Goal: Task Accomplishment & Management: Use online tool/utility

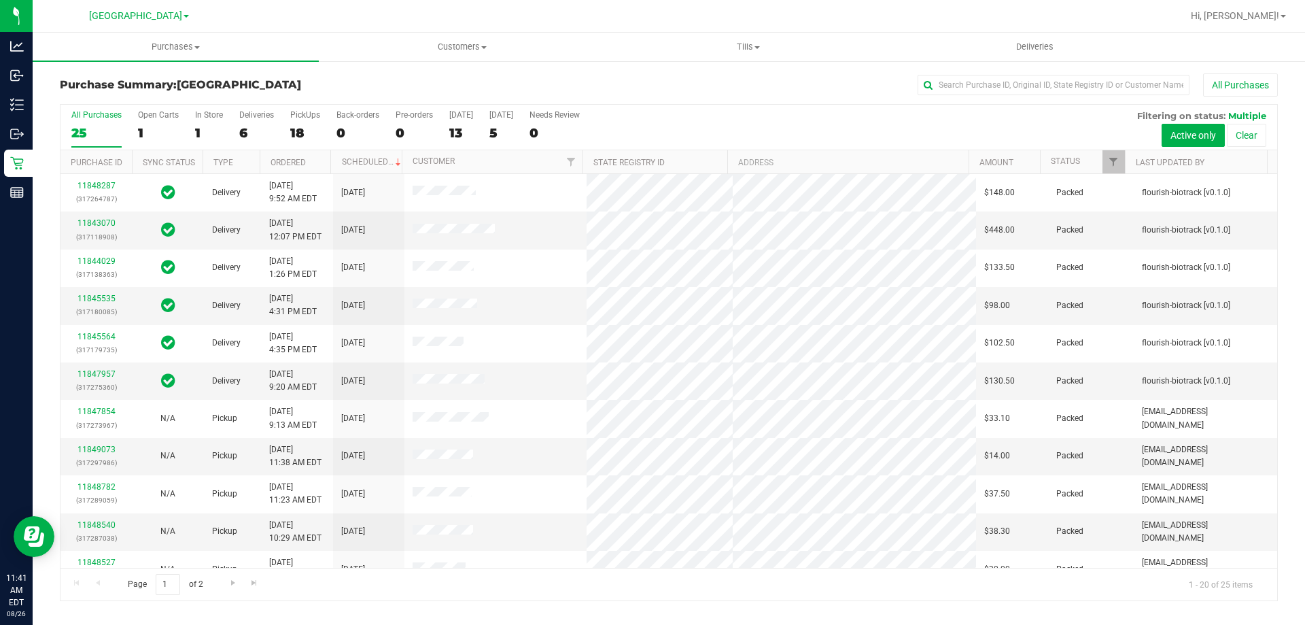
click at [596, 75] on div "All Purchases" at bounding box center [872, 84] width 812 height 23
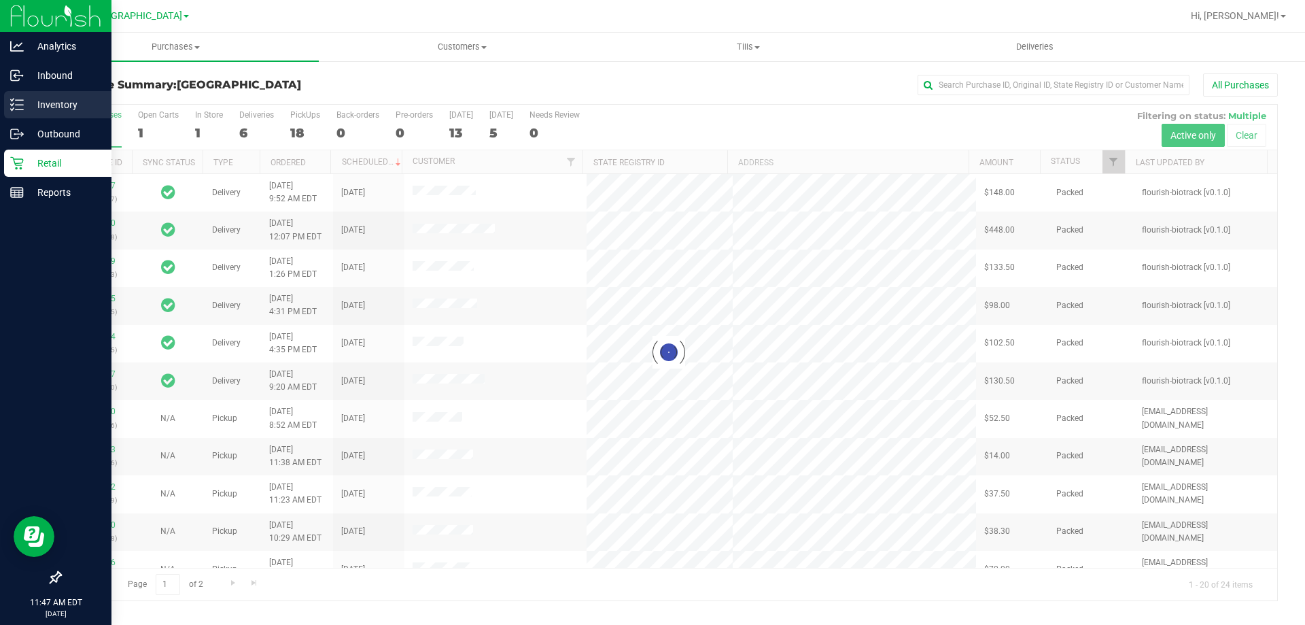
click at [44, 101] on p "Inventory" at bounding box center [65, 105] width 82 height 16
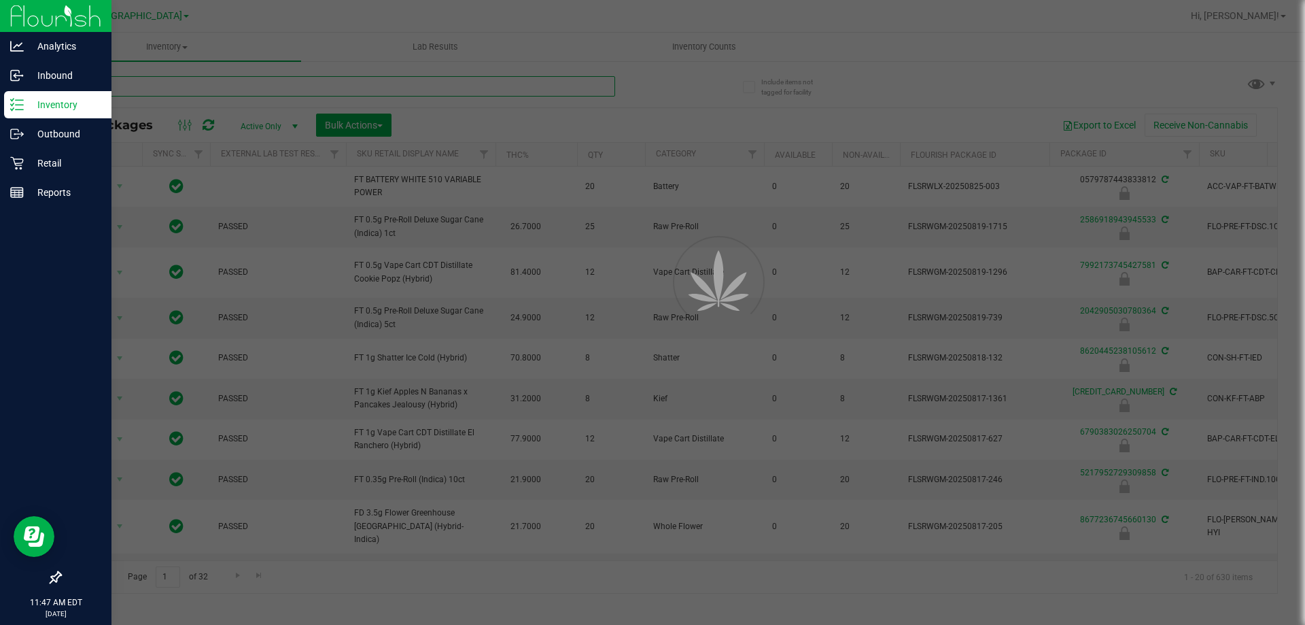
click at [133, 90] on input "text" at bounding box center [337, 86] width 555 height 20
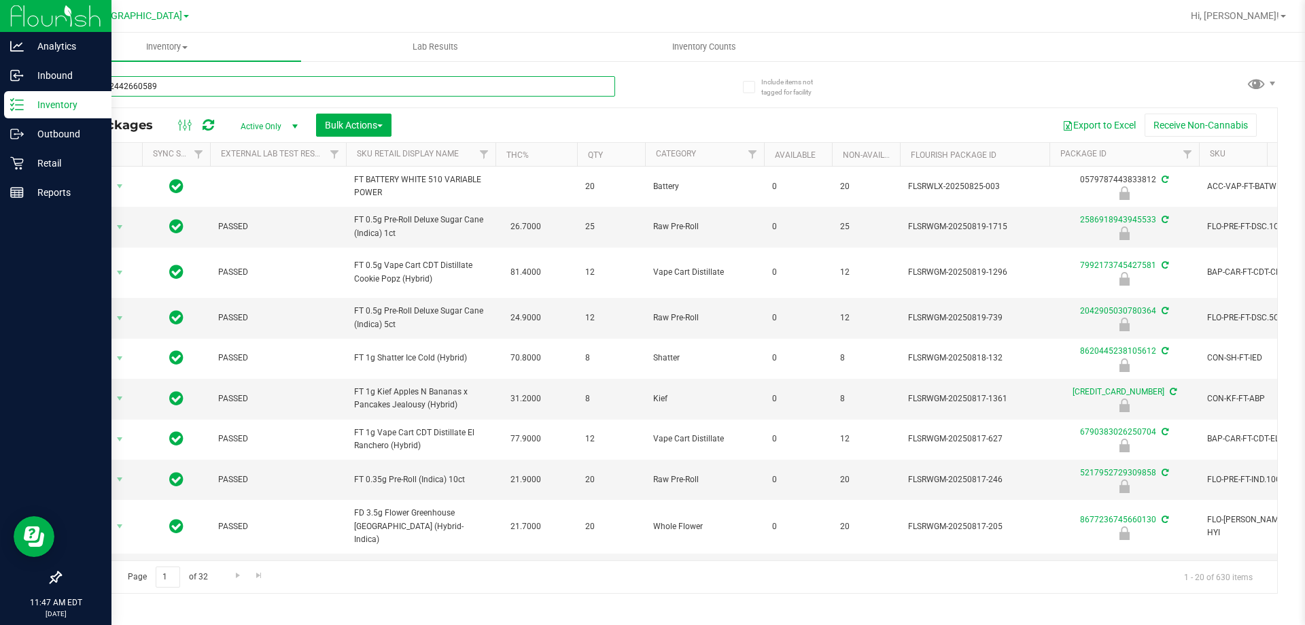
type input "0048252442660589"
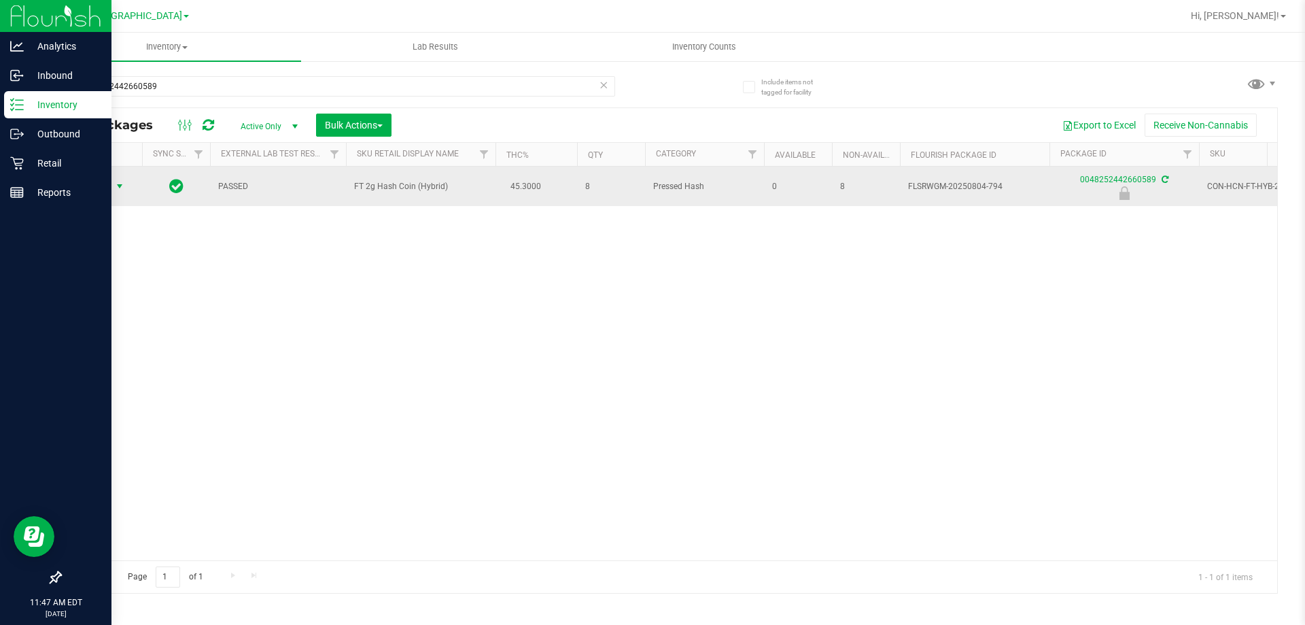
click at [88, 184] on span "Action" at bounding box center [92, 186] width 37 height 19
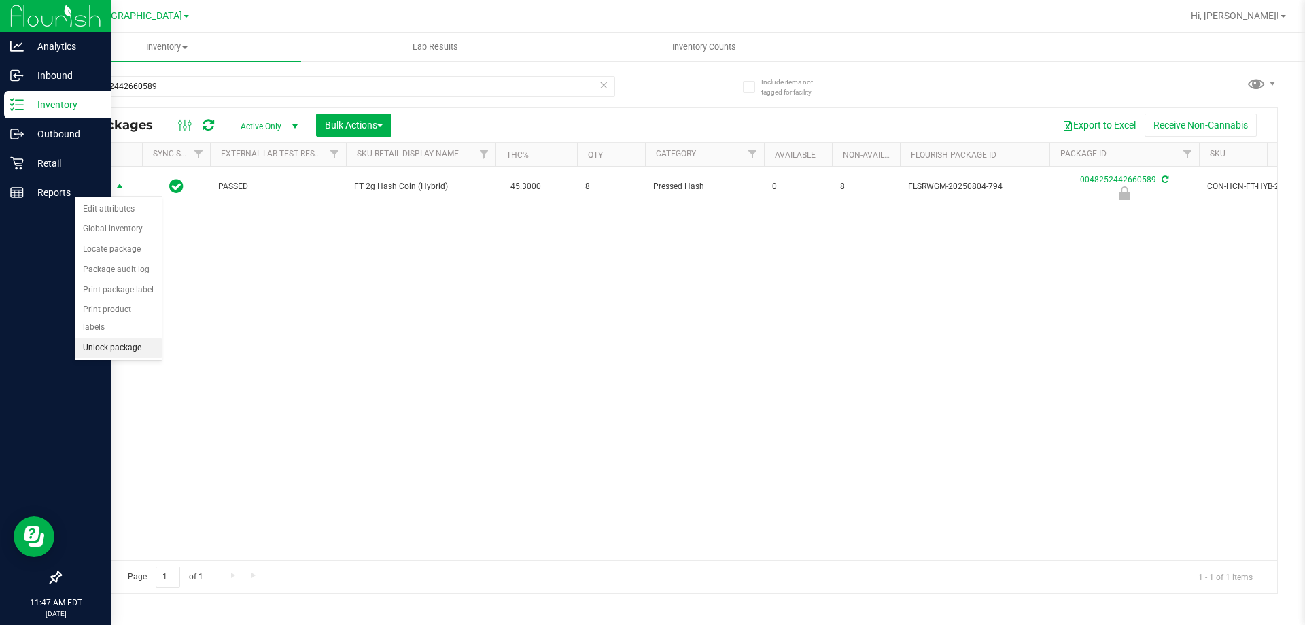
click at [122, 338] on li "Unlock package" at bounding box center [118, 348] width 87 height 20
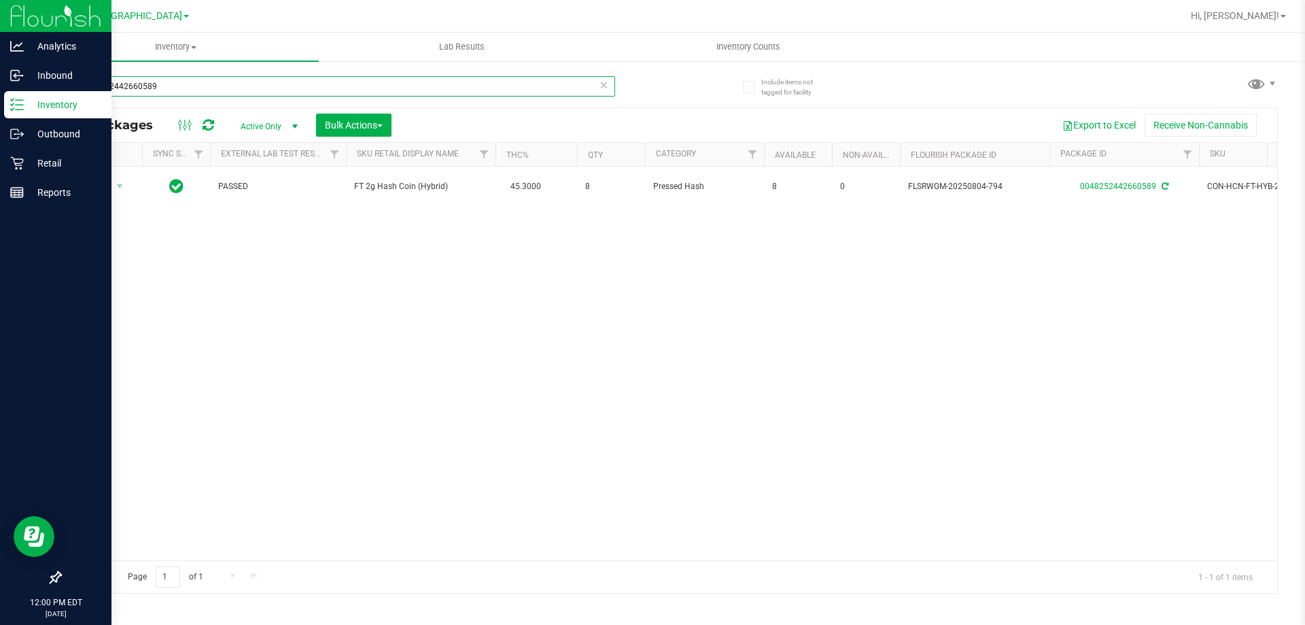
click at [162, 90] on input "0048252442660589" at bounding box center [337, 86] width 555 height 20
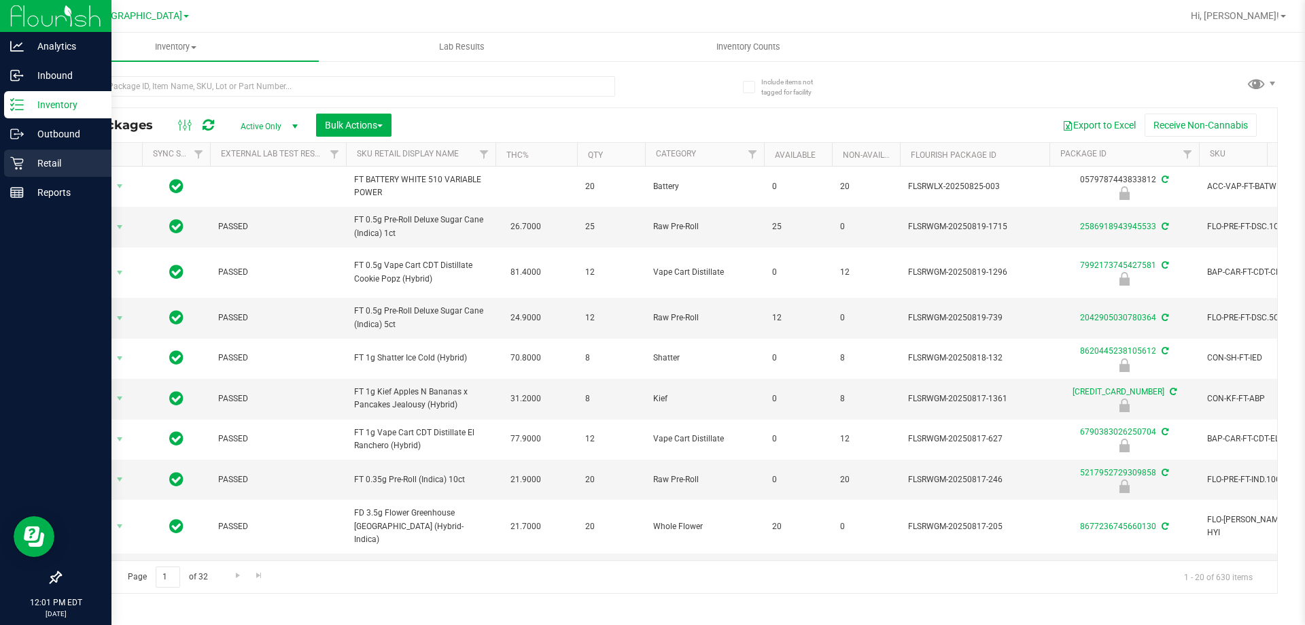
click at [27, 160] on p "Retail" at bounding box center [65, 163] width 82 height 16
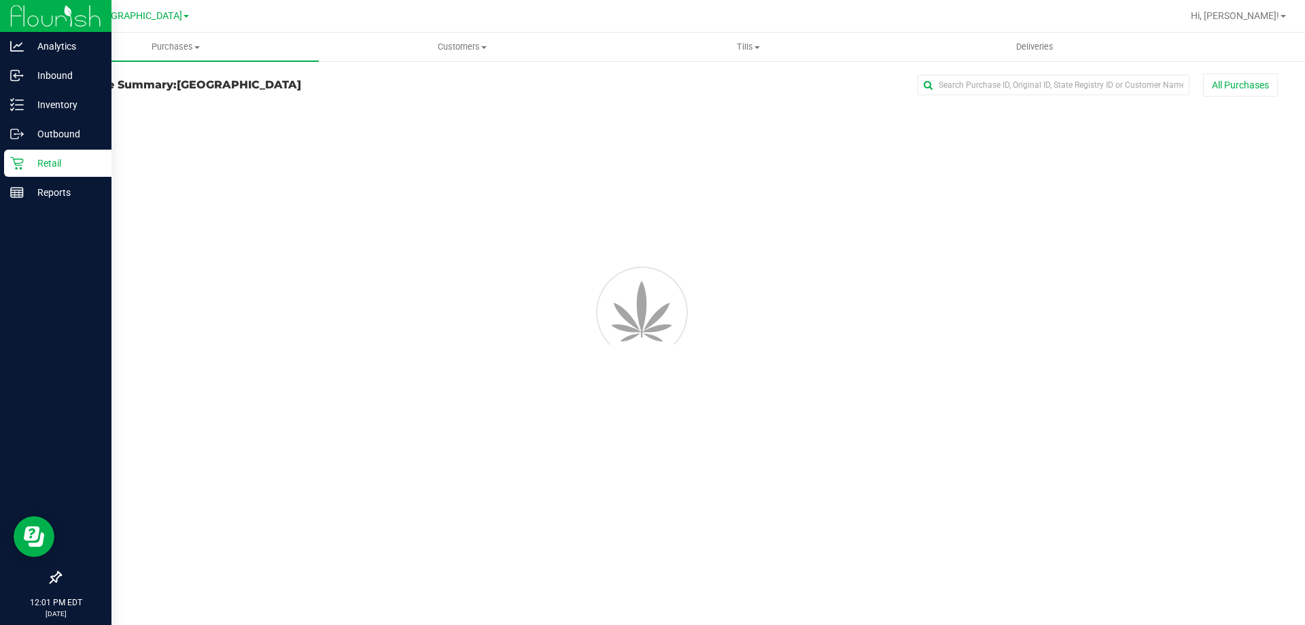
click at [360, 17] on div at bounding box center [712, 16] width 939 height 27
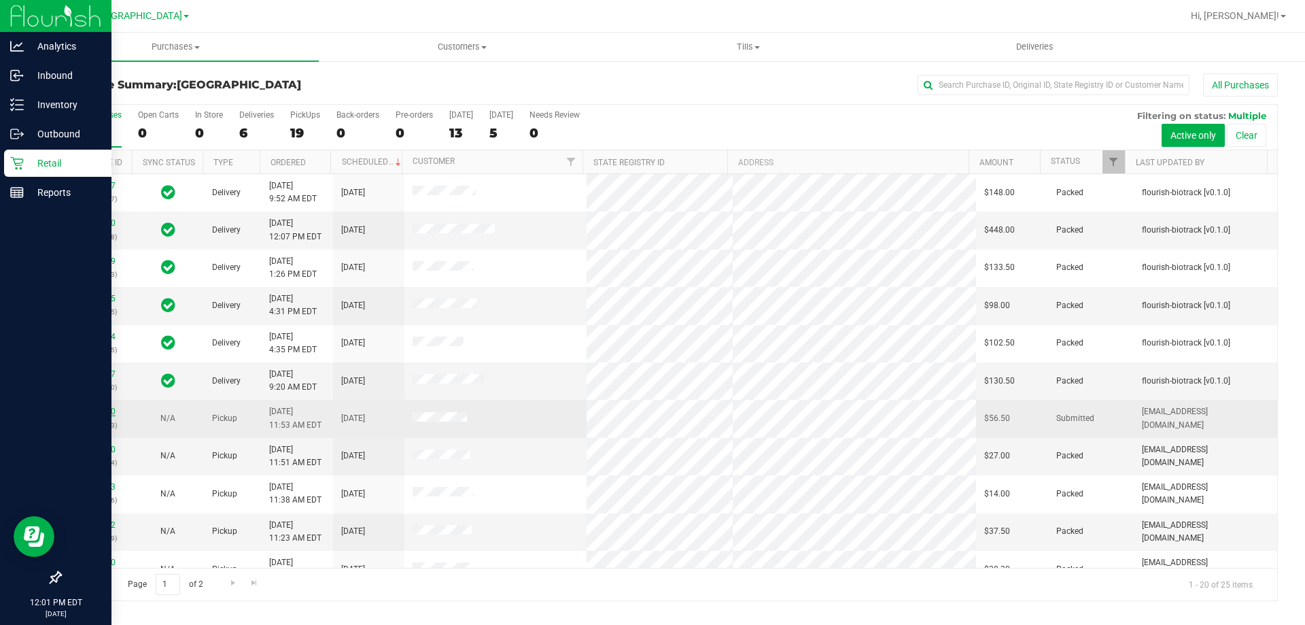
click at [103, 409] on link "11849260" at bounding box center [97, 412] width 38 height 10
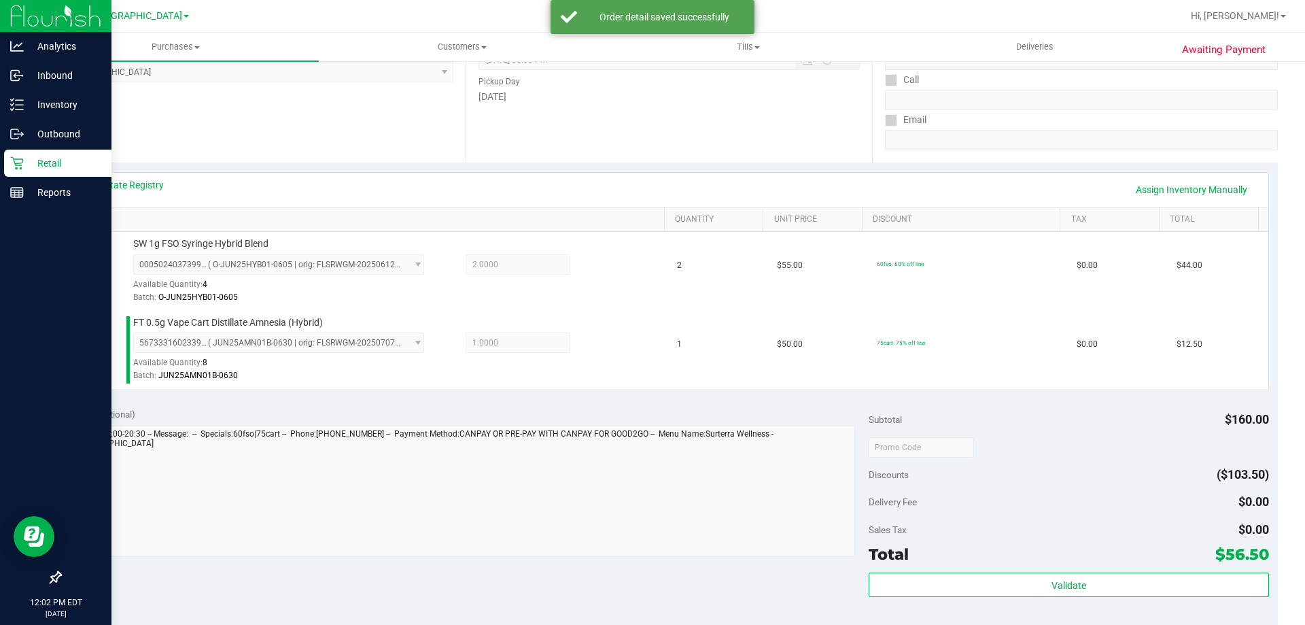
scroll to position [408, 0]
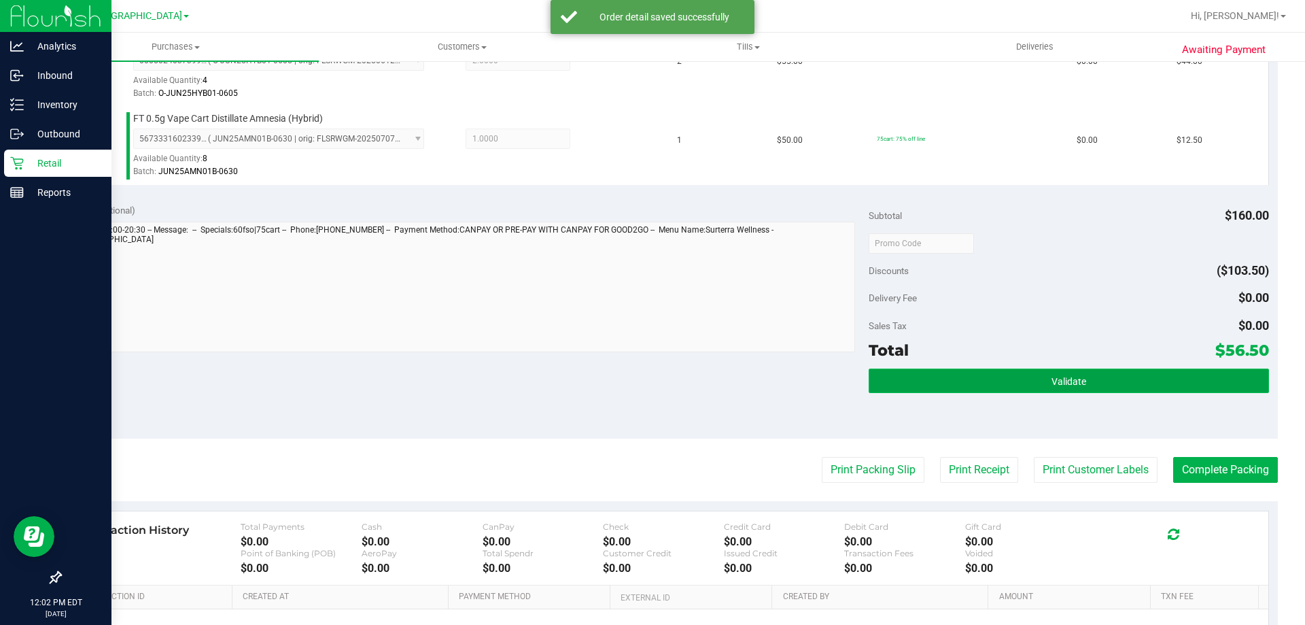
click at [1121, 381] on button "Validate" at bounding box center [1069, 380] width 400 height 24
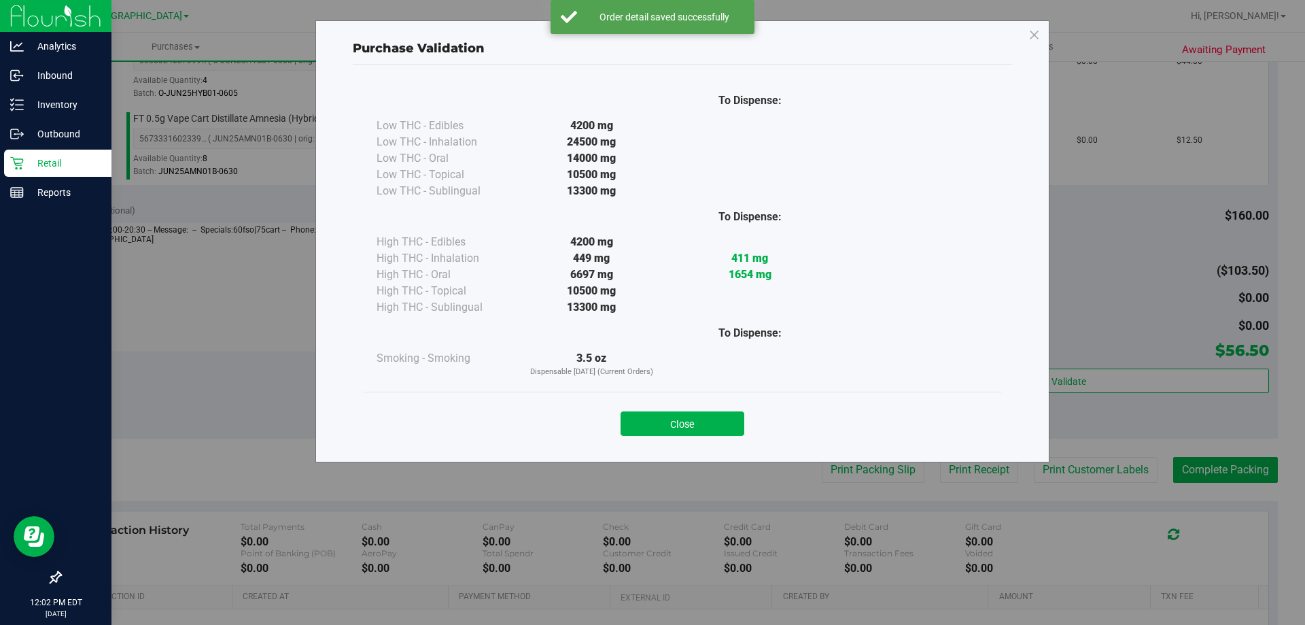
click at [721, 426] on button "Close" at bounding box center [683, 423] width 124 height 24
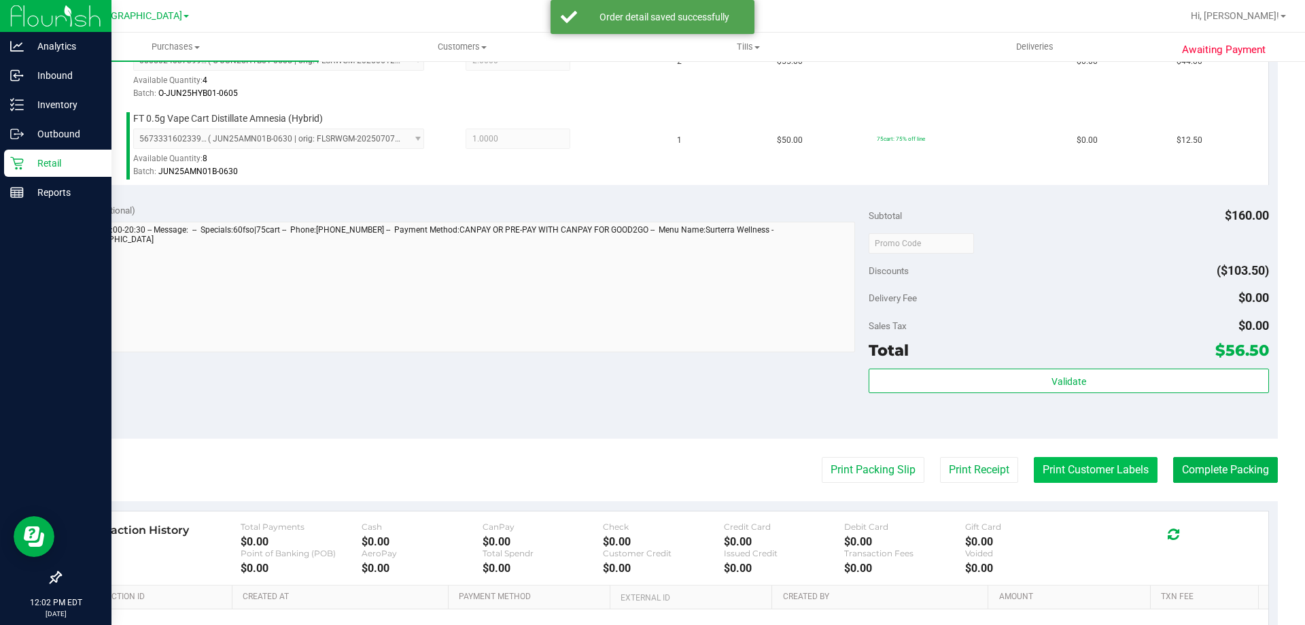
click at [1066, 462] on button "Print Customer Labels" at bounding box center [1096, 470] width 124 height 26
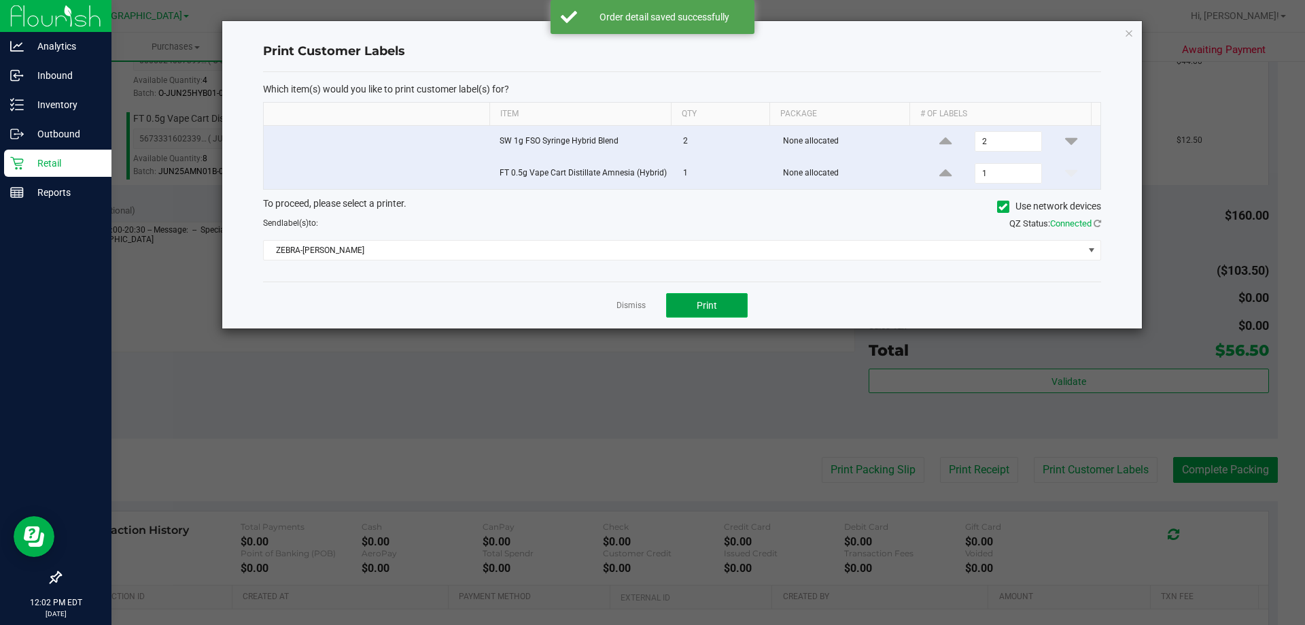
click at [728, 309] on button "Print" at bounding box center [707, 305] width 82 height 24
click at [1122, 31] on div "Print Customer Labels Which item(s) would you like to print customer label(s) f…" at bounding box center [682, 174] width 920 height 307
click at [1127, 31] on icon "button" at bounding box center [1129, 32] width 10 height 16
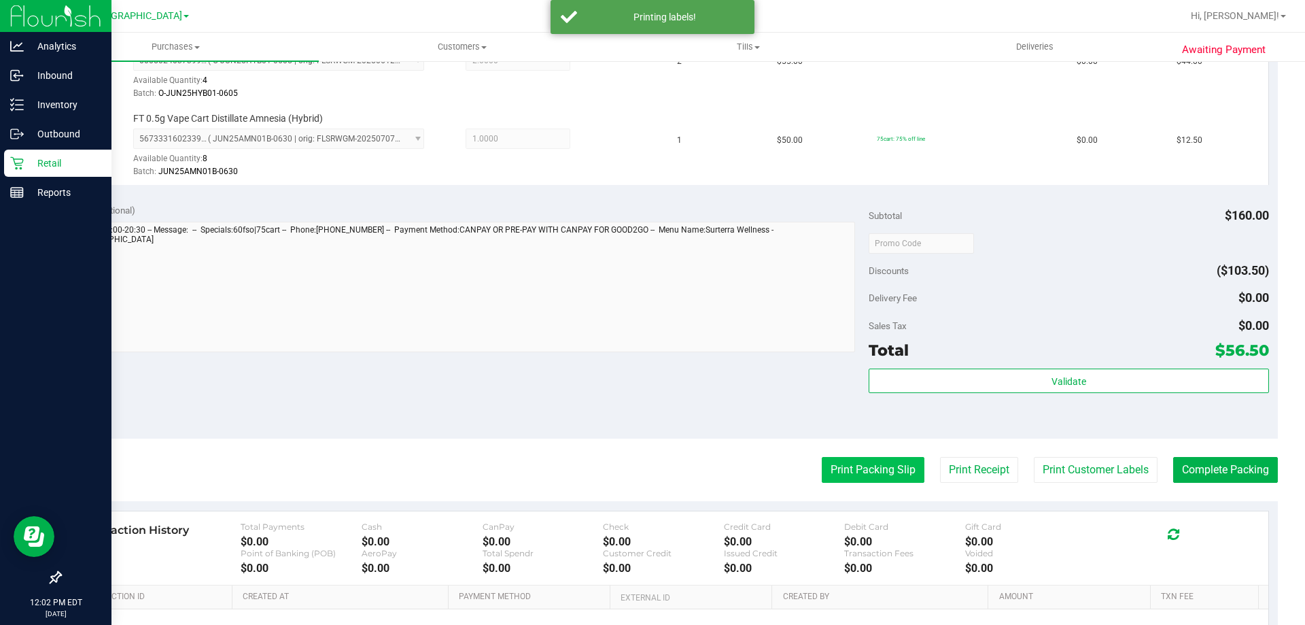
click at [887, 478] on button "Print Packing Slip" at bounding box center [873, 470] width 103 height 26
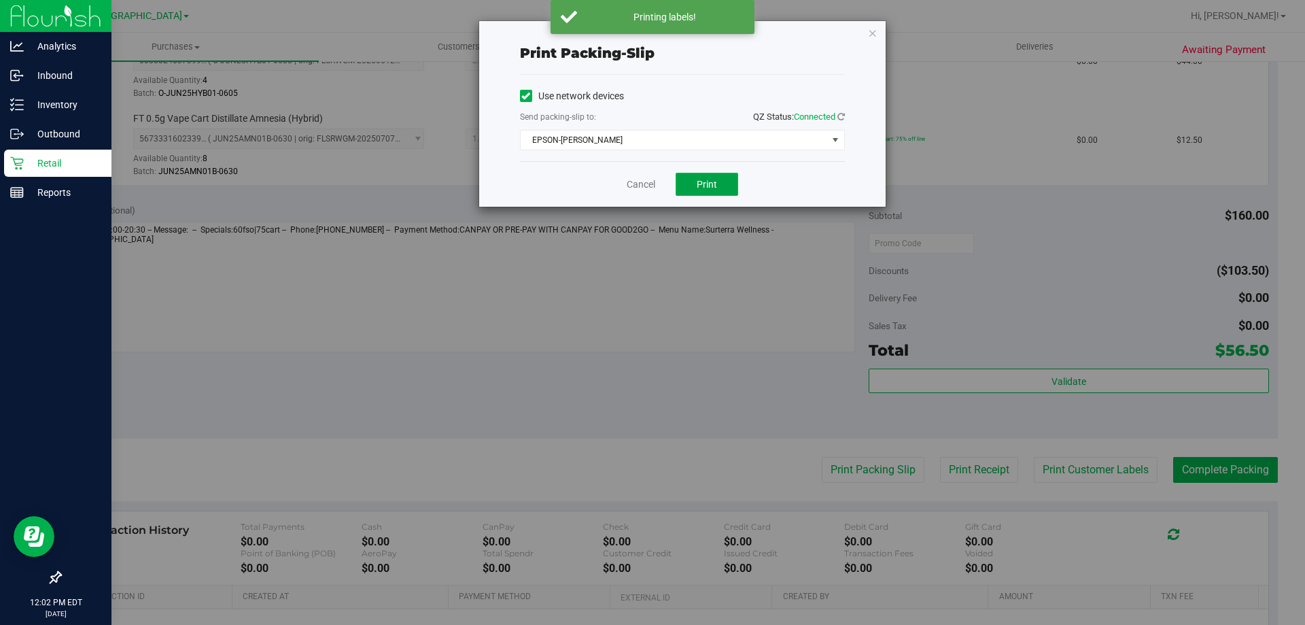
click at [712, 184] on span "Print" at bounding box center [707, 184] width 20 height 11
click at [876, 39] on icon "button" at bounding box center [873, 32] width 10 height 16
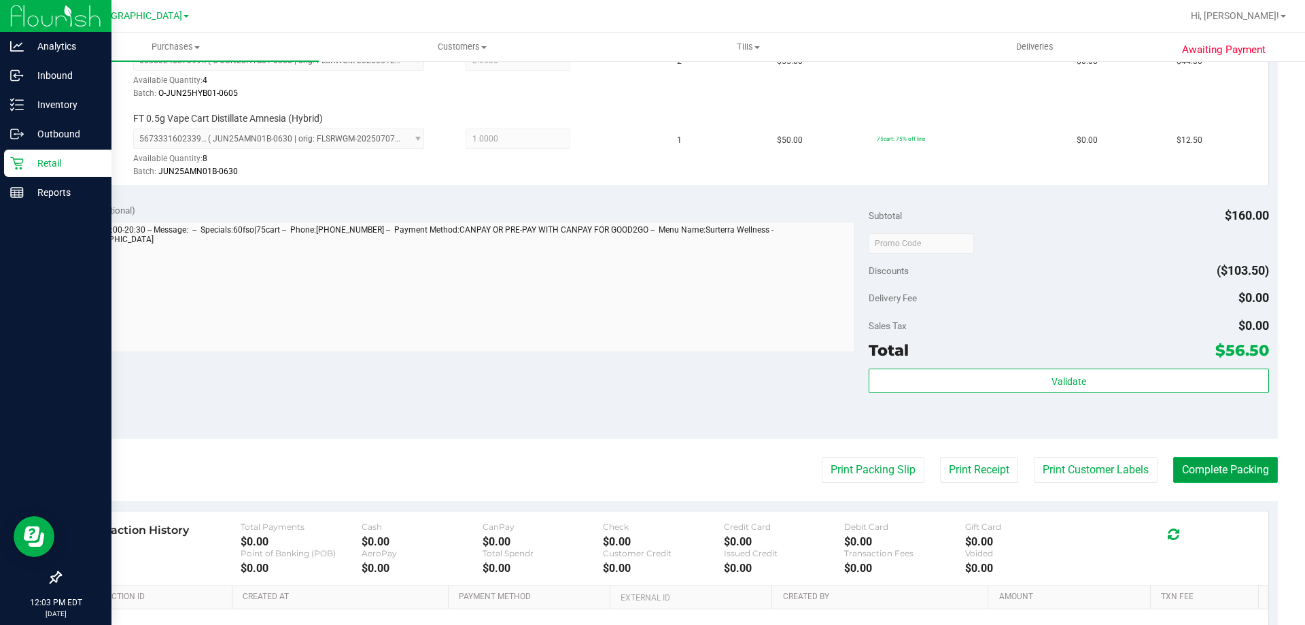
click at [1242, 468] on button "Complete Packing" at bounding box center [1225, 470] width 105 height 26
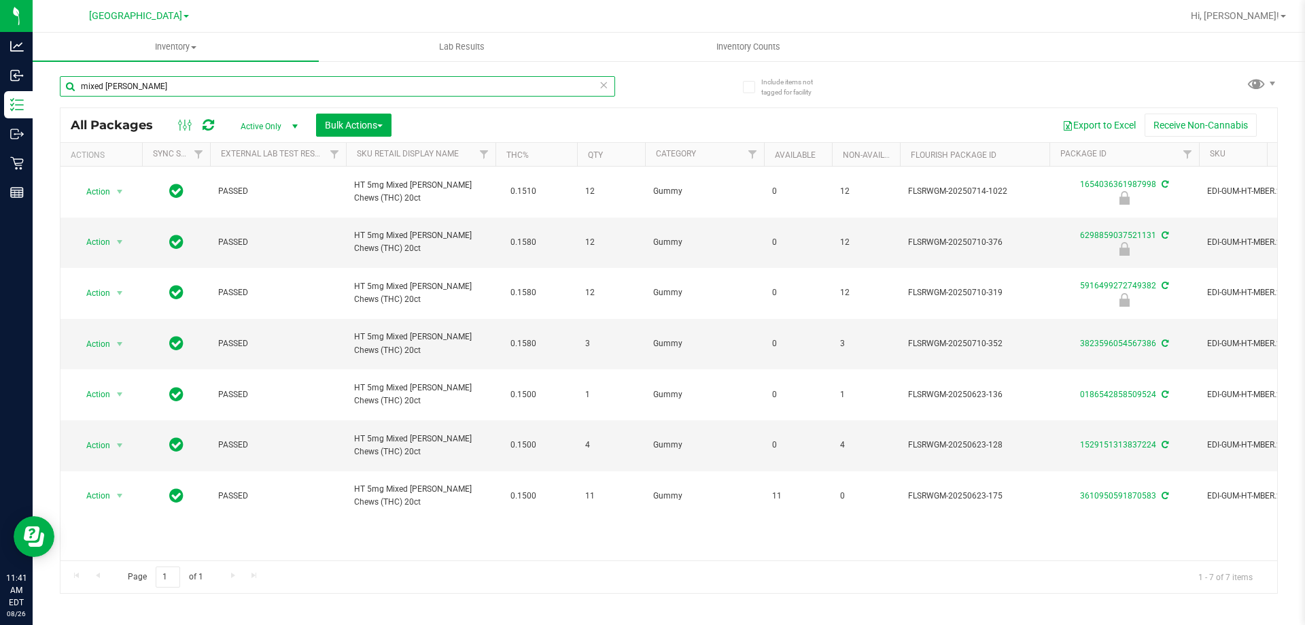
click at [245, 85] on input "mixed berry" at bounding box center [337, 86] width 555 height 20
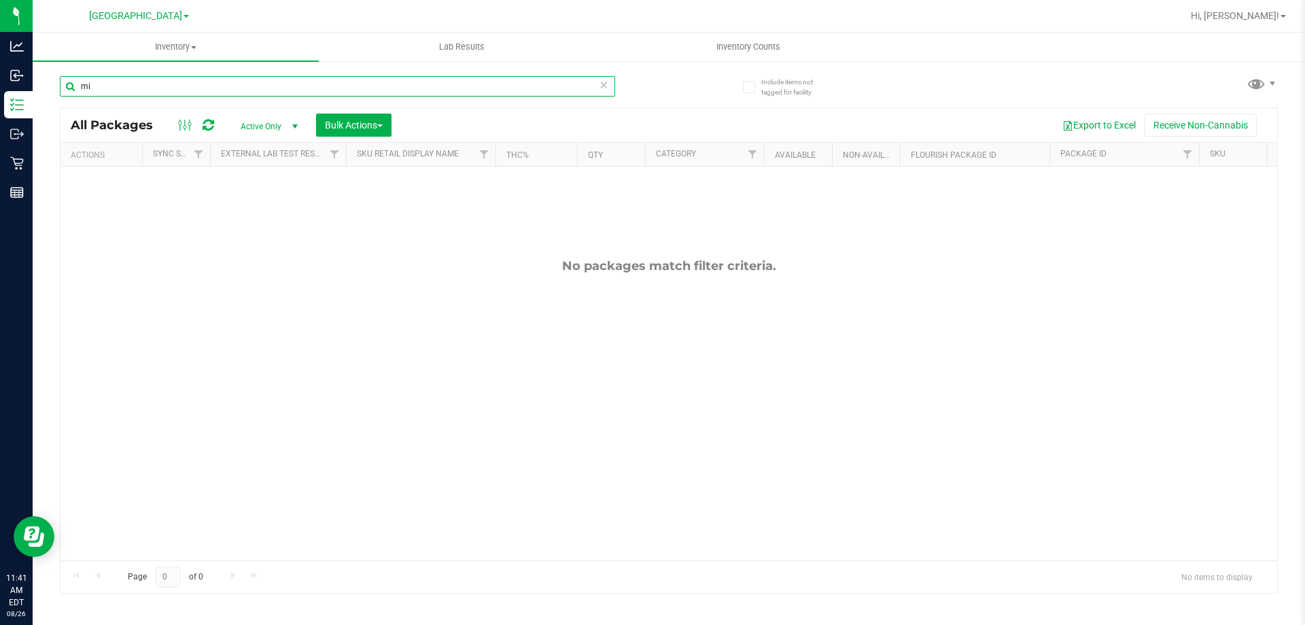
type input "m"
type input "5163187375598529"
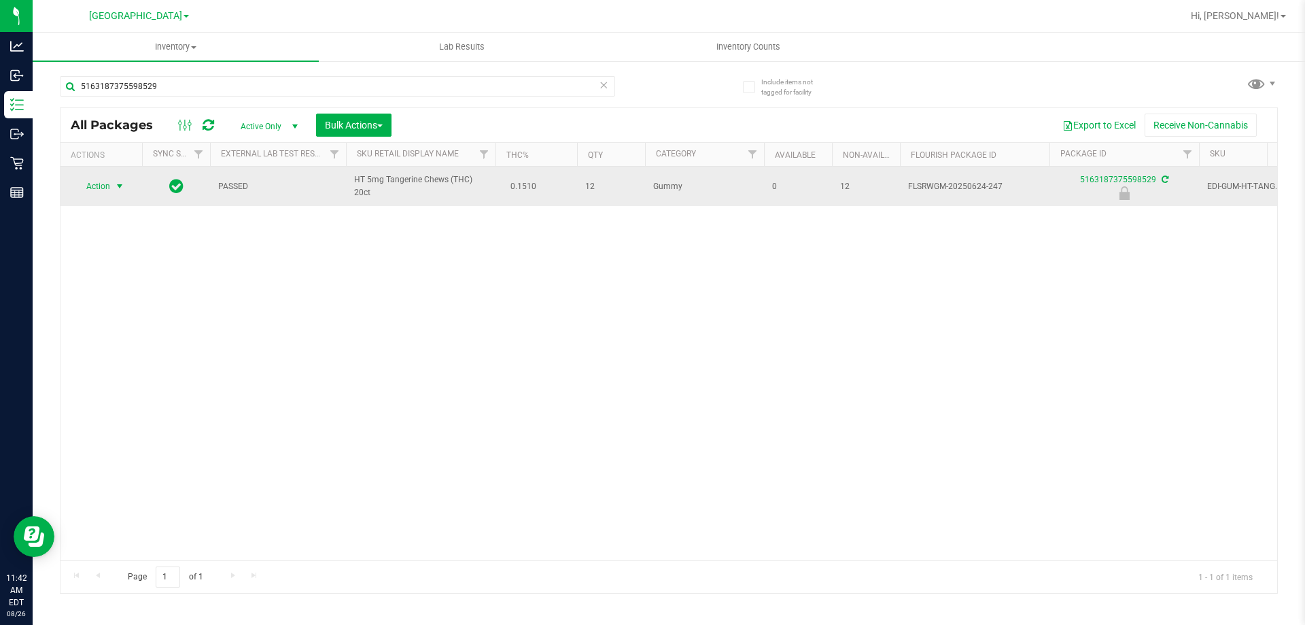
click at [112, 184] on span "select" at bounding box center [119, 186] width 17 height 19
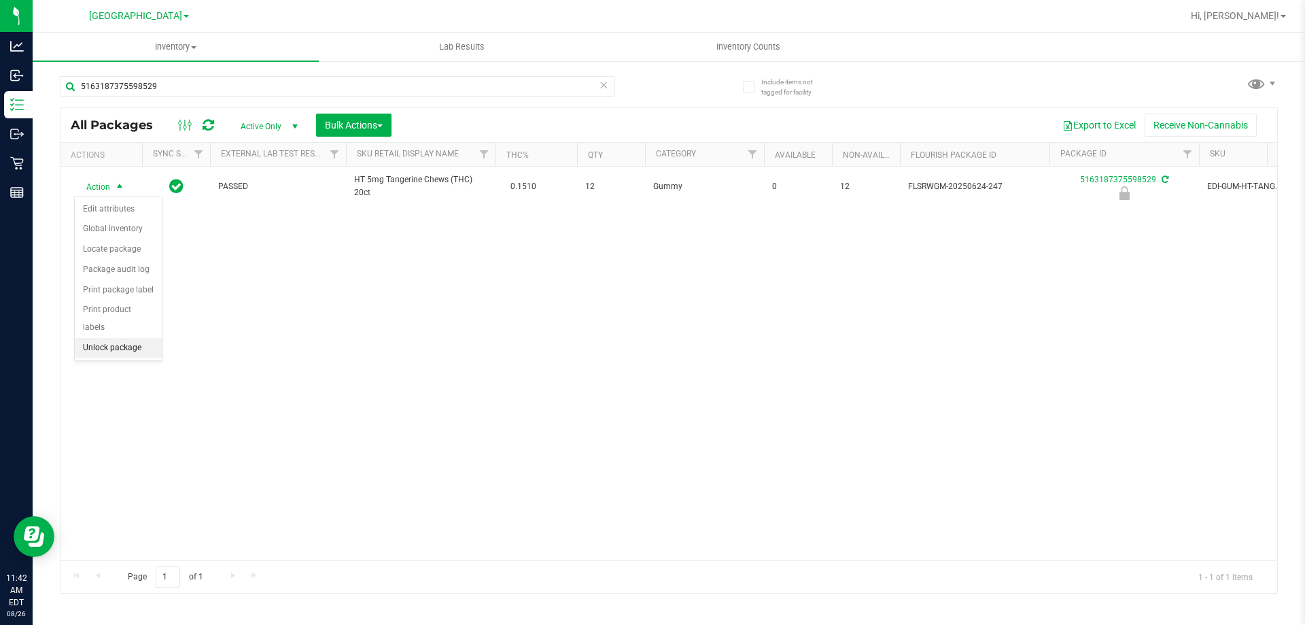
click at [124, 338] on li "Unlock package" at bounding box center [118, 348] width 87 height 20
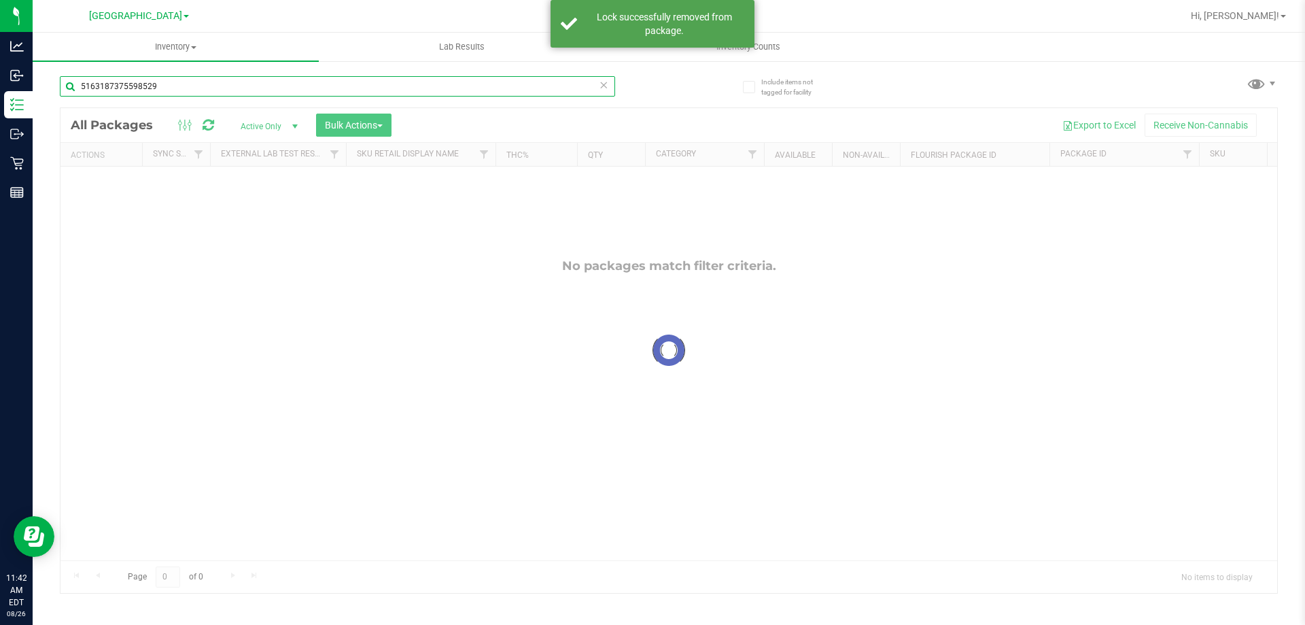
click at [206, 88] on input "5163187375598529" at bounding box center [337, 86] width 555 height 20
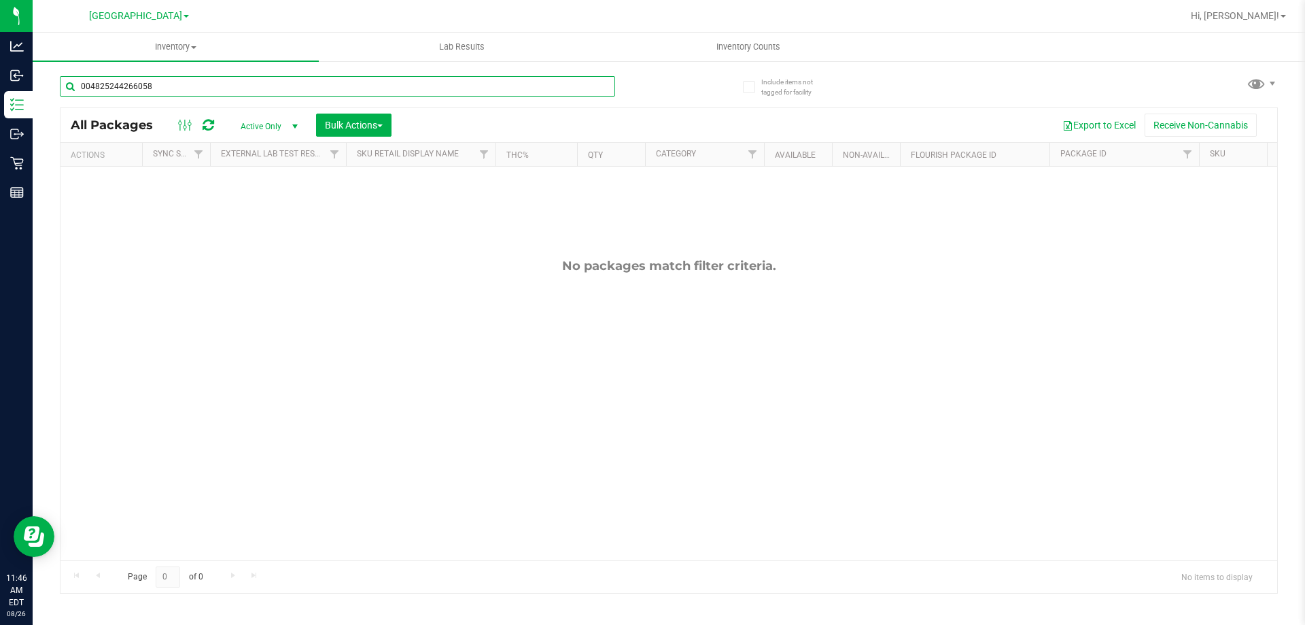
type input "0048252442660589"
click at [177, 87] on input "0048252442660589" at bounding box center [337, 86] width 555 height 20
type input "0048252442660589"
click at [161, 82] on input "0048252442660589" at bounding box center [337, 86] width 555 height 20
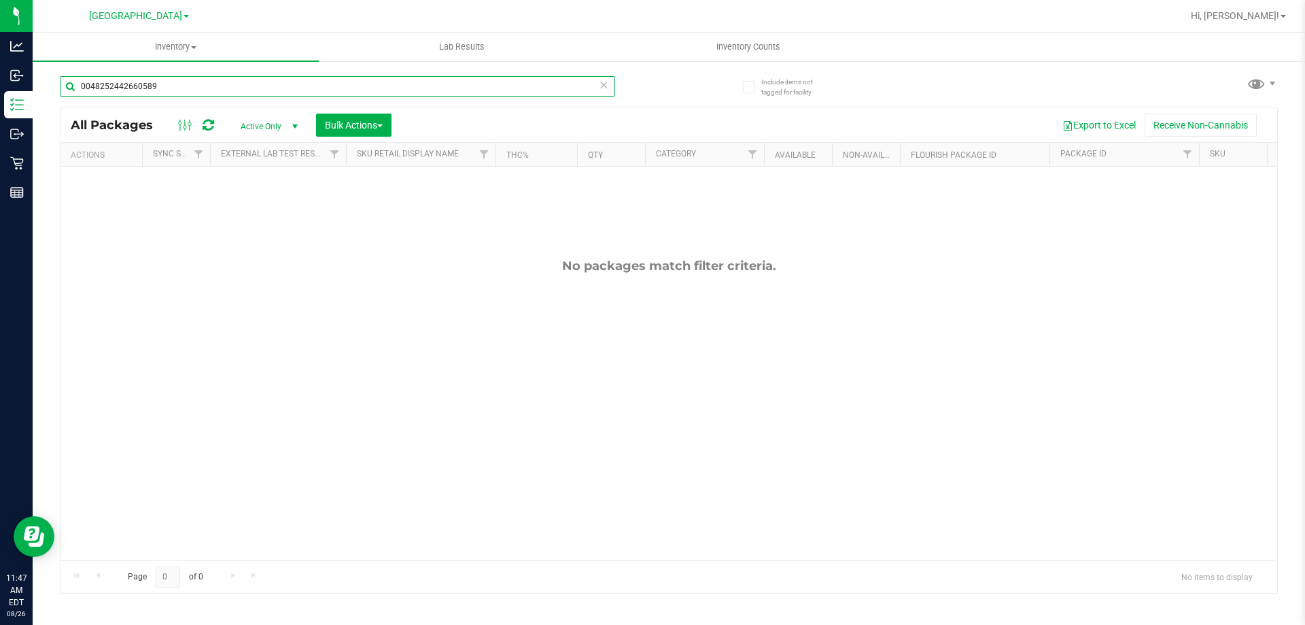
click at [161, 82] on input "0048252442660589" at bounding box center [337, 86] width 555 height 20
click at [204, 85] on input "text" at bounding box center [337, 86] width 555 height 20
type input "5529590849239528"
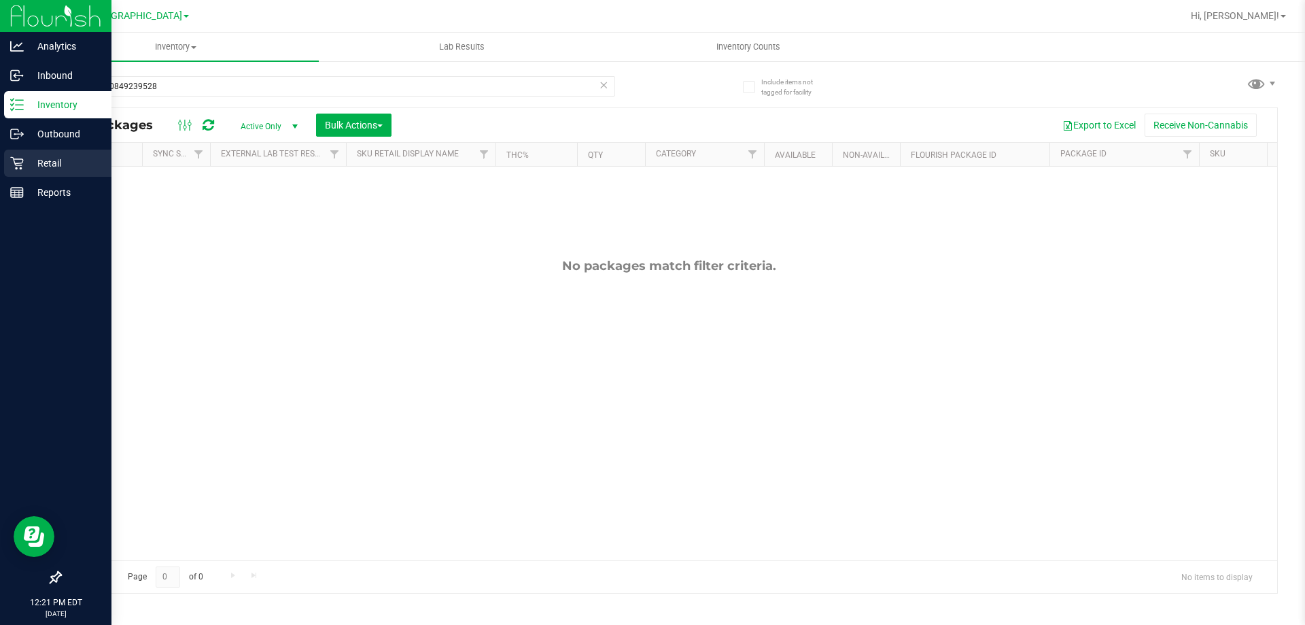
click at [55, 158] on p "Retail" at bounding box center [65, 163] width 82 height 16
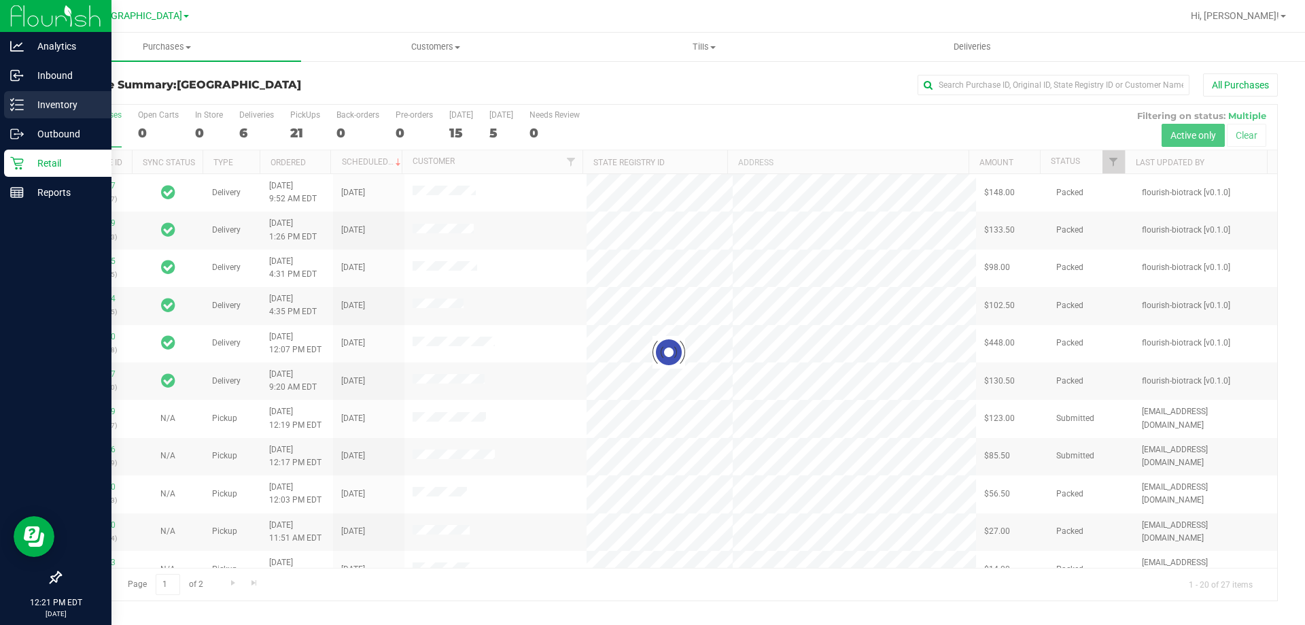
click at [37, 105] on p "Inventory" at bounding box center [65, 105] width 82 height 16
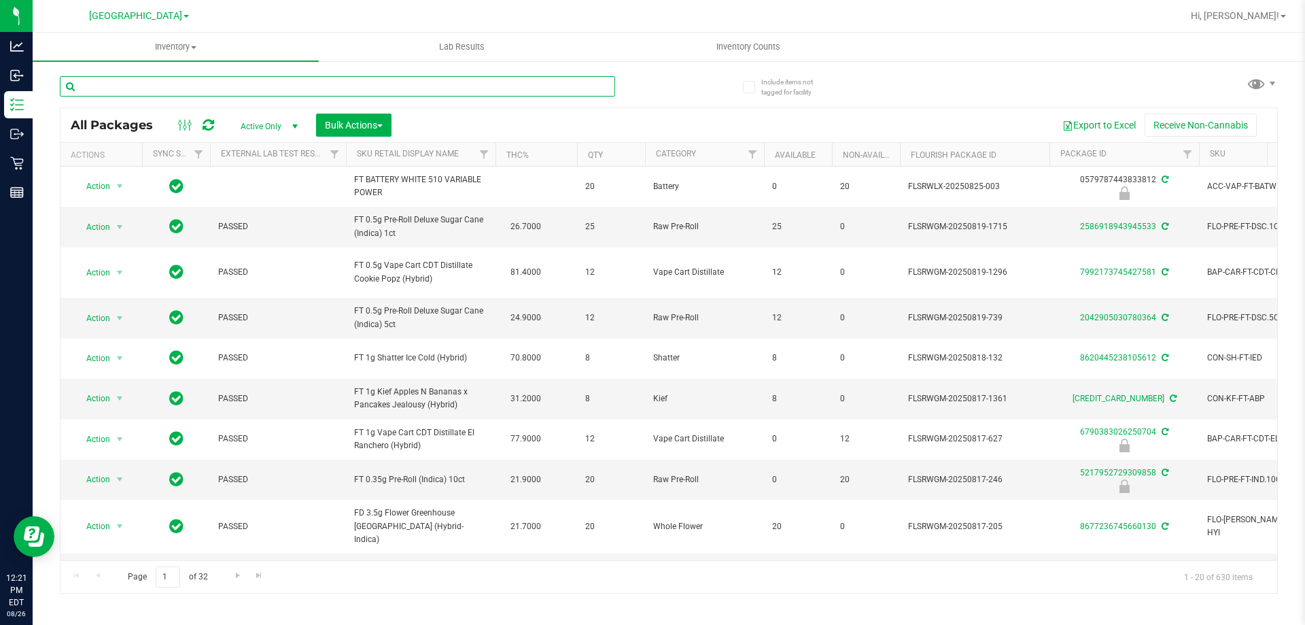
click at [211, 86] on input "text" at bounding box center [337, 86] width 555 height 20
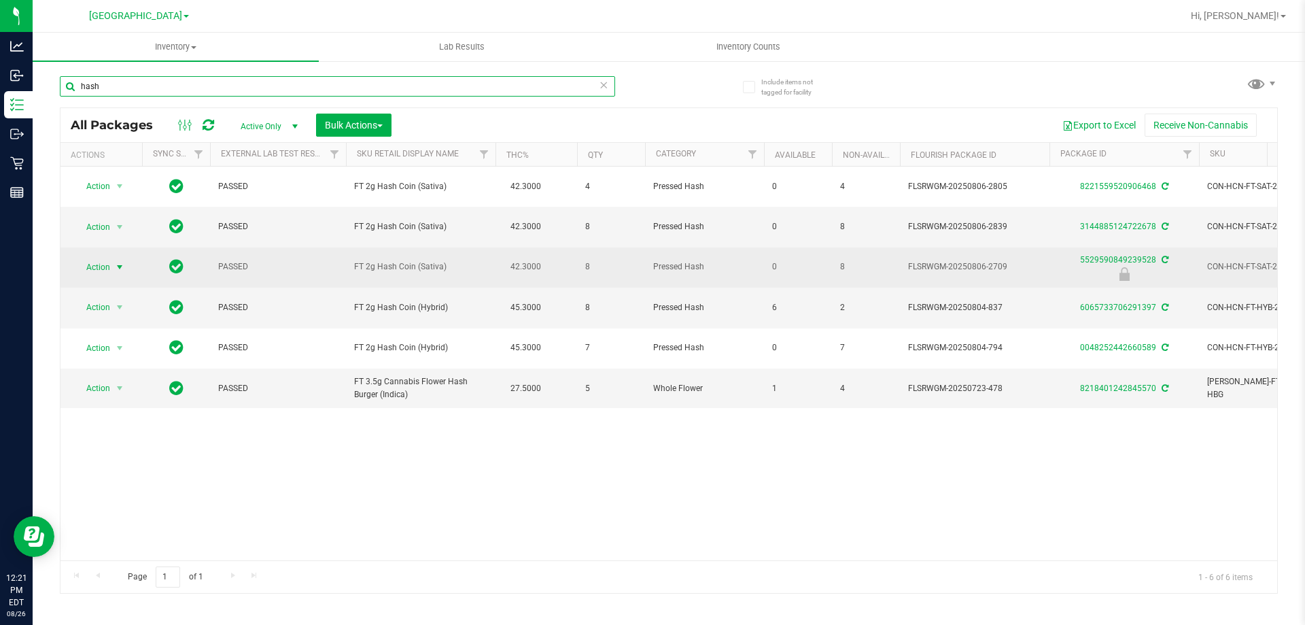
type input "hash"
click at [120, 268] on span "select" at bounding box center [119, 267] width 11 height 11
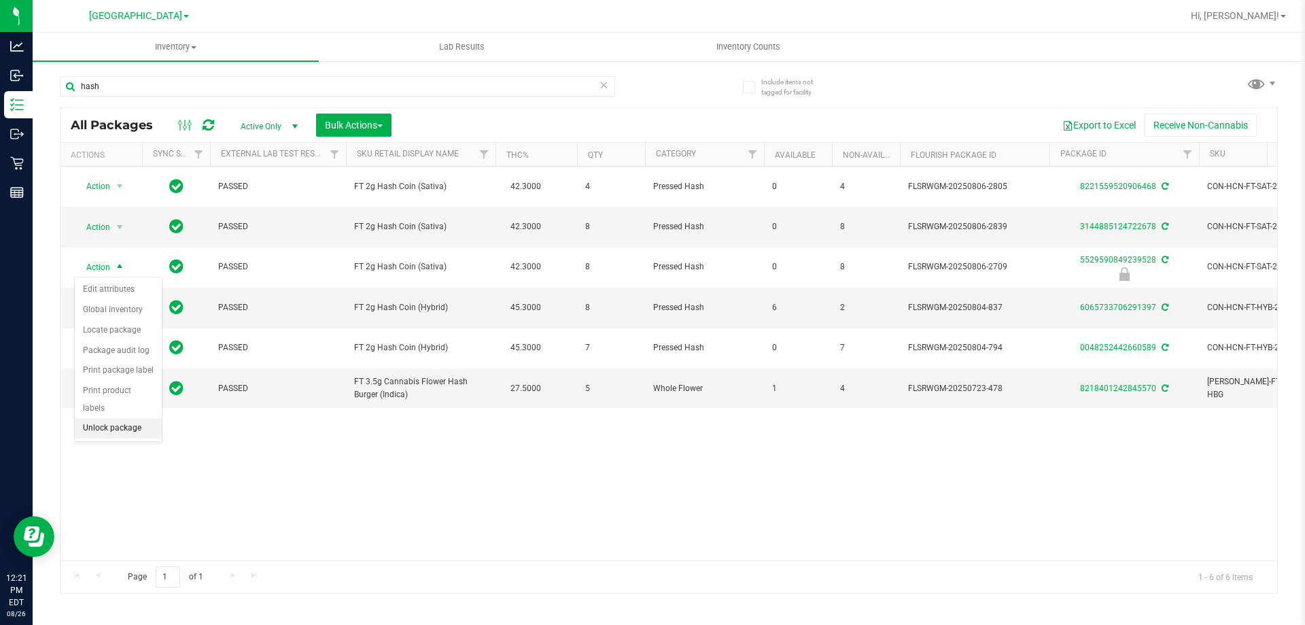
click at [126, 418] on li "Unlock package" at bounding box center [118, 428] width 87 height 20
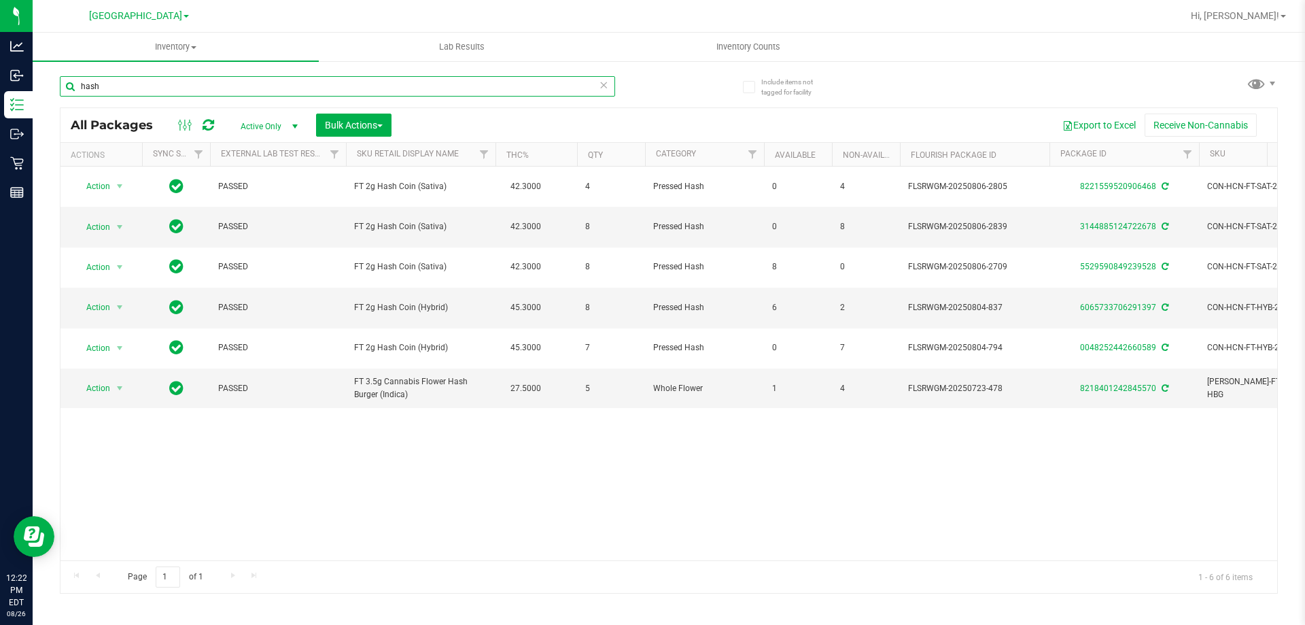
click at [225, 82] on input "hash" at bounding box center [337, 86] width 555 height 20
type input "h"
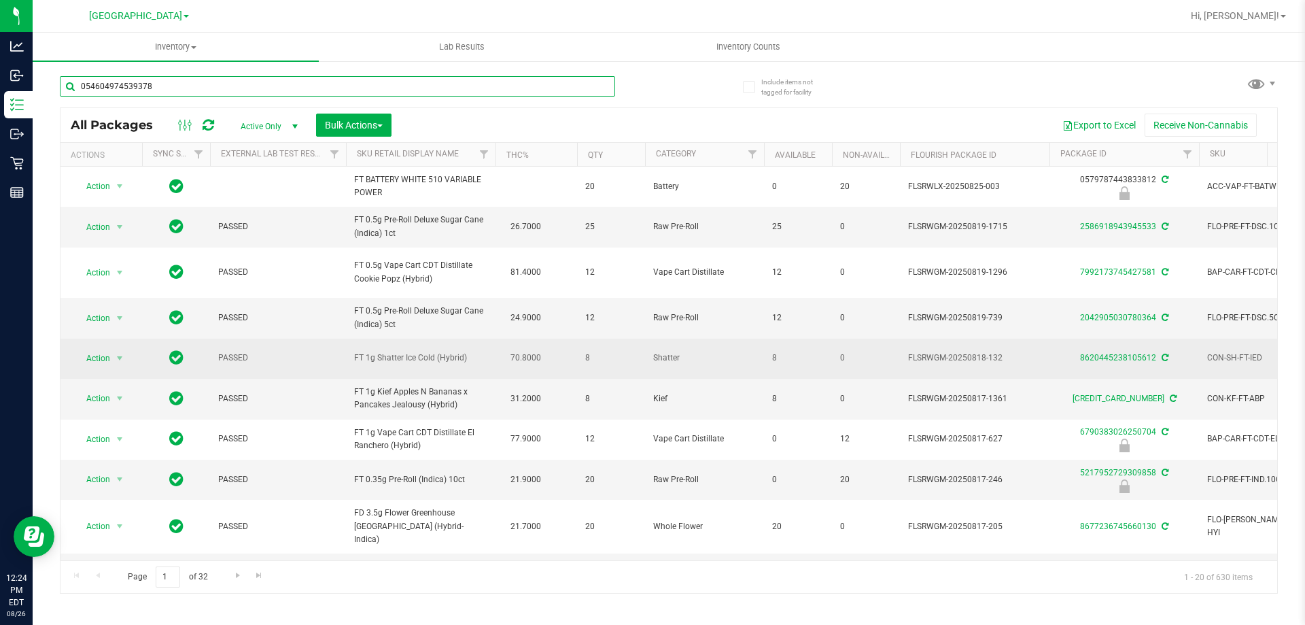
type input "0546049745393787"
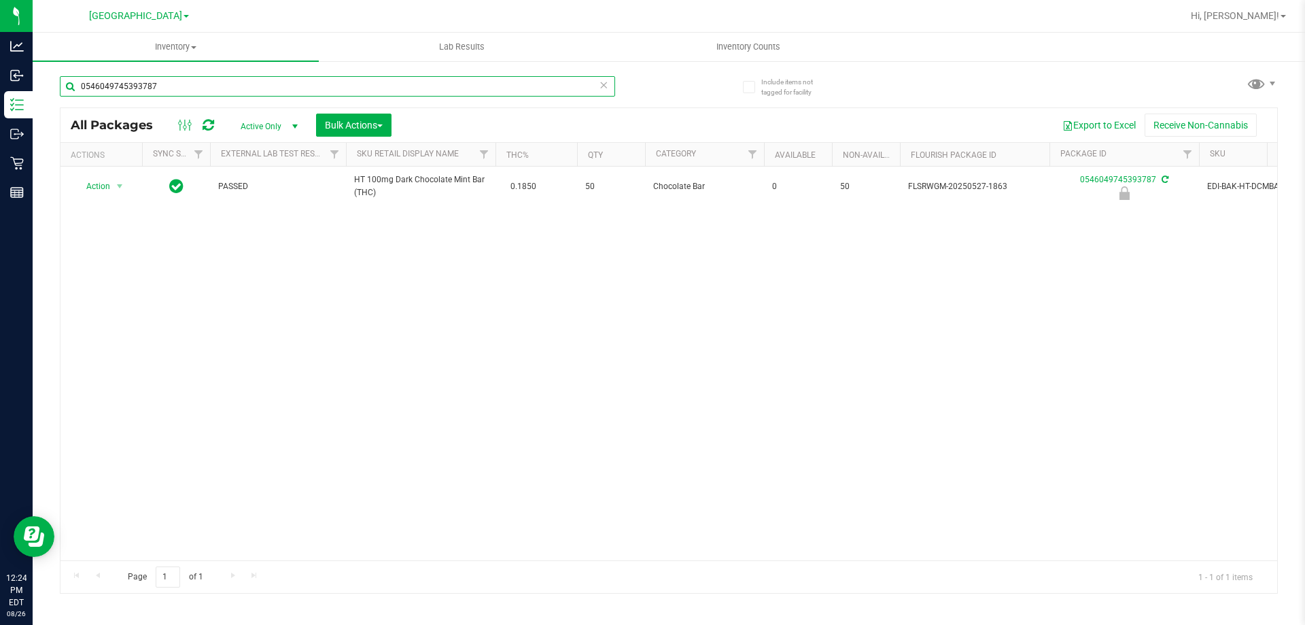
click at [232, 89] on input "0546049745393787" at bounding box center [337, 86] width 555 height 20
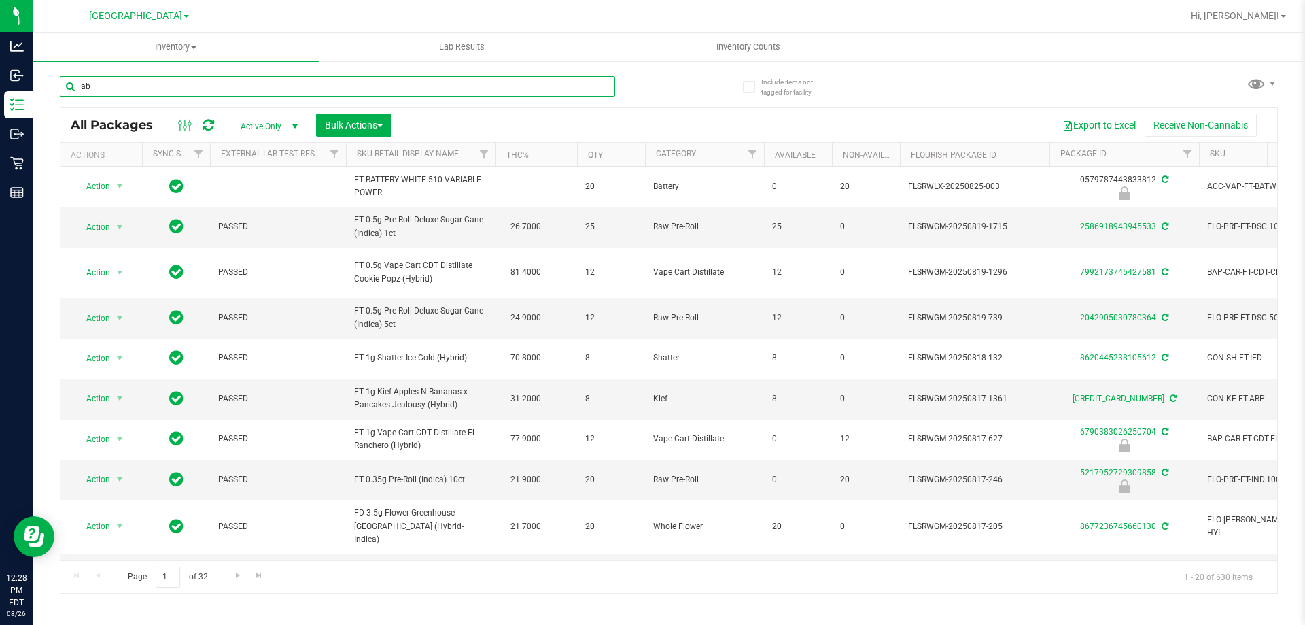
type input "abz"
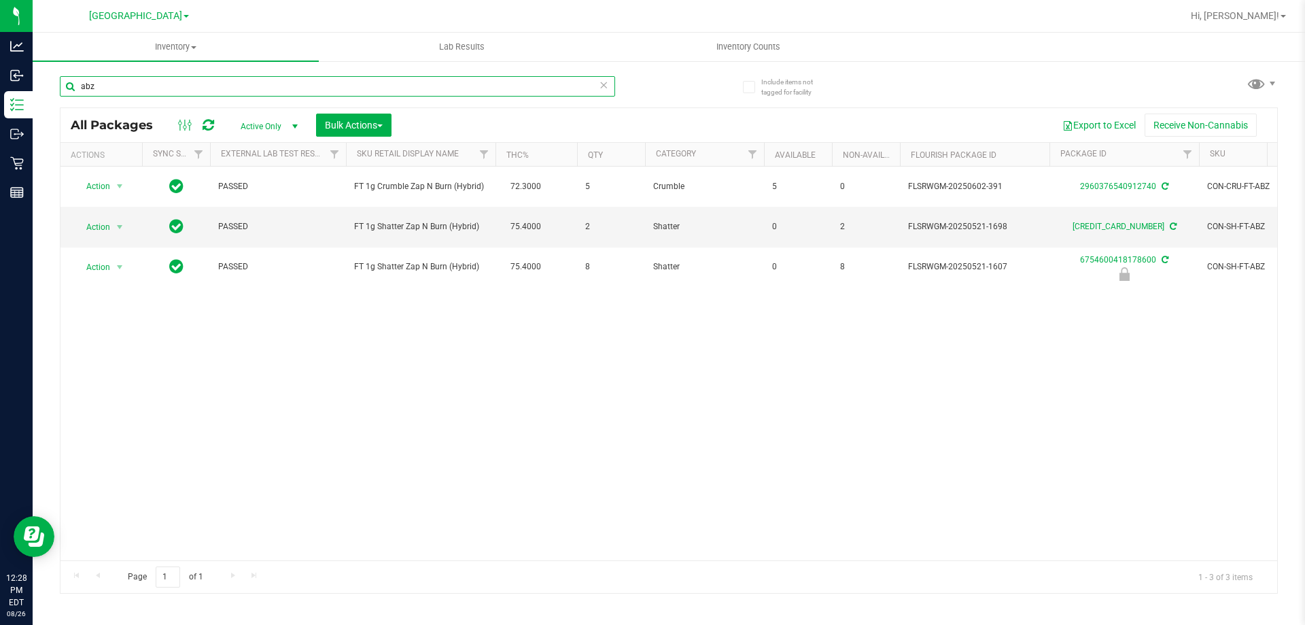
click at [292, 84] on input "abz" at bounding box center [337, 86] width 555 height 20
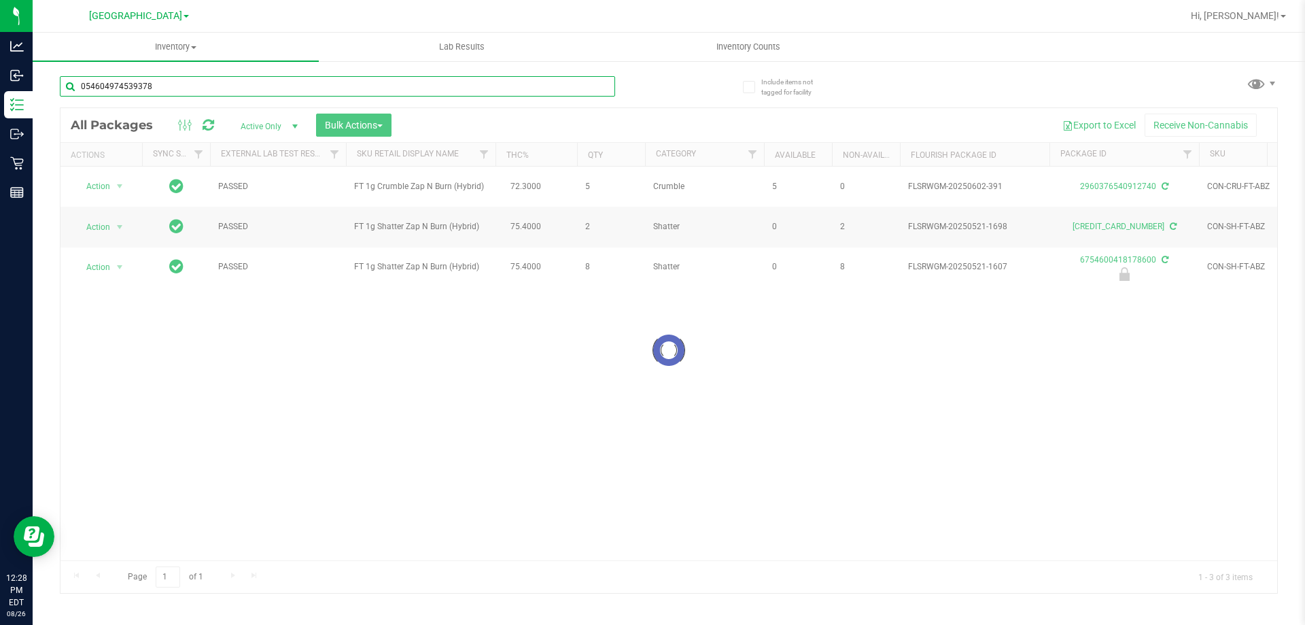
type input "0546049745393787"
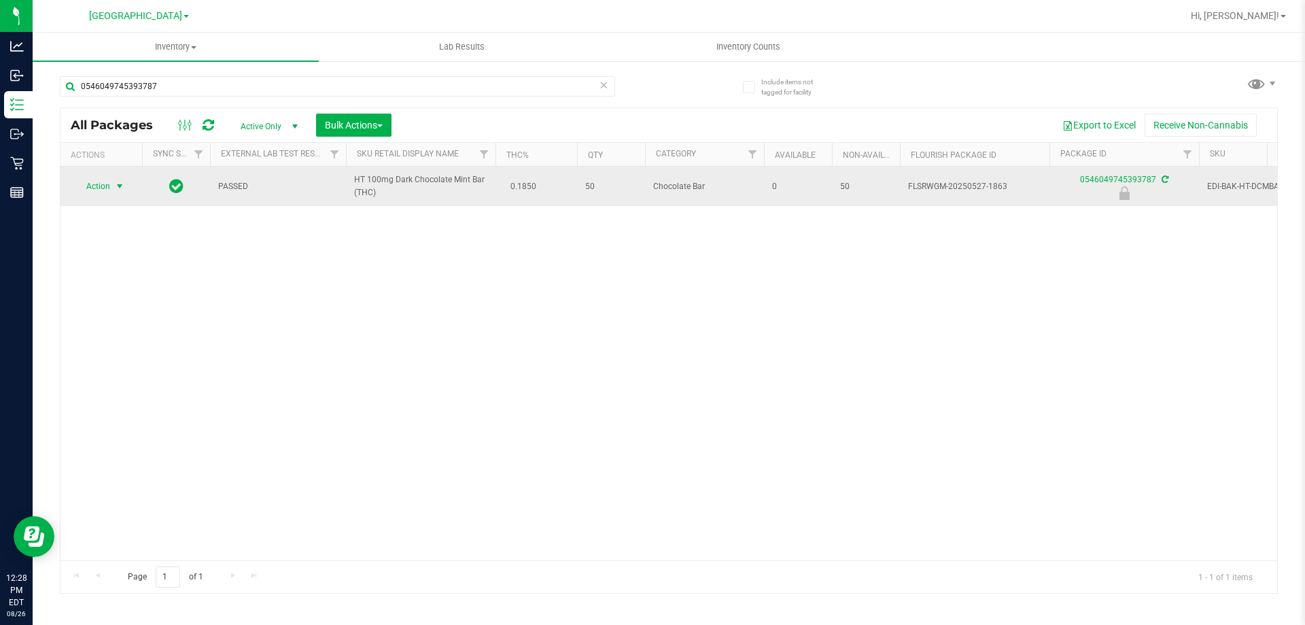
click at [95, 192] on span "Action" at bounding box center [92, 186] width 37 height 19
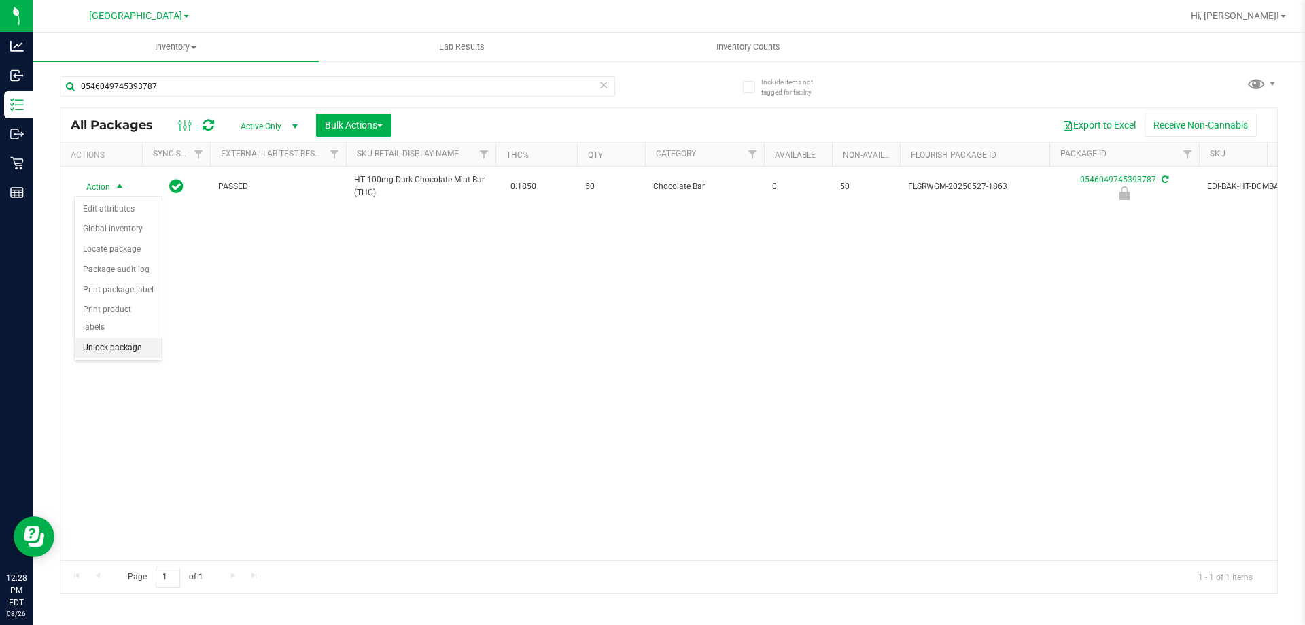
click at [128, 338] on li "Unlock package" at bounding box center [118, 348] width 87 height 20
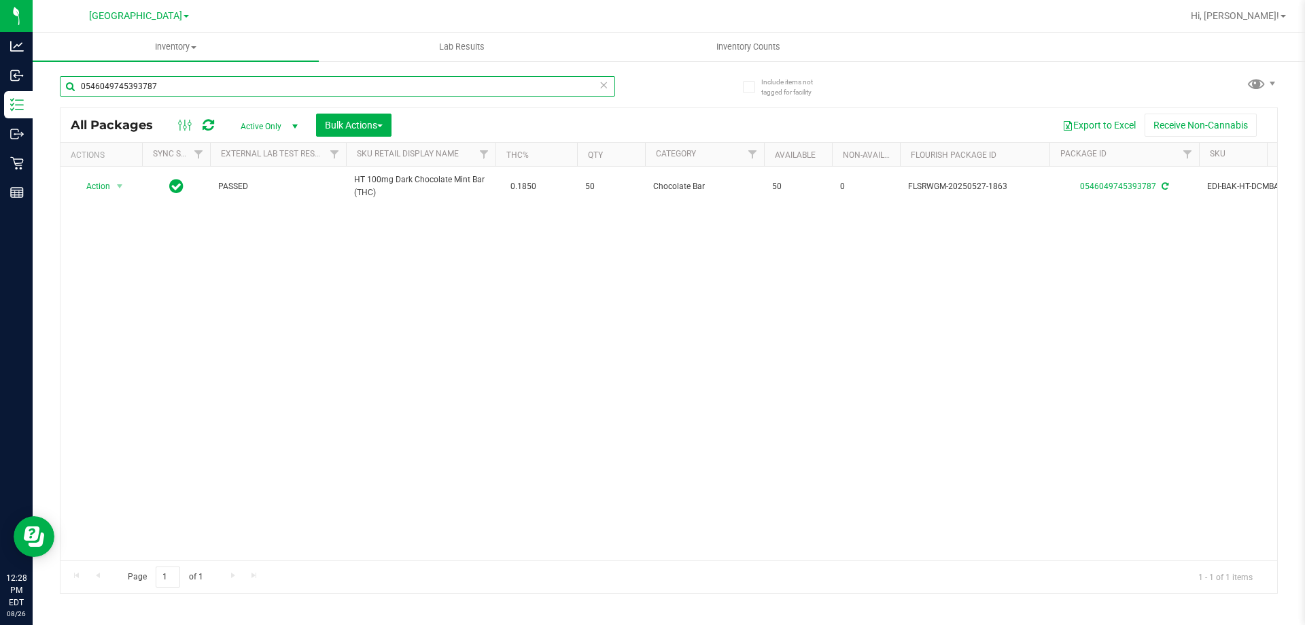
click at [200, 88] on input "0546049745393787" at bounding box center [337, 86] width 555 height 20
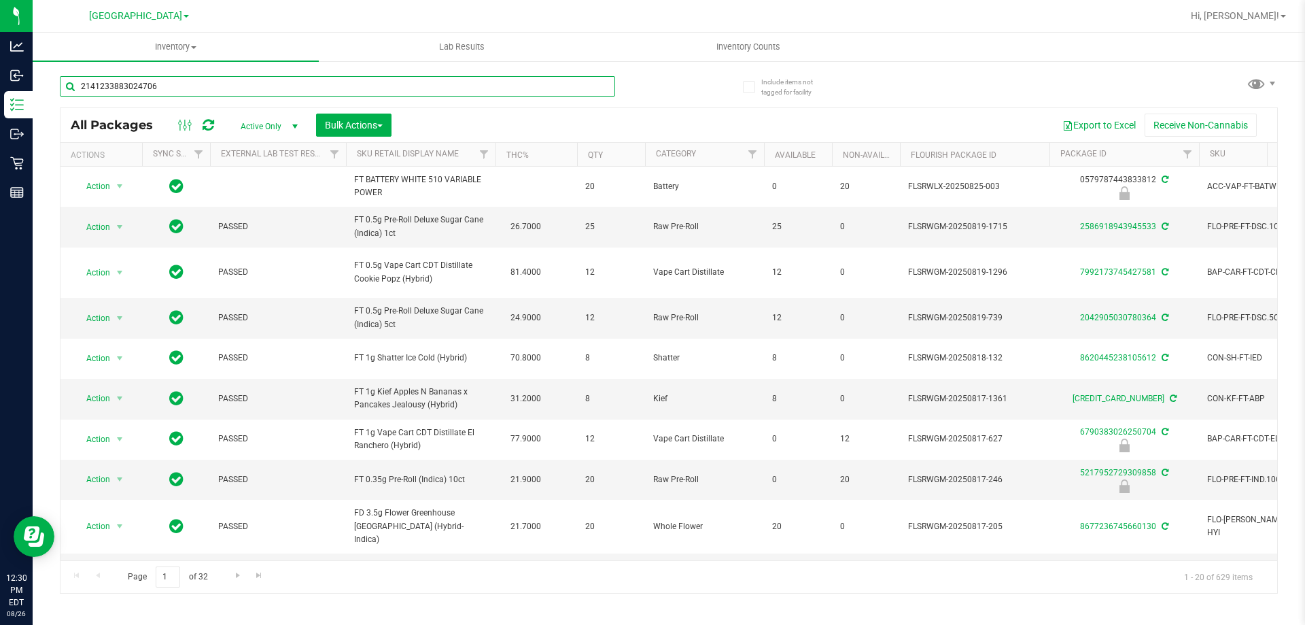
type input "2141233883024706"
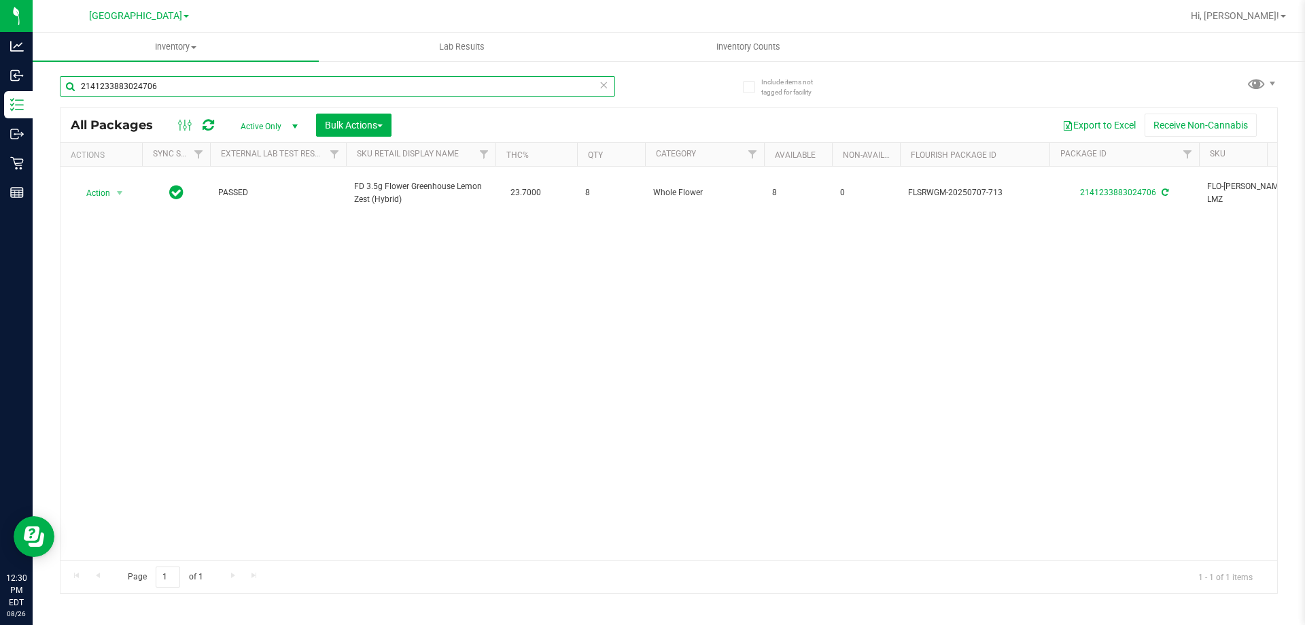
click at [179, 85] on input "2141233883024706" at bounding box center [337, 86] width 555 height 20
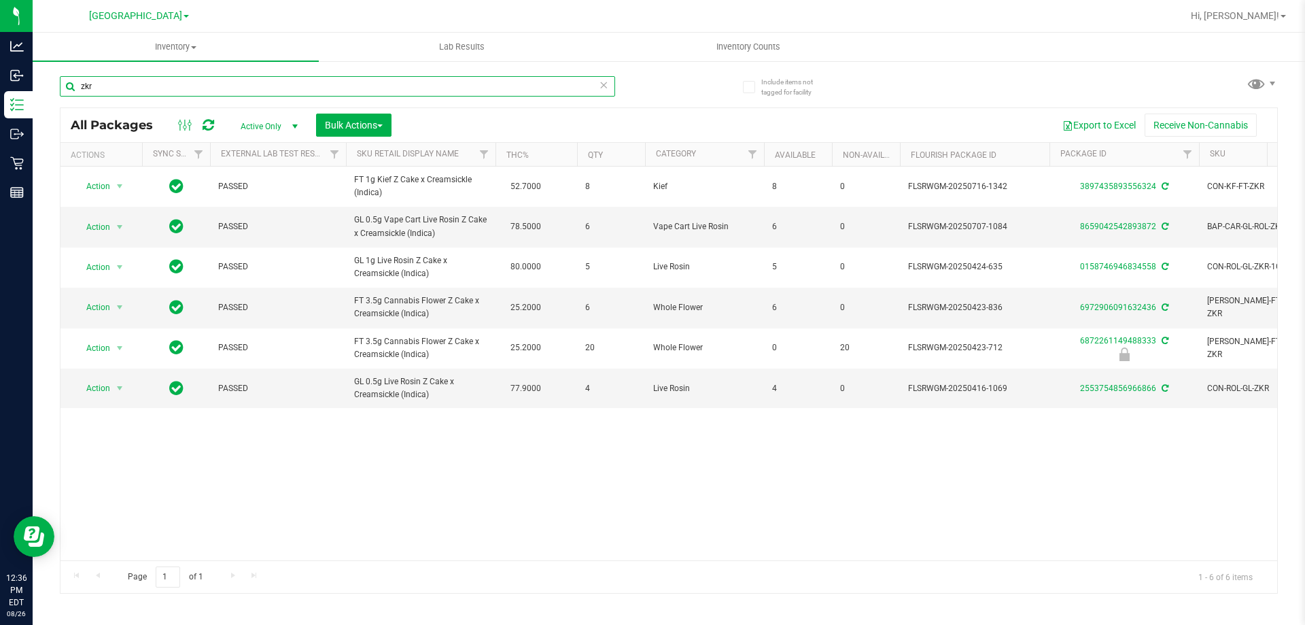
click at [201, 85] on input "zkr" at bounding box center [337, 86] width 555 height 20
type input "6754600418178600"
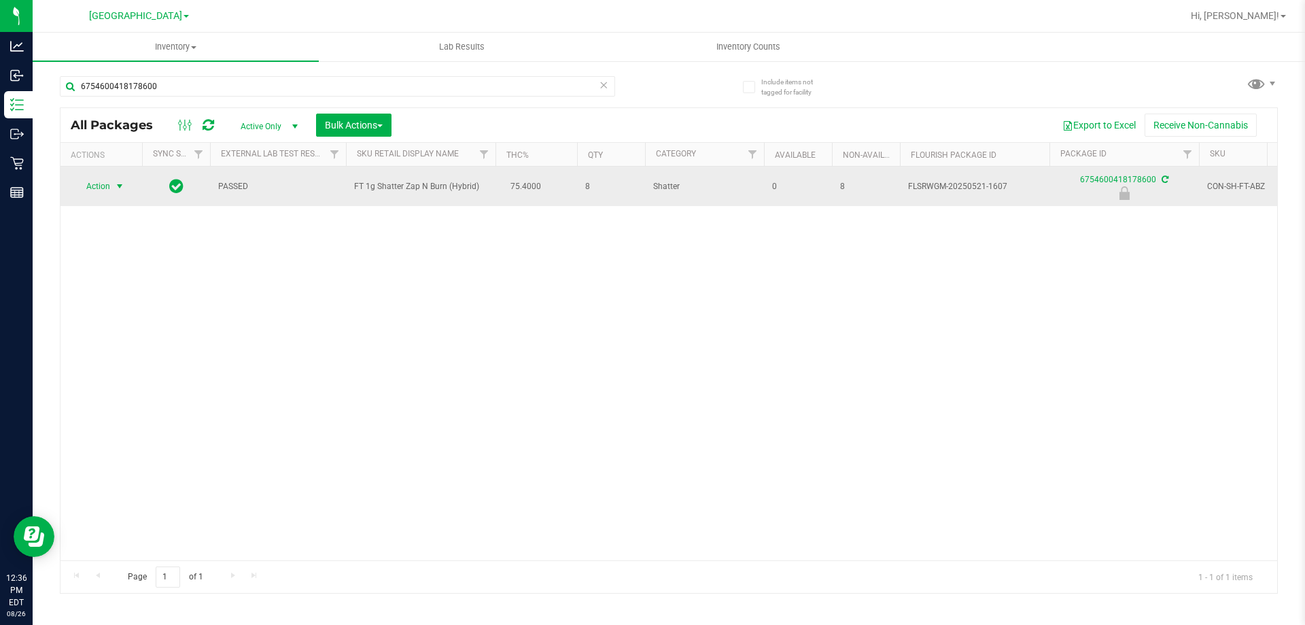
click at [118, 186] on span "select" at bounding box center [119, 186] width 11 height 11
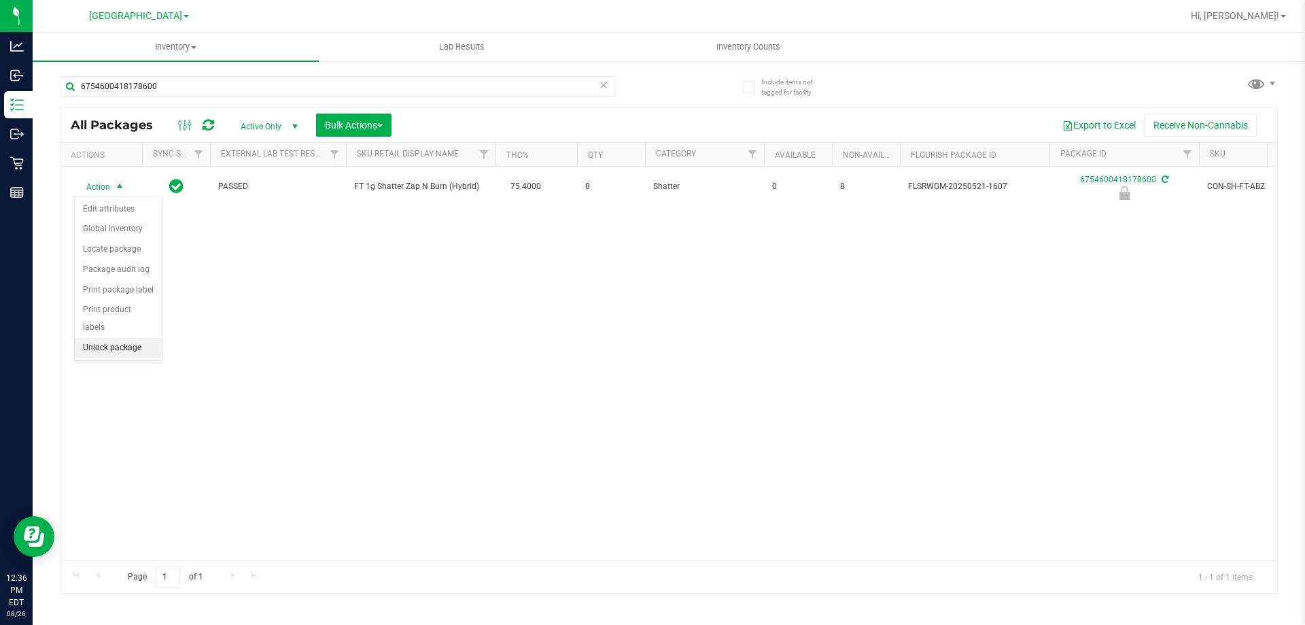
click at [122, 338] on li "Unlock package" at bounding box center [118, 348] width 87 height 20
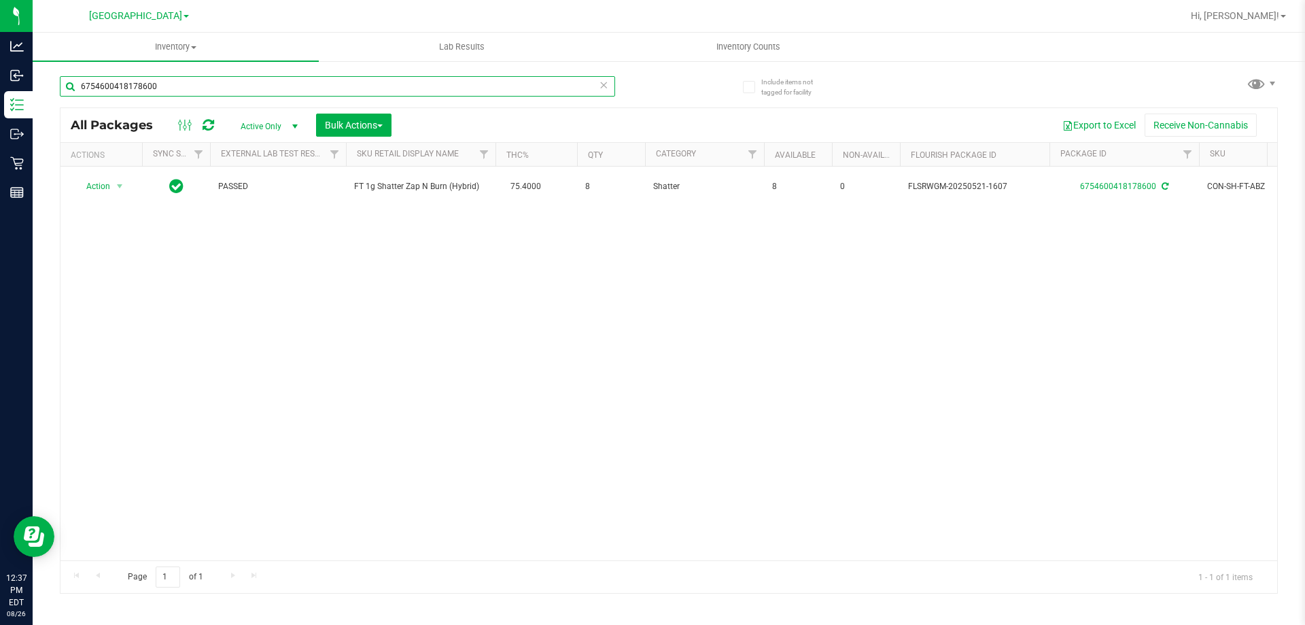
click at [341, 86] on input "6754600418178600" at bounding box center [337, 86] width 555 height 20
type input "0838653812382284"
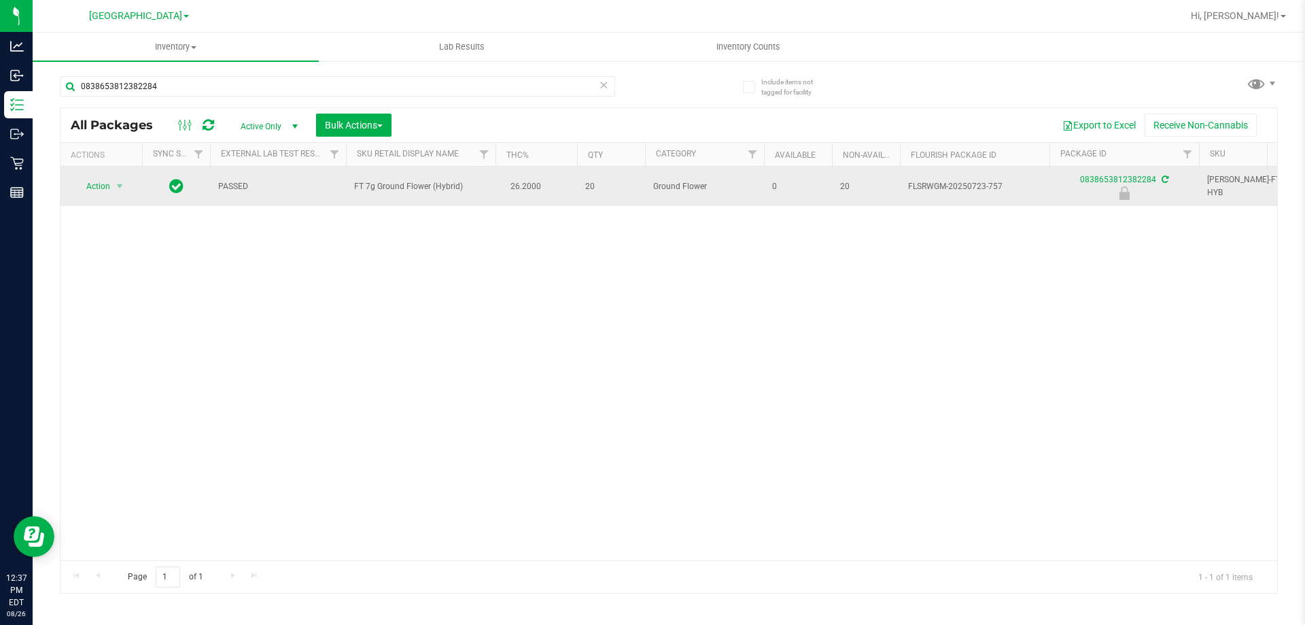
click at [101, 183] on span "Action" at bounding box center [92, 186] width 37 height 19
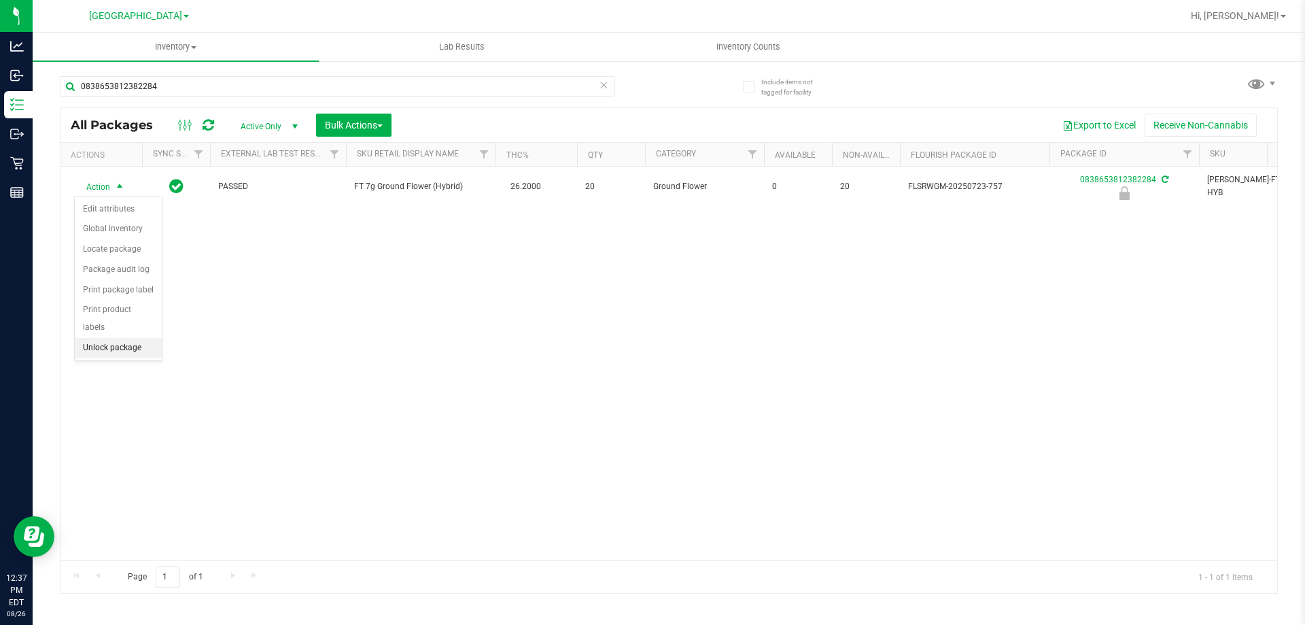
click at [118, 338] on li "Unlock package" at bounding box center [118, 348] width 87 height 20
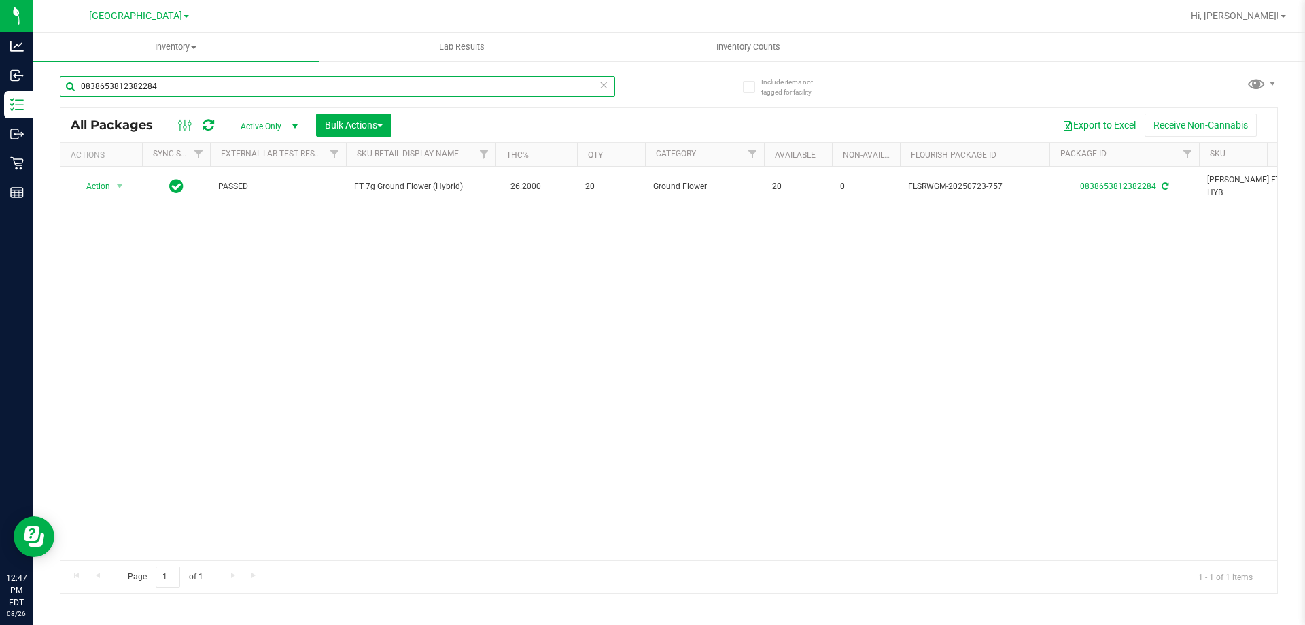
click at [204, 88] on input "0838653812382284" at bounding box center [337, 86] width 555 height 20
type input "6901695994754566"
click at [235, 96] on input "6901695994754566" at bounding box center [337, 86] width 555 height 20
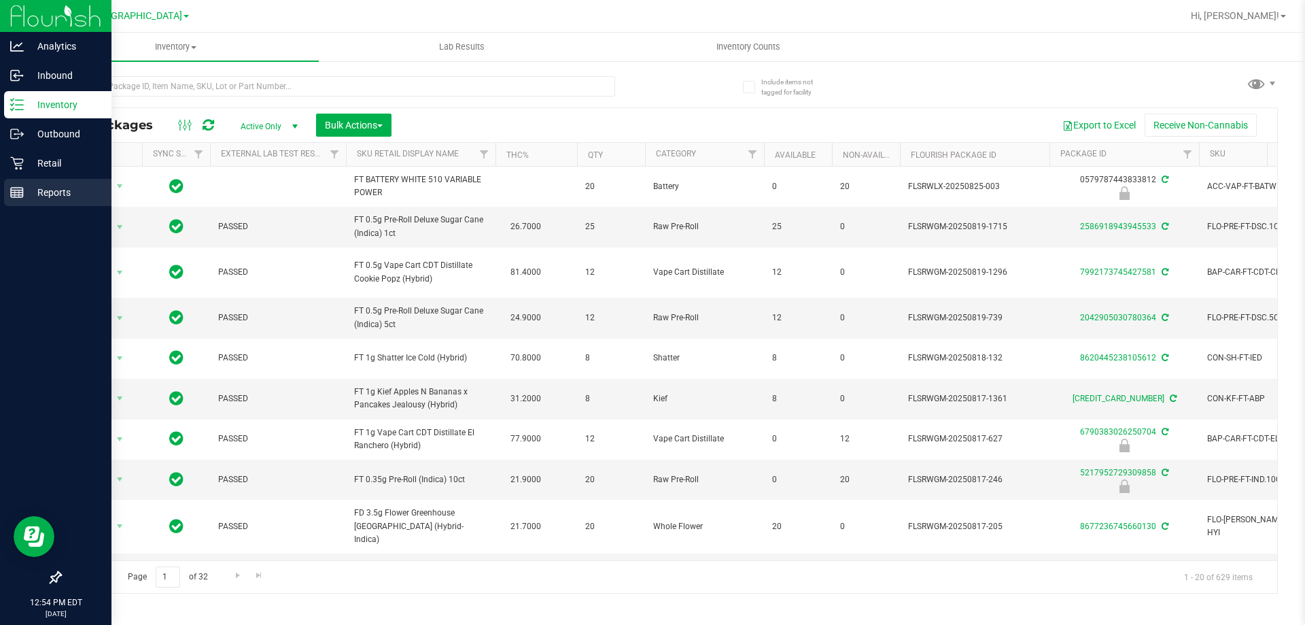
click at [22, 188] on rect at bounding box center [17, 193] width 12 height 10
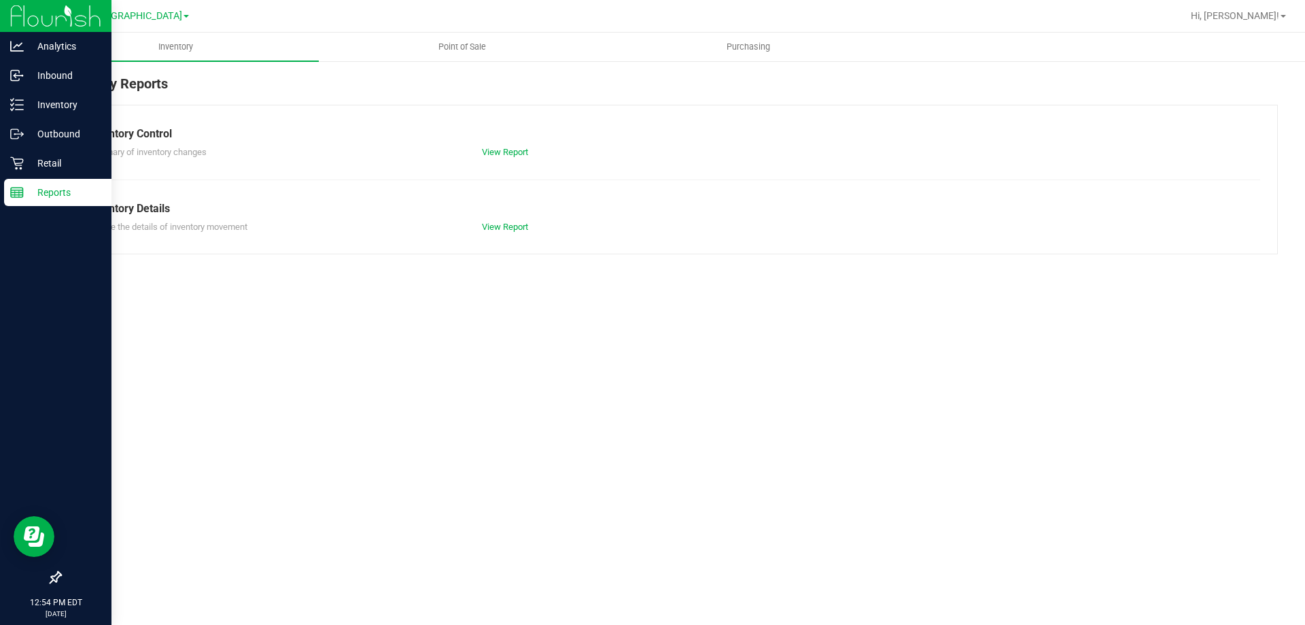
click at [456, 32] on nav "North Port WC Hi, Ericka!" at bounding box center [669, 16] width 1273 height 33
click at [458, 43] on span "Point of Sale" at bounding box center [462, 47] width 84 height 12
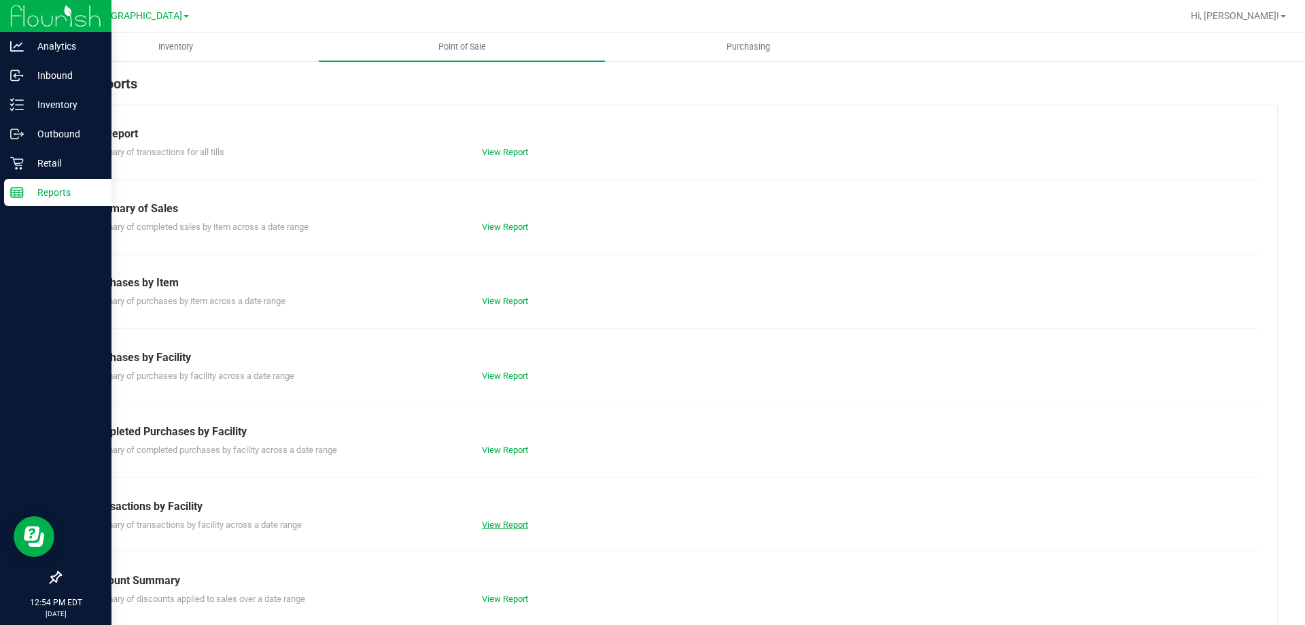
click at [498, 523] on link "View Report" at bounding box center [505, 524] width 46 height 10
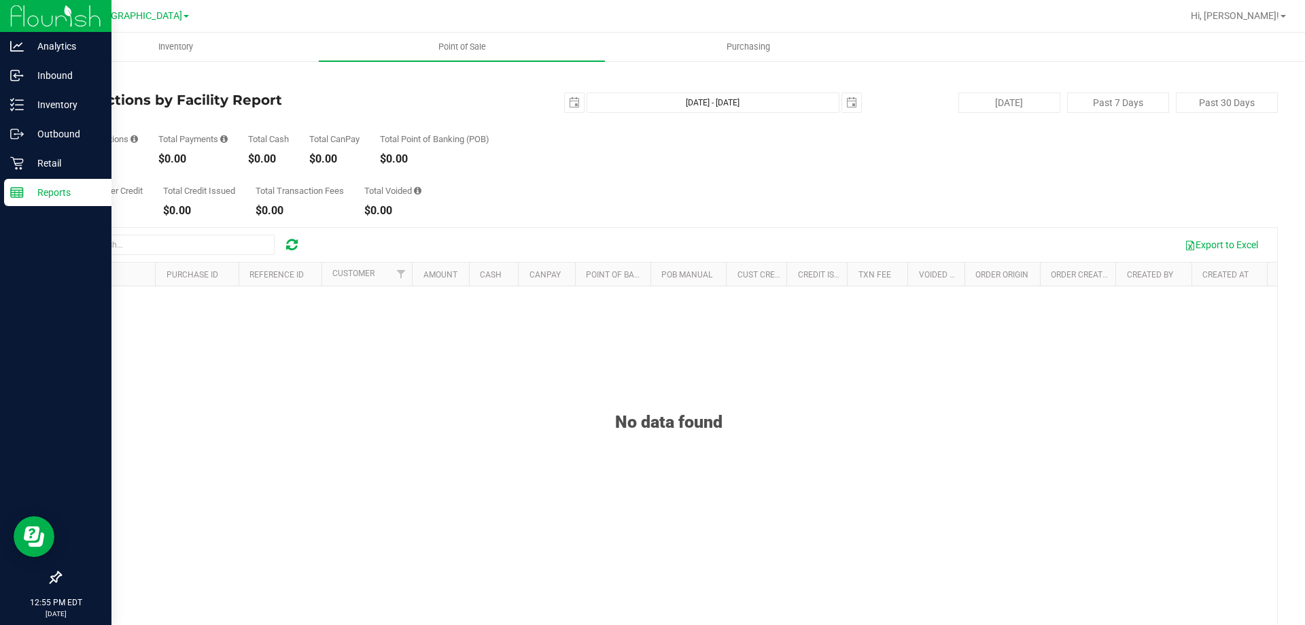
click at [72, 83] on link "Back" at bounding box center [70, 80] width 20 height 10
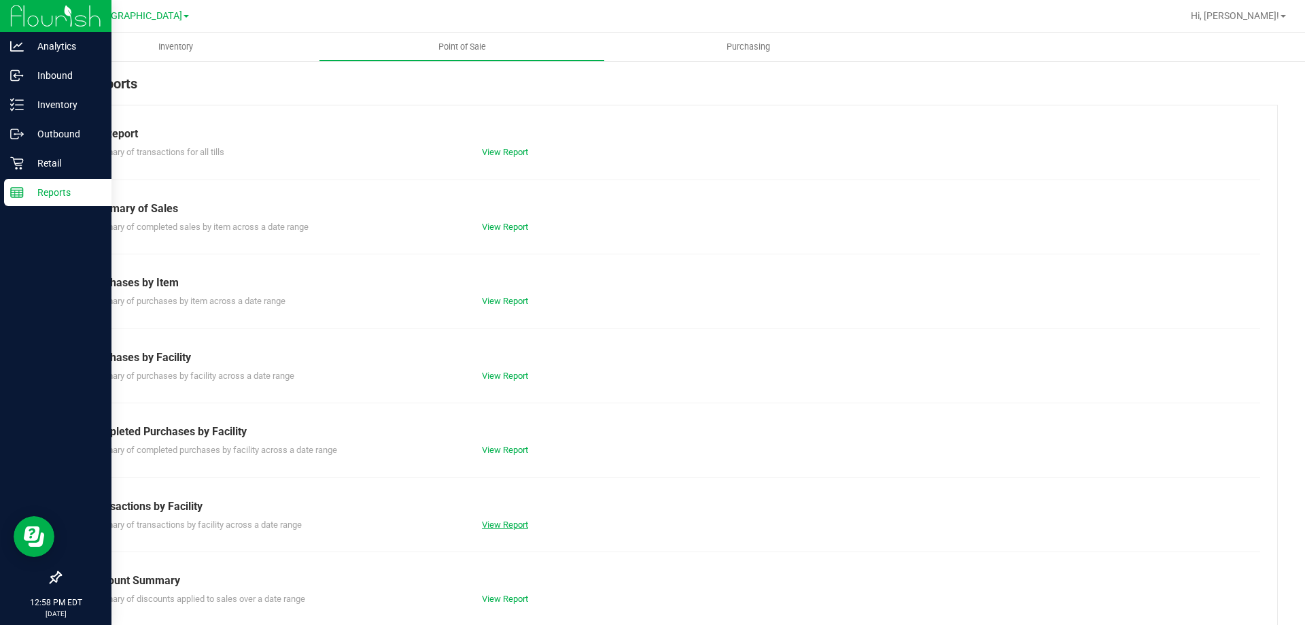
click at [499, 528] on link "View Report" at bounding box center [505, 524] width 46 height 10
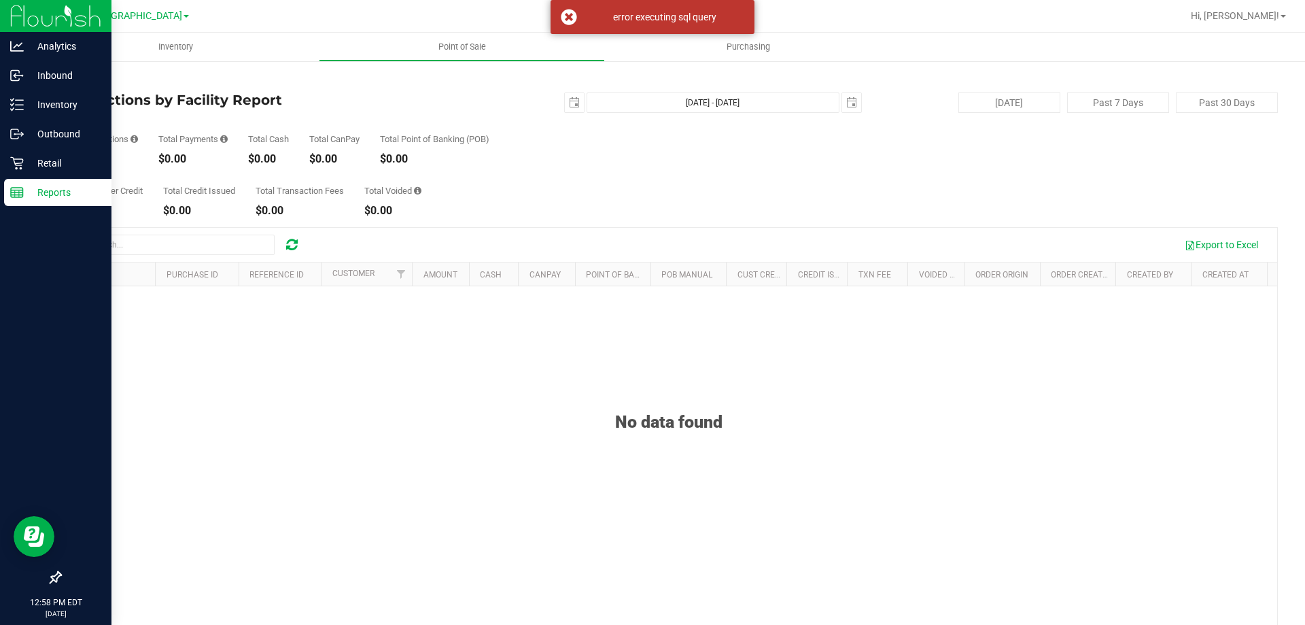
click at [75, 80] on link "Back" at bounding box center [70, 80] width 20 height 10
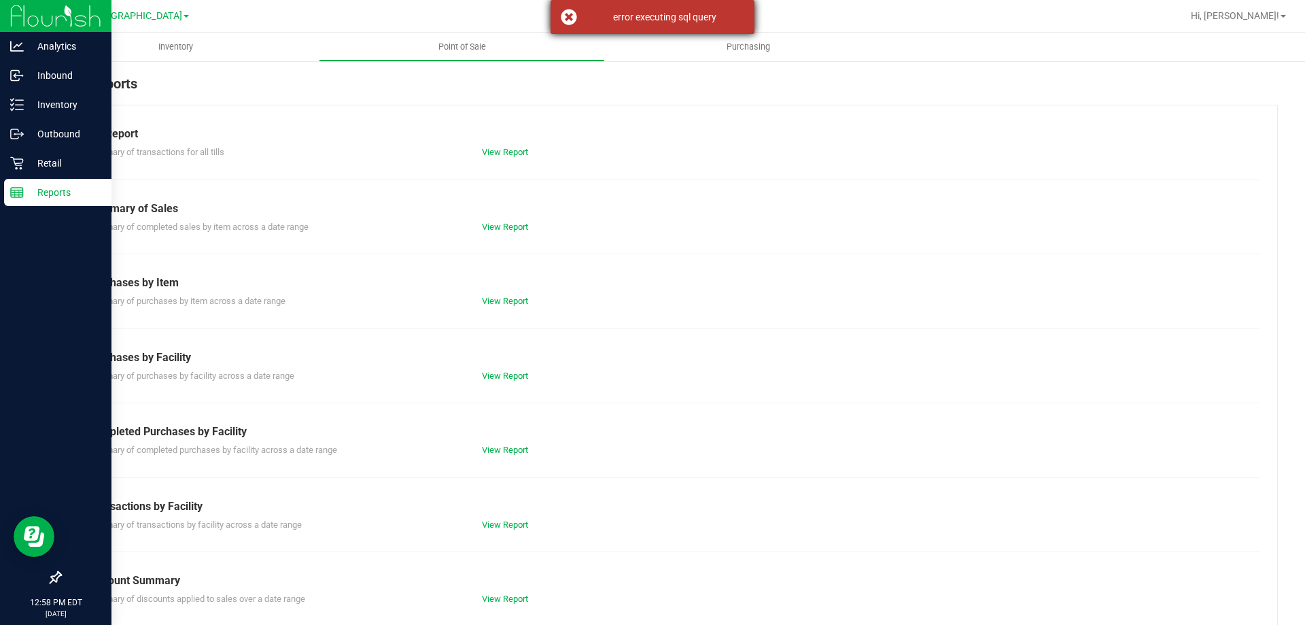
click at [572, 13] on div "error executing sql query" at bounding box center [653, 17] width 204 height 34
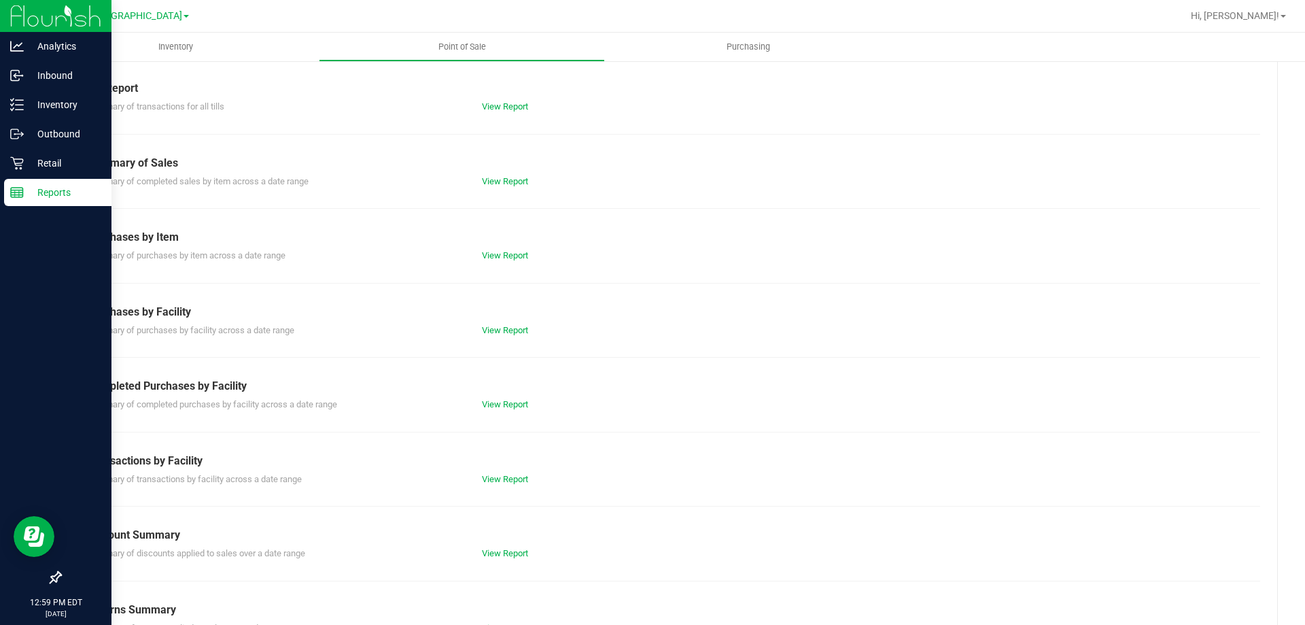
scroll to position [90, 0]
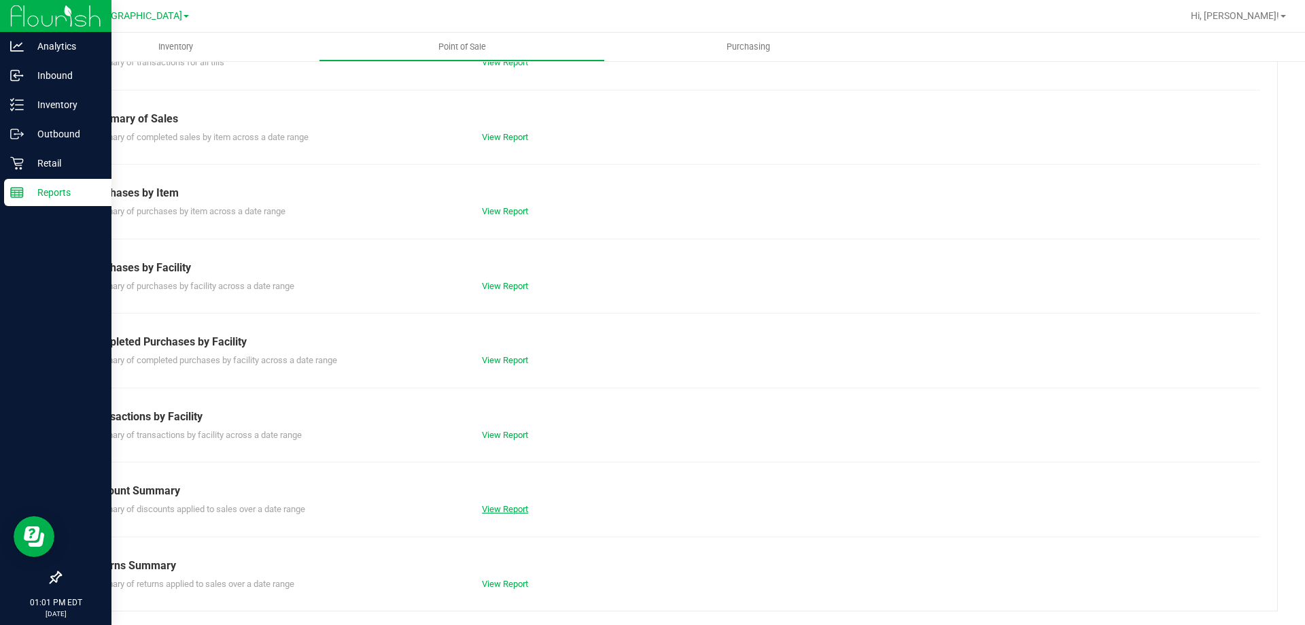
click at [501, 507] on link "View Report" at bounding box center [505, 509] width 46 height 10
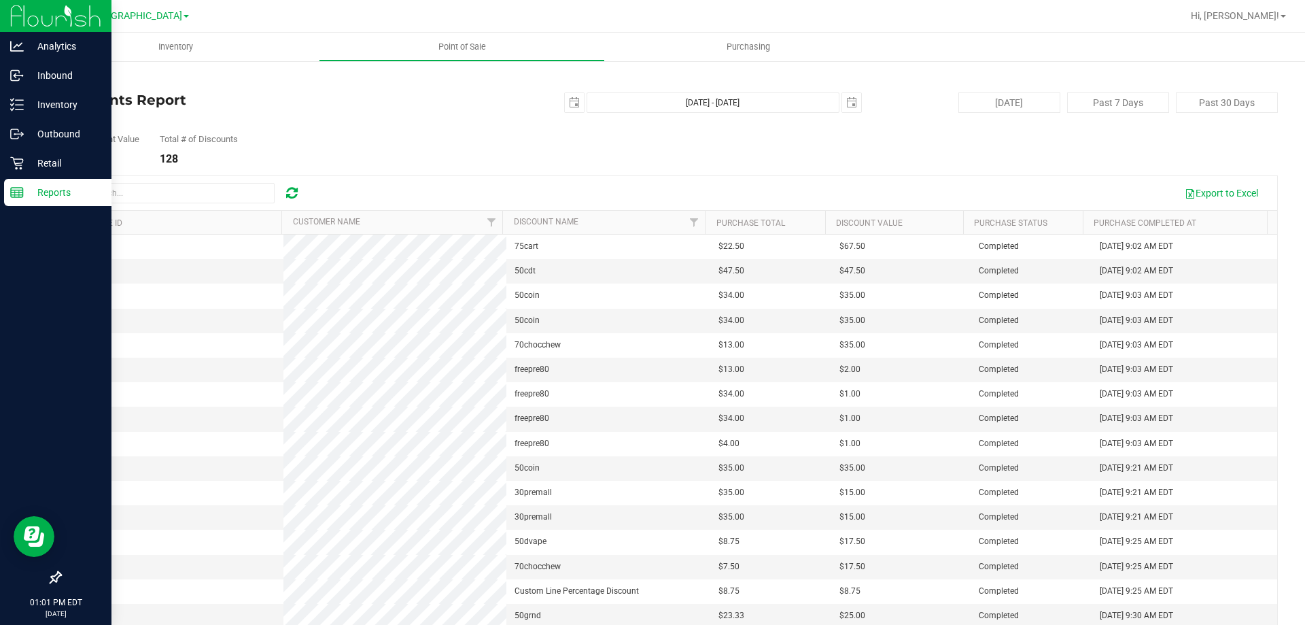
click at [73, 78] on link "Back" at bounding box center [70, 80] width 20 height 10
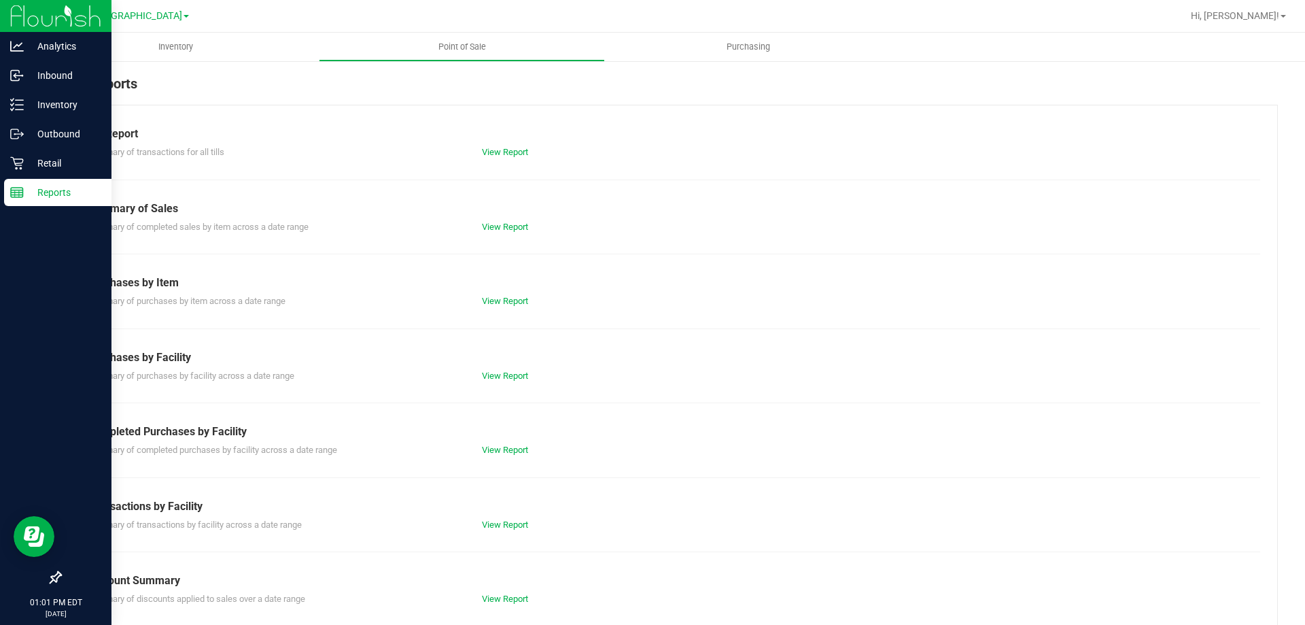
click at [496, 530] on div "View Report" at bounding box center [570, 525] width 197 height 14
click at [498, 529] on link "View Report" at bounding box center [505, 524] width 46 height 10
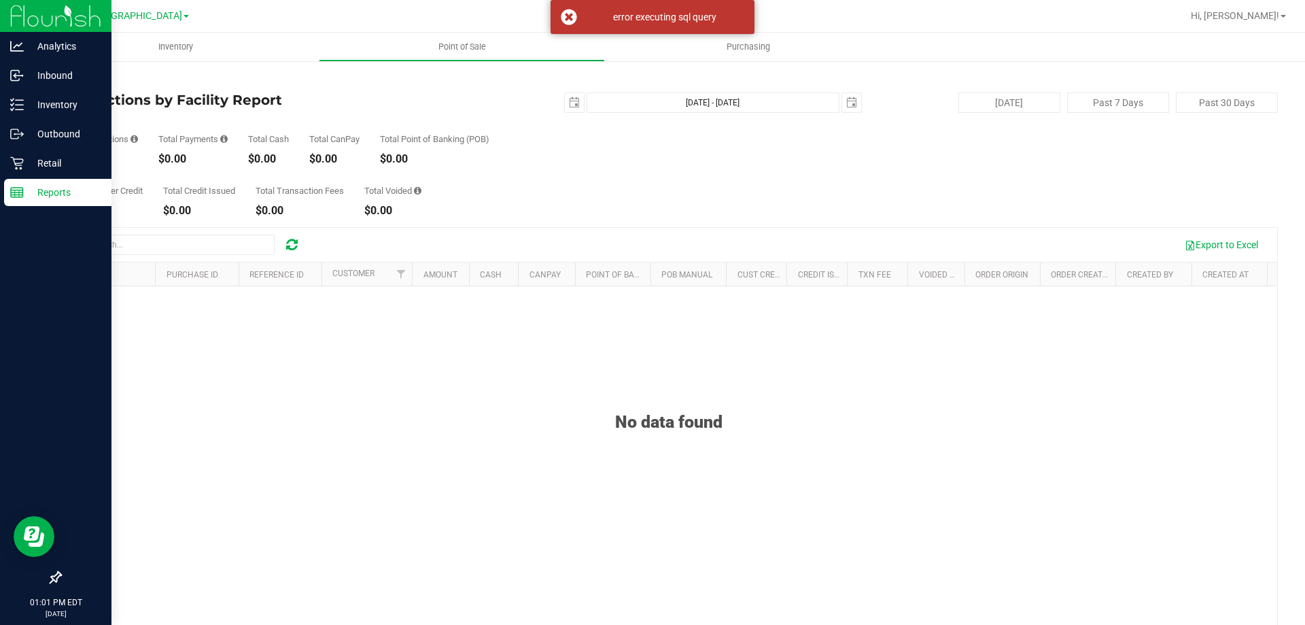
click at [67, 77] on link "Back" at bounding box center [70, 80] width 20 height 10
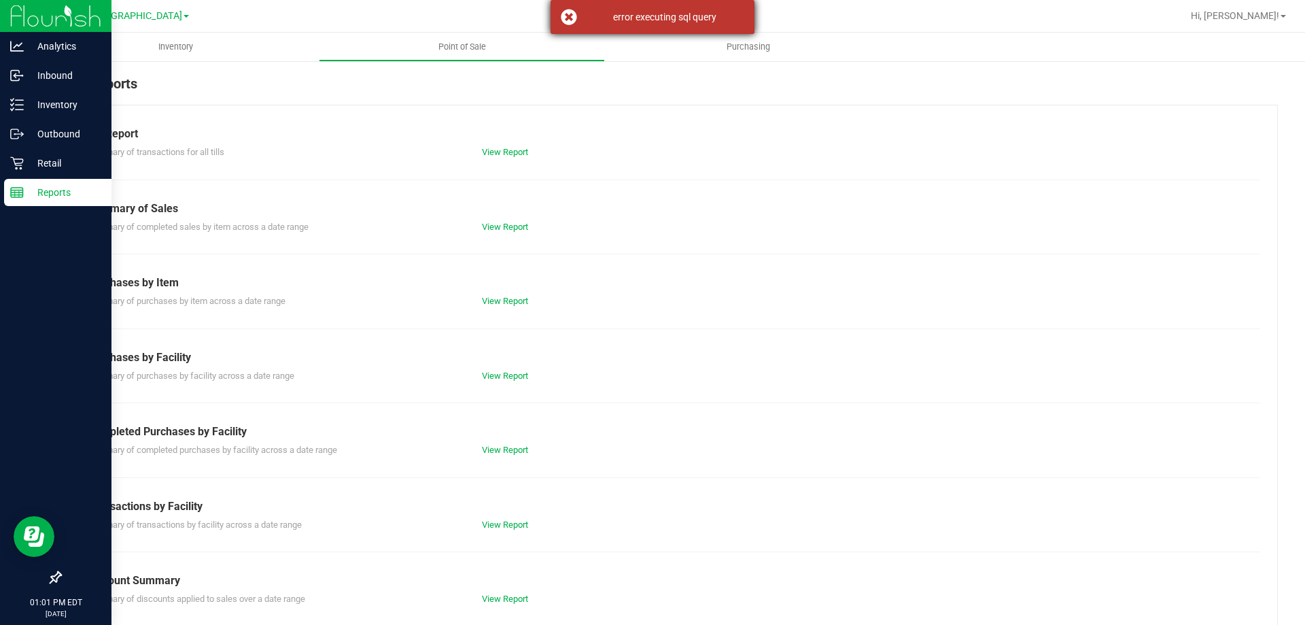
click at [556, 20] on div "error executing sql query" at bounding box center [653, 17] width 204 height 34
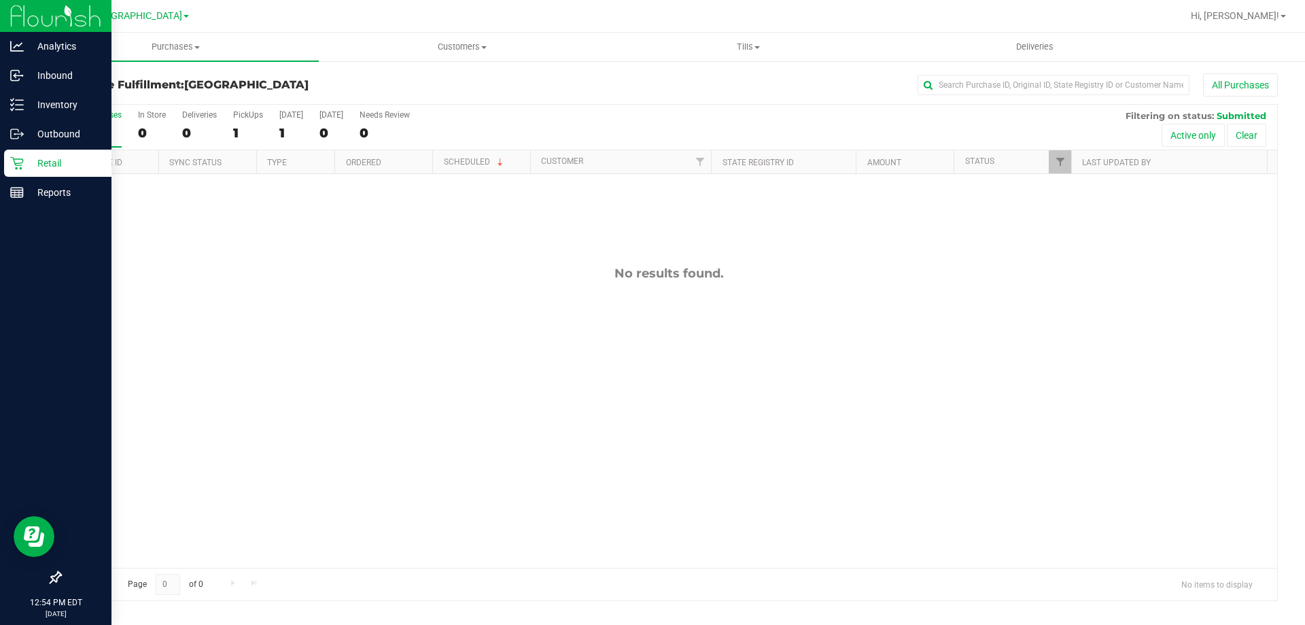
click at [39, 160] on p "Retail" at bounding box center [65, 163] width 82 height 16
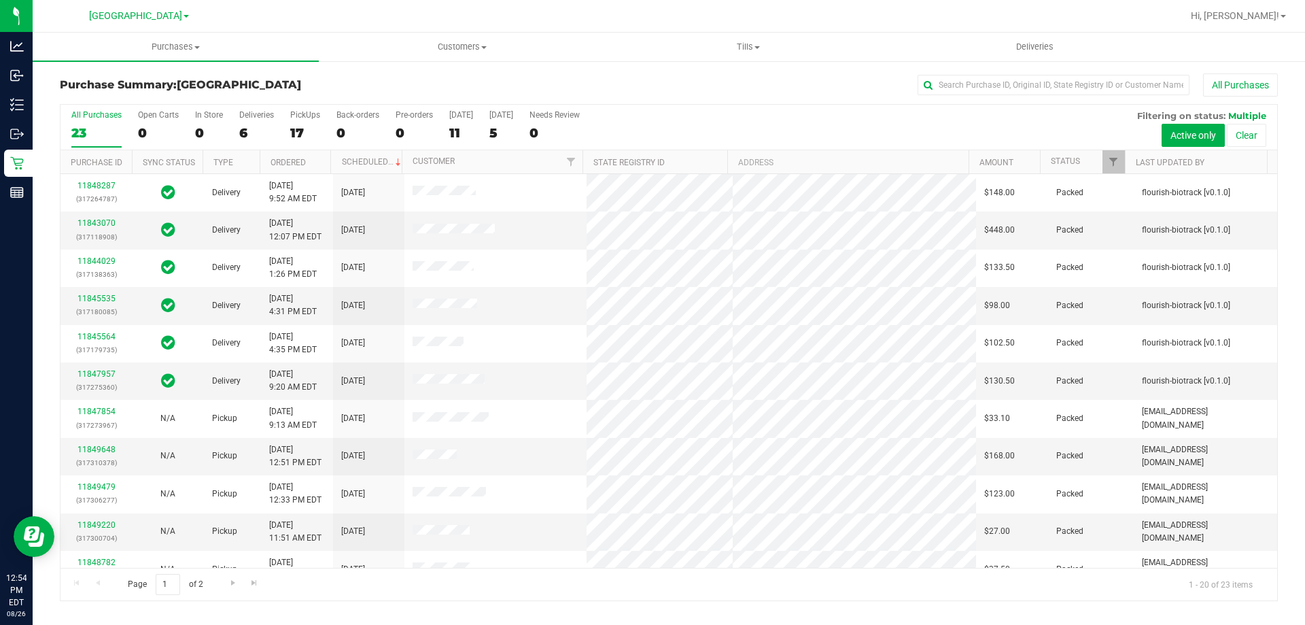
click at [300, 130] on div "17" at bounding box center [305, 133] width 30 height 16
click at [0, 0] on input "PickUps 17" at bounding box center [0, 0] width 0 height 0
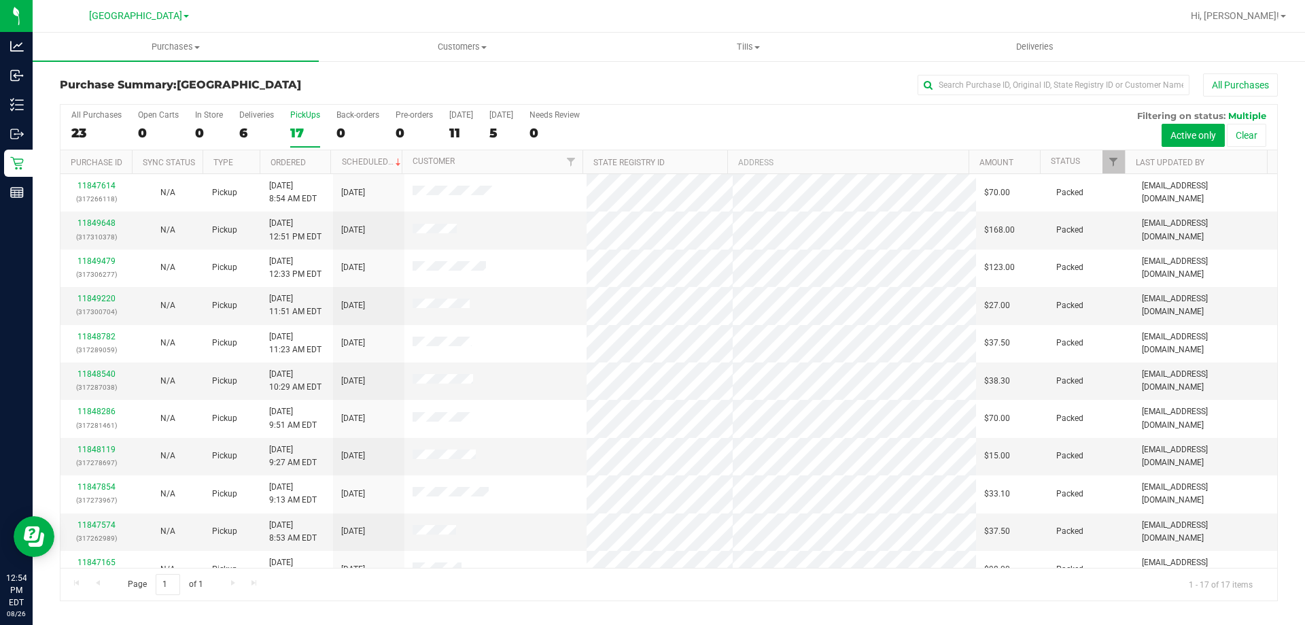
click at [237, 127] on div "All Purchases 23 Open Carts 0 In Store 0 Deliveries 6 PickUps 17 Back-orders 0 …" at bounding box center [669, 128] width 1217 height 46
click at [250, 131] on div "6" at bounding box center [256, 133] width 35 height 16
click at [0, 0] on input "Deliveries 6" at bounding box center [0, 0] width 0 height 0
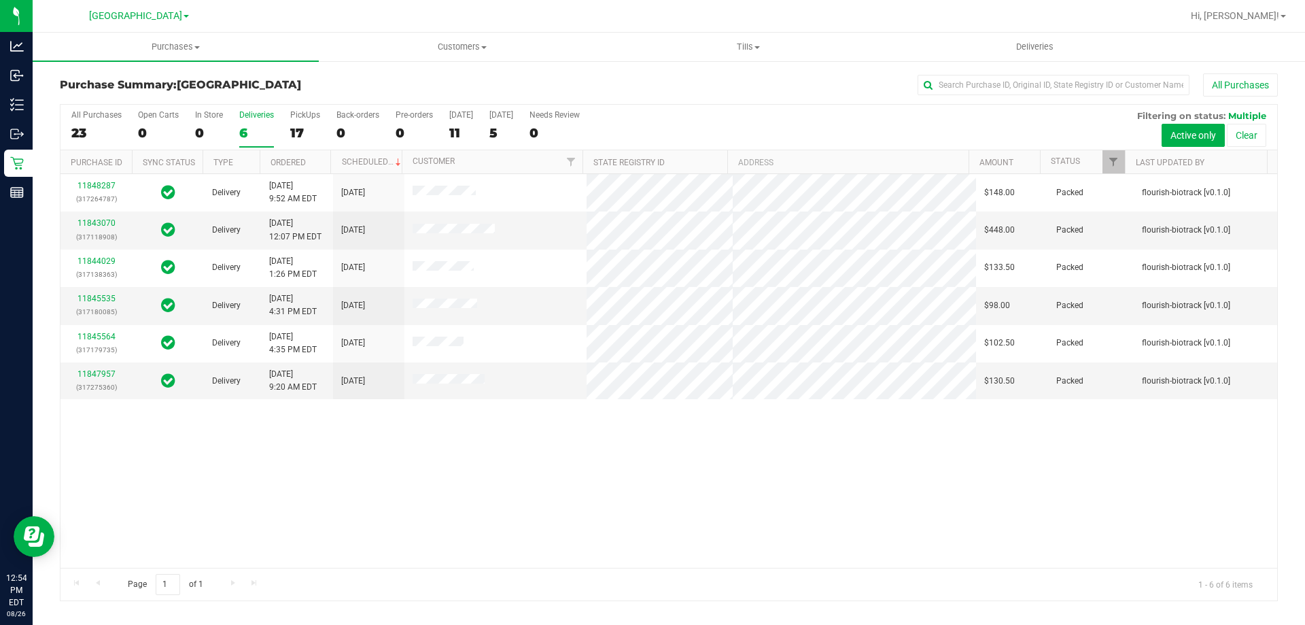
click at [92, 130] on div "23" at bounding box center [96, 133] width 50 height 16
click at [0, 0] on input "All Purchases 23" at bounding box center [0, 0] width 0 height 0
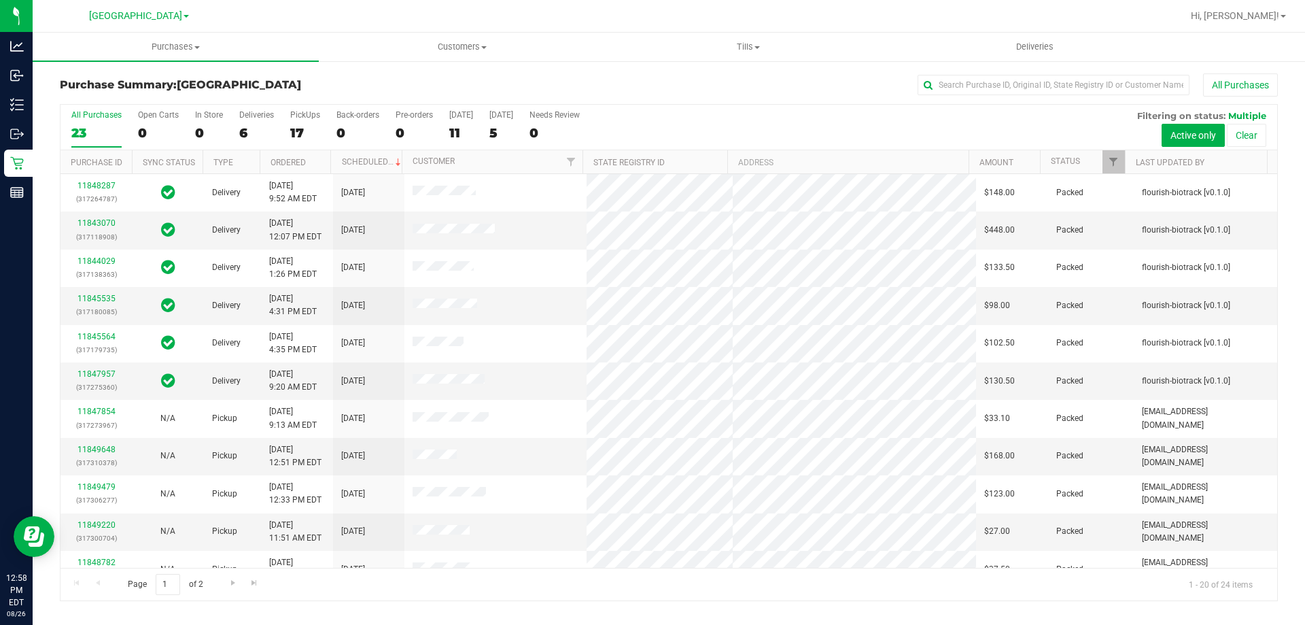
click at [325, 88] on h3 "Purchase Summary: [GEOGRAPHIC_DATA]" at bounding box center [263, 85] width 406 height 12
click at [304, 139] on div "17" at bounding box center [305, 133] width 30 height 16
click at [0, 0] on input "PickUps 17" at bounding box center [0, 0] width 0 height 0
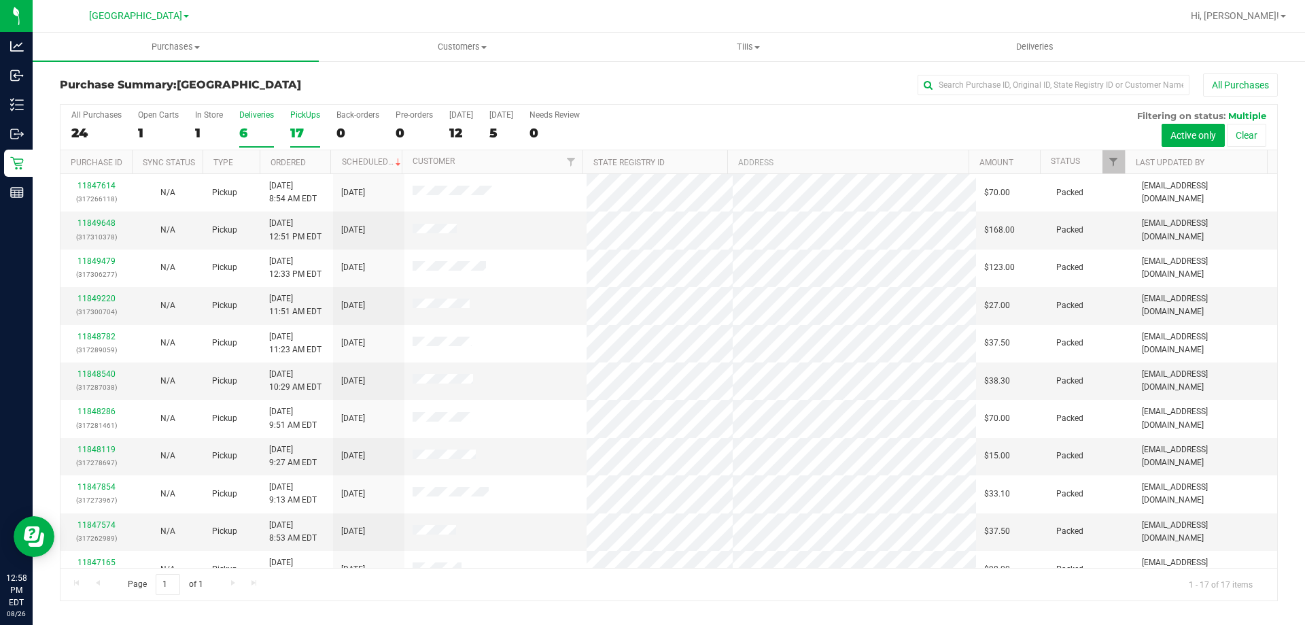
click at [249, 124] on label "Deliveries 6" at bounding box center [256, 128] width 35 height 37
click at [0, 0] on input "Deliveries 6" at bounding box center [0, 0] width 0 height 0
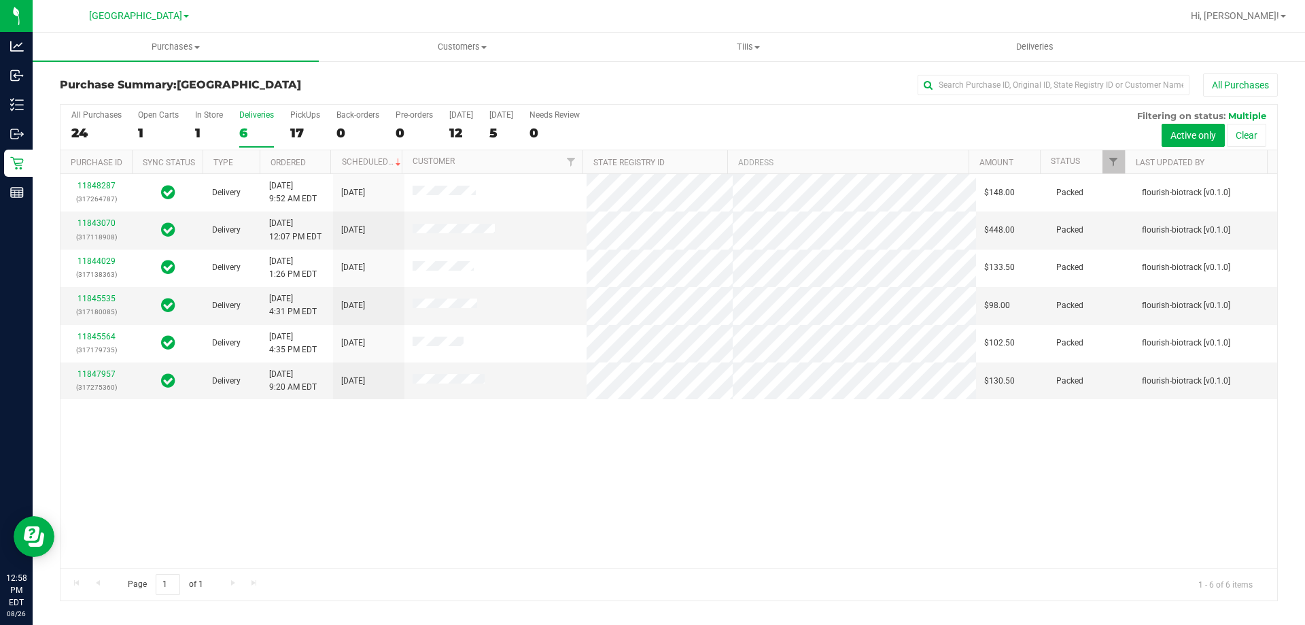
click at [375, 86] on h3 "Purchase Summary: [GEOGRAPHIC_DATA]" at bounding box center [263, 85] width 406 height 12
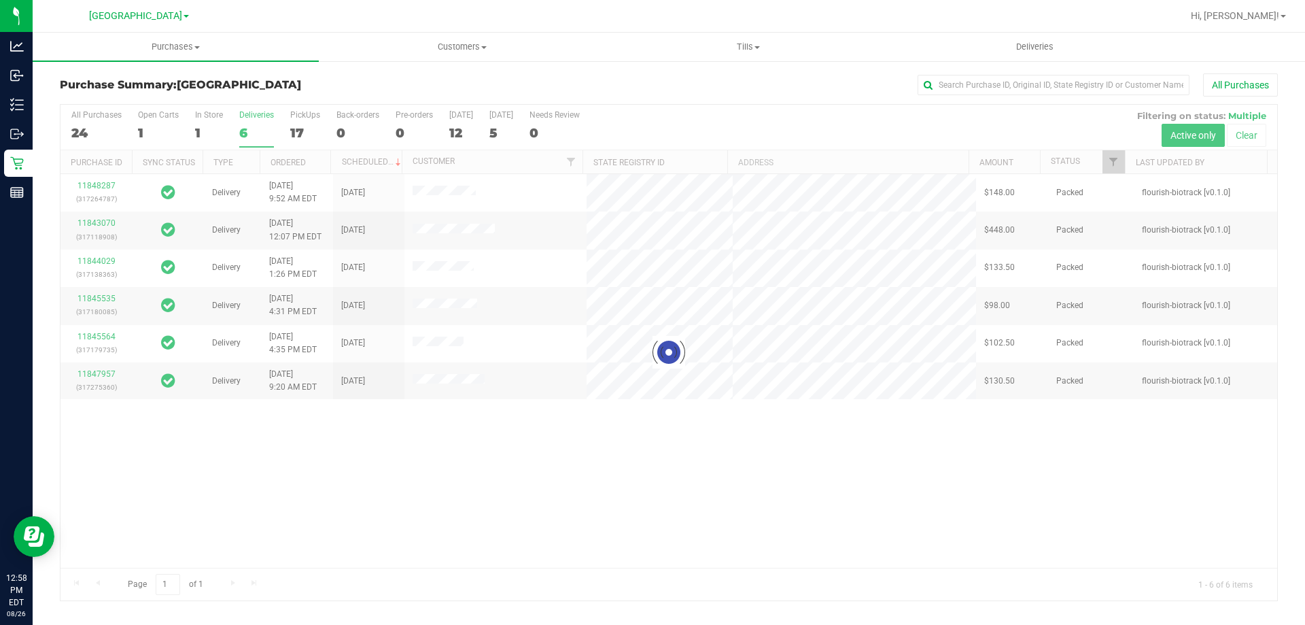
click at [450, 91] on div "Purchase Summary: [GEOGRAPHIC_DATA] All Purchases" at bounding box center [669, 88] width 1218 height 30
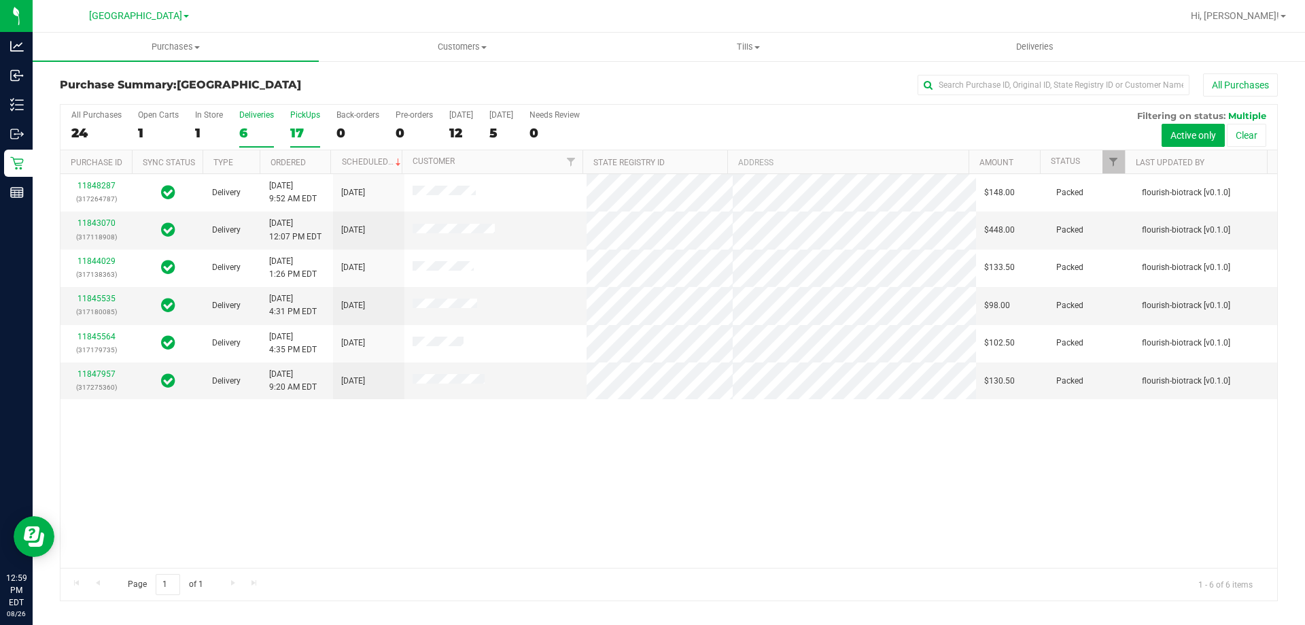
click at [302, 138] on div "17" at bounding box center [305, 133] width 30 height 16
click at [0, 0] on input "PickUps 17" at bounding box center [0, 0] width 0 height 0
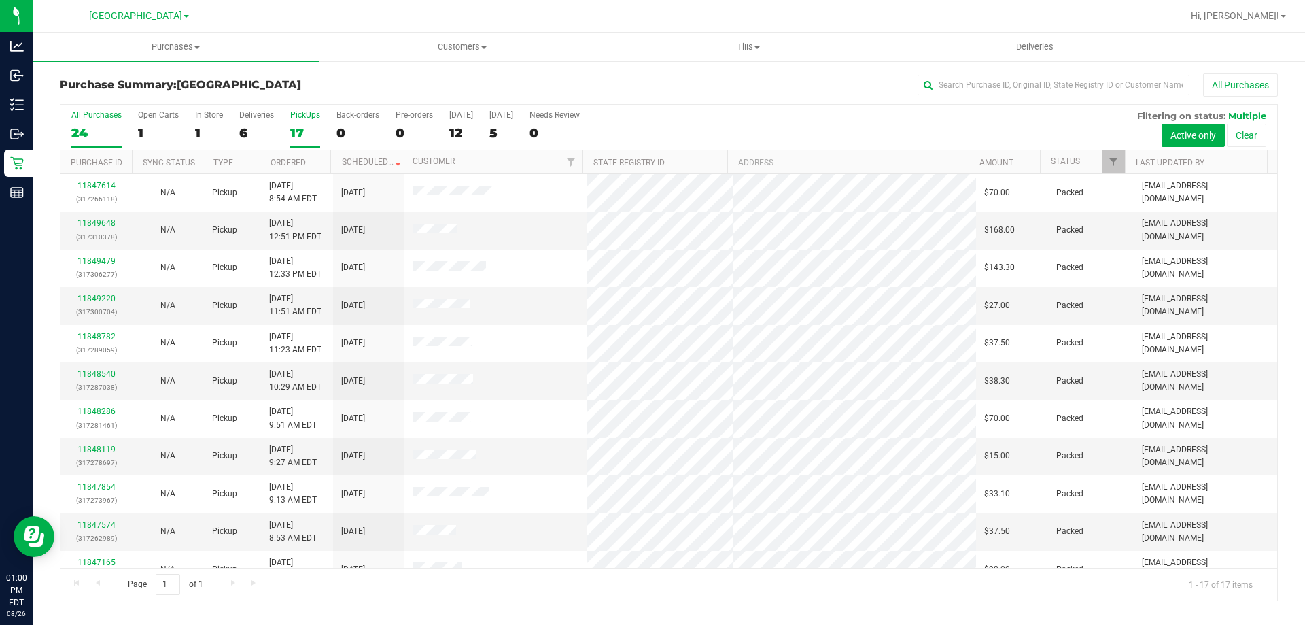
click at [111, 128] on div "24" at bounding box center [96, 133] width 50 height 16
click at [0, 0] on input "All Purchases 24" at bounding box center [0, 0] width 0 height 0
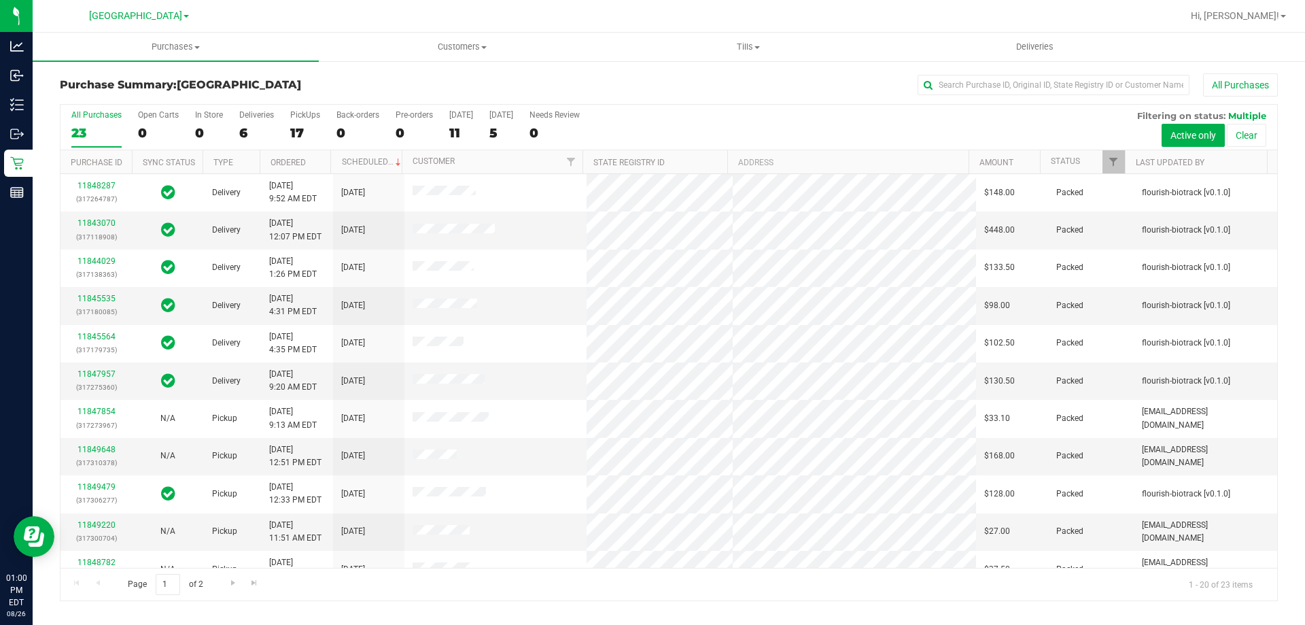
click at [396, 97] on div "Purchase Summary: North Port WC All Purchases" at bounding box center [669, 88] width 1218 height 30
click at [302, 102] on div "Purchase Summary: North Port WC All Purchases" at bounding box center [669, 88] width 1218 height 30
click at [303, 121] on label "PickUps 17" at bounding box center [305, 128] width 30 height 37
click at [0, 0] on input "PickUps 17" at bounding box center [0, 0] width 0 height 0
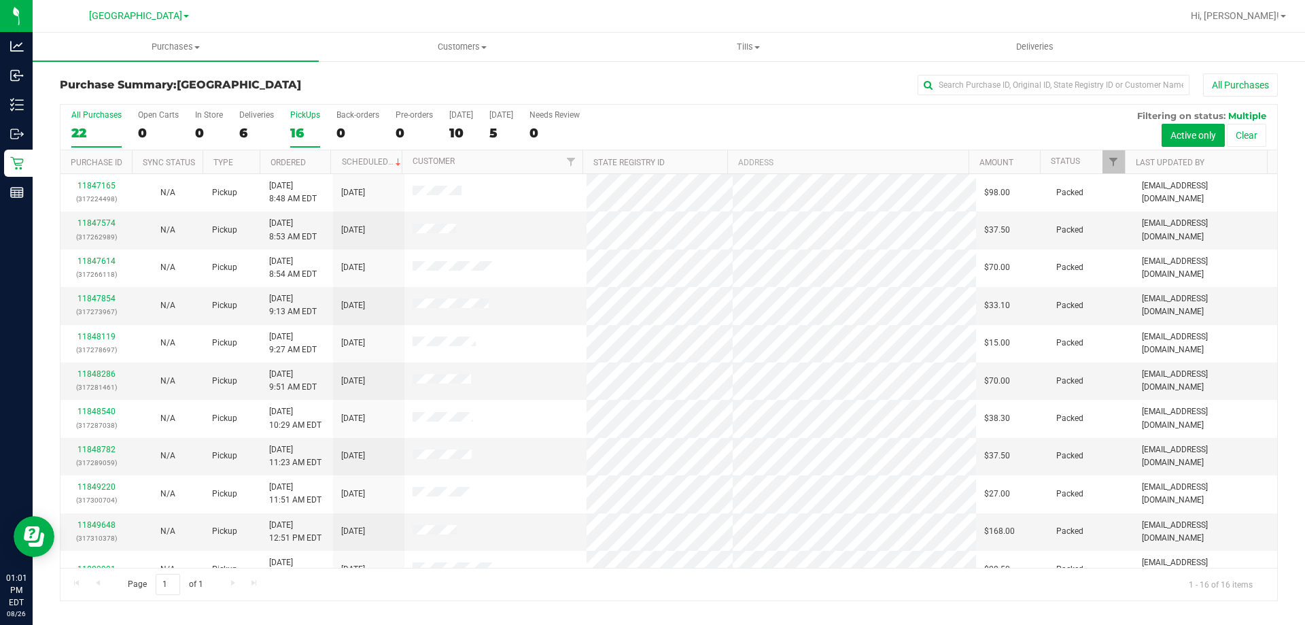
click at [93, 124] on label "All Purchases 22" at bounding box center [96, 128] width 50 height 37
click at [0, 0] on input "All Purchases 22" at bounding box center [0, 0] width 0 height 0
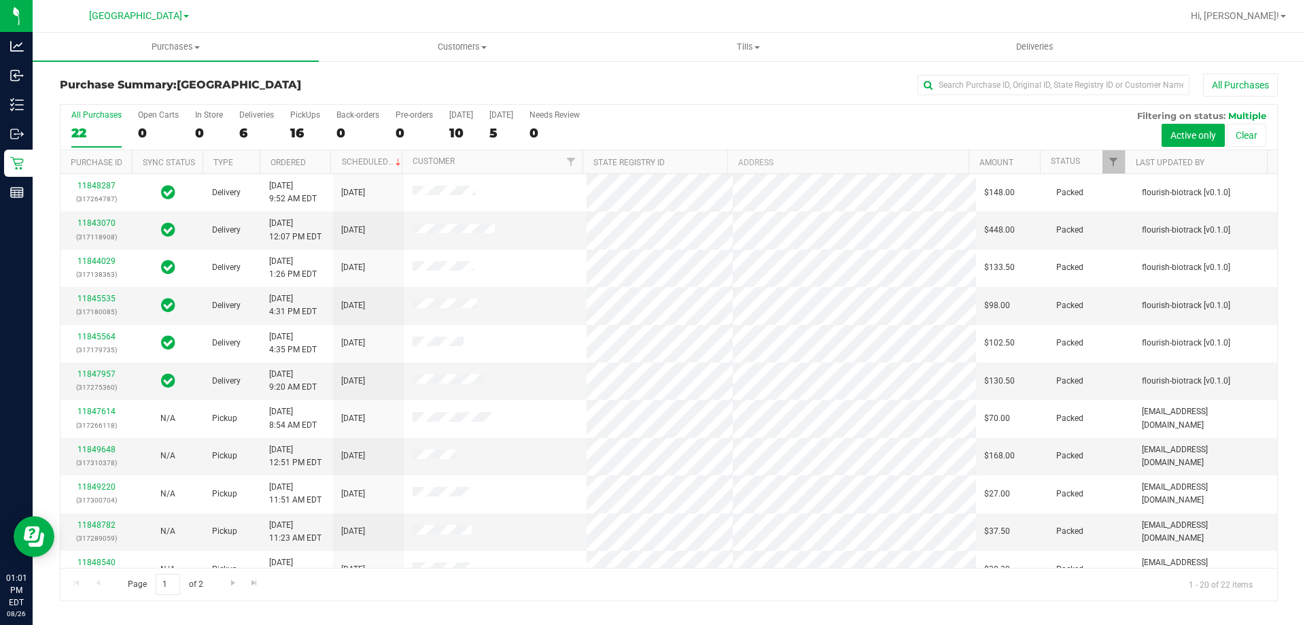
click at [289, 128] on div "All Purchases 22 Open Carts 0 In Store 0 Deliveries 6 PickUps 16 Back-orders 0 …" at bounding box center [669, 128] width 1217 height 46
click at [298, 136] on div "16" at bounding box center [305, 133] width 30 height 16
click at [0, 0] on input "PickUps 16" at bounding box center [0, 0] width 0 height 0
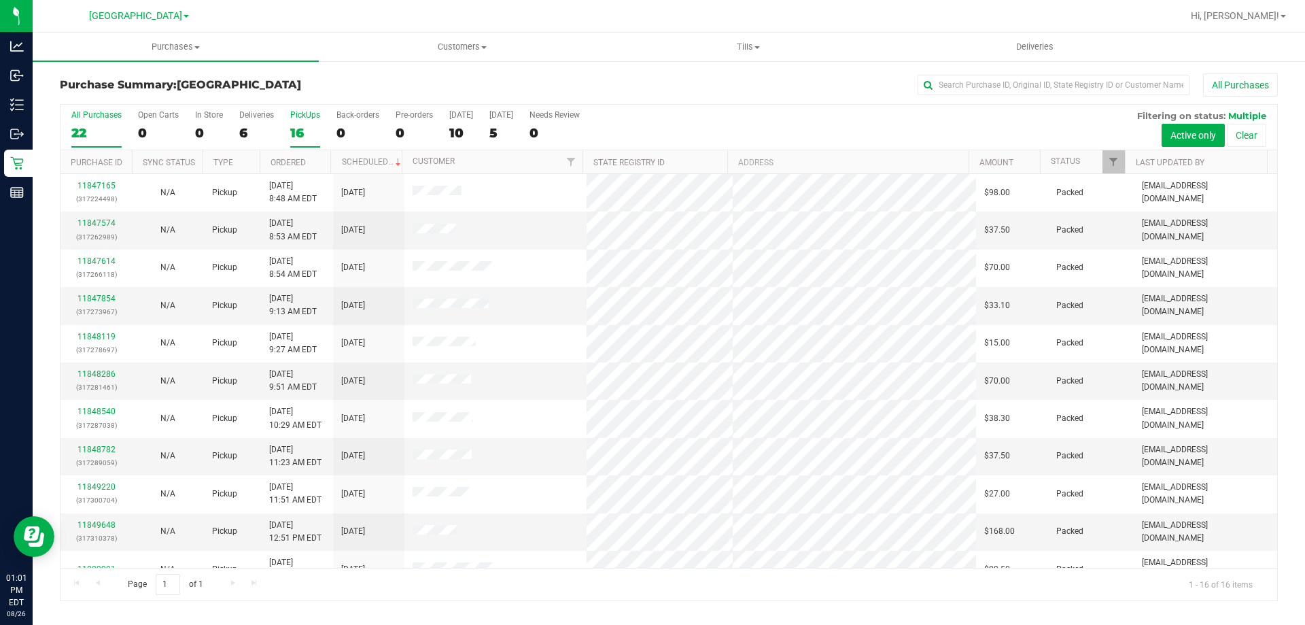
click at [106, 130] on div "22" at bounding box center [96, 133] width 50 height 16
click at [0, 0] on input "All Purchases 22" at bounding box center [0, 0] width 0 height 0
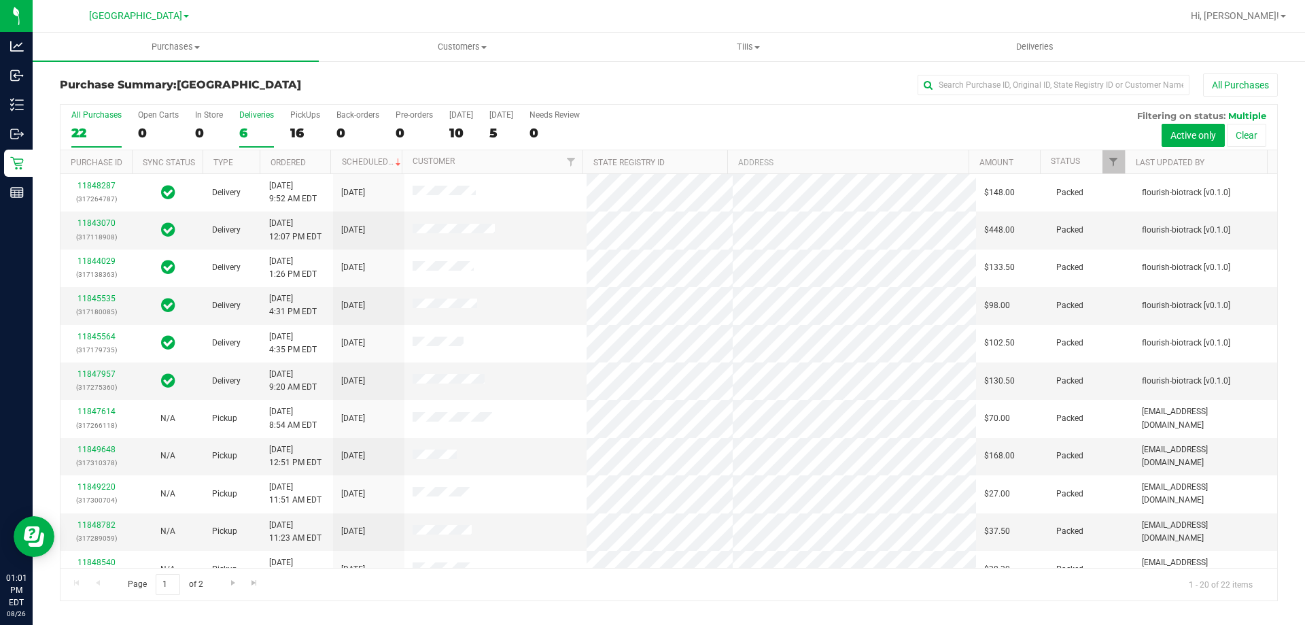
click at [256, 122] on label "Deliveries 6" at bounding box center [256, 128] width 35 height 37
click at [0, 0] on input "Deliveries 6" at bounding box center [0, 0] width 0 height 0
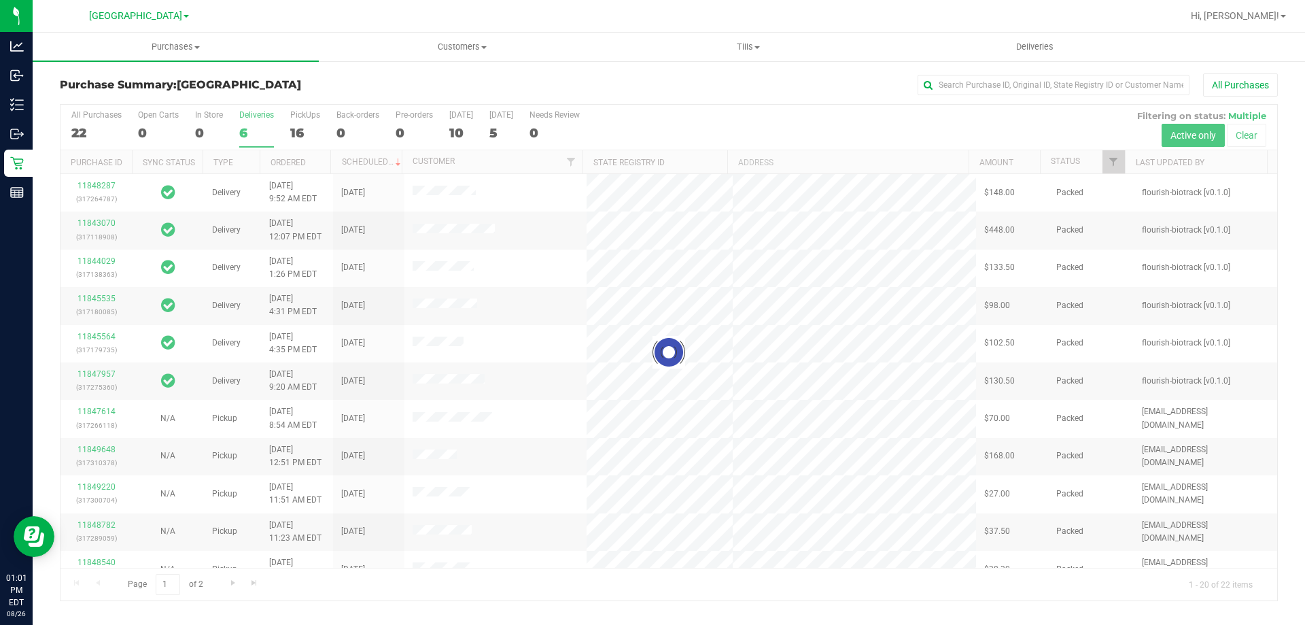
click at [293, 125] on div at bounding box center [669, 353] width 1217 height 496
click at [306, 131] on div at bounding box center [669, 353] width 1217 height 496
click at [301, 137] on div at bounding box center [669, 353] width 1217 height 496
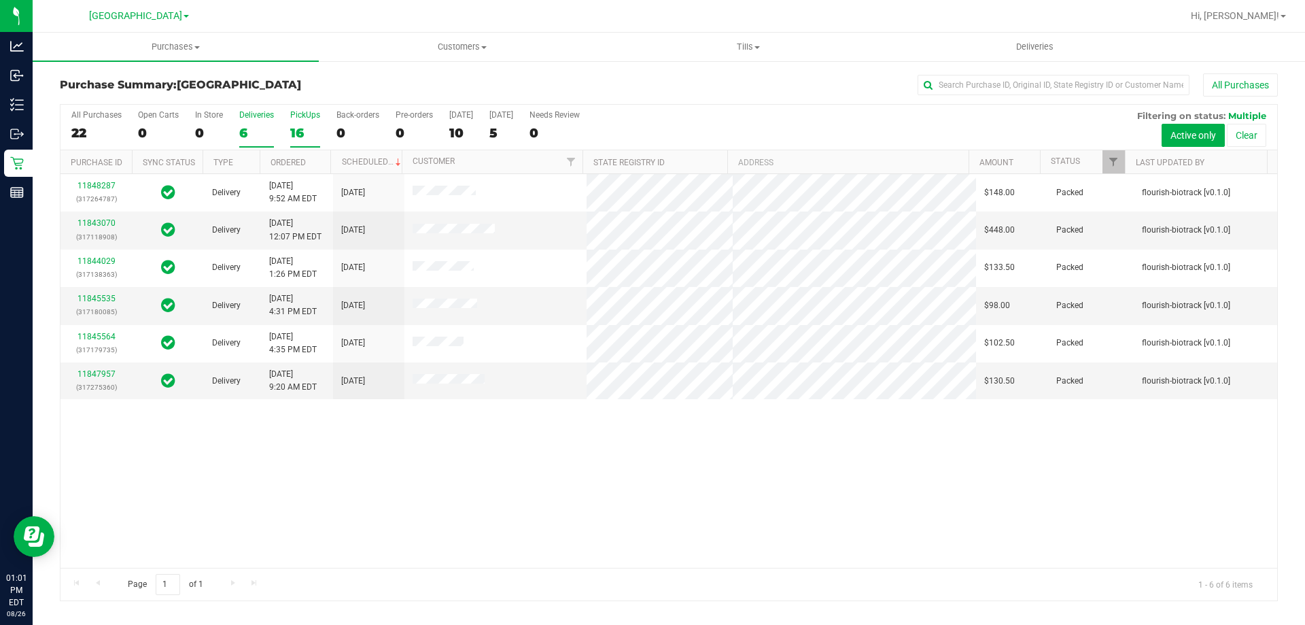
click at [297, 125] on div "16" at bounding box center [305, 133] width 30 height 16
click at [0, 0] on input "PickUps 16" at bounding box center [0, 0] width 0 height 0
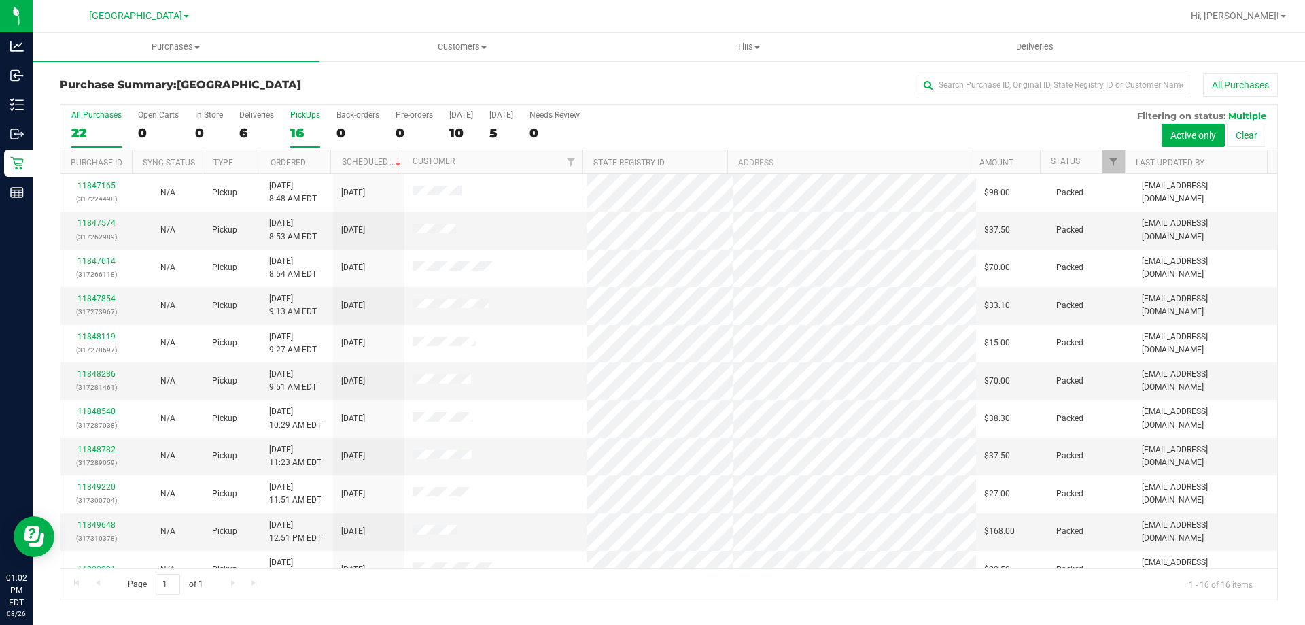
click at [90, 119] on div "All Purchases" at bounding box center [96, 115] width 50 height 10
click at [0, 0] on input "All Purchases 22" at bounding box center [0, 0] width 0 height 0
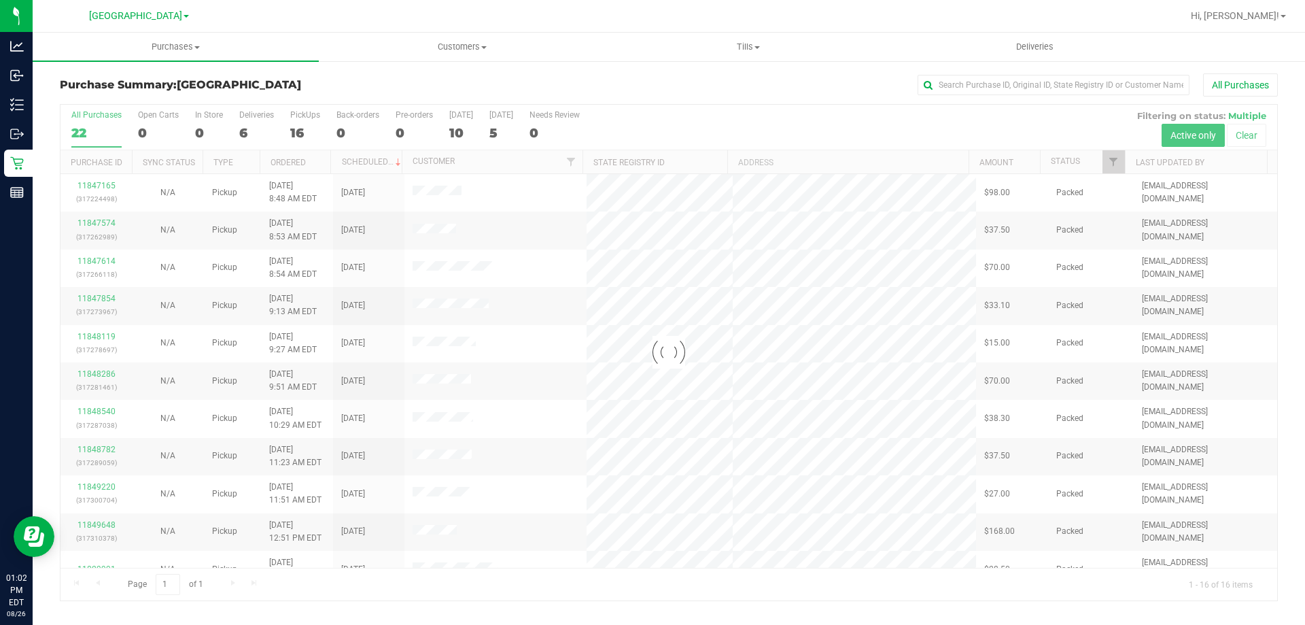
click at [443, 67] on div "Purchase Summary: North Port WC All Purchases Loading... All Purchases 22 Open …" at bounding box center [669, 337] width 1273 height 555
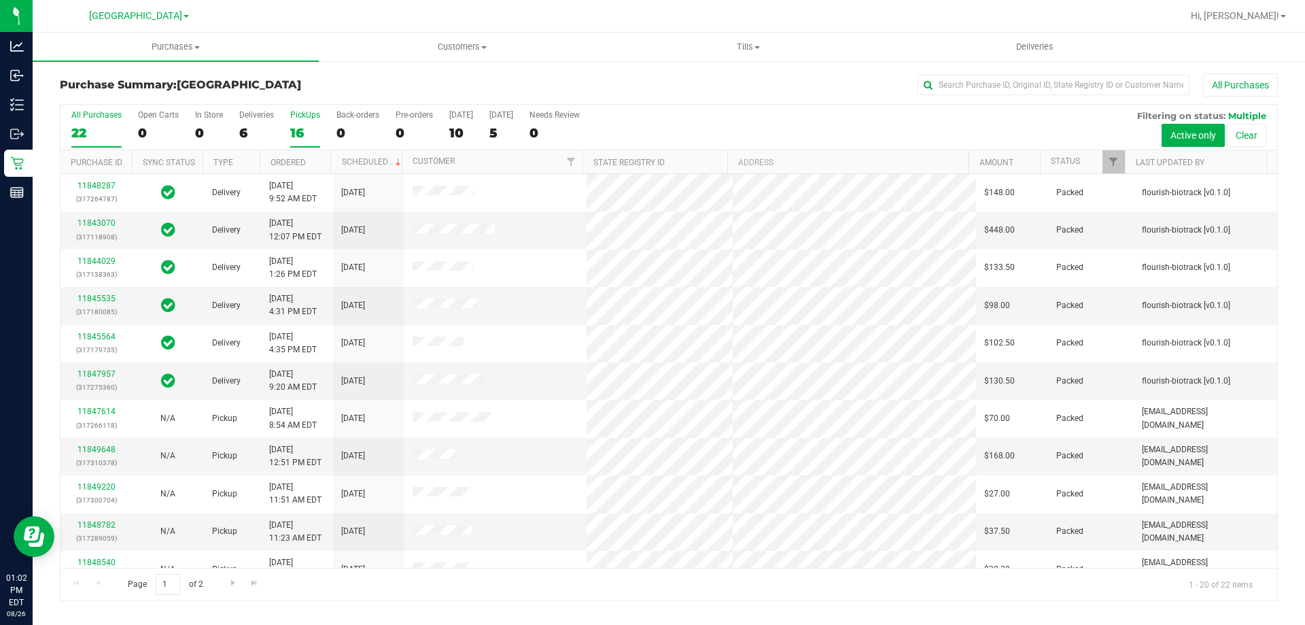
click at [303, 124] on label "PickUps 16" at bounding box center [305, 128] width 30 height 37
click at [0, 0] on input "PickUps 16" at bounding box center [0, 0] width 0 height 0
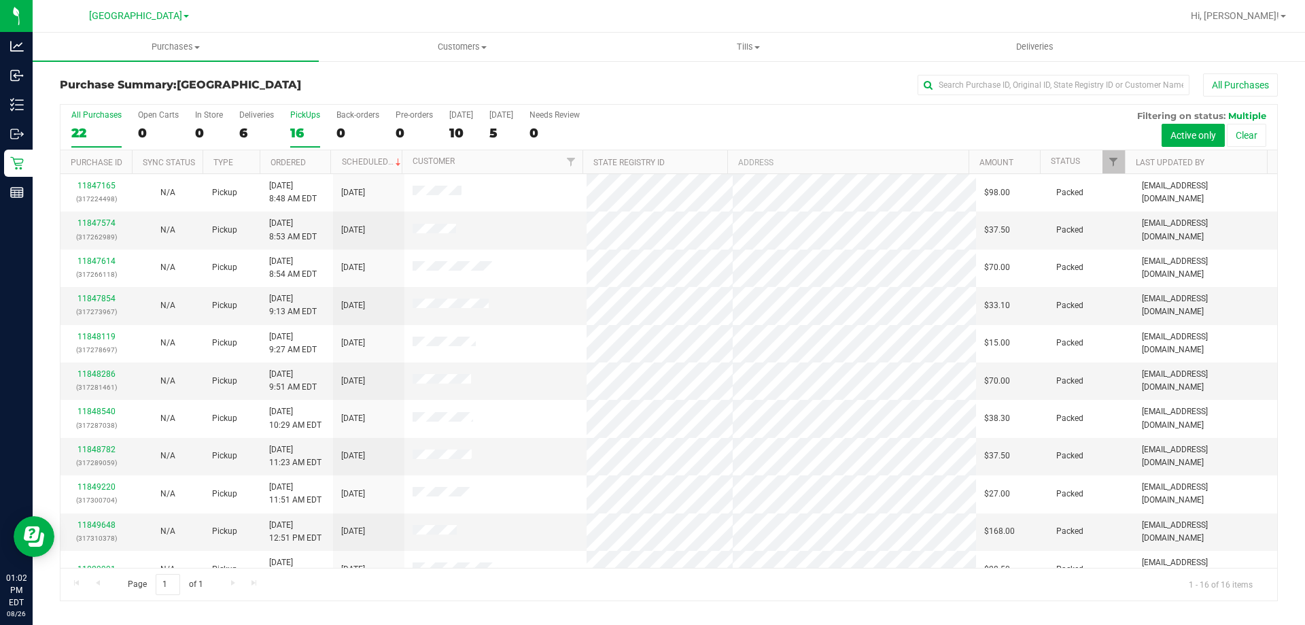
click at [88, 139] on div "22" at bounding box center [96, 133] width 50 height 16
click at [0, 0] on input "All Purchases 22" at bounding box center [0, 0] width 0 height 0
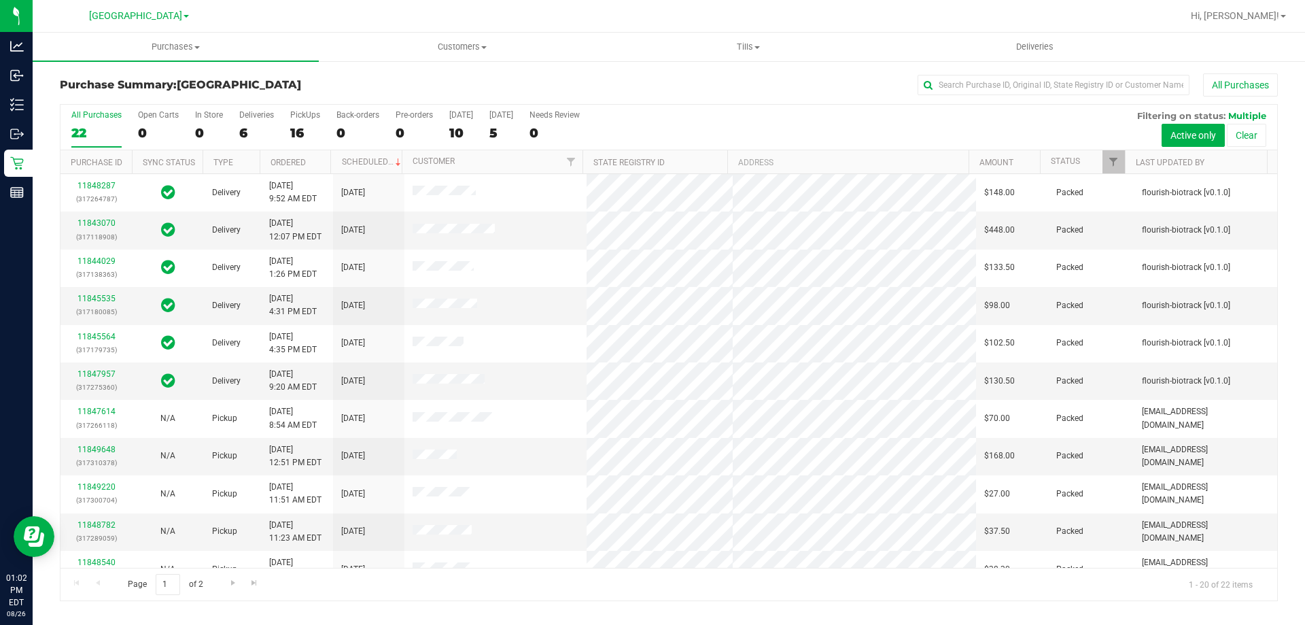
click at [337, 79] on h3 "Purchase Summary: North Port WC" at bounding box center [263, 85] width 406 height 12
click at [311, 116] on div "PickUps" at bounding box center [305, 115] width 30 height 10
click at [0, 0] on input "PickUps 16" at bounding box center [0, 0] width 0 height 0
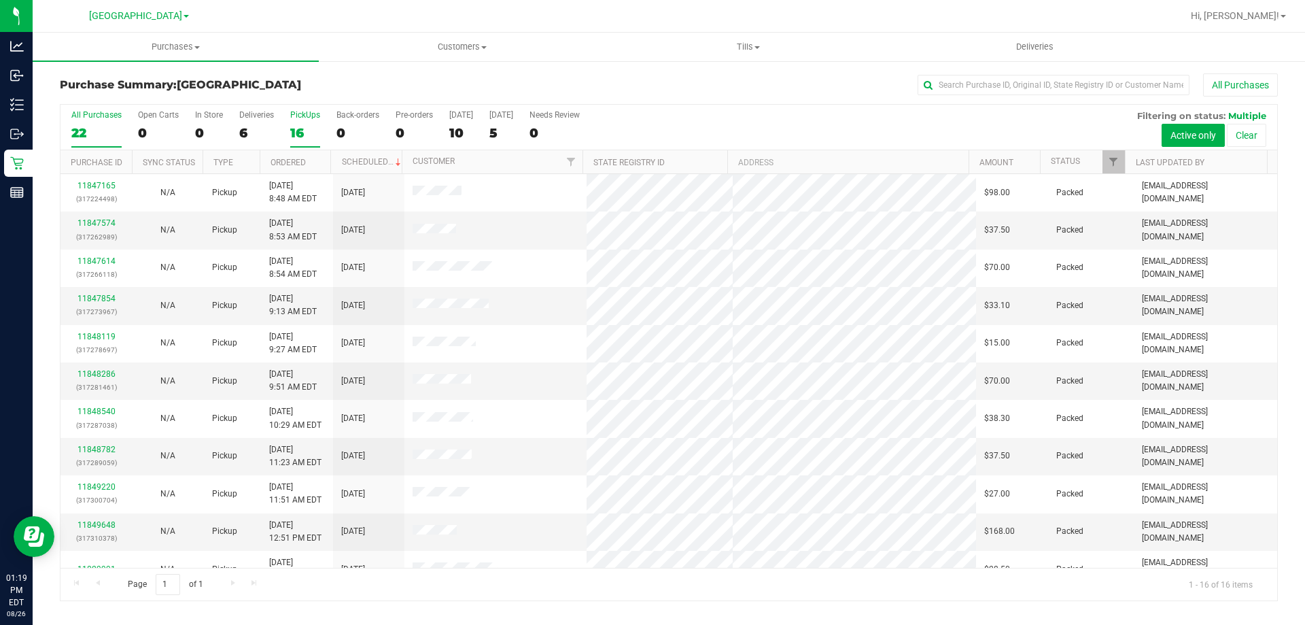
click at [105, 132] on div "22" at bounding box center [96, 133] width 50 height 16
click at [0, 0] on input "All Purchases 22" at bounding box center [0, 0] width 0 height 0
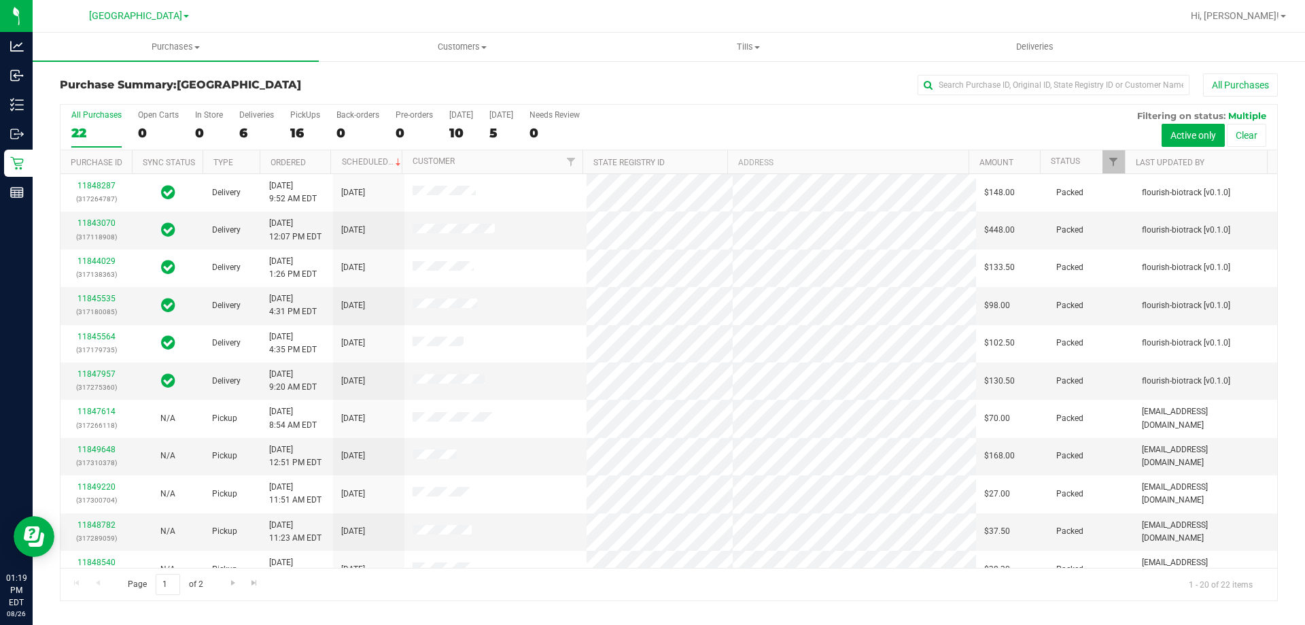
click at [395, 82] on h3 "Purchase Summary: North Port WC" at bounding box center [263, 85] width 406 height 12
click at [307, 125] on div "16" at bounding box center [305, 133] width 30 height 16
click at [0, 0] on input "PickUps 16" at bounding box center [0, 0] width 0 height 0
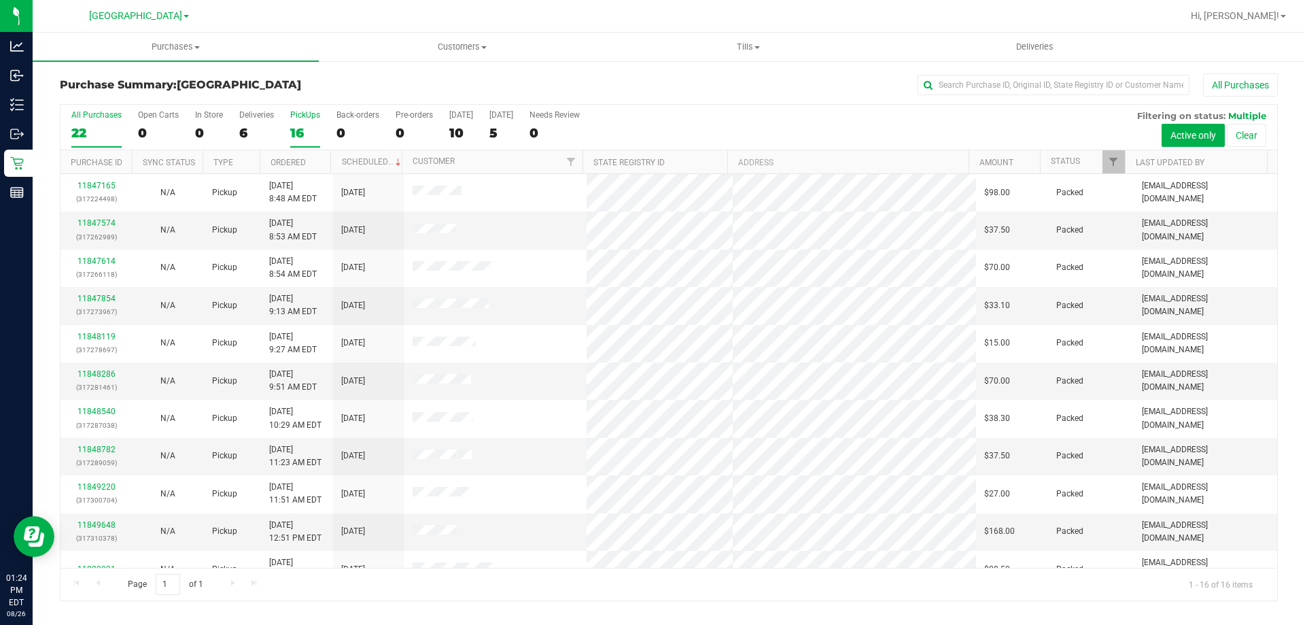
click at [94, 117] on div "All Purchases" at bounding box center [96, 115] width 50 height 10
click at [0, 0] on input "All Purchases 22" at bounding box center [0, 0] width 0 height 0
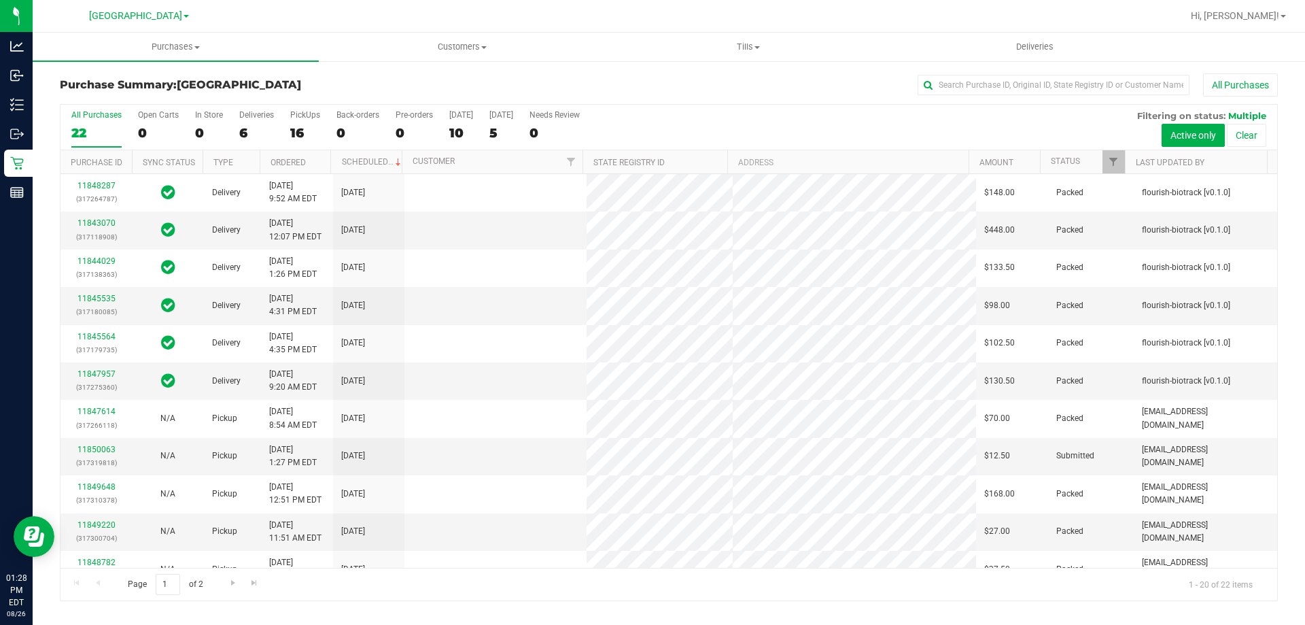
click at [286, 110] on div "All Purchases 22 Open Carts 0 In Store 0 Deliveries 6 PickUps 16 Back-orders 0 …" at bounding box center [669, 110] width 1217 height 11
click at [305, 121] on label "PickUps 16" at bounding box center [305, 128] width 30 height 37
click at [0, 0] on input "PickUps 16" at bounding box center [0, 0] width 0 height 0
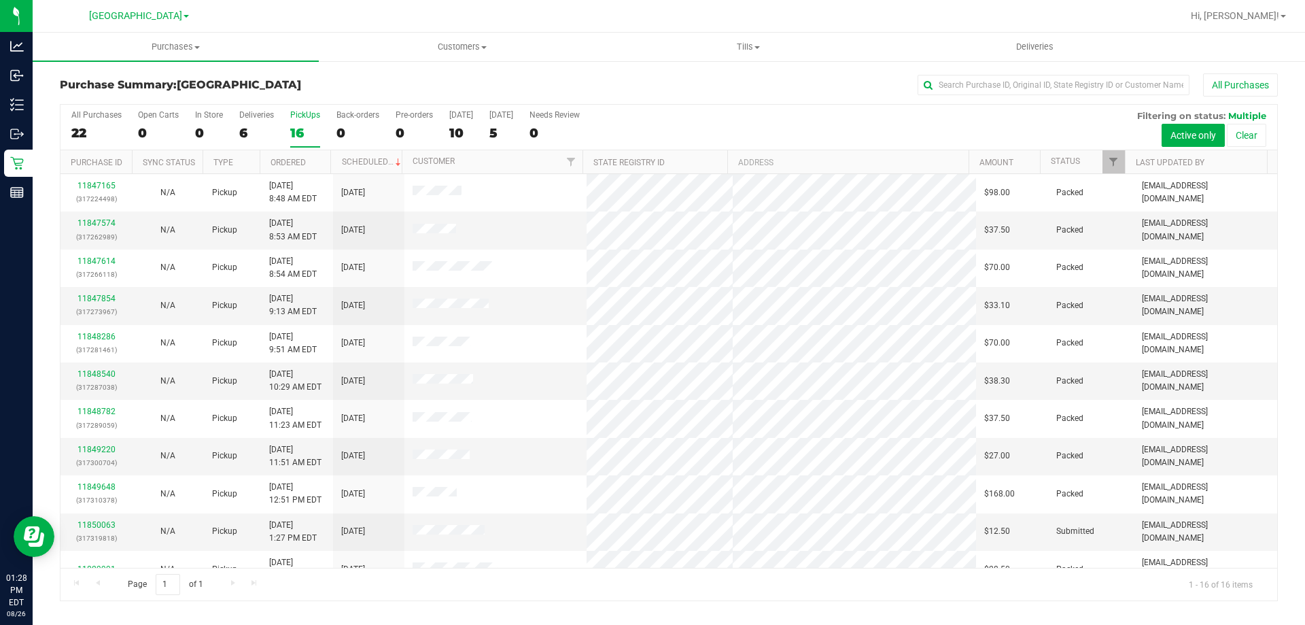
click at [98, 130] on div "22" at bounding box center [96, 133] width 50 height 16
click at [0, 0] on input "All Purchases 22" at bounding box center [0, 0] width 0 height 0
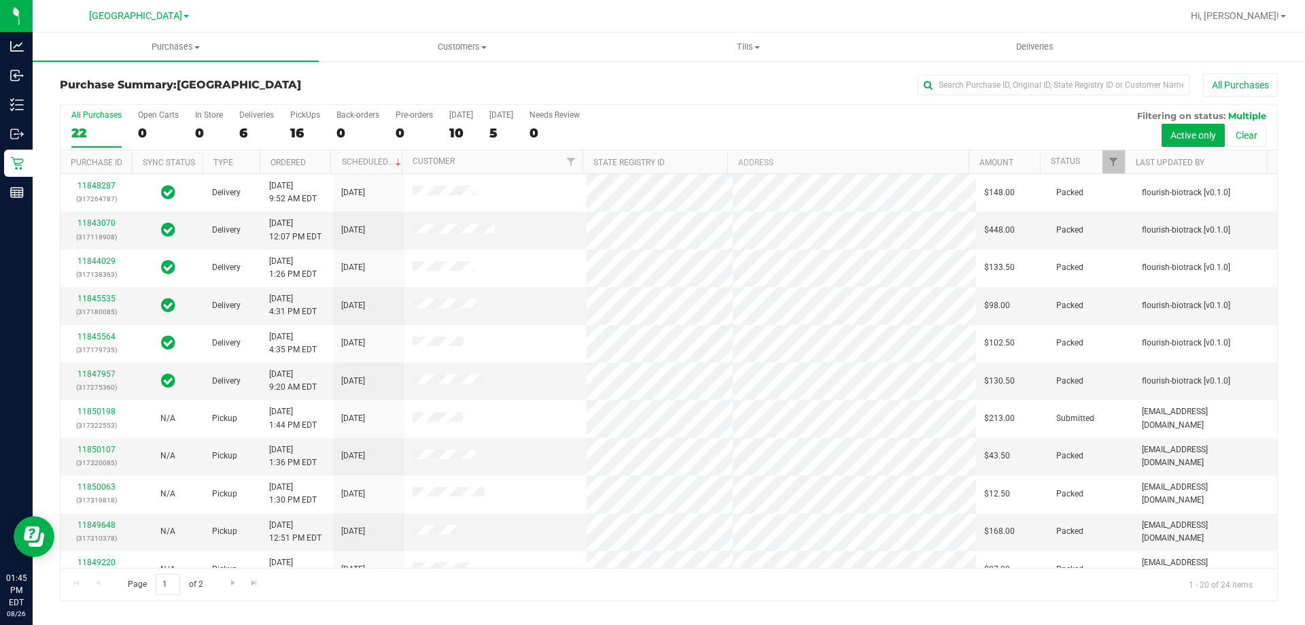
click at [363, 97] on div "Purchase Summary: North Port WC All Purchases" at bounding box center [669, 88] width 1218 height 30
click at [313, 119] on div "PickUps" at bounding box center [305, 115] width 30 height 10
click at [0, 0] on input "PickUps 16" at bounding box center [0, 0] width 0 height 0
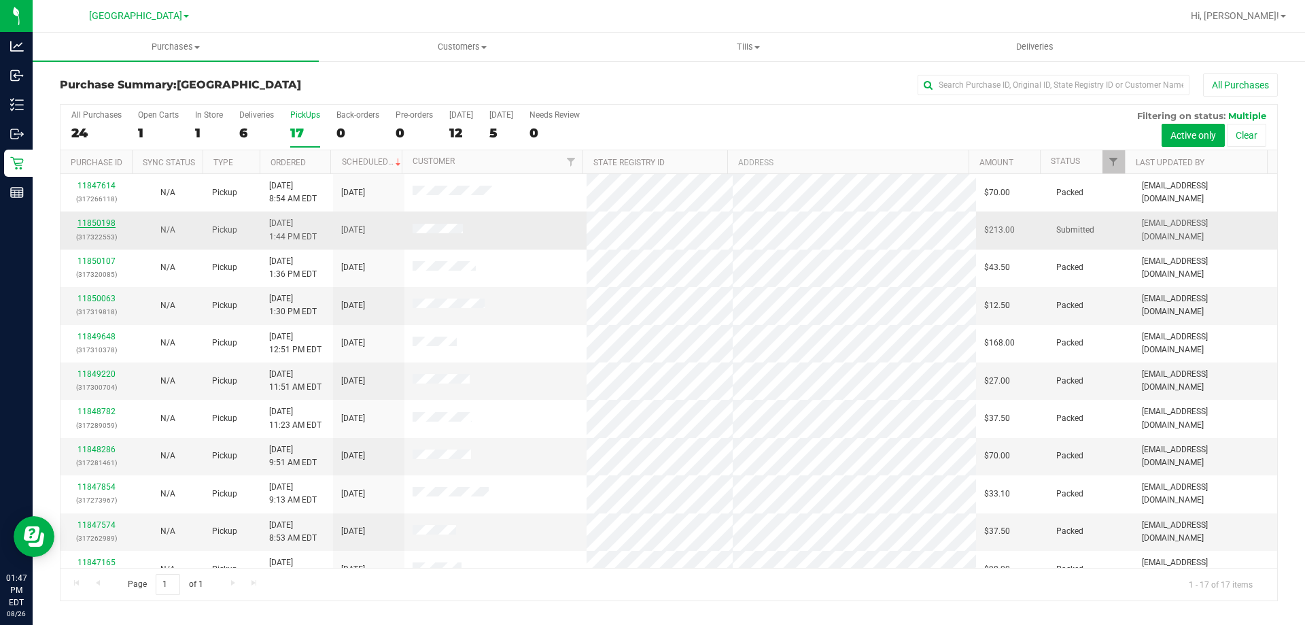
click at [94, 219] on link "11850198" at bounding box center [97, 223] width 38 height 10
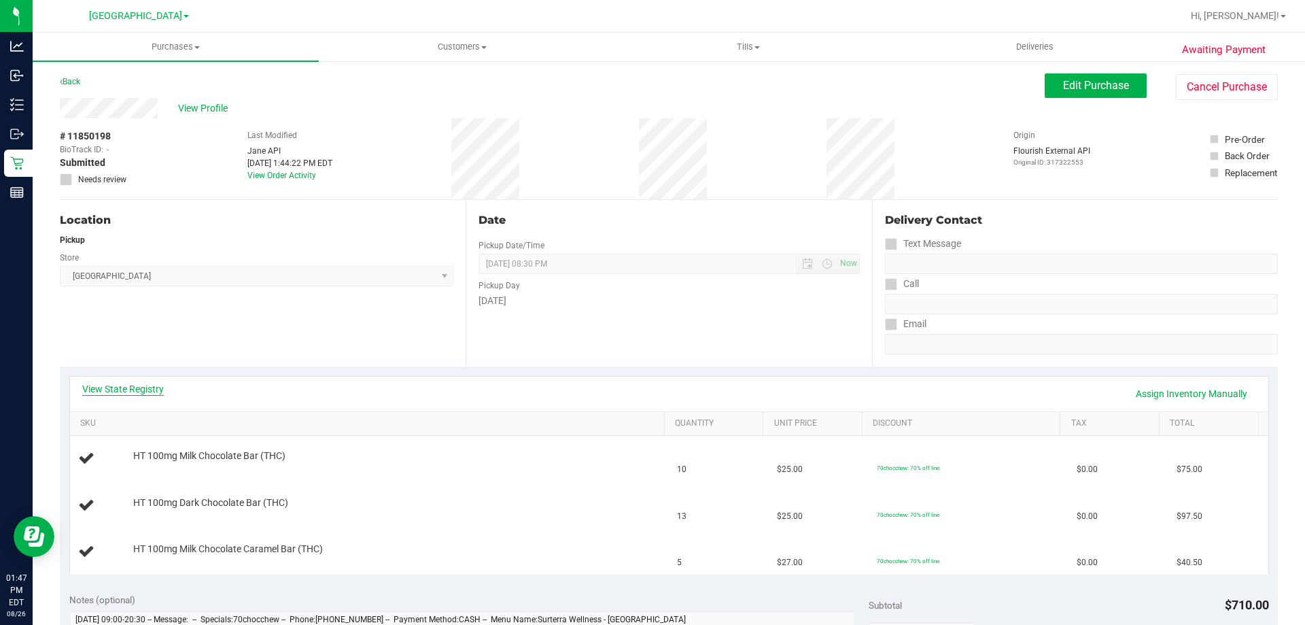
click at [140, 392] on link "View State Registry" at bounding box center [123, 389] width 82 height 14
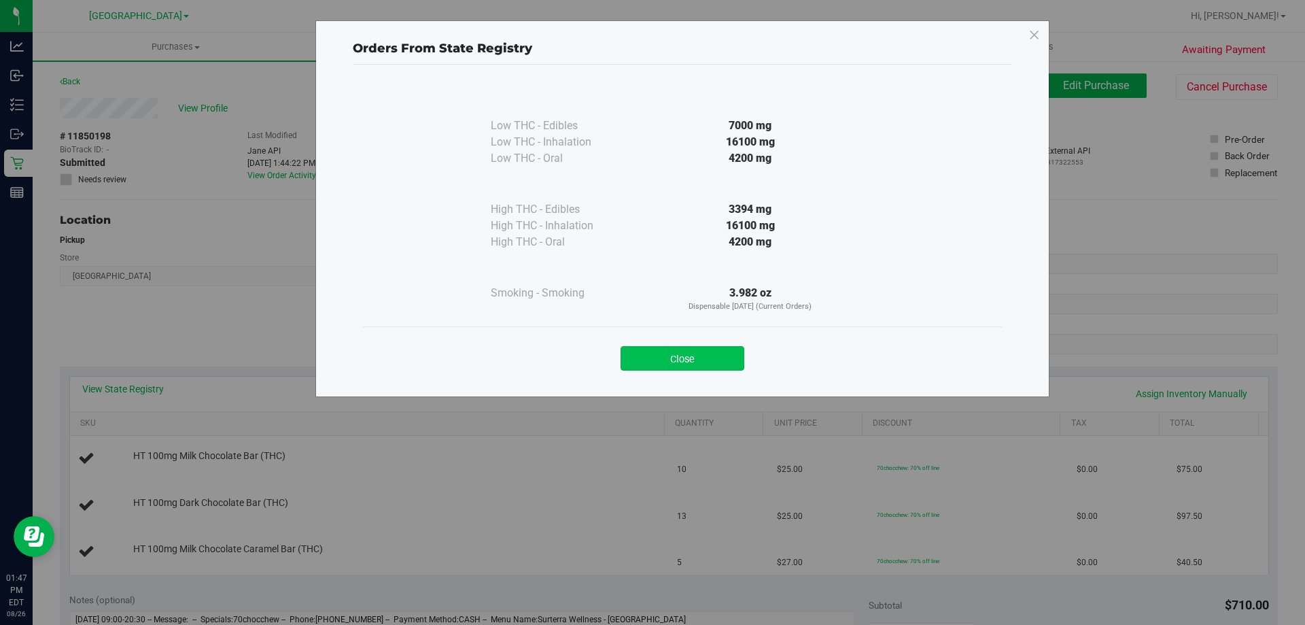
click at [713, 360] on button "Close" at bounding box center [683, 358] width 124 height 24
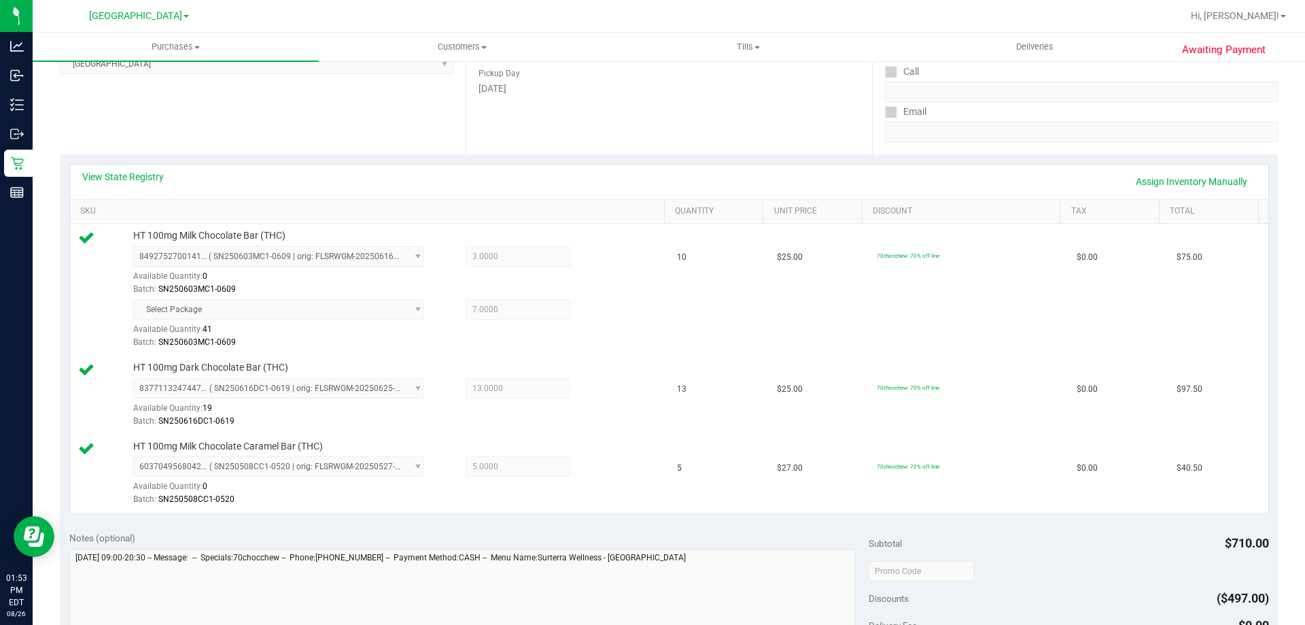
scroll to position [565, 0]
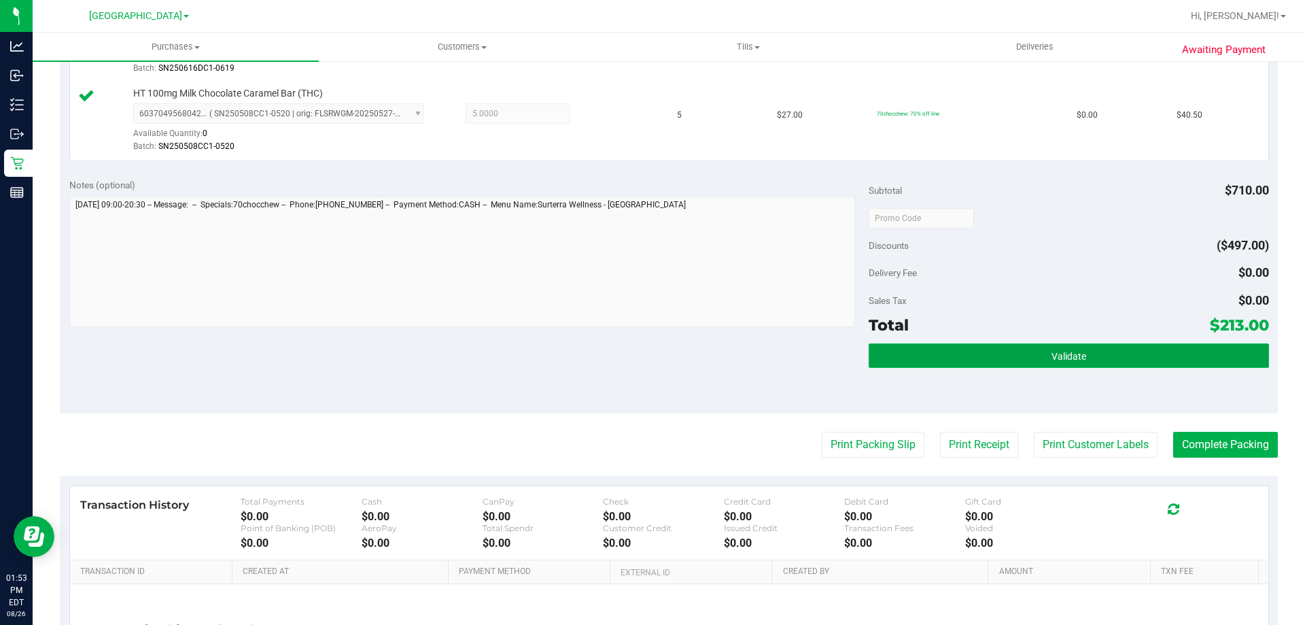
click at [1003, 348] on button "Validate" at bounding box center [1069, 355] width 400 height 24
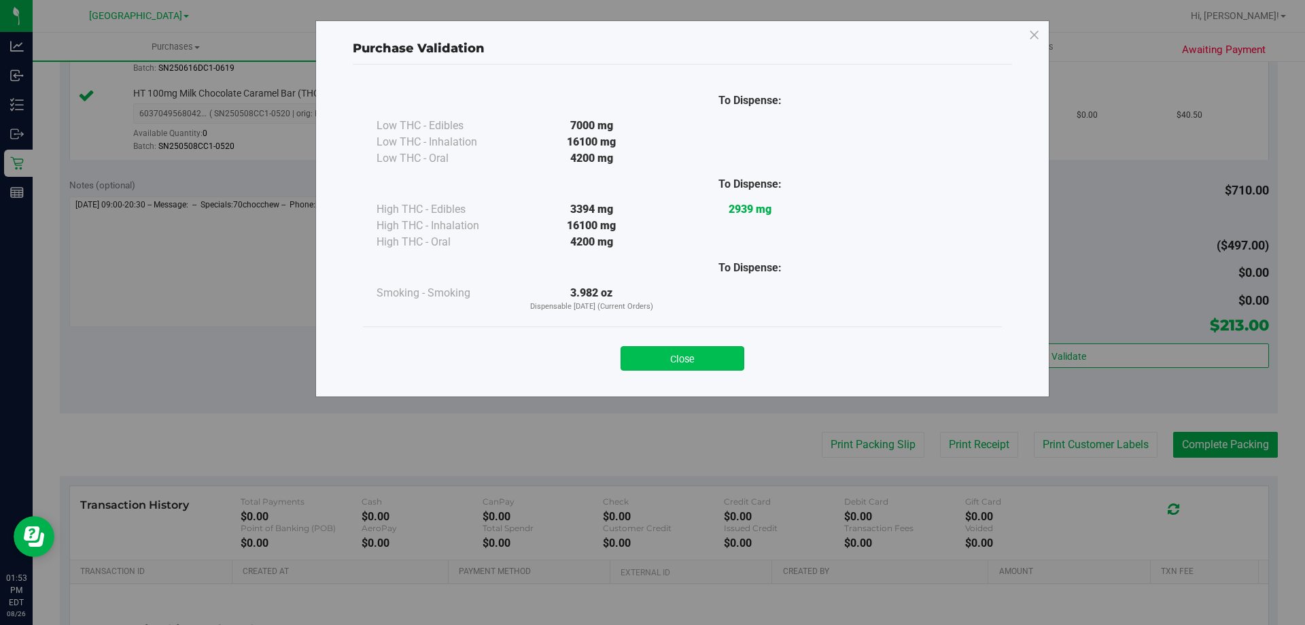
click at [711, 364] on button "Close" at bounding box center [683, 358] width 124 height 24
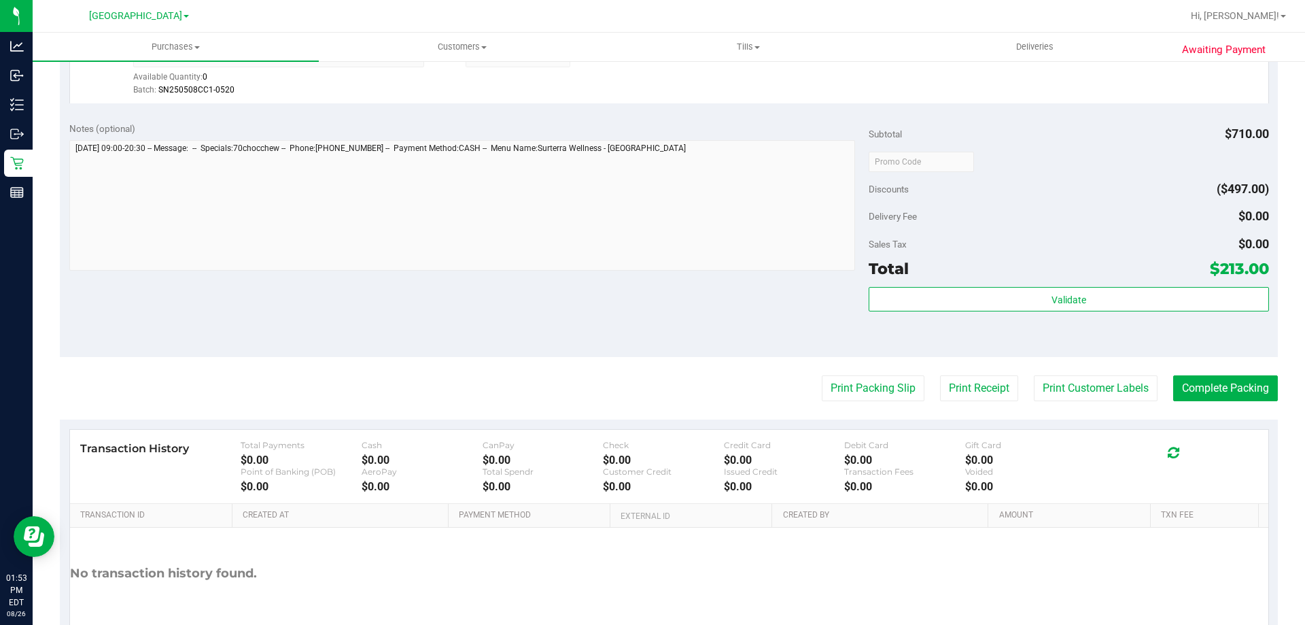
scroll to position [639, 0]
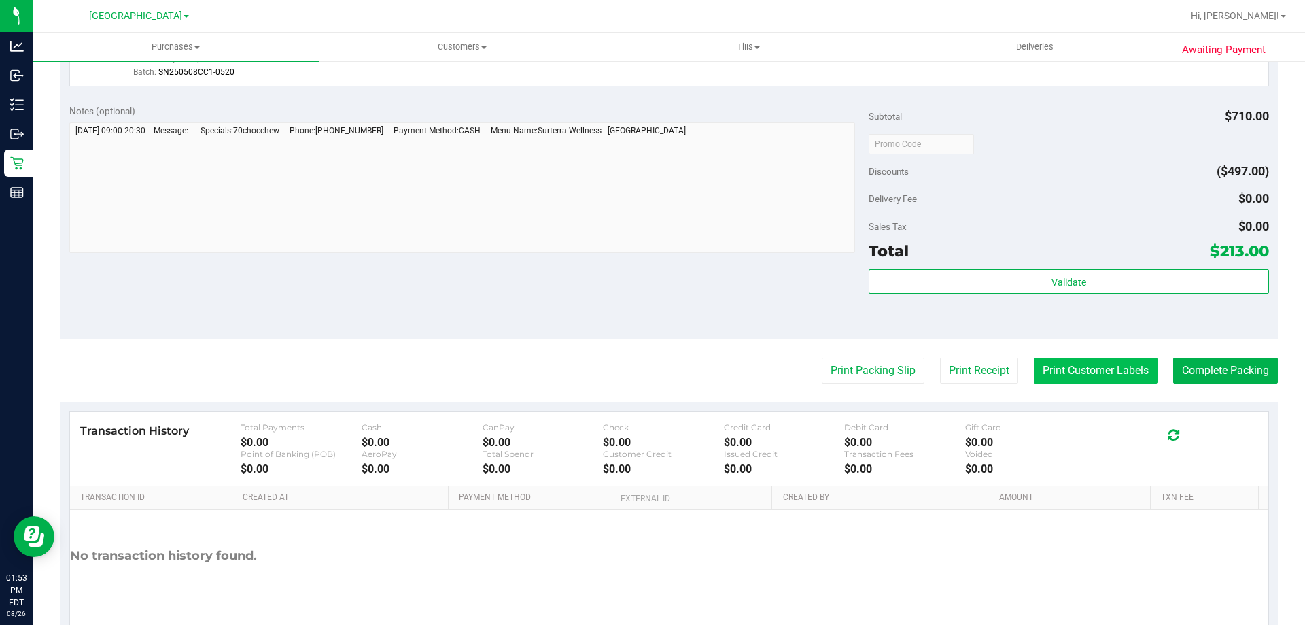
click at [1076, 368] on button "Print Customer Labels" at bounding box center [1096, 371] width 124 height 26
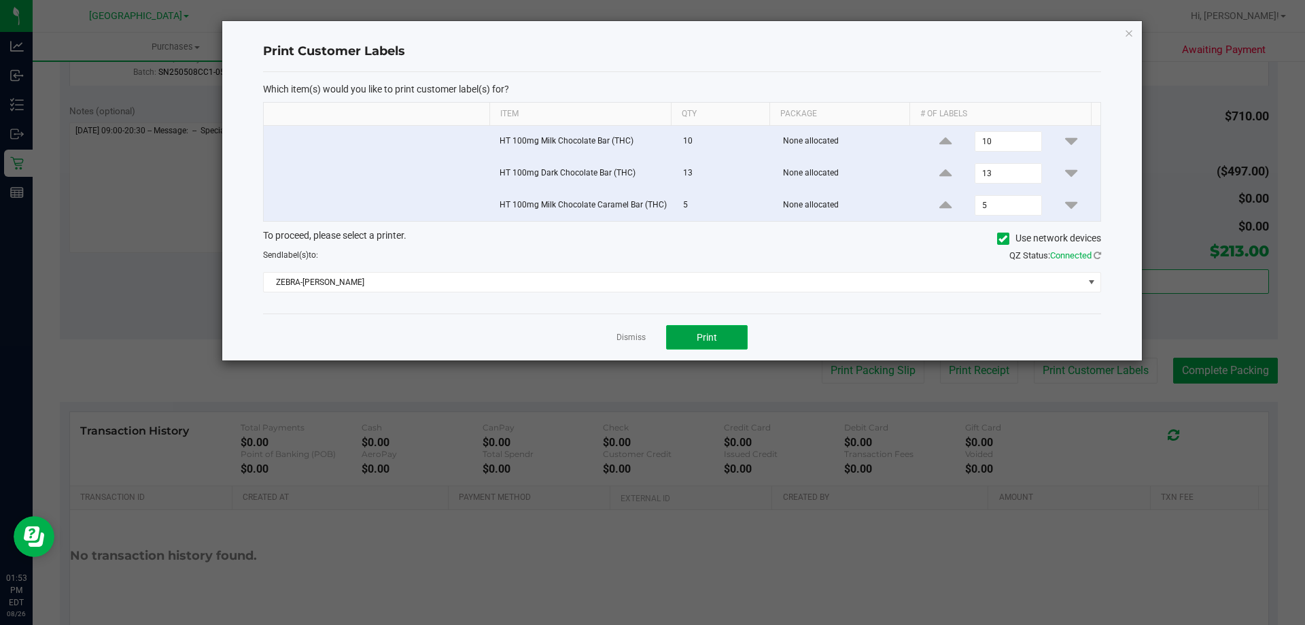
click at [731, 341] on button "Print" at bounding box center [707, 337] width 82 height 24
click at [625, 334] on link "Dismiss" at bounding box center [631, 338] width 29 height 12
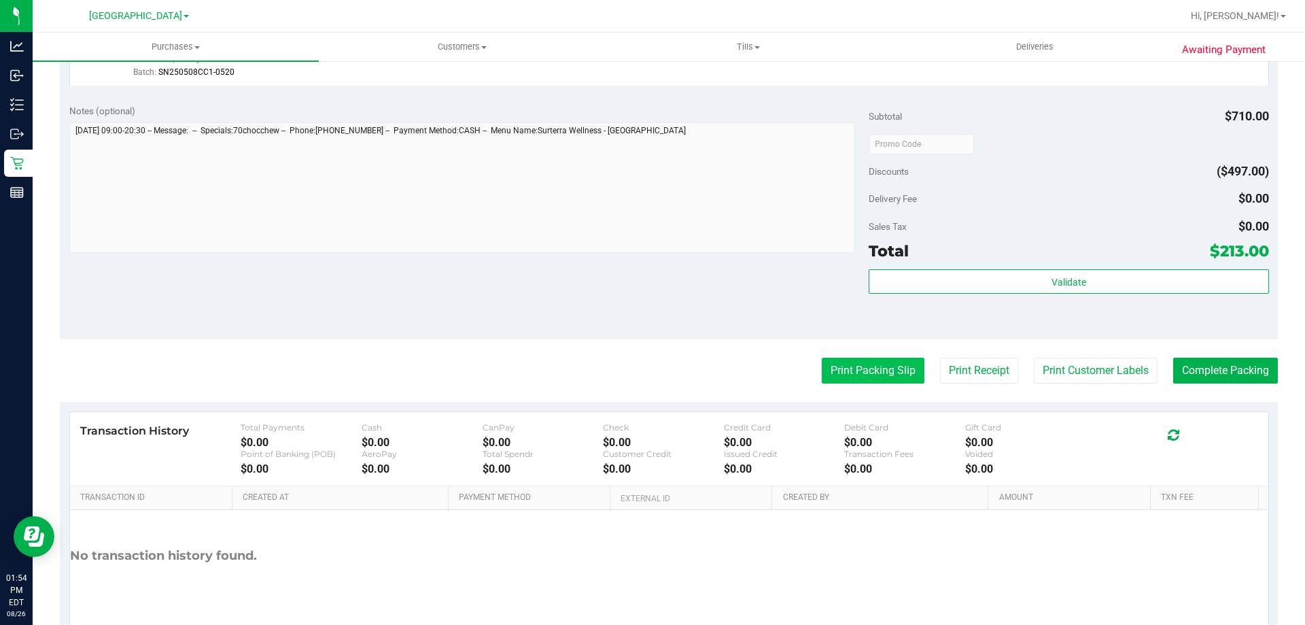
click at [859, 370] on button "Print Packing Slip" at bounding box center [873, 371] width 103 height 26
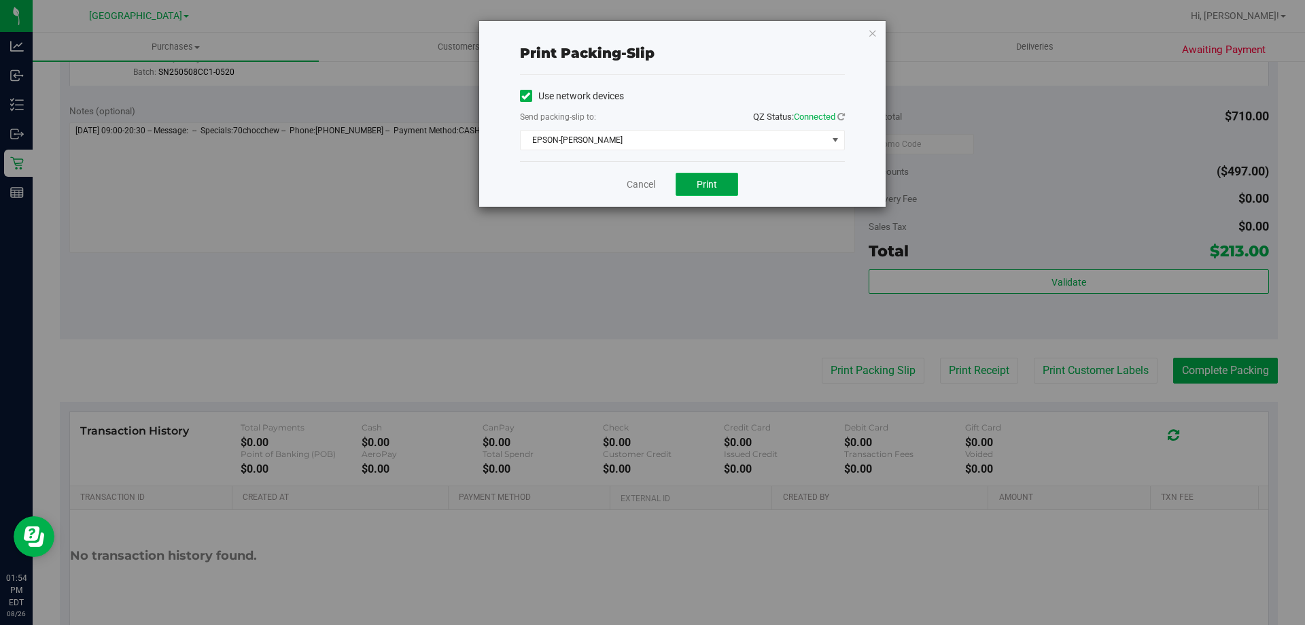
click at [713, 181] on span "Print" at bounding box center [707, 184] width 20 height 11
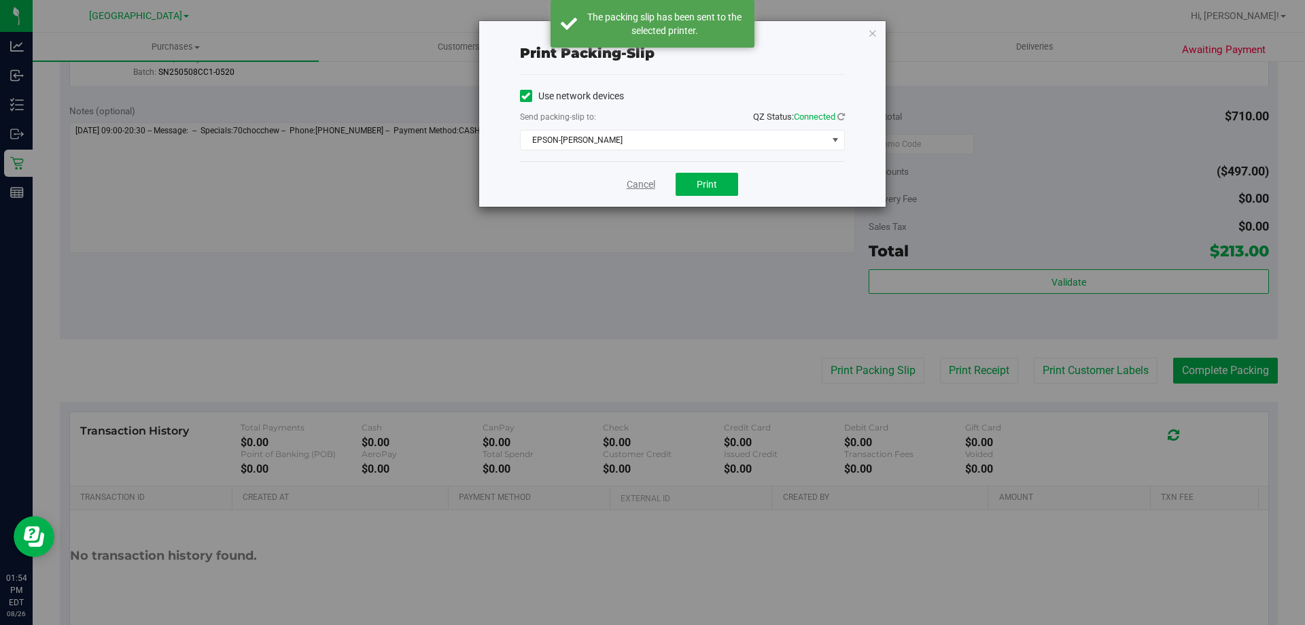
click at [646, 177] on link "Cancel" at bounding box center [641, 184] width 29 height 14
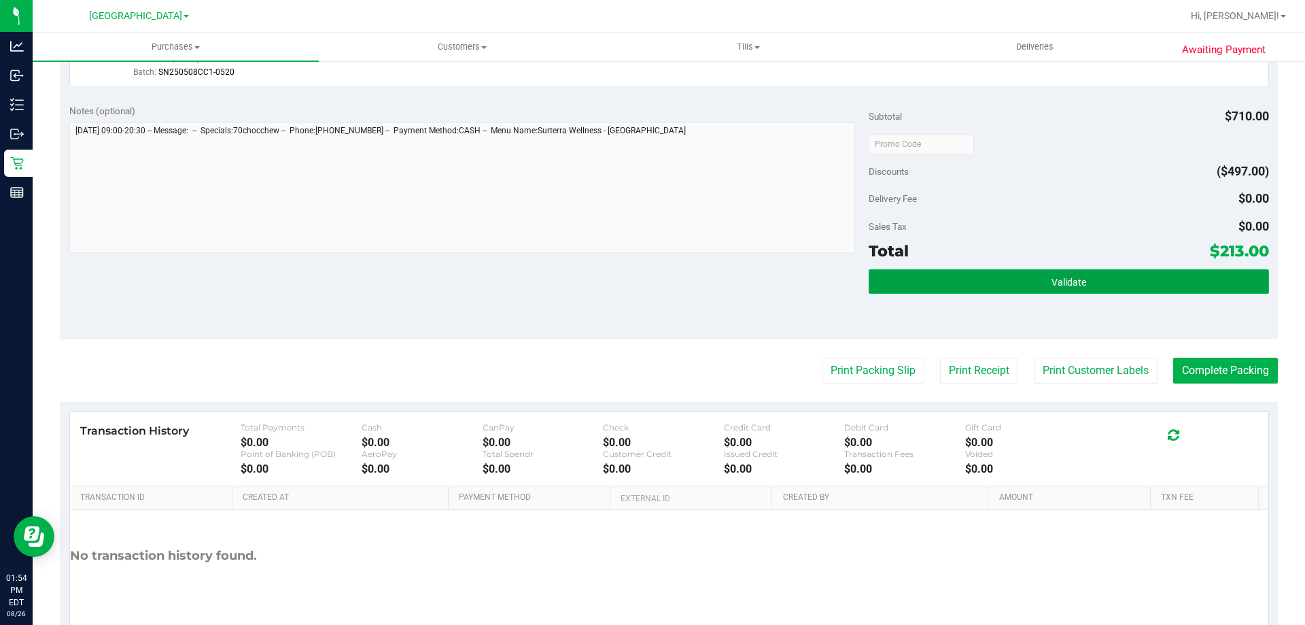
click at [997, 291] on button "Validate" at bounding box center [1069, 281] width 400 height 24
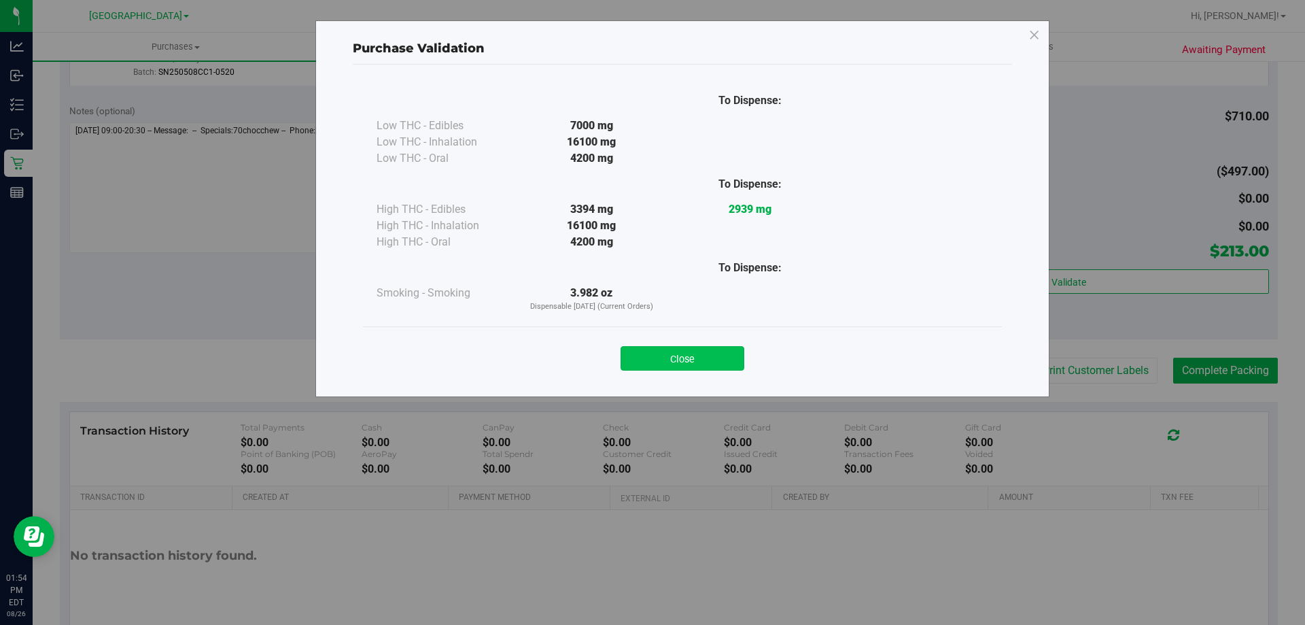
click at [684, 362] on button "Close" at bounding box center [683, 358] width 124 height 24
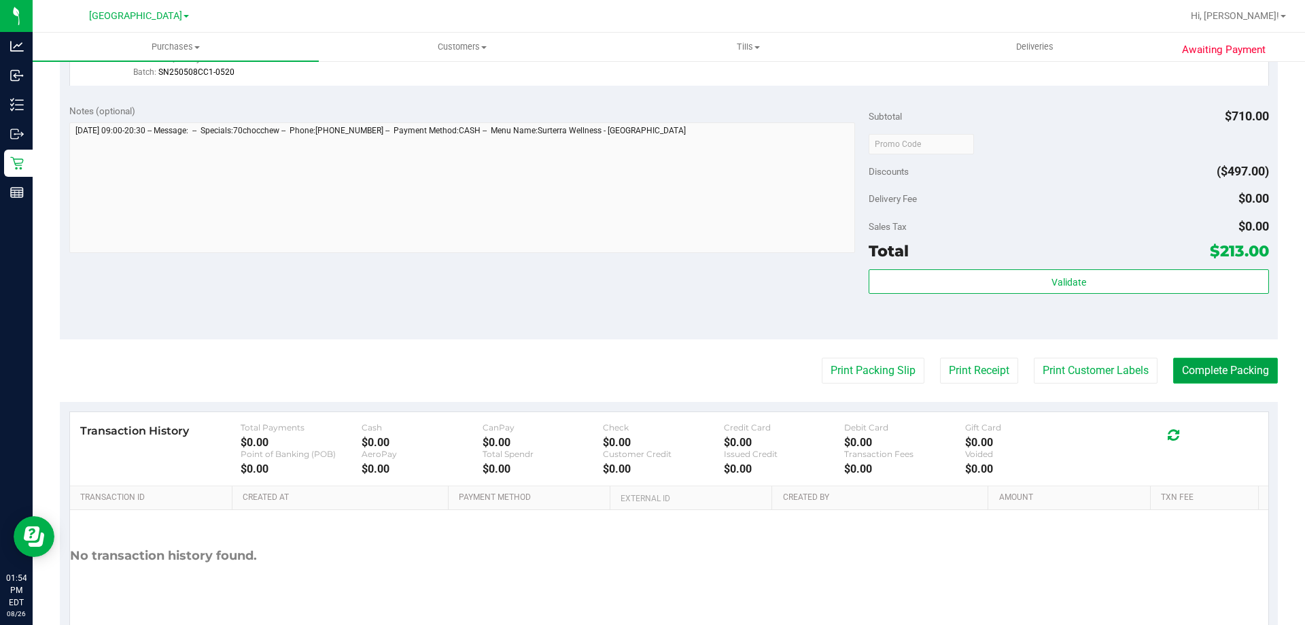
click at [1240, 379] on button "Complete Packing" at bounding box center [1225, 371] width 105 height 26
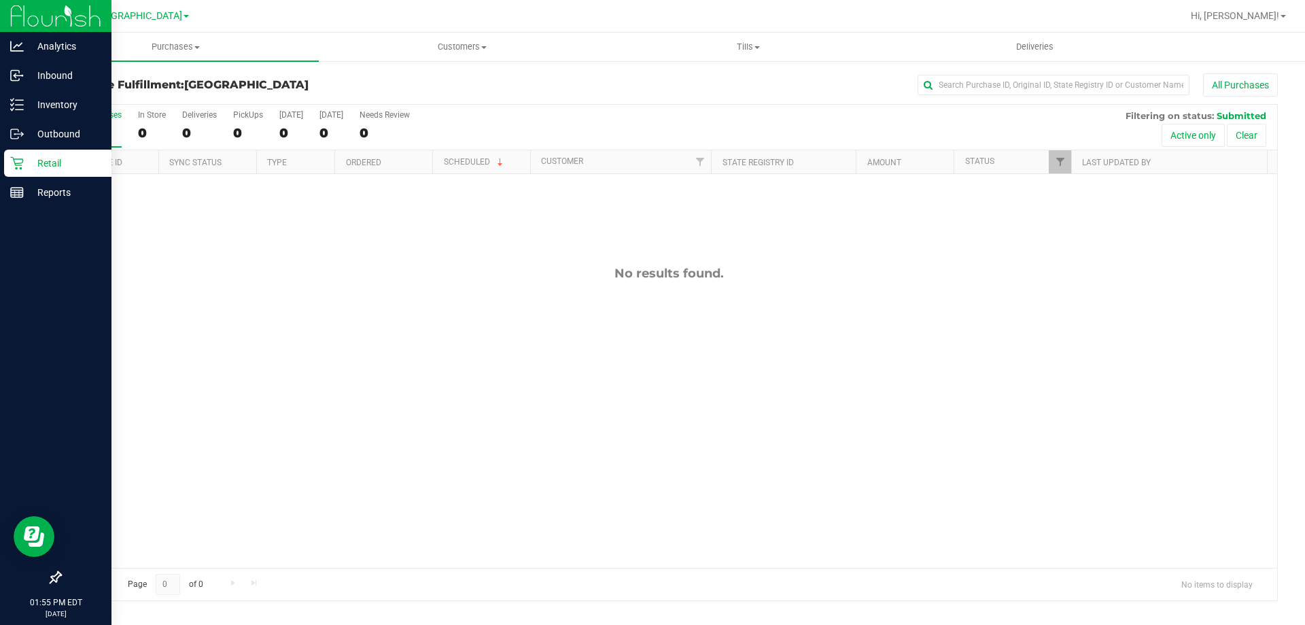
click at [61, 168] on p "Retail" at bounding box center [65, 163] width 82 height 16
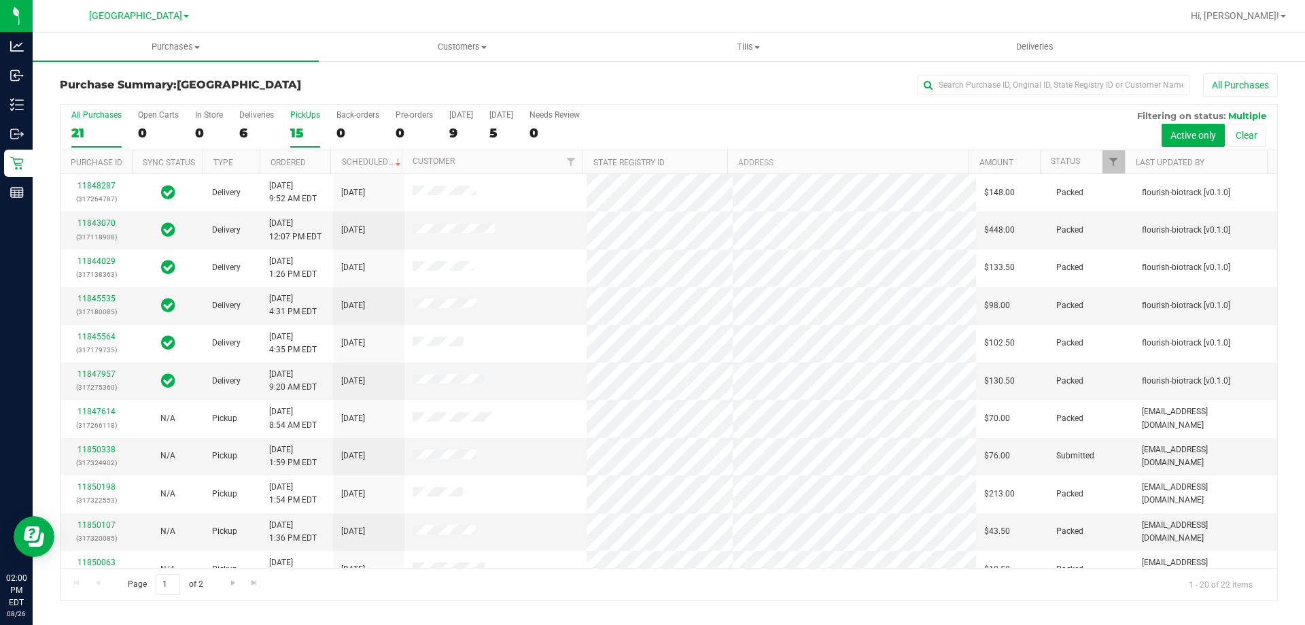
click at [303, 120] on label "PickUps 15" at bounding box center [305, 128] width 30 height 37
click at [0, 0] on input "PickUps 15" at bounding box center [0, 0] width 0 height 0
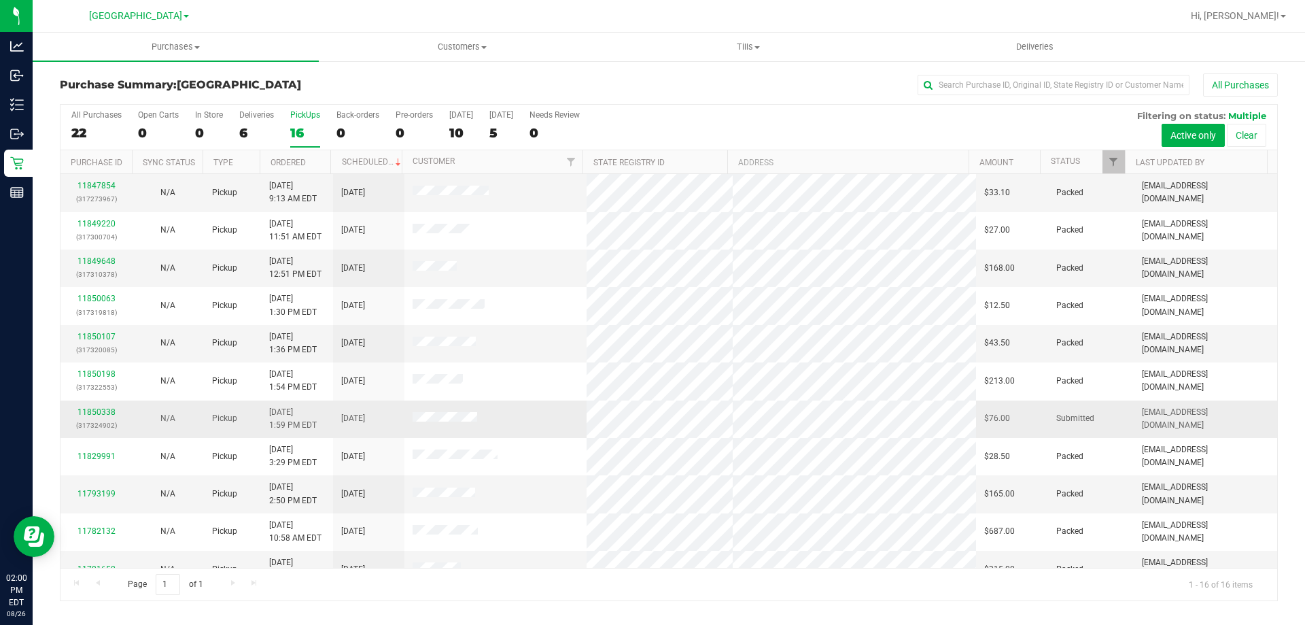
scroll to position [209, 0]
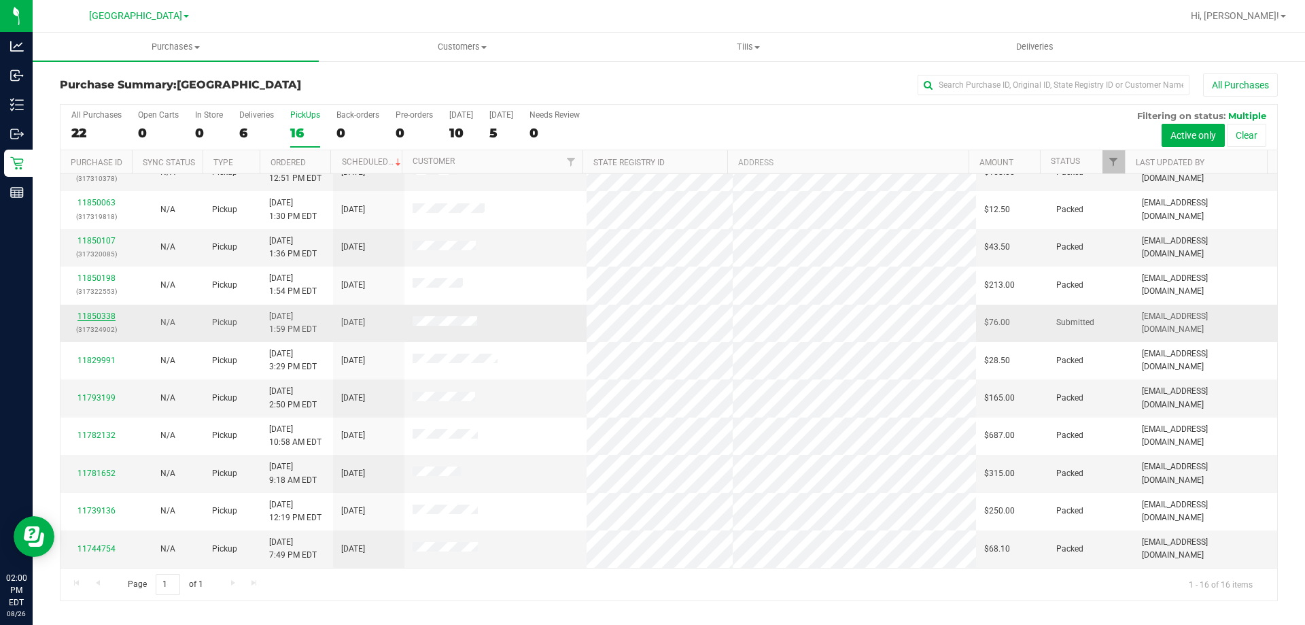
click at [97, 317] on link "11850338" at bounding box center [97, 316] width 38 height 10
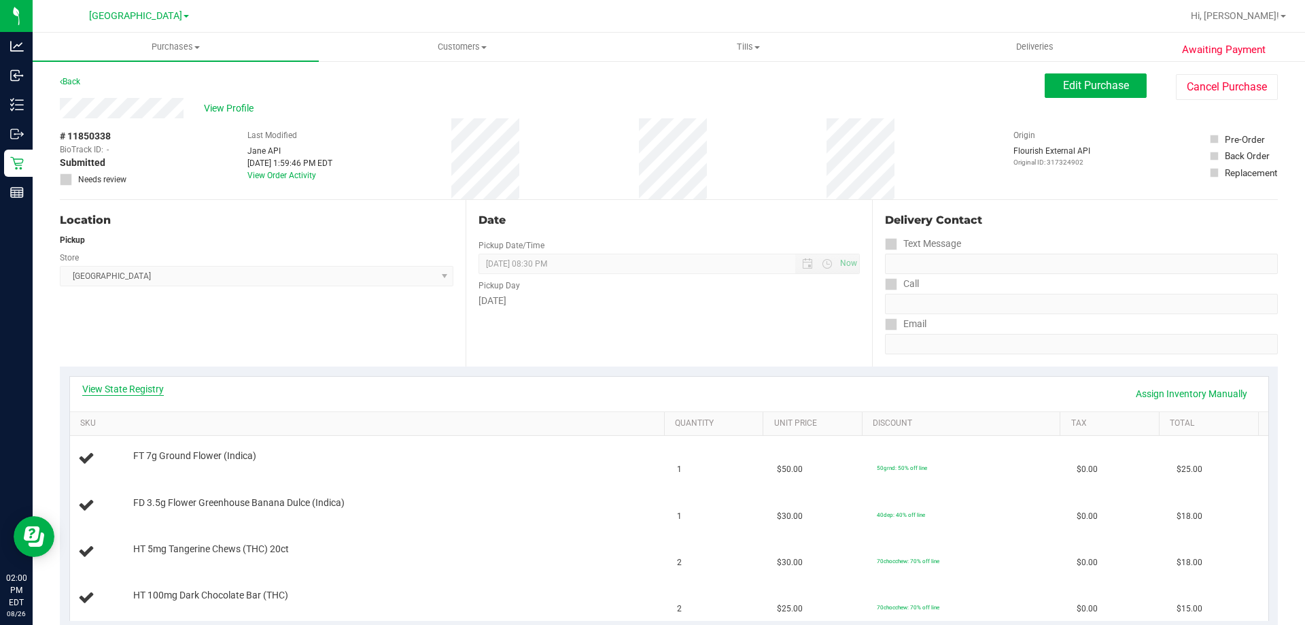
click at [155, 388] on link "View State Registry" at bounding box center [123, 389] width 82 height 14
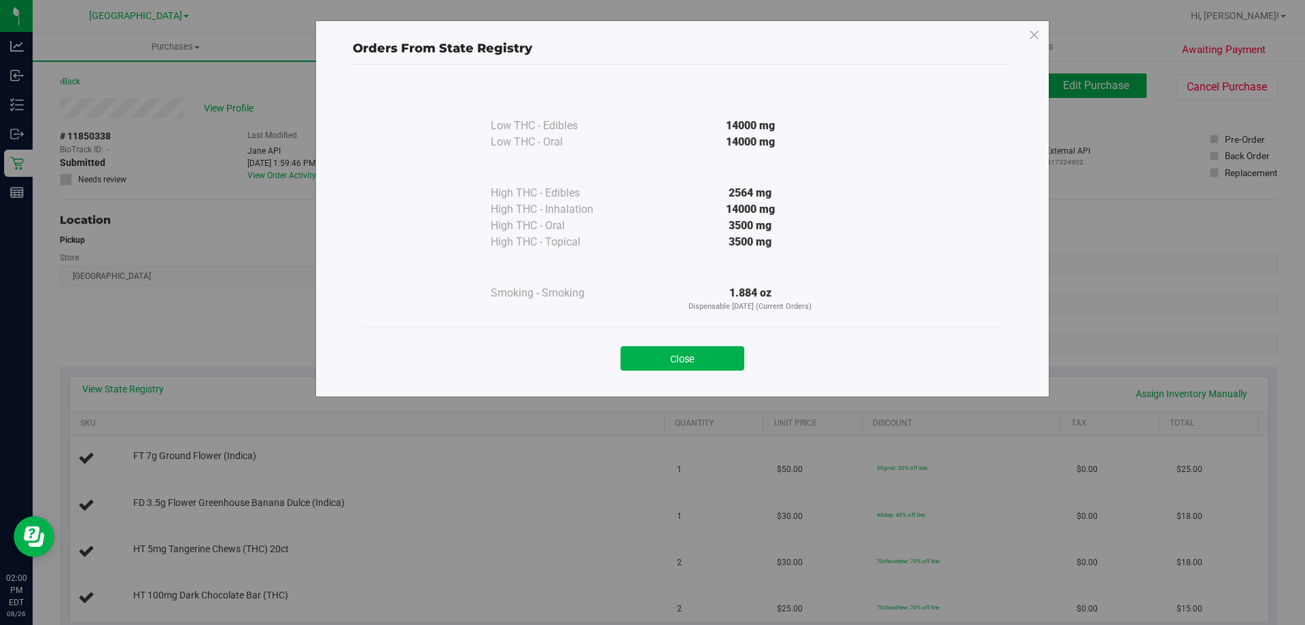
click at [692, 322] on div "Low THC - Edibles 14000 mg Low THC - Oral" at bounding box center [682, 204] width 639 height 243
click at [705, 323] on div "Low THC - Edibles 14000 mg Low THC - Oral" at bounding box center [682, 204] width 639 height 243
click at [687, 349] on button "Close" at bounding box center [683, 358] width 124 height 24
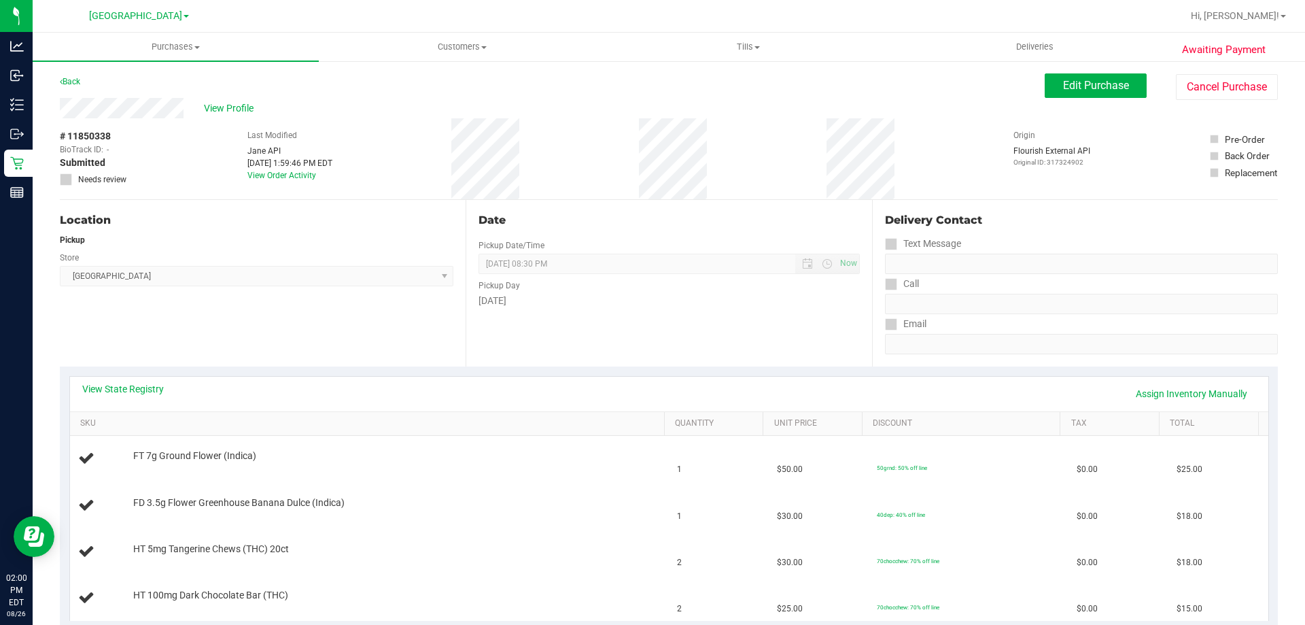
click at [664, 325] on div "Date Pickup Date/Time 08/26/2025 Now 08/26/2025 08:30 PM Now Pickup Day Tuesday" at bounding box center [669, 283] width 406 height 167
click at [112, 371] on div "View State Registry Assign Inventory Manually SKU Quantity Unit Price Discount …" at bounding box center [669, 498] width 1218 height 264
click at [121, 392] on link "View State Registry" at bounding box center [123, 389] width 82 height 14
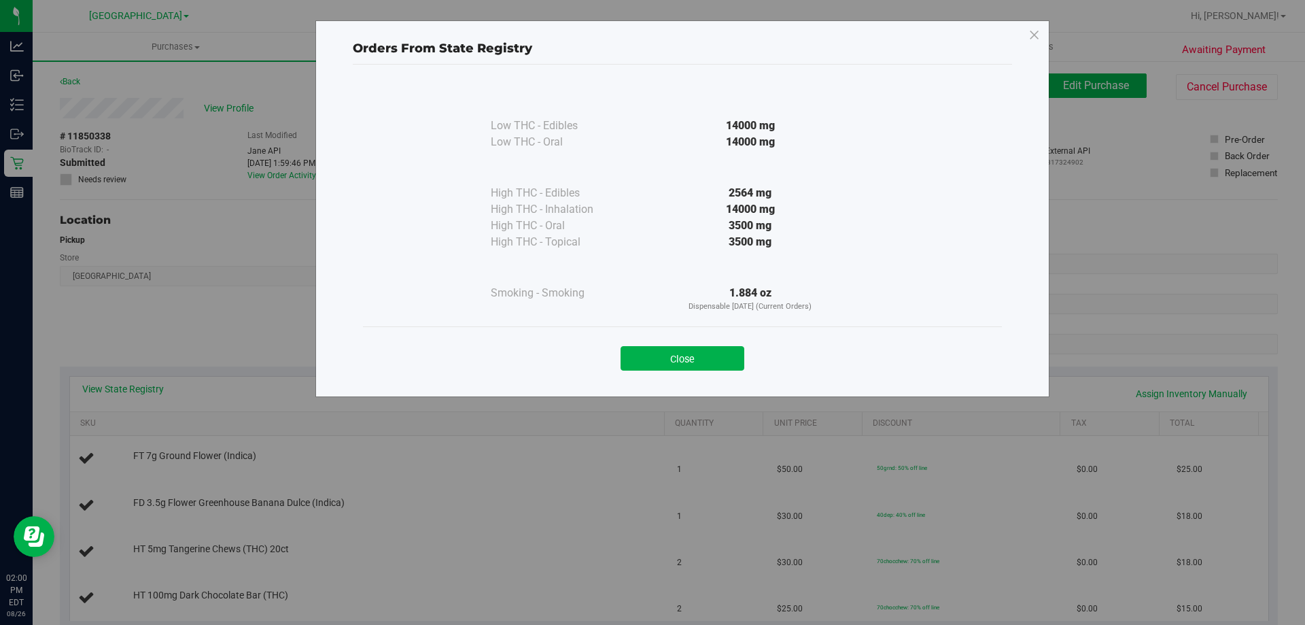
drag, startPoint x: 653, startPoint y: 351, endPoint x: 646, endPoint y: 354, distance: 8.0
click at [654, 351] on button "Close" at bounding box center [683, 358] width 124 height 24
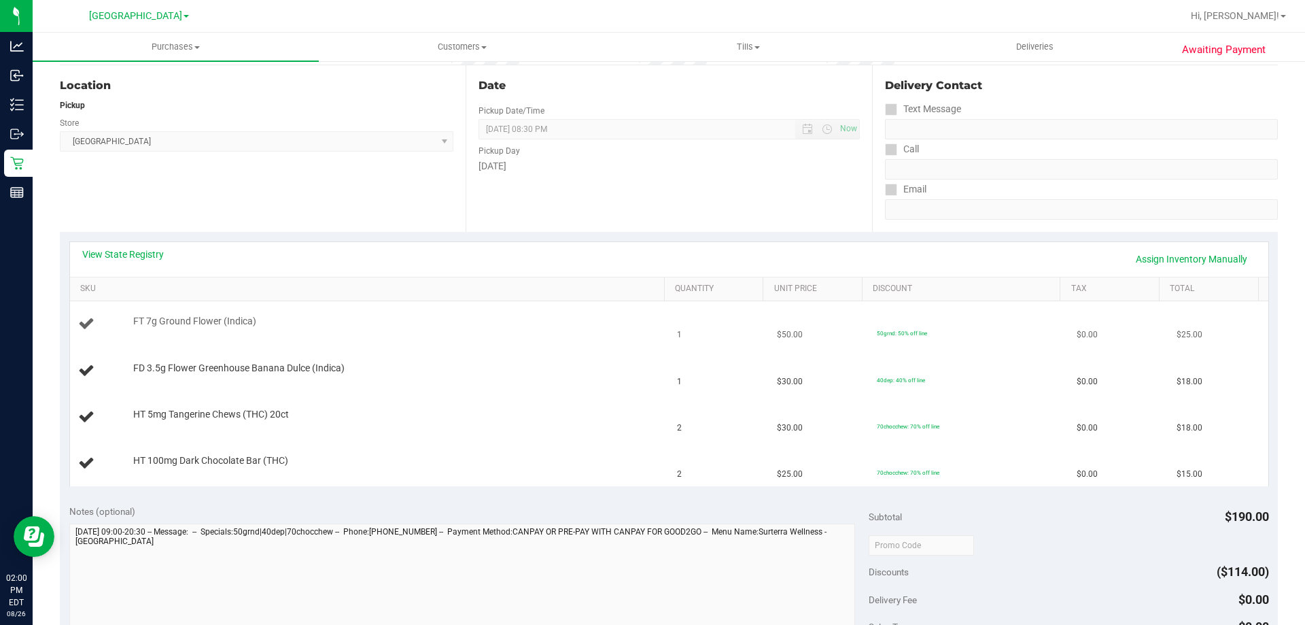
scroll to position [136, 0]
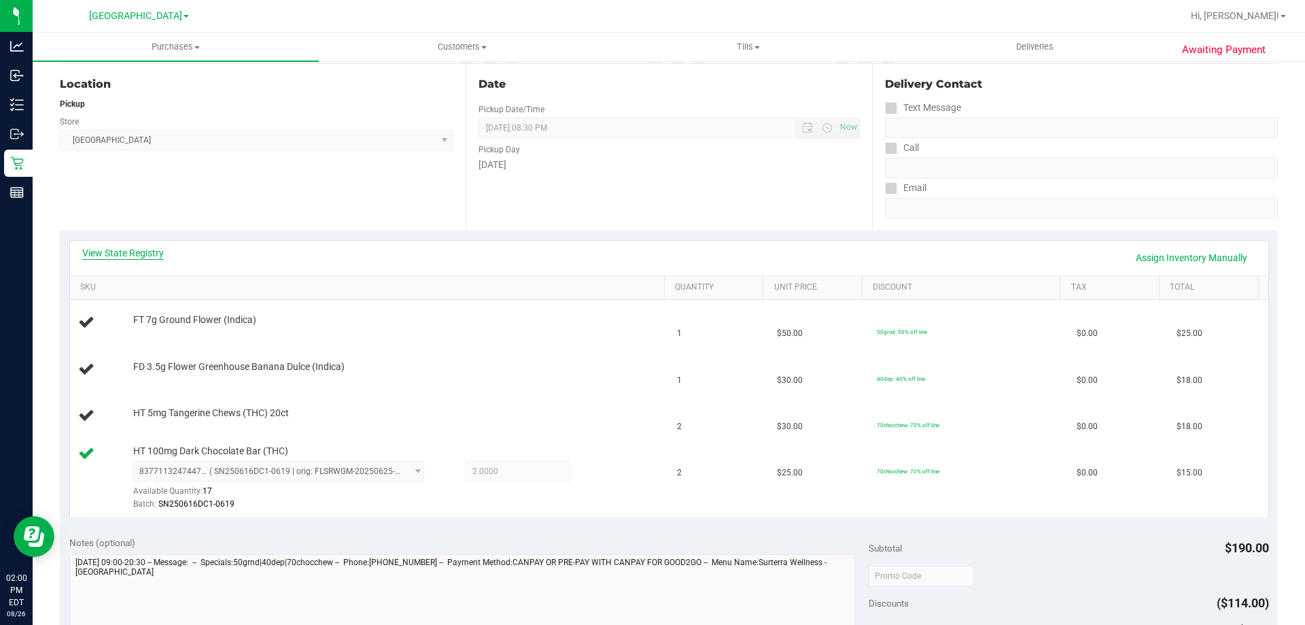
click at [162, 253] on link "View State Registry" at bounding box center [123, 253] width 82 height 14
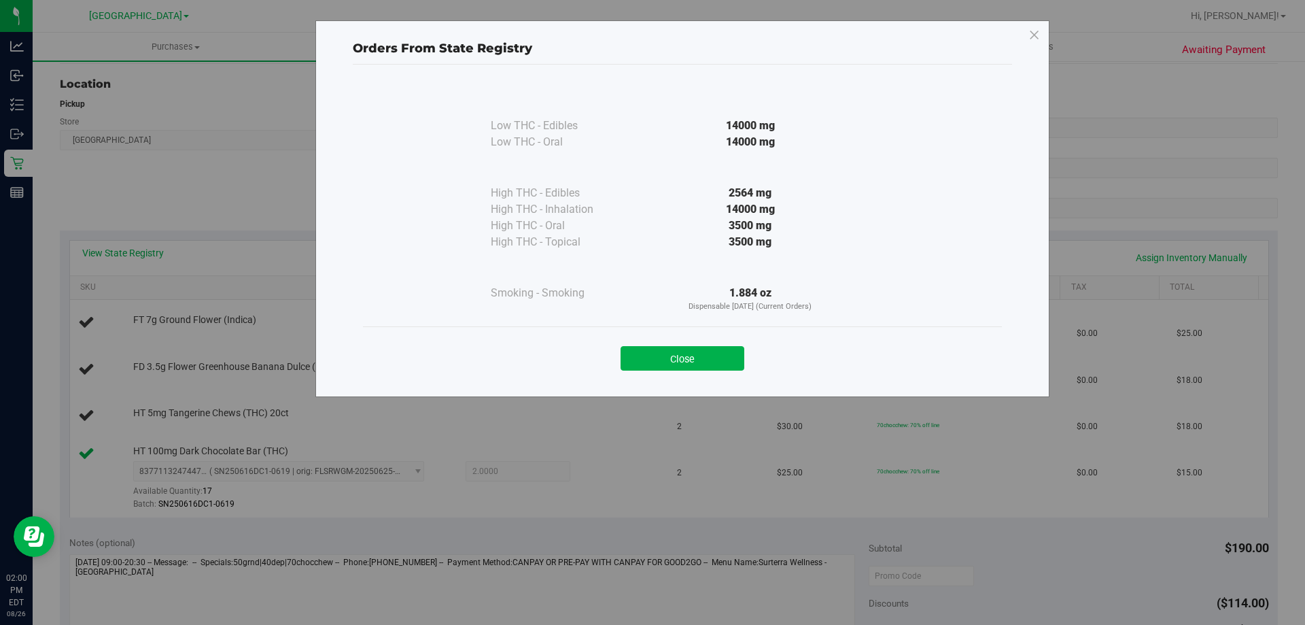
click at [668, 335] on div "Close" at bounding box center [682, 353] width 639 height 55
click at [674, 330] on div "Close" at bounding box center [682, 353] width 639 height 55
click at [682, 369] on button "Close" at bounding box center [683, 358] width 124 height 24
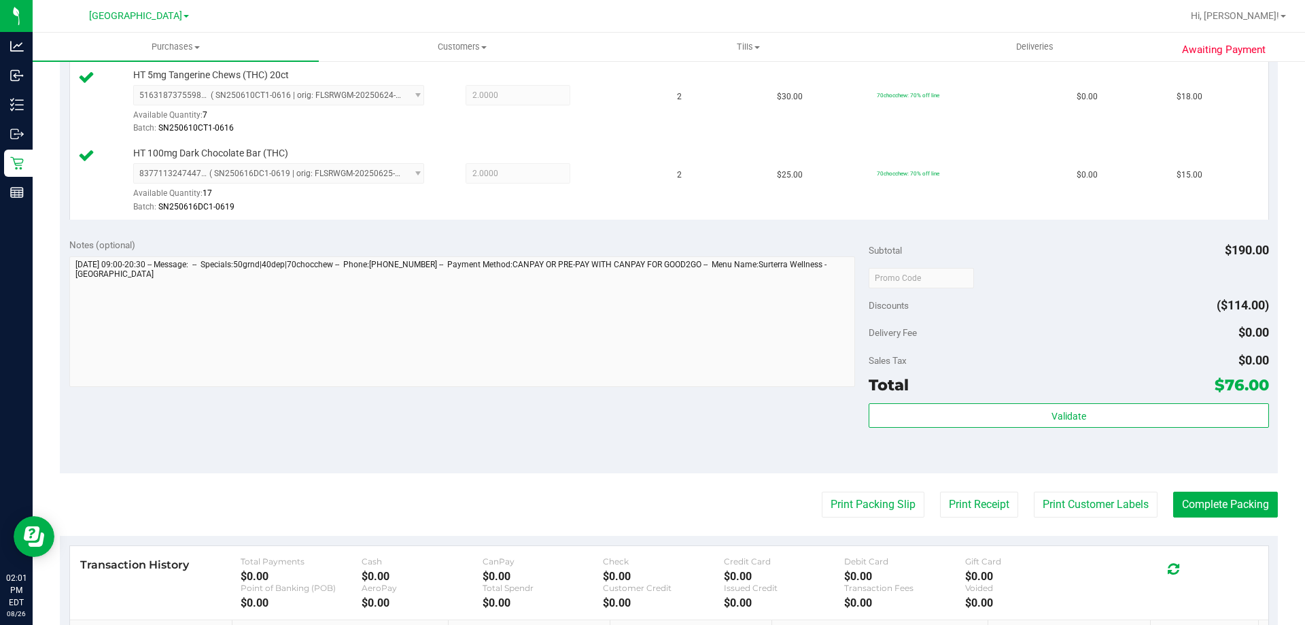
scroll to position [546, 0]
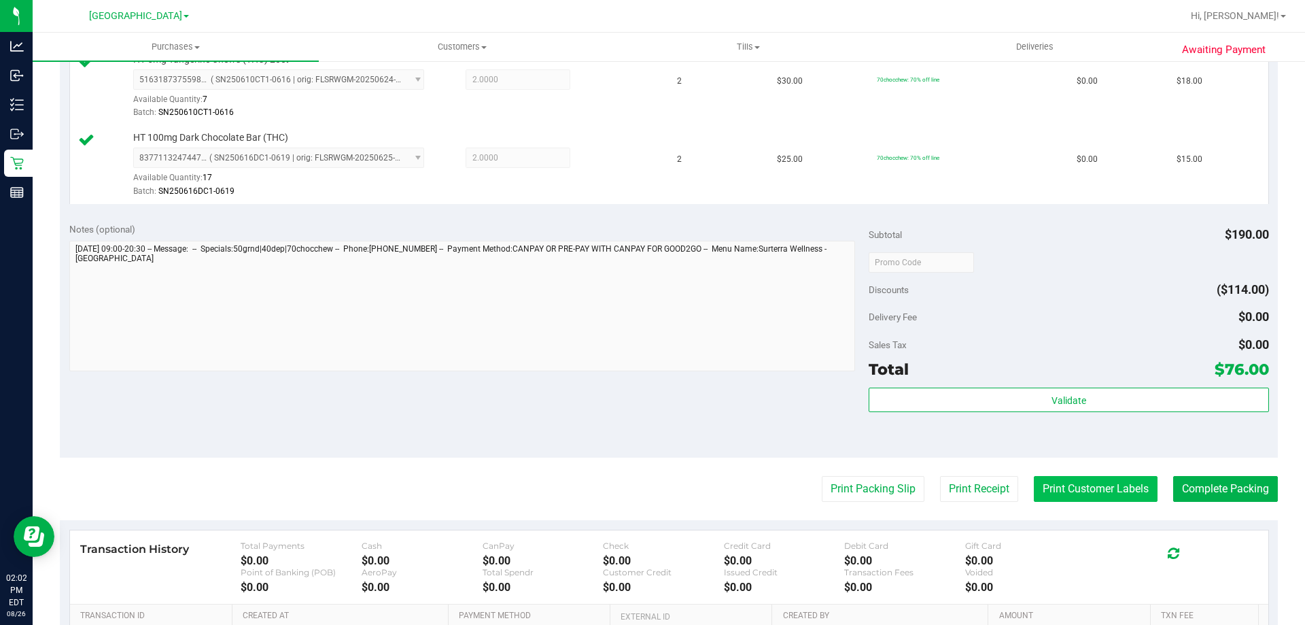
click at [1070, 481] on button "Print Customer Labels" at bounding box center [1096, 489] width 124 height 26
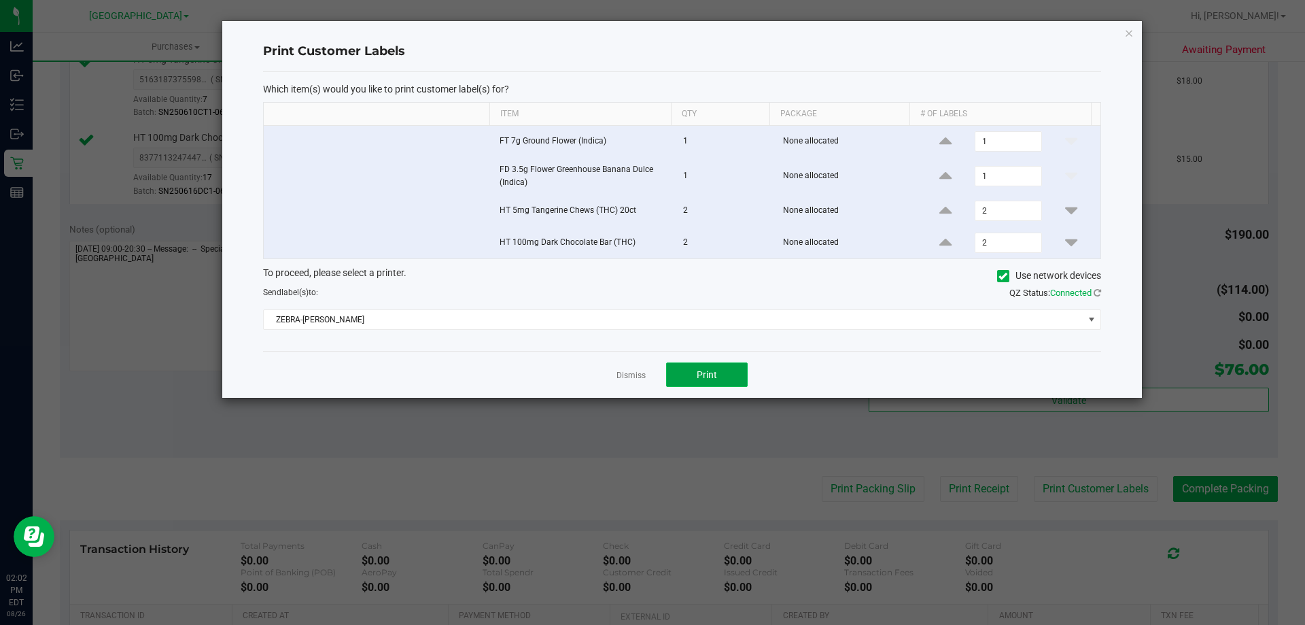
click at [703, 373] on span "Print" at bounding box center [707, 374] width 20 height 11
click at [631, 376] on link "Dismiss" at bounding box center [631, 376] width 29 height 12
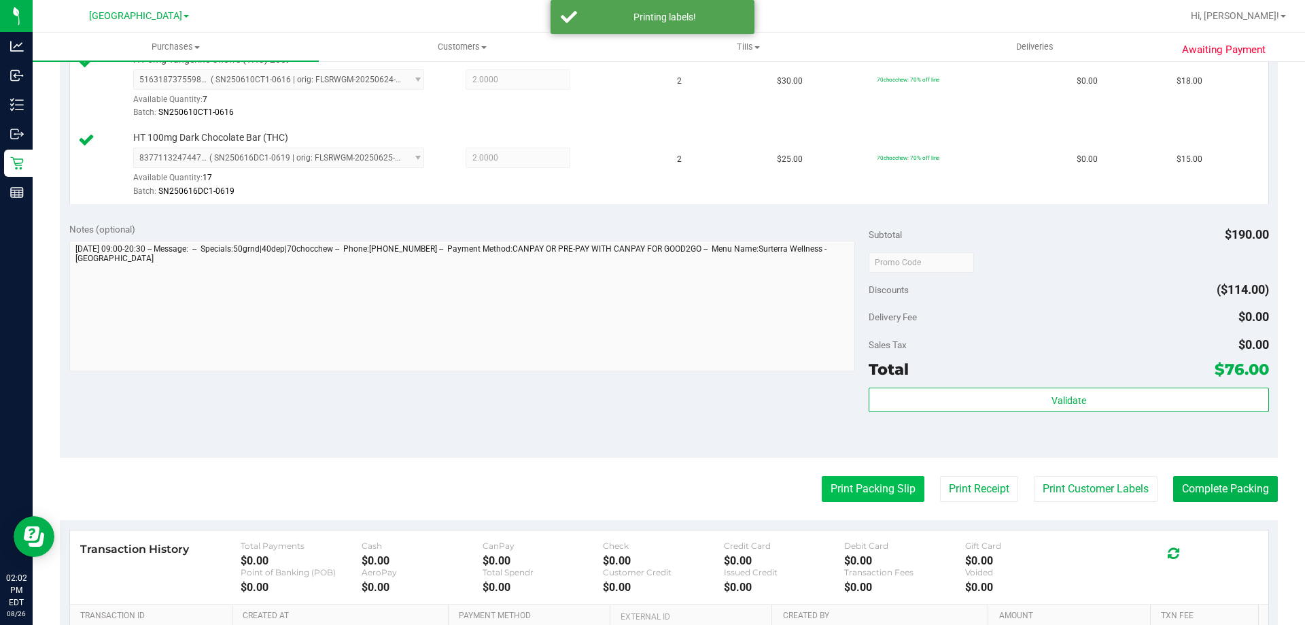
click at [855, 496] on button "Print Packing Slip" at bounding box center [873, 489] width 103 height 26
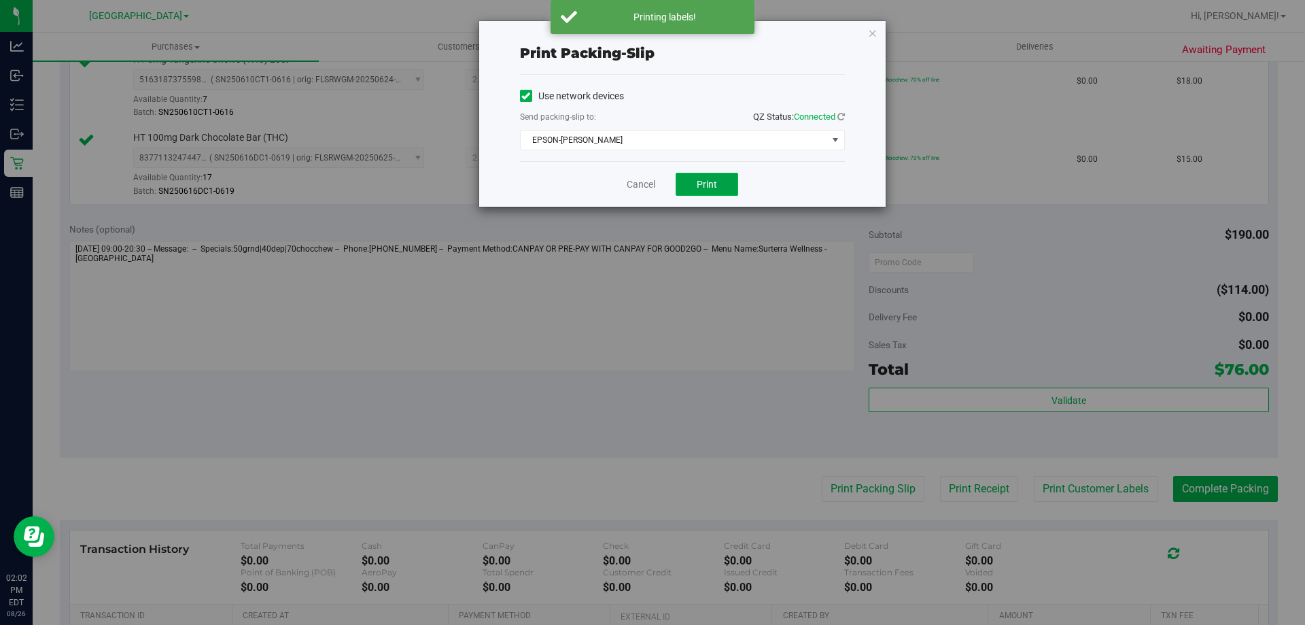
click at [732, 178] on button "Print" at bounding box center [707, 184] width 63 height 23
click at [636, 185] on link "Cancel" at bounding box center [641, 184] width 29 height 14
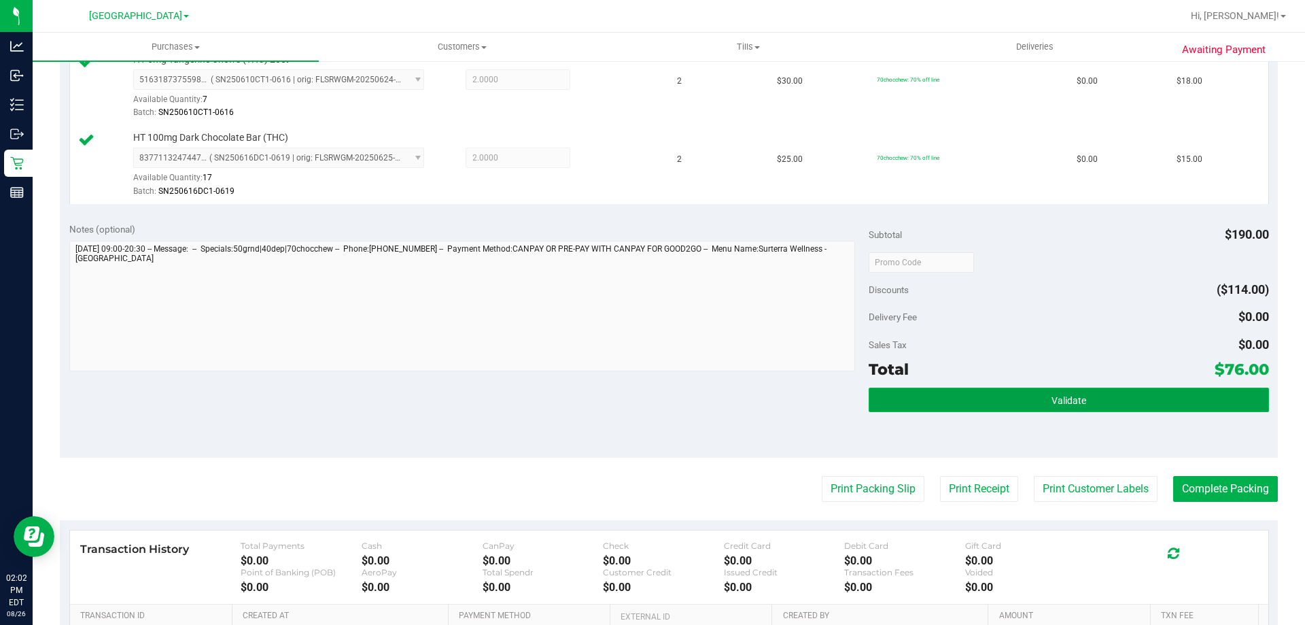
click at [931, 392] on button "Validate" at bounding box center [1069, 400] width 400 height 24
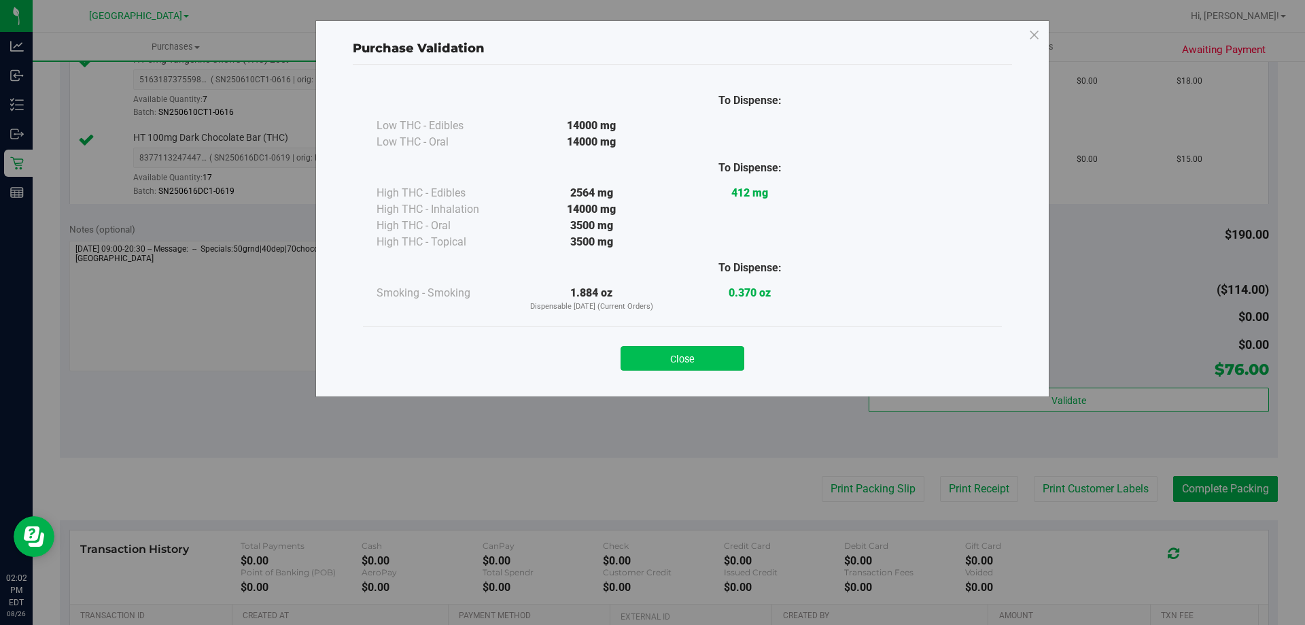
click at [684, 362] on button "Close" at bounding box center [683, 358] width 124 height 24
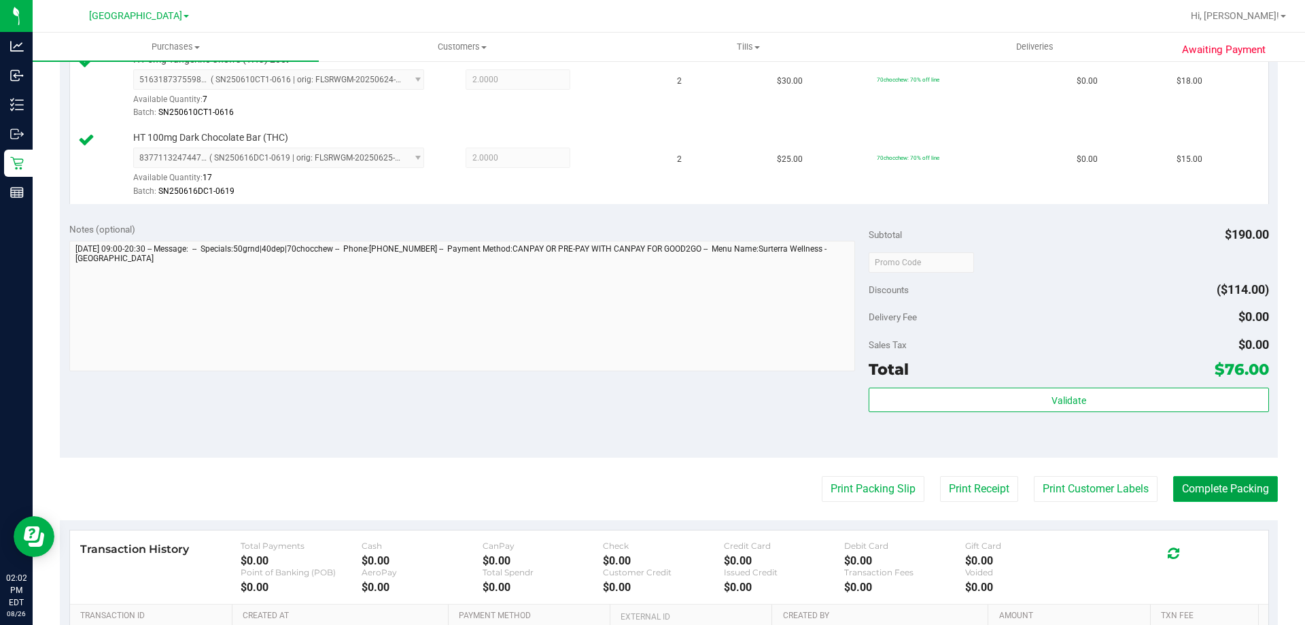
click at [1212, 487] on button "Complete Packing" at bounding box center [1225, 489] width 105 height 26
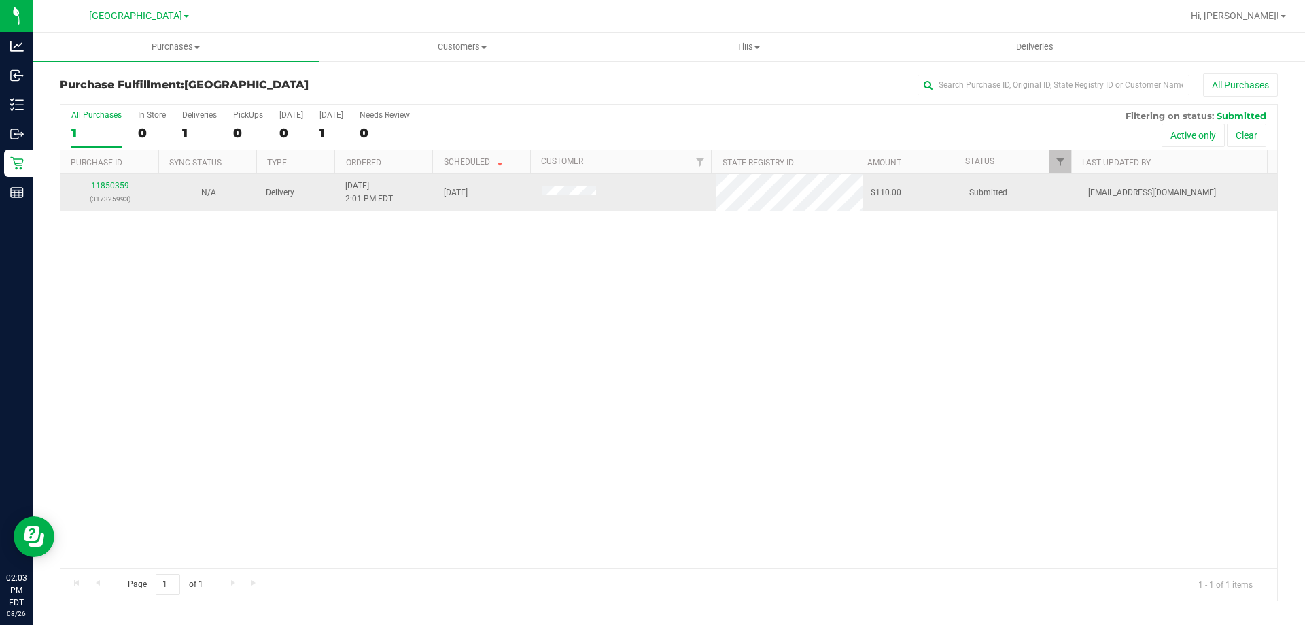
click at [106, 186] on link "11850359" at bounding box center [110, 186] width 38 height 10
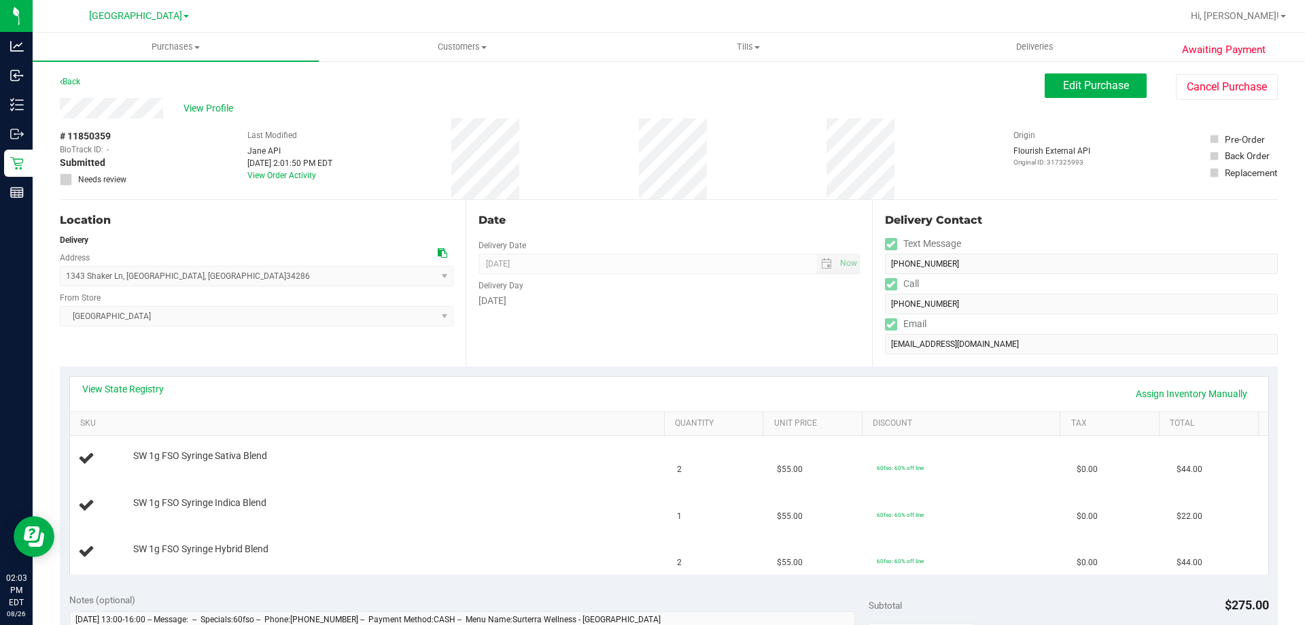
click at [106, 378] on div "View State Registry Assign Inventory Manually" at bounding box center [669, 394] width 1199 height 35
click at [109, 393] on link "View State Registry" at bounding box center [123, 389] width 82 height 14
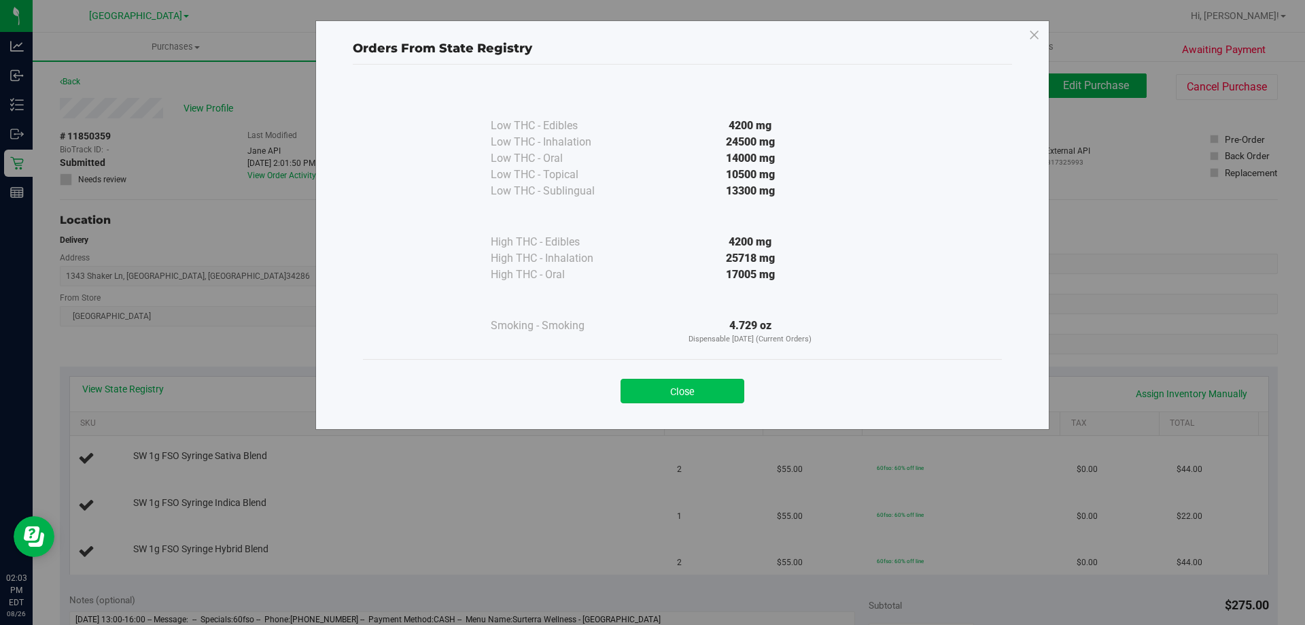
click at [661, 394] on button "Close" at bounding box center [683, 391] width 124 height 24
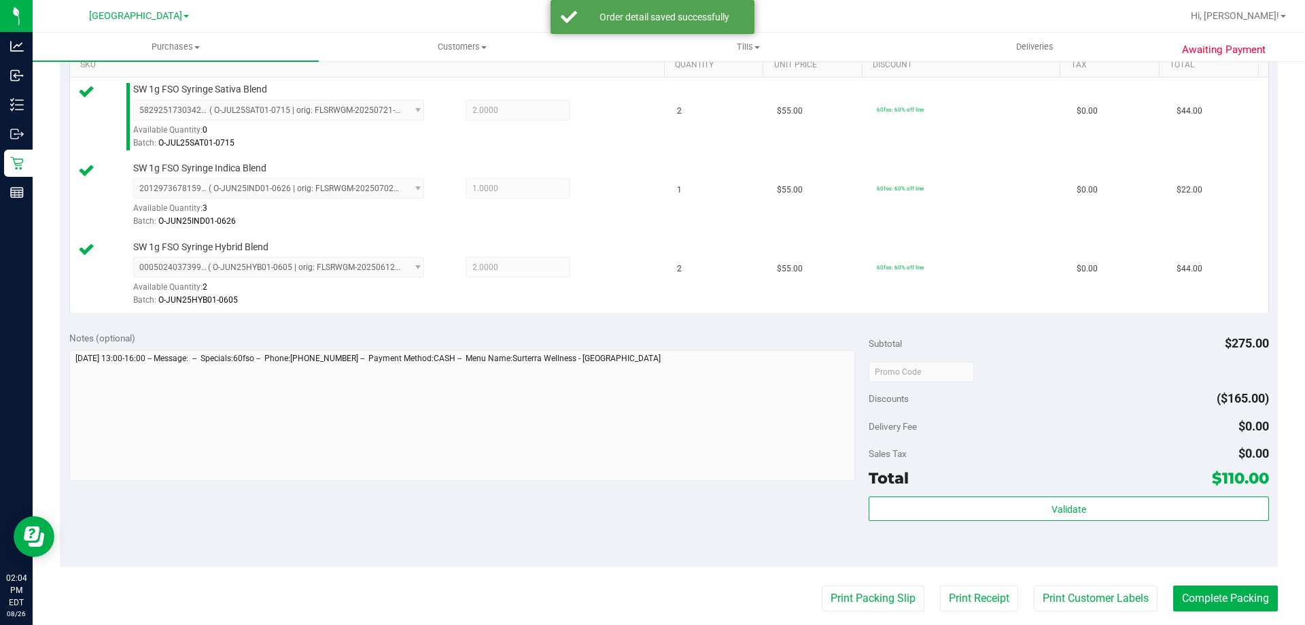
scroll to position [453, 0]
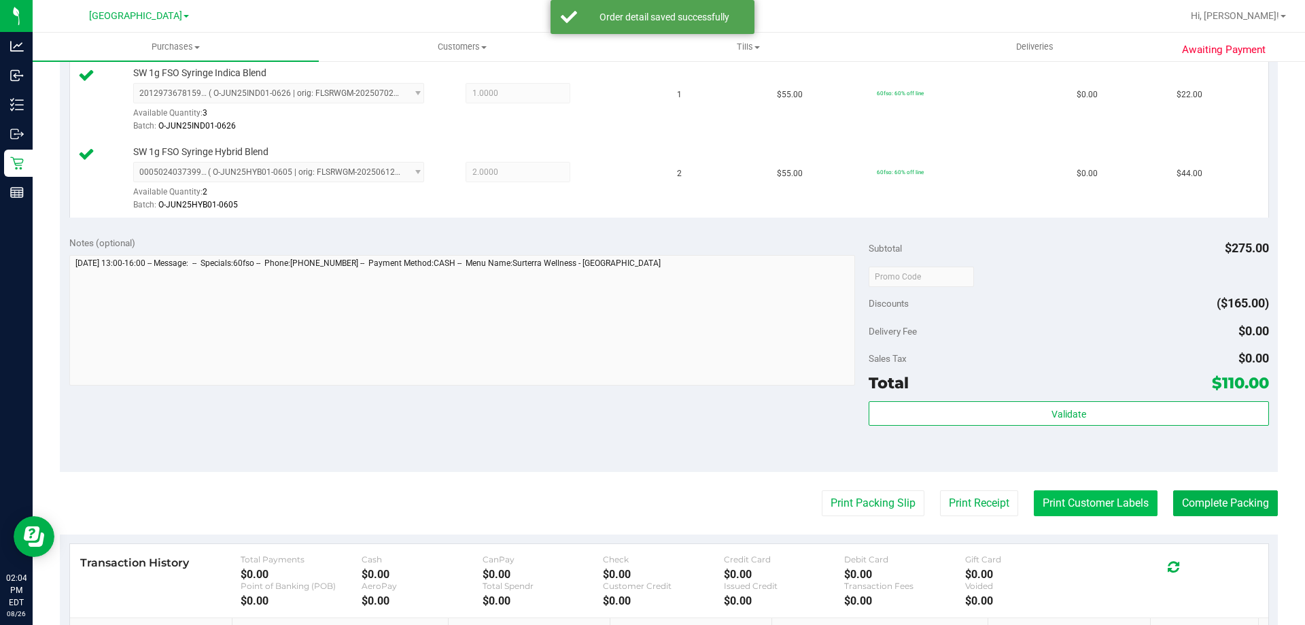
click at [1044, 493] on button "Print Customer Labels" at bounding box center [1096, 503] width 124 height 26
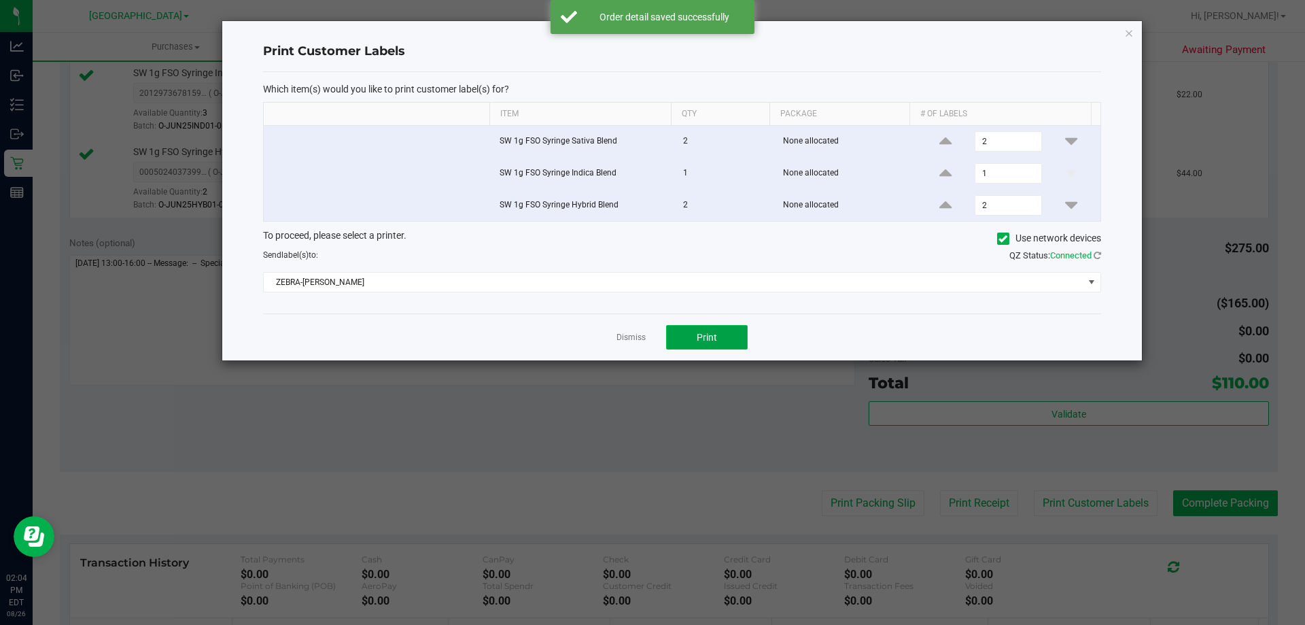
click at [709, 332] on span "Print" at bounding box center [707, 337] width 20 height 11
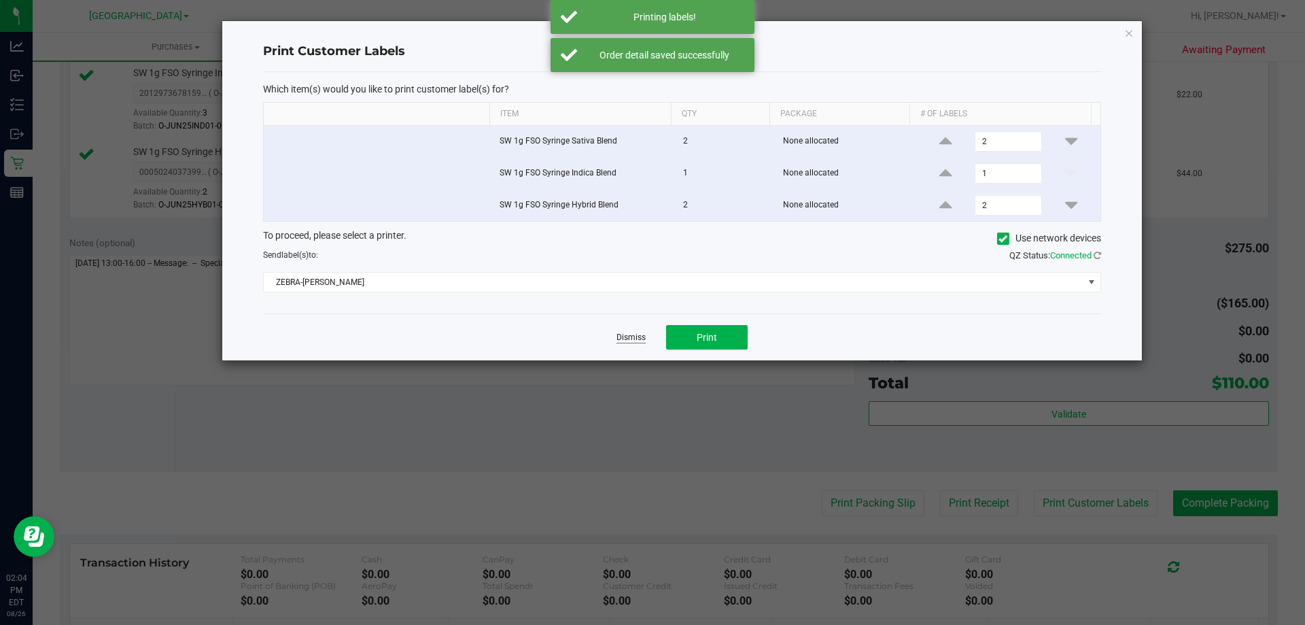
click at [630, 339] on link "Dismiss" at bounding box center [631, 338] width 29 height 12
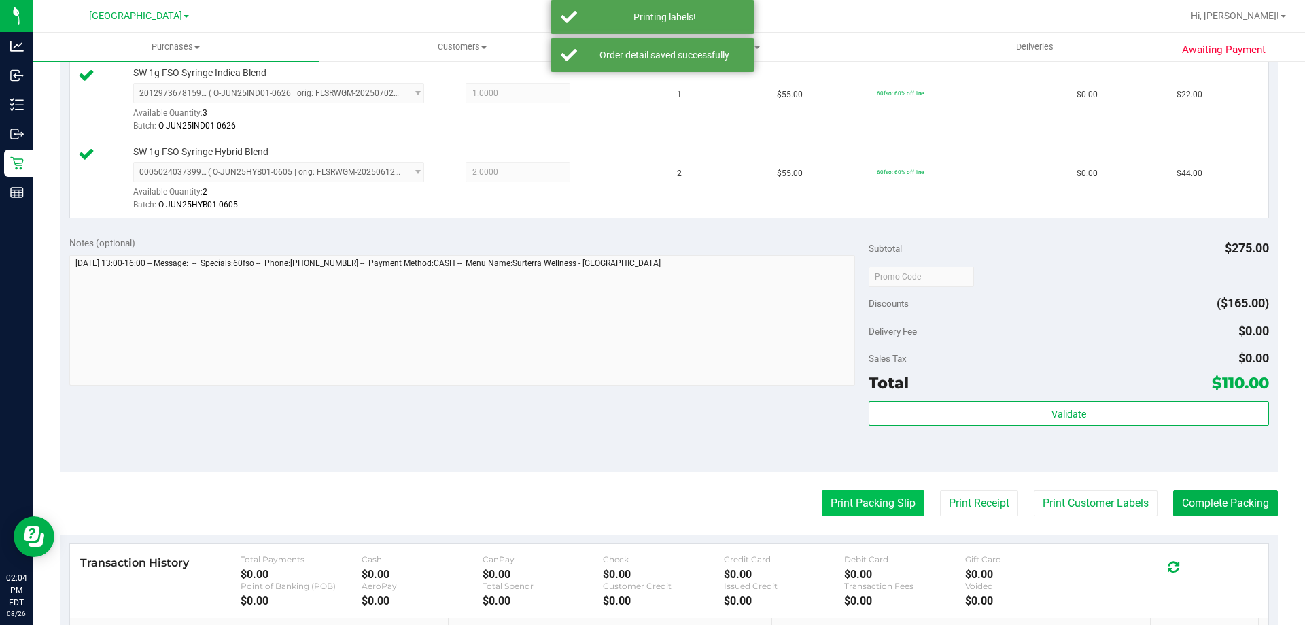
click at [828, 506] on button "Print Packing Slip" at bounding box center [873, 503] width 103 height 26
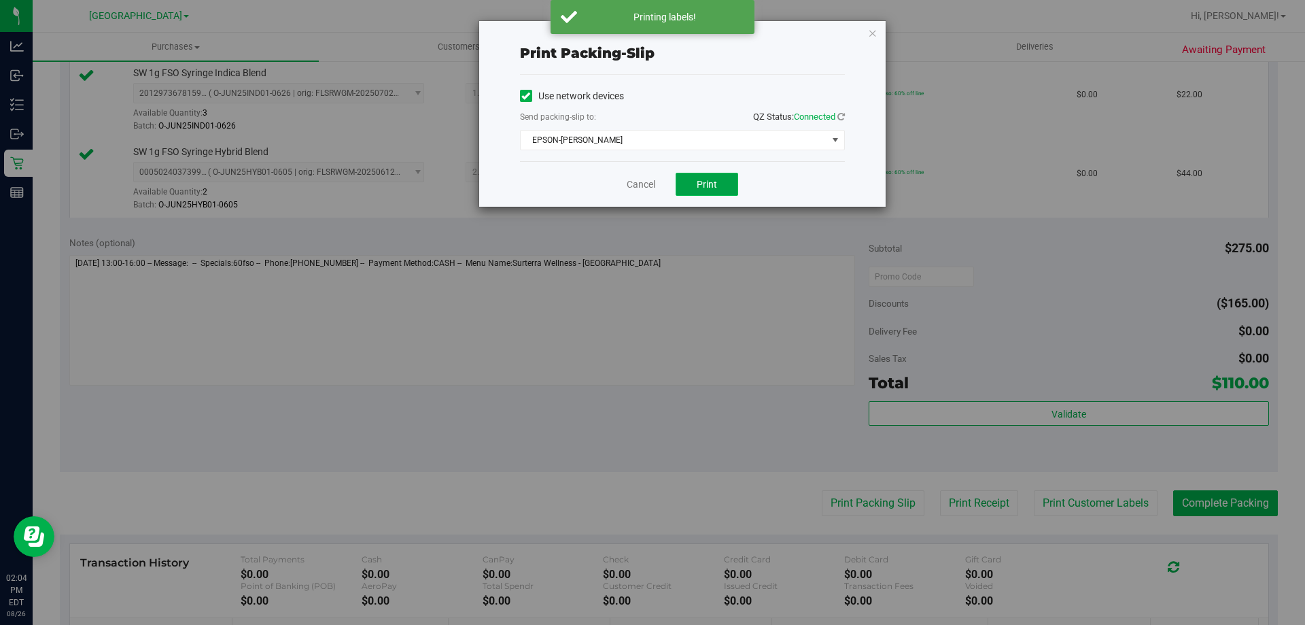
click at [703, 191] on button "Print" at bounding box center [707, 184] width 63 height 23
click at [638, 183] on link "Cancel" at bounding box center [641, 184] width 29 height 14
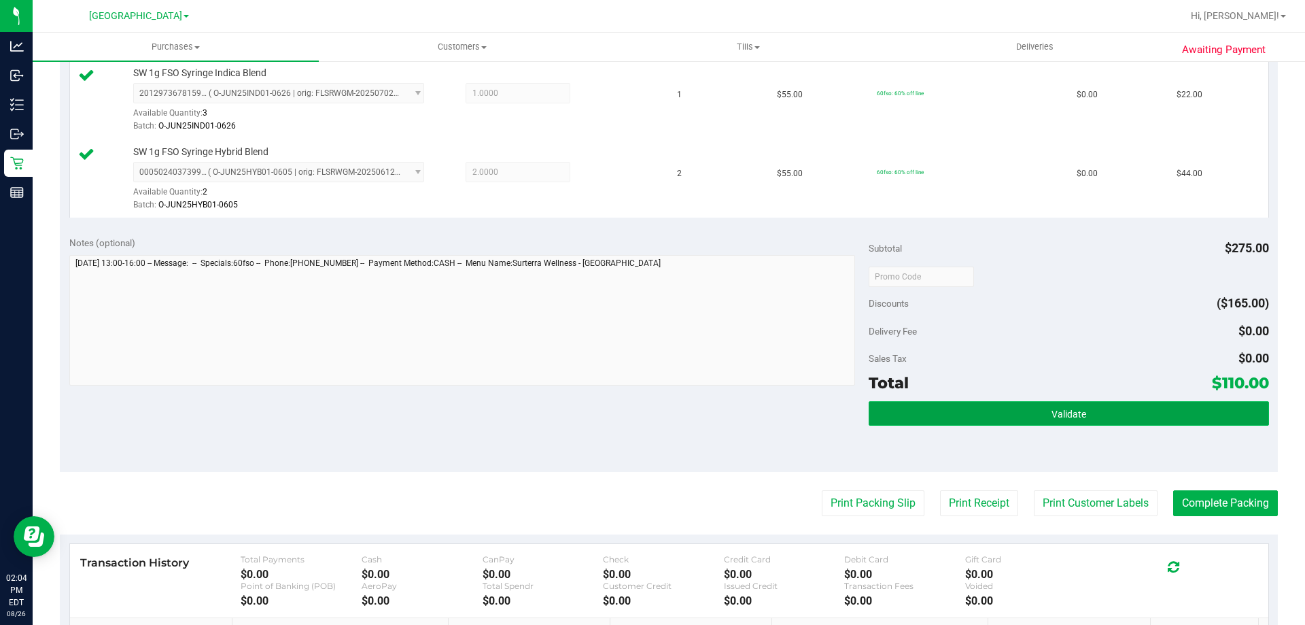
click at [948, 422] on button "Validate" at bounding box center [1069, 413] width 400 height 24
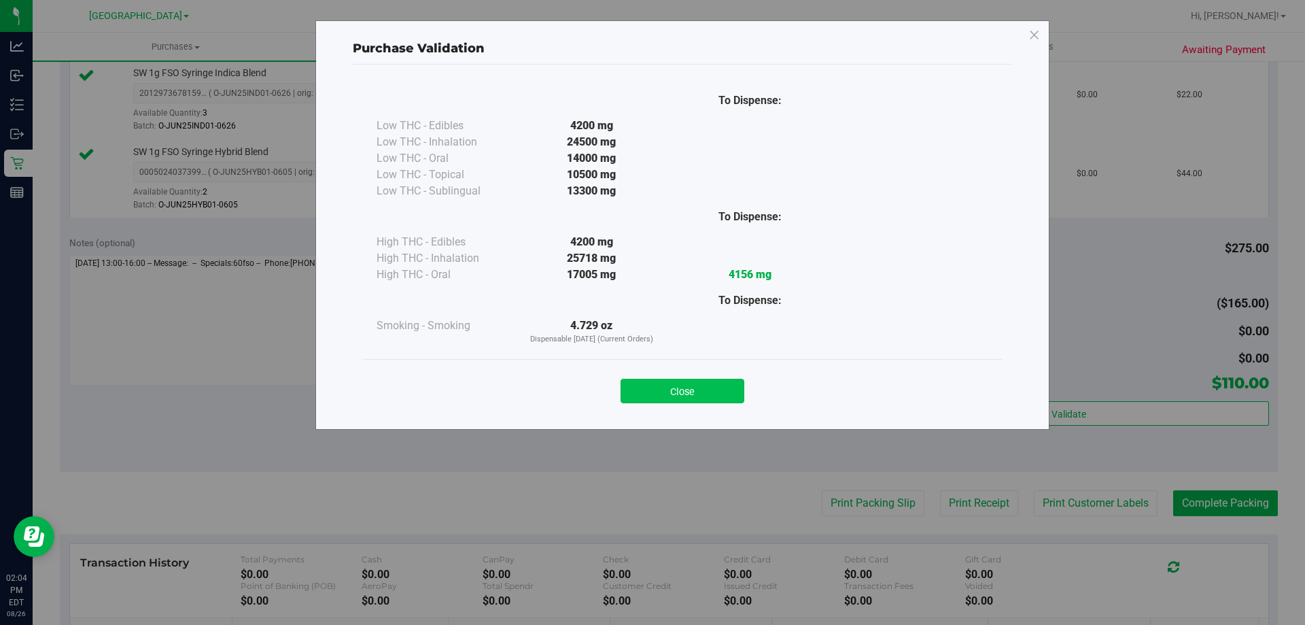
click at [695, 400] on button "Close" at bounding box center [683, 391] width 124 height 24
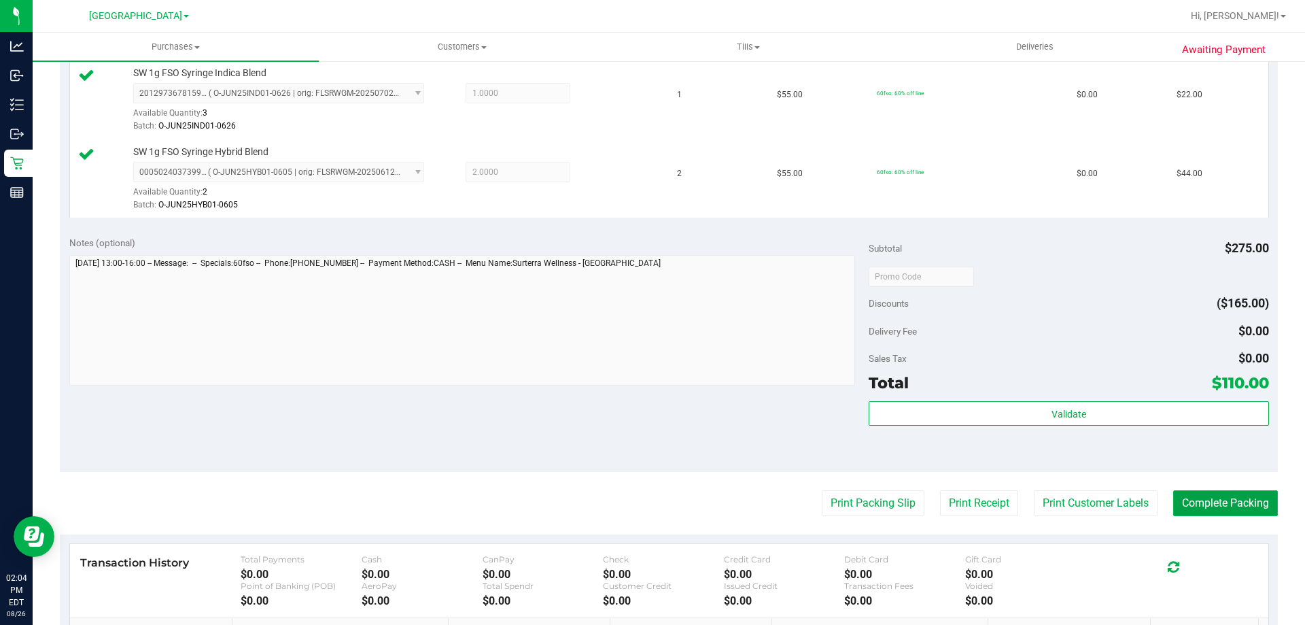
click at [1233, 490] on button "Complete Packing" at bounding box center [1225, 503] width 105 height 26
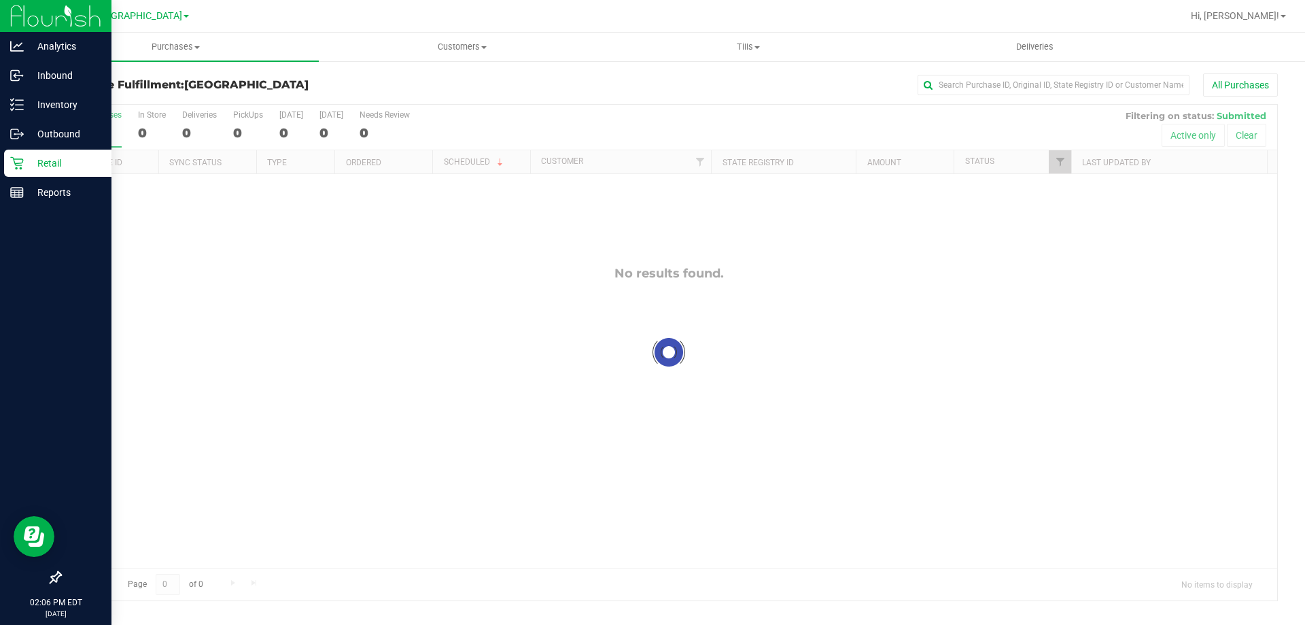
click at [31, 162] on p "Retail" at bounding box center [65, 163] width 82 height 16
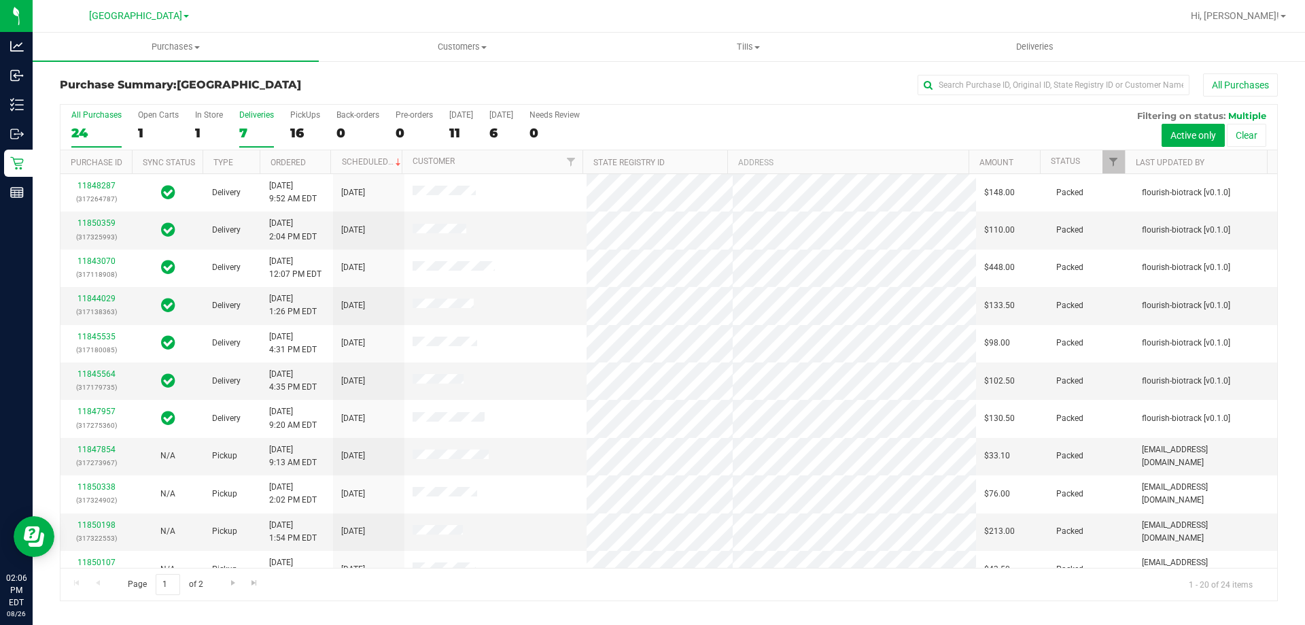
click at [249, 135] on div "7" at bounding box center [256, 133] width 35 height 16
click at [0, 0] on input "Deliveries 7" at bounding box center [0, 0] width 0 height 0
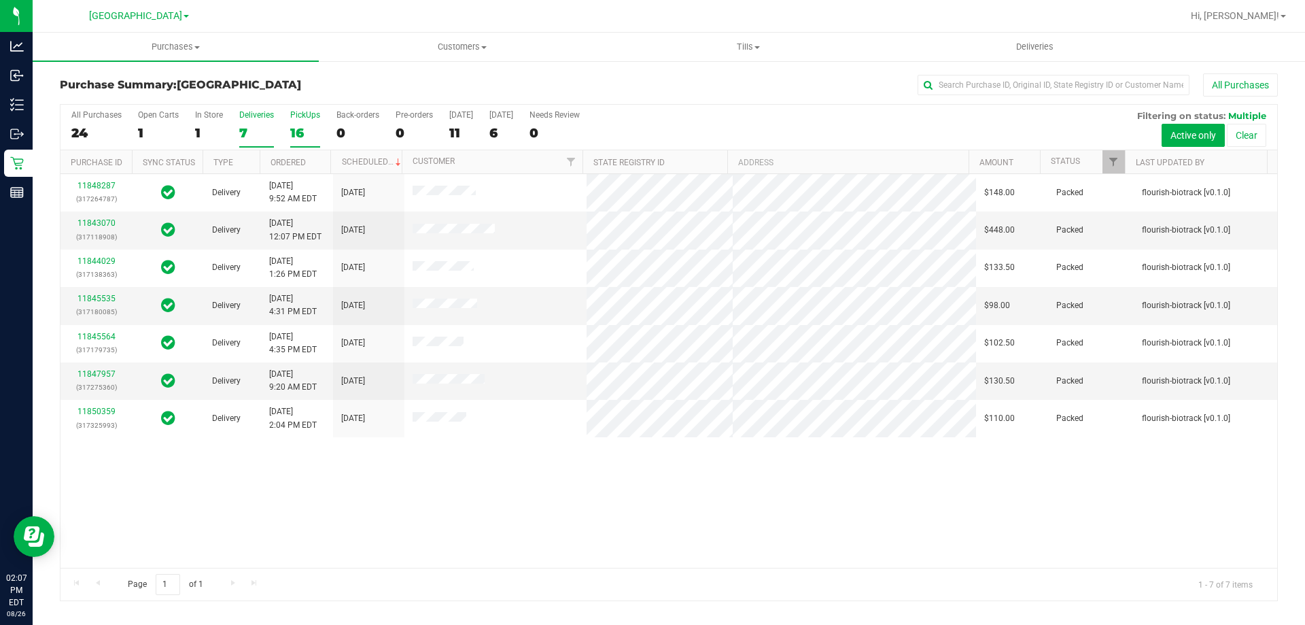
click at [302, 114] on div "PickUps" at bounding box center [305, 115] width 30 height 10
click at [0, 0] on input "PickUps 16" at bounding box center [0, 0] width 0 height 0
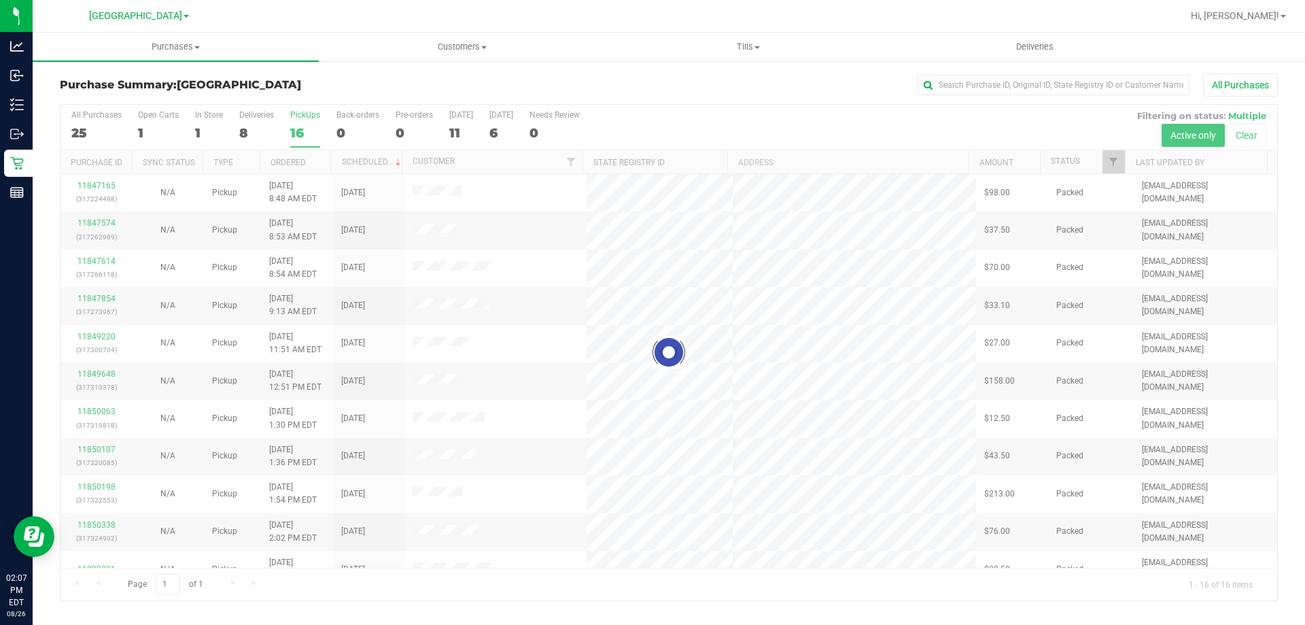
click at [250, 126] on div at bounding box center [669, 353] width 1217 height 496
click at [255, 133] on div "8" at bounding box center [256, 133] width 35 height 16
click at [0, 0] on input "Deliveries 8" at bounding box center [0, 0] width 0 height 0
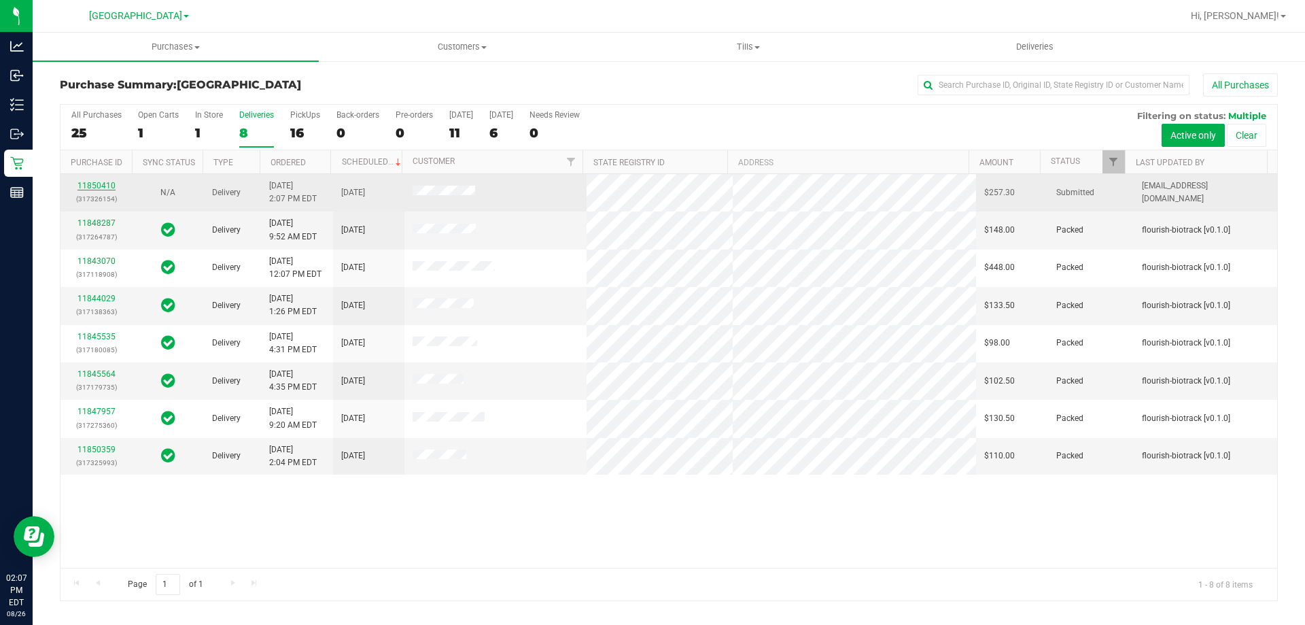
click at [96, 182] on link "11850410" at bounding box center [97, 186] width 38 height 10
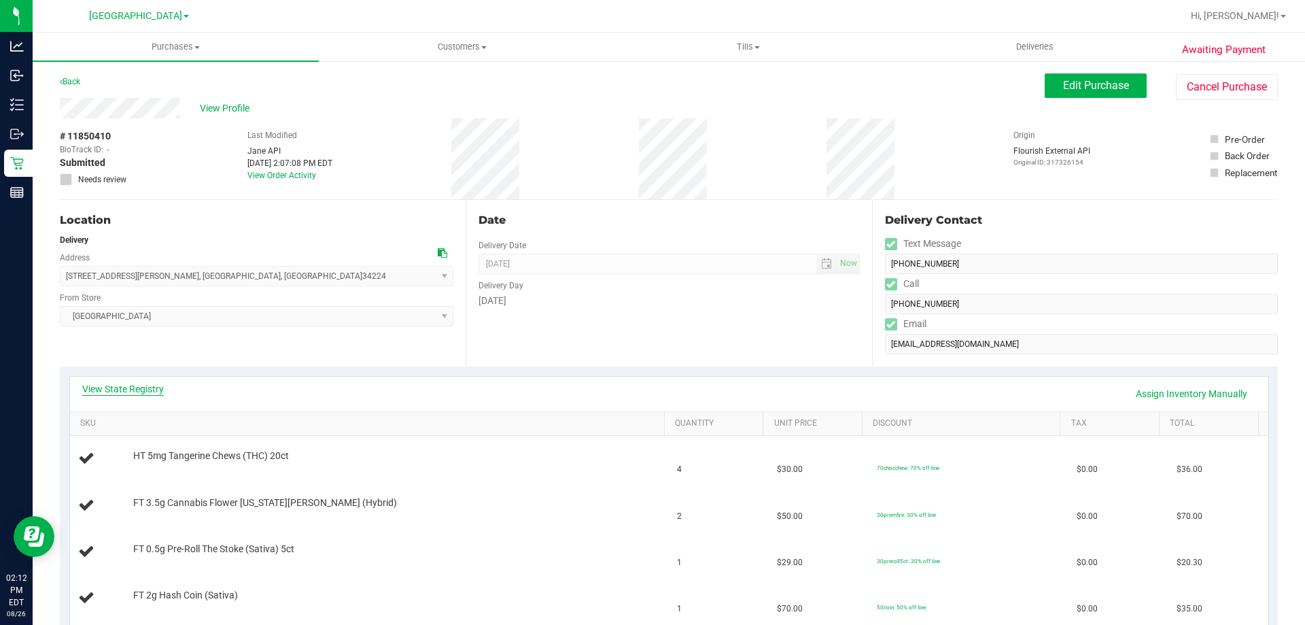
click at [118, 385] on link "View State Registry" at bounding box center [123, 389] width 82 height 14
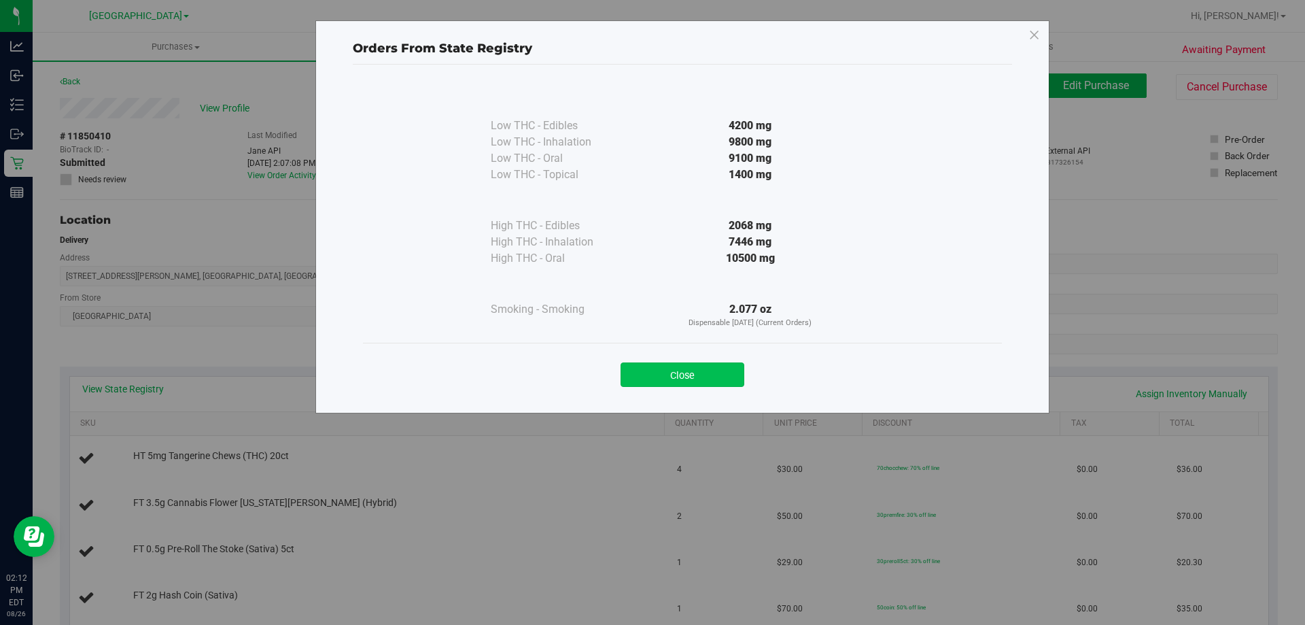
click at [676, 379] on button "Close" at bounding box center [683, 374] width 124 height 24
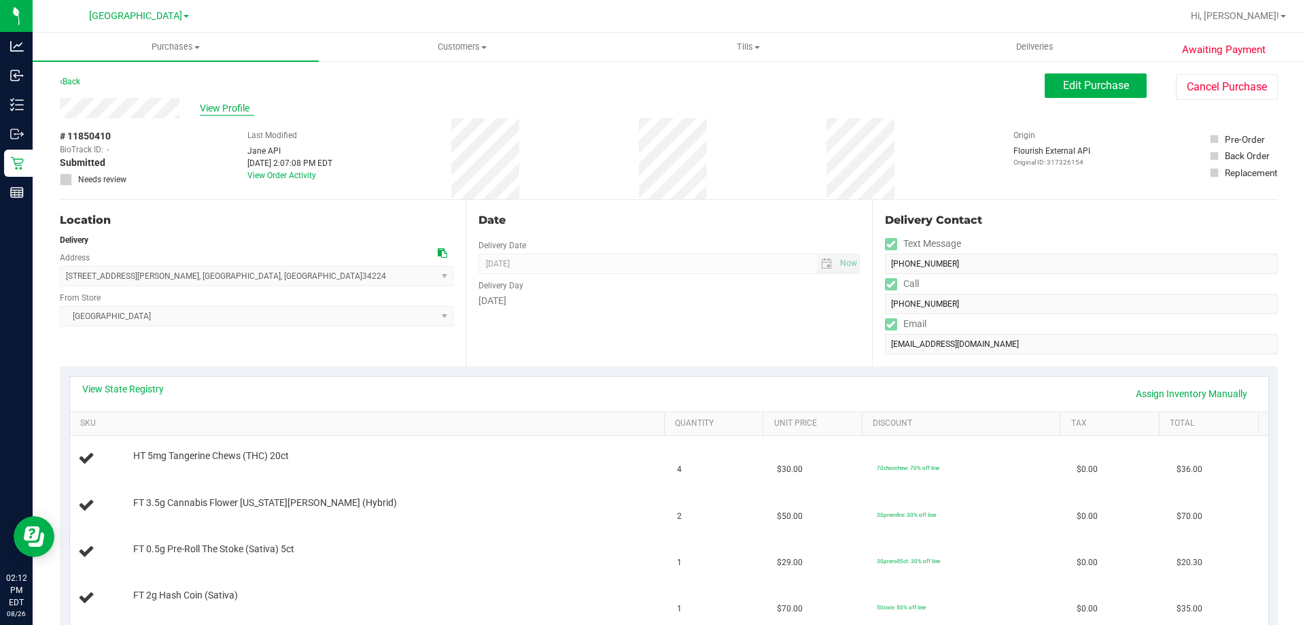
click at [215, 111] on span "View Profile" at bounding box center [227, 108] width 54 height 14
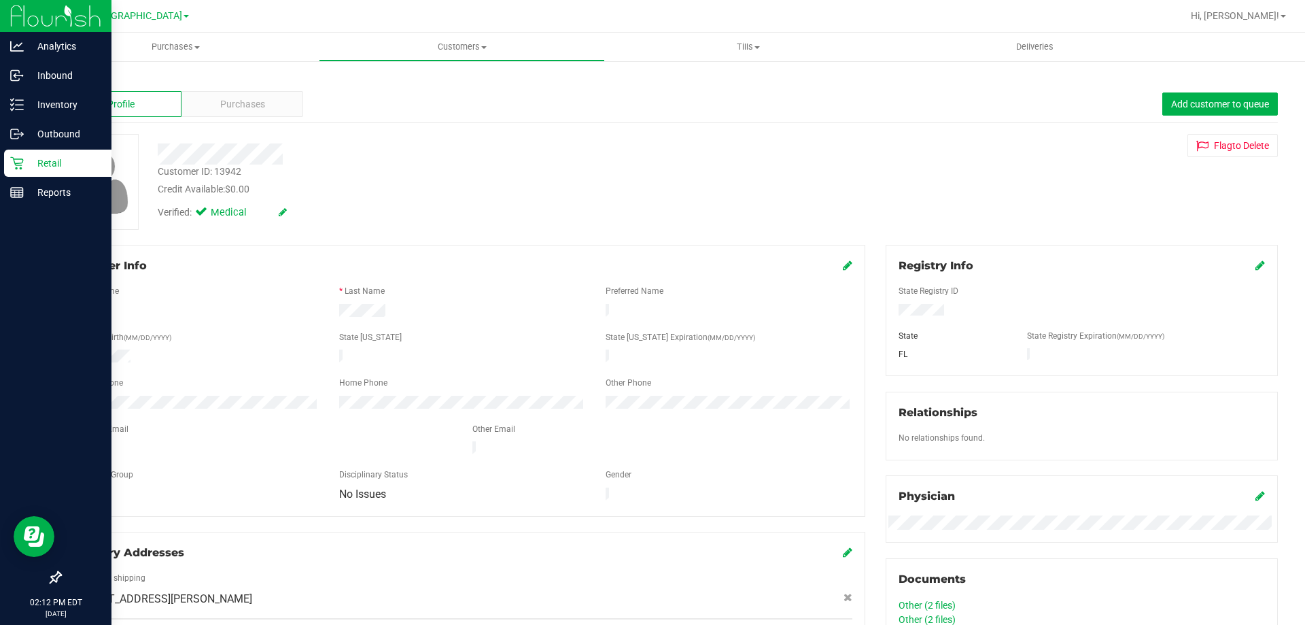
click at [31, 169] on p "Retail" at bounding box center [65, 163] width 82 height 16
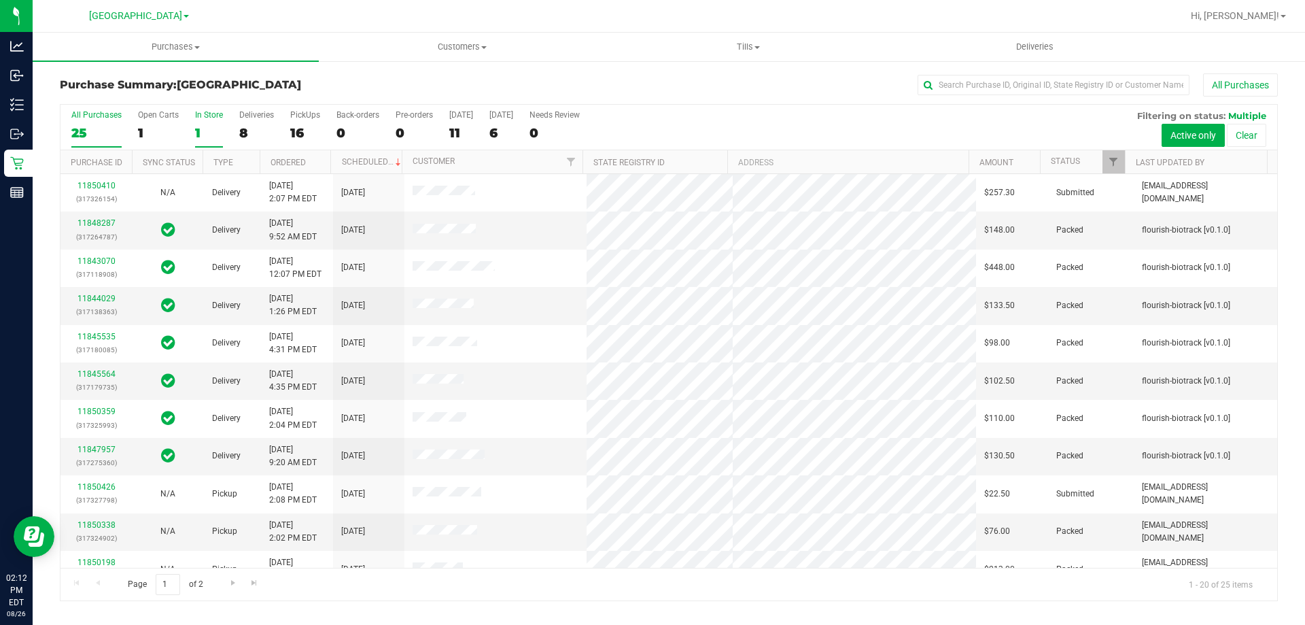
click at [212, 133] on div "1" at bounding box center [209, 133] width 28 height 16
click at [0, 0] on input "In Store 1" at bounding box center [0, 0] width 0 height 0
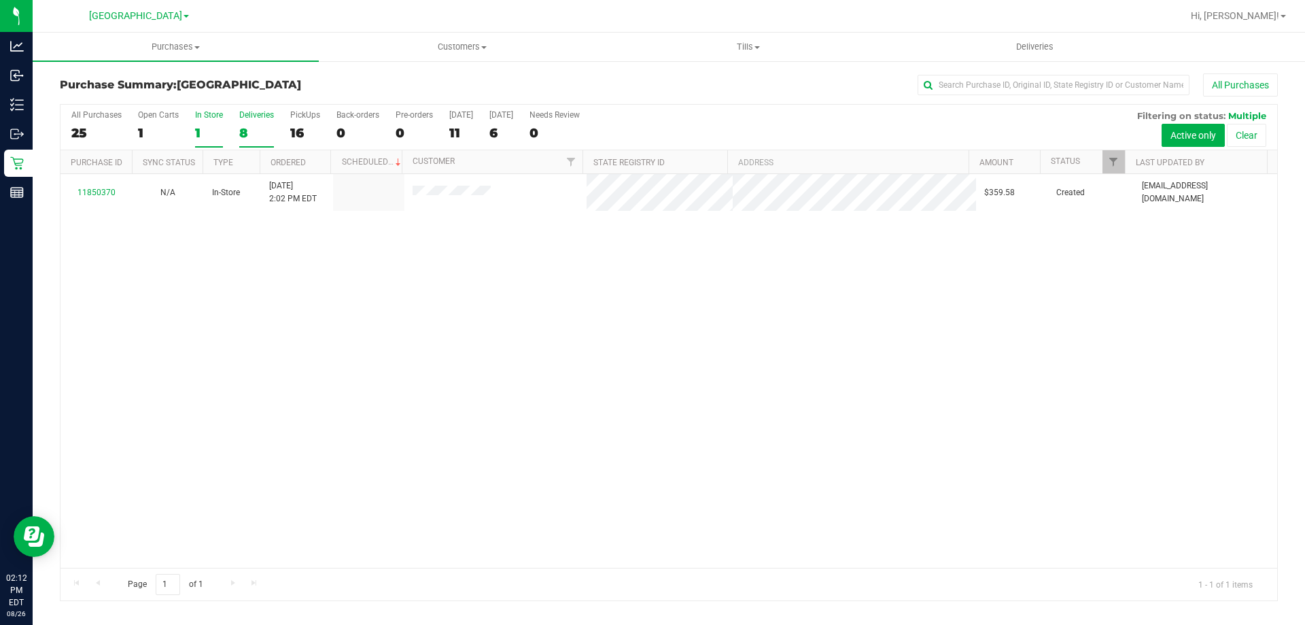
click at [250, 118] on div "Deliveries" at bounding box center [256, 115] width 35 height 10
click at [0, 0] on input "Deliveries 8" at bounding box center [0, 0] width 0 height 0
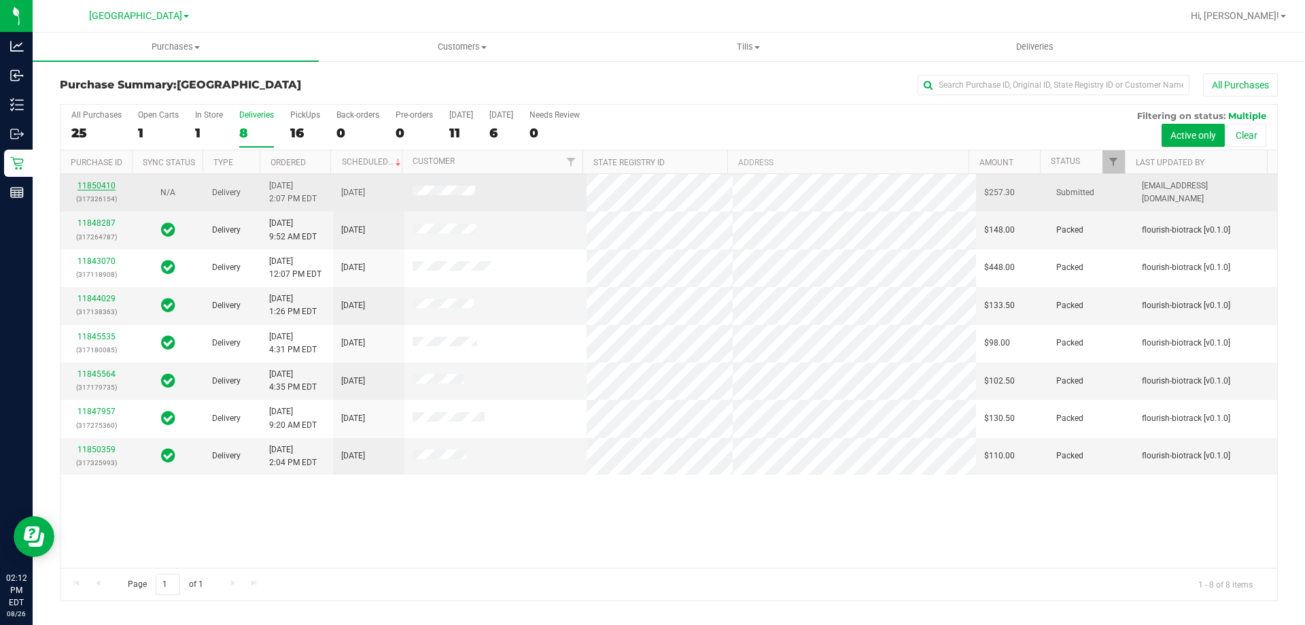
click at [104, 185] on link "11850410" at bounding box center [97, 186] width 38 height 10
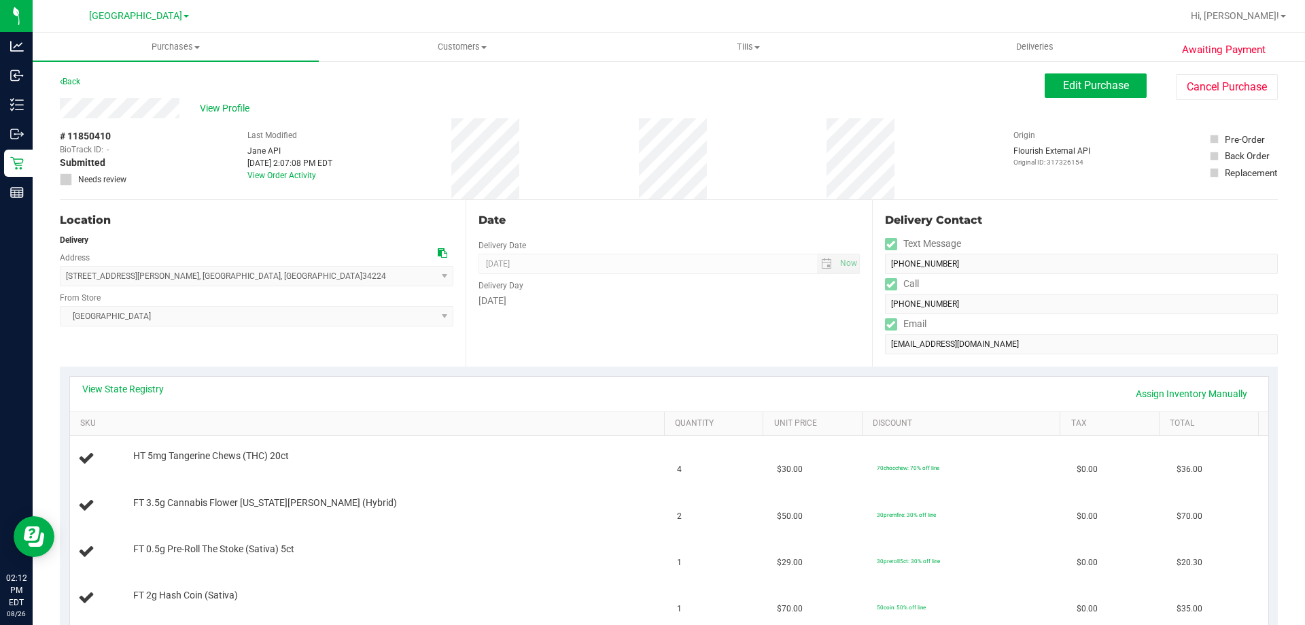
scroll to position [204, 0]
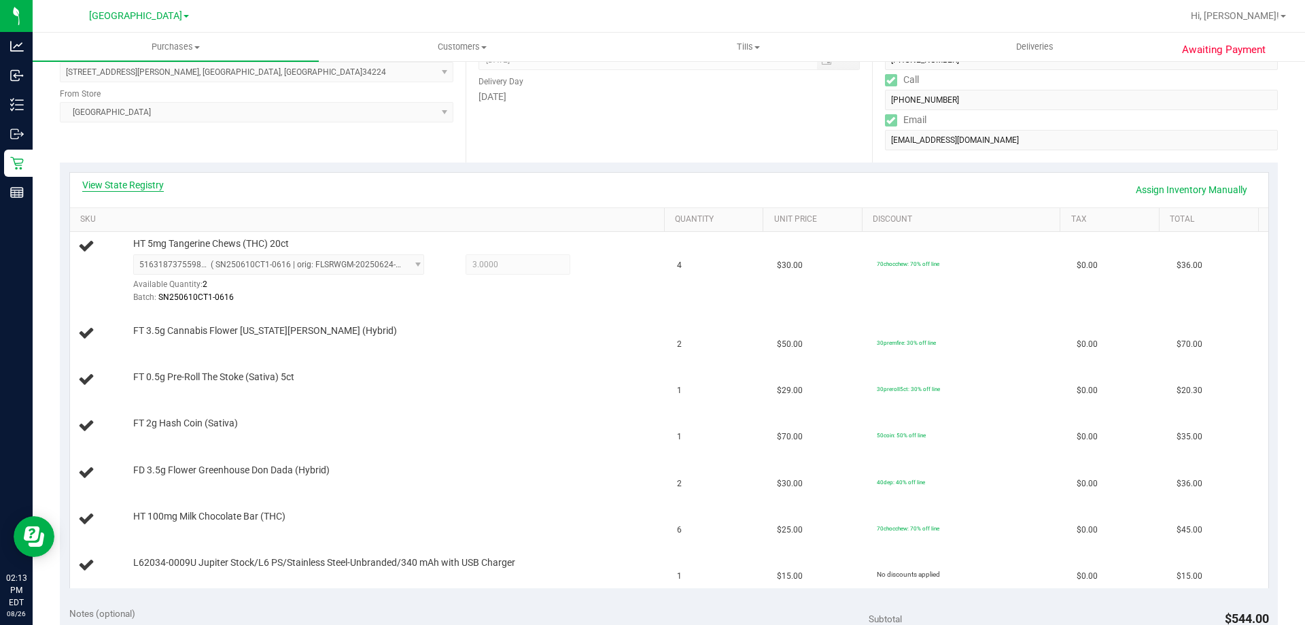
click at [143, 186] on link "View State Registry" at bounding box center [123, 185] width 82 height 14
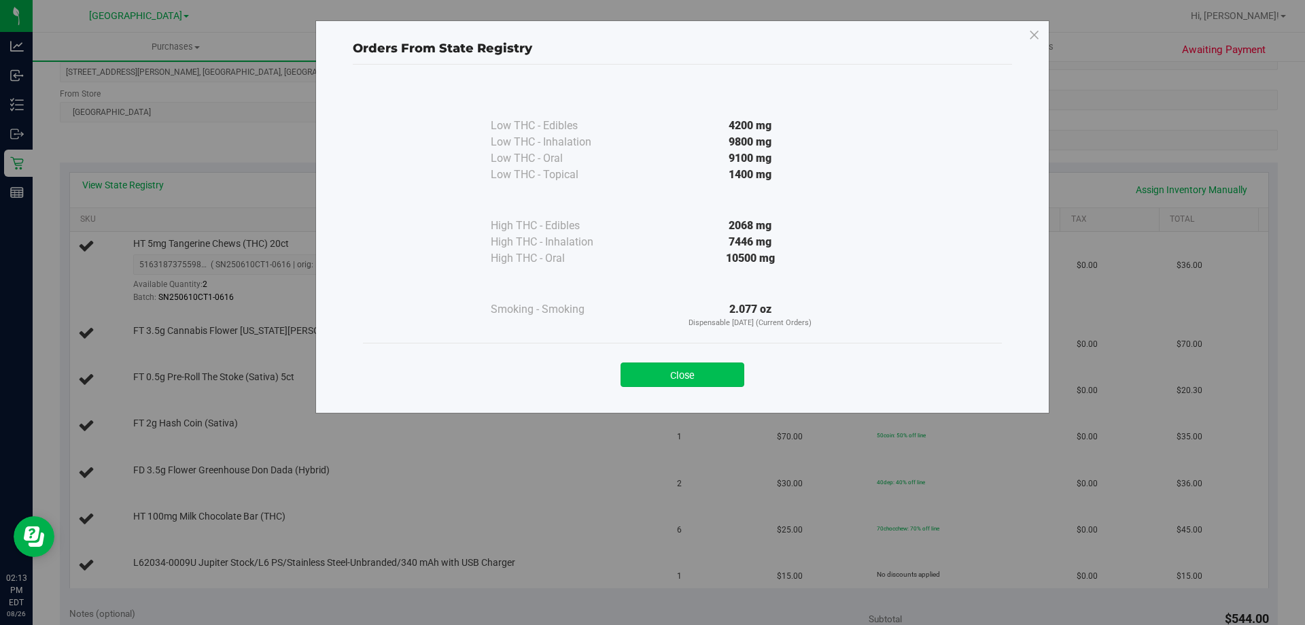
click at [663, 370] on button "Close" at bounding box center [683, 374] width 124 height 24
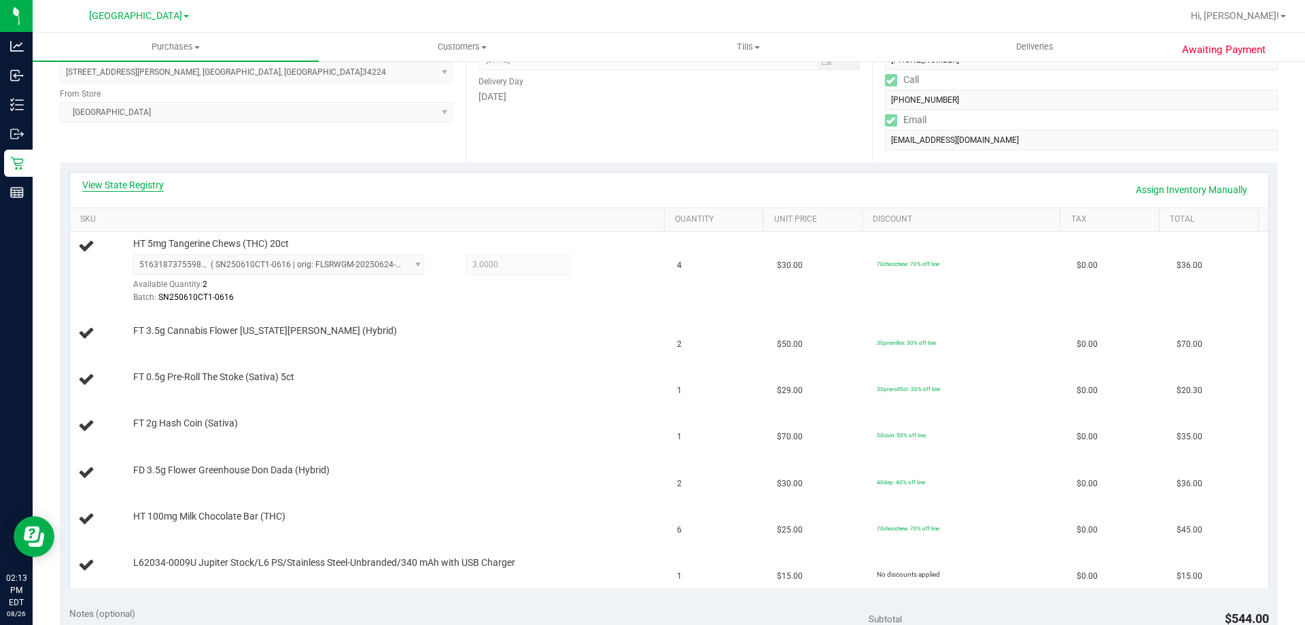
click at [155, 179] on link "View State Registry" at bounding box center [123, 185] width 82 height 14
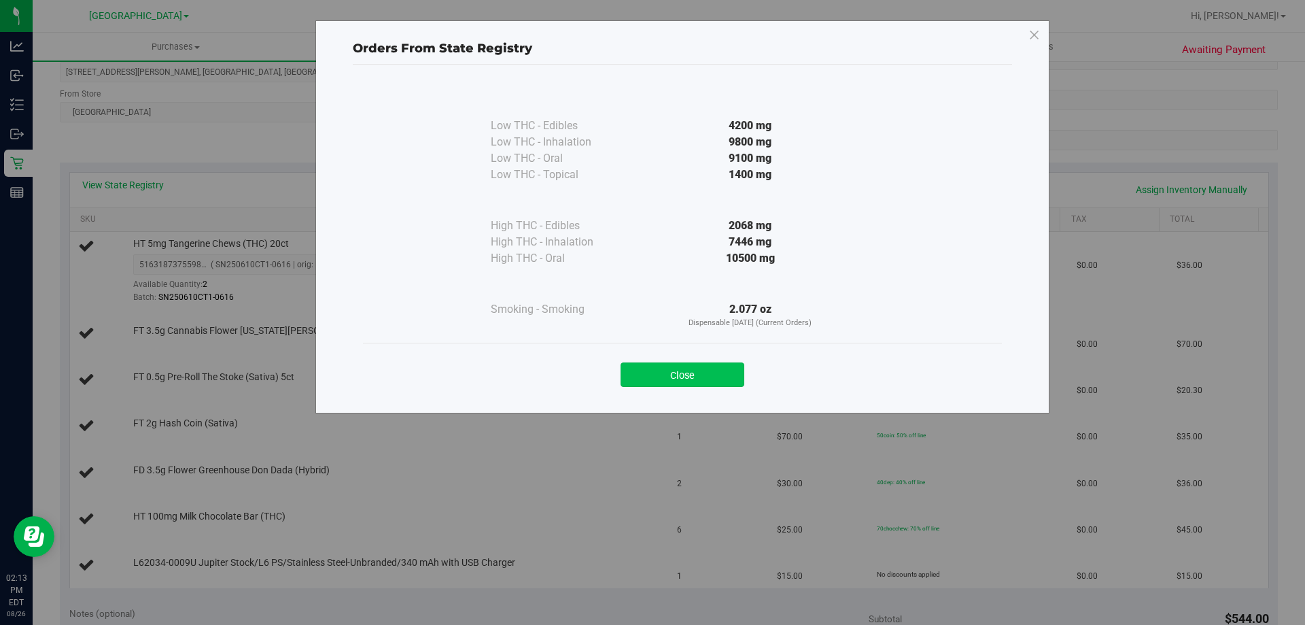
click at [700, 369] on button "Close" at bounding box center [683, 374] width 124 height 24
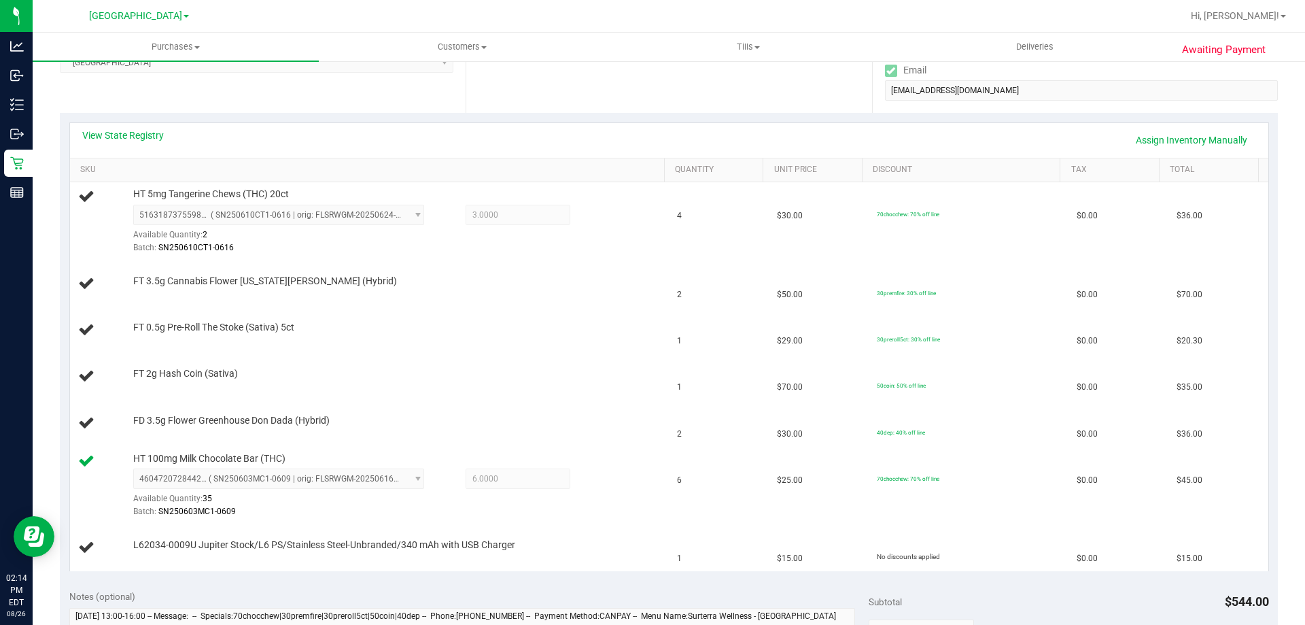
scroll to position [0, 0]
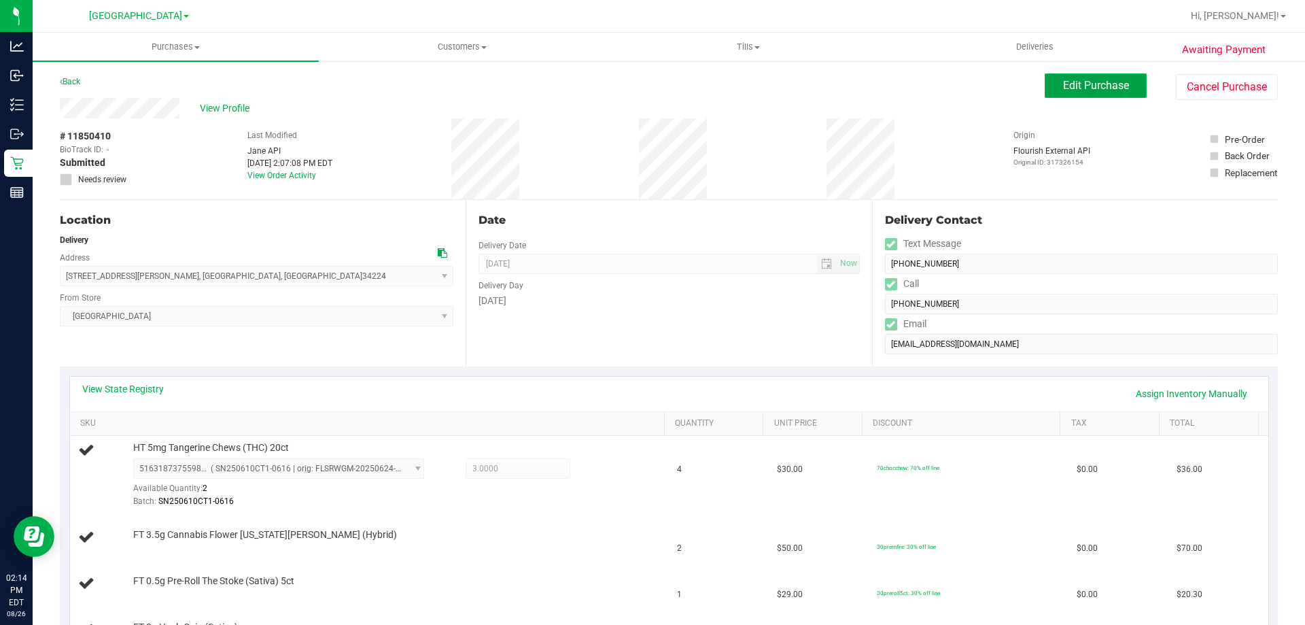
click at [1071, 86] on span "Edit Purchase" at bounding box center [1096, 85] width 66 height 13
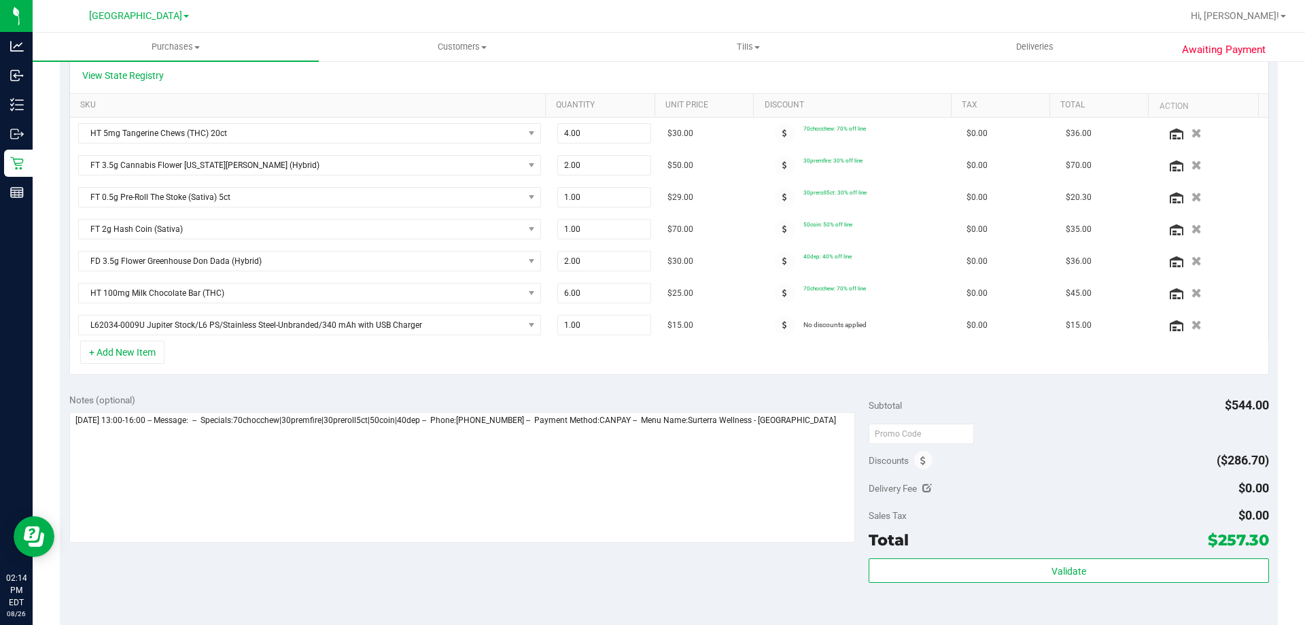
scroll to position [323, 0]
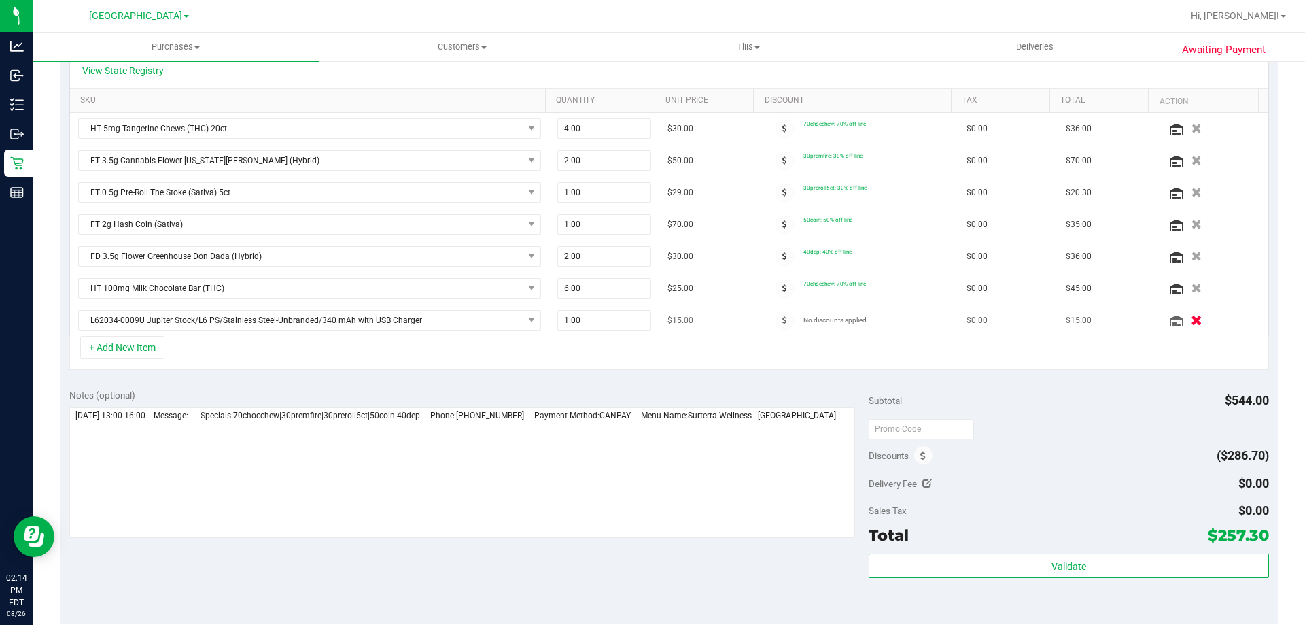
click at [1185, 320] on button "button" at bounding box center [1196, 320] width 23 height 14
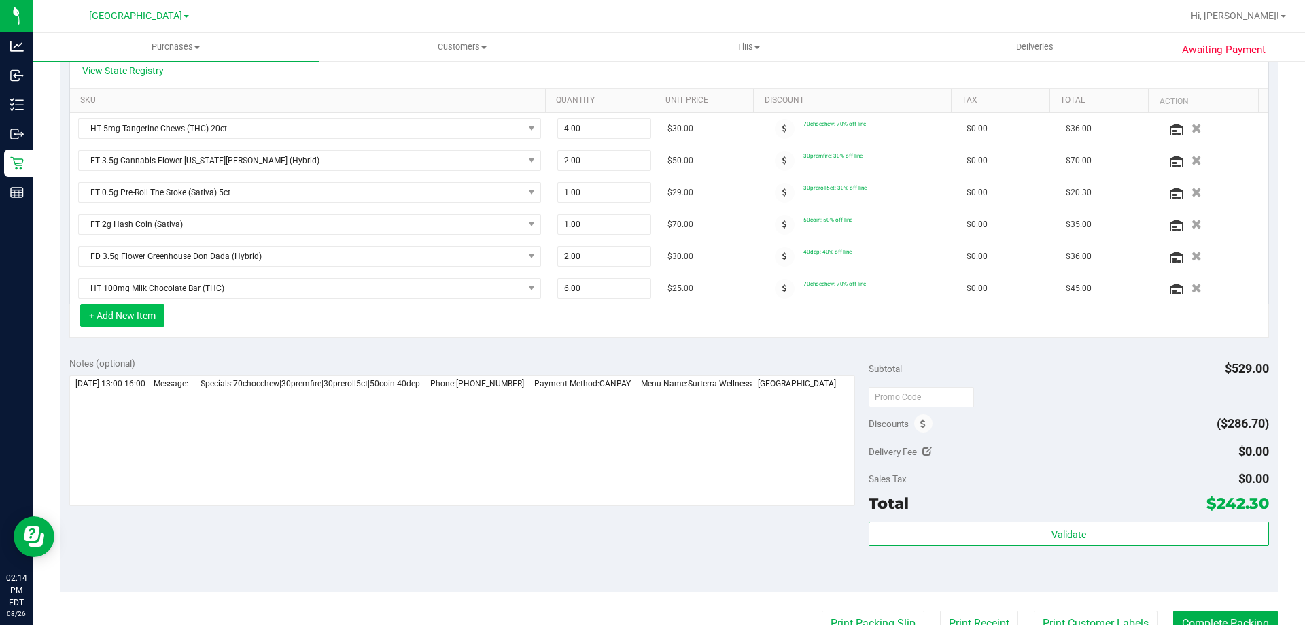
click at [147, 316] on button "+ Add New Item" at bounding box center [122, 315] width 84 height 23
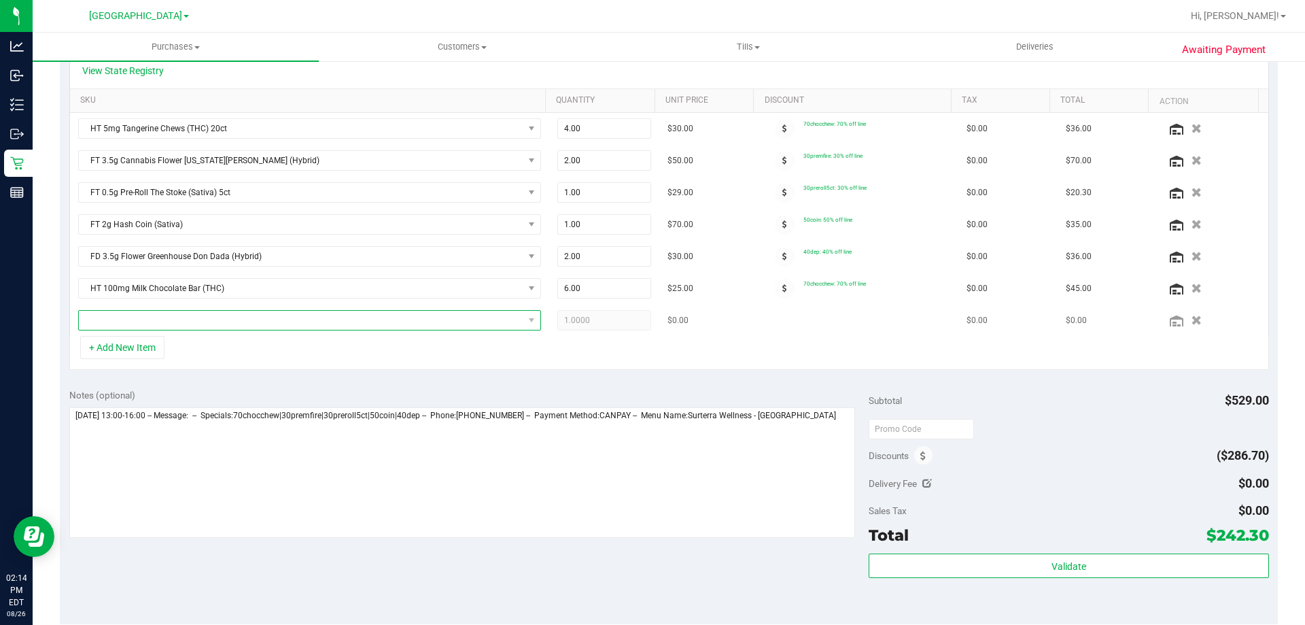
click at [236, 324] on span "NO DATA FOUND" at bounding box center [301, 320] width 445 height 19
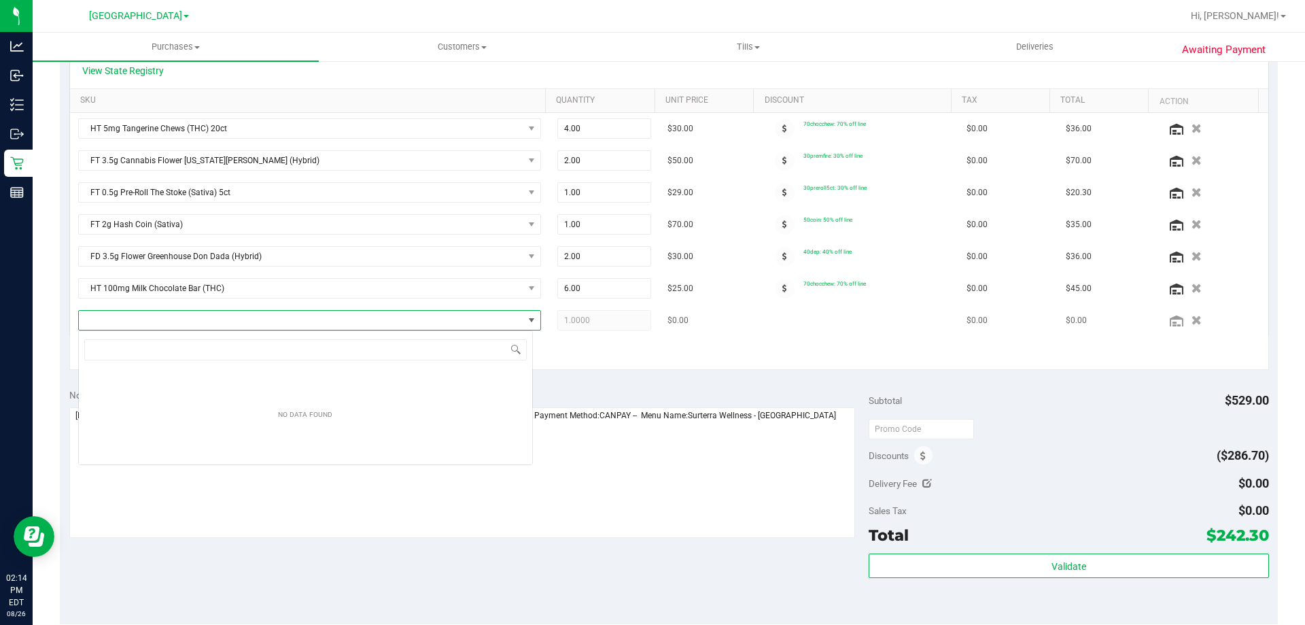
scroll to position [20, 455]
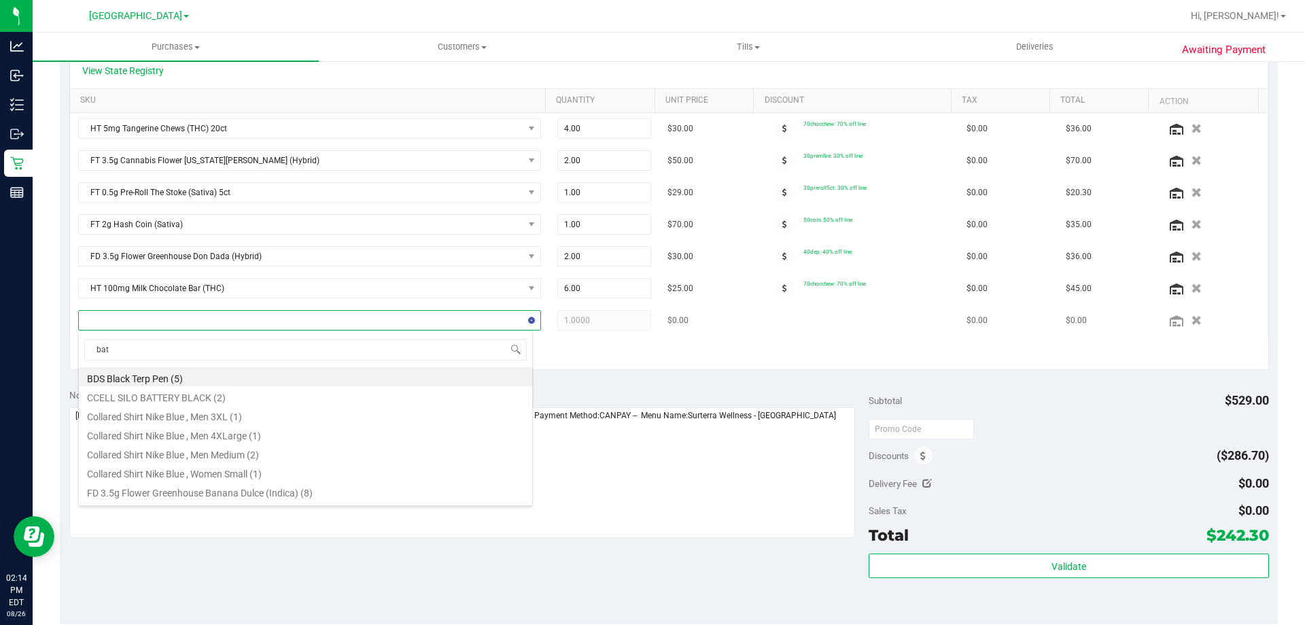
type input "batt"
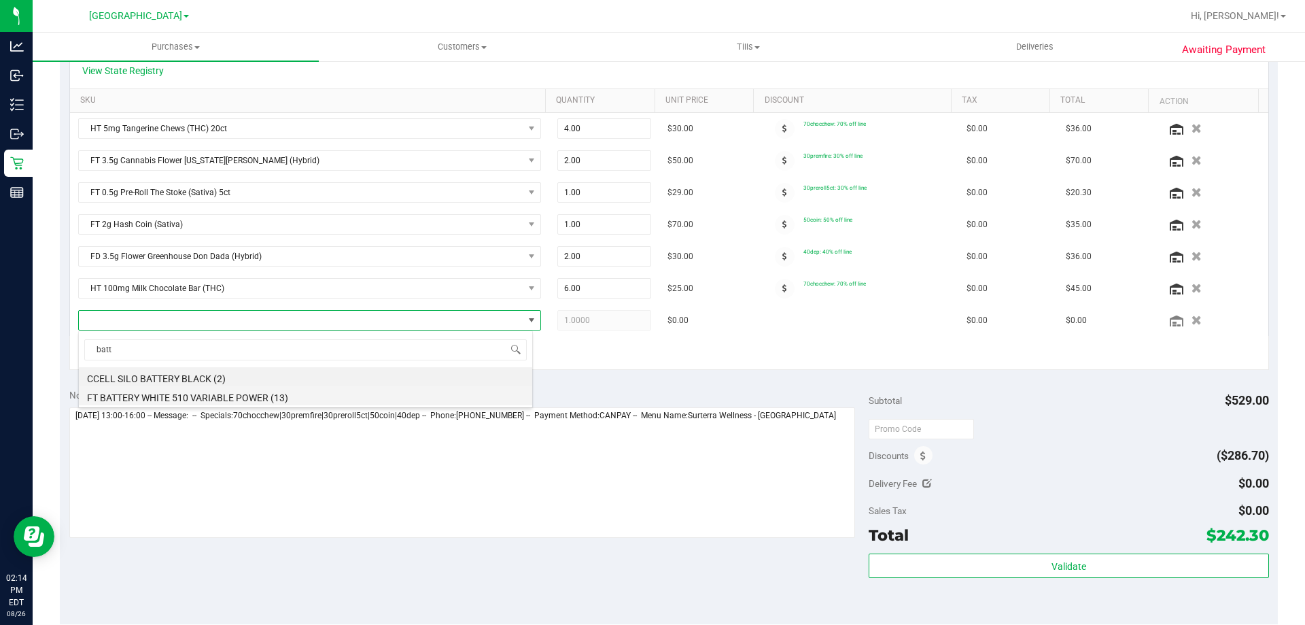
click at [254, 394] on li "FT BATTERY WHITE 510 VARIABLE POWER (13)" at bounding box center [305, 395] width 453 height 19
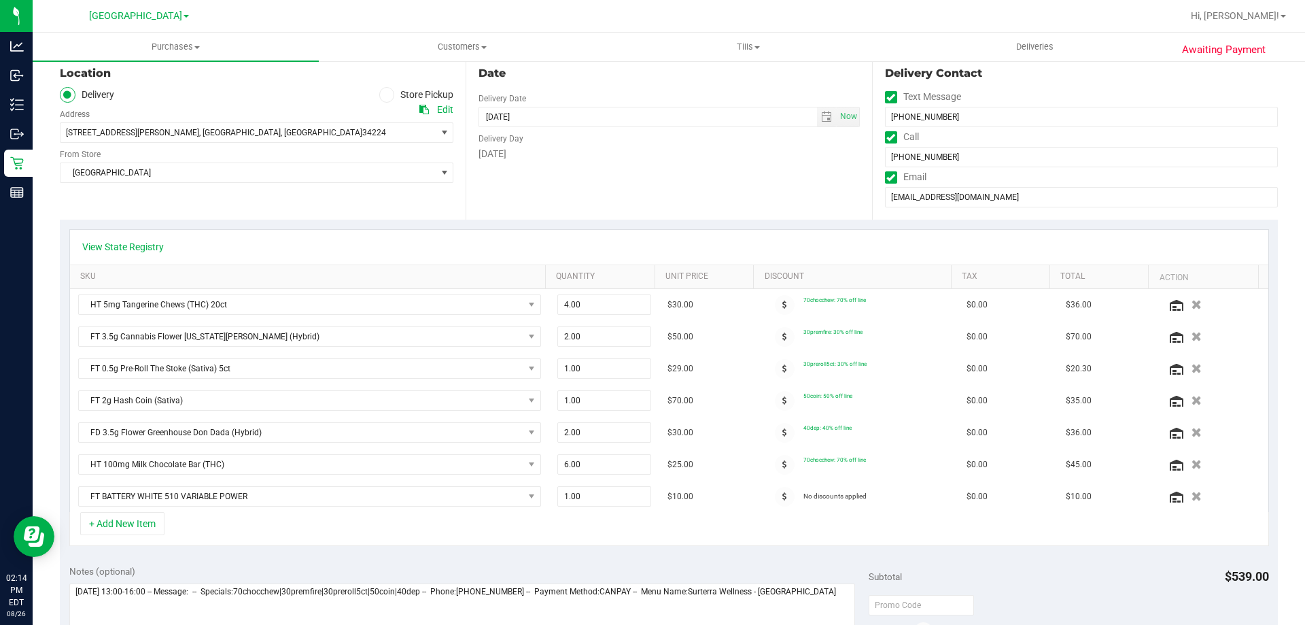
scroll to position [0, 0]
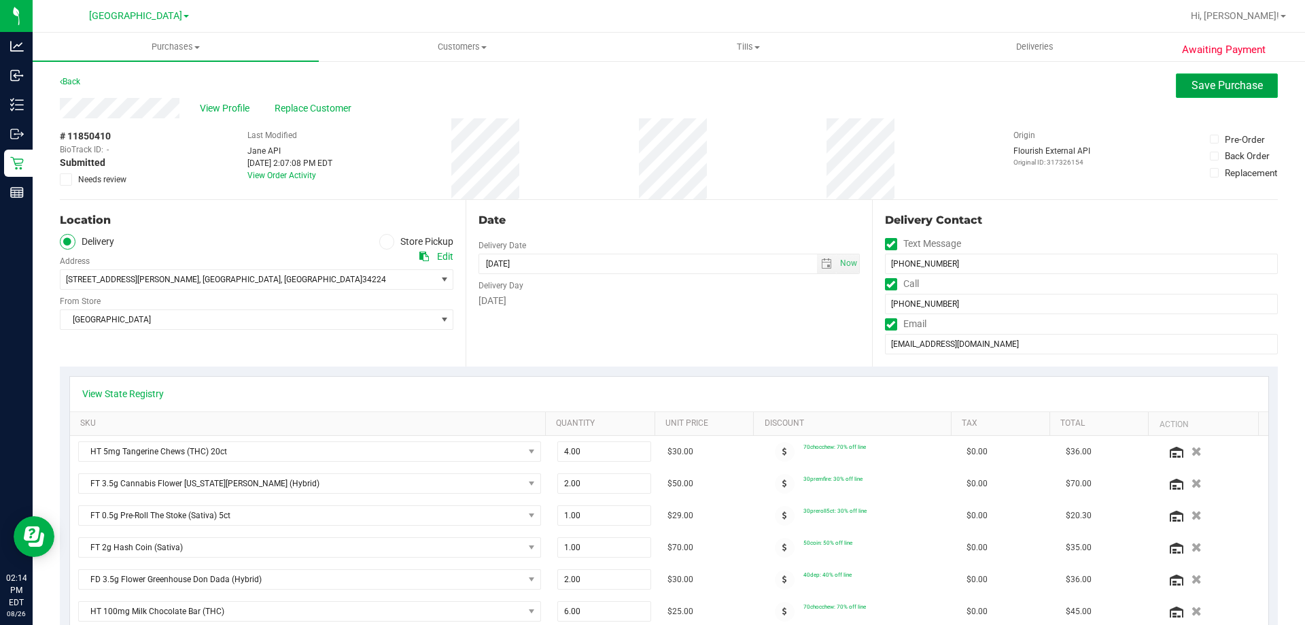
click at [1201, 86] on span "Save Purchase" at bounding box center [1227, 85] width 71 height 13
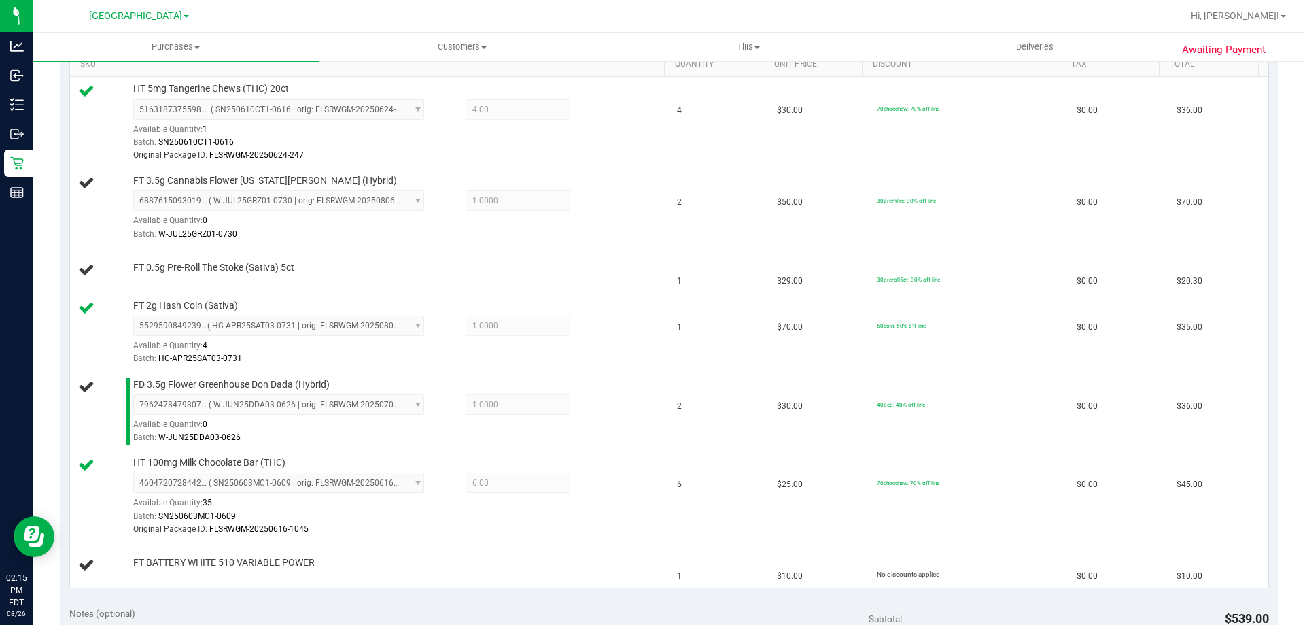
scroll to position [354, 0]
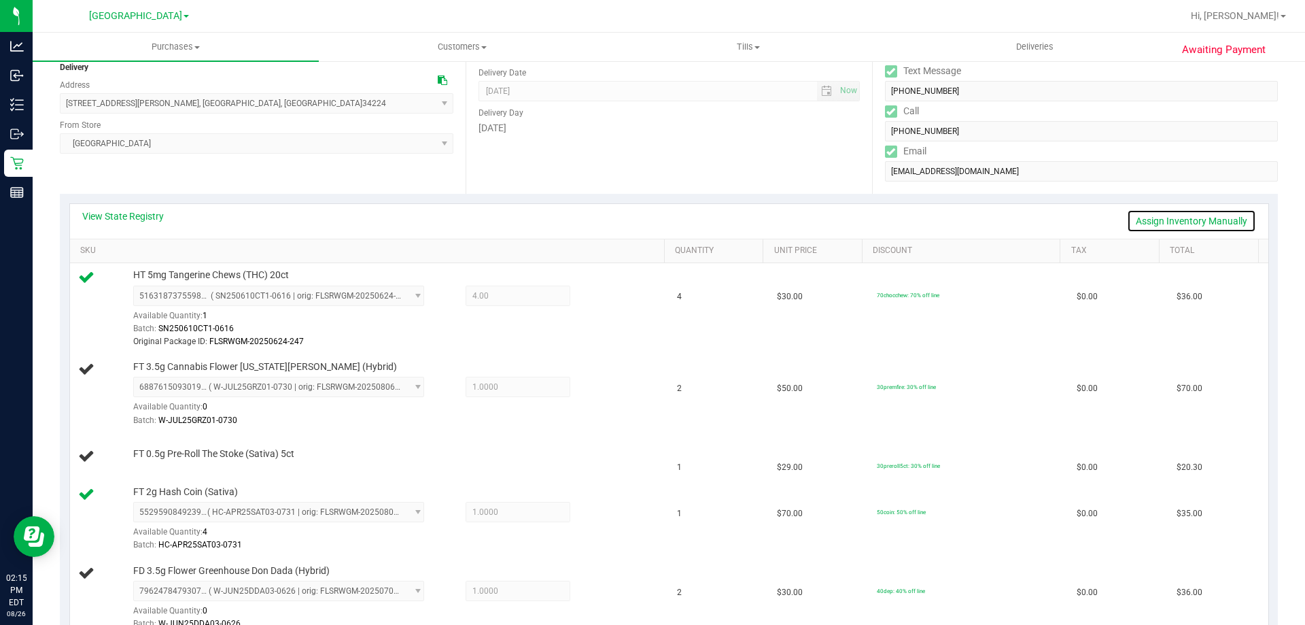
click at [1177, 221] on link "Assign Inventory Manually" at bounding box center [1191, 220] width 129 height 23
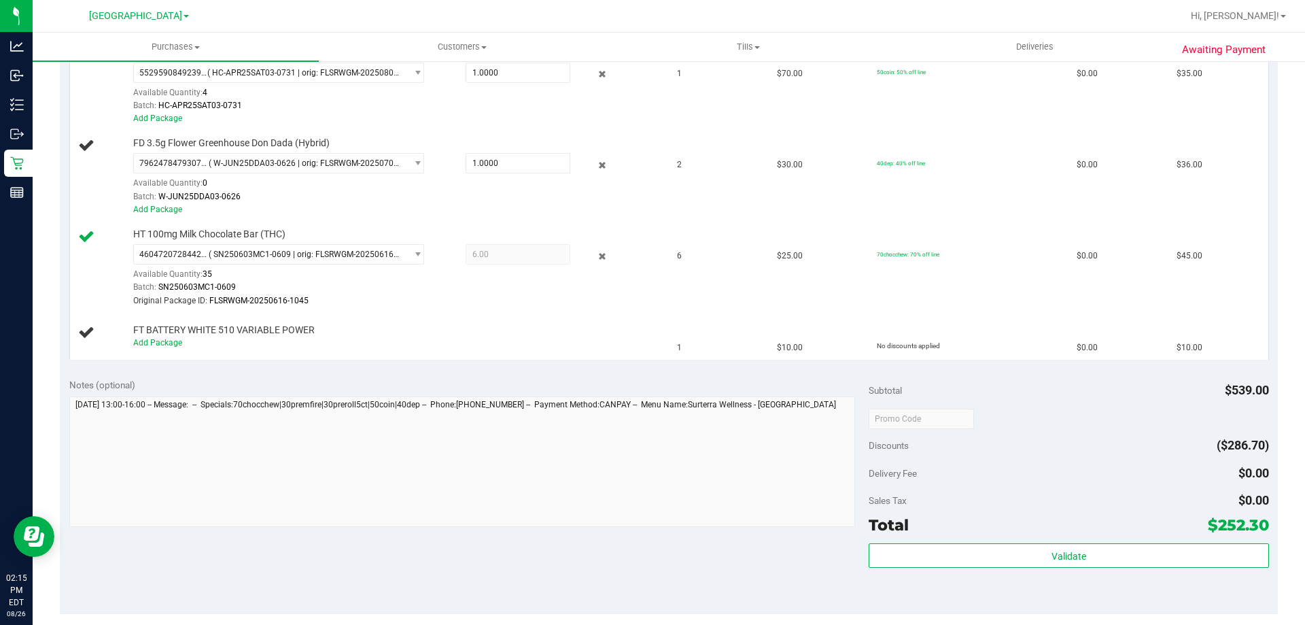
scroll to position [662, 0]
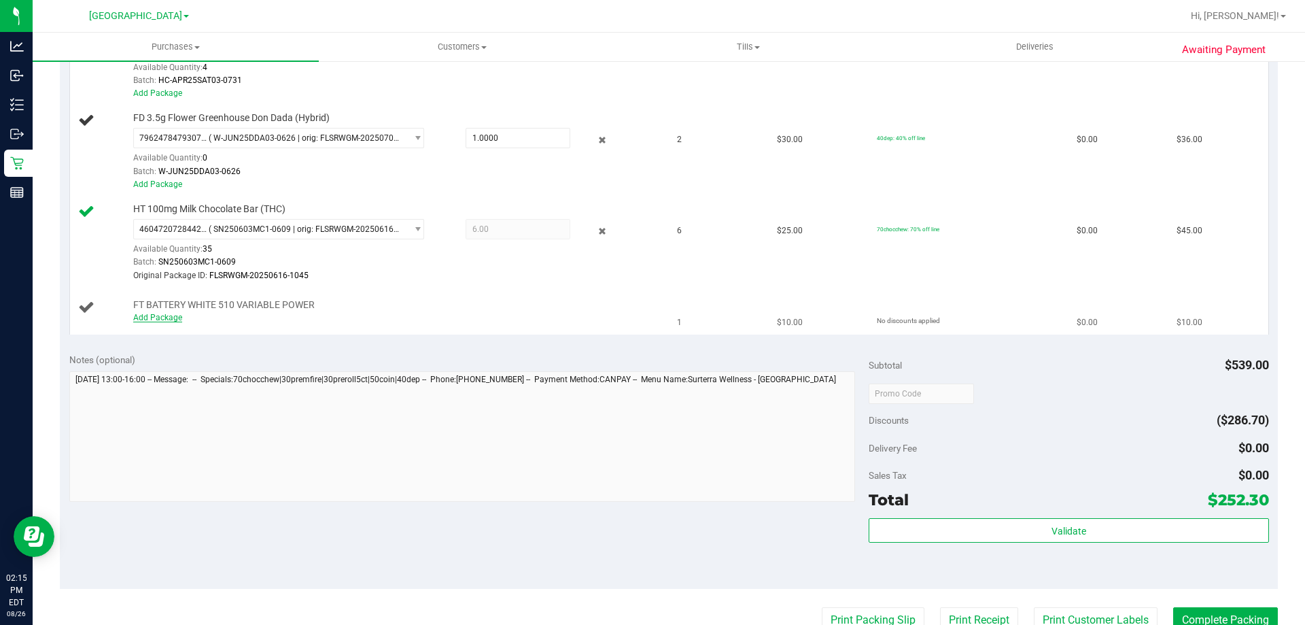
click at [161, 317] on link "Add Package" at bounding box center [157, 318] width 49 height 10
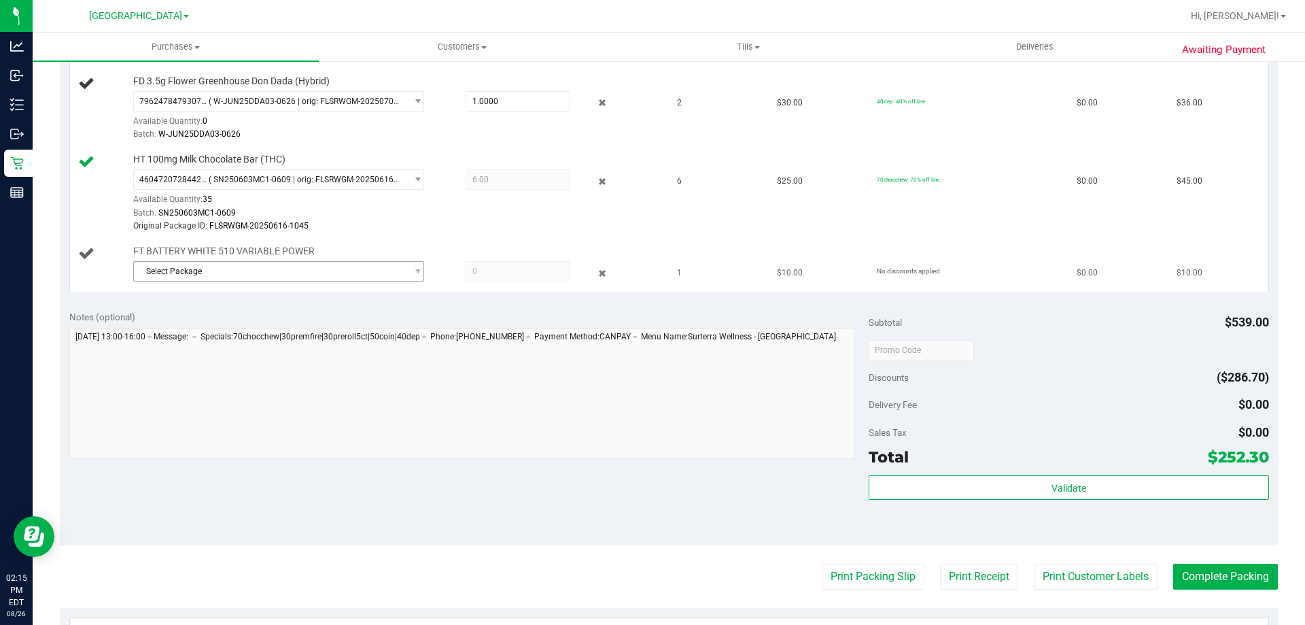
click at [309, 272] on span "Select Package" at bounding box center [270, 271] width 273 height 19
click at [287, 328] on span "( 1992285-022025 | orig: FLSRWLX-20250728-003 )" at bounding box center [315, 328] width 190 height 10
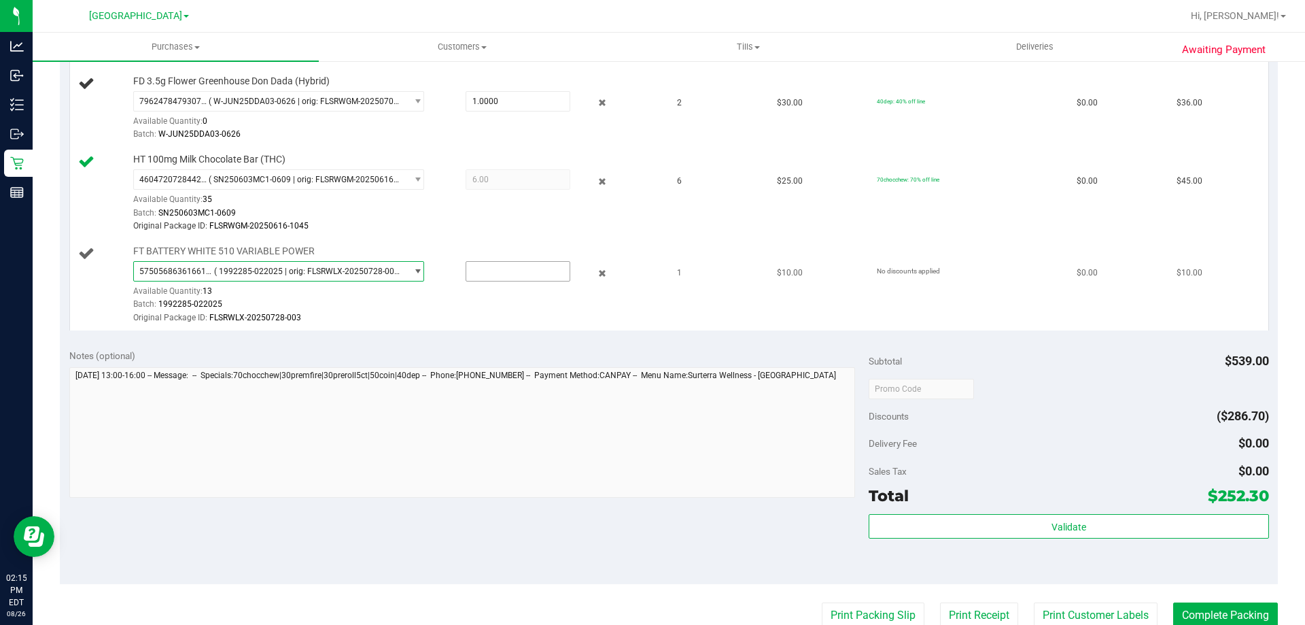
click at [513, 271] on input "text" at bounding box center [517, 271] width 103 height 19
type input "1"
type input "1.0000"
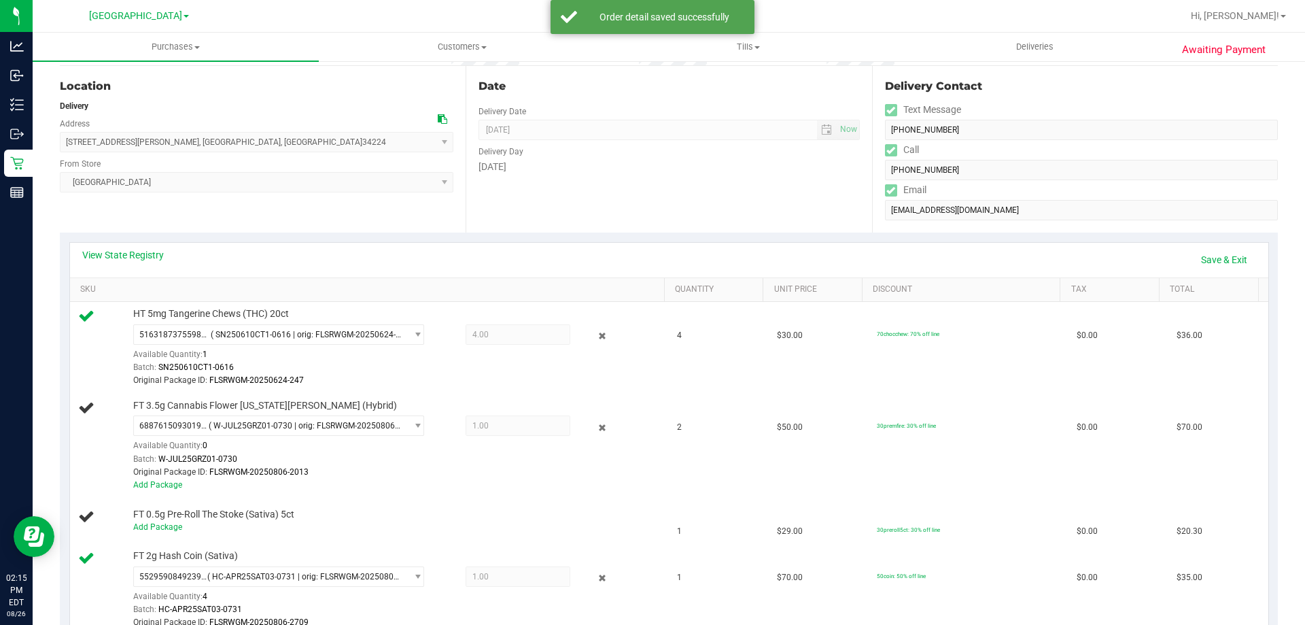
scroll to position [0, 0]
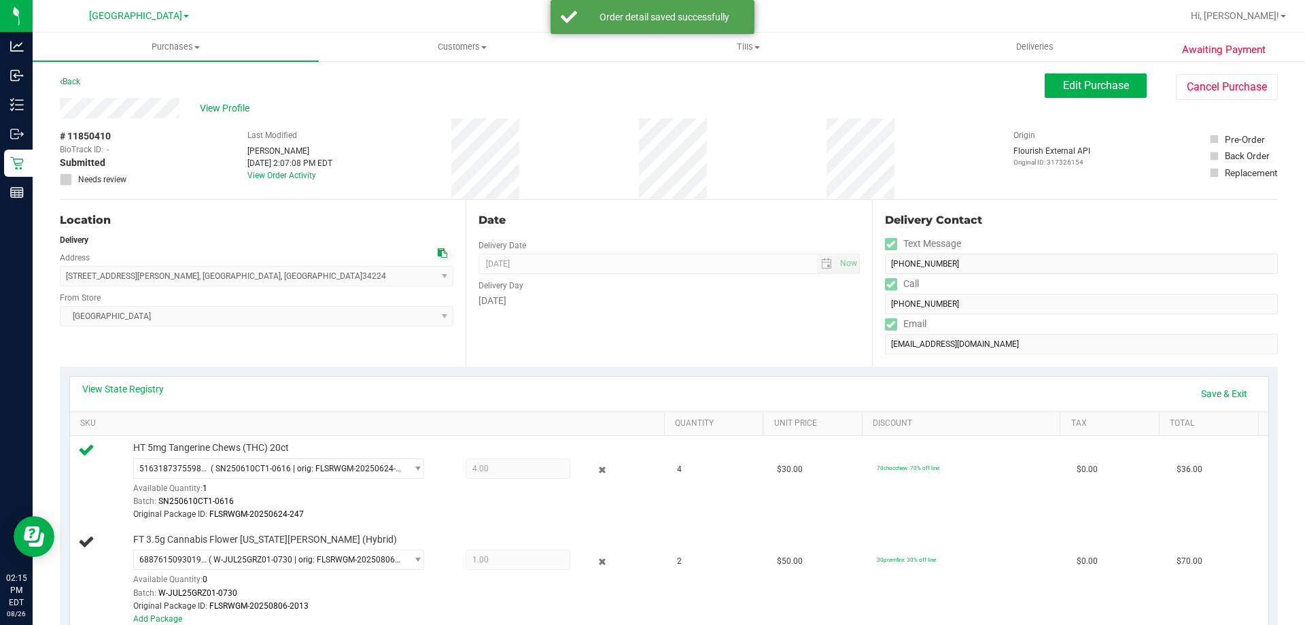
click at [851, 377] on div "View State Registry Save & Exit" at bounding box center [669, 394] width 1199 height 35
click at [1198, 386] on link "Save & Exit" at bounding box center [1224, 393] width 64 height 23
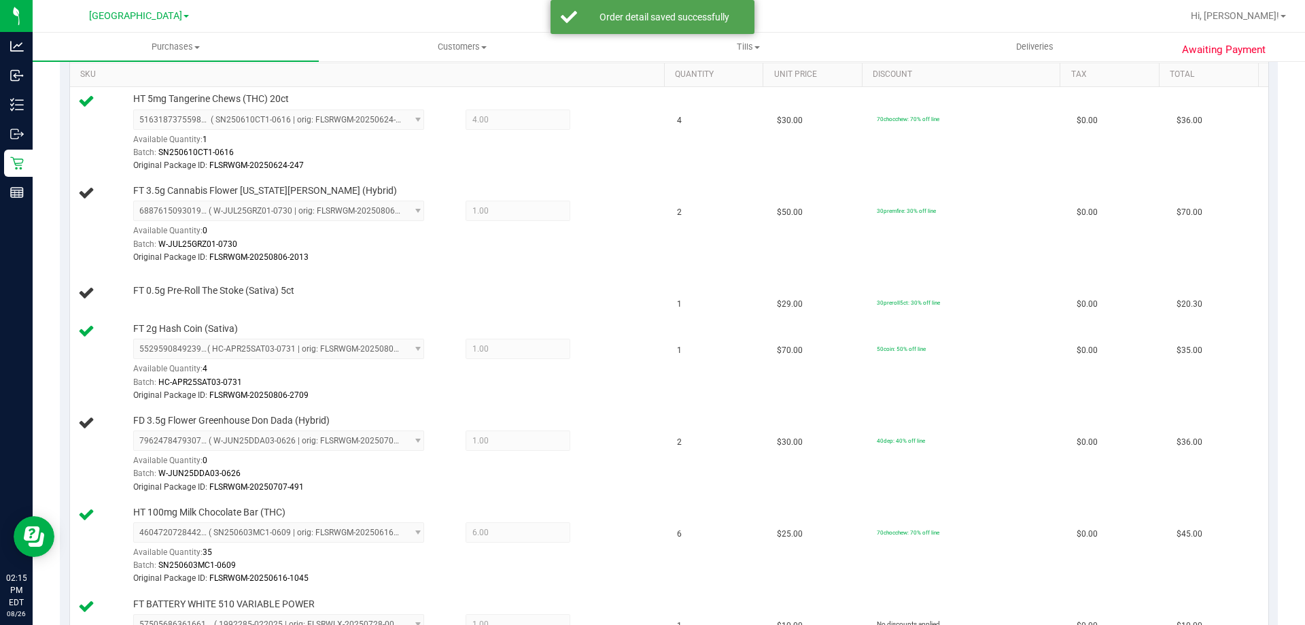
scroll to position [364, 0]
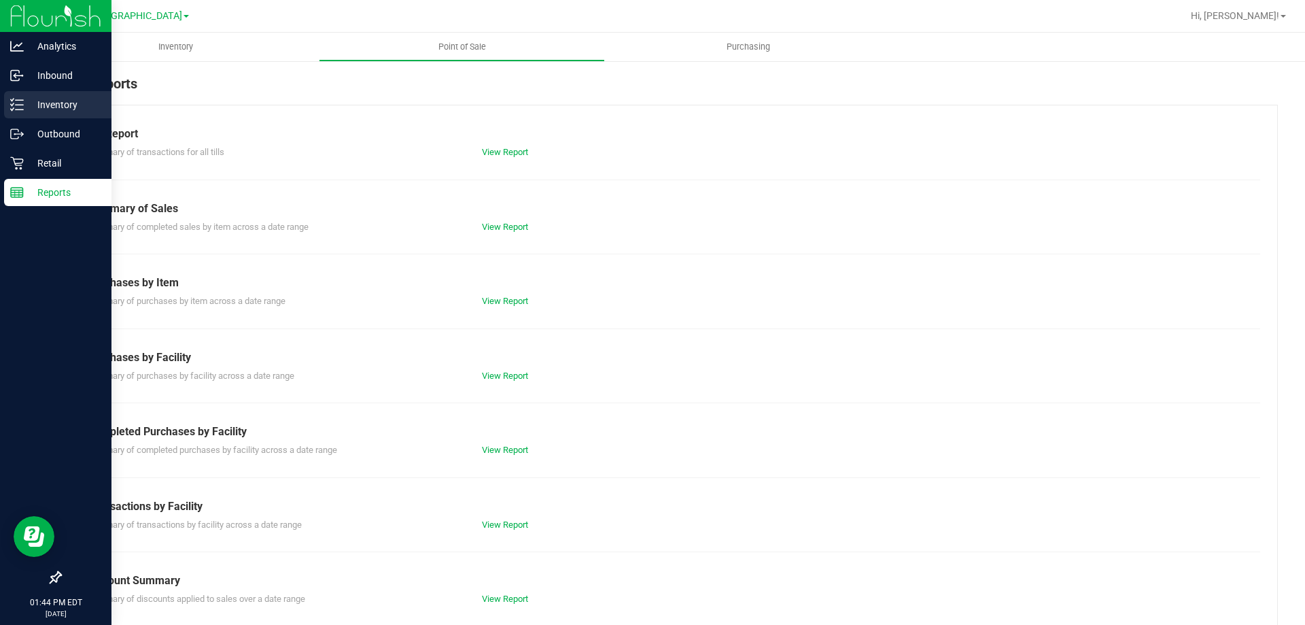
click at [19, 113] on div "Inventory" at bounding box center [57, 104] width 107 height 27
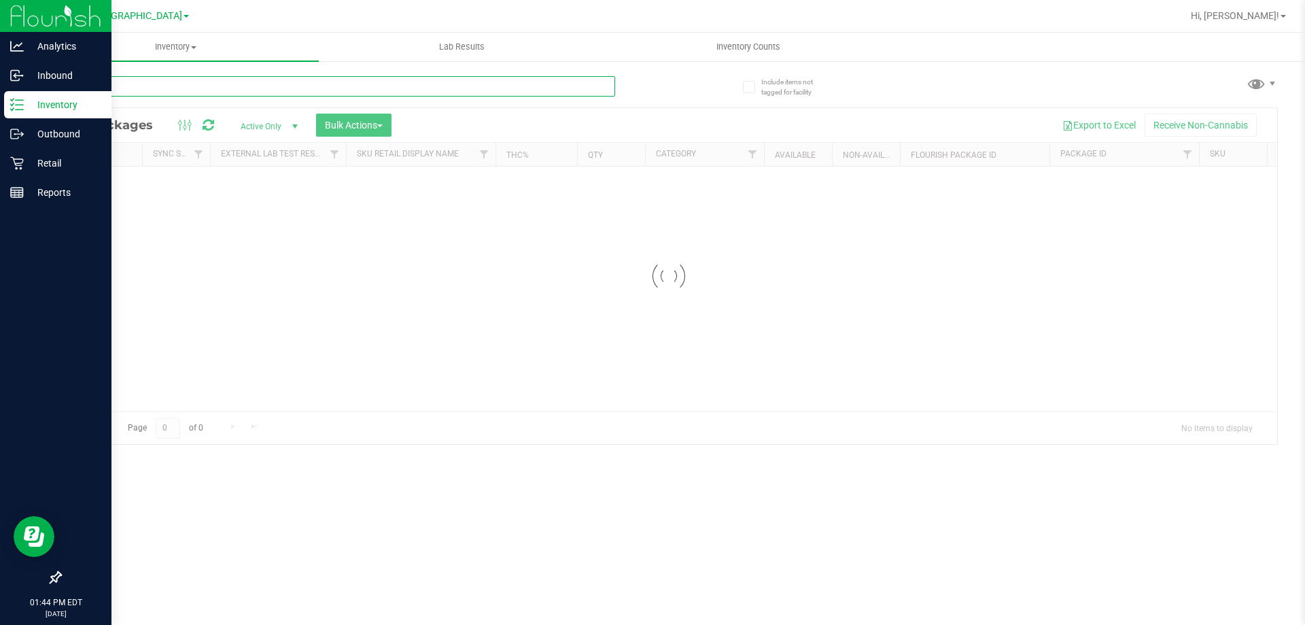
click at [235, 90] on input "text" at bounding box center [337, 86] width 555 height 20
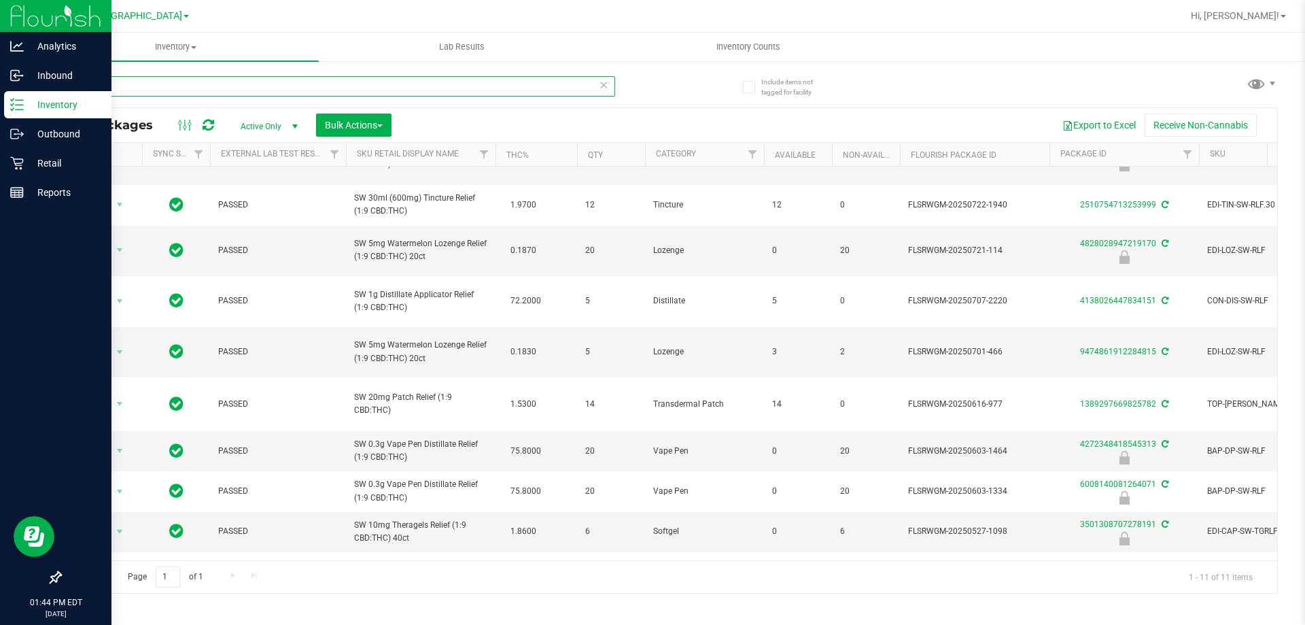
scroll to position [91, 0]
type input "rlf"
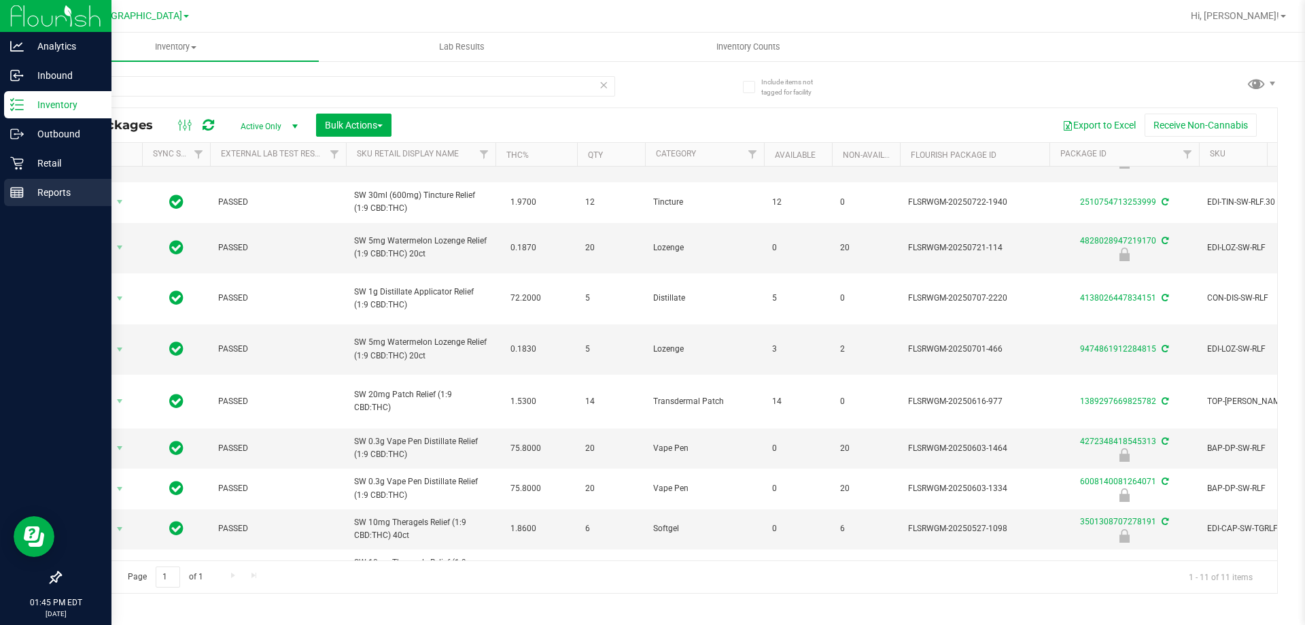
click at [28, 194] on p "Reports" at bounding box center [65, 192] width 82 height 16
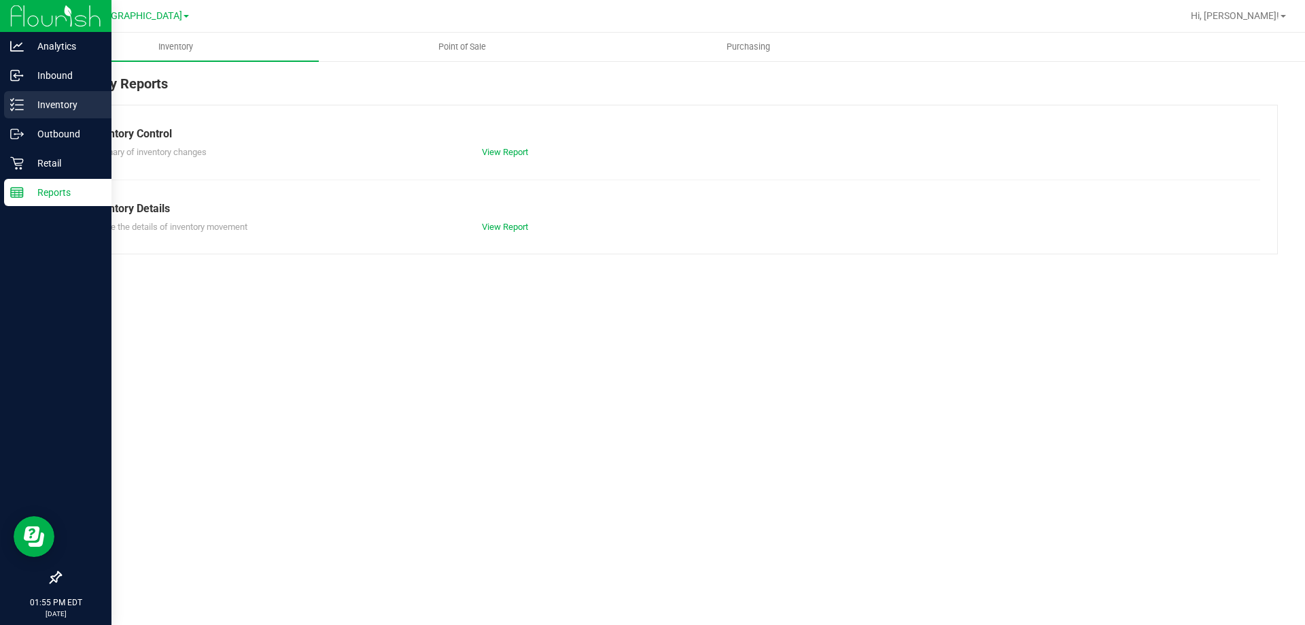
click at [34, 116] on div "Inventory" at bounding box center [57, 104] width 107 height 27
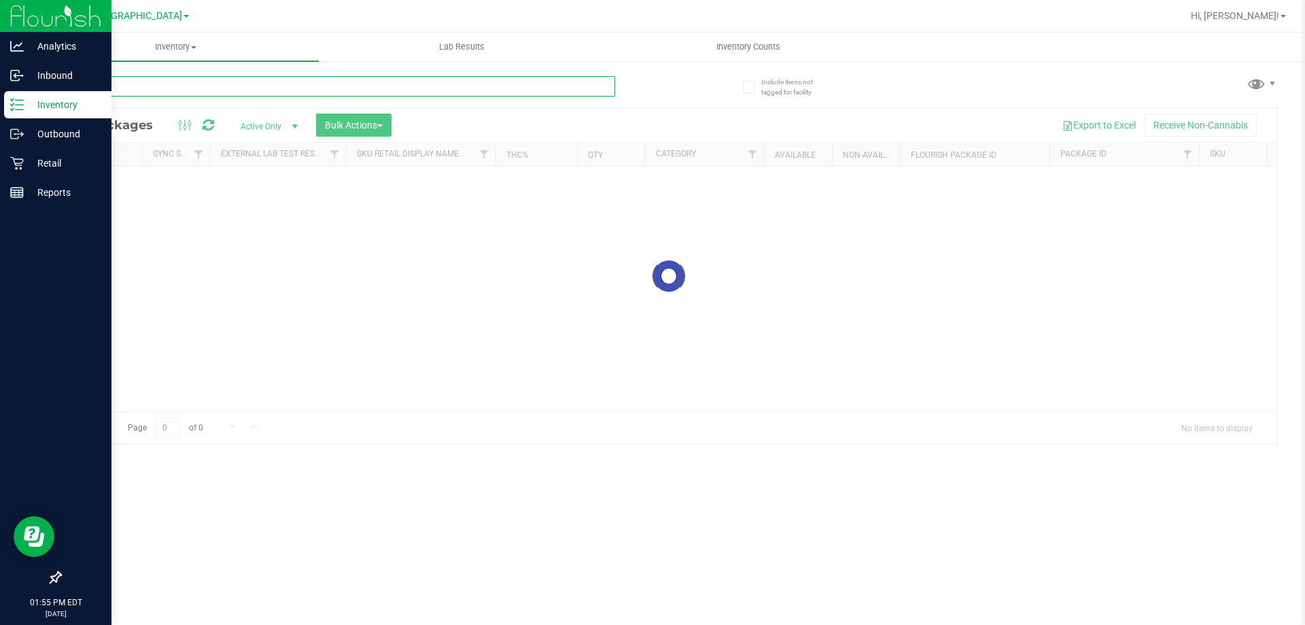
click at [181, 93] on input "text" at bounding box center [337, 86] width 555 height 20
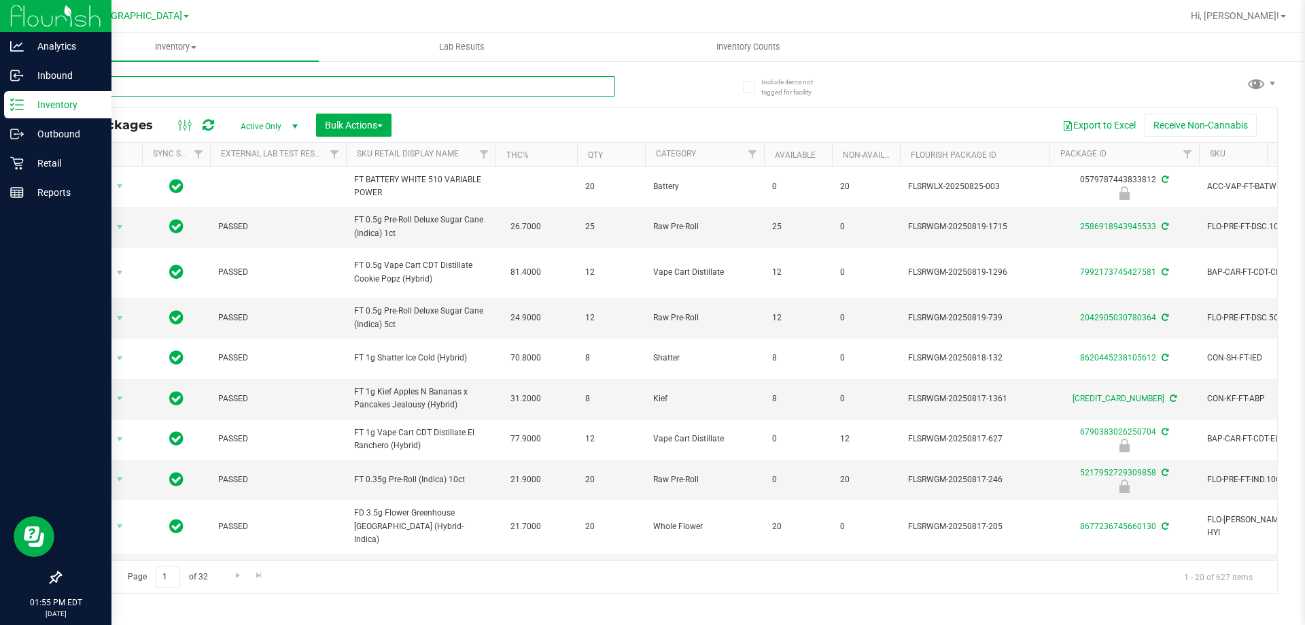
type input "milk c"
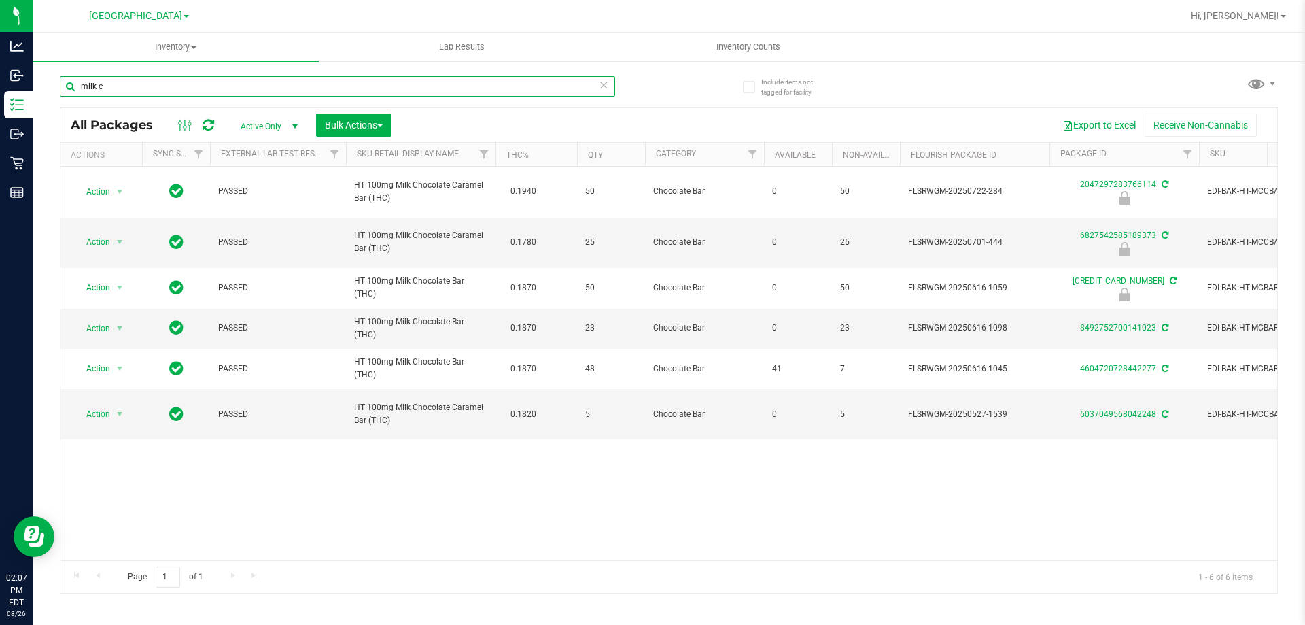
click at [137, 84] on input "milk c" at bounding box center [337, 86] width 555 height 20
type input "m"
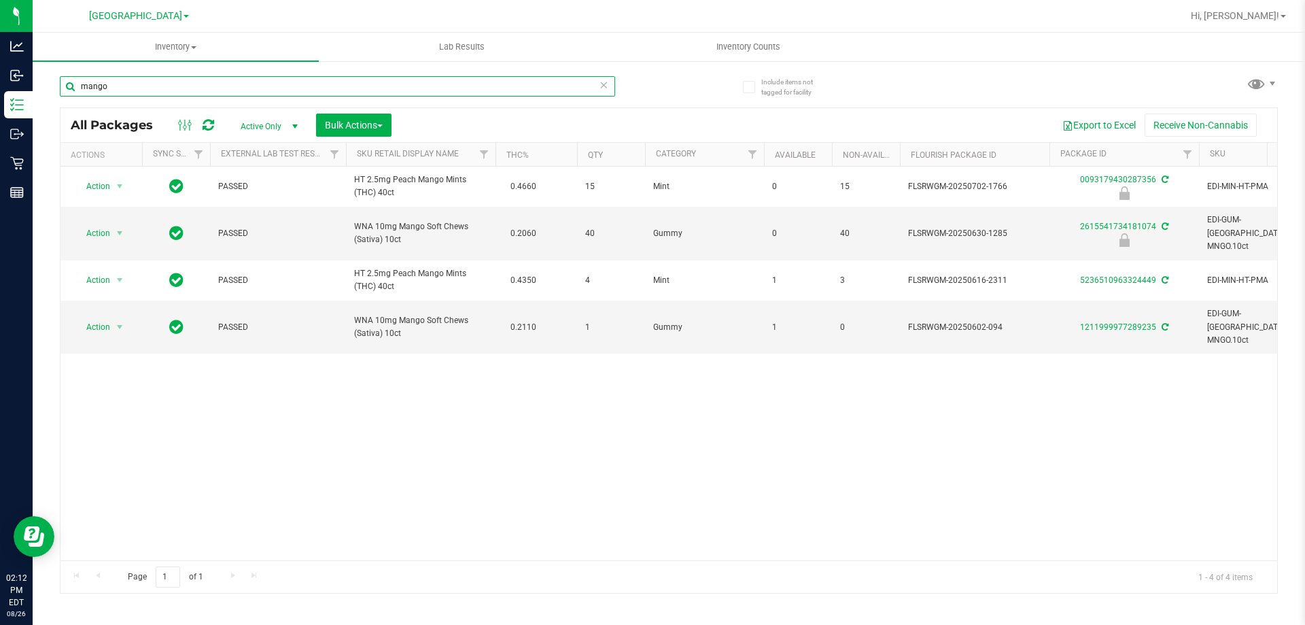
type input "mango"
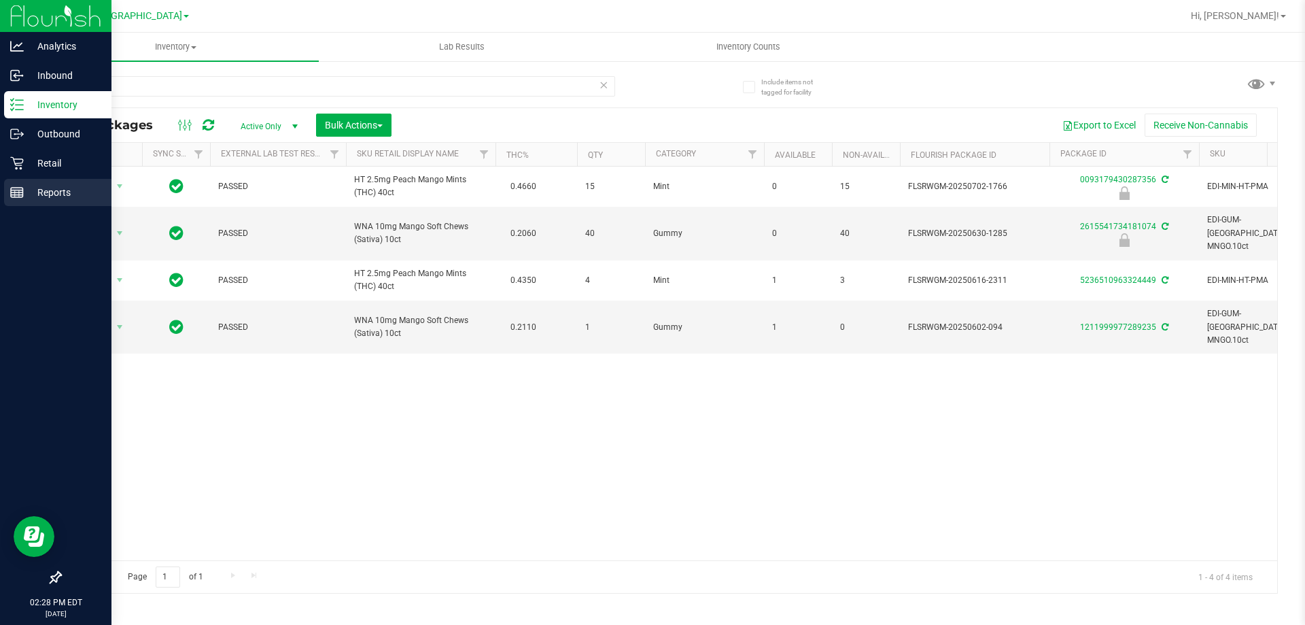
click at [32, 193] on p "Reports" at bounding box center [65, 192] width 82 height 16
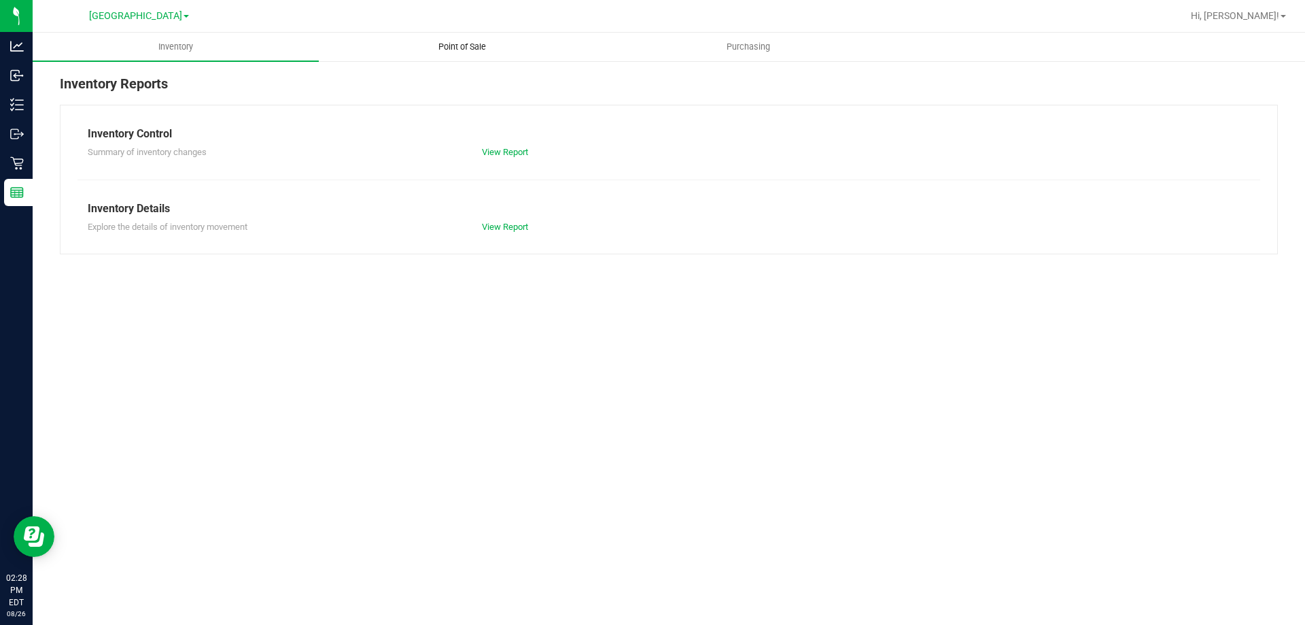
click at [447, 53] on uib-tab-heading "Point of Sale" at bounding box center [462, 46] width 285 height 27
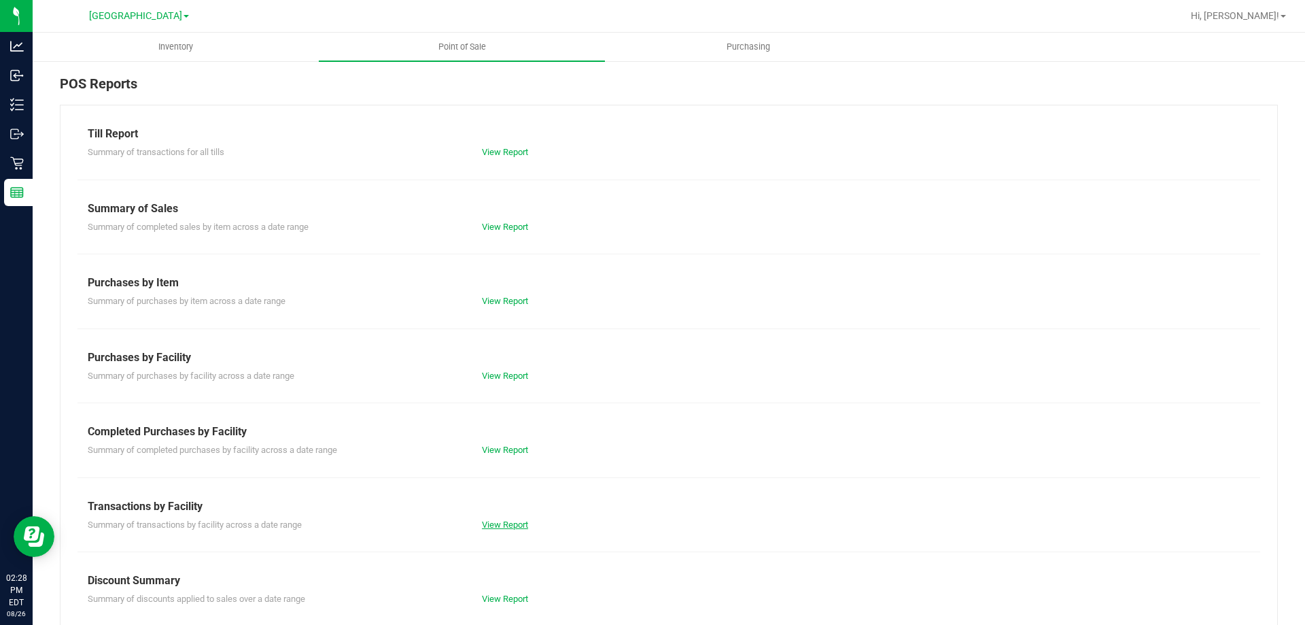
click at [503, 528] on link "View Report" at bounding box center [505, 524] width 46 height 10
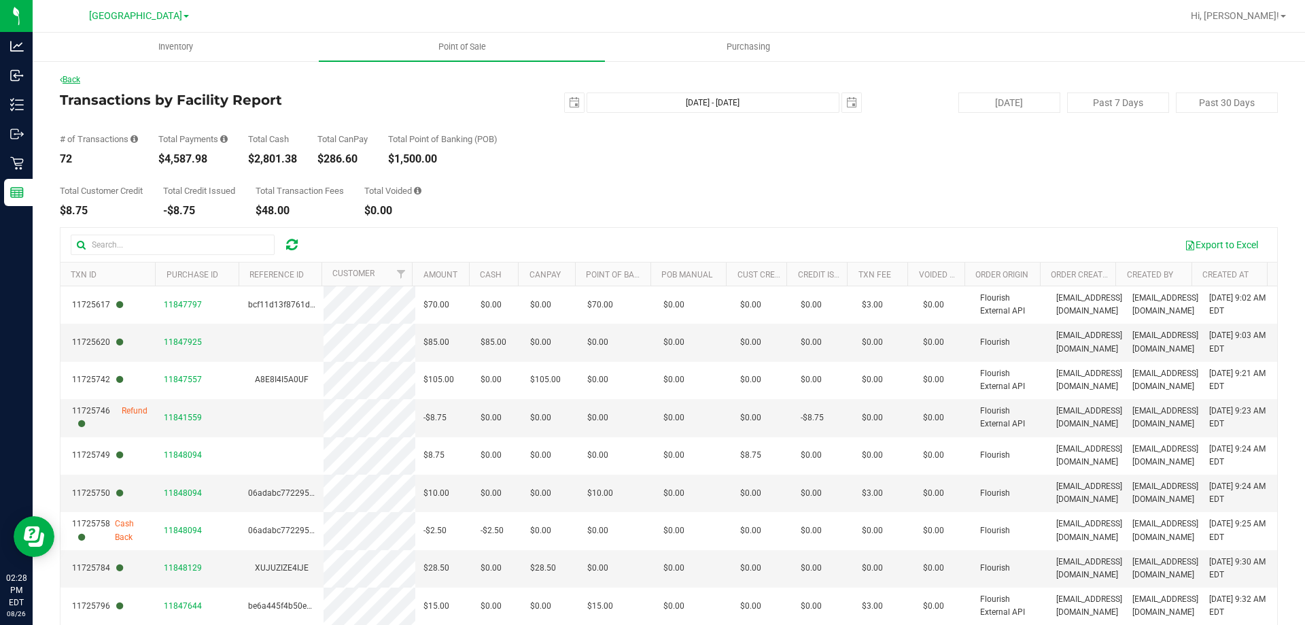
click at [67, 76] on link "Back" at bounding box center [70, 80] width 20 height 10
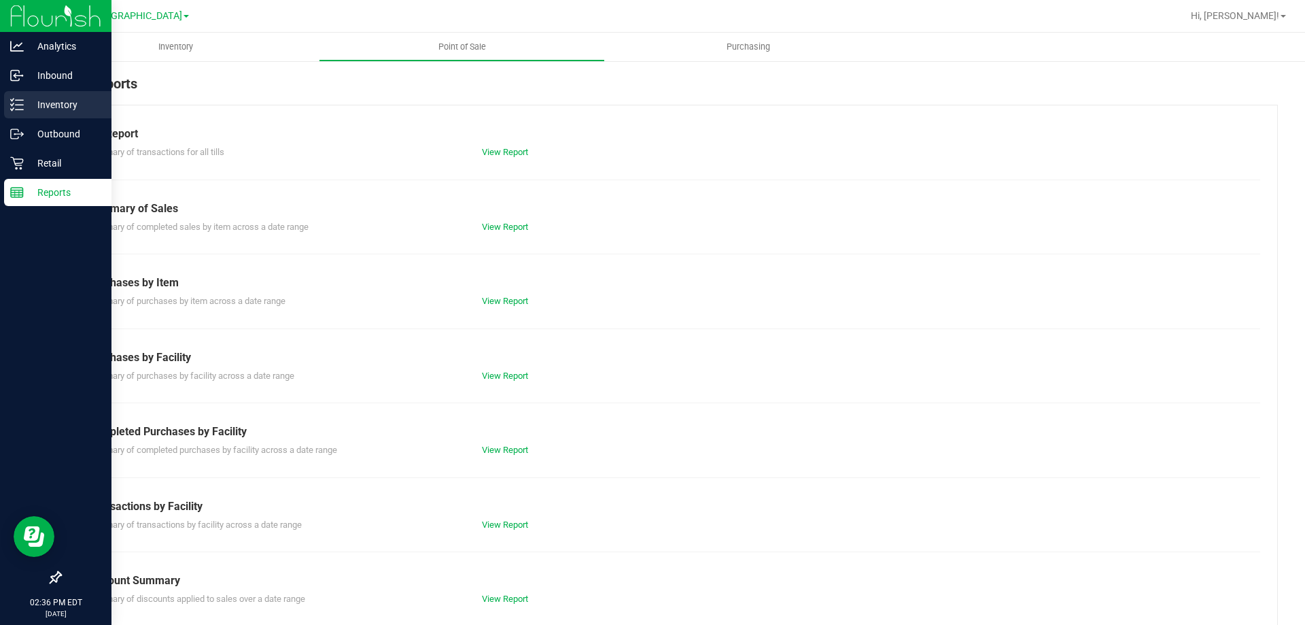
click at [52, 105] on p "Inventory" at bounding box center [65, 105] width 82 height 16
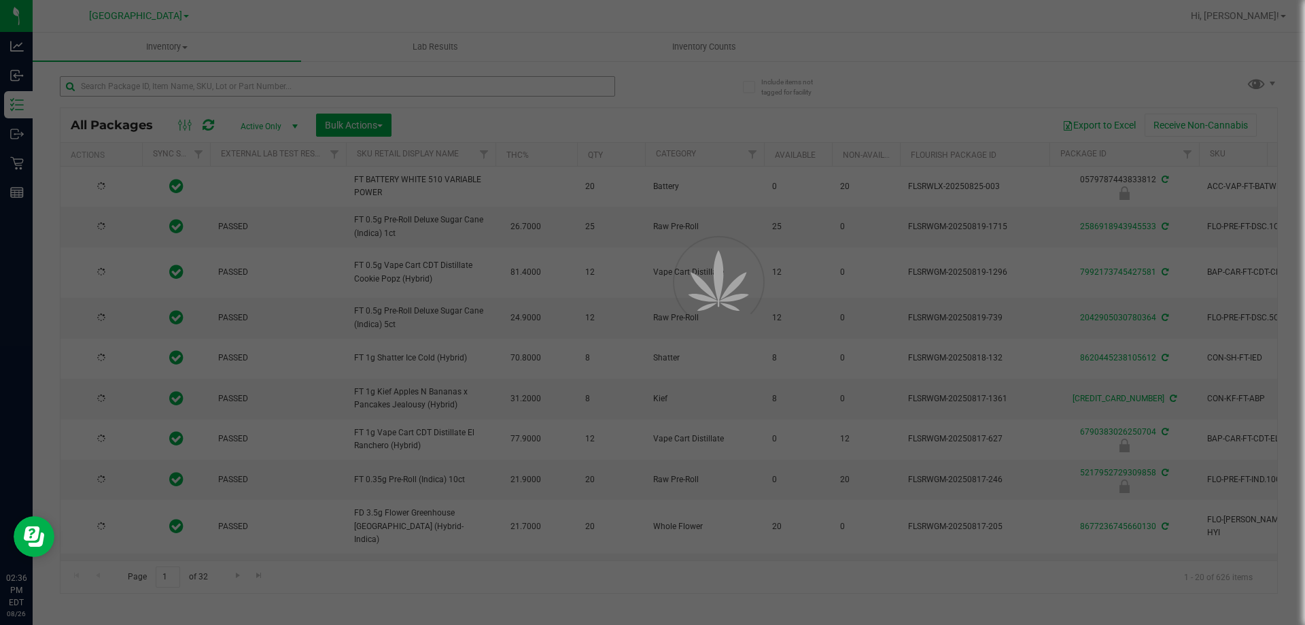
click at [203, 82] on div at bounding box center [652, 312] width 1305 height 625
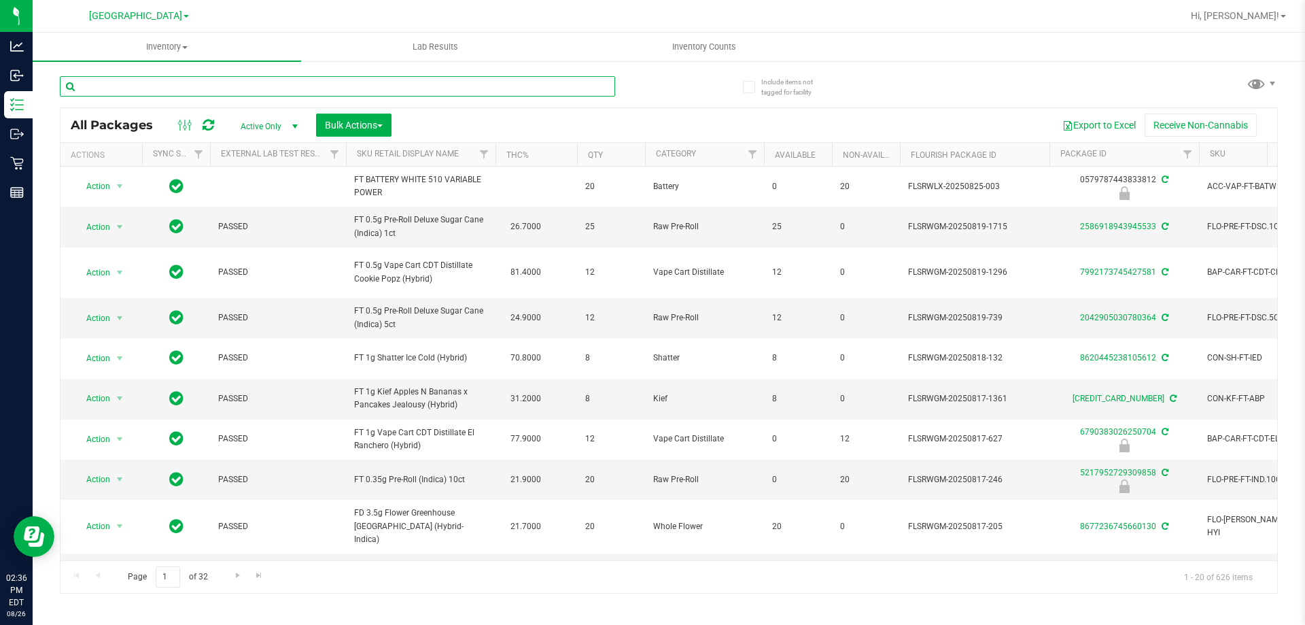
click at [203, 80] on input "text" at bounding box center [337, 86] width 555 height 20
type input "shatter"
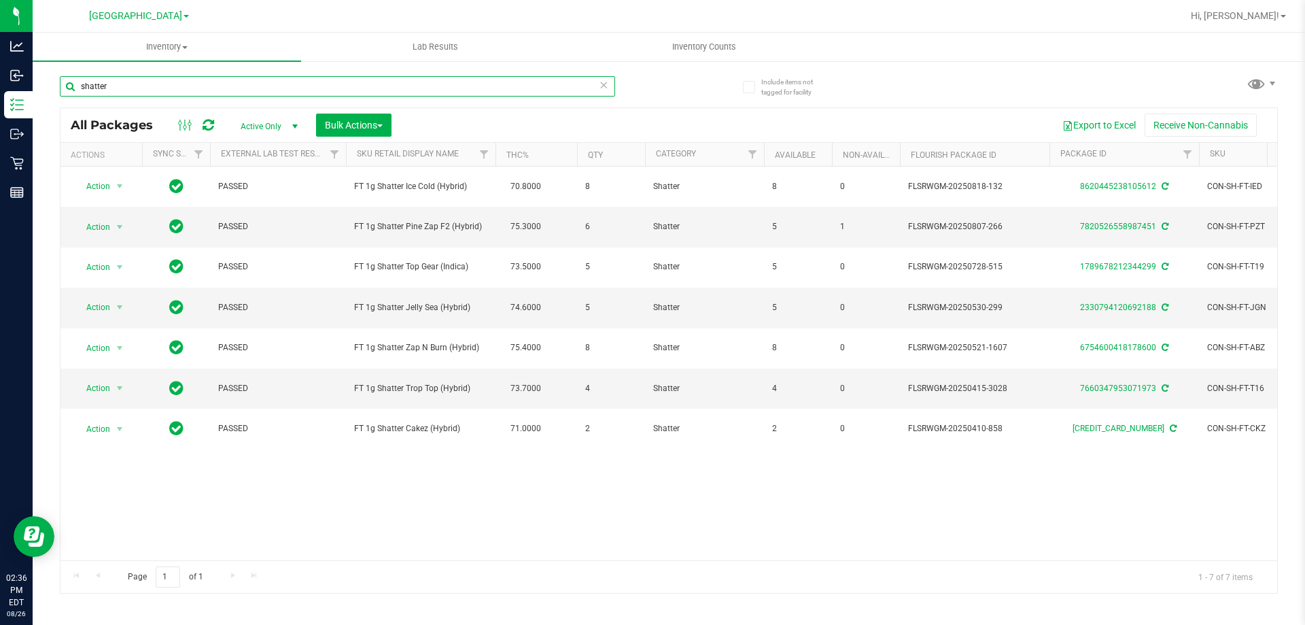
click at [192, 86] on input "shatter" at bounding box center [337, 86] width 555 height 20
click at [192, 85] on input "shatter" at bounding box center [337, 86] width 555 height 20
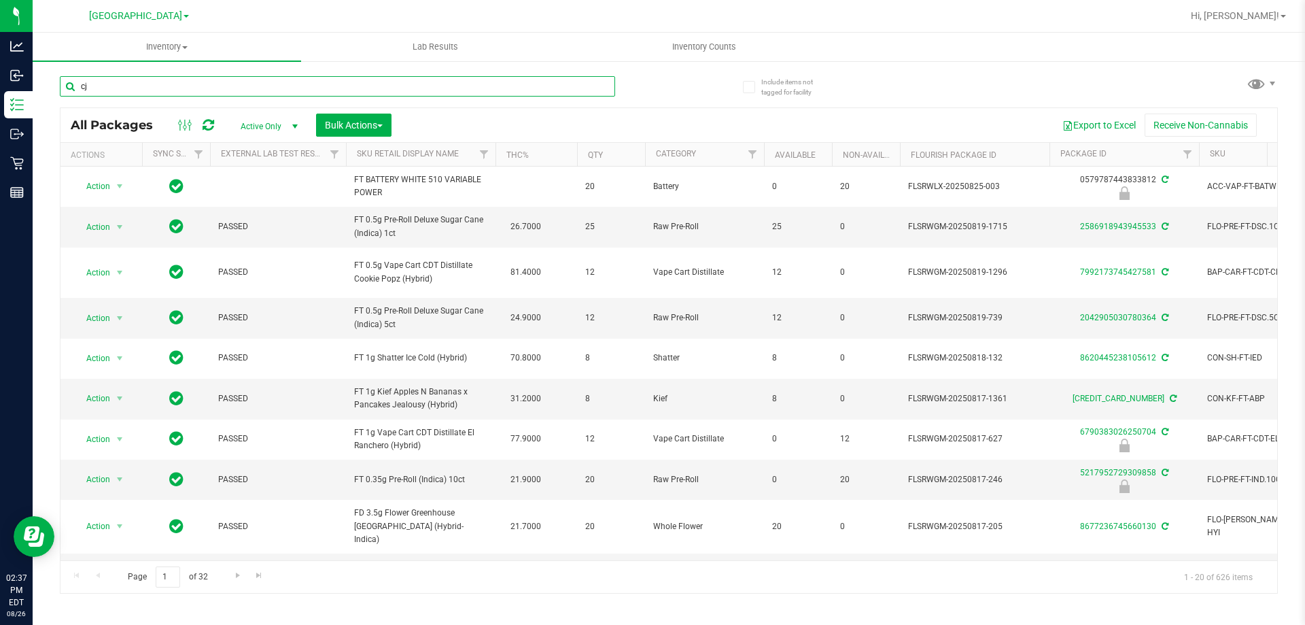
type input "cja"
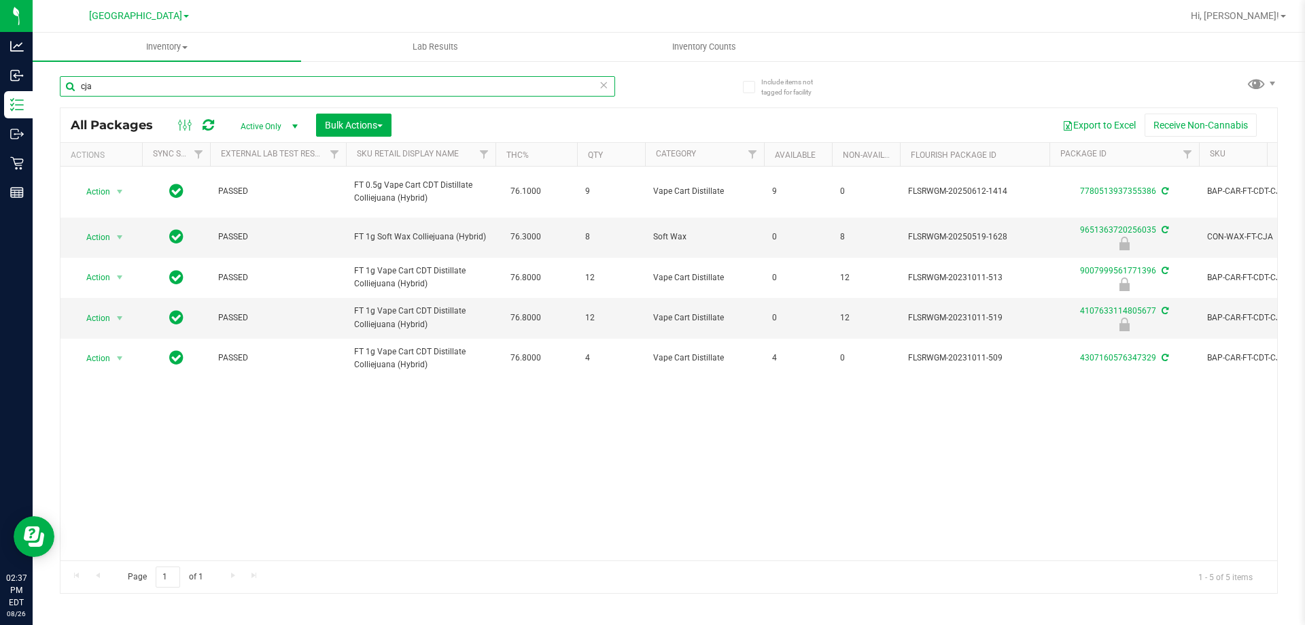
click at [175, 93] on input "cja" at bounding box center [337, 86] width 555 height 20
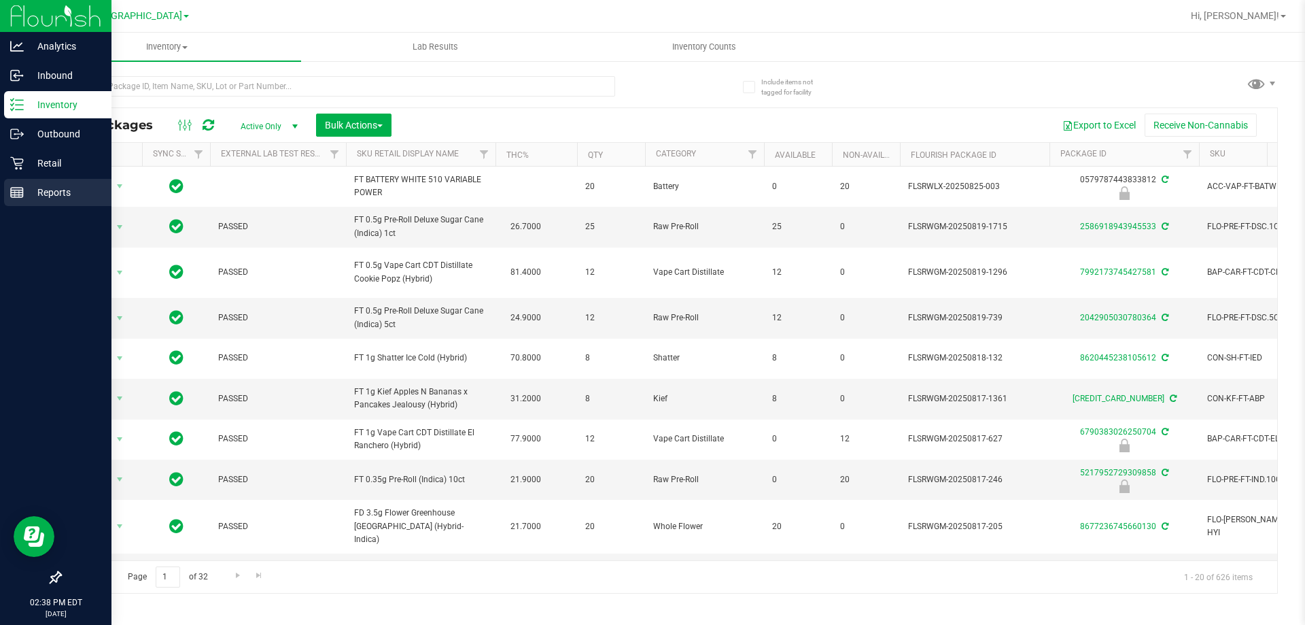
click at [25, 201] on div "Reports" at bounding box center [57, 192] width 107 height 27
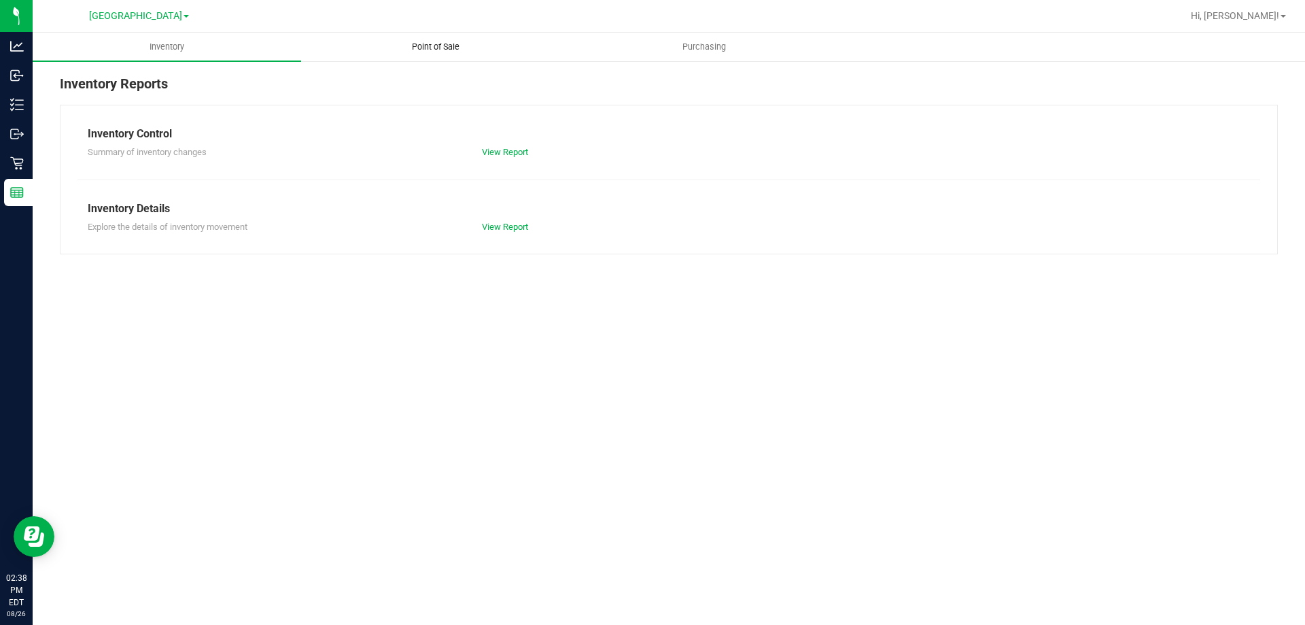
click at [428, 46] on span "Point of Sale" at bounding box center [436, 47] width 84 height 12
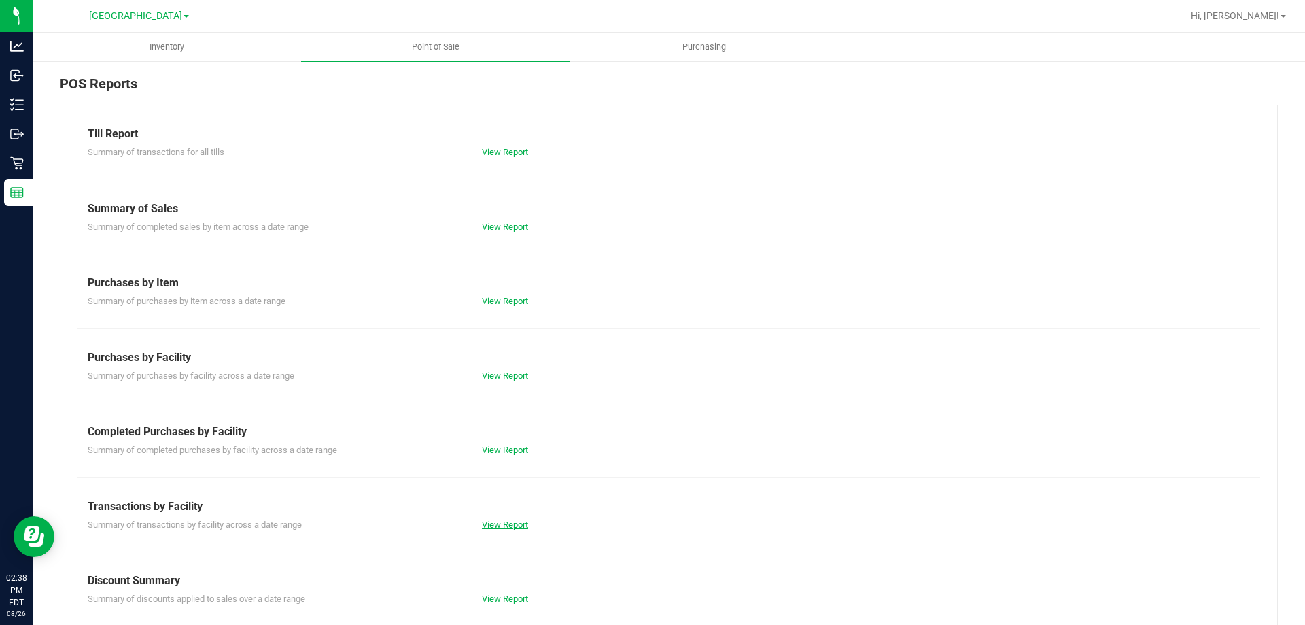
click at [504, 527] on link "View Report" at bounding box center [505, 524] width 46 height 10
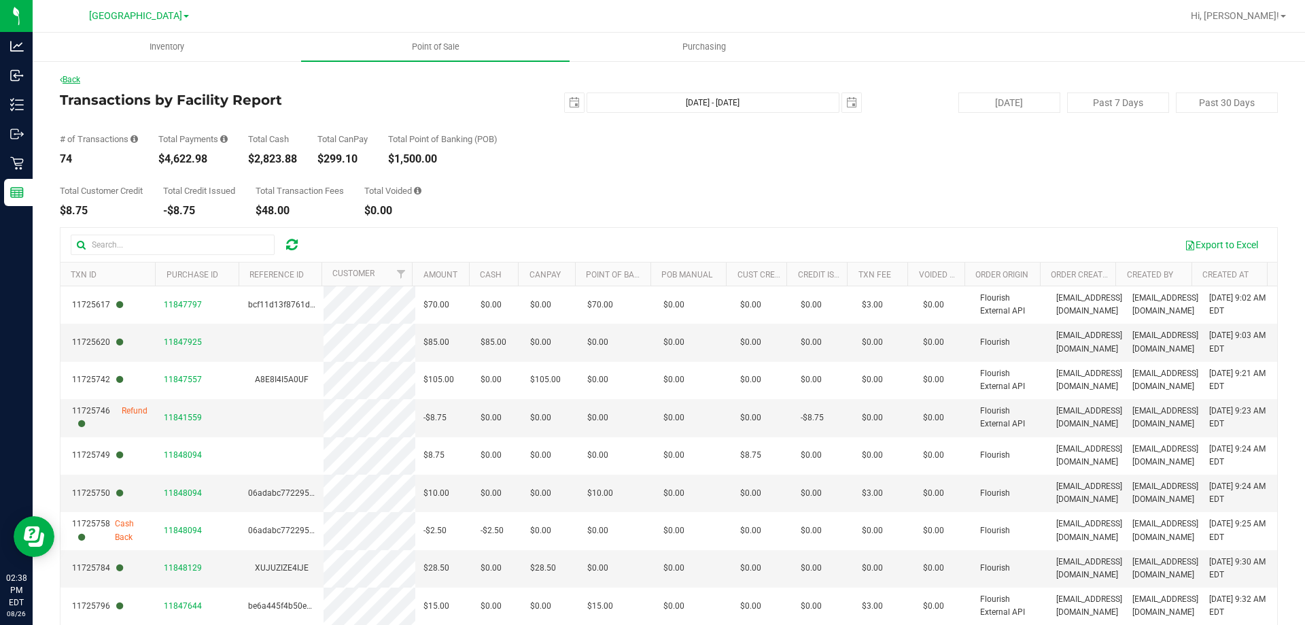
click at [80, 80] on link "Back" at bounding box center [70, 80] width 20 height 10
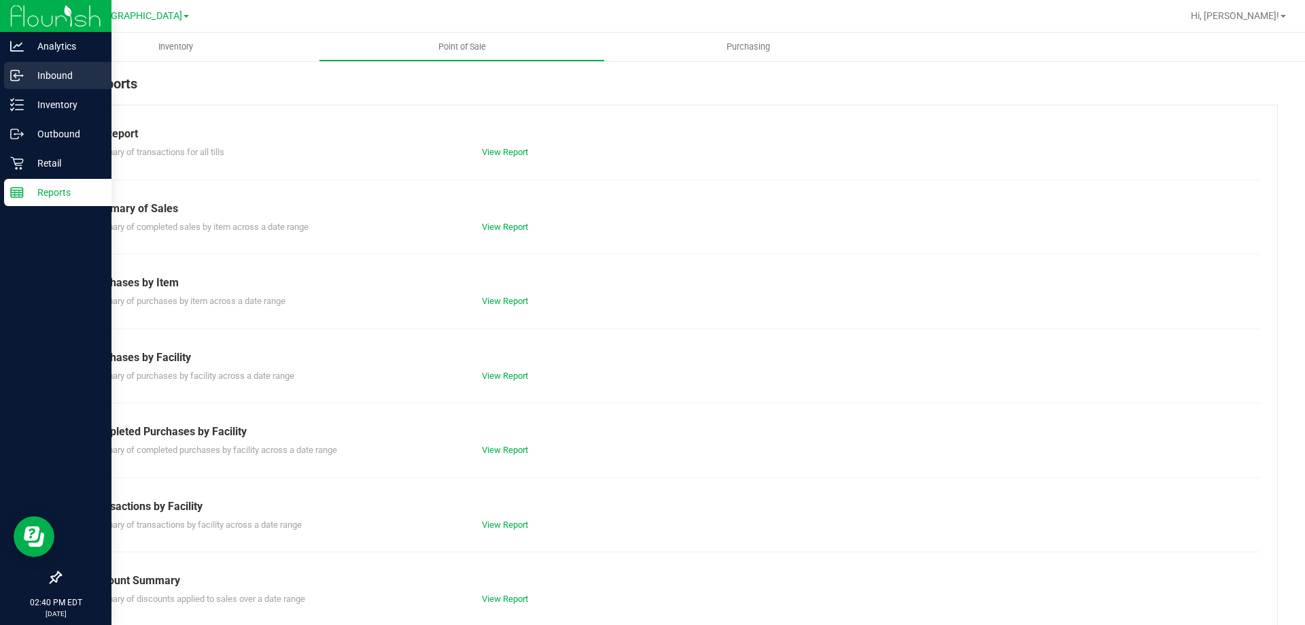
click at [56, 79] on p "Inbound" at bounding box center [65, 75] width 82 height 16
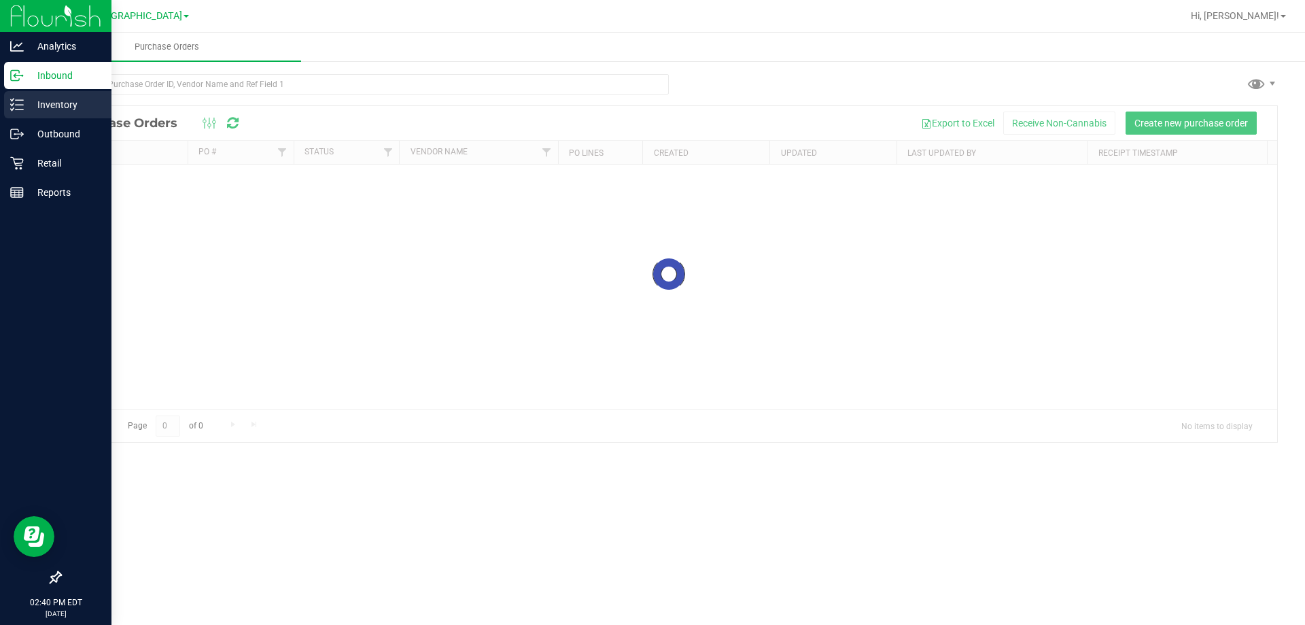
click at [49, 99] on p "Inventory" at bounding box center [65, 105] width 82 height 16
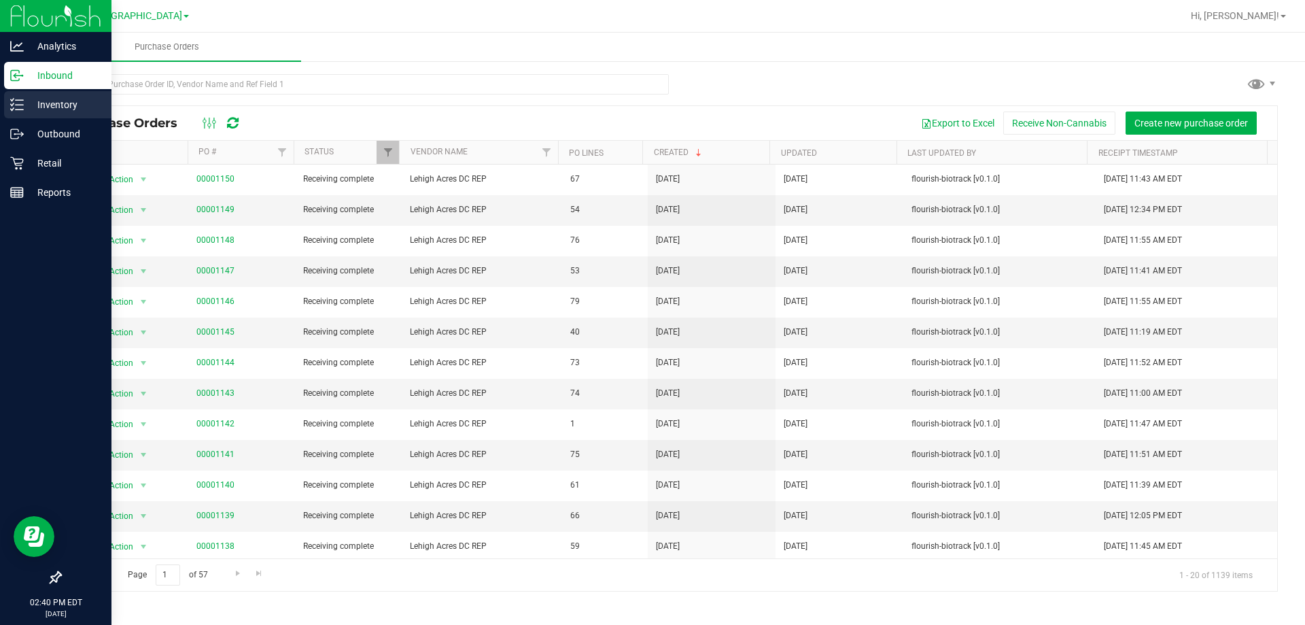
click at [29, 103] on p "Inventory" at bounding box center [65, 105] width 82 height 16
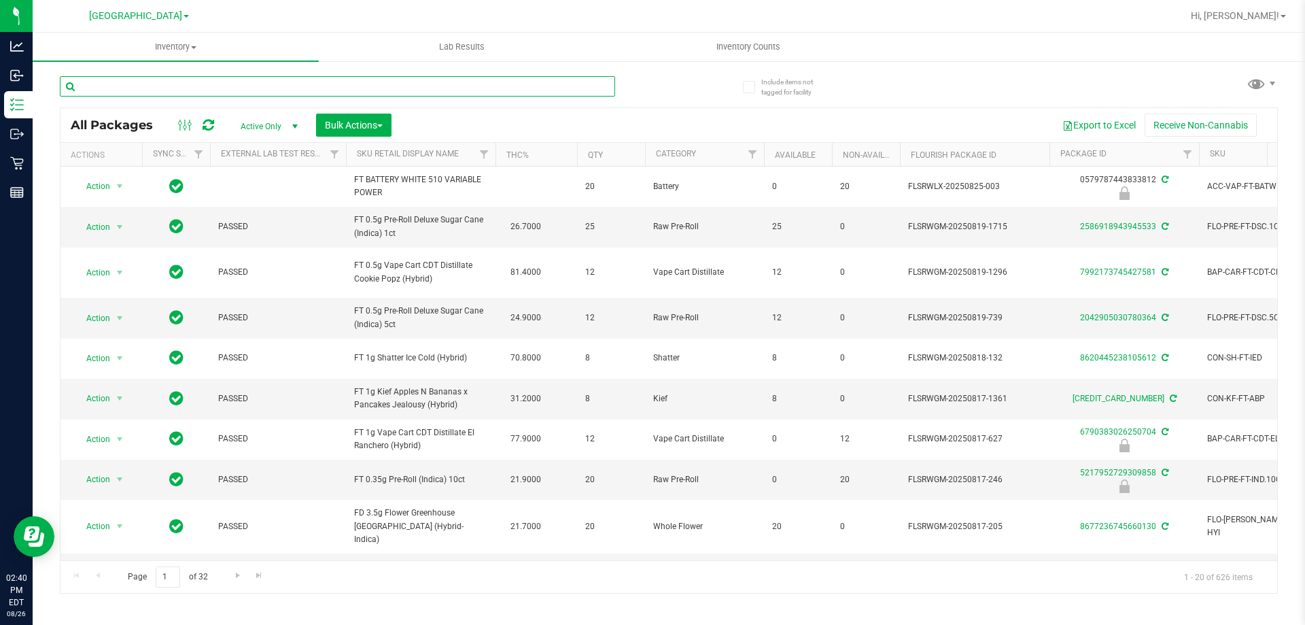
click at [155, 90] on input "text" at bounding box center [337, 86] width 555 height 20
type input "6028637498080119"
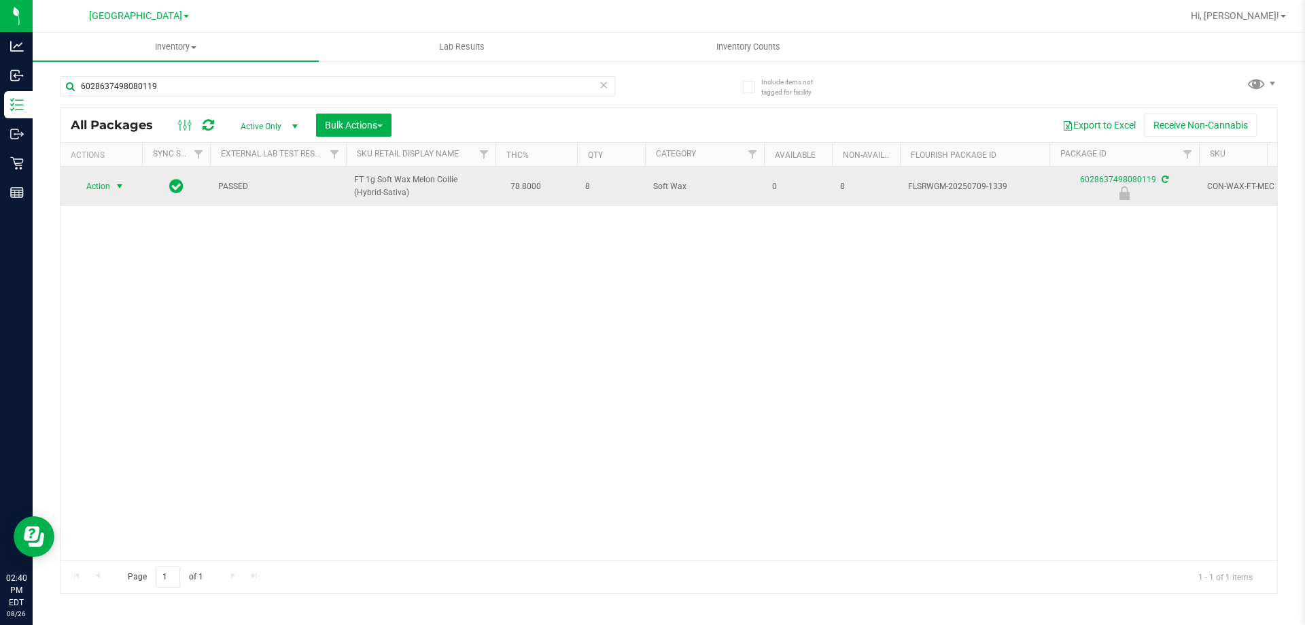
click at [101, 193] on span "Action" at bounding box center [92, 186] width 37 height 19
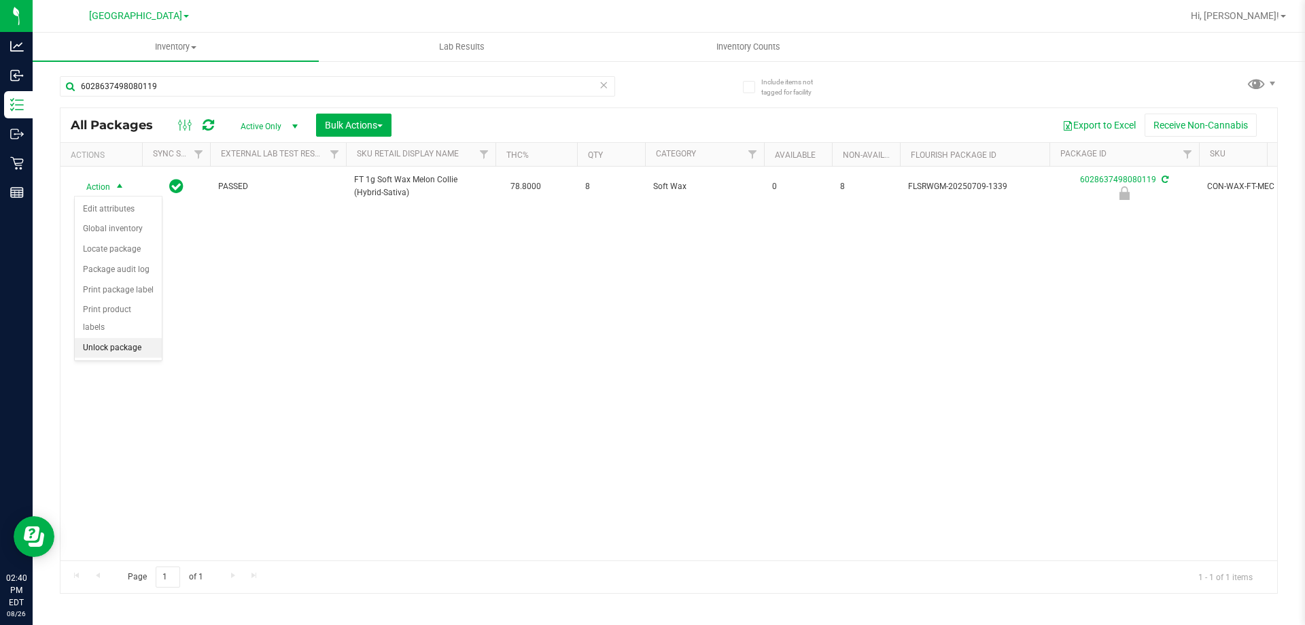
click at [107, 338] on li "Unlock package" at bounding box center [118, 348] width 87 height 20
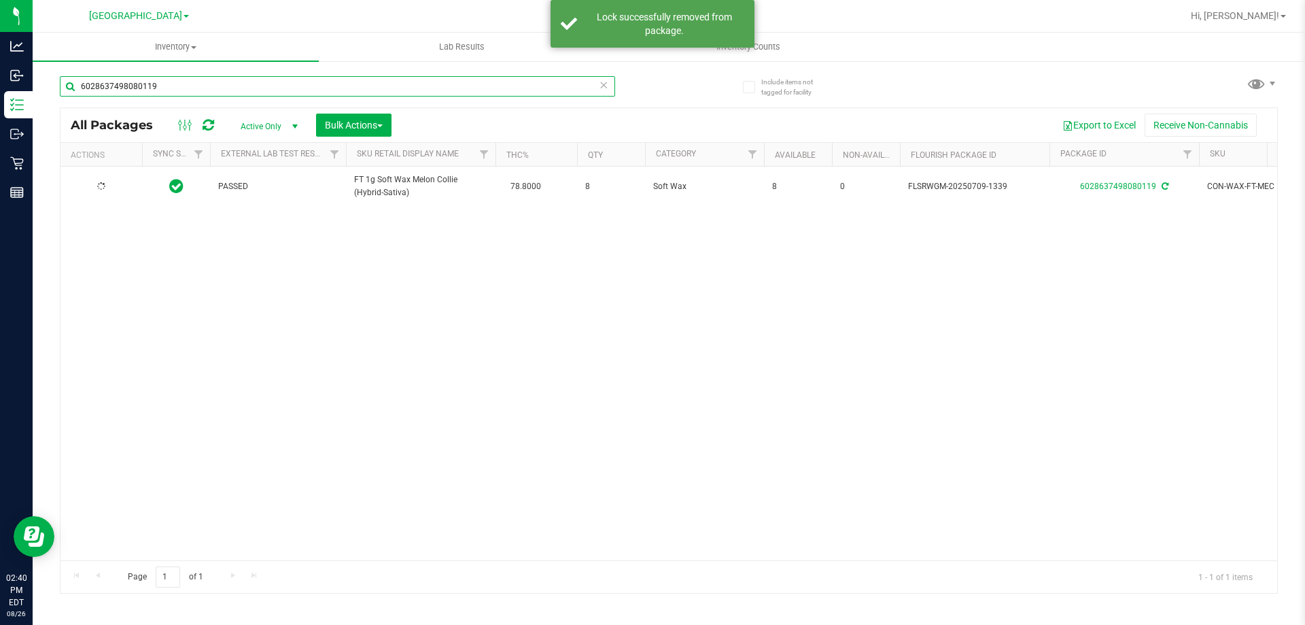
click at [211, 88] on input "6028637498080119" at bounding box center [337, 86] width 555 height 20
type input "9651363720256035"
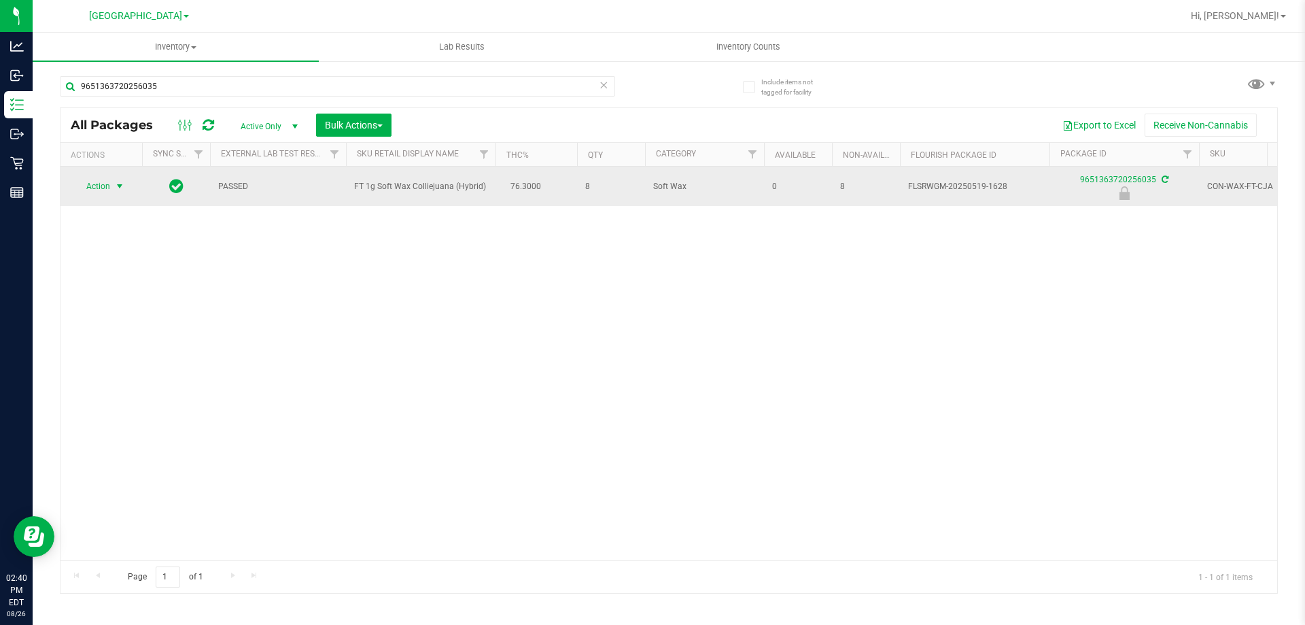
click at [113, 184] on span "select" at bounding box center [119, 186] width 17 height 19
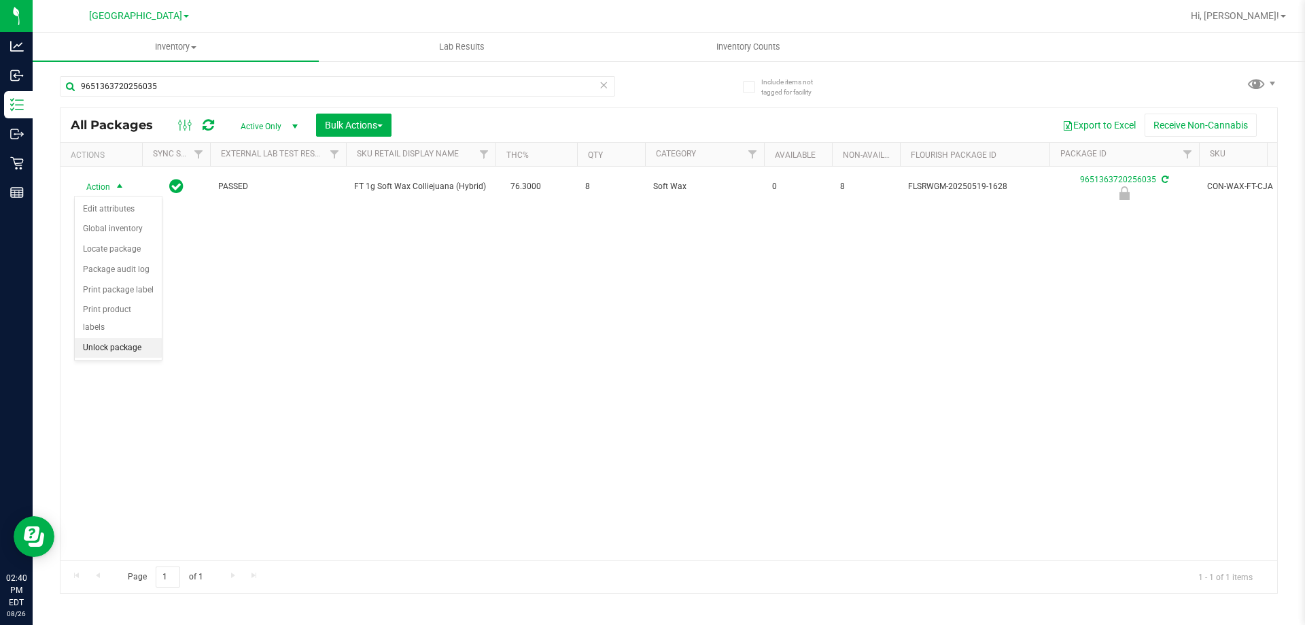
click at [116, 338] on li "Unlock package" at bounding box center [118, 348] width 87 height 20
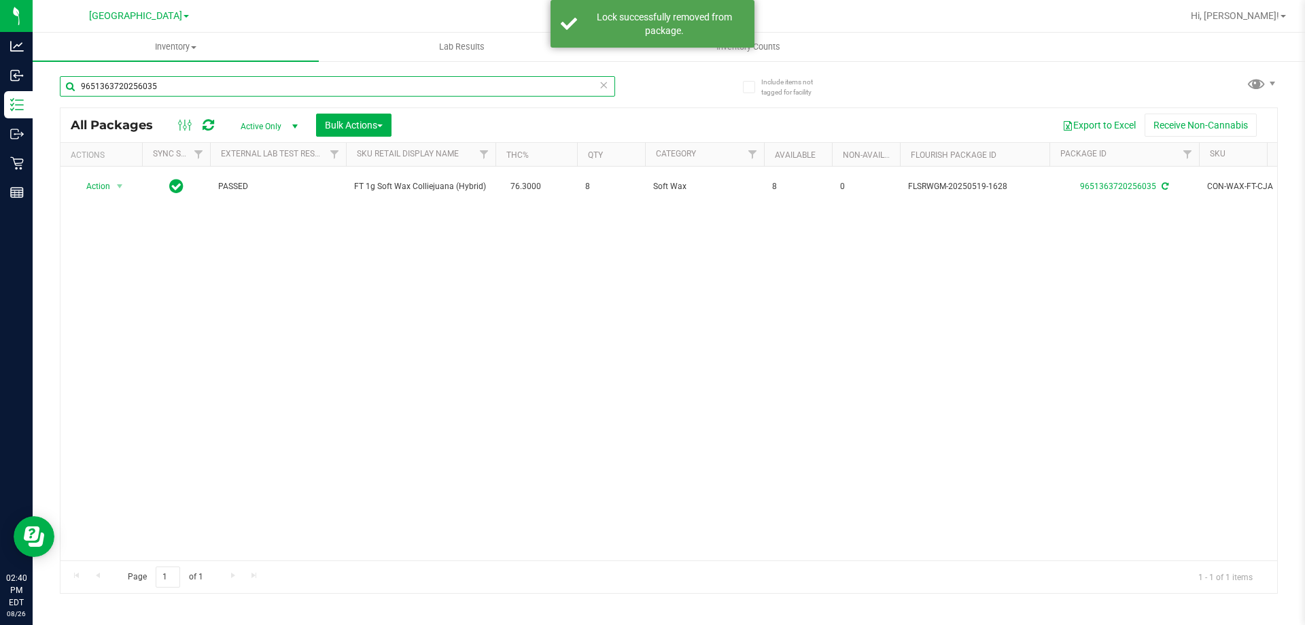
click at [200, 78] on input "9651363720256035" at bounding box center [337, 86] width 555 height 20
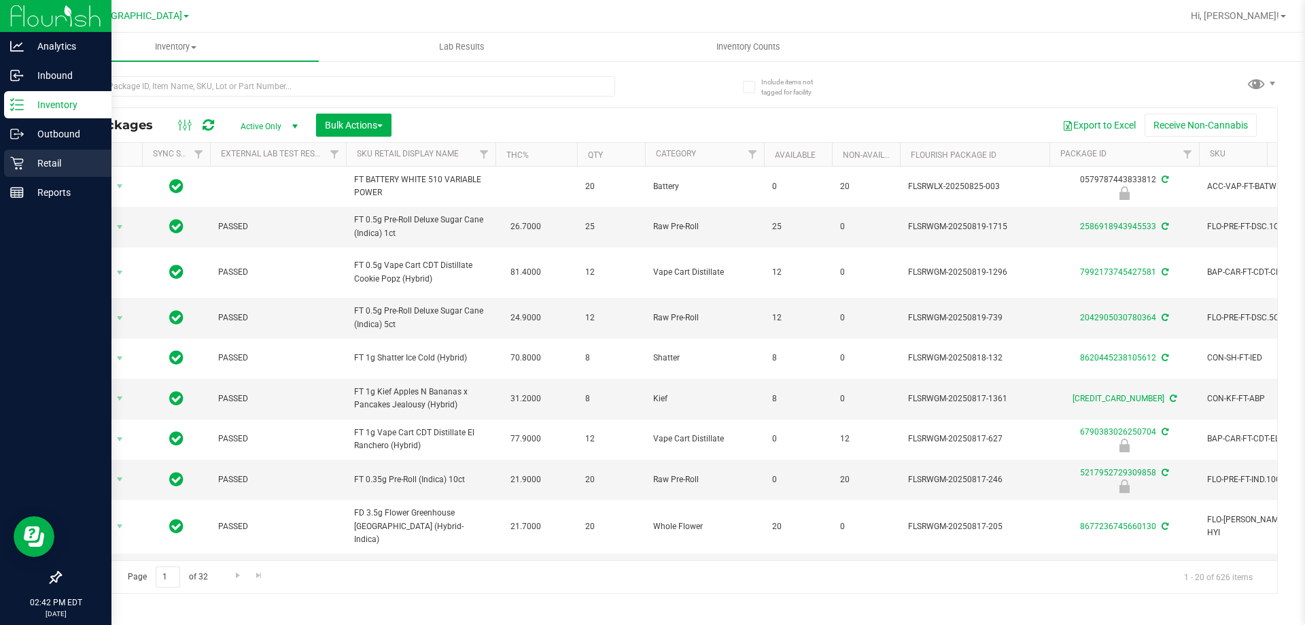
click at [39, 155] on p "Retail" at bounding box center [65, 163] width 82 height 16
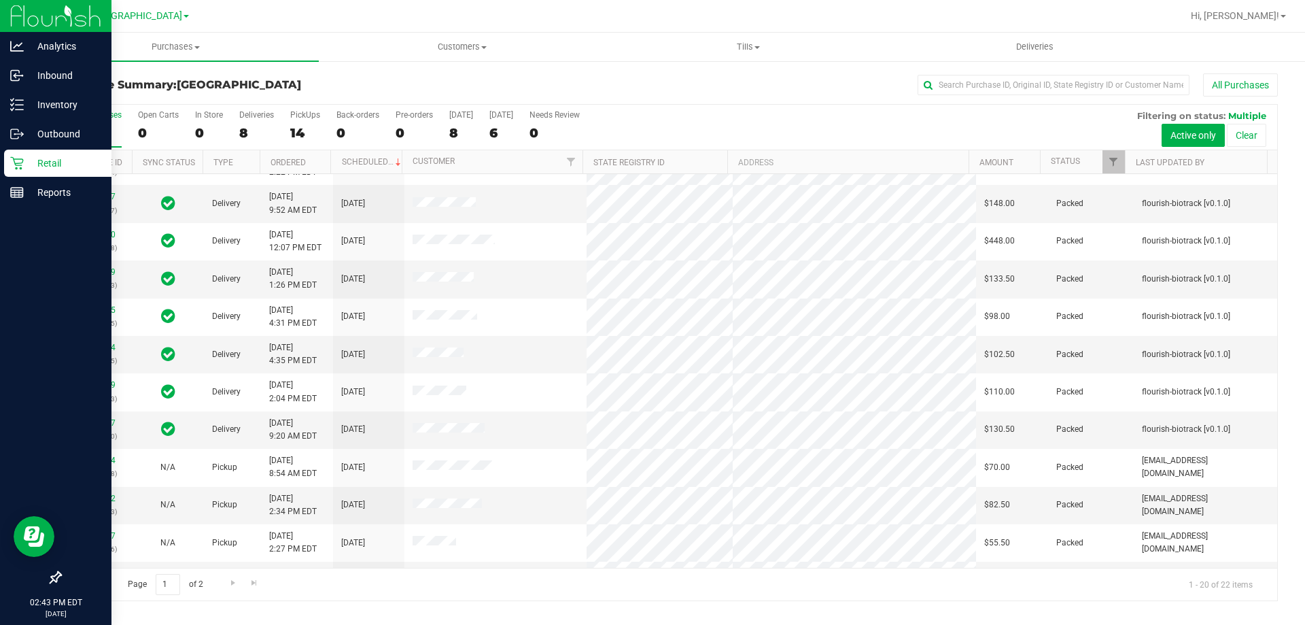
scroll to position [19, 0]
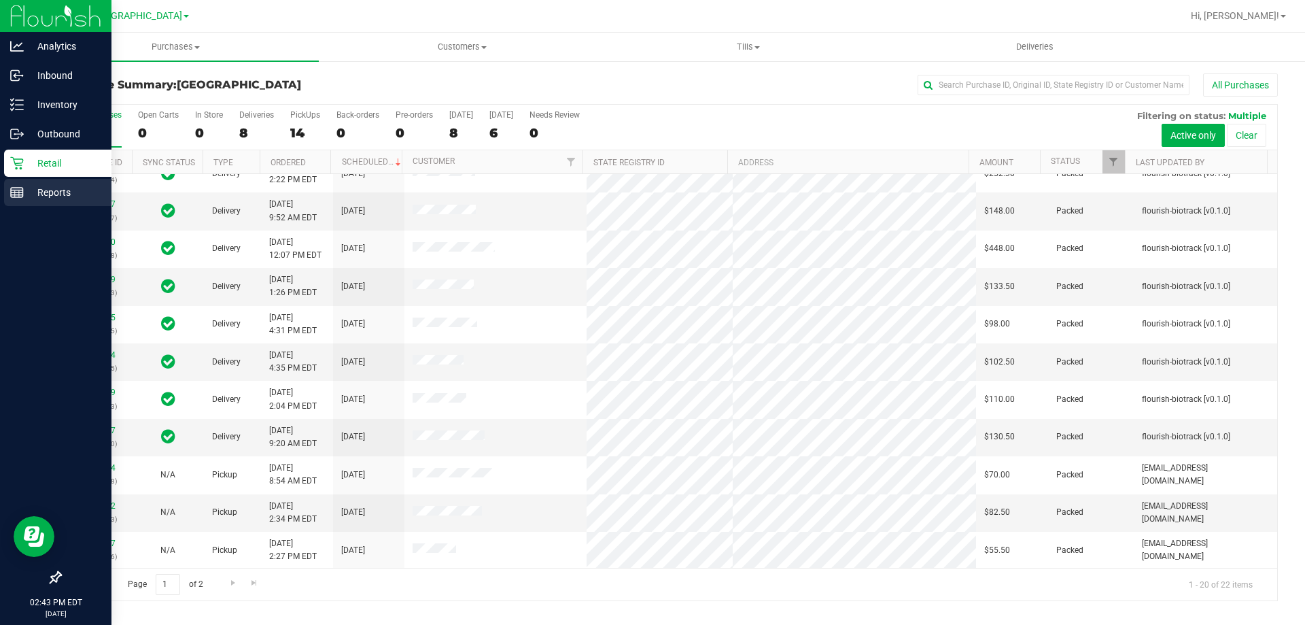
click at [29, 195] on p "Reports" at bounding box center [65, 192] width 82 height 16
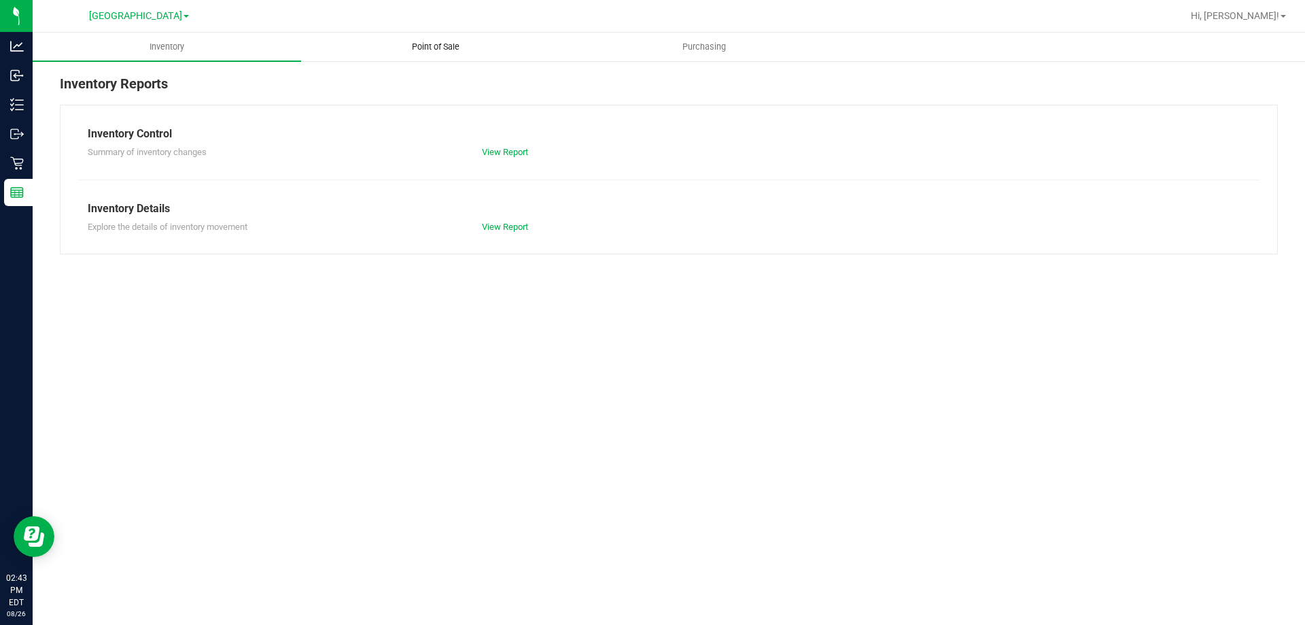
click at [428, 45] on span "Point of Sale" at bounding box center [436, 47] width 84 height 12
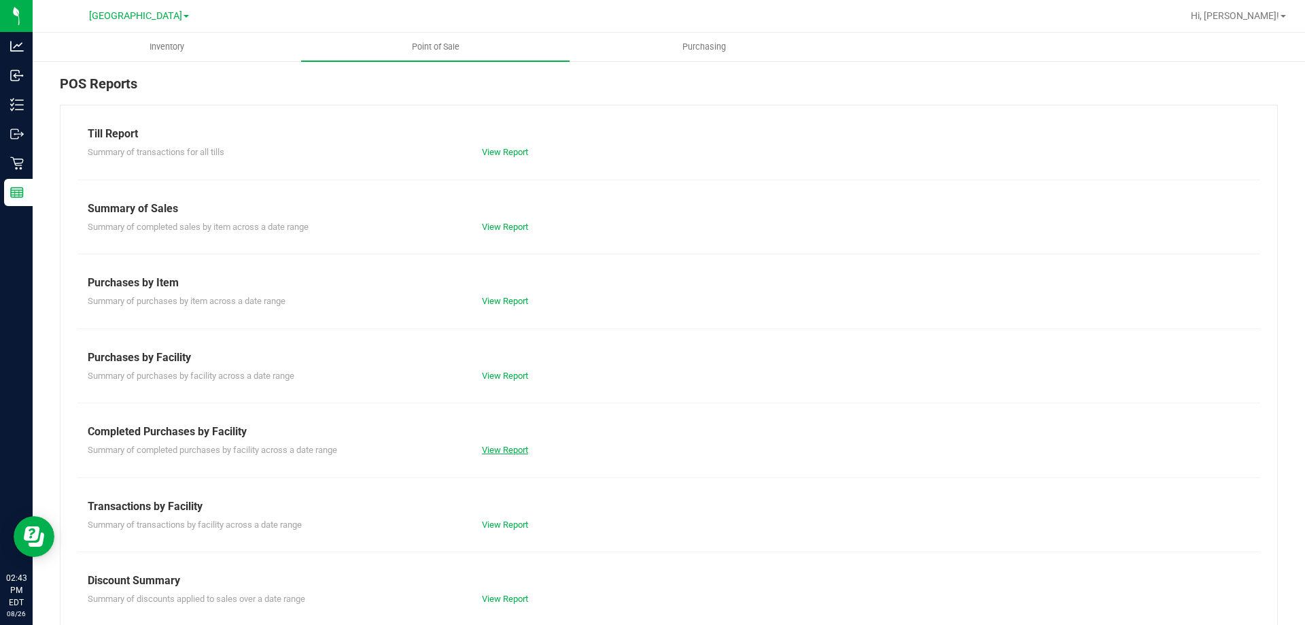
click at [495, 449] on link "View Report" at bounding box center [505, 450] width 46 height 10
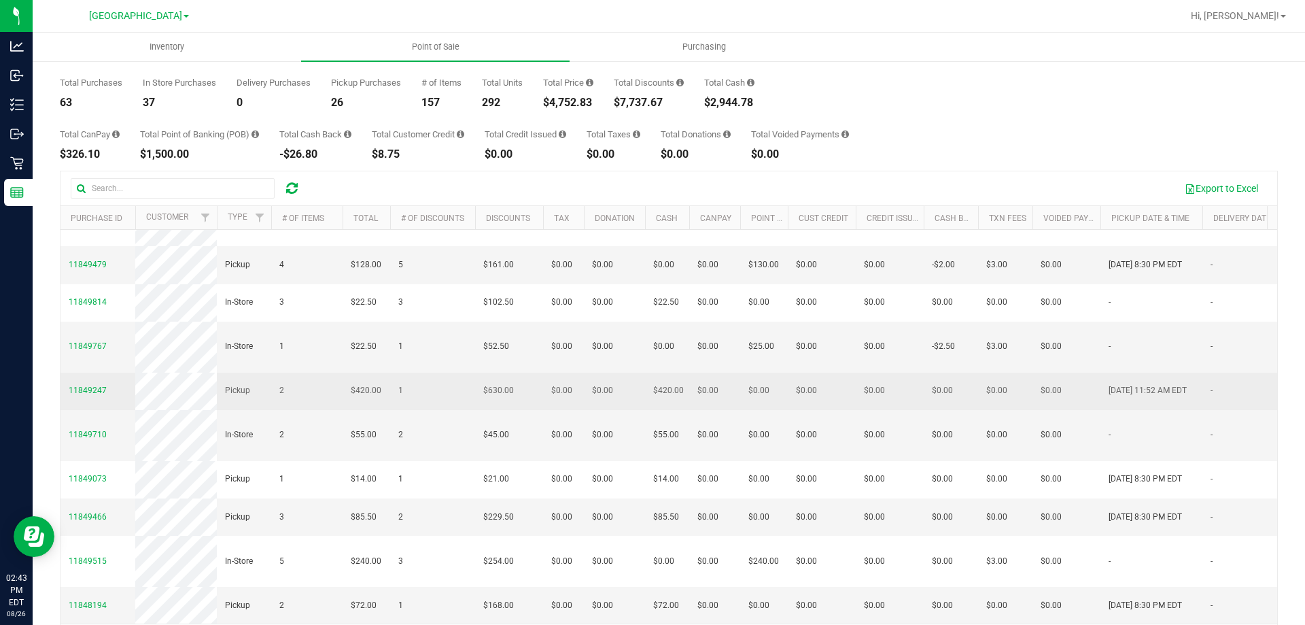
scroll to position [102, 0]
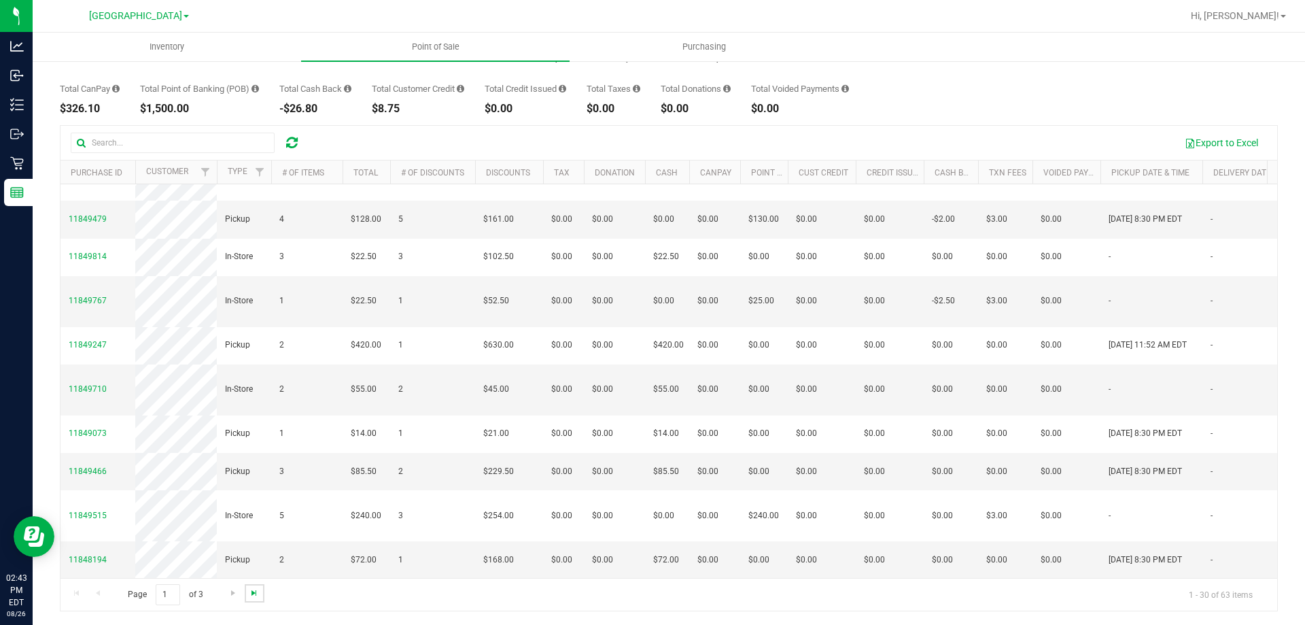
click at [259, 591] on span "Go to the last page" at bounding box center [254, 592] width 11 height 11
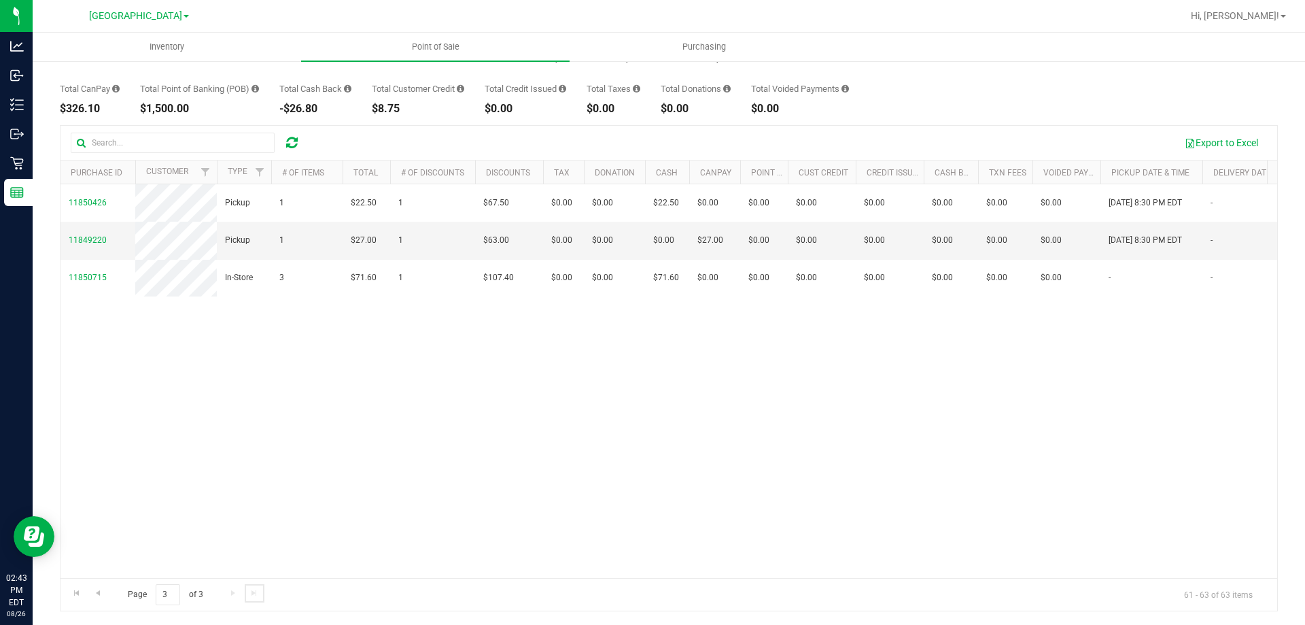
scroll to position [0, 0]
click at [103, 594] on link "Go to the previous page" at bounding box center [98, 593] width 20 height 18
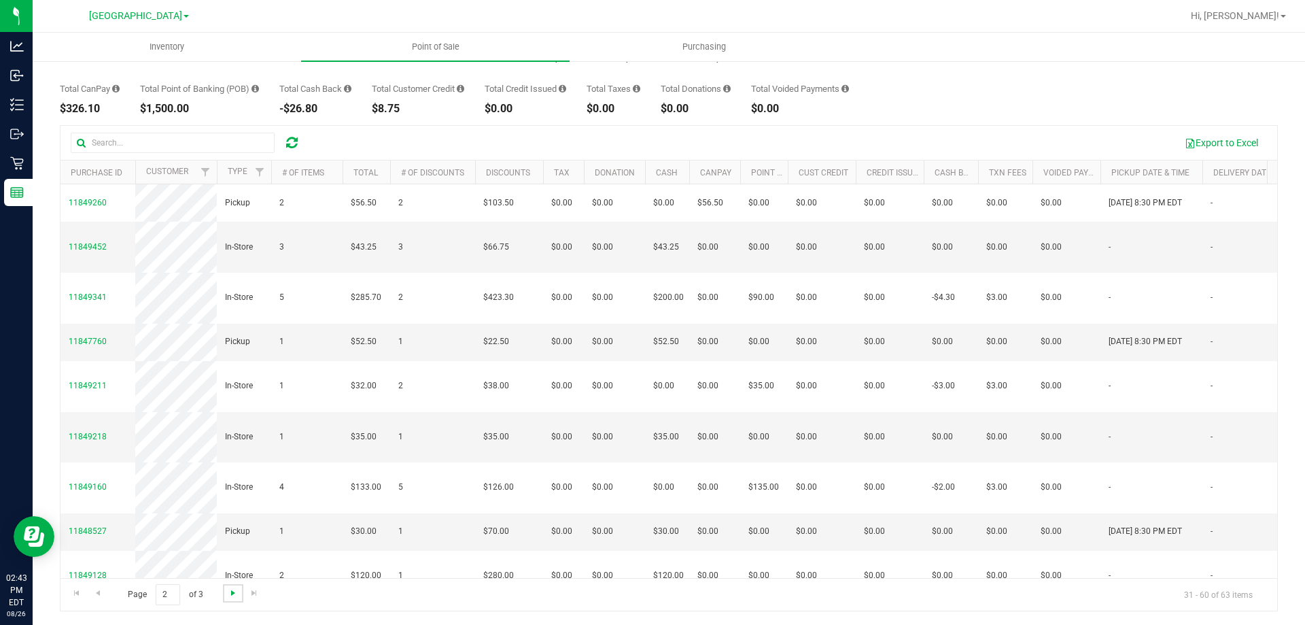
click at [236, 598] on span "Go to the next page" at bounding box center [233, 592] width 11 height 11
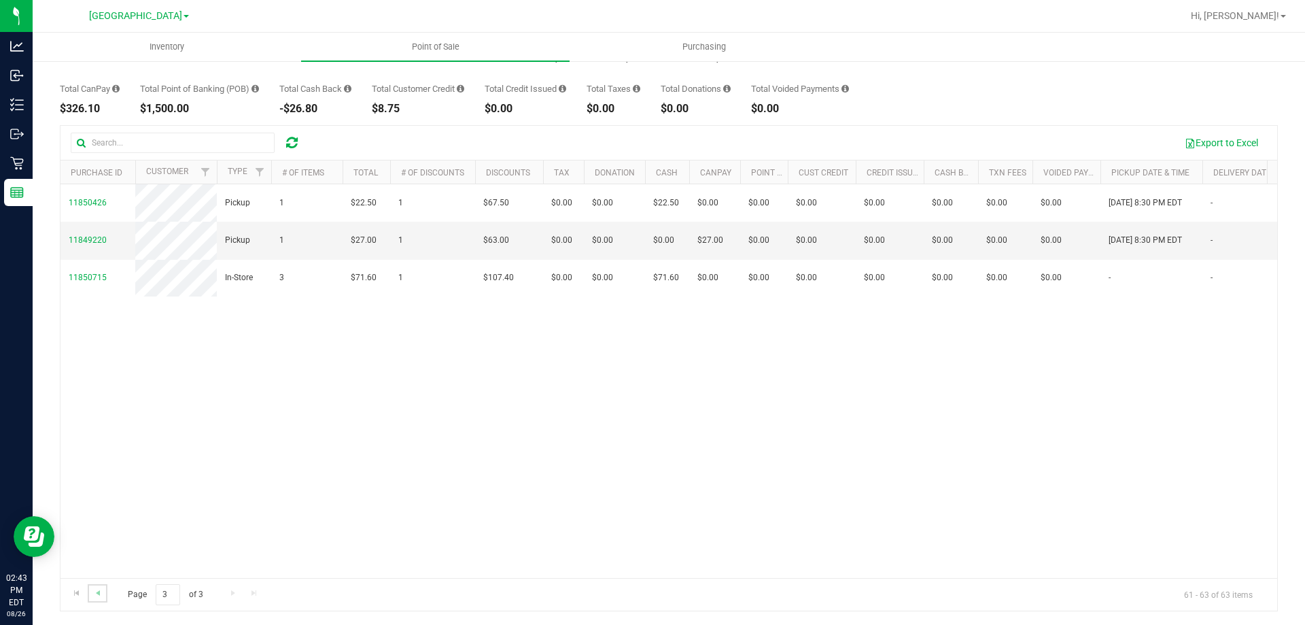
click at [106, 594] on link "Go to the previous page" at bounding box center [98, 593] width 20 height 18
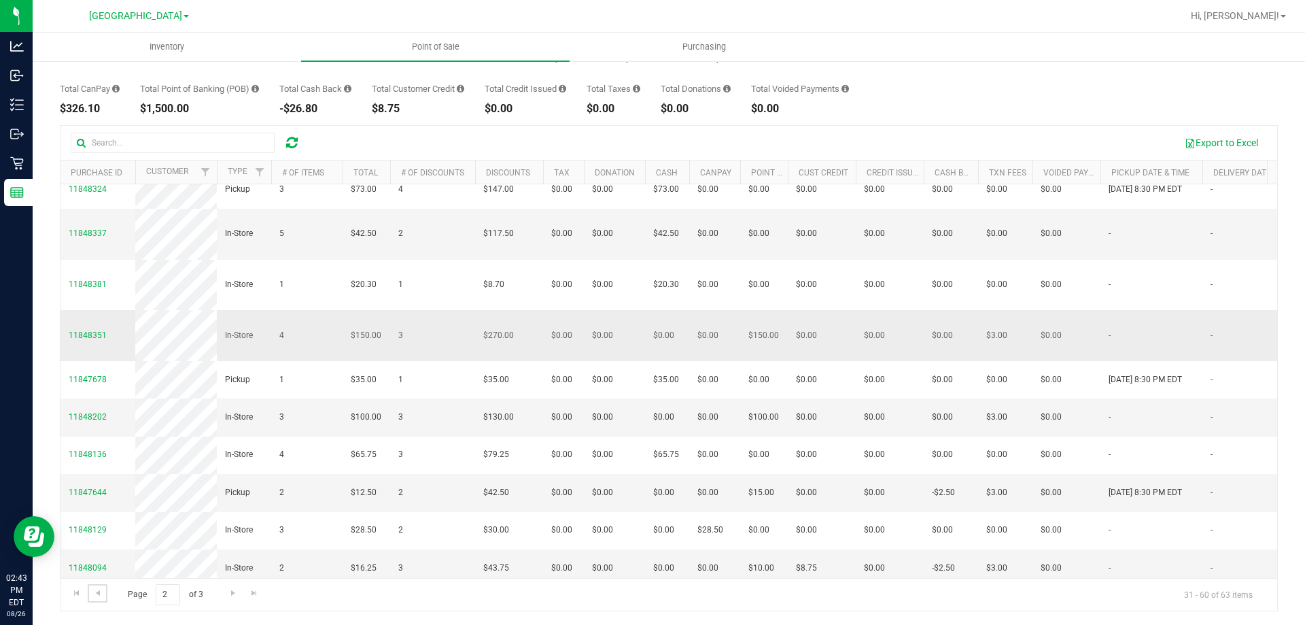
scroll to position [1007, 0]
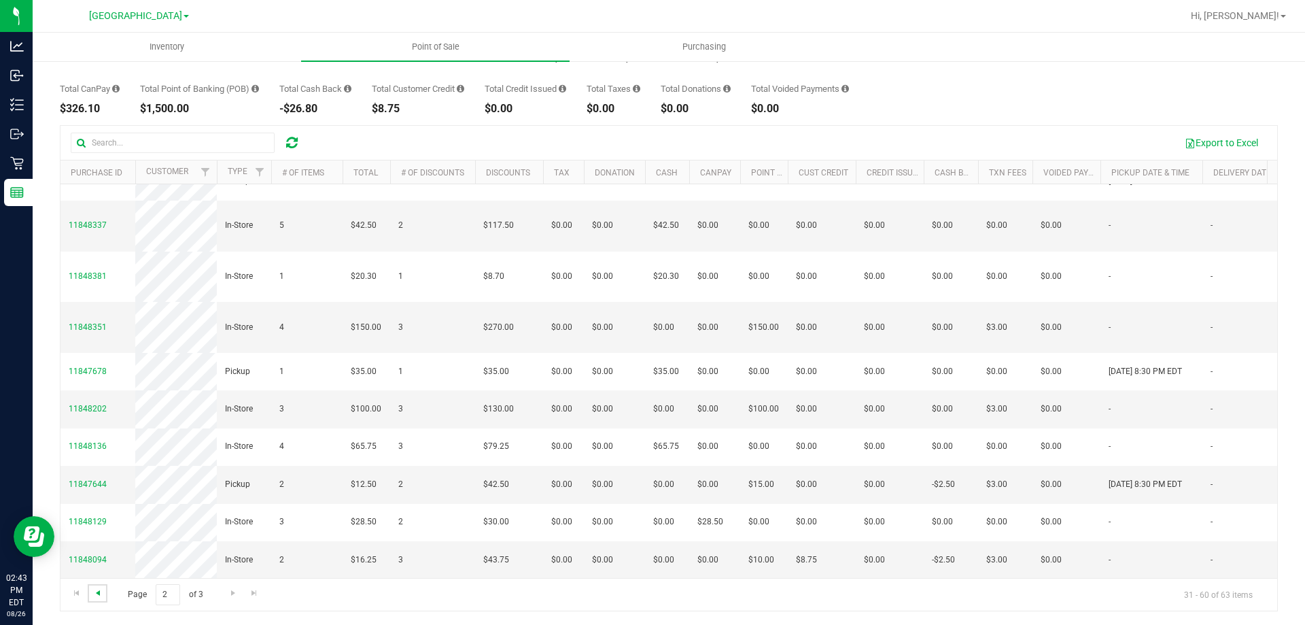
click at [102, 594] on span "Go to the previous page" at bounding box center [97, 592] width 11 height 11
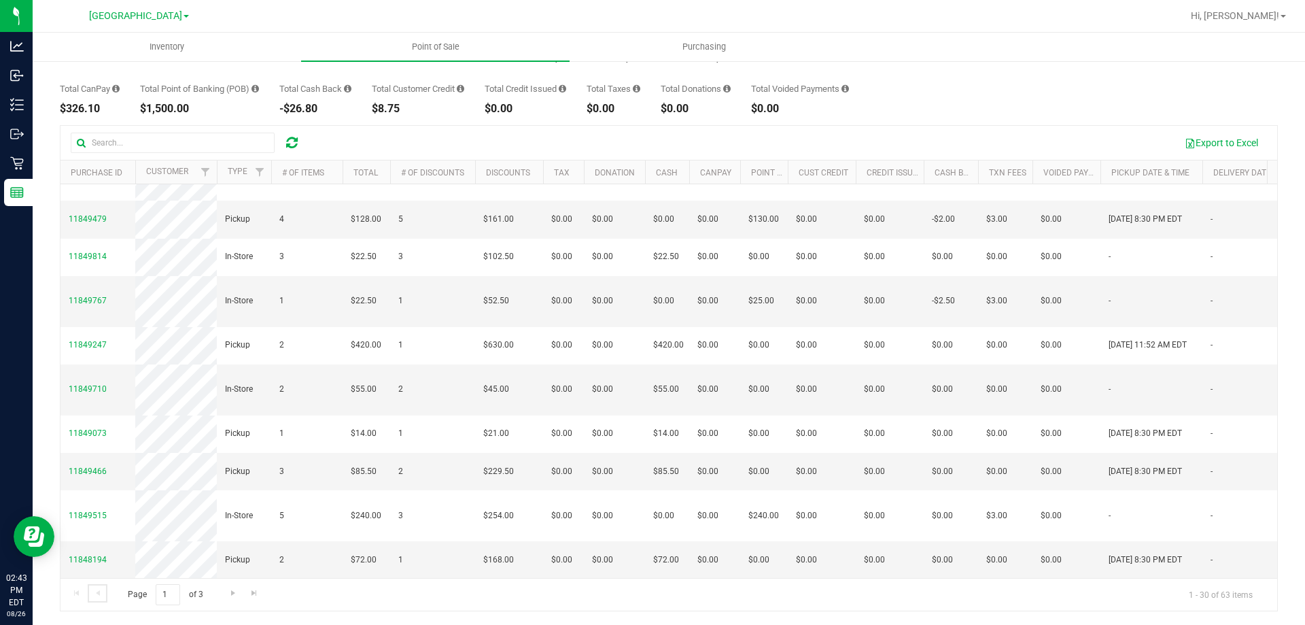
scroll to position [0, 0]
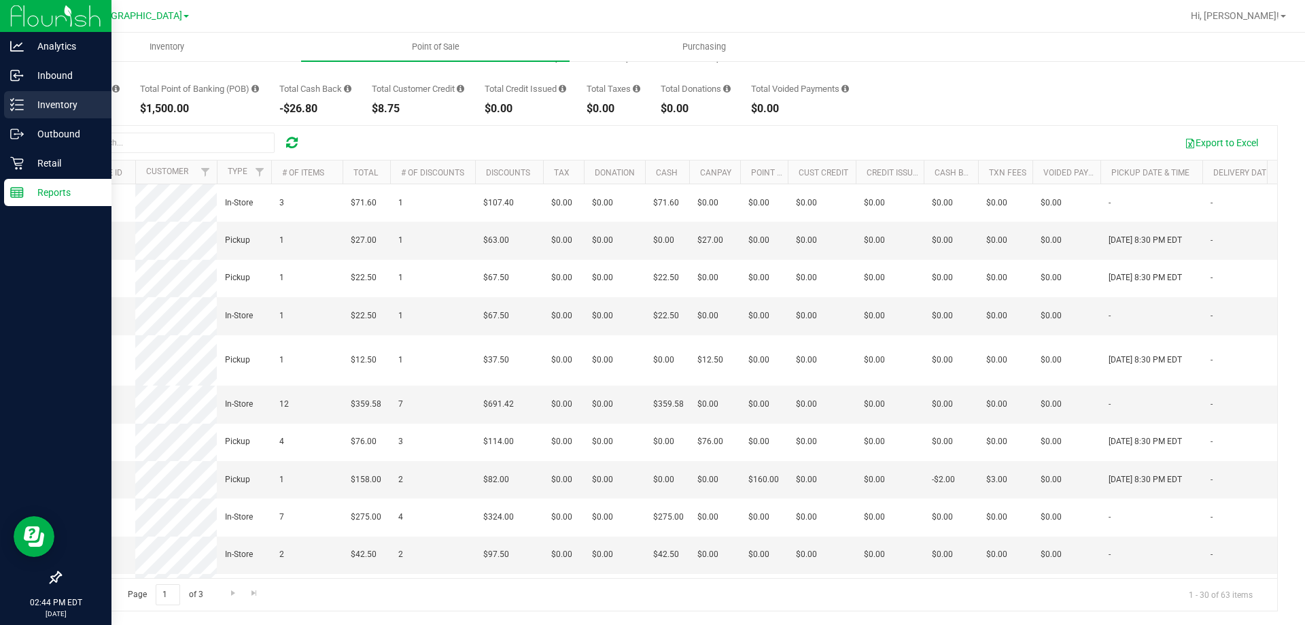
click at [14, 105] on icon at bounding box center [17, 105] width 14 height 14
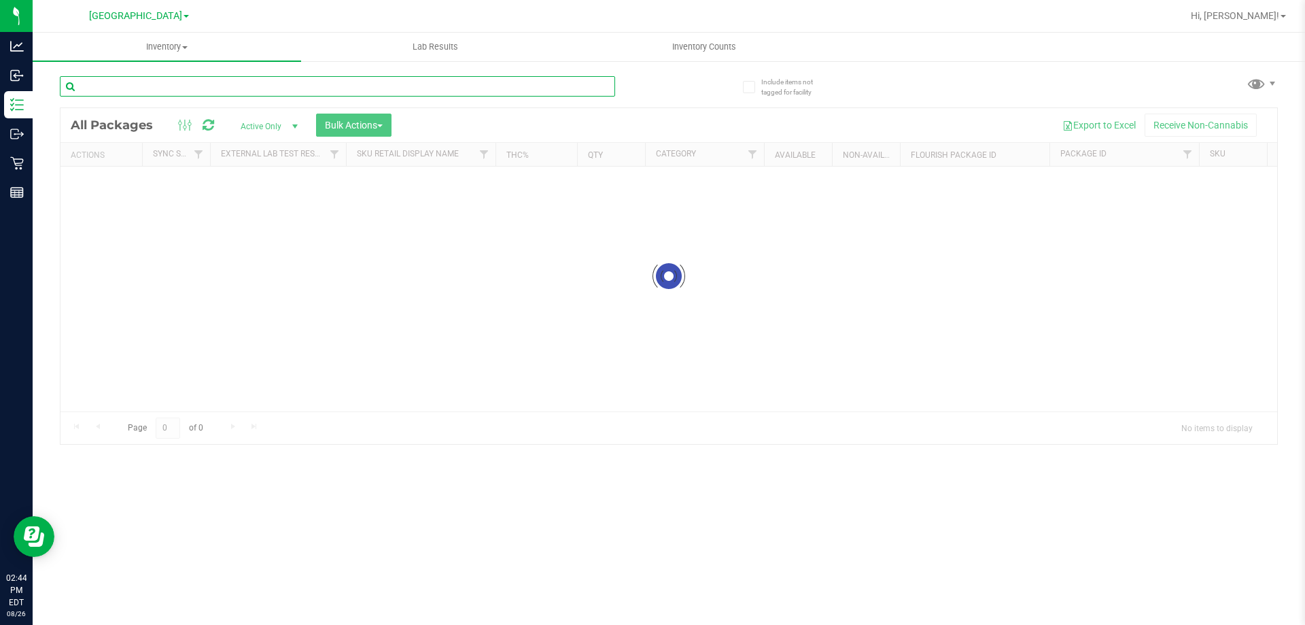
click at [346, 82] on input "text" at bounding box center [337, 86] width 555 height 20
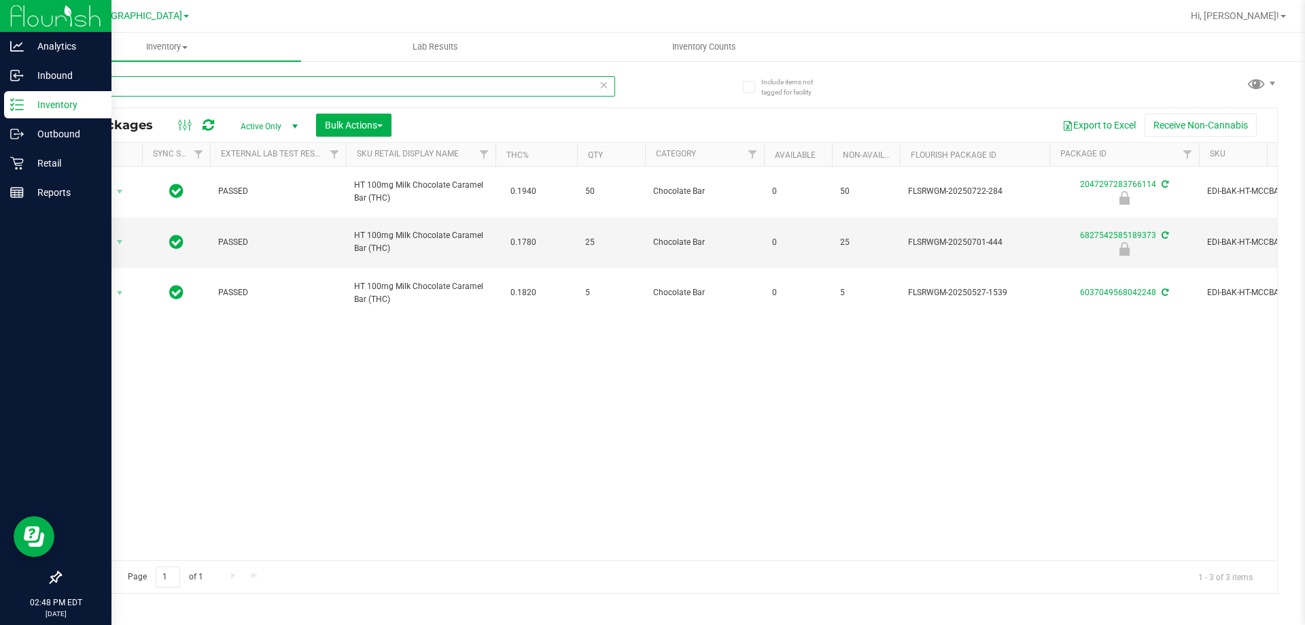
type input "mcc"
click at [3, 208] on div at bounding box center [55, 386] width 111 height 356
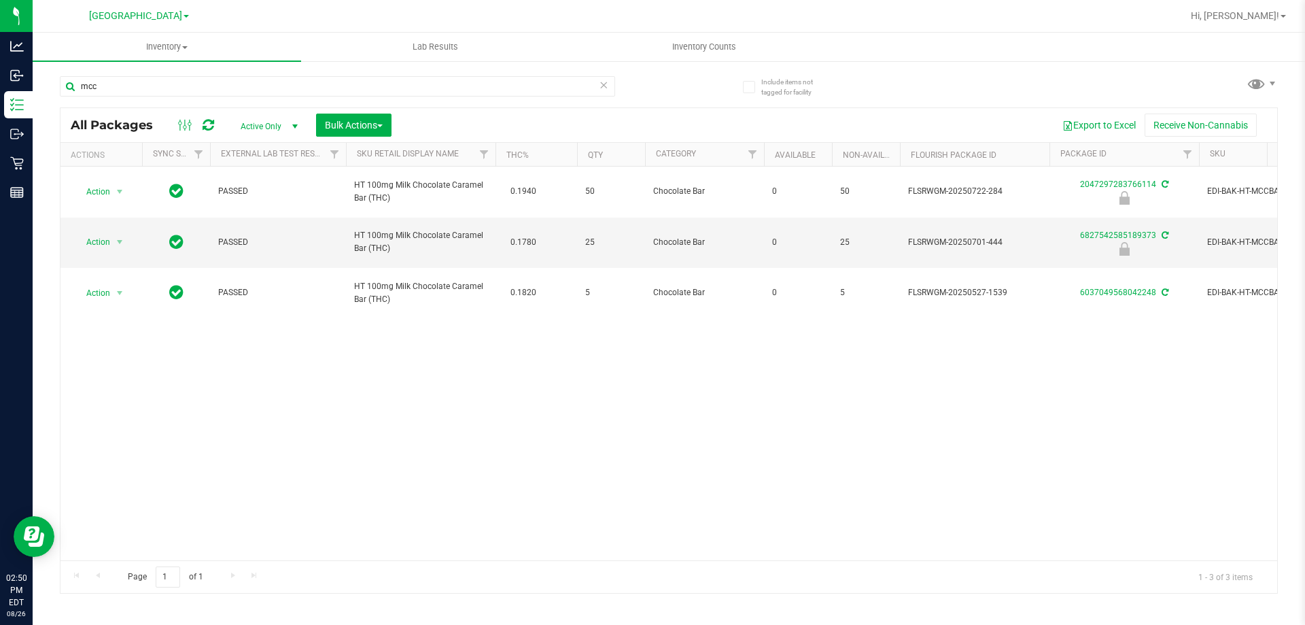
click at [35, 188] on div "Include items not tagged for facility mcc All Packages Active Only Active Only …" at bounding box center [669, 267] width 1273 height 415
click at [34, 192] on div "Include items not tagged for facility mcc All Packages Active Only Active Only …" at bounding box center [669, 267] width 1273 height 415
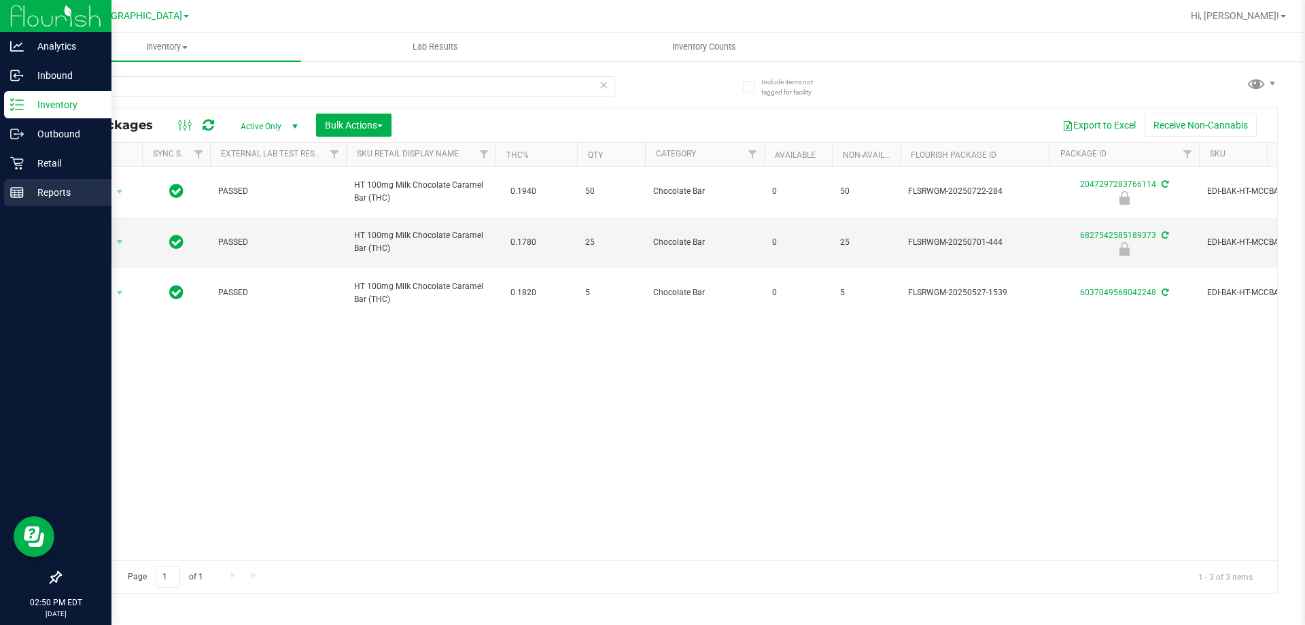
click at [24, 192] on p "Reports" at bounding box center [65, 192] width 82 height 16
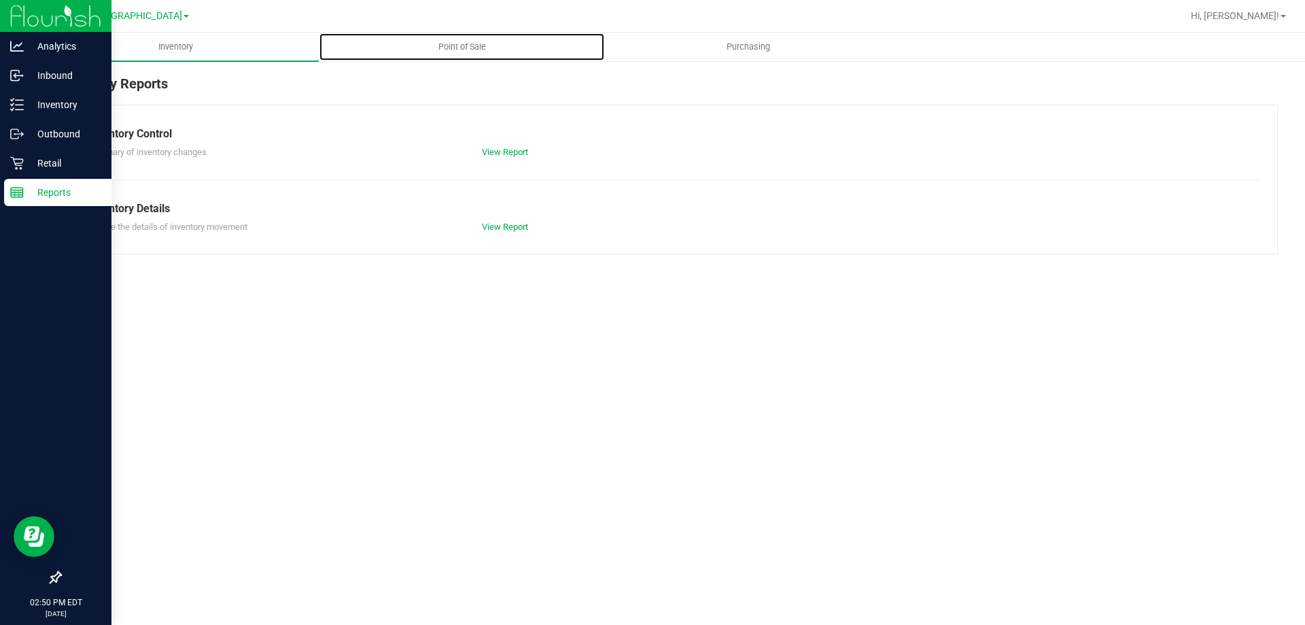
click at [434, 45] on span "Point of Sale" at bounding box center [462, 47] width 84 height 12
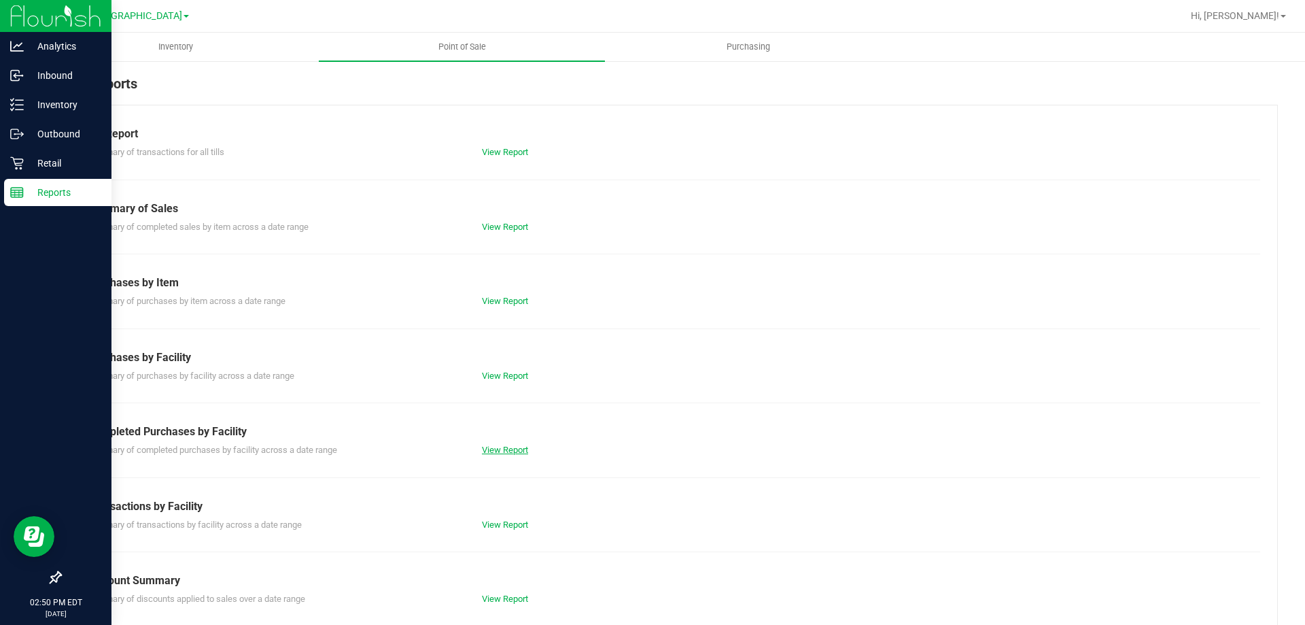
click at [502, 447] on link "View Report" at bounding box center [505, 450] width 46 height 10
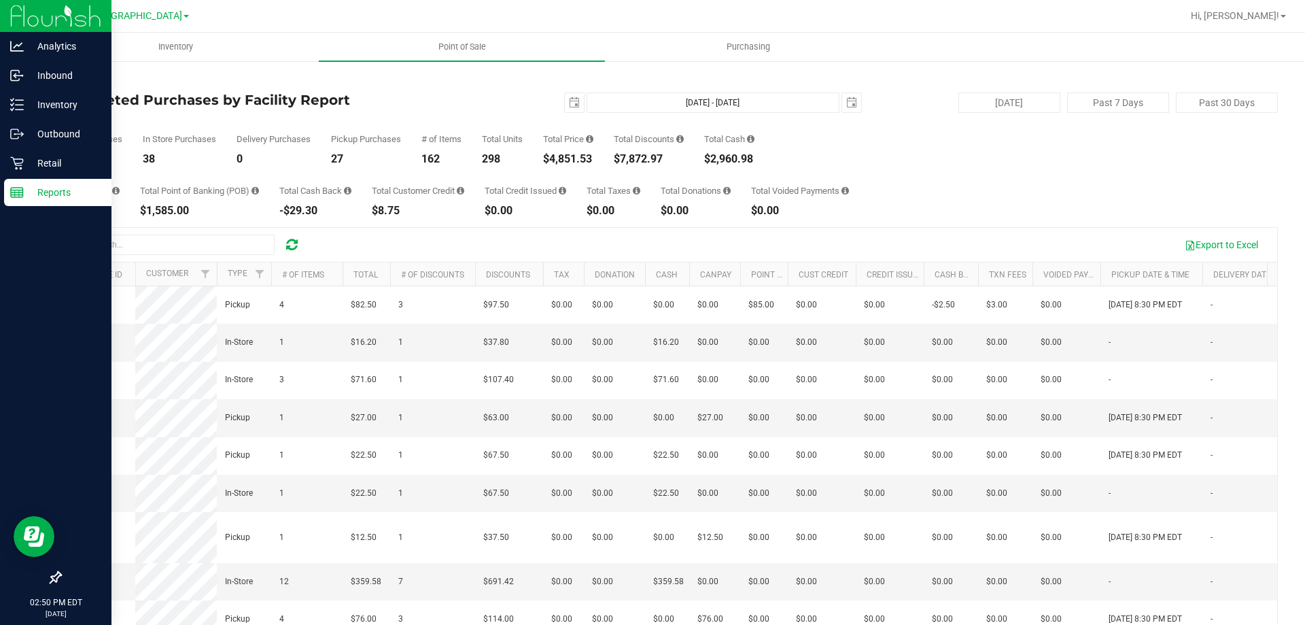
scroll to position [408, 0]
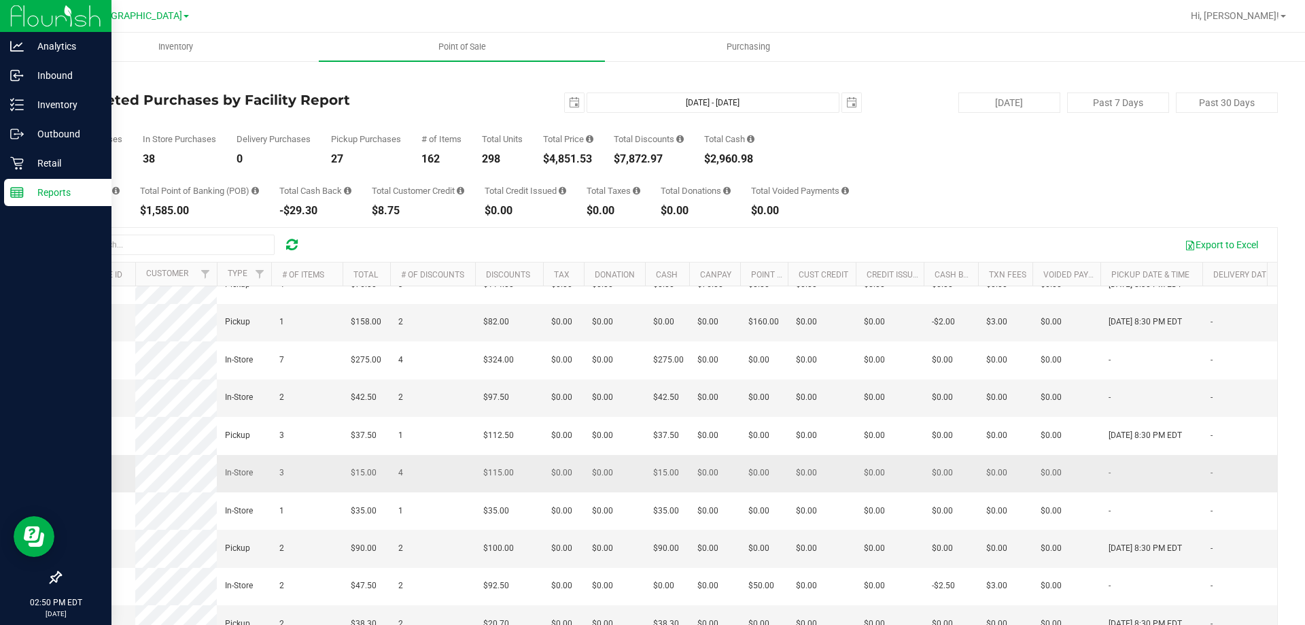
drag, startPoint x: 502, startPoint y: 447, endPoint x: 498, endPoint y: 464, distance: 17.3
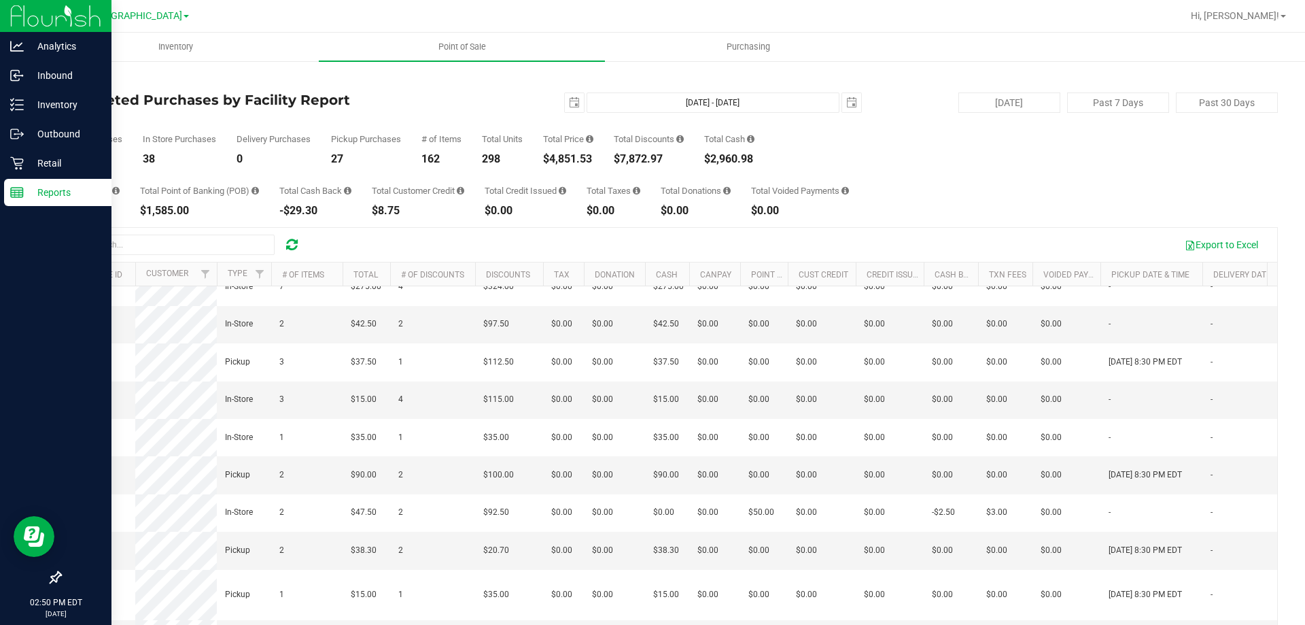
drag, startPoint x: 498, startPoint y: 464, endPoint x: 324, endPoint y: 248, distance: 277.4
click at [324, 248] on div "Export to Excel" at bounding box center [790, 244] width 955 height 23
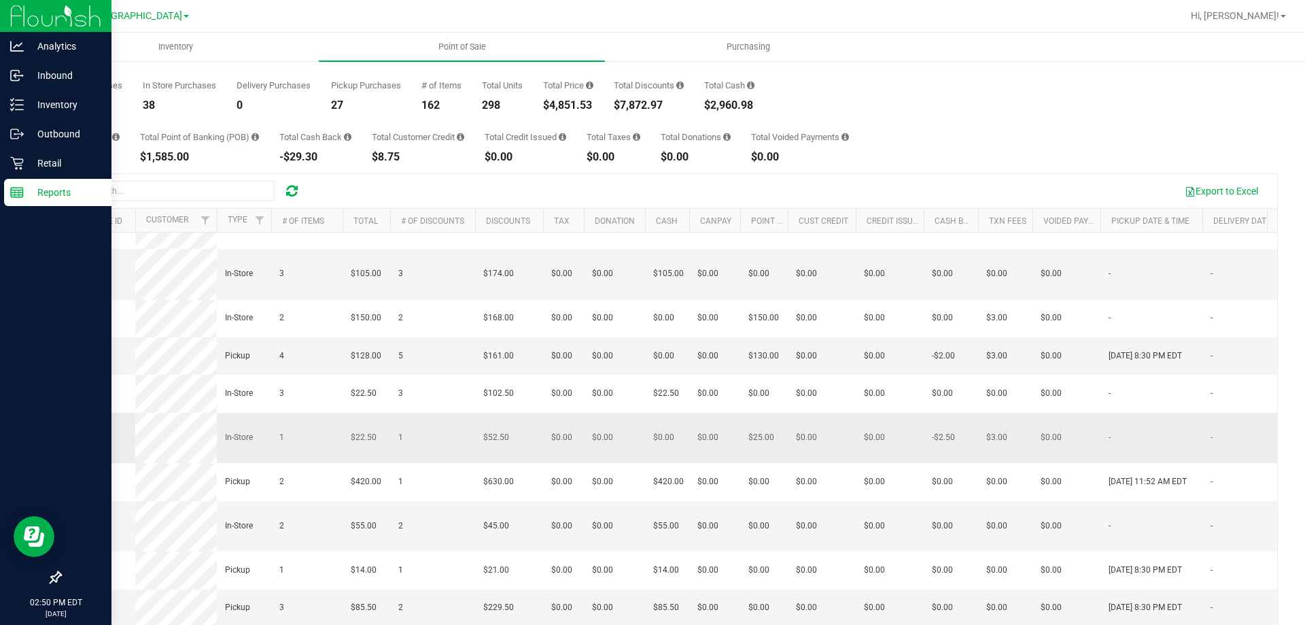
scroll to position [102, 0]
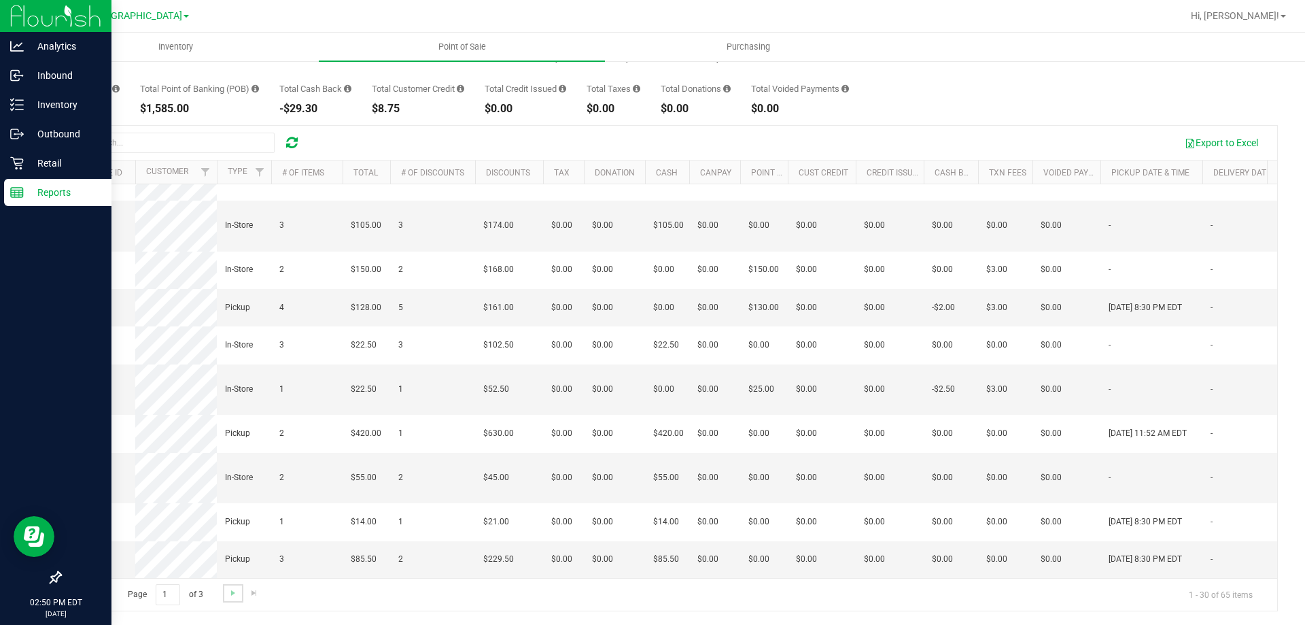
click at [233, 598] on link "Go to the next page" at bounding box center [233, 593] width 20 height 18
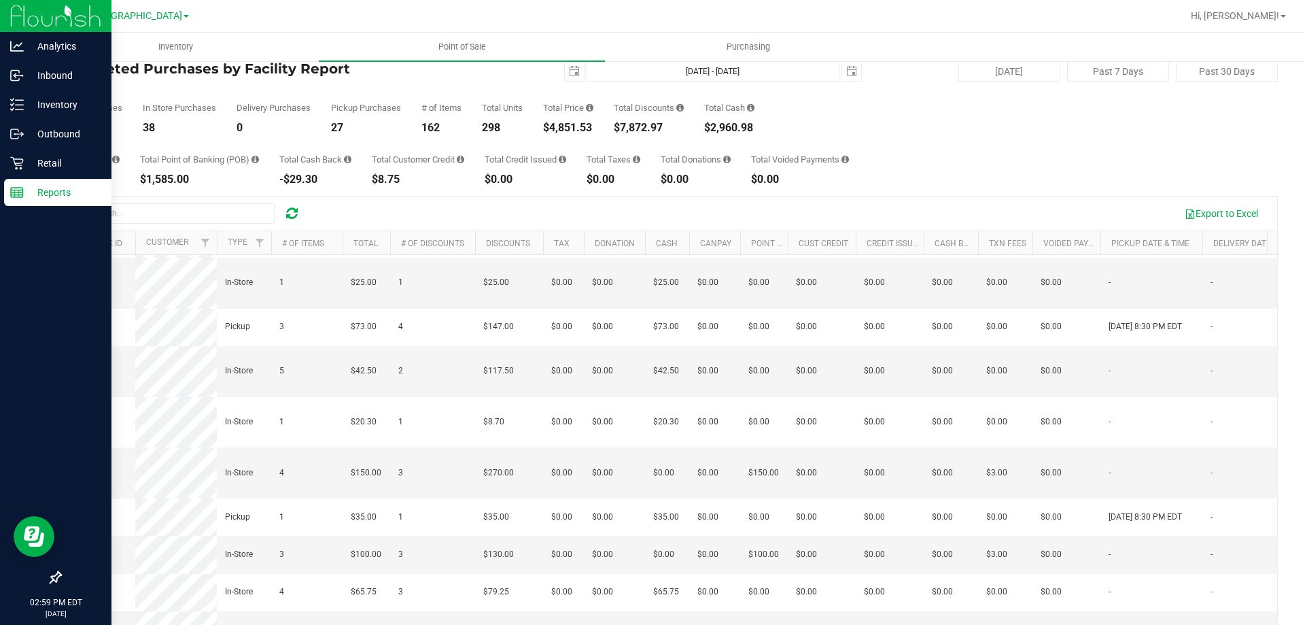
scroll to position [0, 0]
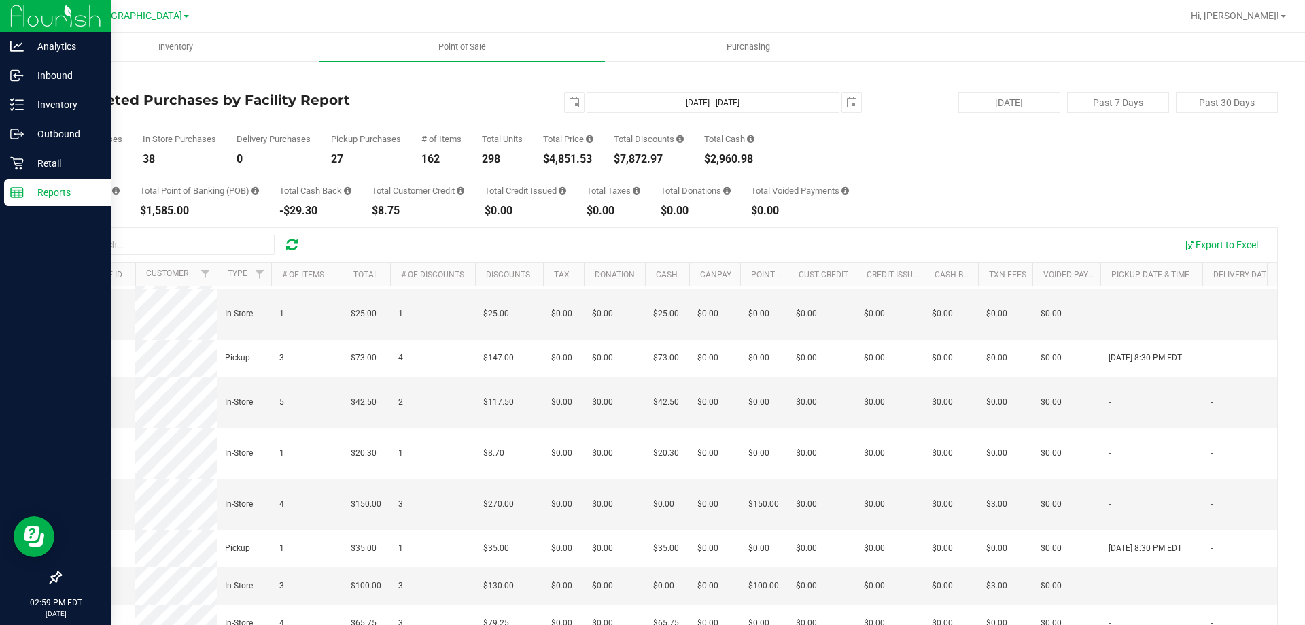
click at [78, 79] on link "Back" at bounding box center [70, 80] width 20 height 10
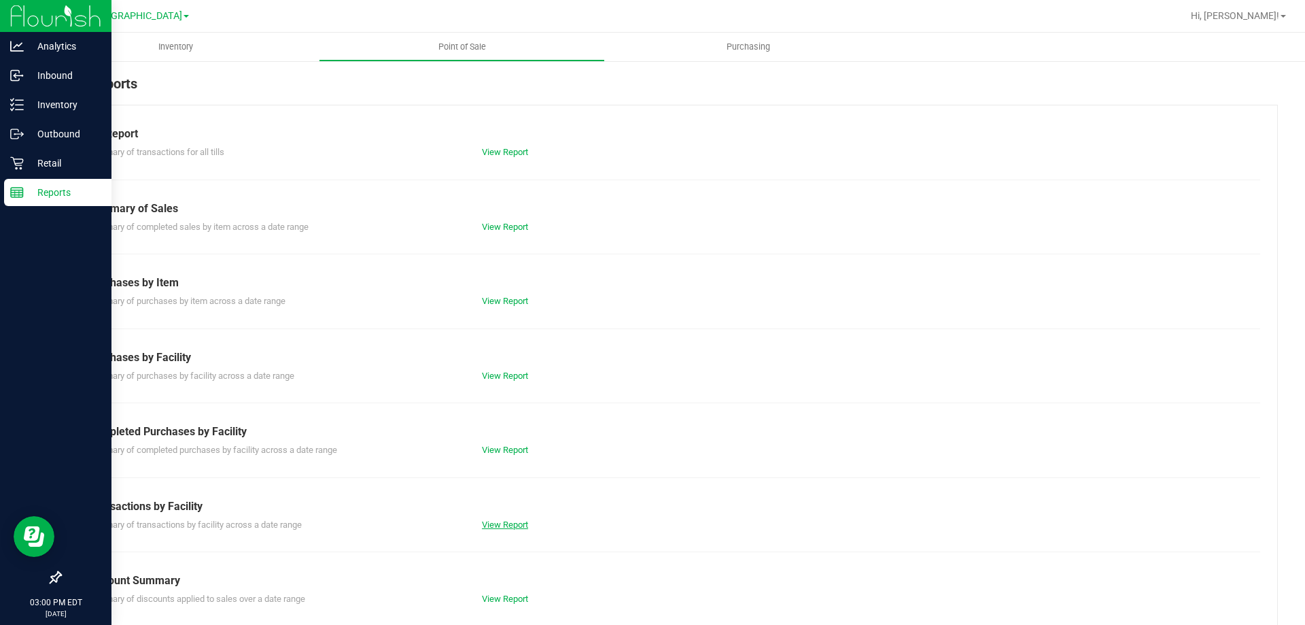
click at [497, 526] on link "View Report" at bounding box center [505, 524] width 46 height 10
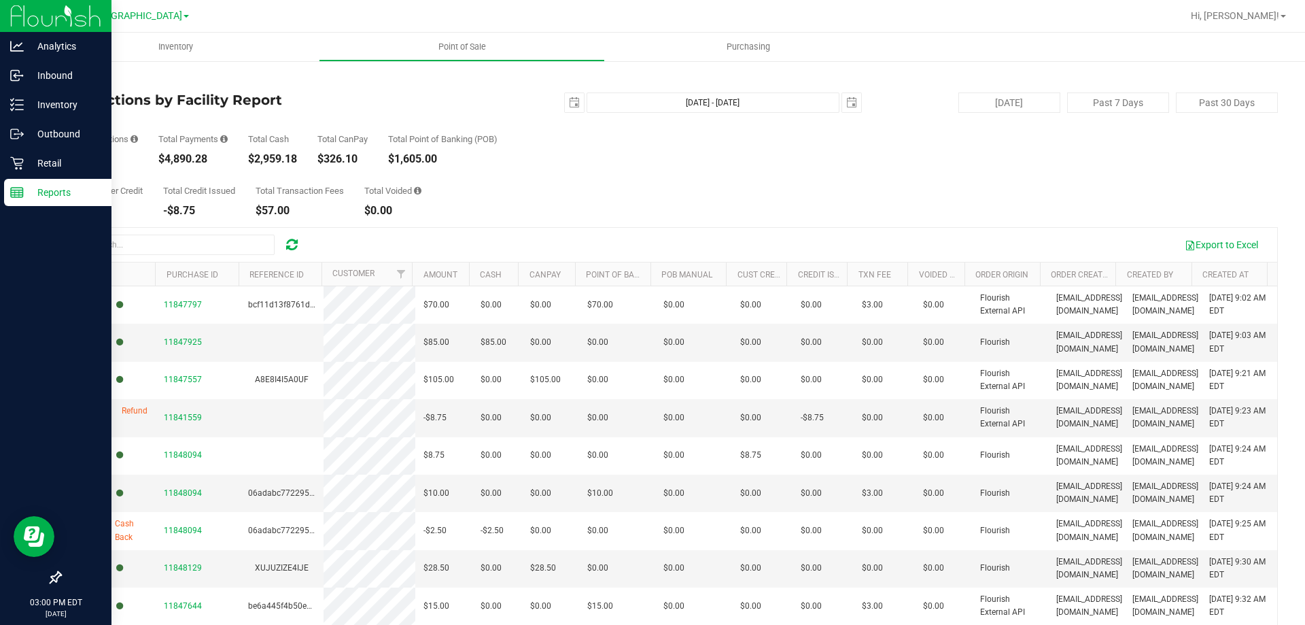
click at [73, 80] on link "Back" at bounding box center [70, 80] width 20 height 10
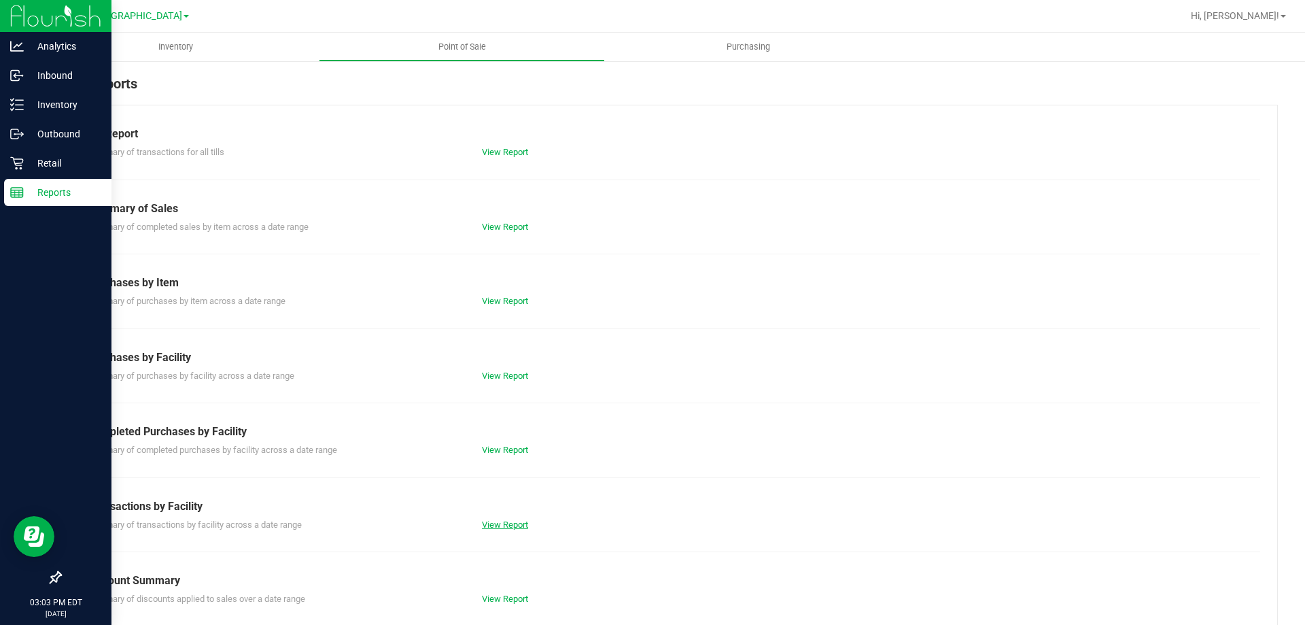
click at [514, 520] on link "View Report" at bounding box center [505, 524] width 46 height 10
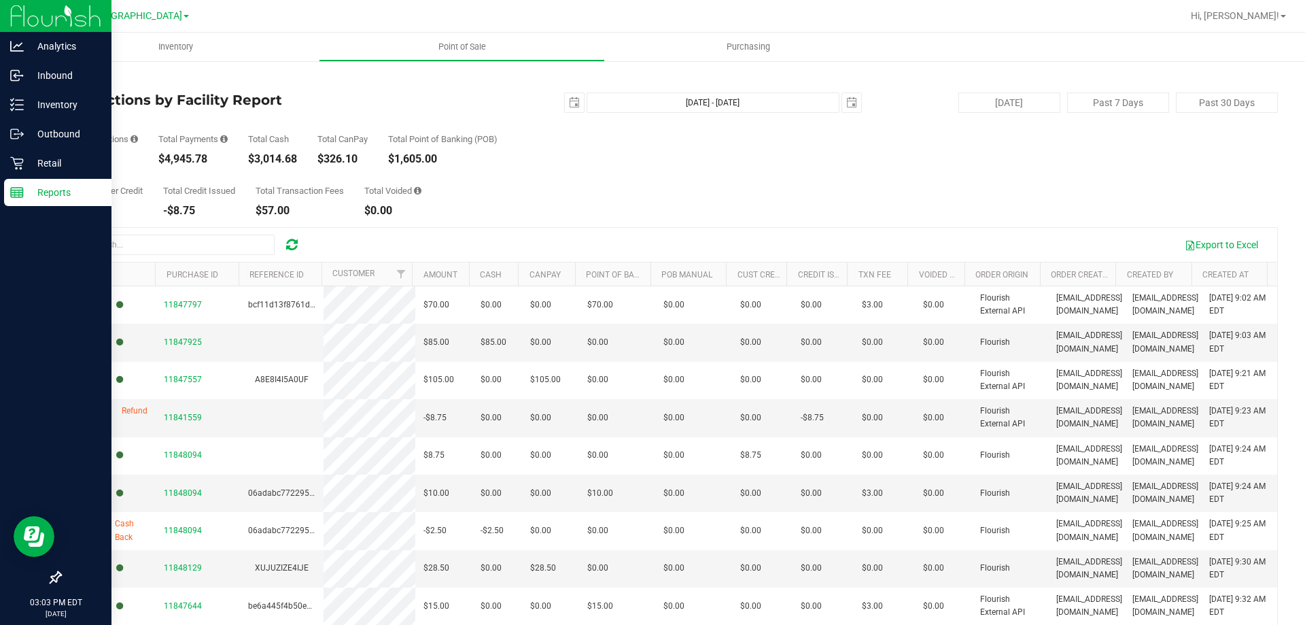
click at [77, 79] on link "Back" at bounding box center [70, 80] width 20 height 10
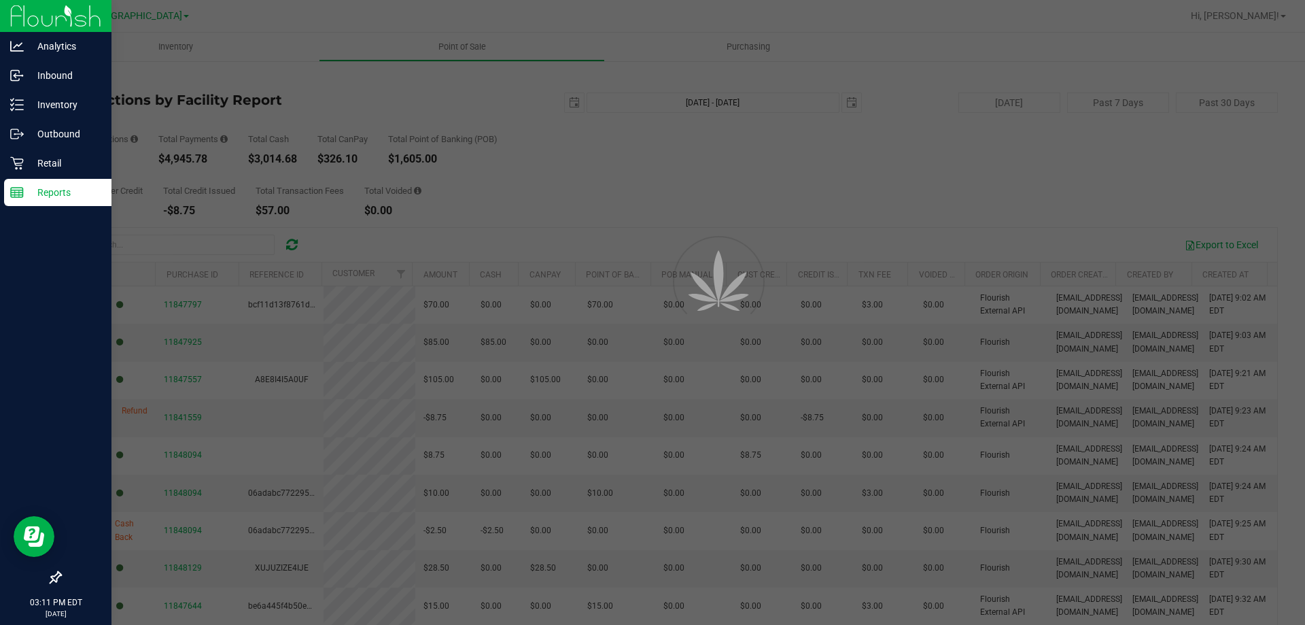
drag, startPoint x: 19, startPoint y: 184, endPoint x: 16, endPoint y: 163, distance: 20.7
click at [19, 182] on div at bounding box center [652, 312] width 1305 height 625
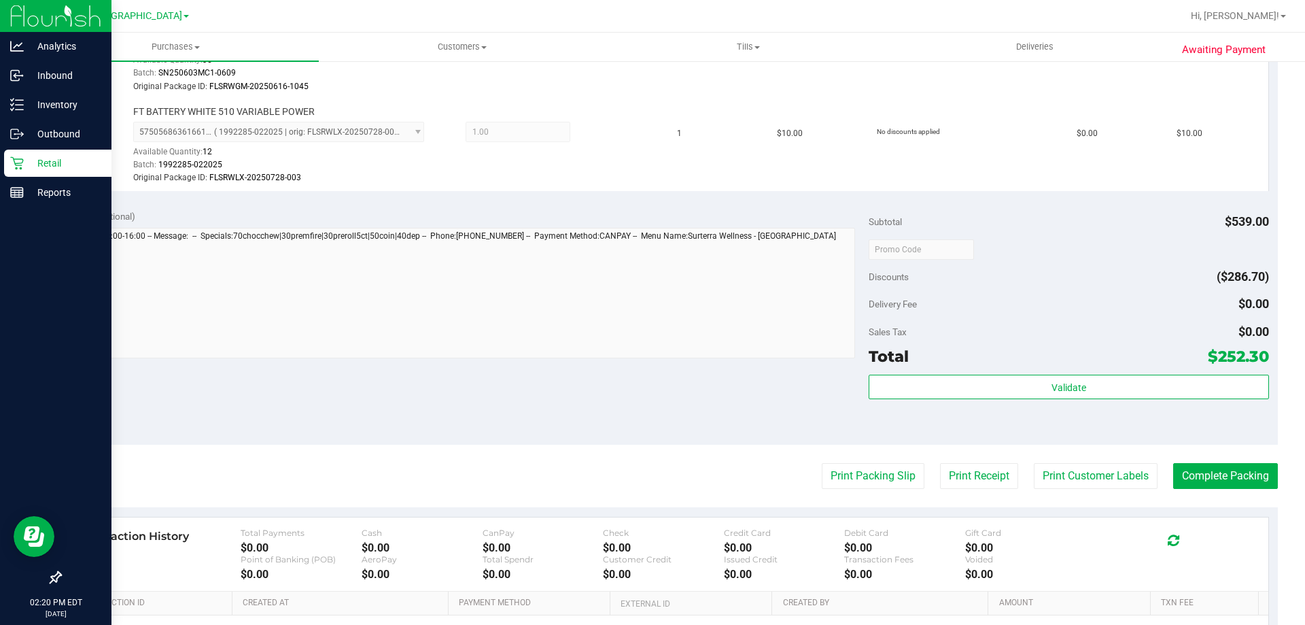
scroll to position [1006, 0]
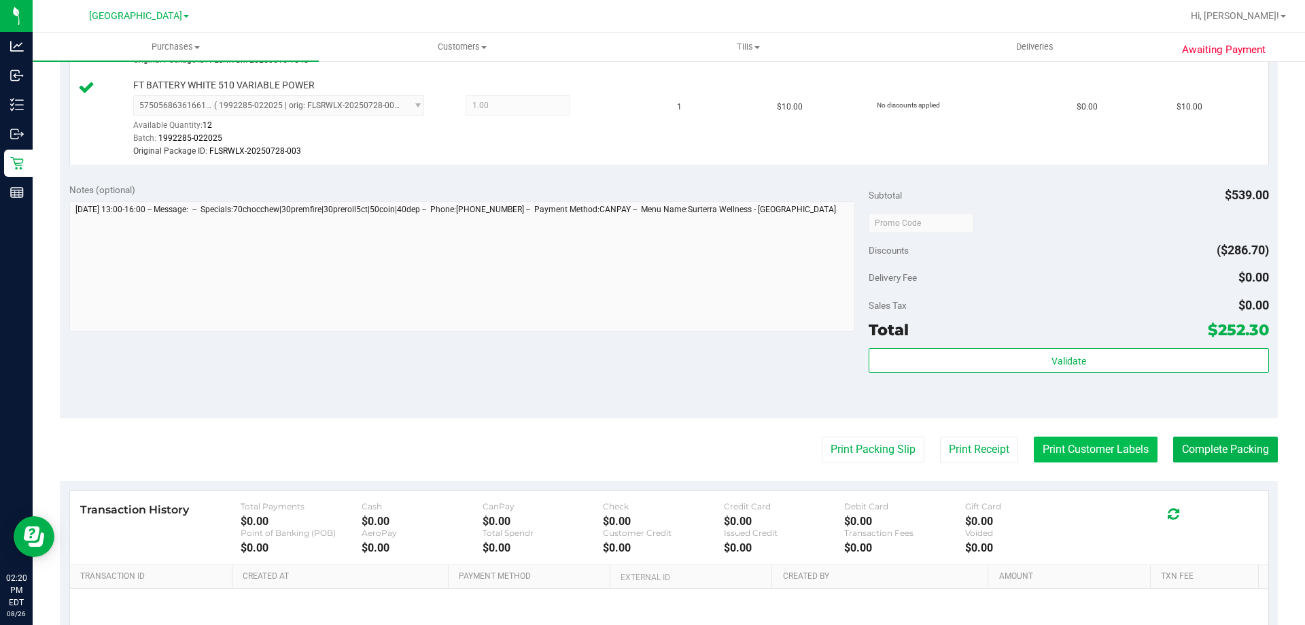
click at [1059, 450] on button "Print Customer Labels" at bounding box center [1096, 449] width 124 height 26
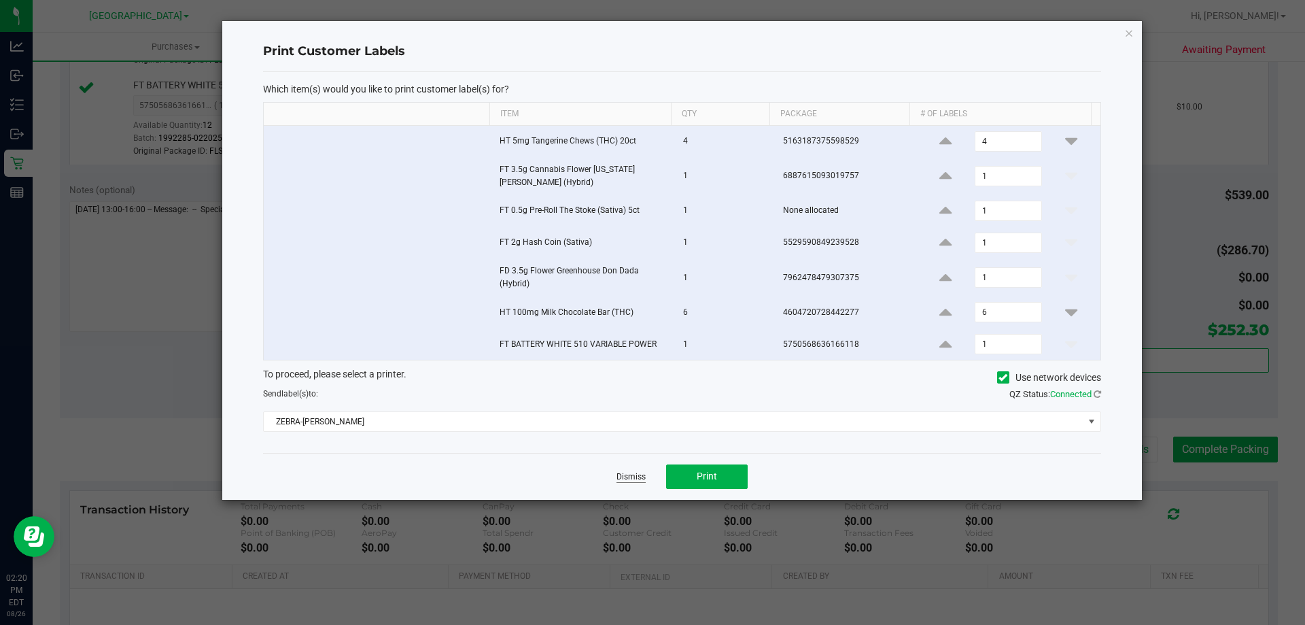
click at [638, 478] on link "Dismiss" at bounding box center [631, 477] width 29 height 12
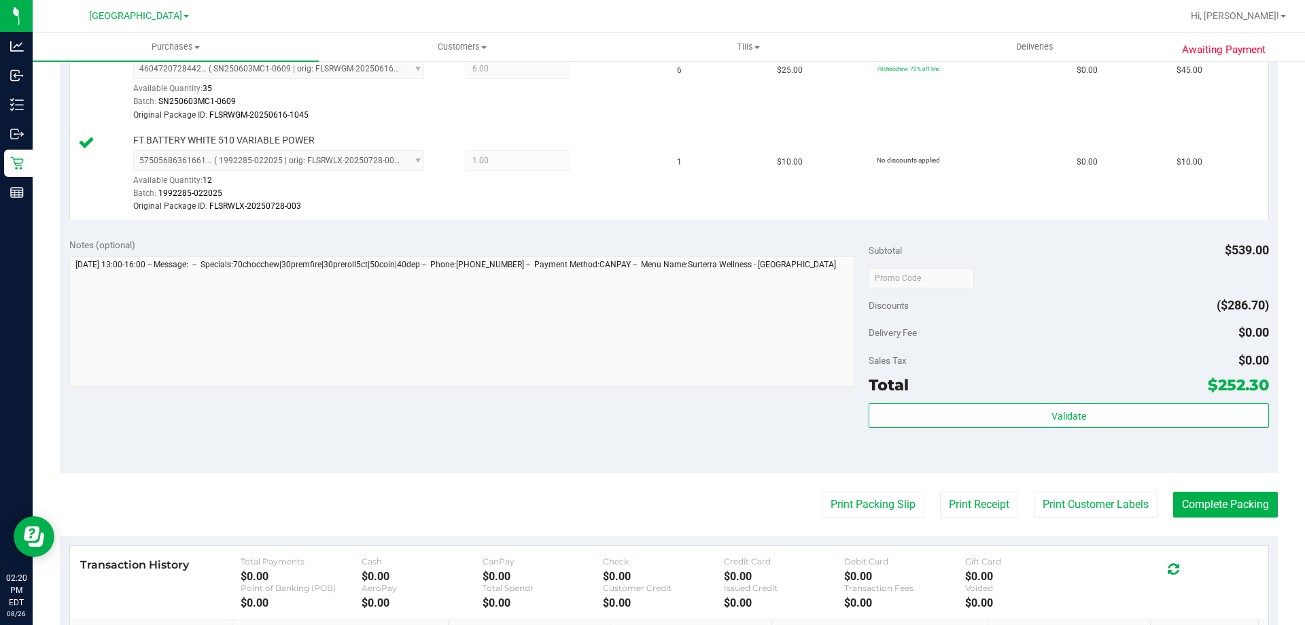
scroll to position [959, 0]
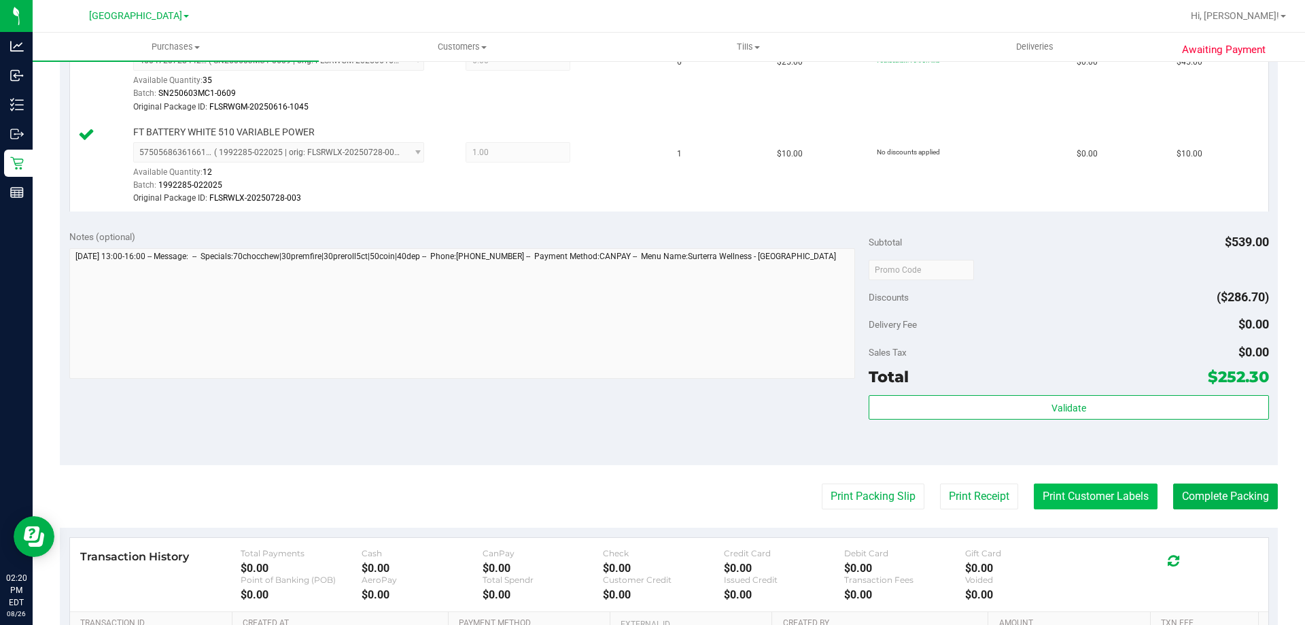
click at [1083, 494] on button "Print Customer Labels" at bounding box center [1096, 496] width 124 height 26
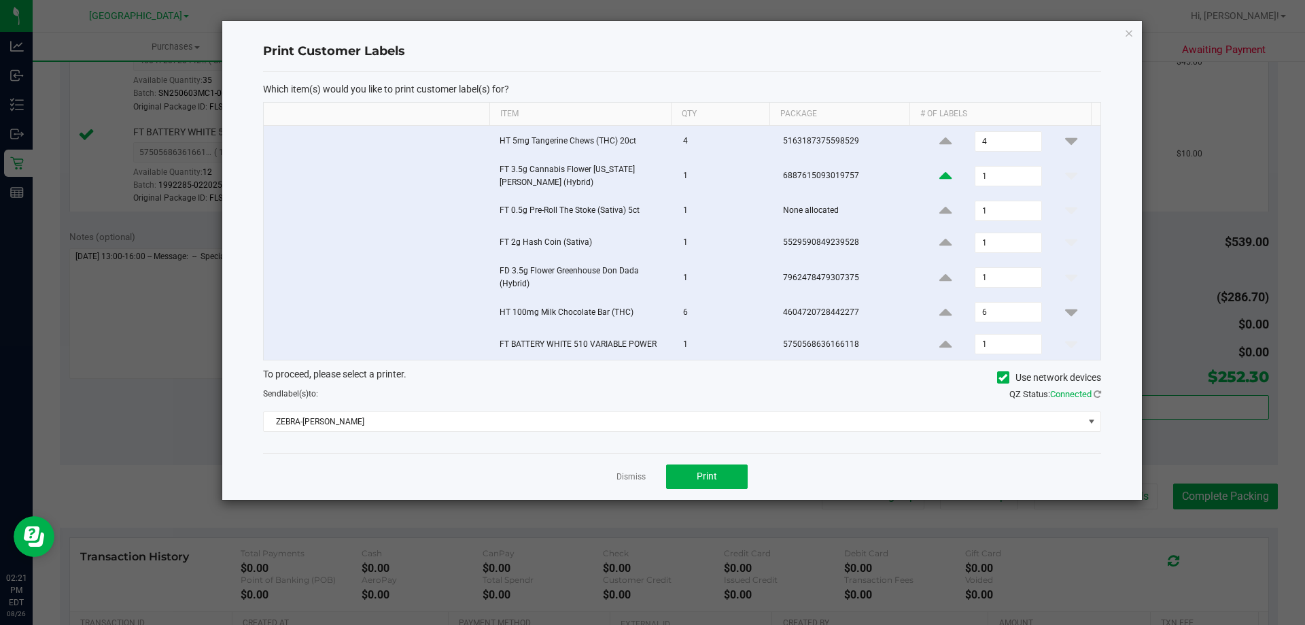
click at [942, 179] on icon at bounding box center [946, 175] width 12 height 17
type input "2"
click at [940, 277] on icon at bounding box center [946, 277] width 12 height 17
type input "2"
click at [730, 479] on button "Print" at bounding box center [707, 476] width 82 height 24
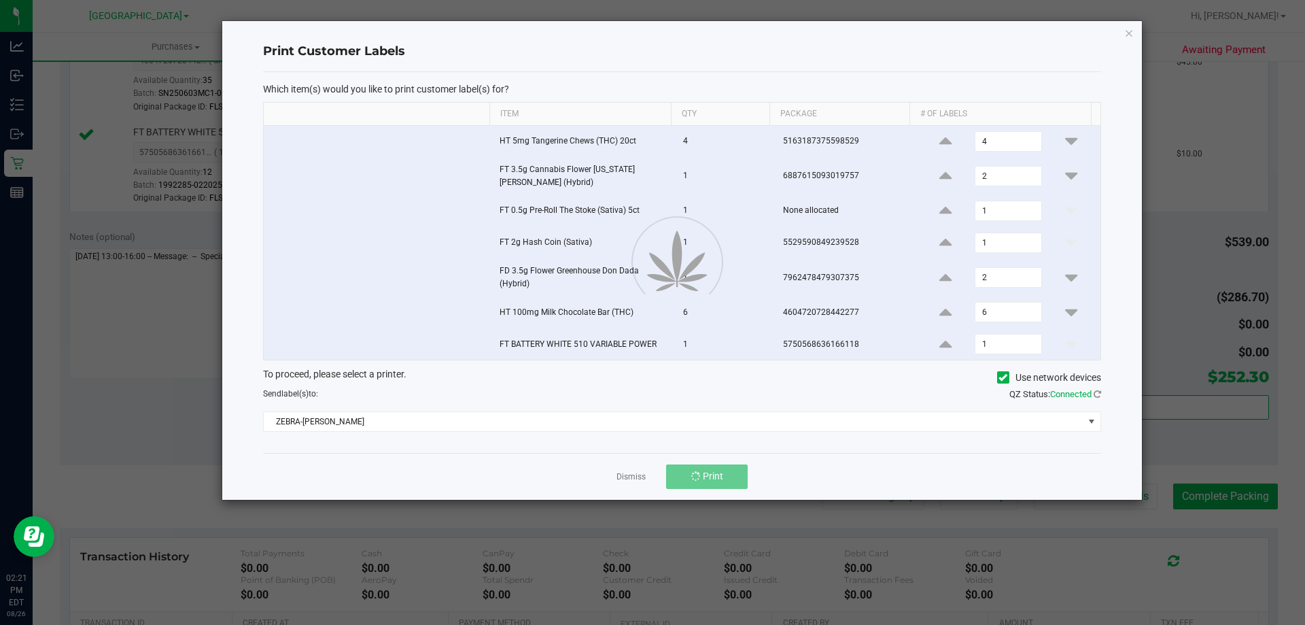
click at [648, 466] on div at bounding box center [682, 260] width 920 height 479
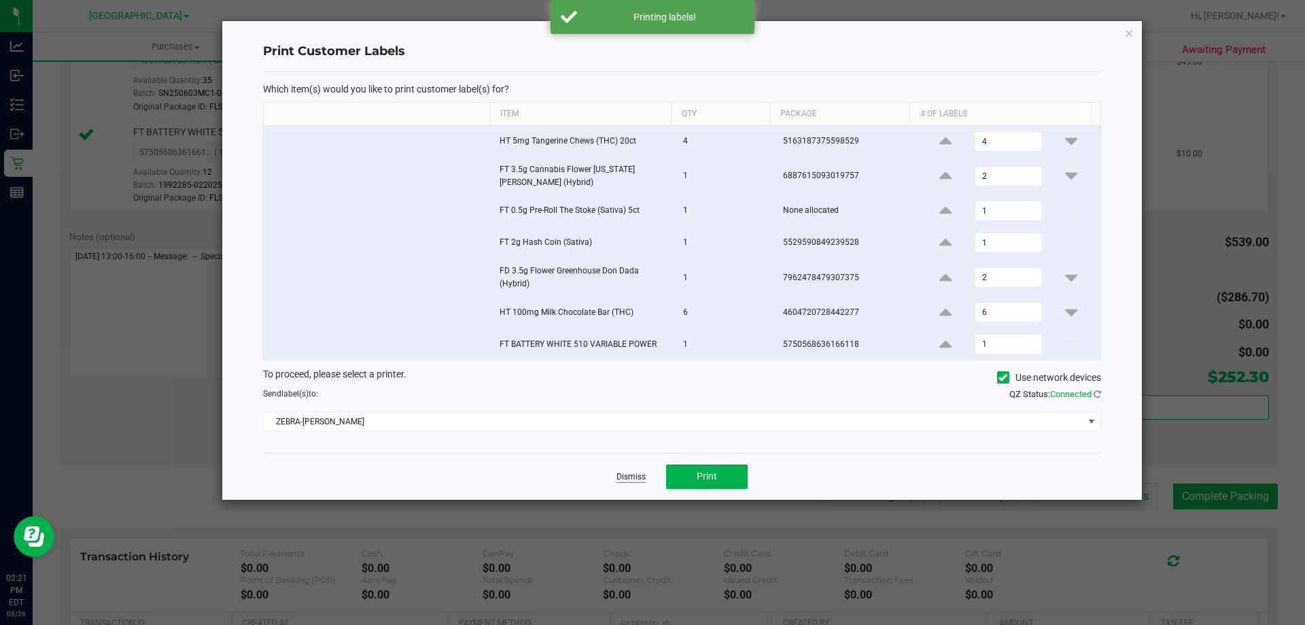
click at [636, 477] on link "Dismiss" at bounding box center [631, 477] width 29 height 12
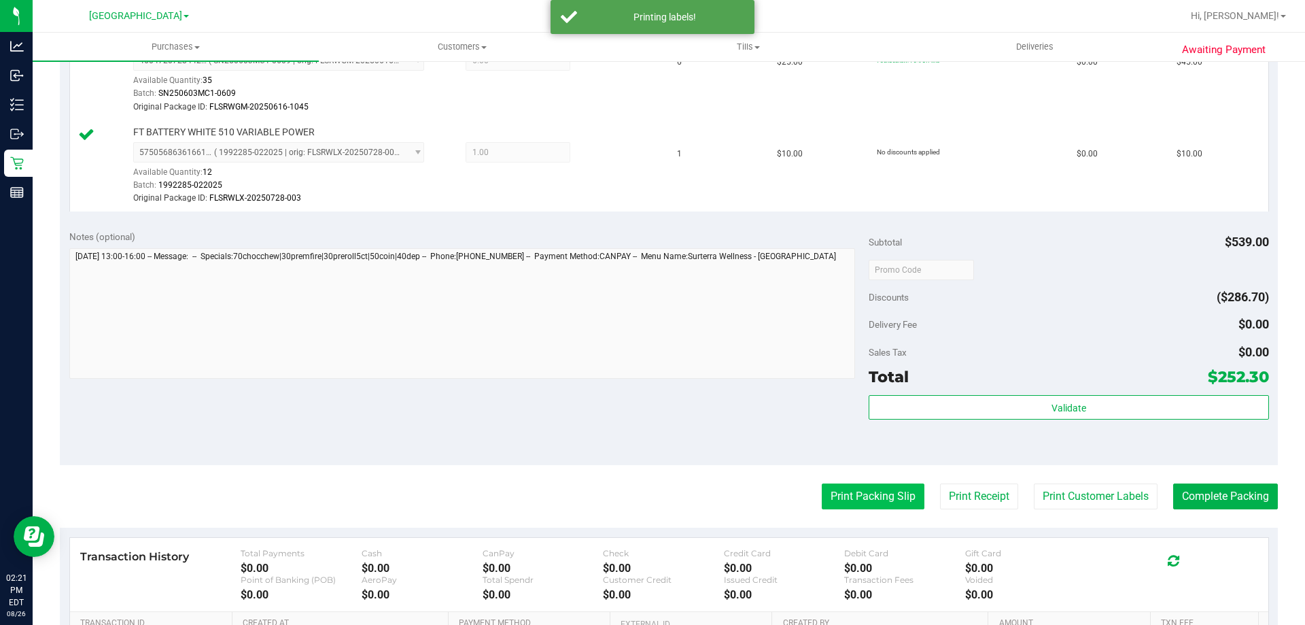
click at [857, 489] on button "Print Packing Slip" at bounding box center [873, 496] width 103 height 26
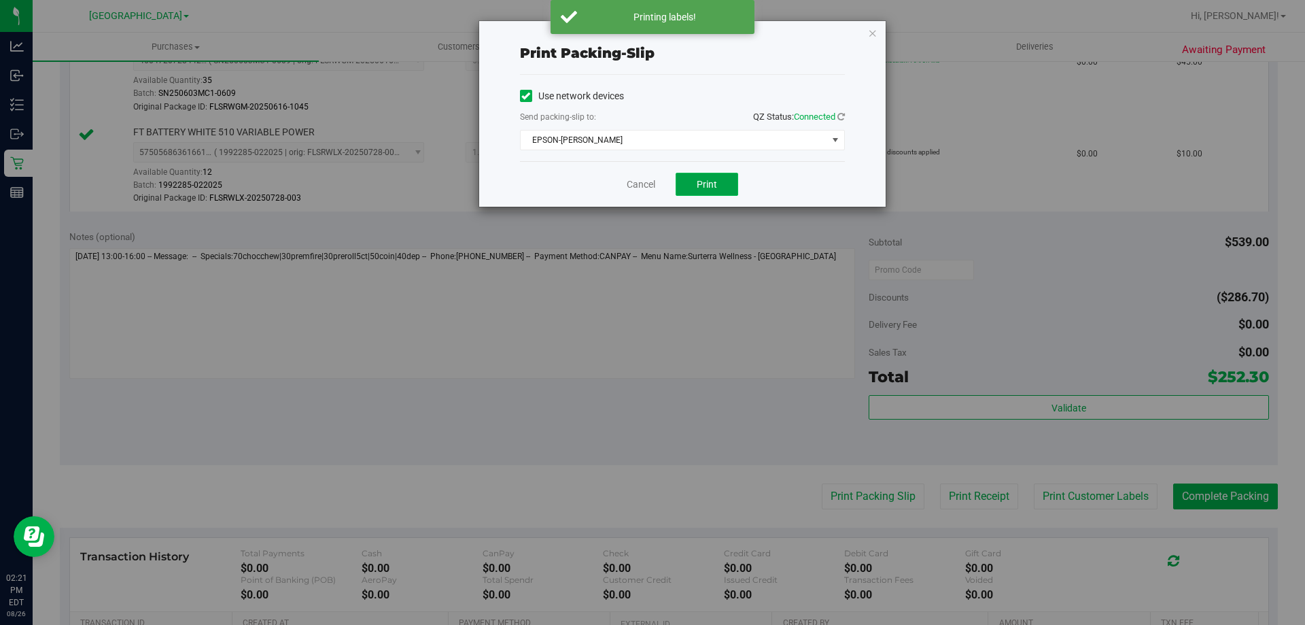
click at [715, 182] on span "Print" at bounding box center [707, 184] width 20 height 11
click at [635, 186] on link "Cancel" at bounding box center [641, 184] width 29 height 14
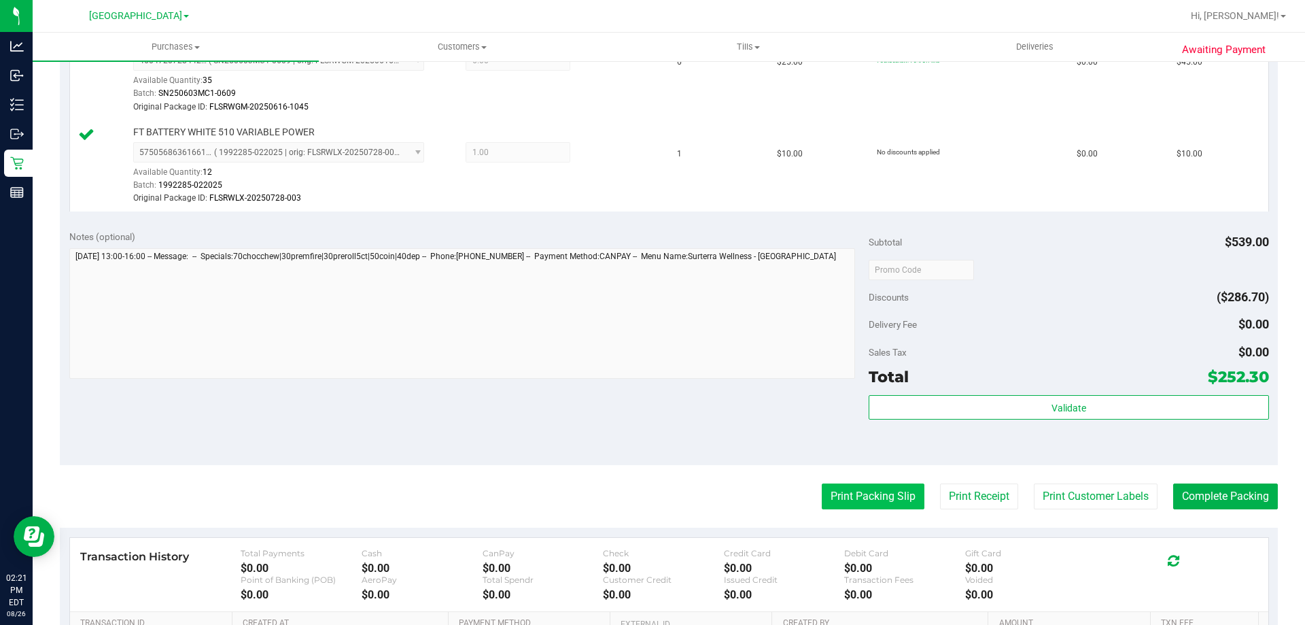
click at [859, 493] on button "Print Packing Slip" at bounding box center [873, 496] width 103 height 26
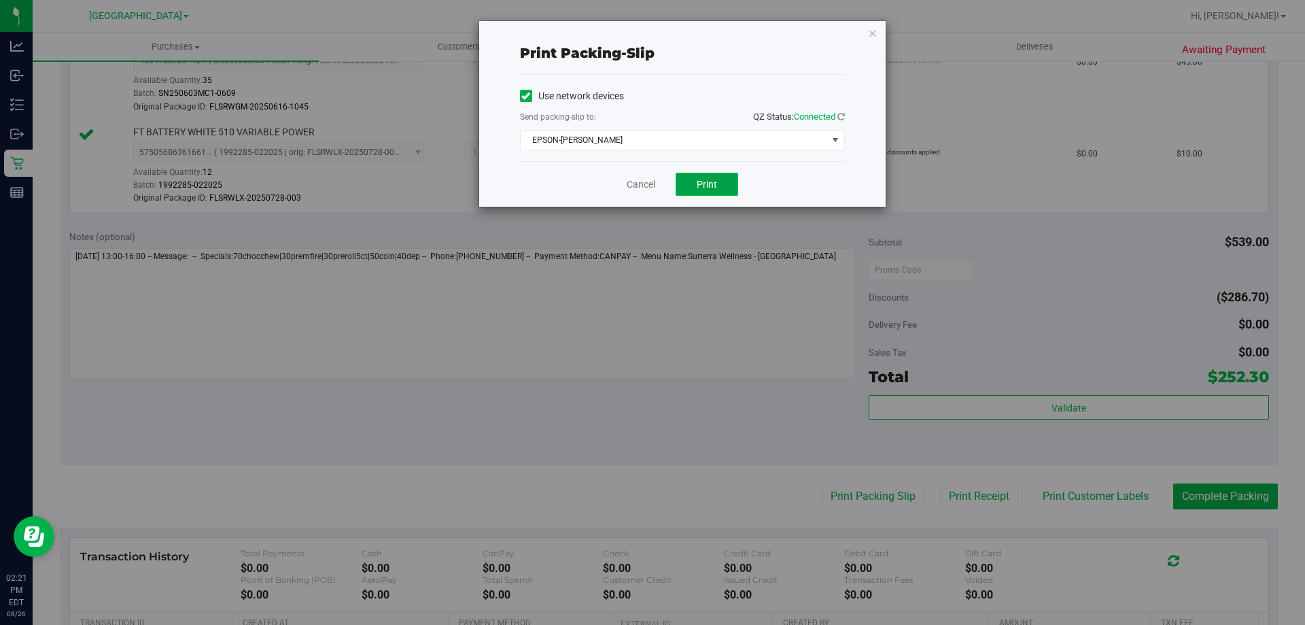
click at [719, 176] on button "Print" at bounding box center [707, 184] width 63 height 23
click at [640, 188] on link "Cancel" at bounding box center [641, 184] width 29 height 14
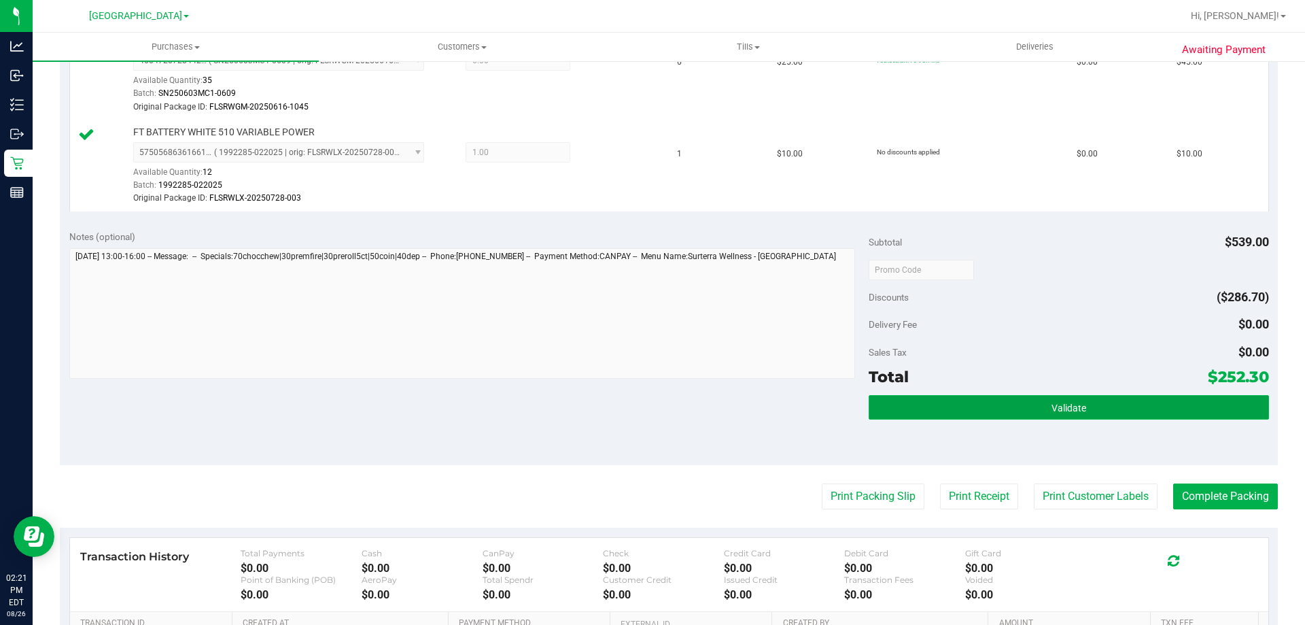
click at [942, 407] on button "Validate" at bounding box center [1069, 407] width 400 height 24
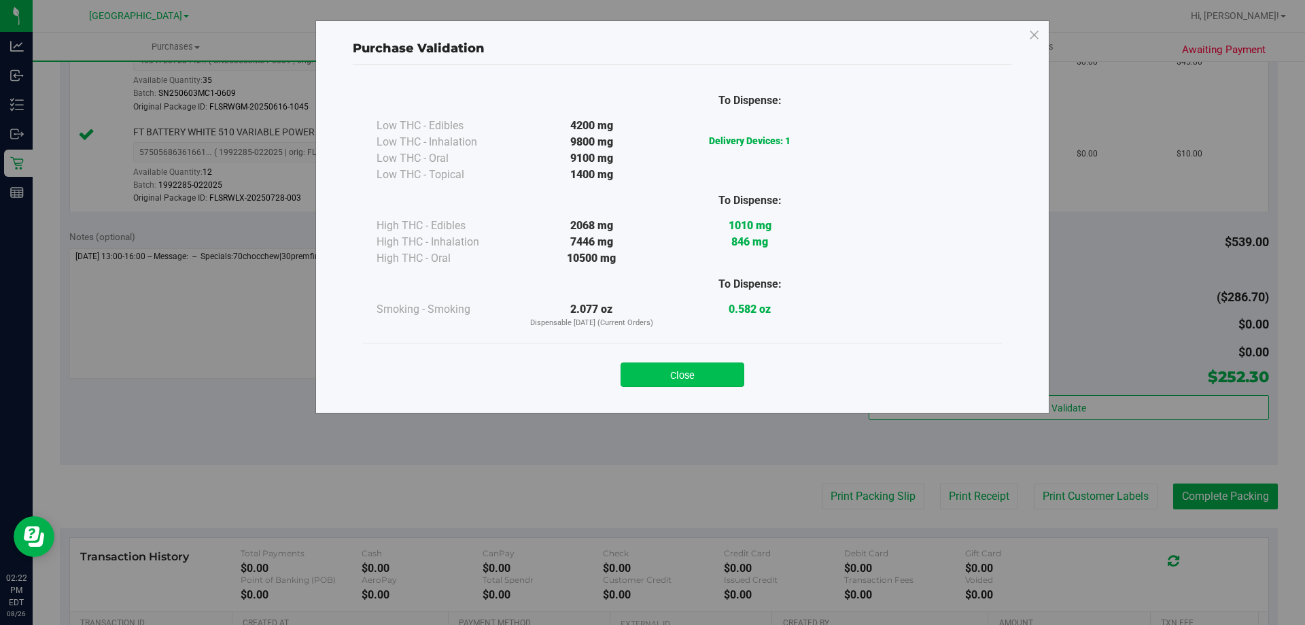
click at [683, 364] on button "Close" at bounding box center [683, 374] width 124 height 24
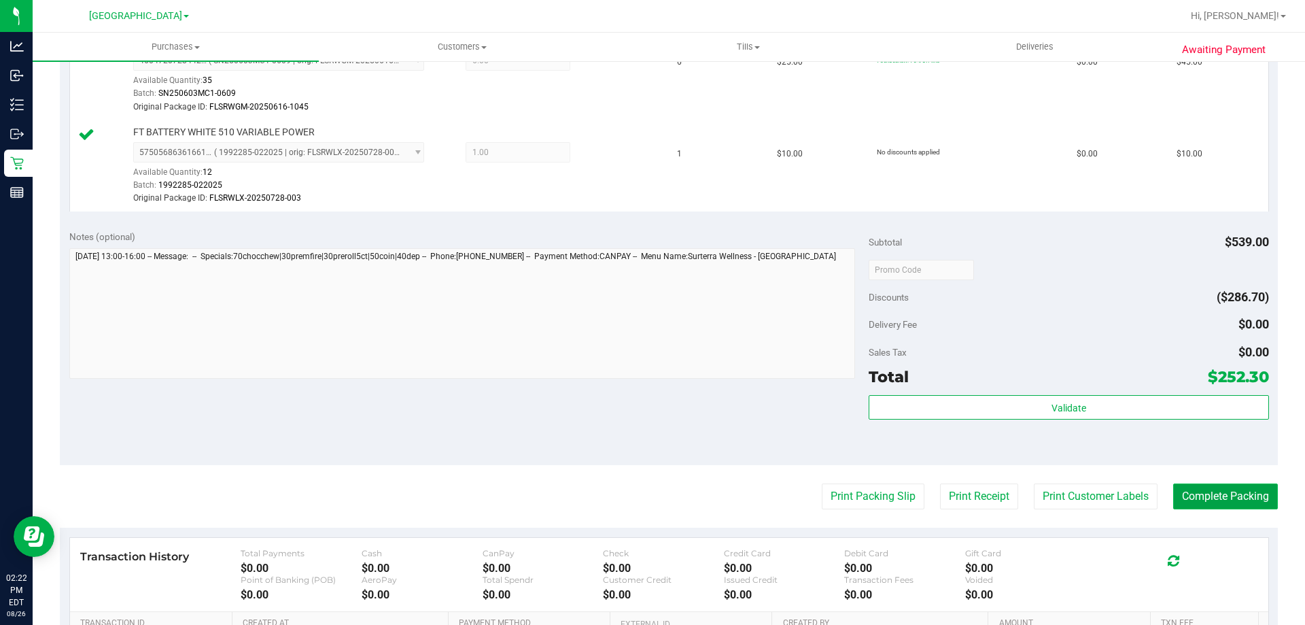
click at [1230, 500] on button "Complete Packing" at bounding box center [1225, 496] width 105 height 26
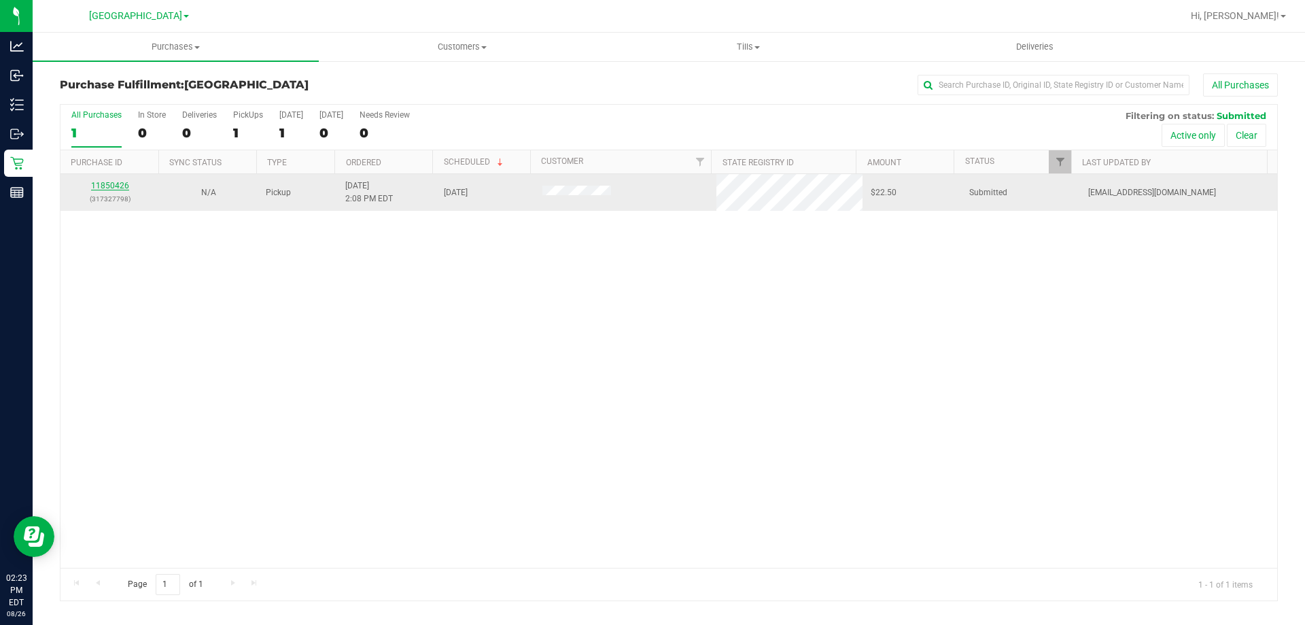
click at [113, 184] on link "11850426" at bounding box center [110, 186] width 38 height 10
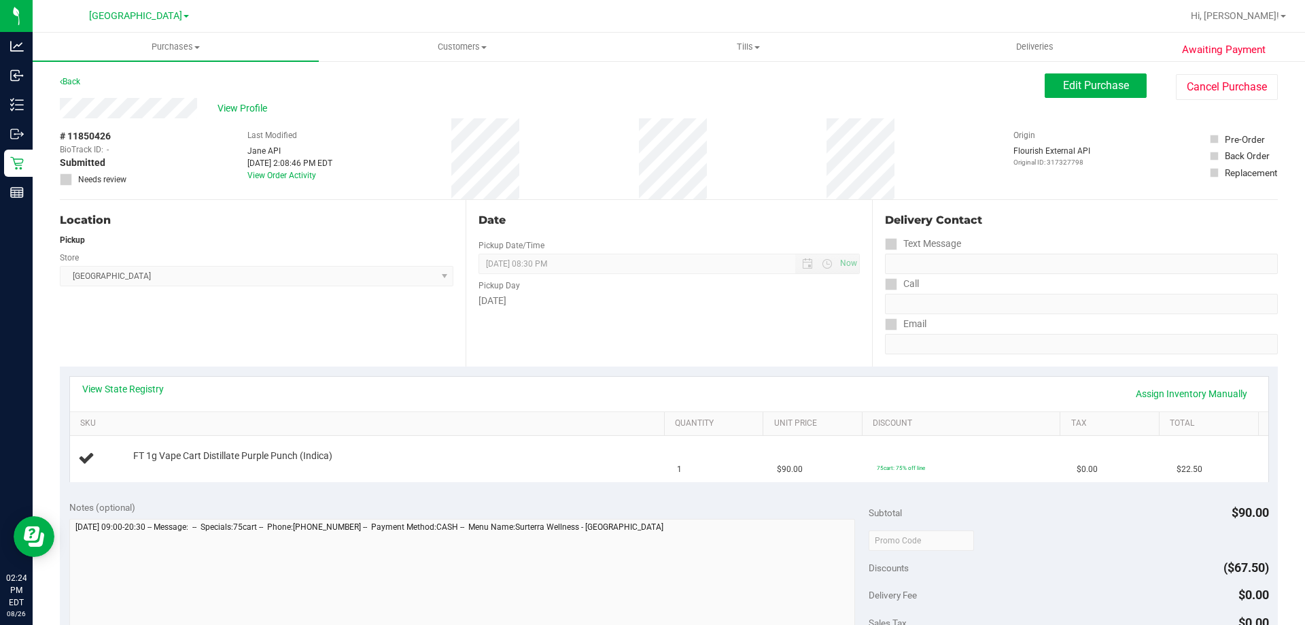
click at [148, 413] on th "SKU" at bounding box center [367, 424] width 594 height 24
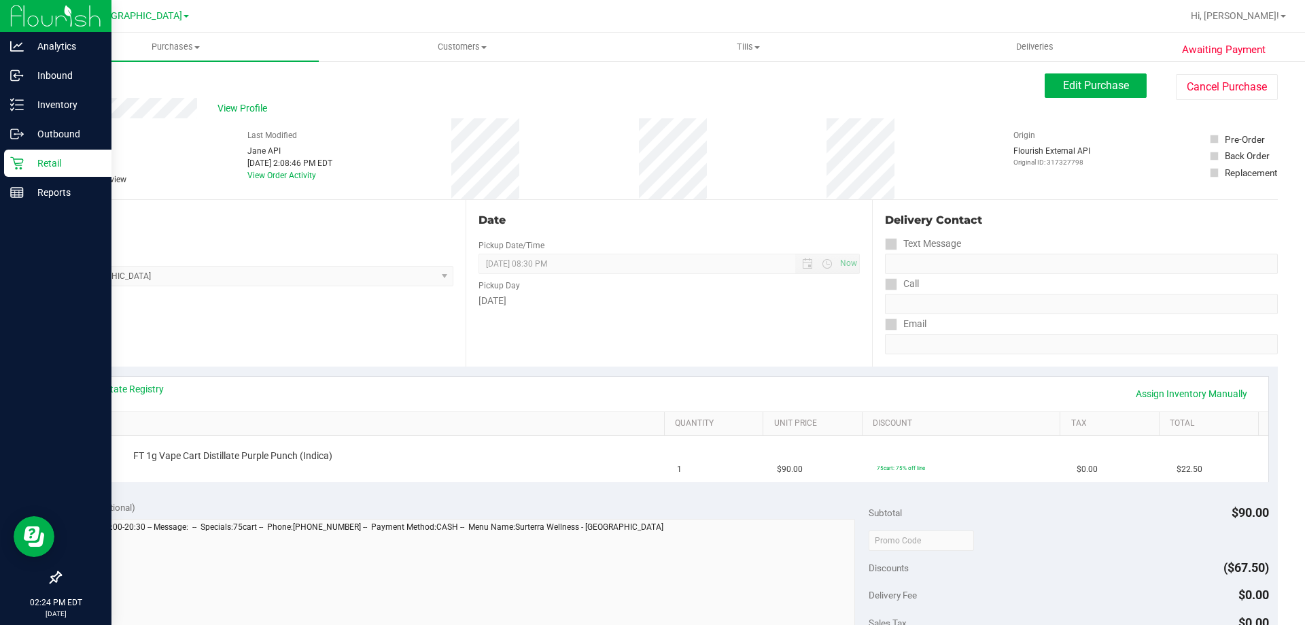
click at [44, 154] on div "Retail" at bounding box center [57, 163] width 107 height 27
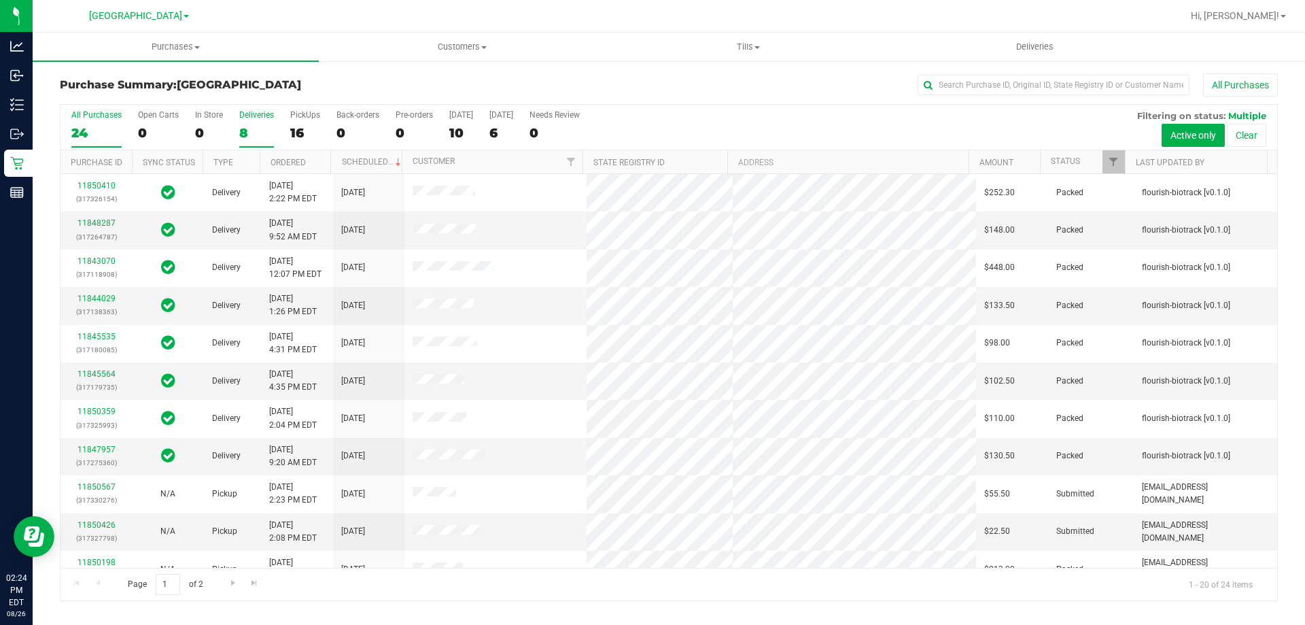
click at [261, 124] on label "Deliveries 8" at bounding box center [256, 128] width 35 height 37
click at [0, 0] on input "Deliveries 8" at bounding box center [0, 0] width 0 height 0
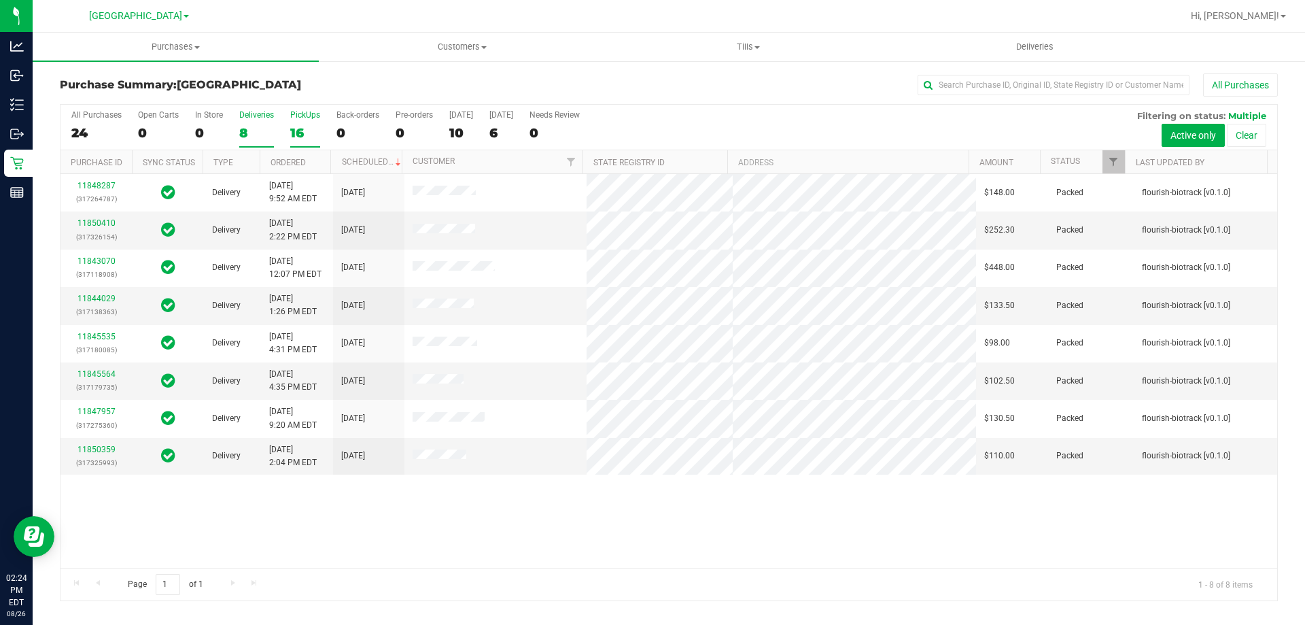
click at [304, 121] on label "PickUps 16" at bounding box center [305, 128] width 30 height 37
click at [0, 0] on input "PickUps 16" at bounding box center [0, 0] width 0 height 0
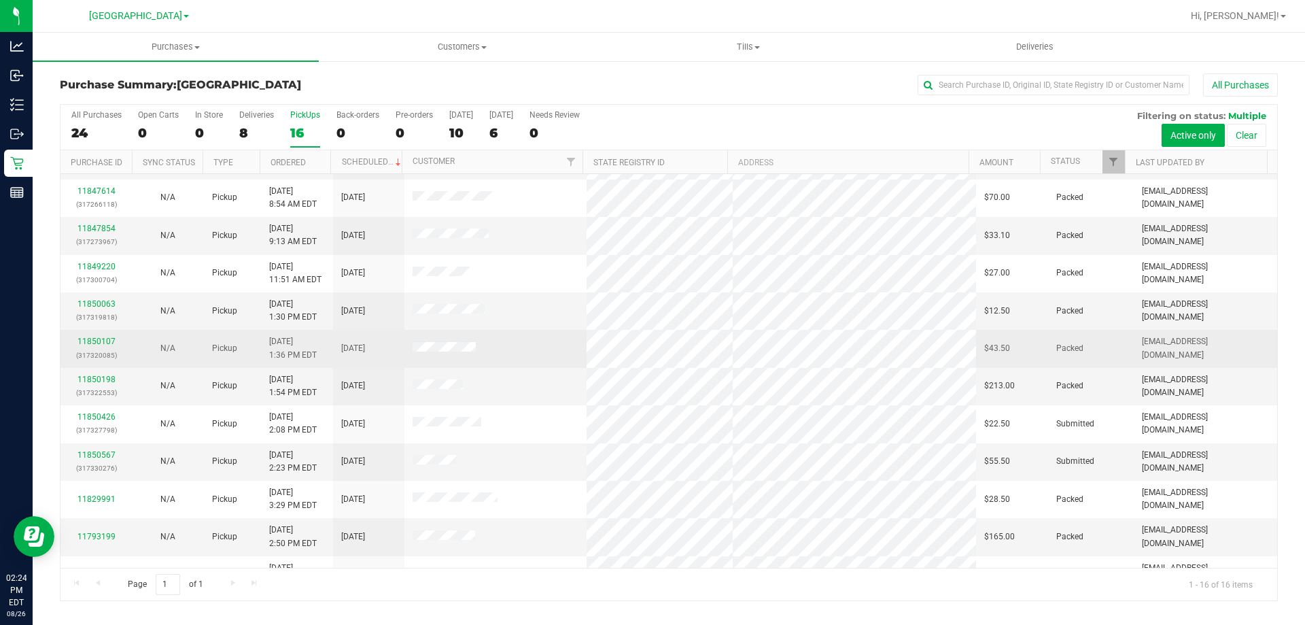
scroll to position [136, 0]
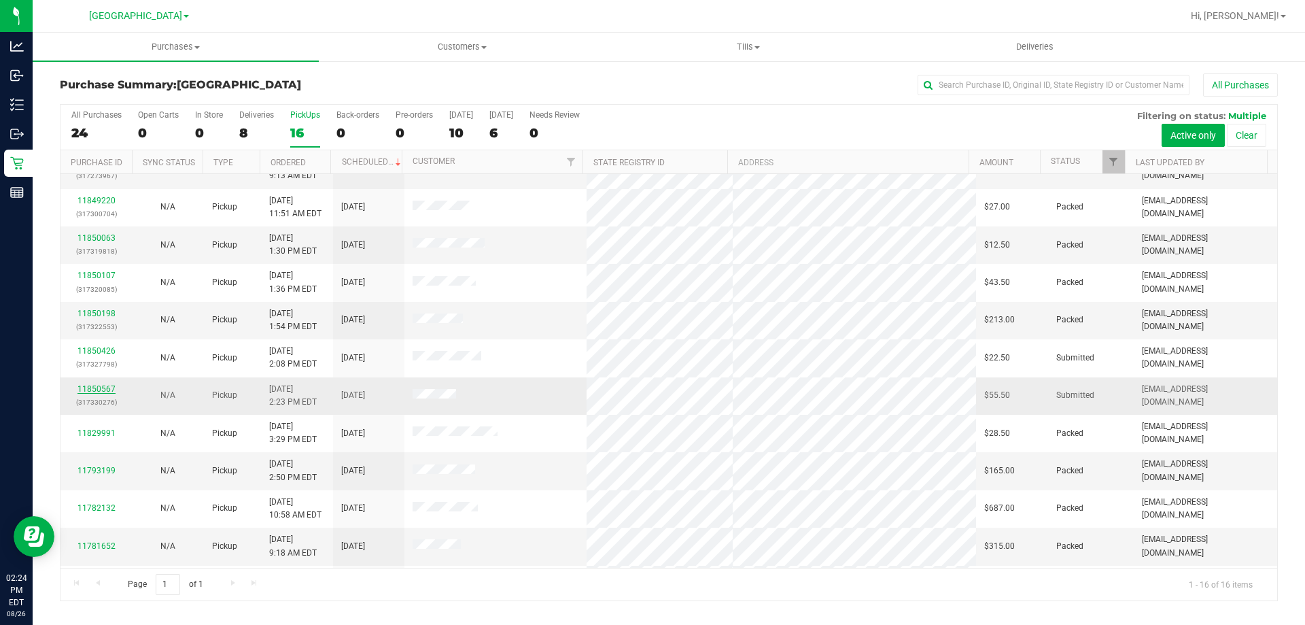
click at [105, 387] on link "11850567" at bounding box center [97, 389] width 38 height 10
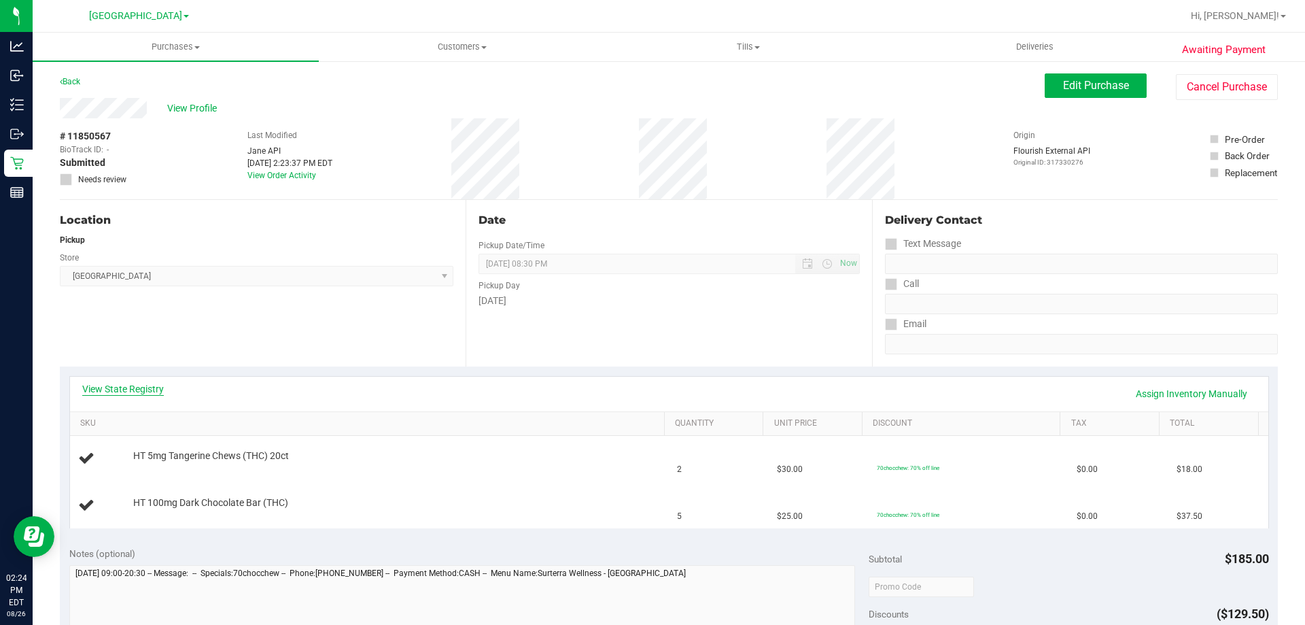
click at [116, 393] on link "View State Registry" at bounding box center [123, 389] width 82 height 14
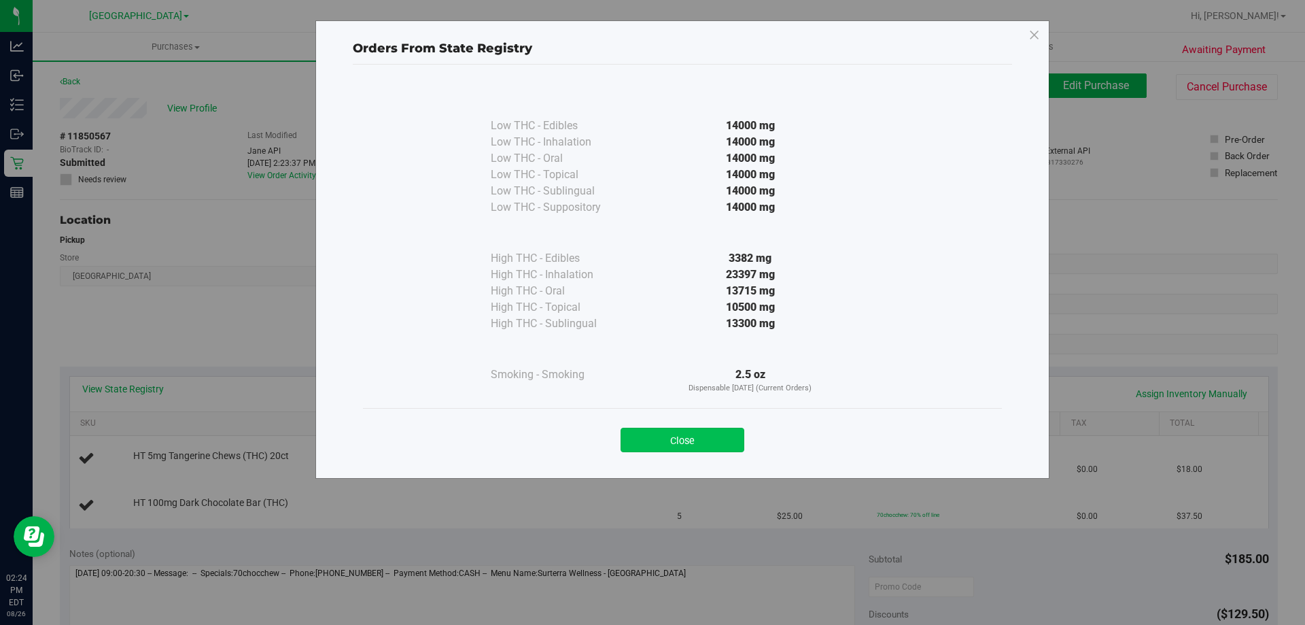
click at [655, 442] on button "Close" at bounding box center [683, 440] width 124 height 24
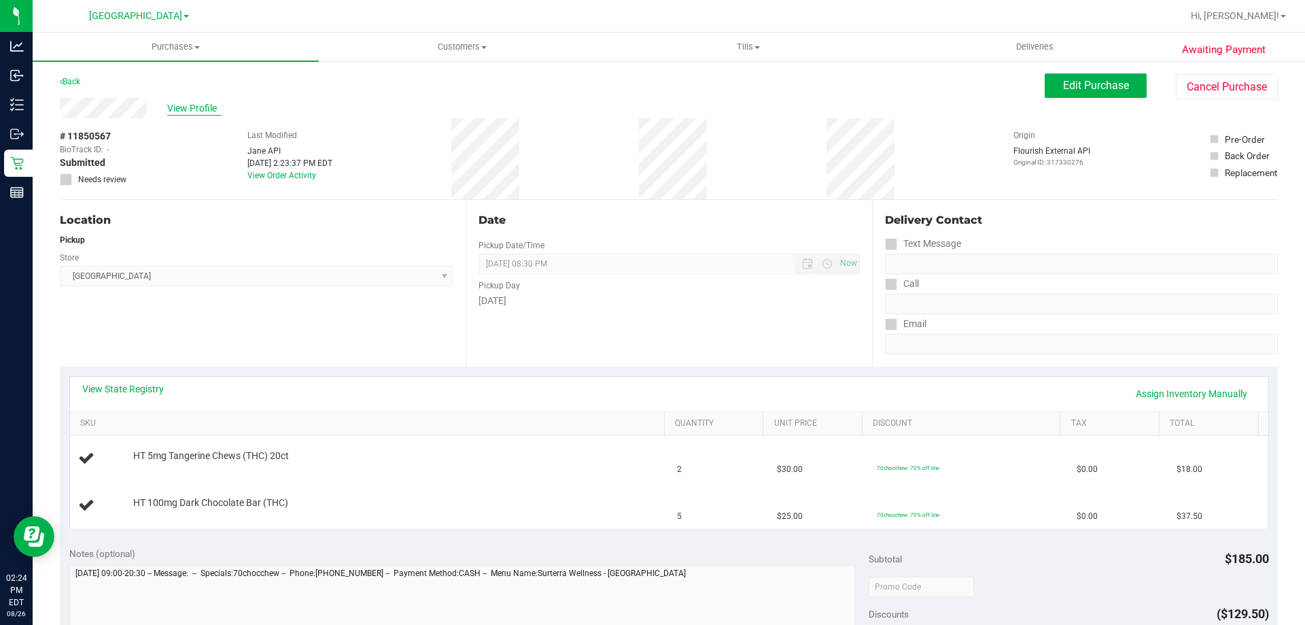
click at [204, 108] on span "View Profile" at bounding box center [194, 108] width 54 height 14
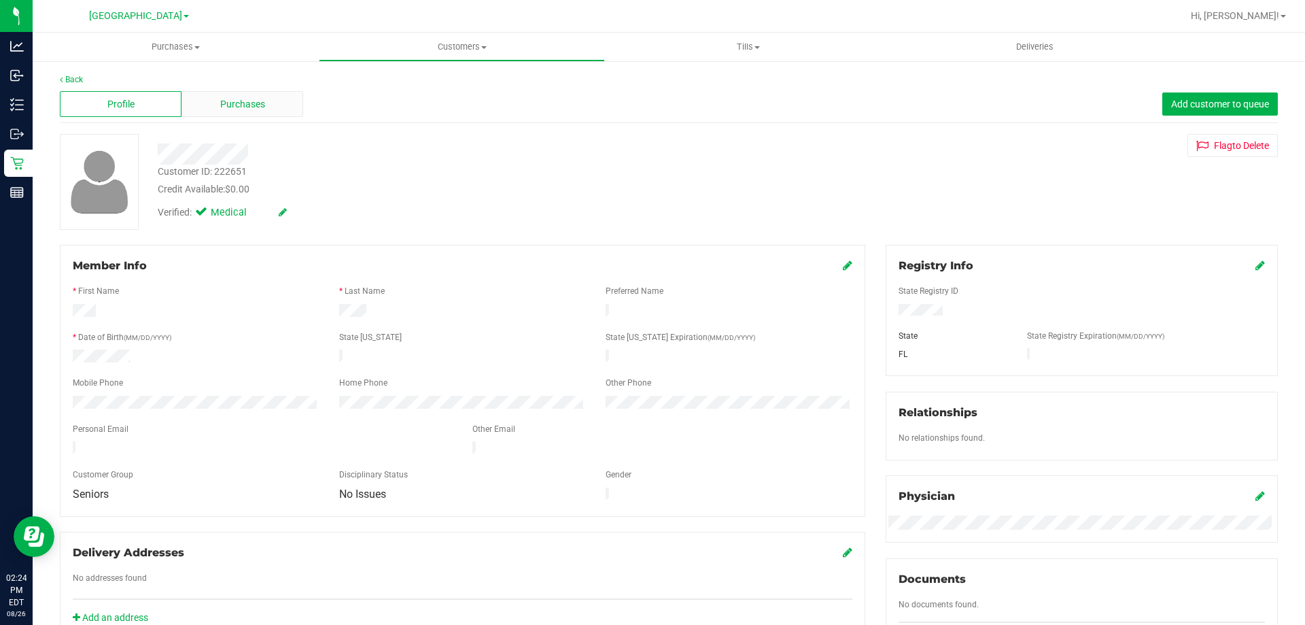
click at [223, 115] on div "Purchases" at bounding box center [243, 104] width 122 height 26
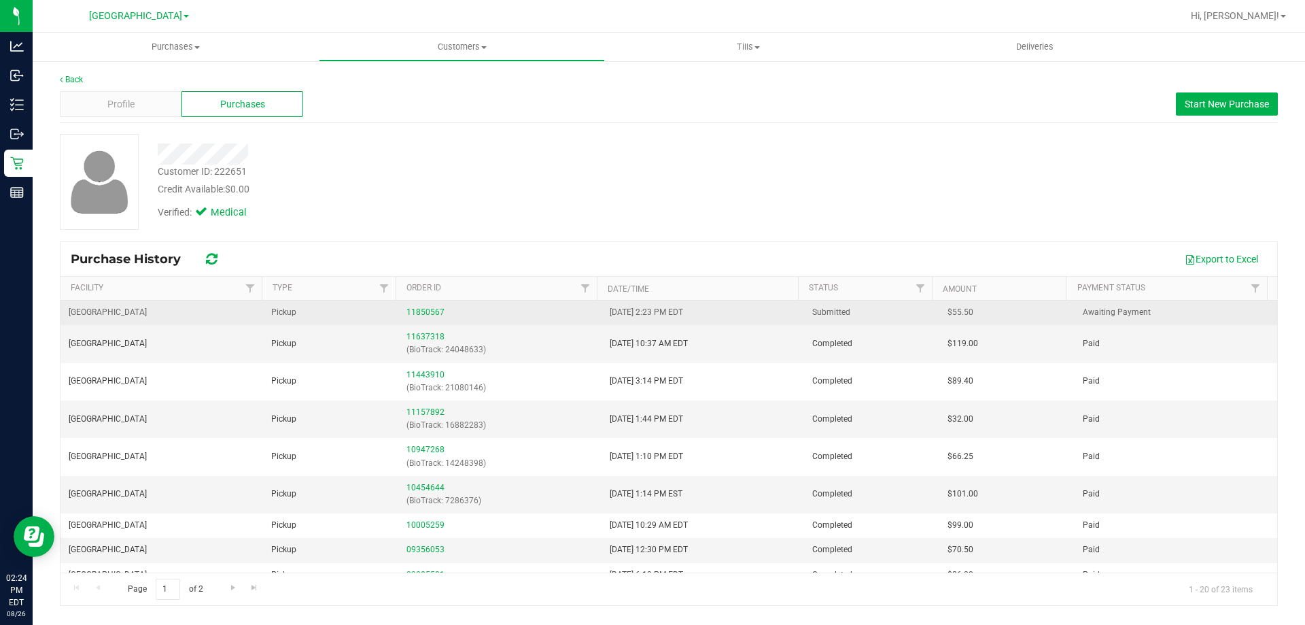
click at [407, 306] on div "11850567" at bounding box center [500, 312] width 186 height 13
click at [413, 315] on link "11850567" at bounding box center [426, 312] width 38 height 10
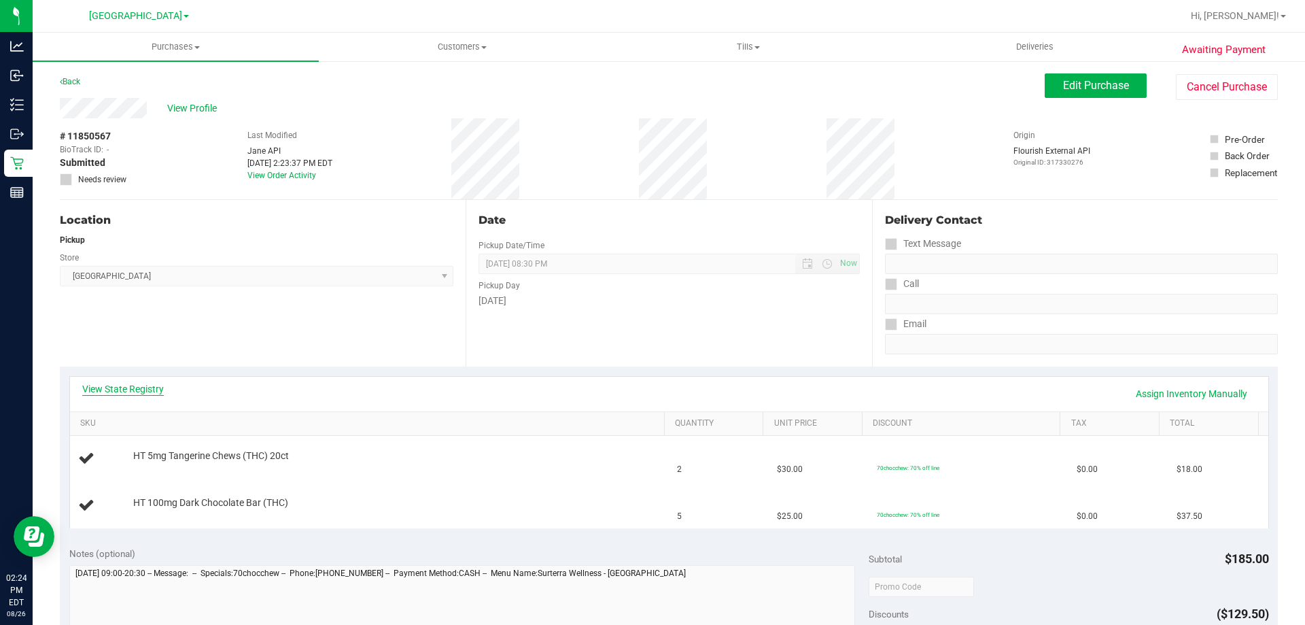
click at [140, 392] on link "View State Registry" at bounding box center [123, 389] width 82 height 14
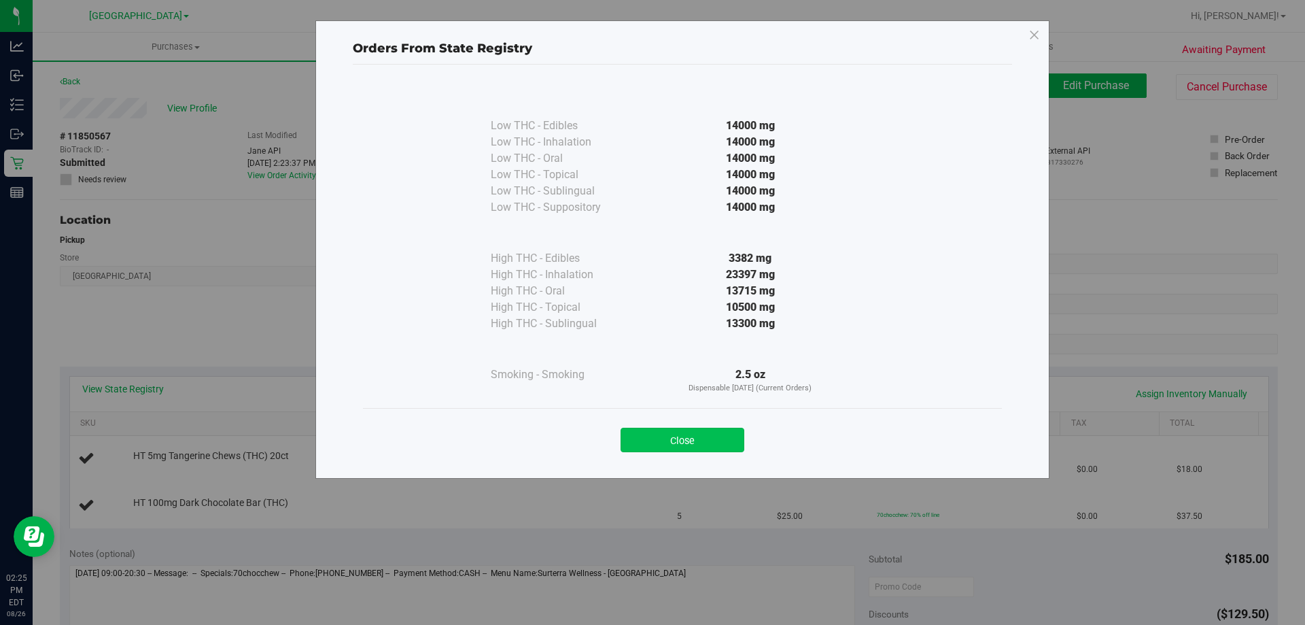
click at [721, 429] on button "Close" at bounding box center [683, 440] width 124 height 24
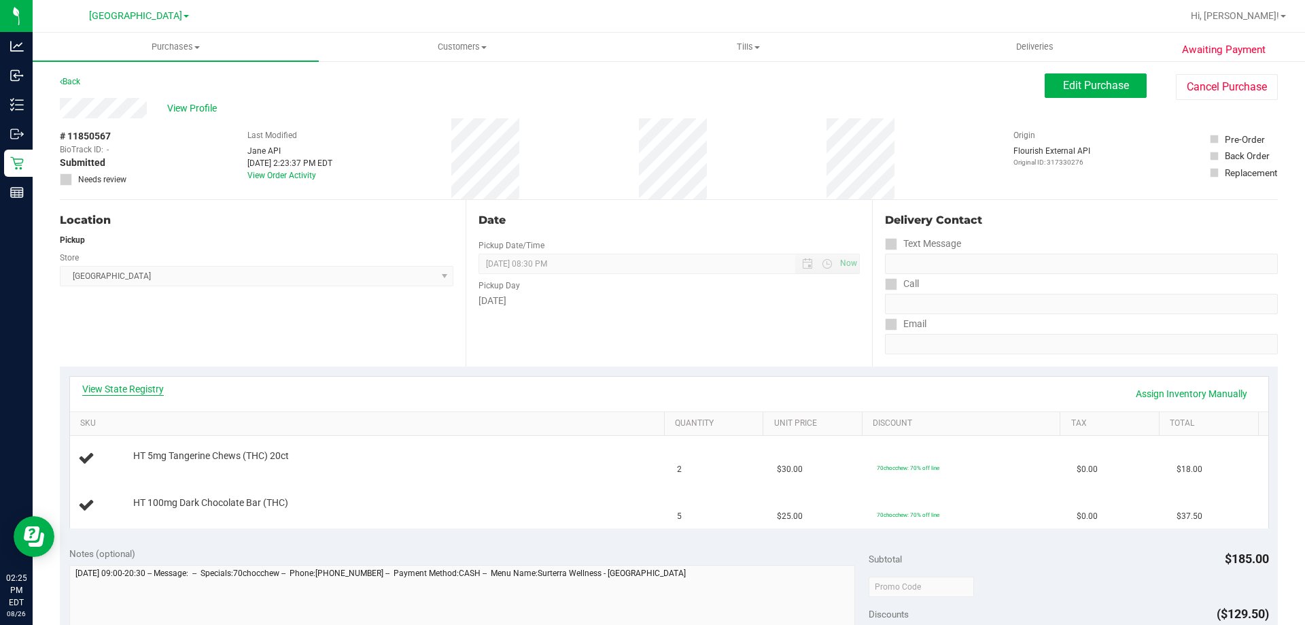
click at [120, 385] on link "View State Registry" at bounding box center [123, 389] width 82 height 14
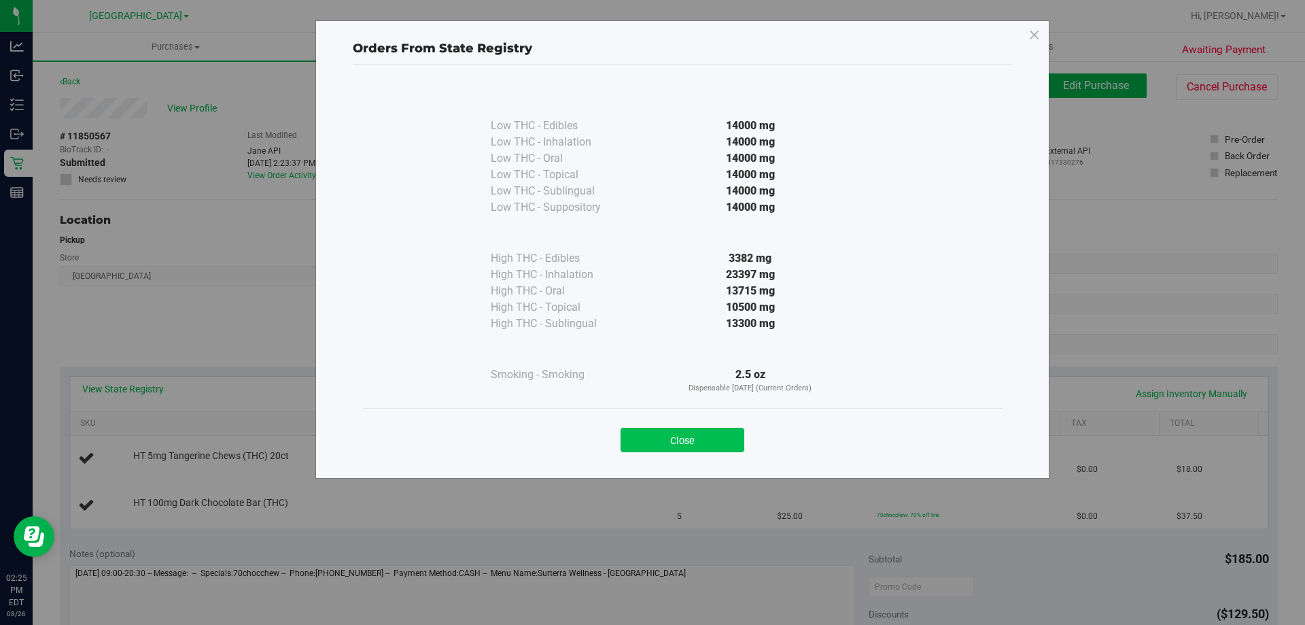
click at [649, 434] on button "Close" at bounding box center [683, 440] width 124 height 24
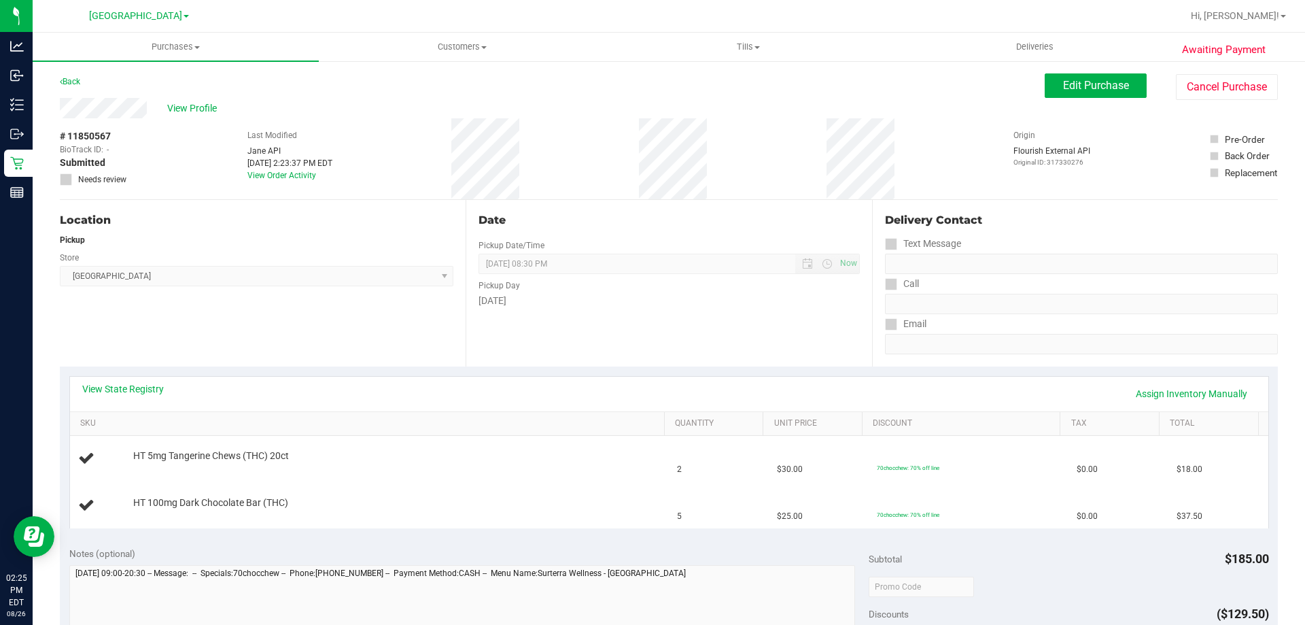
click at [360, 349] on div "Location Pickup Store North Port WC Select Store Bonita Springs WC Boynton Beac…" at bounding box center [263, 283] width 406 height 167
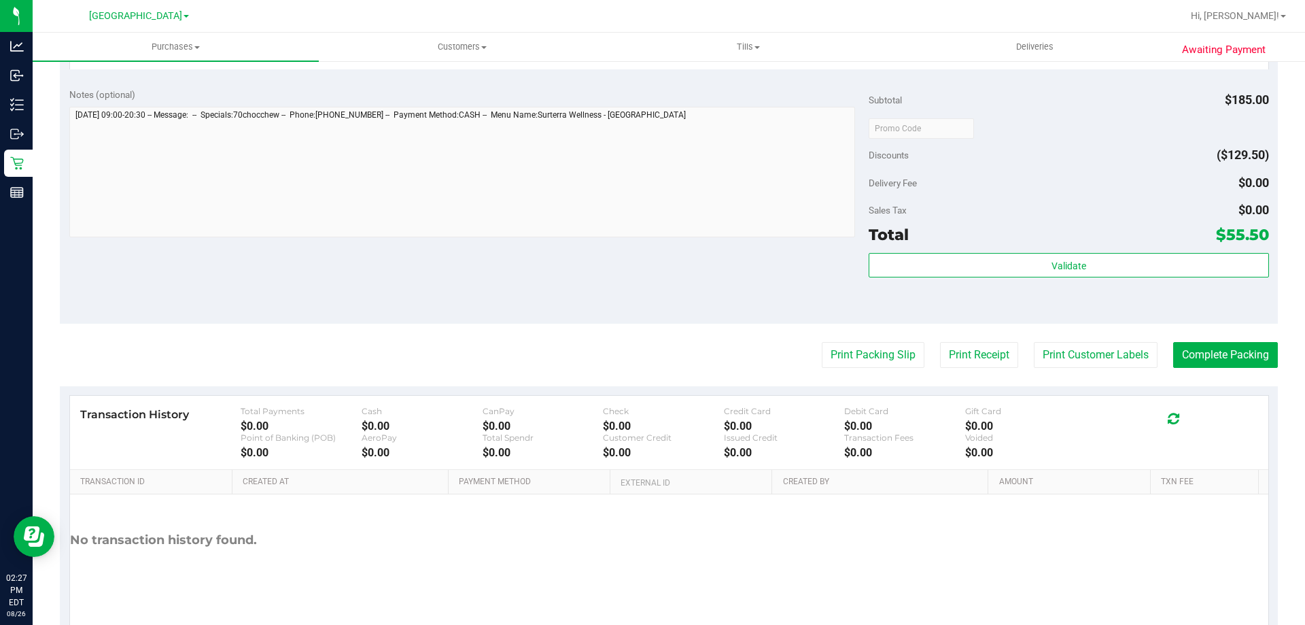
scroll to position [594, 0]
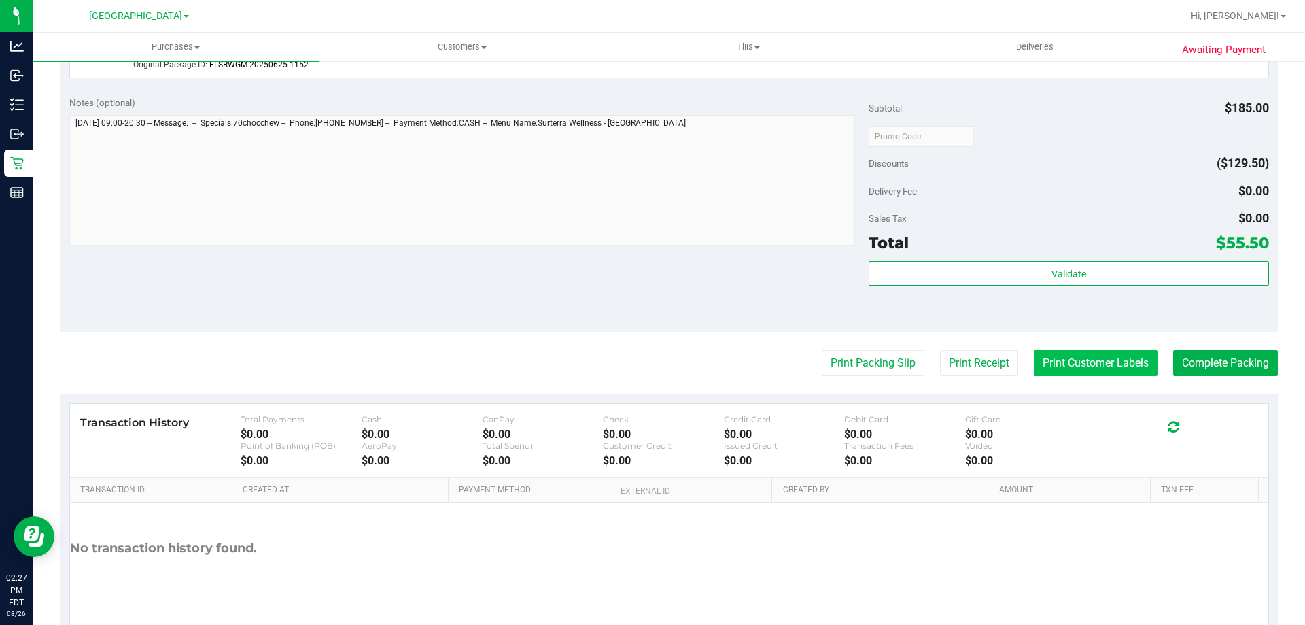
click at [1058, 361] on button "Print Customer Labels" at bounding box center [1096, 363] width 124 height 26
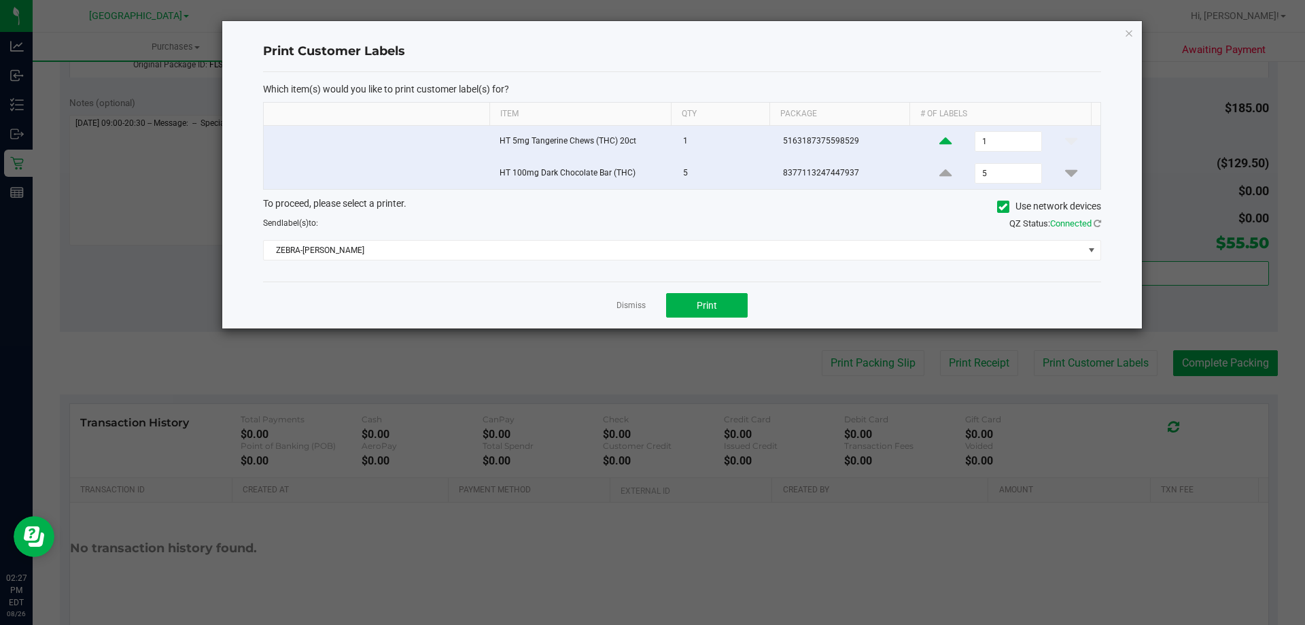
click at [940, 141] on icon at bounding box center [946, 141] width 12 height 17
type input "2"
click at [717, 312] on button "Print" at bounding box center [707, 305] width 82 height 24
click at [637, 309] on link "Dismiss" at bounding box center [631, 306] width 29 height 12
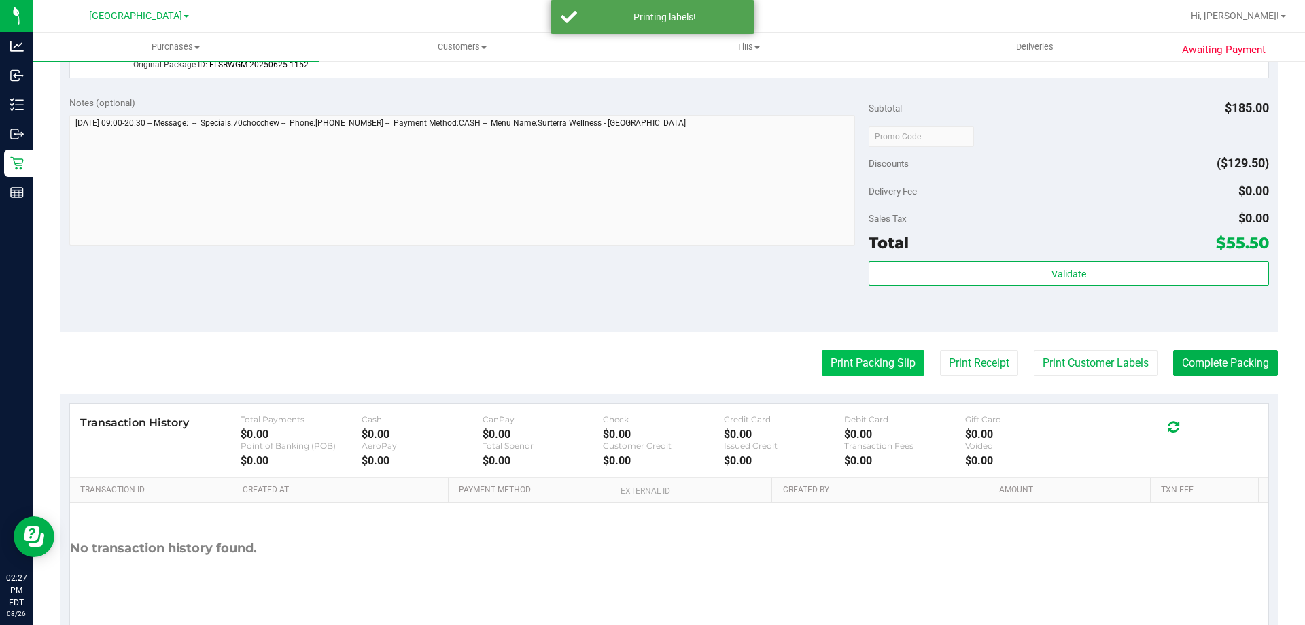
click at [856, 371] on button "Print Packing Slip" at bounding box center [873, 363] width 103 height 26
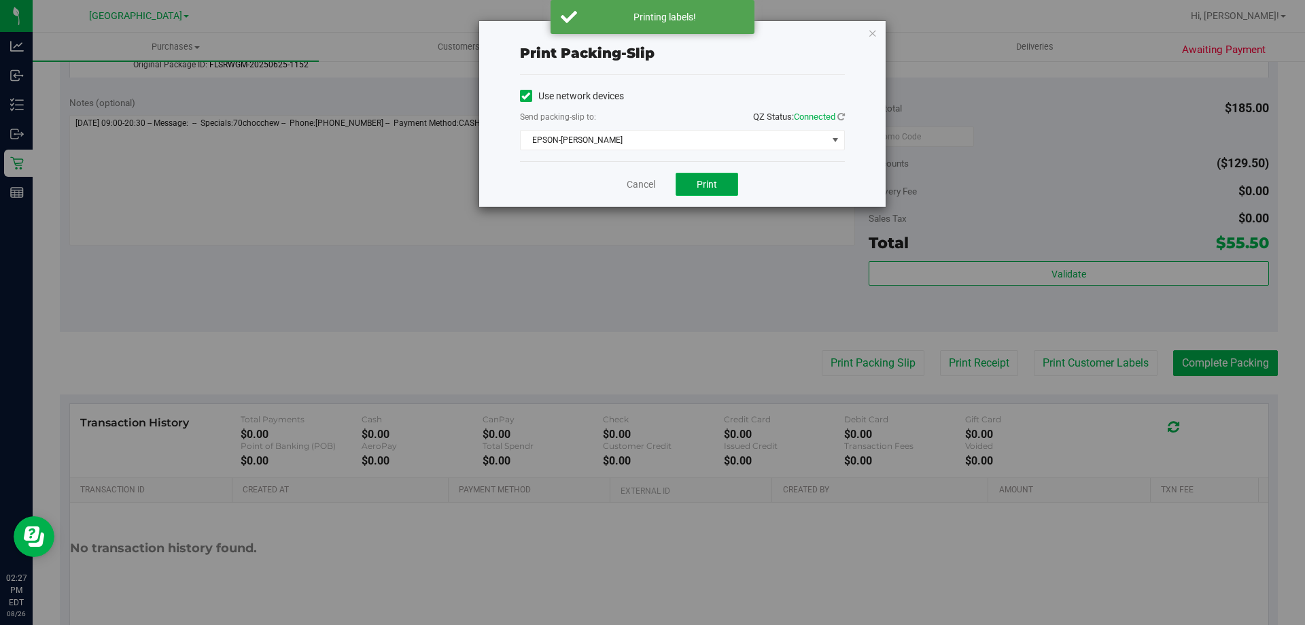
click at [715, 194] on button "Print" at bounding box center [707, 184] width 63 height 23
click at [643, 186] on link "Cancel" at bounding box center [641, 184] width 29 height 14
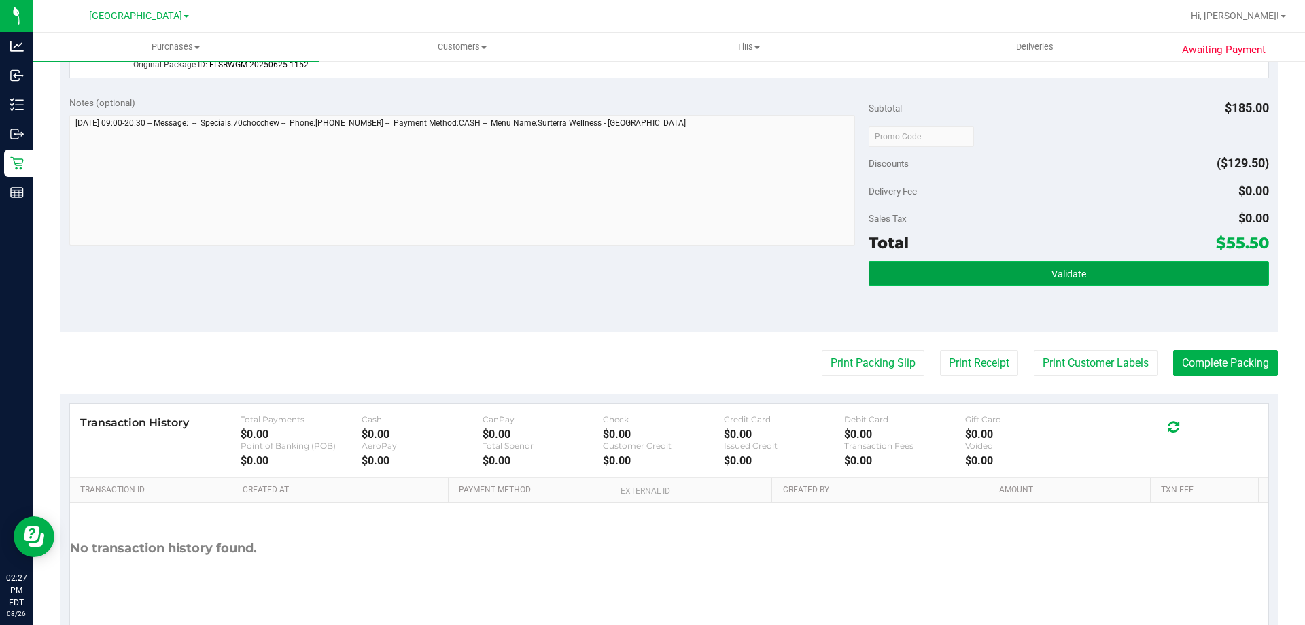
click at [957, 283] on button "Validate" at bounding box center [1069, 273] width 400 height 24
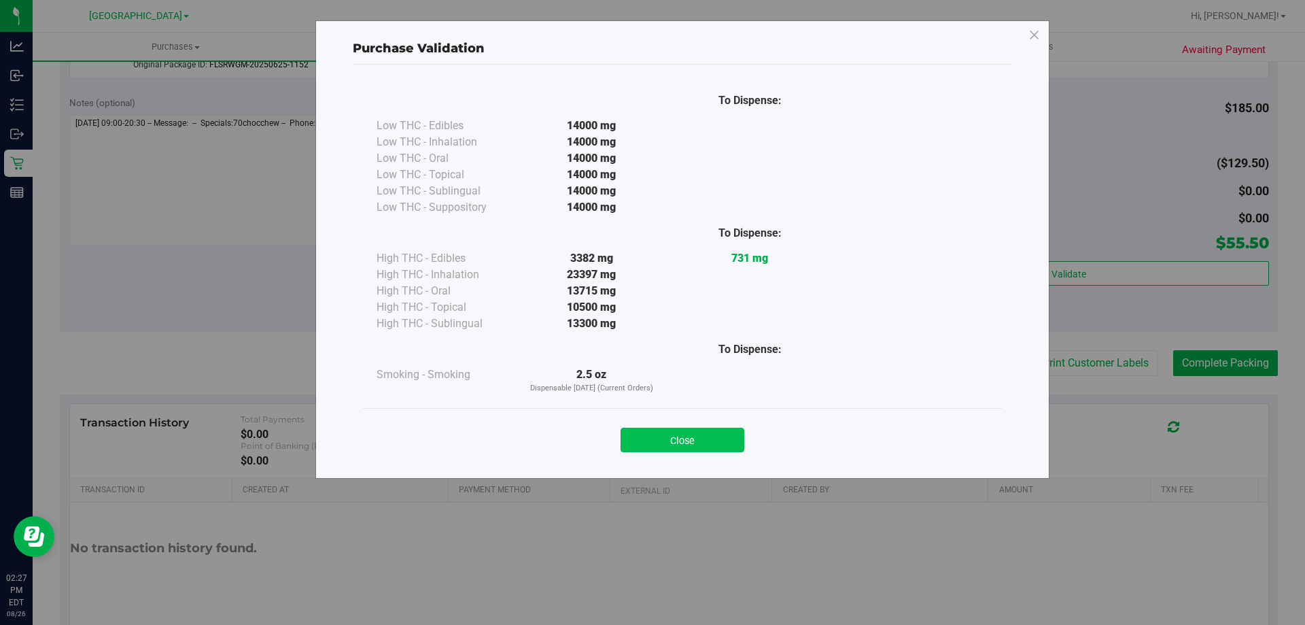
click at [706, 447] on button "Close" at bounding box center [683, 440] width 124 height 24
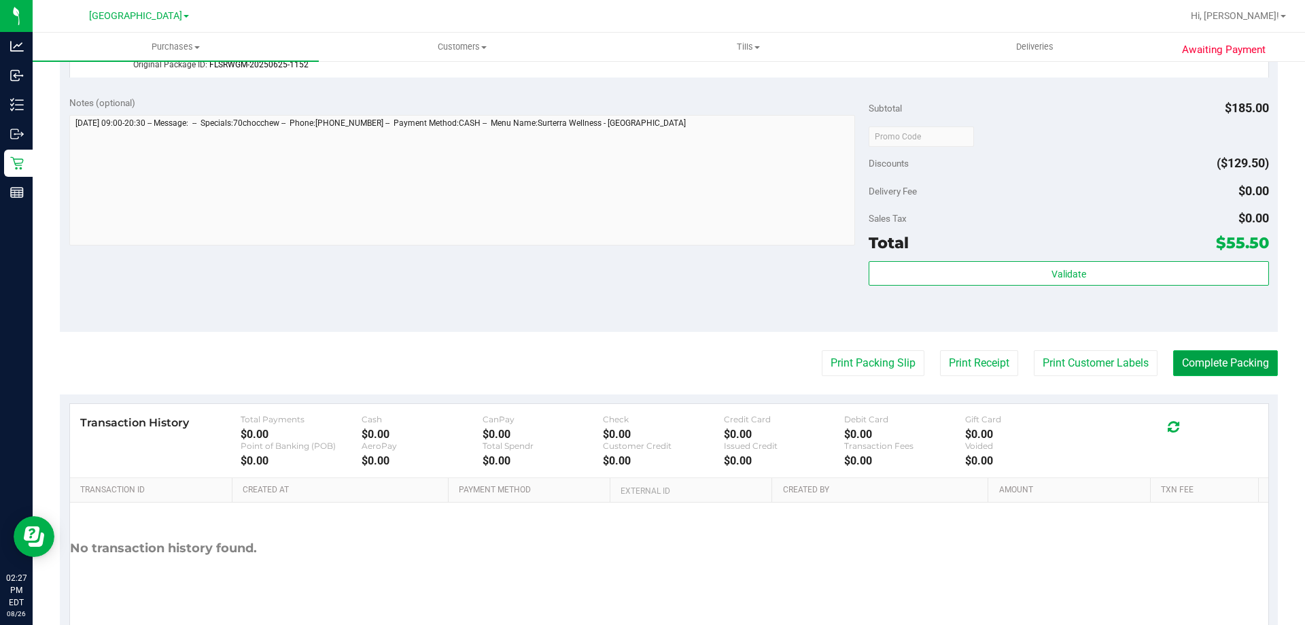
click at [1218, 375] on button "Complete Packing" at bounding box center [1225, 363] width 105 height 26
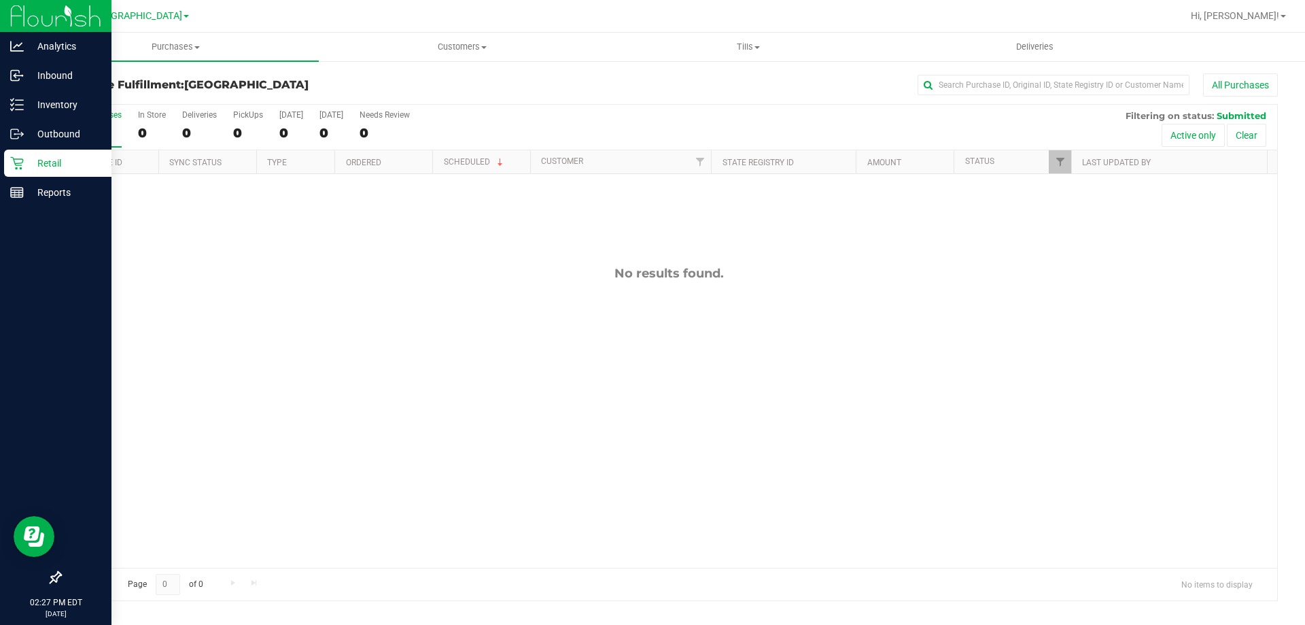
click at [54, 166] on p "Retail" at bounding box center [65, 163] width 82 height 16
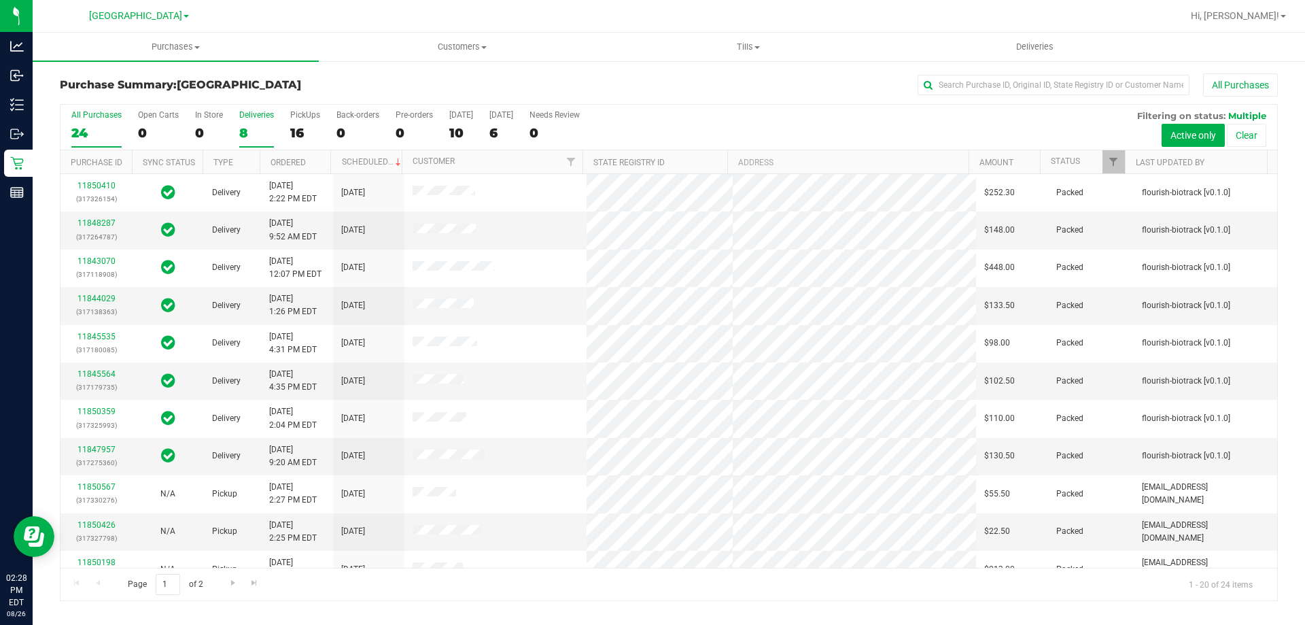
click at [264, 120] on label "Deliveries 8" at bounding box center [256, 128] width 35 height 37
click at [0, 0] on input "Deliveries 8" at bounding box center [0, 0] width 0 height 0
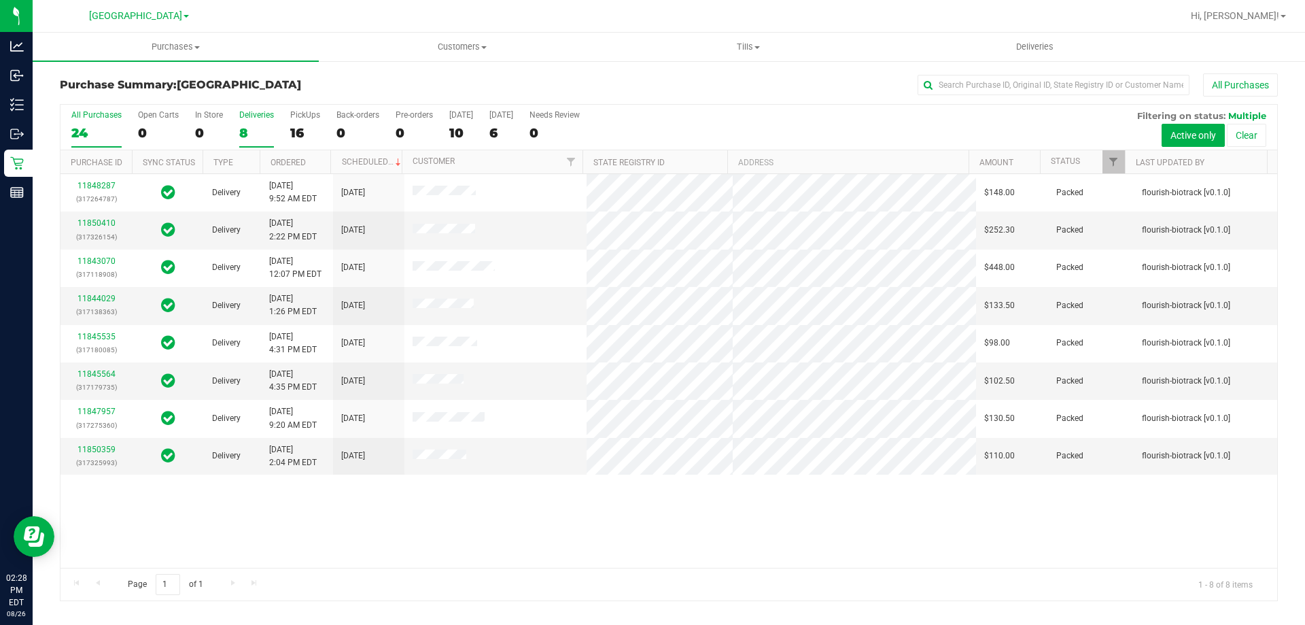
click at [90, 129] on div "24" at bounding box center [96, 133] width 50 height 16
click at [0, 0] on input "All Purchases 24" at bounding box center [0, 0] width 0 height 0
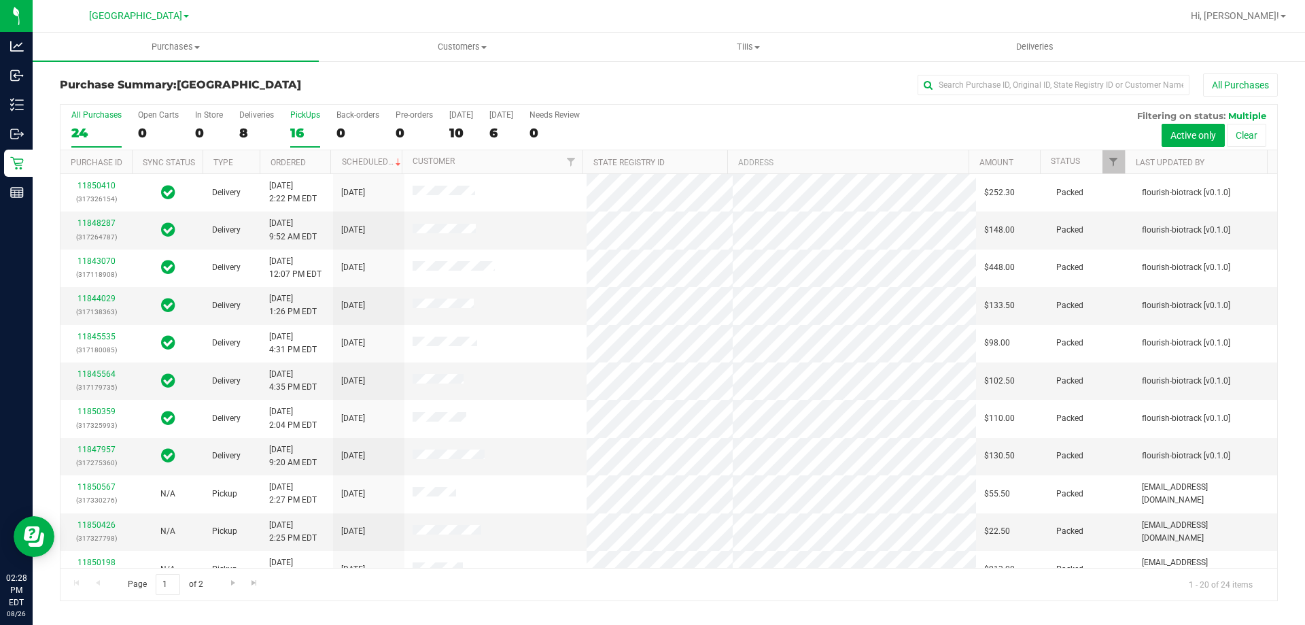
click at [311, 126] on div "16" at bounding box center [305, 133] width 30 height 16
click at [0, 0] on input "PickUps 16" at bounding box center [0, 0] width 0 height 0
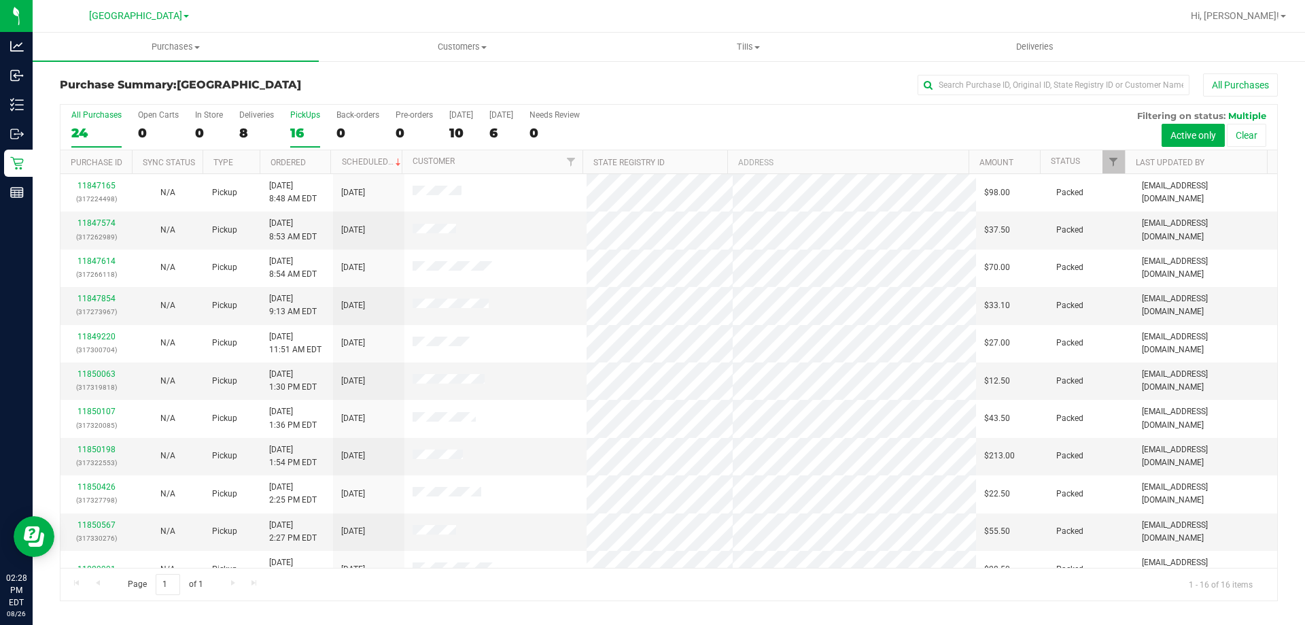
click at [80, 124] on label "All Purchases 24" at bounding box center [96, 128] width 50 height 37
click at [0, 0] on input "All Purchases 24" at bounding box center [0, 0] width 0 height 0
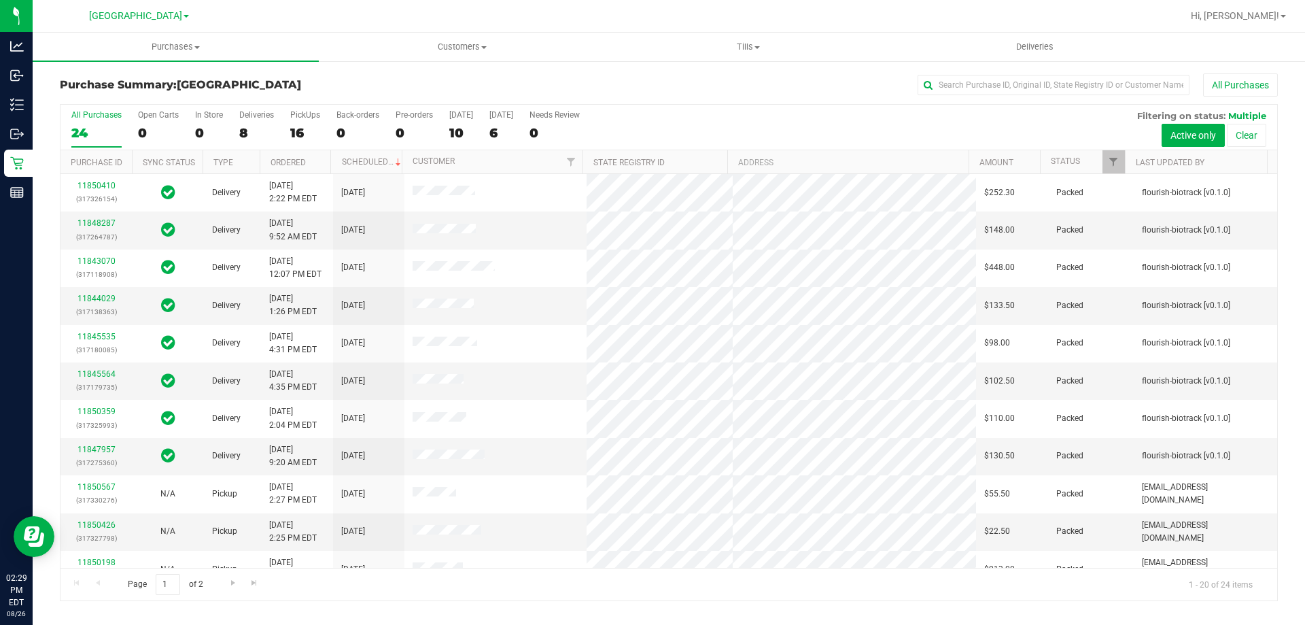
click at [549, 76] on div "All Purchases" at bounding box center [872, 84] width 812 height 23
click at [306, 120] on label "PickUps 16" at bounding box center [305, 128] width 30 height 37
click at [0, 0] on input "PickUps 16" at bounding box center [0, 0] width 0 height 0
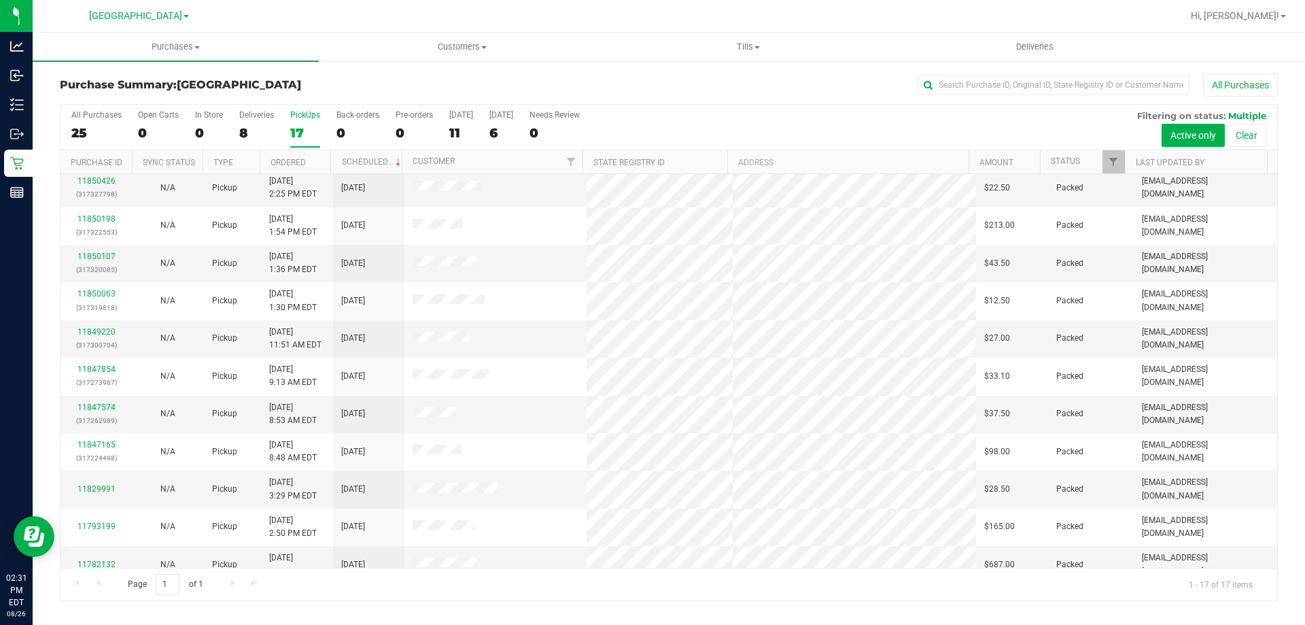
scroll to position [137, 0]
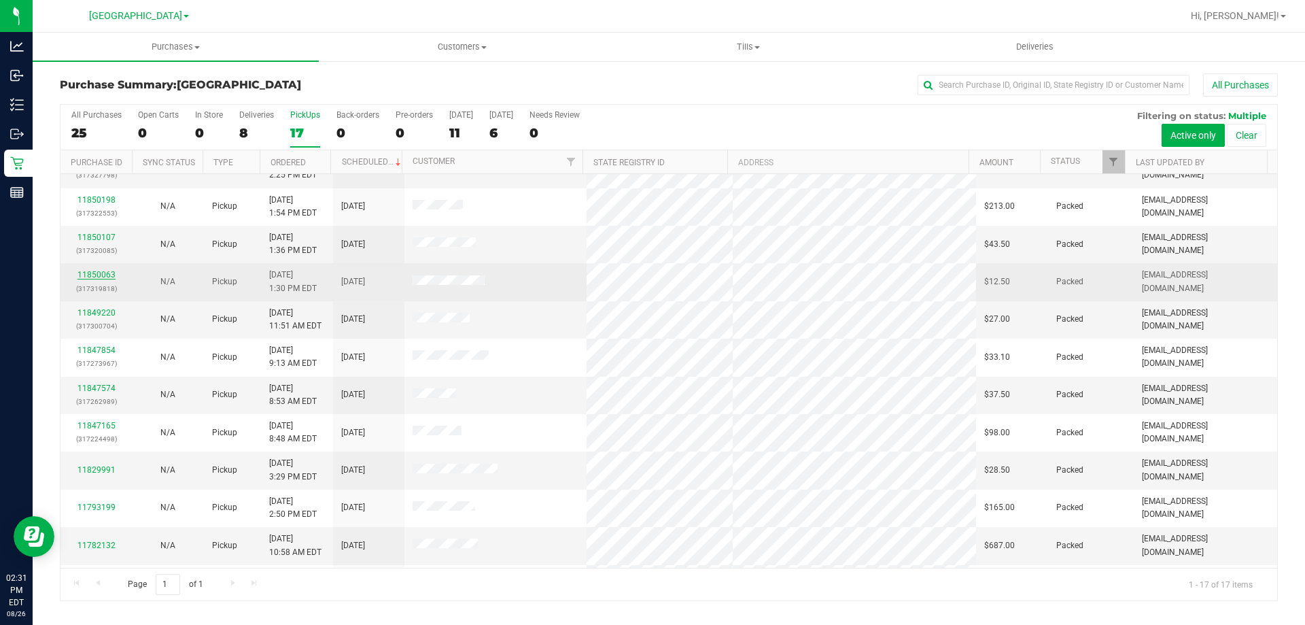
click at [94, 275] on link "11850063" at bounding box center [97, 275] width 38 height 10
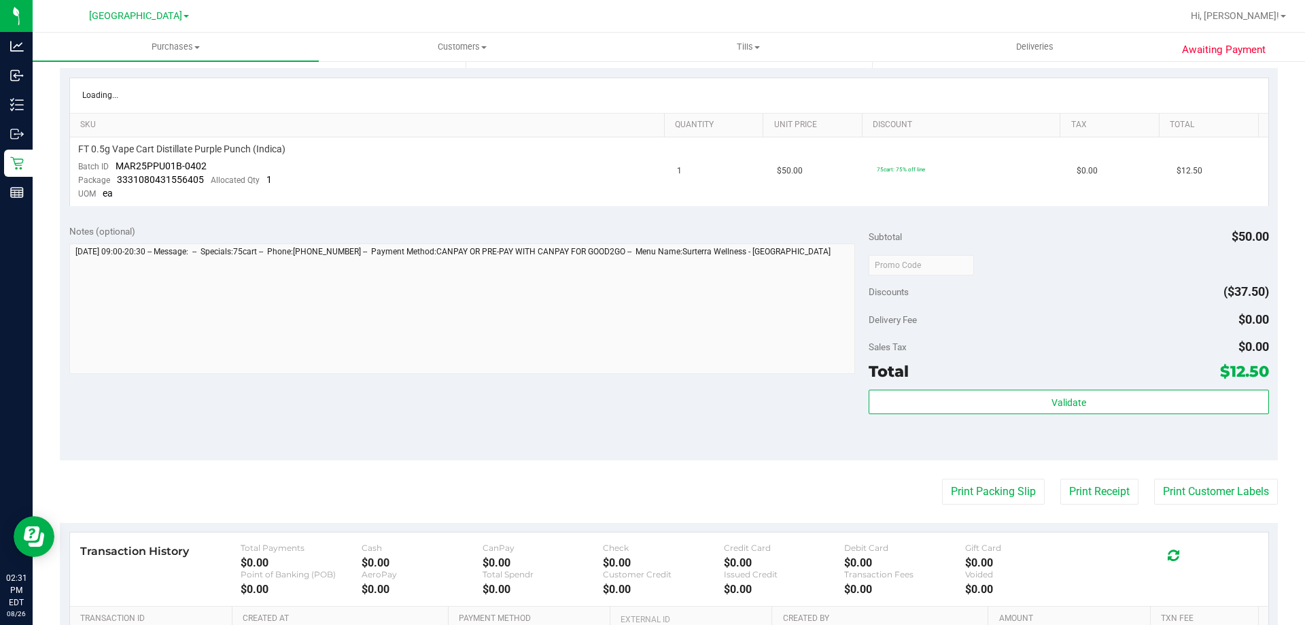
scroll to position [304, 0]
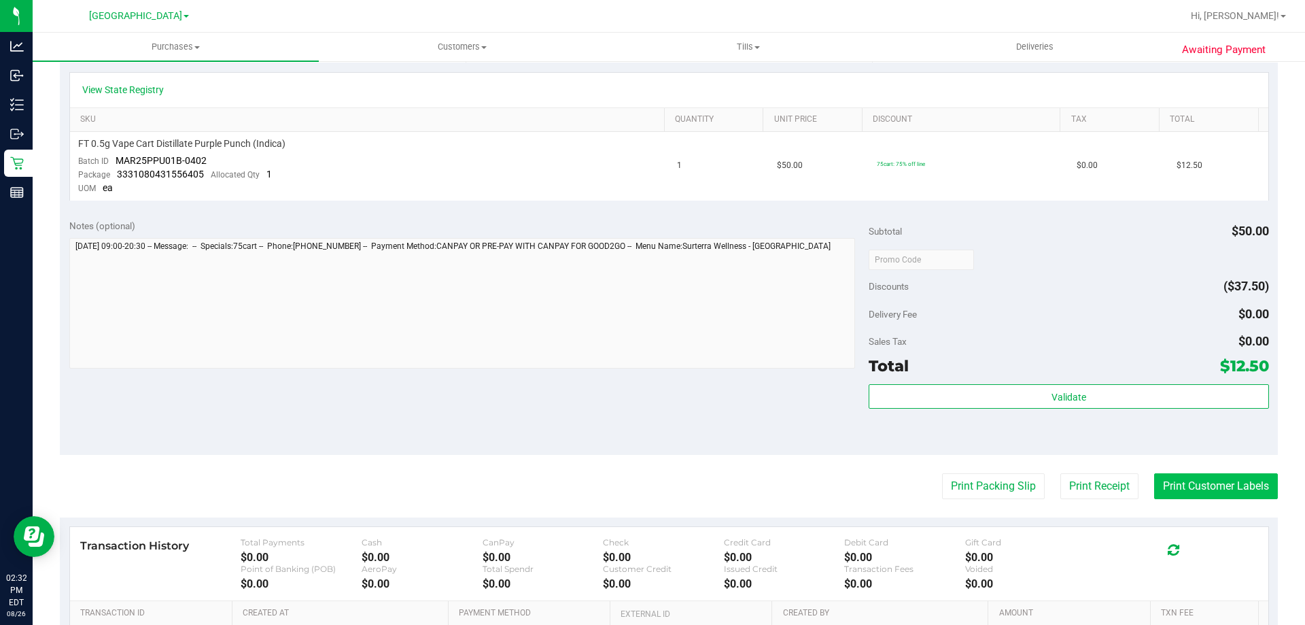
click at [1192, 497] on button "Print Customer Labels" at bounding box center [1216, 486] width 124 height 26
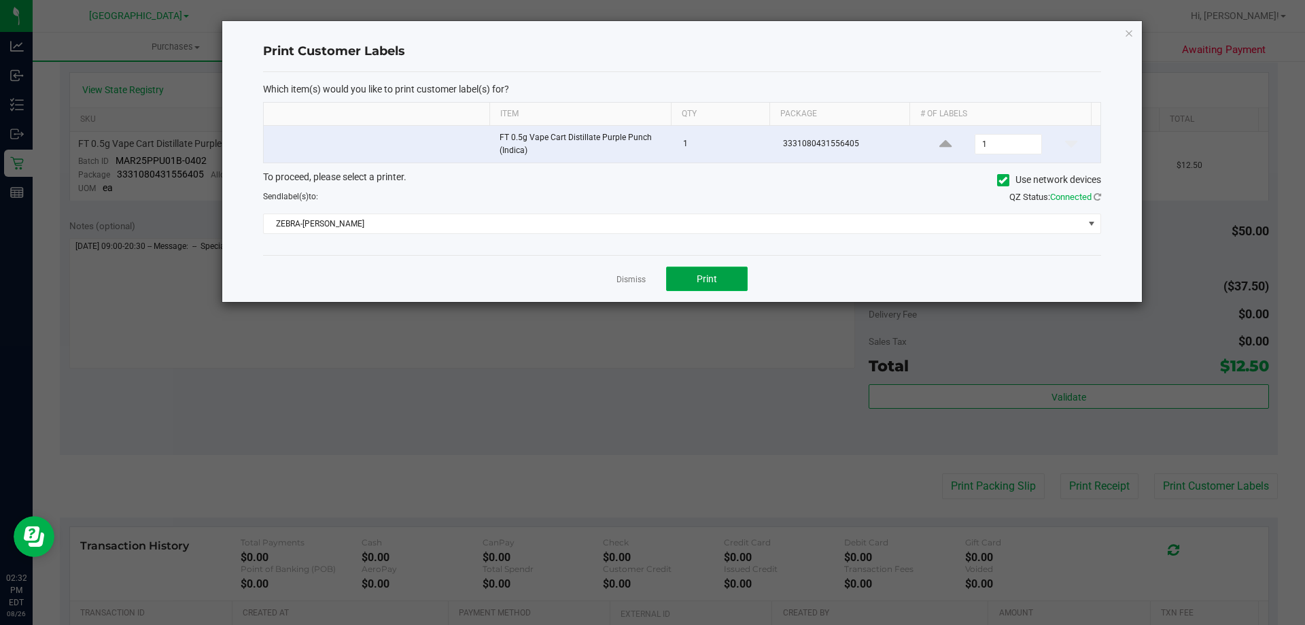
click at [728, 282] on button "Print" at bounding box center [707, 279] width 82 height 24
click at [626, 279] on link "Dismiss" at bounding box center [631, 280] width 29 height 12
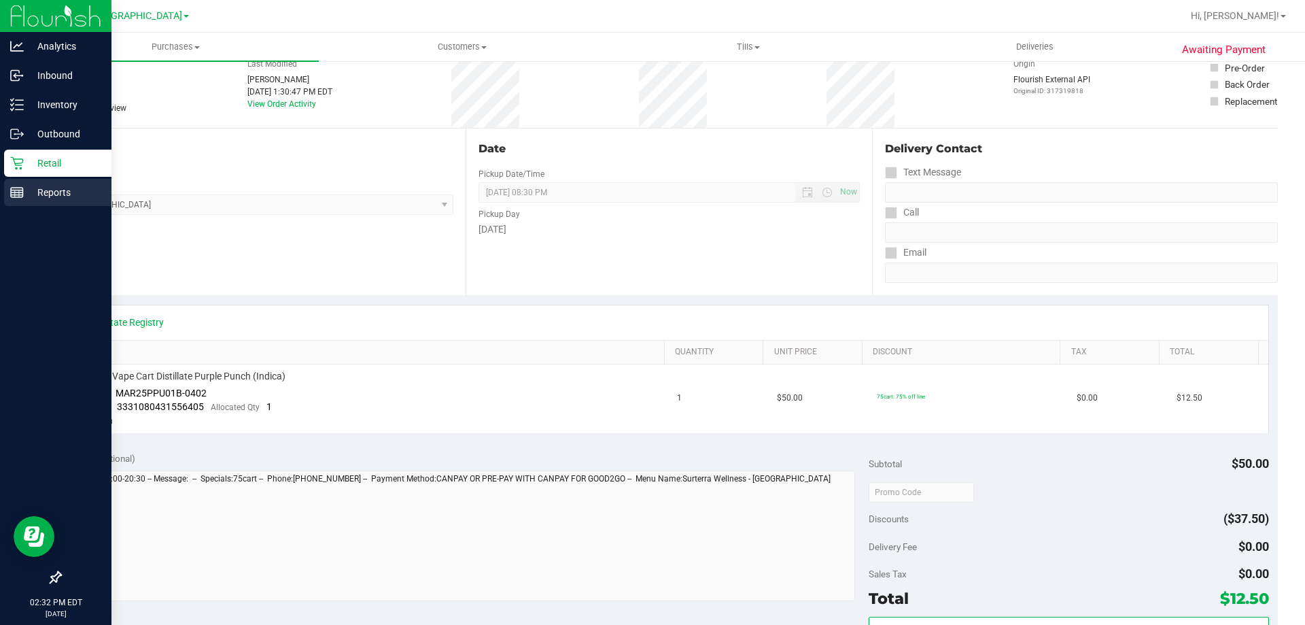
scroll to position [0, 0]
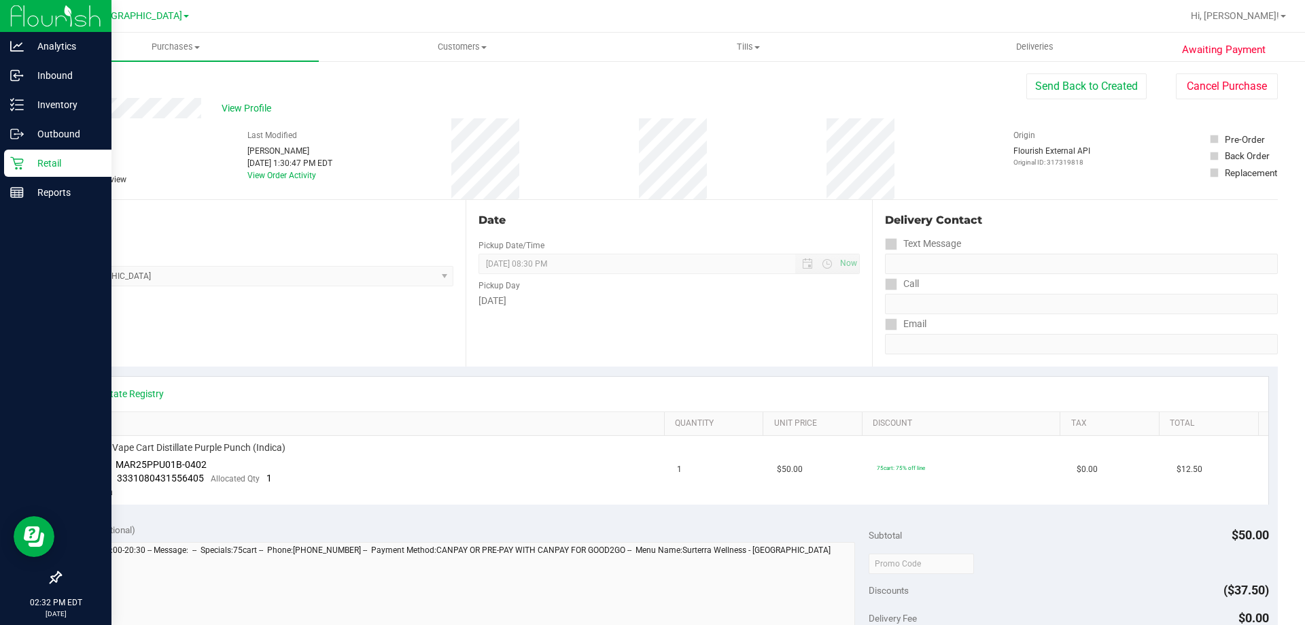
click at [22, 155] on div "Retail" at bounding box center [57, 163] width 107 height 27
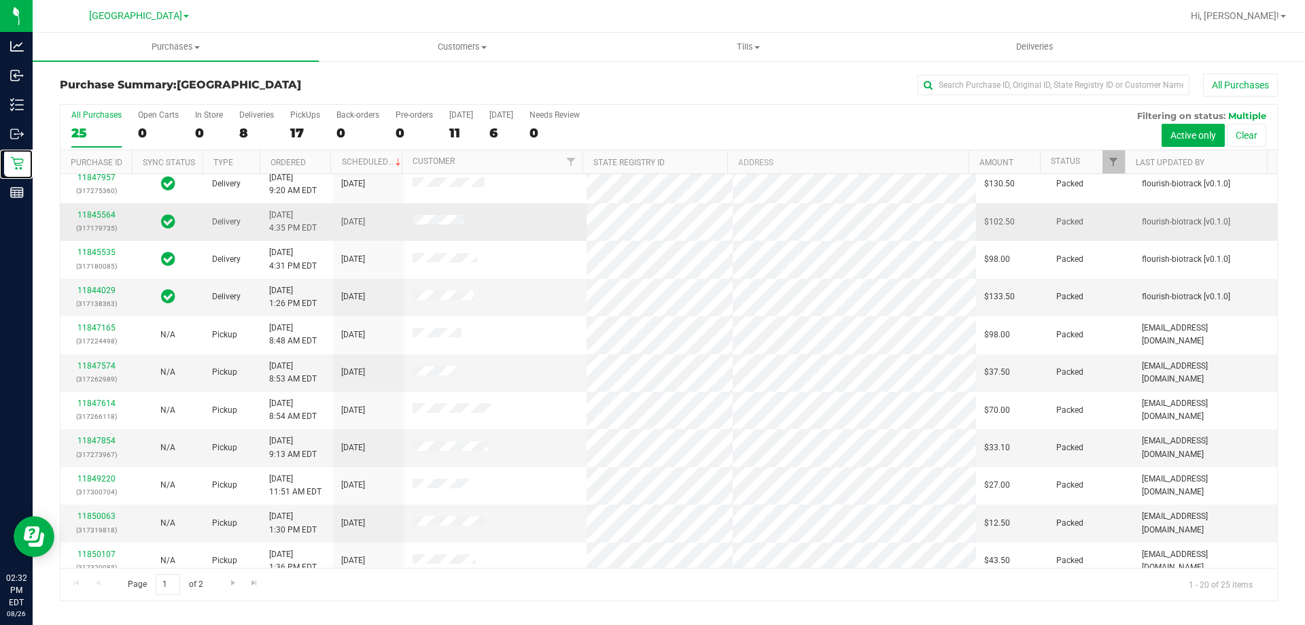
scroll to position [359, 0]
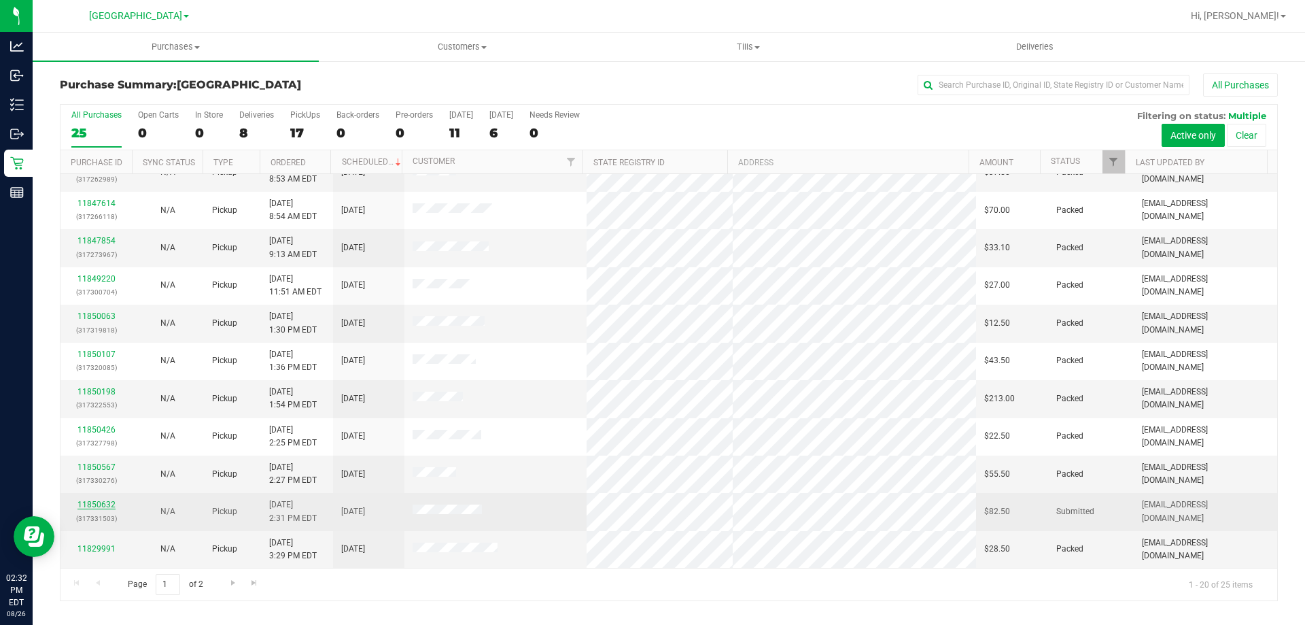
click at [84, 506] on link "11850632" at bounding box center [97, 505] width 38 height 10
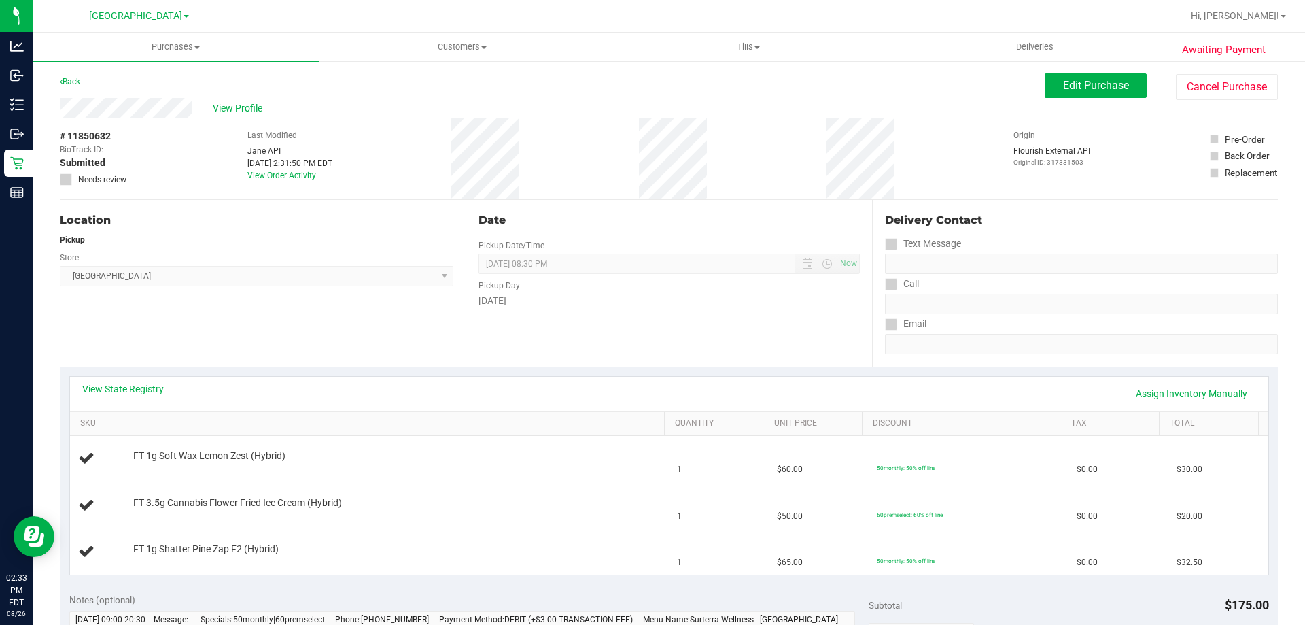
click at [870, 16] on div at bounding box center [712, 16] width 939 height 27
click at [653, 387] on div "View State Registry Assign Inventory Manually" at bounding box center [669, 393] width 1174 height 23
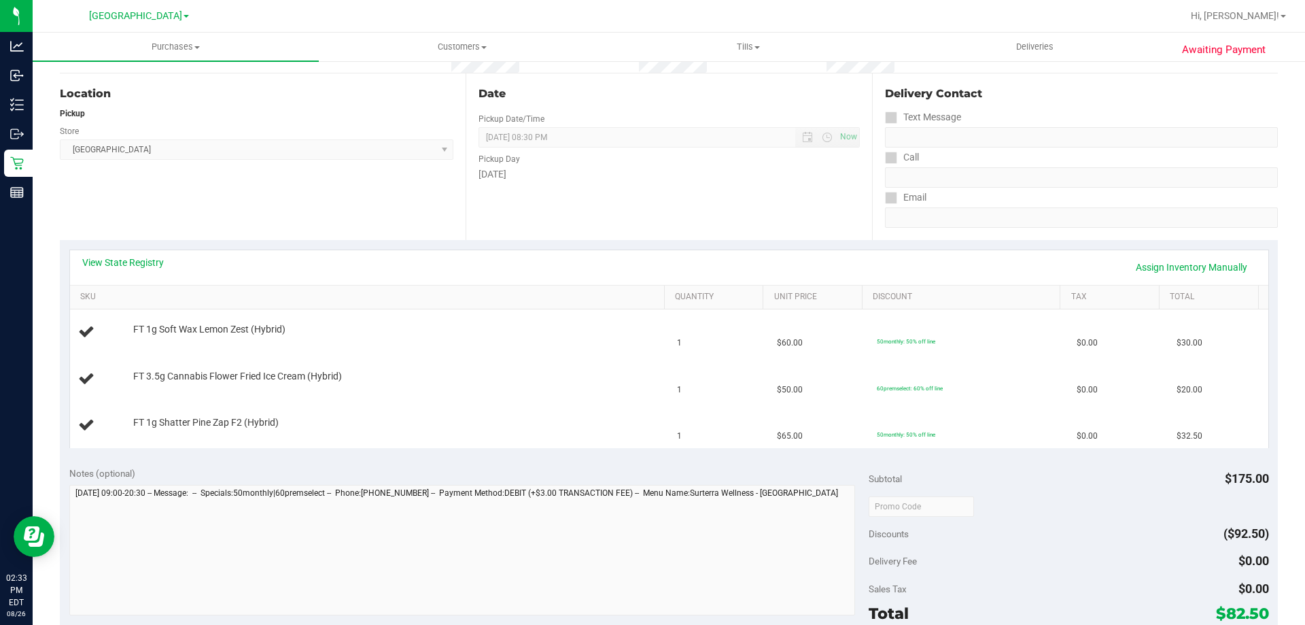
scroll to position [136, 0]
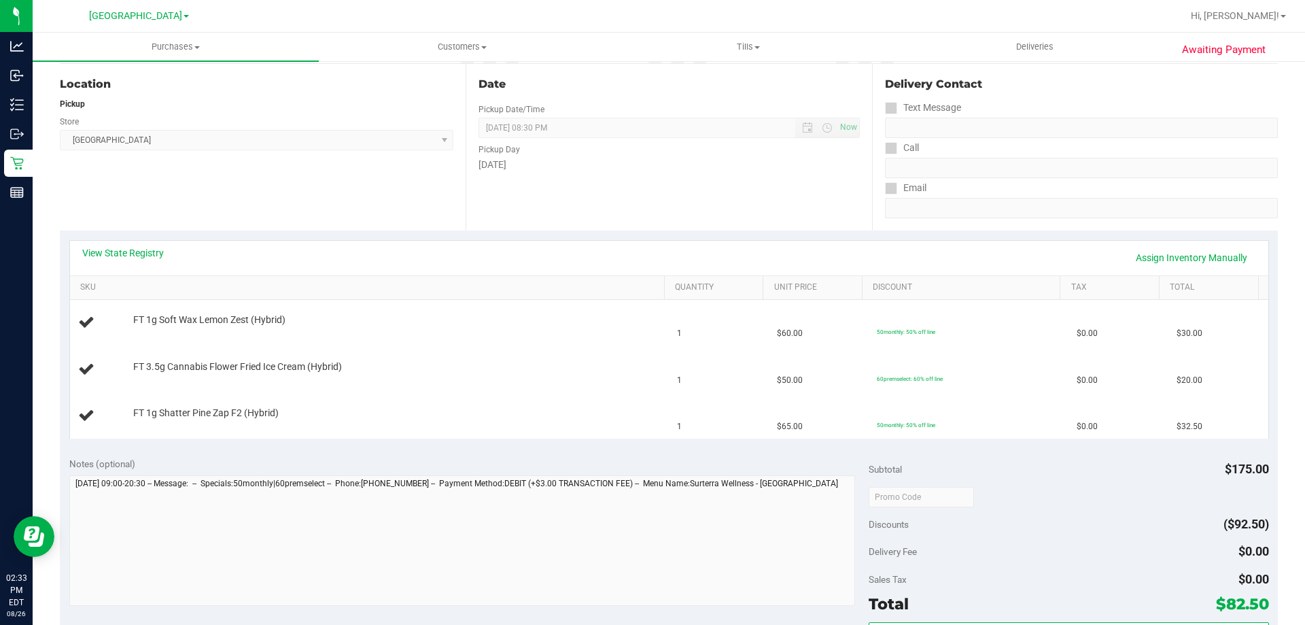
click at [546, 249] on div "View State Registry Assign Inventory Manually" at bounding box center [669, 257] width 1174 height 23
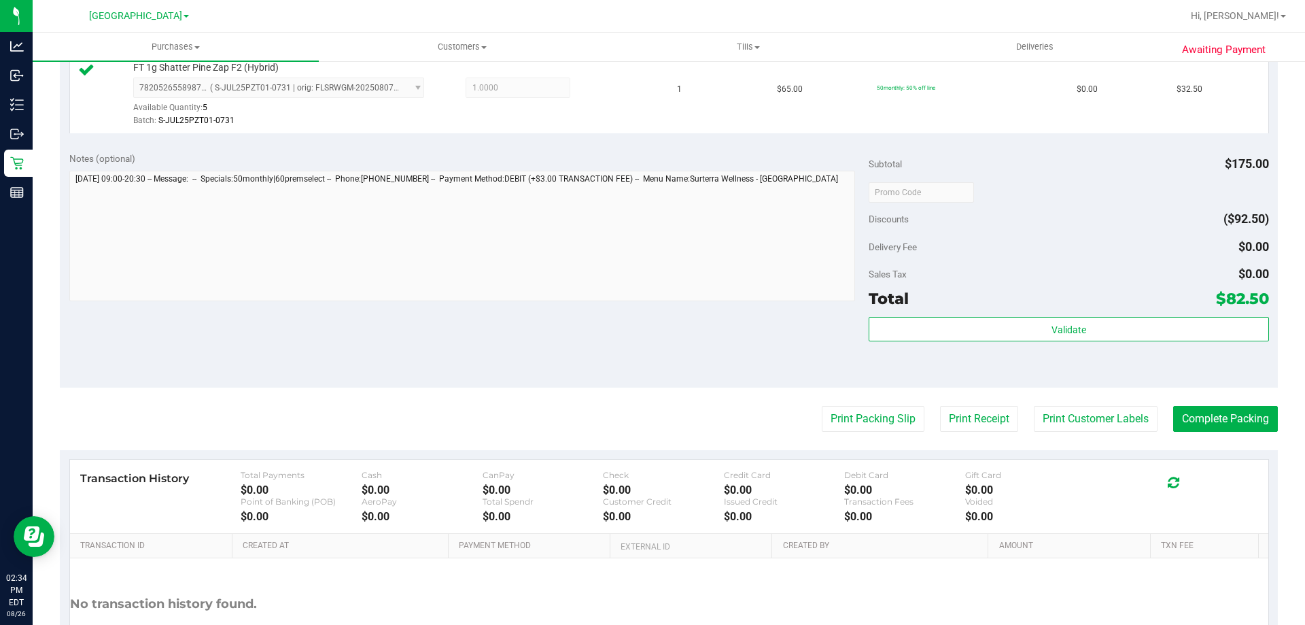
scroll to position [544, 0]
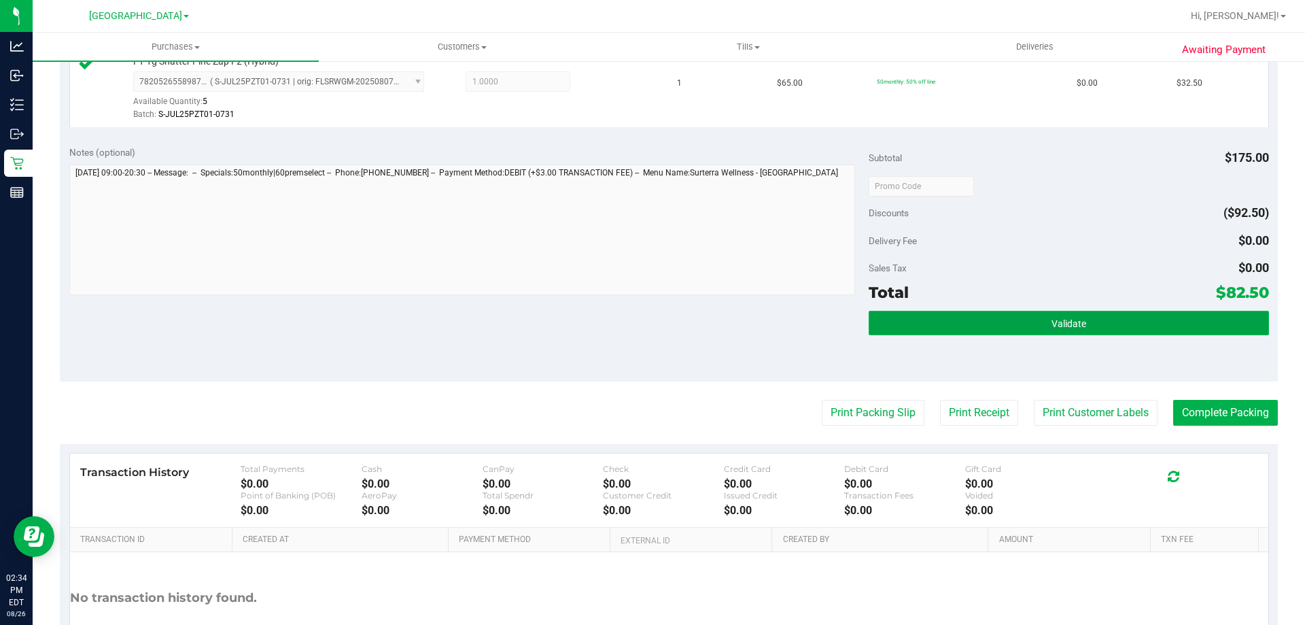
click at [1120, 323] on button "Validate" at bounding box center [1069, 323] width 400 height 24
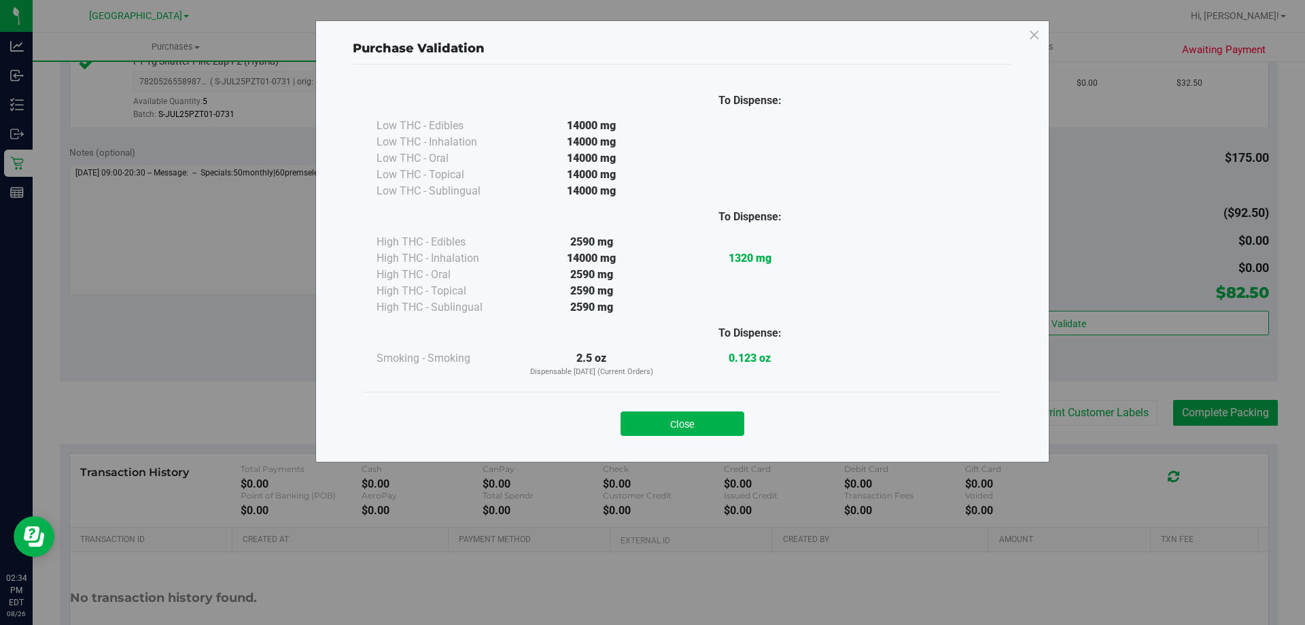
drag, startPoint x: 691, startPoint y: 428, endPoint x: 774, endPoint y: 419, distance: 84.2
click at [692, 428] on button "Close" at bounding box center [683, 423] width 124 height 24
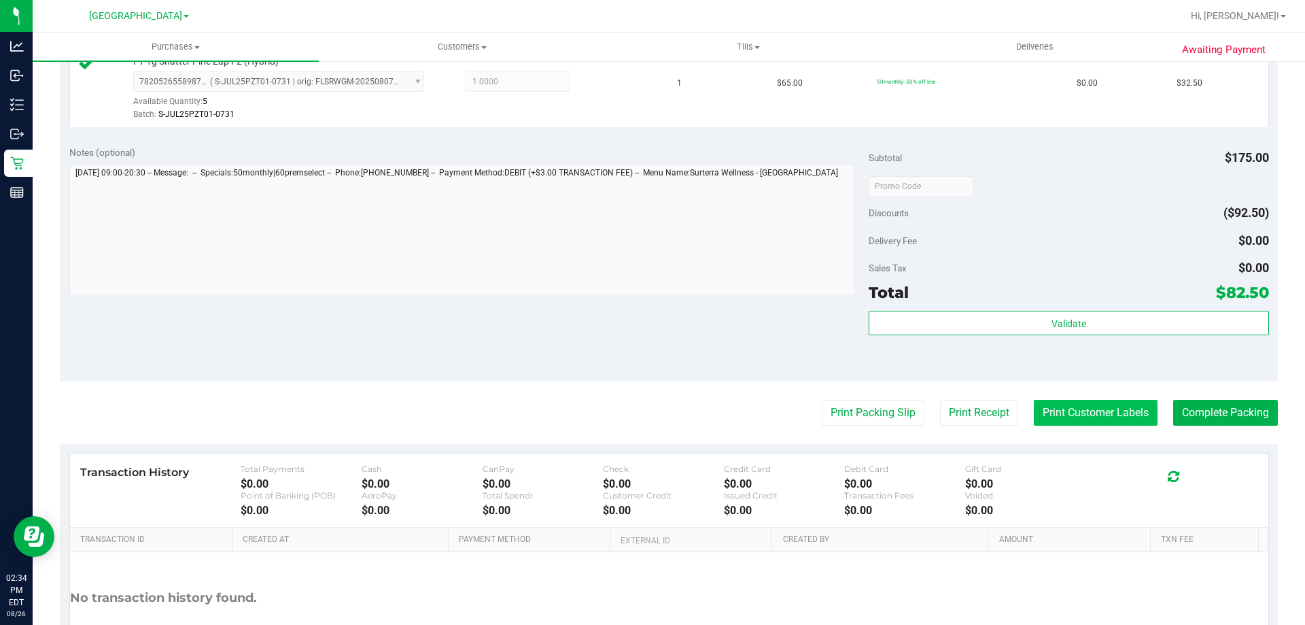
click at [1073, 407] on button "Print Customer Labels" at bounding box center [1096, 413] width 124 height 26
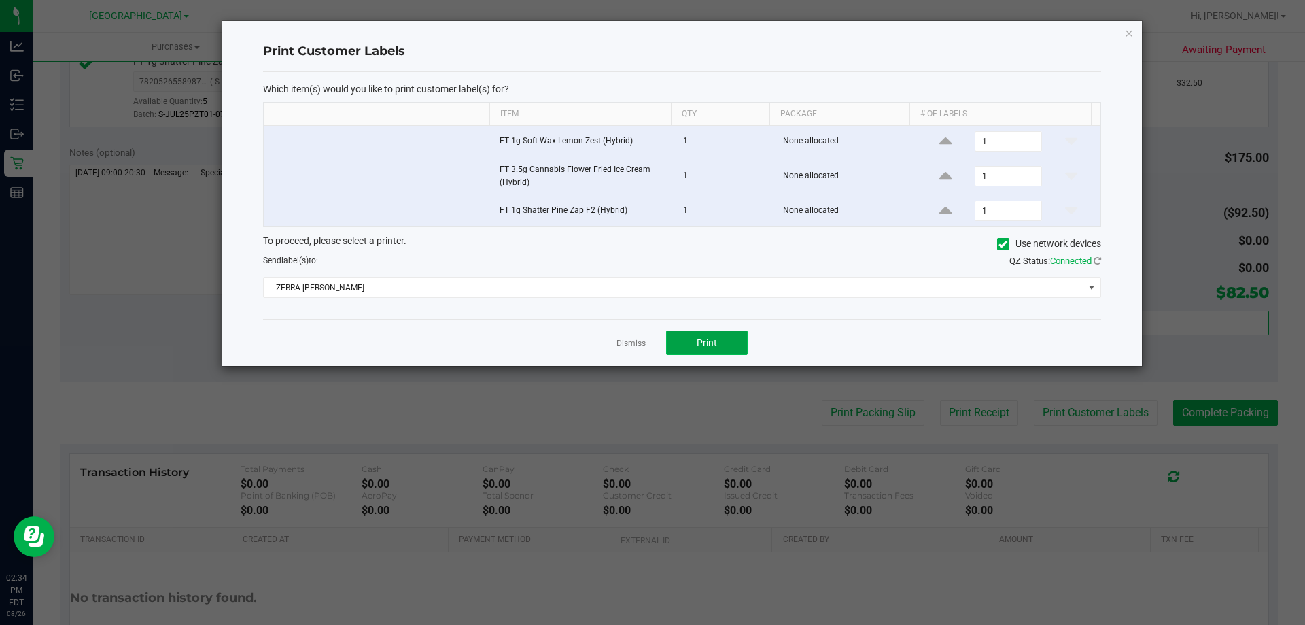
click at [706, 346] on span "Print" at bounding box center [707, 342] width 20 height 11
click at [1131, 31] on icon "button" at bounding box center [1129, 32] width 10 height 16
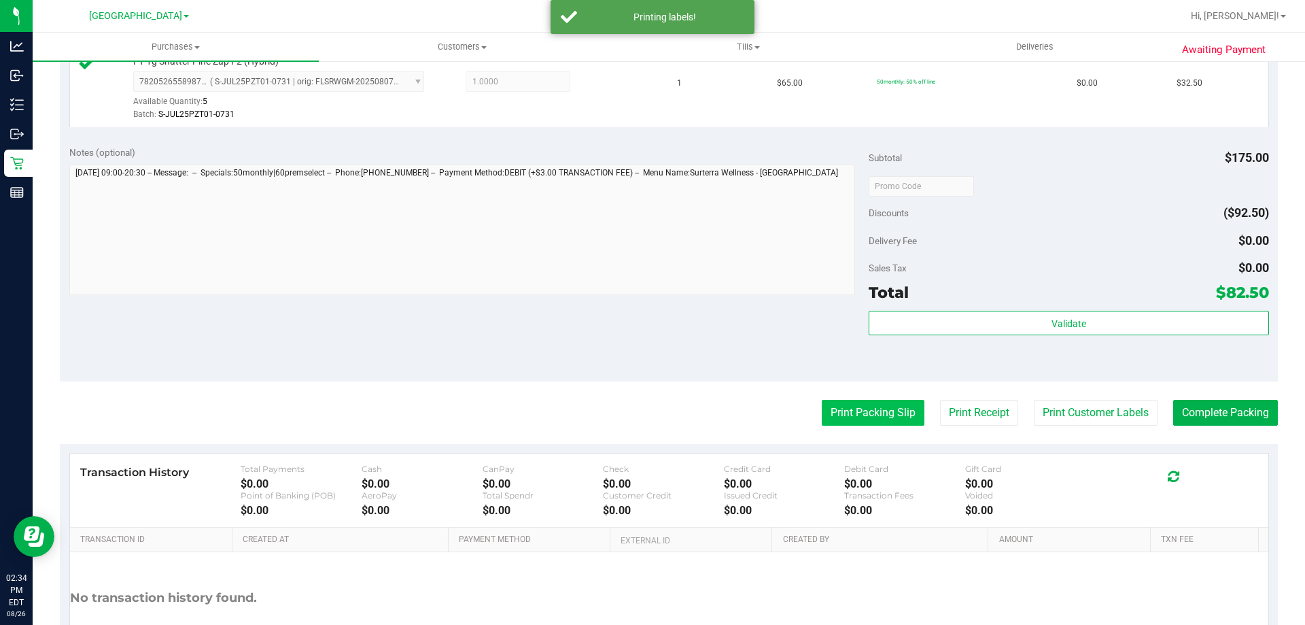
click at [888, 409] on button "Print Packing Slip" at bounding box center [873, 413] width 103 height 26
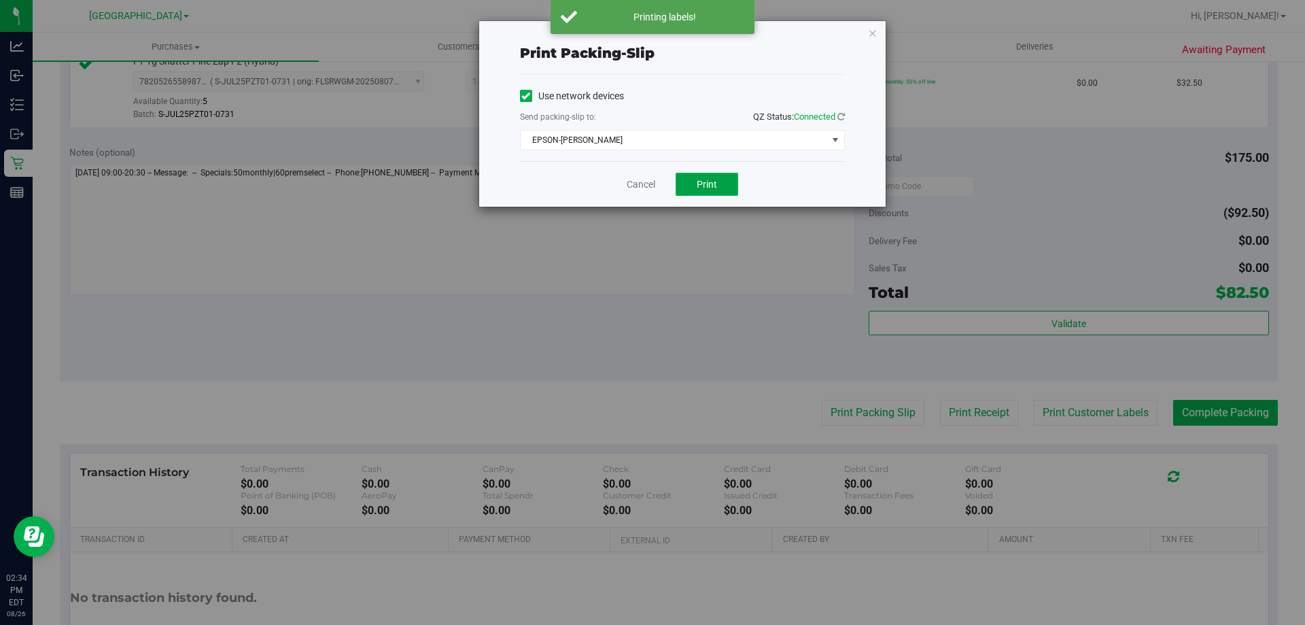
click at [706, 177] on button "Print" at bounding box center [707, 184] width 63 height 23
click at [872, 33] on icon "button" at bounding box center [873, 32] width 10 height 16
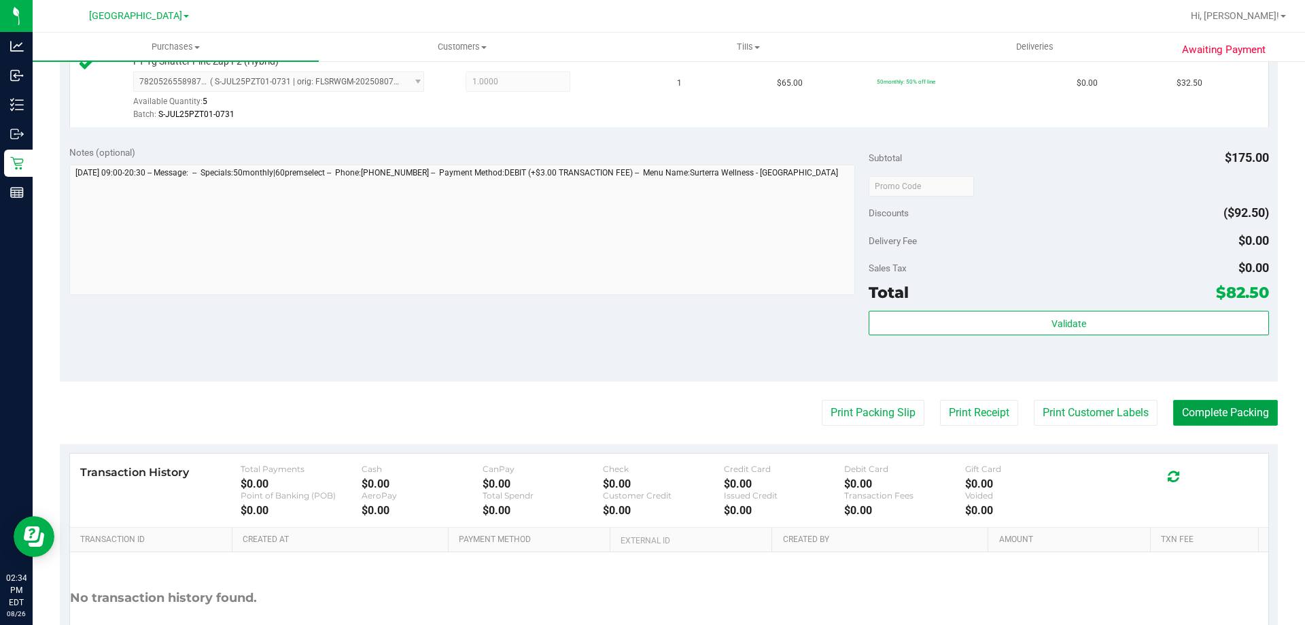
click at [1207, 409] on button "Complete Packing" at bounding box center [1225, 413] width 105 height 26
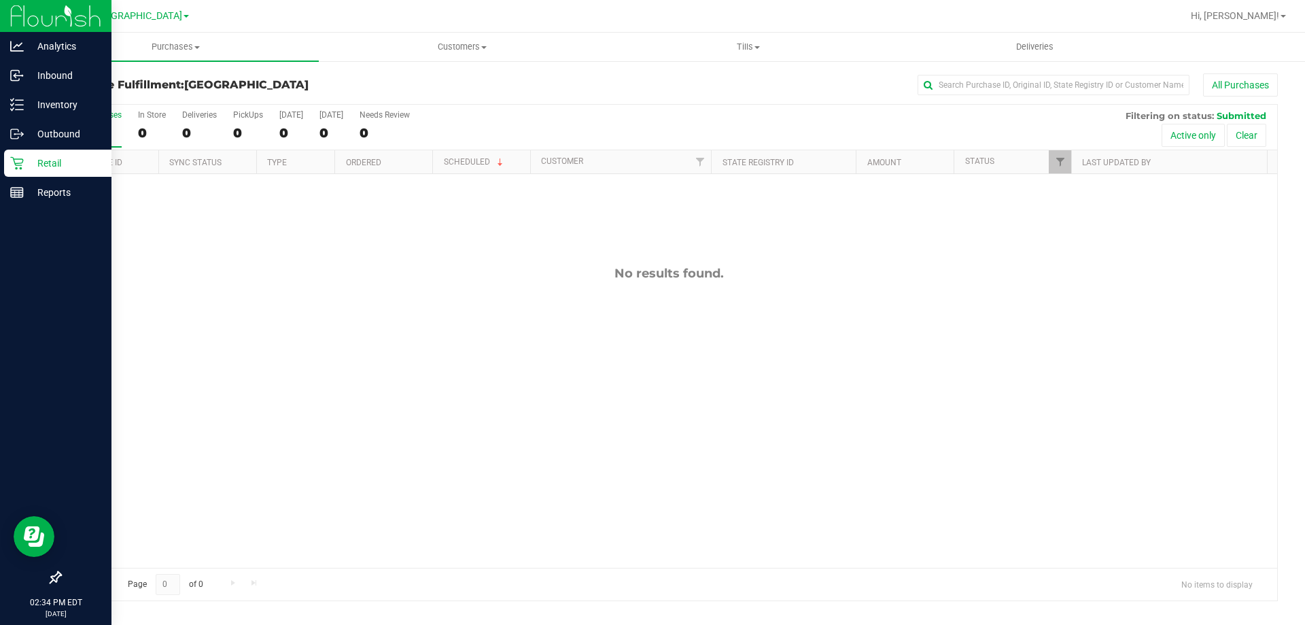
click at [21, 158] on icon at bounding box center [17, 163] width 14 height 14
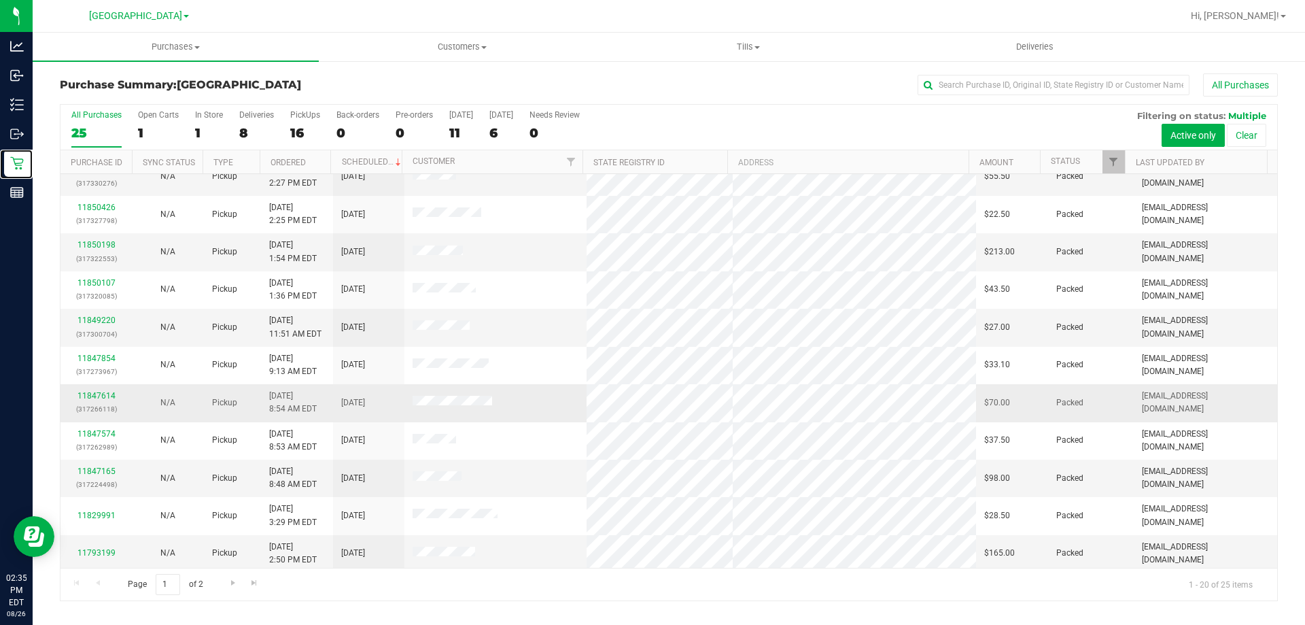
scroll to position [359, 0]
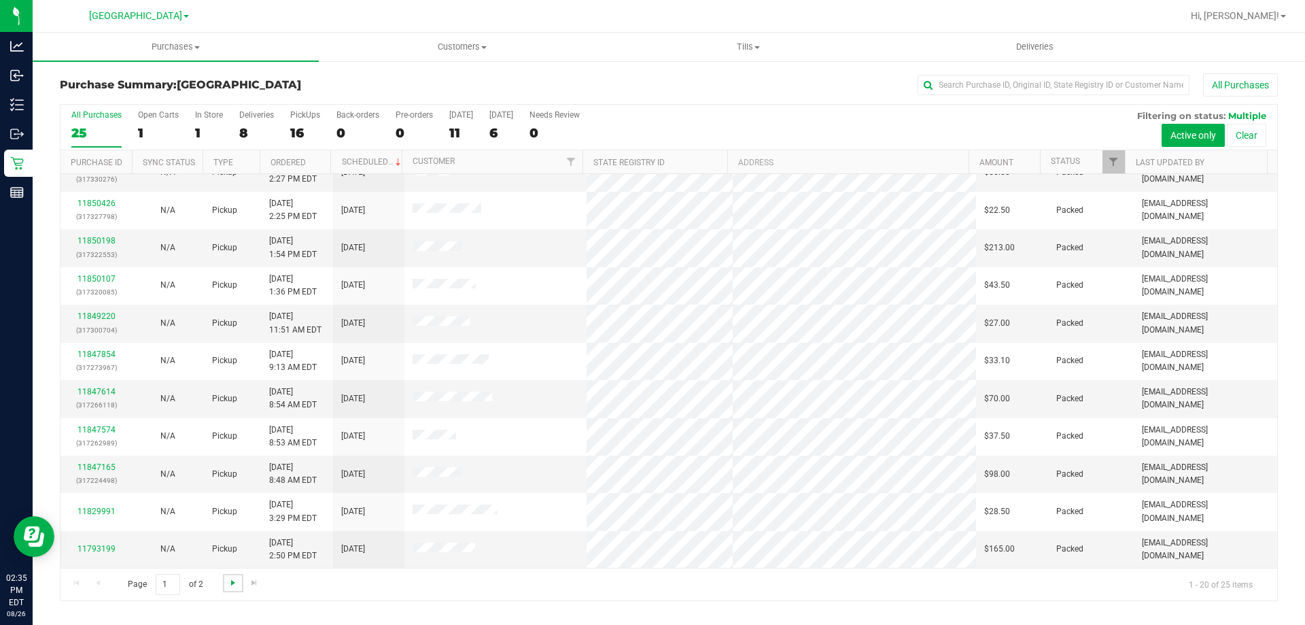
click at [230, 583] on span "Go to the next page" at bounding box center [233, 582] width 11 height 11
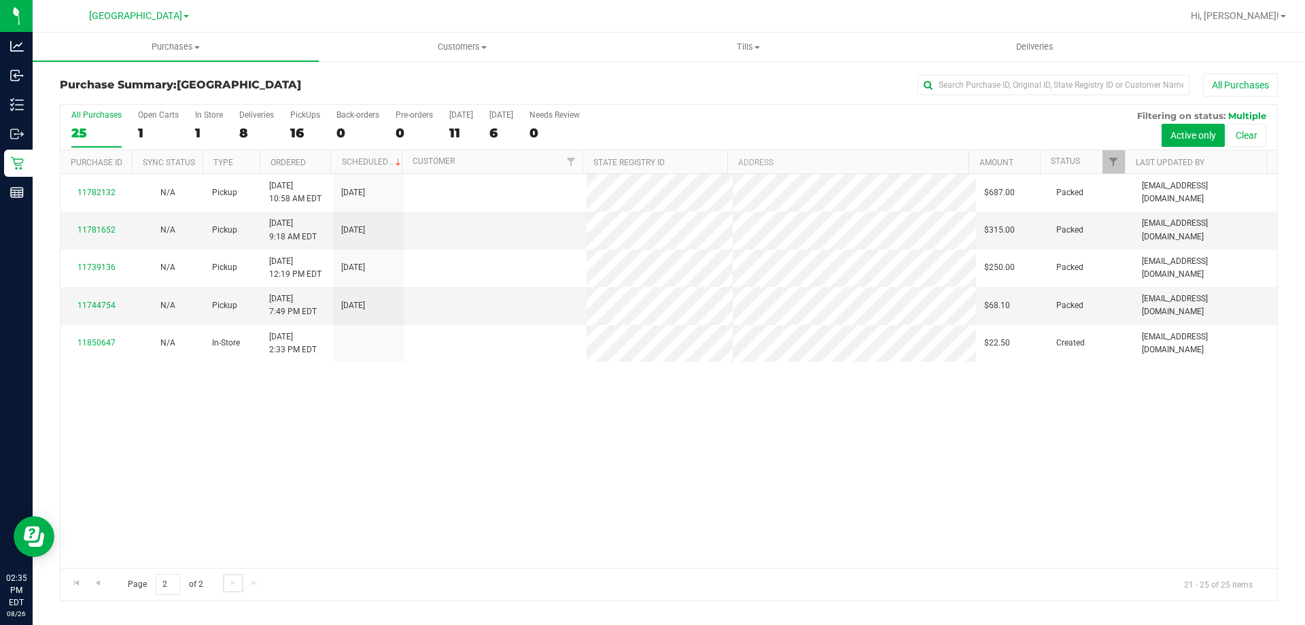
scroll to position [0, 0]
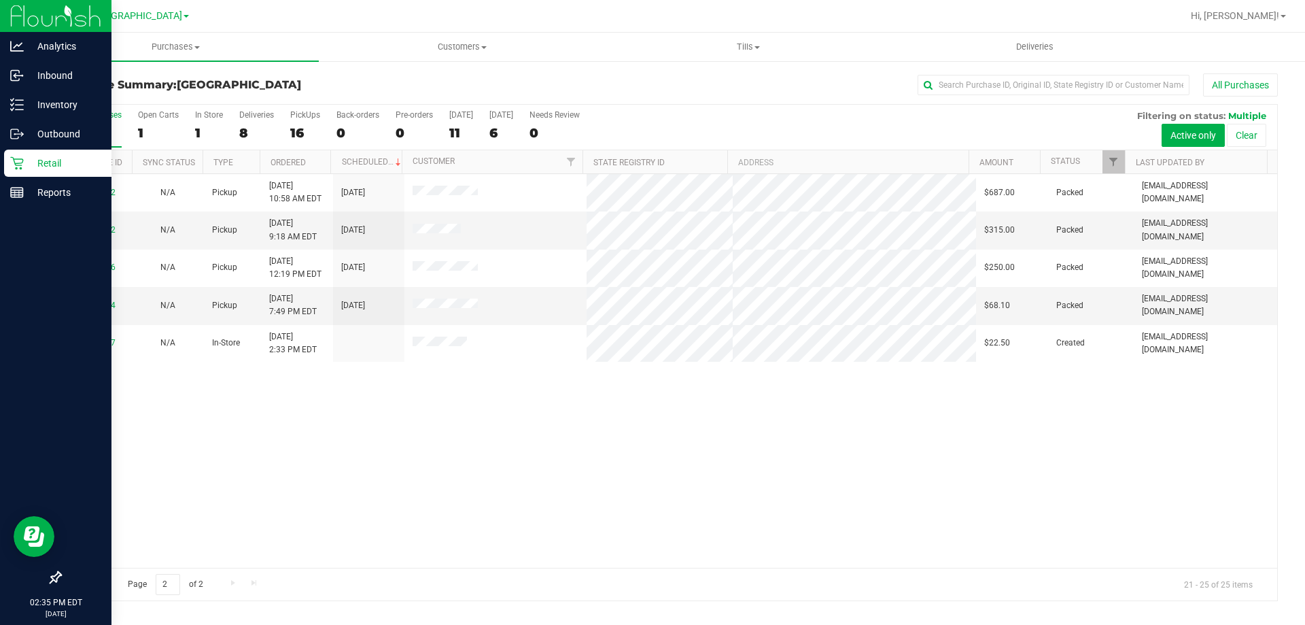
click at [26, 163] on p "Retail" at bounding box center [65, 163] width 82 height 16
click at [27, 170] on p "Retail" at bounding box center [65, 163] width 82 height 16
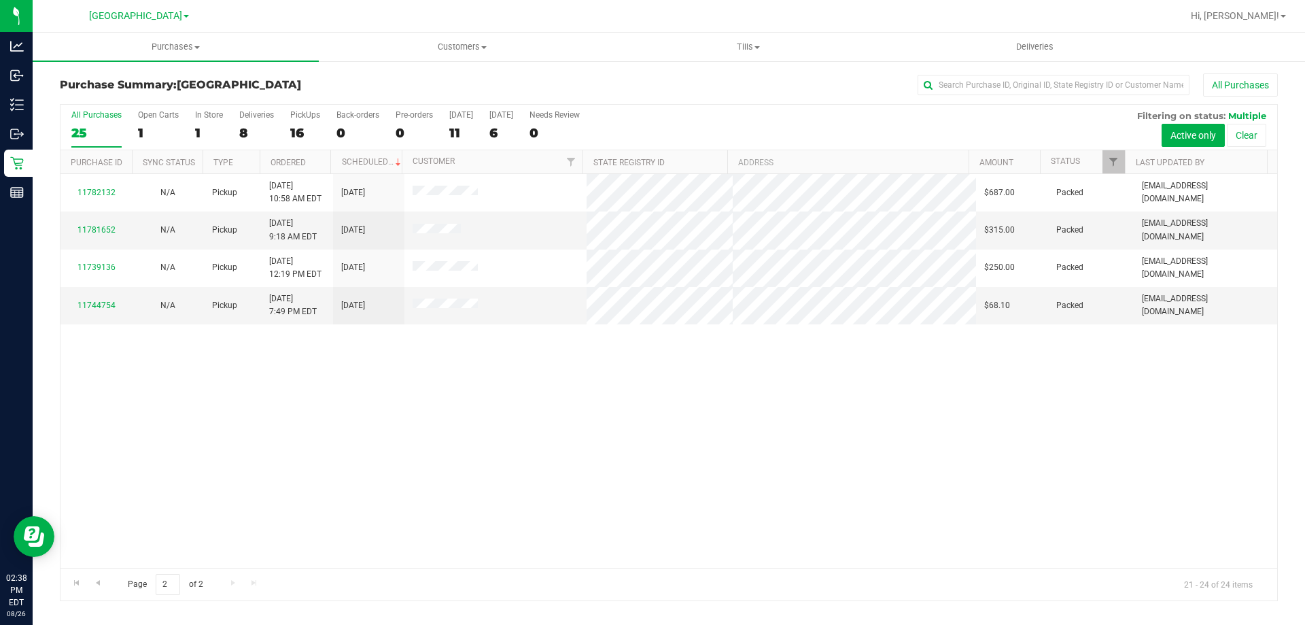
click at [326, 120] on div "All Purchases 25 Open Carts 1 In Store 1 Deliveries 8 PickUps 16 Back-orders 0 …" at bounding box center [669, 128] width 1217 height 46
click at [311, 125] on div "16" at bounding box center [305, 133] width 30 height 16
click at [0, 0] on input "PickUps 16" at bounding box center [0, 0] width 0 height 0
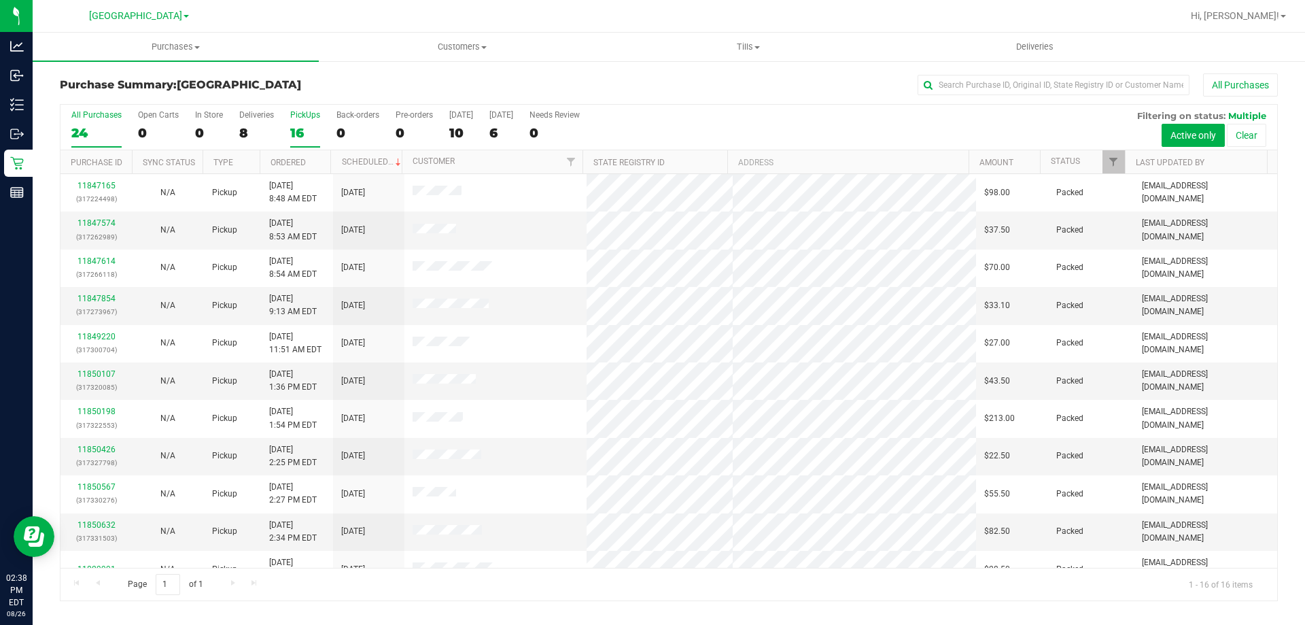
click at [96, 139] on div "24" at bounding box center [96, 133] width 50 height 16
click at [0, 0] on input "All Purchases 24" at bounding box center [0, 0] width 0 height 0
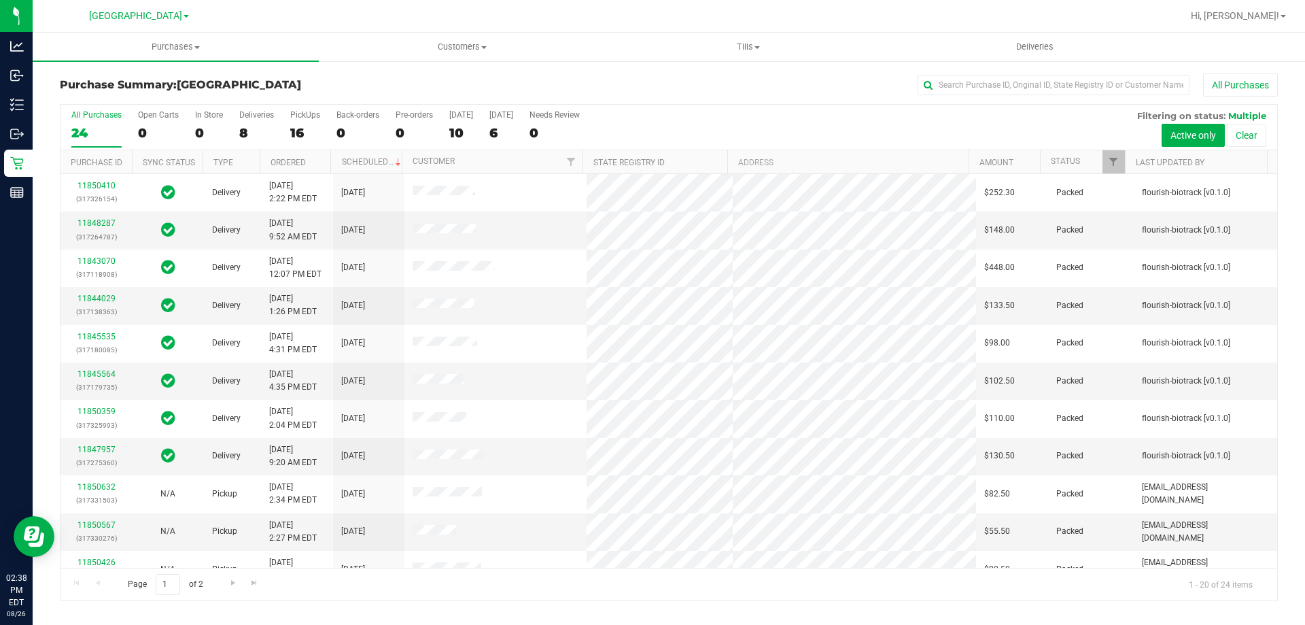
click at [498, 97] on div "Purchase Summary: [GEOGRAPHIC_DATA] All Purchases" at bounding box center [669, 88] width 1218 height 30
click at [380, 100] on div "Purchase Summary: [GEOGRAPHIC_DATA] All Purchases" at bounding box center [669, 88] width 1218 height 30
click at [300, 119] on div "PickUps" at bounding box center [305, 115] width 30 height 10
click at [0, 0] on input "PickUps 16" at bounding box center [0, 0] width 0 height 0
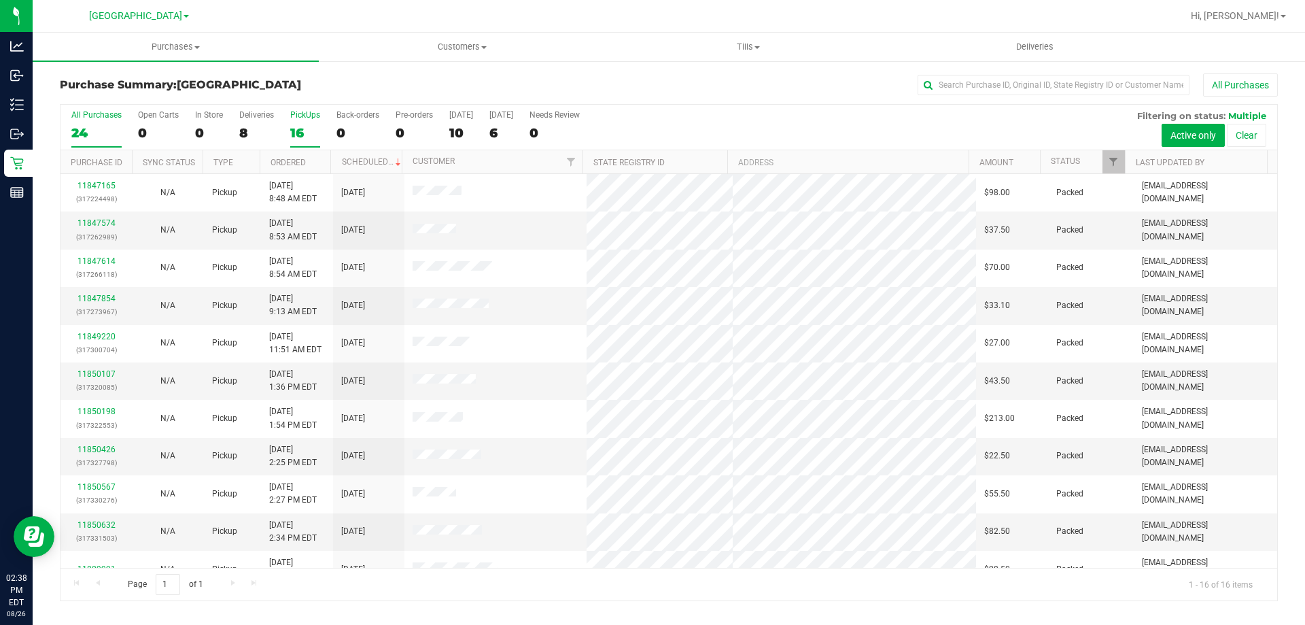
click at [78, 140] on div "24" at bounding box center [96, 133] width 50 height 16
click at [0, 0] on input "All Purchases 24" at bounding box center [0, 0] width 0 height 0
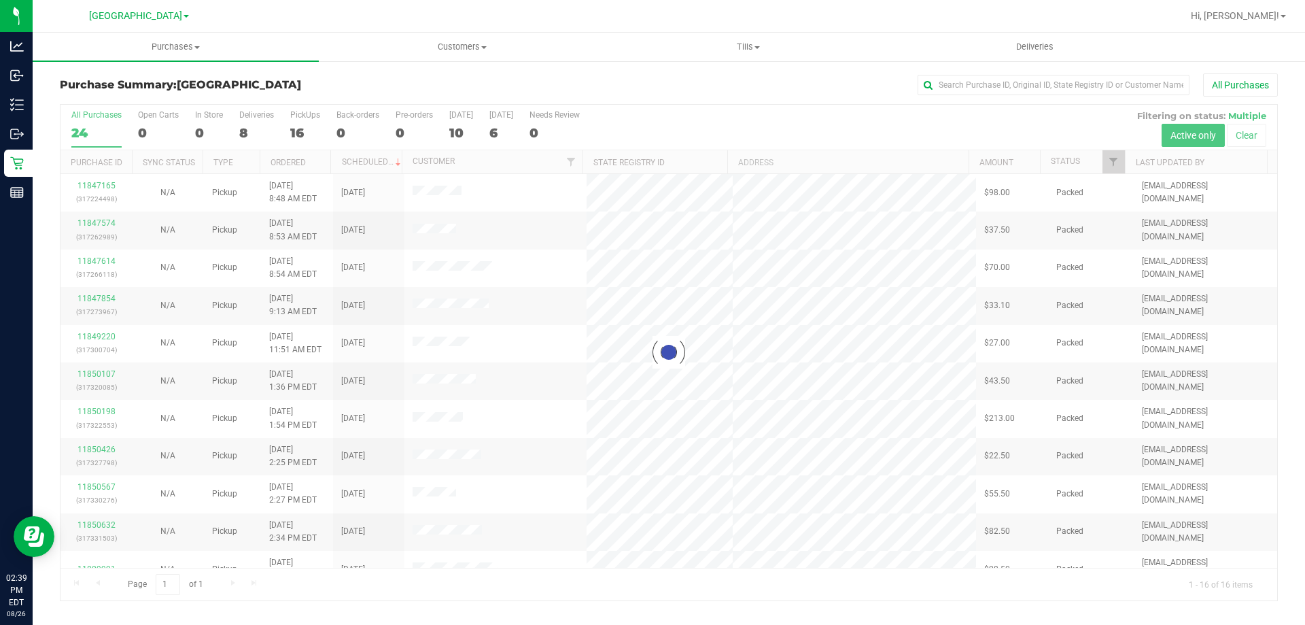
click at [467, 82] on div "All Purchases" at bounding box center [872, 84] width 812 height 23
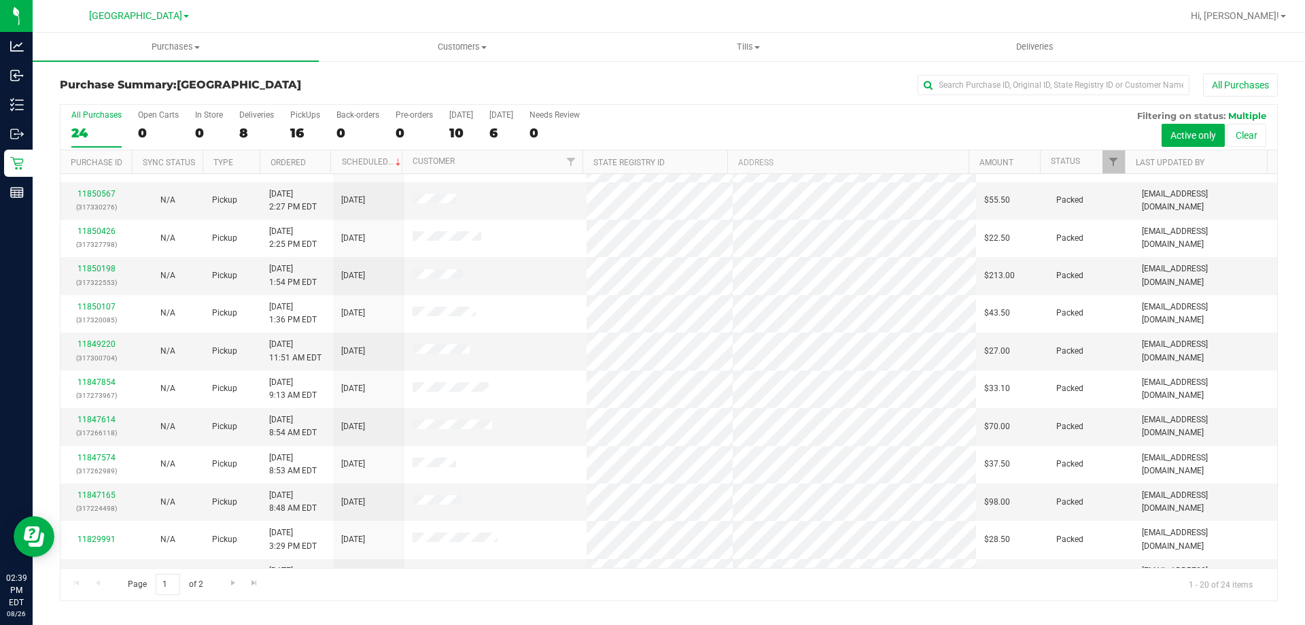
scroll to position [359, 0]
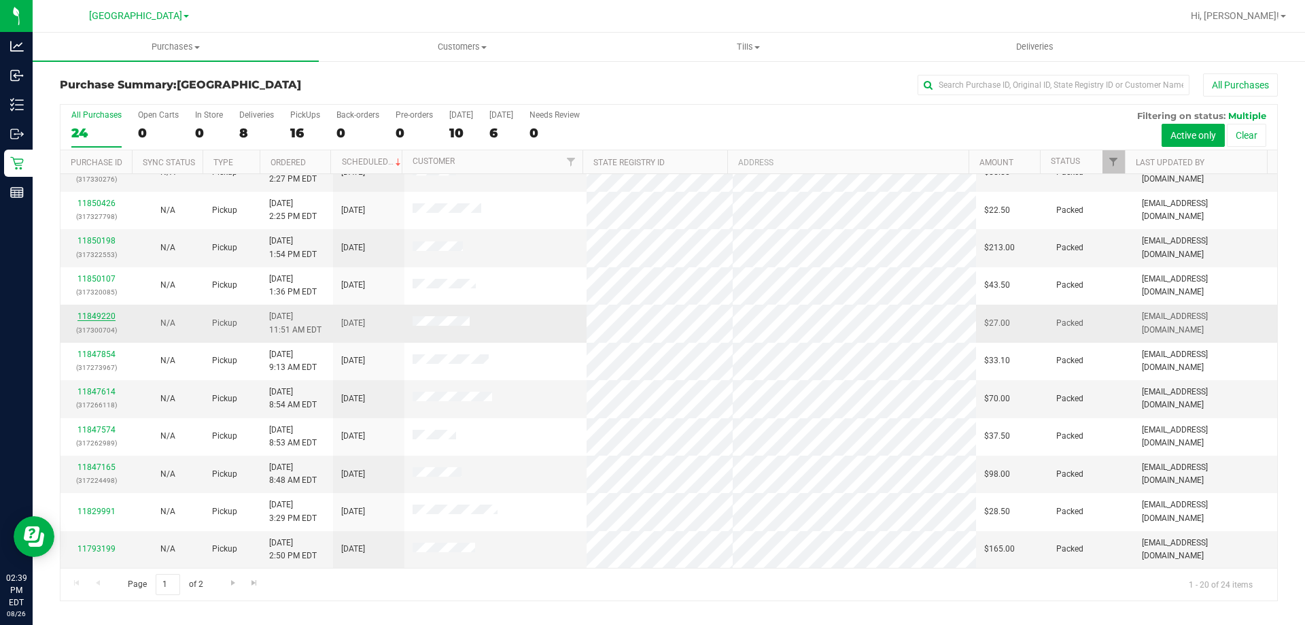
click at [96, 316] on link "11849220" at bounding box center [97, 316] width 38 height 10
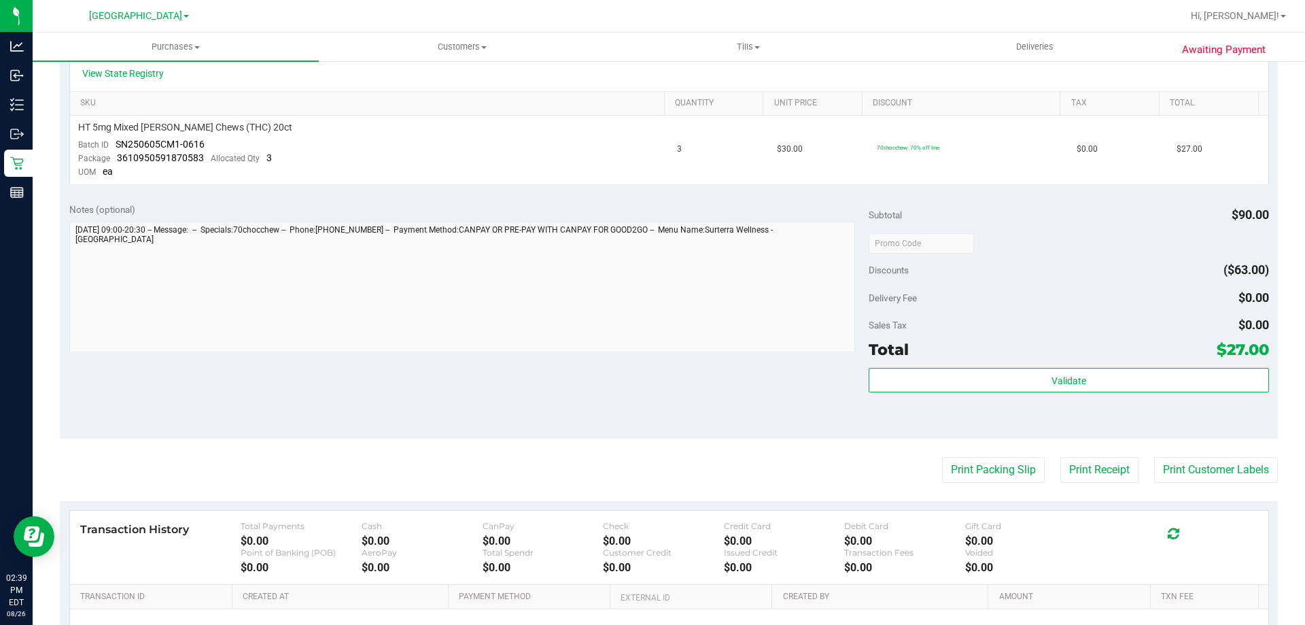
scroll to position [323, 0]
click at [1218, 467] on button "Print Customer Labels" at bounding box center [1216, 467] width 124 height 26
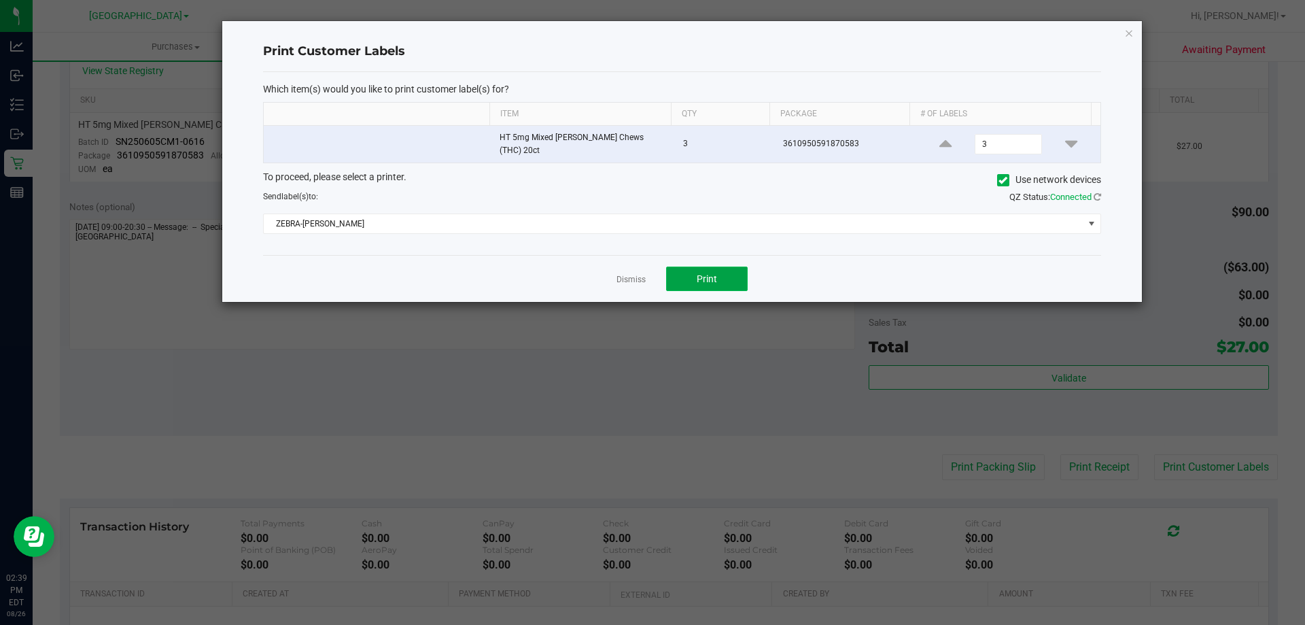
click at [700, 281] on button "Print" at bounding box center [707, 279] width 82 height 24
click at [630, 274] on link "Dismiss" at bounding box center [631, 280] width 29 height 12
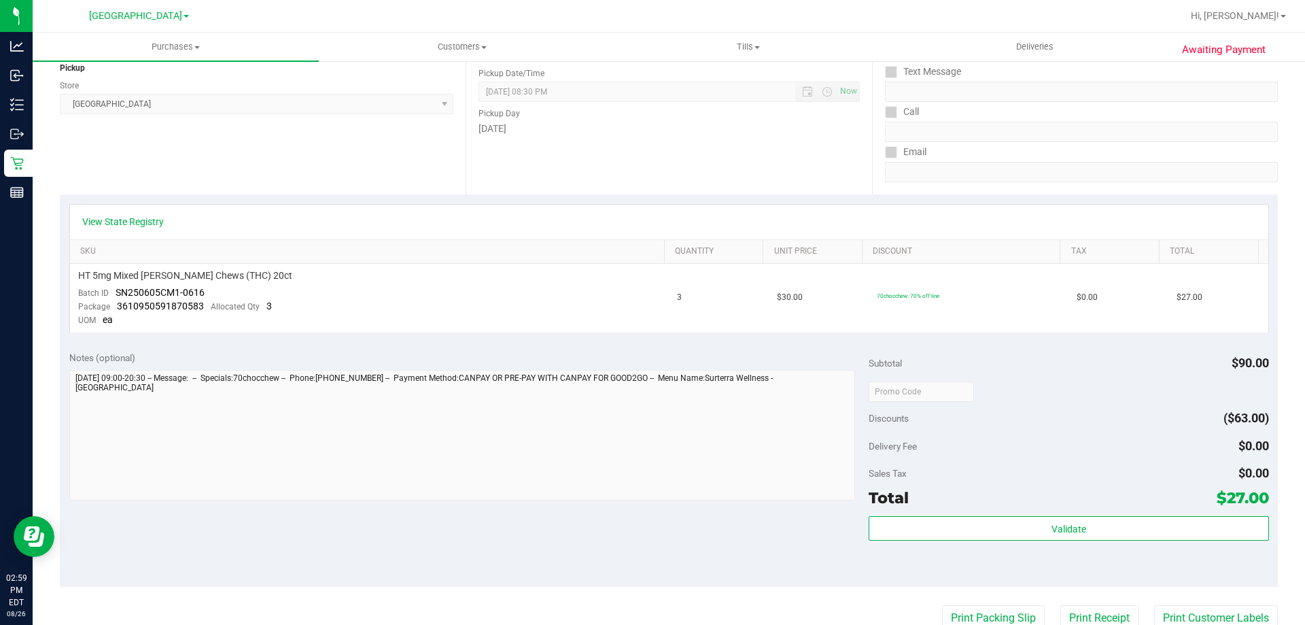
scroll to position [0, 0]
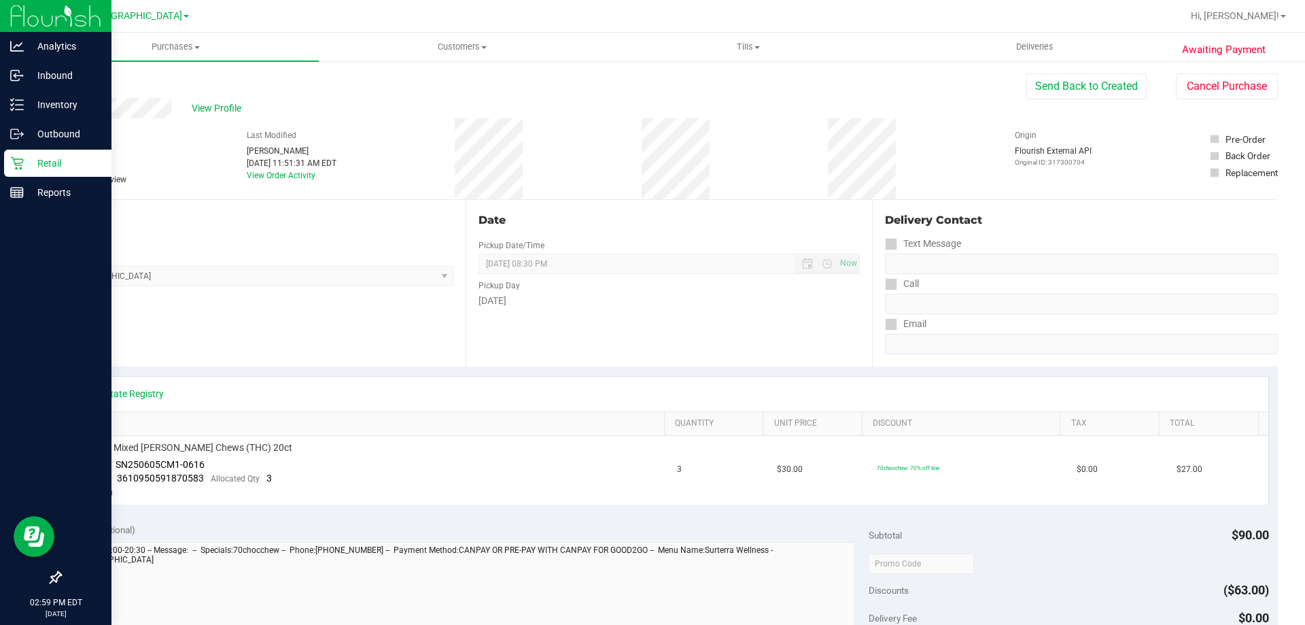
click at [57, 156] on p "Retail" at bounding box center [65, 163] width 82 height 16
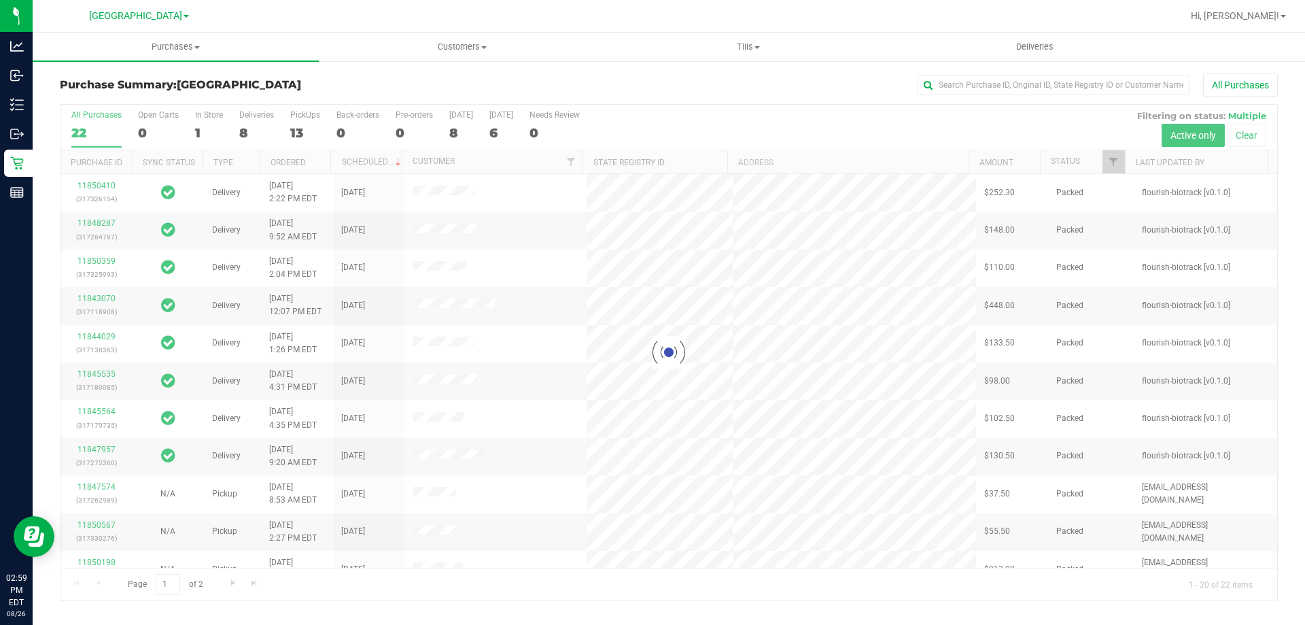
click at [308, 133] on div at bounding box center [669, 353] width 1217 height 496
click at [300, 133] on div at bounding box center [669, 353] width 1217 height 496
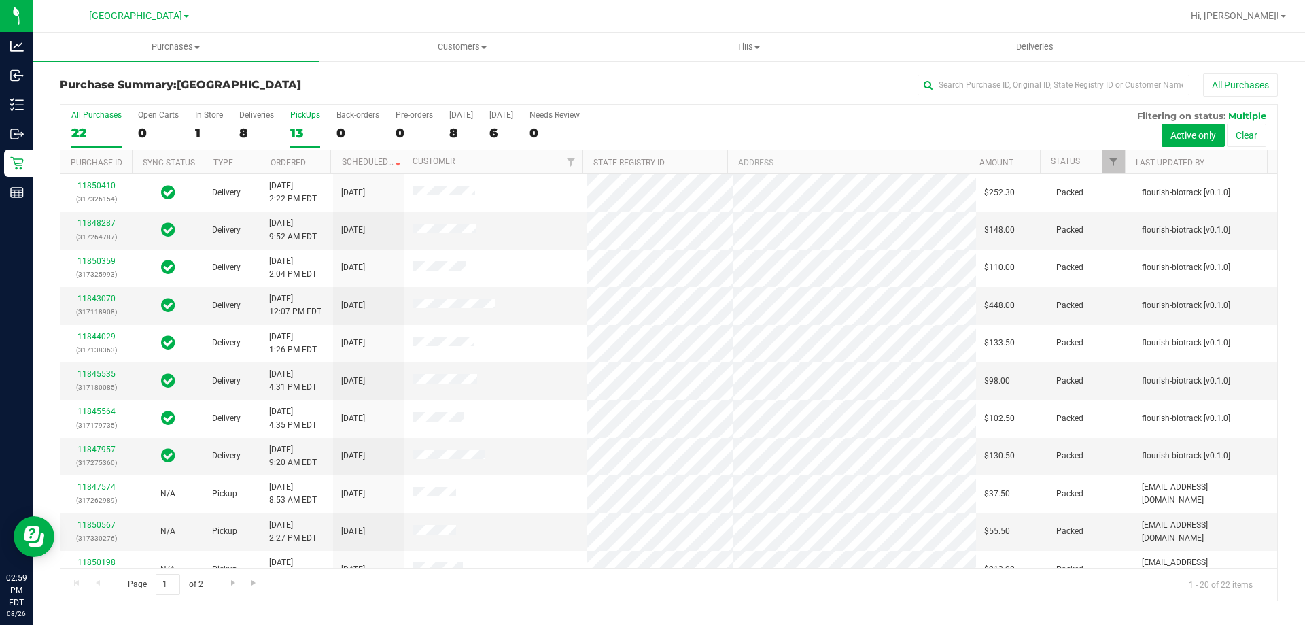
click at [299, 123] on label "PickUps 13" at bounding box center [305, 128] width 30 height 37
click at [0, 0] on input "PickUps 13" at bounding box center [0, 0] width 0 height 0
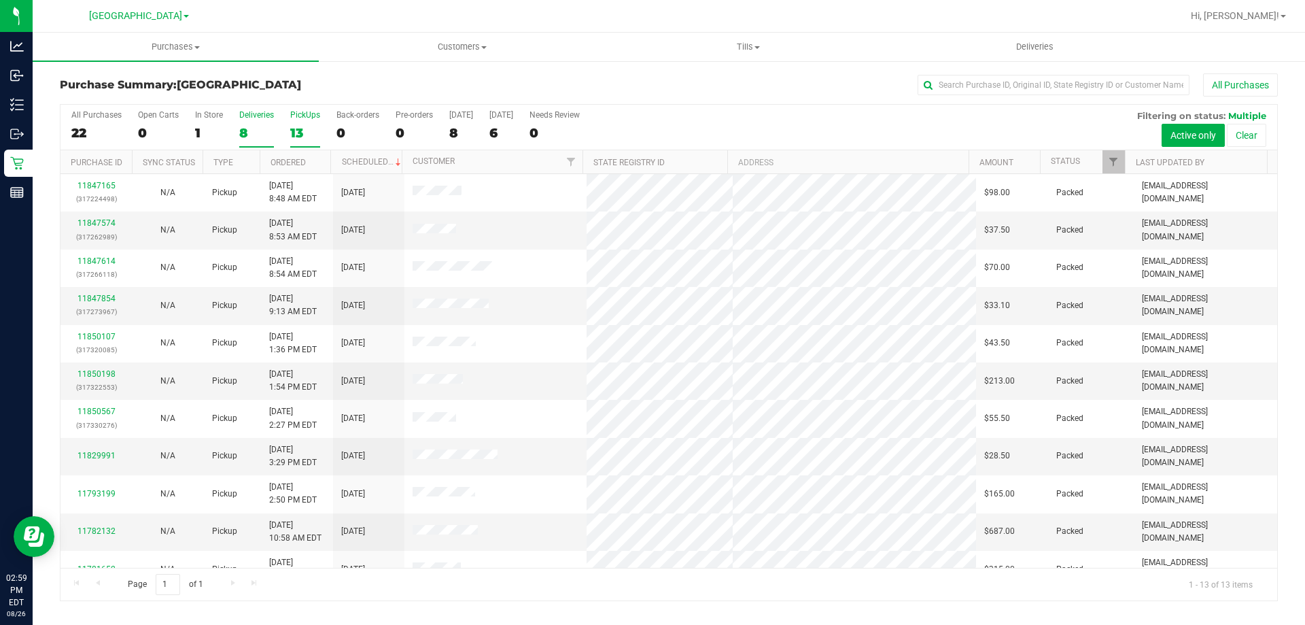
click at [247, 118] on div "Deliveries" at bounding box center [256, 115] width 35 height 10
click at [0, 0] on input "Deliveries 8" at bounding box center [0, 0] width 0 height 0
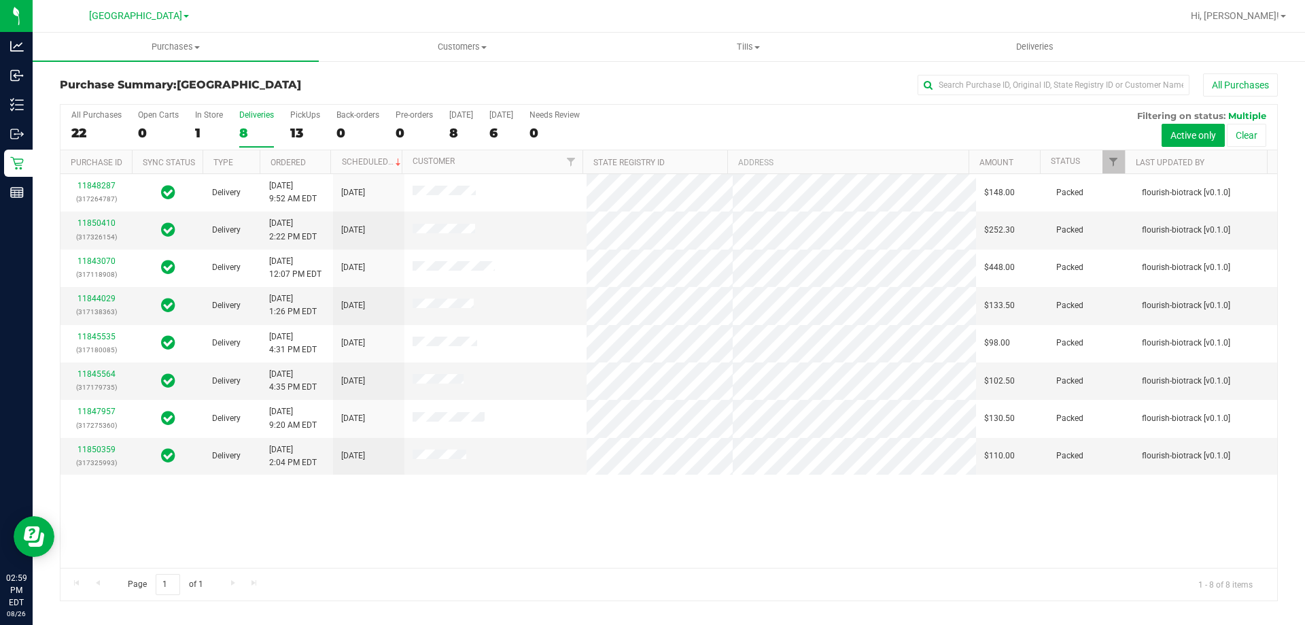
click at [85, 125] on div "22" at bounding box center [96, 133] width 50 height 16
click at [0, 0] on input "All Purchases 22" at bounding box center [0, 0] width 0 height 0
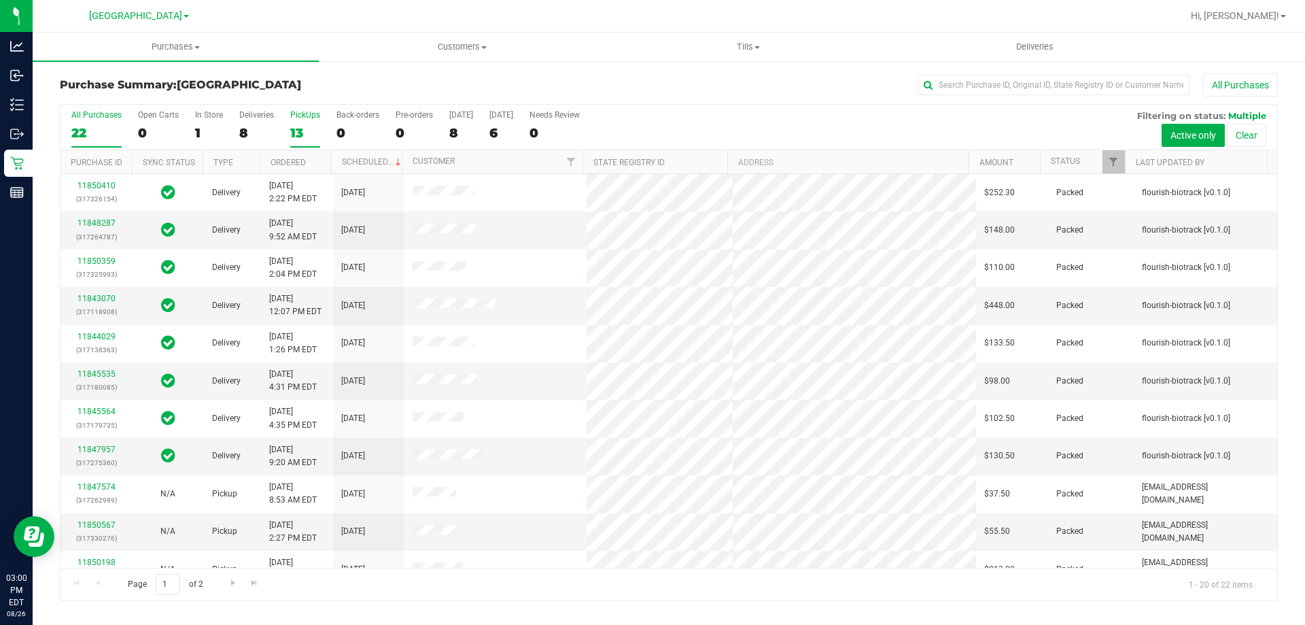
click at [305, 121] on label "PickUps 13" at bounding box center [305, 128] width 30 height 37
click at [0, 0] on input "PickUps 13" at bounding box center [0, 0] width 0 height 0
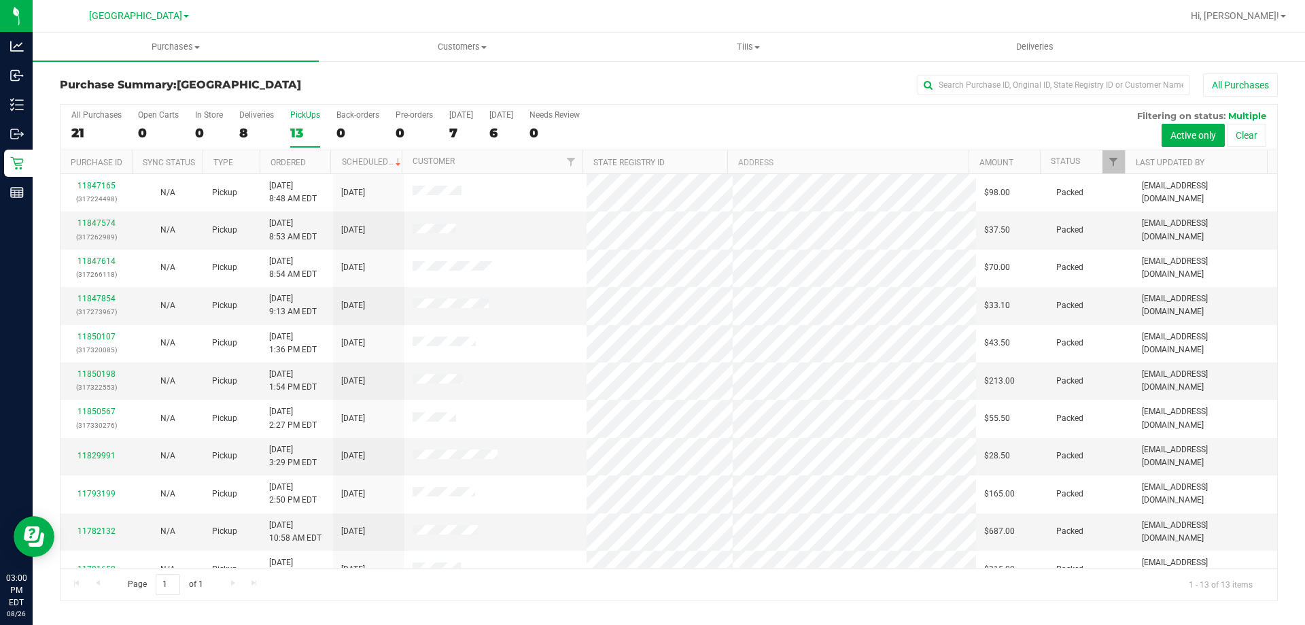
click at [93, 132] on div "21" at bounding box center [96, 133] width 50 height 16
click at [0, 0] on input "All Purchases 21" at bounding box center [0, 0] width 0 height 0
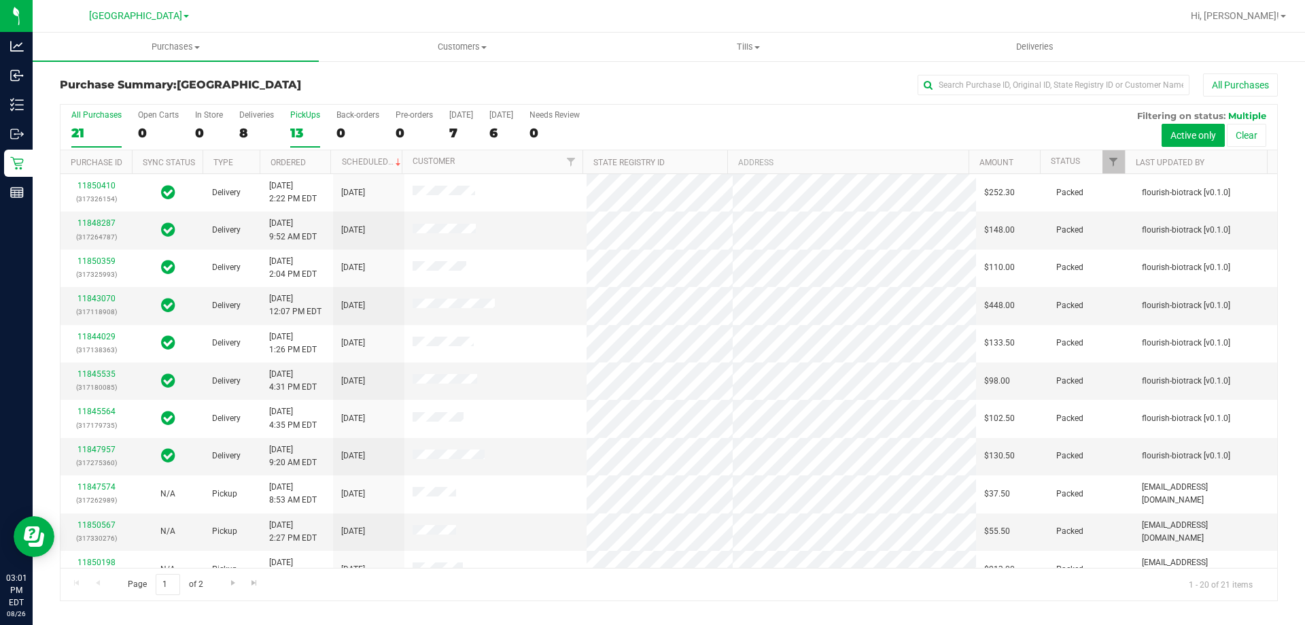
click at [298, 122] on label "PickUps 13" at bounding box center [305, 128] width 30 height 37
click at [0, 0] on input "PickUps 13" at bounding box center [0, 0] width 0 height 0
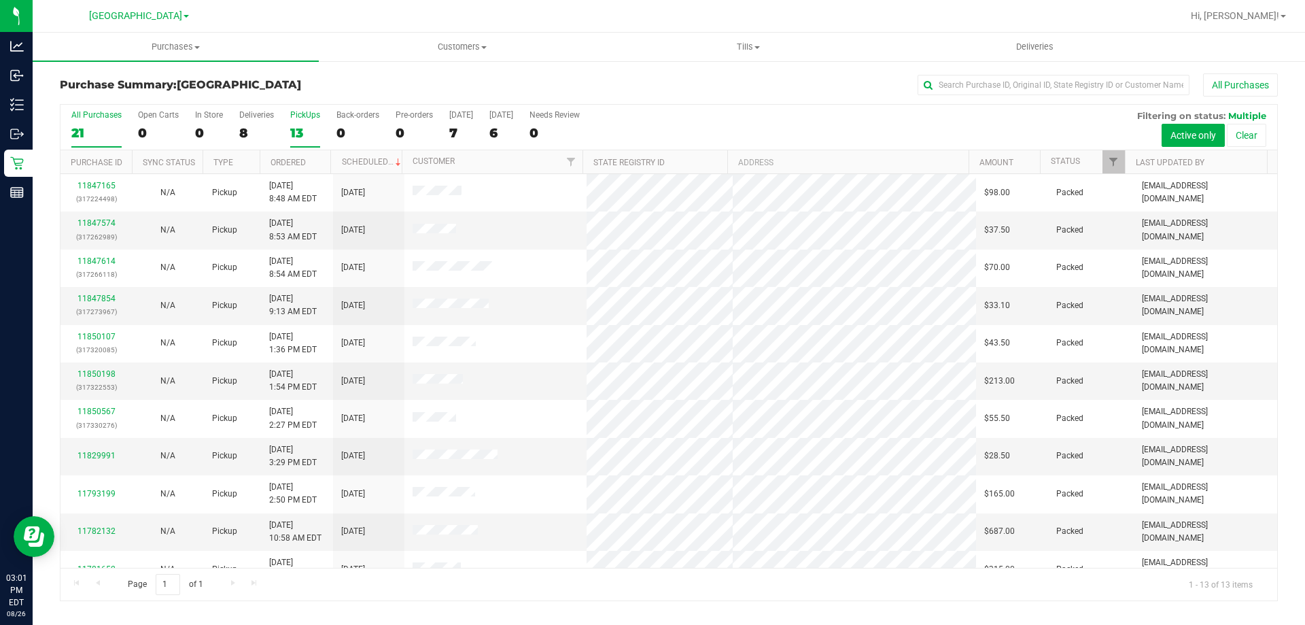
click at [106, 123] on label "All Purchases 21" at bounding box center [96, 128] width 50 height 37
click at [0, 0] on input "All Purchases 21" at bounding box center [0, 0] width 0 height 0
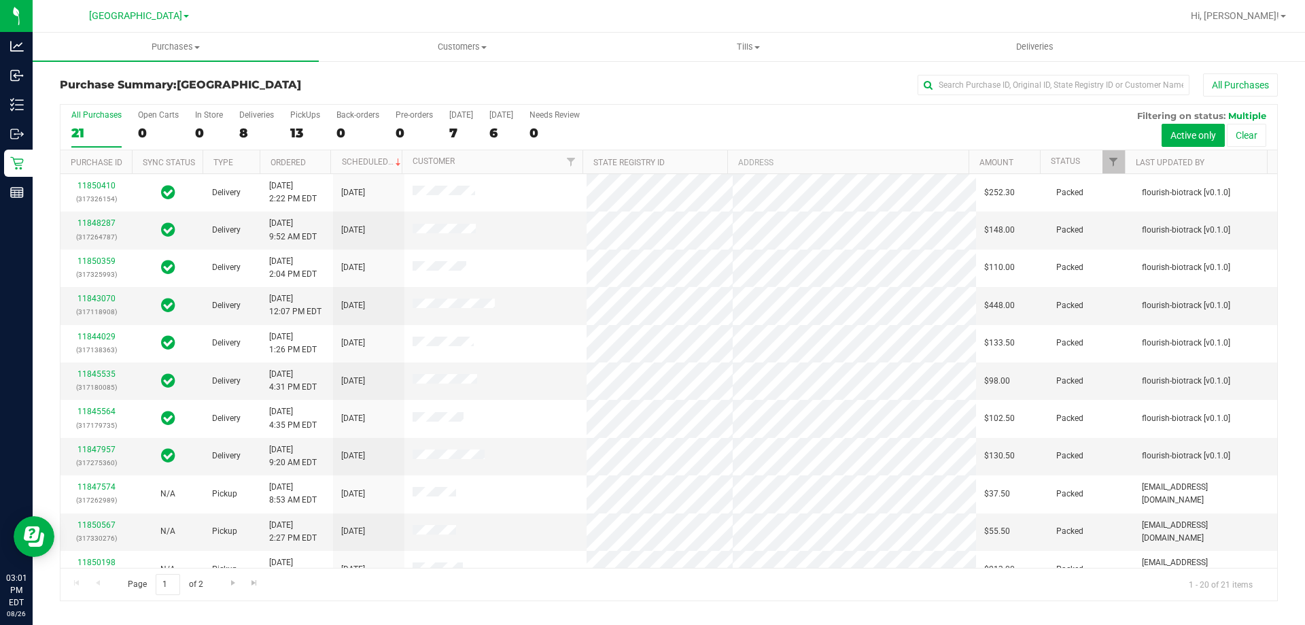
click at [360, 92] on div "Purchase Summary: [GEOGRAPHIC_DATA] All Purchases" at bounding box center [669, 88] width 1218 height 30
click at [453, 86] on h3 "Purchase Summary: [GEOGRAPHIC_DATA]" at bounding box center [263, 85] width 406 height 12
click at [298, 137] on div "13" at bounding box center [305, 133] width 30 height 16
click at [0, 0] on input "PickUps 13" at bounding box center [0, 0] width 0 height 0
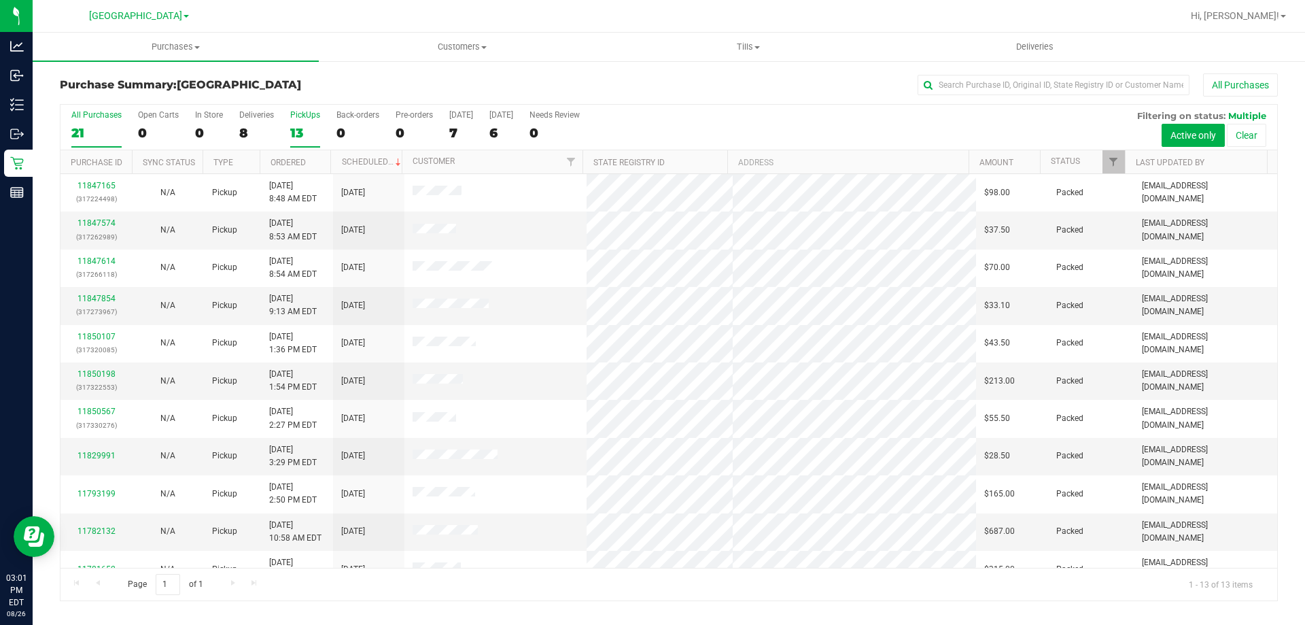
click at [82, 118] on div "All Purchases" at bounding box center [96, 115] width 50 height 10
click at [0, 0] on input "All Purchases 21" at bounding box center [0, 0] width 0 height 0
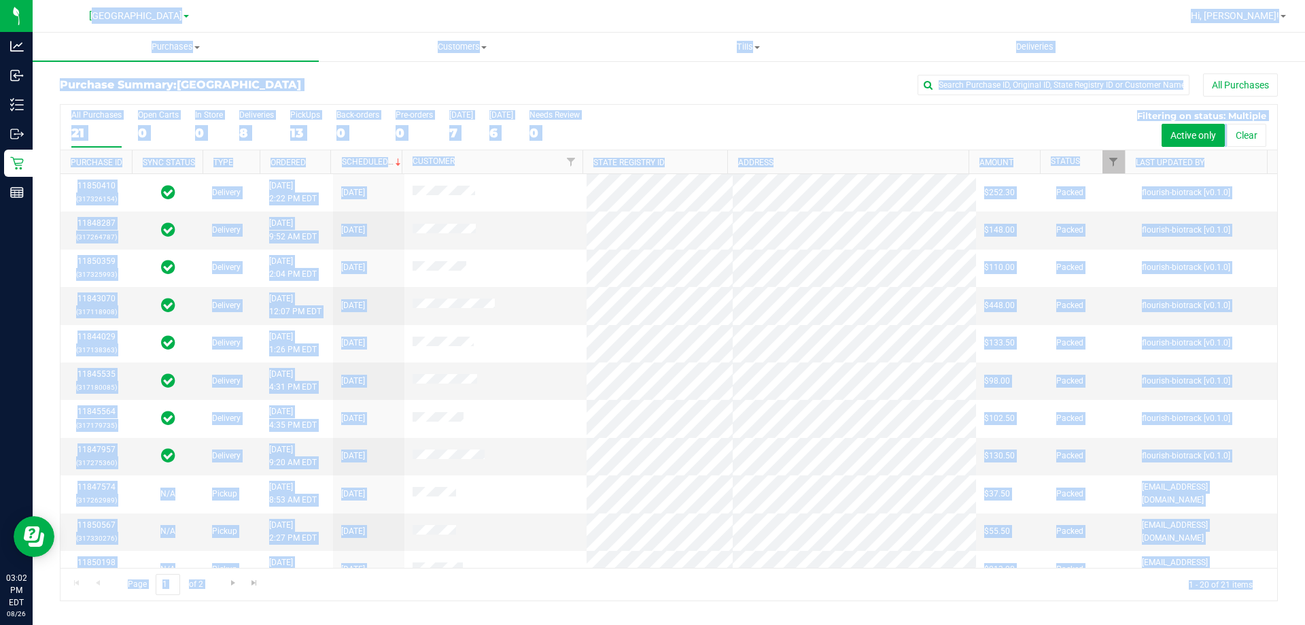
drag, startPoint x: 577, startPoint y: 111, endPoint x: 1279, endPoint y: 585, distance: 847.6
click at [1279, 585] on div "North Port WC Hi, [PERSON_NAME]! Purchases Summary of purchases Fulfillment All…" at bounding box center [669, 312] width 1273 height 625
click at [1279, 585] on div "All Purchases 21 Open Carts 0 In Store 0 Deliveries 8 PickUps 13 Back-orders 0 …" at bounding box center [669, 352] width 1239 height 498
drag, startPoint x: 1279, startPoint y: 585, endPoint x: 75, endPoint y: 10, distance: 1335.2
click at [75, 10] on div "North Port WC Hi, [PERSON_NAME]! Purchases Summary of purchases Fulfillment All…" at bounding box center [669, 312] width 1273 height 625
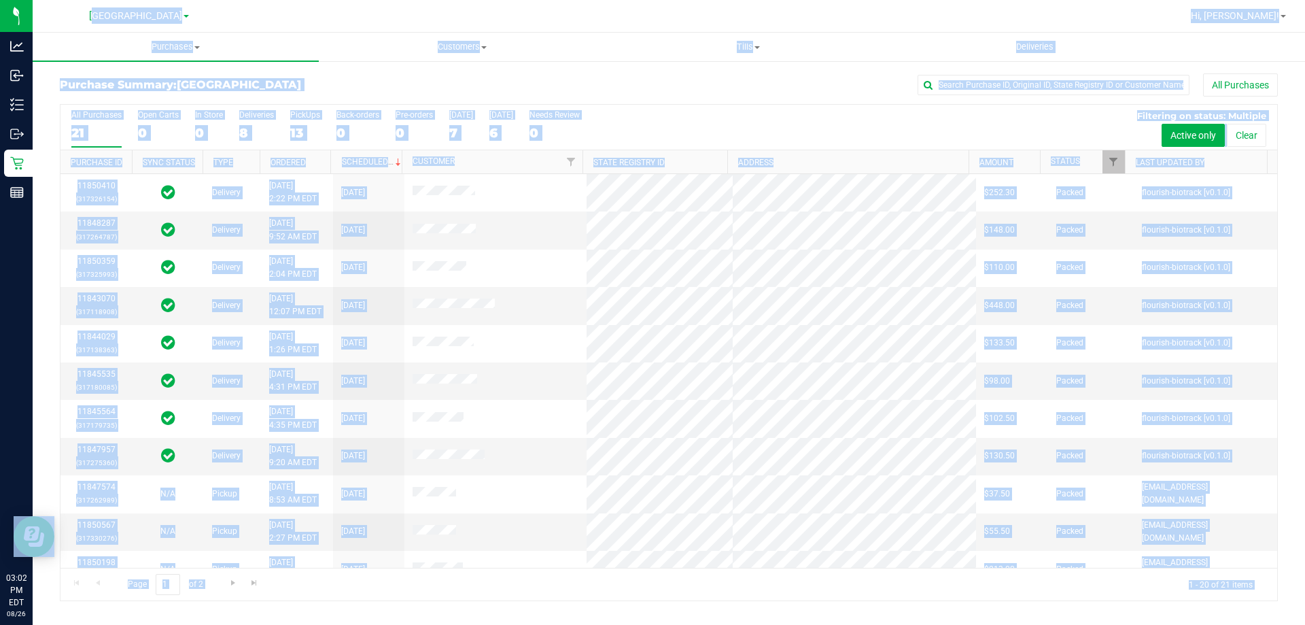
click at [75, 10] on div "[GEOGRAPHIC_DATA]" at bounding box center [138, 15] width 199 height 21
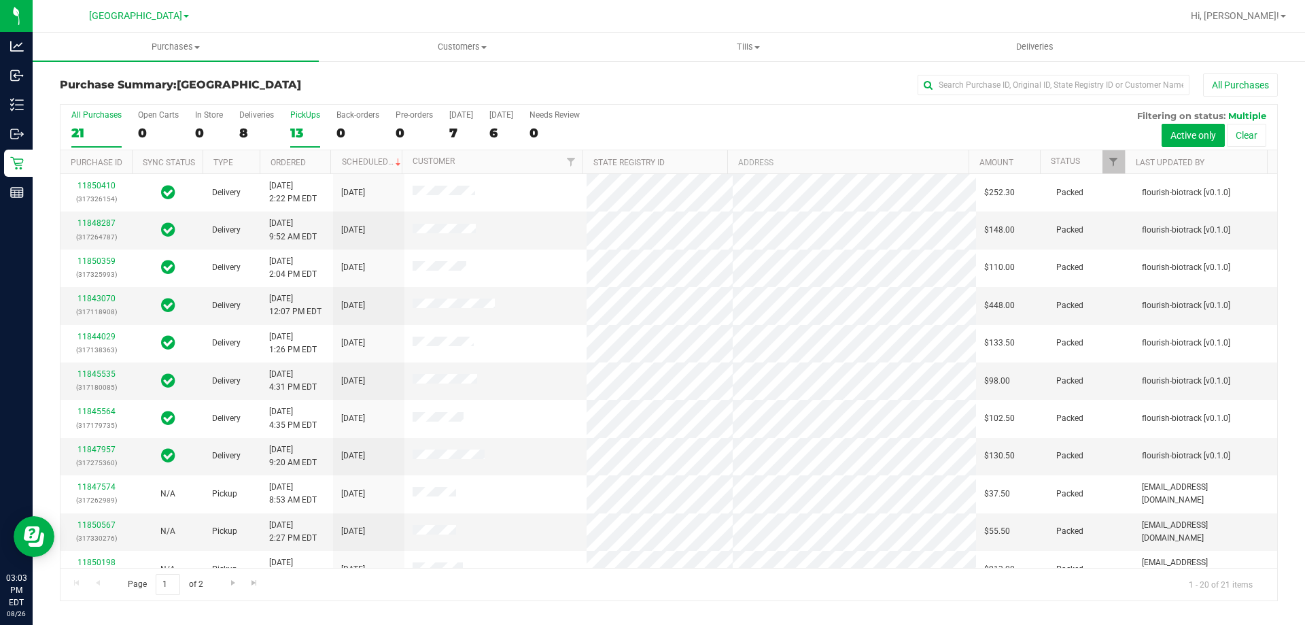
click at [299, 122] on label "PickUps 13" at bounding box center [305, 128] width 30 height 37
click at [0, 0] on input "PickUps 13" at bounding box center [0, 0] width 0 height 0
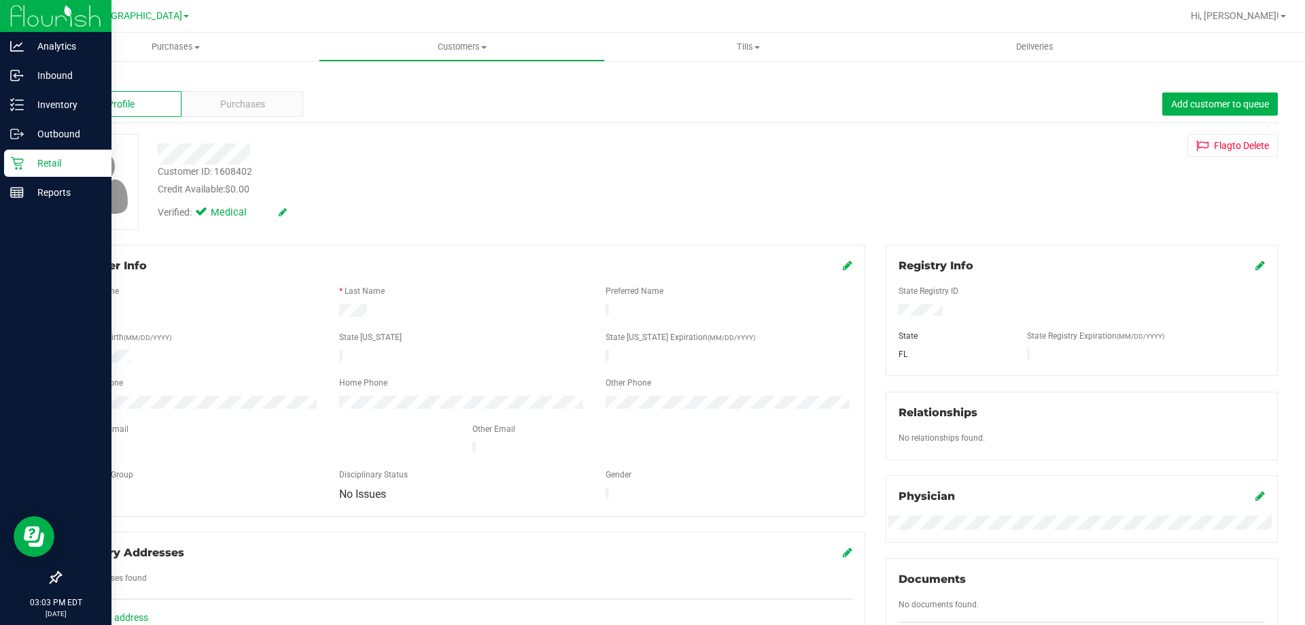
click at [22, 162] on icon at bounding box center [16, 163] width 13 height 13
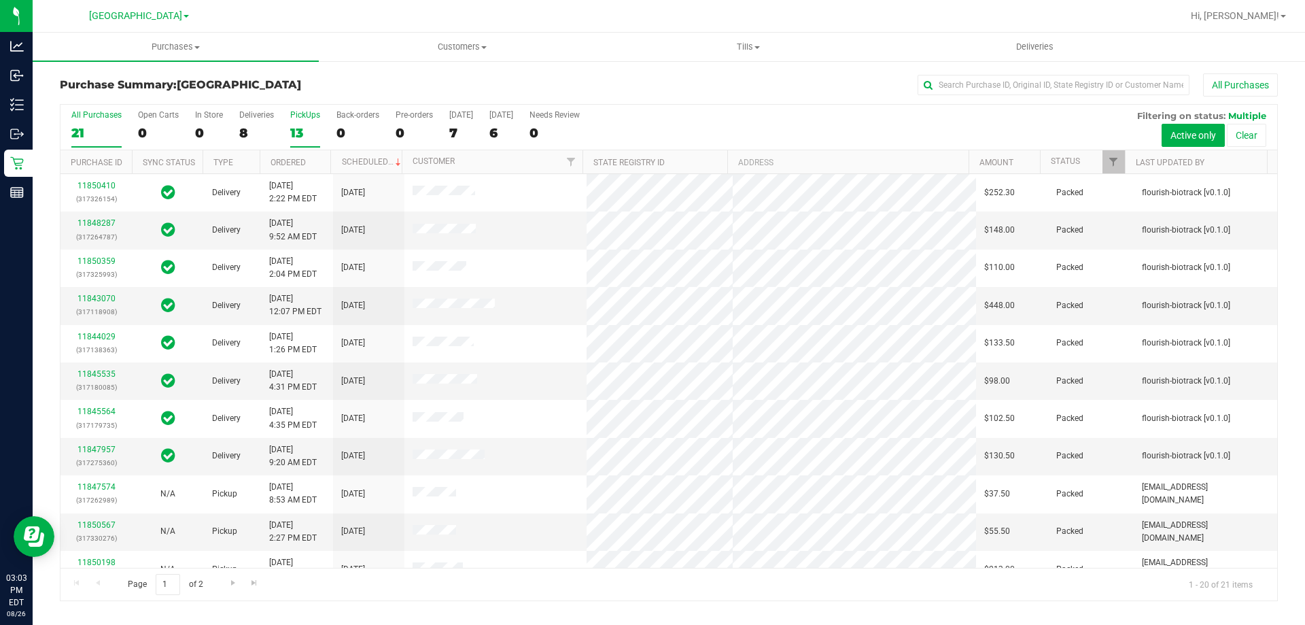
click at [304, 122] on label "PickUps 13" at bounding box center [305, 128] width 30 height 37
click at [0, 0] on input "PickUps 13" at bounding box center [0, 0] width 0 height 0
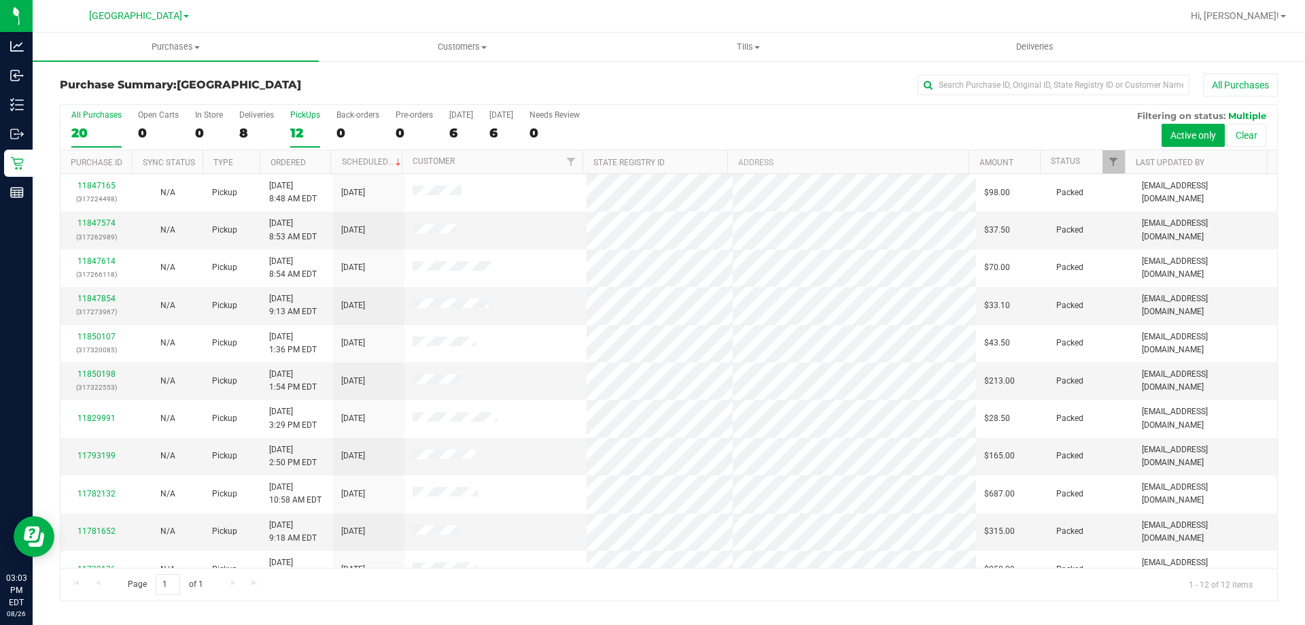
click at [86, 123] on label "All Purchases 20" at bounding box center [96, 128] width 50 height 37
click at [0, 0] on input "All Purchases 20" at bounding box center [0, 0] width 0 height 0
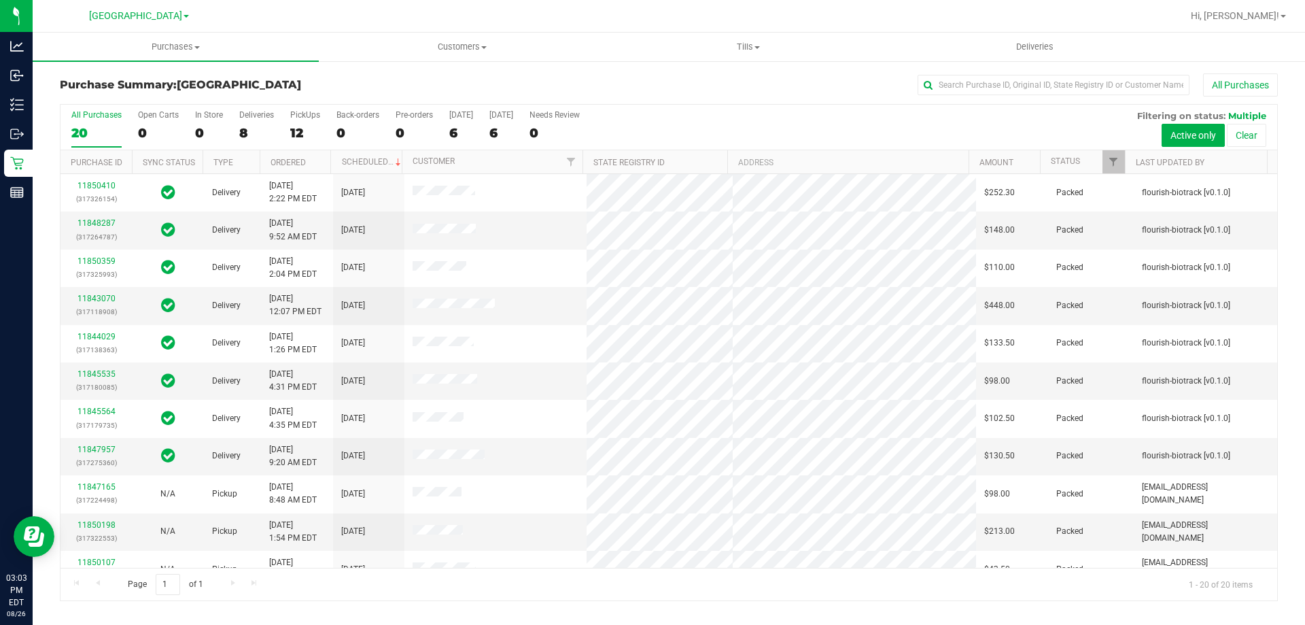
click at [310, 80] on h3 "Purchase Summary: [GEOGRAPHIC_DATA]" at bounding box center [263, 85] width 406 height 12
click at [314, 123] on label "PickUps 12" at bounding box center [305, 128] width 30 height 37
click at [0, 0] on input "PickUps 12" at bounding box center [0, 0] width 0 height 0
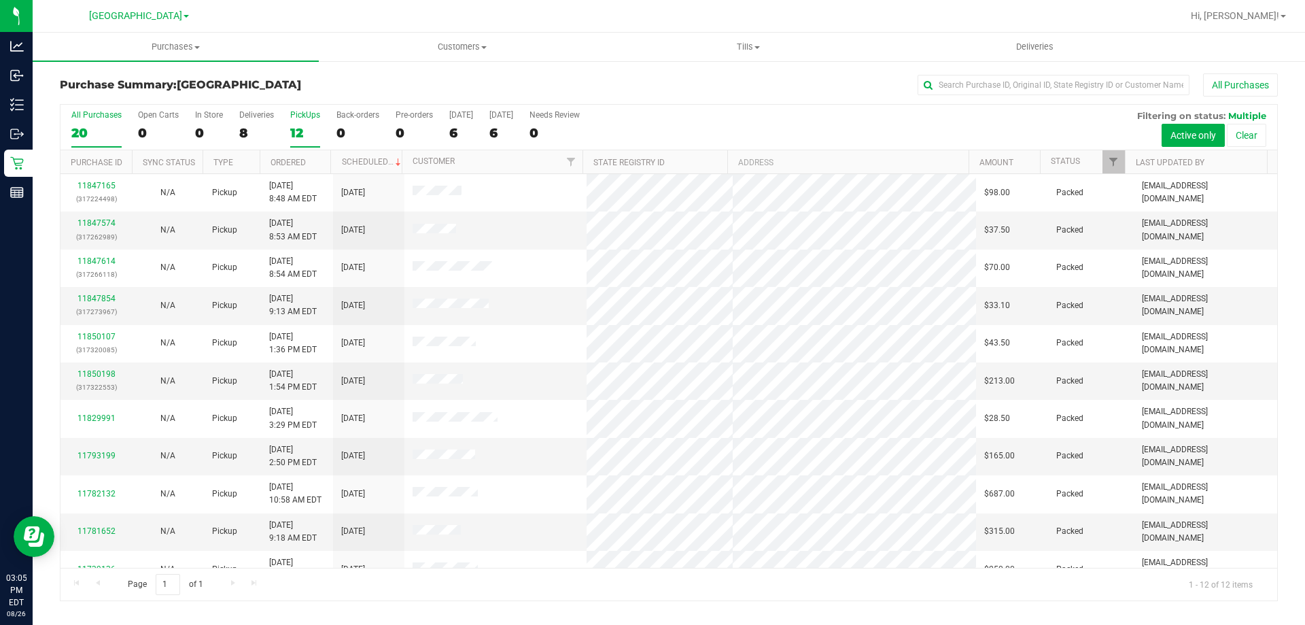
click at [94, 123] on label "All Purchases 20" at bounding box center [96, 128] width 50 height 37
click at [0, 0] on input "All Purchases 20" at bounding box center [0, 0] width 0 height 0
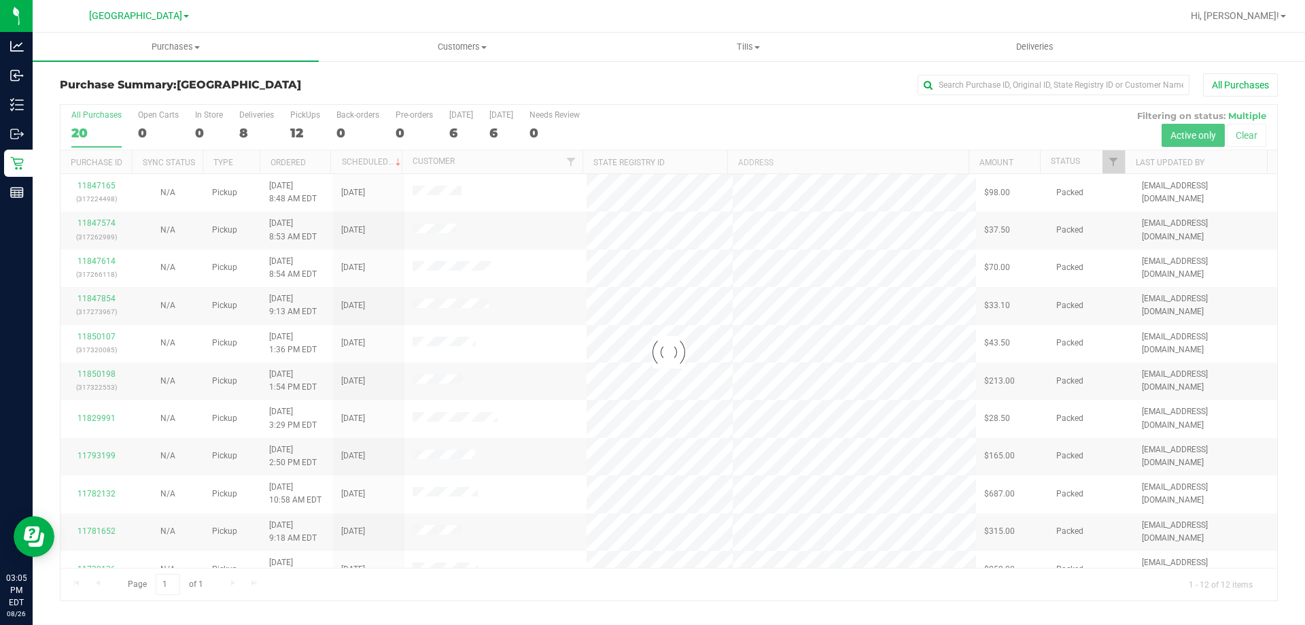
click at [397, 79] on h3 "Purchase Summary: North Port WC" at bounding box center [263, 85] width 406 height 12
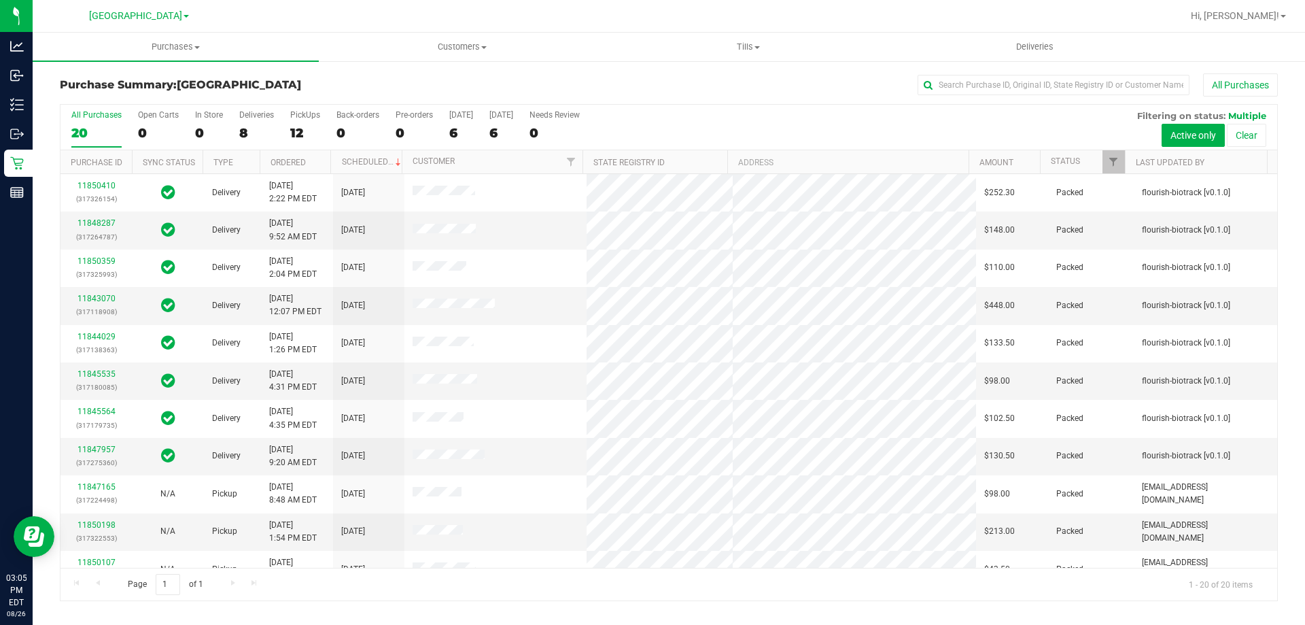
click at [304, 98] on div "Purchase Summary: North Port WC All Purchases" at bounding box center [669, 88] width 1218 height 30
click at [313, 128] on div "12" at bounding box center [305, 133] width 30 height 16
click at [0, 0] on input "PickUps 12" at bounding box center [0, 0] width 0 height 0
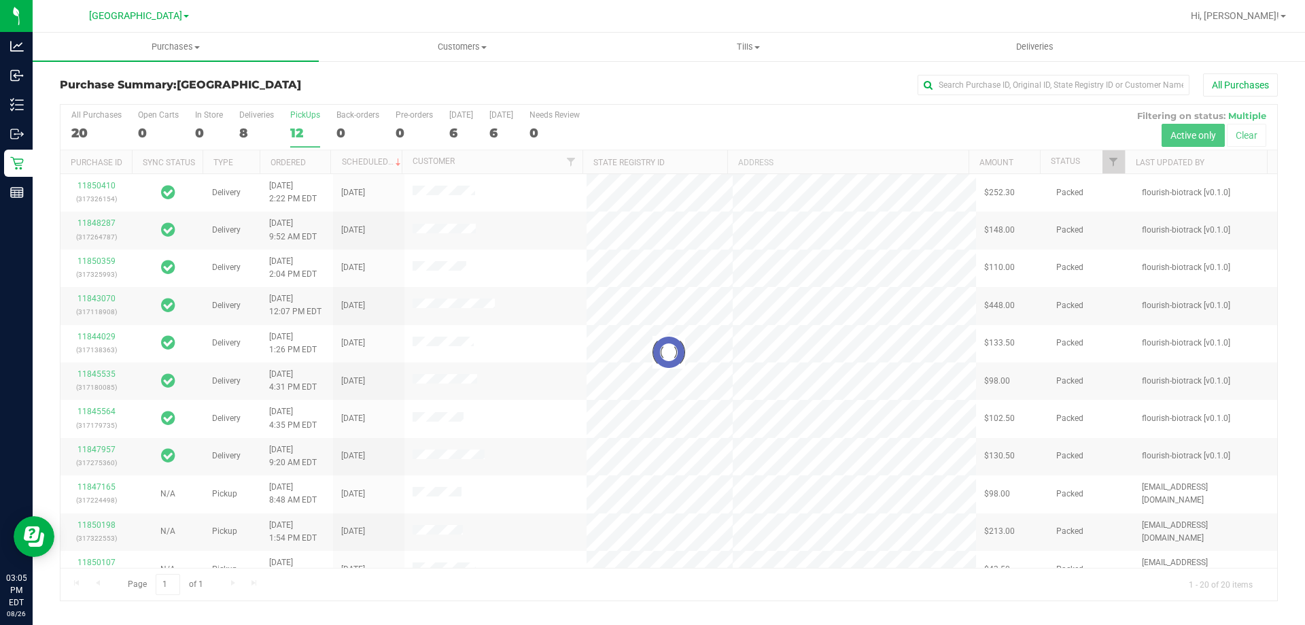
click at [100, 125] on div at bounding box center [669, 353] width 1217 height 496
click at [277, 76] on div "Purchase Summary: North Port WC All Purchases" at bounding box center [669, 88] width 1218 height 30
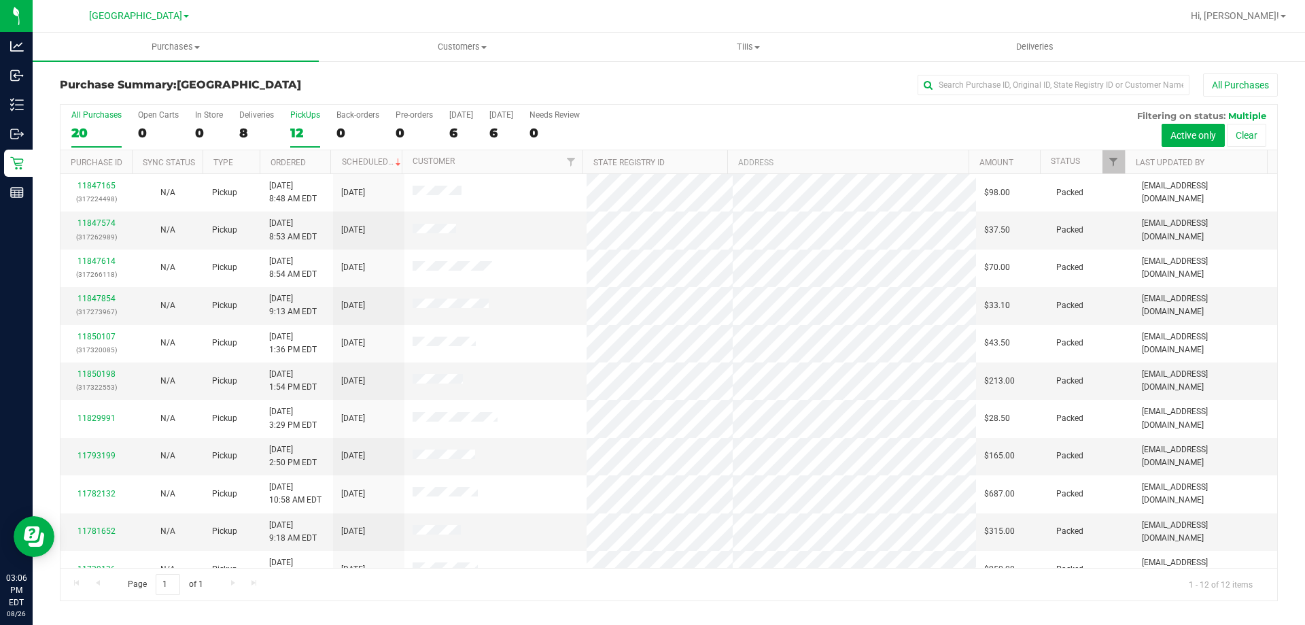
click at [103, 139] on div "20" at bounding box center [96, 133] width 50 height 16
click at [0, 0] on input "All Purchases 20" at bounding box center [0, 0] width 0 height 0
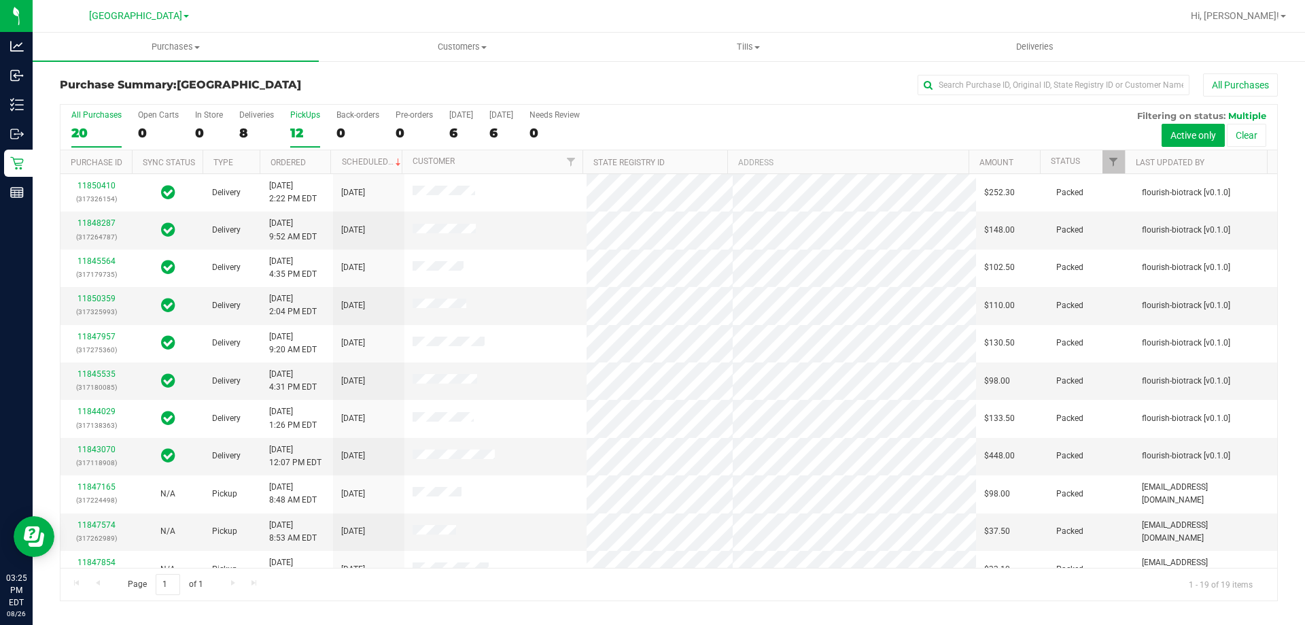
click at [303, 137] on div "12" at bounding box center [305, 133] width 30 height 16
click at [0, 0] on input "PickUps 12" at bounding box center [0, 0] width 0 height 0
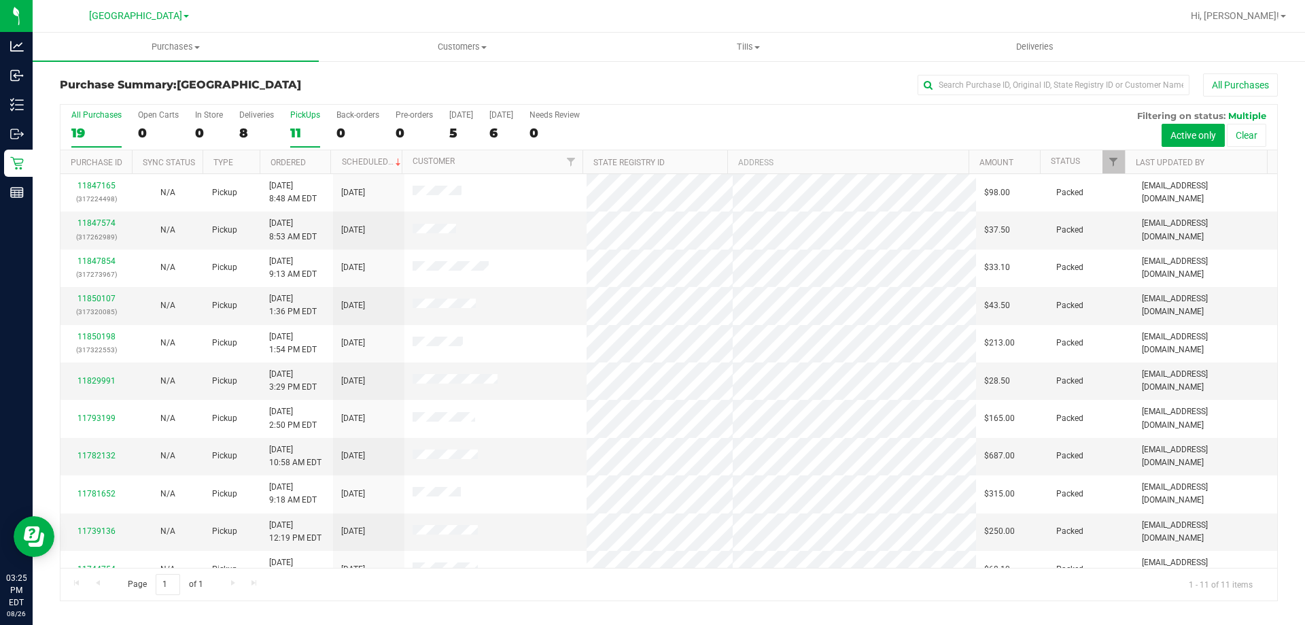
click at [71, 137] on div "19" at bounding box center [96, 133] width 50 height 16
click at [0, 0] on input "All Purchases 19" at bounding box center [0, 0] width 0 height 0
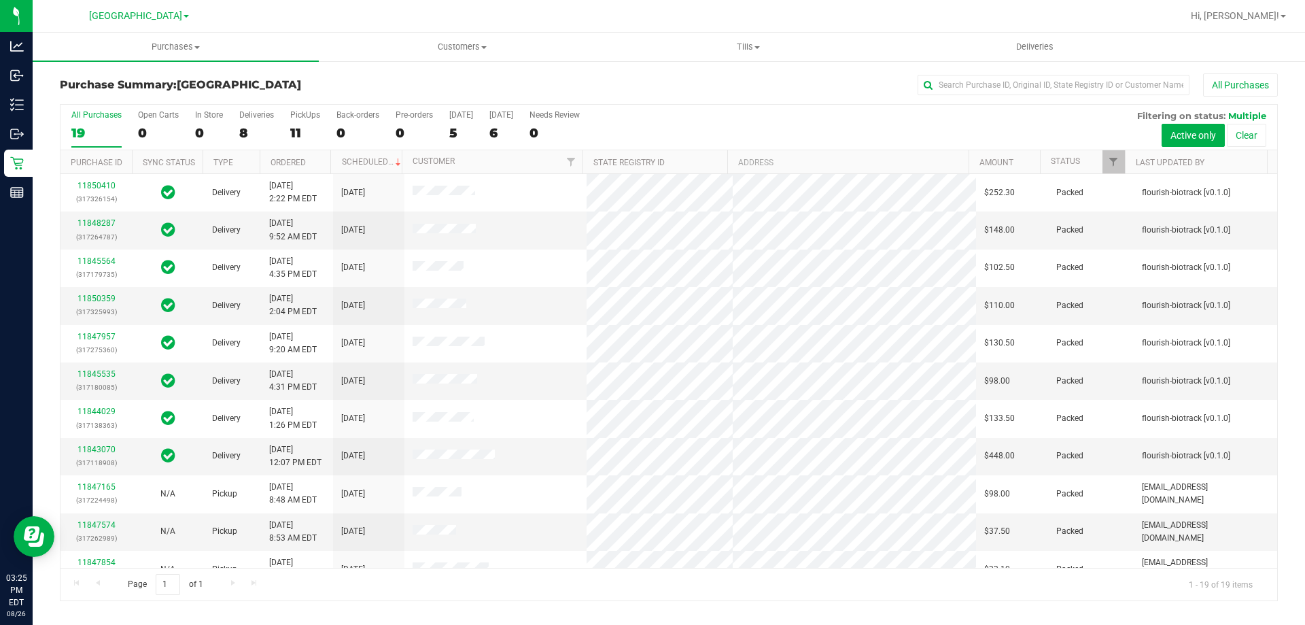
click at [378, 82] on h3 "Purchase Summary: North Port WC" at bounding box center [263, 85] width 406 height 12
click at [307, 116] on div "PickUps" at bounding box center [305, 115] width 30 height 10
click at [0, 0] on input "PickUps 11" at bounding box center [0, 0] width 0 height 0
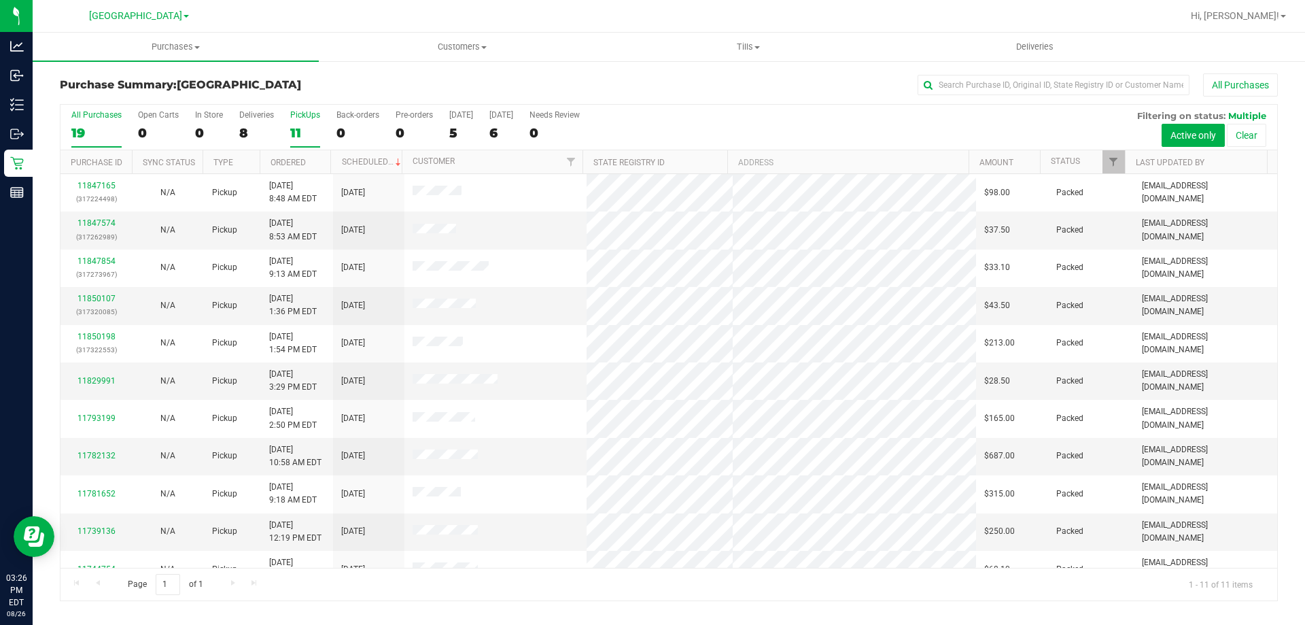
click at [100, 125] on div "19" at bounding box center [96, 133] width 50 height 16
click at [0, 0] on input "All Purchases 19" at bounding box center [0, 0] width 0 height 0
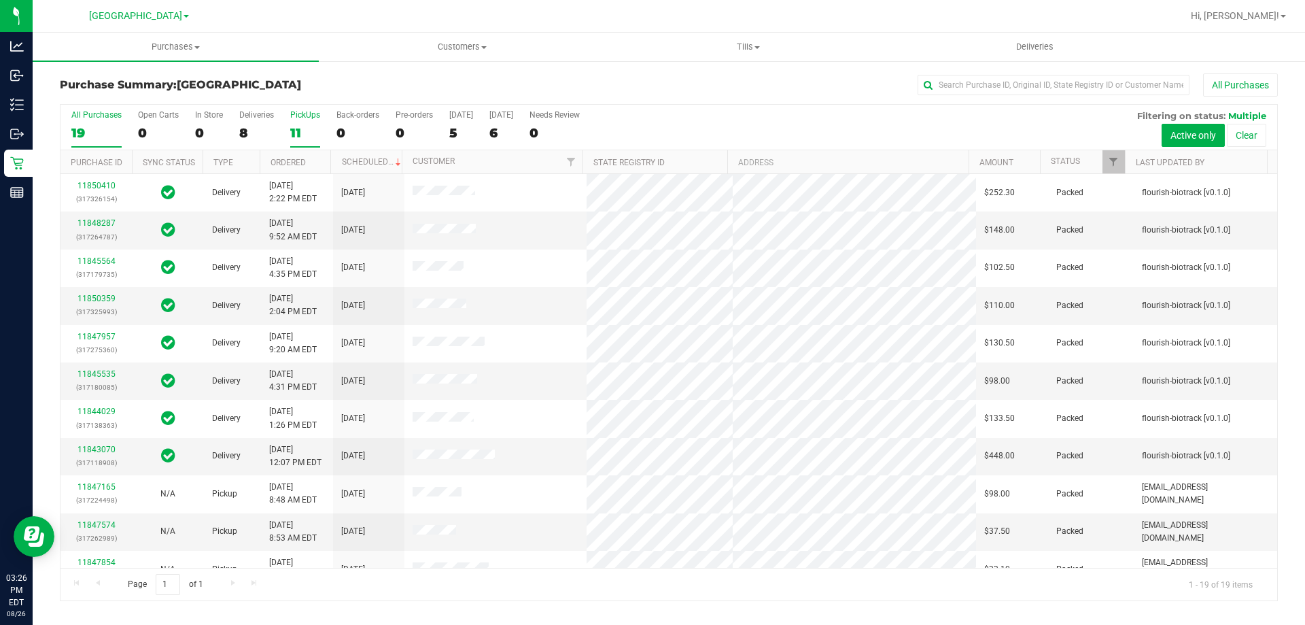
click at [309, 129] on div "11" at bounding box center [305, 133] width 30 height 16
click at [0, 0] on input "PickUps 11" at bounding box center [0, 0] width 0 height 0
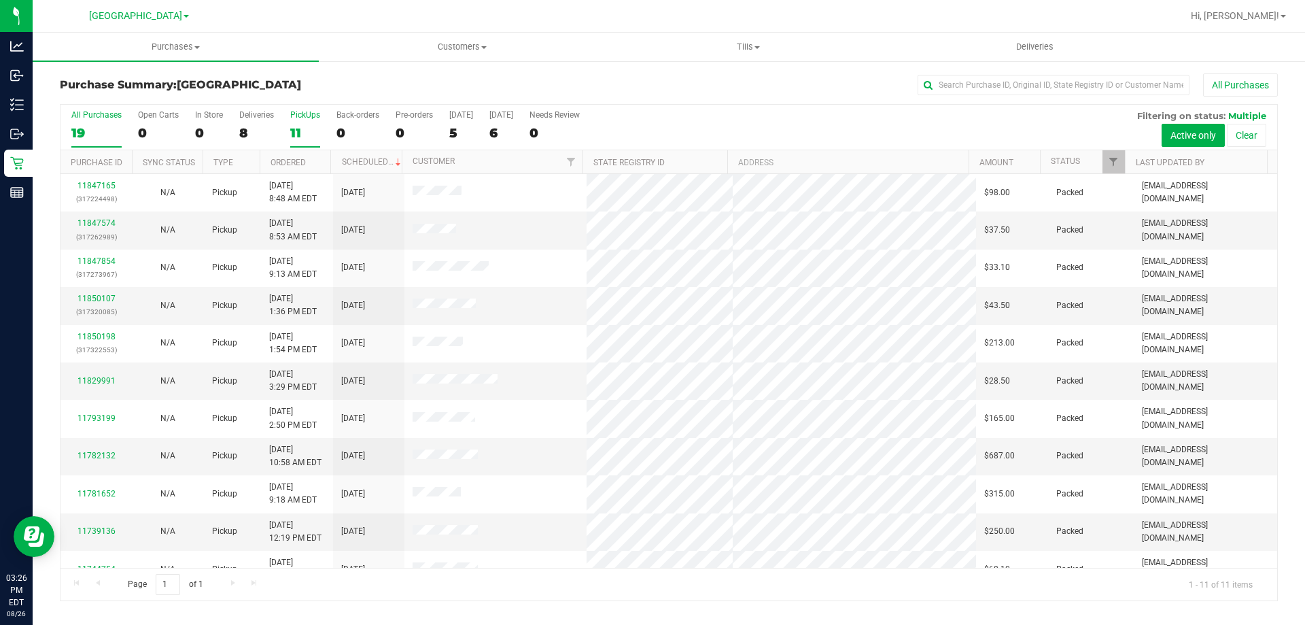
click at [85, 134] on div "19" at bounding box center [96, 133] width 50 height 16
click at [0, 0] on input "All Purchases 19" at bounding box center [0, 0] width 0 height 0
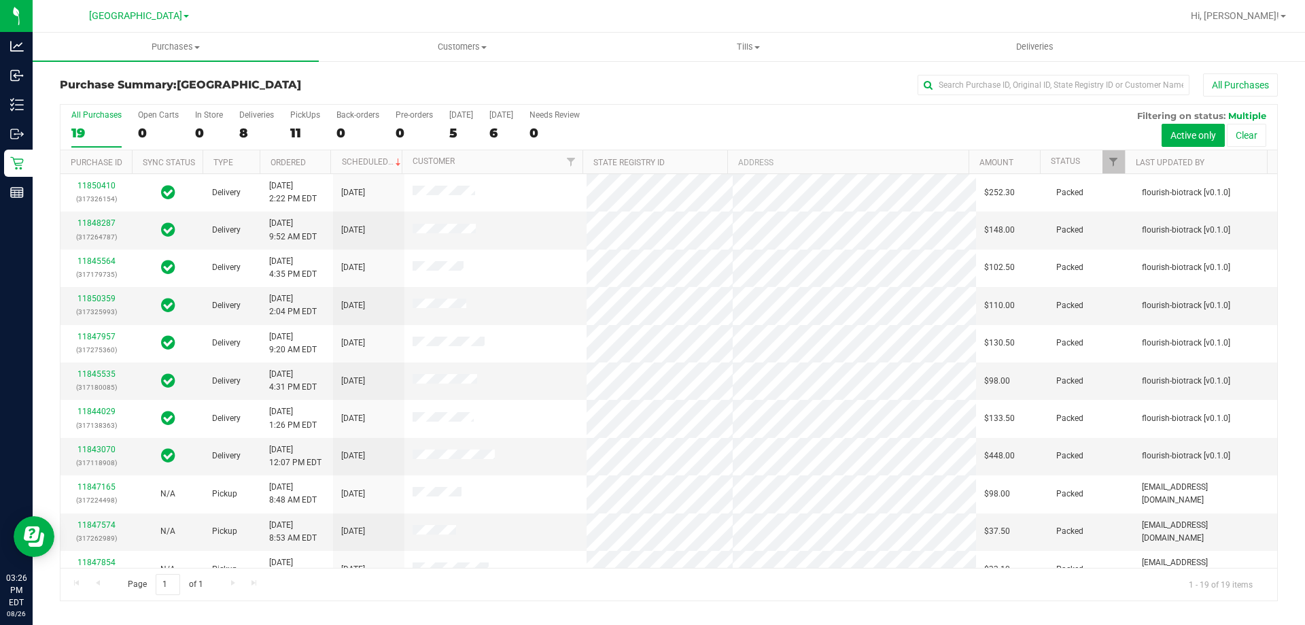
click at [397, 94] on div "Purchase Summary: North Port WC All Purchases" at bounding box center [669, 88] width 1218 height 30
click at [304, 86] on h3 "Purchase Summary: North Port WC" at bounding box center [263, 85] width 406 height 12
click at [308, 139] on div "11" at bounding box center [305, 133] width 30 height 16
click at [0, 0] on input "PickUps 11" at bounding box center [0, 0] width 0 height 0
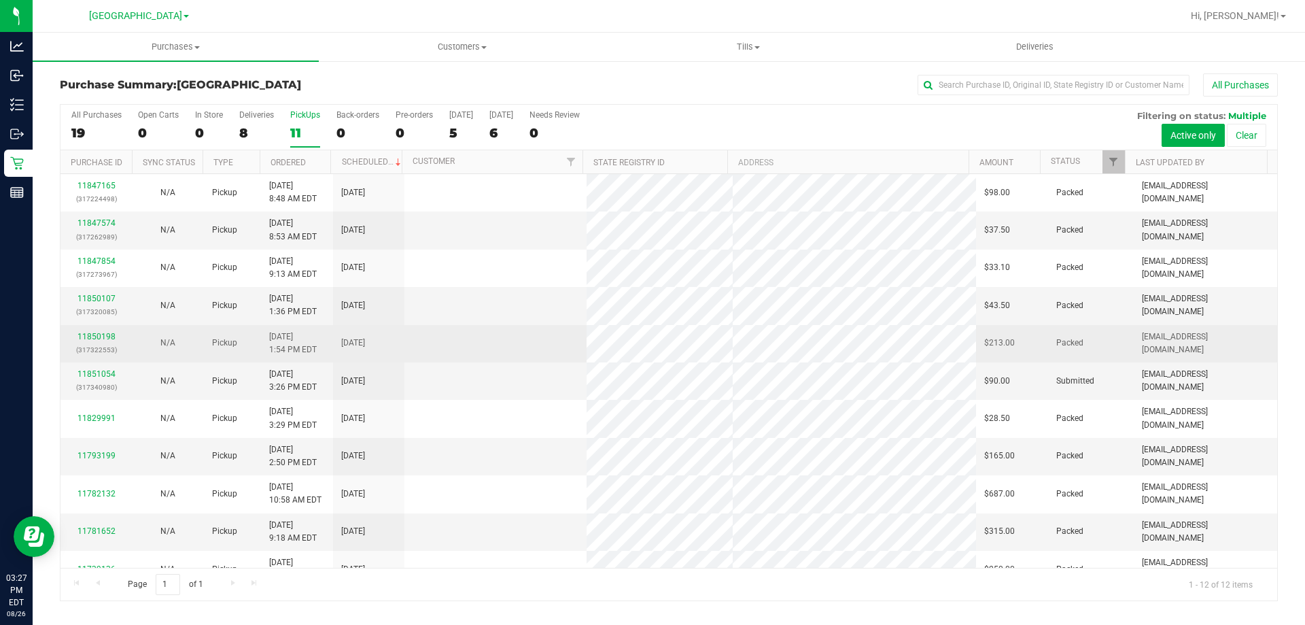
scroll to position [58, 0]
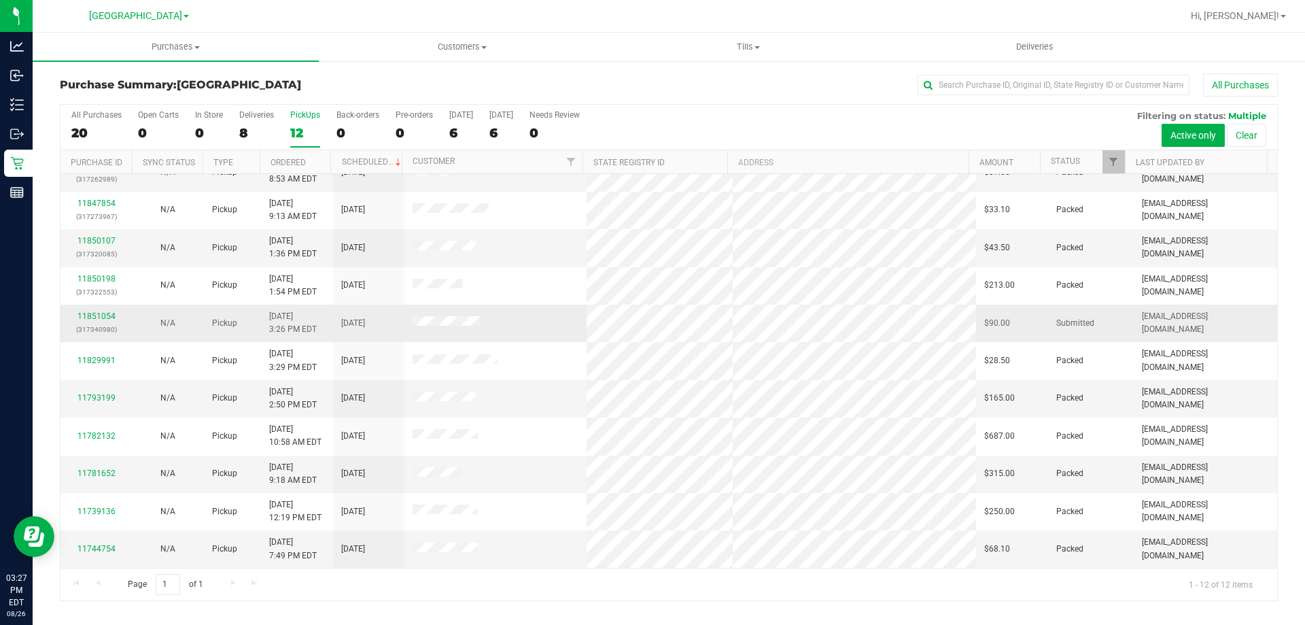
click at [73, 315] on div "11851054 (317340980)" at bounding box center [96, 323] width 55 height 26
click at [96, 315] on link "11851054" at bounding box center [97, 316] width 38 height 10
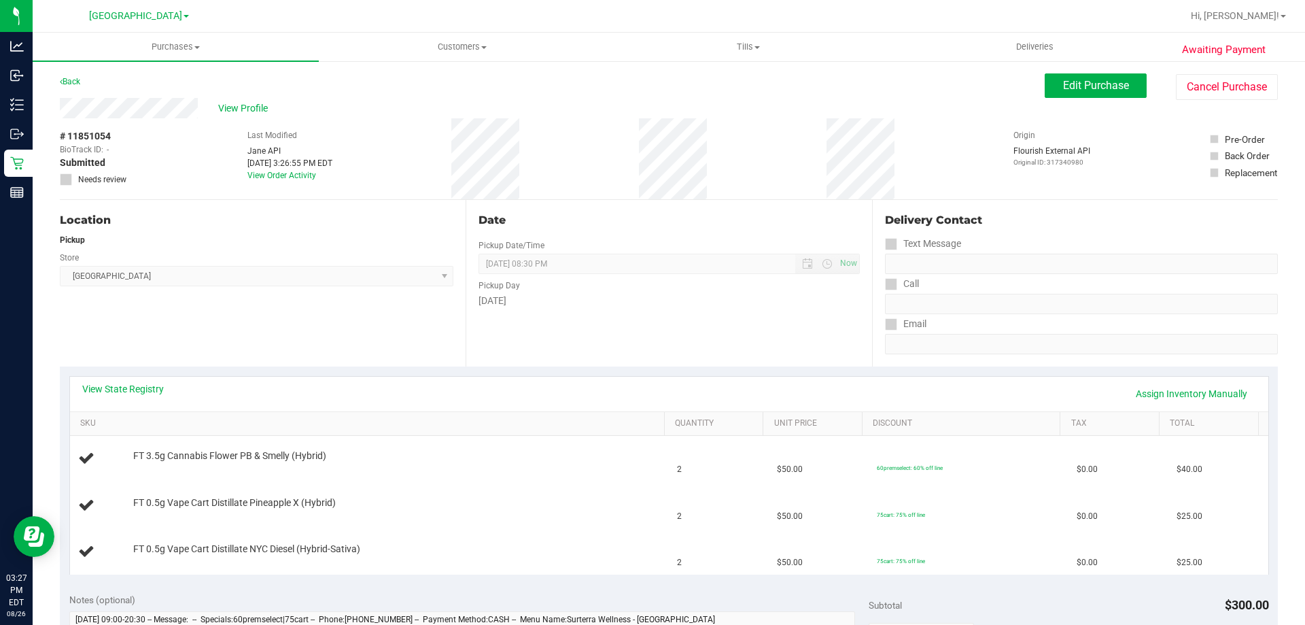
click at [131, 381] on div "View State Registry Assign Inventory Manually" at bounding box center [669, 394] width 1199 height 35
click at [131, 390] on link "View State Registry" at bounding box center [123, 389] width 82 height 14
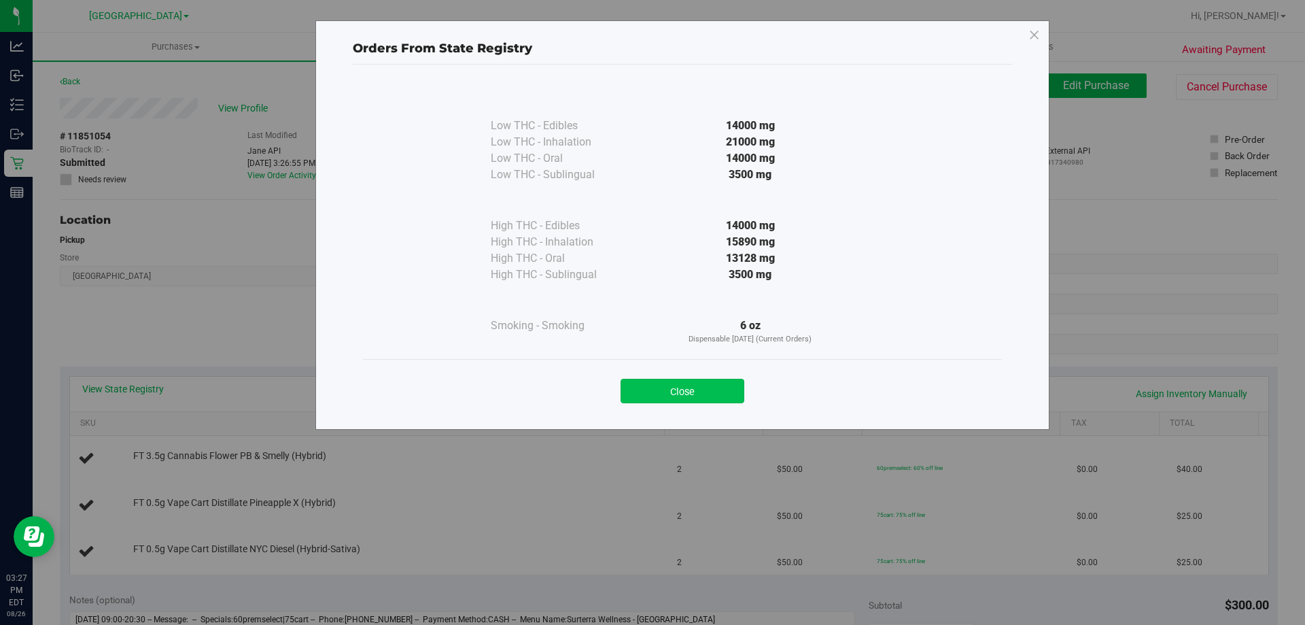
click at [682, 386] on button "Close" at bounding box center [683, 391] width 124 height 24
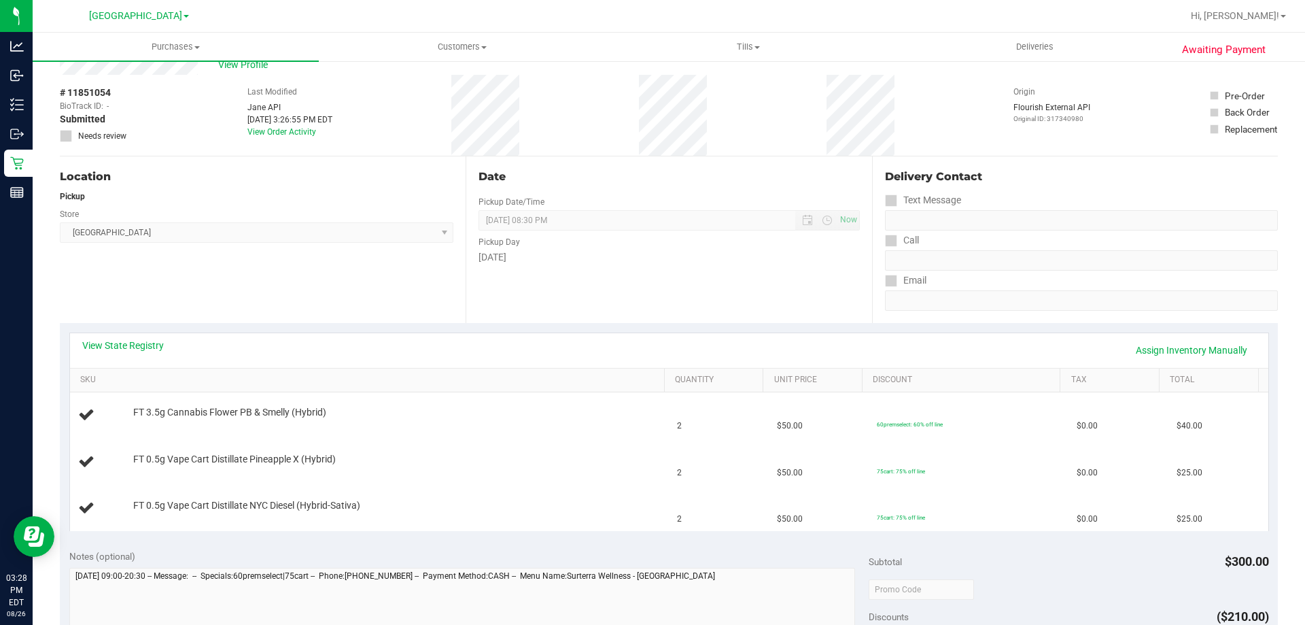
scroll to position [44, 0]
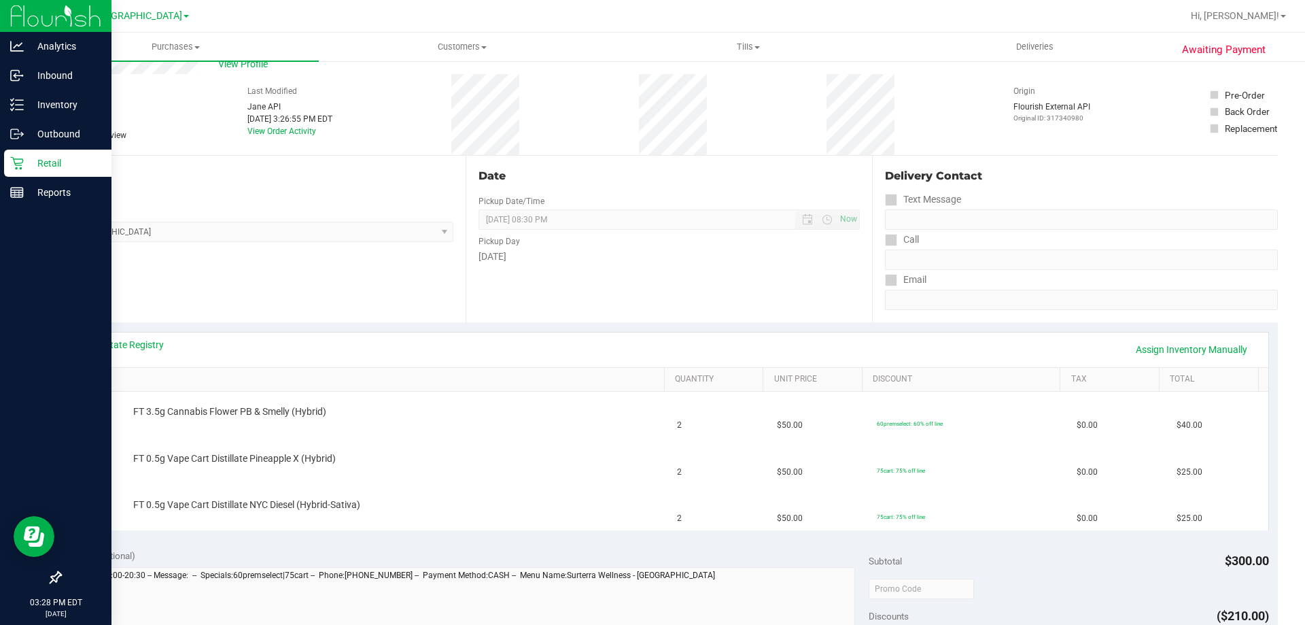
click at [43, 166] on p "Retail" at bounding box center [65, 163] width 82 height 16
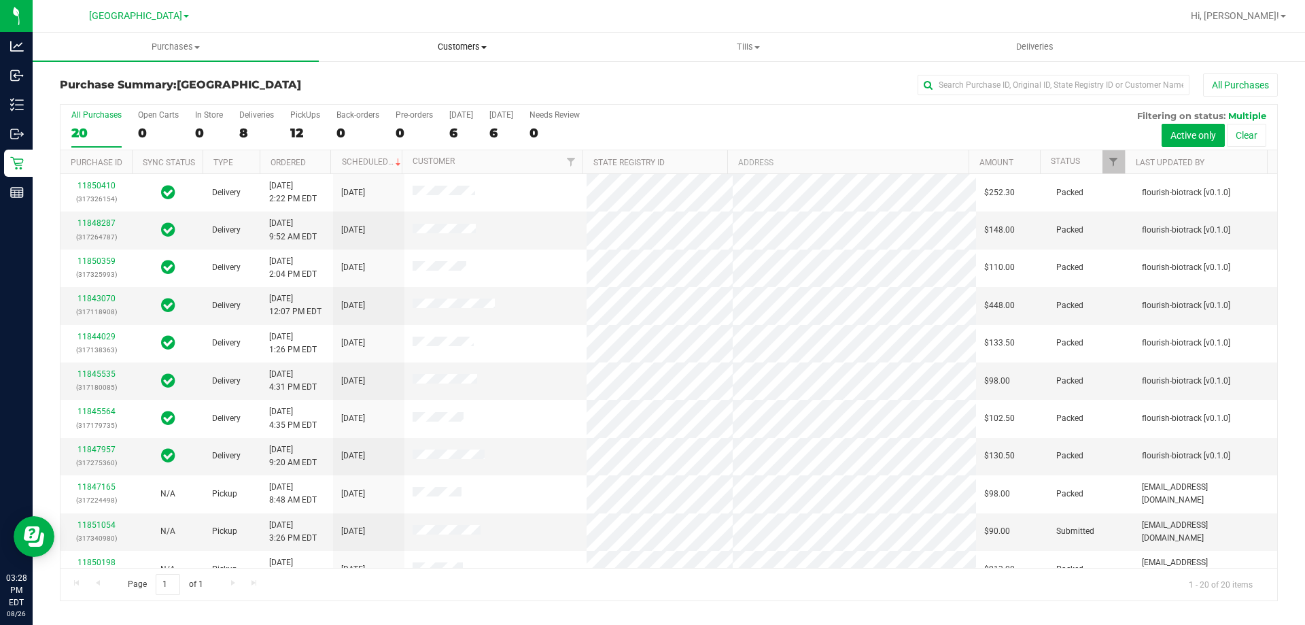
click at [400, 52] on uib-tab-heading "Customers All customers Add a new customer All physicians" at bounding box center [462, 46] width 285 height 27
click at [288, 100] on div "Purchase Summary: North Port WC All Purchases" at bounding box center [669, 88] width 1218 height 30
click at [500, 86] on div "All Purchases" at bounding box center [872, 84] width 812 height 23
click at [252, 132] on div "8" at bounding box center [256, 133] width 35 height 16
click at [0, 0] on input "Deliveries 8" at bounding box center [0, 0] width 0 height 0
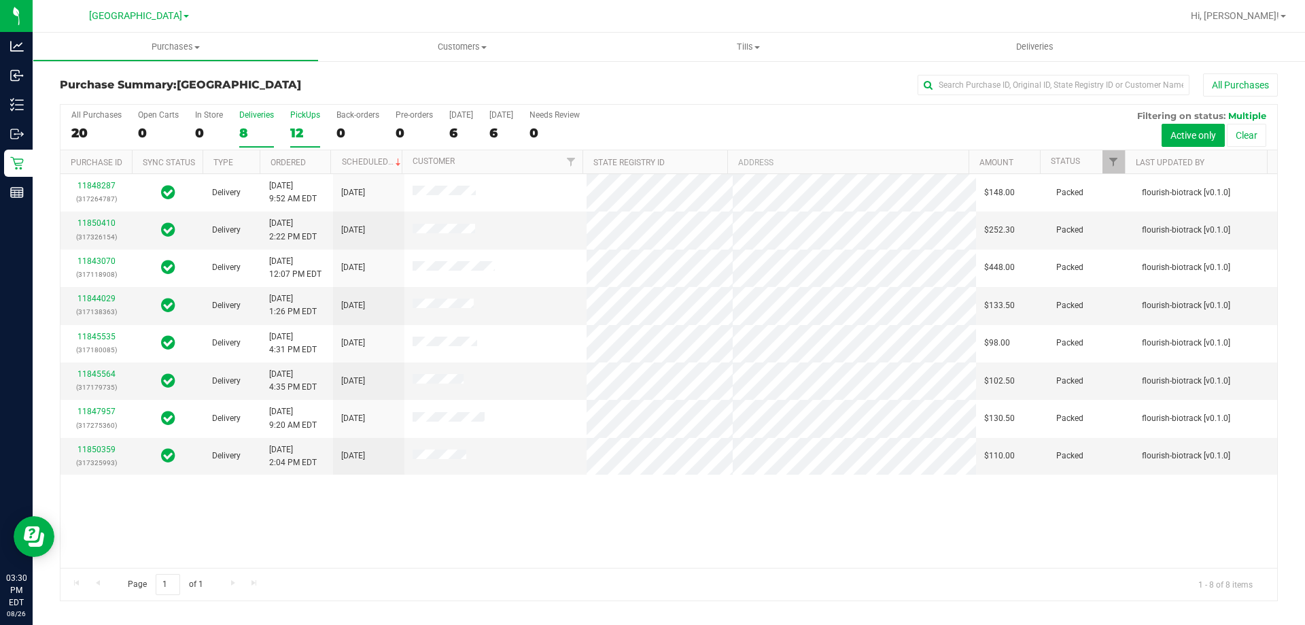
click at [300, 120] on label "PickUps 12" at bounding box center [305, 128] width 30 height 37
click at [0, 0] on input "PickUps 12" at bounding box center [0, 0] width 0 height 0
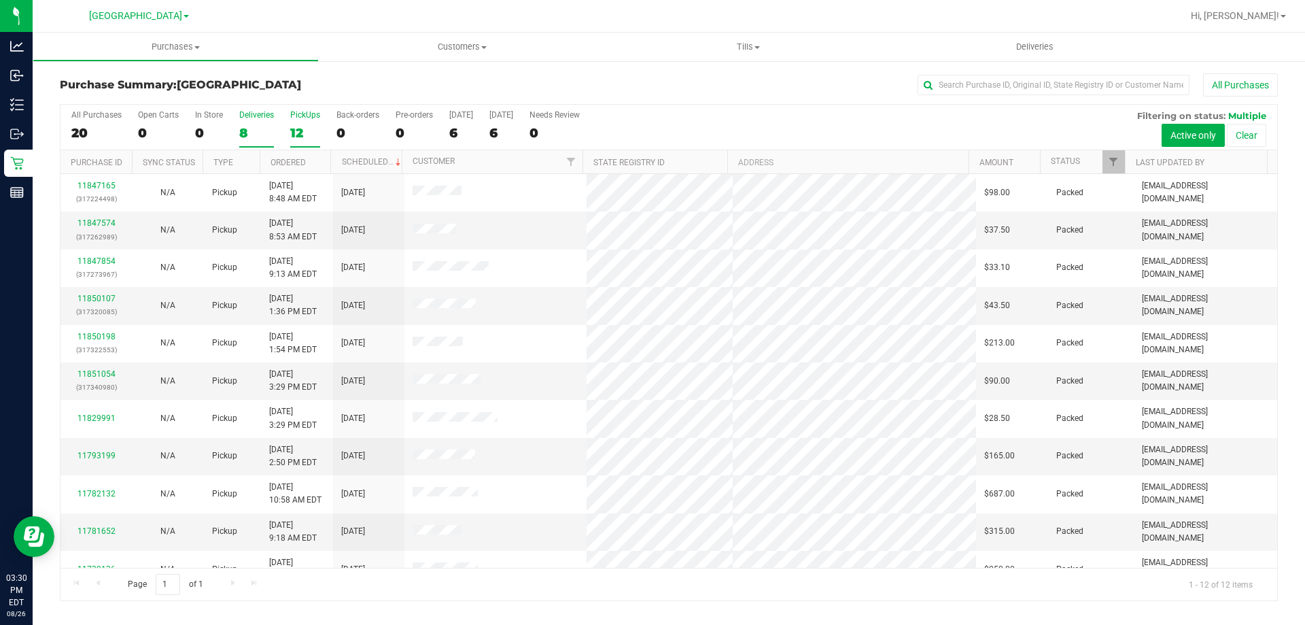
click at [271, 127] on div "8" at bounding box center [256, 133] width 35 height 16
click at [0, 0] on input "Deliveries 8" at bounding box center [0, 0] width 0 height 0
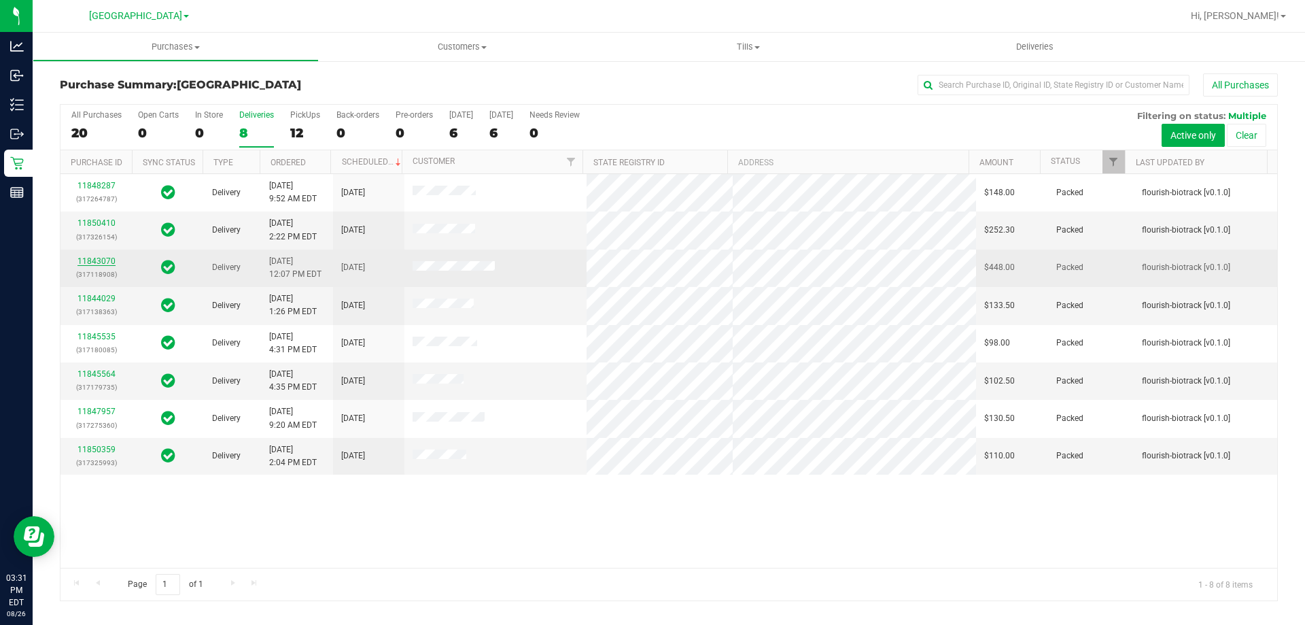
click at [96, 262] on link "11843070" at bounding box center [97, 261] width 38 height 10
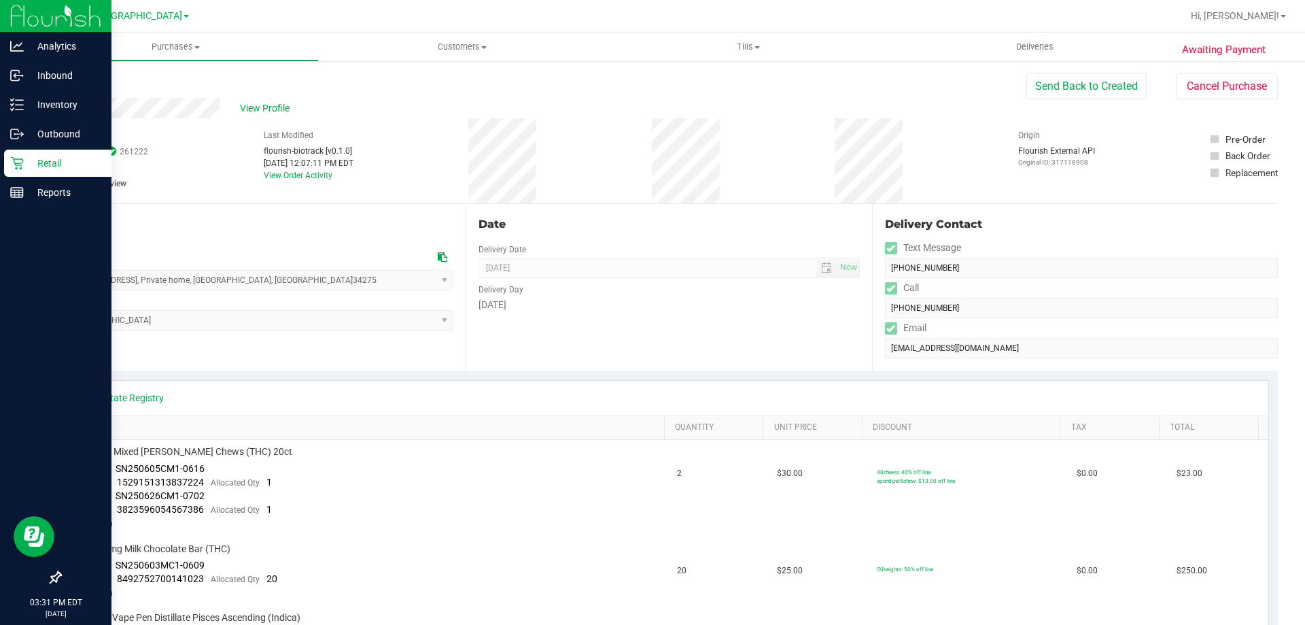
click at [27, 162] on p "Retail" at bounding box center [65, 163] width 82 height 16
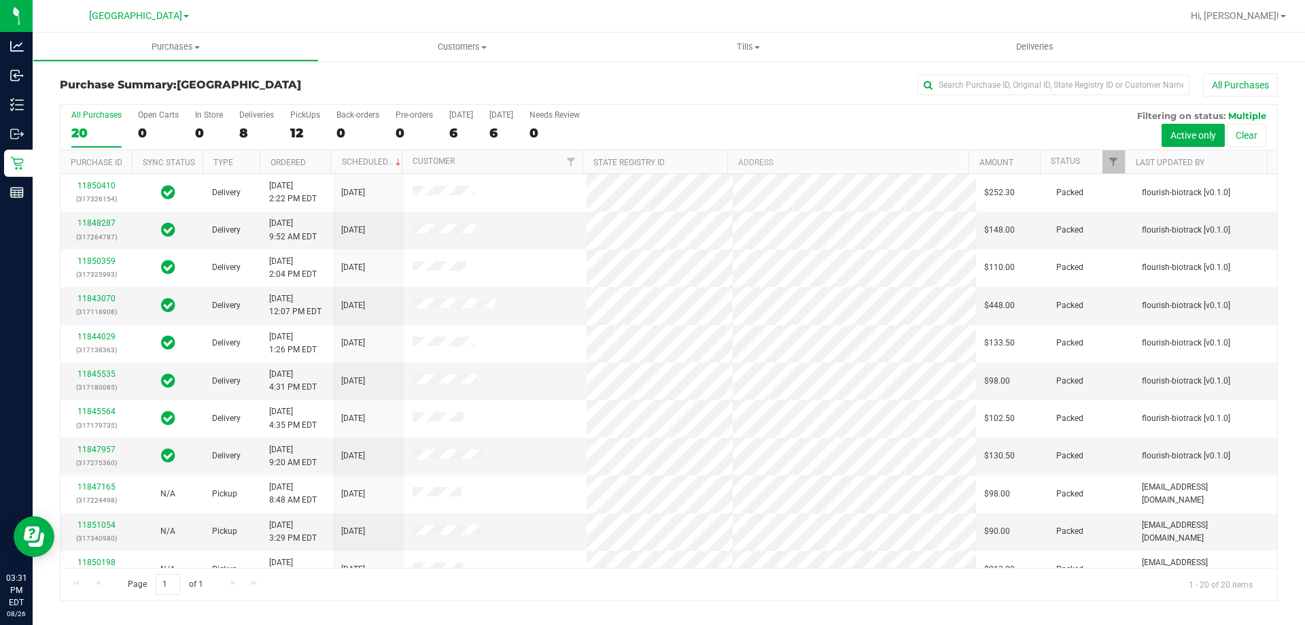
click at [329, 82] on h3 "Purchase Summary: North Port WC" at bounding box center [263, 85] width 406 height 12
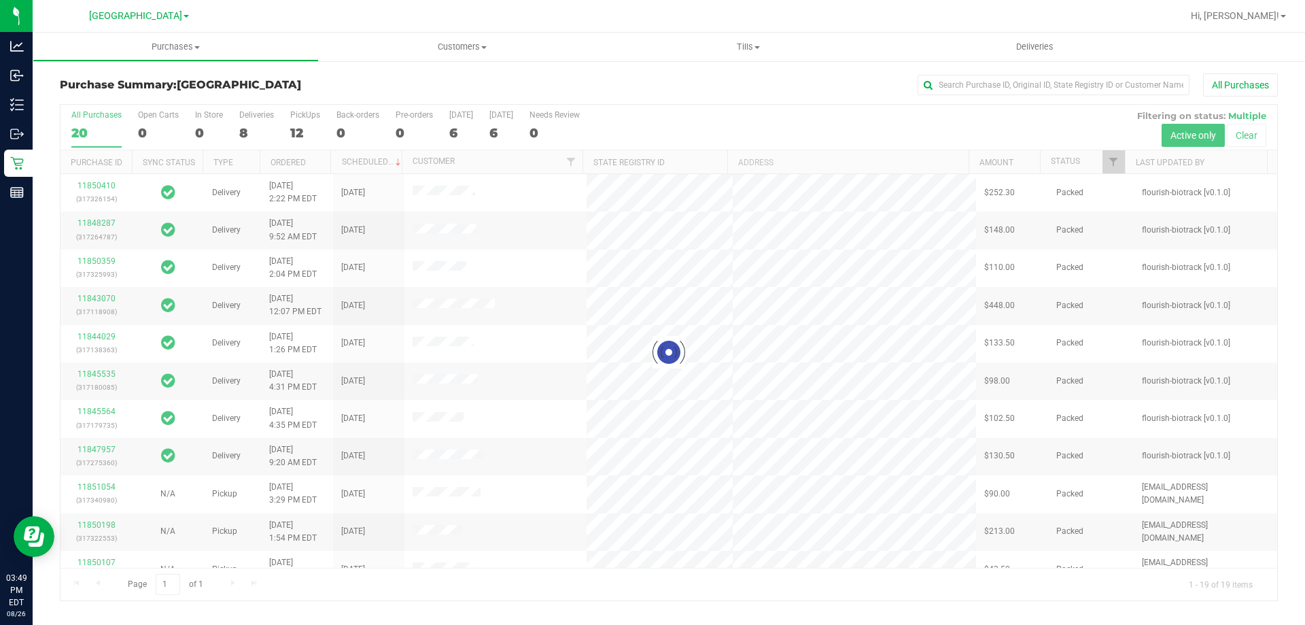
click at [302, 130] on div at bounding box center [669, 353] width 1217 height 496
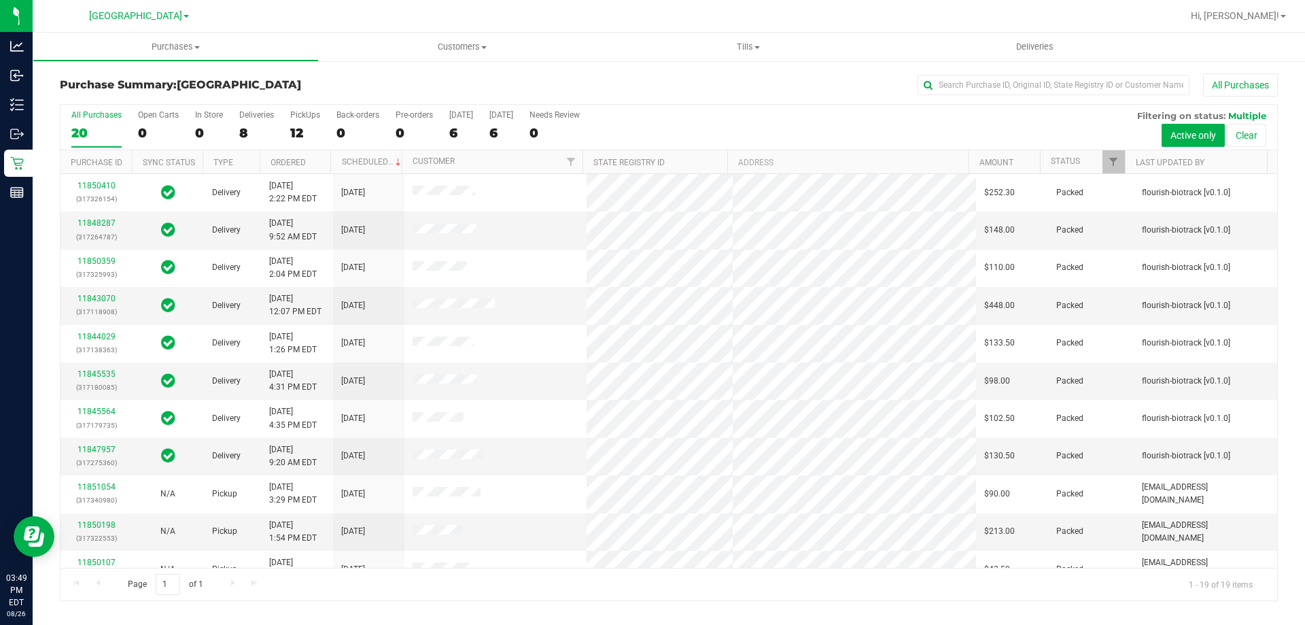
click at [290, 125] on div "12" at bounding box center [305, 133] width 30 height 16
click at [0, 0] on input "PickUps 12" at bounding box center [0, 0] width 0 height 0
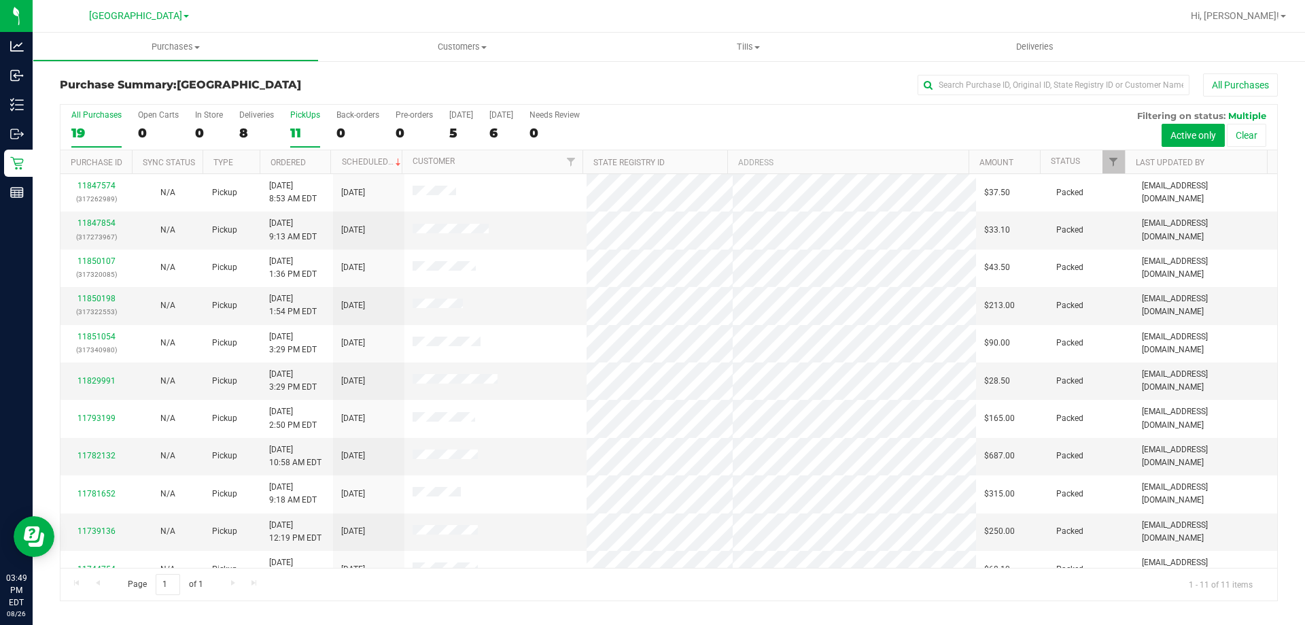
click at [113, 137] on div "19" at bounding box center [96, 133] width 50 height 16
click at [0, 0] on input "All Purchases 19" at bounding box center [0, 0] width 0 height 0
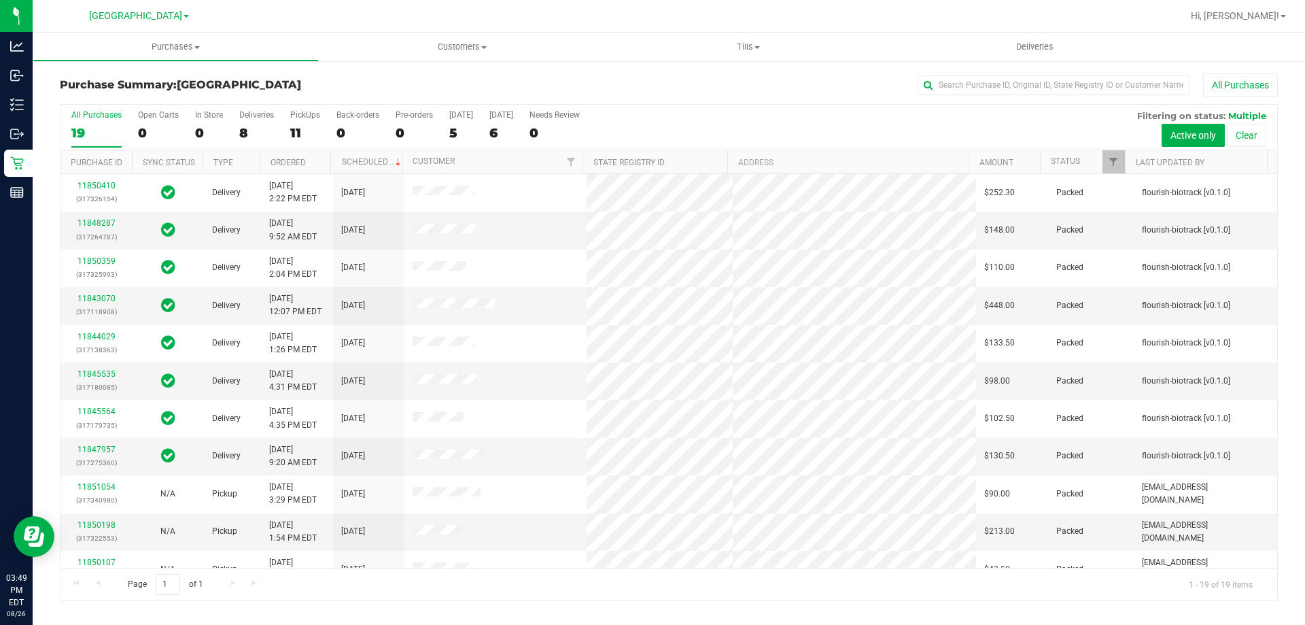
click at [341, 85] on h3 "Purchase Summary: North Port WC" at bounding box center [263, 85] width 406 height 12
click at [307, 130] on div "11" at bounding box center [305, 133] width 30 height 16
click at [0, 0] on input "PickUps 11" at bounding box center [0, 0] width 0 height 0
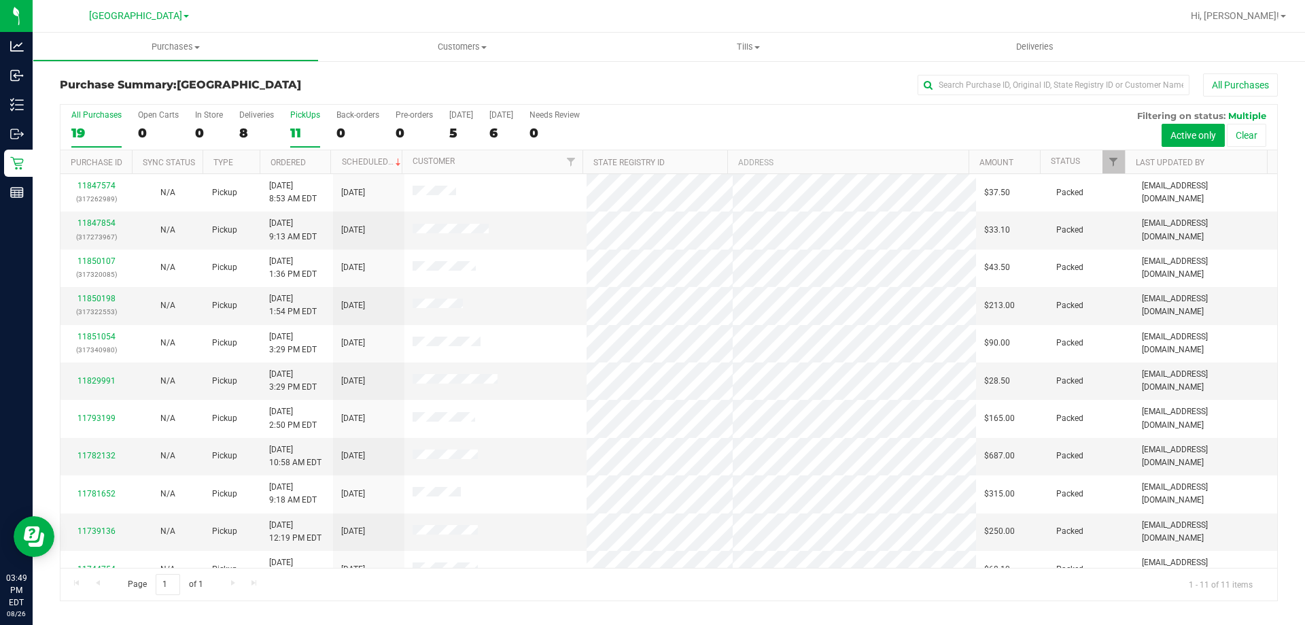
click at [116, 137] on div "19" at bounding box center [96, 133] width 50 height 16
click at [0, 0] on input "All Purchases 19" at bounding box center [0, 0] width 0 height 0
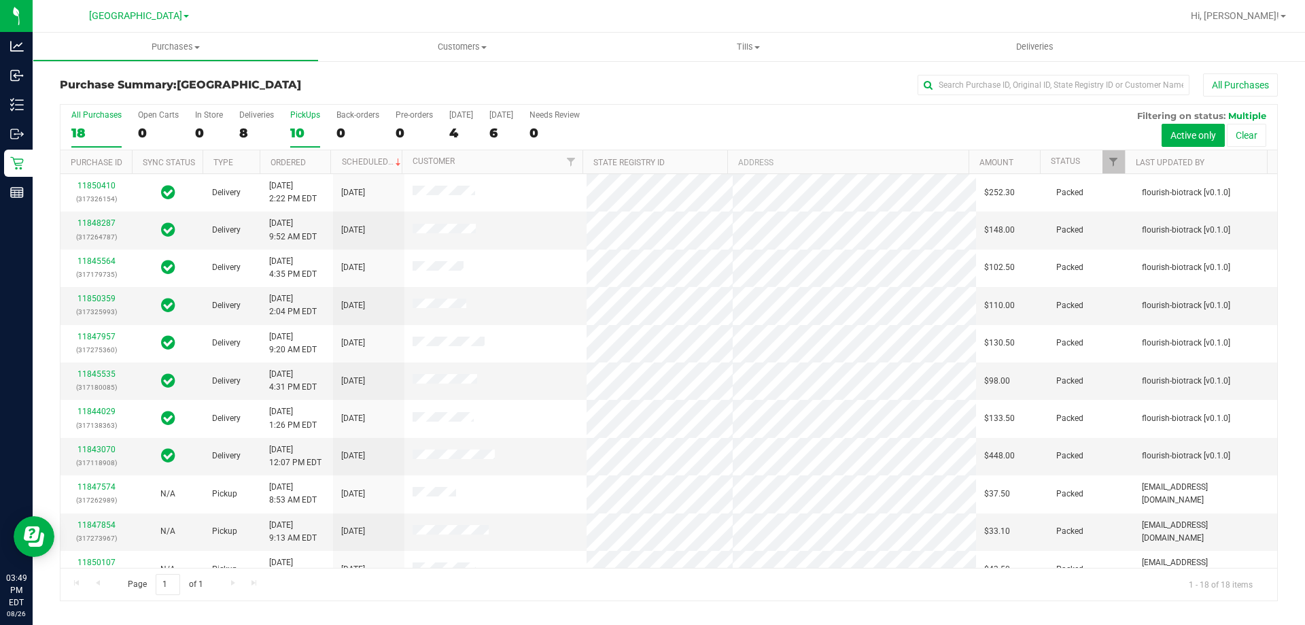
click at [312, 134] on div "10" at bounding box center [305, 133] width 30 height 16
click at [0, 0] on input "PickUps 10" at bounding box center [0, 0] width 0 height 0
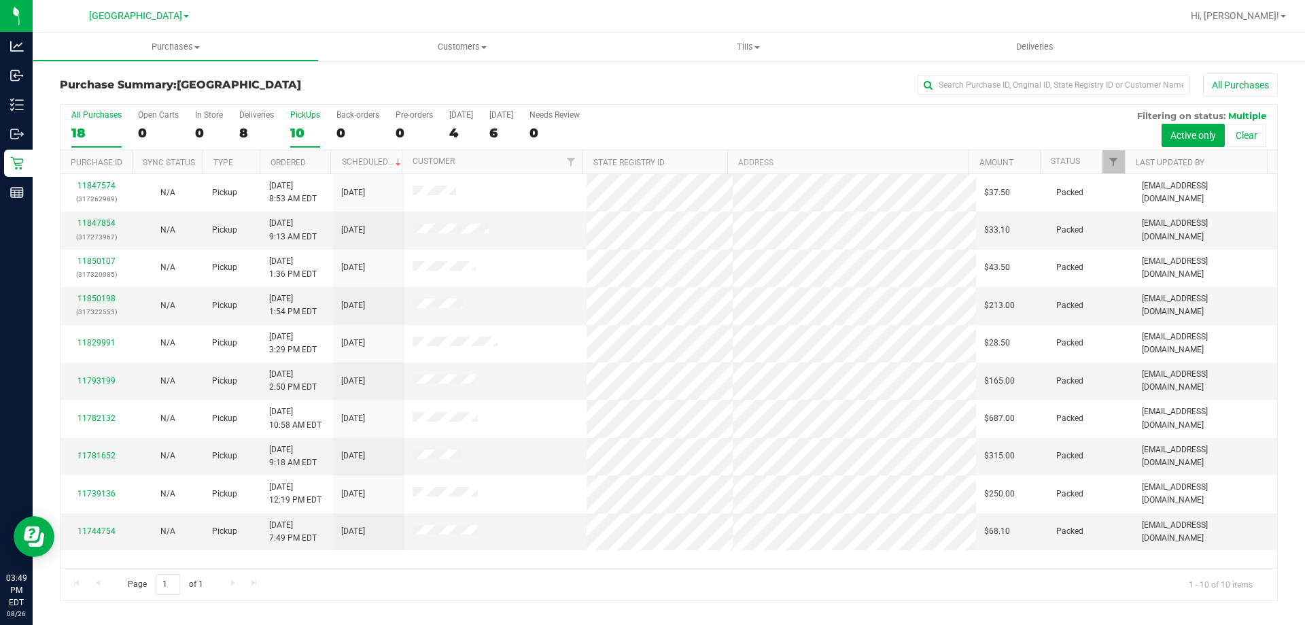
click at [88, 135] on div "18" at bounding box center [96, 133] width 50 height 16
click at [0, 0] on input "All Purchases 18" at bounding box center [0, 0] width 0 height 0
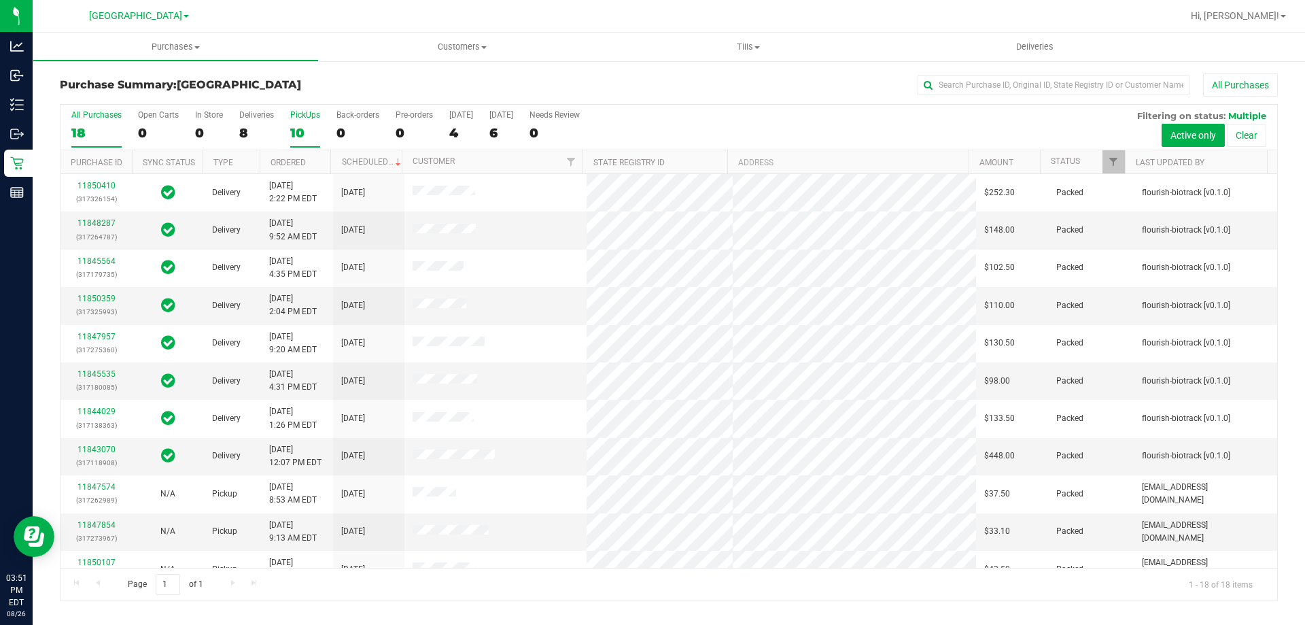
click at [310, 126] on div "10" at bounding box center [305, 133] width 30 height 16
click at [0, 0] on input "PickUps 10" at bounding box center [0, 0] width 0 height 0
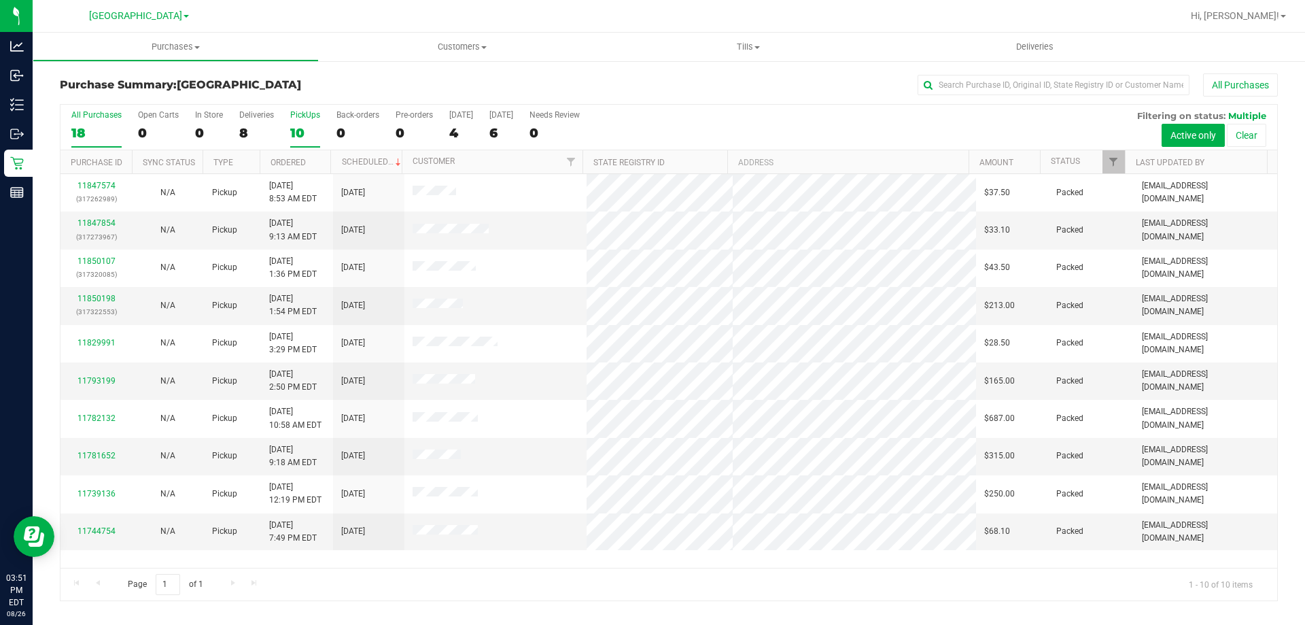
click at [92, 120] on label "All Purchases 18" at bounding box center [96, 128] width 50 height 37
click at [0, 0] on input "All Purchases 18" at bounding box center [0, 0] width 0 height 0
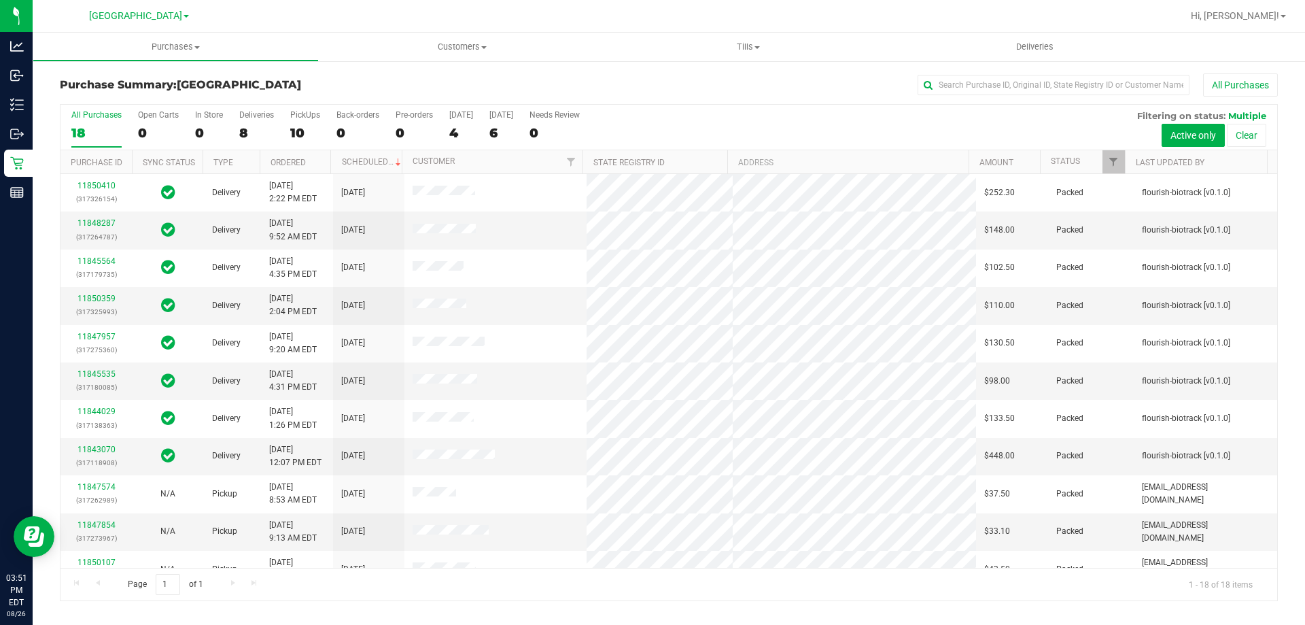
click at [309, 94] on div "Purchase Summary: North Port WC All Purchases" at bounding box center [669, 88] width 1218 height 30
click at [403, 91] on div "Purchase Summary: North Port WC All Purchases" at bounding box center [669, 88] width 1218 height 30
click at [309, 132] on div "10" at bounding box center [305, 133] width 30 height 16
click at [0, 0] on input "PickUps 10" at bounding box center [0, 0] width 0 height 0
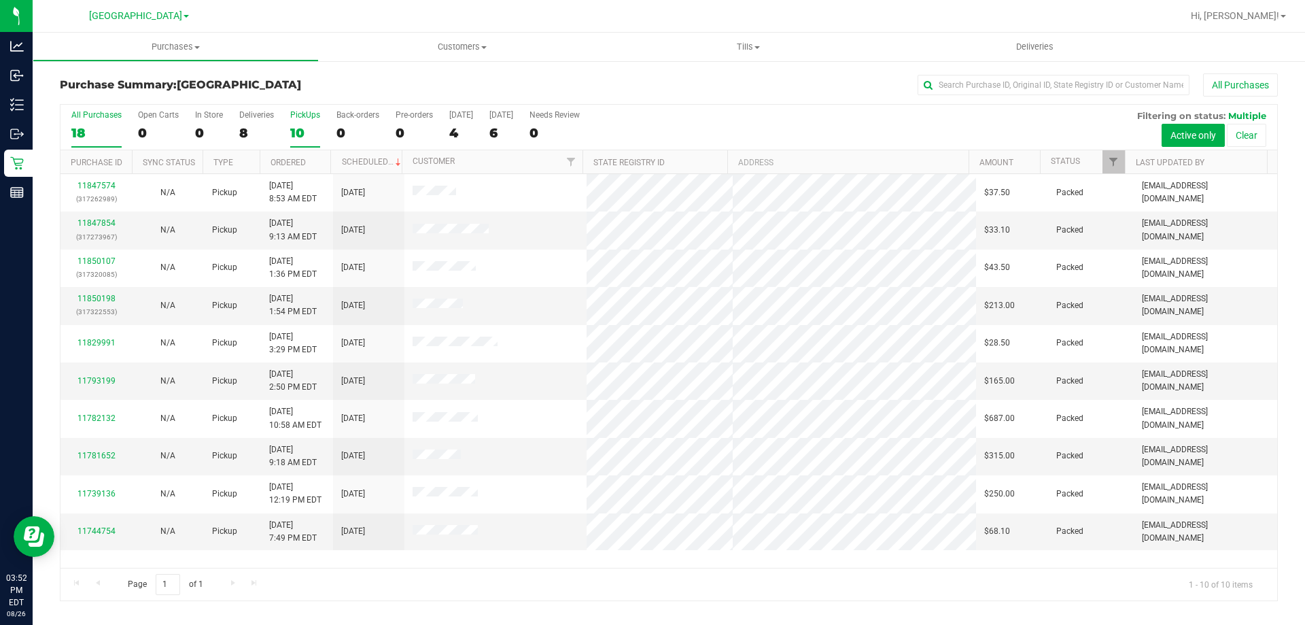
click at [86, 138] on div "18" at bounding box center [96, 133] width 50 height 16
click at [0, 0] on input "All Purchases 18" at bounding box center [0, 0] width 0 height 0
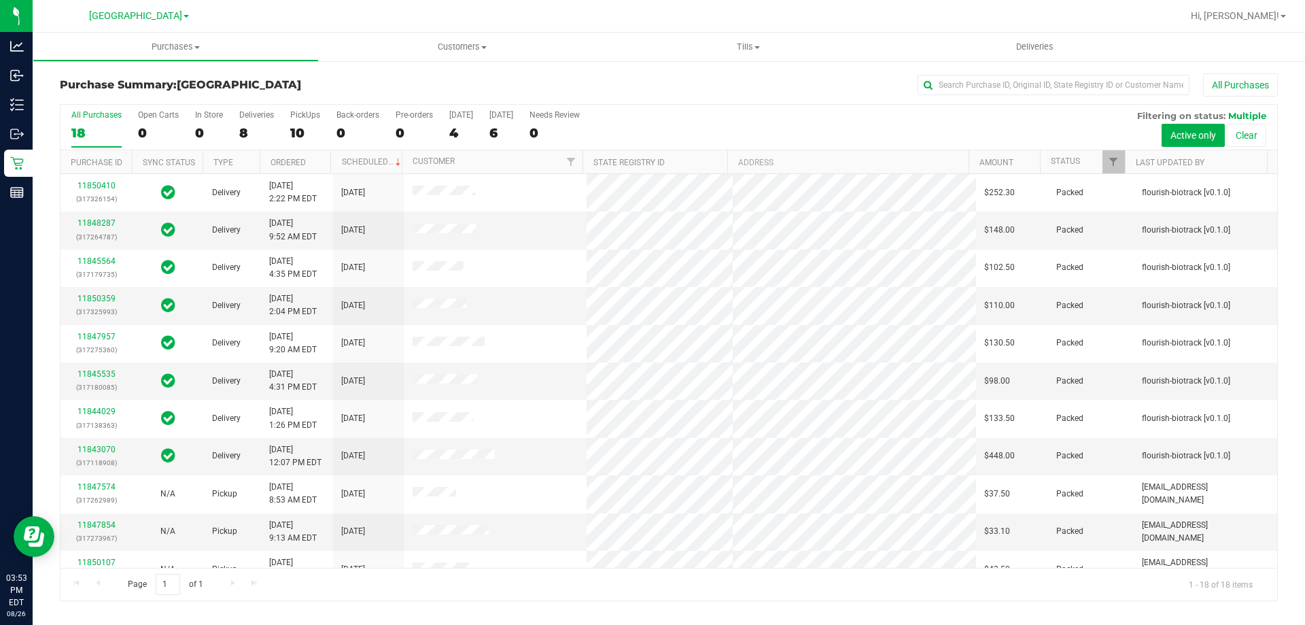
click at [324, 91] on div "Purchase Summary: North Port WC All Purchases" at bounding box center [669, 88] width 1218 height 30
click at [308, 106] on div "All Purchases 18 Open Carts 0 In Store 0 Deliveries 8 PickUps 10 Back-orders 0 …" at bounding box center [669, 110] width 1217 height 11
click at [296, 118] on div "PickUps" at bounding box center [305, 115] width 30 height 10
click at [0, 0] on input "PickUps 10" at bounding box center [0, 0] width 0 height 0
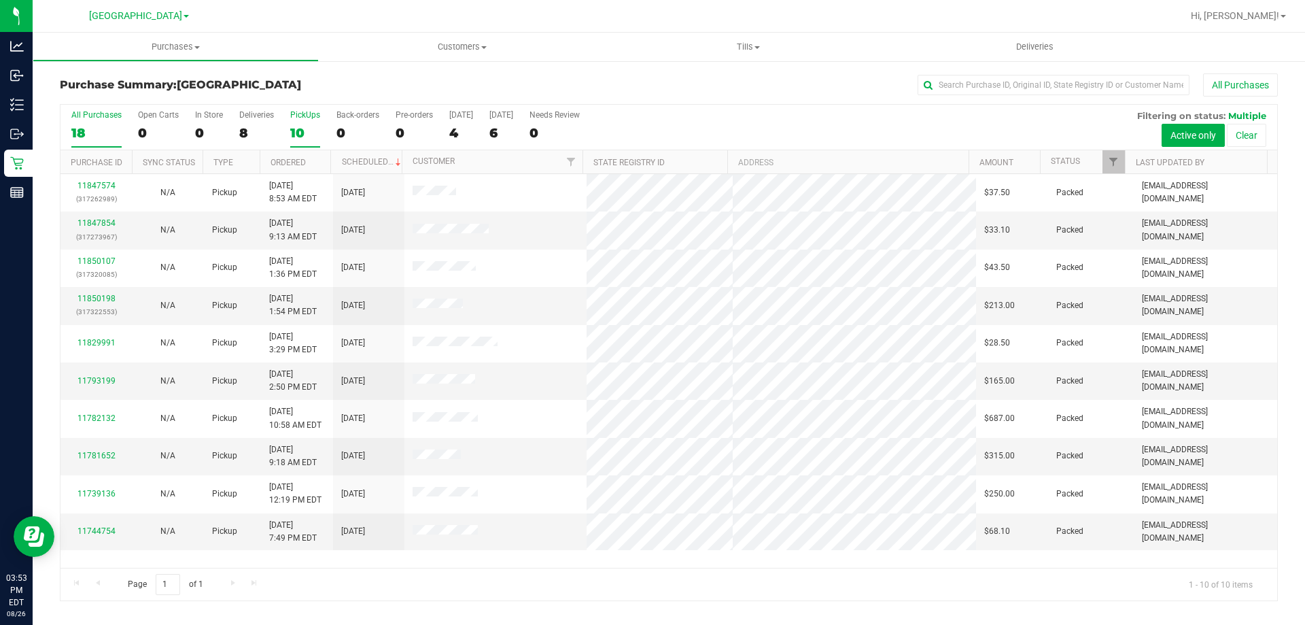
click at [90, 135] on div "18" at bounding box center [96, 133] width 50 height 16
click at [0, 0] on input "All Purchases 18" at bounding box center [0, 0] width 0 height 0
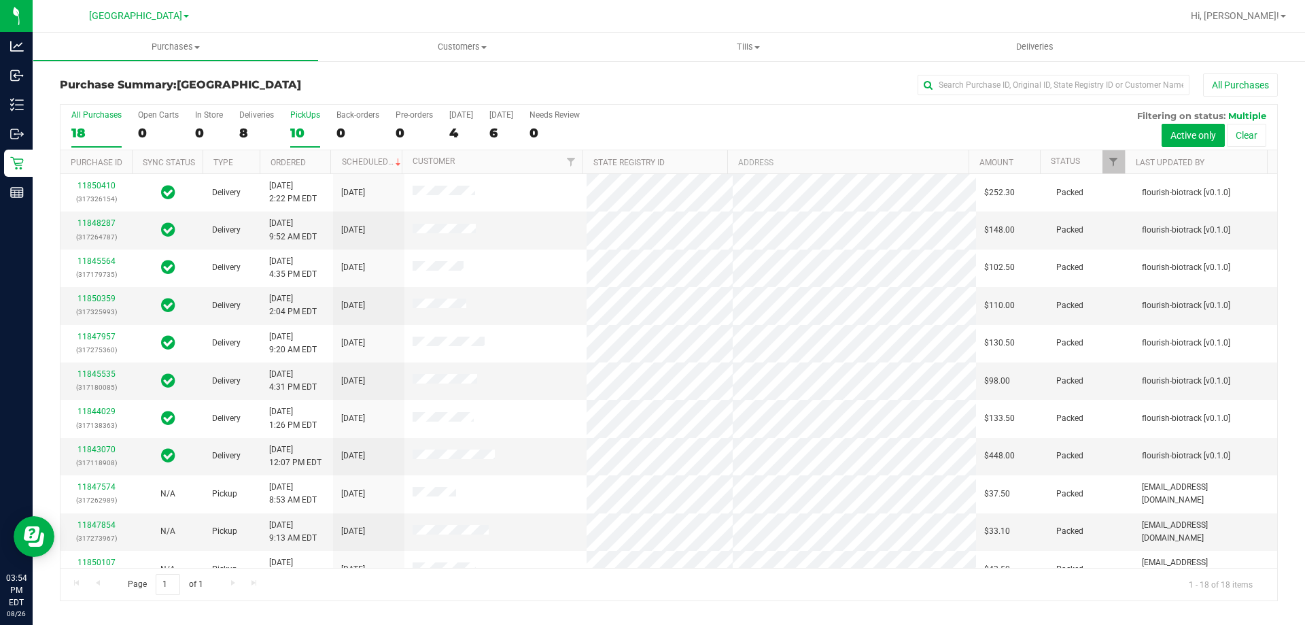
click at [307, 135] on div "10" at bounding box center [305, 133] width 30 height 16
click at [0, 0] on input "PickUps 10" at bounding box center [0, 0] width 0 height 0
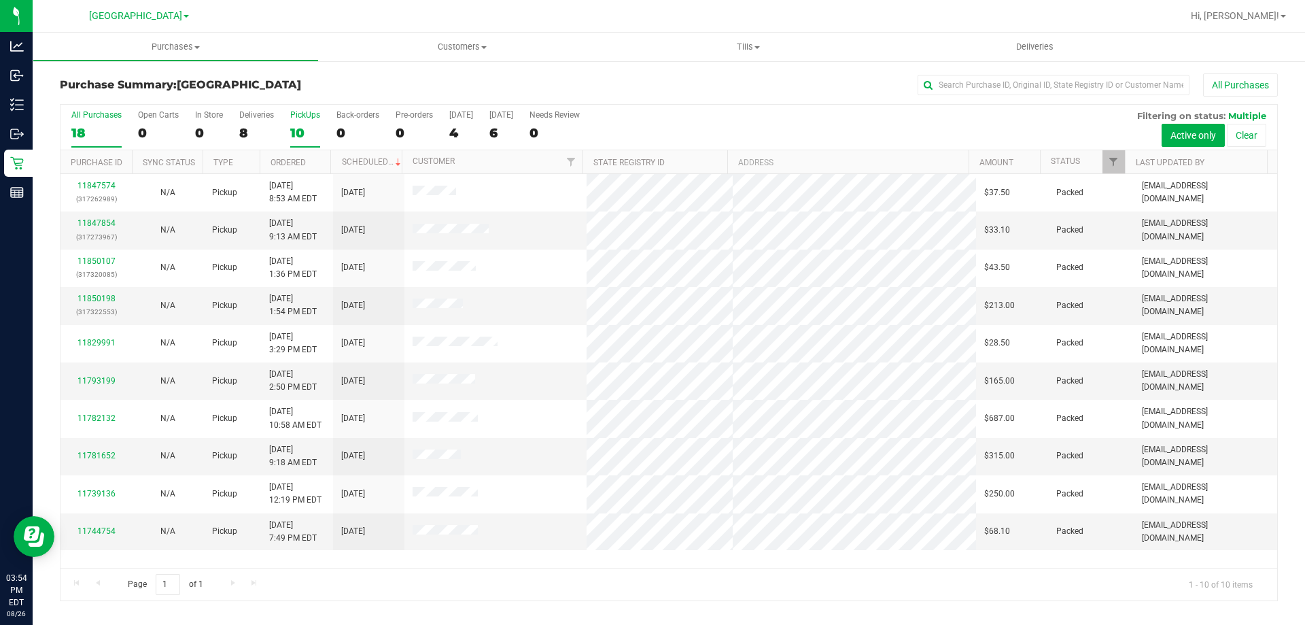
click at [98, 128] on div "18" at bounding box center [96, 133] width 50 height 16
click at [0, 0] on input "All Purchases 18" at bounding box center [0, 0] width 0 height 0
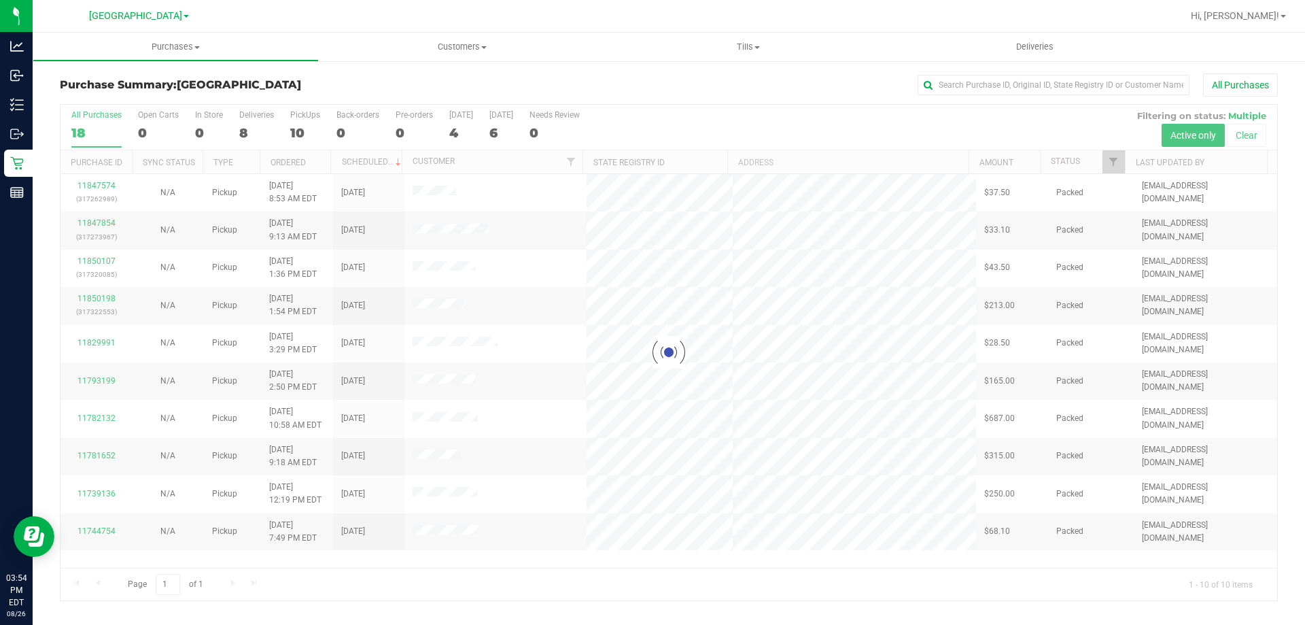
click at [396, 88] on h3 "Purchase Summary: North Port WC" at bounding box center [263, 85] width 406 height 12
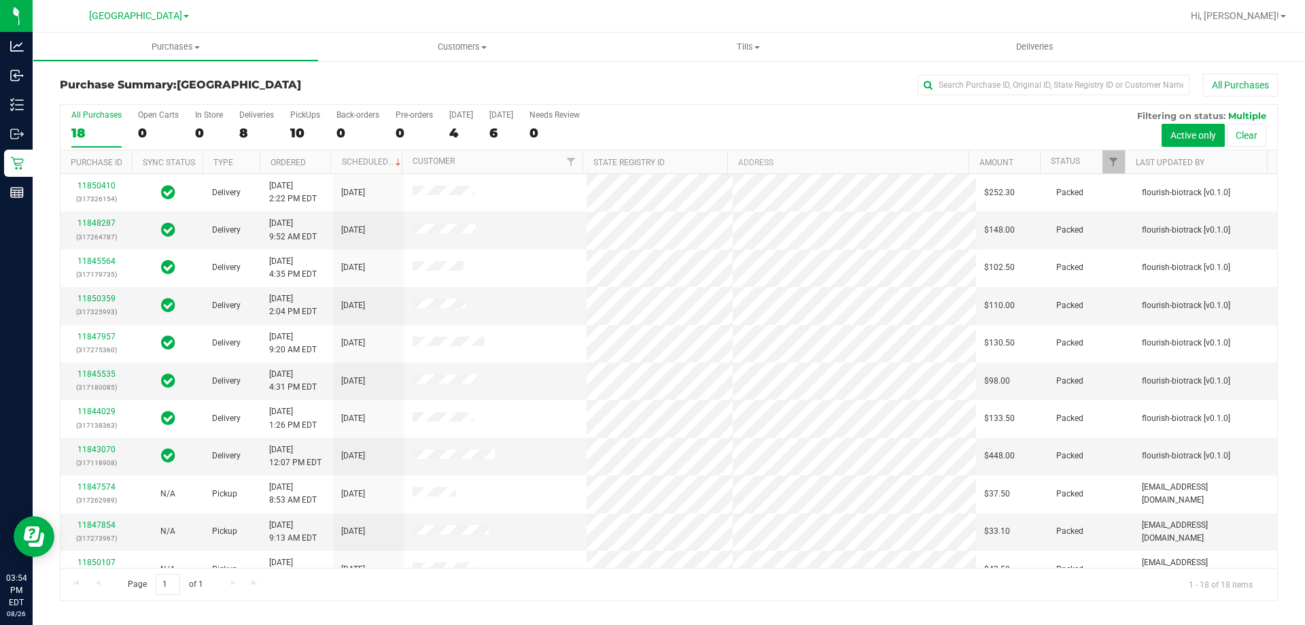
click at [448, 90] on h3 "Purchase Summary: North Port WC" at bounding box center [263, 85] width 406 height 12
click at [465, 91] on div "Purchase Summary: North Port WC All Purchases" at bounding box center [669, 88] width 1218 height 30
click at [354, 95] on div "Purchase Summary: North Port WC All Purchases" at bounding box center [669, 88] width 1218 height 30
click at [367, 86] on h3 "Purchase Summary: North Port WC" at bounding box center [263, 85] width 406 height 12
click at [324, 90] on h3 "Purchase Summary: North Port WC" at bounding box center [263, 85] width 406 height 12
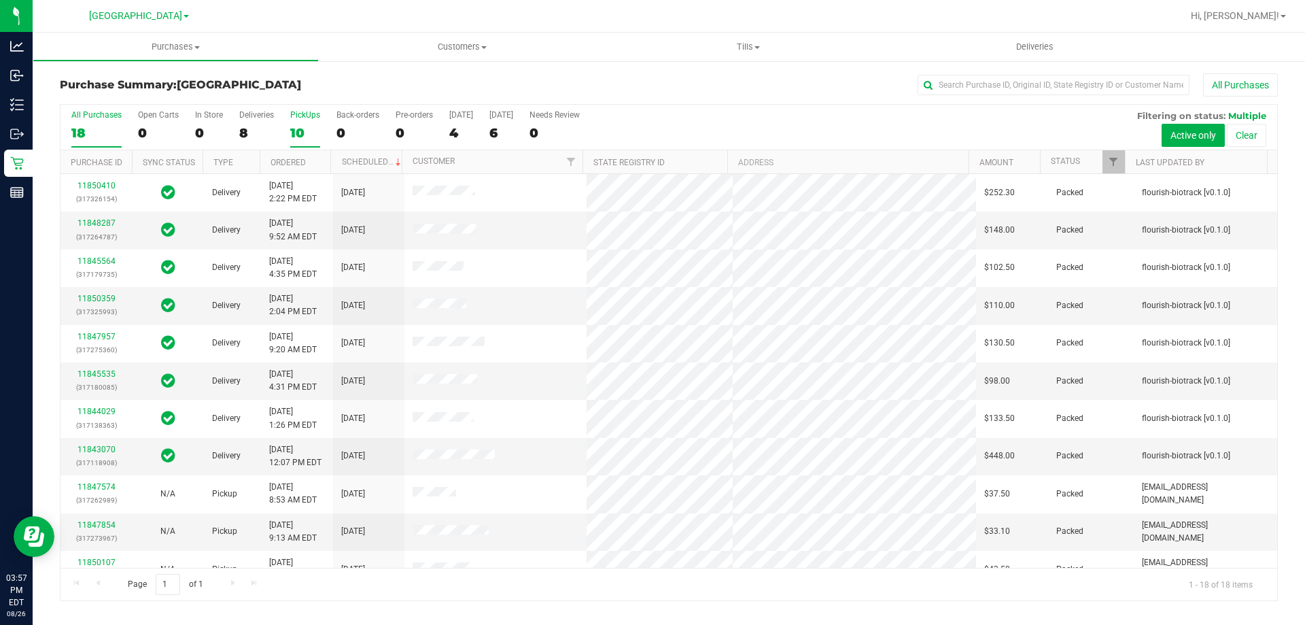
click at [300, 128] on div "10" at bounding box center [305, 133] width 30 height 16
click at [0, 0] on input "PickUps 10" at bounding box center [0, 0] width 0 height 0
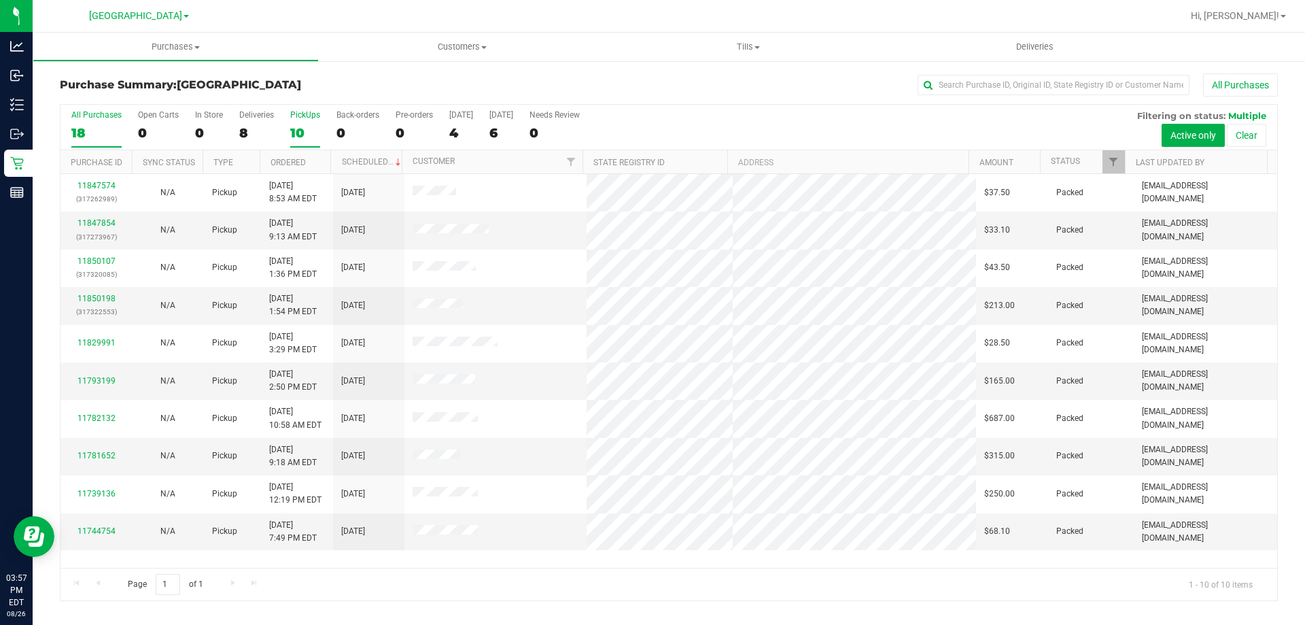
click at [90, 128] on div "18" at bounding box center [96, 133] width 50 height 16
click at [0, 0] on input "All Purchases 18" at bounding box center [0, 0] width 0 height 0
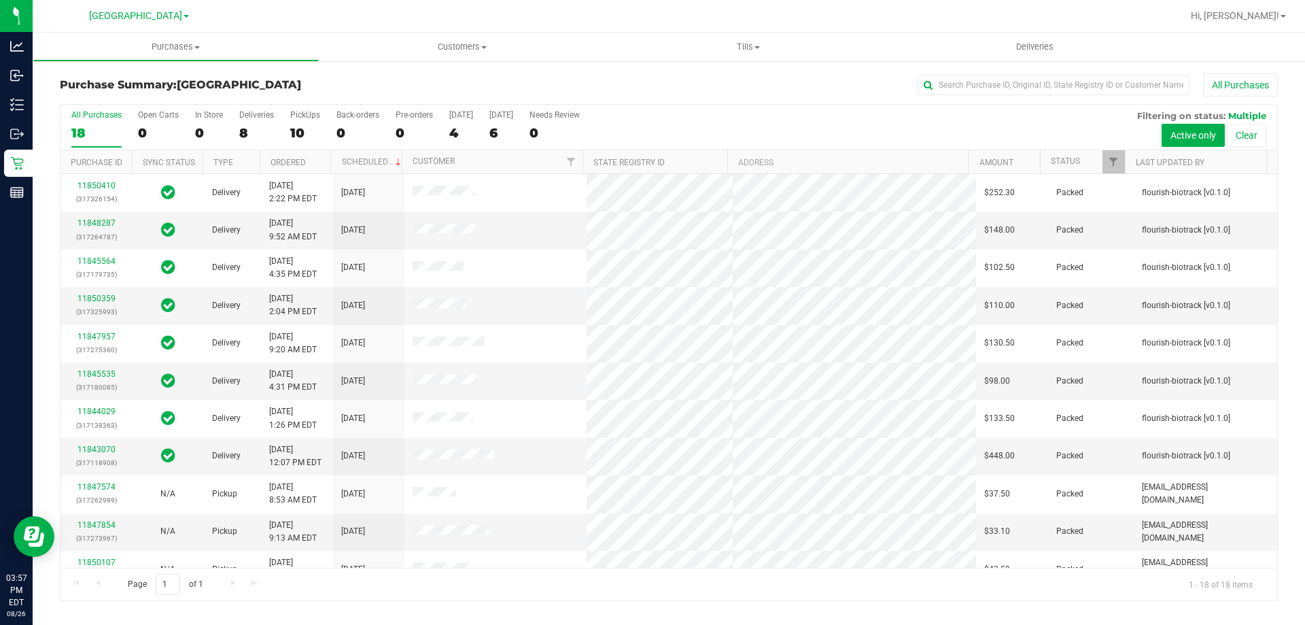
click at [300, 93] on div "Purchase Summary: North Port WC All Purchases" at bounding box center [669, 88] width 1218 height 30
click at [279, 131] on div "All Purchases 18 Open Carts 0 In Store 0 Deliveries 8 PickUps 10 Back-orders 0 …" at bounding box center [669, 128] width 1217 height 46
click at [290, 133] on div "10" at bounding box center [305, 133] width 30 height 16
click at [0, 0] on input "PickUps 10" at bounding box center [0, 0] width 0 height 0
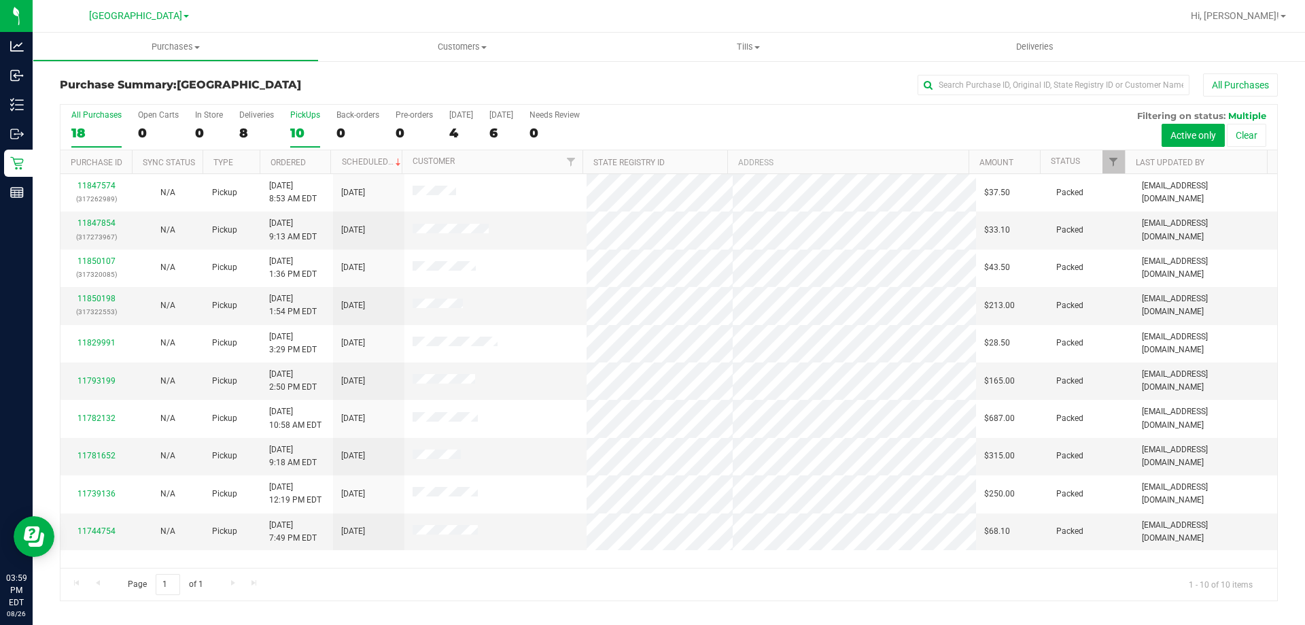
click at [82, 141] on label "All Purchases 18" at bounding box center [96, 128] width 50 height 37
click at [0, 0] on input "All Purchases 18" at bounding box center [0, 0] width 0 height 0
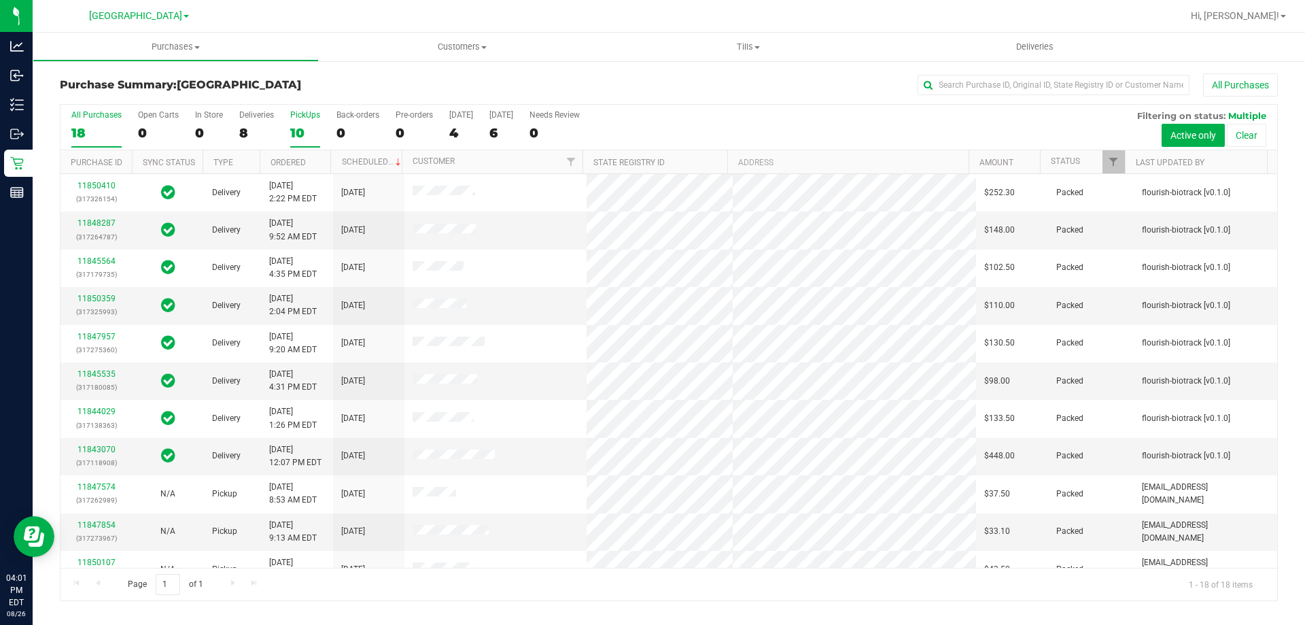
click at [300, 122] on label "PickUps 10" at bounding box center [305, 128] width 30 height 37
click at [0, 0] on input "PickUps 10" at bounding box center [0, 0] width 0 height 0
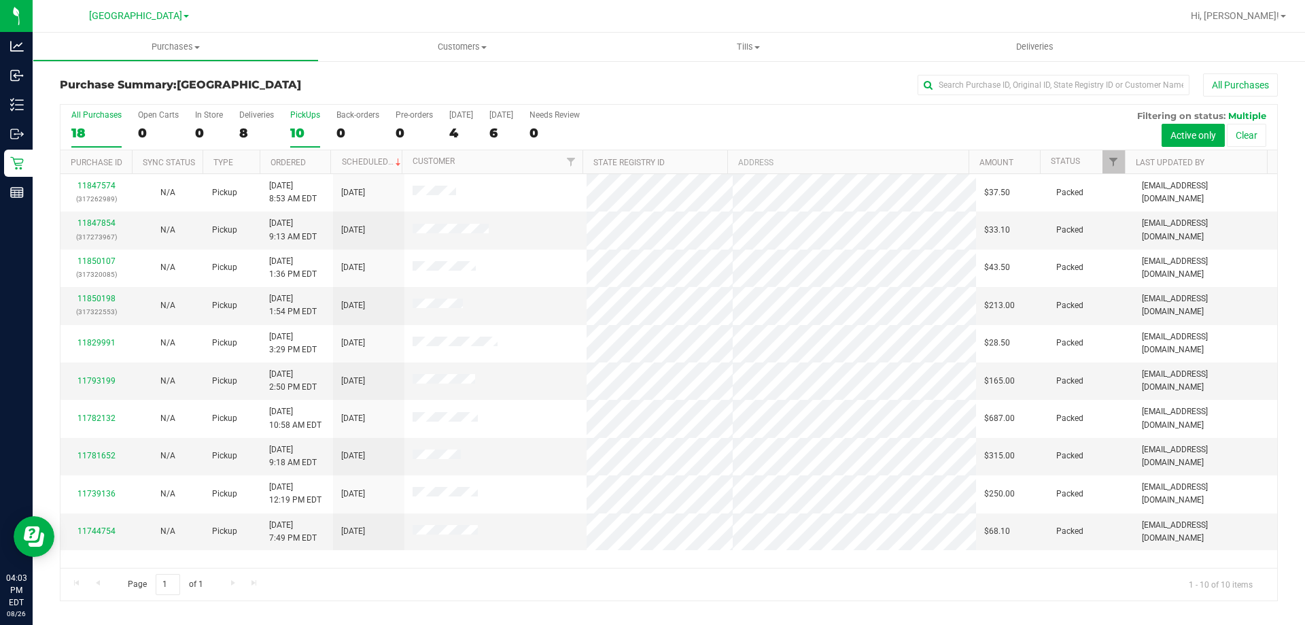
click at [92, 135] on div "18" at bounding box center [96, 133] width 50 height 16
click at [0, 0] on input "All Purchases 18" at bounding box center [0, 0] width 0 height 0
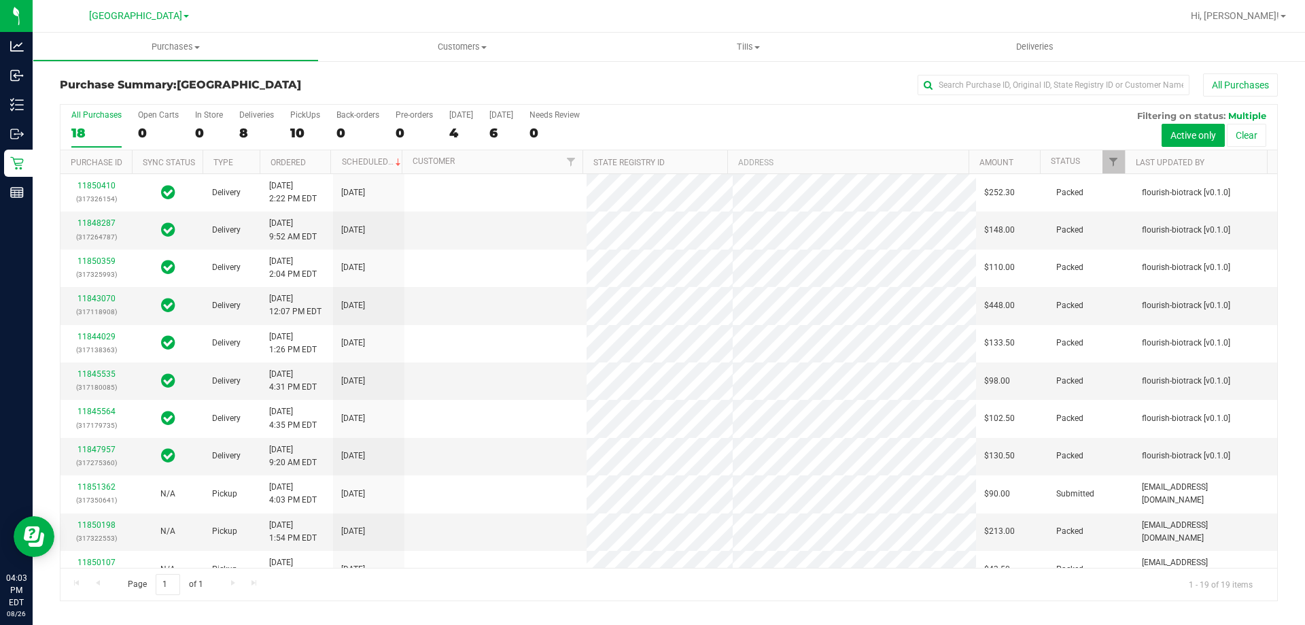
drag, startPoint x: 135, startPoint y: 86, endPoint x: 54, endPoint y: 96, distance: 81.5
click at [54, 96] on div "Purchase Summary: North Port WC All Purchases All Purchases 18 Open Carts 0 In …" at bounding box center [669, 337] width 1273 height 555
drag, startPoint x: 54, startPoint y: 96, endPoint x: 358, endPoint y: 99, distance: 303.9
click at [358, 99] on div "Purchase Summary: North Port WC All Purchases All Purchases 19 Open Carts 0 In …" at bounding box center [669, 337] width 1273 height 555
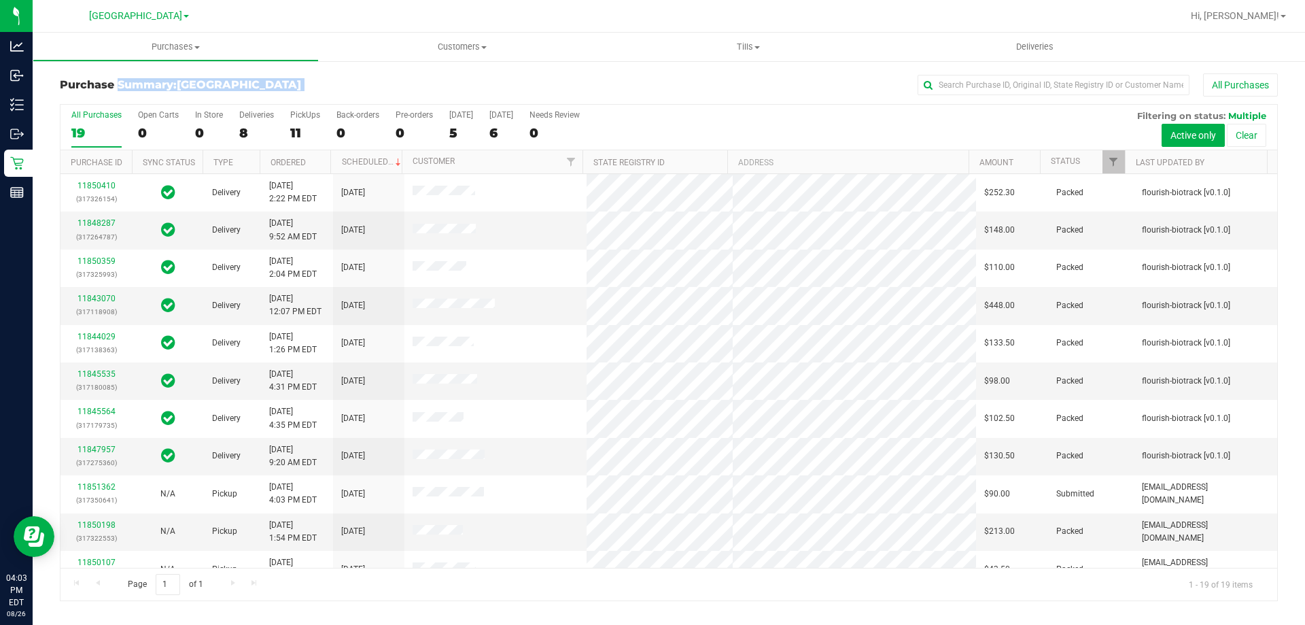
click at [358, 99] on div "Purchase Summary: North Port WC All Purchases" at bounding box center [669, 88] width 1218 height 30
click at [311, 109] on div "All Purchases 19 Open Carts 0 In Store 0 Deliveries 8 PickUps 11 Back-orders 0 …" at bounding box center [669, 110] width 1217 height 11
click at [313, 124] on label "PickUps 11" at bounding box center [305, 128] width 30 height 37
click at [0, 0] on input "PickUps 11" at bounding box center [0, 0] width 0 height 0
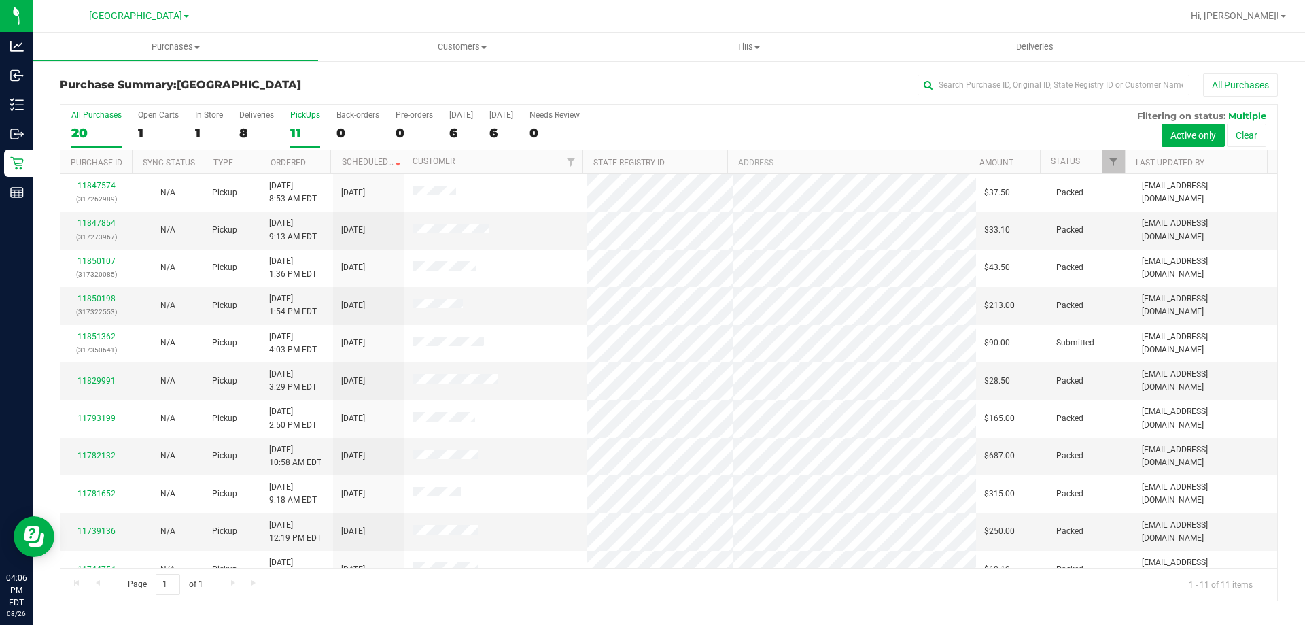
click at [114, 126] on div "20" at bounding box center [96, 133] width 50 height 16
click at [0, 0] on input "All Purchases 20" at bounding box center [0, 0] width 0 height 0
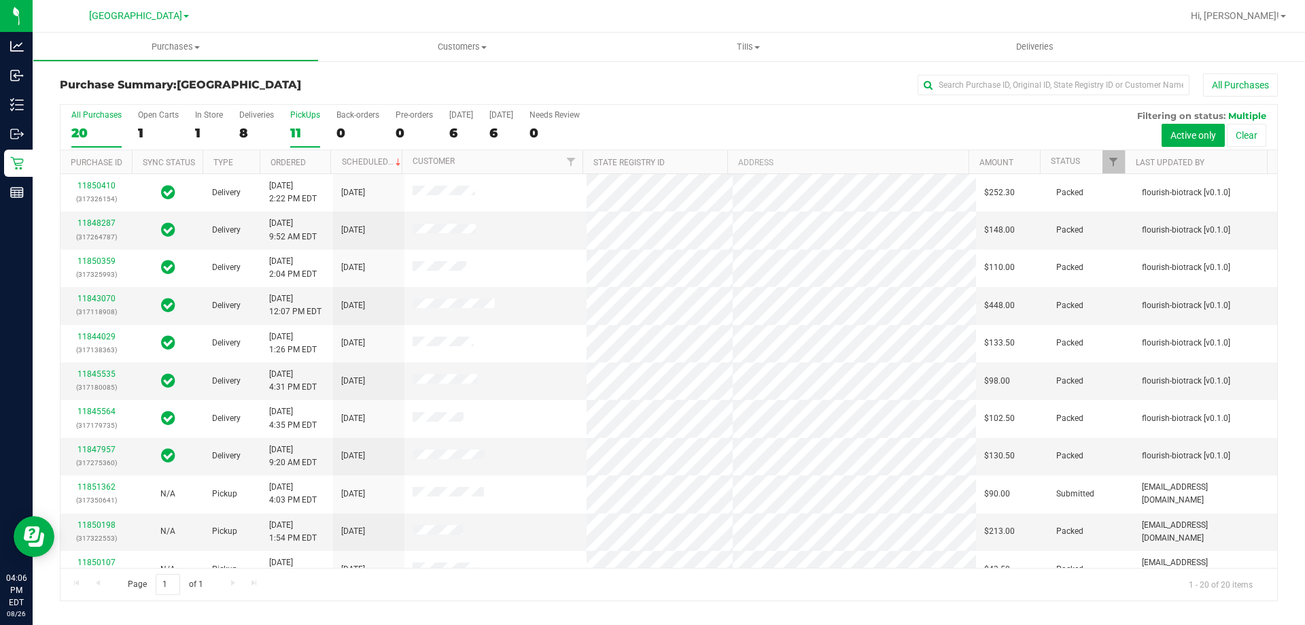
click at [304, 130] on div "11" at bounding box center [305, 133] width 30 height 16
click at [0, 0] on input "PickUps 11" at bounding box center [0, 0] width 0 height 0
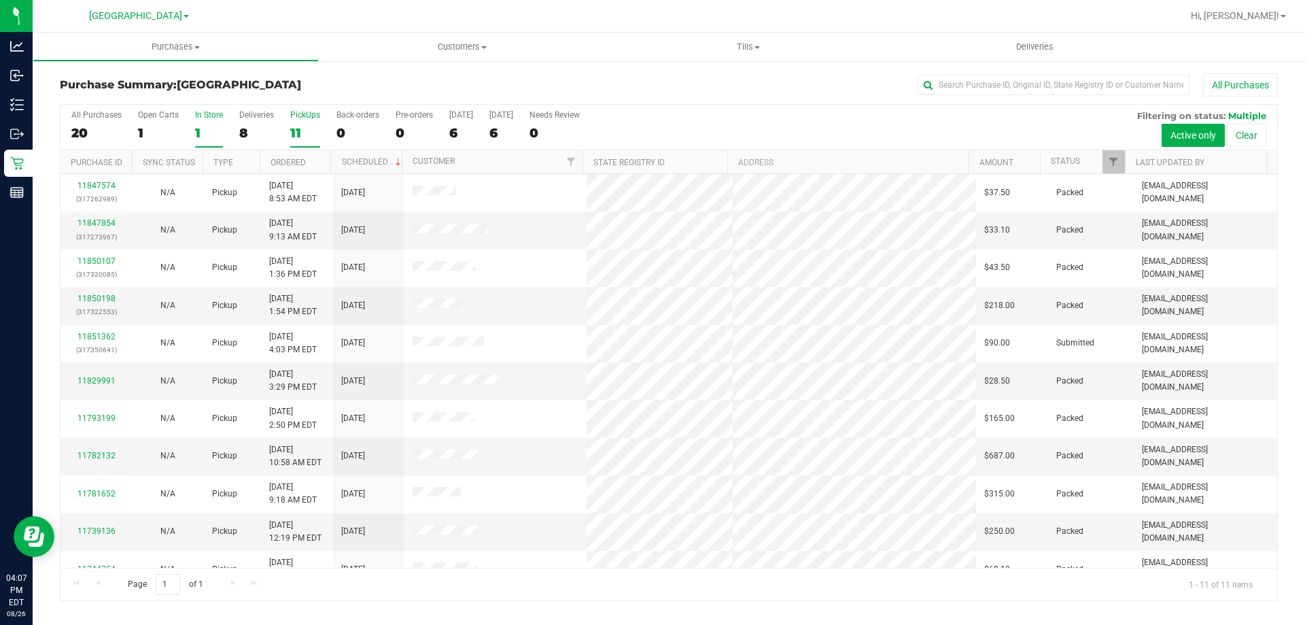
click at [213, 143] on label "In Store 1" at bounding box center [209, 128] width 28 height 37
click at [0, 0] on input "In Store 1" at bounding box center [0, 0] width 0 height 0
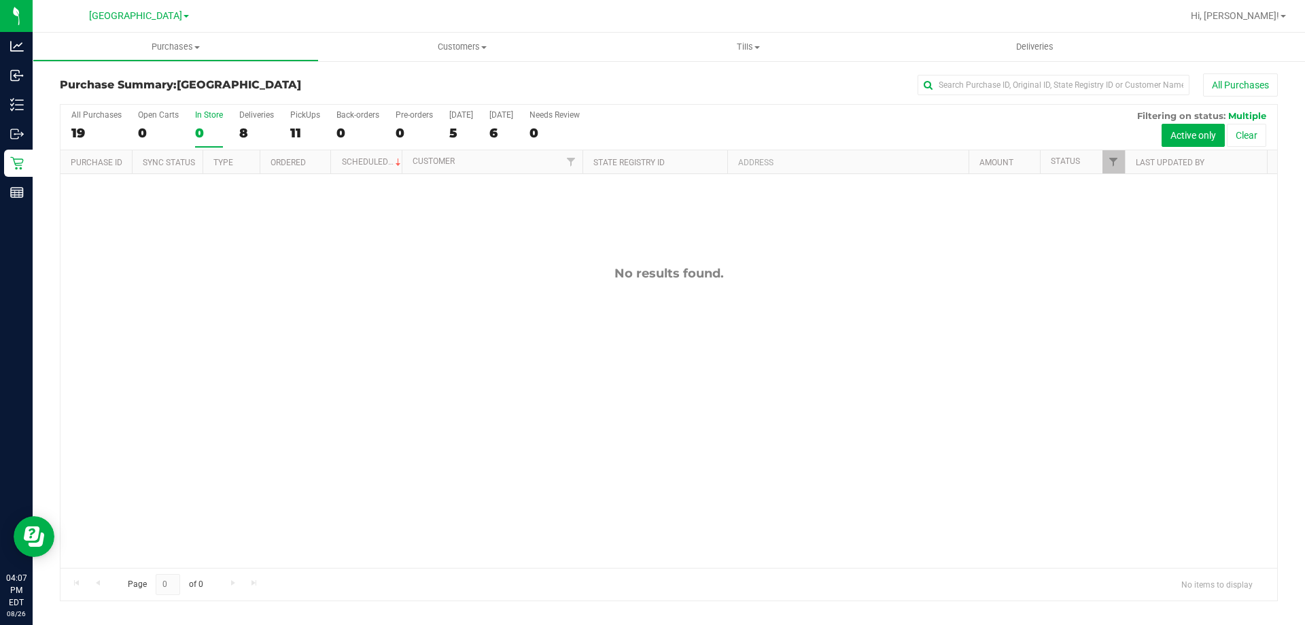
click at [94, 190] on div "No results found." at bounding box center [669, 416] width 1217 height 485
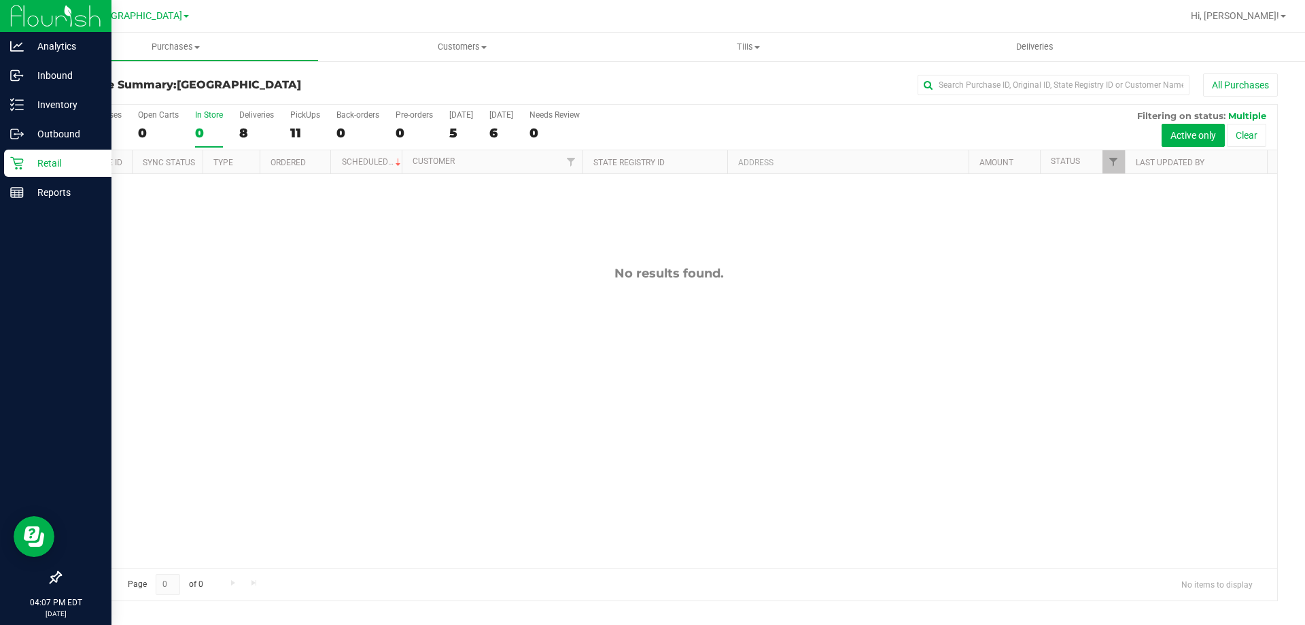
click at [17, 165] on icon at bounding box center [17, 163] width 14 height 14
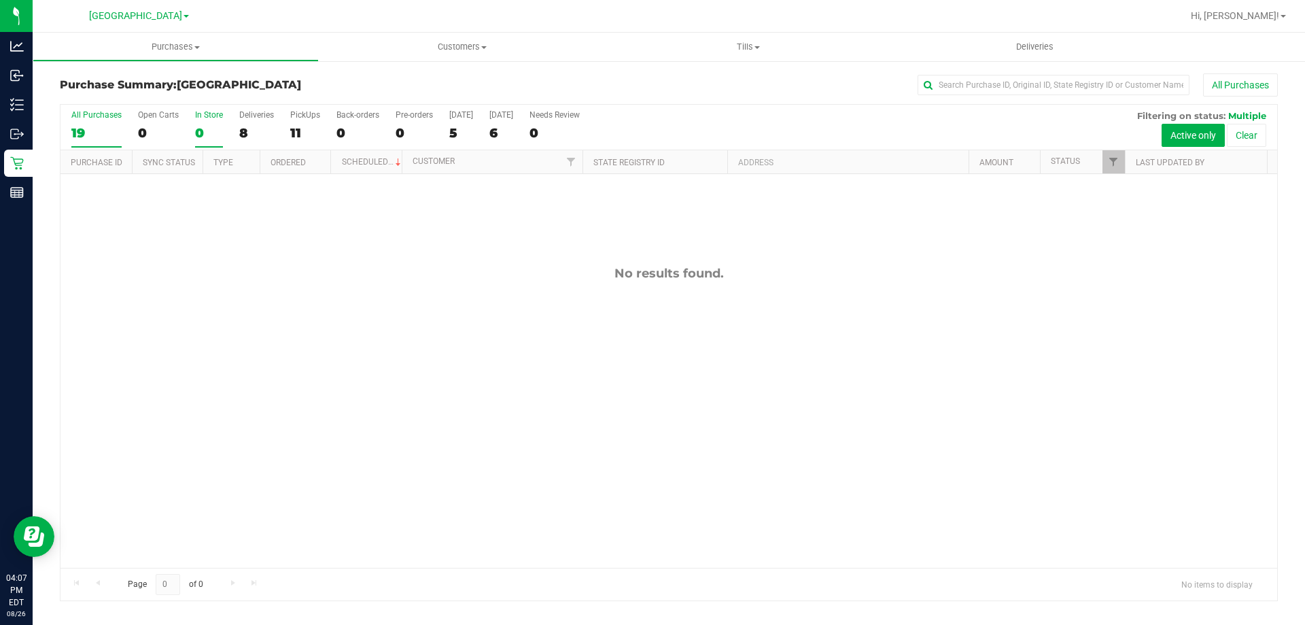
click at [101, 143] on label "All Purchases 19" at bounding box center [96, 128] width 50 height 37
click at [0, 0] on input "All Purchases 19" at bounding box center [0, 0] width 0 height 0
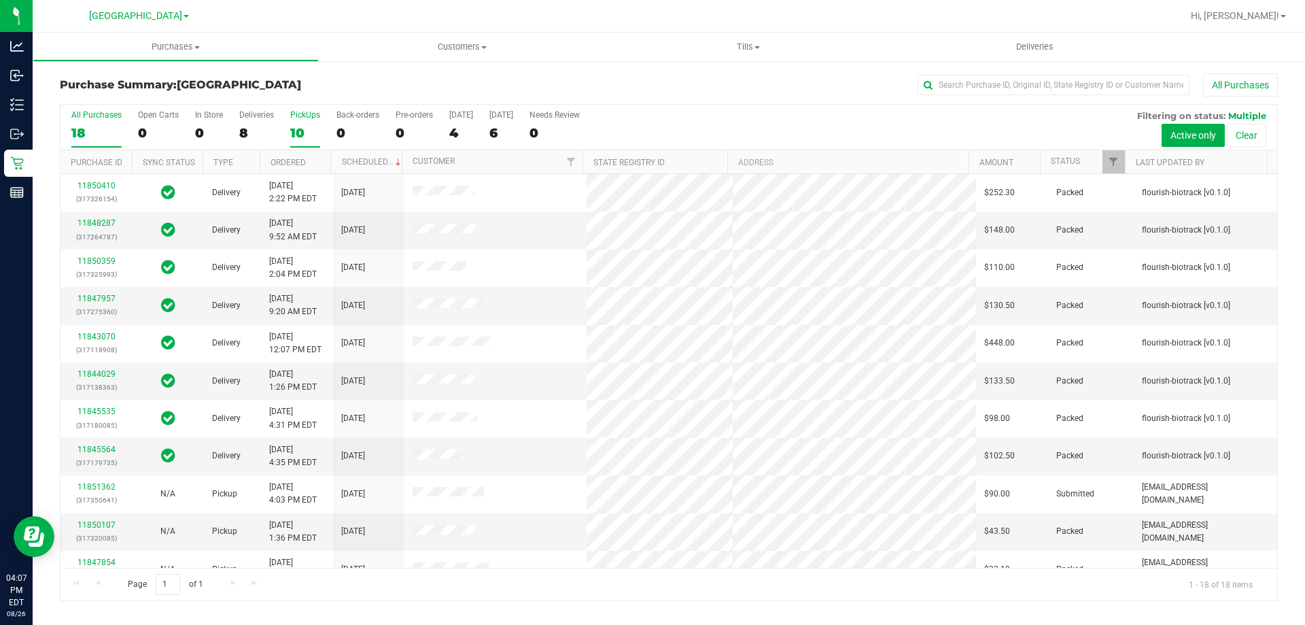
click at [295, 129] on div "10" at bounding box center [305, 133] width 30 height 16
click at [0, 0] on input "PickUps 10" at bounding box center [0, 0] width 0 height 0
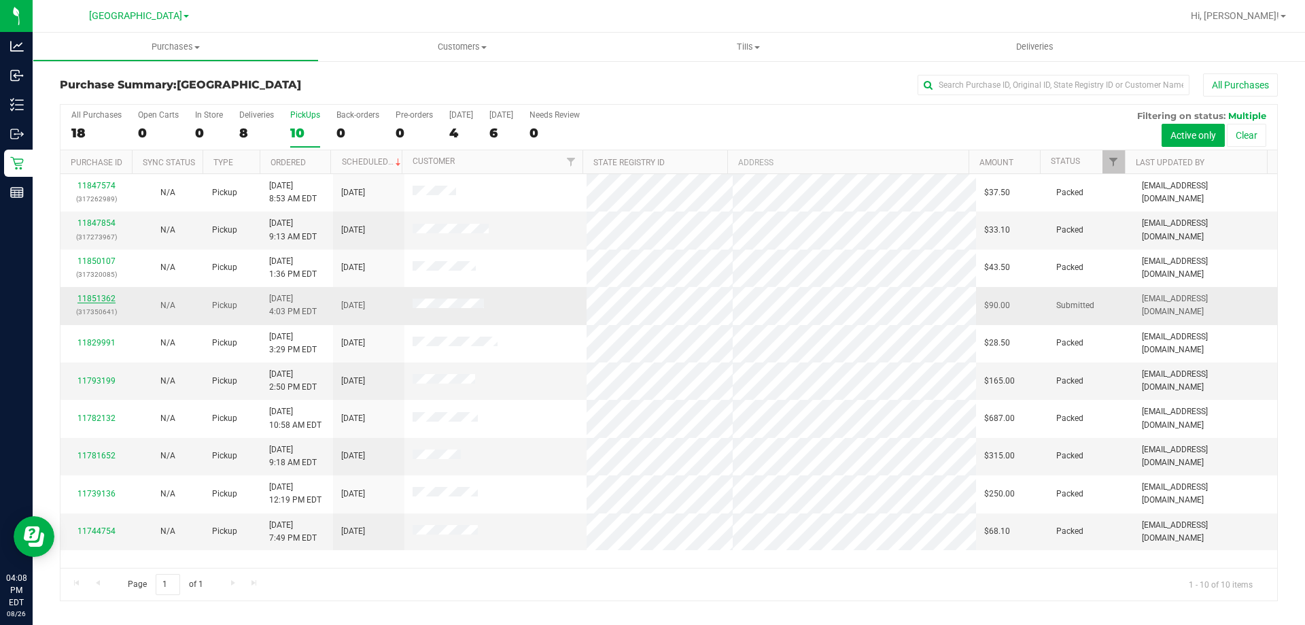
click at [97, 296] on link "11851362" at bounding box center [97, 299] width 38 height 10
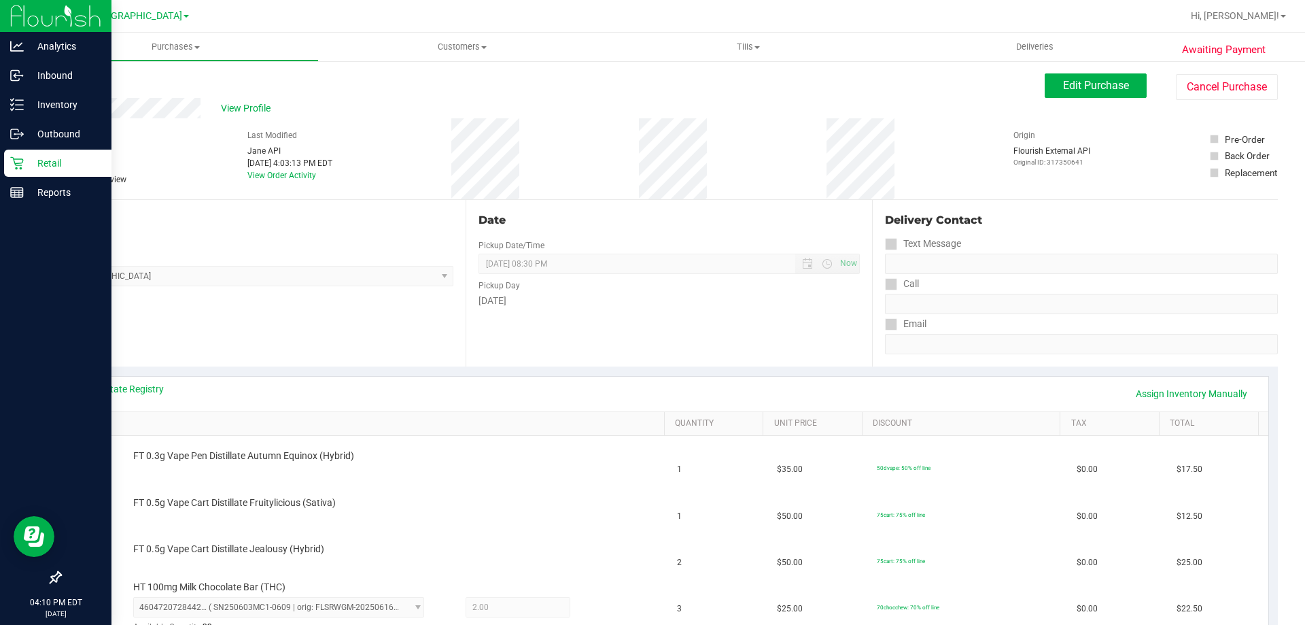
click at [46, 159] on p "Retail" at bounding box center [65, 163] width 82 height 16
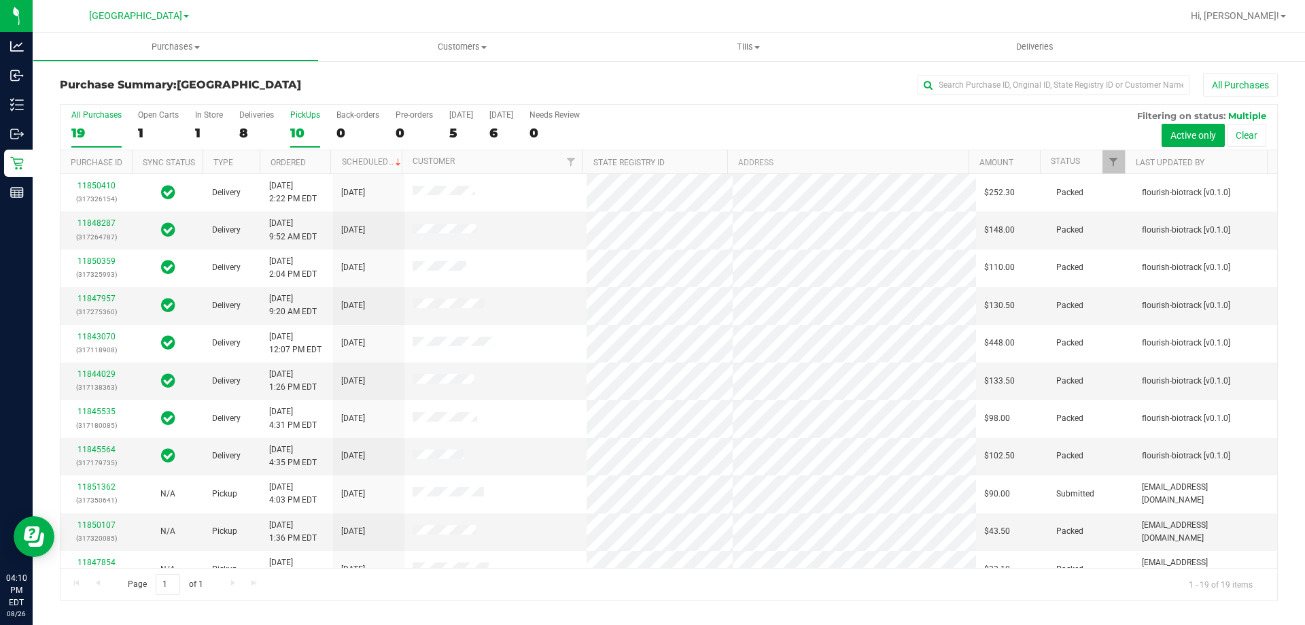
click at [297, 132] on div "10" at bounding box center [305, 133] width 30 height 16
click at [0, 0] on input "PickUps 10" at bounding box center [0, 0] width 0 height 0
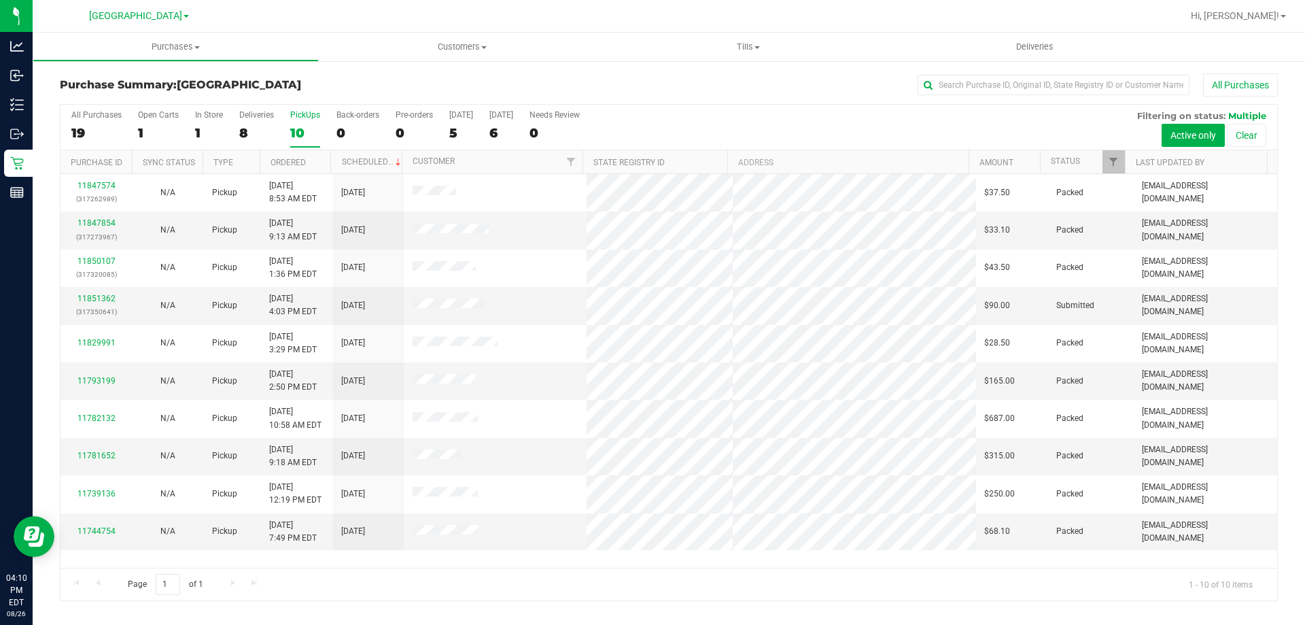
click at [303, 131] on div "10" at bounding box center [305, 133] width 30 height 16
click at [0, 0] on input "PickUps 10" at bounding box center [0, 0] width 0 height 0
click at [84, 136] on div "19" at bounding box center [96, 133] width 50 height 16
click at [0, 0] on input "All Purchases 19" at bounding box center [0, 0] width 0 height 0
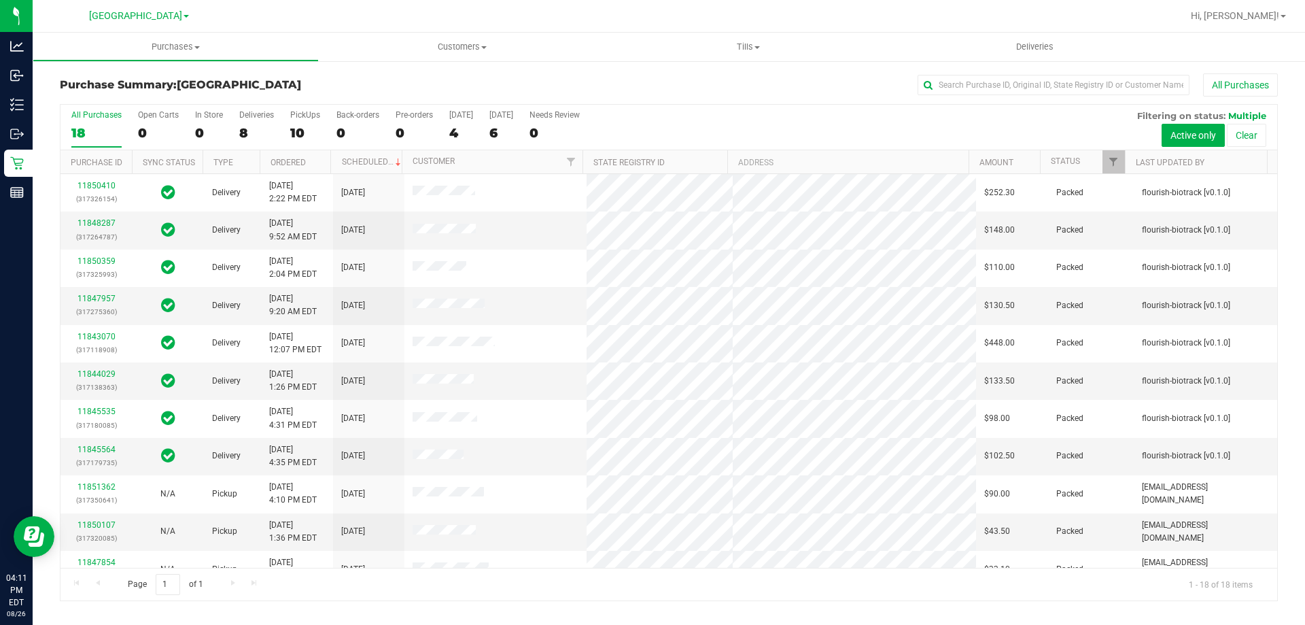
click at [509, 76] on div "All Purchases" at bounding box center [872, 84] width 812 height 23
click at [310, 136] on div "10" at bounding box center [305, 133] width 30 height 16
click at [0, 0] on input "PickUps 10" at bounding box center [0, 0] width 0 height 0
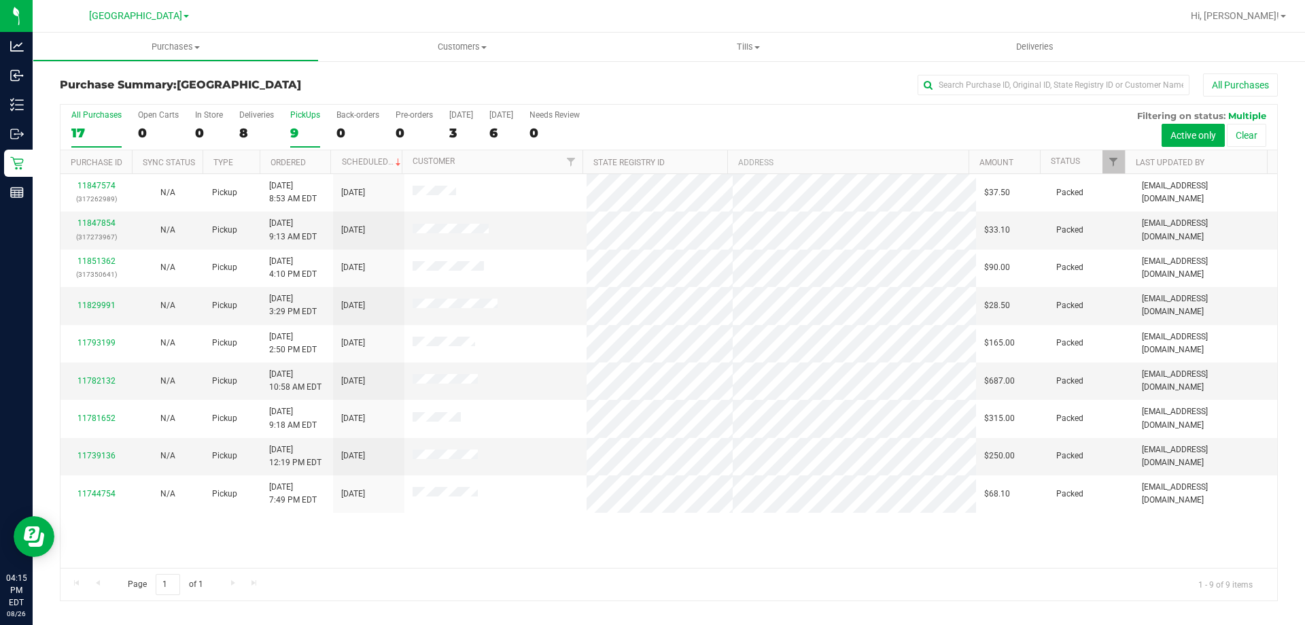
click at [110, 131] on div "17" at bounding box center [96, 133] width 50 height 16
click at [0, 0] on input "All Purchases 17" at bounding box center [0, 0] width 0 height 0
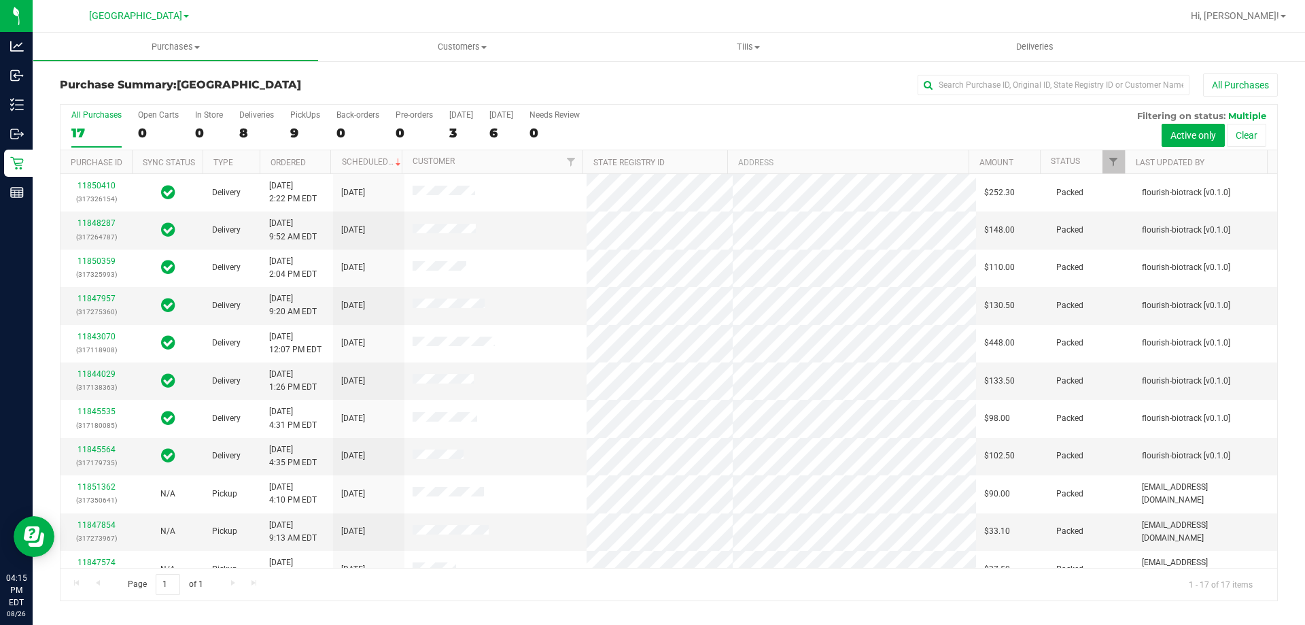
click at [288, 83] on h3 "Purchase Summary: North Port WC" at bounding box center [263, 85] width 406 height 12
click at [295, 125] on div "9" at bounding box center [305, 133] width 30 height 16
click at [0, 0] on input "PickUps 9" at bounding box center [0, 0] width 0 height 0
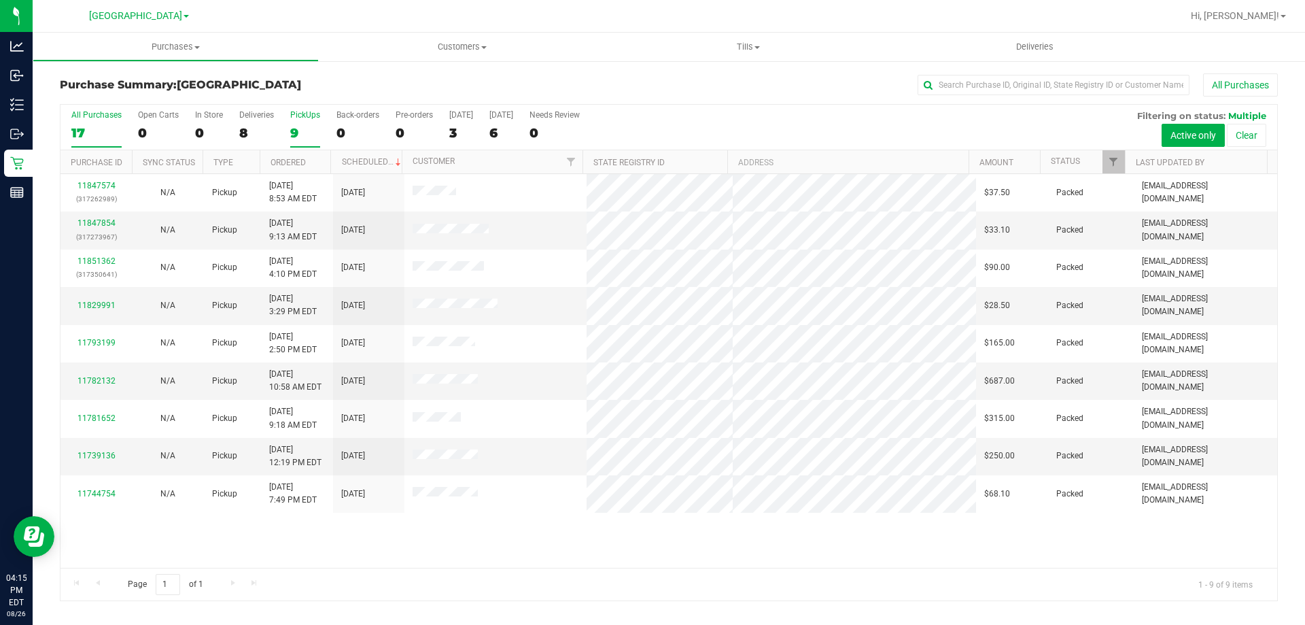
click at [83, 129] on div "17" at bounding box center [96, 133] width 50 height 16
click at [0, 0] on input "All Purchases 17" at bounding box center [0, 0] width 0 height 0
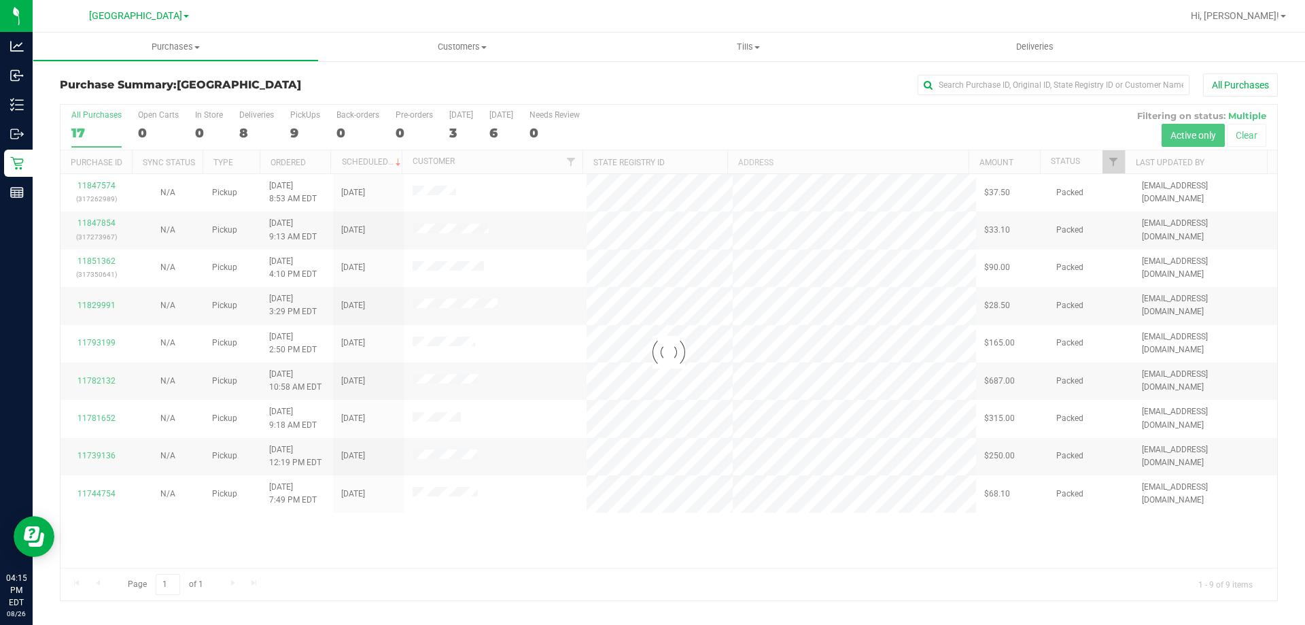
click at [378, 84] on h3 "Purchase Summary: North Port WC" at bounding box center [263, 85] width 406 height 12
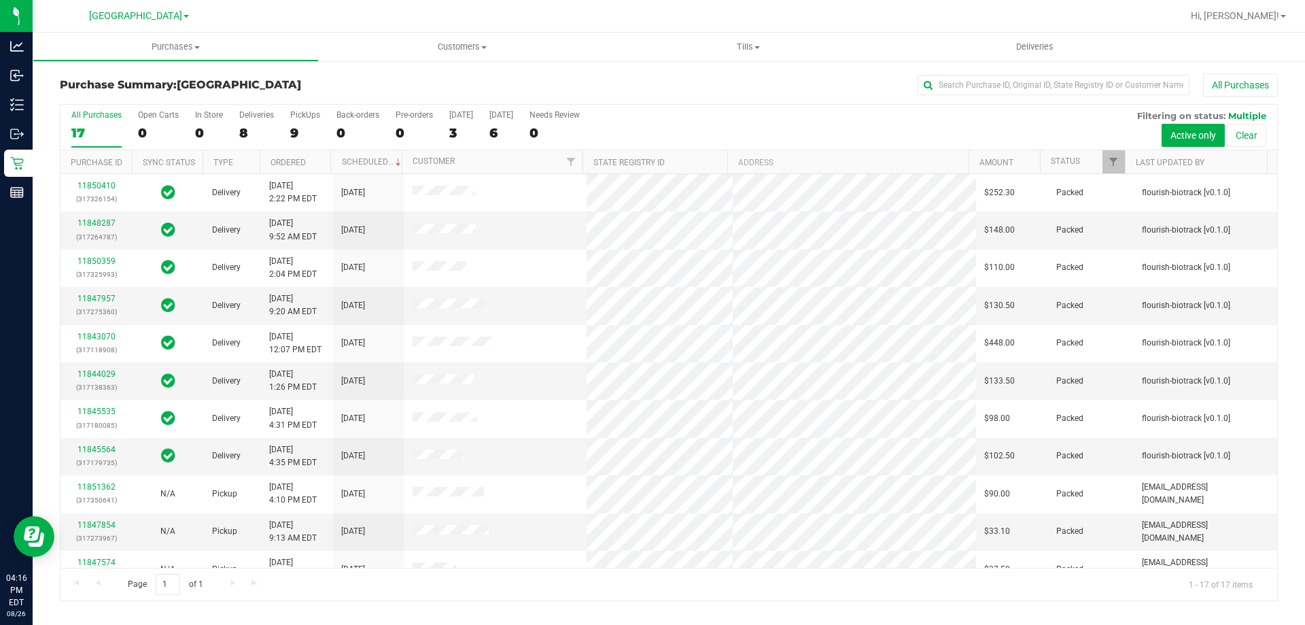
click at [353, 87] on h3 "Purchase Summary: North Port WC" at bounding box center [263, 85] width 406 height 12
click at [320, 92] on div "Purchase Summary: North Port WC All Purchases" at bounding box center [669, 88] width 1218 height 30
click at [404, 82] on h3 "Purchase Summary: North Port WC" at bounding box center [263, 85] width 406 height 12
click at [416, 84] on h3 "Purchase Summary: North Port WC" at bounding box center [263, 85] width 406 height 12
click at [757, 87] on div "All Purchases" at bounding box center [872, 84] width 812 height 23
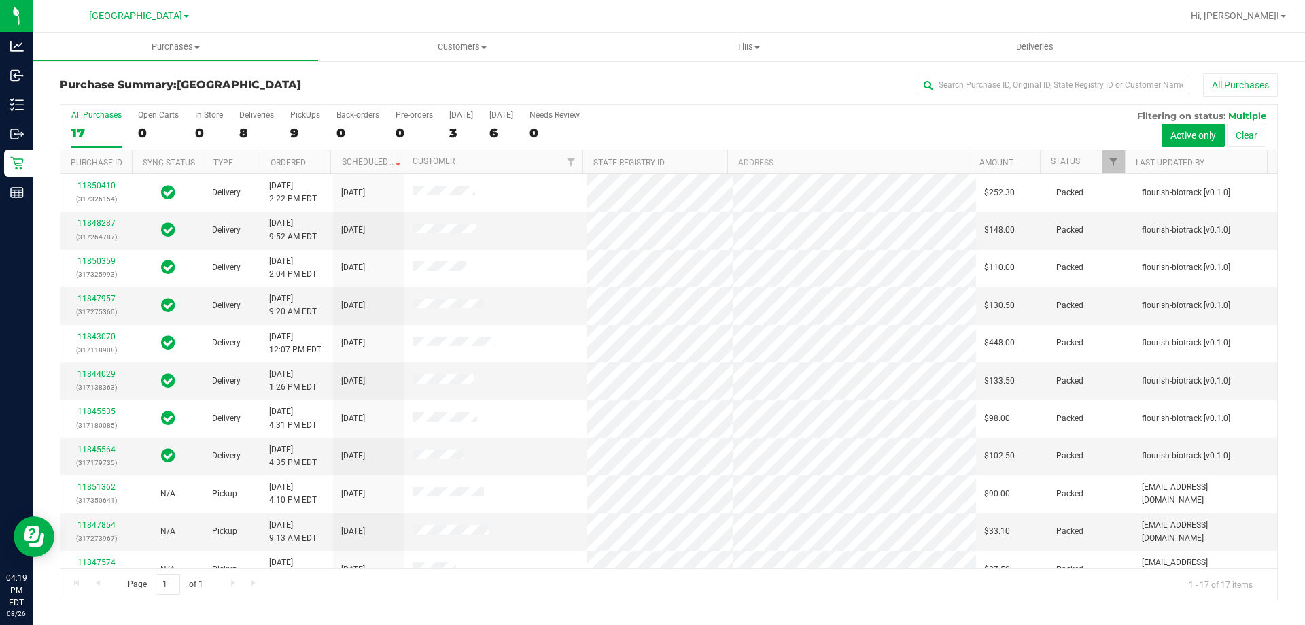
click at [324, 151] on th "Ordered" at bounding box center [295, 162] width 71 height 24
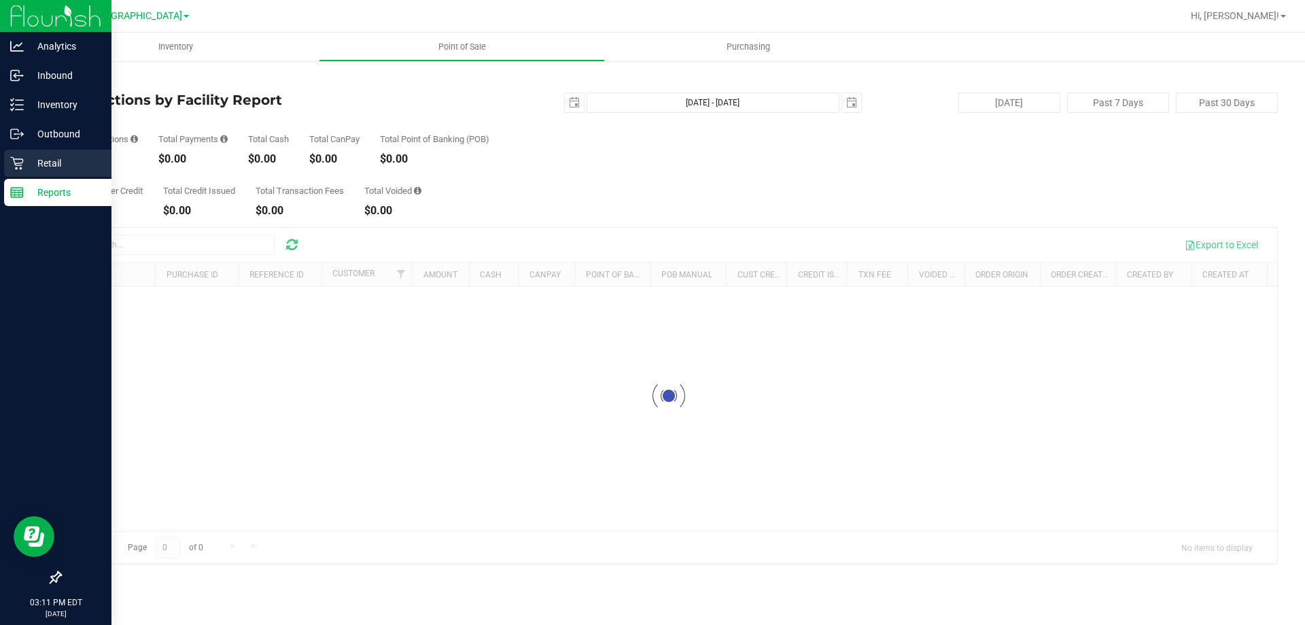
click at [44, 166] on p "Retail" at bounding box center [65, 163] width 82 height 16
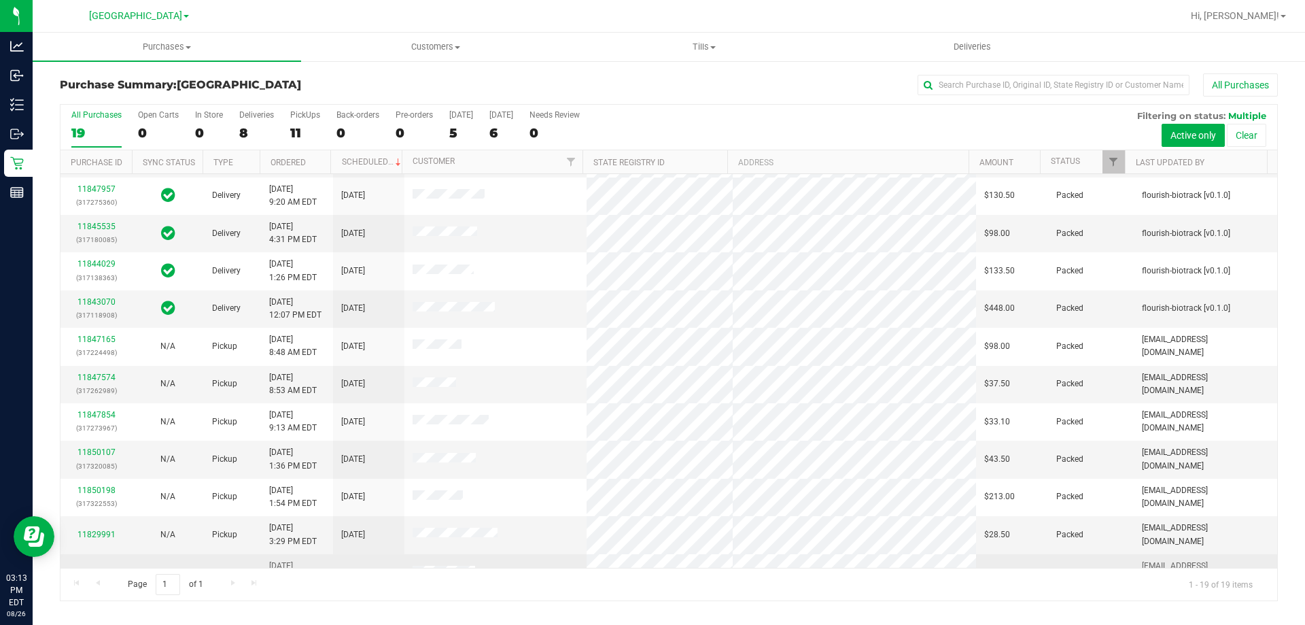
scroll to position [322, 0]
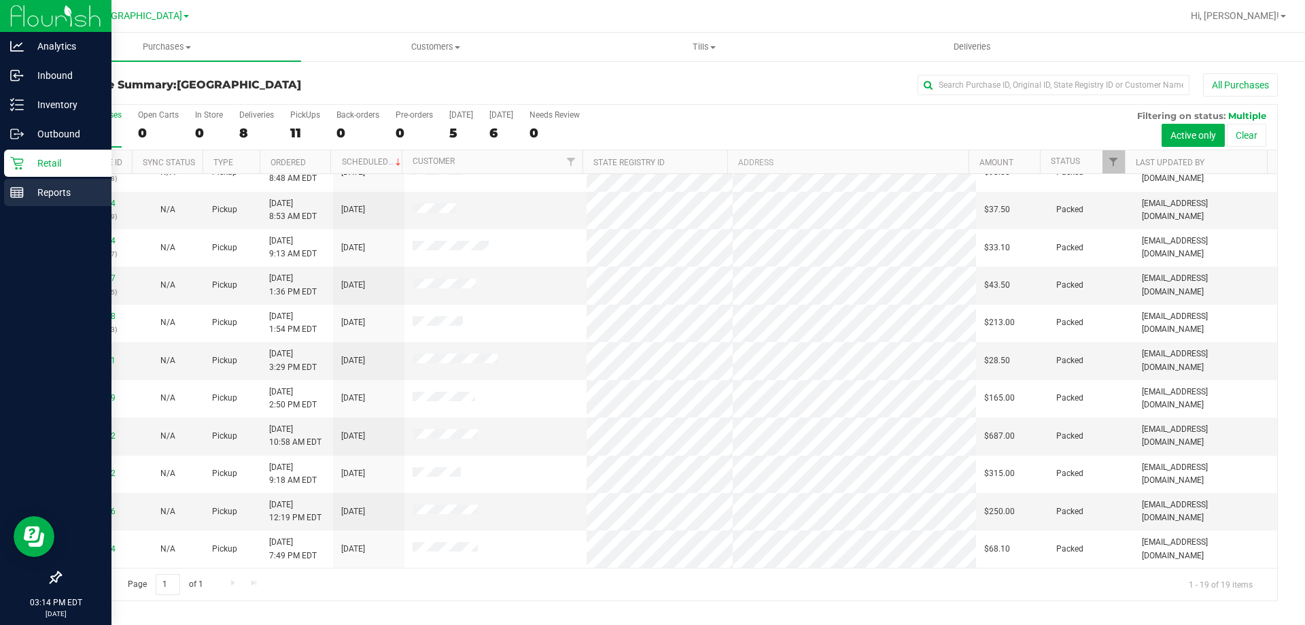
click at [34, 189] on p "Reports" at bounding box center [65, 192] width 82 height 16
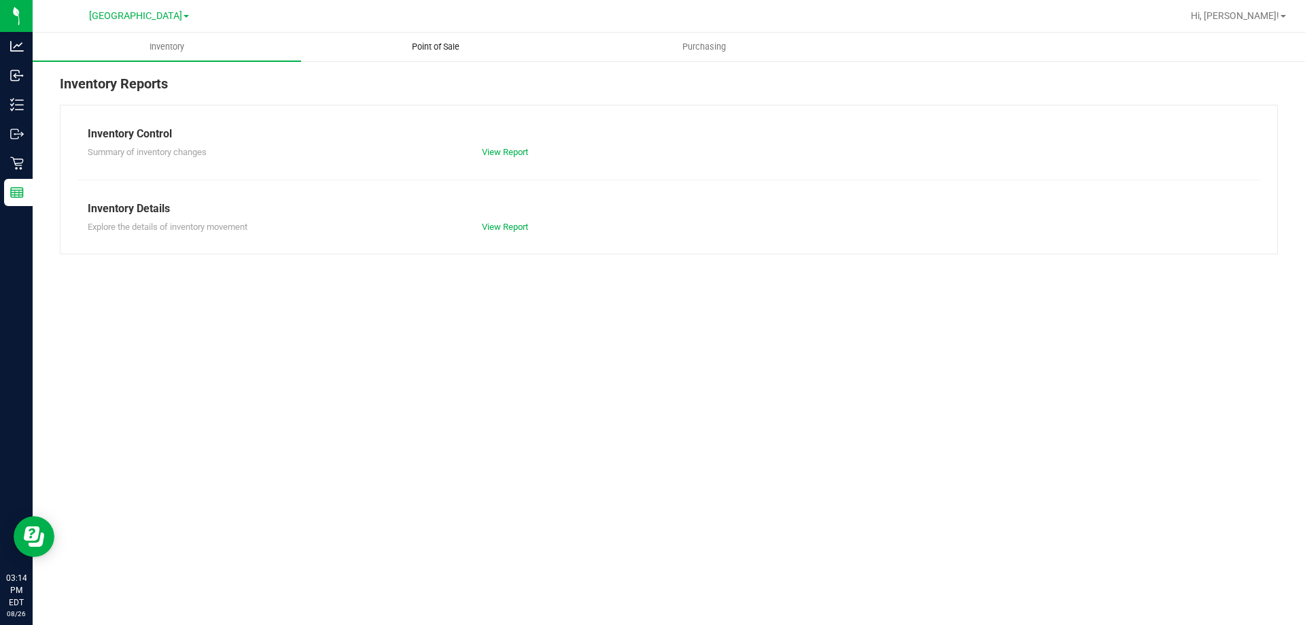
click at [451, 37] on uib-tab-heading "Point of Sale" at bounding box center [435, 46] width 267 height 27
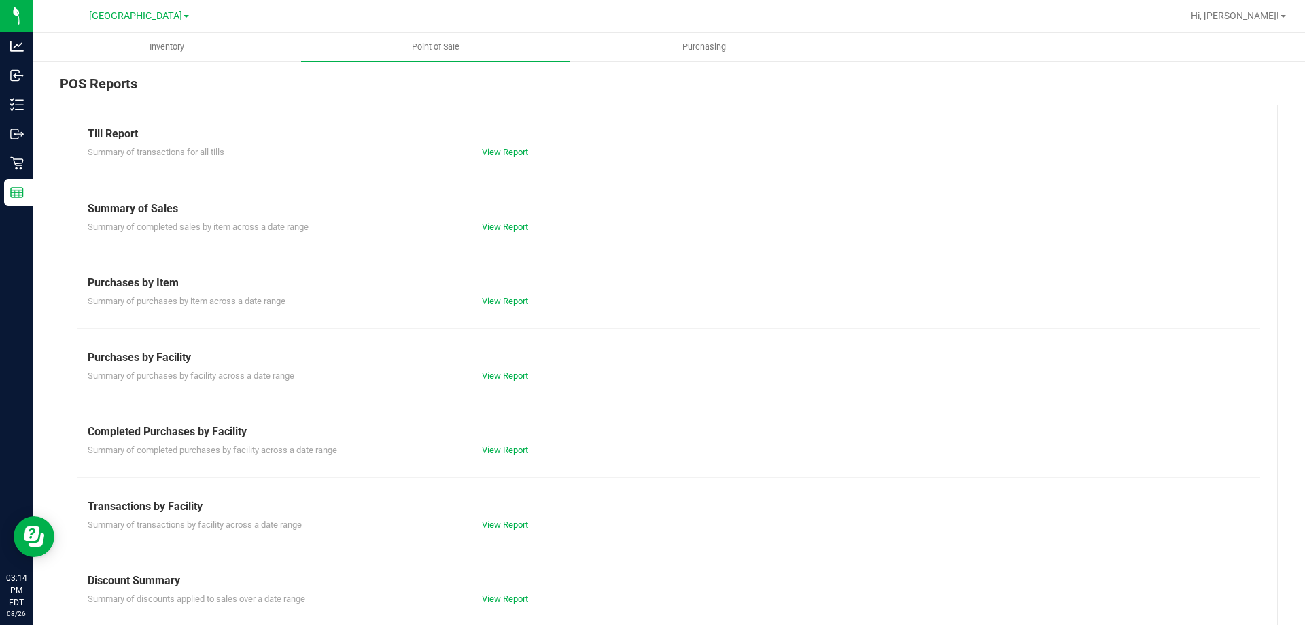
click at [487, 451] on link "View Report" at bounding box center [505, 450] width 46 height 10
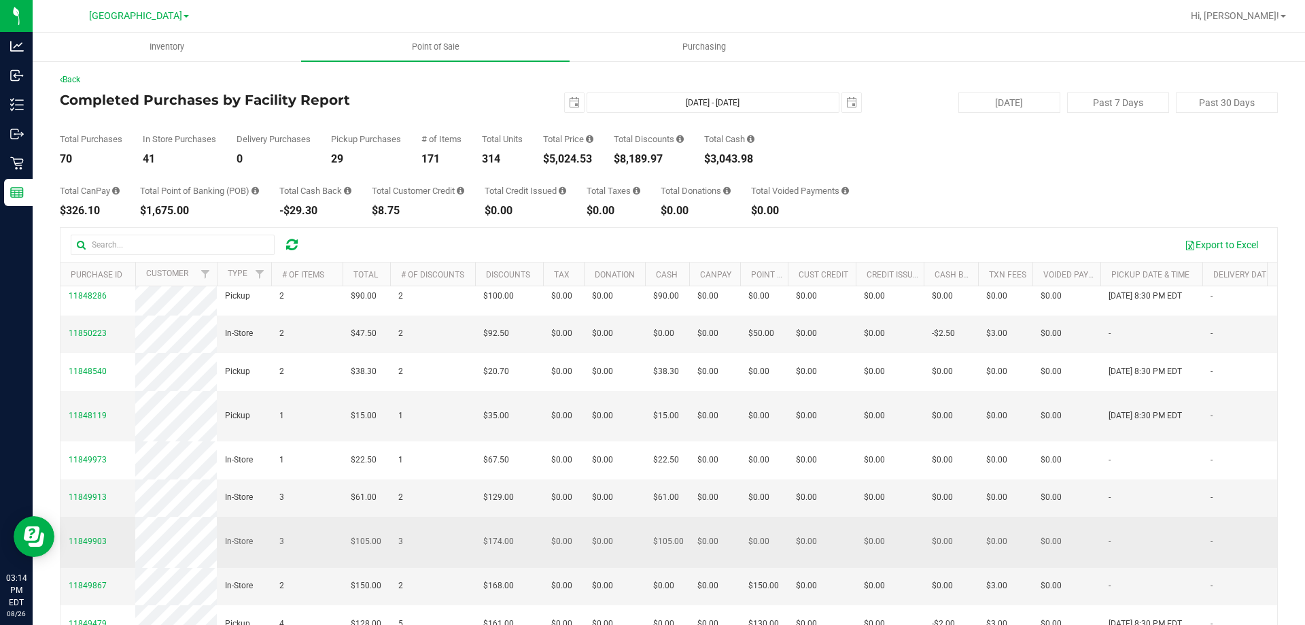
scroll to position [102, 0]
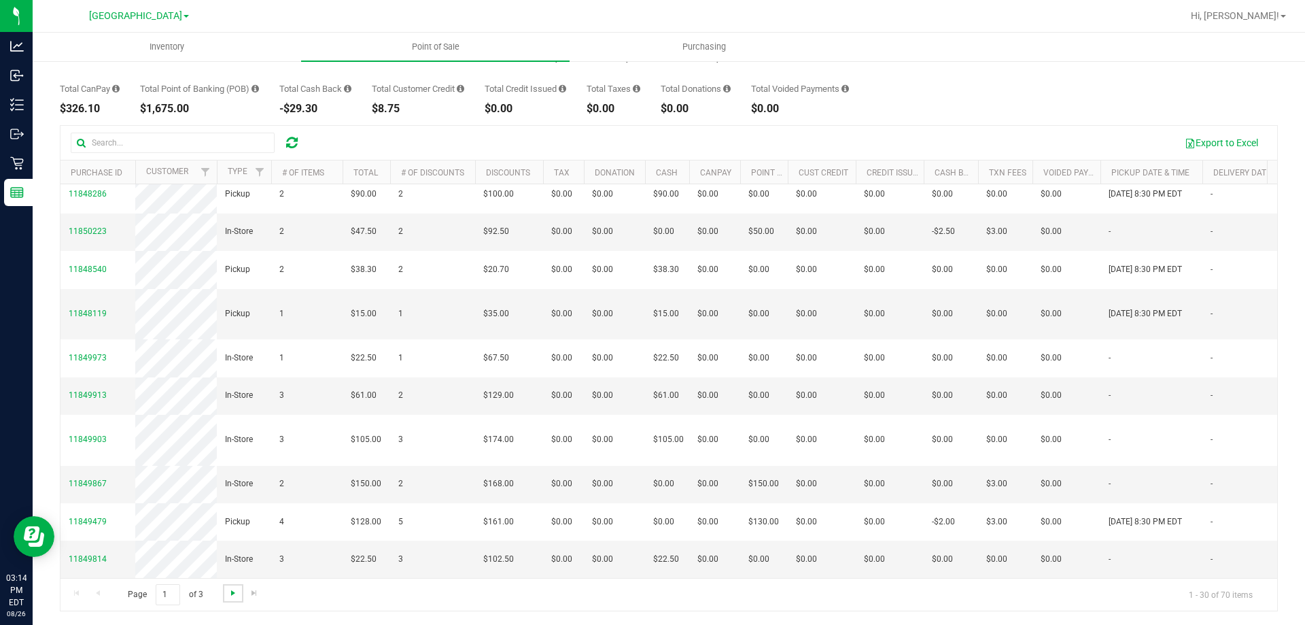
click at [228, 594] on span "Go to the next page" at bounding box center [233, 592] width 11 height 11
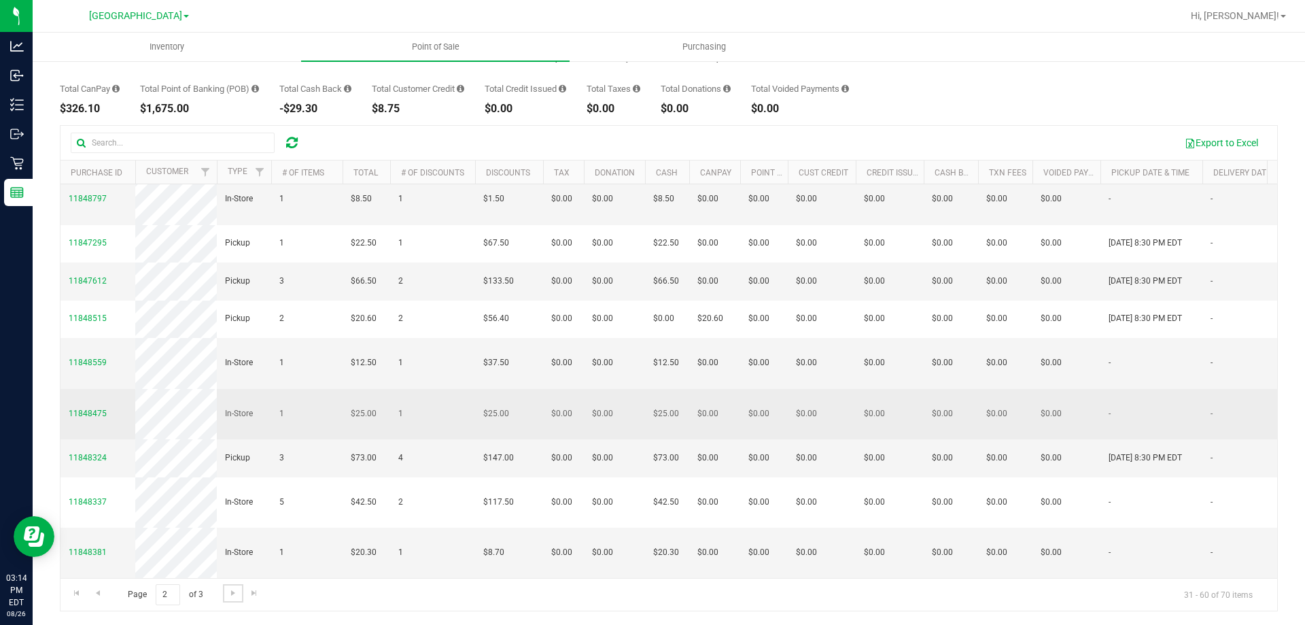
scroll to position [981, 0]
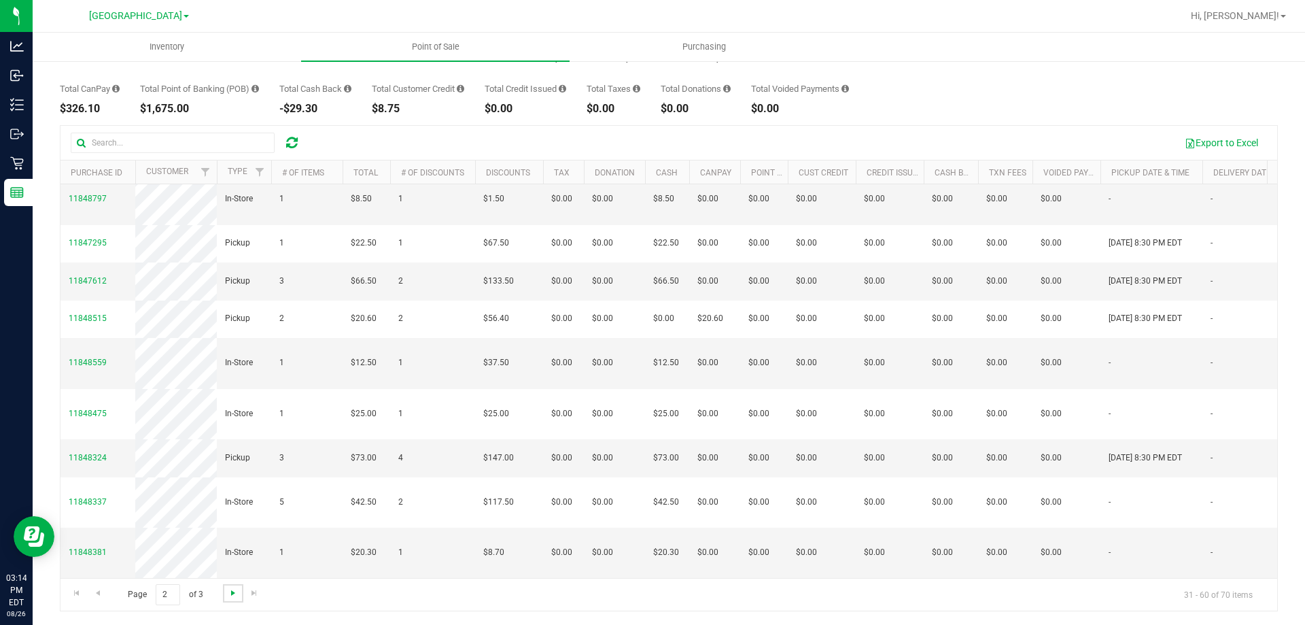
click at [237, 594] on span "Go to the next page" at bounding box center [233, 592] width 11 height 11
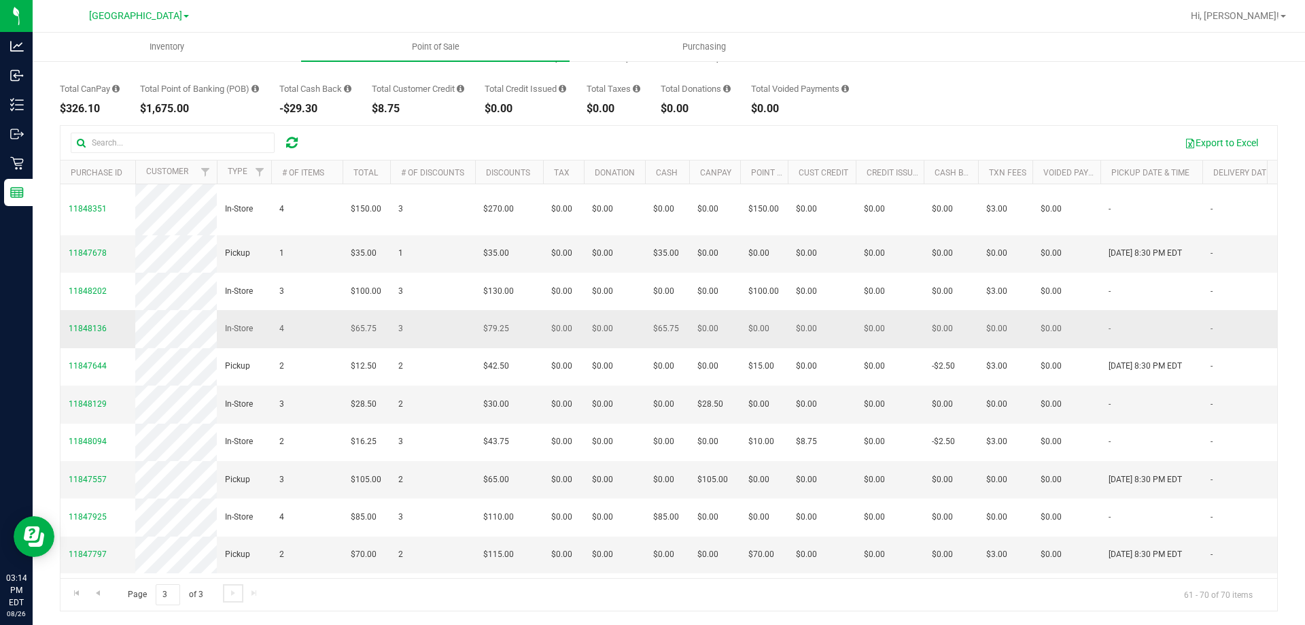
scroll to position [71, 0]
click at [82, 597] on link "Go to the first page" at bounding box center [77, 593] width 20 height 18
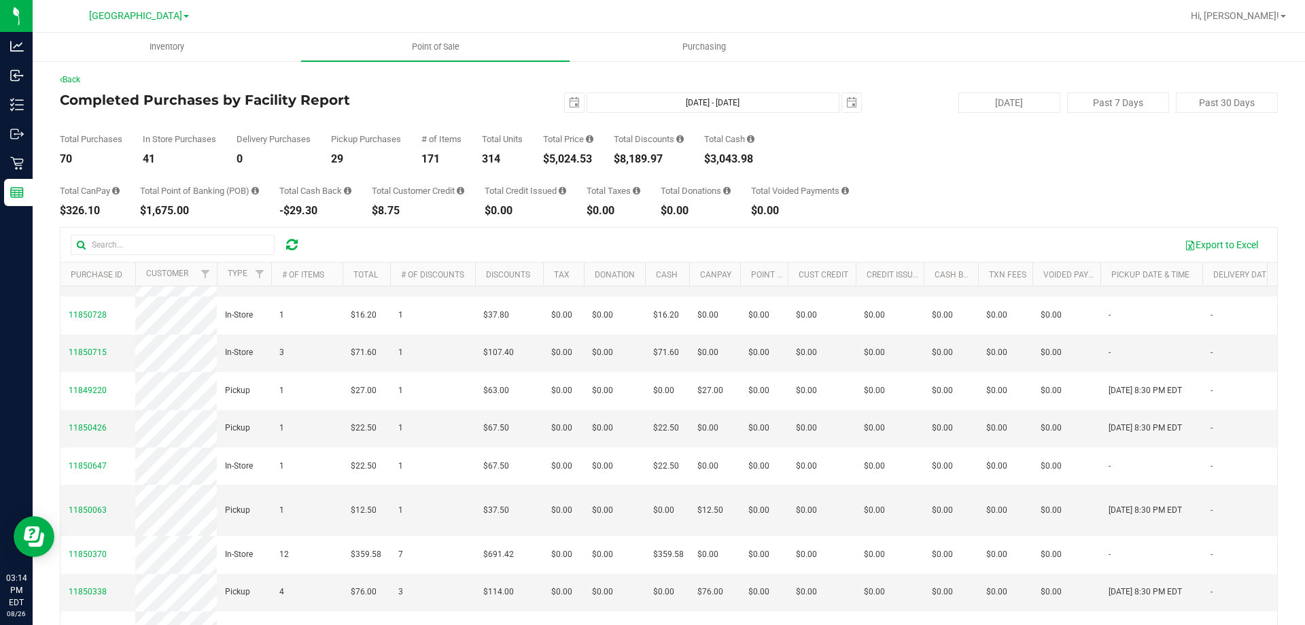
scroll to position [340, 0]
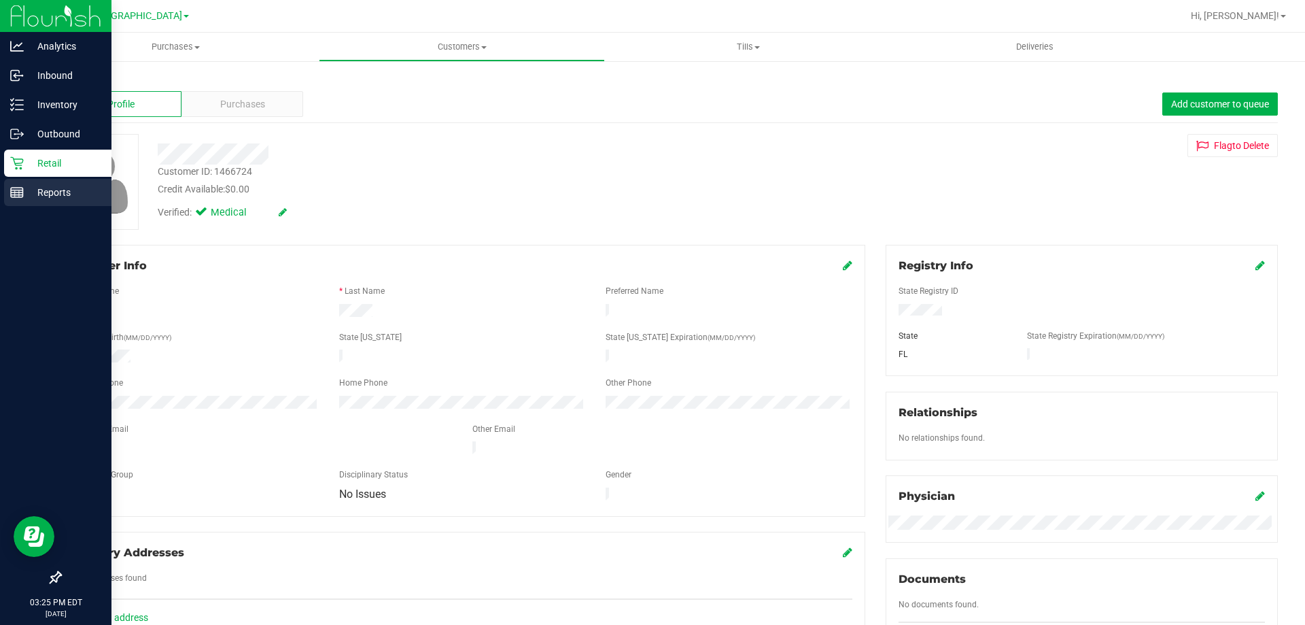
click at [13, 200] on div "Reports" at bounding box center [57, 192] width 107 height 27
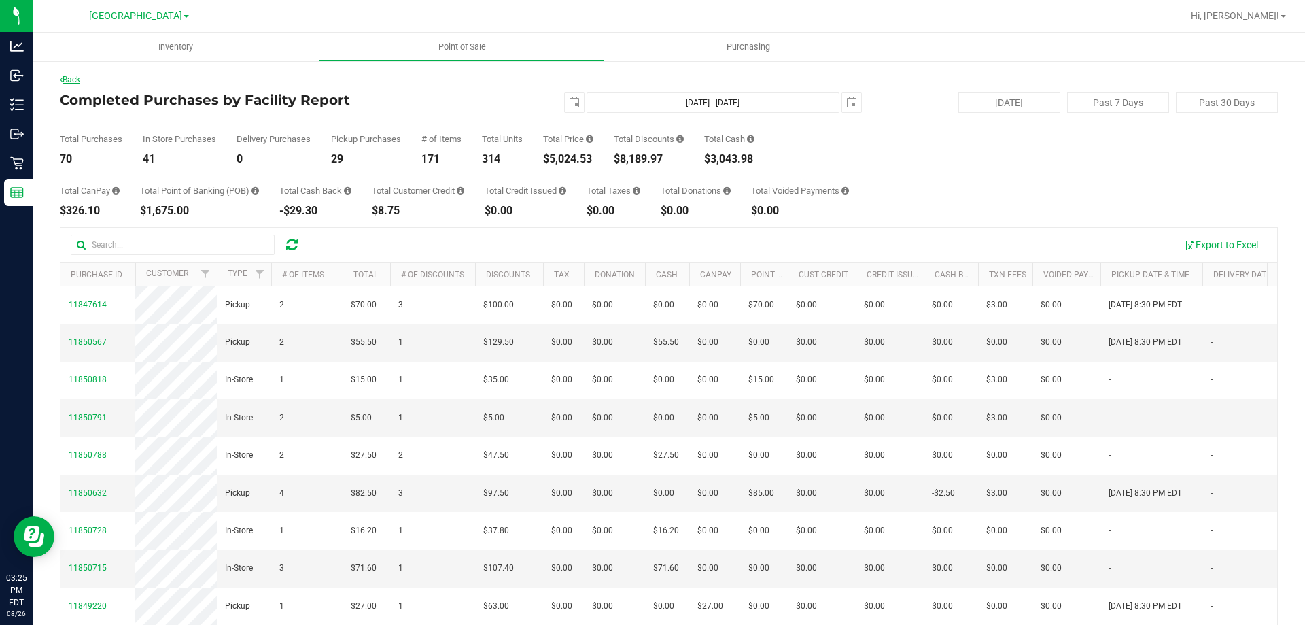
click at [71, 76] on link "Back" at bounding box center [70, 80] width 20 height 10
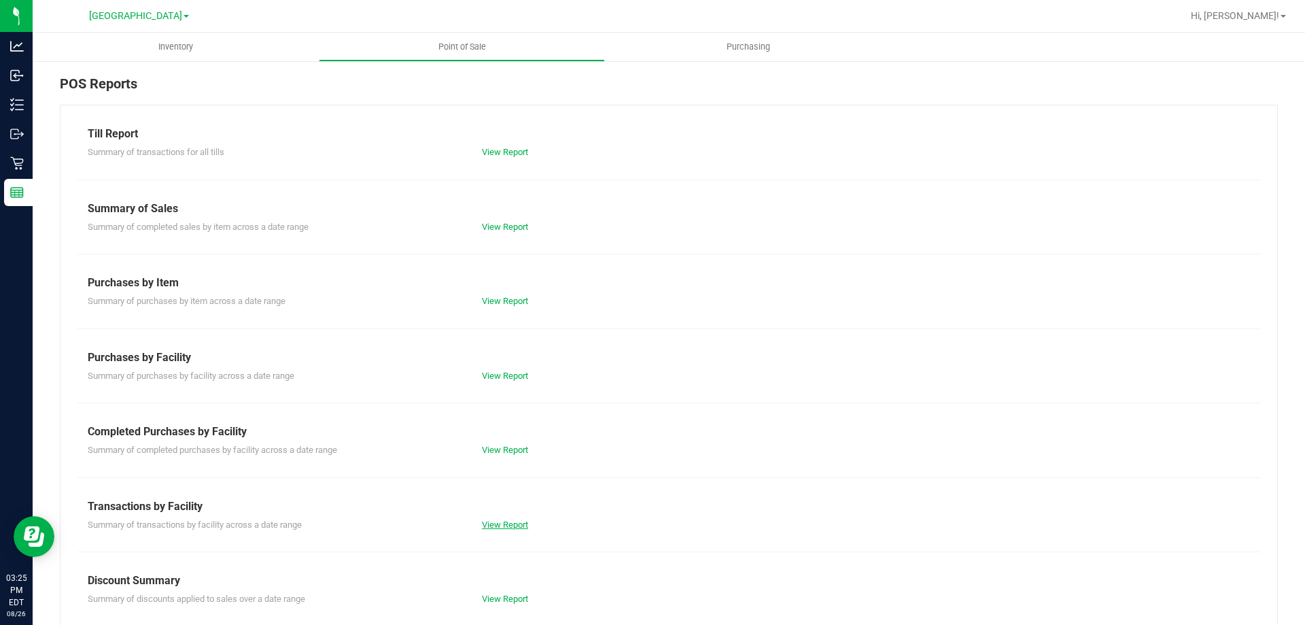
click at [512, 528] on link "View Report" at bounding box center [505, 524] width 46 height 10
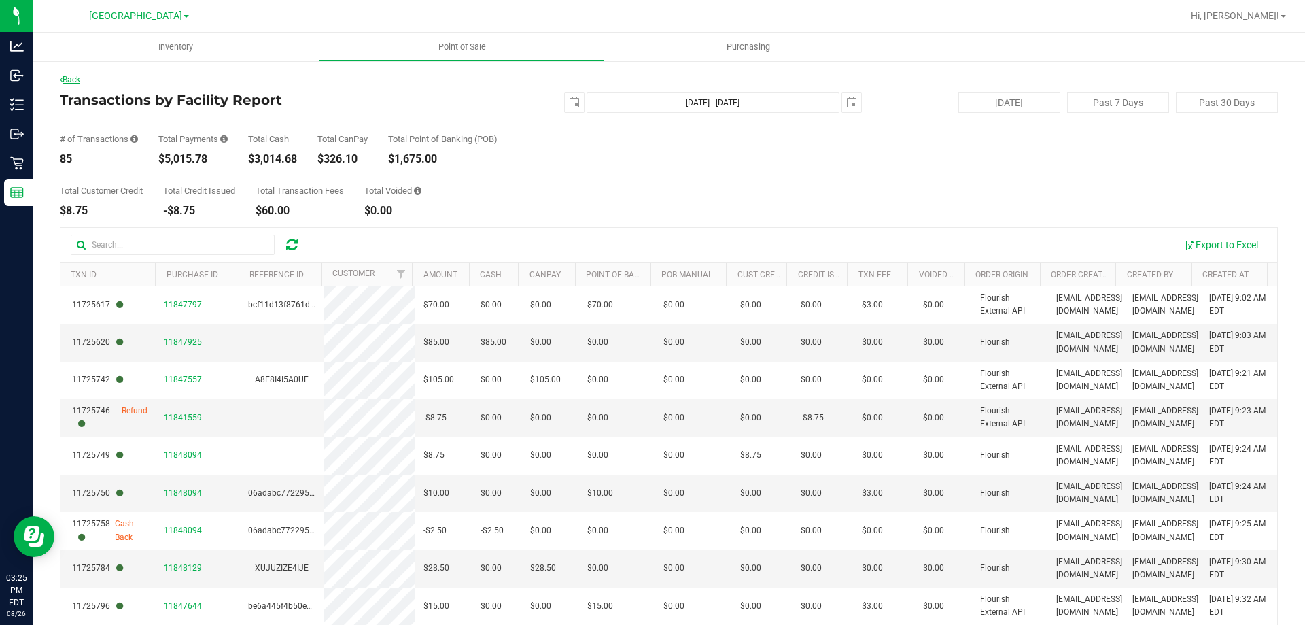
click at [71, 77] on link "Back" at bounding box center [70, 80] width 20 height 10
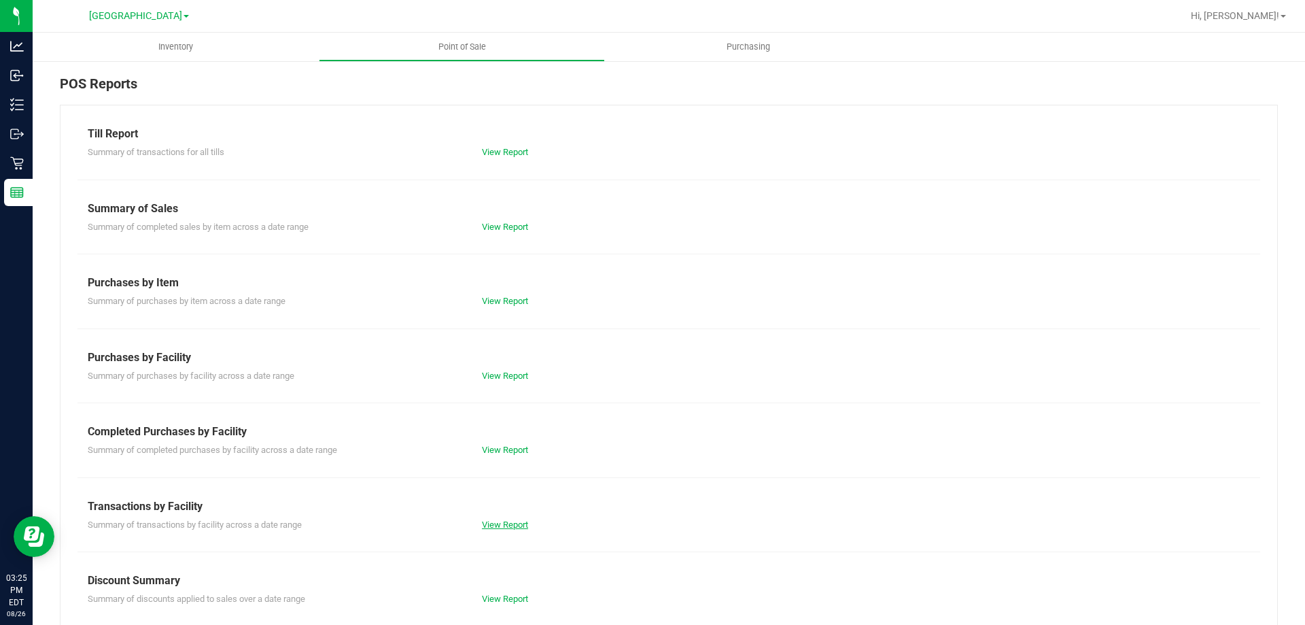
click at [507, 519] on link "View Report" at bounding box center [505, 524] width 46 height 10
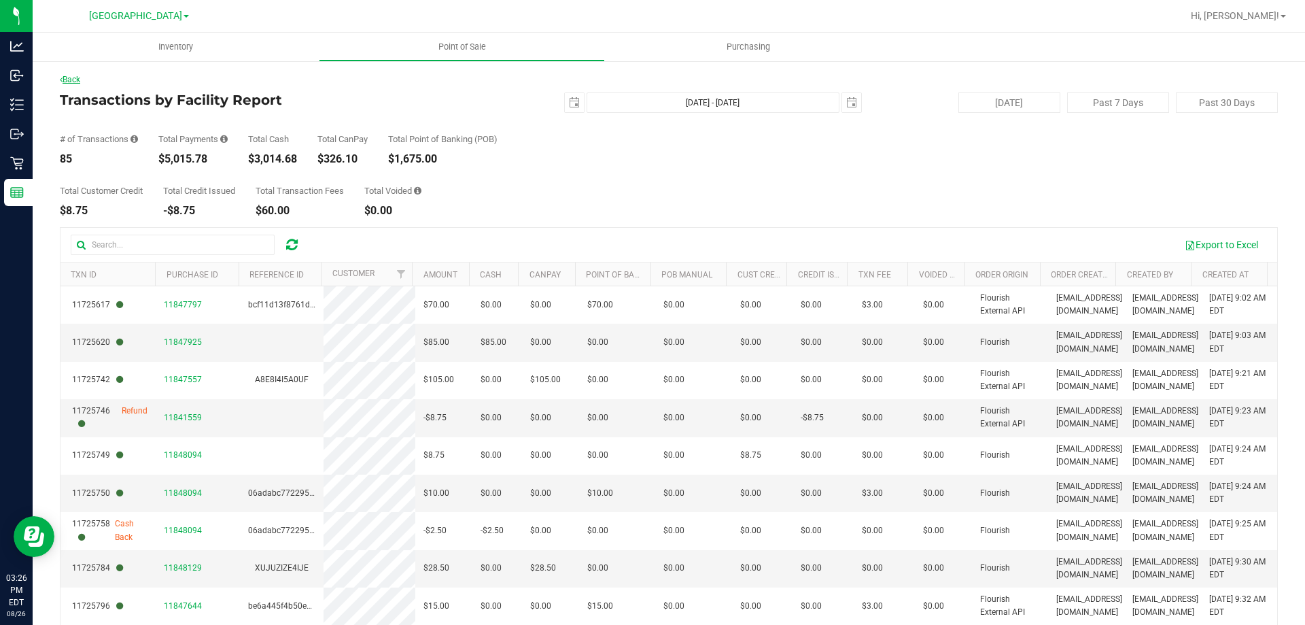
click at [73, 75] on link "Back" at bounding box center [70, 80] width 20 height 10
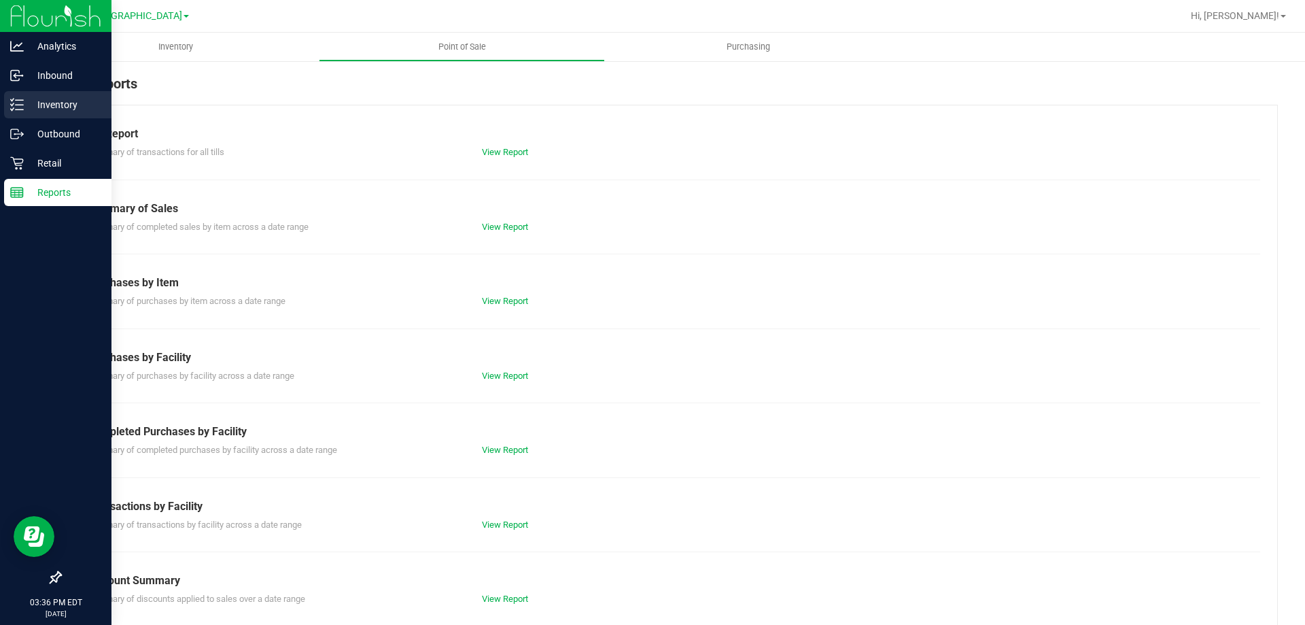
click at [11, 95] on div "Inventory" at bounding box center [57, 104] width 107 height 27
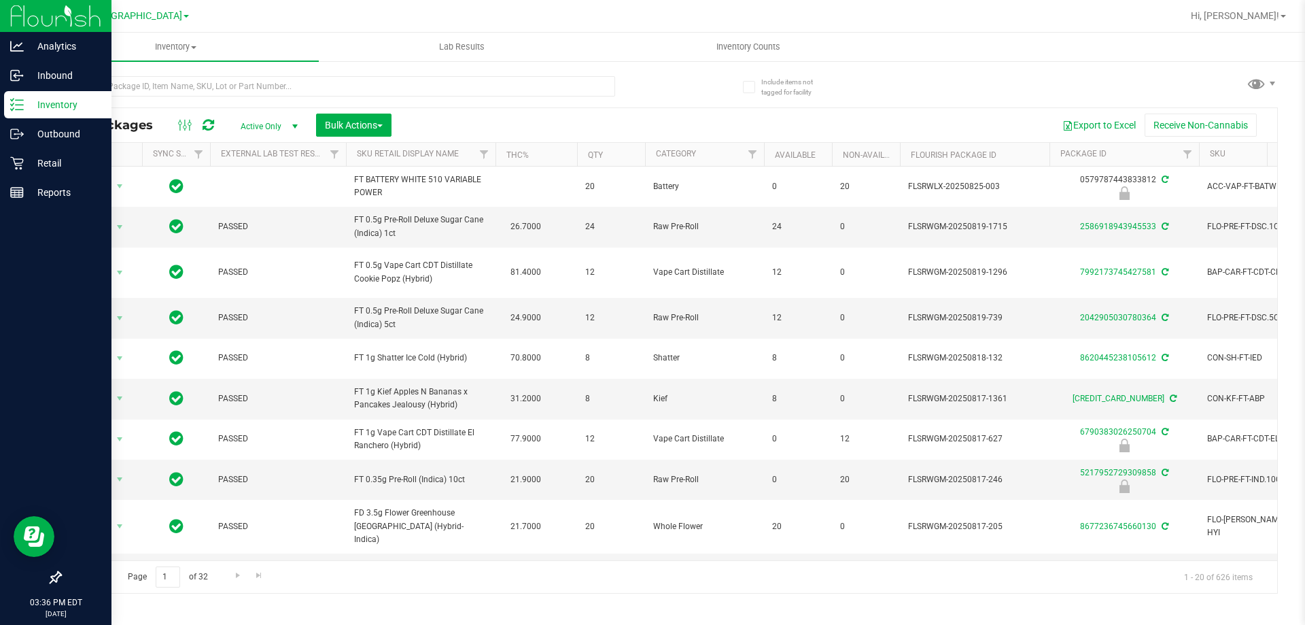
drag, startPoint x: 184, startPoint y: 84, endPoint x: 918, endPoint y: 61, distance: 734.6
click at [918, 61] on ul "Inventory All packages All inventory Waste log Create inventory Lab Results Inv…" at bounding box center [685, 47] width 1305 height 29
click at [179, 89] on input "text" at bounding box center [337, 86] width 555 height 20
type input "peach mango"
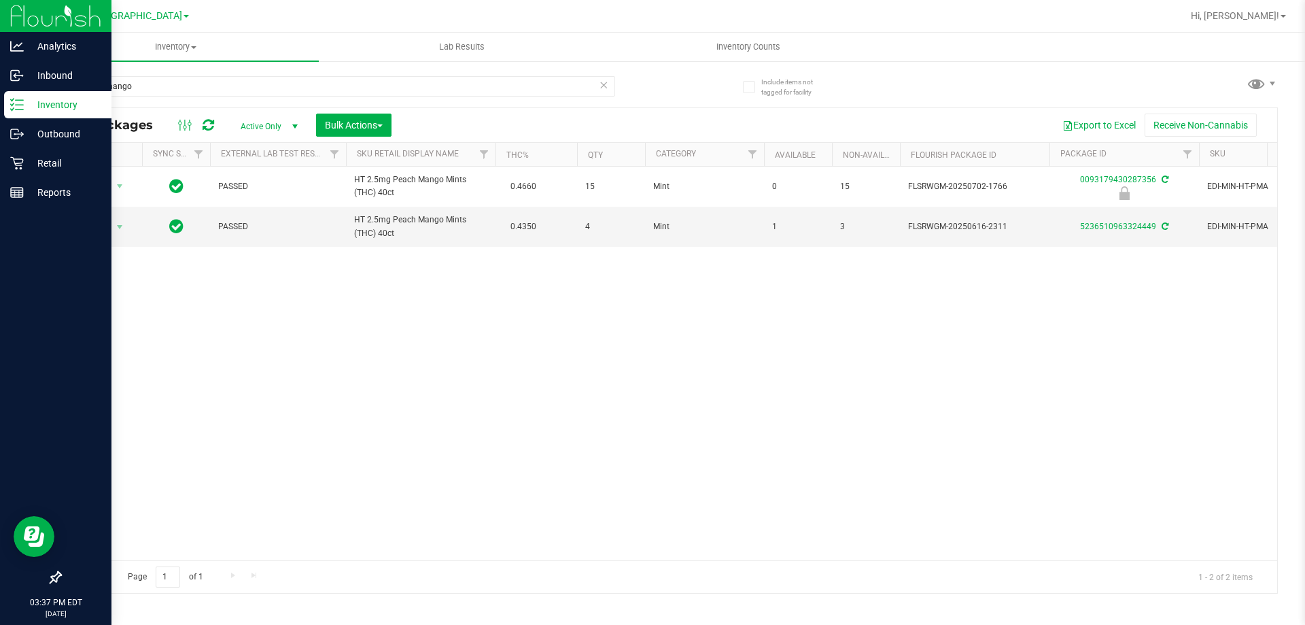
click at [0, 106] on link "Inventory" at bounding box center [55, 105] width 111 height 29
click at [16, 52] on icon at bounding box center [17, 46] width 14 height 14
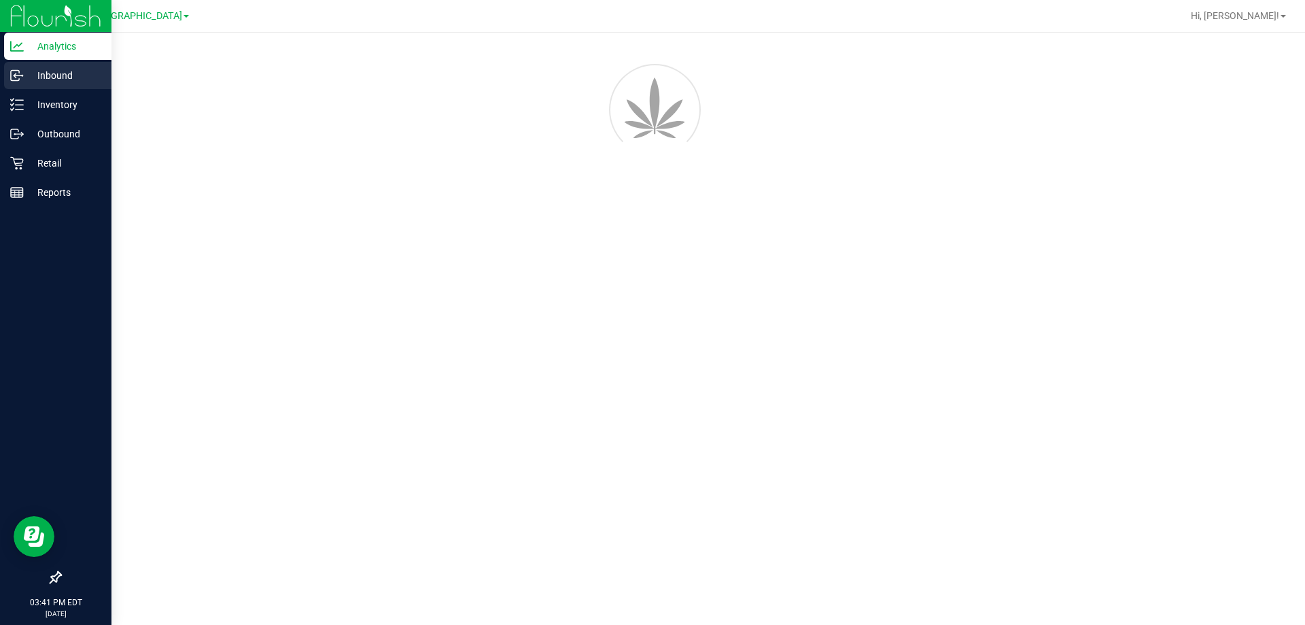
click at [22, 62] on div "Inbound" at bounding box center [57, 75] width 107 height 27
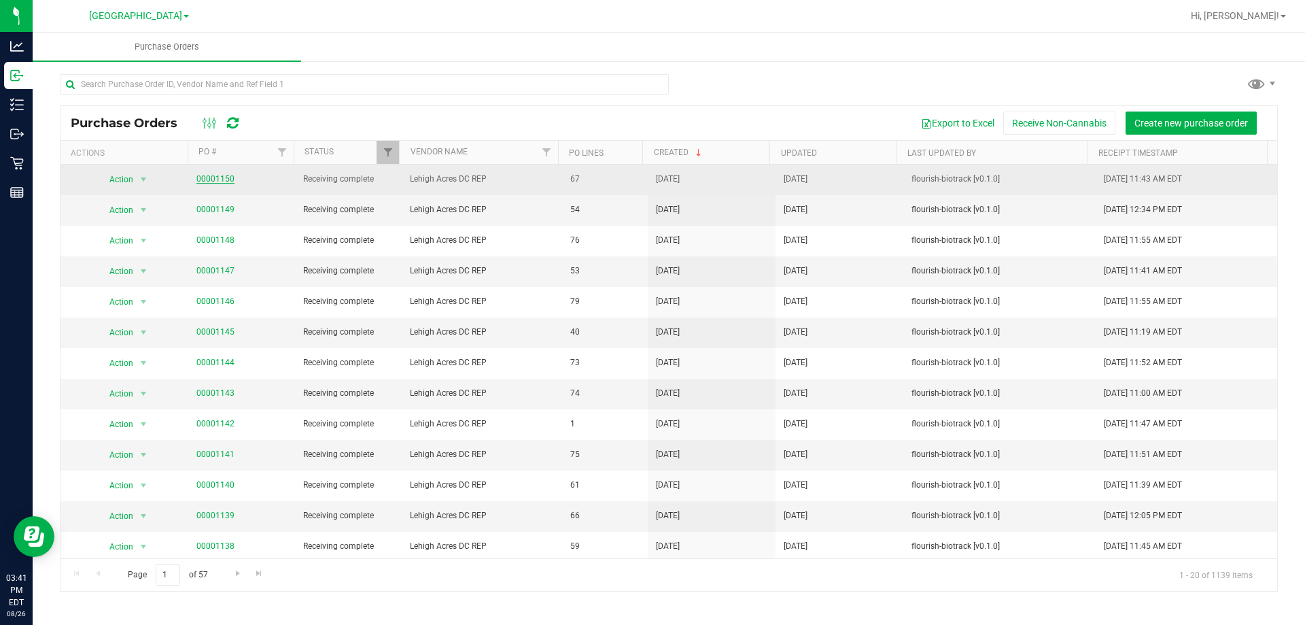
click at [203, 175] on link "00001150" at bounding box center [215, 179] width 38 height 10
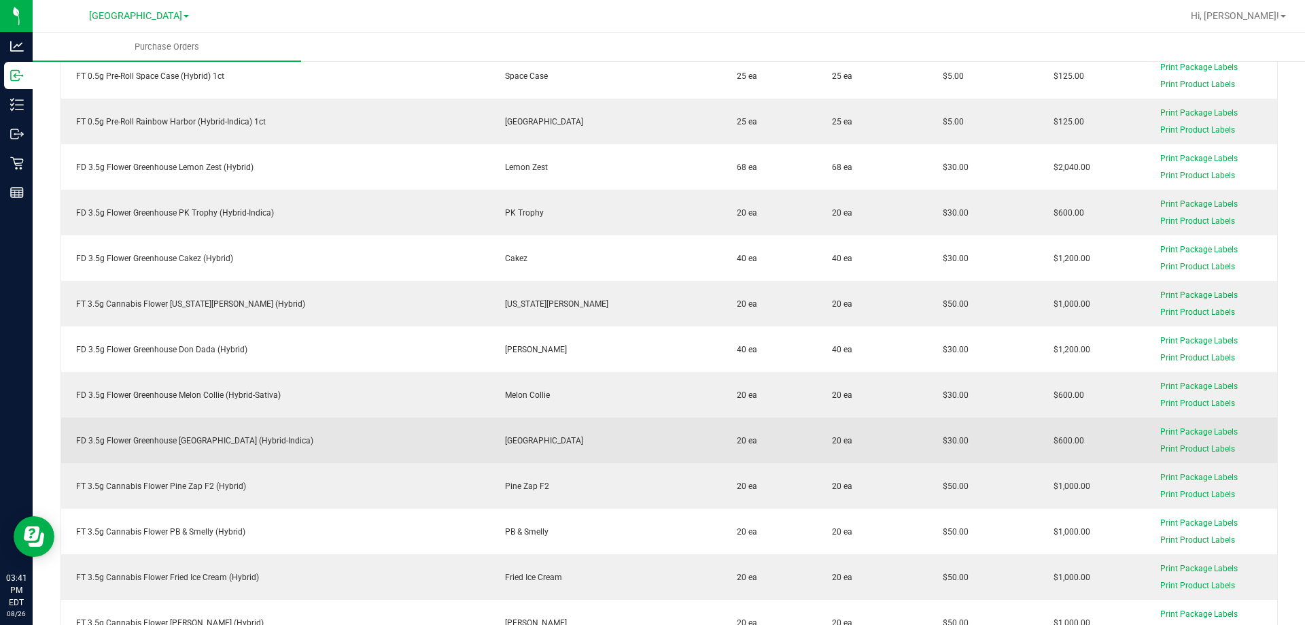
scroll to position [680, 0]
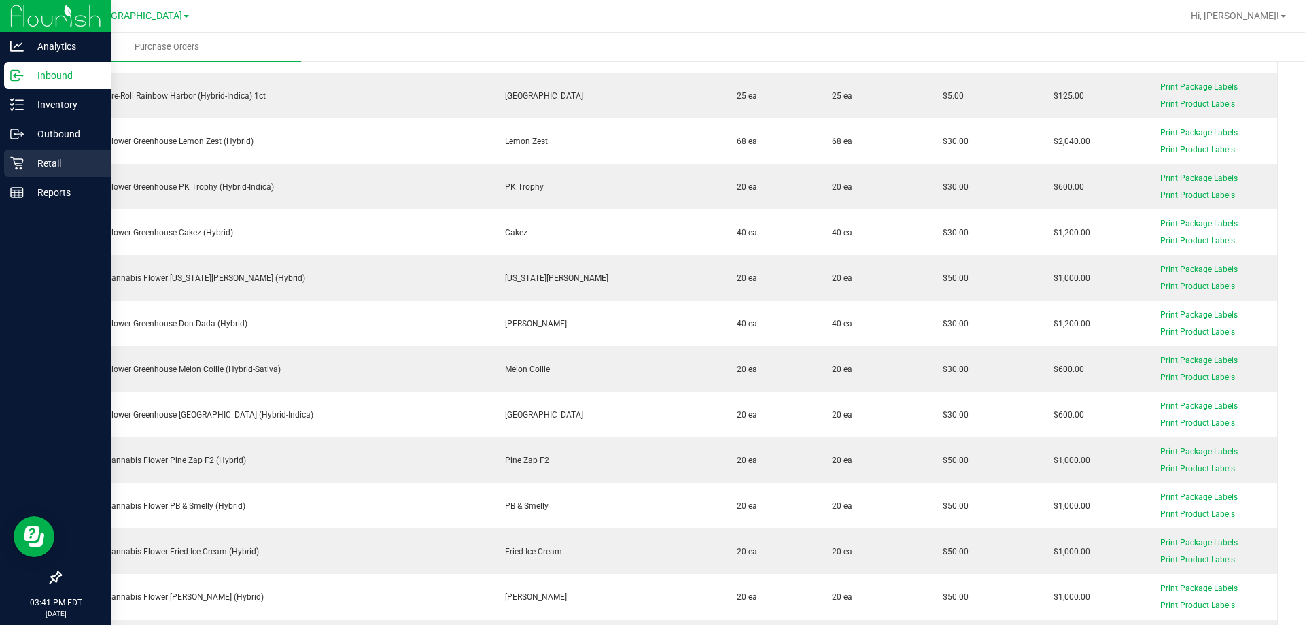
click at [8, 166] on div "Retail" at bounding box center [57, 163] width 107 height 27
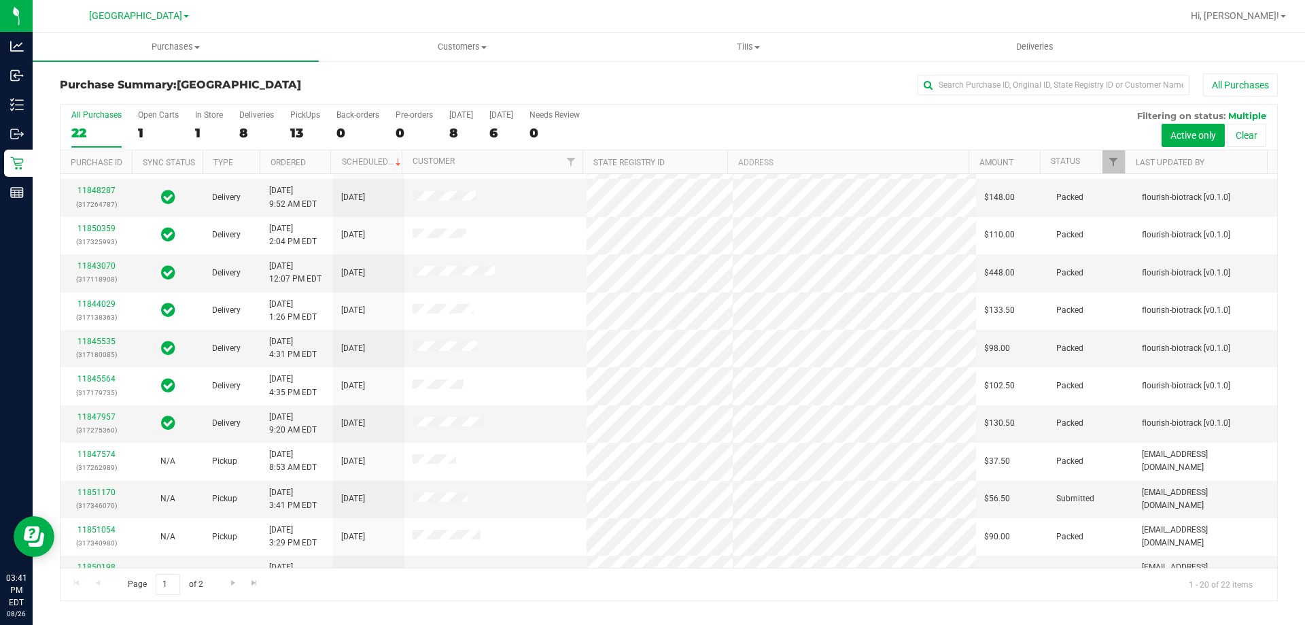
scroll to position [39, 0]
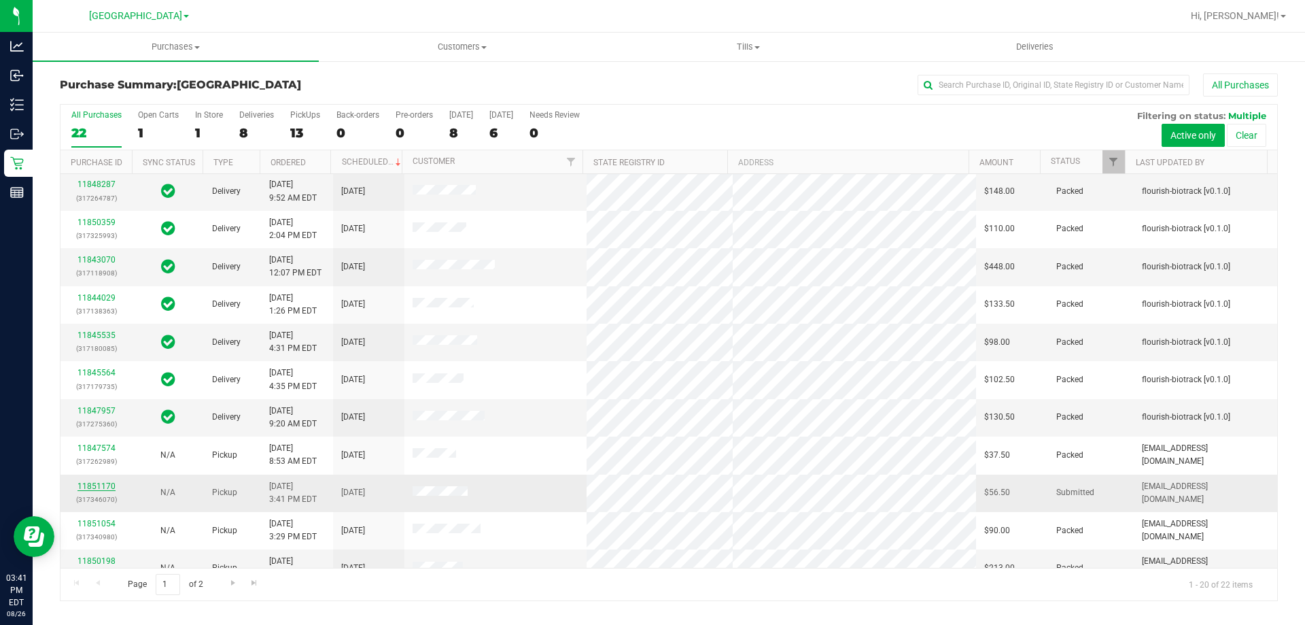
click at [106, 487] on link "11851170" at bounding box center [97, 486] width 38 height 10
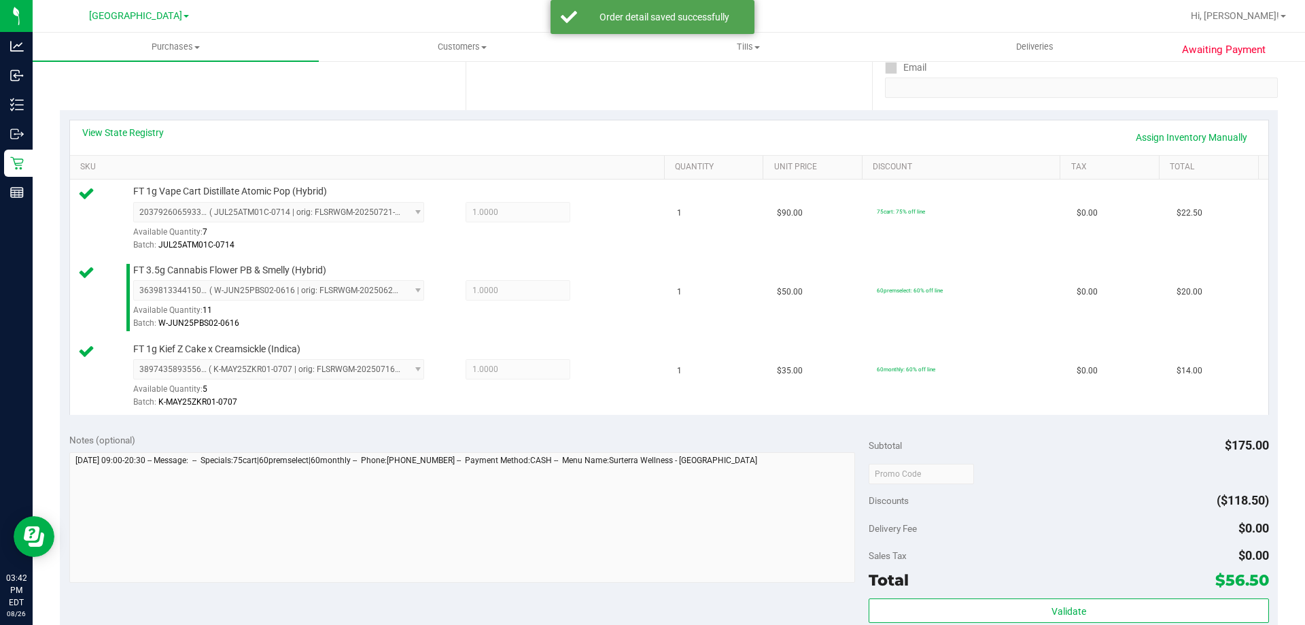
scroll to position [644, 0]
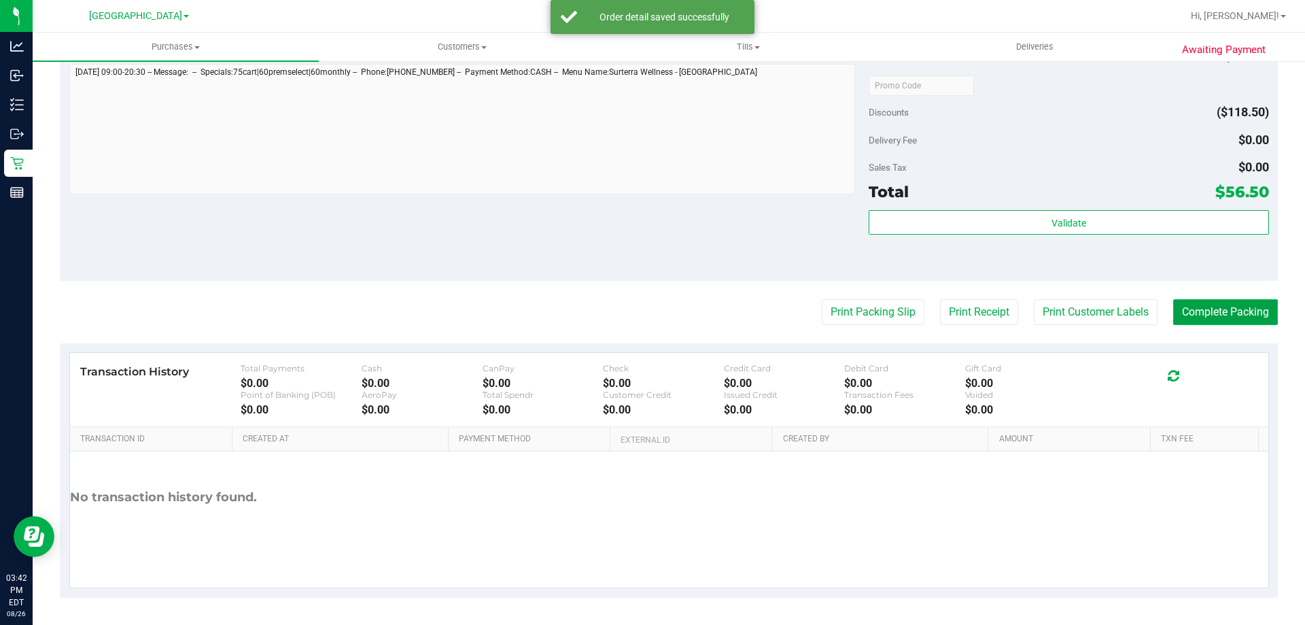
click at [1207, 303] on button "Complete Packing" at bounding box center [1225, 312] width 105 height 26
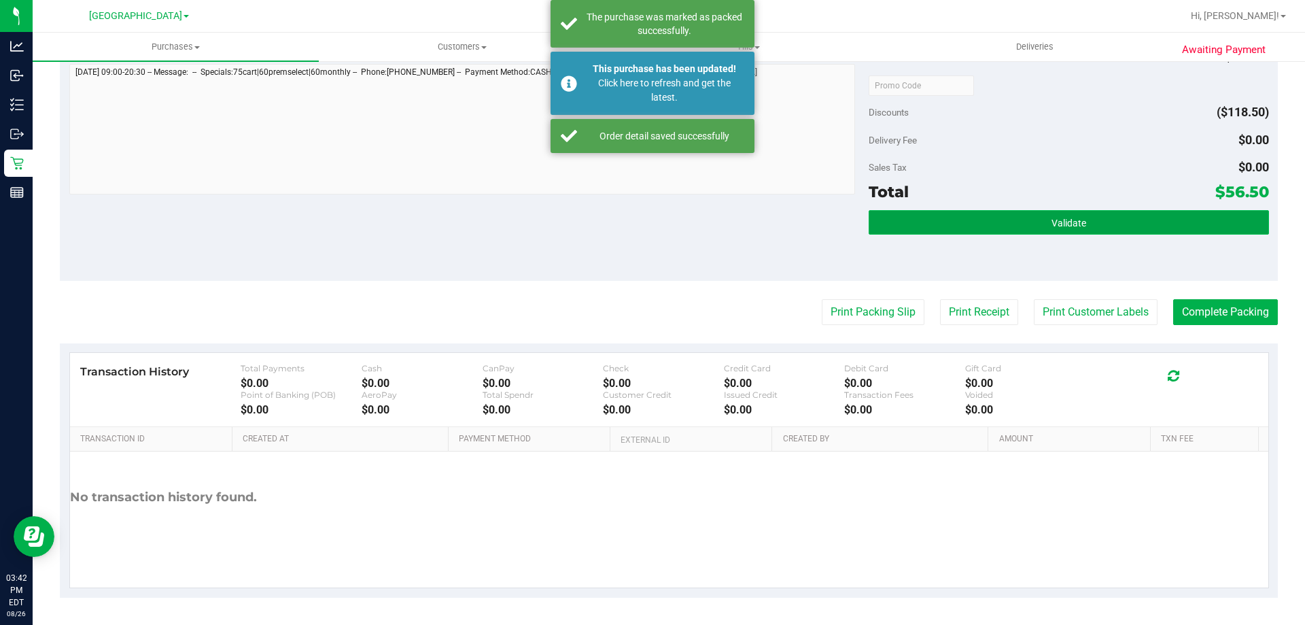
click at [966, 219] on button "Validate" at bounding box center [1069, 222] width 400 height 24
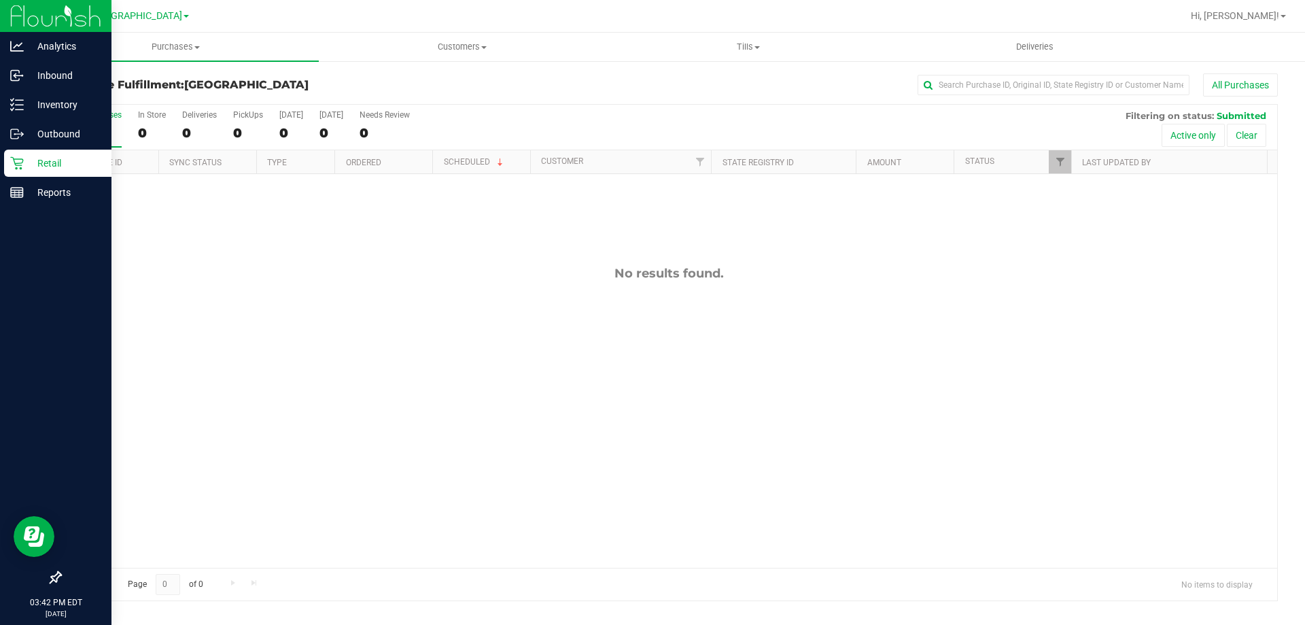
click at [20, 167] on icon at bounding box center [16, 163] width 13 height 13
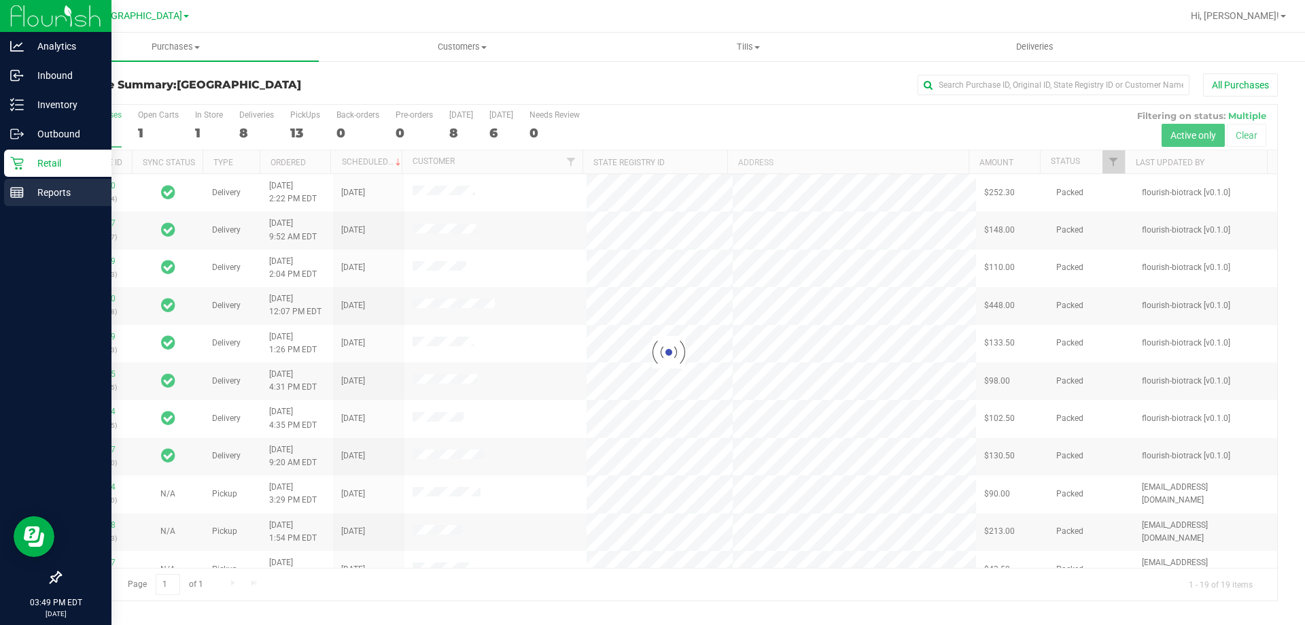
click at [16, 203] on div "Reports" at bounding box center [57, 192] width 107 height 27
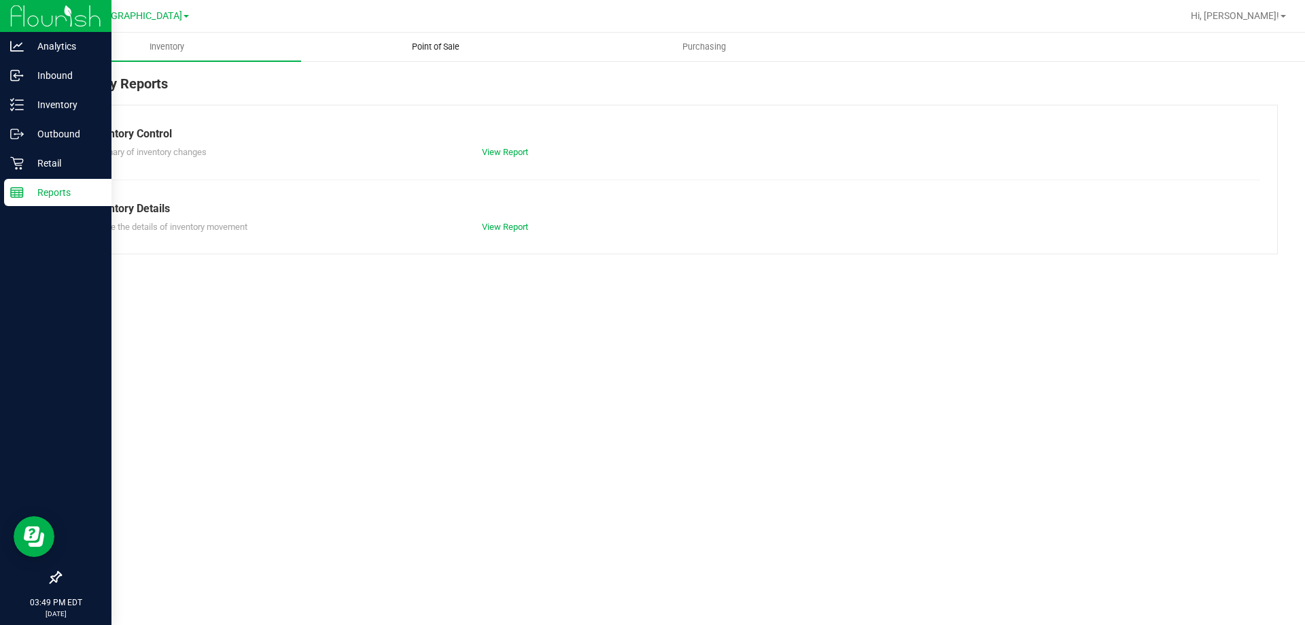
click at [428, 46] on span "Point of Sale" at bounding box center [436, 47] width 84 height 12
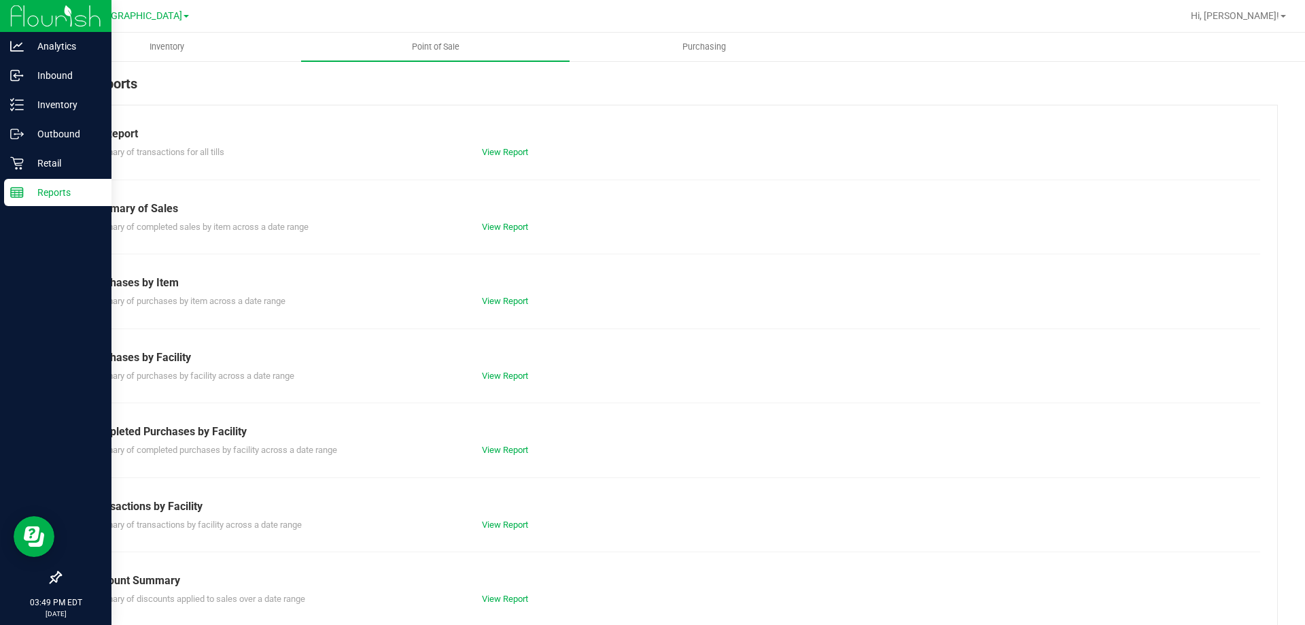
click at [496, 517] on div "Summary of transactions by facility across a date range View Report" at bounding box center [669, 523] width 1183 height 17
click at [496, 526] on link "View Report" at bounding box center [505, 524] width 46 height 10
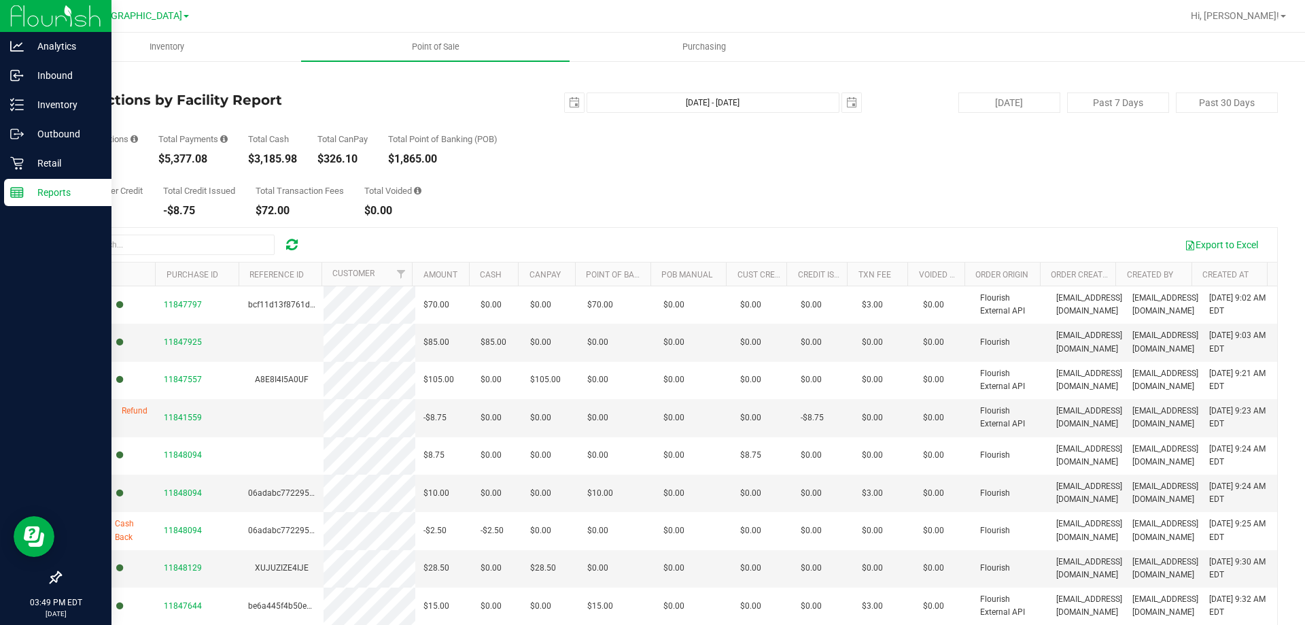
click at [79, 84] on link "Back" at bounding box center [70, 80] width 20 height 10
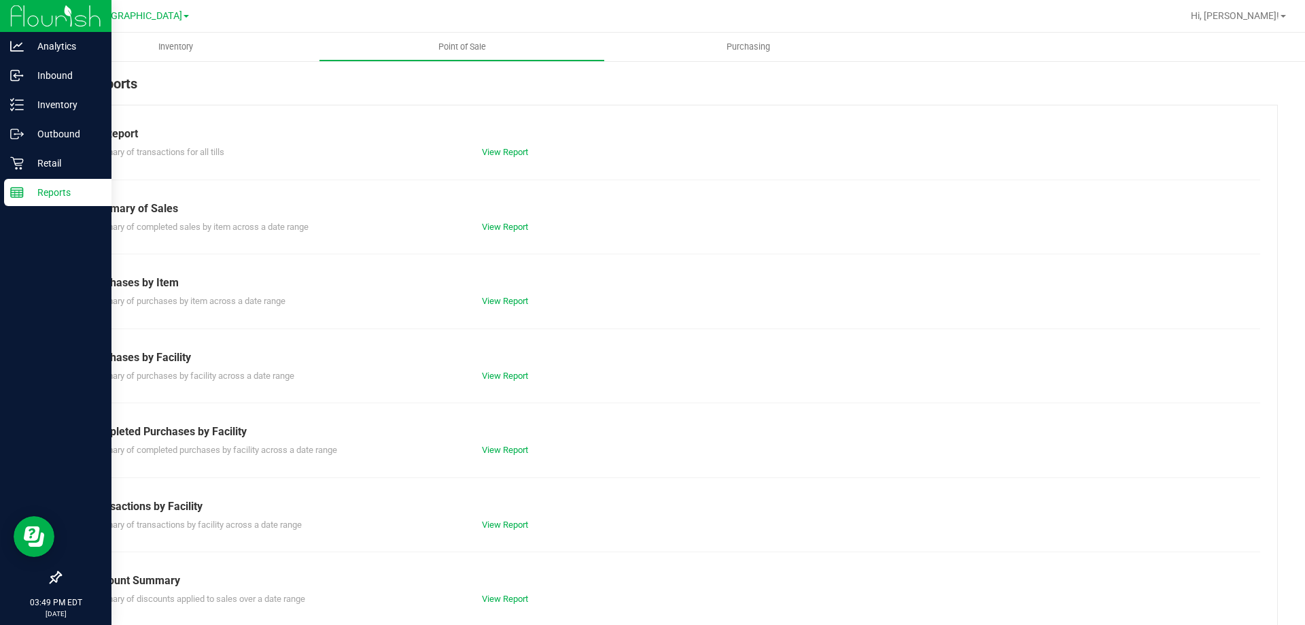
click at [512, 532] on div "Till Report Summary of transactions for all tills View Report Summary of Sales …" at bounding box center [669, 403] width 1218 height 596
click at [513, 521] on link "View Report" at bounding box center [505, 524] width 46 height 10
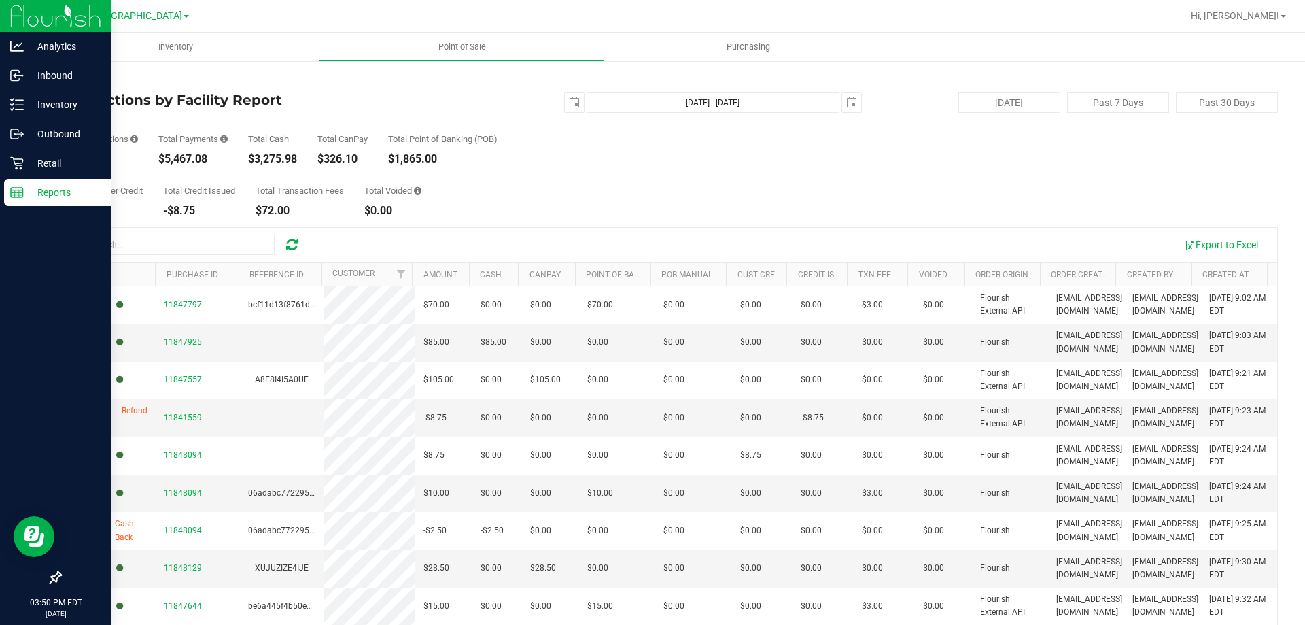
click at [71, 81] on link "Back" at bounding box center [70, 80] width 20 height 10
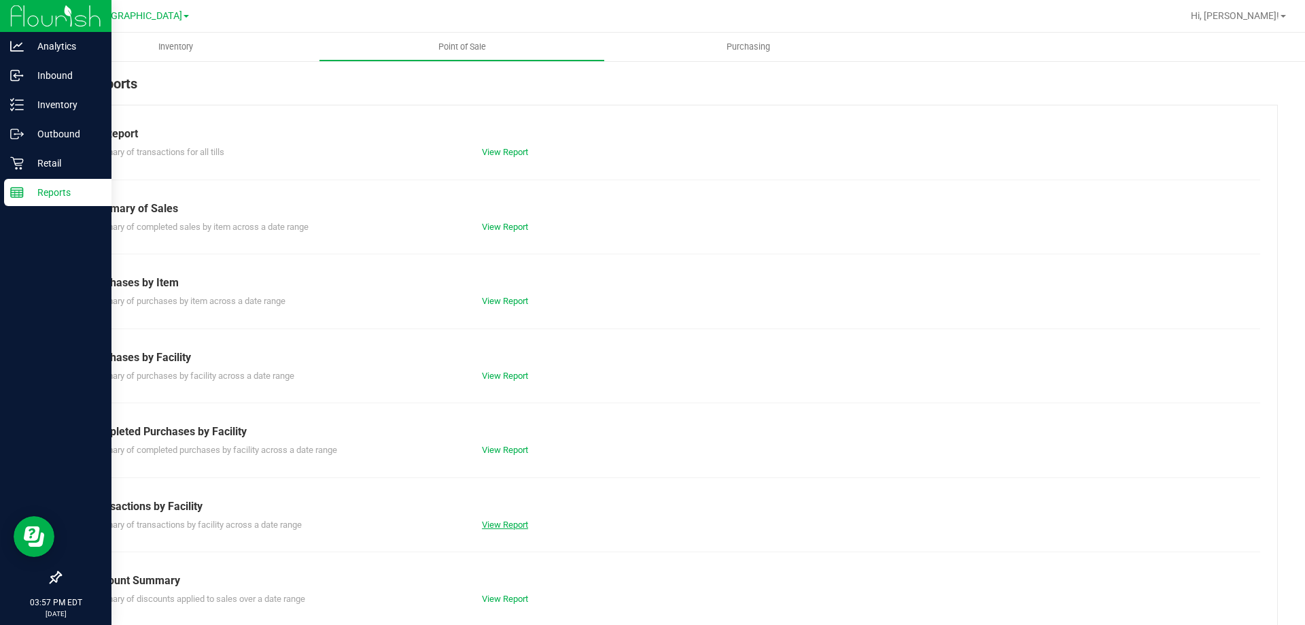
click at [503, 529] on link "View Report" at bounding box center [505, 524] width 46 height 10
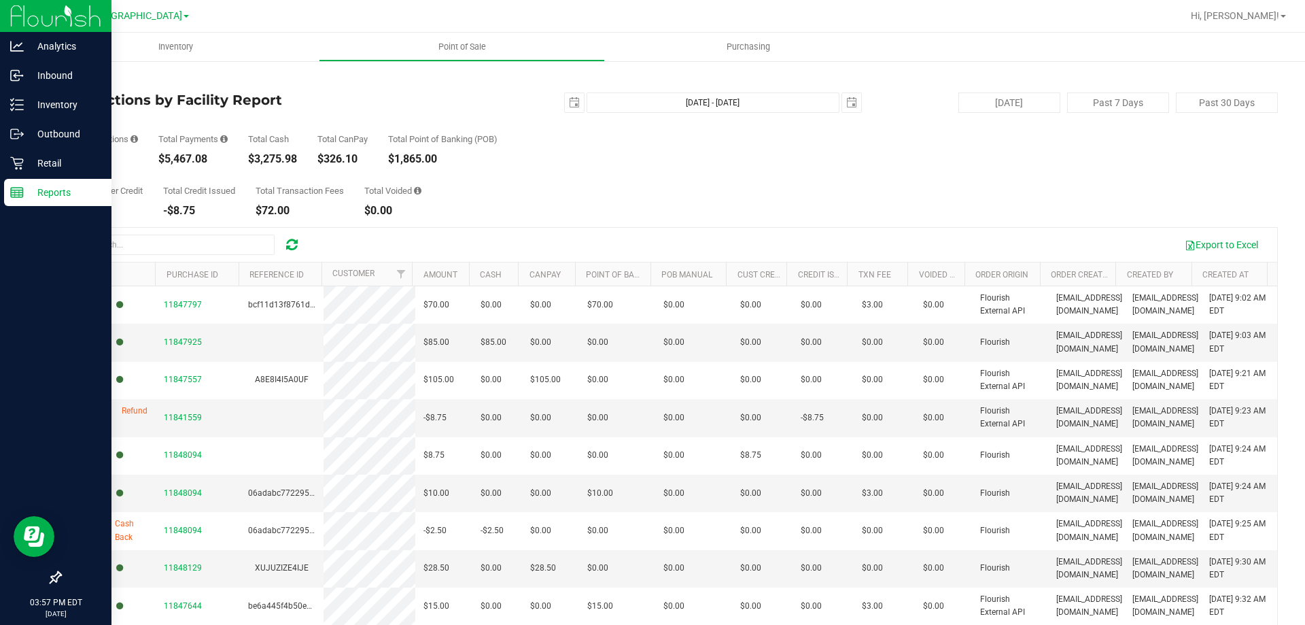
click at [77, 82] on link "Back" at bounding box center [70, 80] width 20 height 10
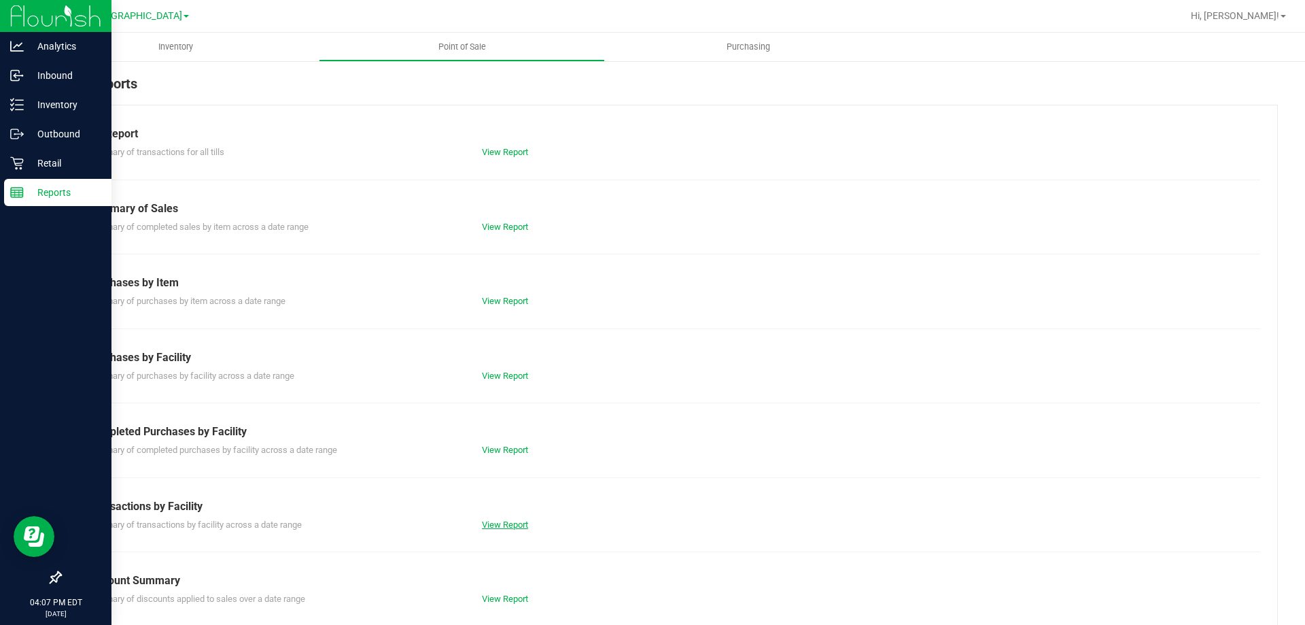
click at [508, 529] on link "View Report" at bounding box center [505, 524] width 46 height 10
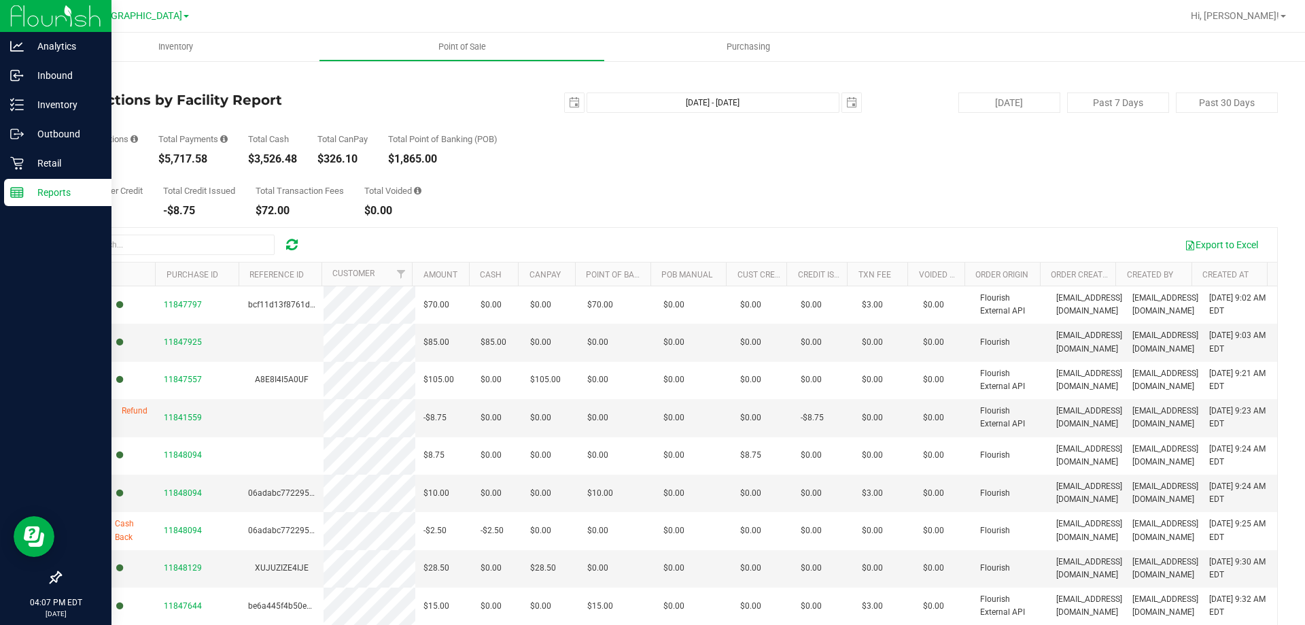
click at [71, 78] on link "Back" at bounding box center [70, 80] width 20 height 10
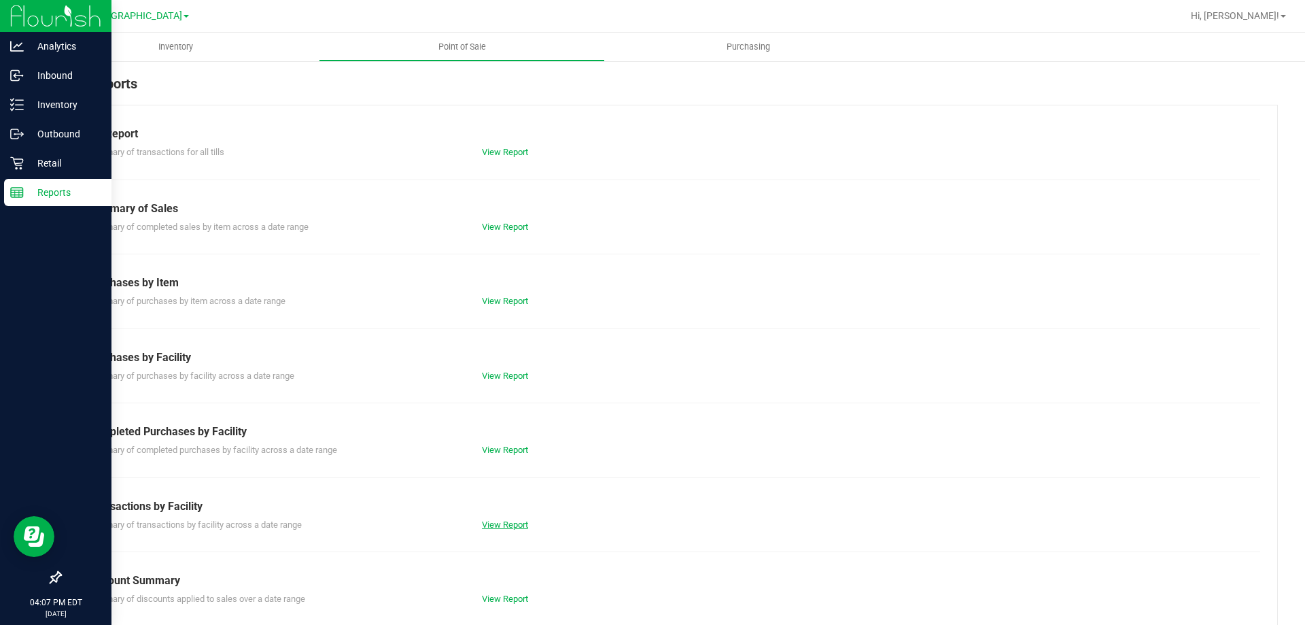
click at [502, 526] on link "View Report" at bounding box center [505, 524] width 46 height 10
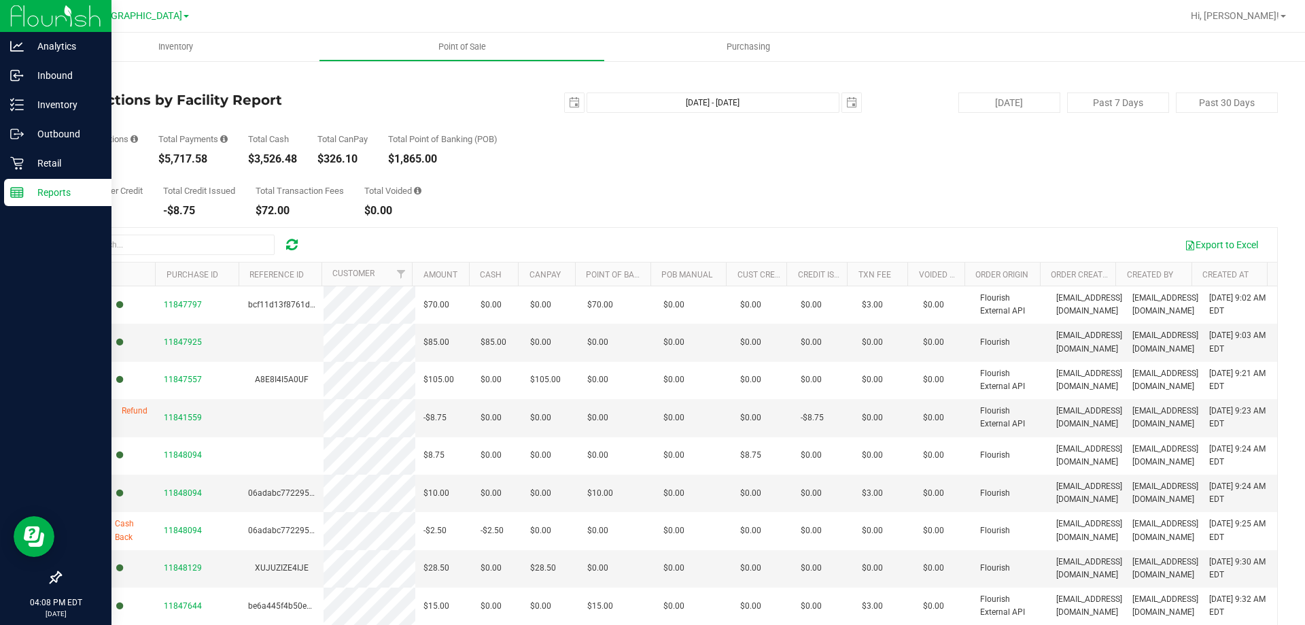
click at [68, 83] on link "Back" at bounding box center [70, 80] width 20 height 10
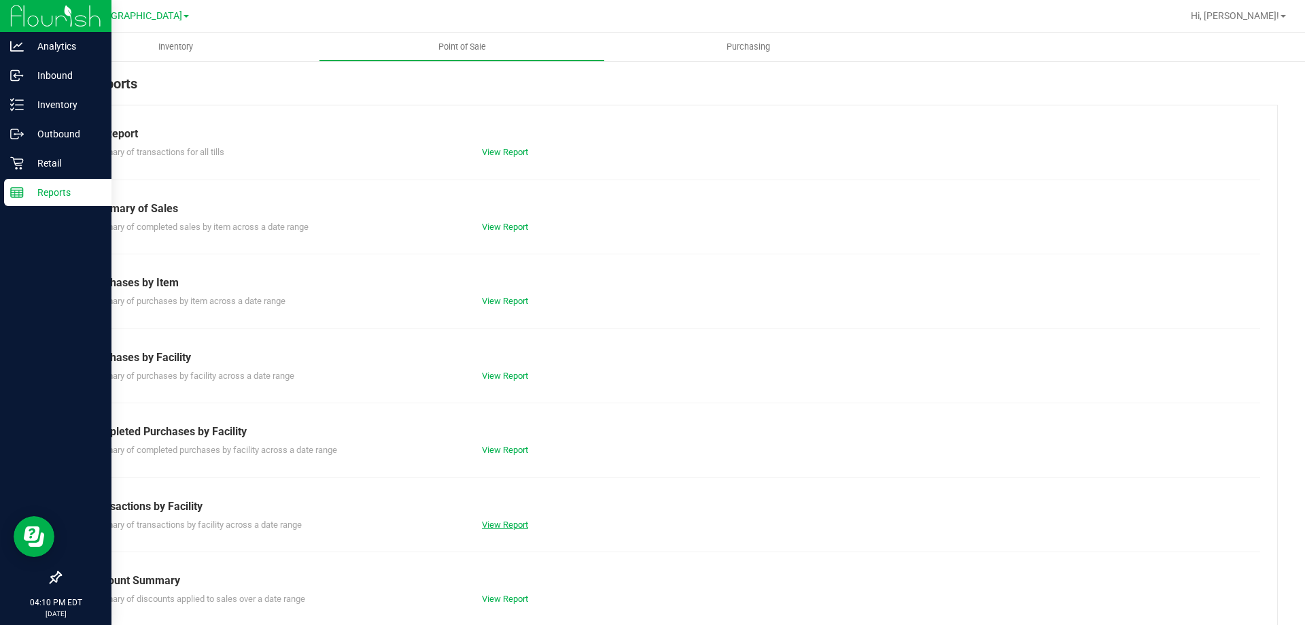
click at [485, 523] on link "View Report" at bounding box center [505, 524] width 46 height 10
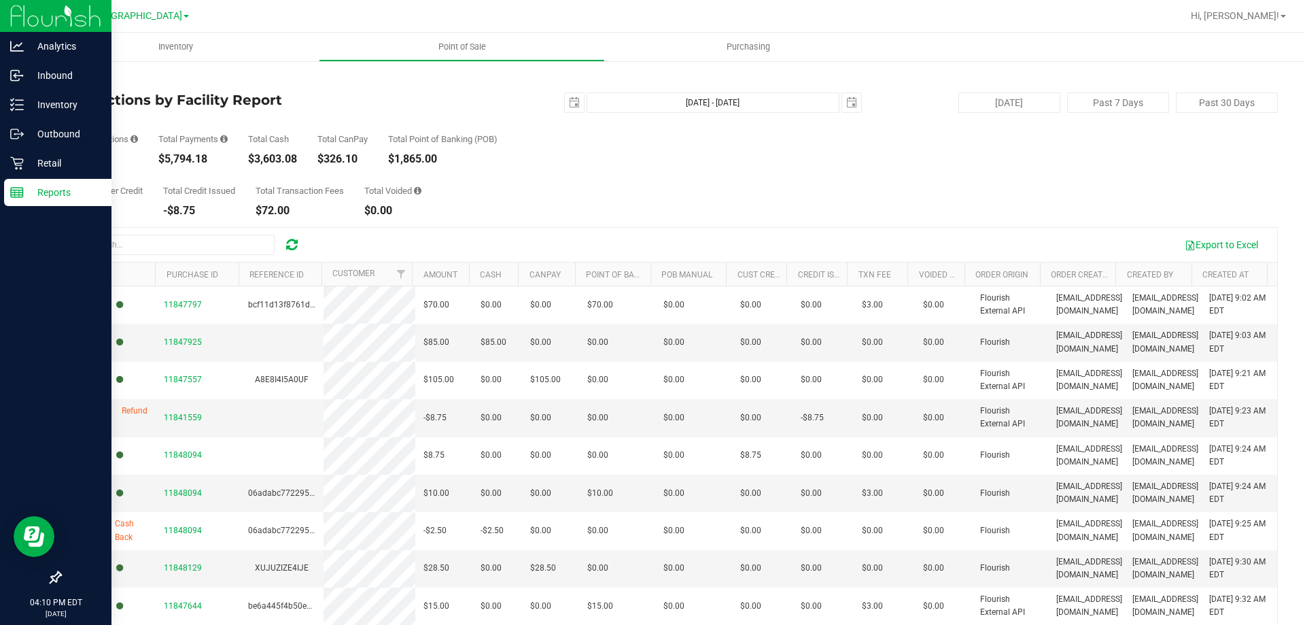
click at [71, 82] on link "Back" at bounding box center [70, 80] width 20 height 10
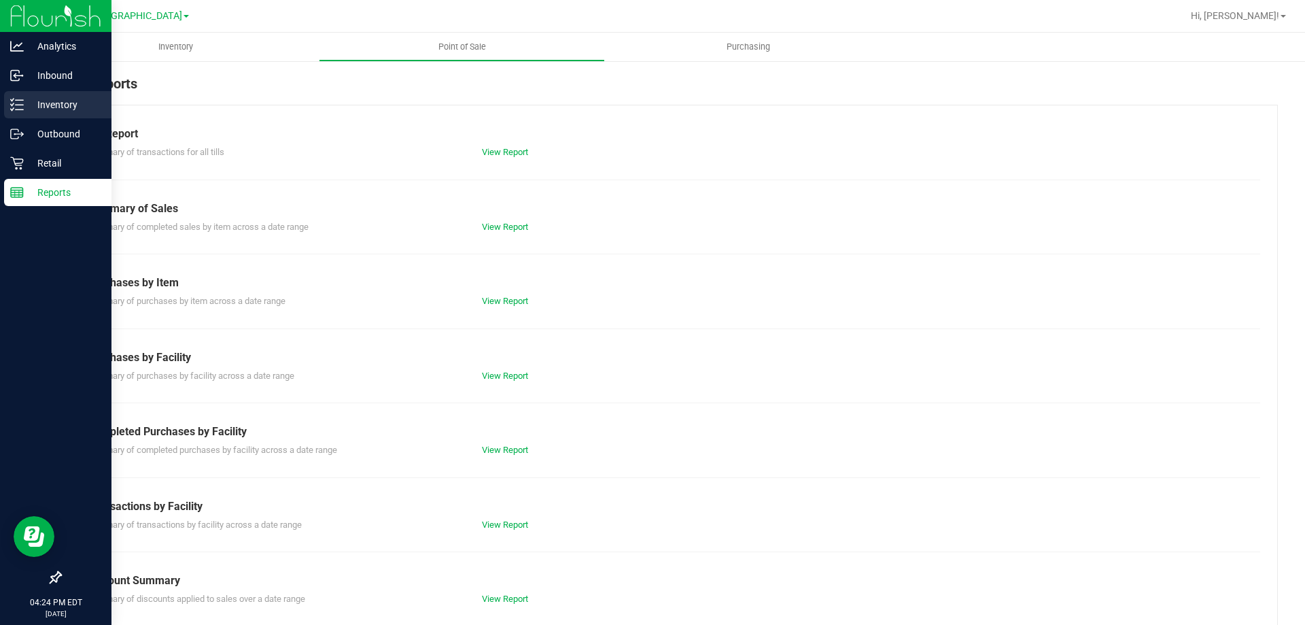
click at [20, 107] on icon at bounding box center [17, 105] width 14 height 14
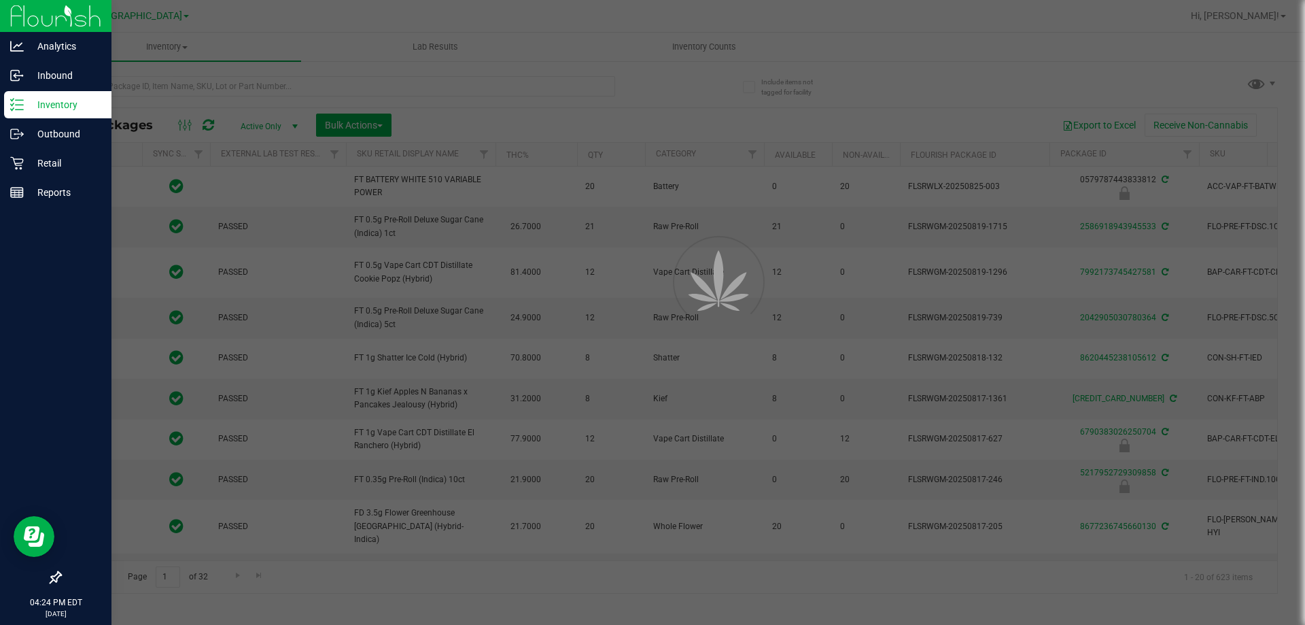
click at [308, 85] on div at bounding box center [652, 312] width 1305 height 625
click at [275, 87] on div at bounding box center [652, 312] width 1305 height 625
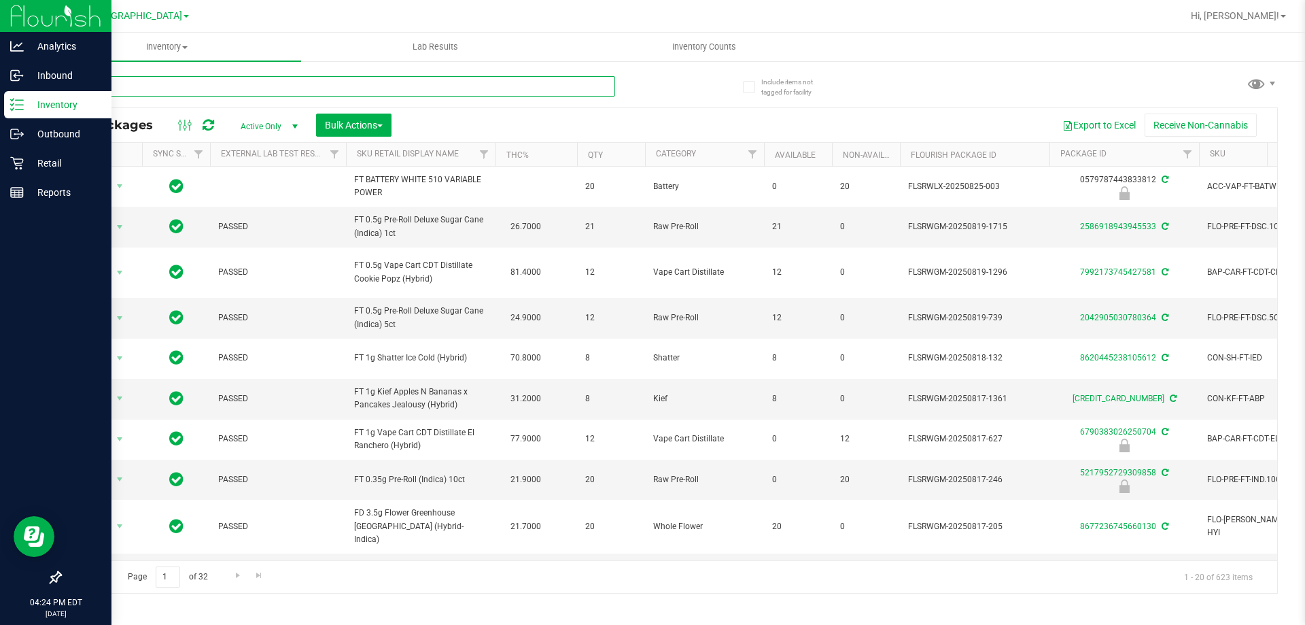
click at [201, 87] on input "text" at bounding box center [337, 86] width 555 height 20
type input "P"
click at [169, 94] on input "text" at bounding box center [337, 86] width 555 height 20
type input "5076544129782064"
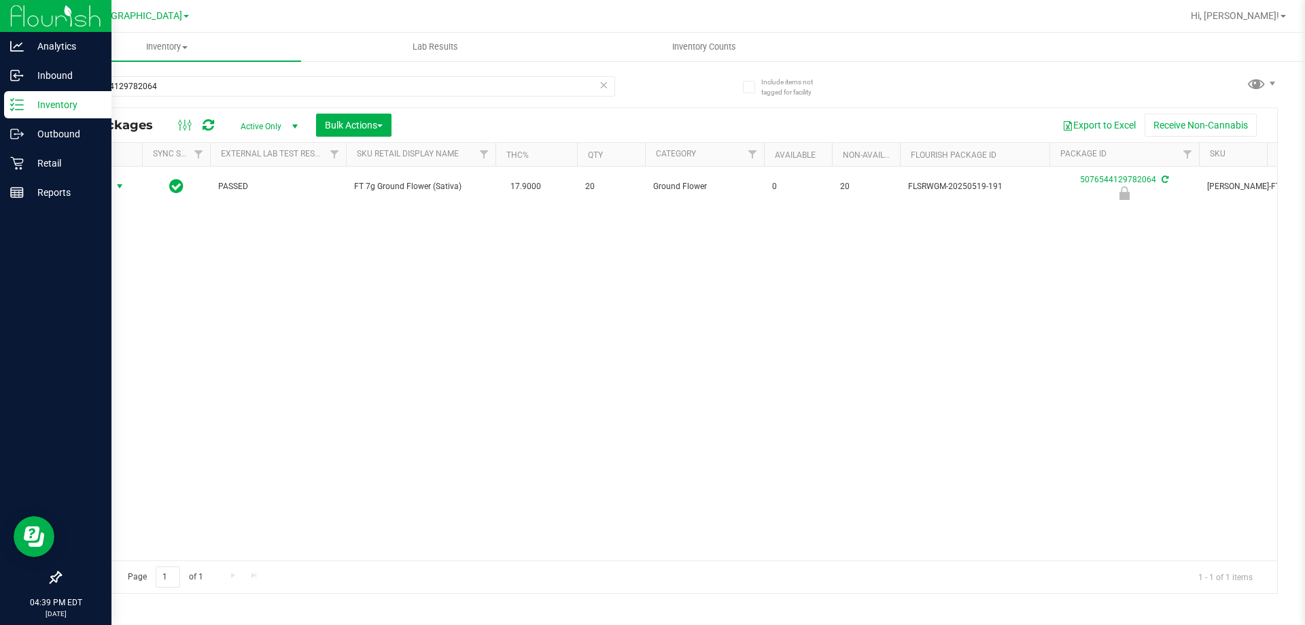
click at [110, 184] on span "Action" at bounding box center [92, 186] width 37 height 19
click at [114, 338] on li "Unlock package" at bounding box center [118, 348] width 87 height 20
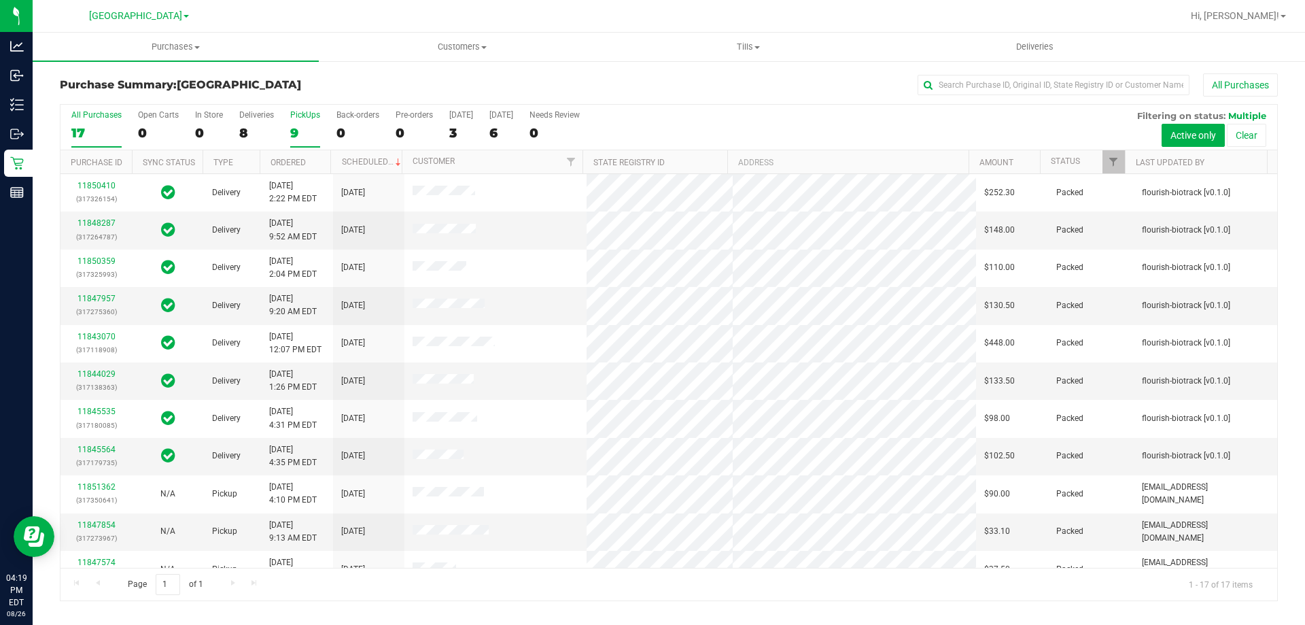
click at [291, 139] on div "9" at bounding box center [305, 133] width 30 height 16
click at [0, 0] on input "PickUps 9" at bounding box center [0, 0] width 0 height 0
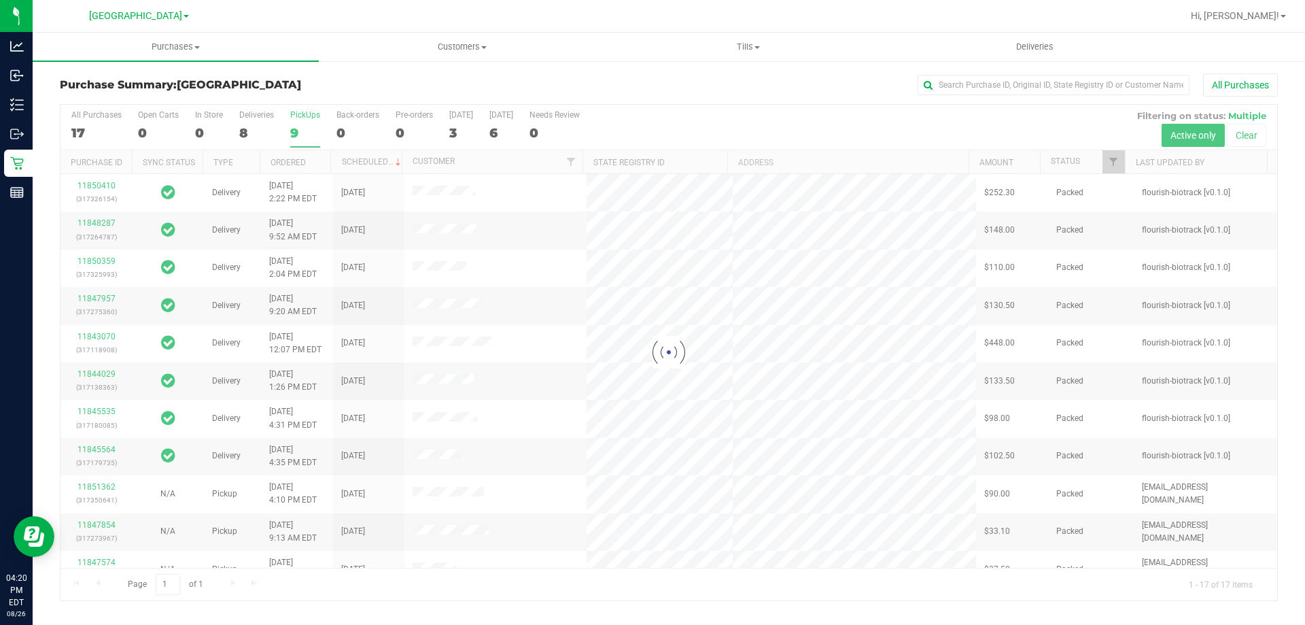
click at [92, 123] on div at bounding box center [669, 353] width 1217 height 496
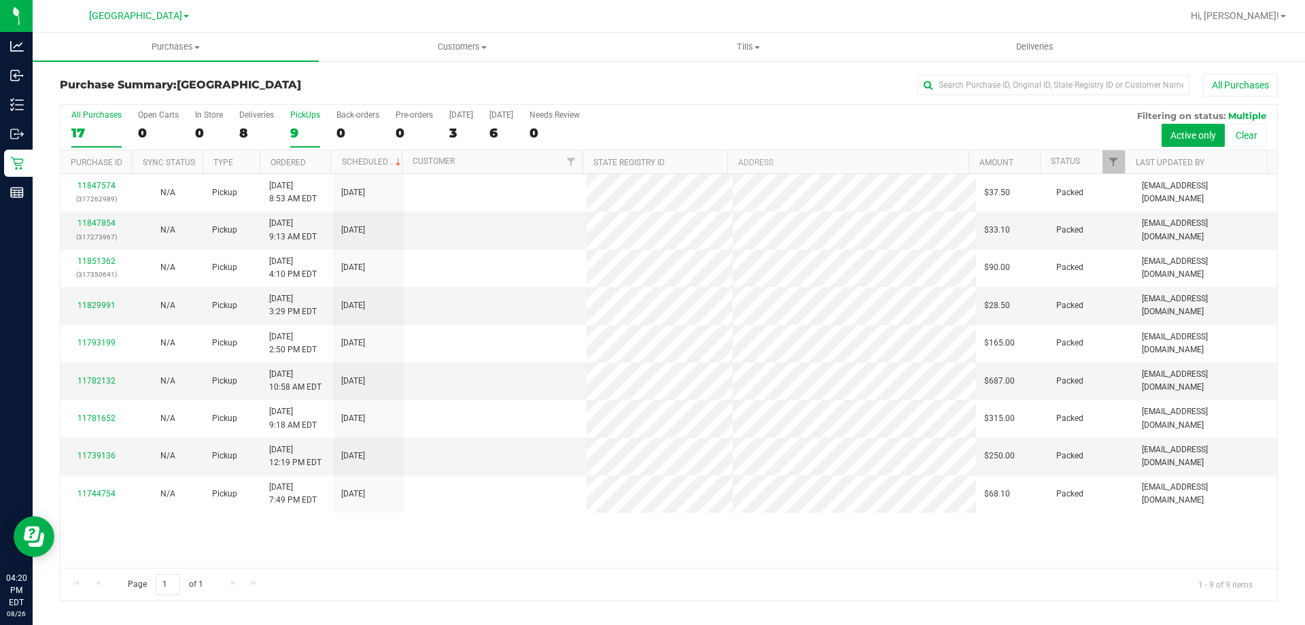
click at [100, 131] on div "17" at bounding box center [96, 133] width 50 height 16
click at [0, 0] on input "All Purchases 17" at bounding box center [0, 0] width 0 height 0
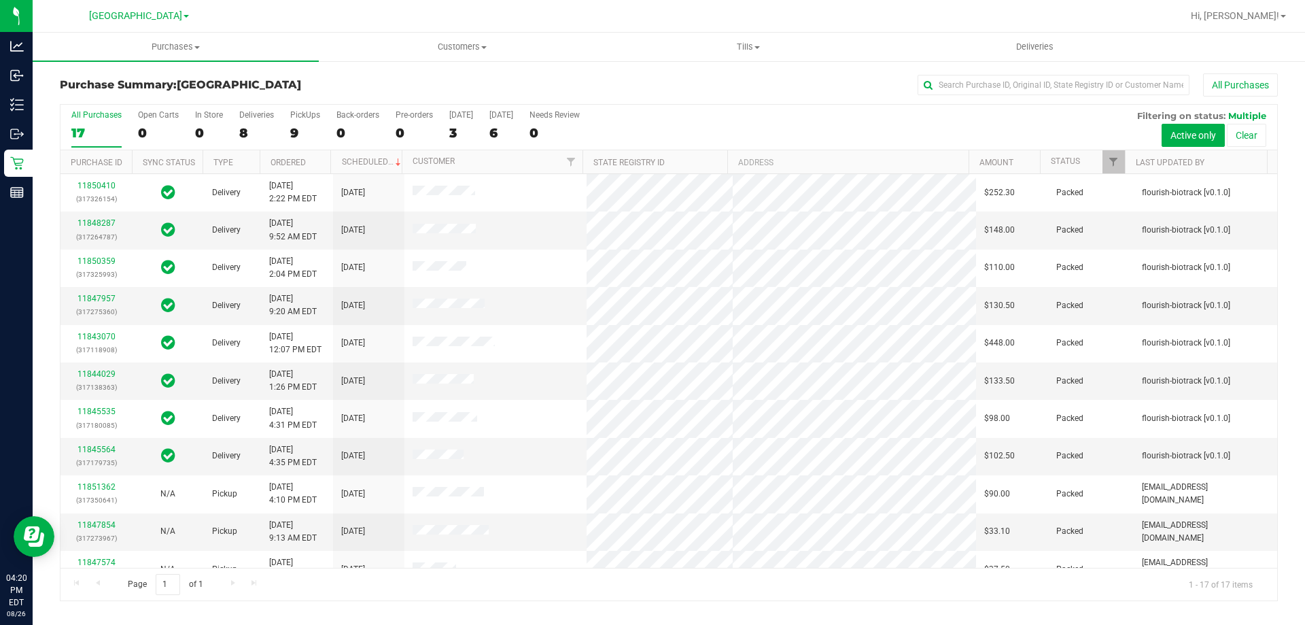
click at [290, 90] on h3 "Purchase Summary: [GEOGRAPHIC_DATA]" at bounding box center [263, 85] width 406 height 12
click at [297, 127] on div "9" at bounding box center [305, 133] width 30 height 16
click at [0, 0] on input "PickUps 9" at bounding box center [0, 0] width 0 height 0
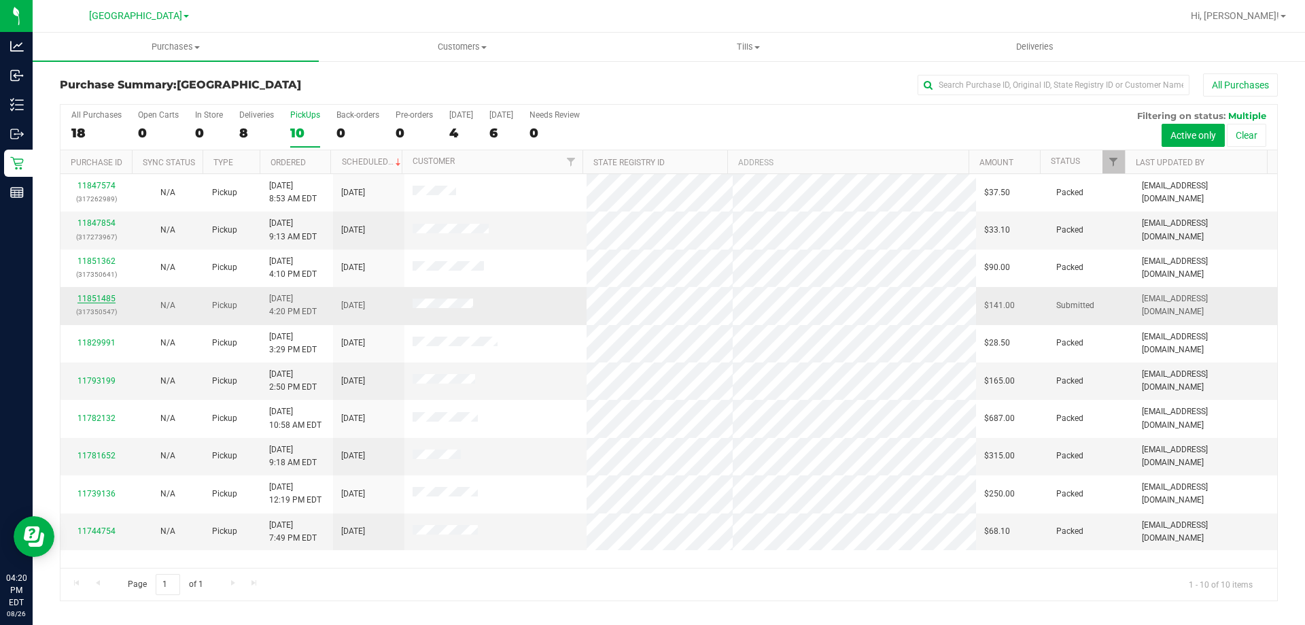
click at [89, 298] on link "11851485" at bounding box center [97, 299] width 38 height 10
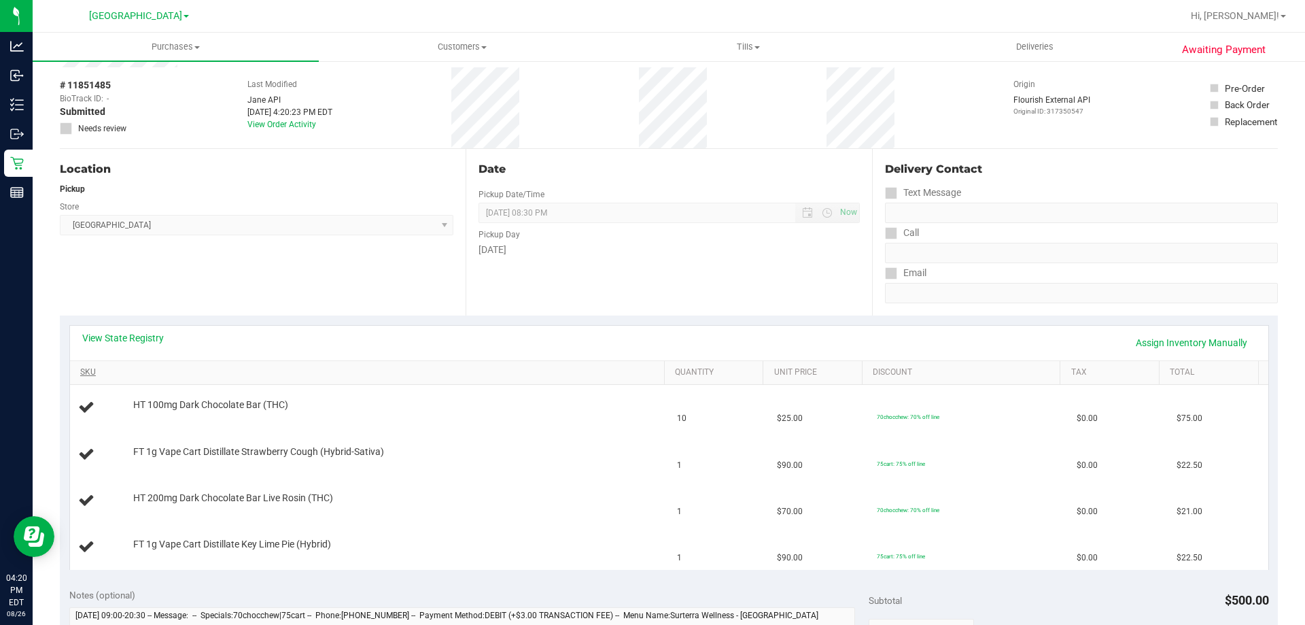
scroll to position [136, 0]
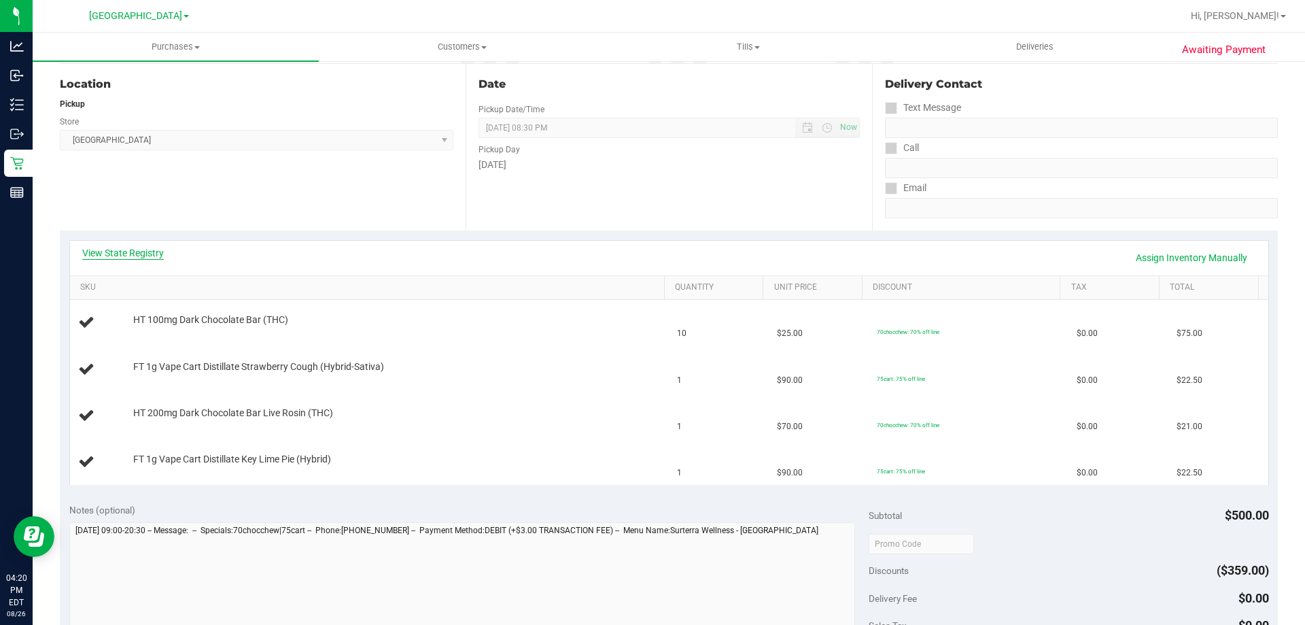
click at [99, 255] on link "View State Registry" at bounding box center [123, 253] width 82 height 14
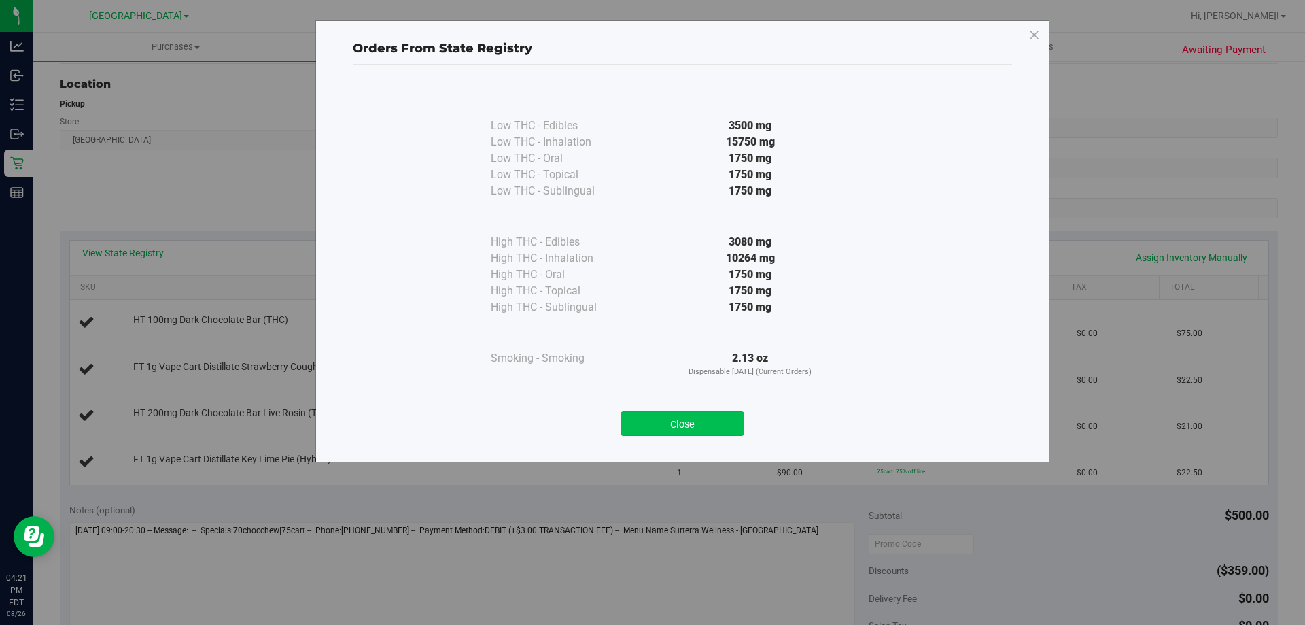
click at [713, 412] on button "Close" at bounding box center [683, 423] width 124 height 24
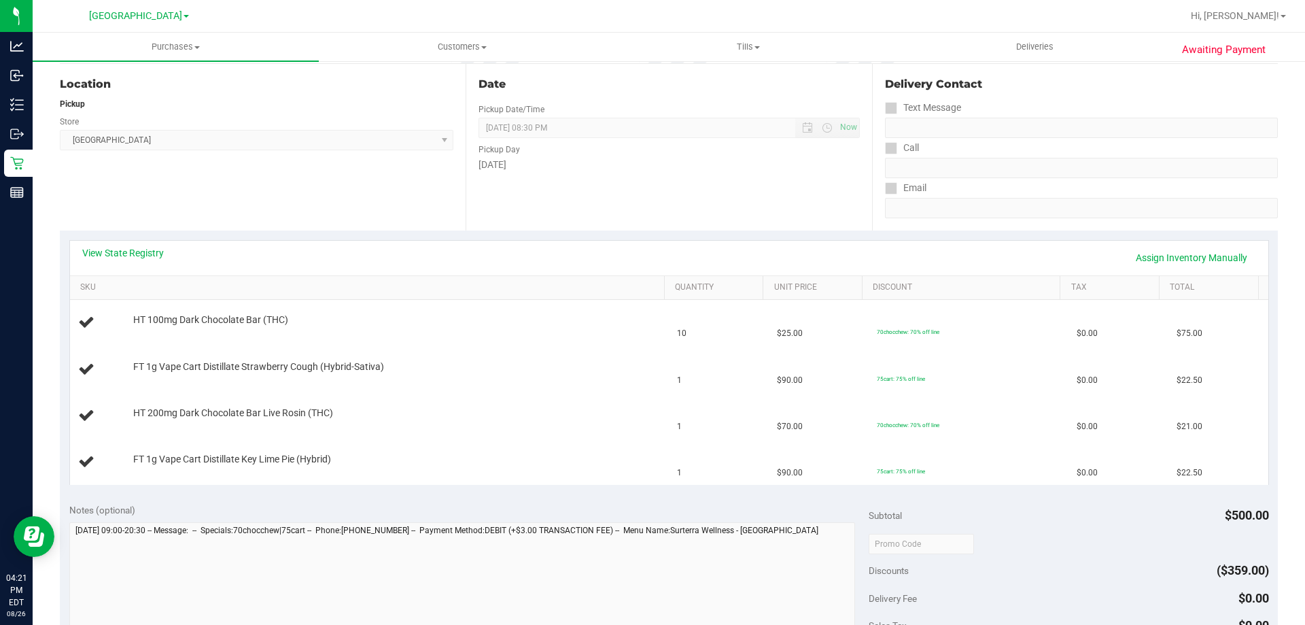
scroll to position [170, 0]
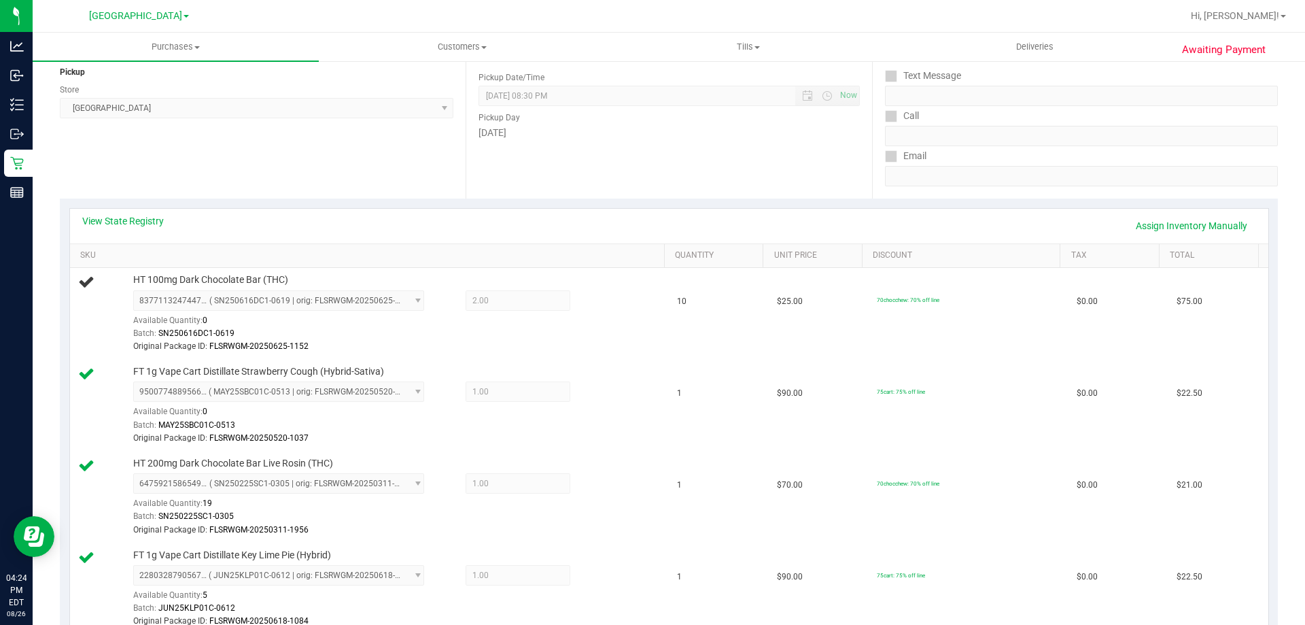
scroll to position [182, 0]
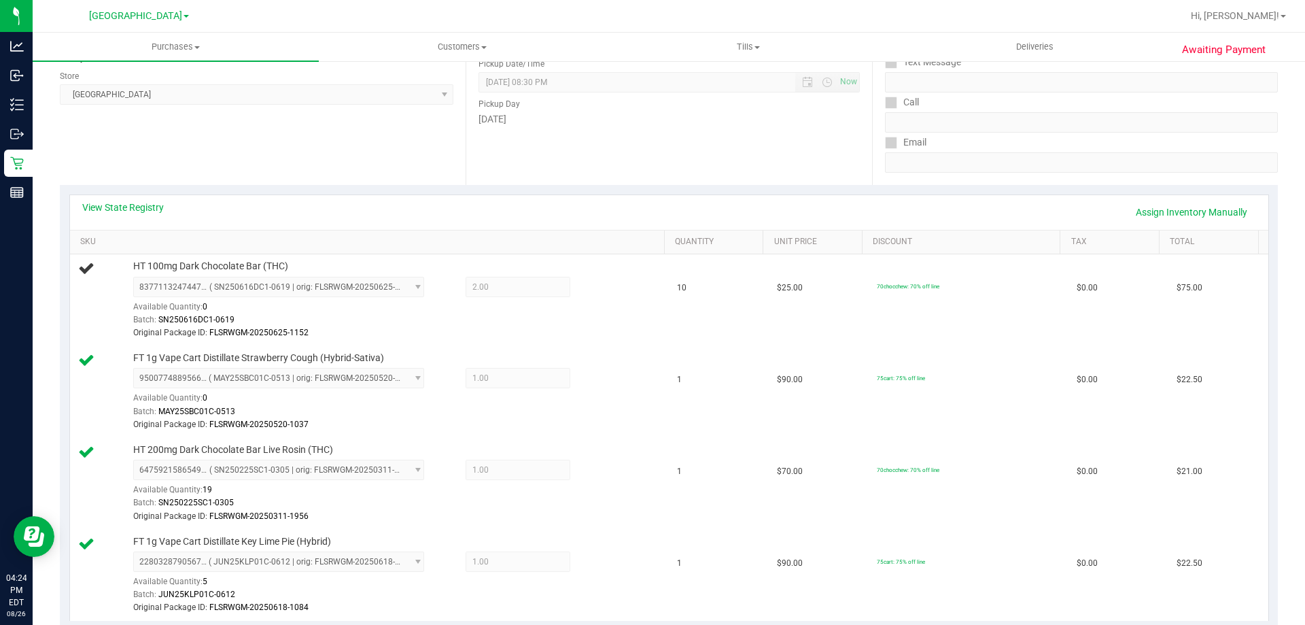
click at [636, 199] on div "View State Registry Assign Inventory Manually" at bounding box center [669, 212] width 1199 height 35
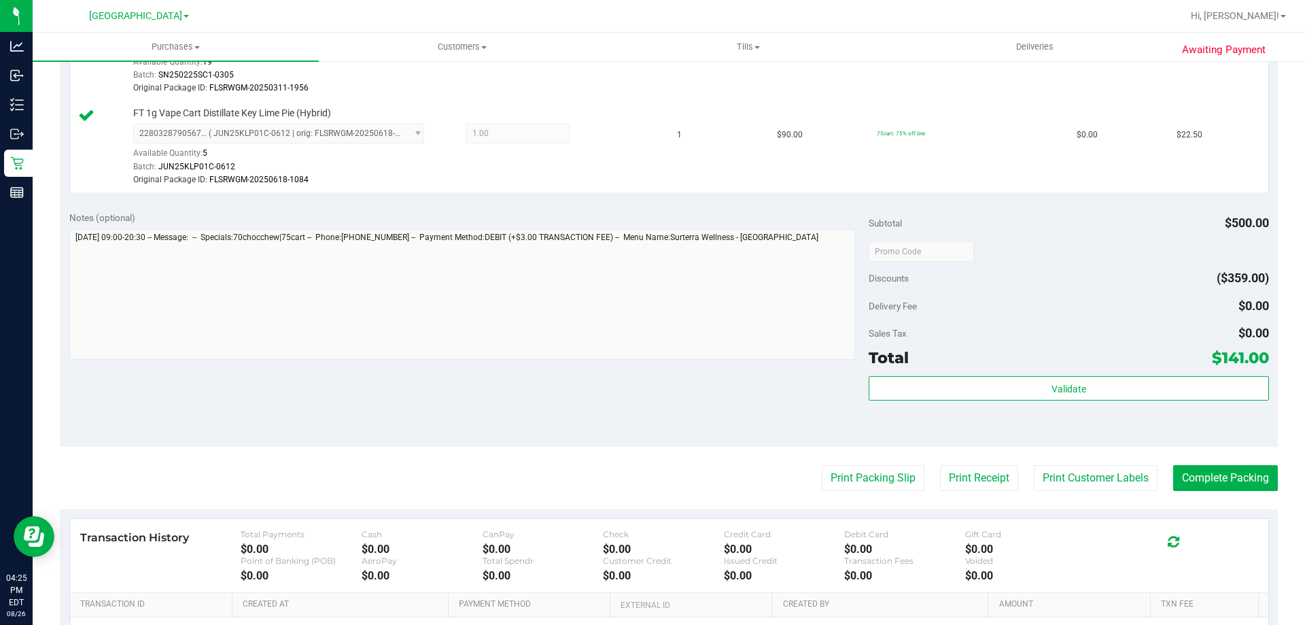
scroll to position [668, 0]
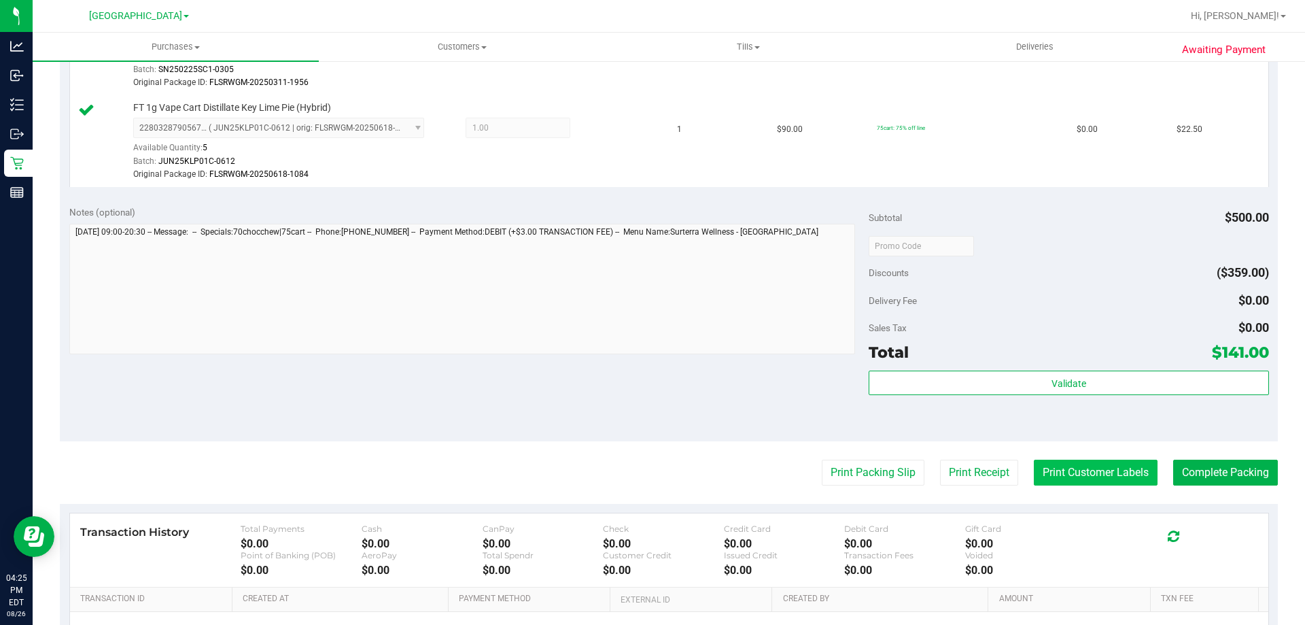
click at [1080, 470] on button "Print Customer Labels" at bounding box center [1096, 473] width 124 height 26
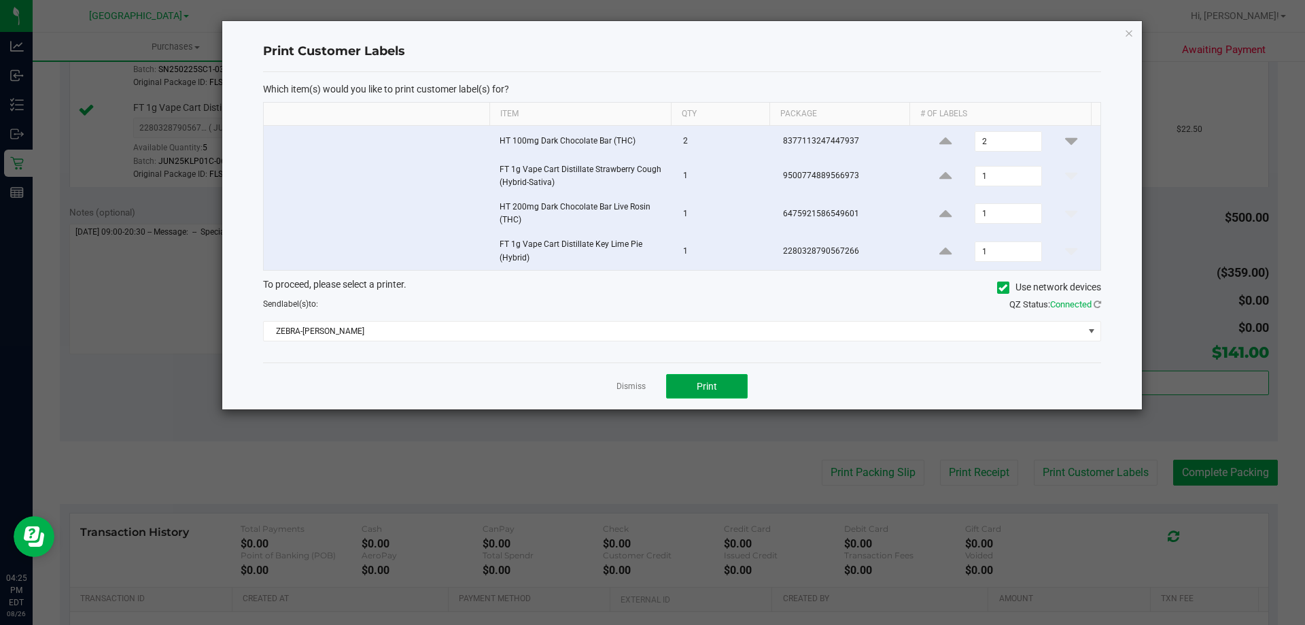
click at [717, 388] on span "Print" at bounding box center [707, 386] width 20 height 11
click at [634, 383] on link "Dismiss" at bounding box center [631, 387] width 29 height 12
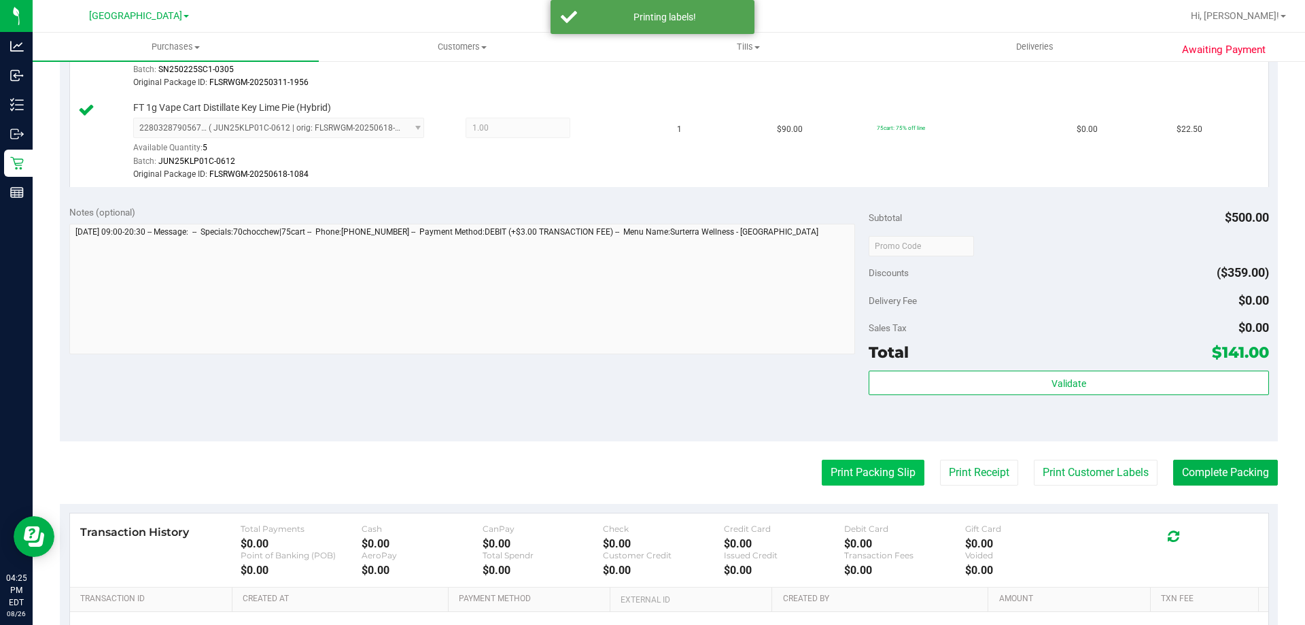
click at [860, 482] on button "Print Packing Slip" at bounding box center [873, 473] width 103 height 26
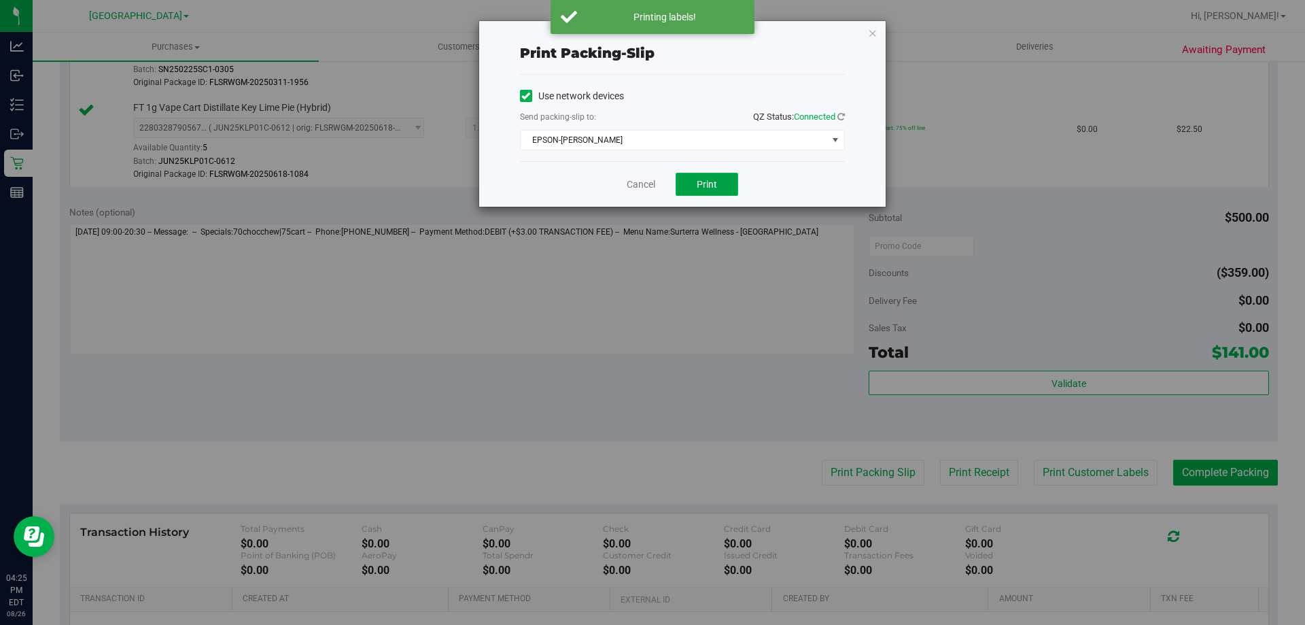
click at [719, 191] on button "Print" at bounding box center [707, 184] width 63 height 23
click at [638, 188] on link "Cancel" at bounding box center [641, 184] width 29 height 14
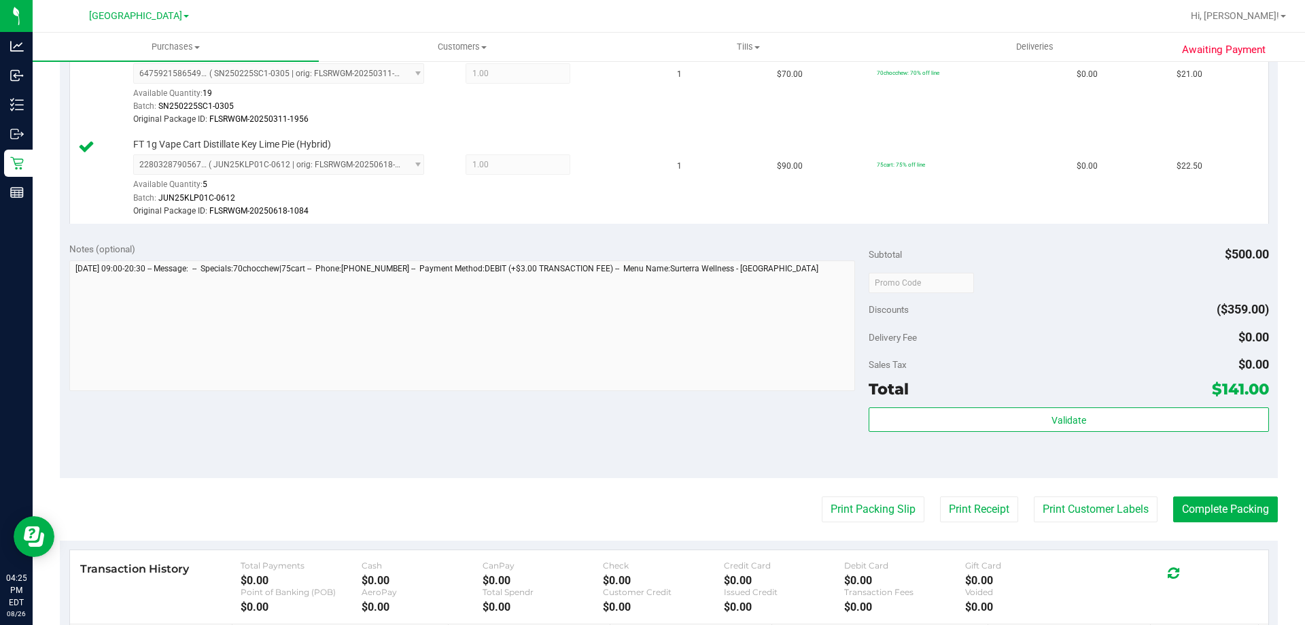
scroll to position [671, 0]
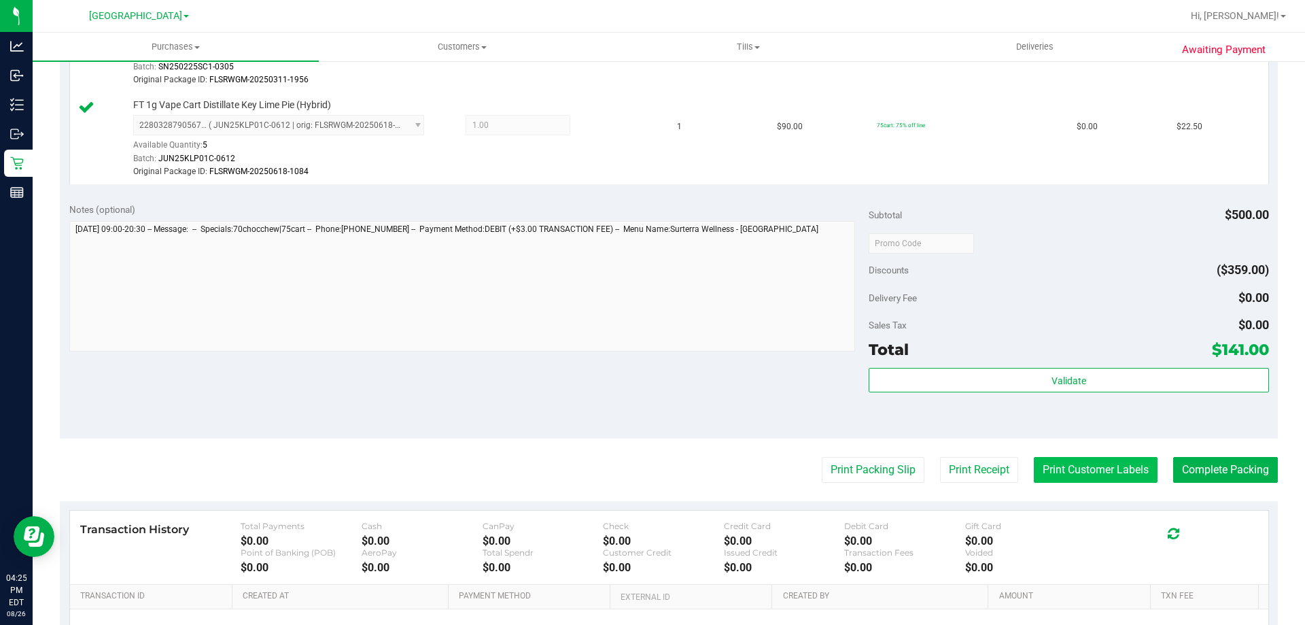
click at [1069, 457] on button "Print Customer Labels" at bounding box center [1096, 470] width 124 height 26
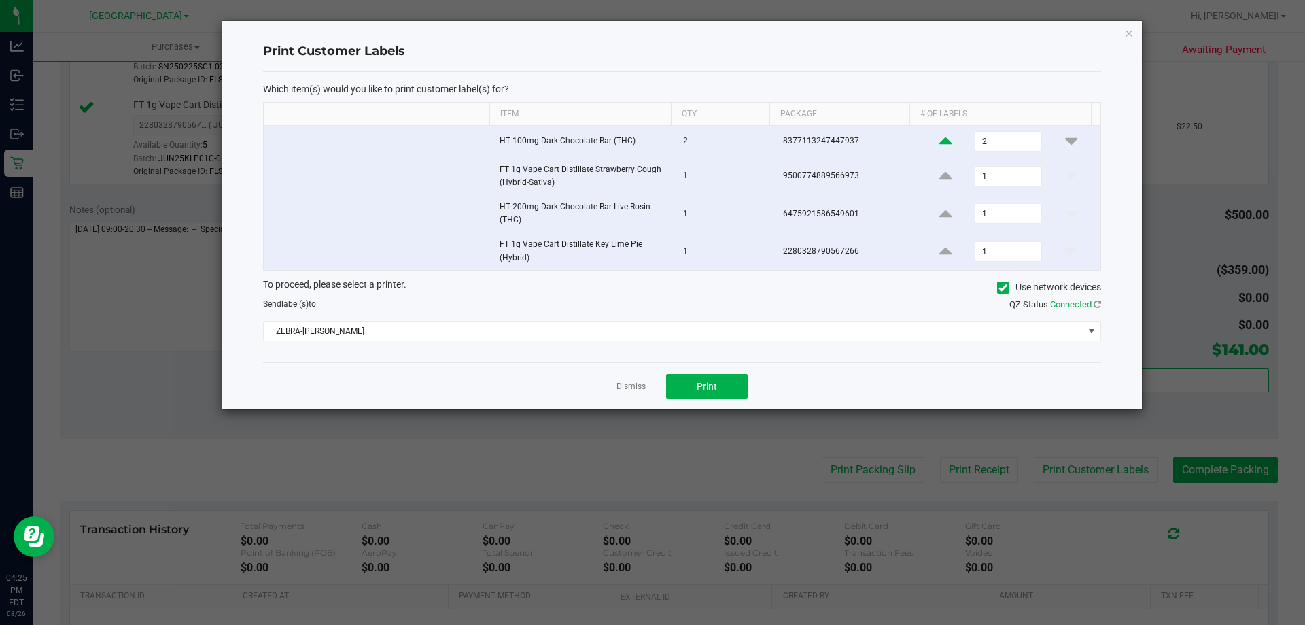
click at [940, 145] on icon at bounding box center [946, 141] width 12 height 17
click at [940, 149] on icon at bounding box center [946, 141] width 12 height 17
click at [940, 148] on icon at bounding box center [946, 141] width 12 height 17
click at [940, 145] on icon at bounding box center [946, 141] width 12 height 17
click at [940, 150] on icon at bounding box center [946, 141] width 12 height 17
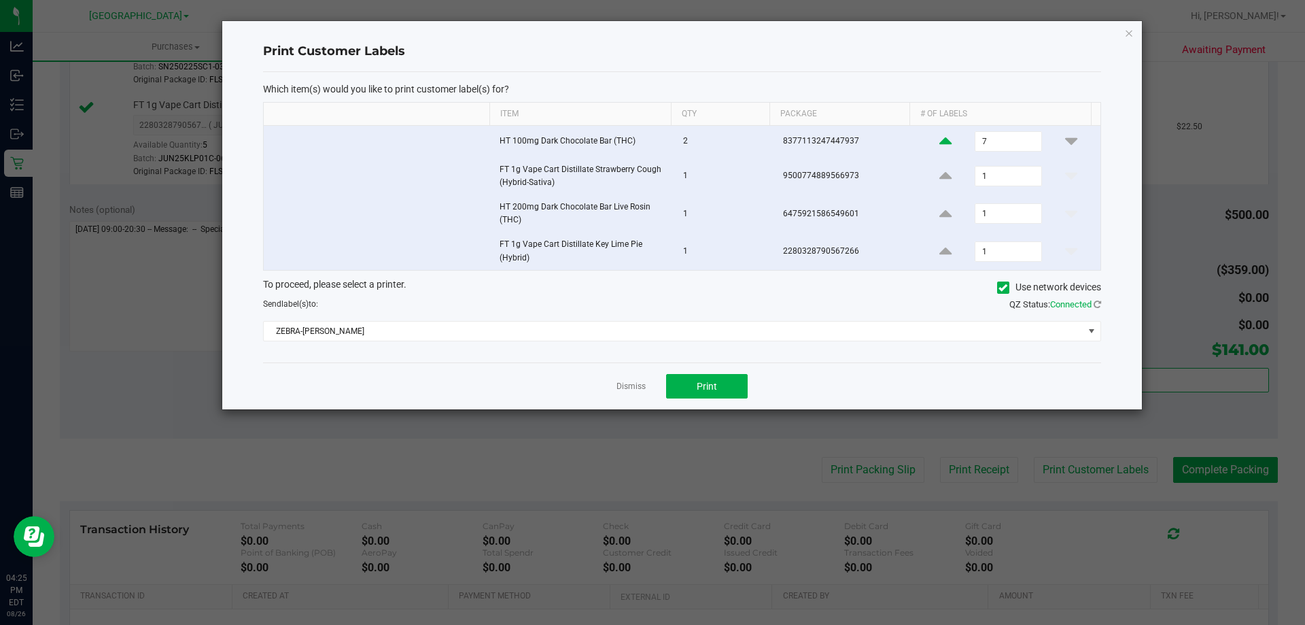
click at [940, 150] on icon at bounding box center [946, 141] width 12 height 17
type input "10"
click at [715, 392] on span "Print" at bounding box center [707, 386] width 20 height 11
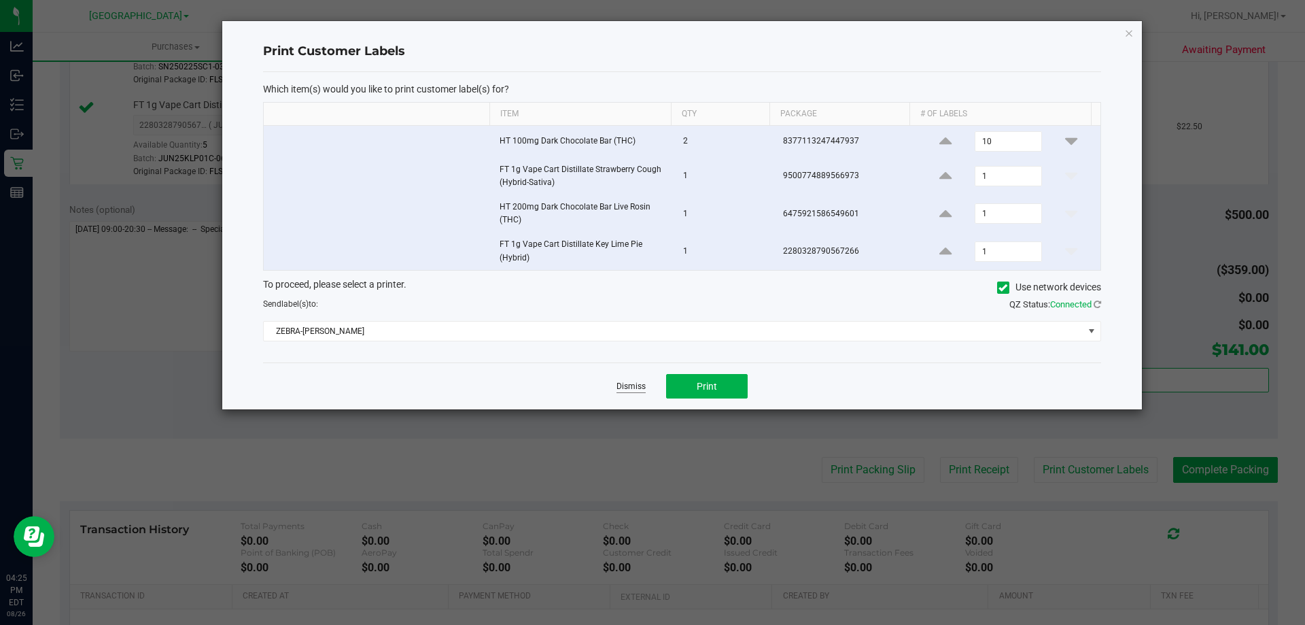
click at [625, 388] on link "Dismiss" at bounding box center [631, 387] width 29 height 12
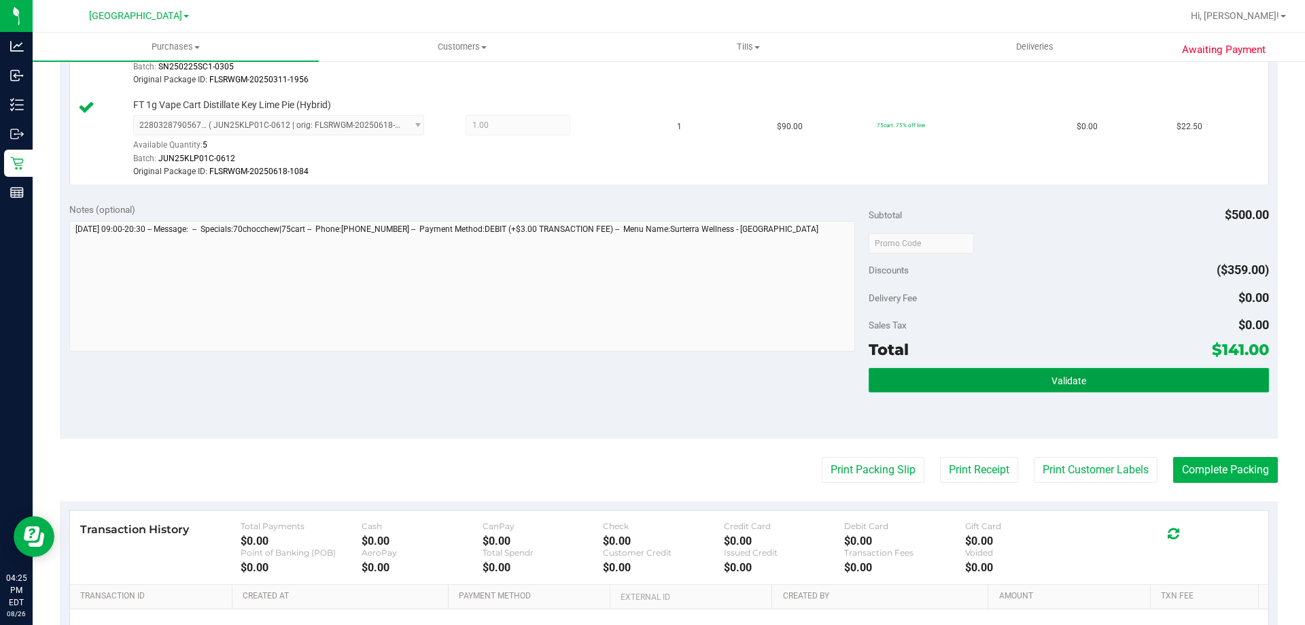
click at [1056, 383] on span "Validate" at bounding box center [1069, 380] width 35 height 11
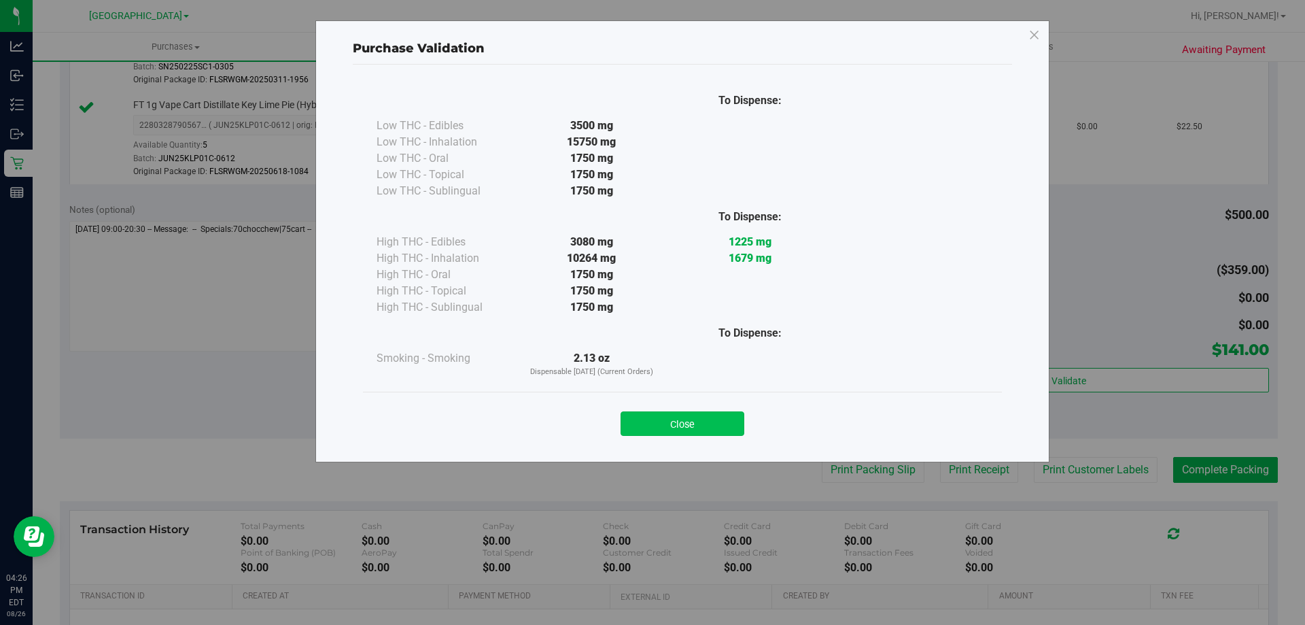
click at [708, 426] on button "Close" at bounding box center [683, 423] width 124 height 24
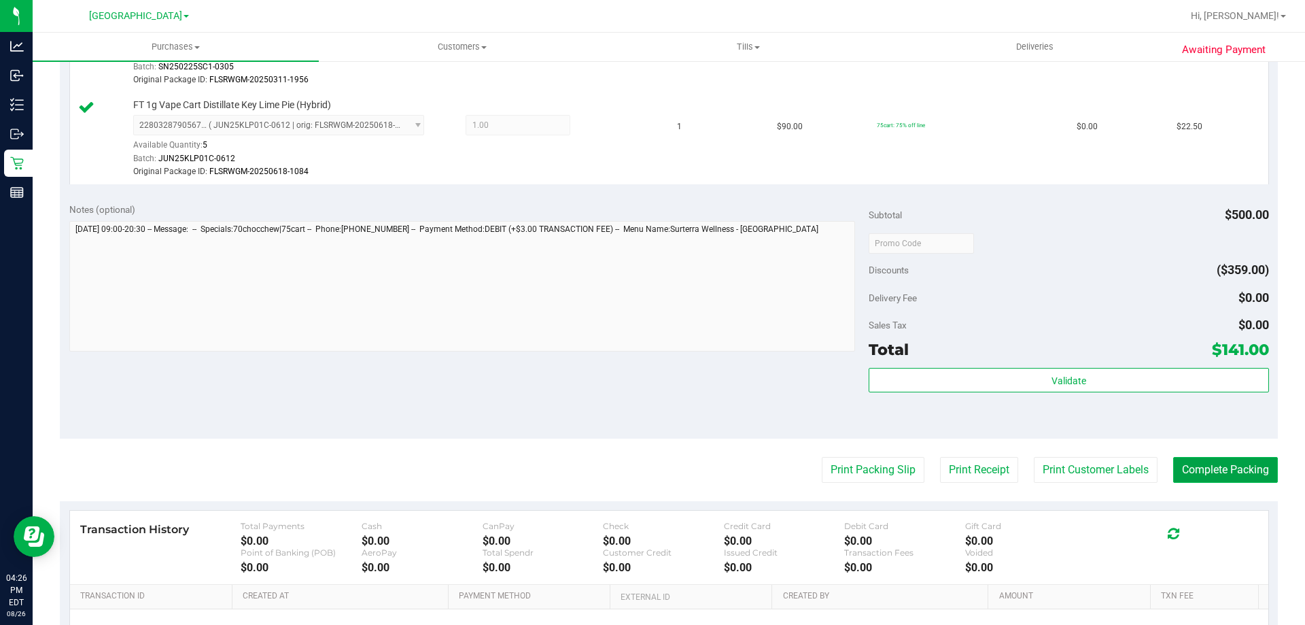
click at [1207, 477] on button "Complete Packing" at bounding box center [1225, 470] width 105 height 26
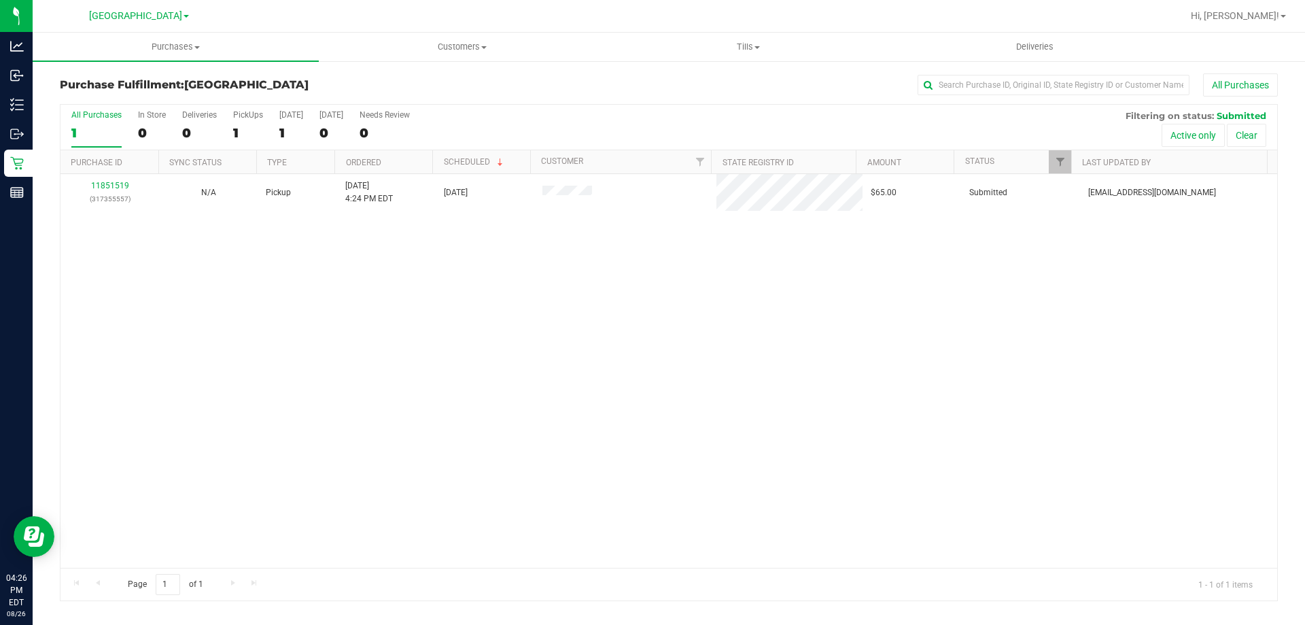
click at [250, 294] on div "11851519 (317355557) N/A Pickup 8/26/2025 4:24 PM EDT 8/26/2025 $65.00 Submitte…" at bounding box center [669, 371] width 1217 height 394
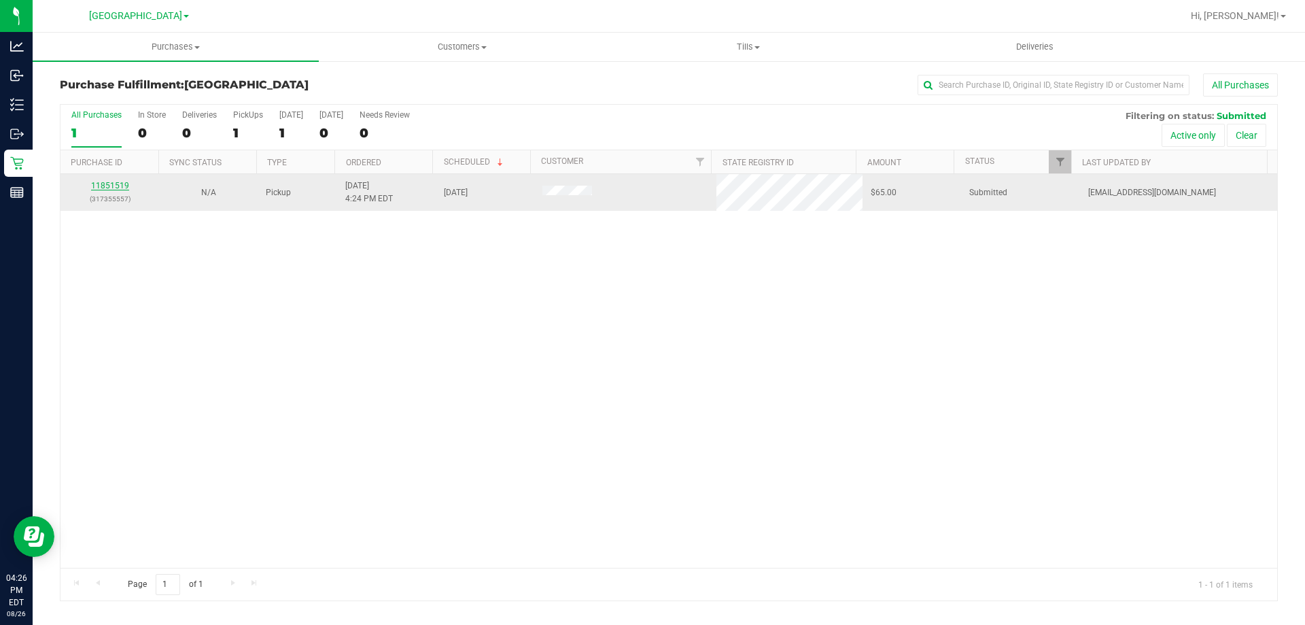
click at [116, 186] on link "11851519" at bounding box center [110, 186] width 38 height 10
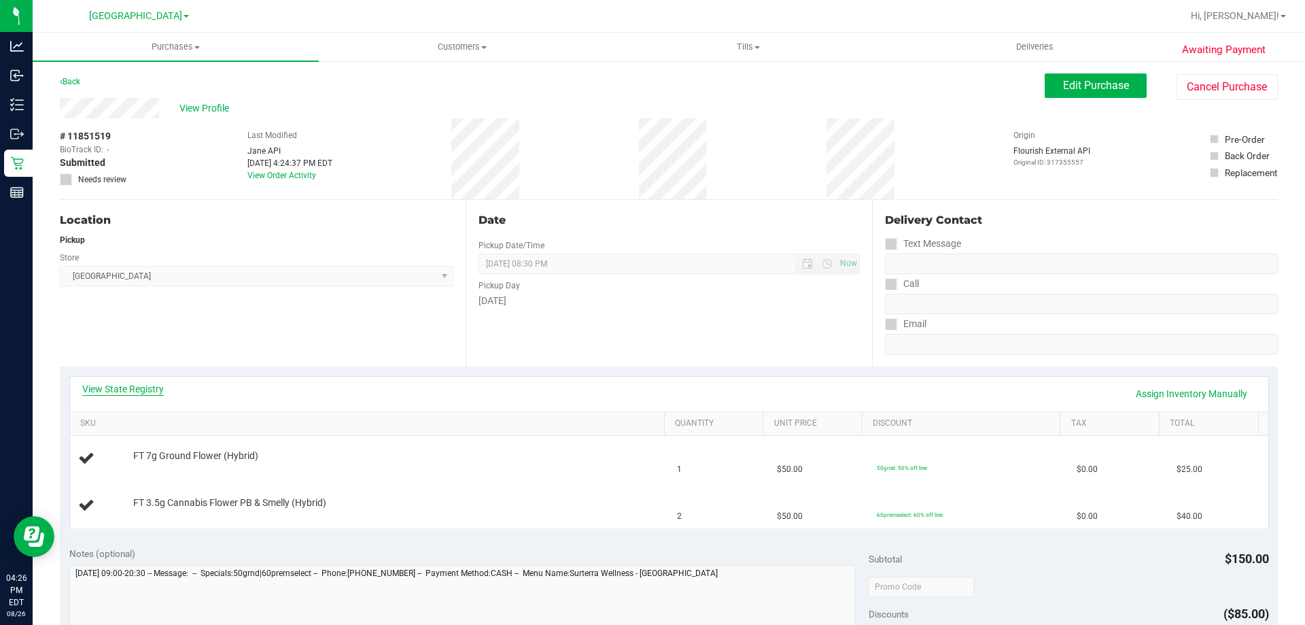
click at [127, 388] on link "View State Registry" at bounding box center [123, 389] width 82 height 14
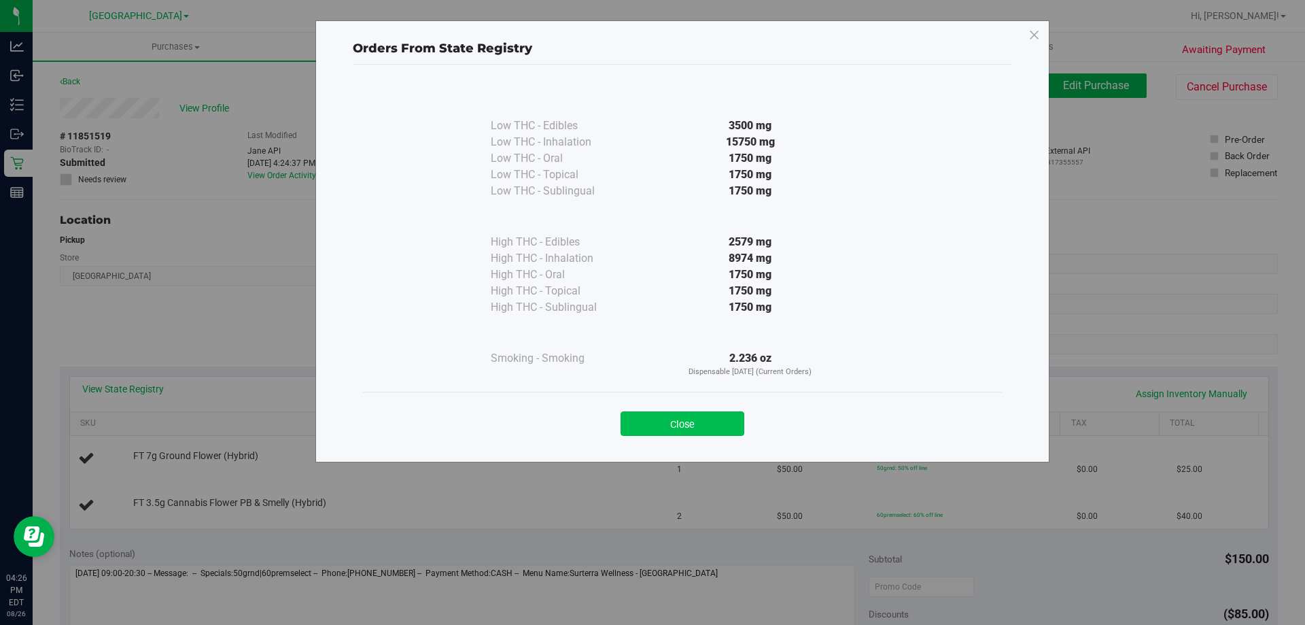
click at [679, 416] on button "Close" at bounding box center [683, 423] width 124 height 24
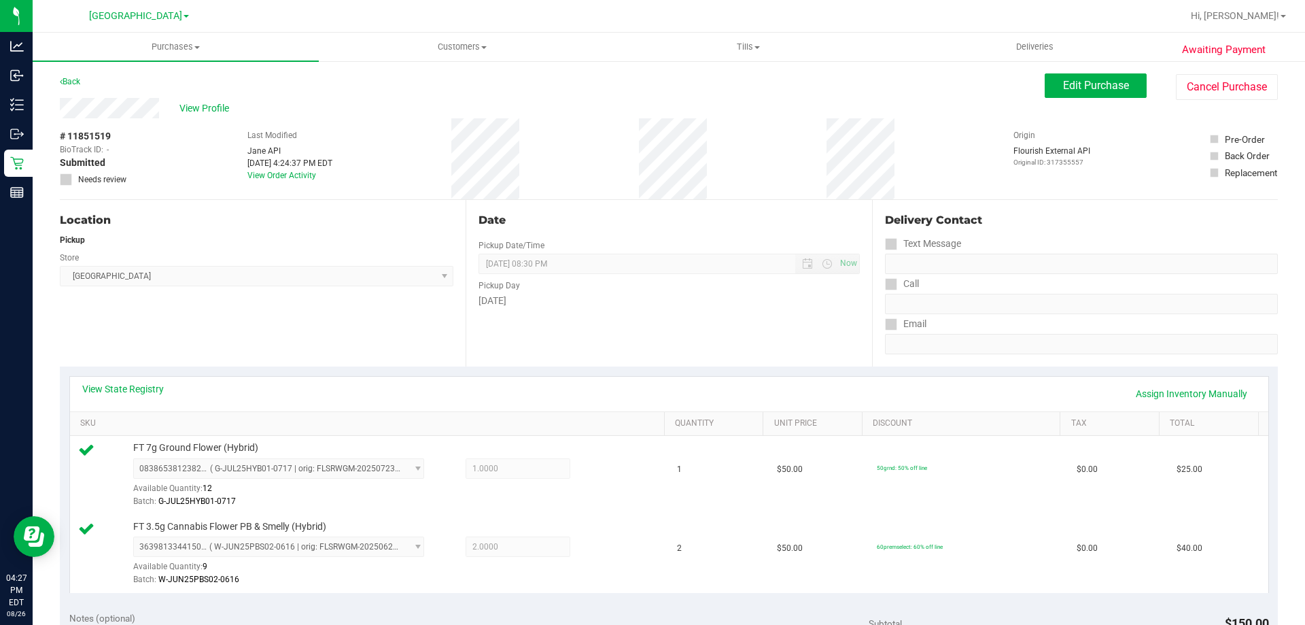
click at [738, 330] on div "Date Pickup Date/Time 08/26/2025 Now 08/26/2025 08:30 PM Now Pickup Day Tuesday" at bounding box center [669, 283] width 406 height 167
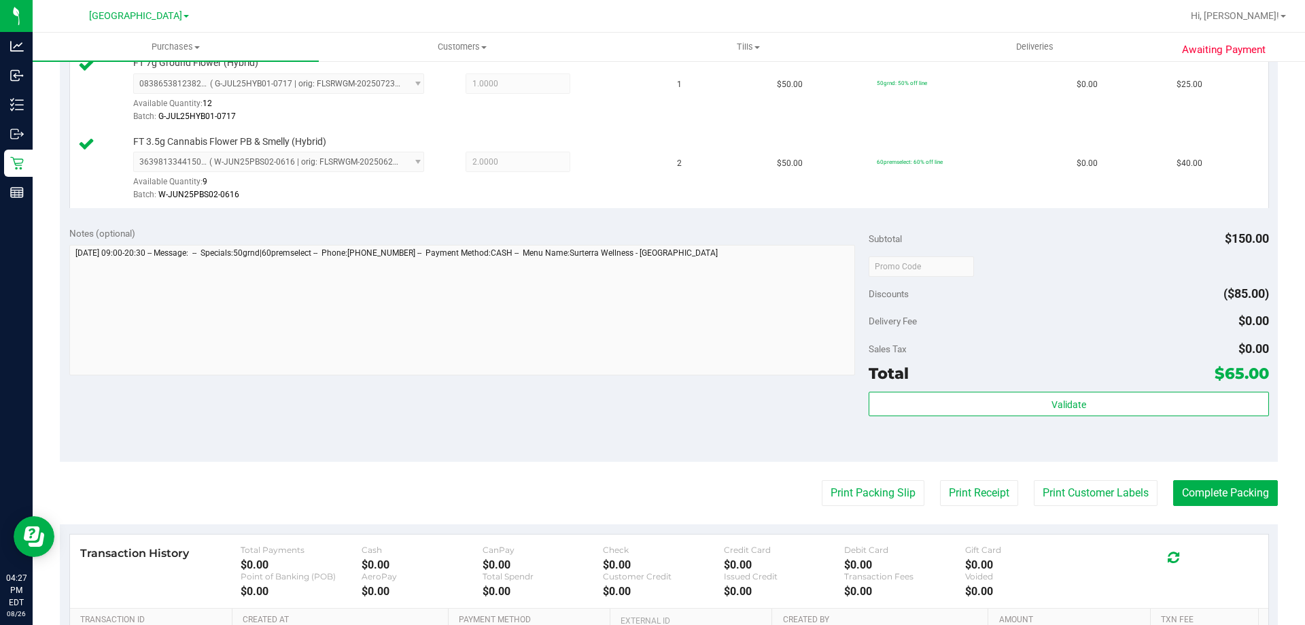
scroll to position [388, 0]
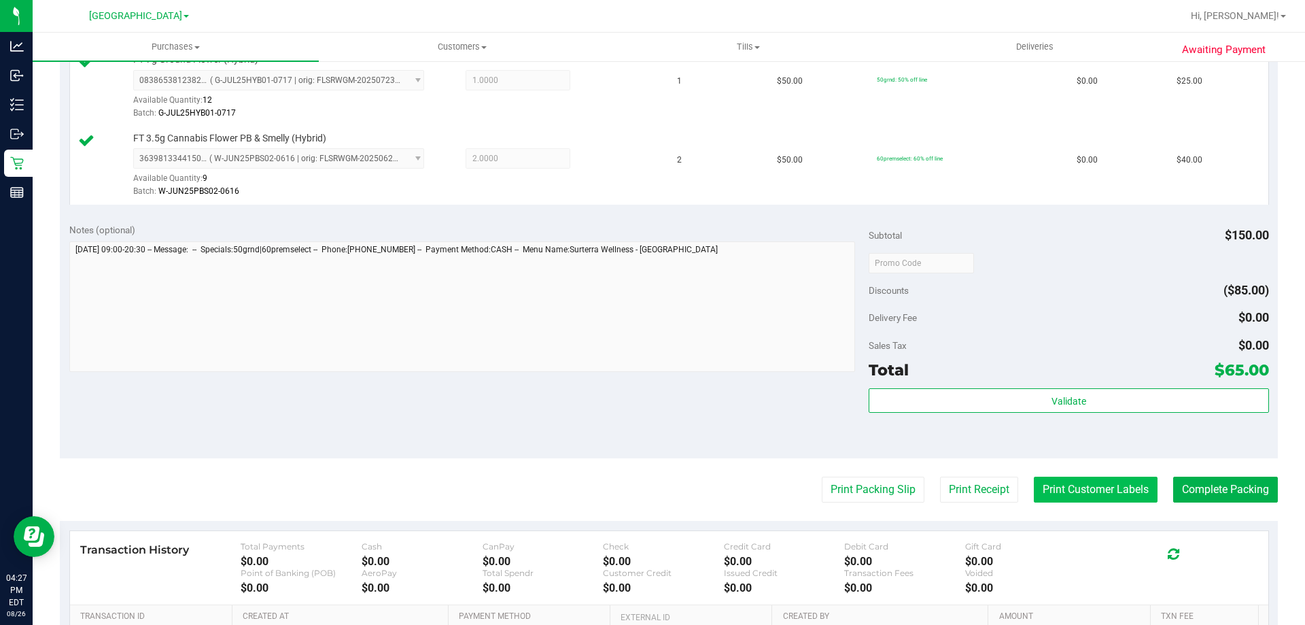
click at [1099, 502] on button "Print Customer Labels" at bounding box center [1096, 490] width 124 height 26
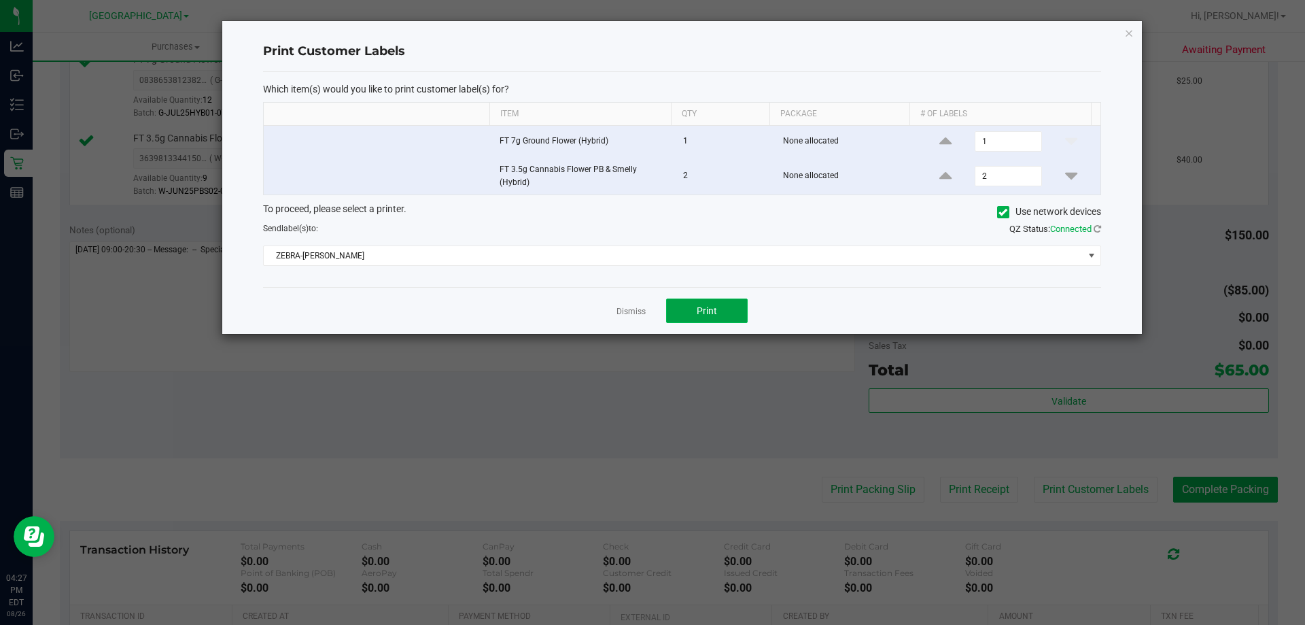
click at [695, 310] on button "Print" at bounding box center [707, 310] width 82 height 24
click at [632, 315] on link "Dismiss" at bounding box center [631, 312] width 29 height 12
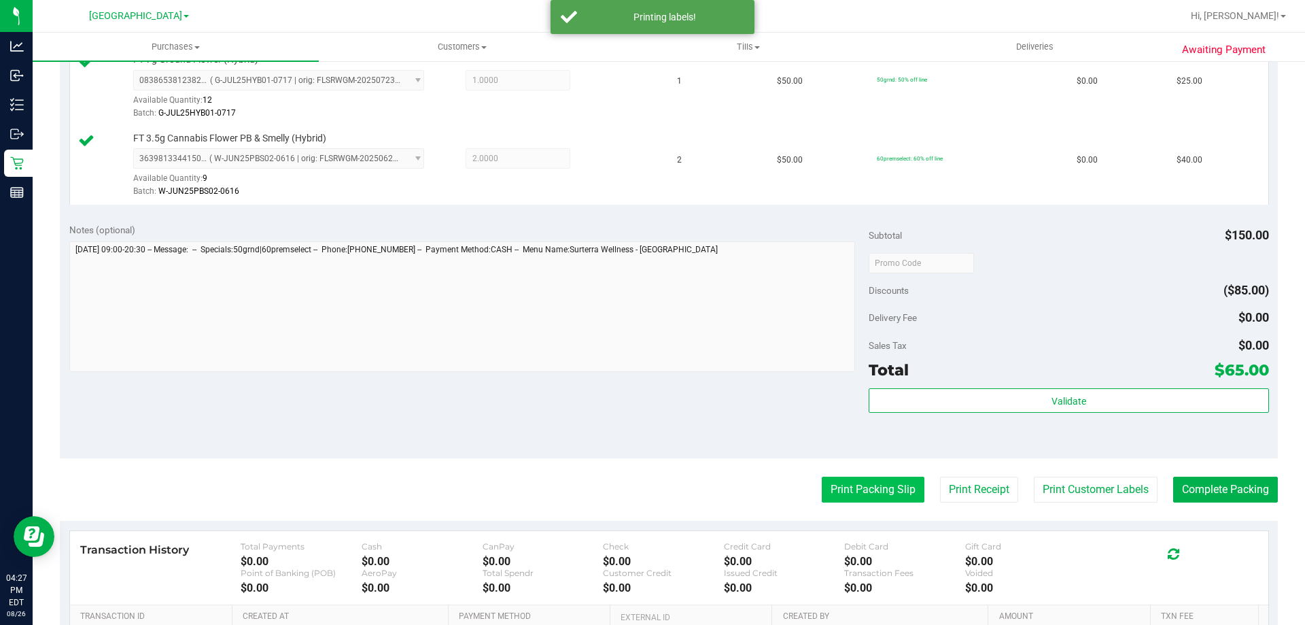
click at [869, 487] on button "Print Packing Slip" at bounding box center [873, 490] width 103 height 26
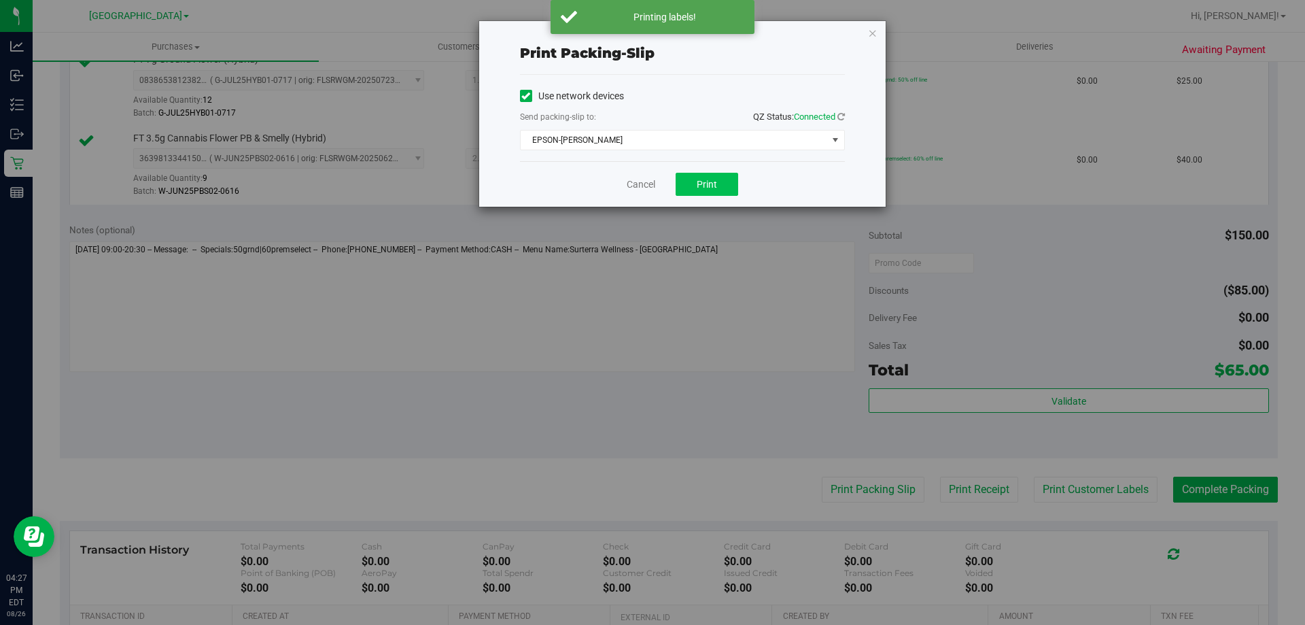
click at [691, 183] on button "Print" at bounding box center [707, 184] width 63 height 23
click at [642, 185] on link "Cancel" at bounding box center [641, 184] width 29 height 14
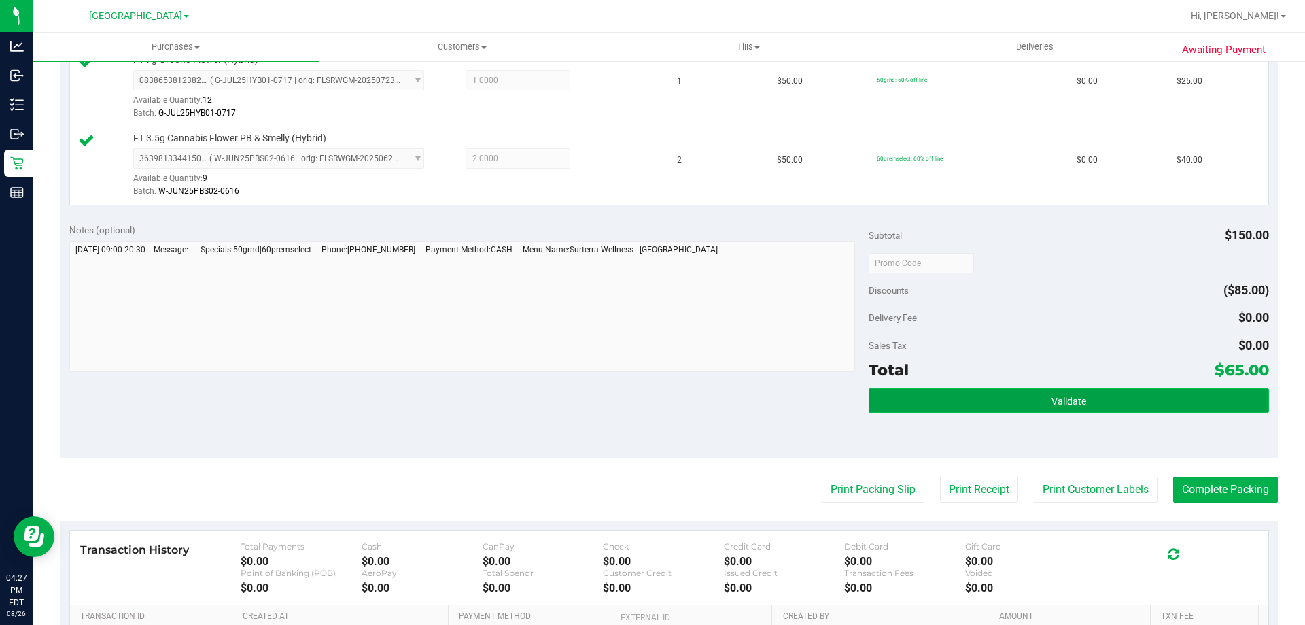
click at [932, 396] on button "Validate" at bounding box center [1069, 400] width 400 height 24
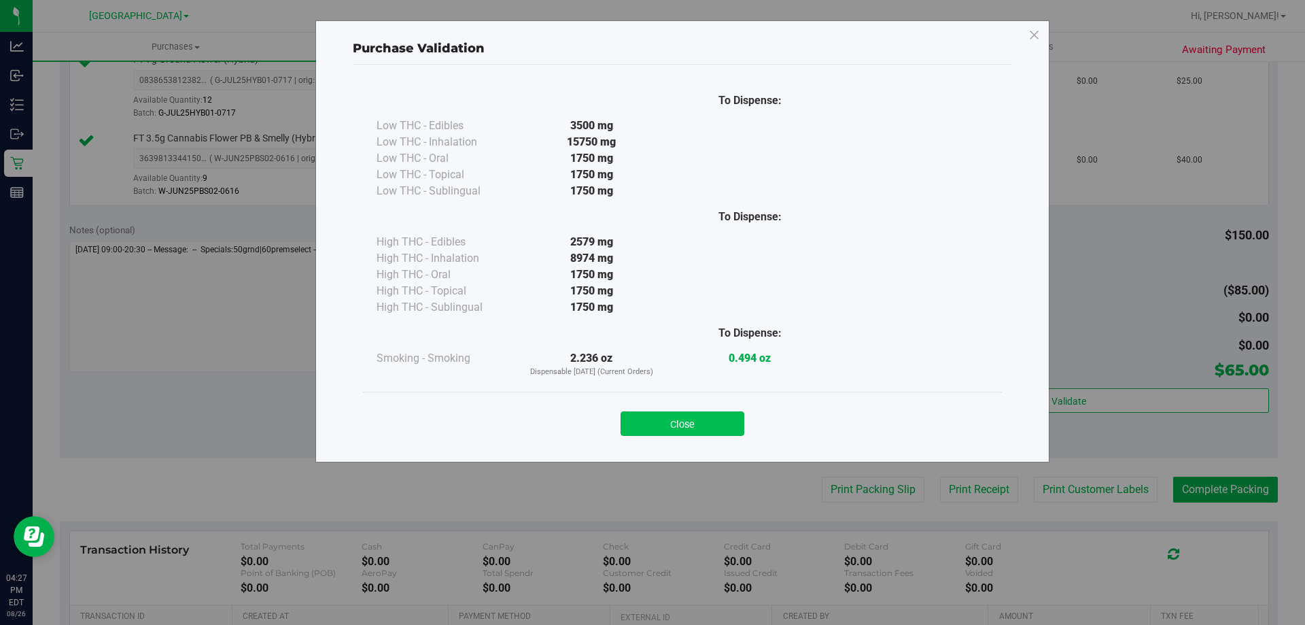
click at [685, 422] on button "Close" at bounding box center [683, 423] width 124 height 24
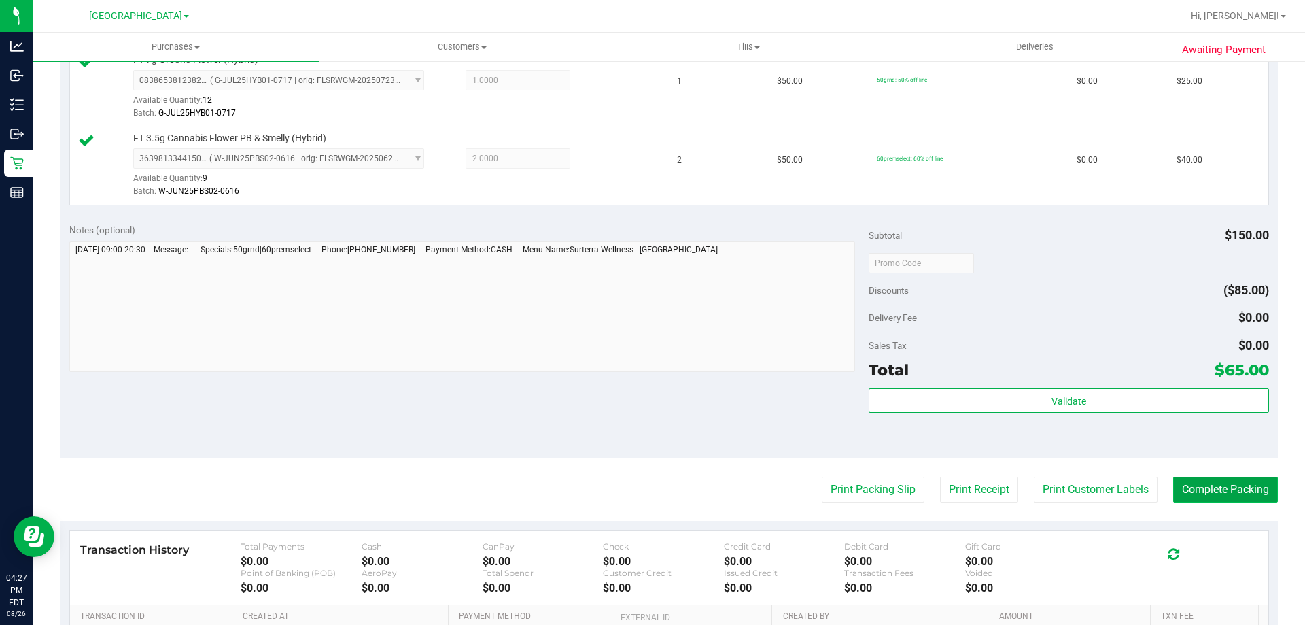
click at [1226, 492] on button "Complete Packing" at bounding box center [1225, 490] width 105 height 26
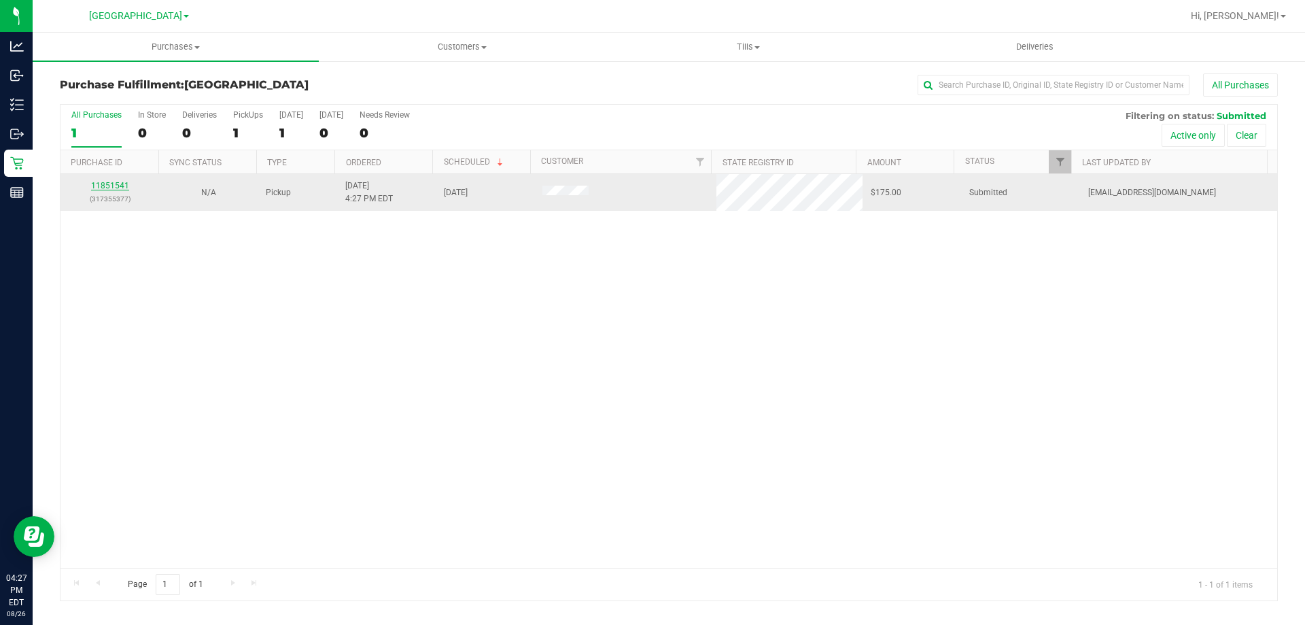
click at [109, 186] on link "11851541" at bounding box center [110, 186] width 38 height 10
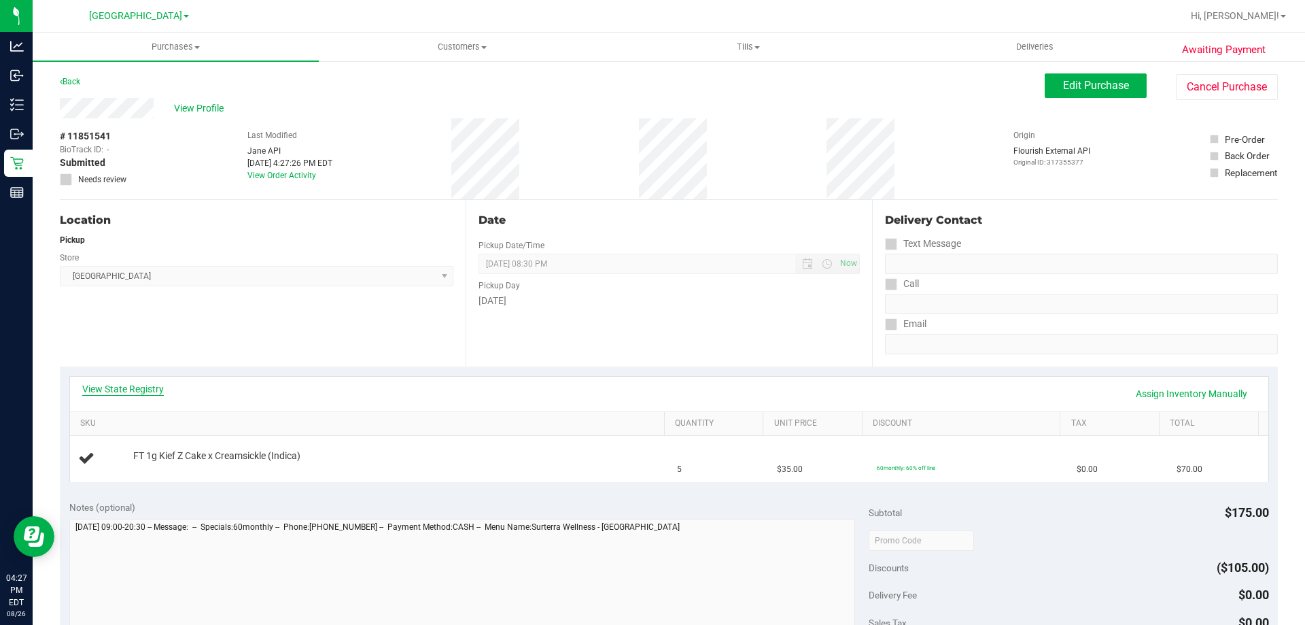
click at [132, 385] on link "View State Registry" at bounding box center [123, 389] width 82 height 14
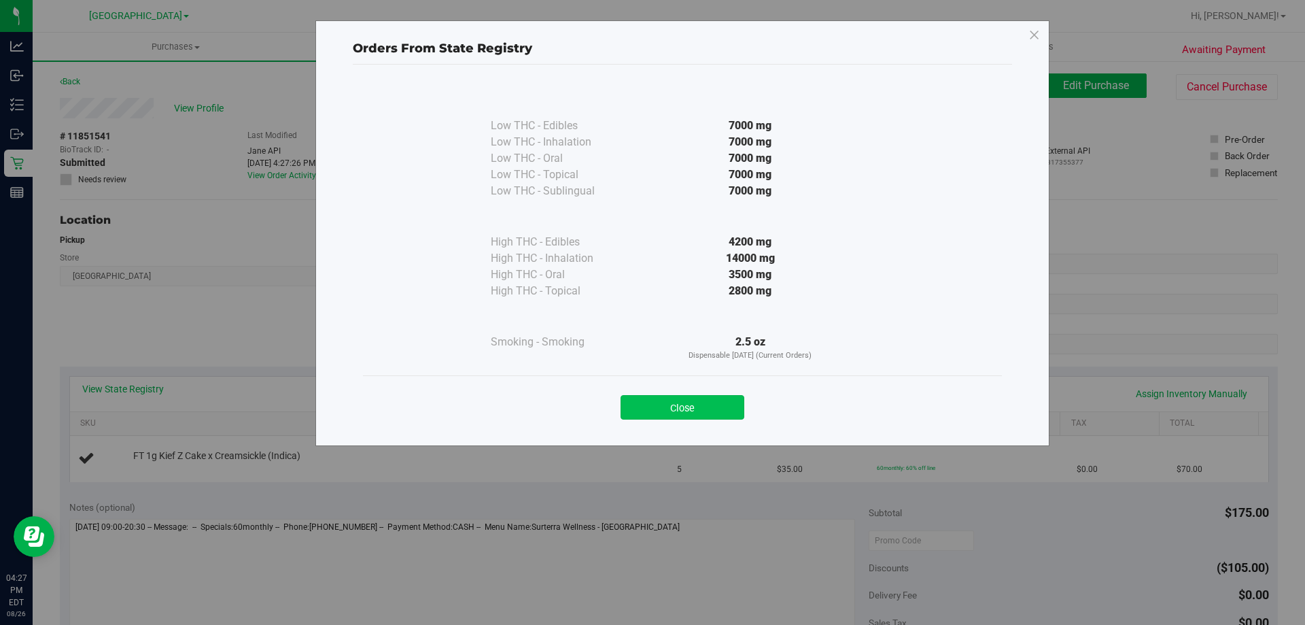
click at [659, 404] on button "Close" at bounding box center [683, 407] width 124 height 24
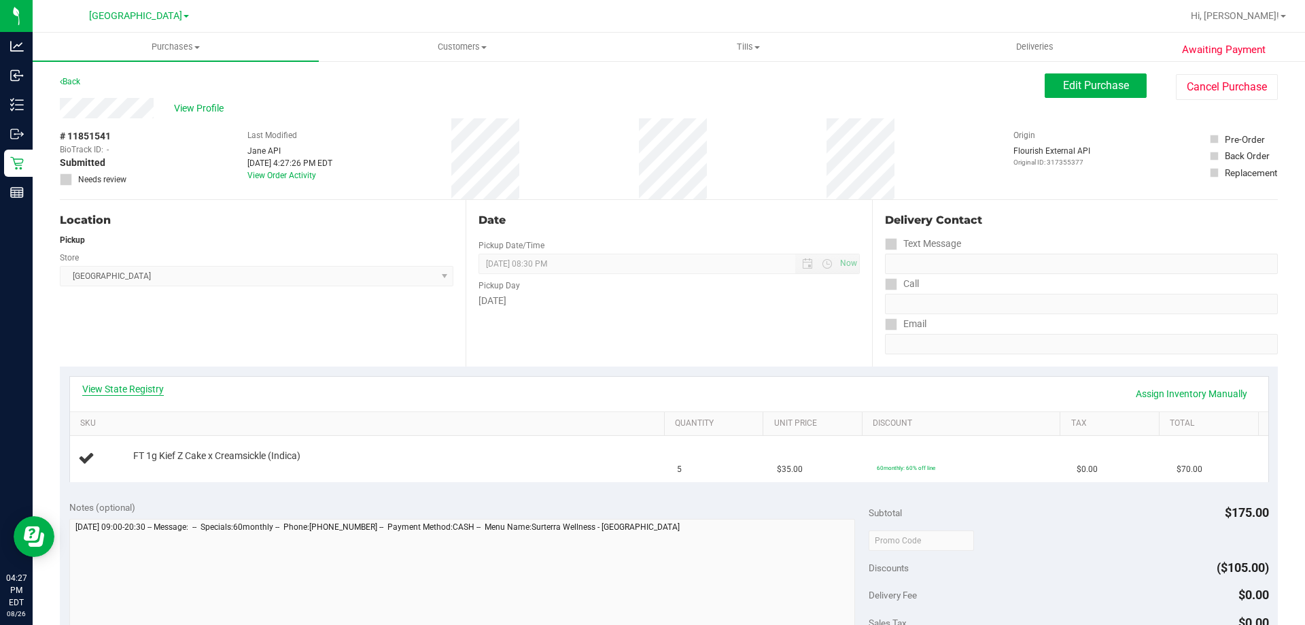
click at [130, 391] on link "View State Registry" at bounding box center [123, 389] width 82 height 14
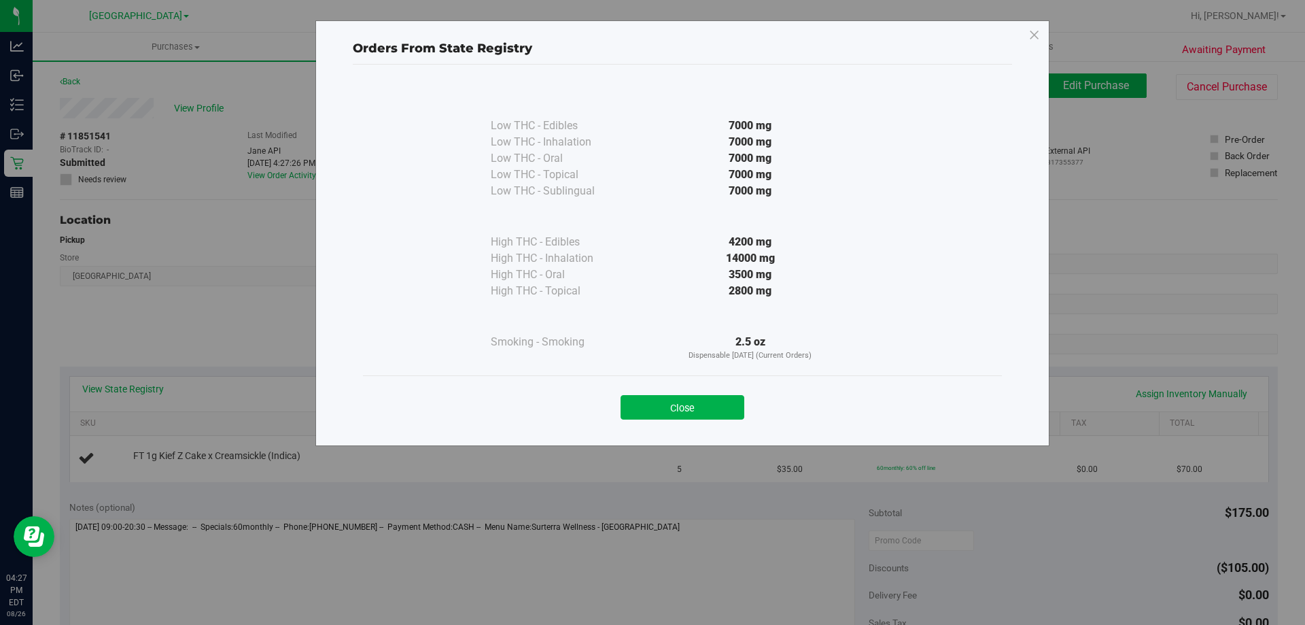
click at [645, 413] on button "Close" at bounding box center [683, 407] width 124 height 24
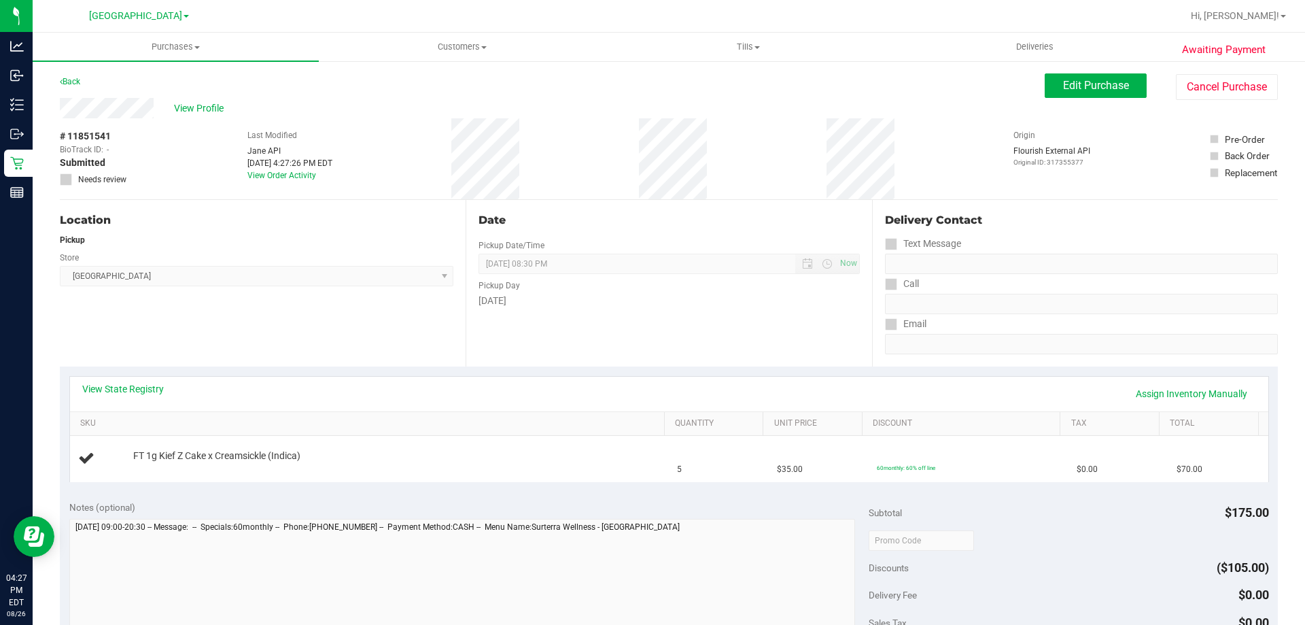
click at [343, 347] on div "Location Pickup Store North Port WC Select Store Bonita Springs WC Boynton Beac…" at bounding box center [263, 283] width 406 height 167
click at [120, 384] on link "View State Registry" at bounding box center [123, 389] width 82 height 14
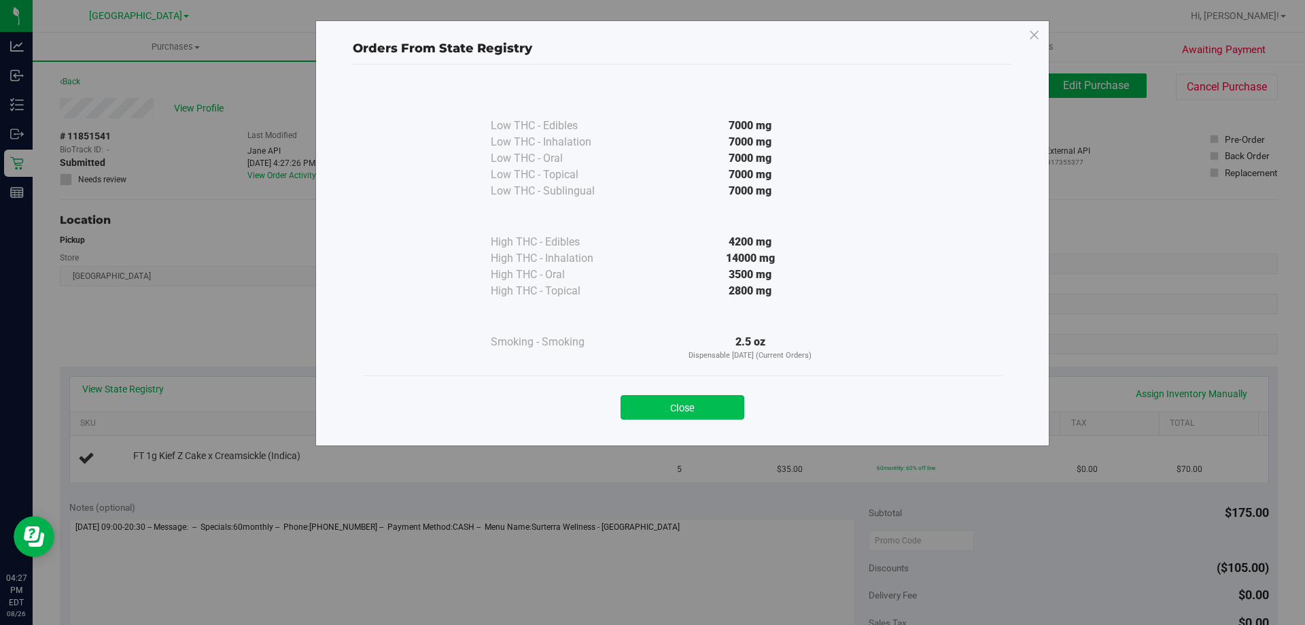
click at [696, 405] on button "Close" at bounding box center [683, 407] width 124 height 24
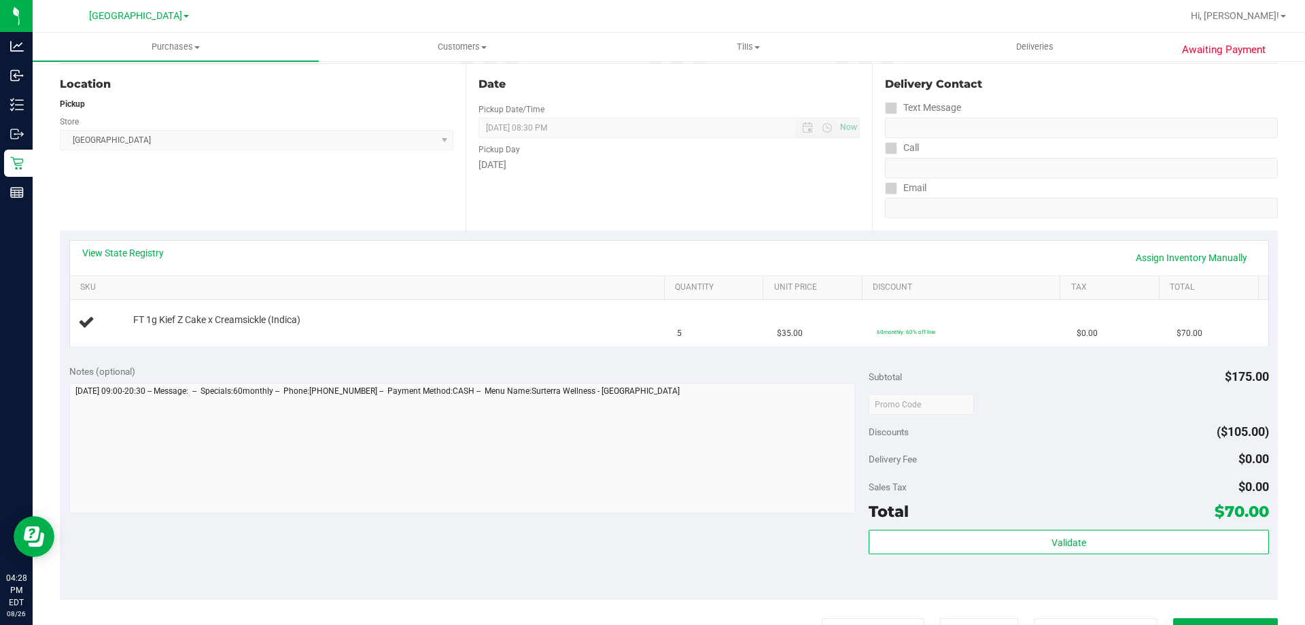
scroll to position [272, 0]
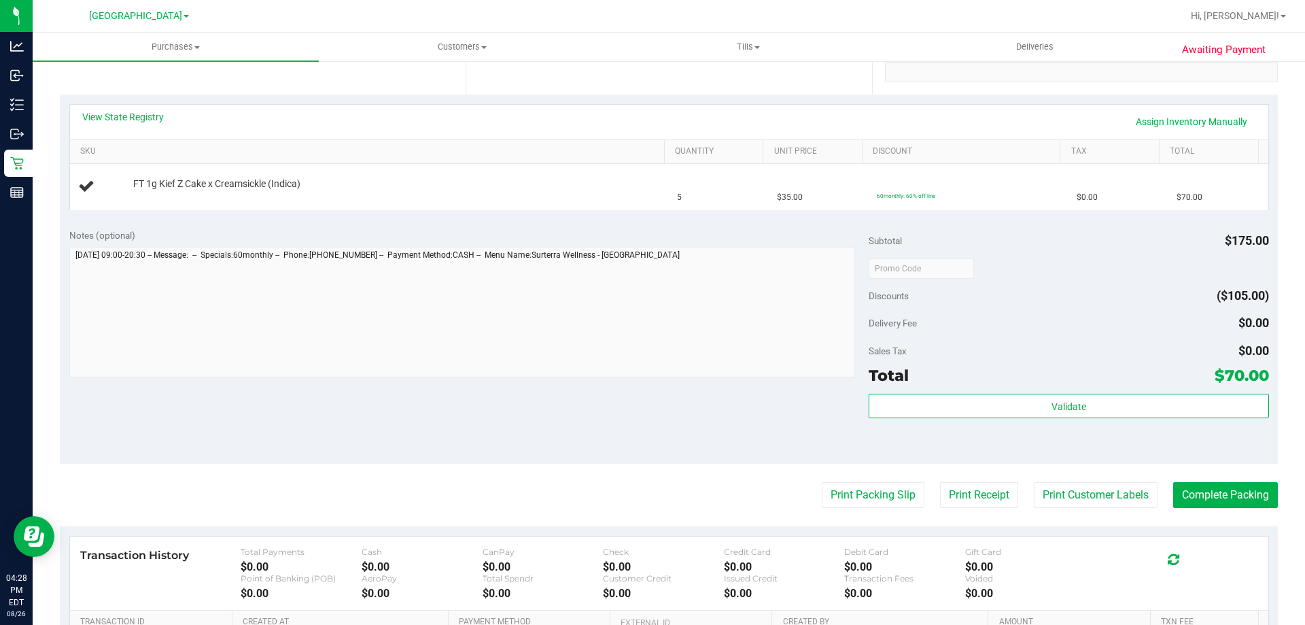
click at [158, 90] on div "Location Pickup Store North Port WC Select Store Bonita Springs WC Boynton Beac…" at bounding box center [263, 11] width 406 height 167
click at [139, 105] on div "View State Registry Assign Inventory Manually" at bounding box center [669, 122] width 1199 height 35
click at [138, 114] on link "View State Registry" at bounding box center [123, 117] width 82 height 14
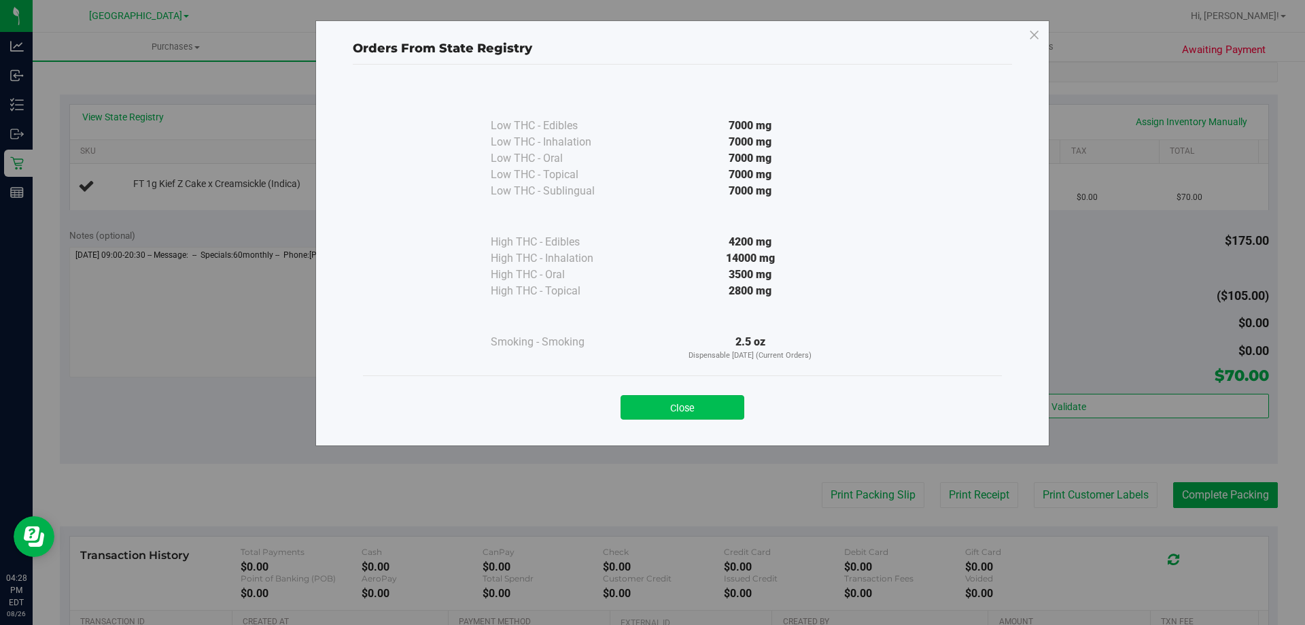
click at [672, 401] on button "Close" at bounding box center [683, 407] width 124 height 24
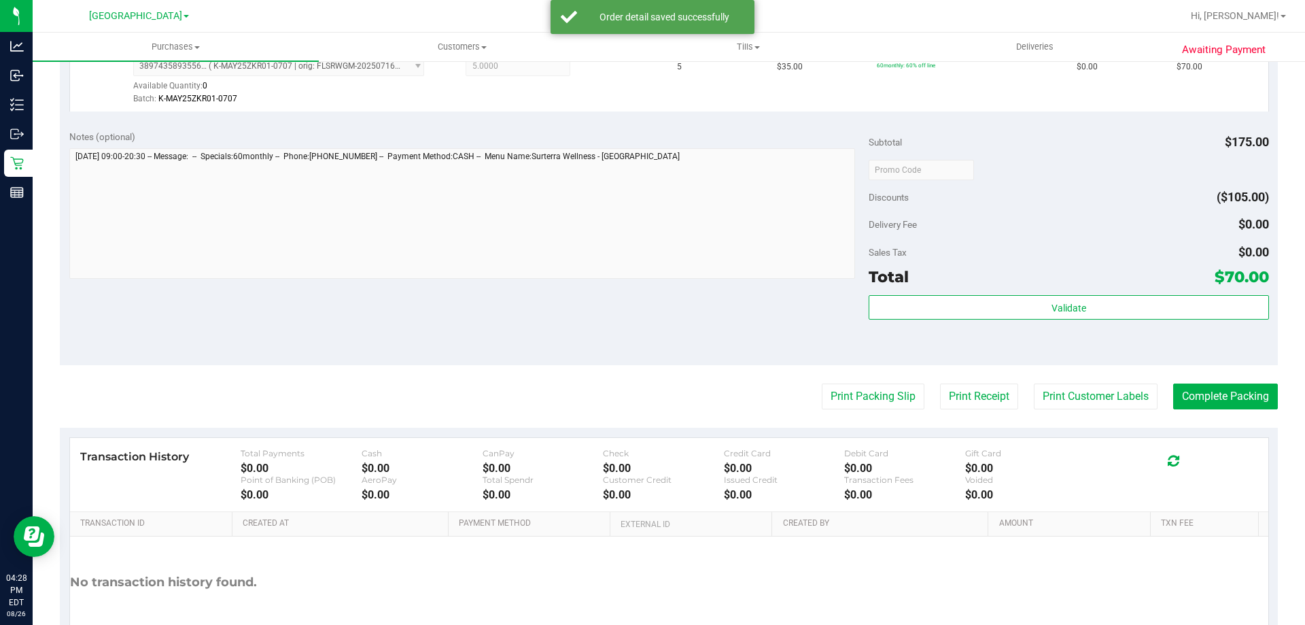
scroll to position [400, 0]
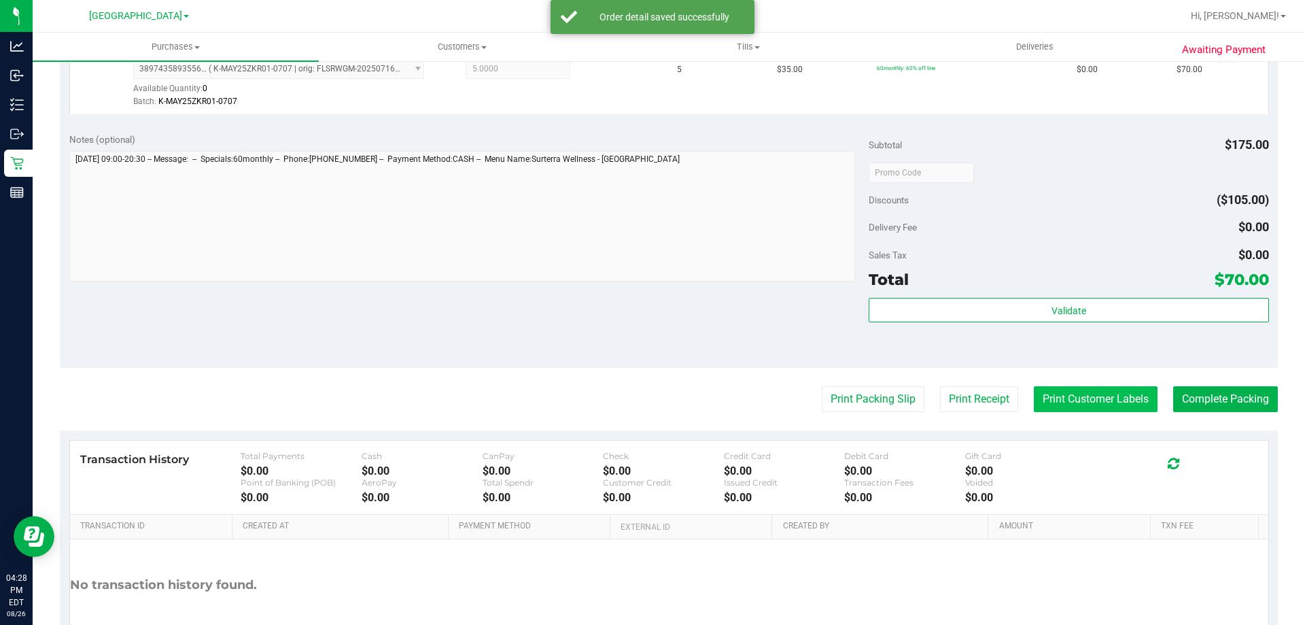
click at [1076, 388] on button "Print Customer Labels" at bounding box center [1096, 399] width 124 height 26
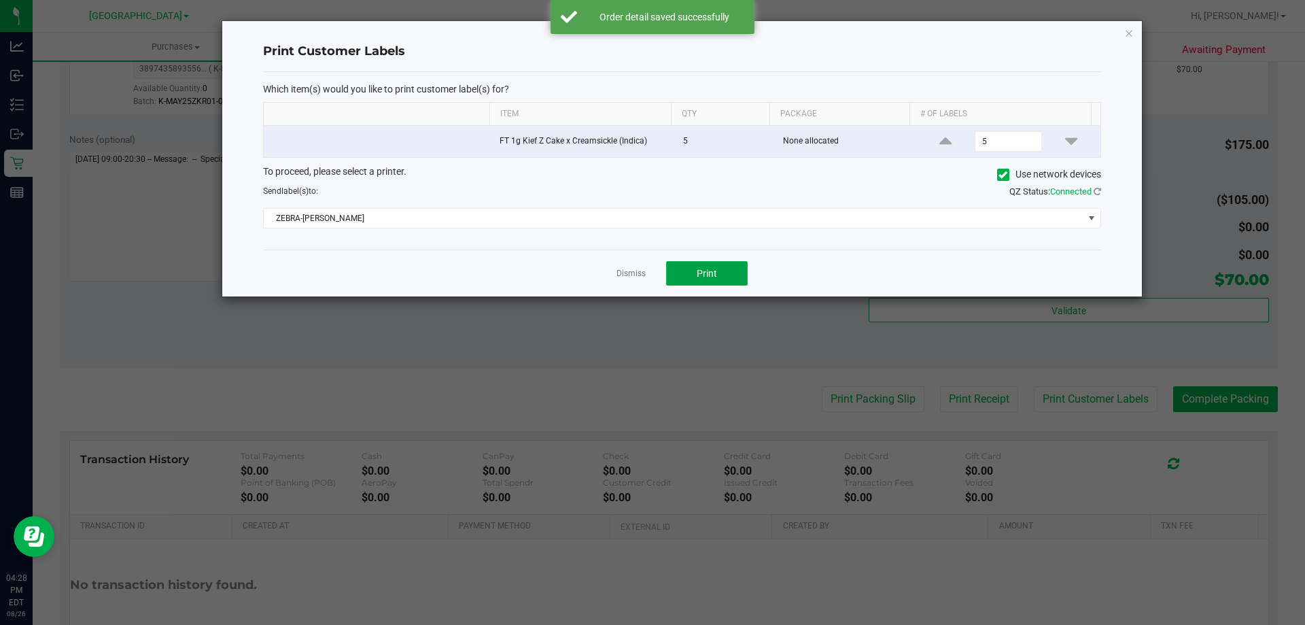
click at [719, 265] on button "Print" at bounding box center [707, 273] width 82 height 24
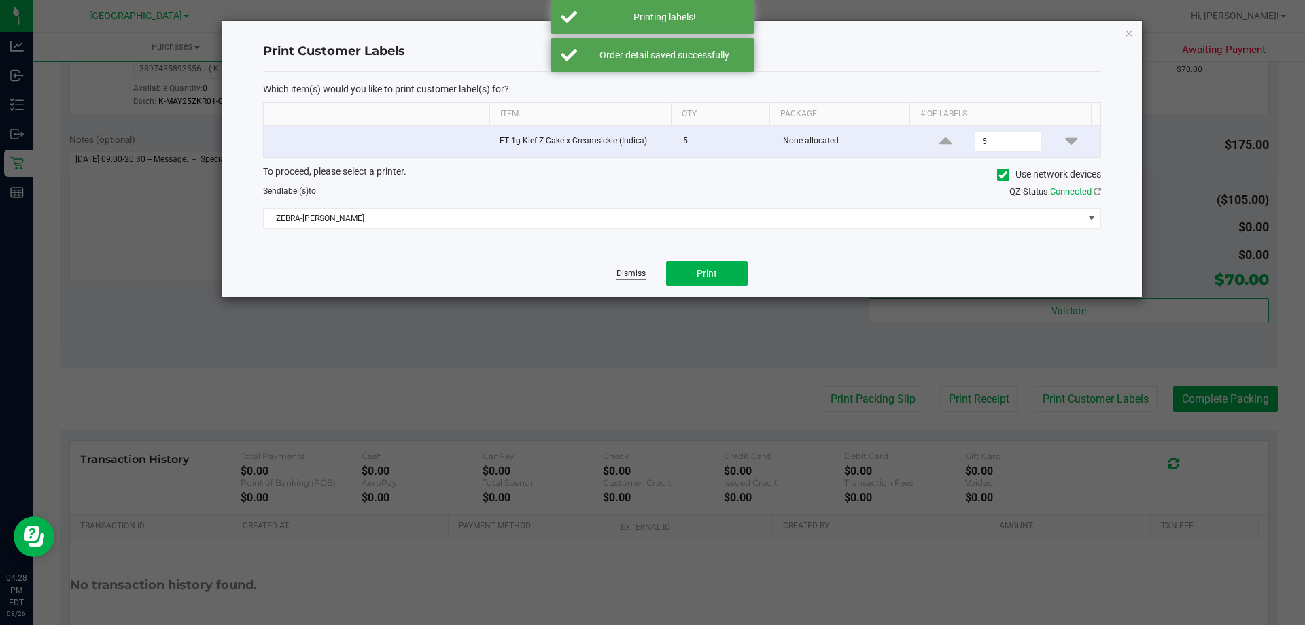
click at [623, 272] on link "Dismiss" at bounding box center [631, 274] width 29 height 12
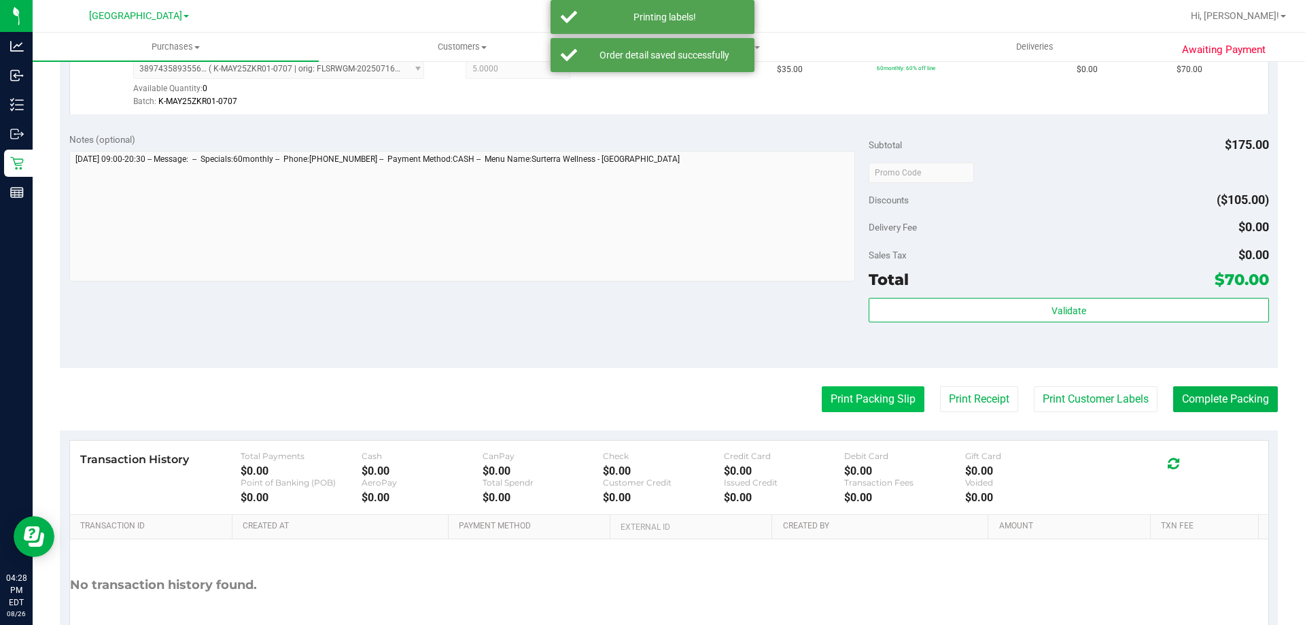
click at [827, 404] on button "Print Packing Slip" at bounding box center [873, 399] width 103 height 26
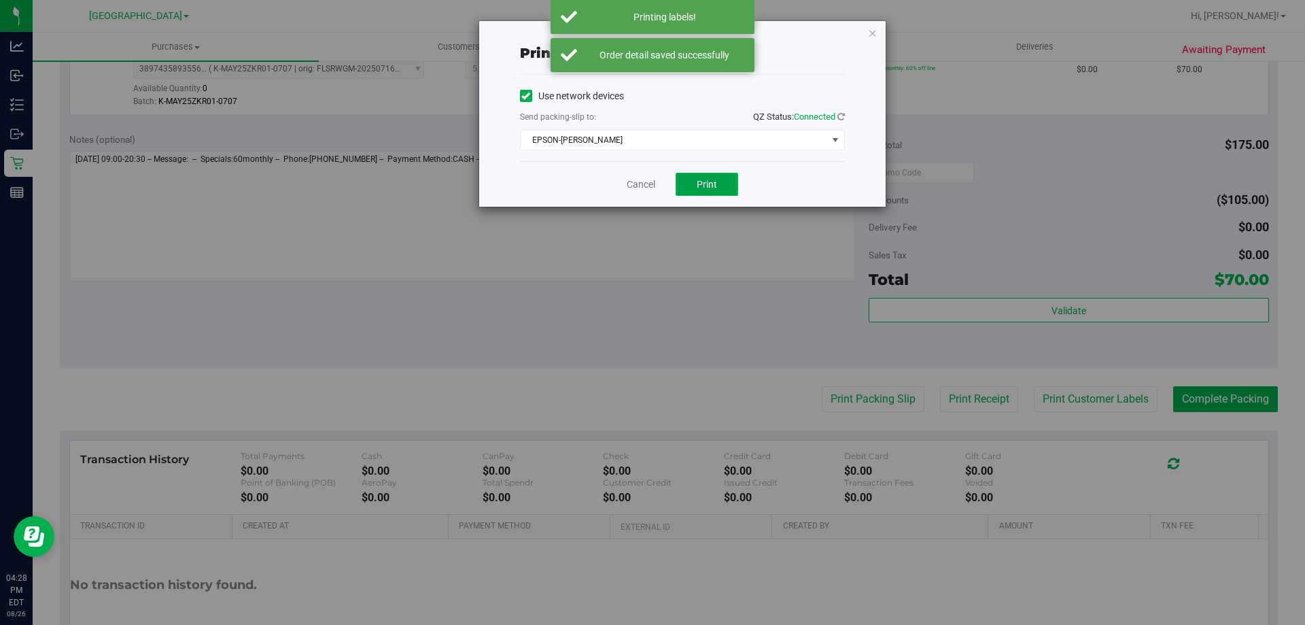
click at [715, 192] on button "Print" at bounding box center [707, 184] width 63 height 23
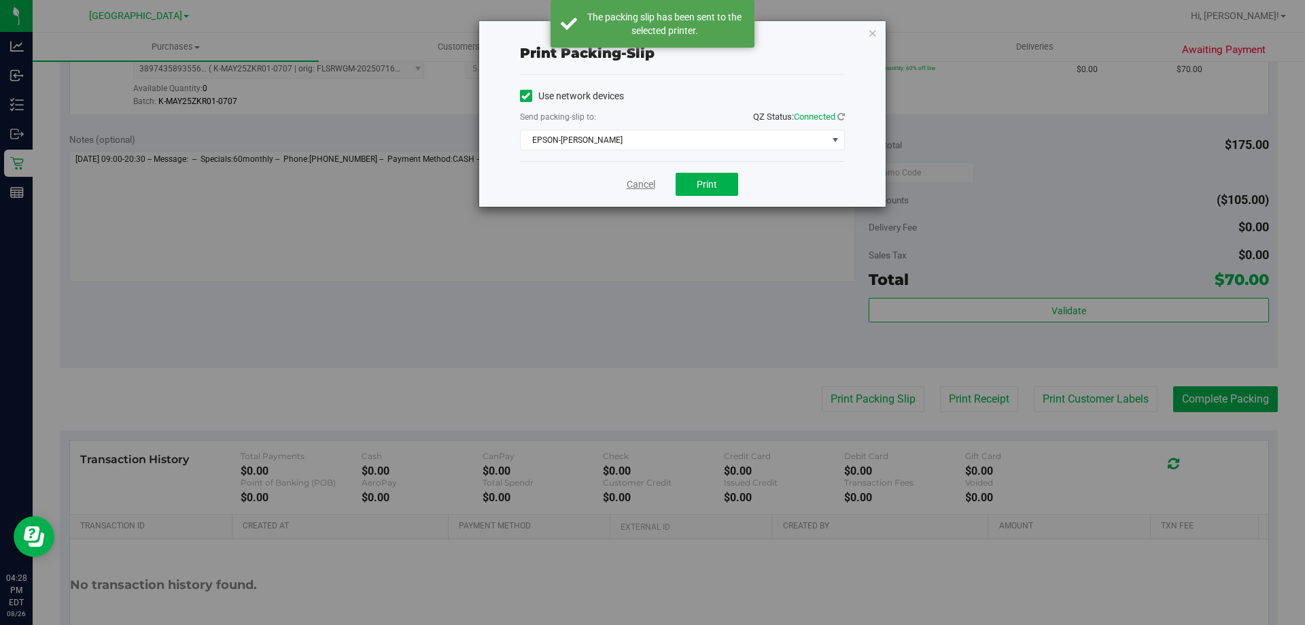
click at [642, 178] on link "Cancel" at bounding box center [641, 184] width 29 height 14
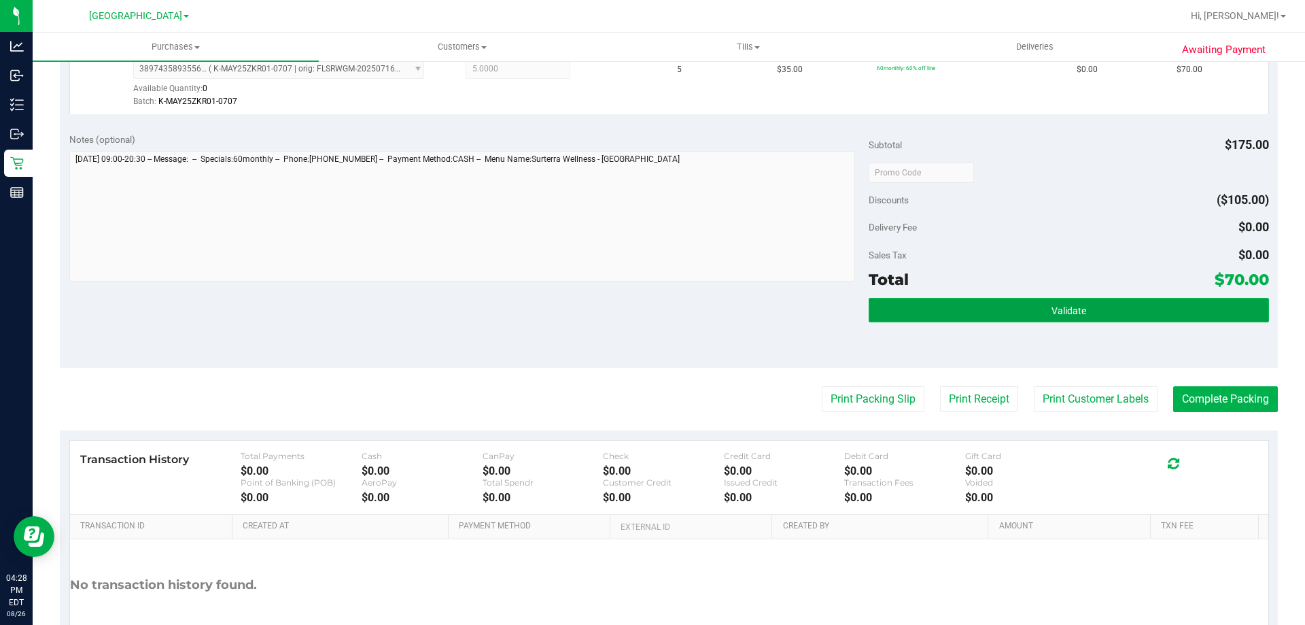
click at [930, 300] on button "Validate" at bounding box center [1069, 310] width 400 height 24
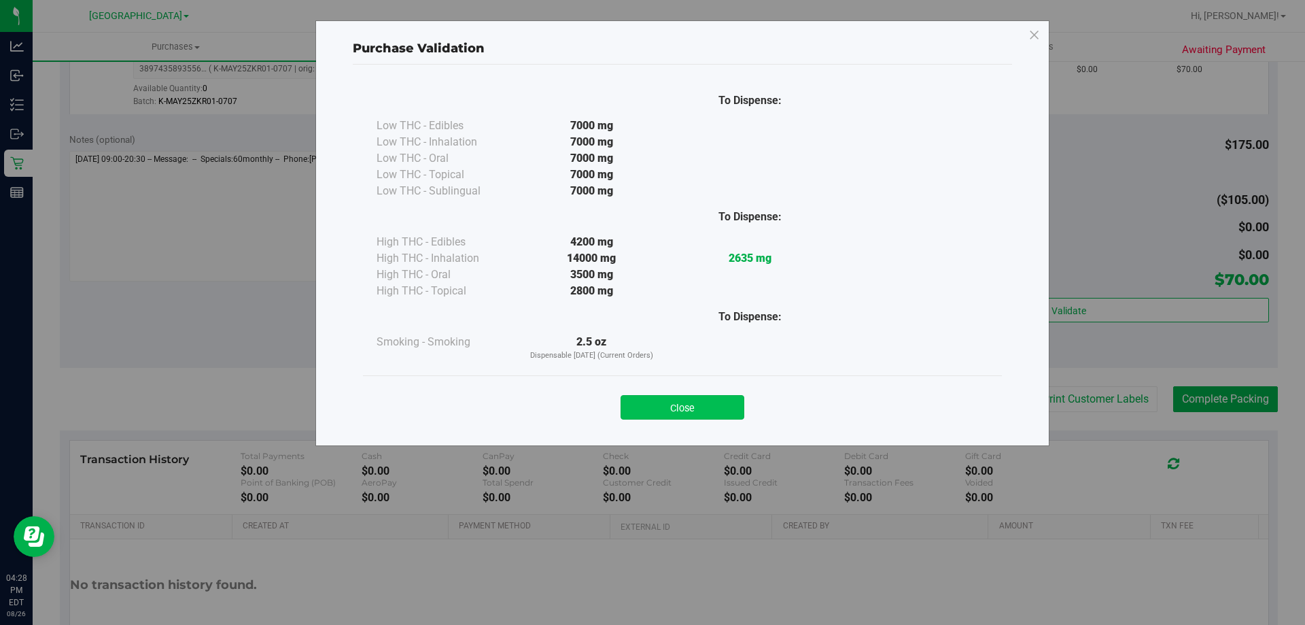
click at [677, 407] on button "Close" at bounding box center [683, 407] width 124 height 24
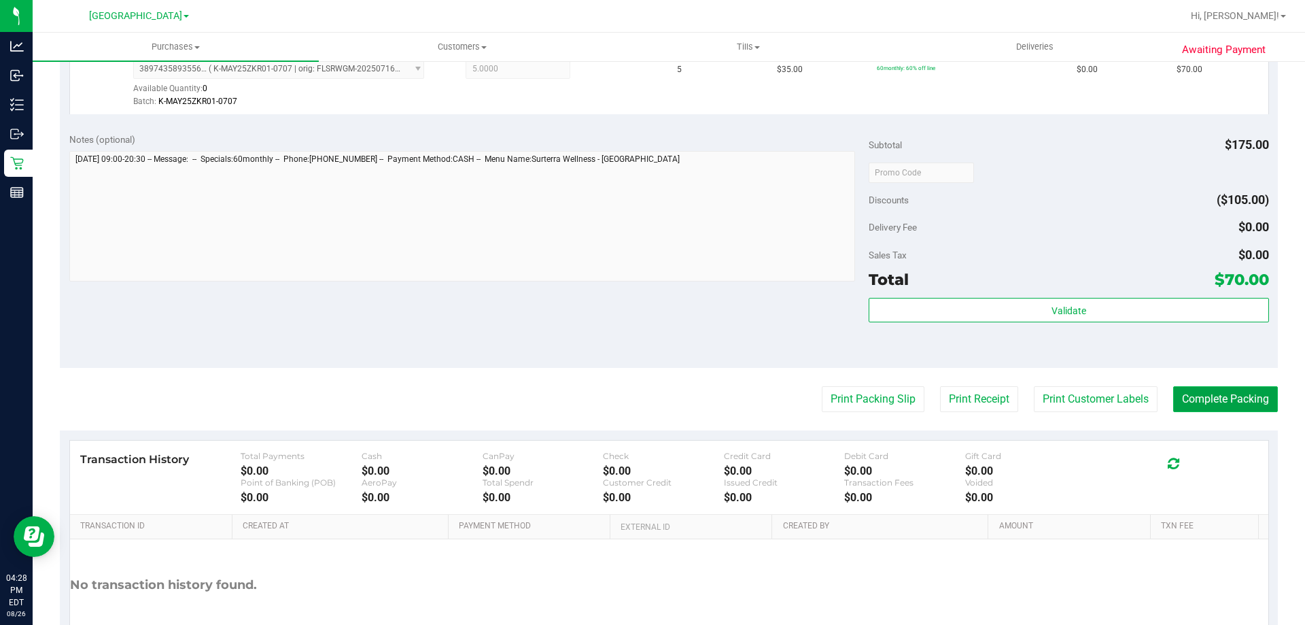
click at [1220, 410] on button "Complete Packing" at bounding box center [1225, 399] width 105 height 26
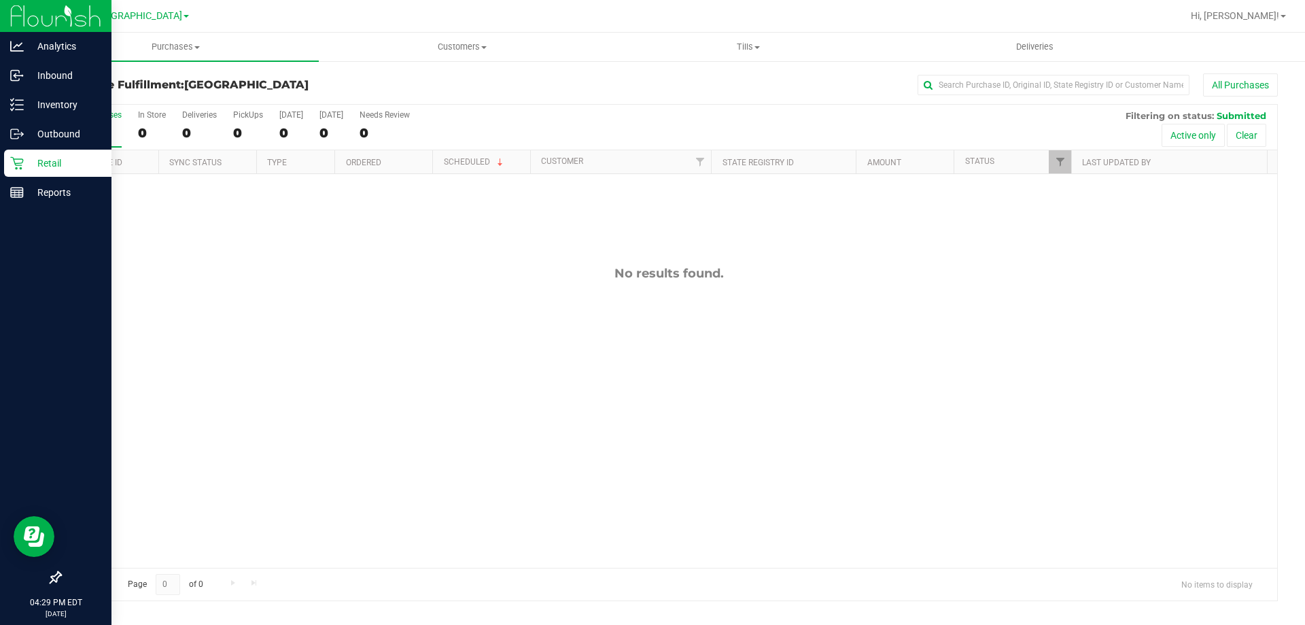
click at [50, 167] on p "Retail" at bounding box center [65, 163] width 82 height 16
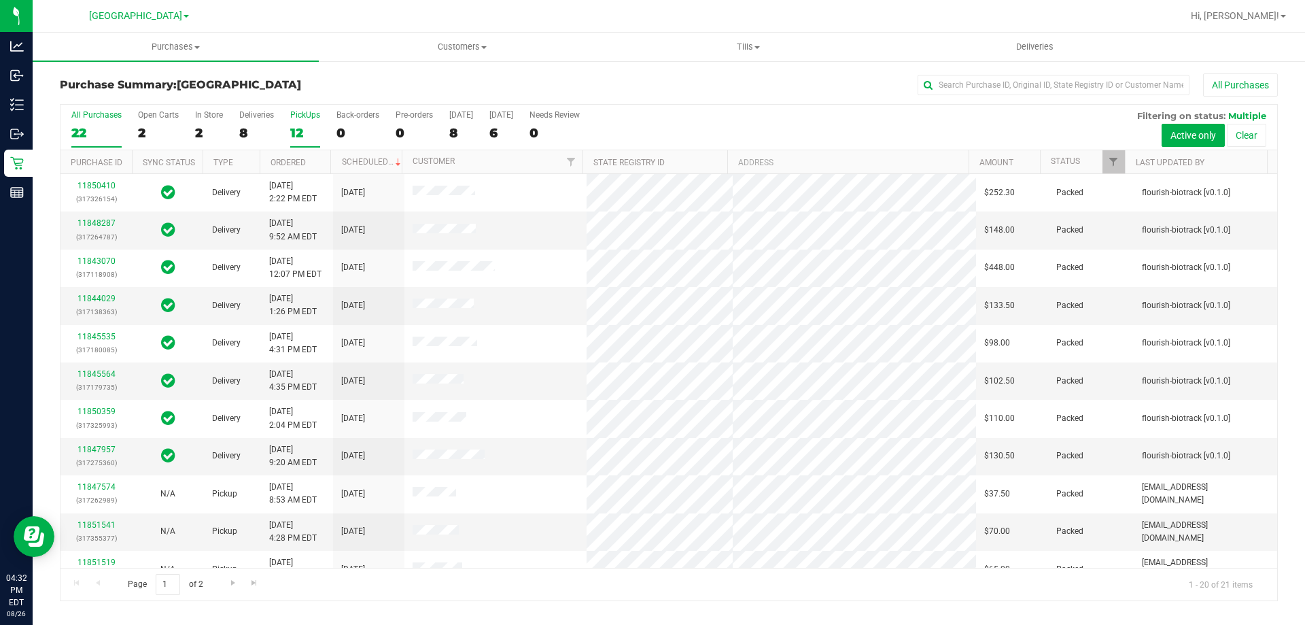
click at [322, 128] on div "All Purchases 22 Open Carts 2 In Store 2 Deliveries 8 PickUps 12 Back-orders 0 …" at bounding box center [669, 128] width 1217 height 46
click at [312, 128] on div "12" at bounding box center [305, 133] width 30 height 16
click at [0, 0] on input "PickUps 12" at bounding box center [0, 0] width 0 height 0
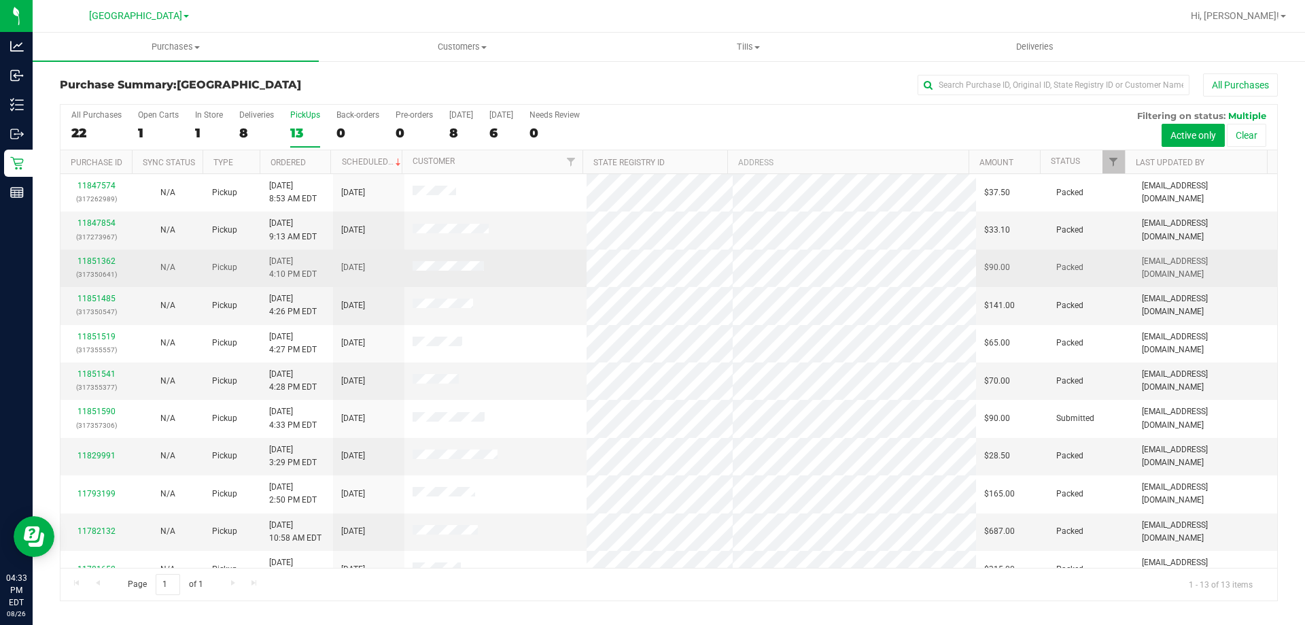
scroll to position [95, 0]
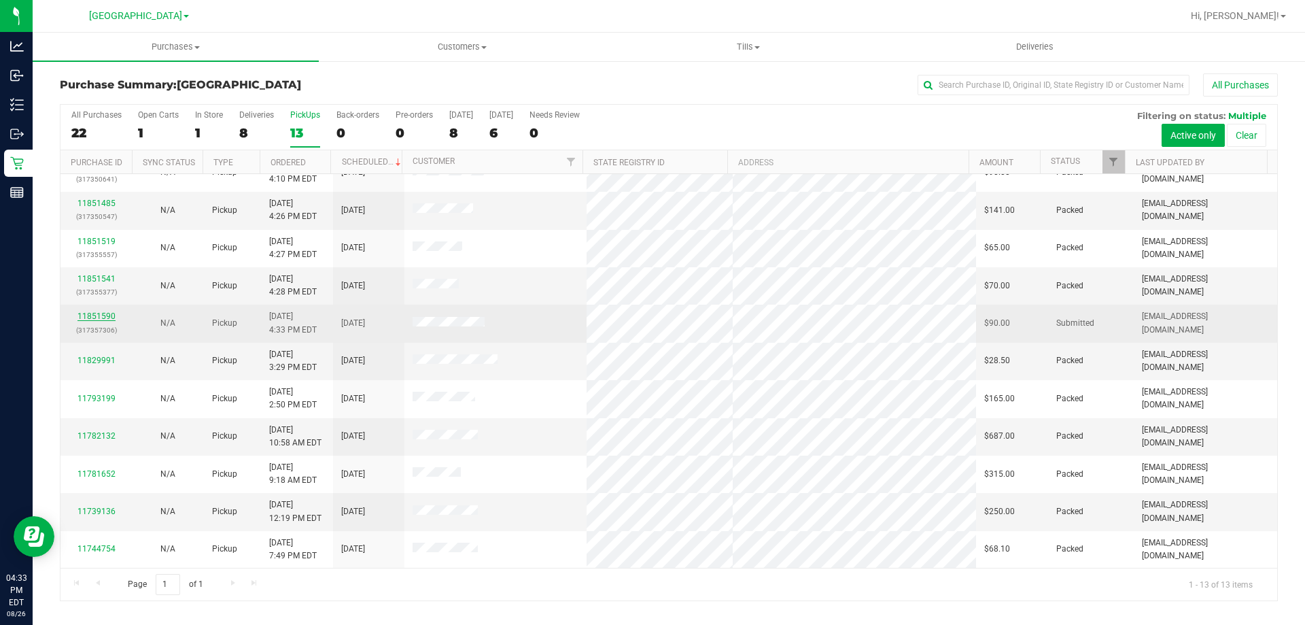
click at [105, 312] on link "11851590" at bounding box center [97, 316] width 38 height 10
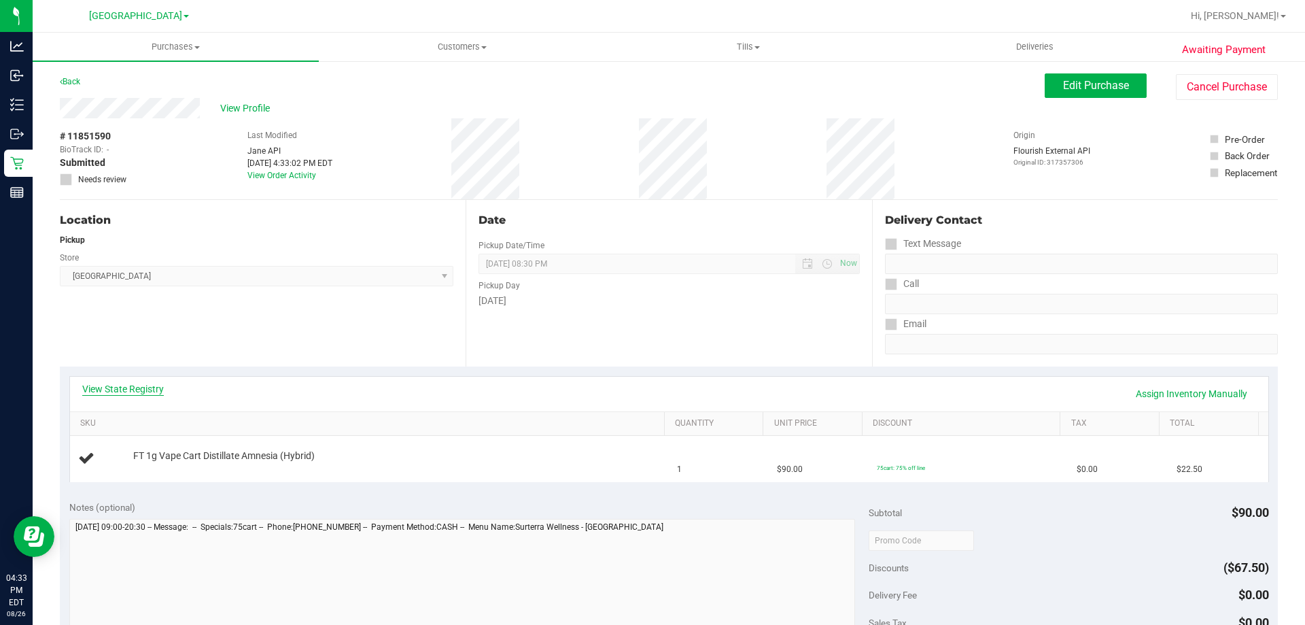
click at [156, 388] on link "View State Registry" at bounding box center [123, 389] width 82 height 14
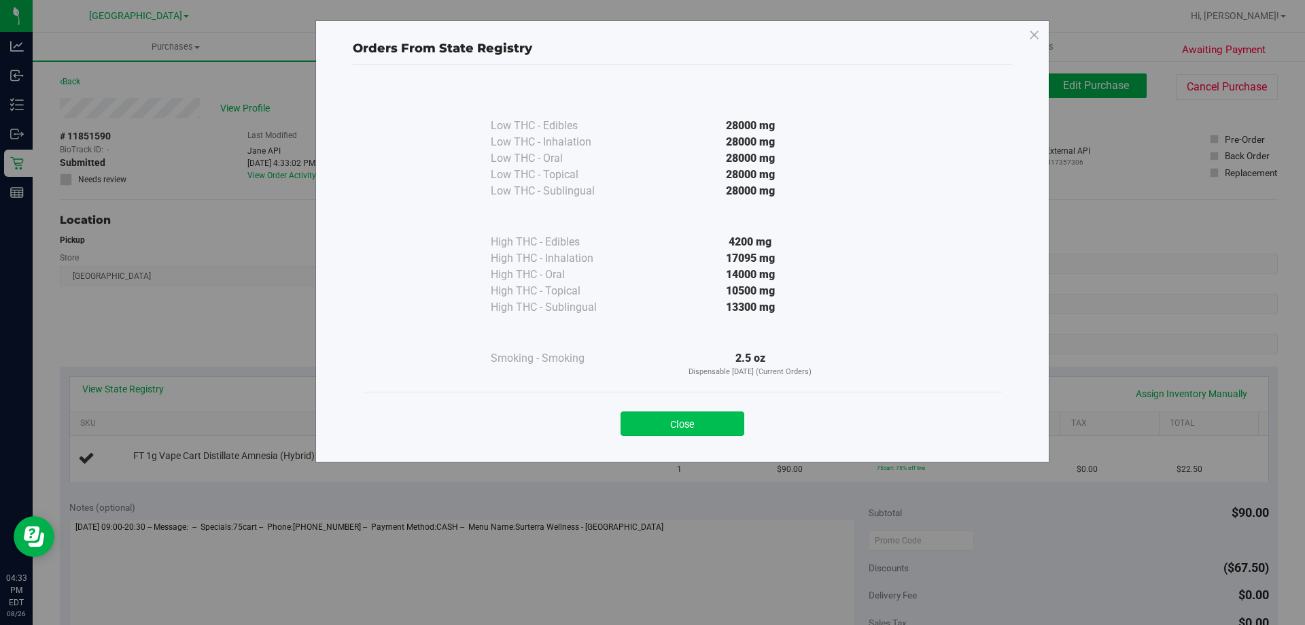
click at [644, 422] on button "Close" at bounding box center [683, 423] width 124 height 24
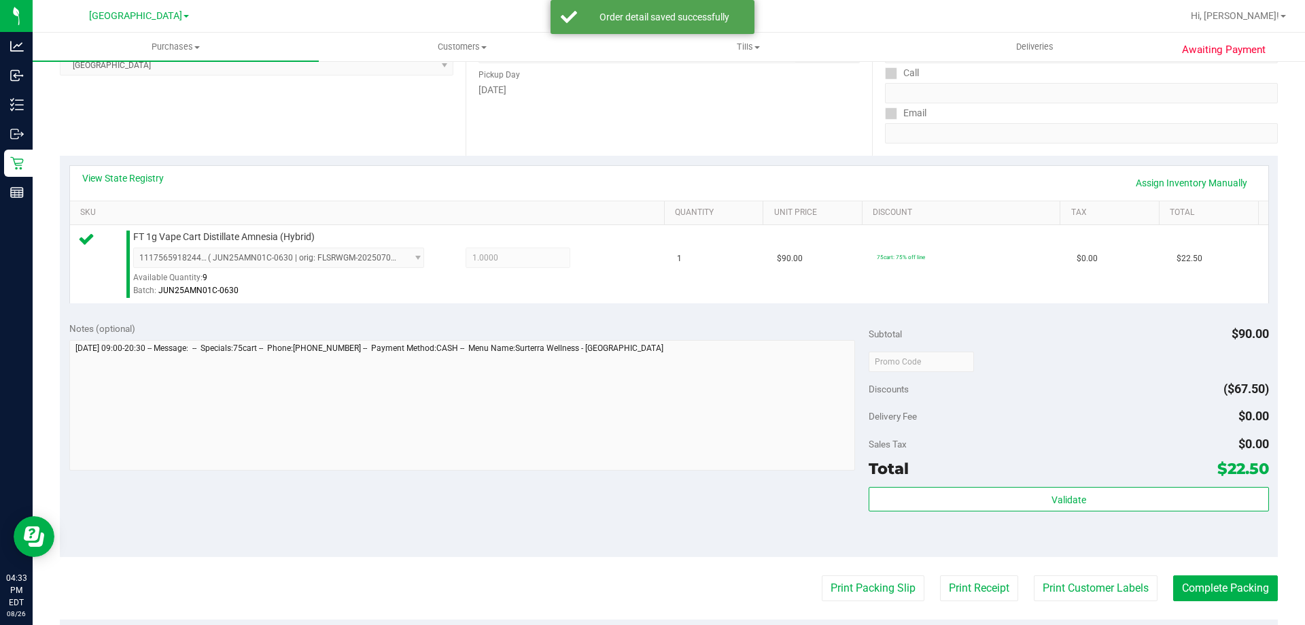
scroll to position [340, 0]
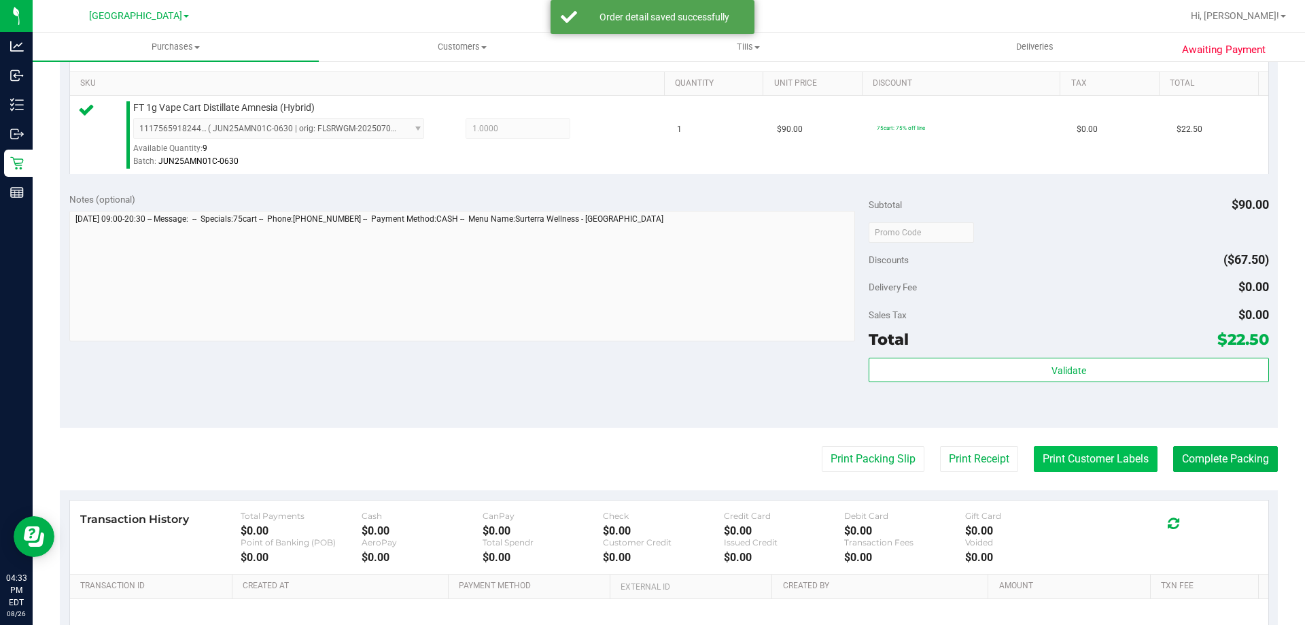
click at [1072, 460] on button "Print Customer Labels" at bounding box center [1096, 459] width 124 height 26
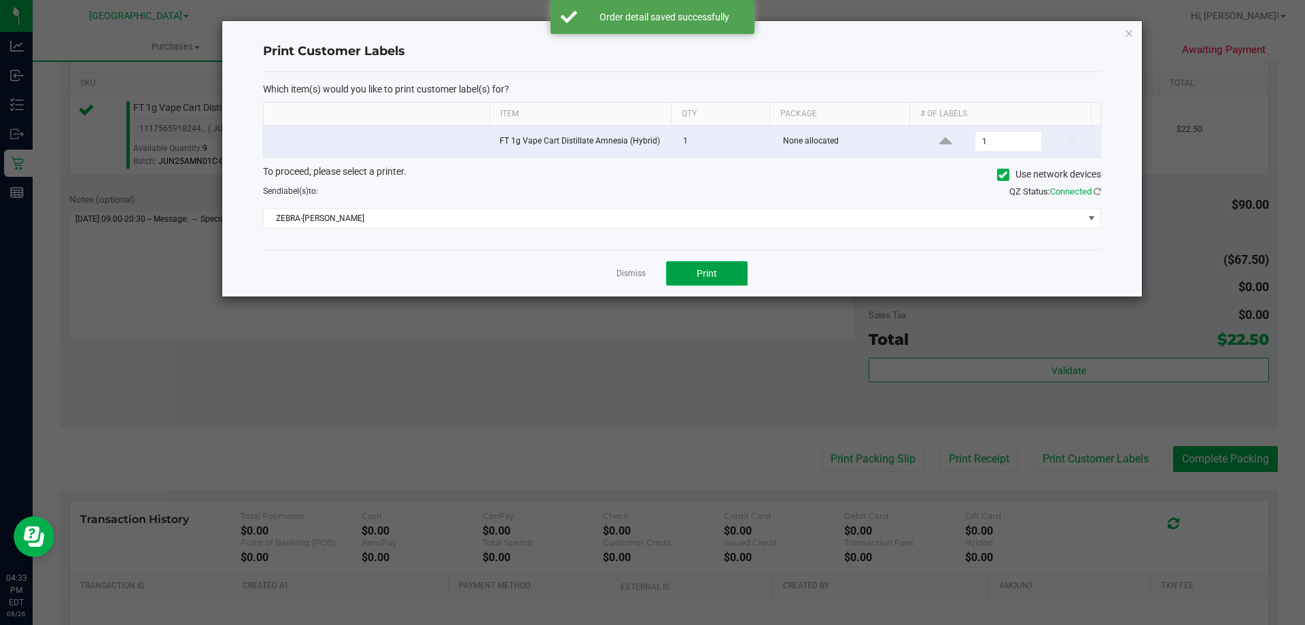
click at [724, 276] on button "Print" at bounding box center [707, 273] width 82 height 24
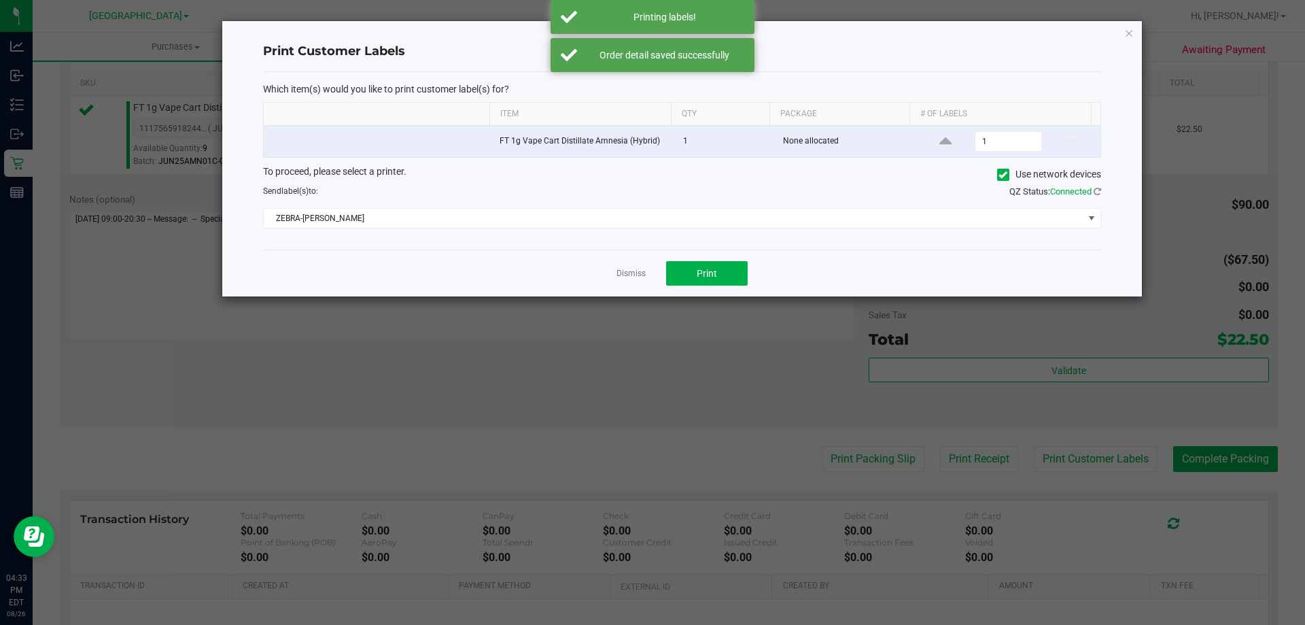
click at [594, 292] on div "Dismiss Print" at bounding box center [682, 273] width 838 height 47
click at [636, 273] on link "Dismiss" at bounding box center [631, 274] width 29 height 12
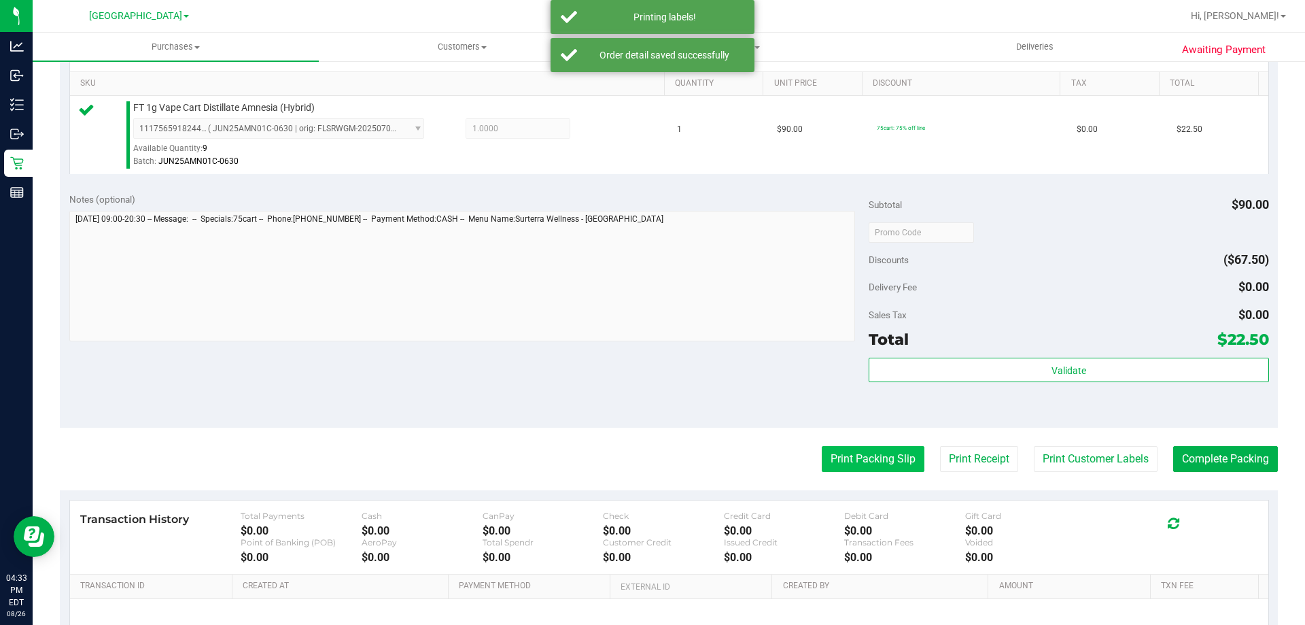
click at [831, 454] on button "Print Packing Slip" at bounding box center [873, 459] width 103 height 26
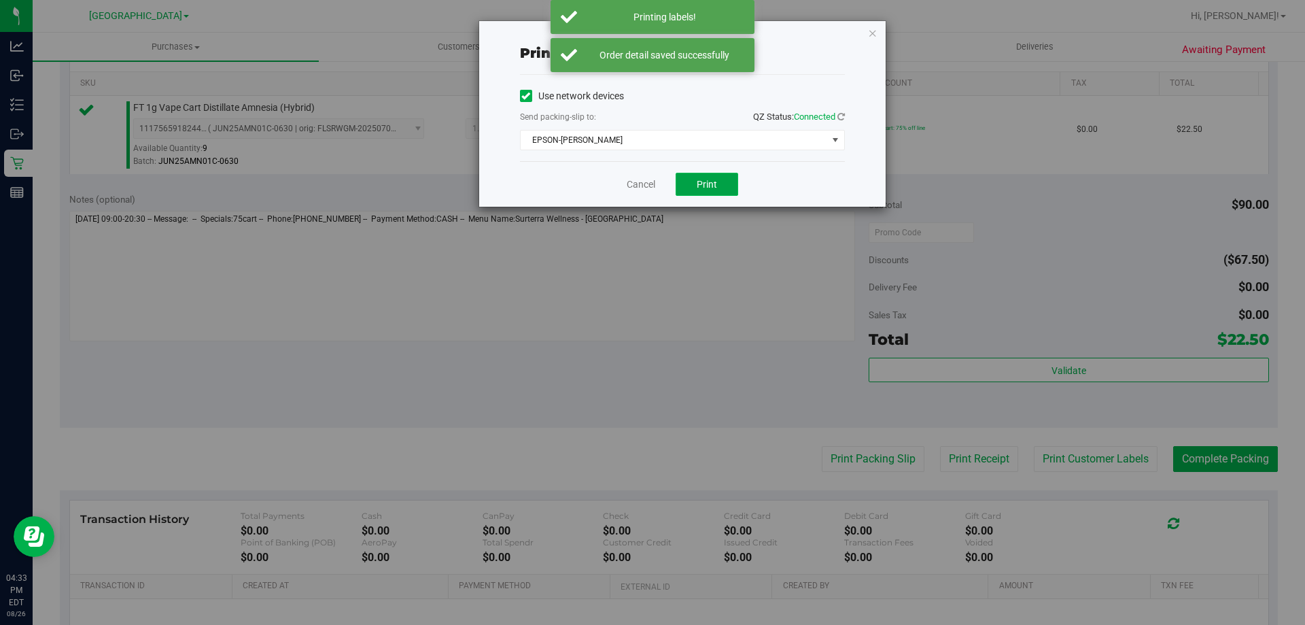
click at [719, 183] on button "Print" at bounding box center [707, 184] width 63 height 23
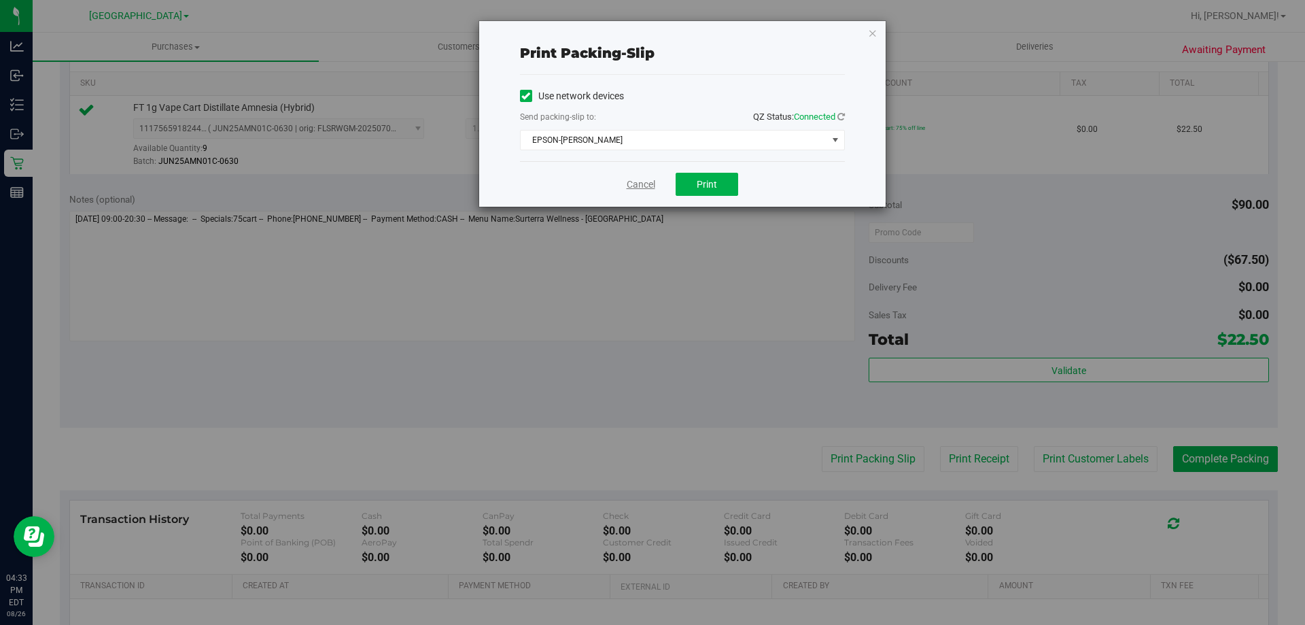
click at [644, 181] on link "Cancel" at bounding box center [641, 184] width 29 height 14
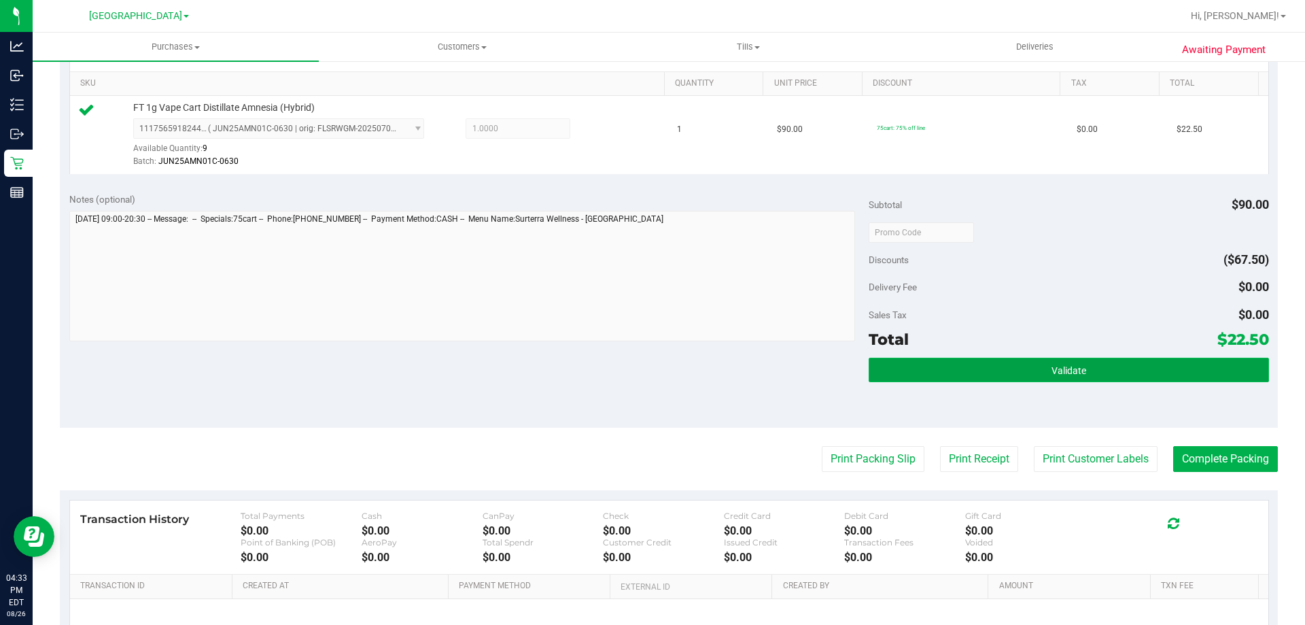
click at [927, 379] on button "Validate" at bounding box center [1069, 370] width 400 height 24
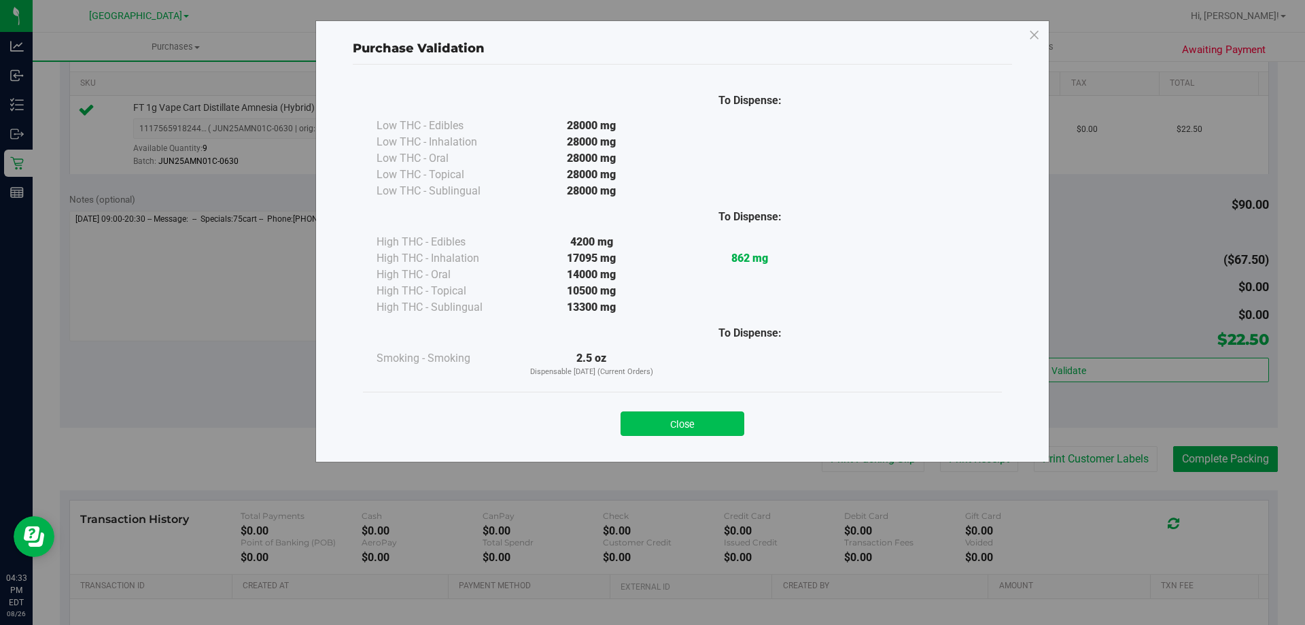
click at [678, 427] on button "Close" at bounding box center [683, 423] width 124 height 24
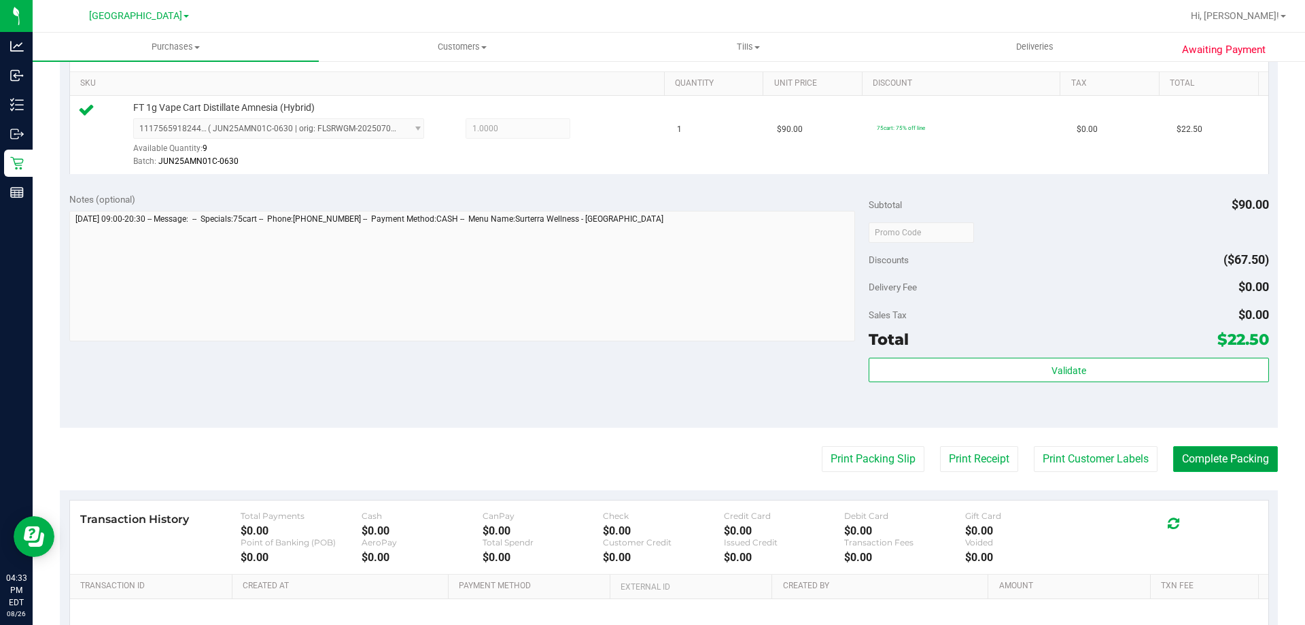
click at [1210, 468] on button "Complete Packing" at bounding box center [1225, 459] width 105 height 26
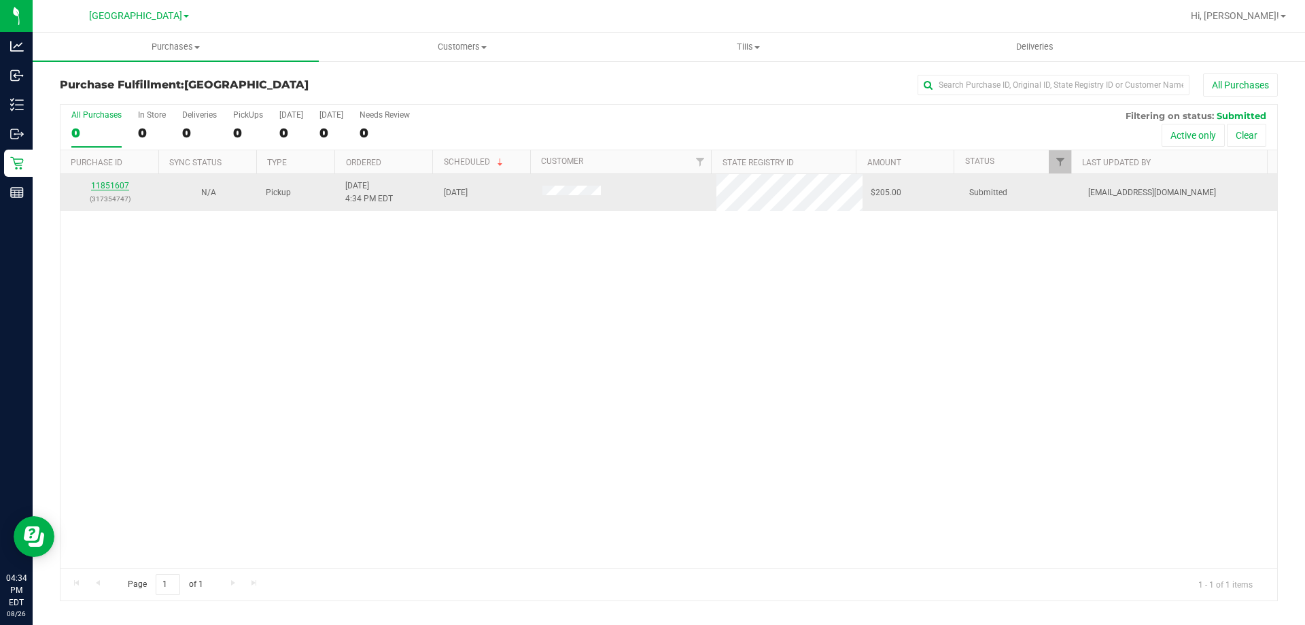
click at [122, 186] on link "11851607" at bounding box center [110, 186] width 38 height 10
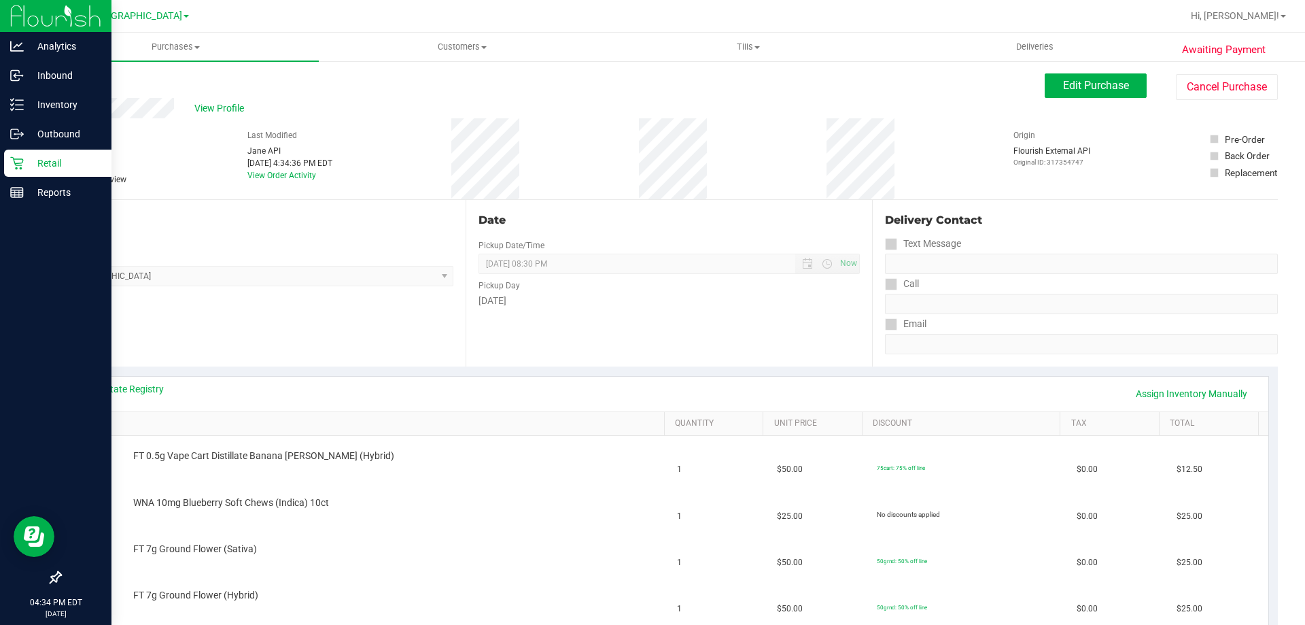
click at [20, 163] on icon at bounding box center [16, 163] width 13 height 13
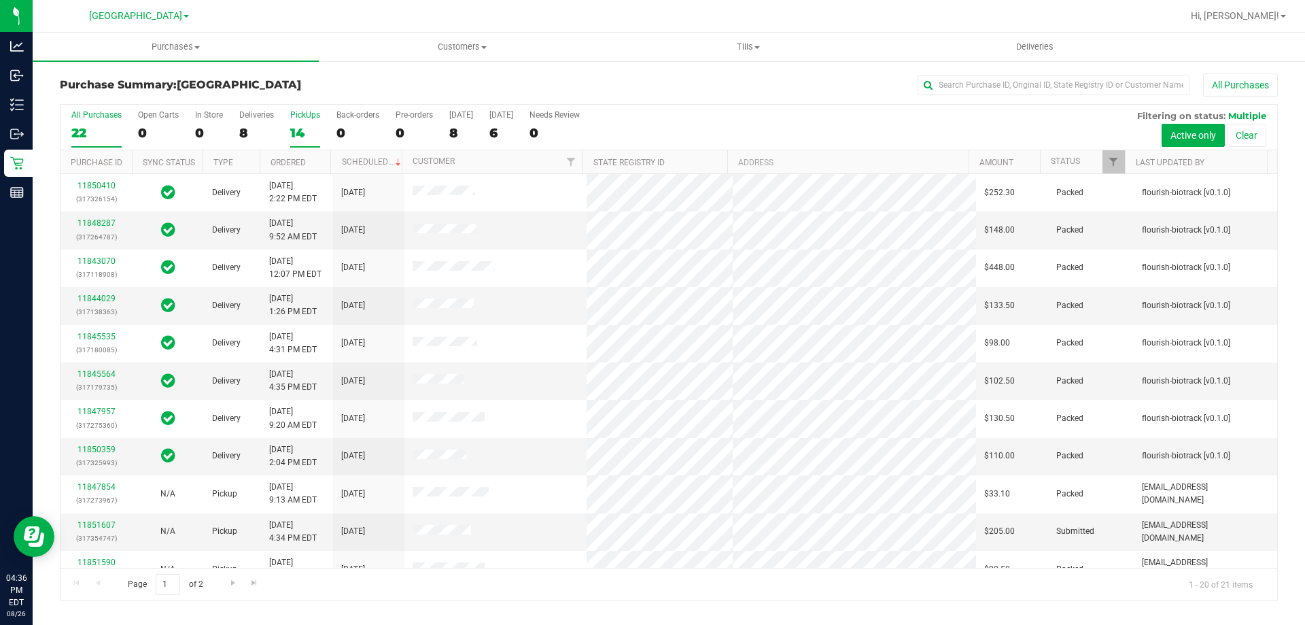
click at [290, 126] on div "14" at bounding box center [305, 133] width 30 height 16
click at [0, 0] on input "PickUps 14" at bounding box center [0, 0] width 0 height 0
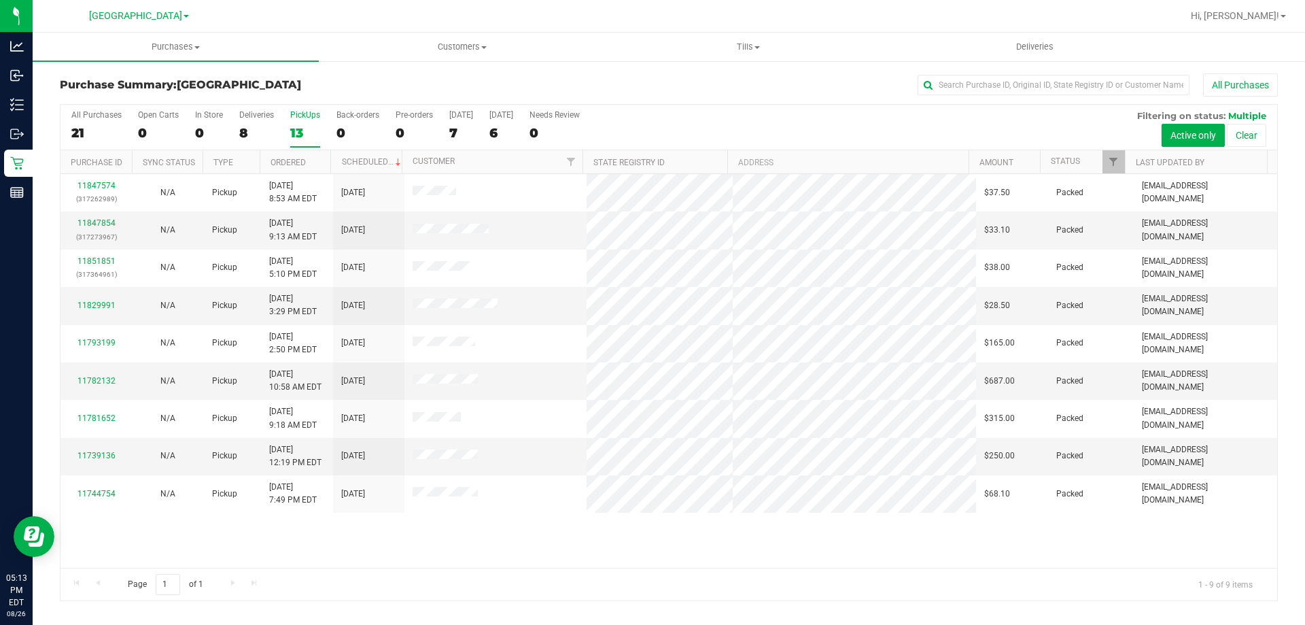
click at [518, 568] on div "Page 1 of 1 1 - 9 of 9 items" at bounding box center [669, 584] width 1217 height 33
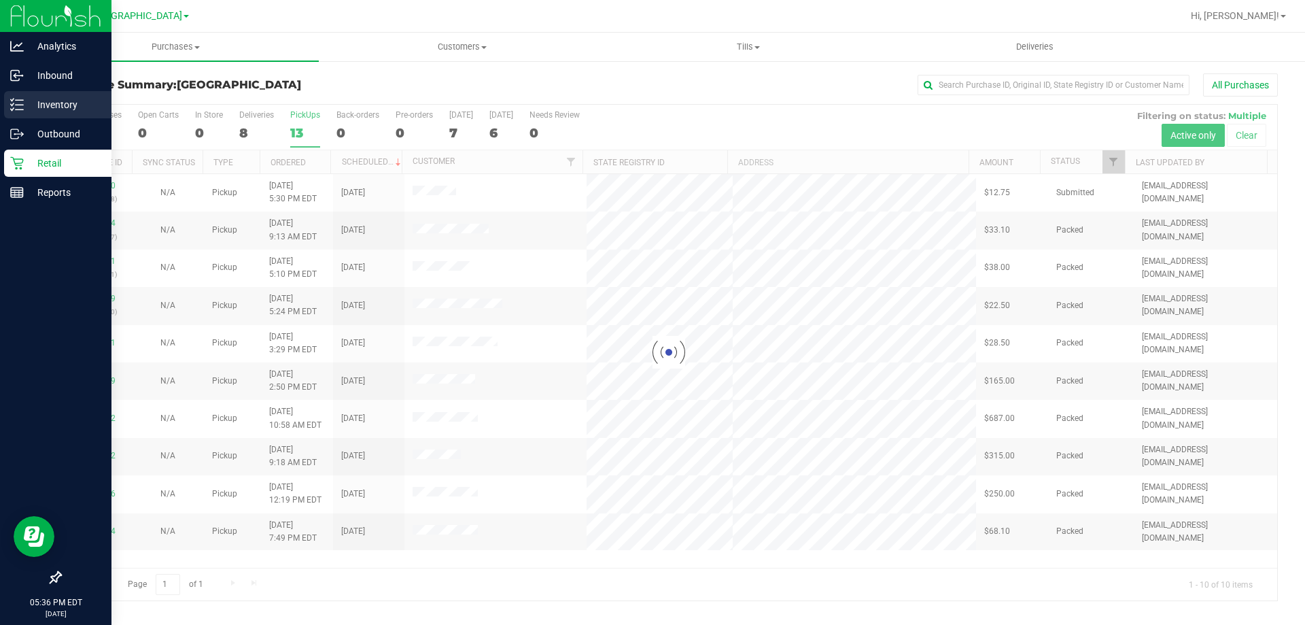
click at [14, 103] on icon at bounding box center [17, 105] width 14 height 14
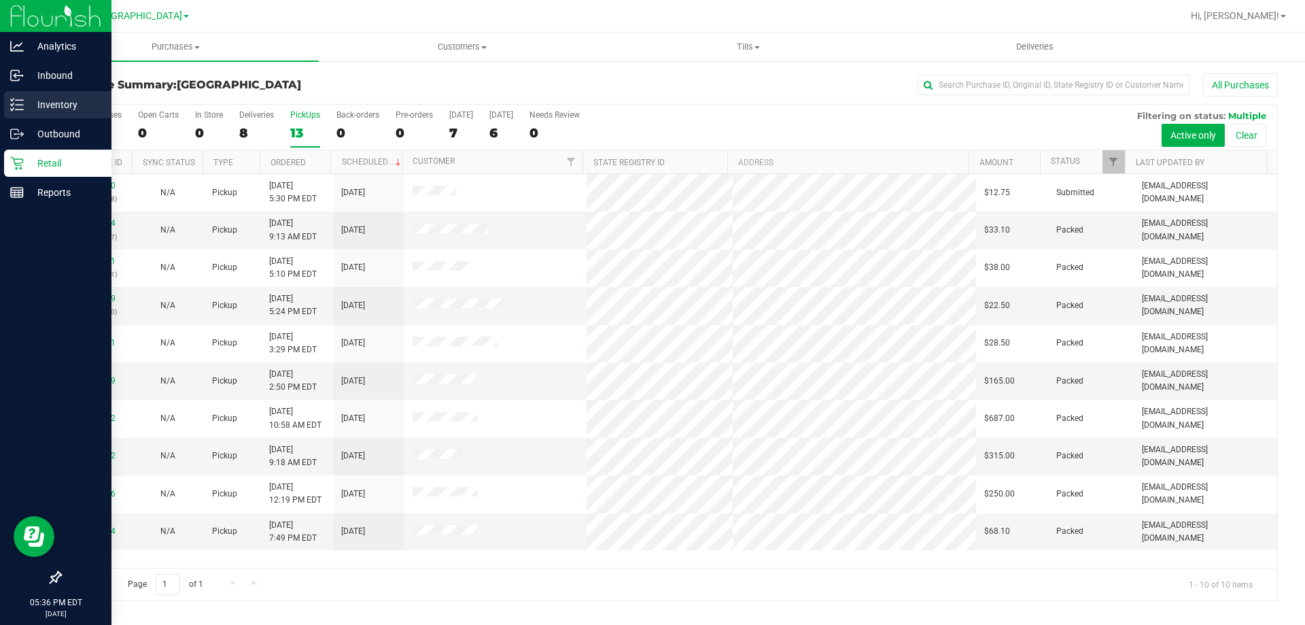
click at [68, 116] on div "Inventory" at bounding box center [57, 104] width 107 height 27
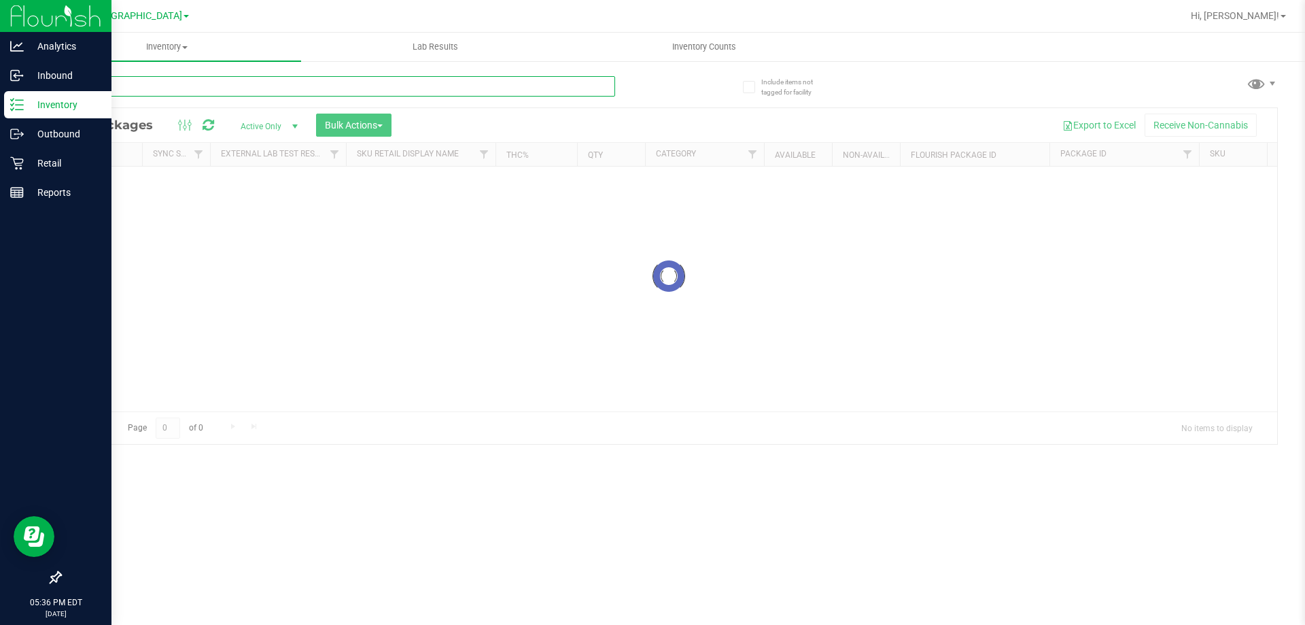
click at [303, 86] on input "text" at bounding box center [337, 86] width 555 height 20
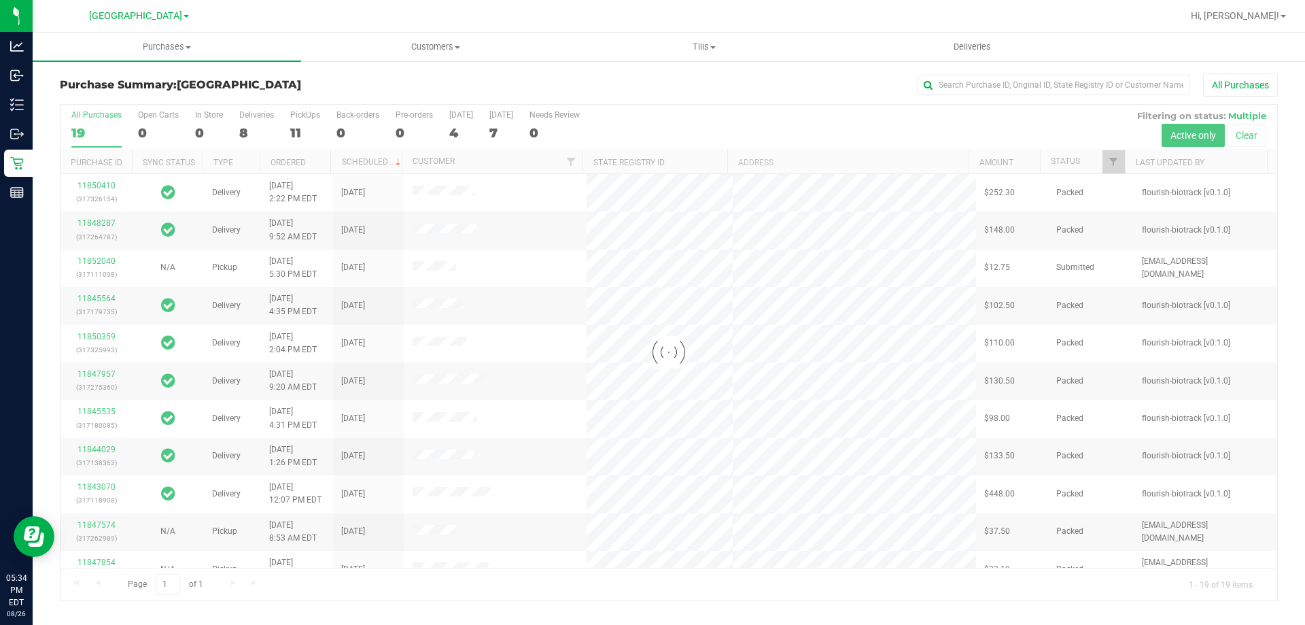
click at [418, 299] on div at bounding box center [669, 353] width 1217 height 496
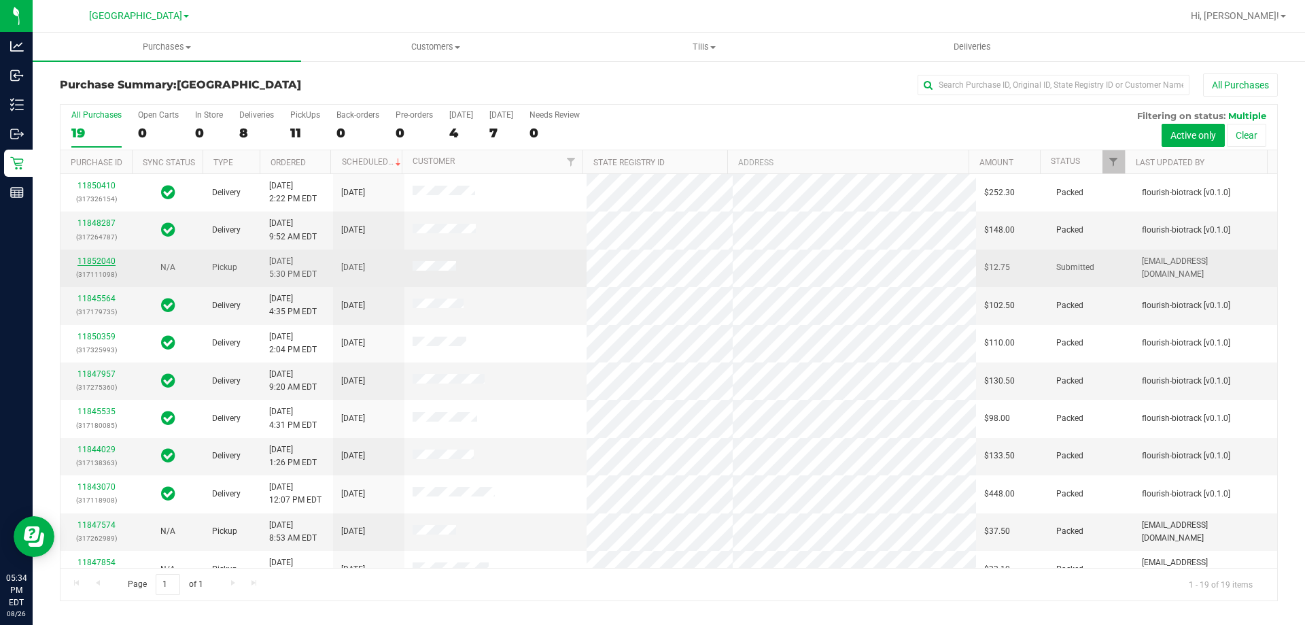
click at [87, 258] on link "11852040" at bounding box center [97, 261] width 38 height 10
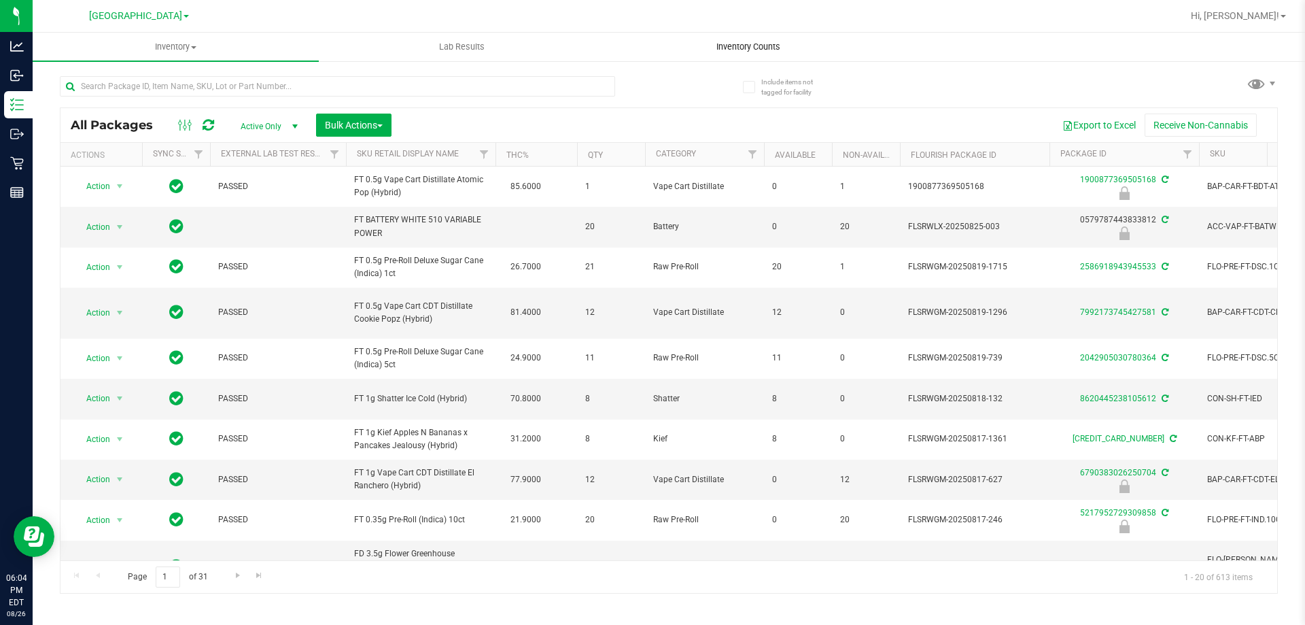
click at [770, 48] on span "Inventory Counts" at bounding box center [748, 47] width 101 height 12
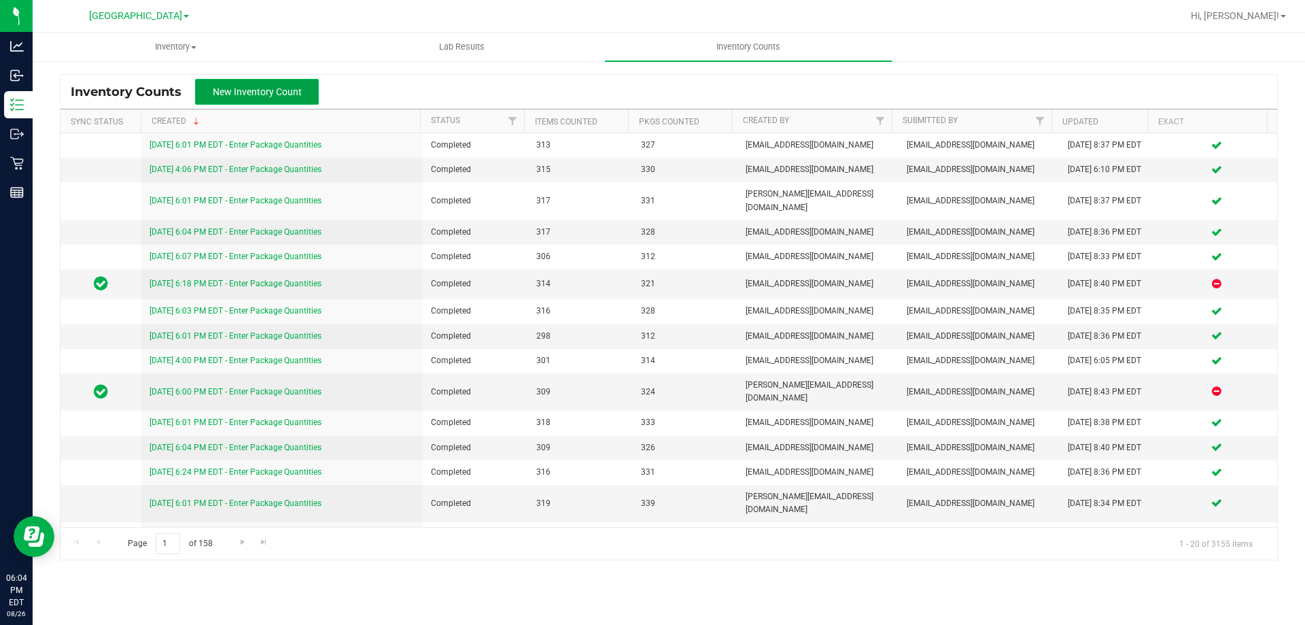
click at [294, 80] on button "New Inventory Count" at bounding box center [257, 92] width 124 height 26
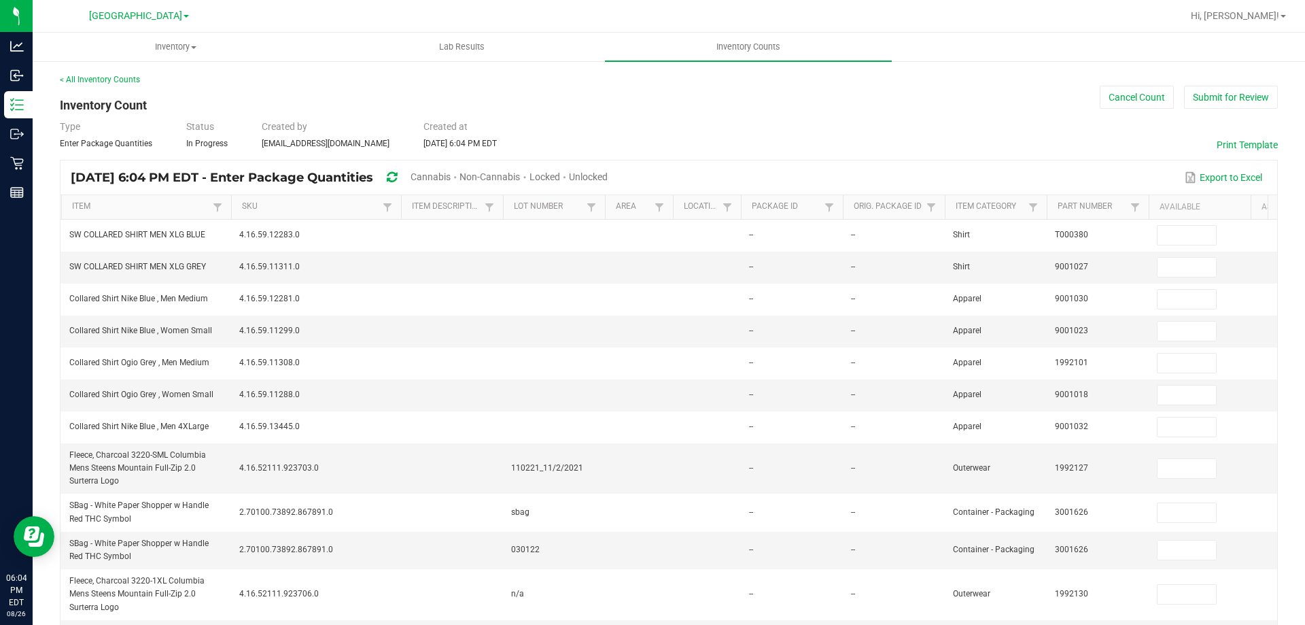
click at [608, 175] on span "Unlocked" at bounding box center [588, 176] width 39 height 11
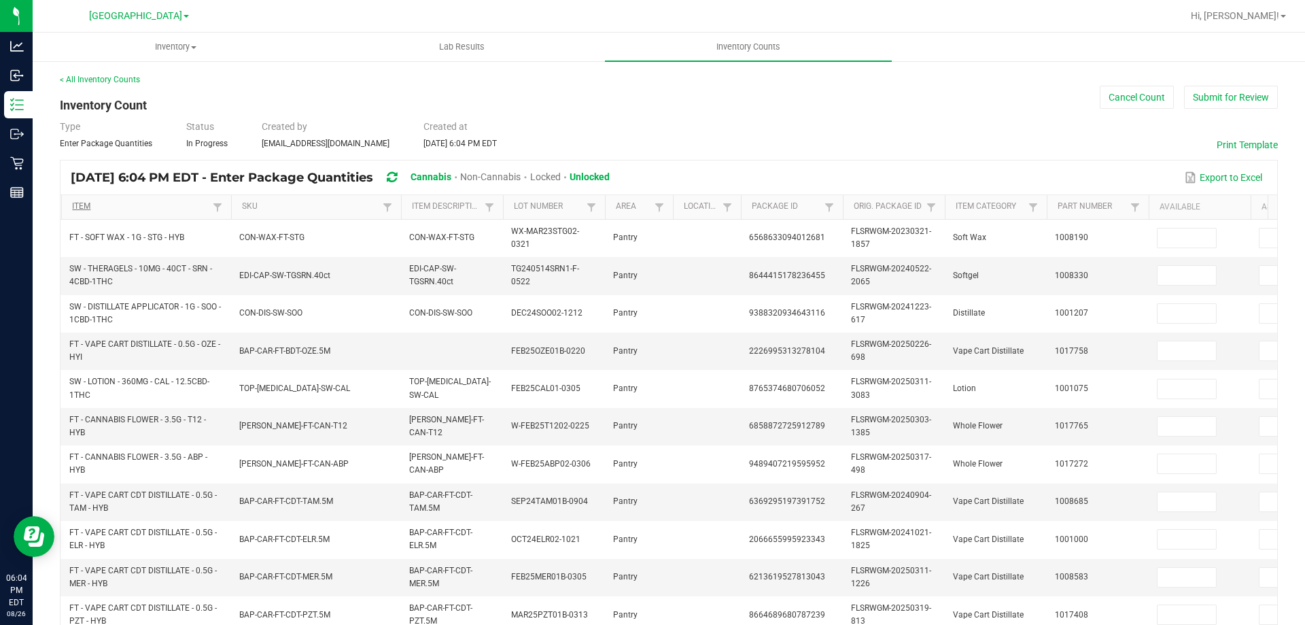
click at [177, 203] on link "Item" at bounding box center [140, 206] width 137 height 11
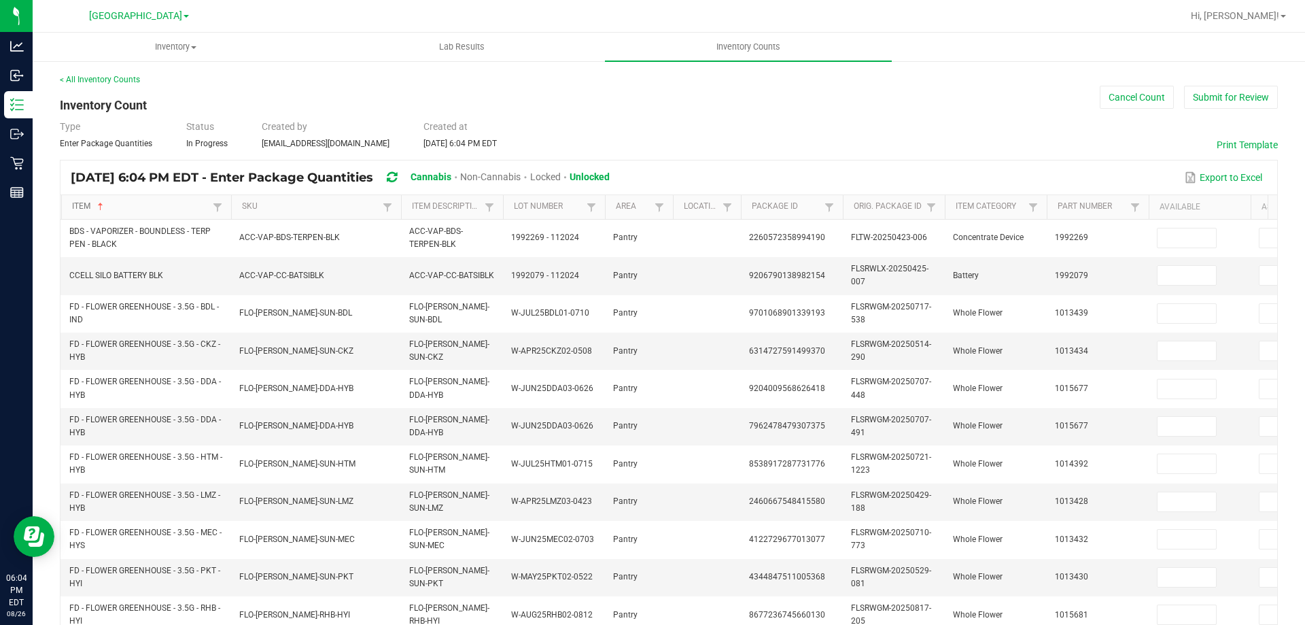
click at [164, 205] on link "Item" at bounding box center [140, 206] width 137 height 11
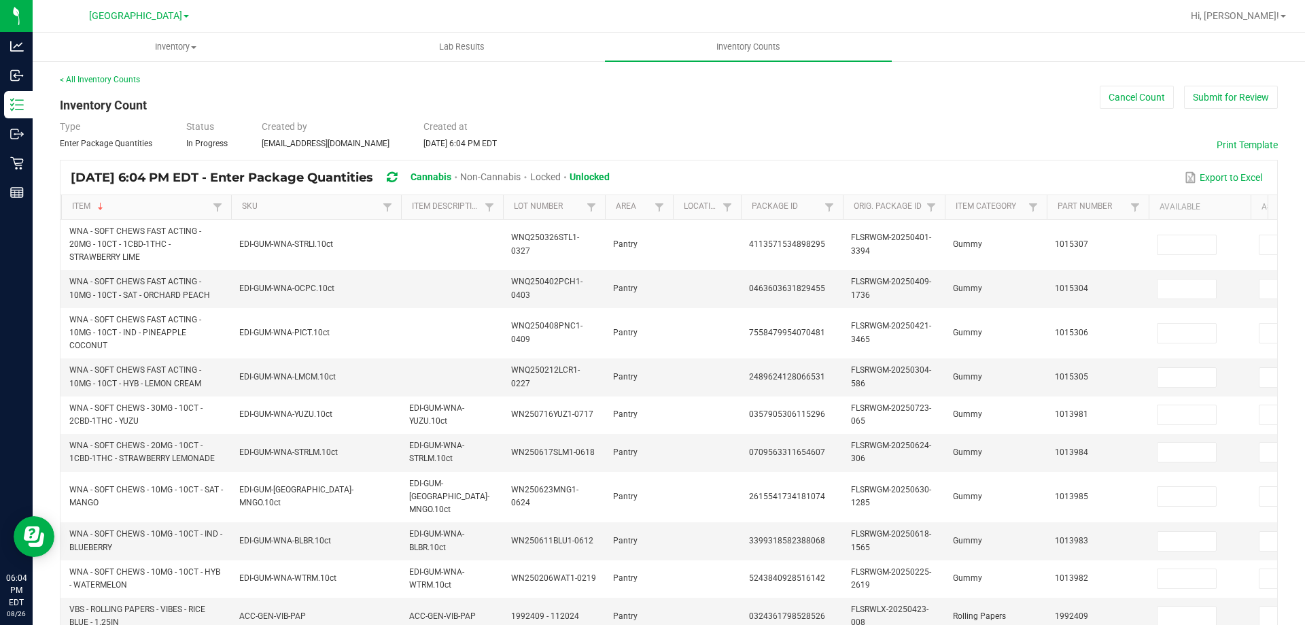
click at [610, 178] on span "Unlocked" at bounding box center [590, 176] width 40 height 11
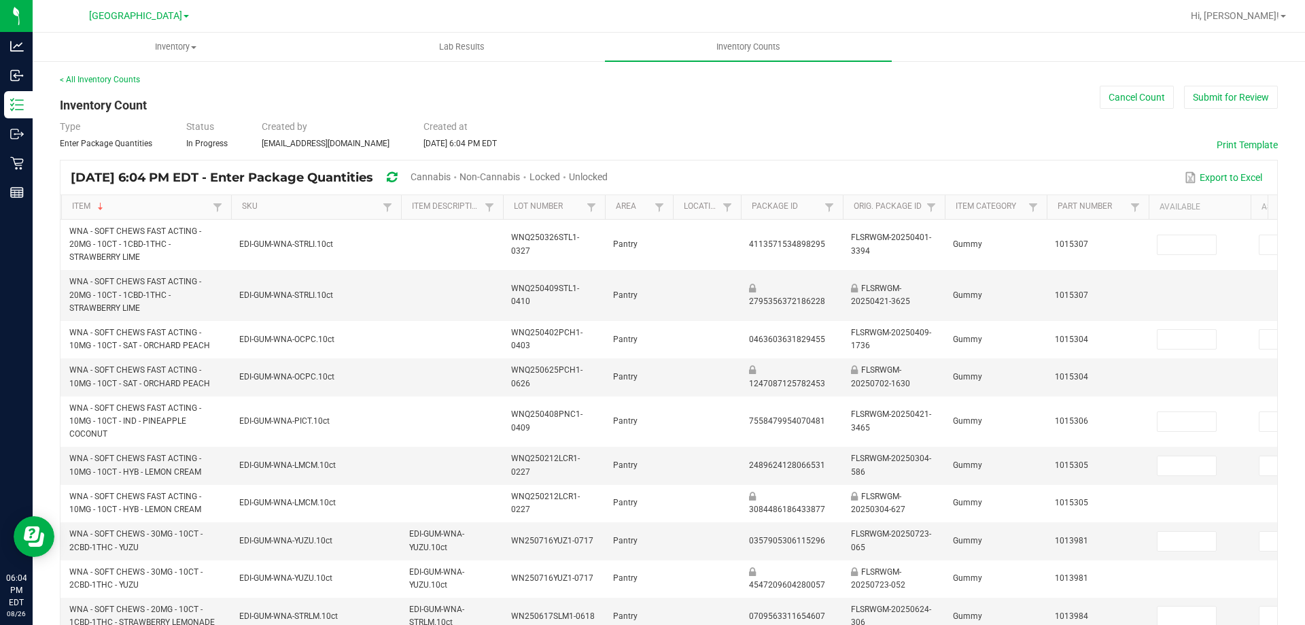
click at [608, 176] on span "Unlocked" at bounding box center [588, 176] width 39 height 11
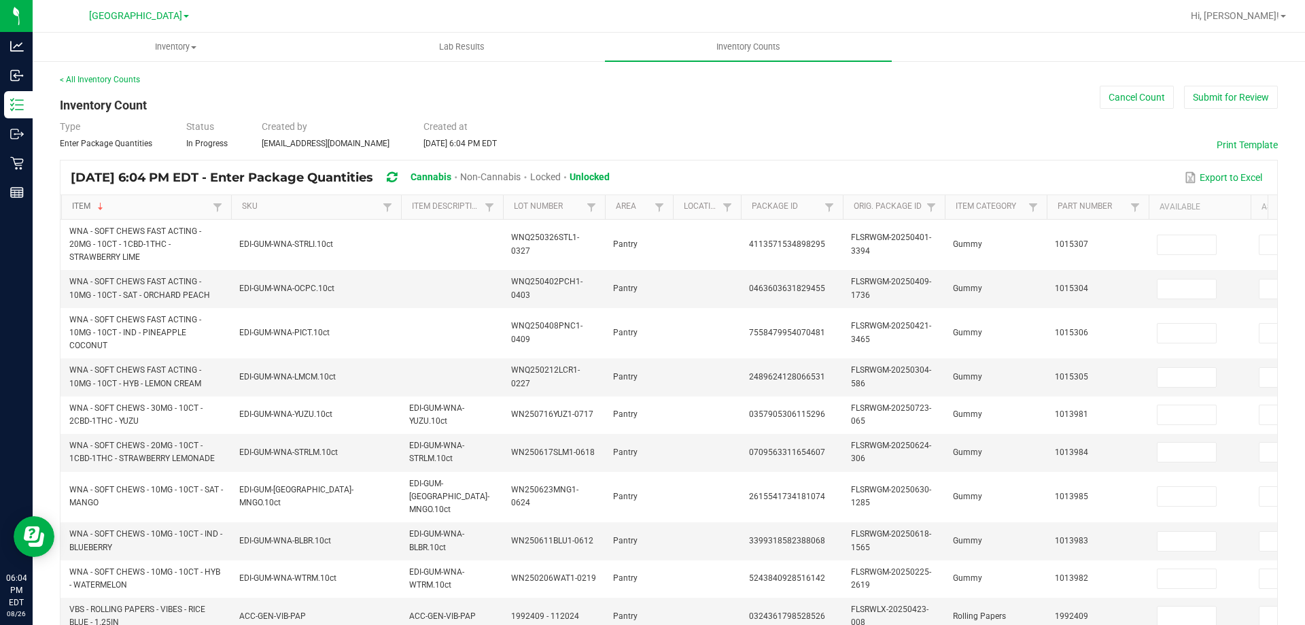
click at [148, 206] on link "Item" at bounding box center [140, 206] width 137 height 11
click at [150, 206] on link "Item" at bounding box center [140, 206] width 137 height 11
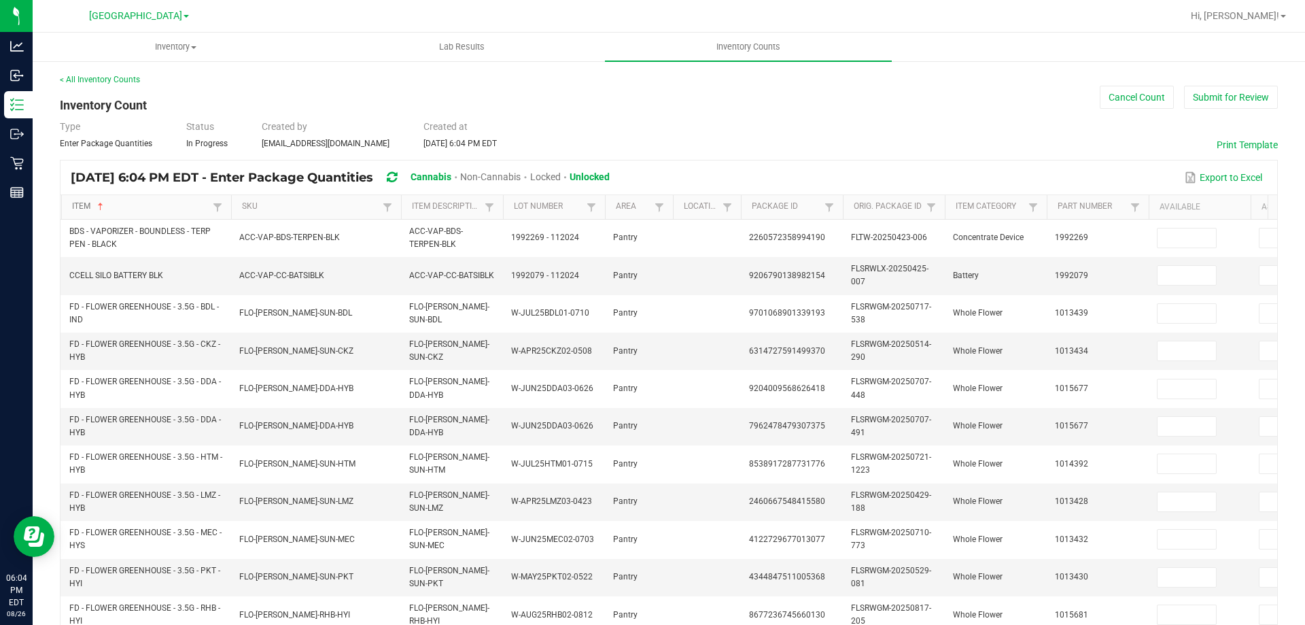
click at [169, 207] on link "Item" at bounding box center [140, 206] width 137 height 11
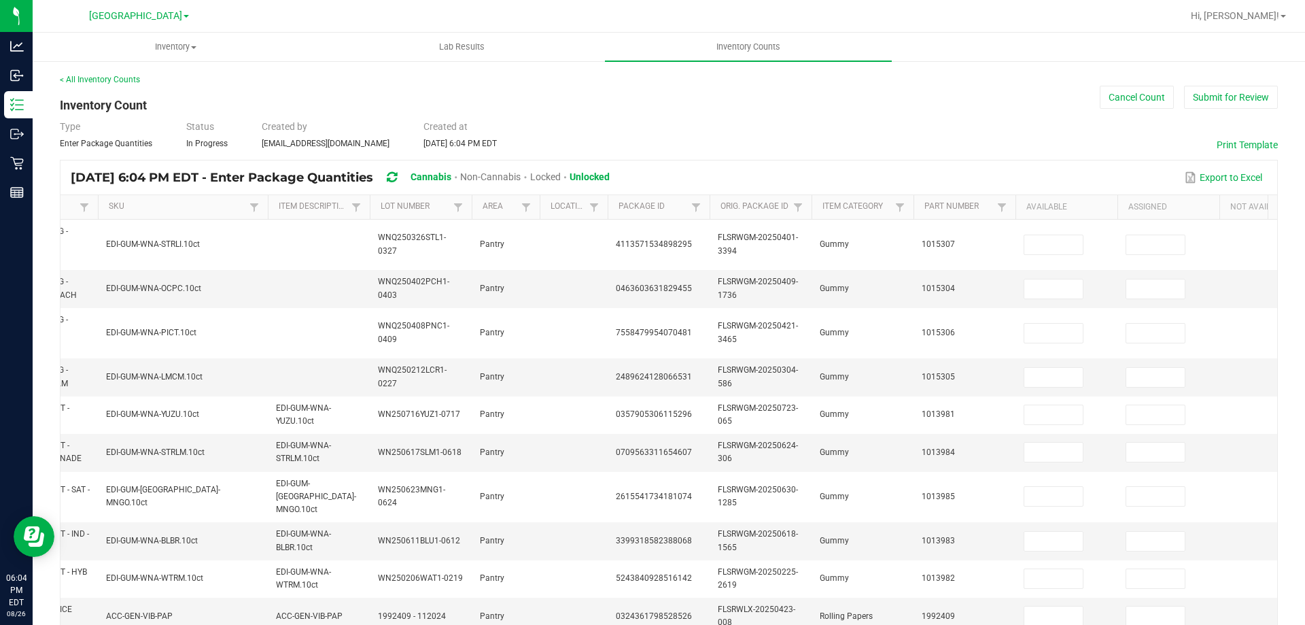
scroll to position [0, 197]
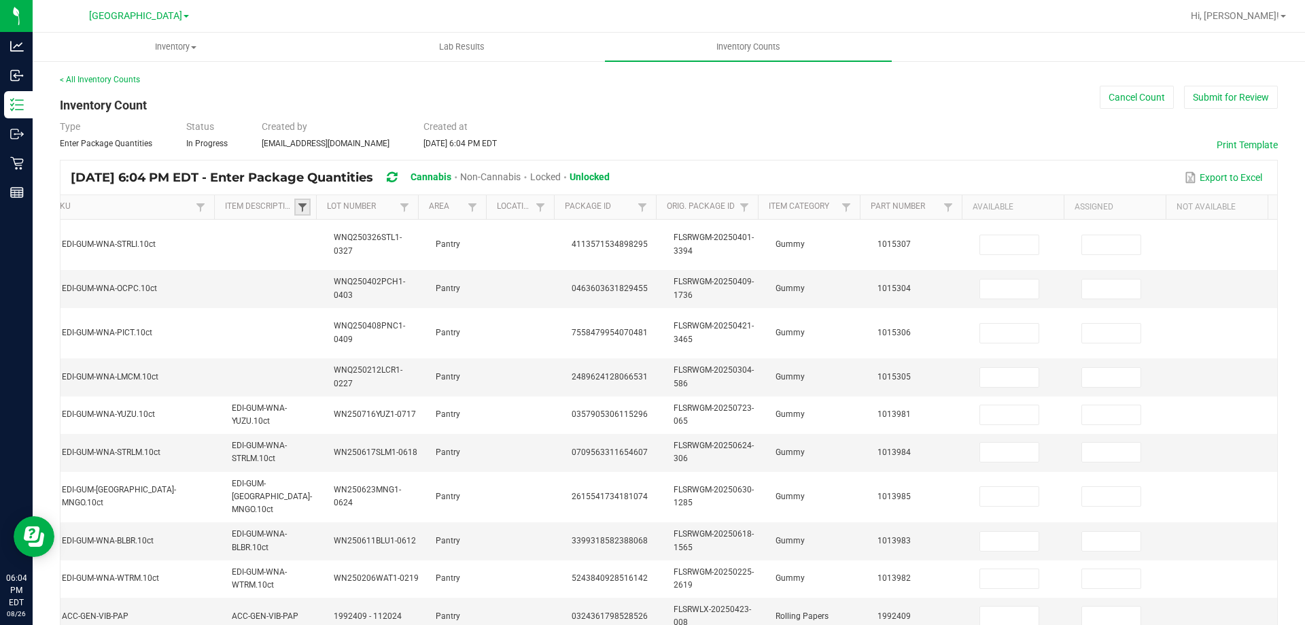
click at [297, 207] on span at bounding box center [302, 207] width 11 height 11
click at [246, 296] on td at bounding box center [275, 288] width 102 height 37
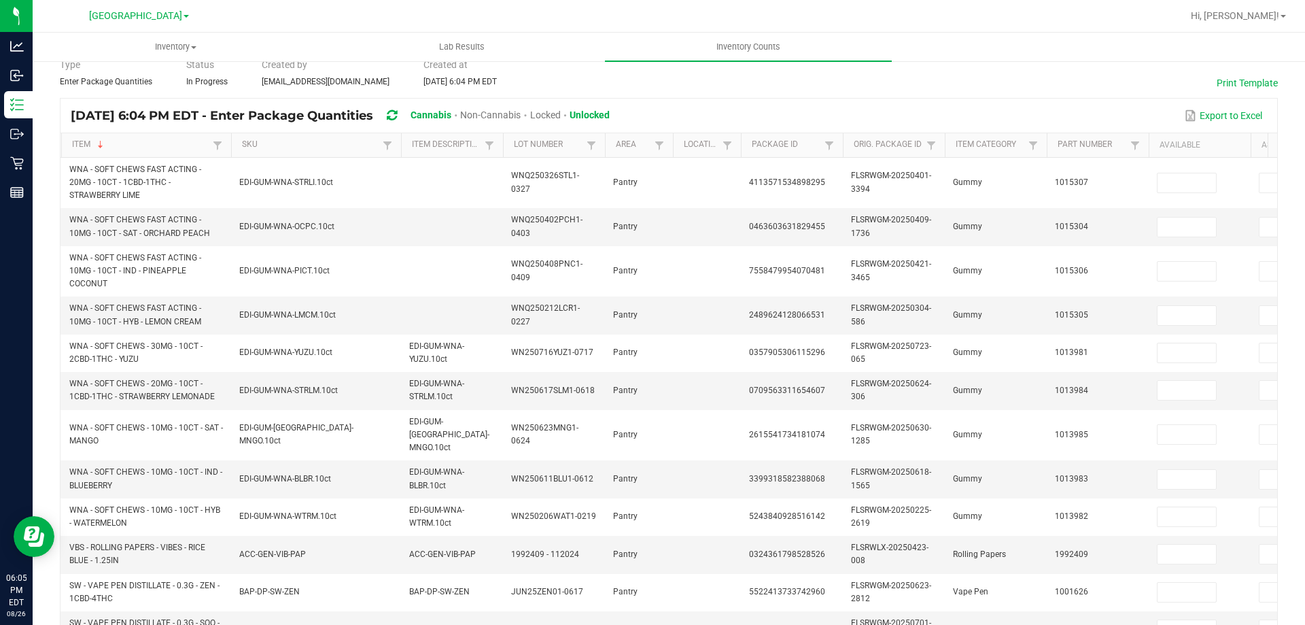
scroll to position [0, 0]
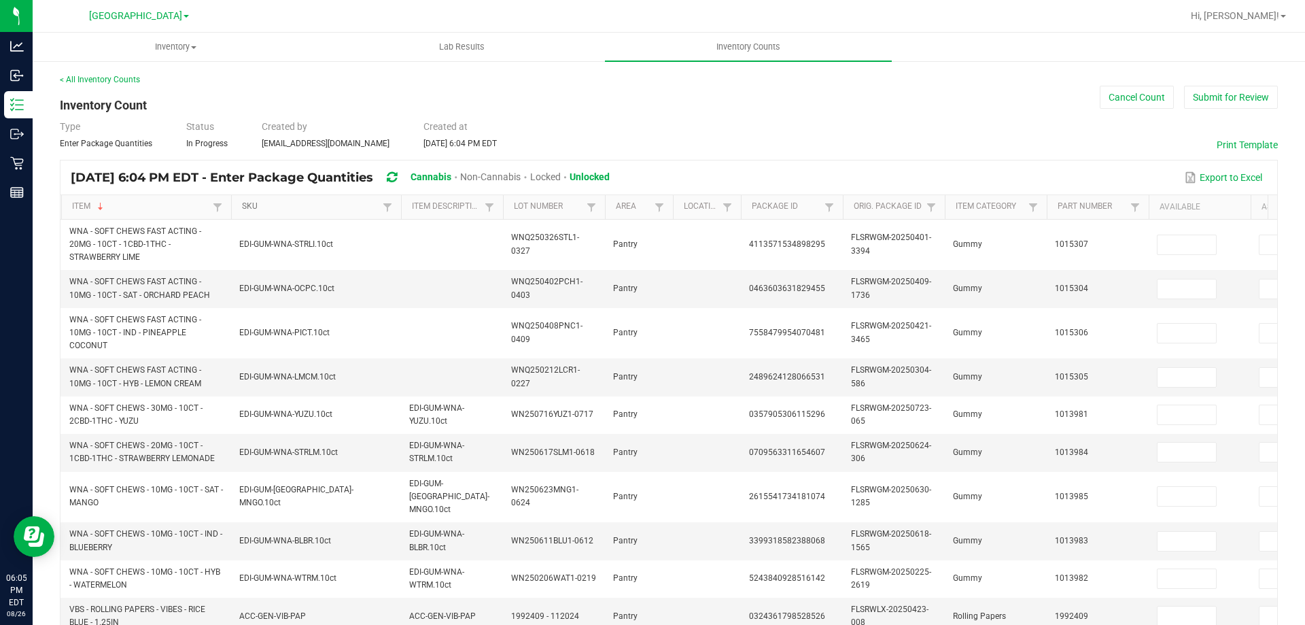
click at [285, 209] on link "SKU" at bounding box center [310, 206] width 137 height 11
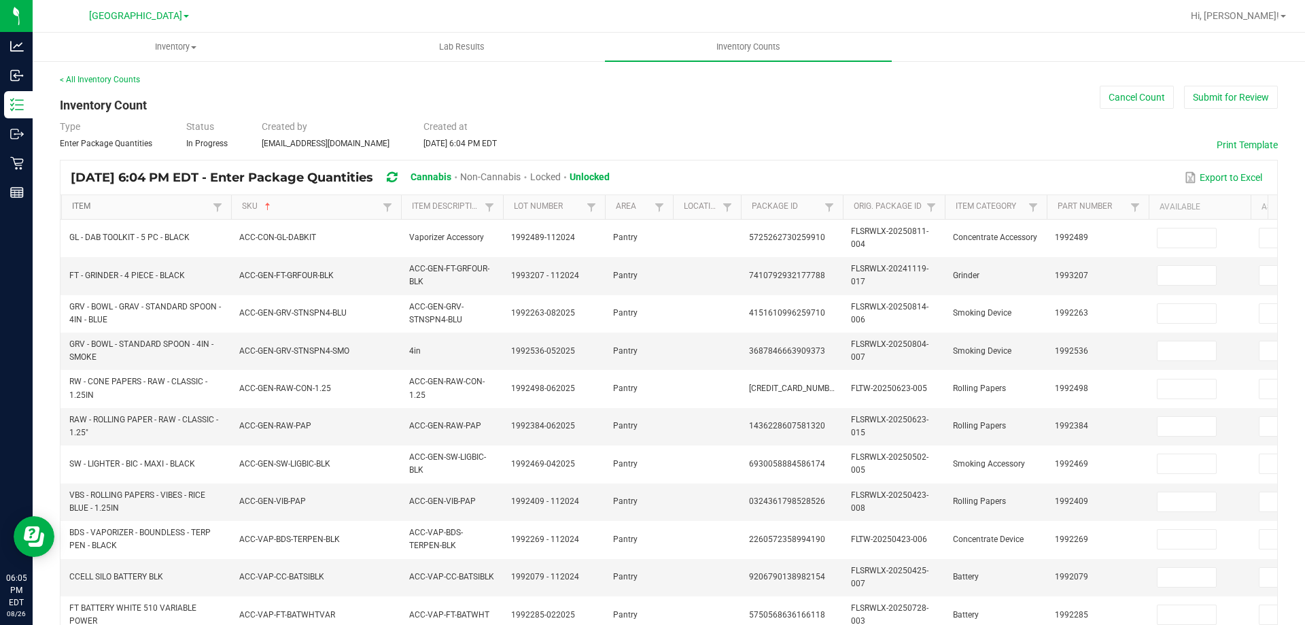
click at [131, 206] on link "Item" at bounding box center [140, 206] width 137 height 11
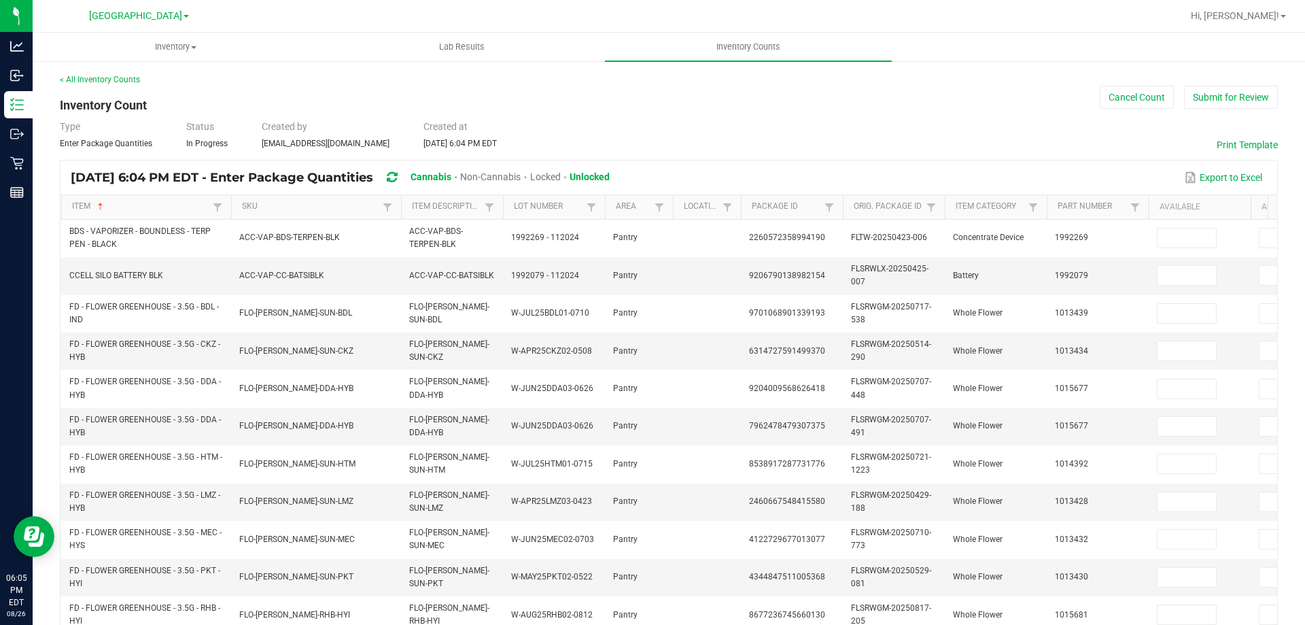
drag, startPoint x: 355, startPoint y: 202, endPoint x: 334, endPoint y: 201, distance: 21.1
click at [334, 201] on th "SKU Not Sorted" at bounding box center [316, 207] width 170 height 24
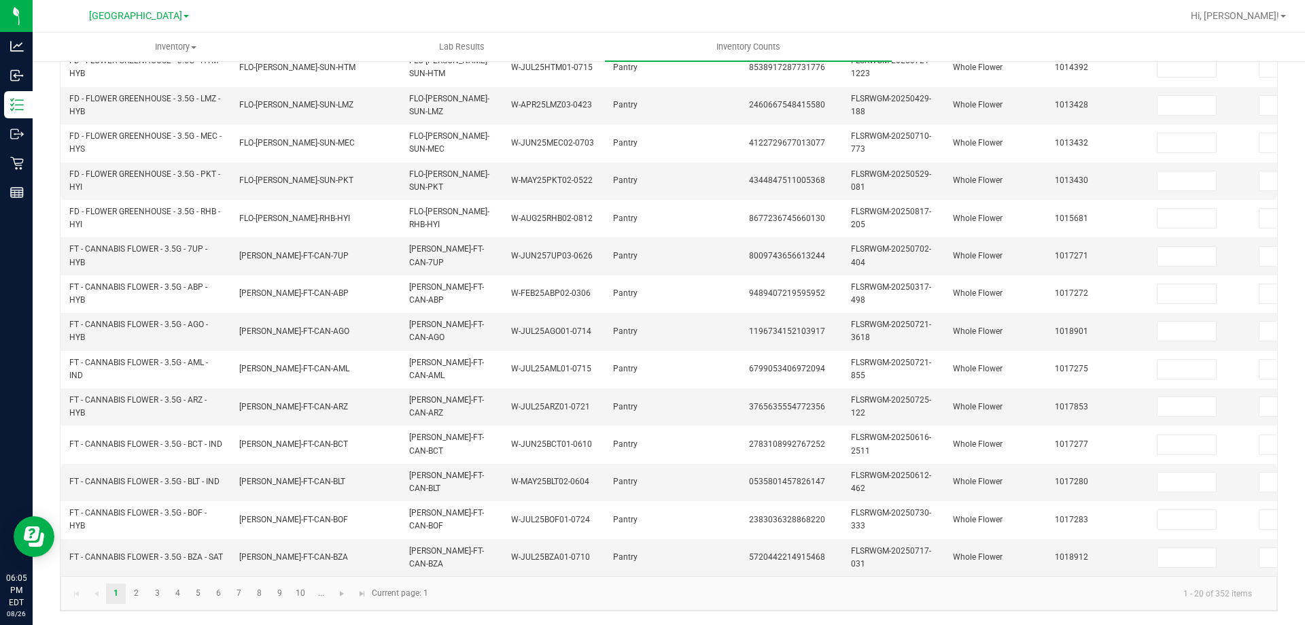
scroll to position [0, 68]
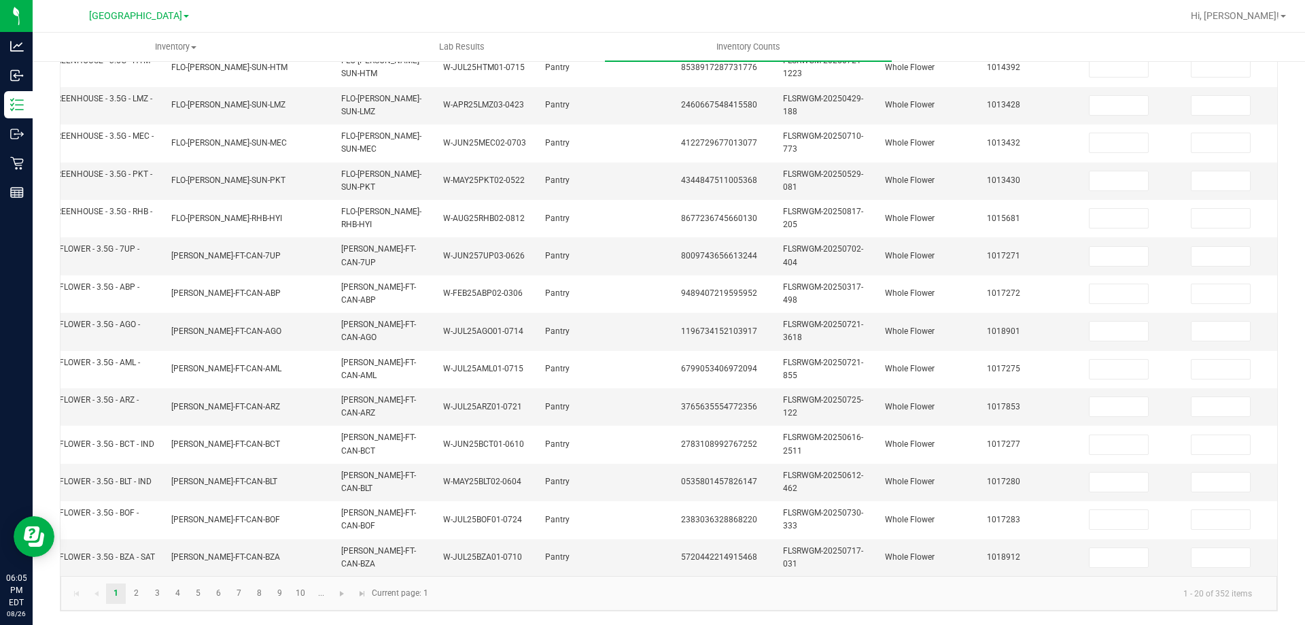
click at [1266, 609] on kendo-pager "1 2 3 4 5 6 7 8 9 10 ... 1 - 20 of 352 items Current page: 1" at bounding box center [669, 593] width 1217 height 35
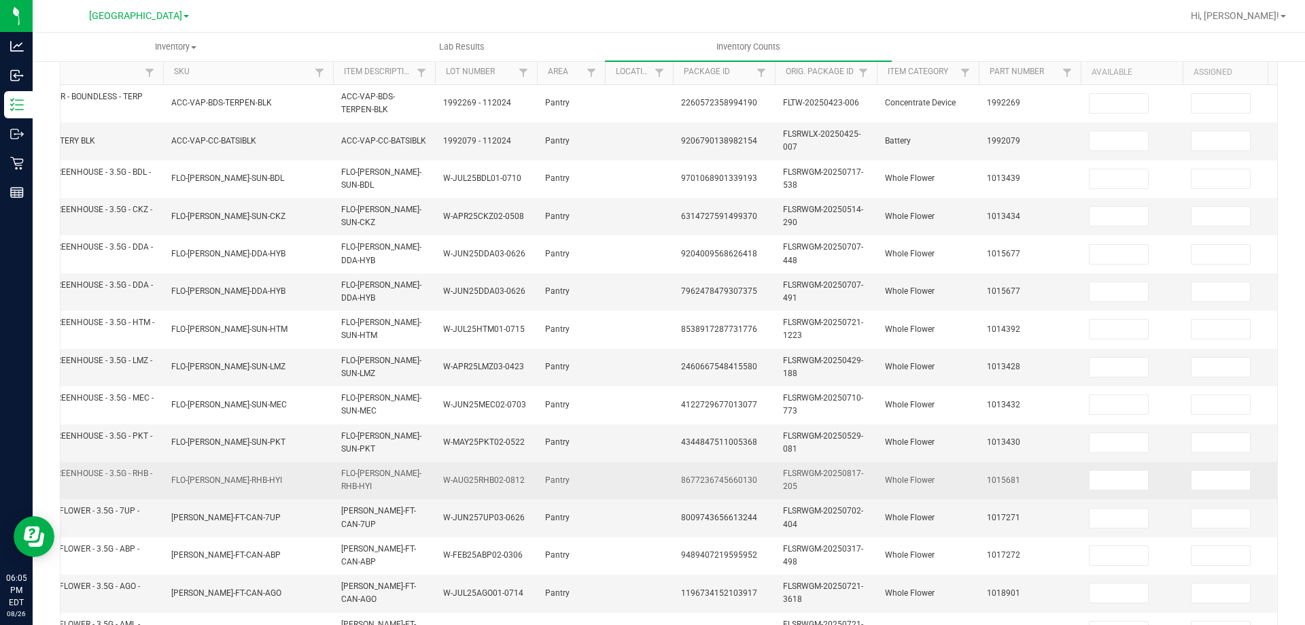
scroll to position [0, 0]
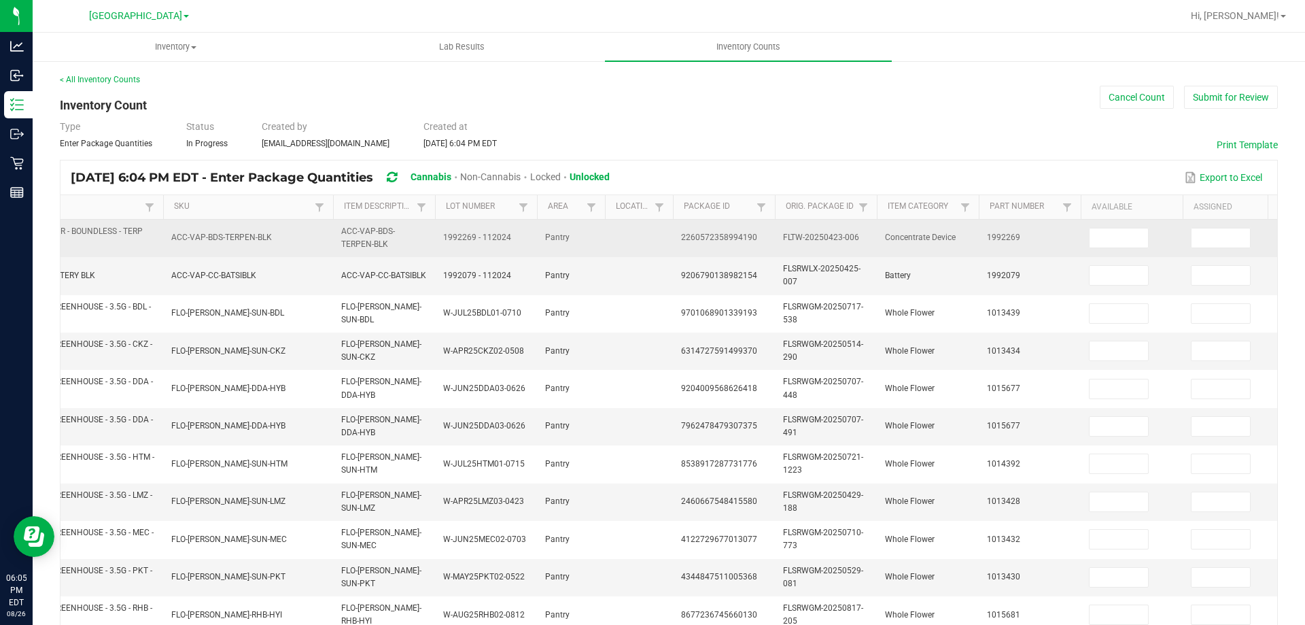
click at [139, 229] on span "BDS - VAPORIZER - BOUNDLESS - TERP PEN - BLACK" at bounding box center [71, 237] width 141 height 22
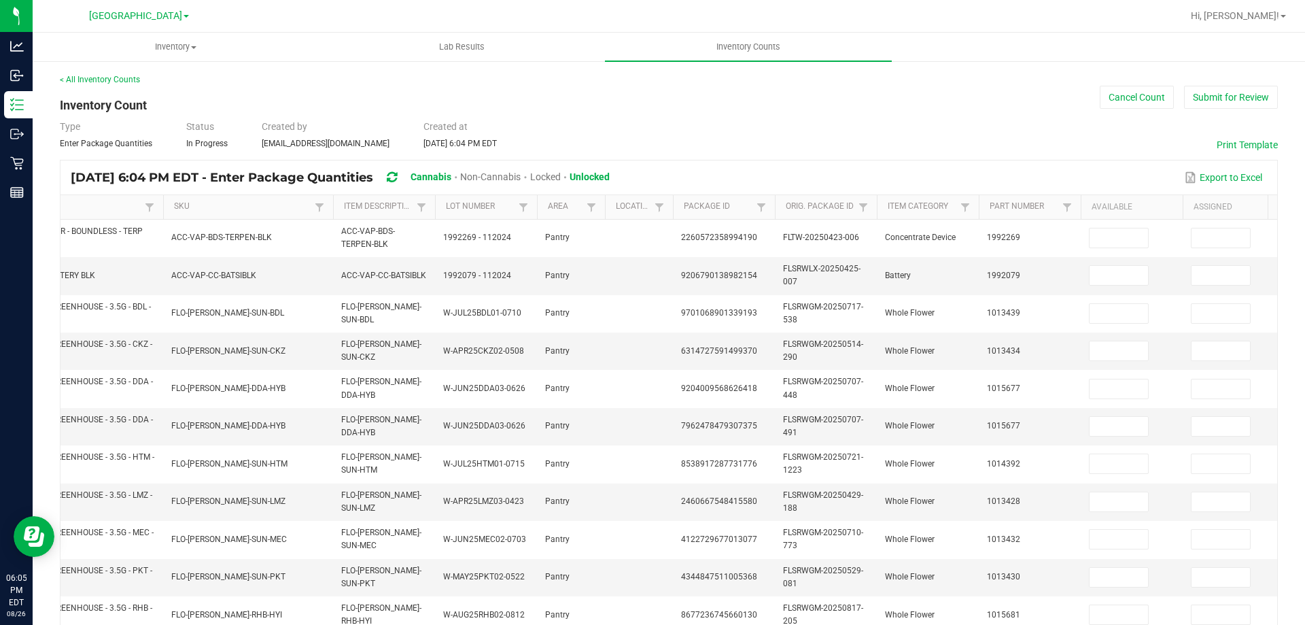
click at [128, 211] on link "Item" at bounding box center [72, 206] width 137 height 11
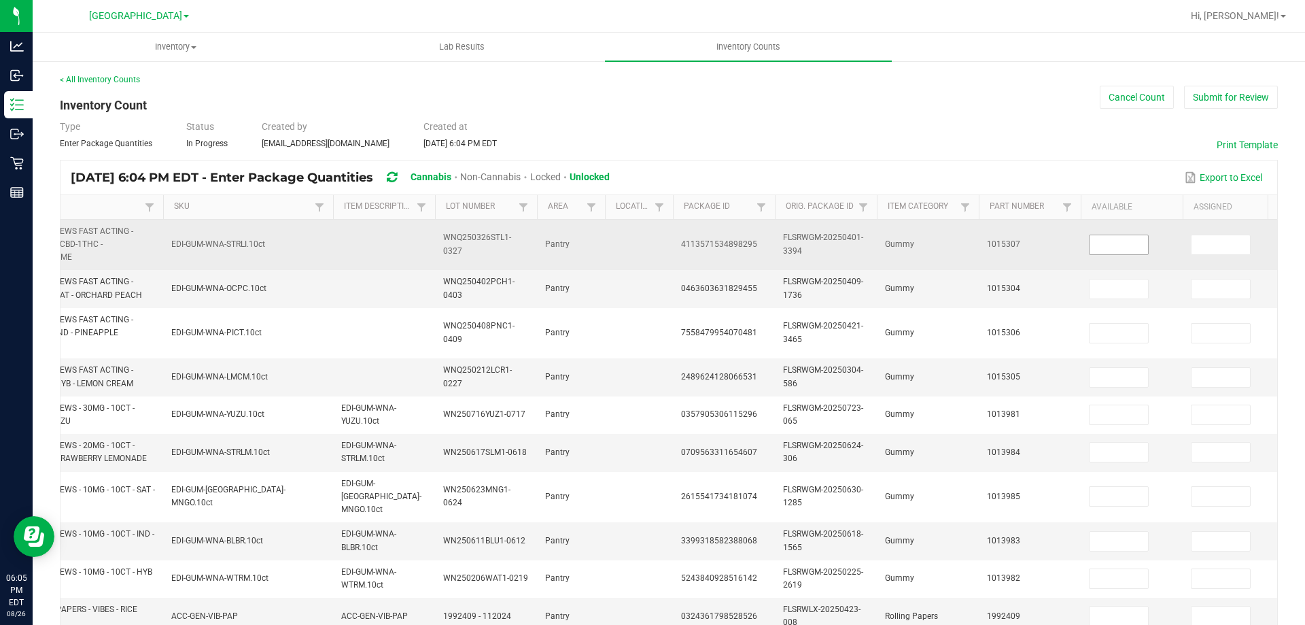
click at [1094, 244] on input at bounding box center [1119, 244] width 58 height 19
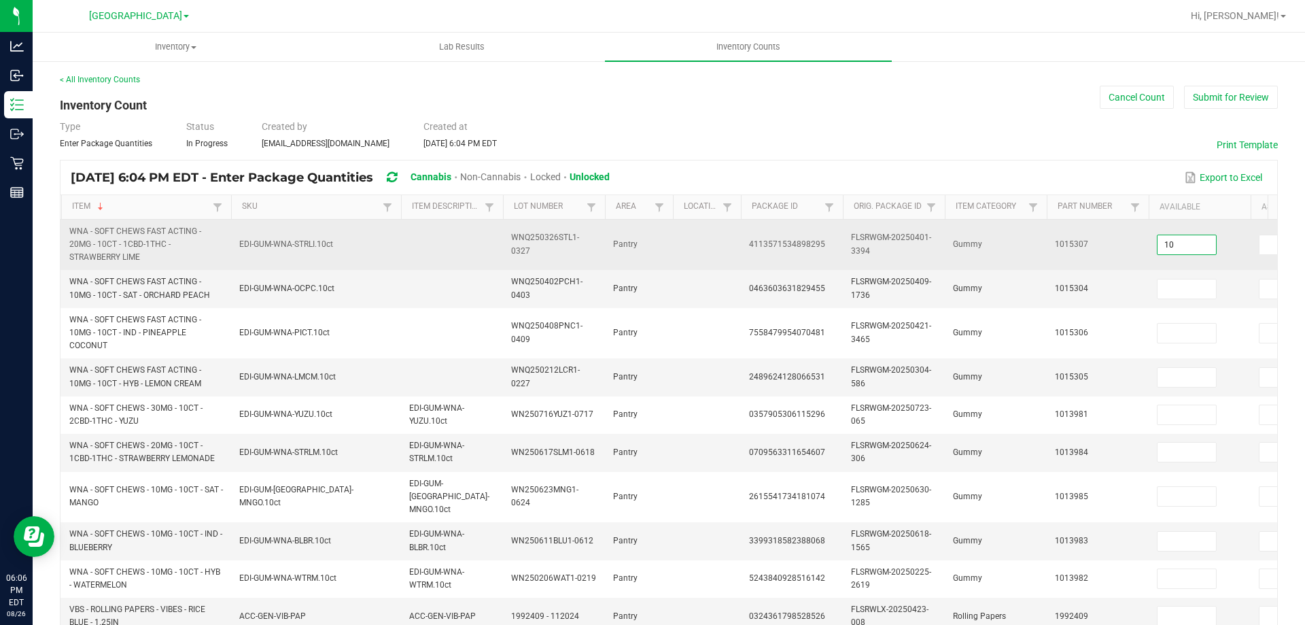
type input "10"
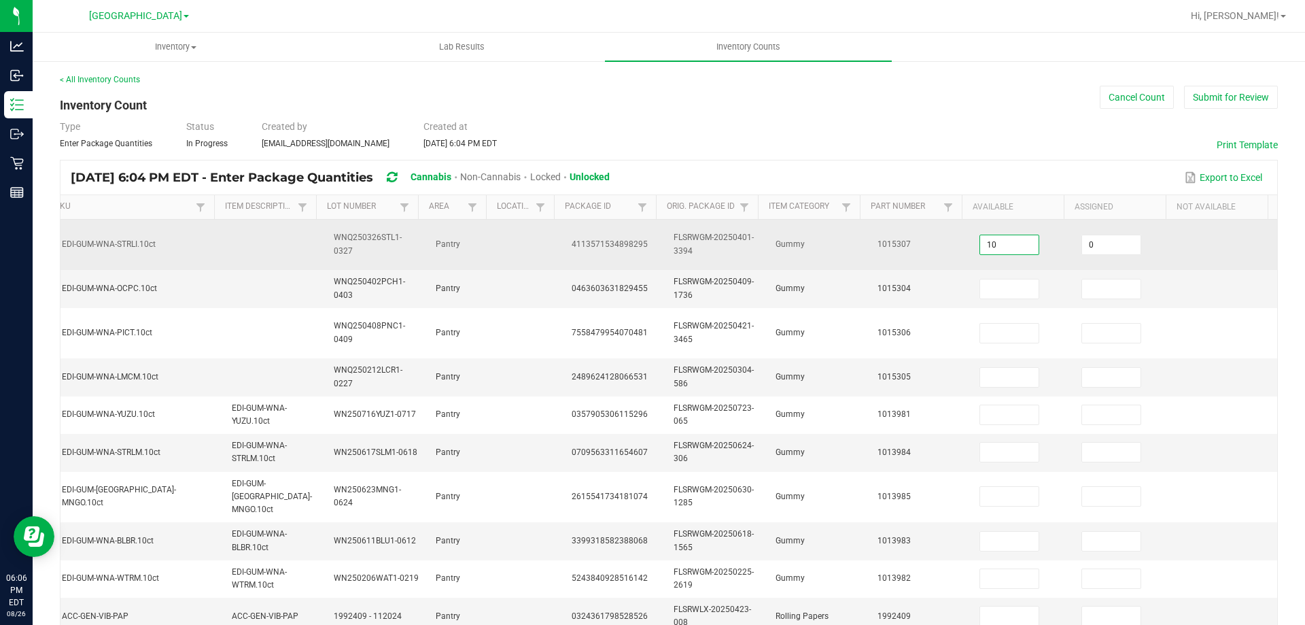
type input "0"
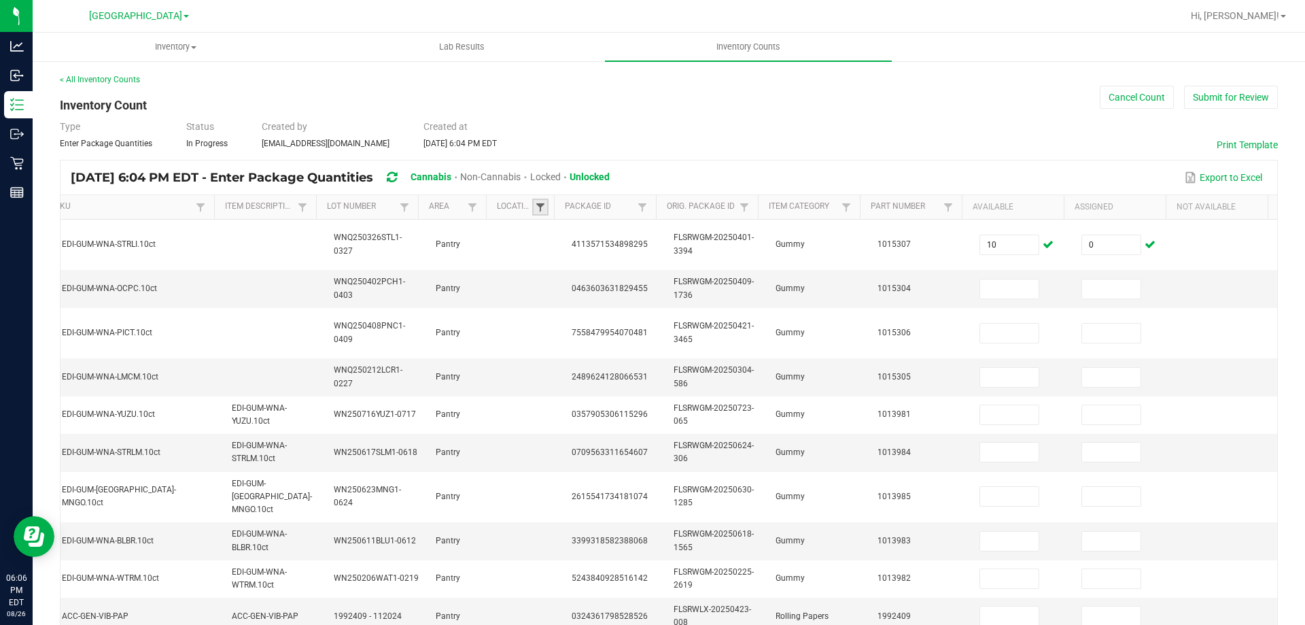
click at [535, 207] on span at bounding box center [540, 207] width 11 height 11
click at [574, 282] on button "Clear" at bounding box center [564, 276] width 67 height 30
drag, startPoint x: 1021, startPoint y: 152, endPoint x: 876, endPoint y: 157, distance: 144.9
click at [876, 157] on div "< All Inventory Counts Inventory Count Cancel Count Submit for Review Type Ente…" at bounding box center [669, 560] width 1218 height 974
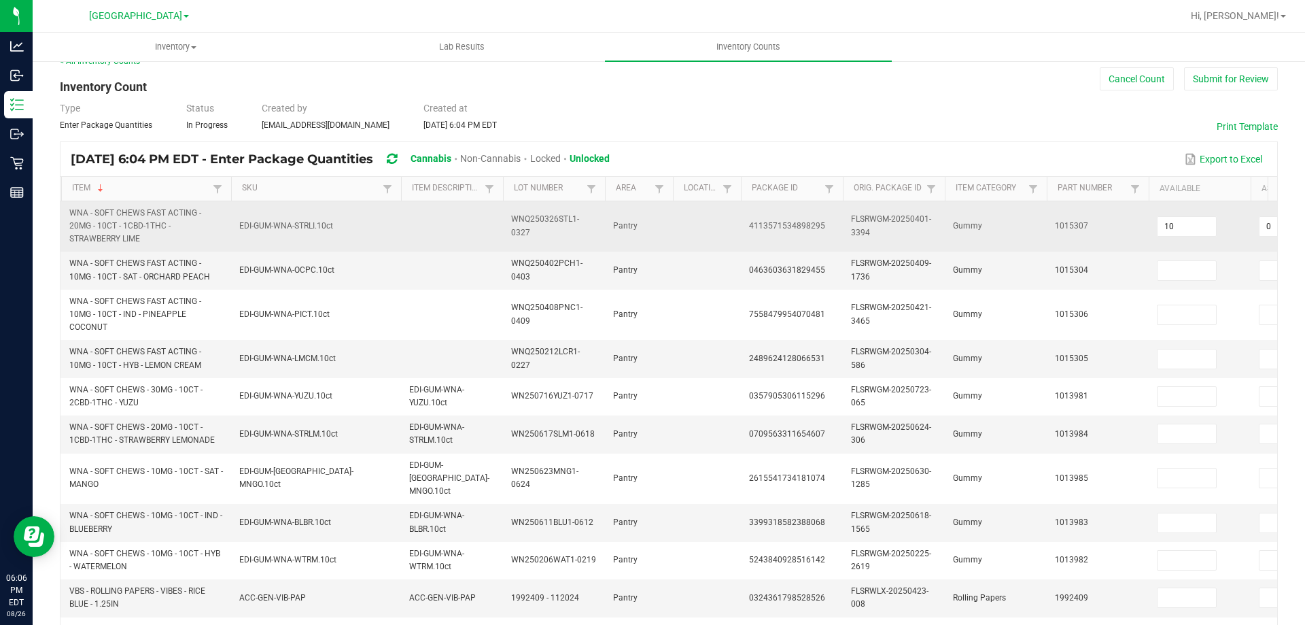
scroll to position [0, 0]
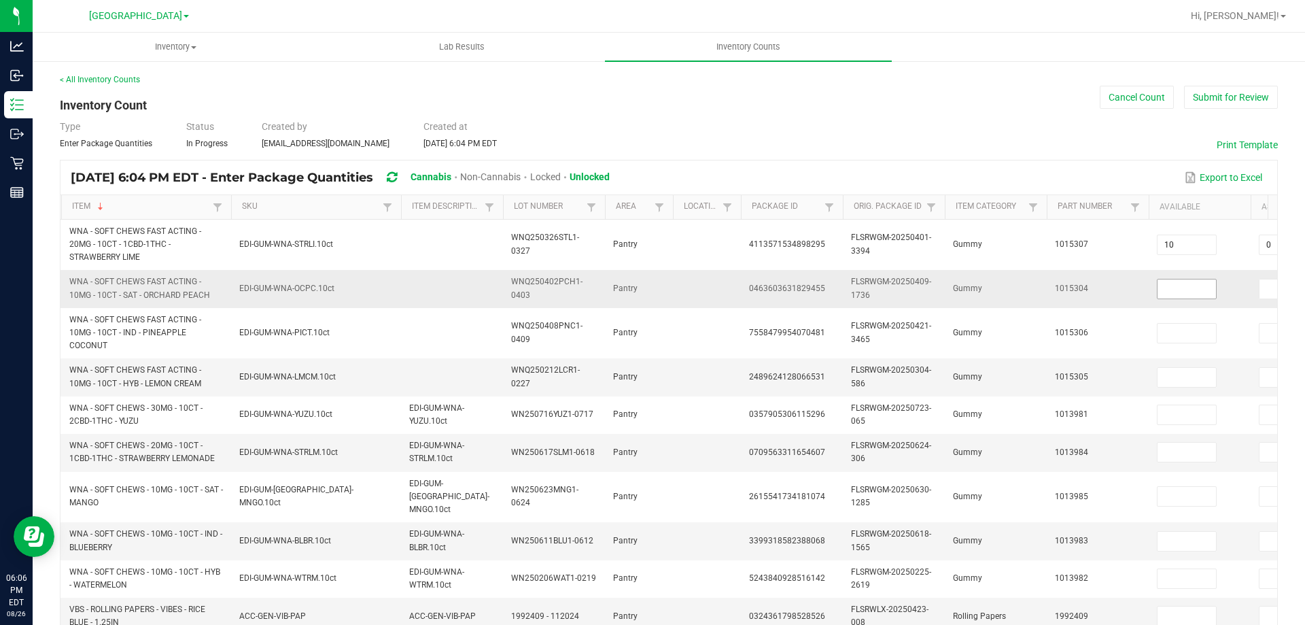
click at [1181, 294] on input at bounding box center [1187, 288] width 58 height 19
type input "4"
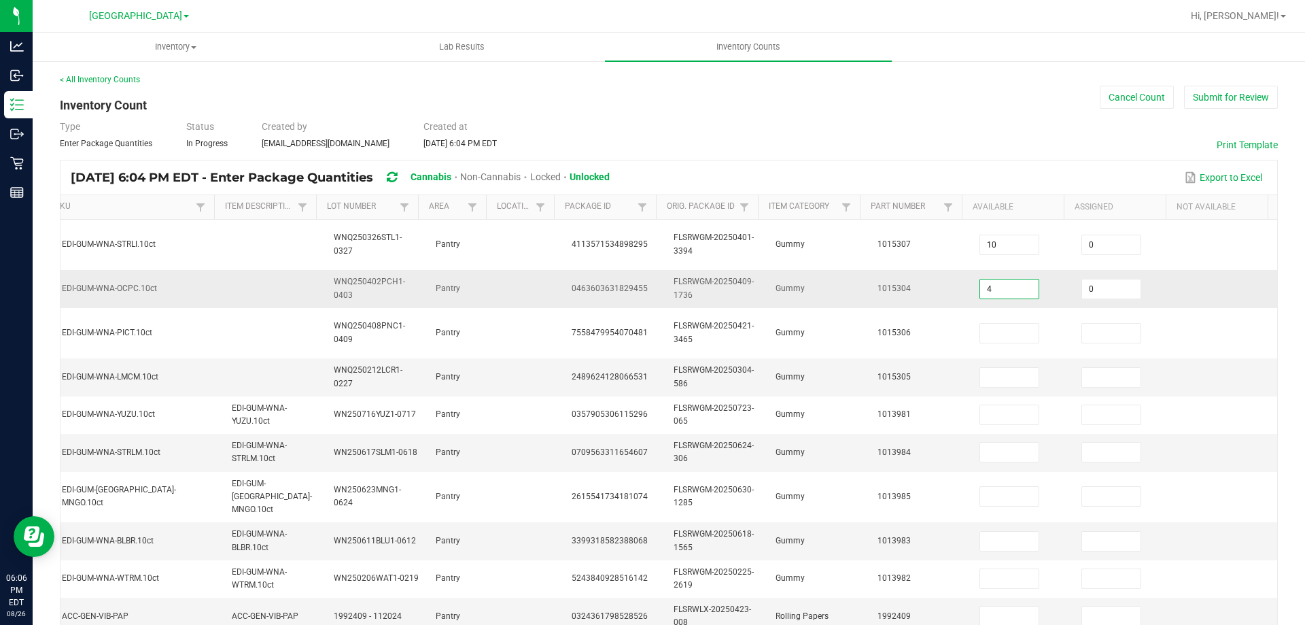
type input "0"
type input "9"
type input "0"
type input "4"
type input "0"
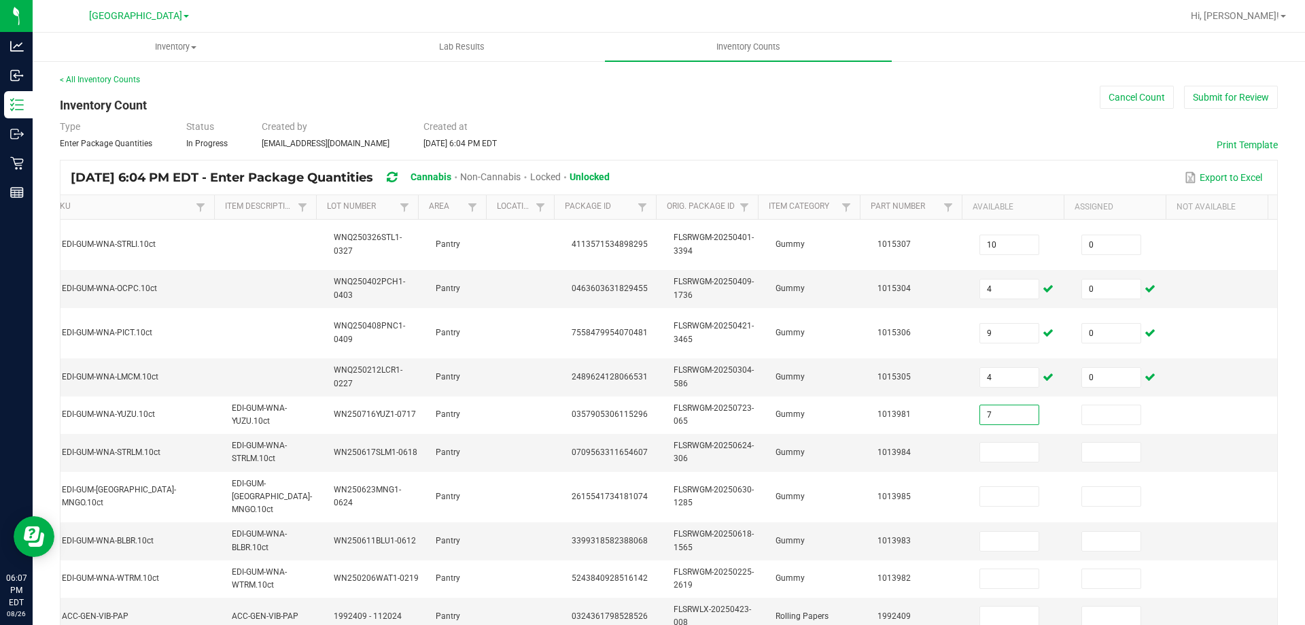
type input "7"
type input "0"
type input "10"
type input "0"
type input "7"
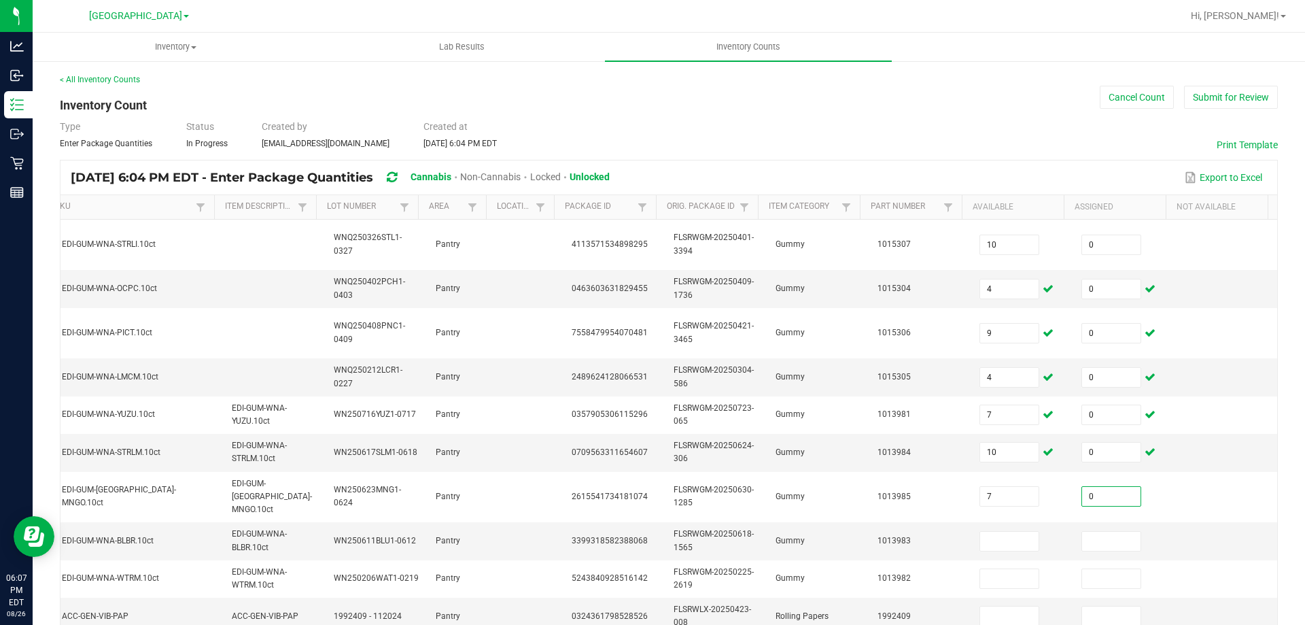
type input "0"
type input "8"
type input "0"
type input "2"
type input "0"
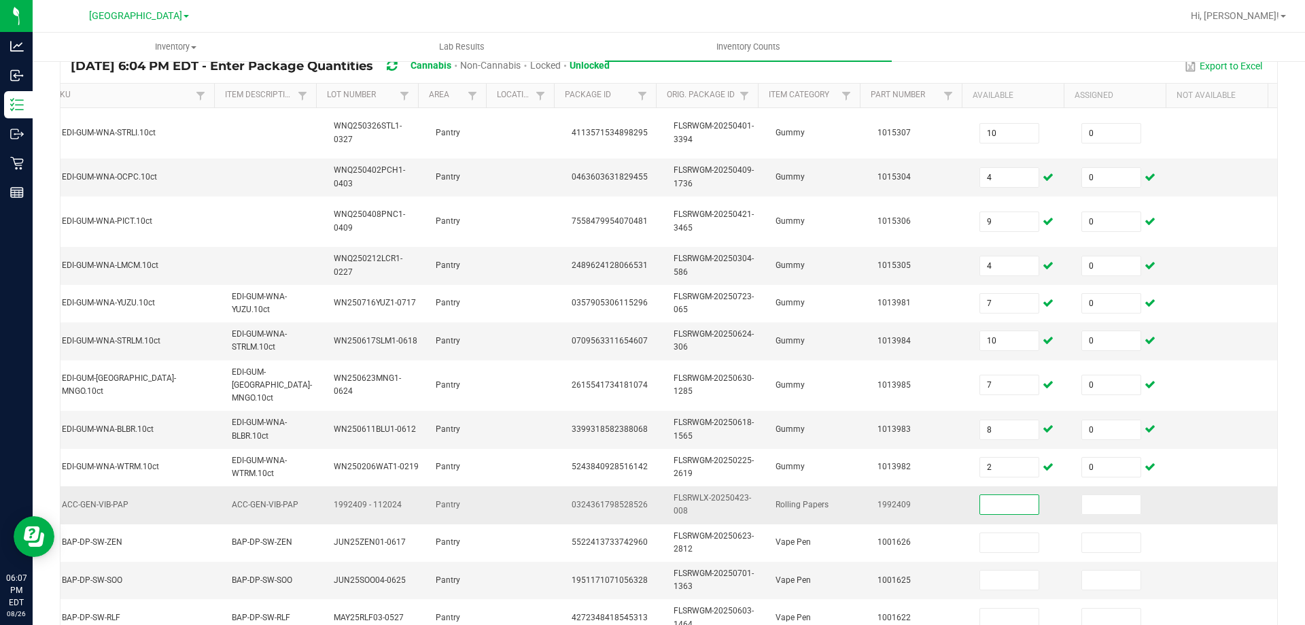
scroll to position [136, 0]
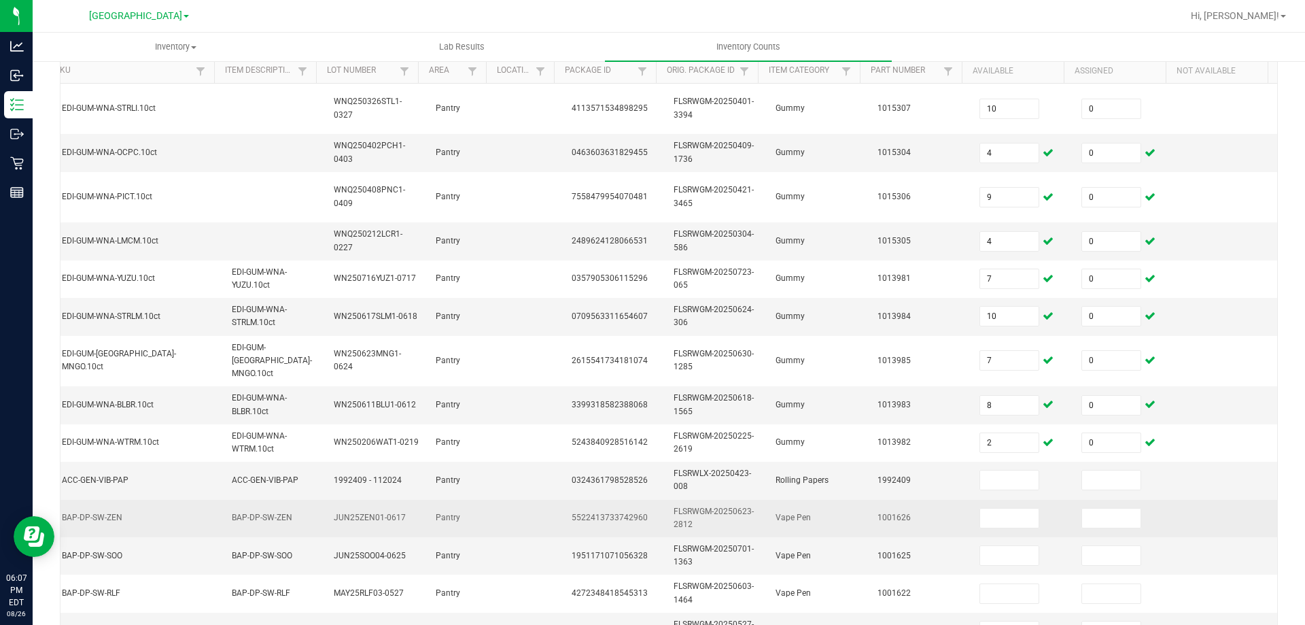
drag, startPoint x: 300, startPoint y: 511, endPoint x: 371, endPoint y: 504, distance: 70.4
click at [372, 511] on tr "SW - VAPE PEN DISTILLATE - 0.3G - ZEN - 1CBD-4THC BAP-DP-SW-ZEN BAP-DP-SW-ZEN J…" at bounding box center [580, 518] width 1394 height 37
click at [343, 500] on td "JUN25ZEN01-0617" at bounding box center [377, 518] width 102 height 37
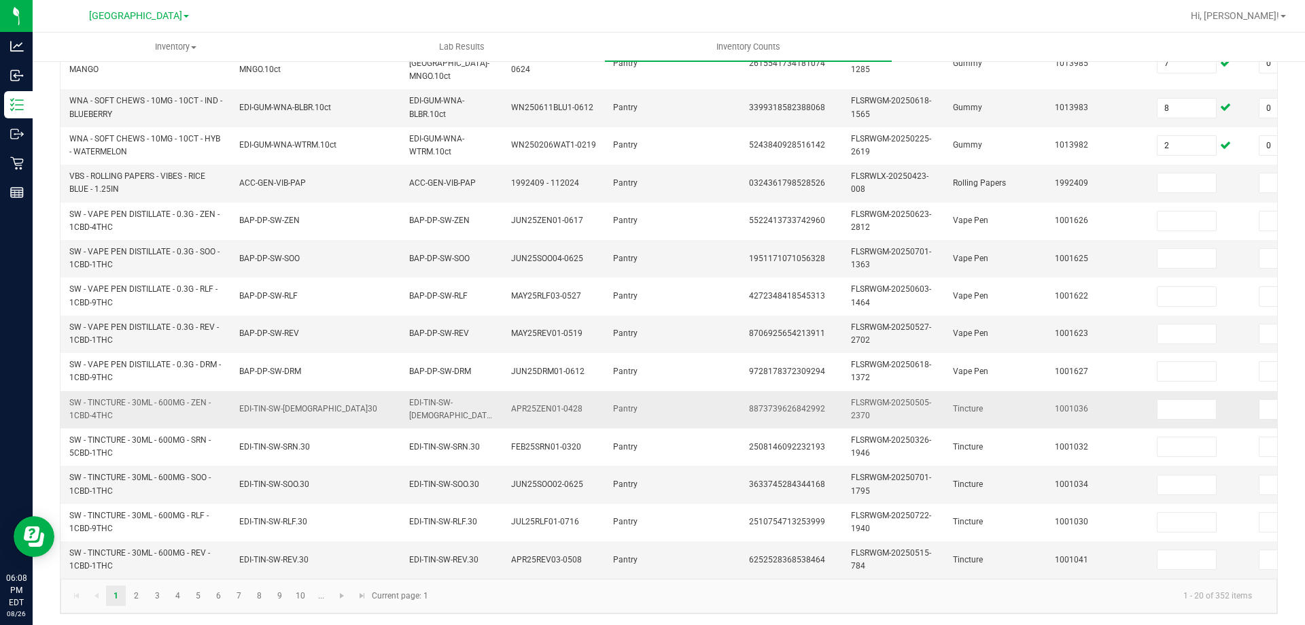
scroll to position [365, 0]
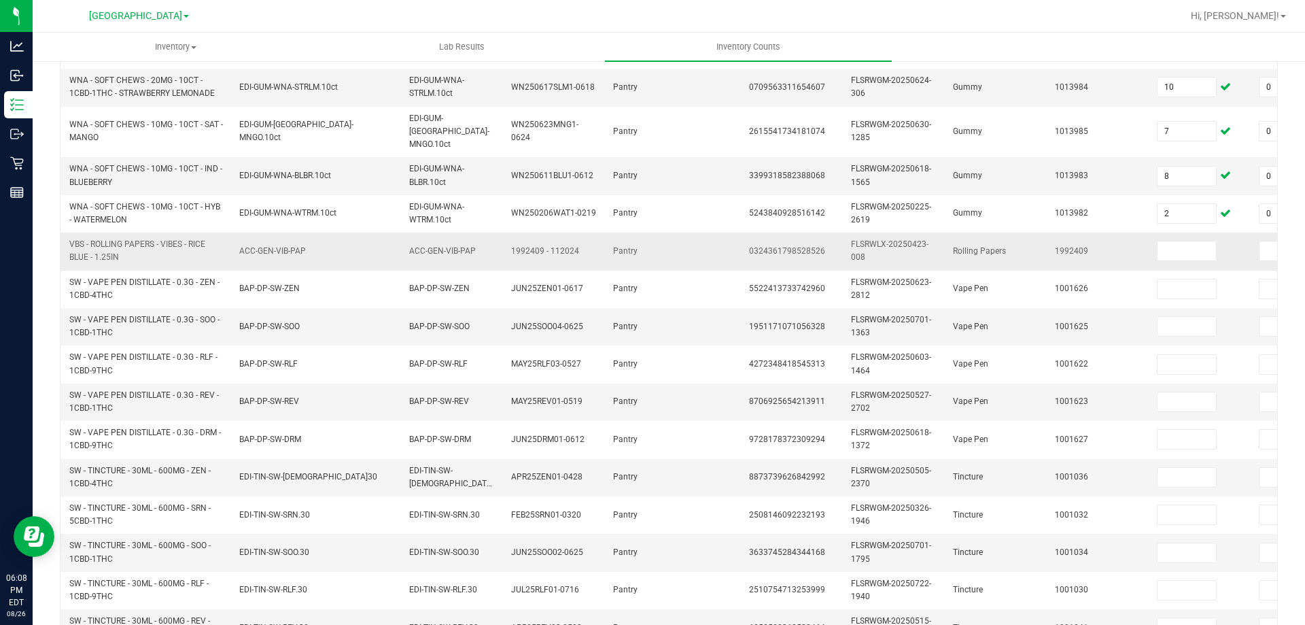
click at [93, 239] on span "VBS - ROLLING PAPERS - VIBES - RICE BLUE - 1.25IN" at bounding box center [137, 250] width 136 height 22
copy span "VBS - ROLLING PAPERS - VIBES - RICE BLUE - 1.25IN"
click at [1190, 241] on input at bounding box center [1187, 250] width 58 height 19
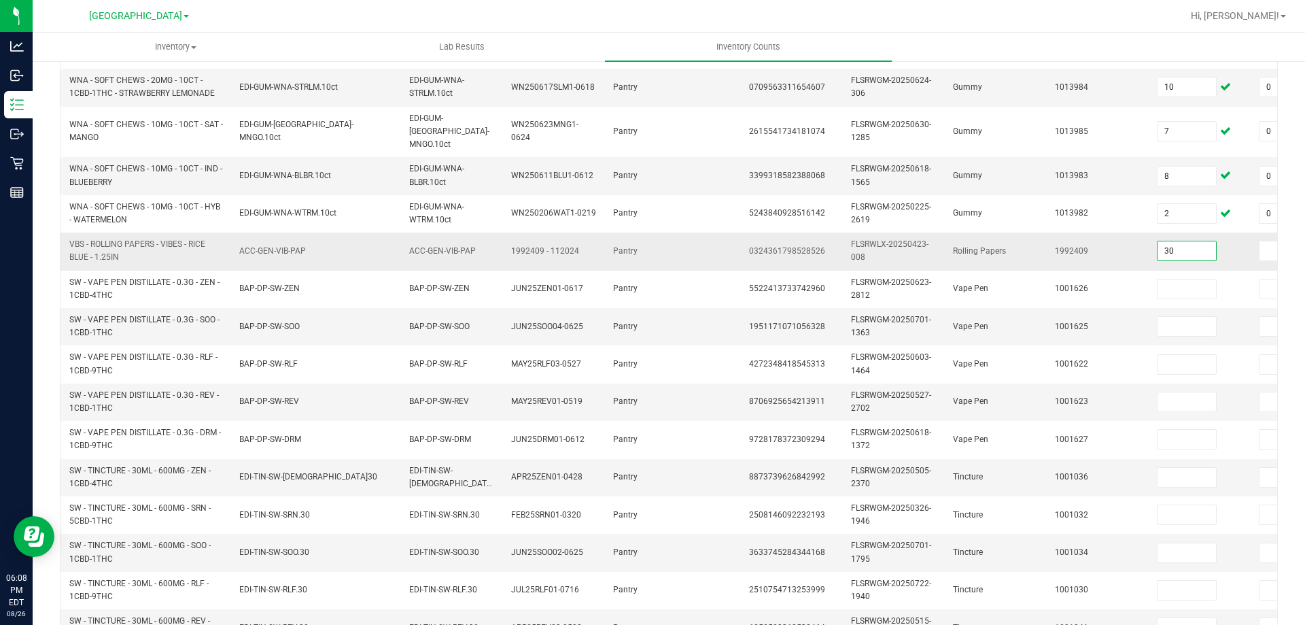
type input "30"
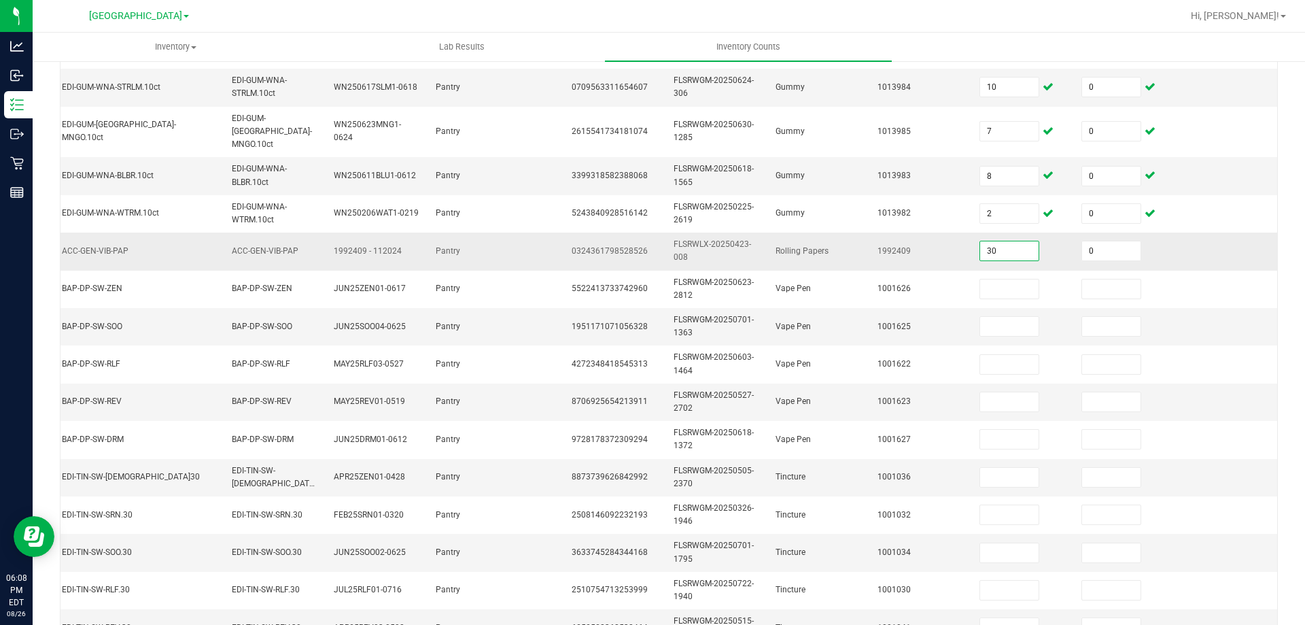
type input "0"
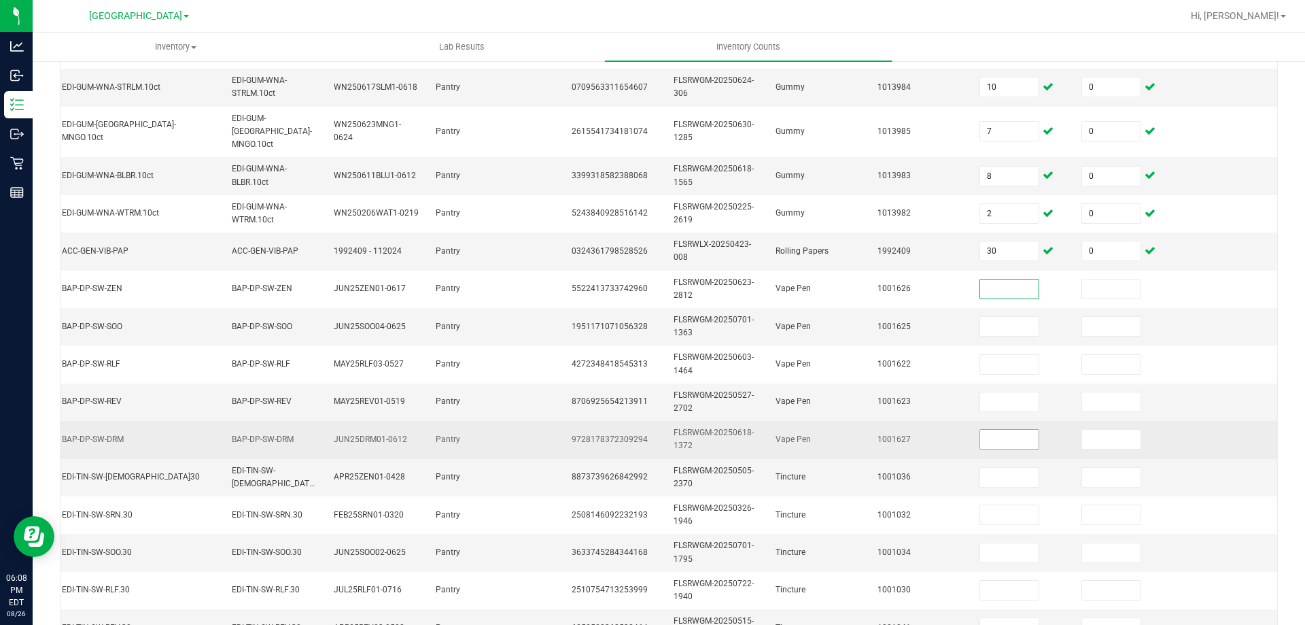
click at [989, 430] on input at bounding box center [1009, 439] width 58 height 19
type input "7"
type input "0"
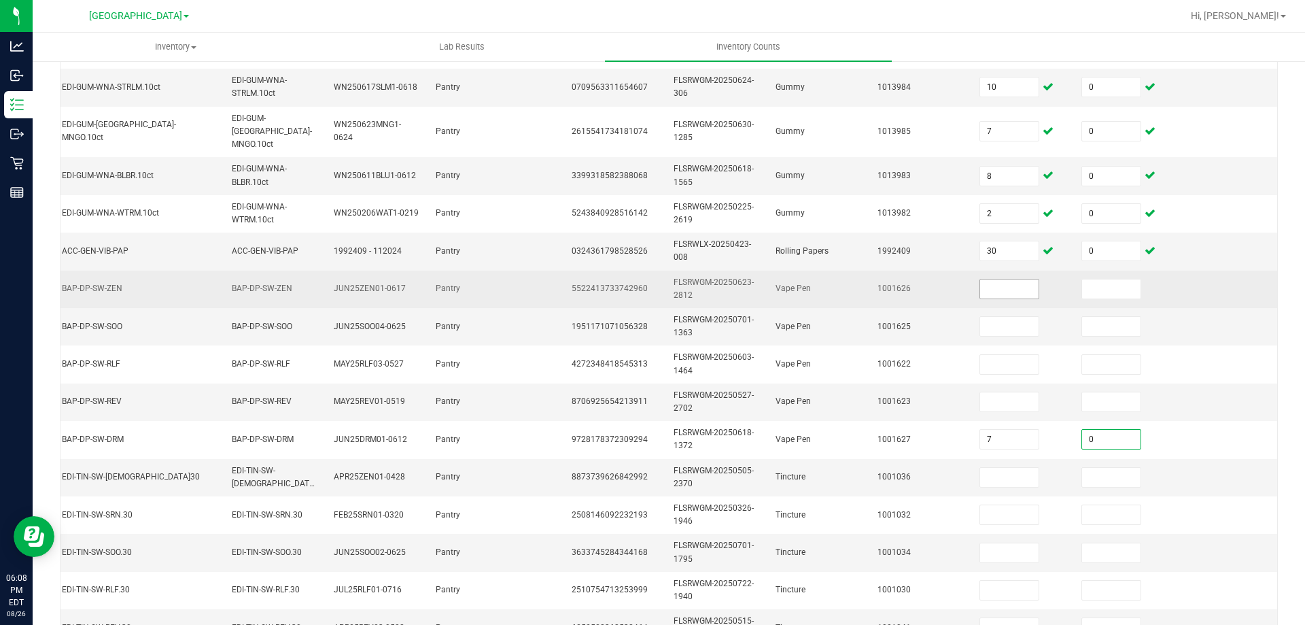
click at [993, 279] on input at bounding box center [1009, 288] width 58 height 19
type input "18"
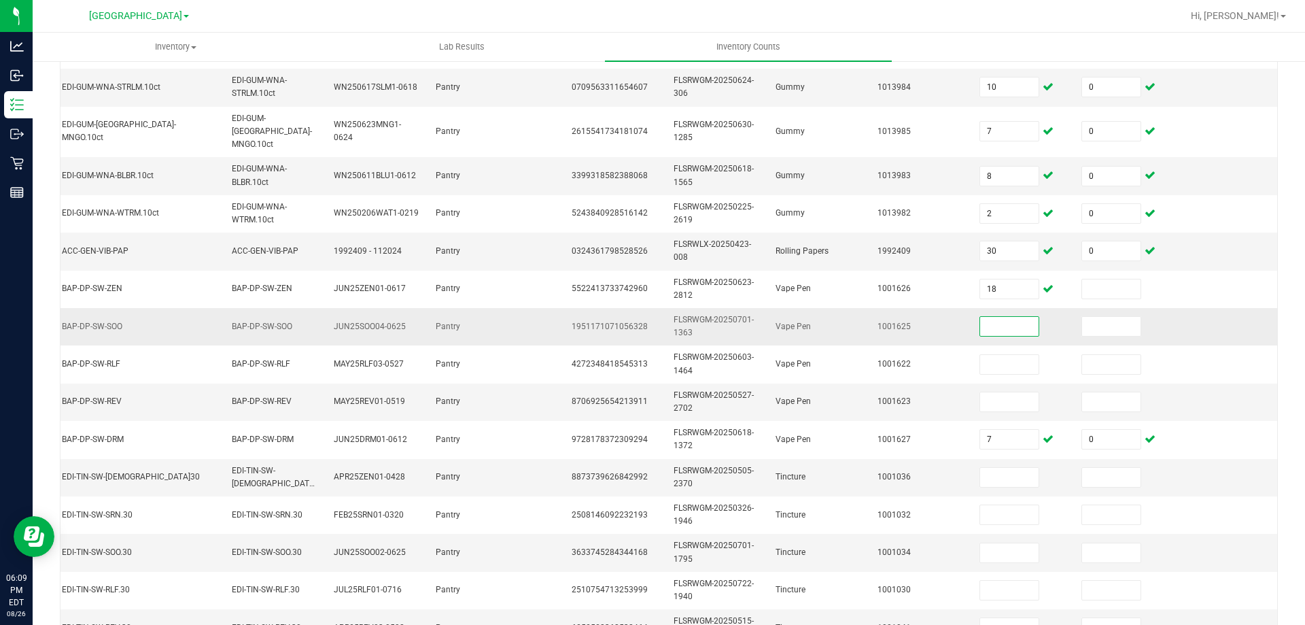
click at [1073, 308] on td at bounding box center [1124, 326] width 102 height 37
click at [1110, 308] on td at bounding box center [1124, 326] width 102 height 37
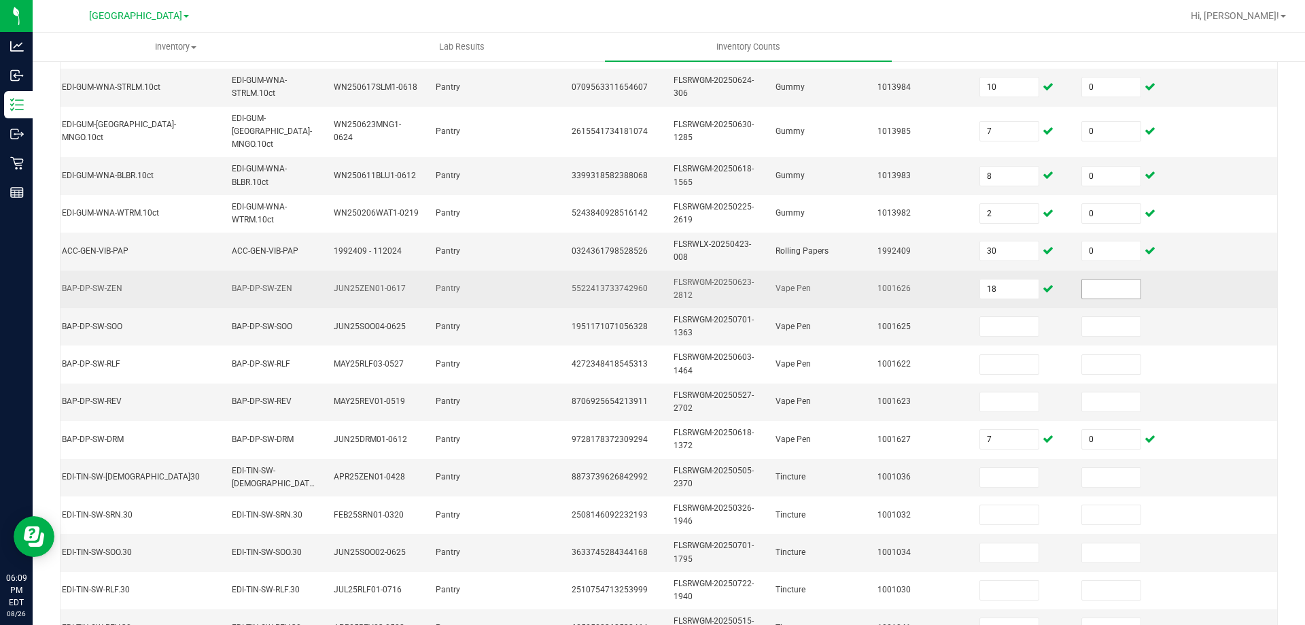
click at [1097, 279] on input at bounding box center [1111, 288] width 58 height 19
type input "0"
type input "18"
type input "0"
type input "18"
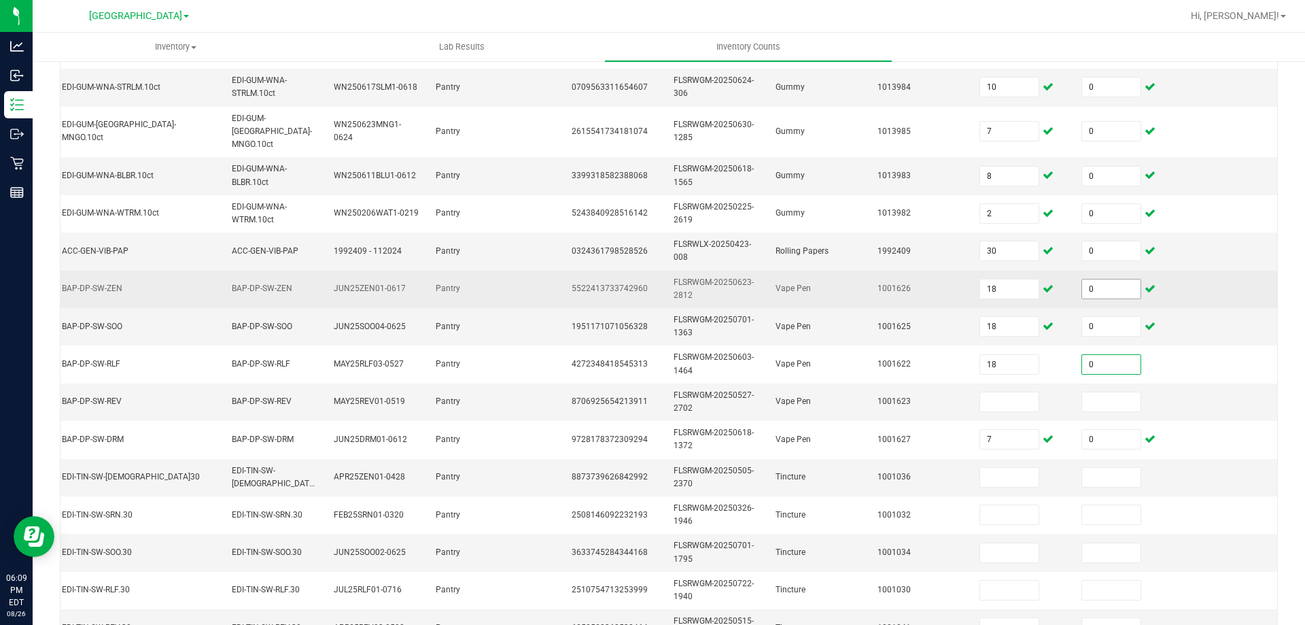
type input "0"
type input "6"
type input "0"
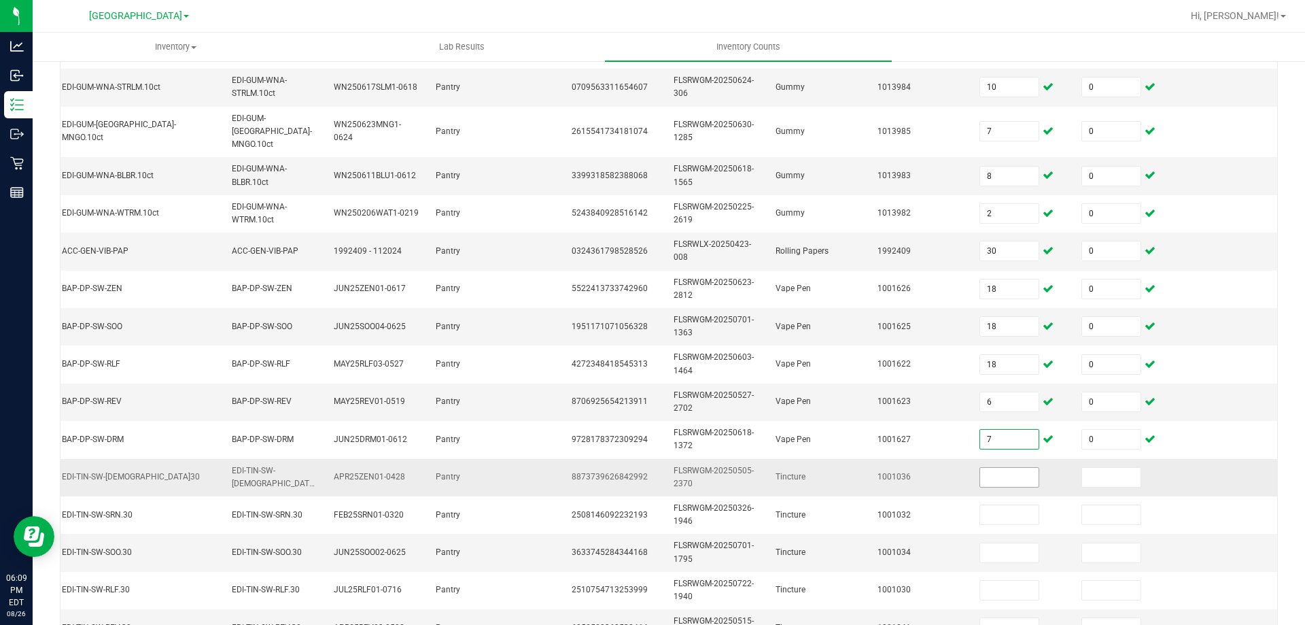
click at [995, 468] on input at bounding box center [1009, 477] width 58 height 19
type input "3"
type input "0"
type input "3"
type input "0"
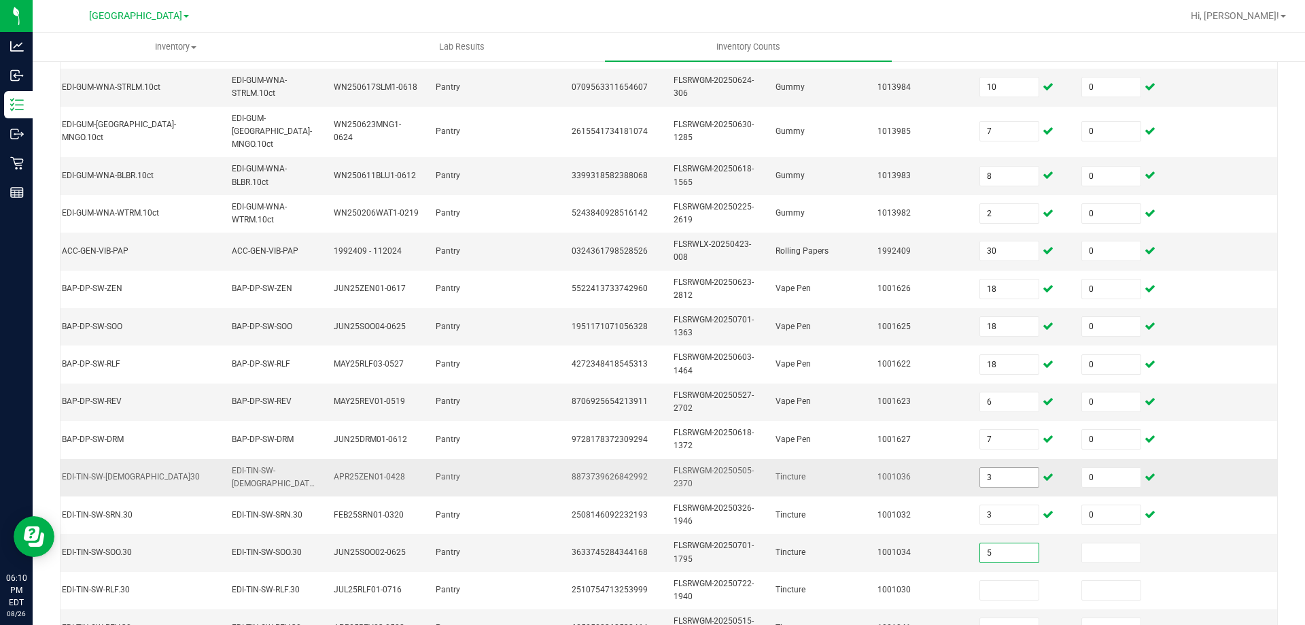
type input "5"
type input "0"
type input "5"
type input "0"
type input "7"
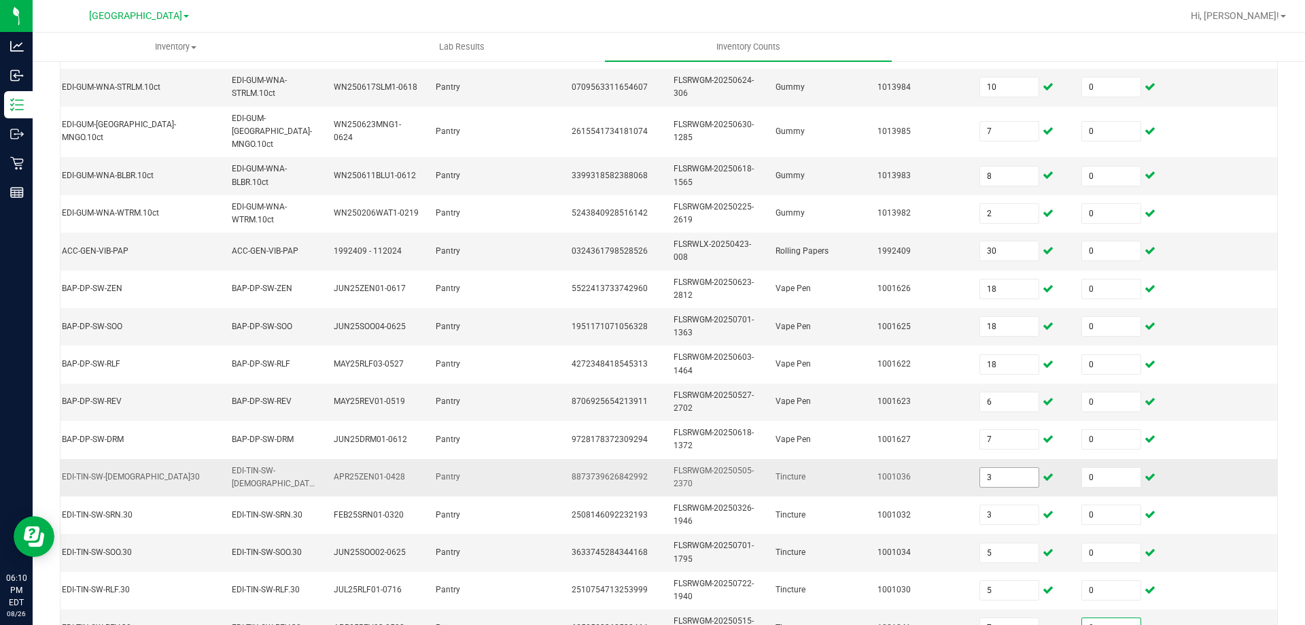
type input "0"
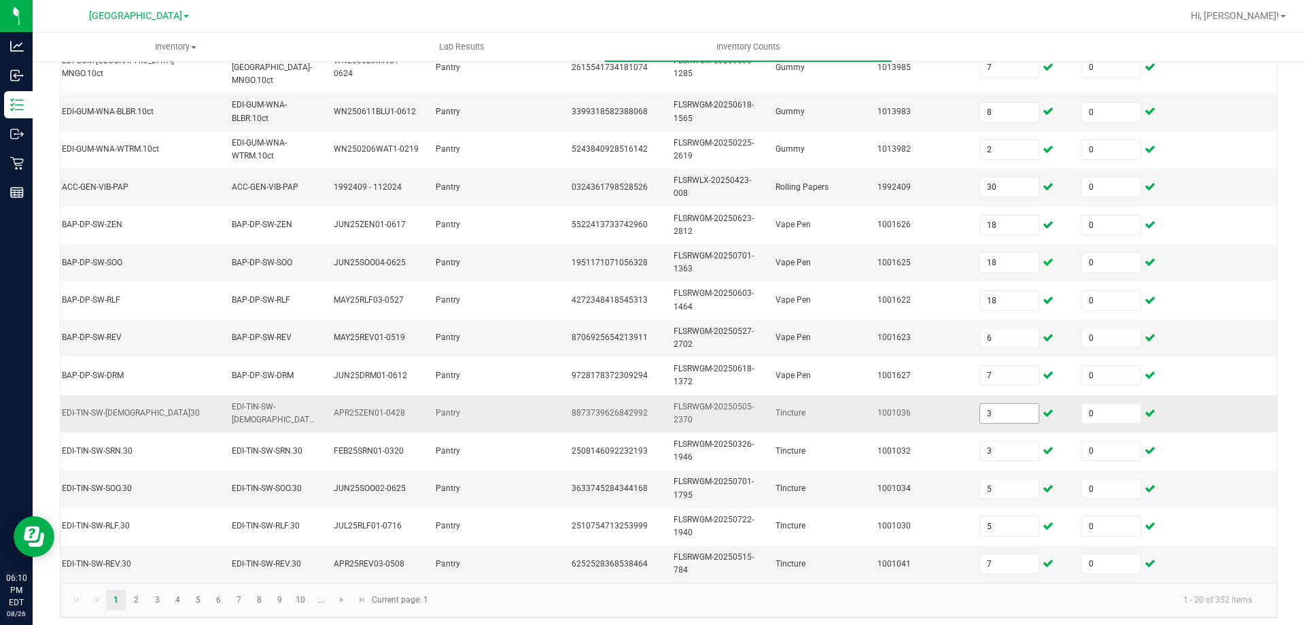
scroll to position [428, 0]
click at [137, 599] on link "2" at bounding box center [136, 601] width 20 height 20
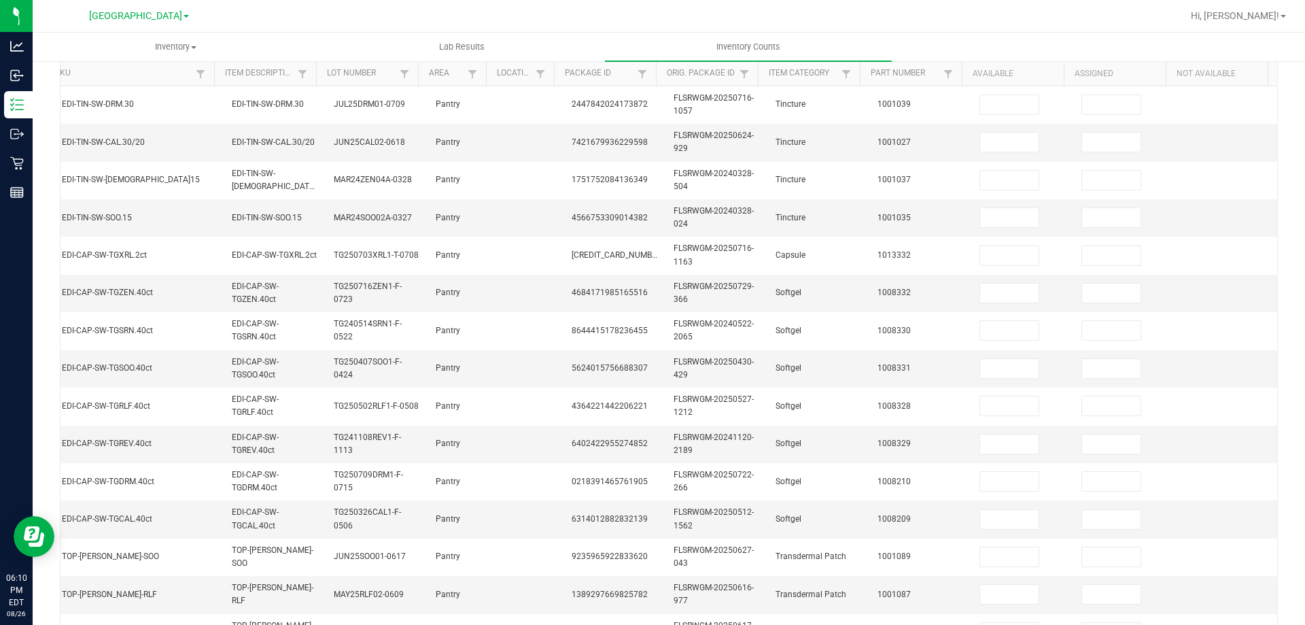
scroll to position [0, 0]
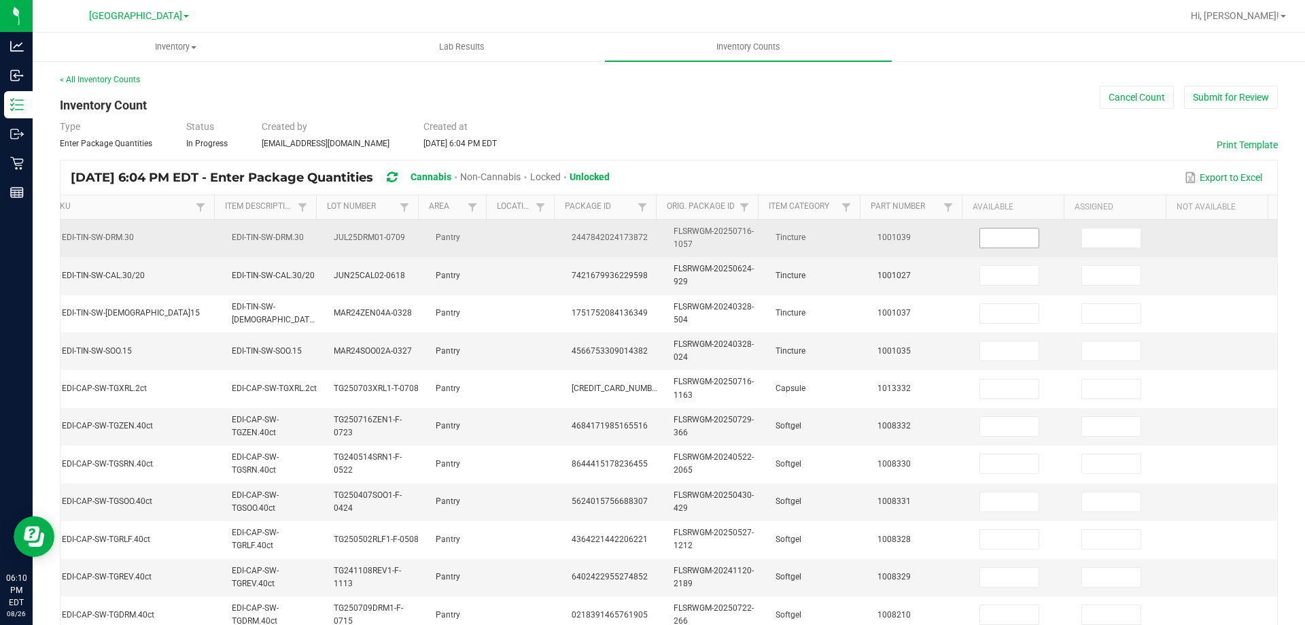
click at [993, 238] on input at bounding box center [1009, 237] width 58 height 19
type input "9"
type input "0"
type input "5"
type input "0"
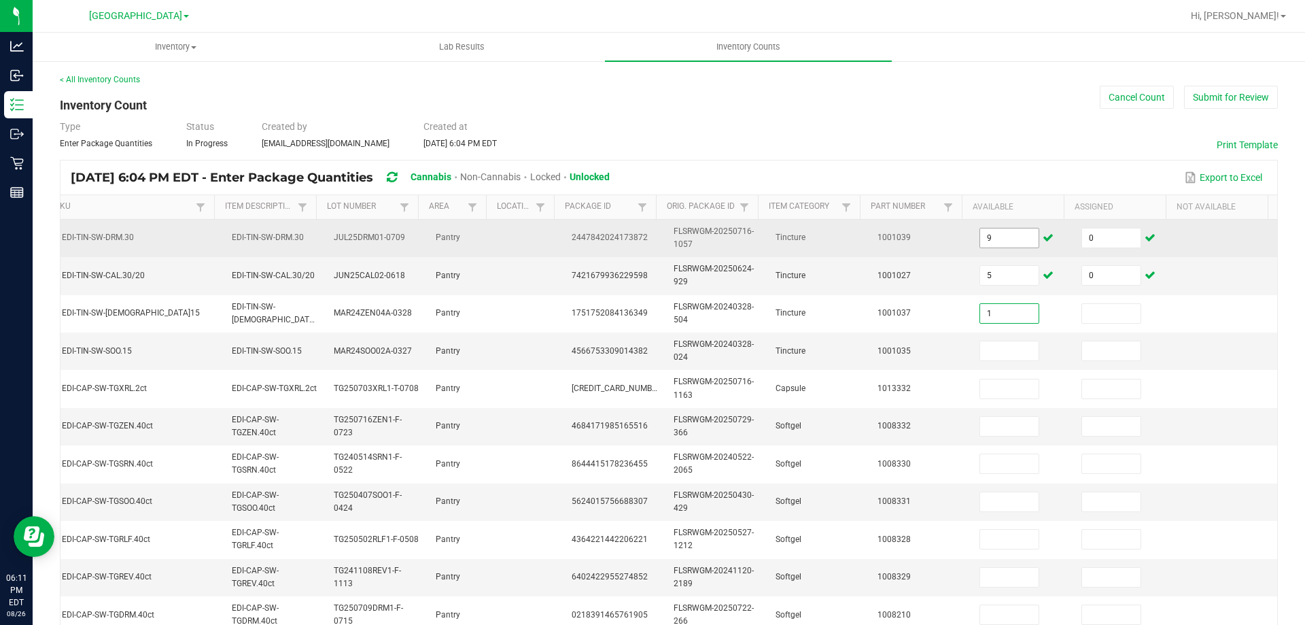
type input "1"
type input "0"
type input "9"
type input "0"
type input "6"
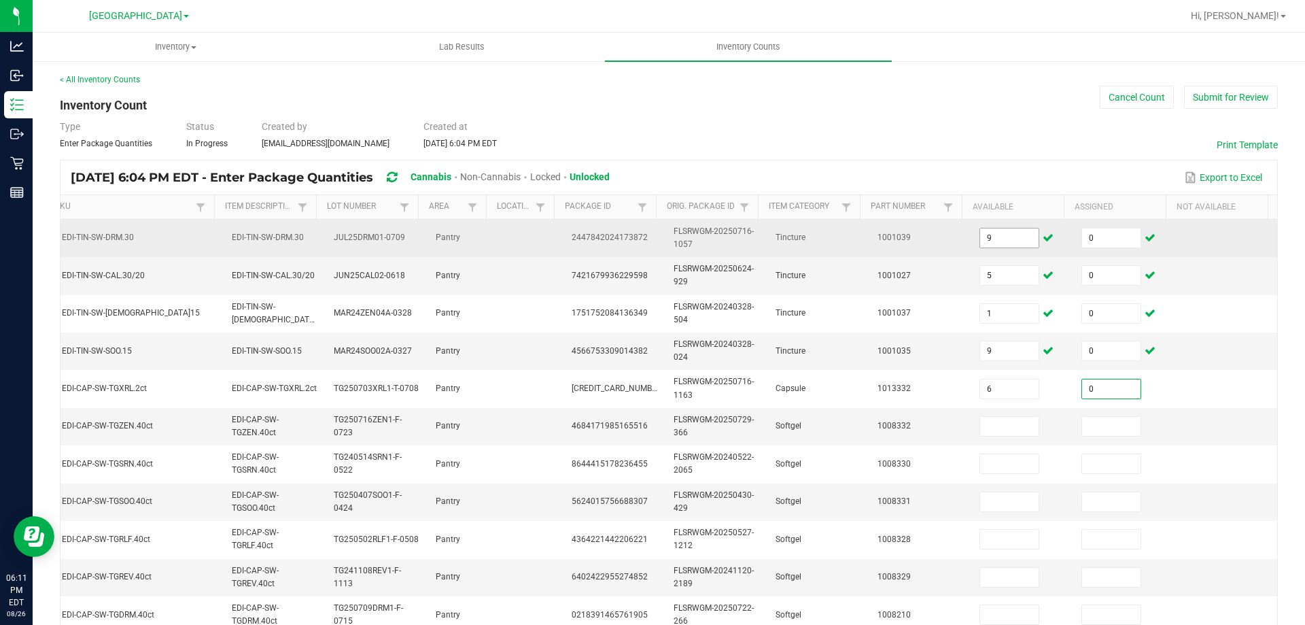
type input "0"
type input "2"
type input "0"
type input "3"
type input "0"
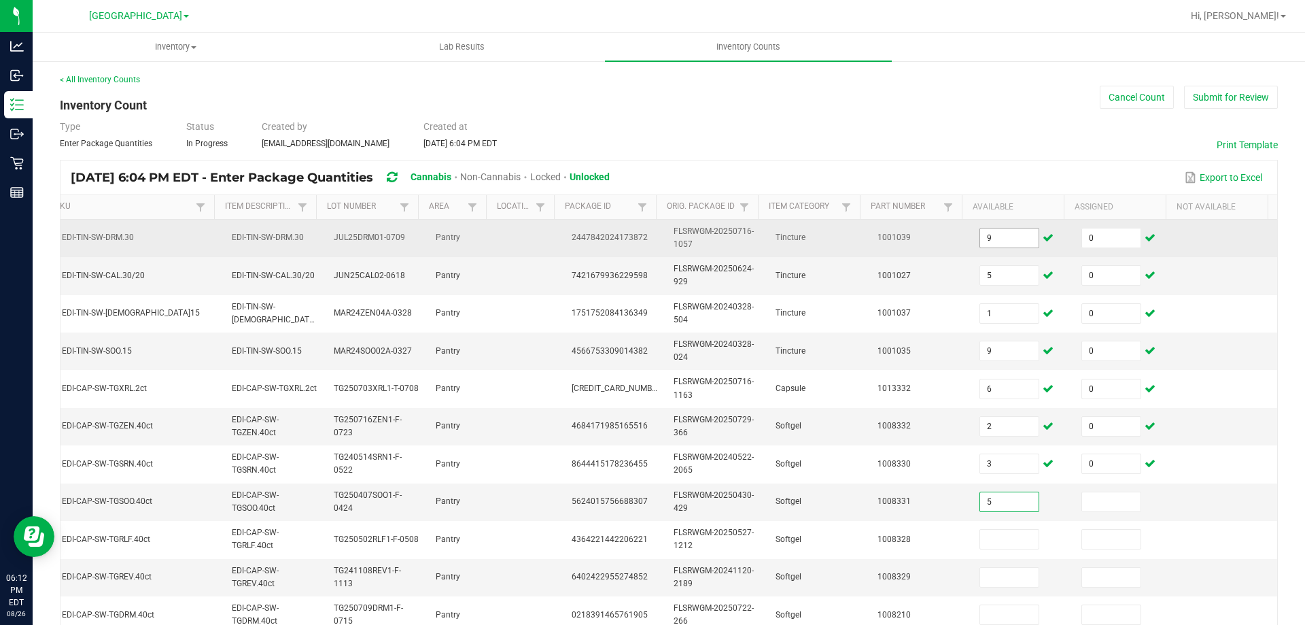
type input "5"
type input "0"
type input "1"
type input "0"
type input "4"
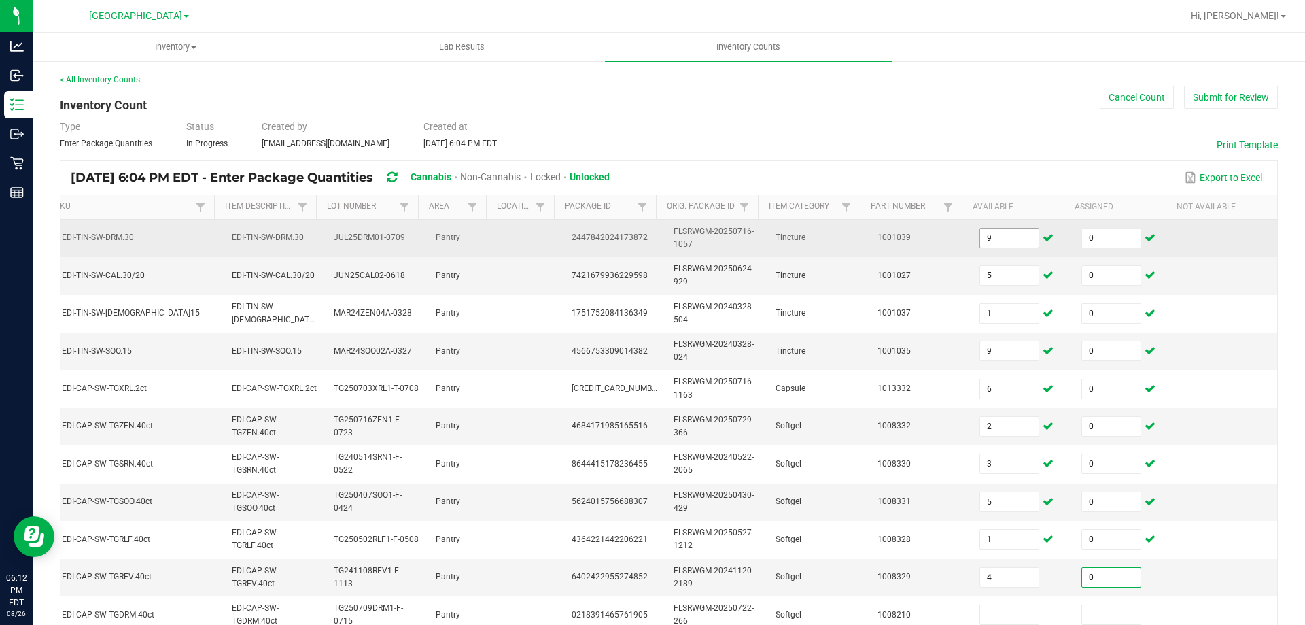
type input "0"
type input "5"
type input "0"
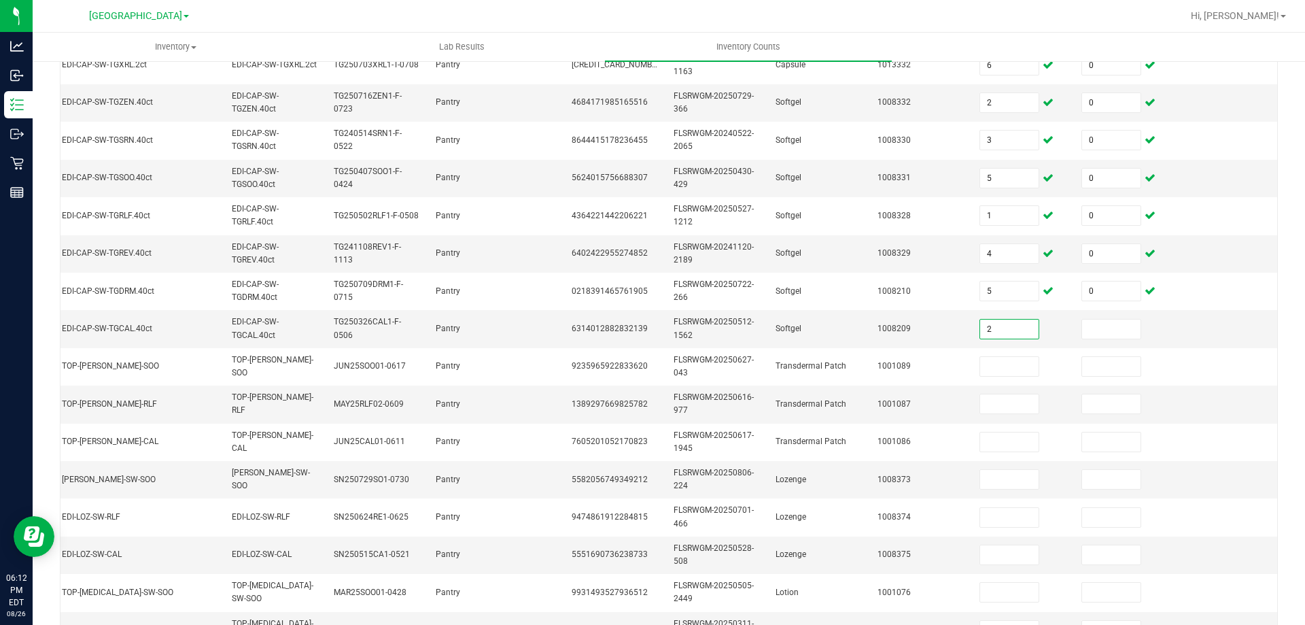
type input "2"
type input "0"
type input "4"
type input "0"
type input "14"
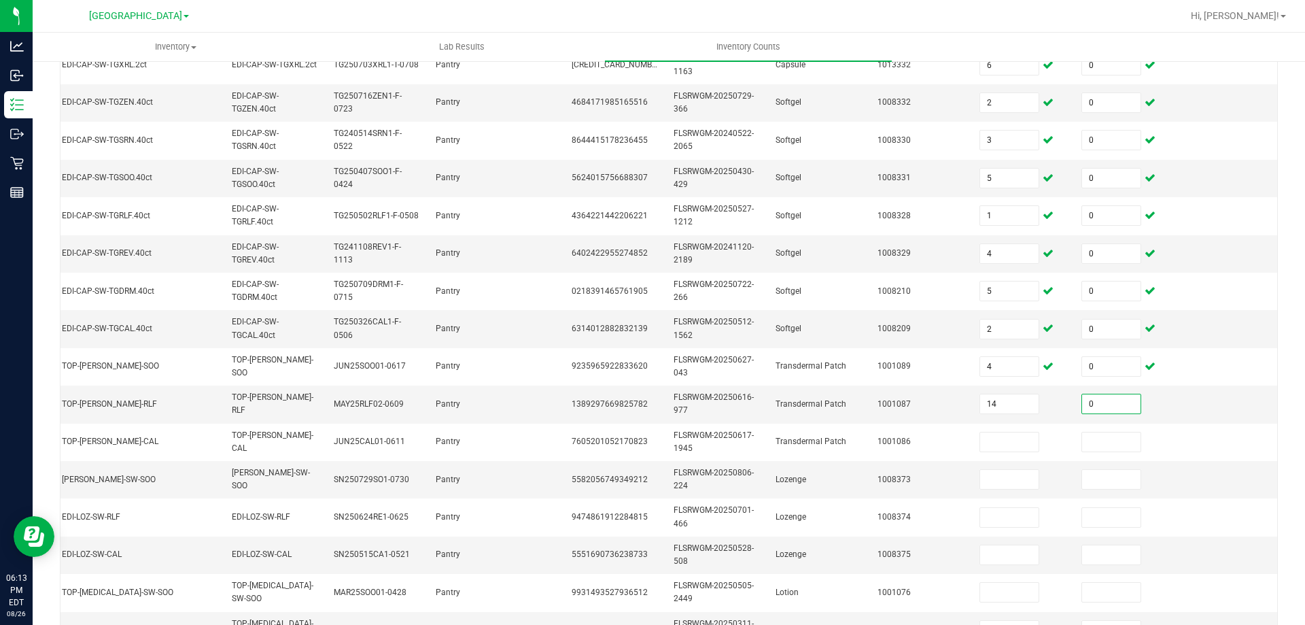
type input "0"
type input "14"
type input "0"
type input "4"
type input "0"
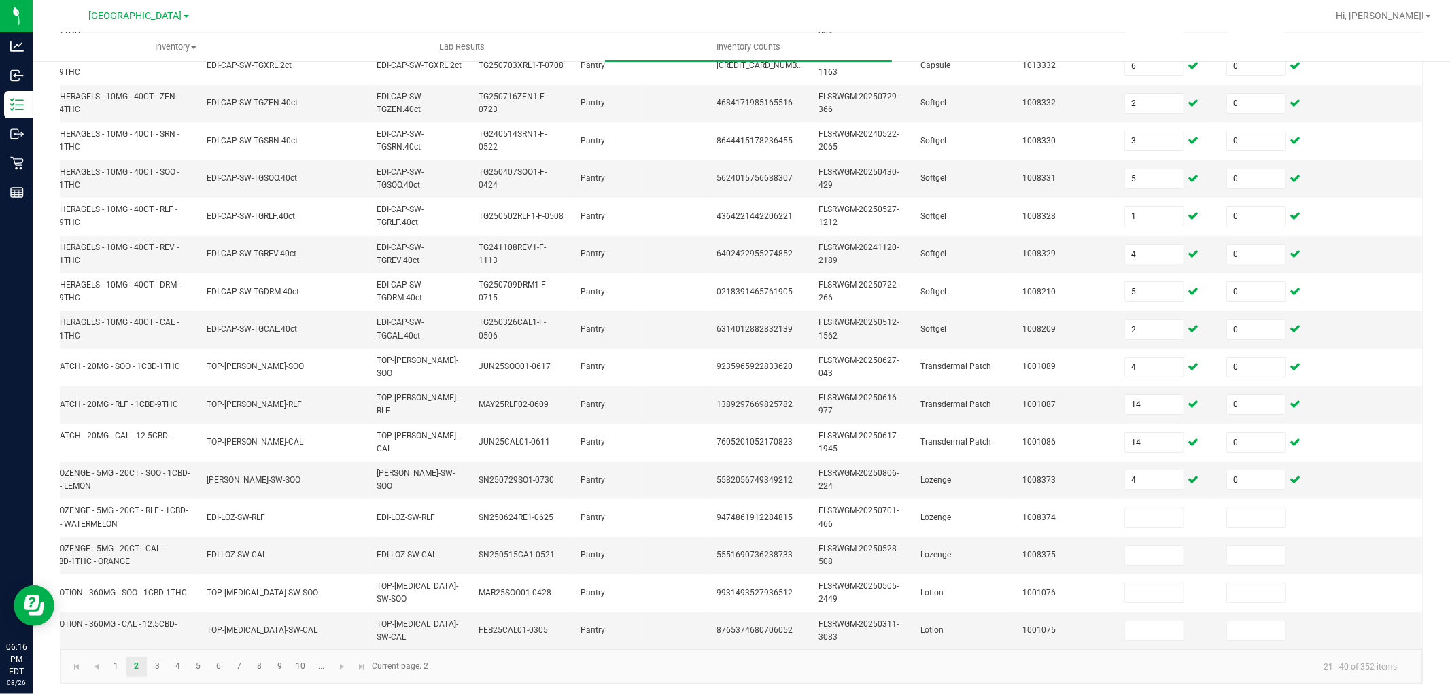
scroll to position [0, 0]
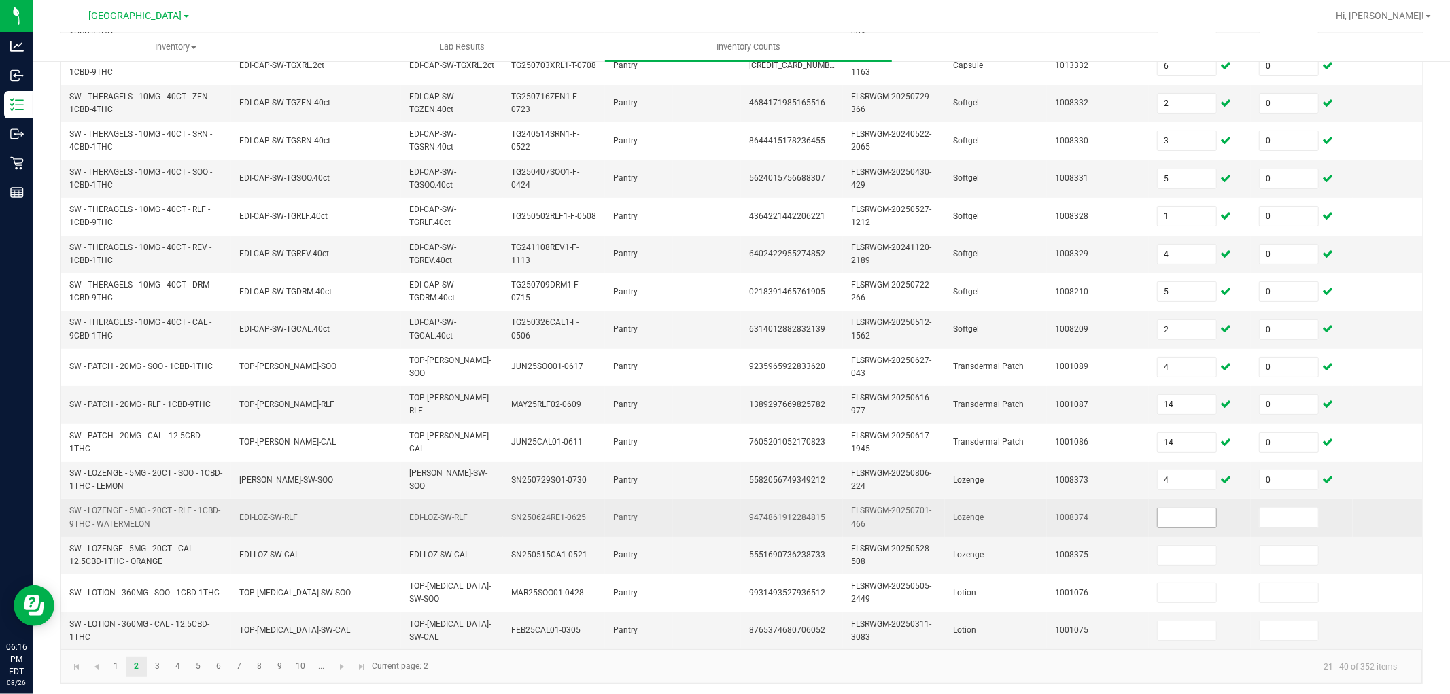
click at [1188, 528] on span at bounding box center [1187, 518] width 60 height 20
click at [1179, 509] on input at bounding box center [1187, 518] width 58 height 19
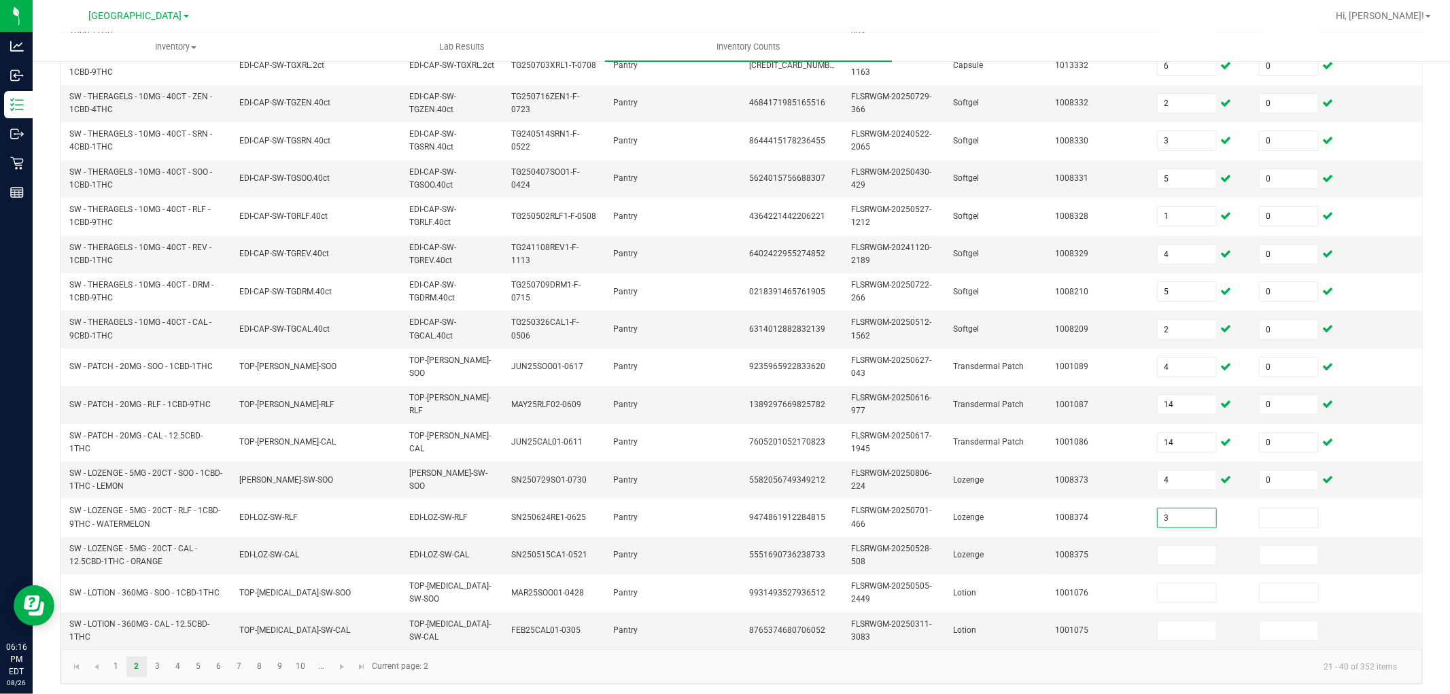
type input "3"
type input "0"
type input "9"
type input "0"
type input "17"
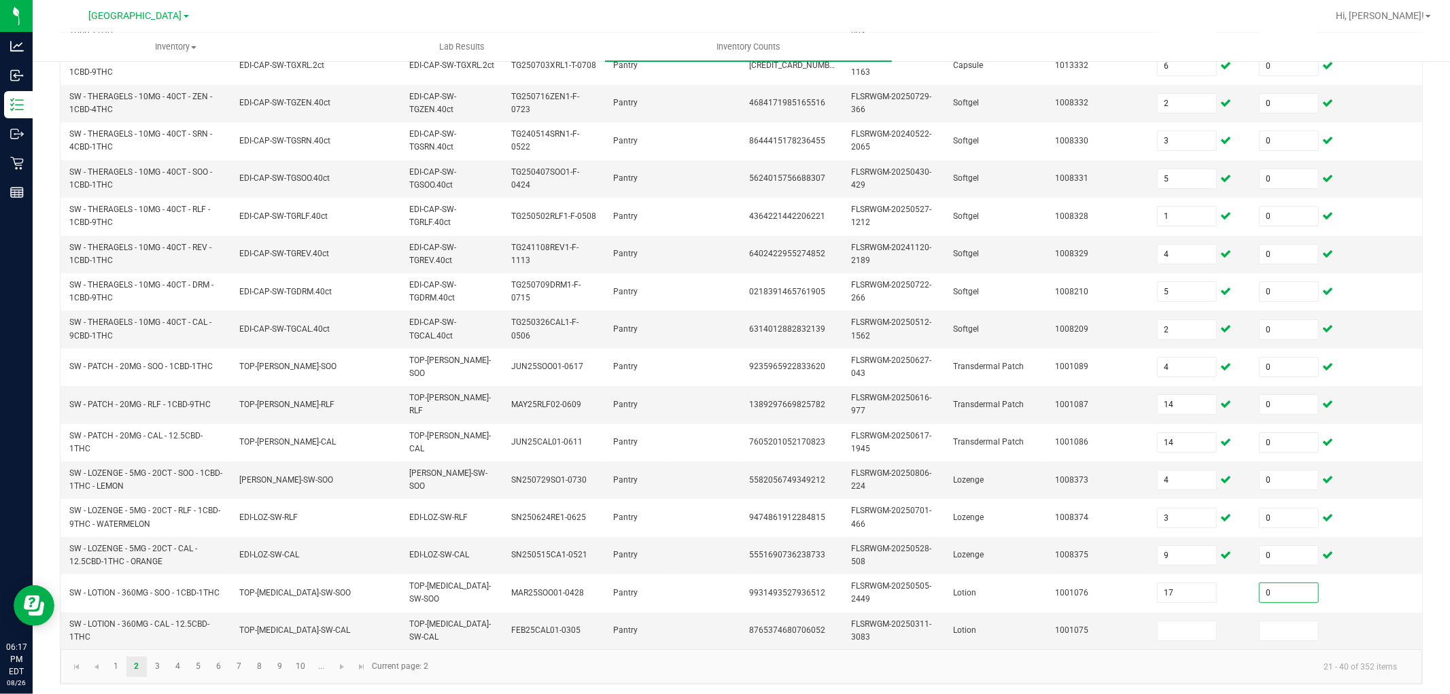
type input "0"
type input "9"
type input "1"
type input "0"
click at [156, 624] on link "3" at bounding box center [158, 667] width 20 height 20
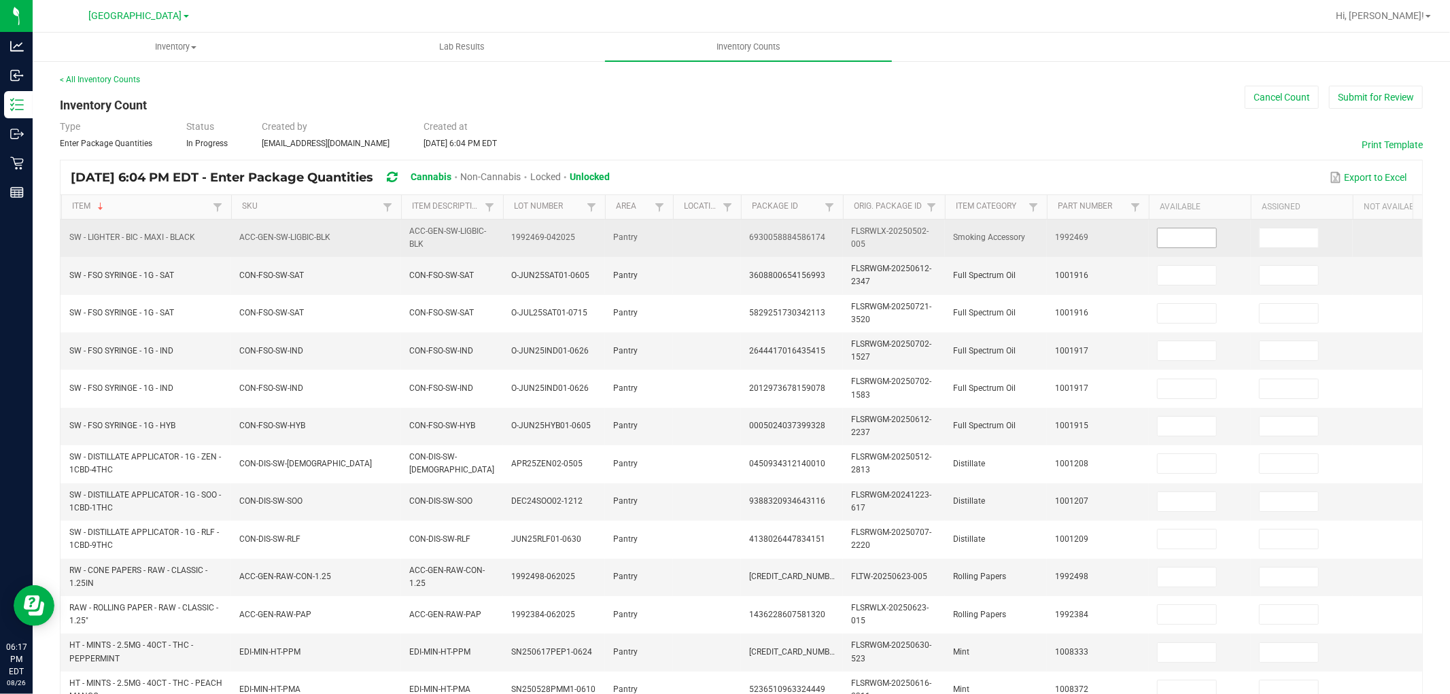
click at [1185, 242] on input at bounding box center [1187, 237] width 58 height 19
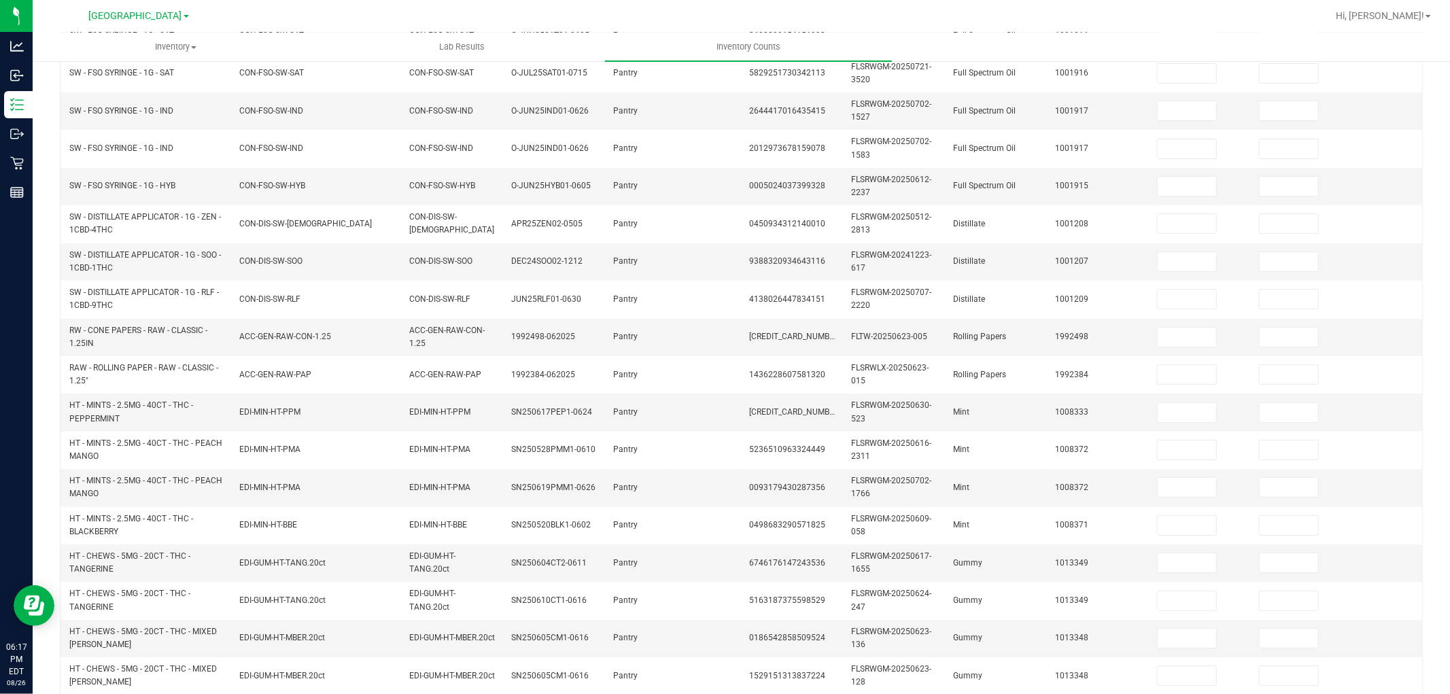
scroll to position [340, 0]
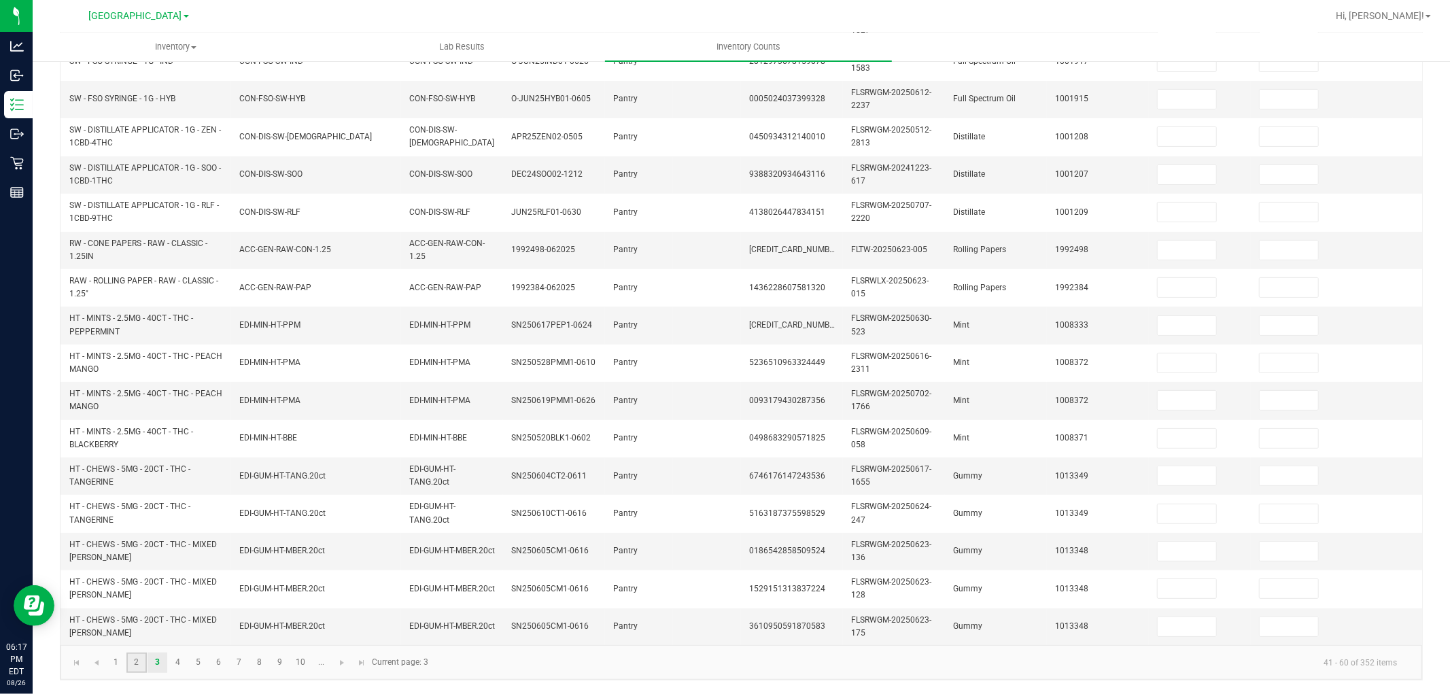
click at [137, 624] on link "2" at bounding box center [136, 663] width 20 height 20
type input "9"
type input "1"
type input "6"
type input "2"
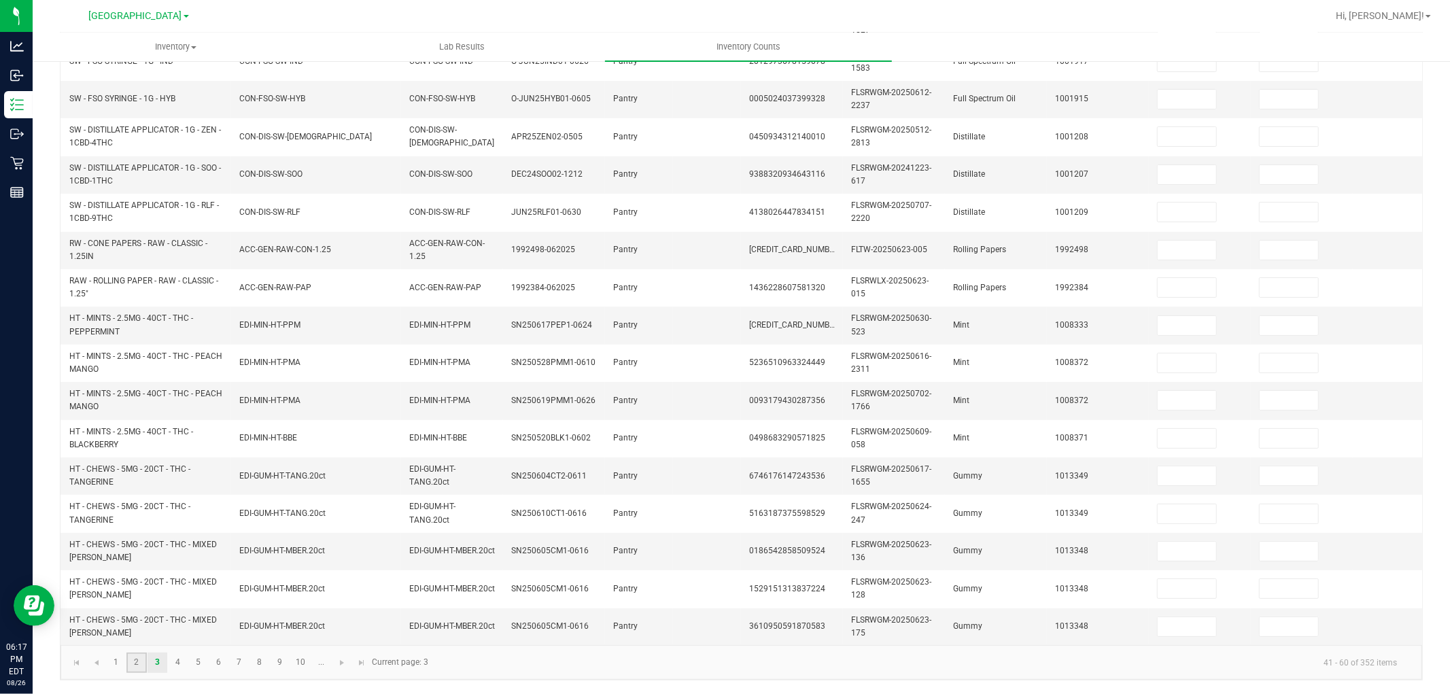
type input "5"
type input "4"
type input "5"
type input "2"
type input "14"
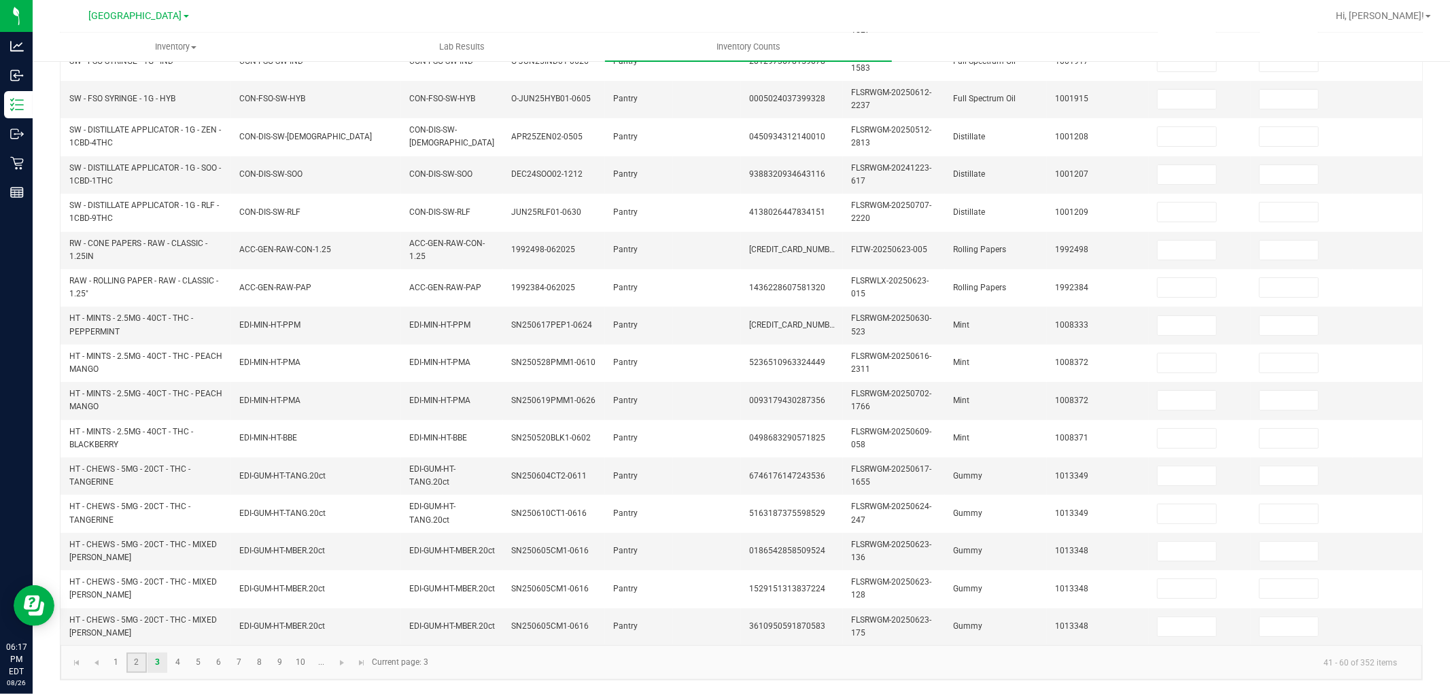
type input "4"
type input "1"
type input "0"
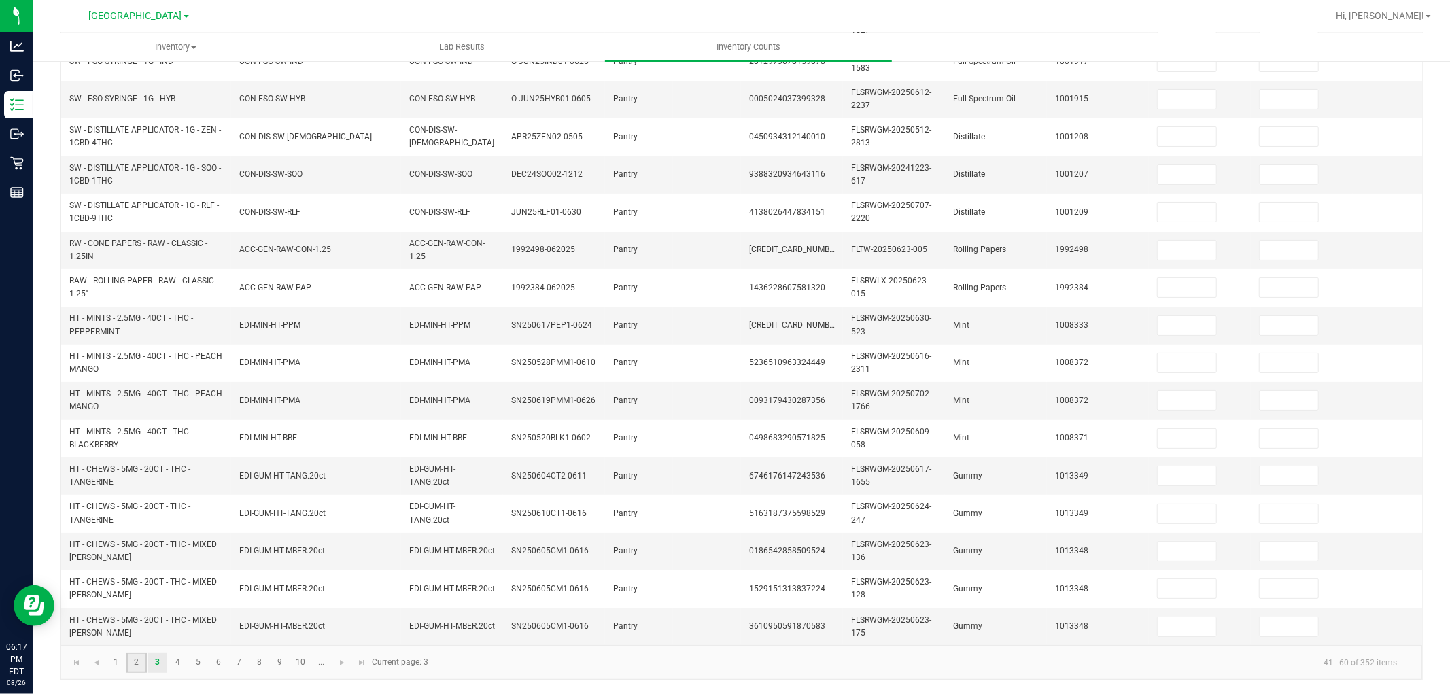
type input "0"
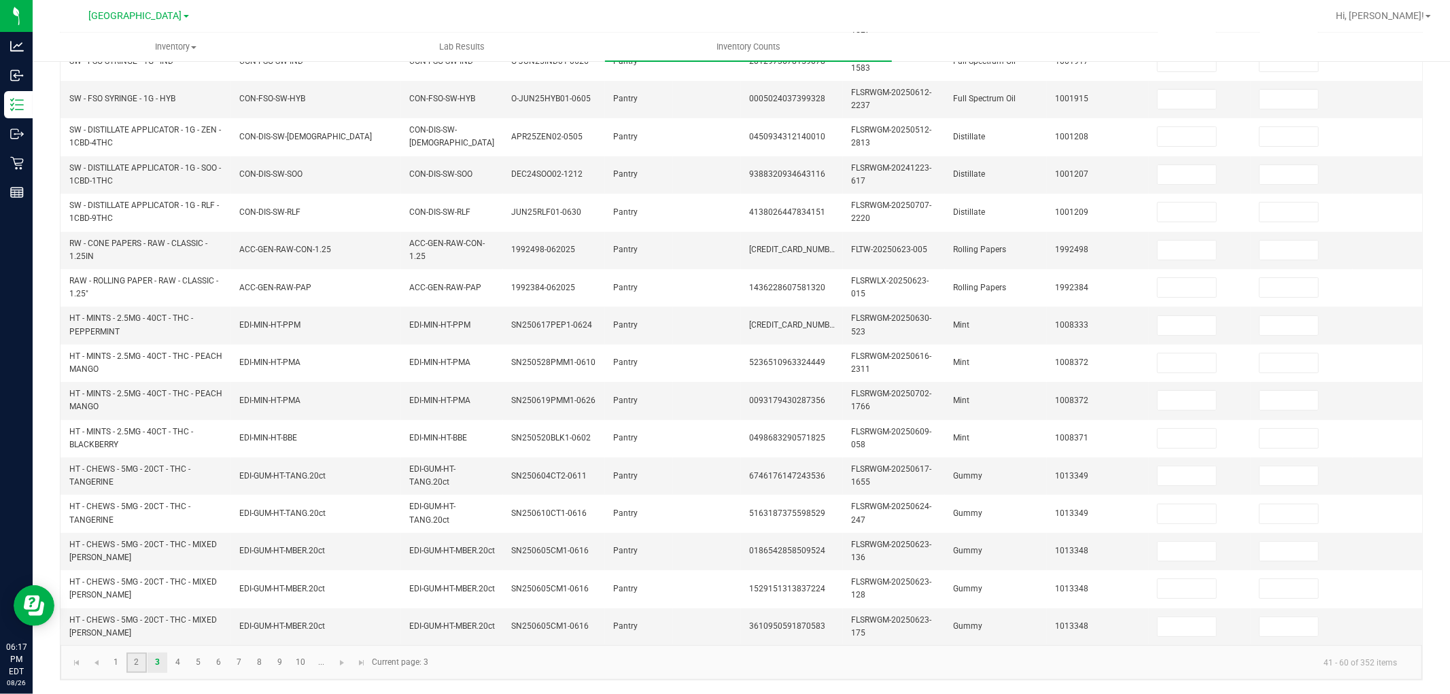
type input "0"
type input "5"
type input "0"
type input "9"
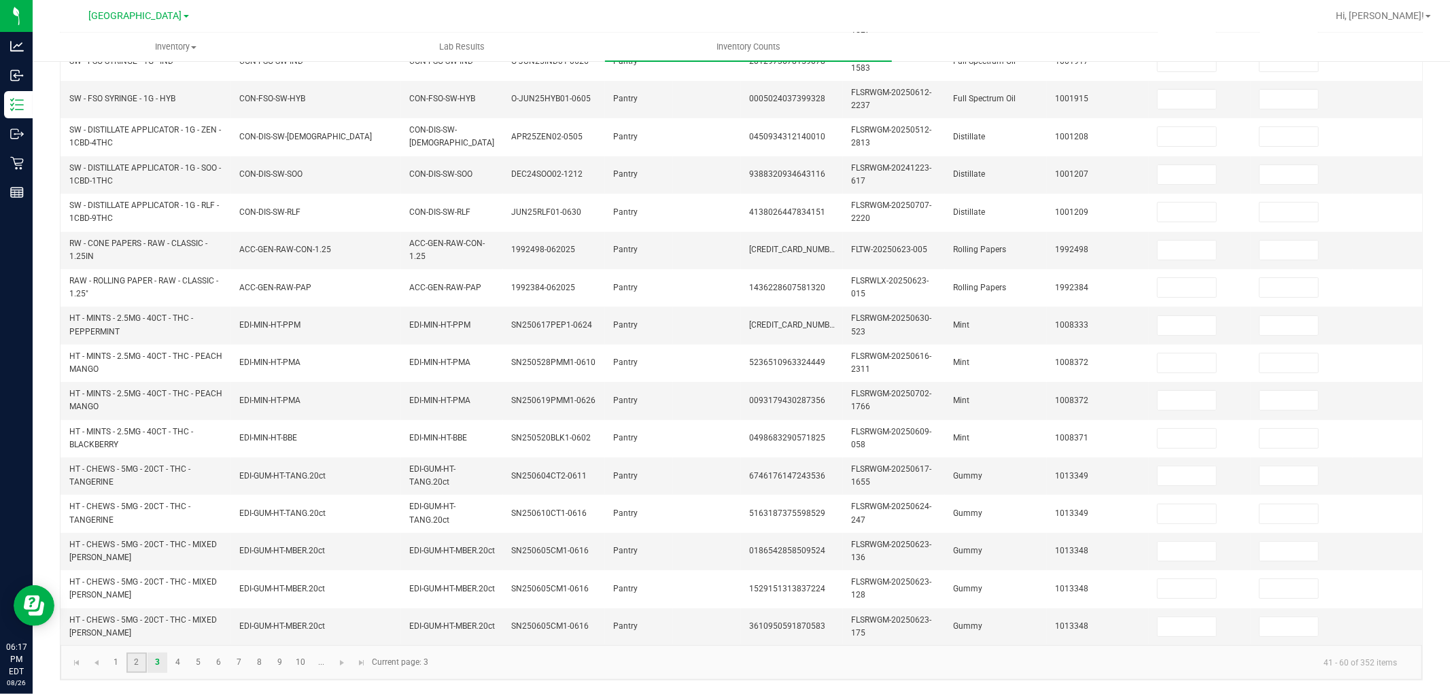
type input "0"
type input "3"
type input "0"
type input "1"
type input "0"
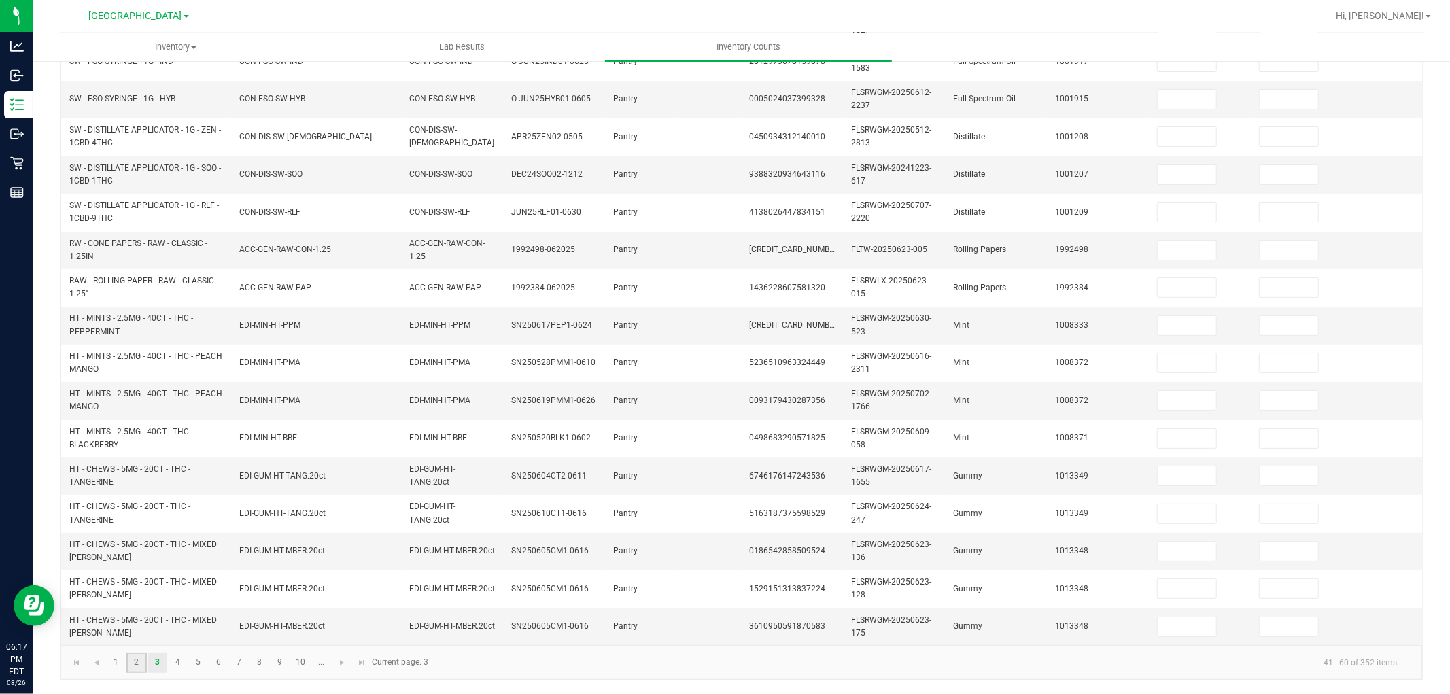
type input "4"
type input "0"
type input "14"
type input "0"
type input "3"
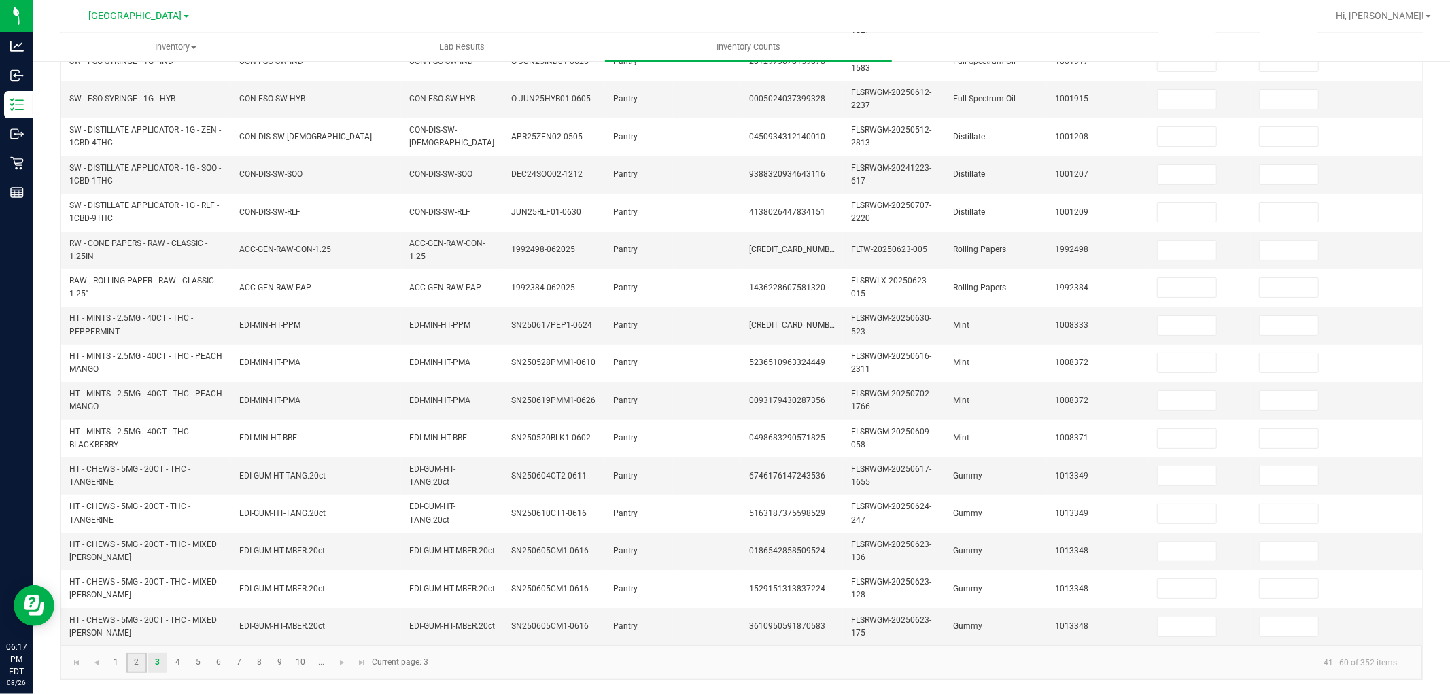
type input "0"
type input "9"
type input "0"
type input "17"
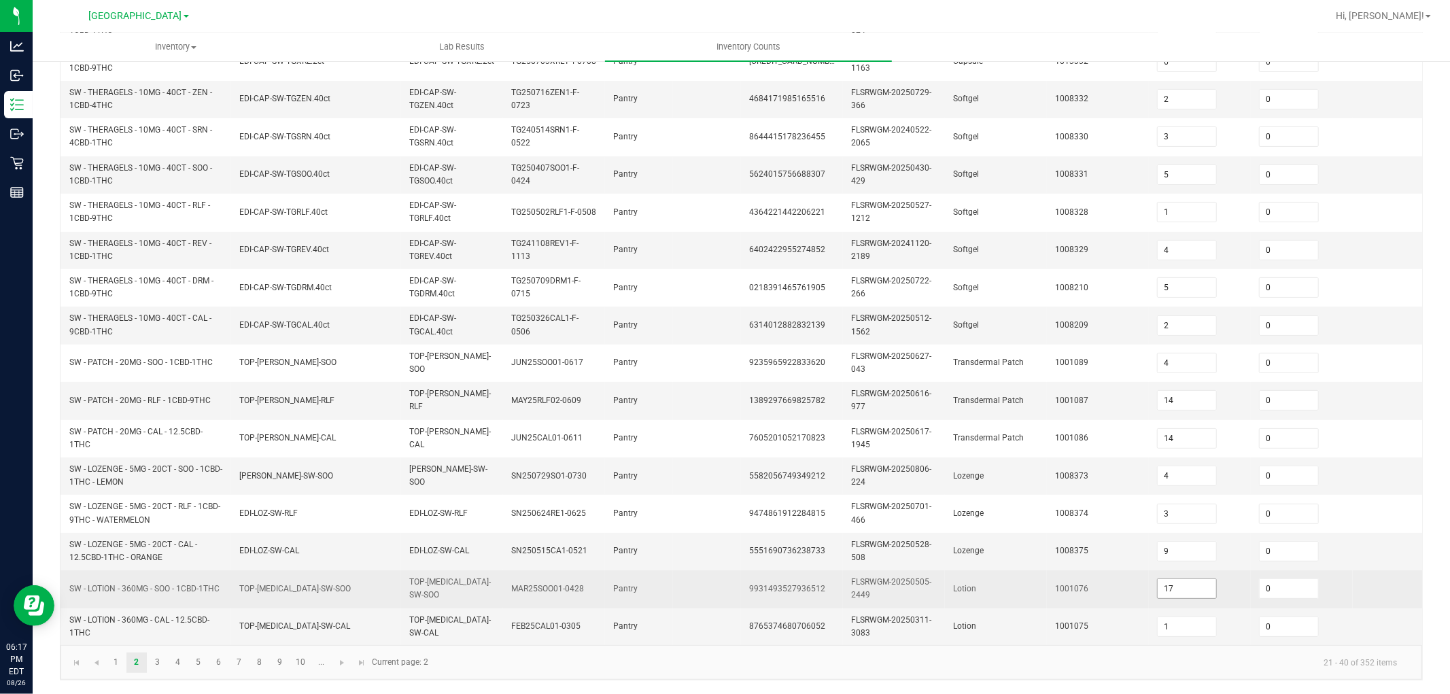
click at [1171, 579] on input "17" at bounding box center [1187, 588] width 58 height 19
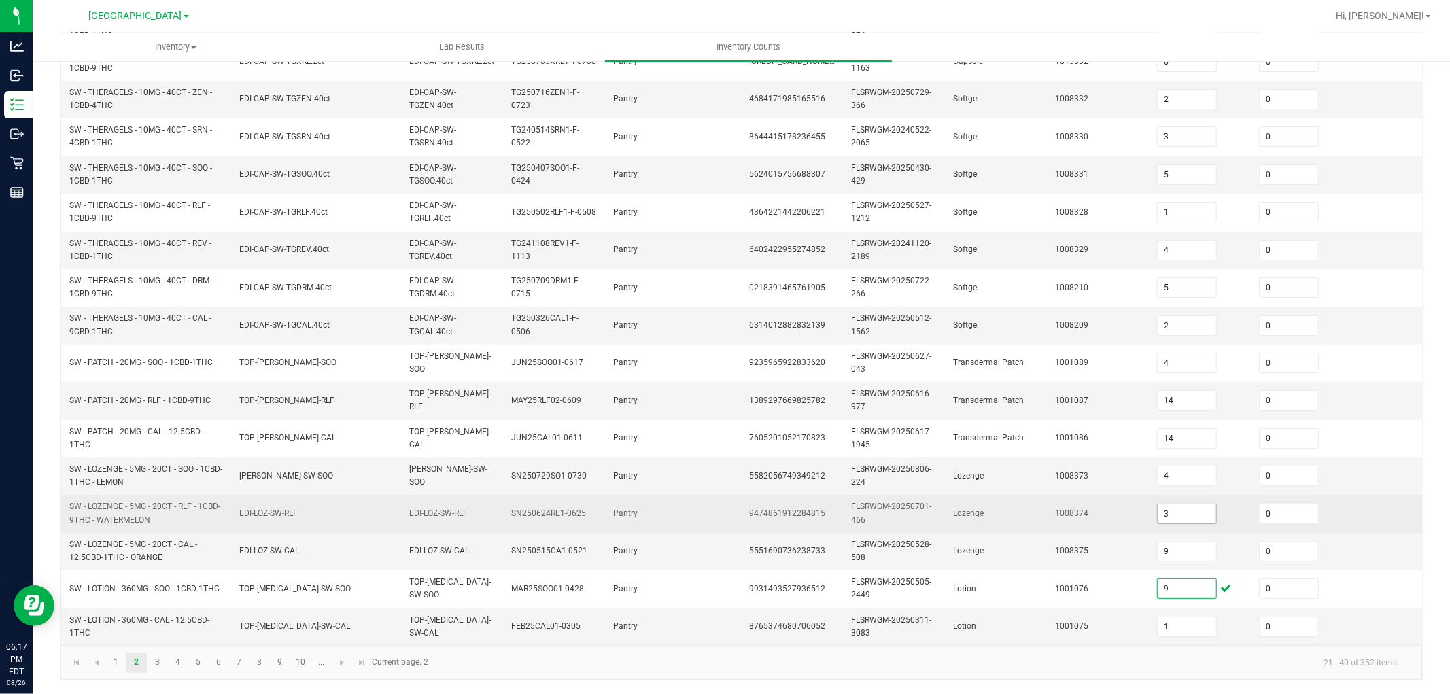
click at [1197, 504] on input "3" at bounding box center [1187, 513] width 58 height 19
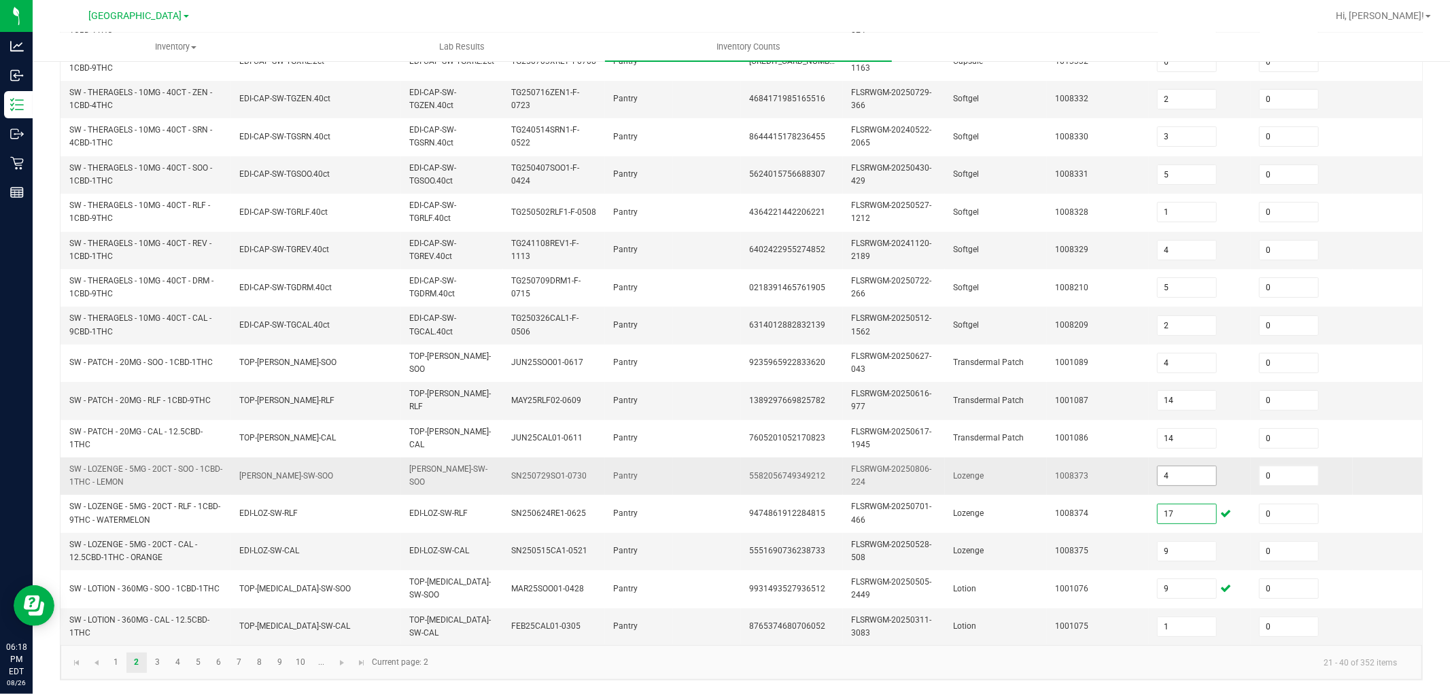
click at [1186, 466] on input "4" at bounding box center [1187, 475] width 58 height 19
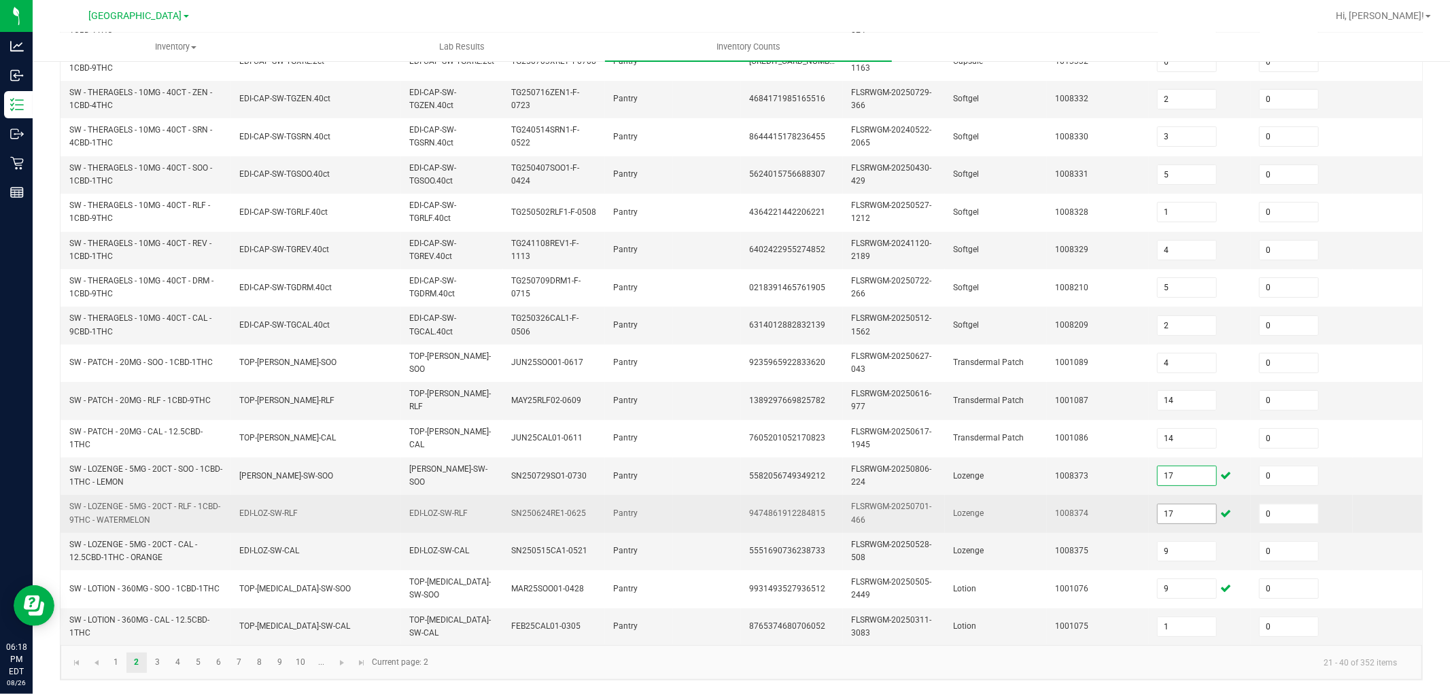
click at [1191, 504] on input "17" at bounding box center [1187, 513] width 58 height 19
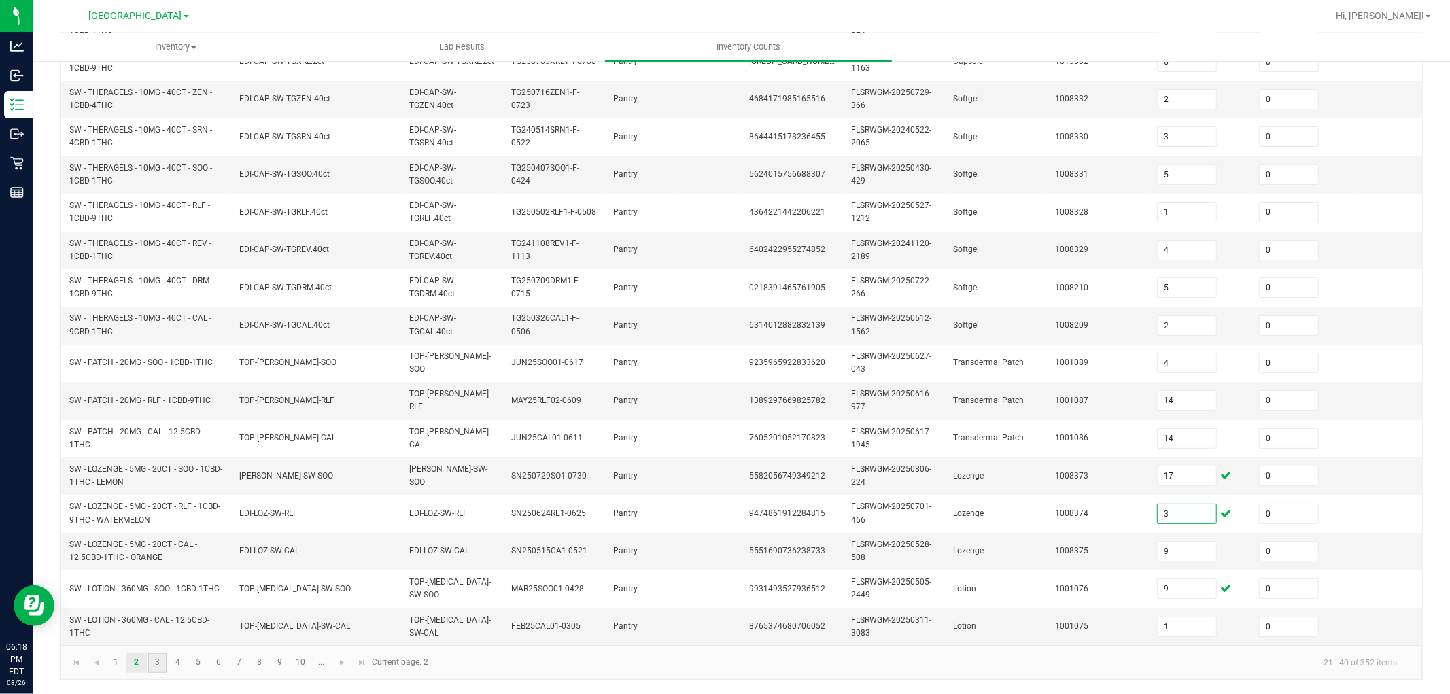
click at [157, 624] on link "3" at bounding box center [158, 663] width 20 height 20
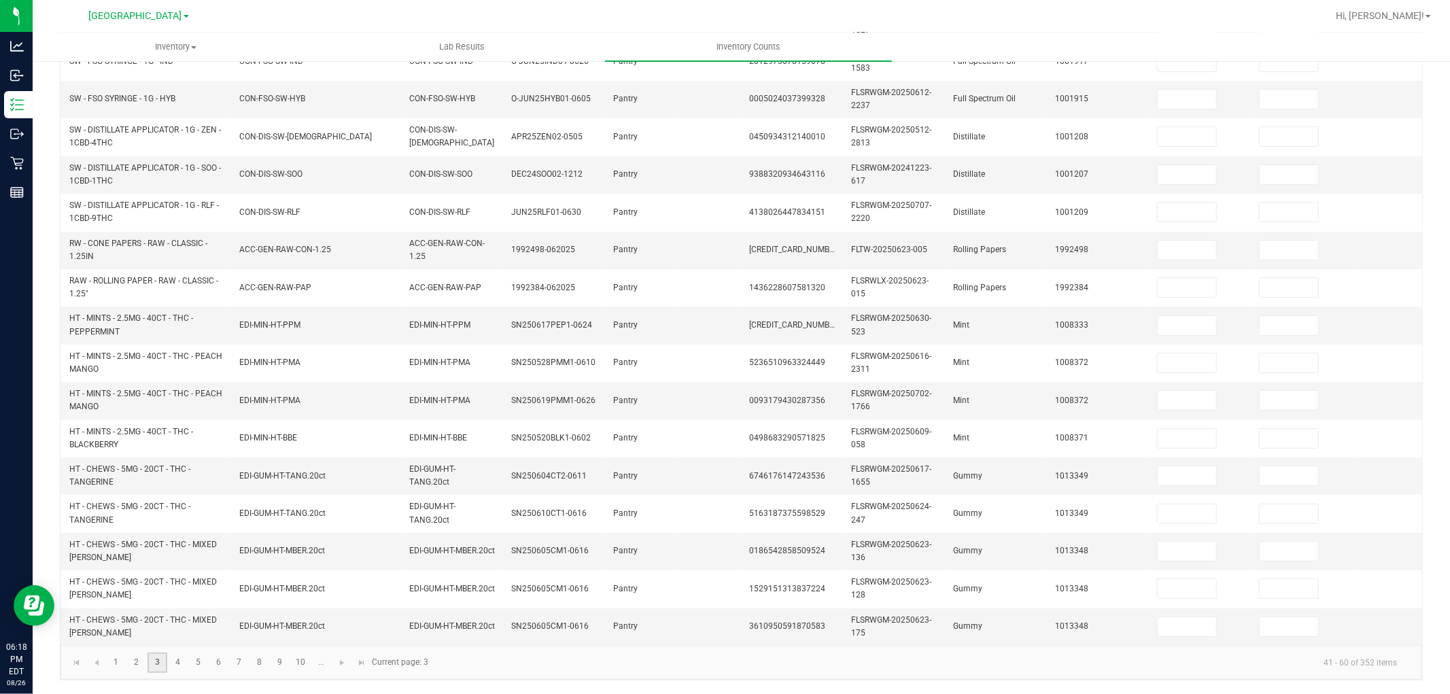
scroll to position [0, 0]
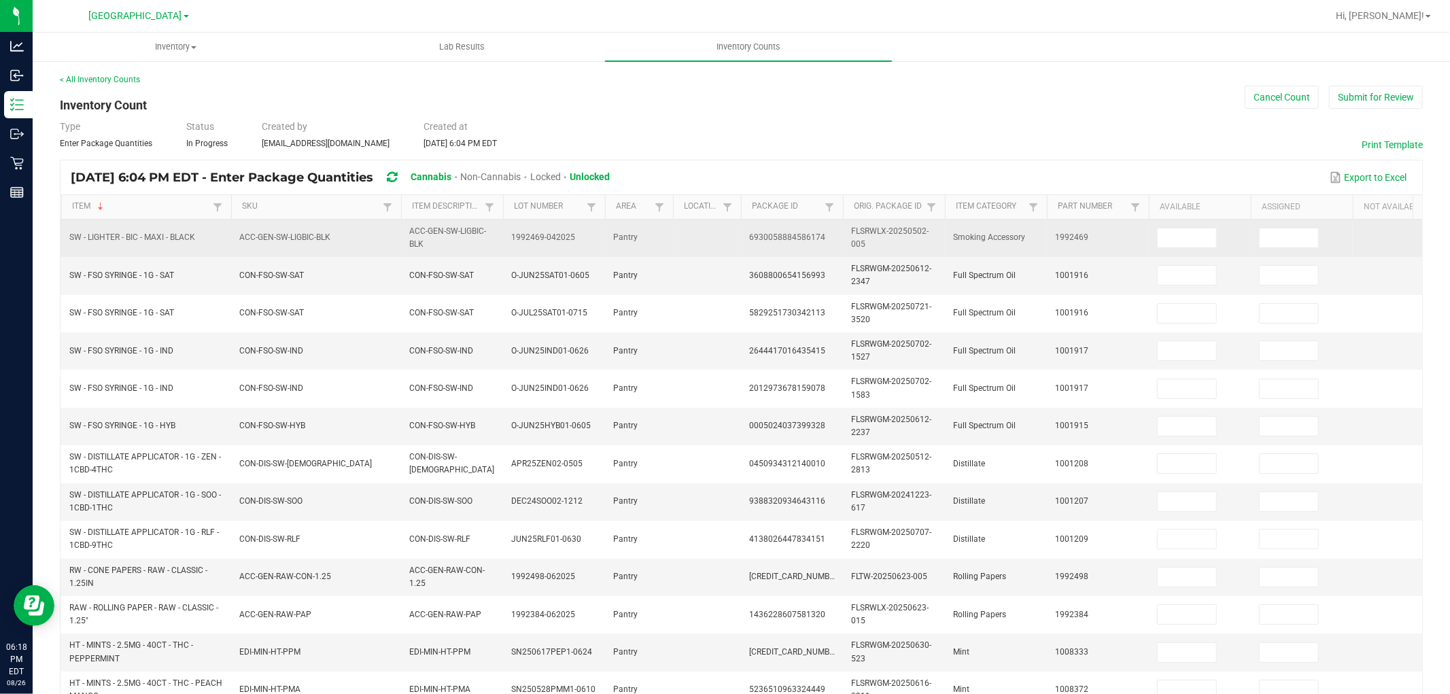
click at [195, 238] on span "SW - LIGHTER - BIC - MAXI - BLACK" at bounding box center [132, 238] width 126 height 10
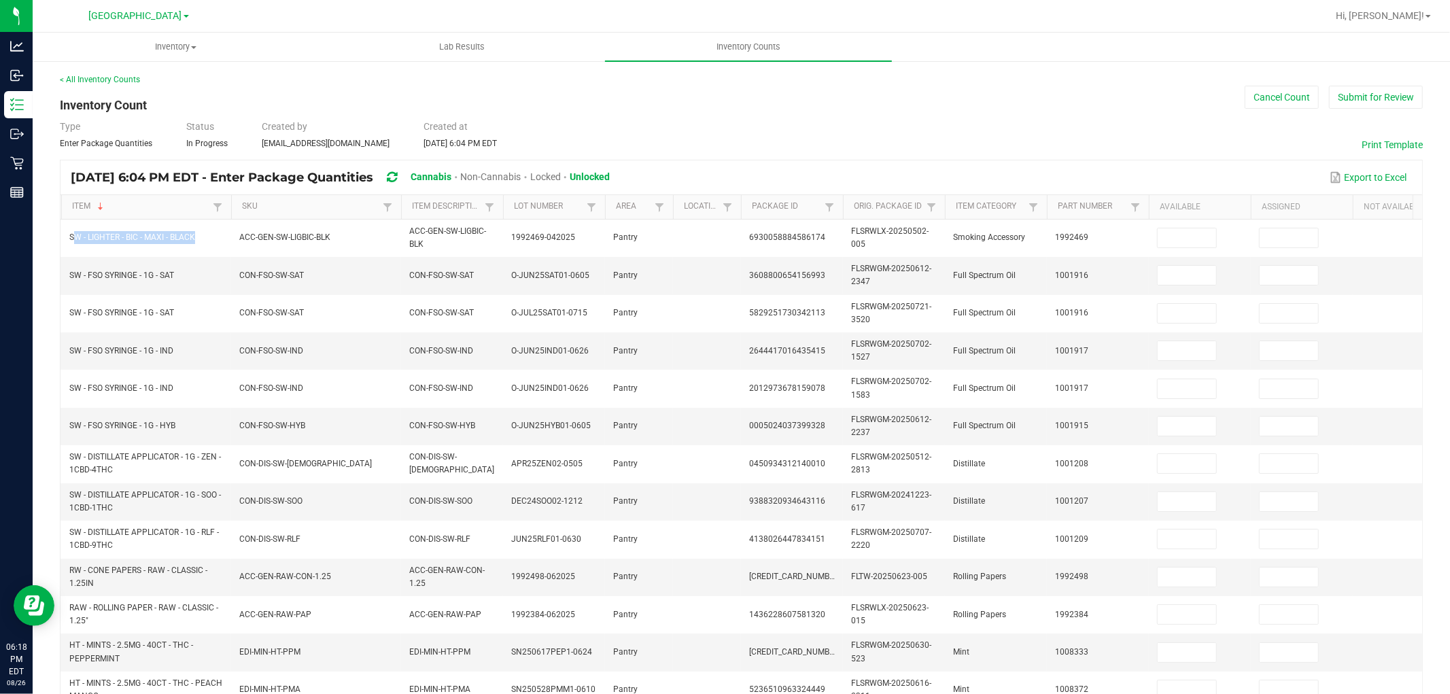
copy span "SW - LIGHTER - BIC - MAXI - BLACK"
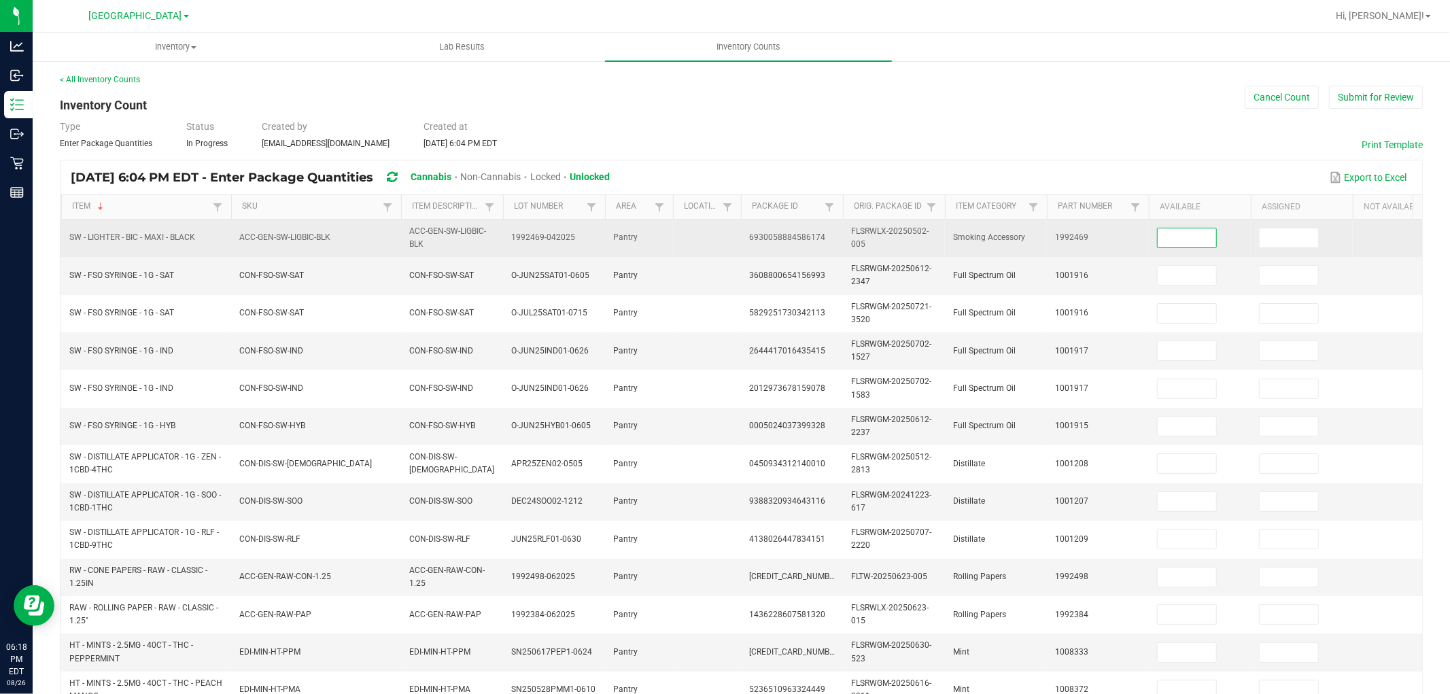
click at [1188, 235] on input at bounding box center [1187, 237] width 58 height 19
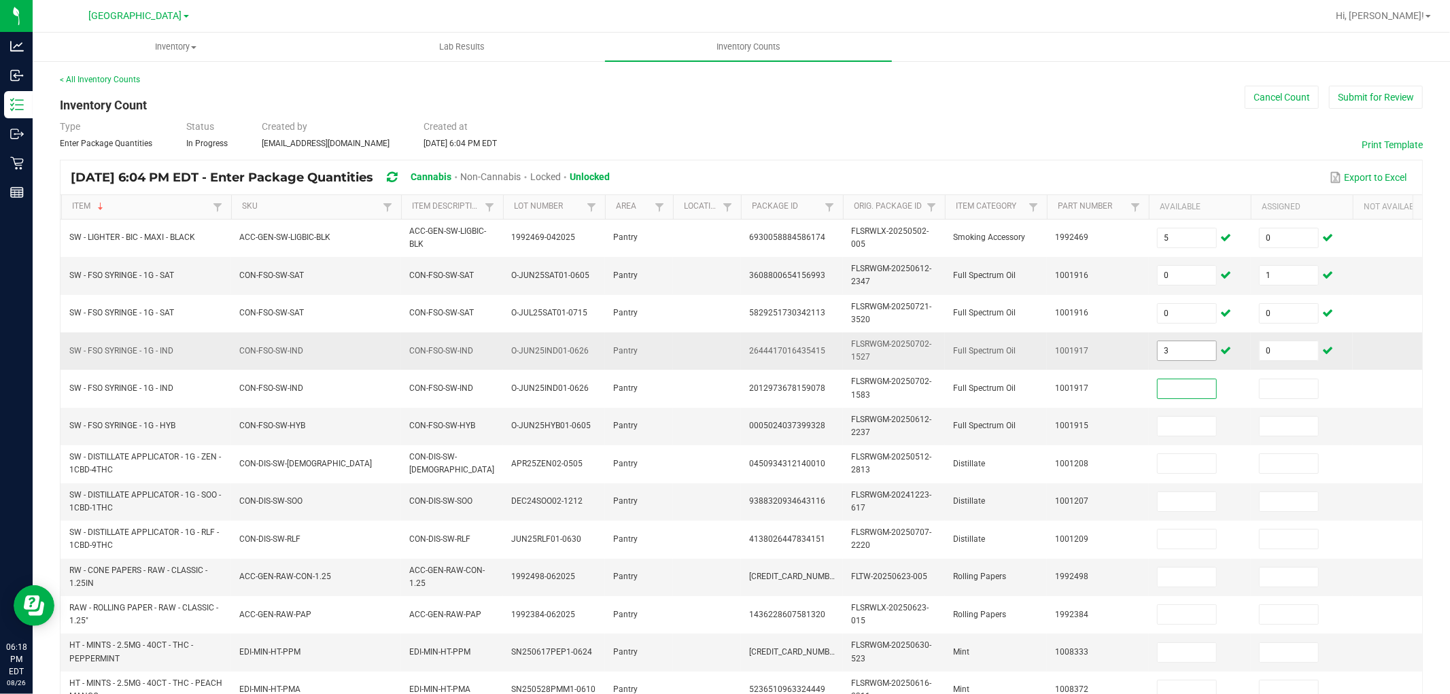
click at [1184, 356] on input "3" at bounding box center [1187, 350] width 58 height 19
click at [121, 589] on span "RW - CONE PAPERS - RAW - CLASSIC - 1.25IN" at bounding box center [146, 577] width 154 height 26
click at [105, 574] on span "RW - CONE PAPERS - RAW - CLASSIC - 1.25IN" at bounding box center [138, 577] width 138 height 22
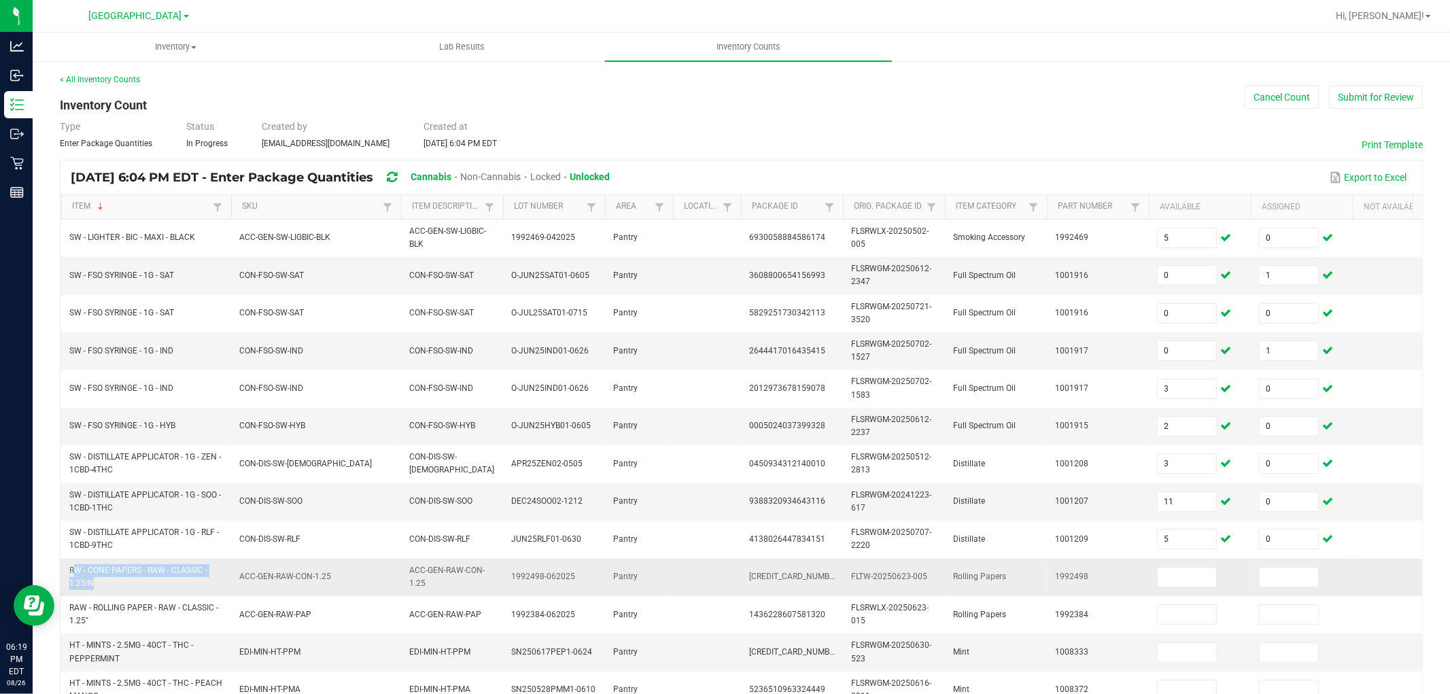
click at [105, 574] on span "RW - CONE PAPERS - RAW - CLASSIC - 1.25IN" at bounding box center [138, 577] width 138 height 22
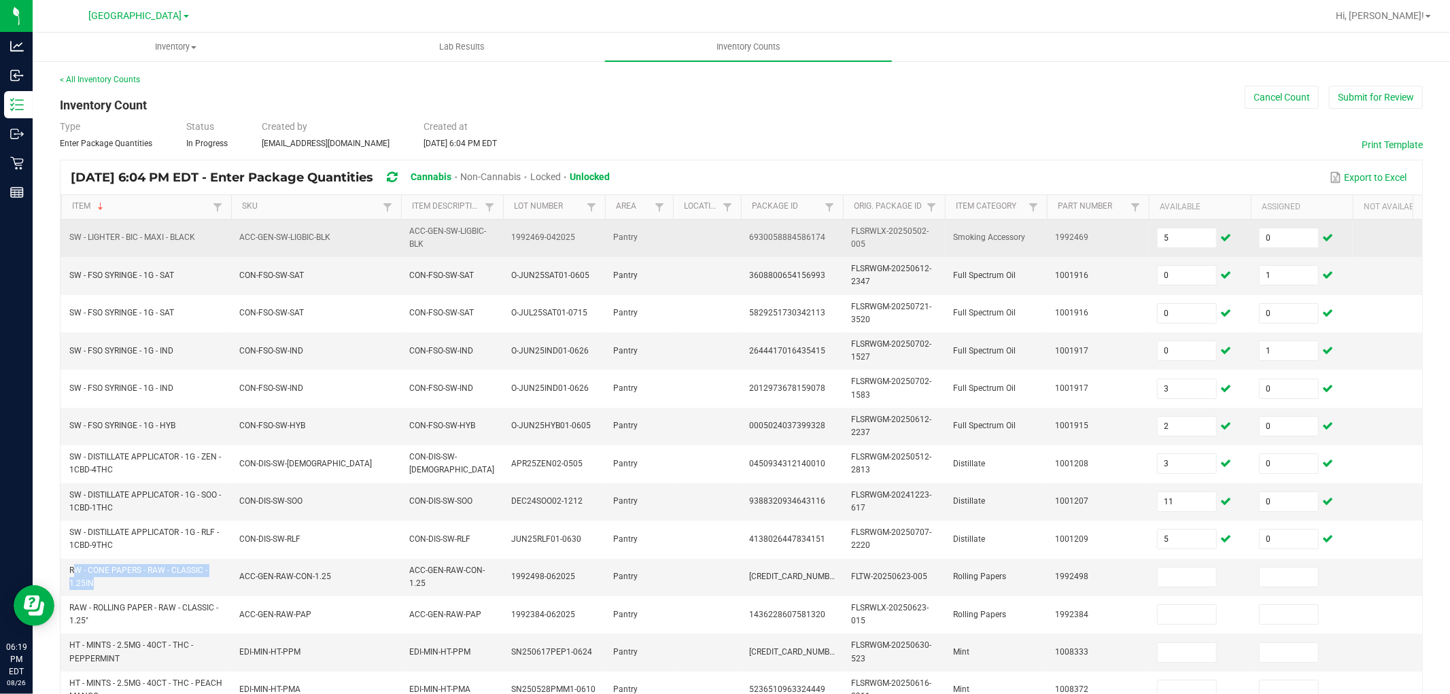
copy span "RW - CONE PAPERS - RAW - CLASSIC - 1.25IN"
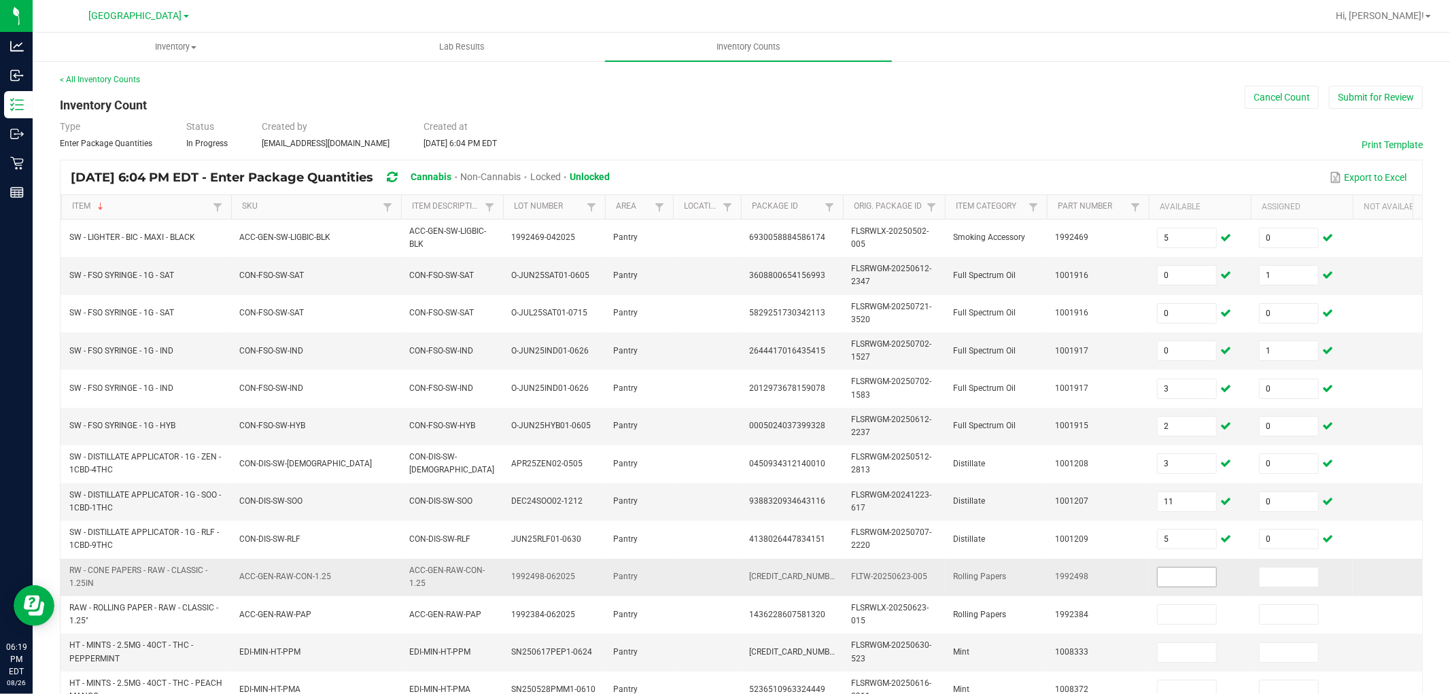
click at [1203, 583] on input at bounding box center [1187, 577] width 58 height 19
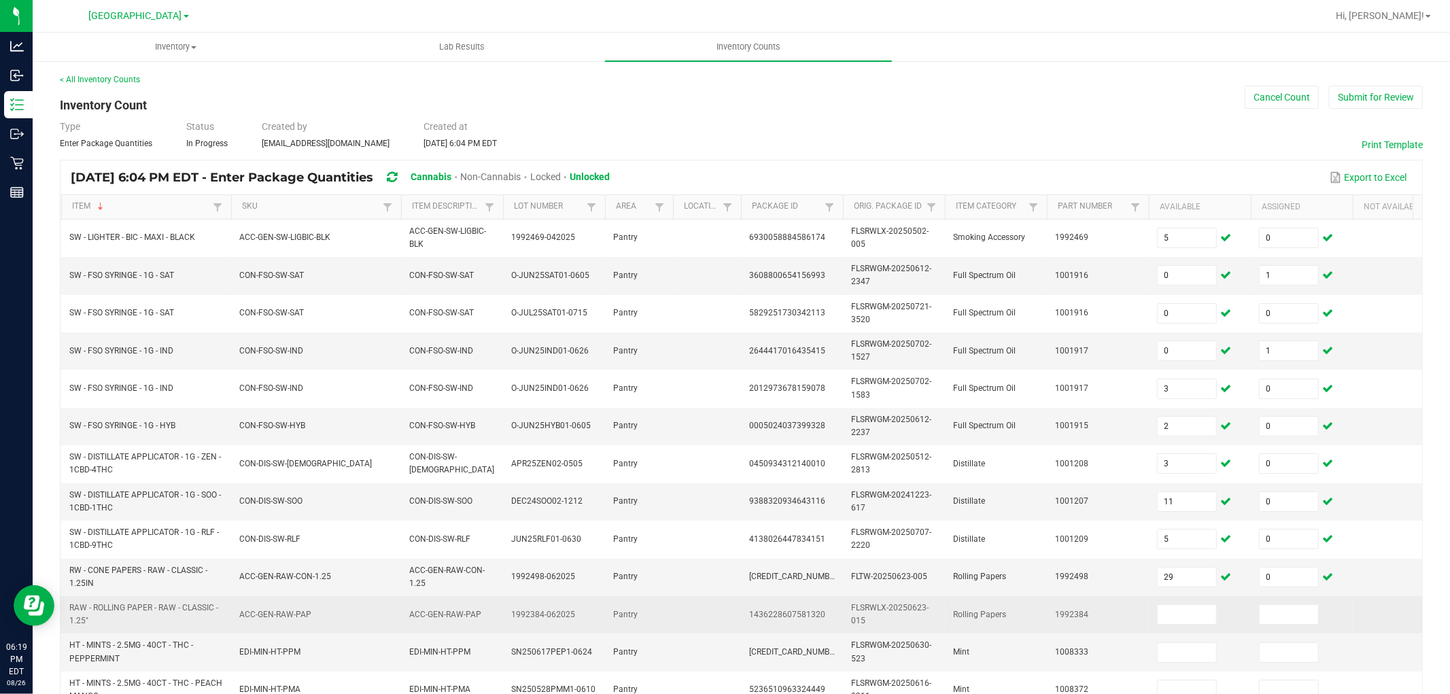
click at [188, 604] on span "RAW - ROLLING PAPER - RAW - CLASSIC - 1.25"" at bounding box center [143, 614] width 149 height 22
click at [187, 605] on span "RAW - ROLLING PAPER - RAW - CLASSIC - 1.25"" at bounding box center [143, 614] width 149 height 22
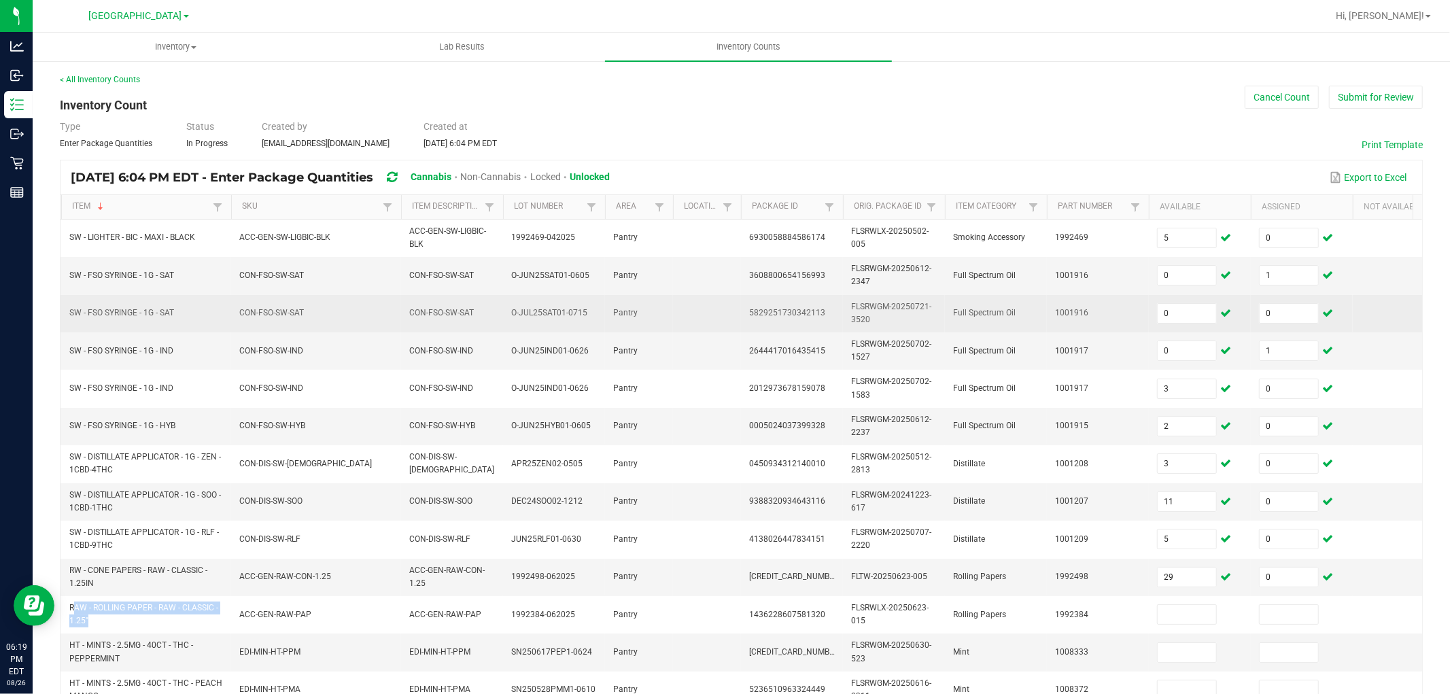
copy span "RAW - ROLLING PAPER - RAW - CLASSIC - 1.25""
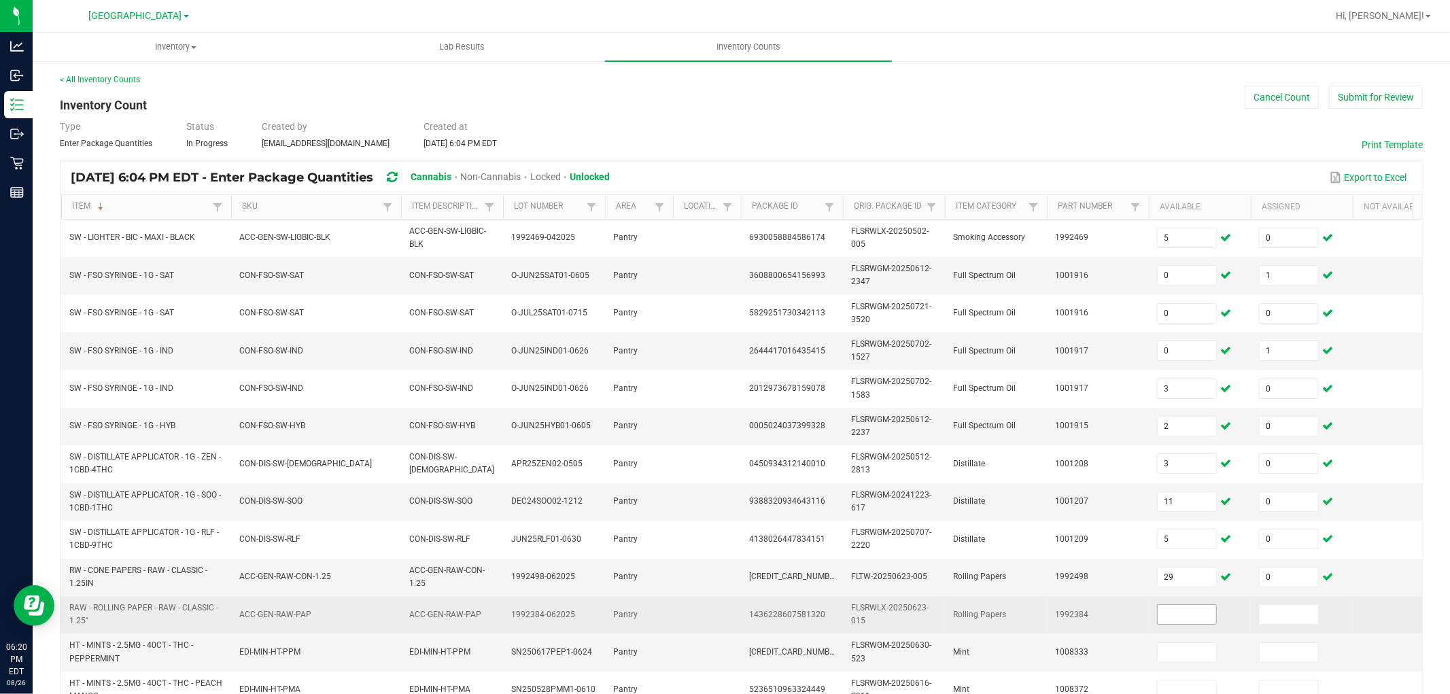
click at [1169, 612] on input at bounding box center [1187, 614] width 58 height 19
click at [1286, 614] on input "4" at bounding box center [1289, 614] width 58 height 19
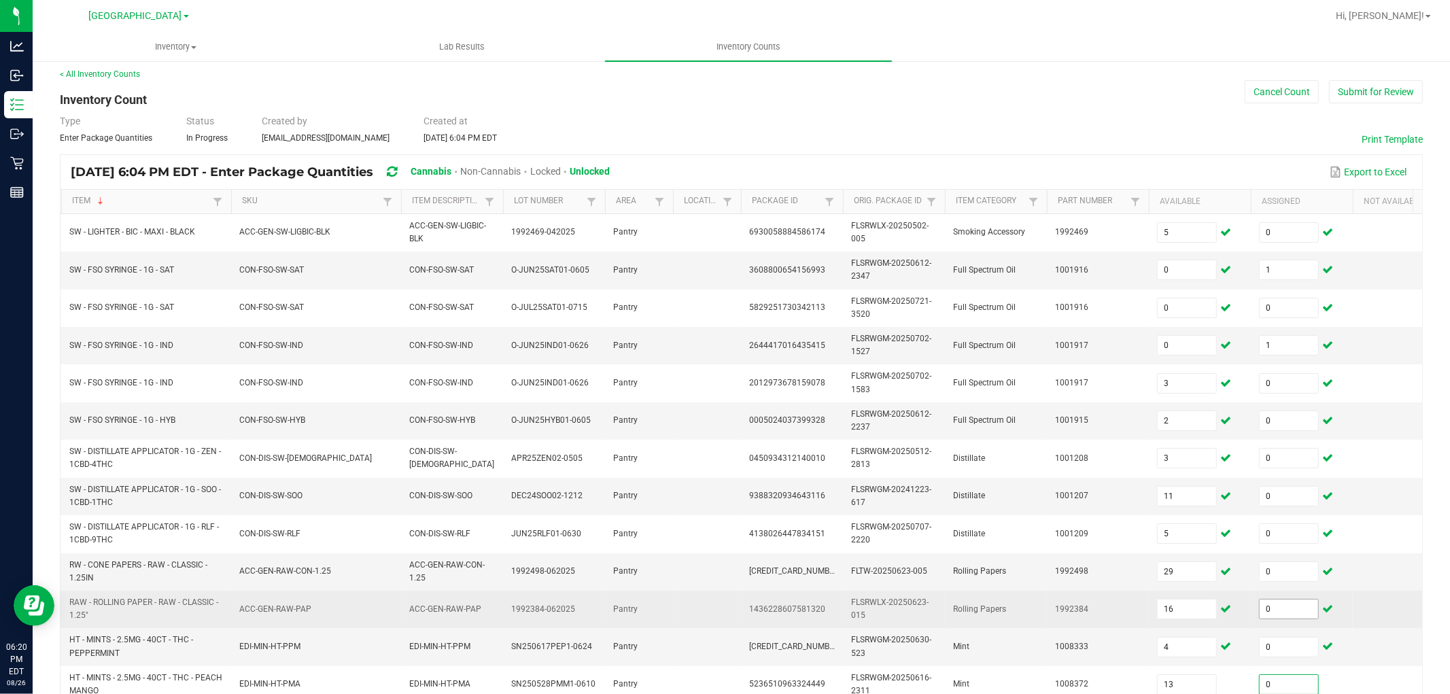
scroll to position [340, 0]
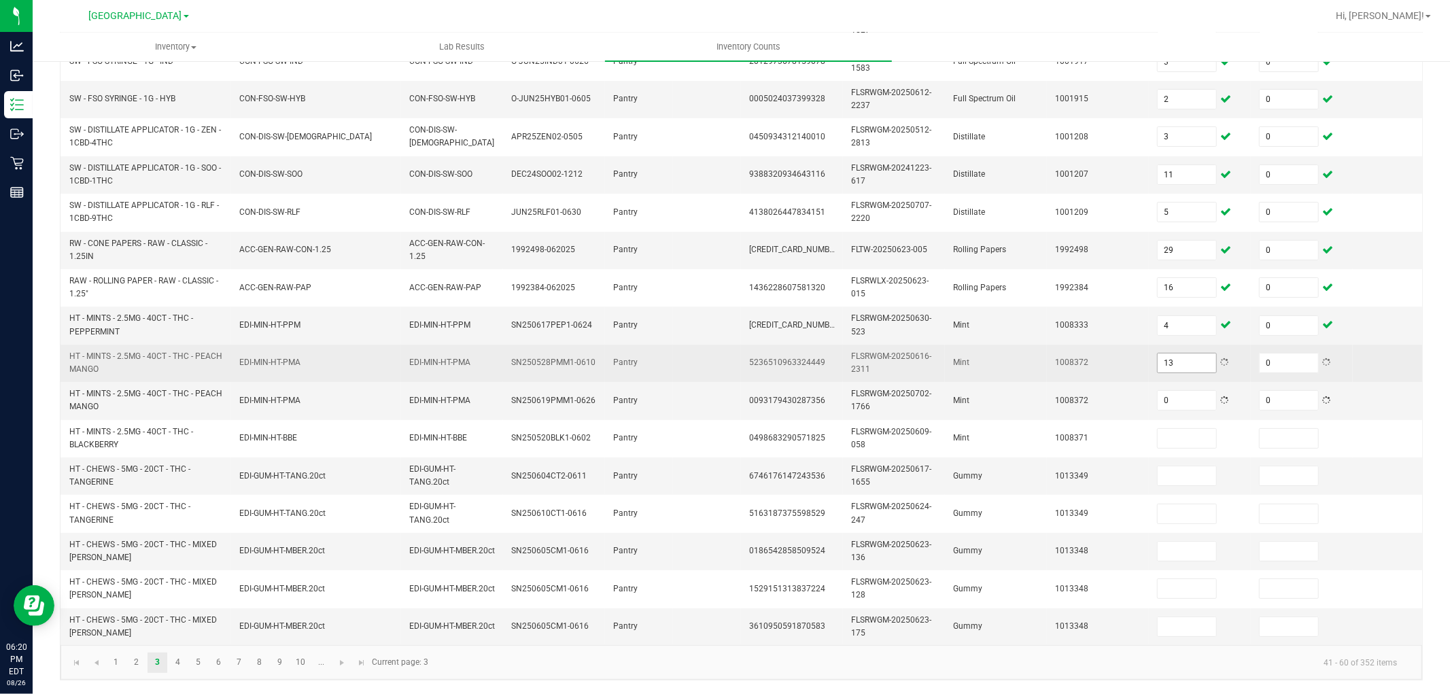
click at [1186, 353] on span "13" at bounding box center [1187, 363] width 60 height 20
click at [1188, 354] on input "13" at bounding box center [1187, 363] width 58 height 19
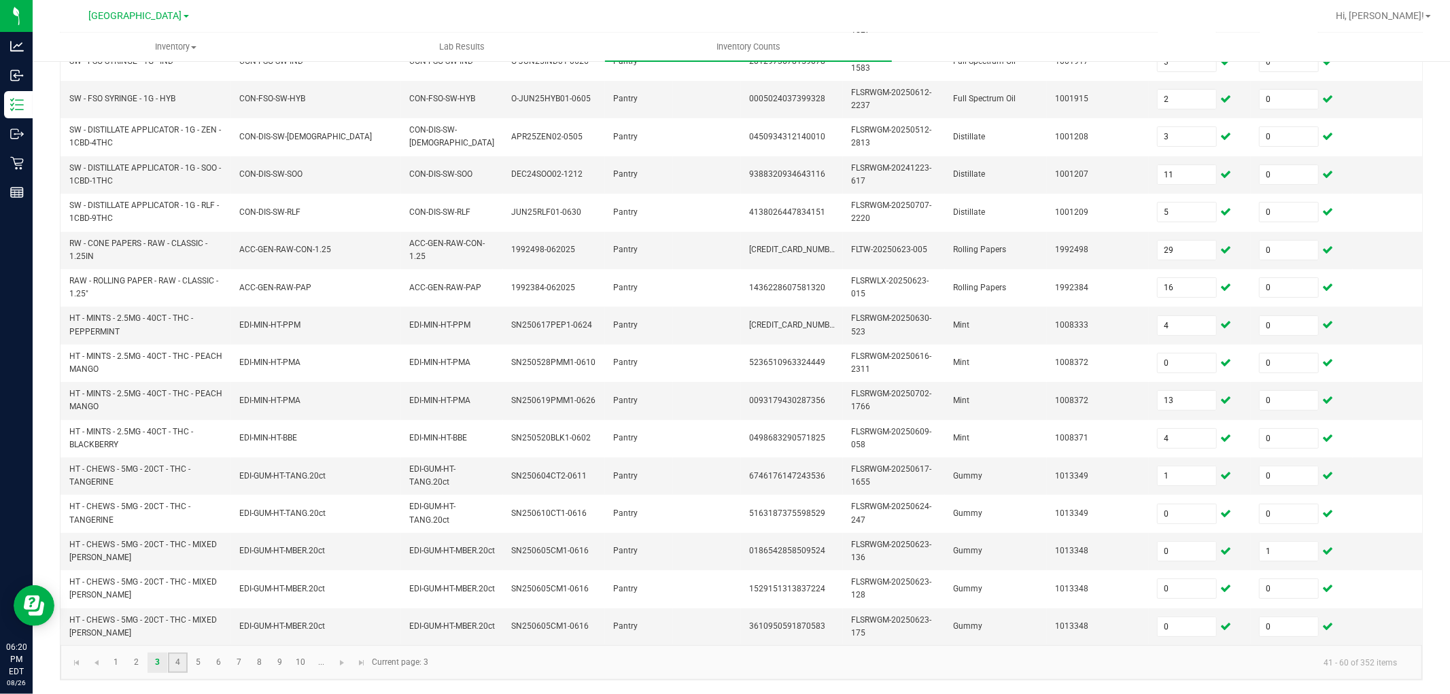
click at [175, 624] on link "4" at bounding box center [178, 663] width 20 height 20
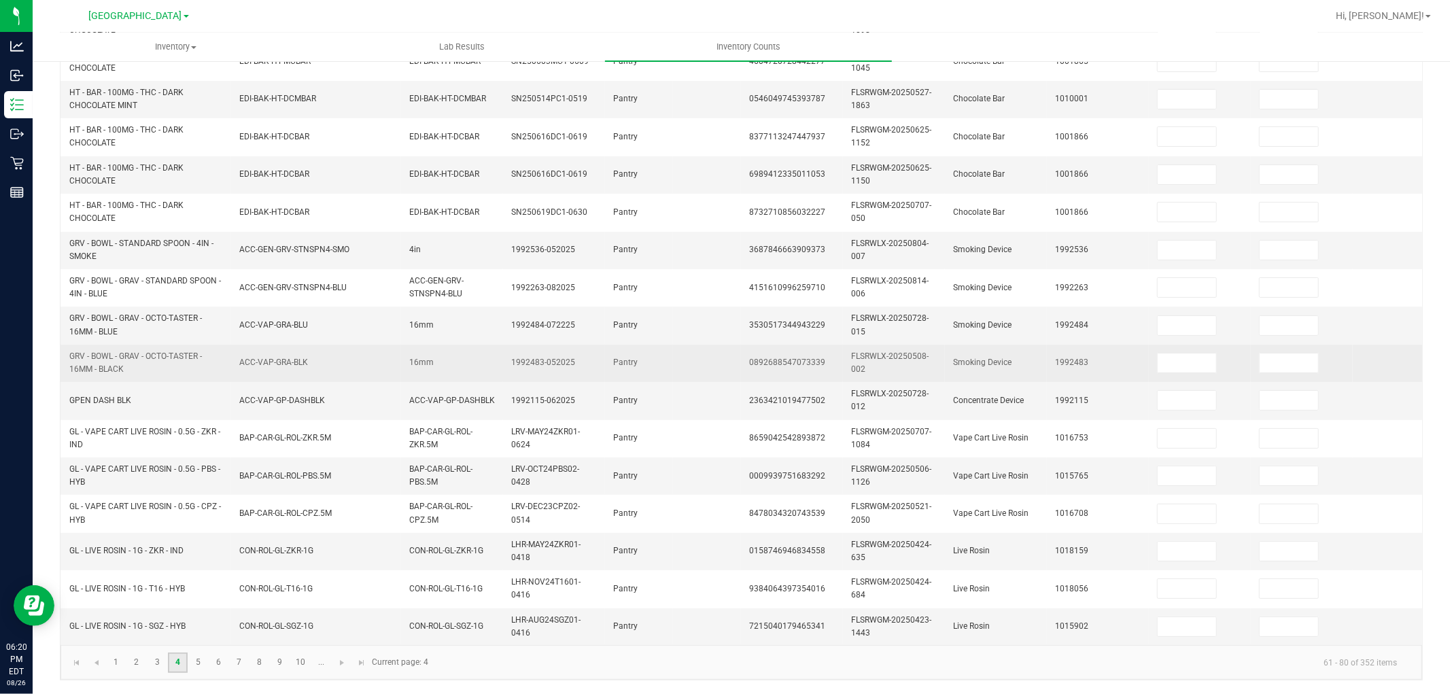
scroll to position [0, 0]
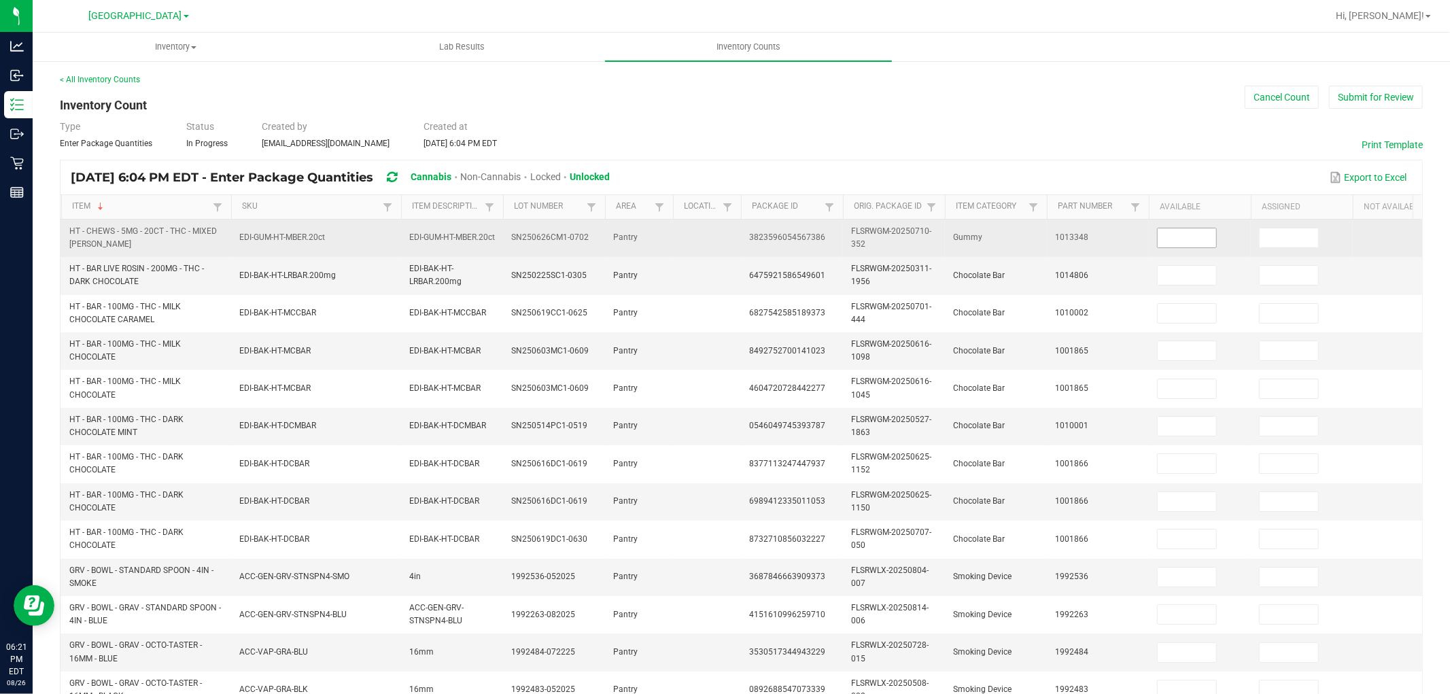
click at [1163, 234] on input at bounding box center [1187, 237] width 58 height 19
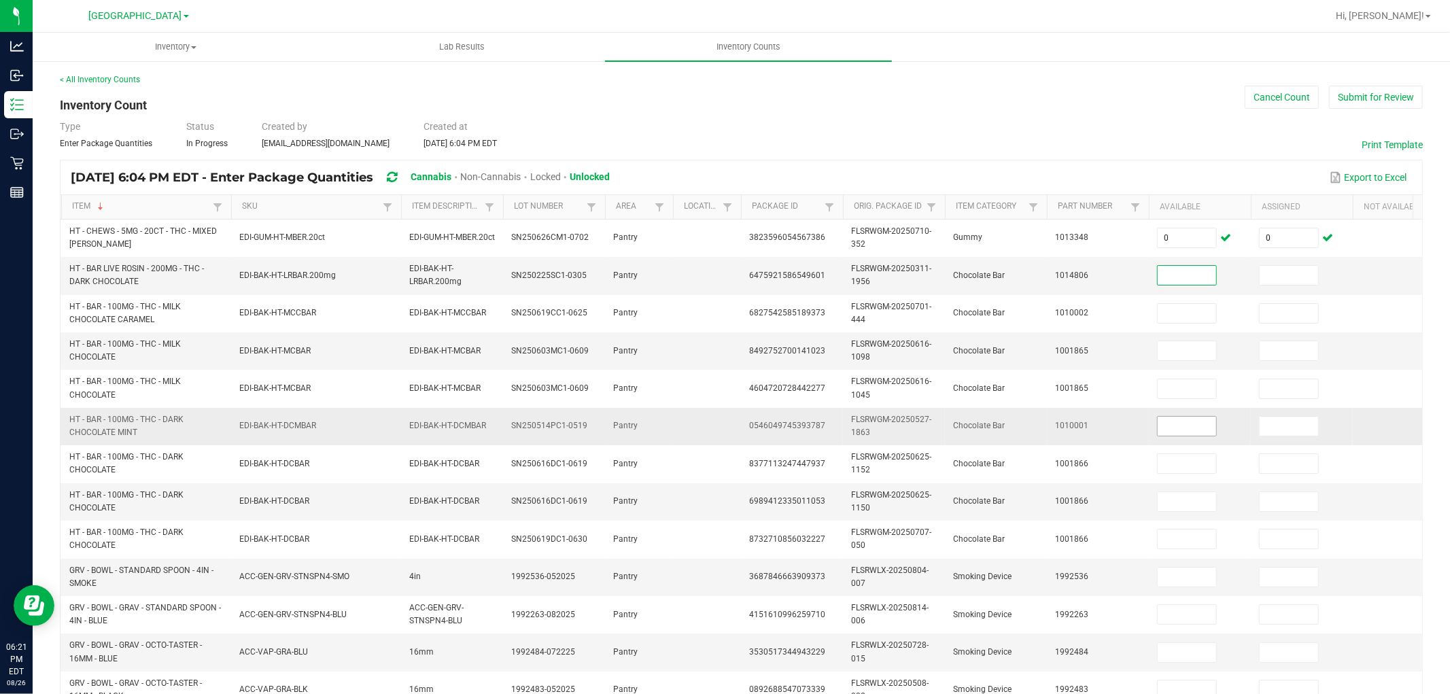
click at [1178, 426] on input at bounding box center [1187, 426] width 58 height 19
click at [1191, 275] on input at bounding box center [1187, 275] width 58 height 19
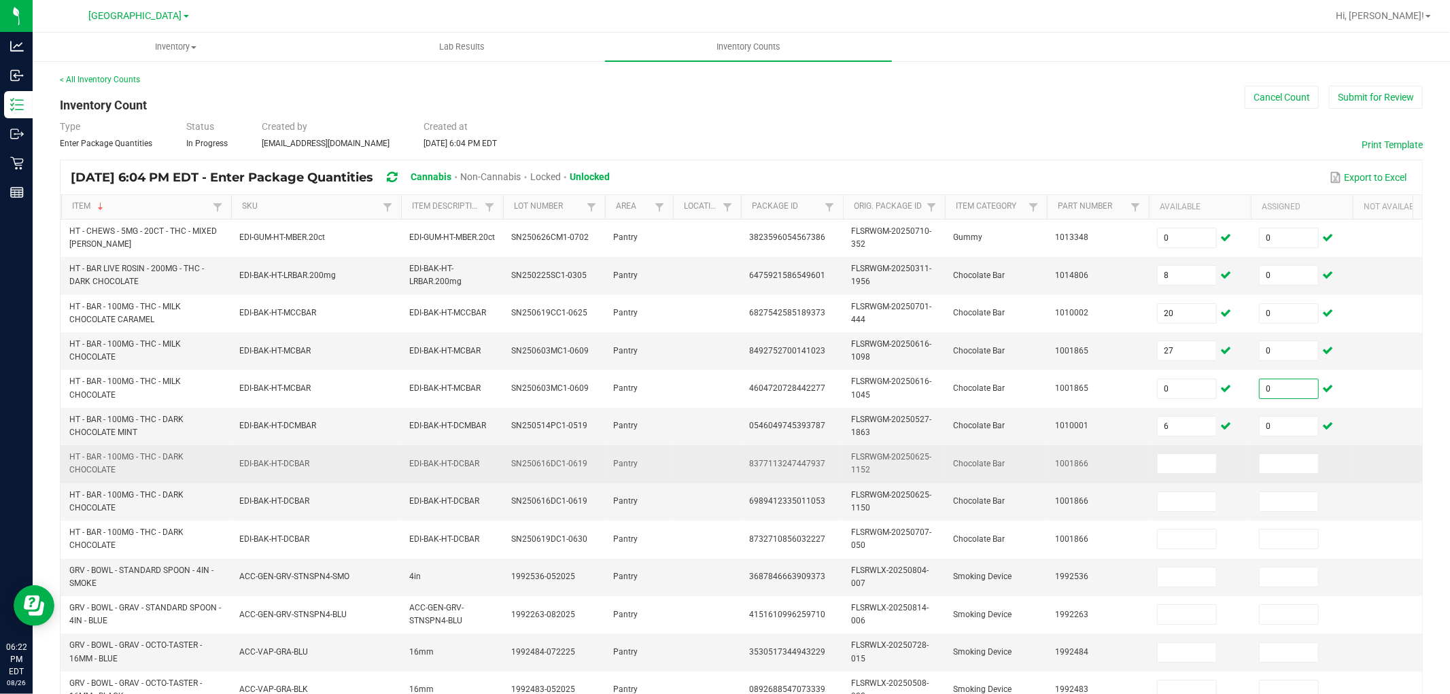
click at [1188, 475] on td at bounding box center [1200, 463] width 102 height 37
click at [1191, 464] on input at bounding box center [1187, 463] width 58 height 19
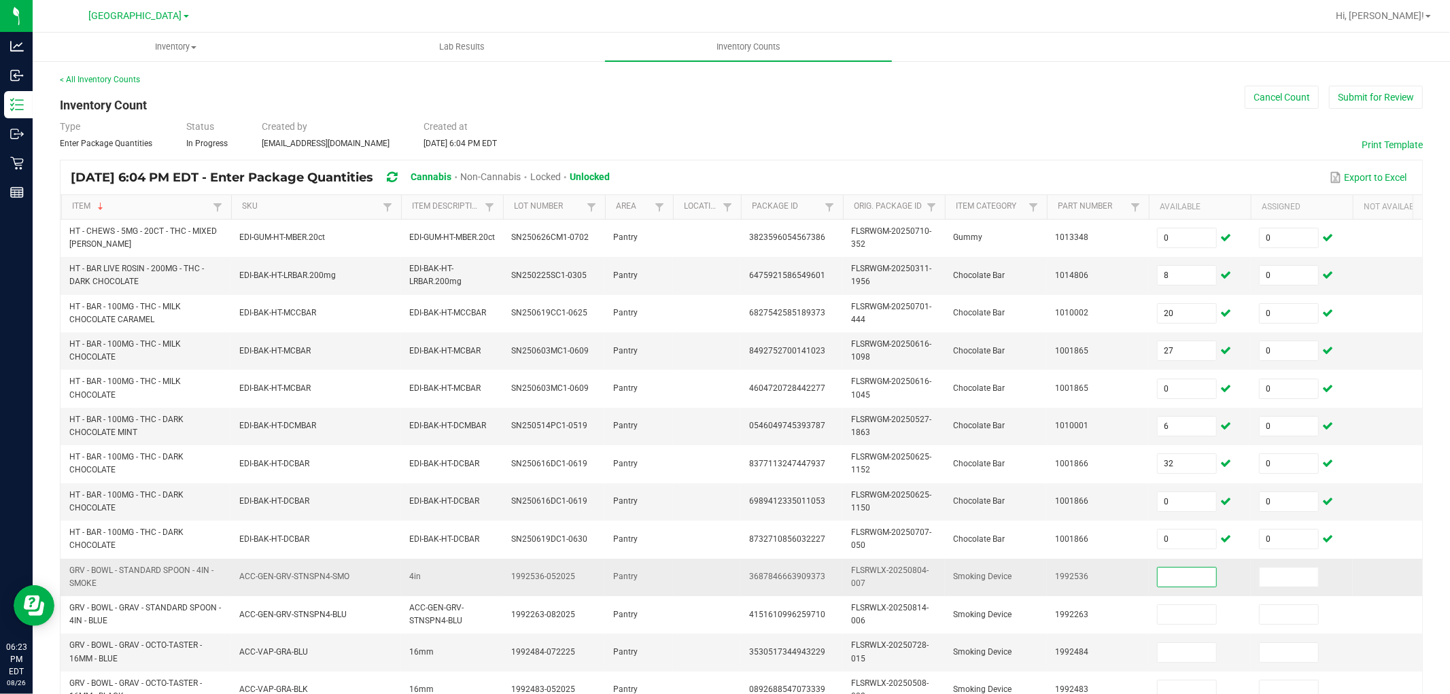
click at [106, 581] on span "GRV - BOWL - STANDARD SPOON - 4IN - SMOKE" at bounding box center [146, 577] width 154 height 26
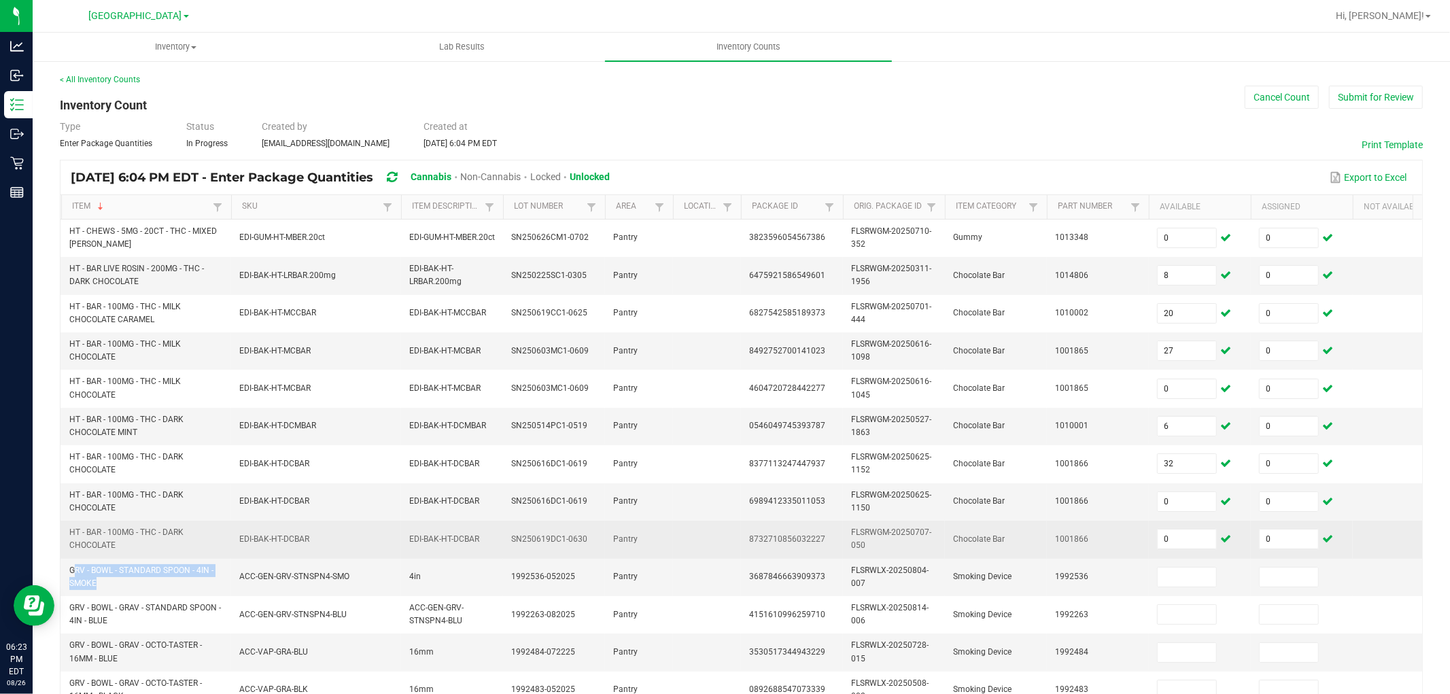
copy span "GRV - BOWL - STANDARD SPOON - 4IN - SMOKE"
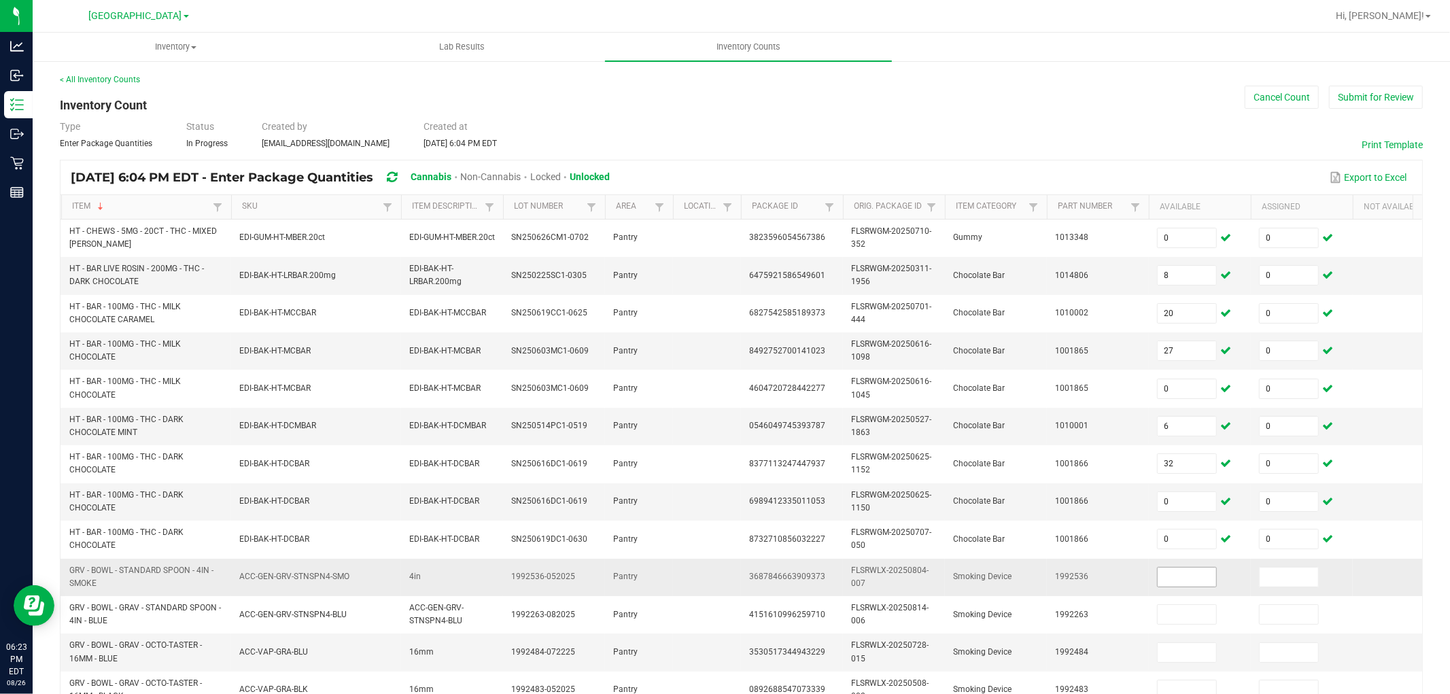
click at [1180, 583] on input at bounding box center [1187, 577] width 58 height 19
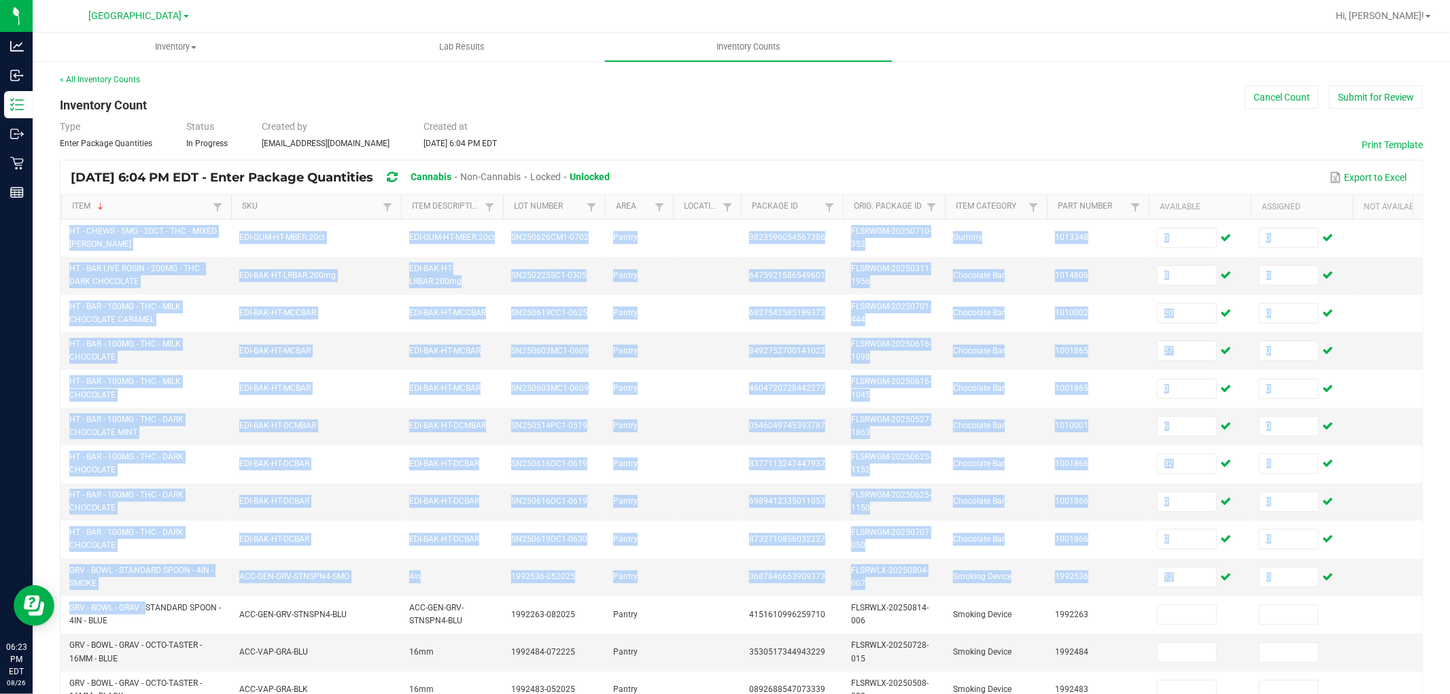
drag, startPoint x: 93, startPoint y: 614, endPoint x: 55, endPoint y: 608, distance: 38.5
click at [55, 608] on div "< All Inventory Counts Inventory Count Cancel Count Submit for Review Type Ente…" at bounding box center [741, 540] width 1417 height 961
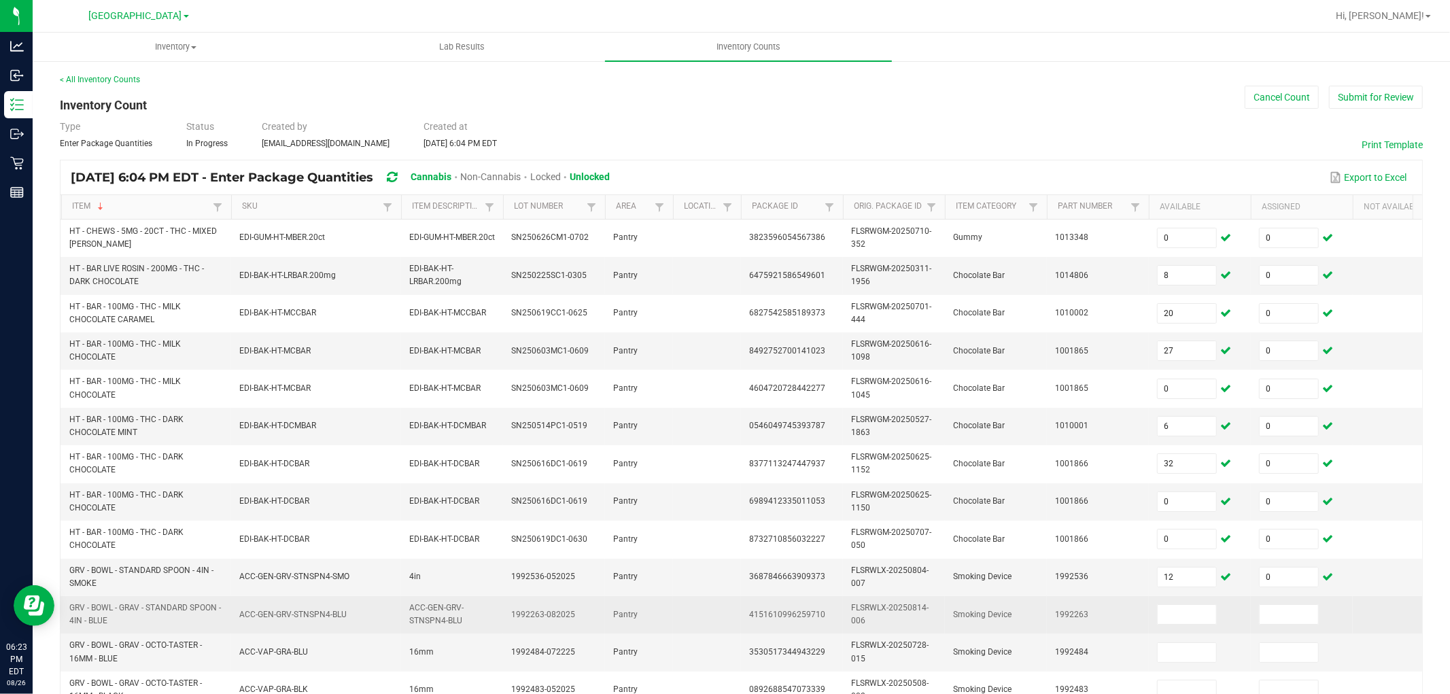
click at [92, 624] on span "GRV - BOWL - GRAV - STANDARD SPOON - 4IN - BLUE" at bounding box center [145, 614] width 152 height 22
drag, startPoint x: 105, startPoint y: 626, endPoint x: 69, endPoint y: 610, distance: 40.2
click at [69, 610] on span "GRV - BOWL - GRAV - STANDARD SPOON - 4IN - BLUE" at bounding box center [145, 614] width 152 height 22
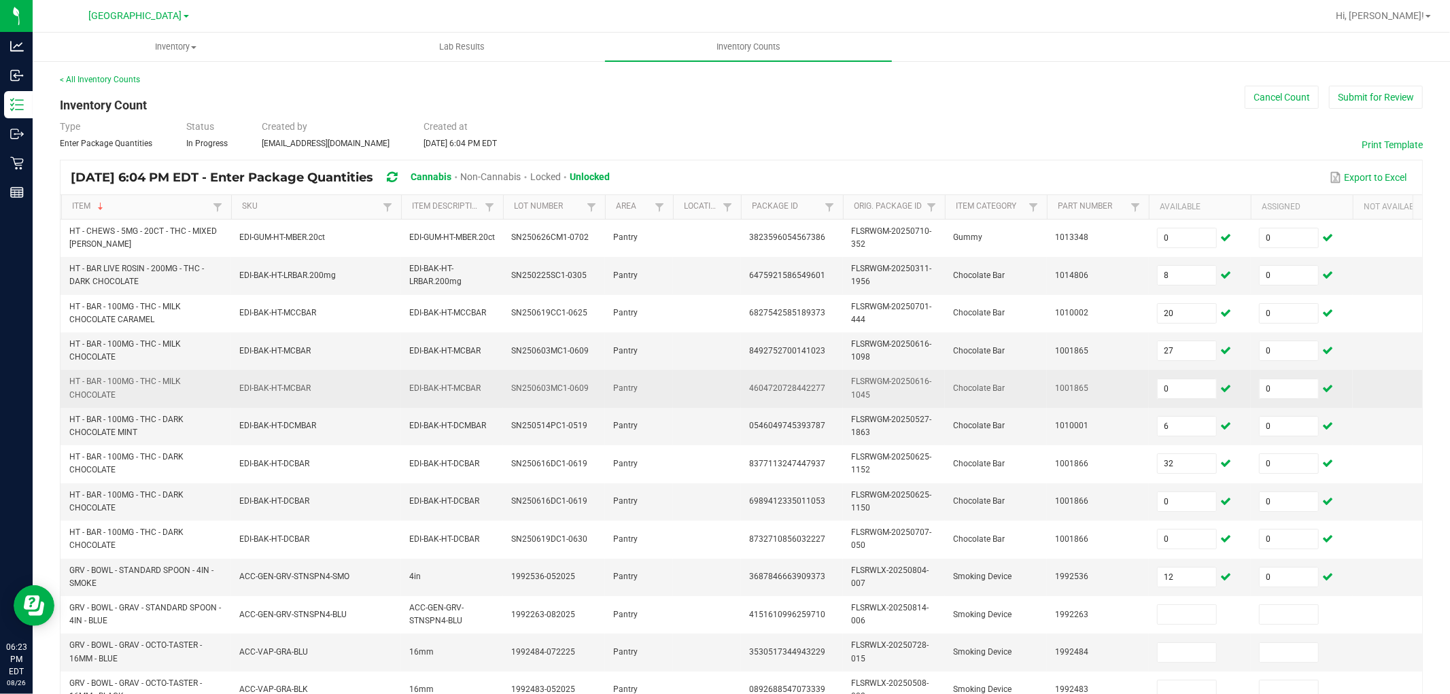
copy span "GRV - BOWL - GRAV - STANDARD SPOON - 4IN - BLUE"
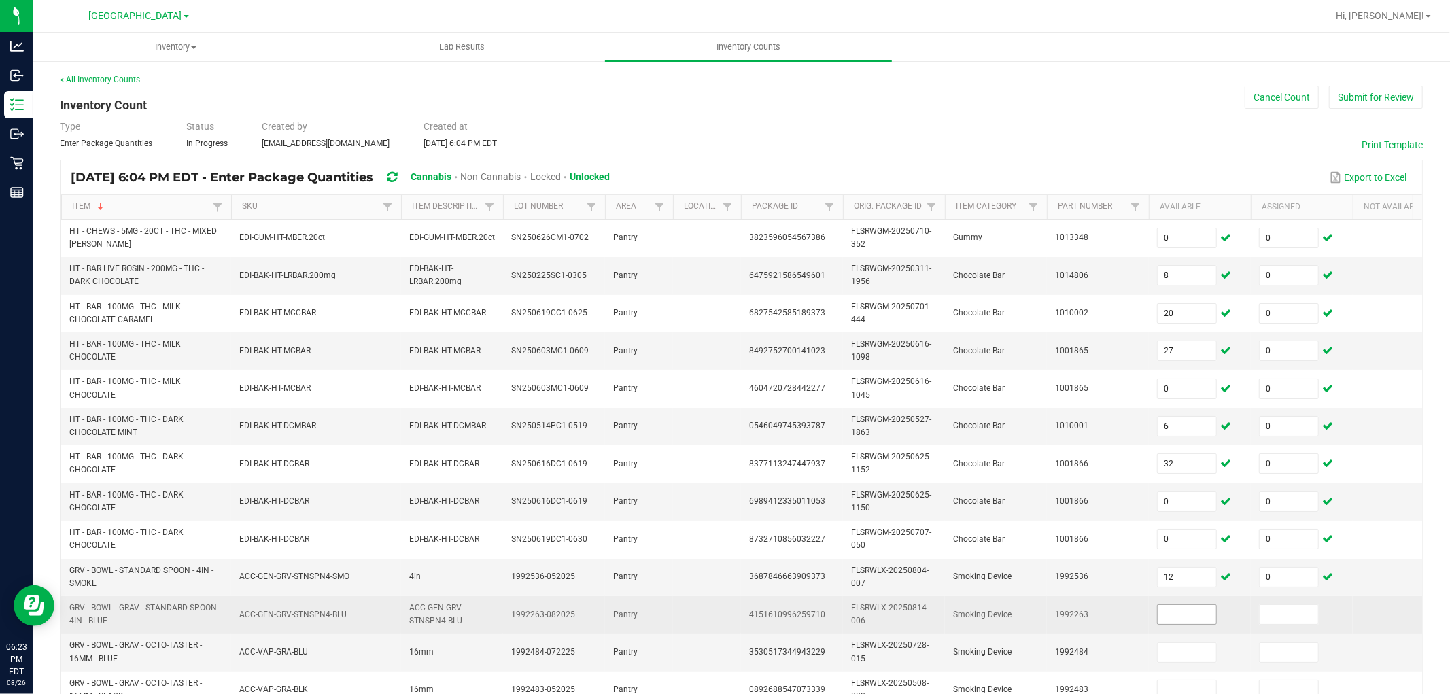
click at [1208, 617] on input at bounding box center [1187, 614] width 58 height 19
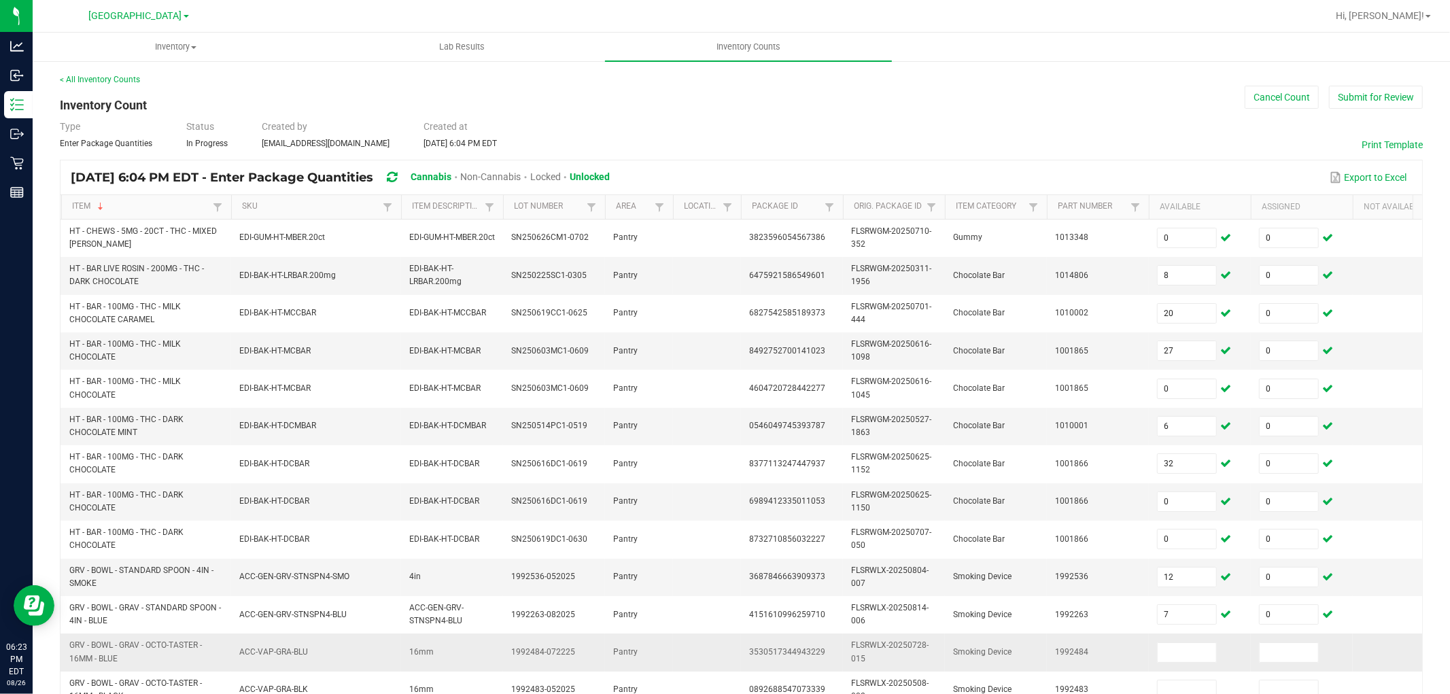
click at [109, 624] on span "GRV - BOWL - GRAV - OCTO-TASTER - 16MM - BLUE" at bounding box center [135, 651] width 133 height 22
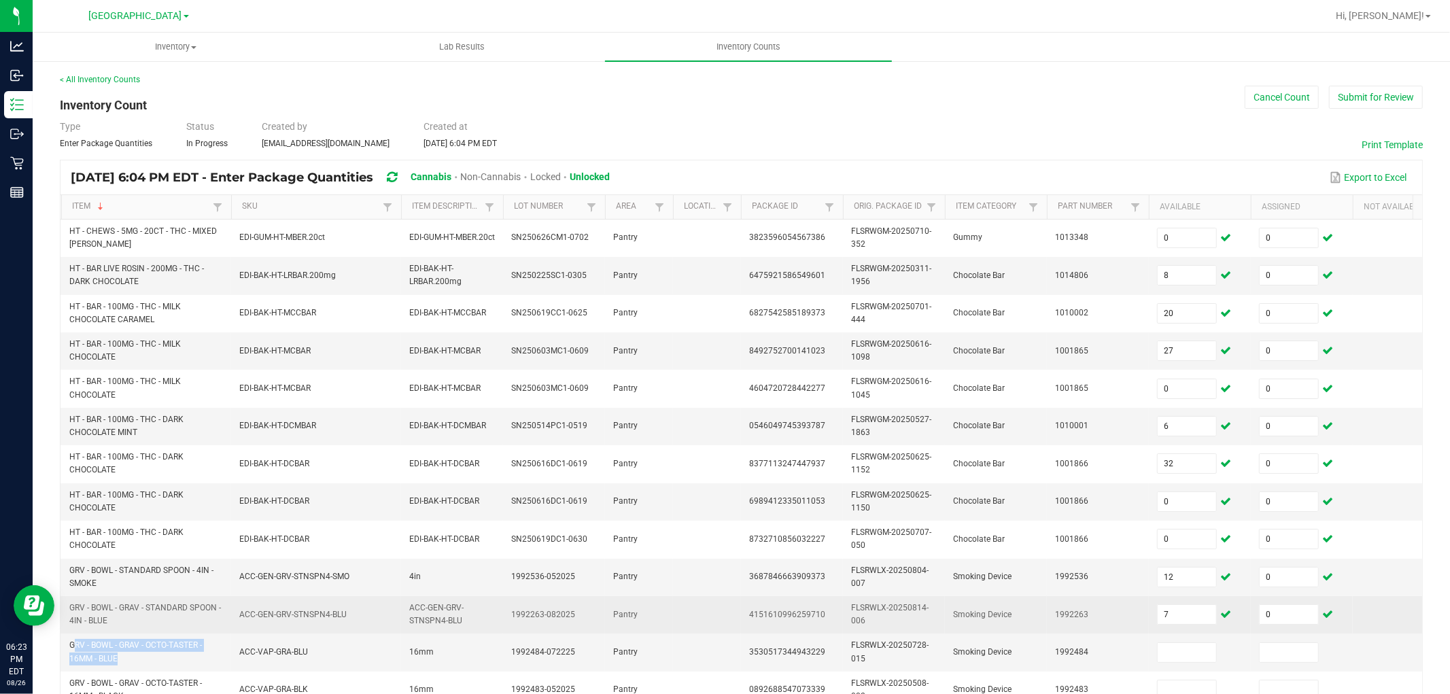
copy span "GRV - BOWL - GRAV - OCTO-TASTER - 16MM - BLUE"
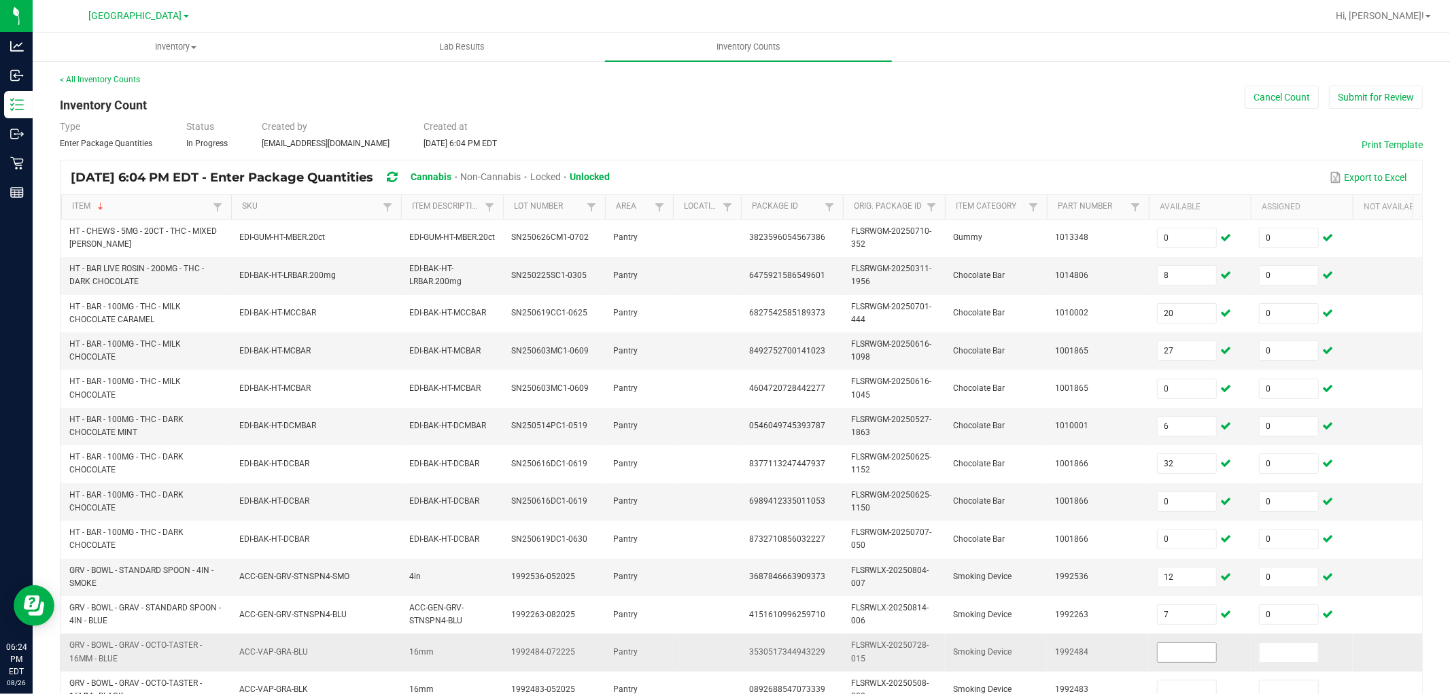
click at [1180, 624] on input at bounding box center [1187, 652] width 58 height 19
click at [106, 624] on span "GRV - BOWL - GRAV - OCTO-TASTER - 16MM - BLUE" at bounding box center [146, 652] width 154 height 26
copy span "GRV - BOWL - GRAV - OCTO-TASTER - 16MM - BLUE"
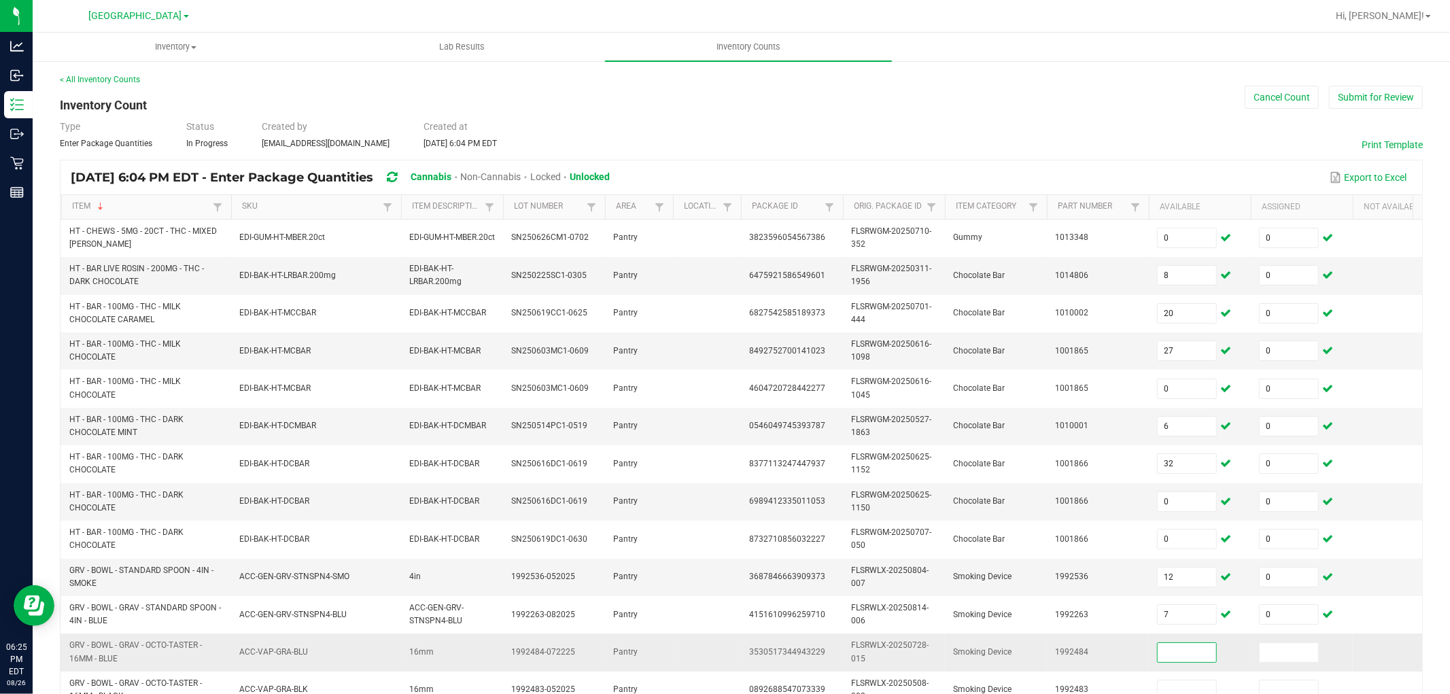
click at [1199, 624] on input at bounding box center [1187, 652] width 58 height 19
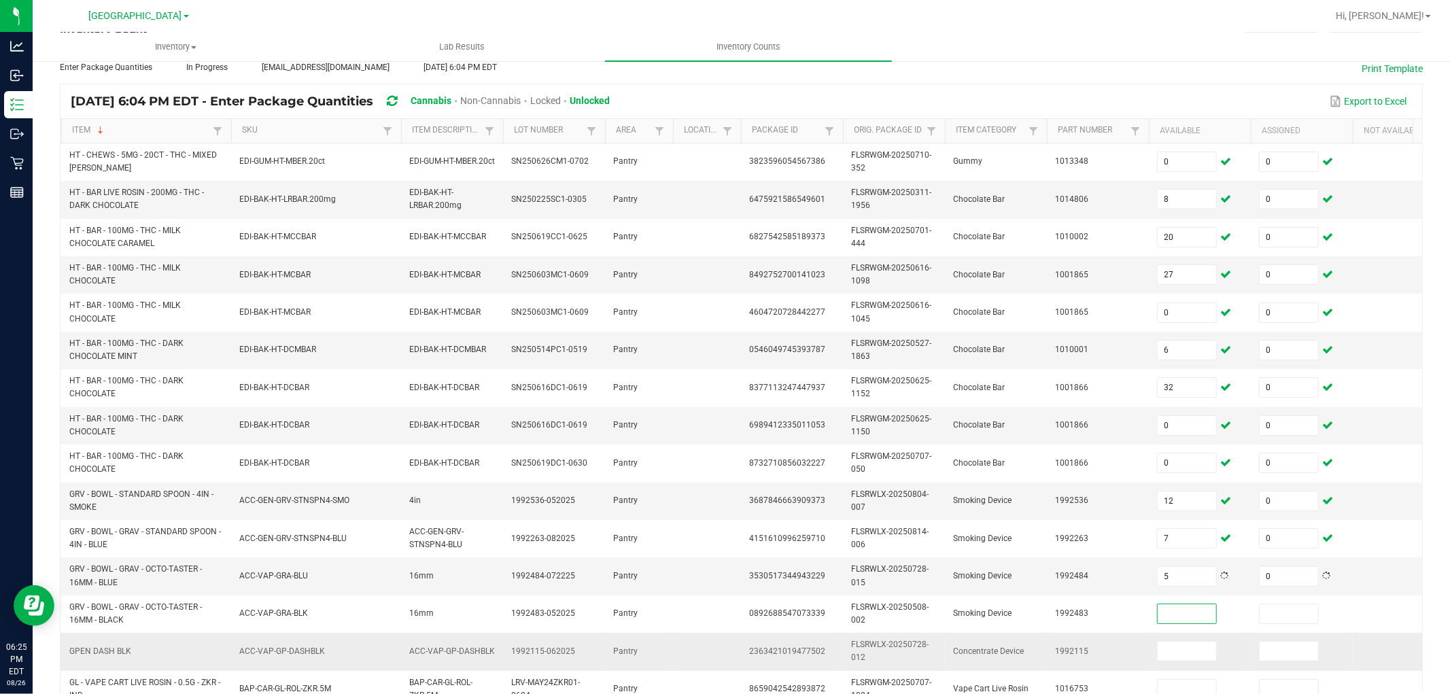
scroll to position [157, 0]
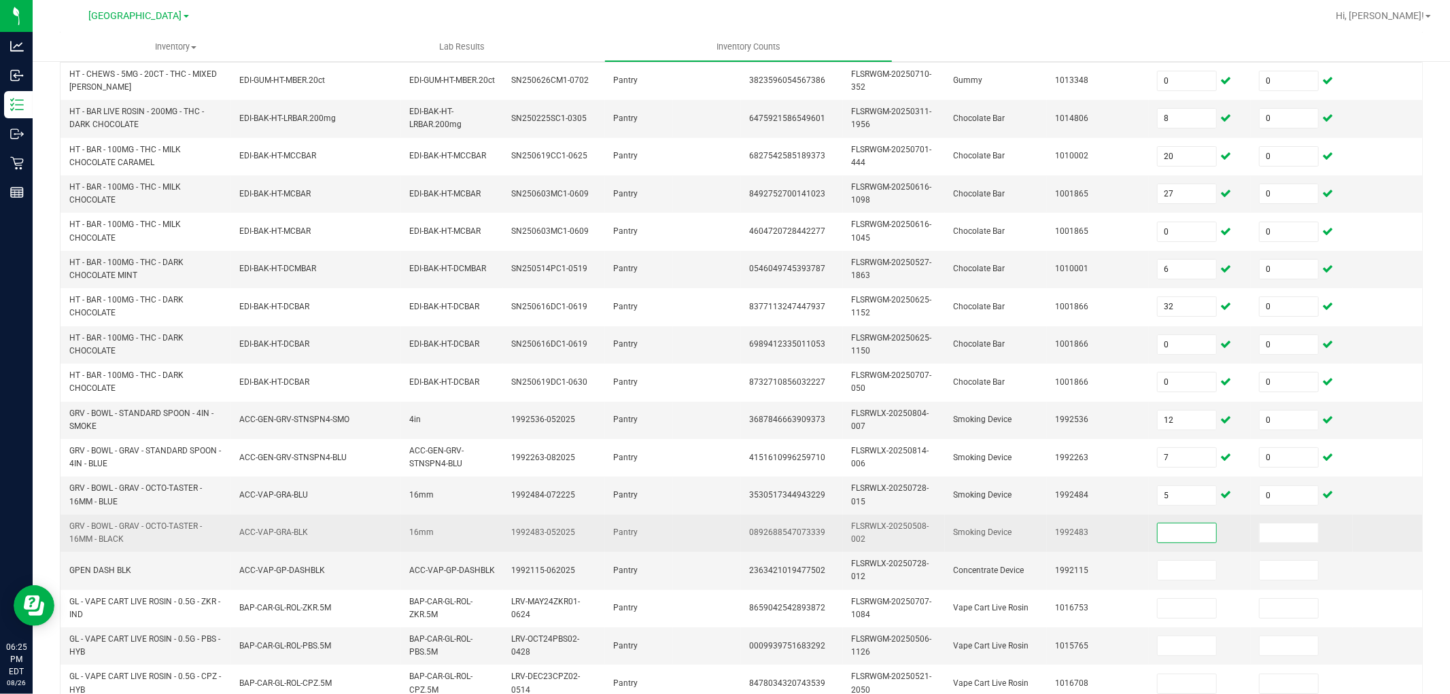
click at [131, 539] on span "GRV - BOWL - GRAV - OCTO-TASTER - 16MM - BLACK" at bounding box center [146, 533] width 154 height 26
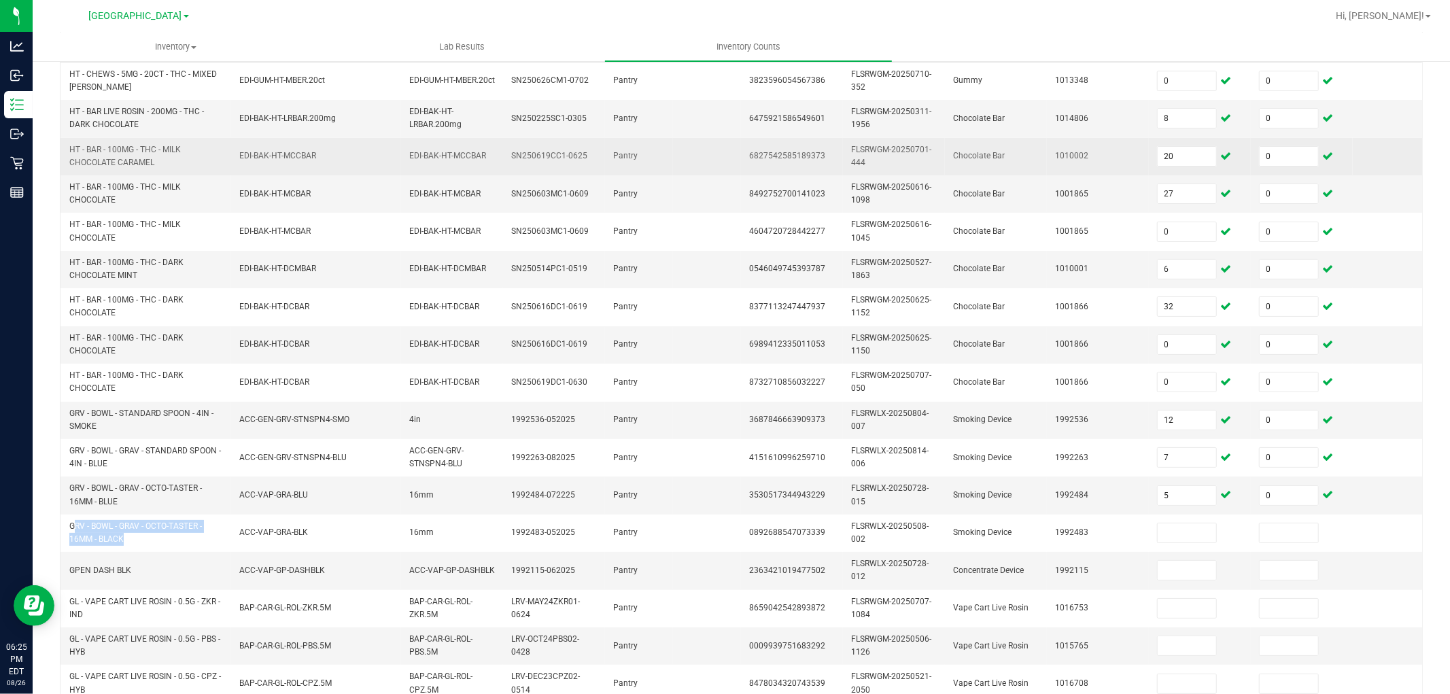
copy span "GRV - BOWL - GRAV - OCTO-TASTER - 16MM - BLACK"
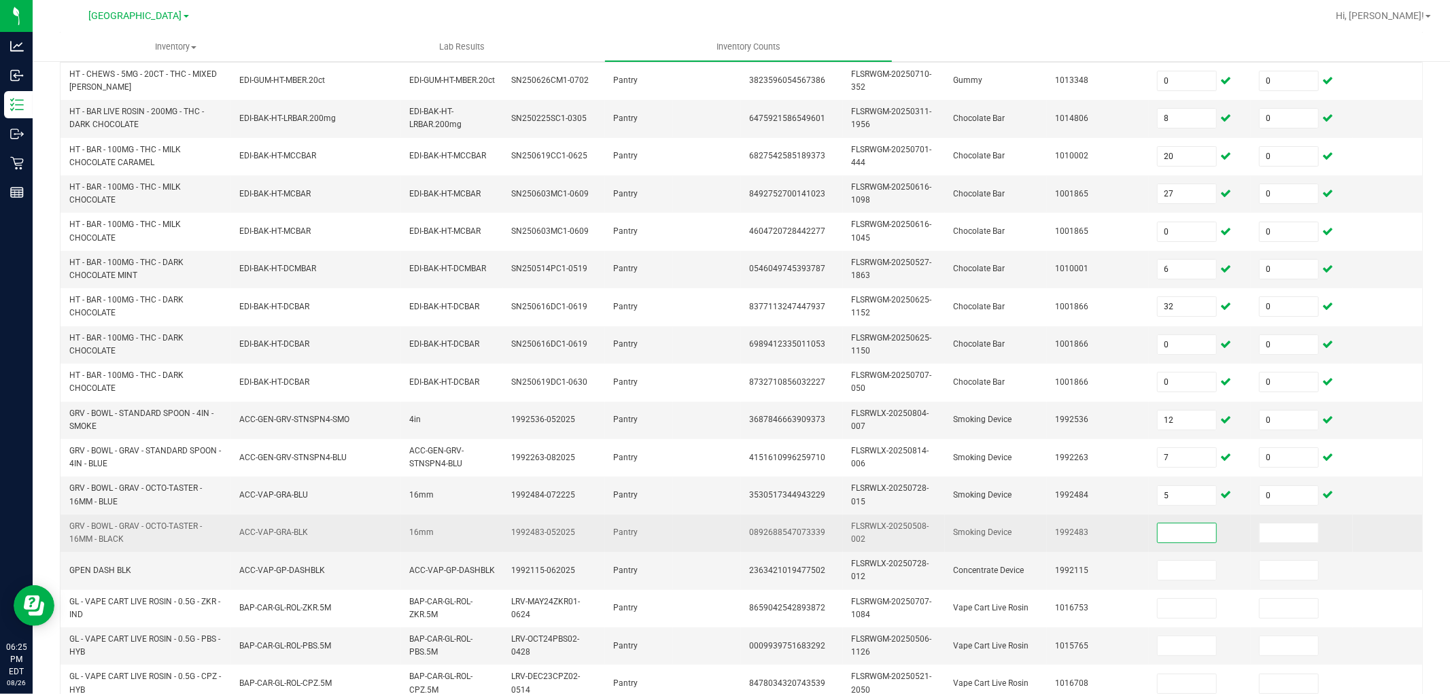
click at [1180, 536] on input at bounding box center [1187, 532] width 58 height 19
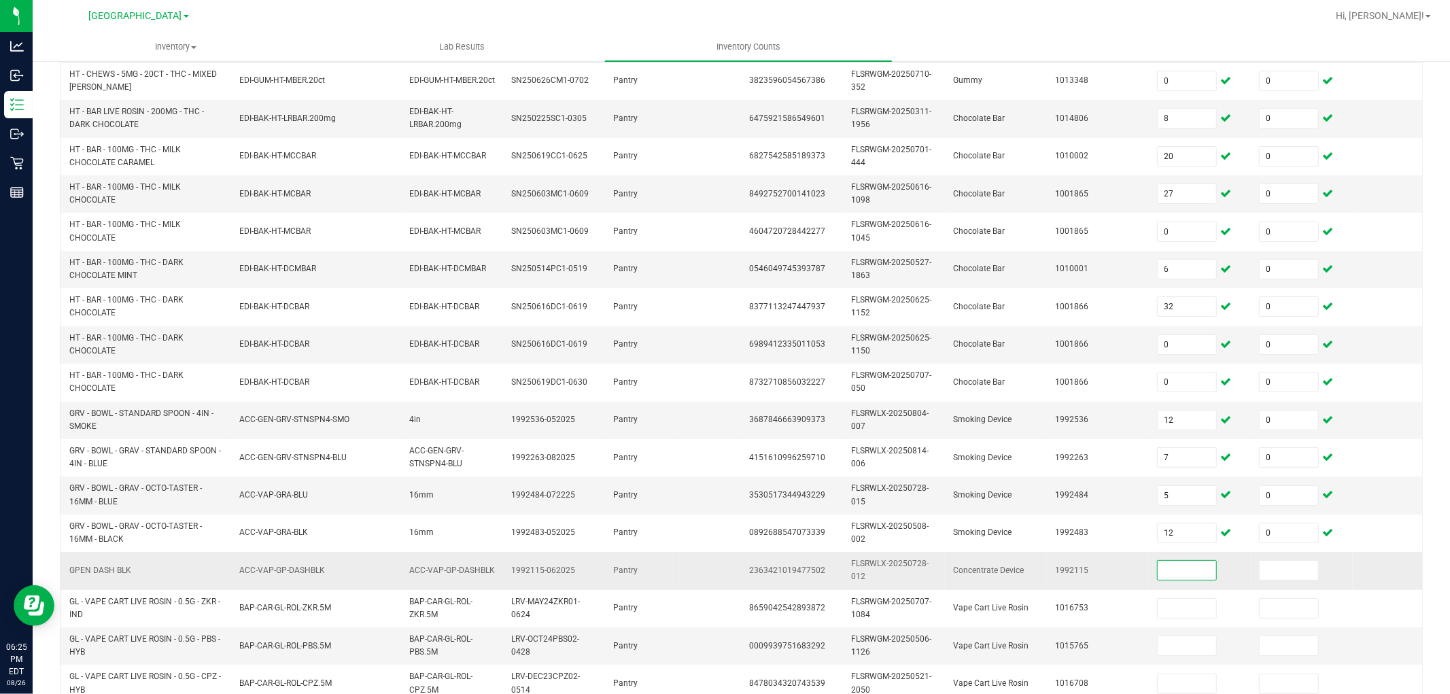
click at [120, 566] on span "GPEN DASH BLK" at bounding box center [100, 571] width 62 height 10
copy span "GPEN DASH BLK"
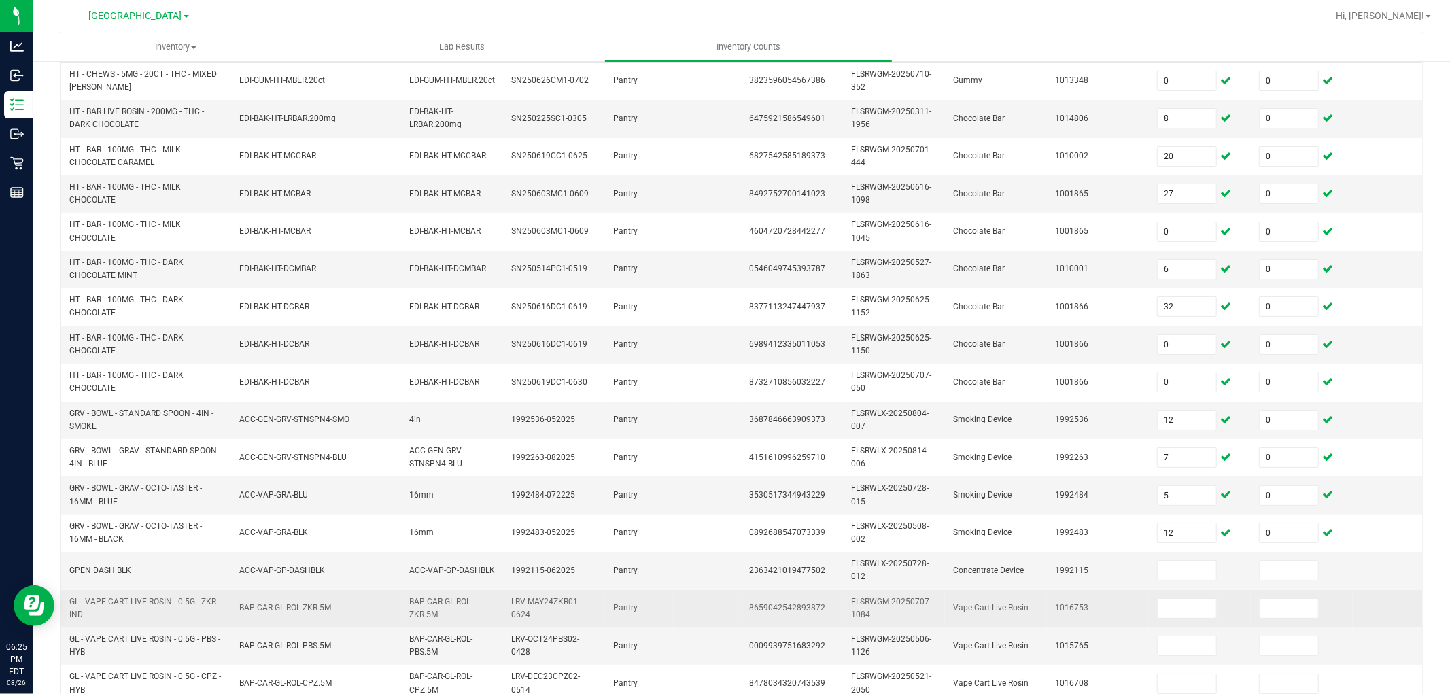
drag, startPoint x: 1154, startPoint y: 552, endPoint x: 1164, endPoint y: 590, distance: 39.2
click at [1154, 552] on td "12" at bounding box center [1200, 533] width 102 height 37
click at [1165, 591] on td at bounding box center [1200, 608] width 102 height 37
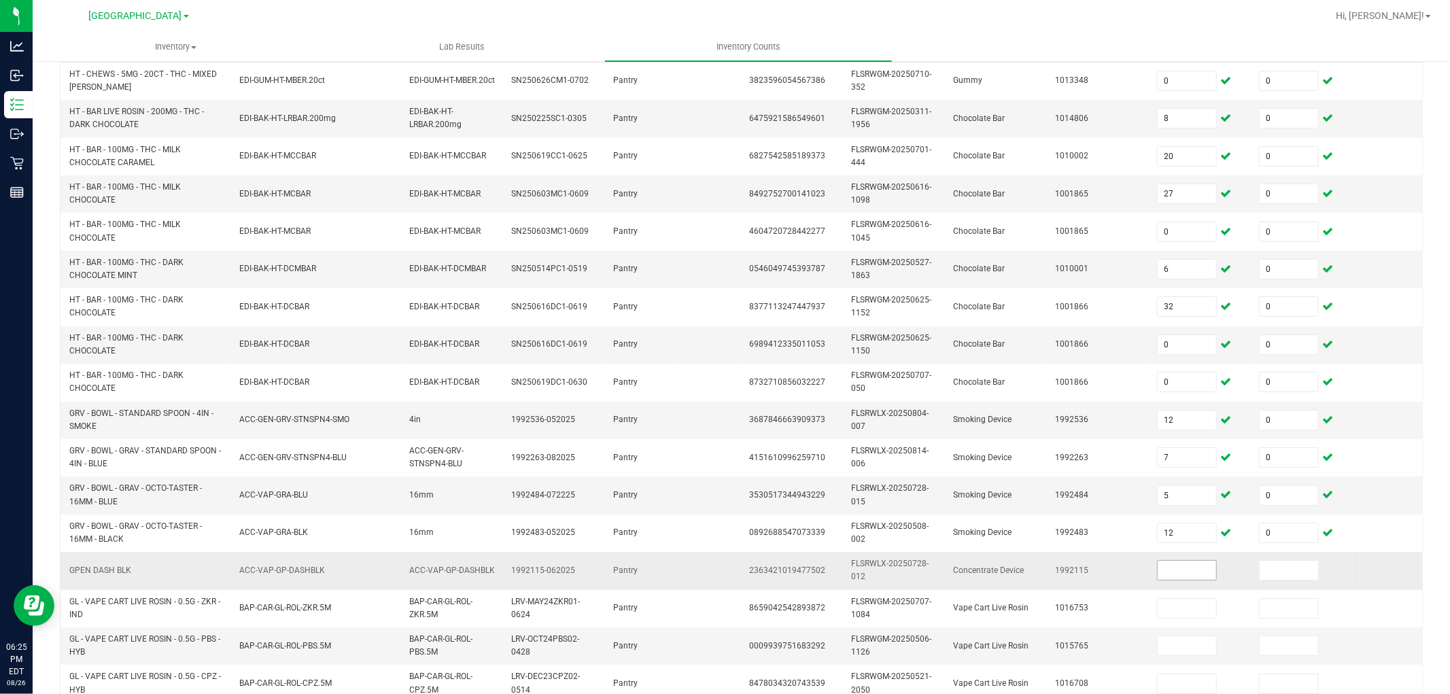
click at [1161, 568] on input at bounding box center [1187, 570] width 58 height 19
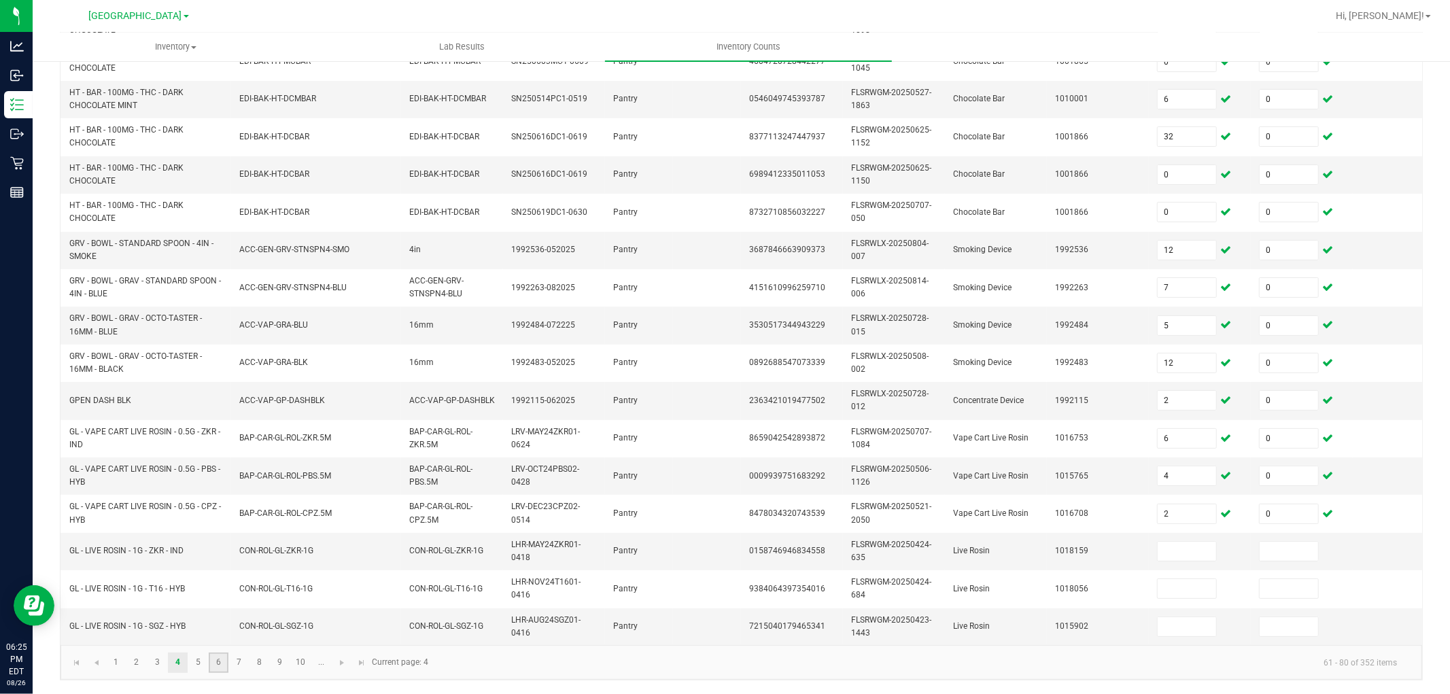
click at [209, 624] on link "6" at bounding box center [219, 663] width 20 height 20
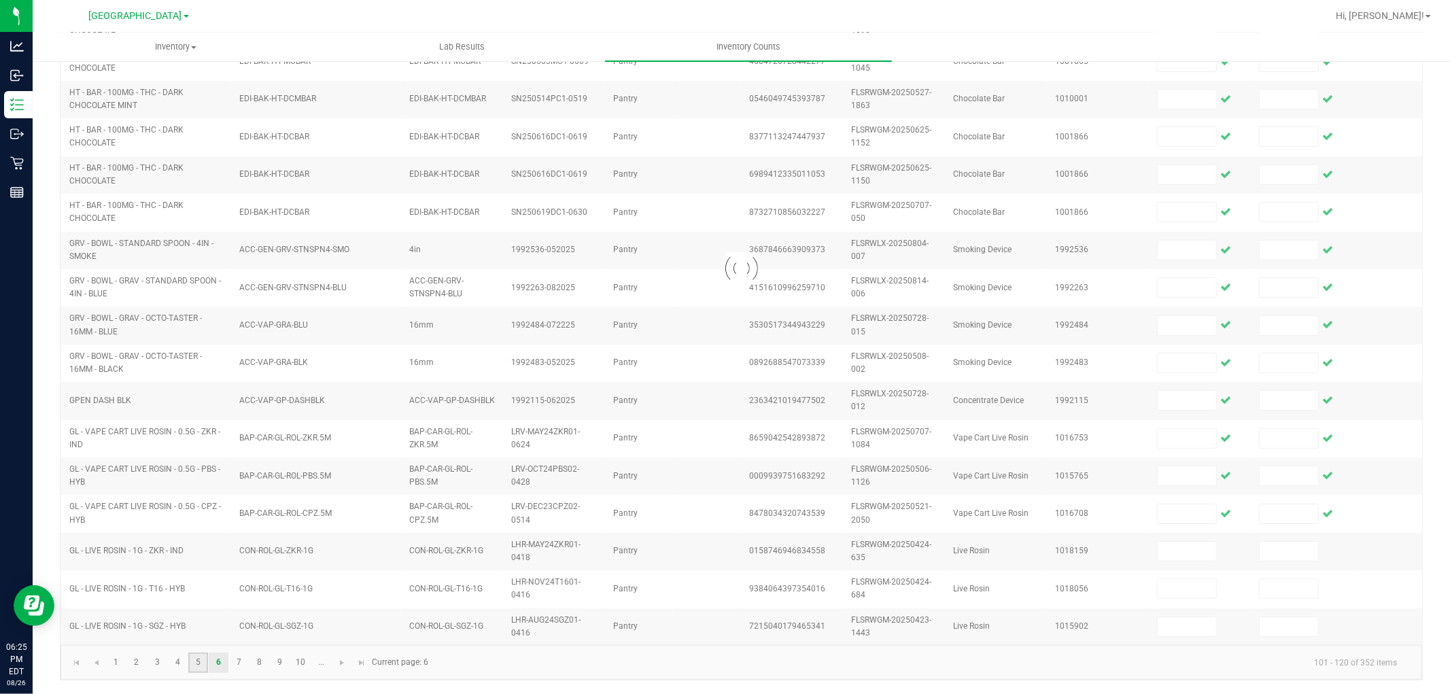
click at [197, 624] on link "5" at bounding box center [198, 663] width 20 height 20
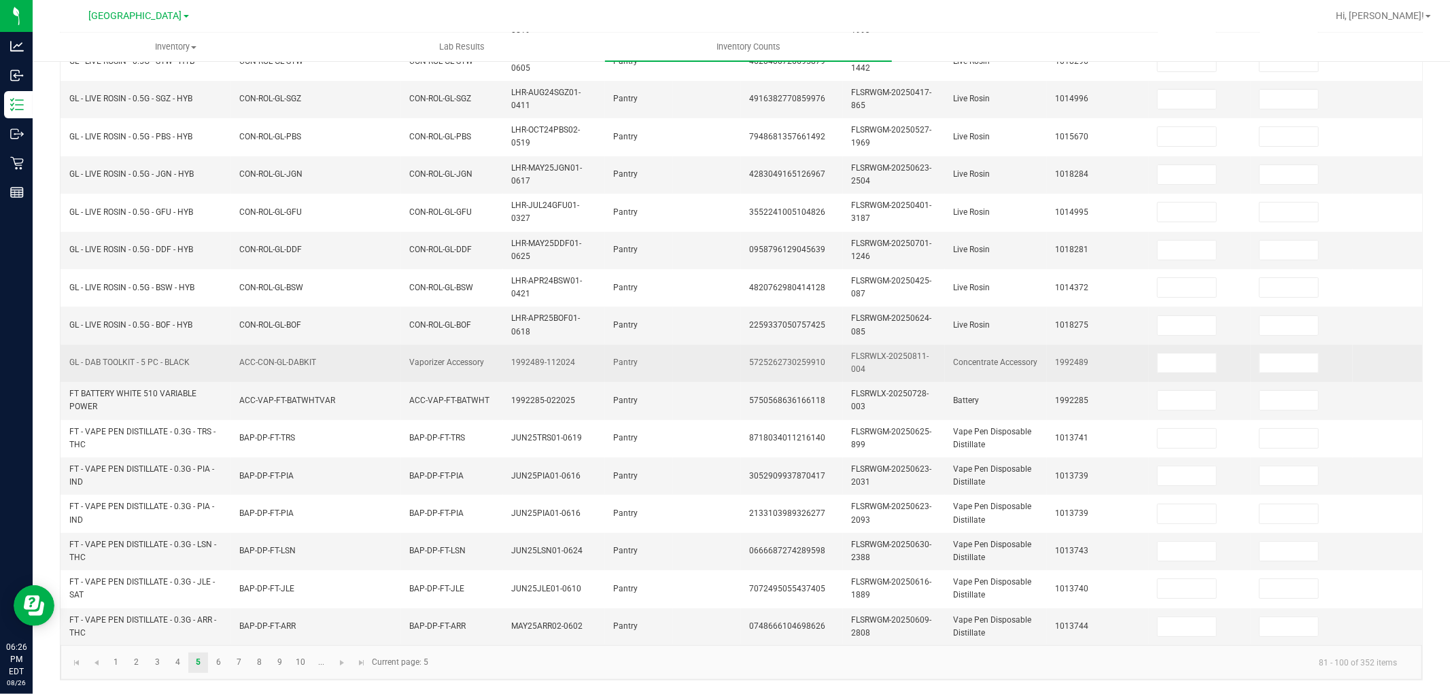
click at [137, 358] on span "GL - DAB TOOLKIT - 5 PC - BLACK" at bounding box center [129, 363] width 120 height 10
click at [1212, 354] on input at bounding box center [1187, 363] width 58 height 19
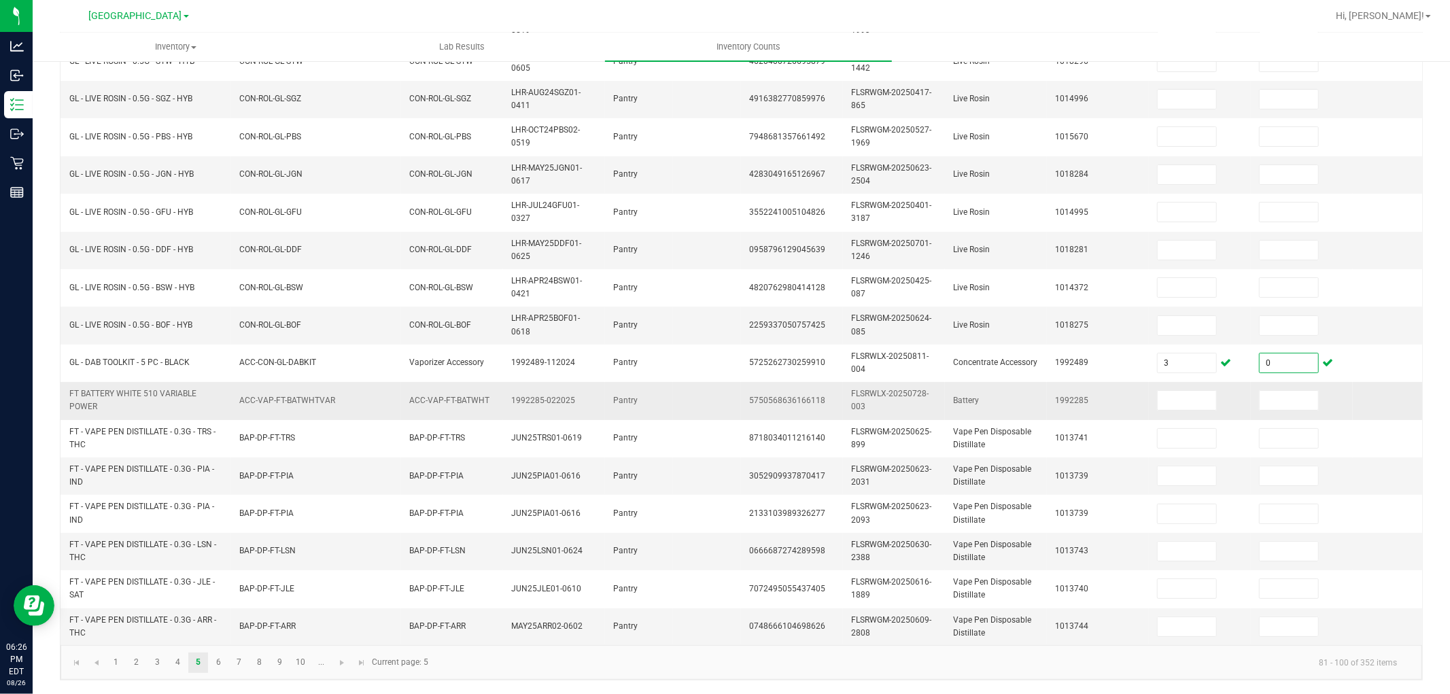
click at [101, 396] on span "FT BATTERY WHITE 510 VARIABLE POWER" at bounding box center [146, 401] width 154 height 26
click at [90, 398] on span "FT BATTERY WHITE 510 VARIABLE POWER" at bounding box center [132, 400] width 127 height 22
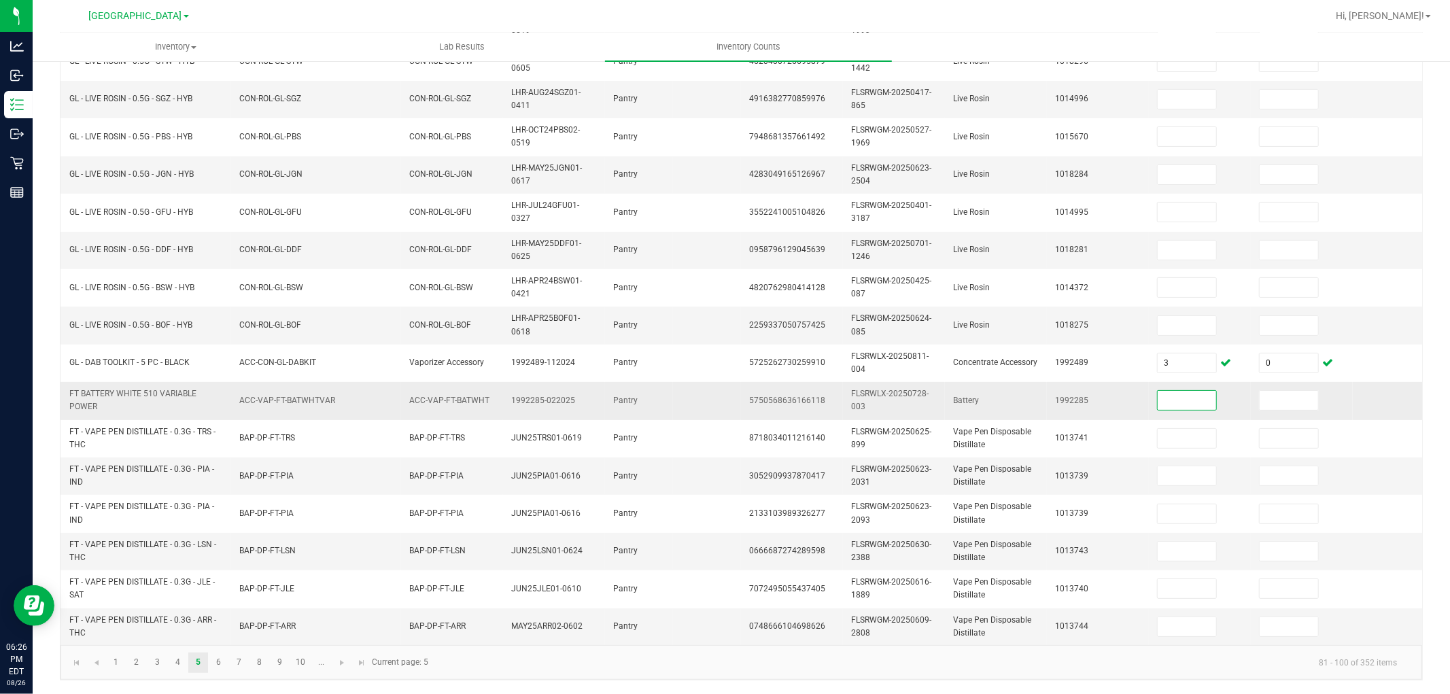
click at [1172, 395] on input at bounding box center [1187, 400] width 58 height 19
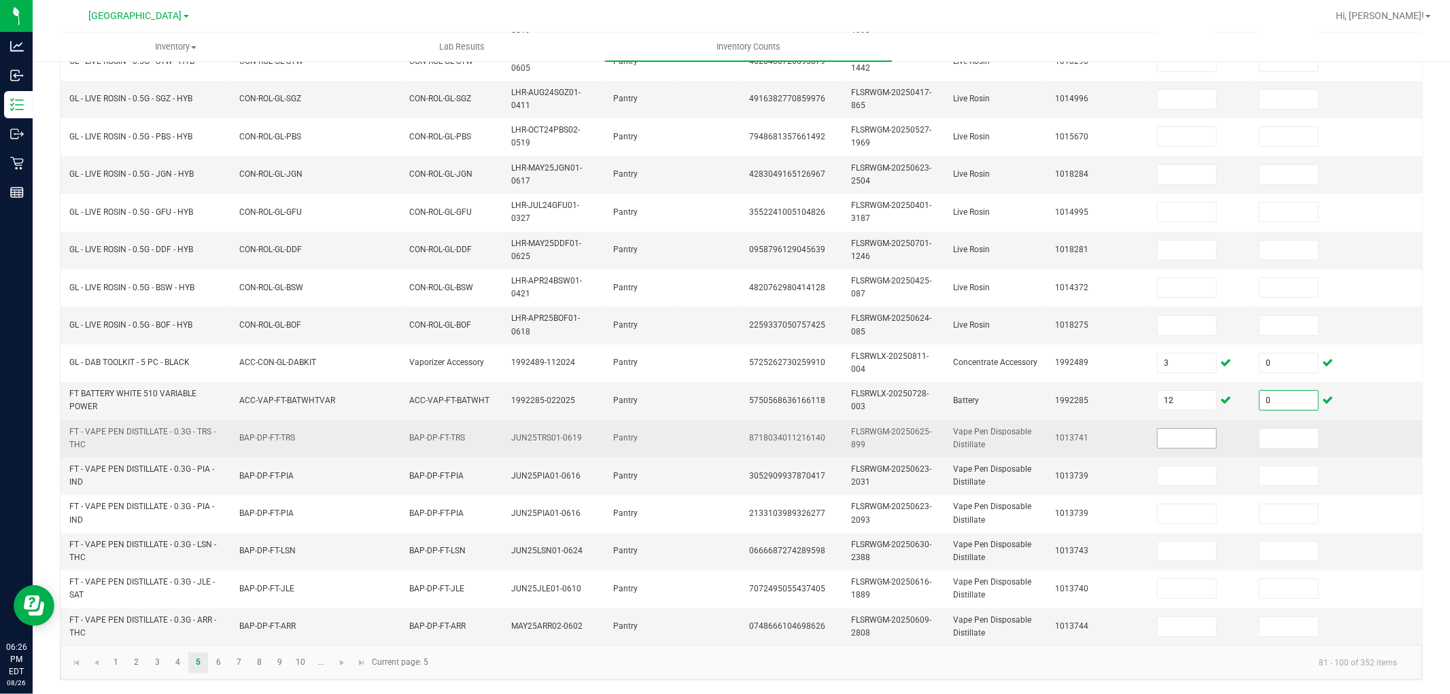
click at [1200, 429] on input at bounding box center [1187, 438] width 58 height 19
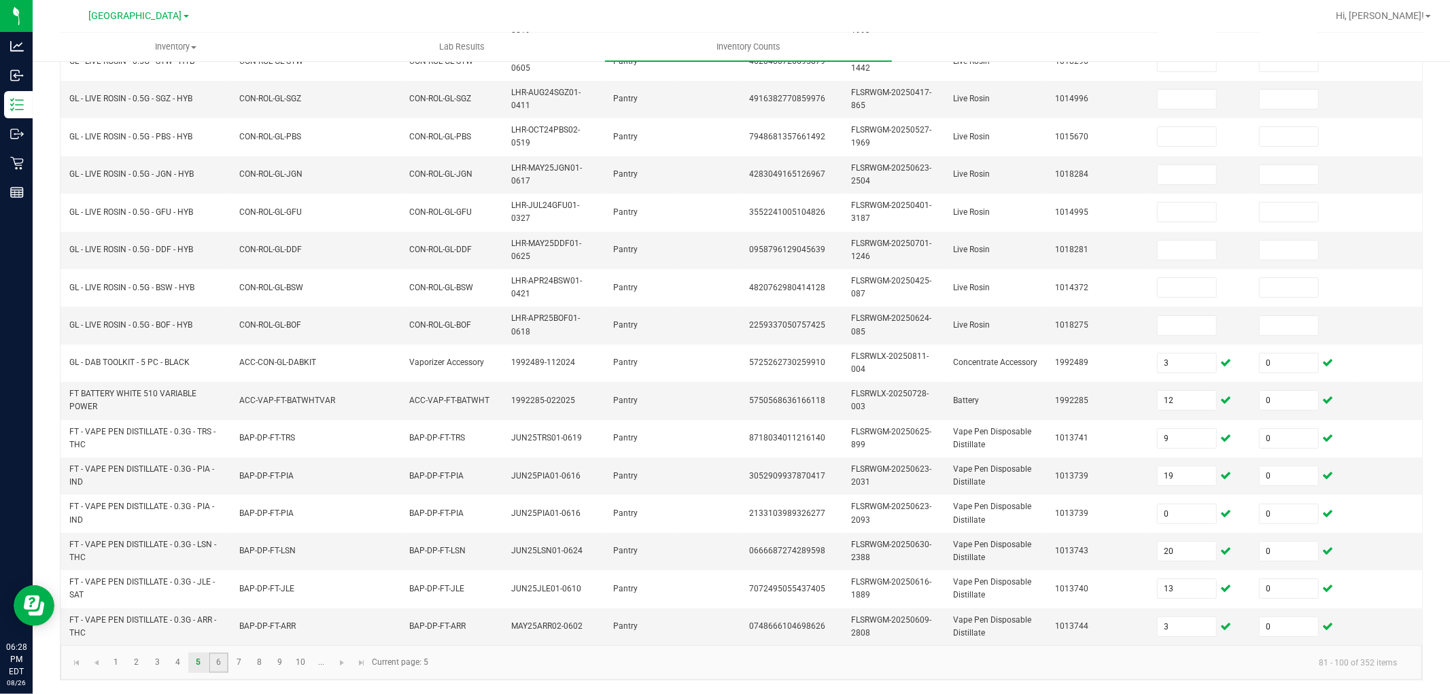
click at [223, 624] on link "6" at bounding box center [219, 663] width 20 height 20
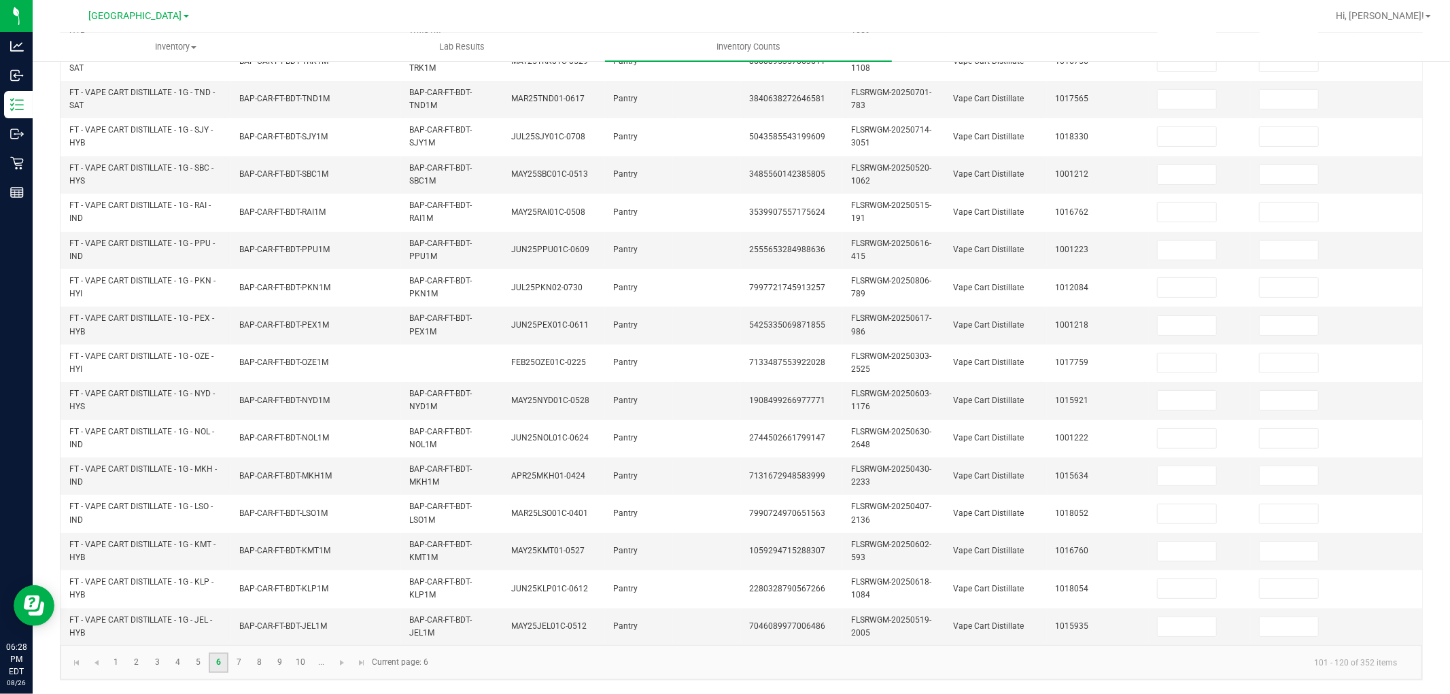
scroll to position [0, 0]
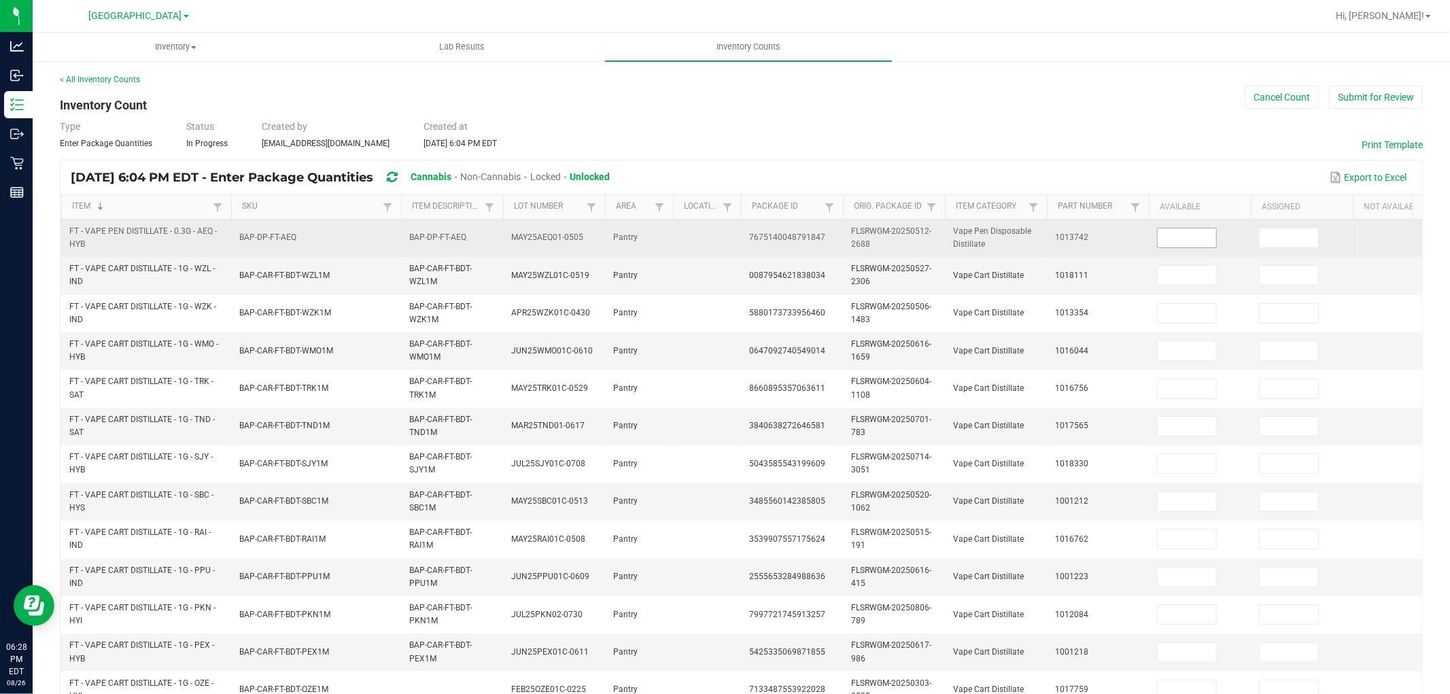
click at [1204, 239] on input at bounding box center [1187, 237] width 58 height 19
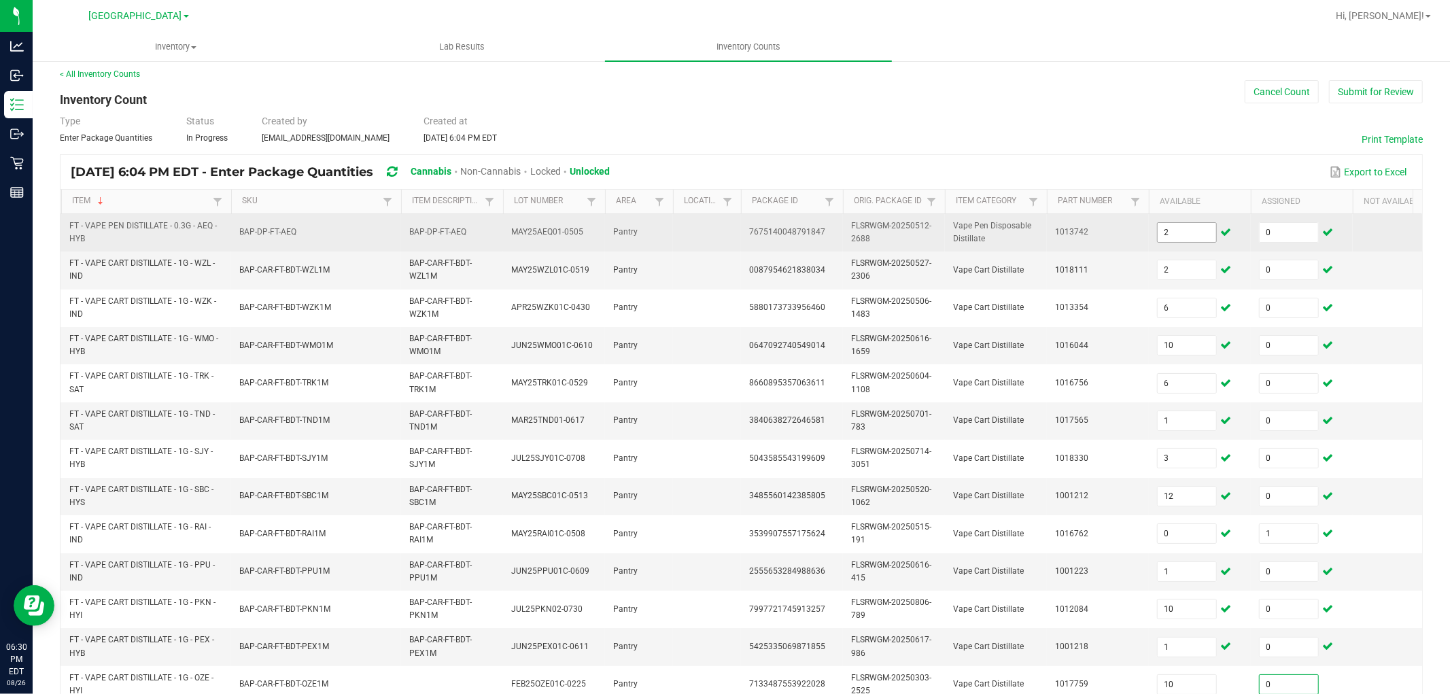
scroll to position [340, 0]
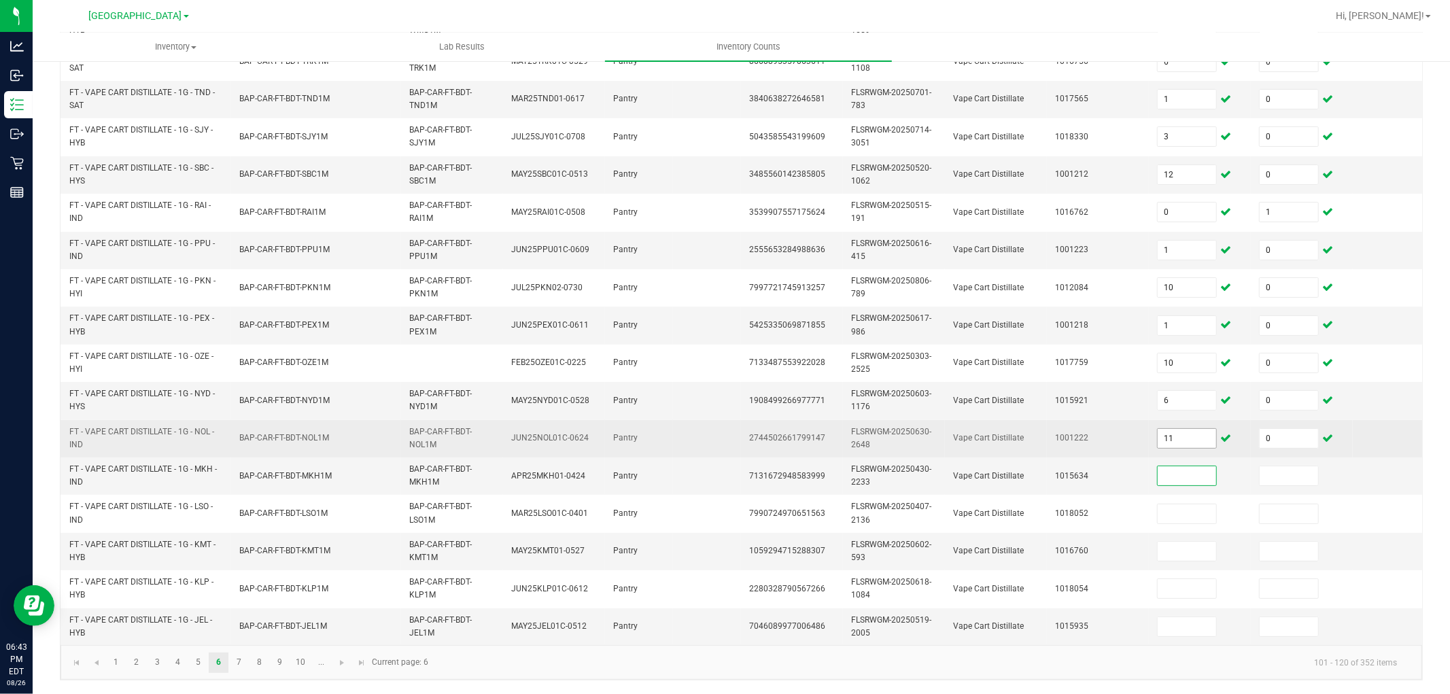
click at [1185, 430] on input "11" at bounding box center [1187, 438] width 58 height 19
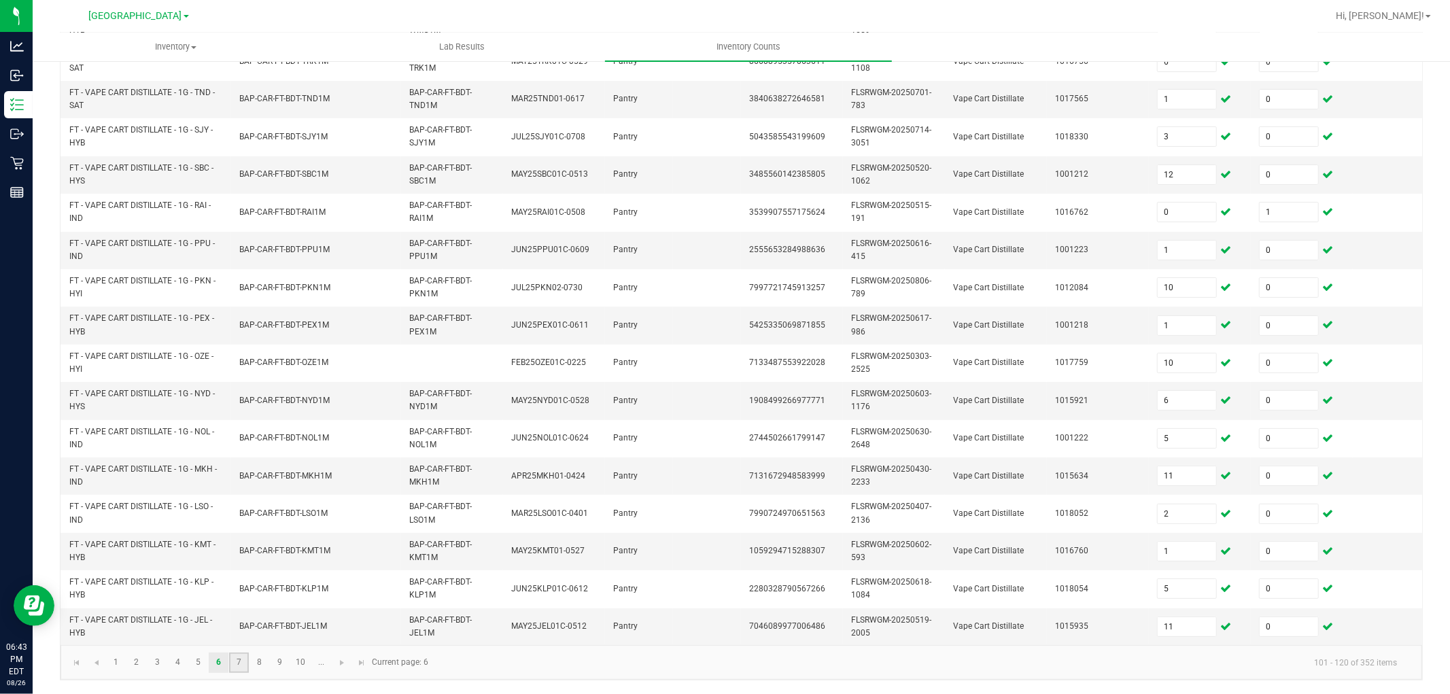
click at [235, 624] on link "7" at bounding box center [239, 663] width 20 height 20
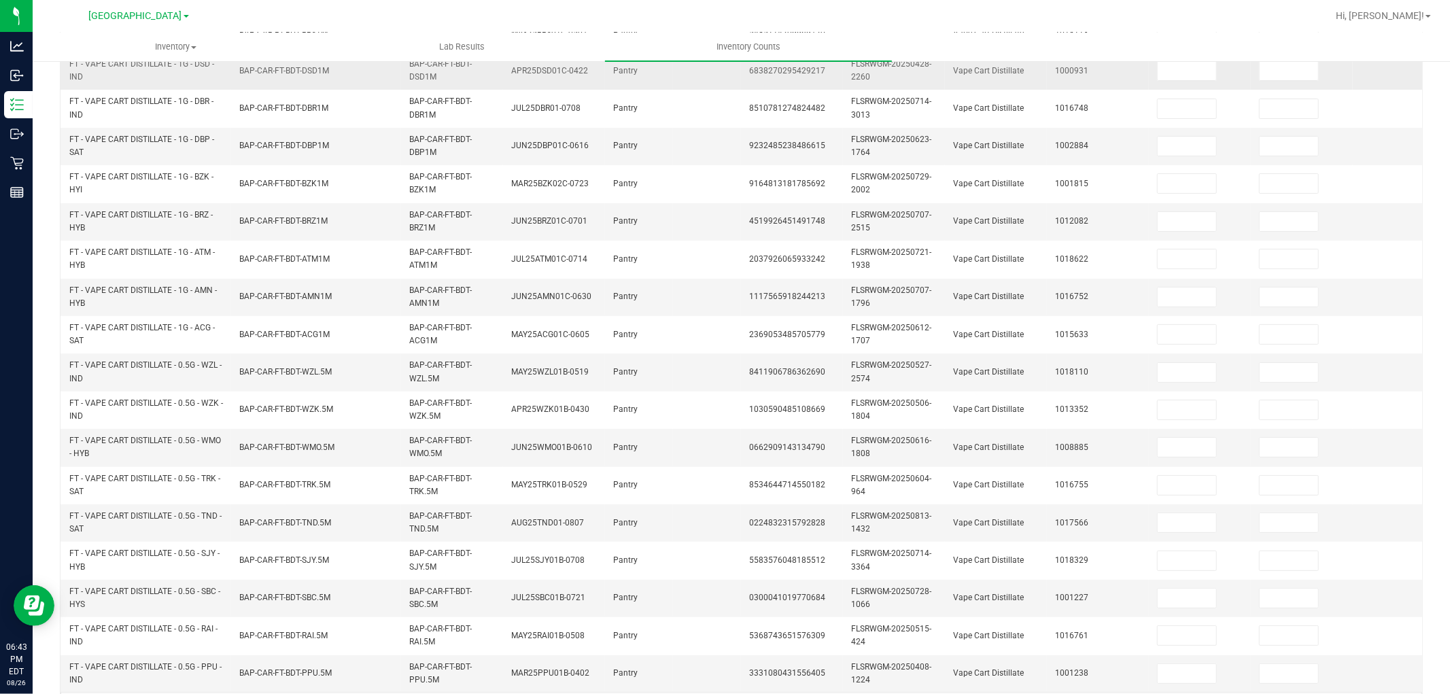
scroll to position [0, 0]
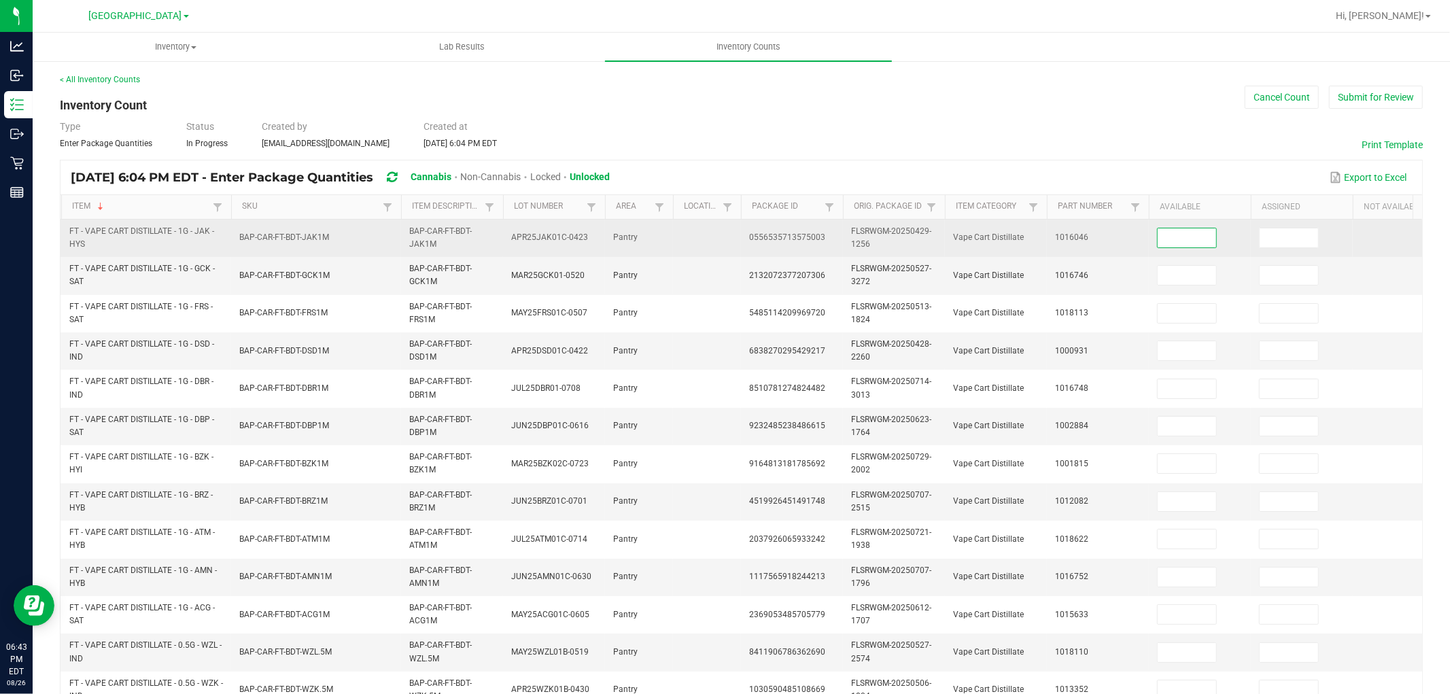
click at [1199, 237] on input at bounding box center [1187, 237] width 58 height 19
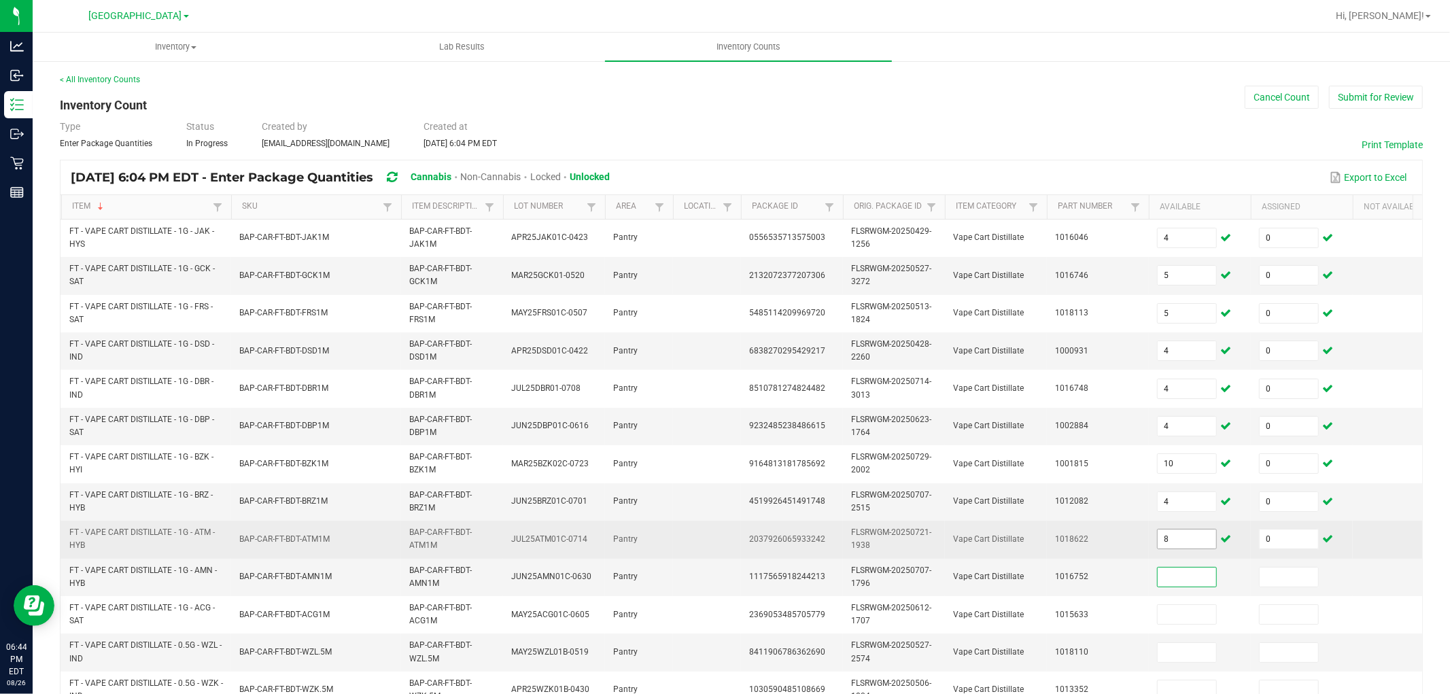
click at [1188, 540] on input "8" at bounding box center [1187, 539] width 58 height 19
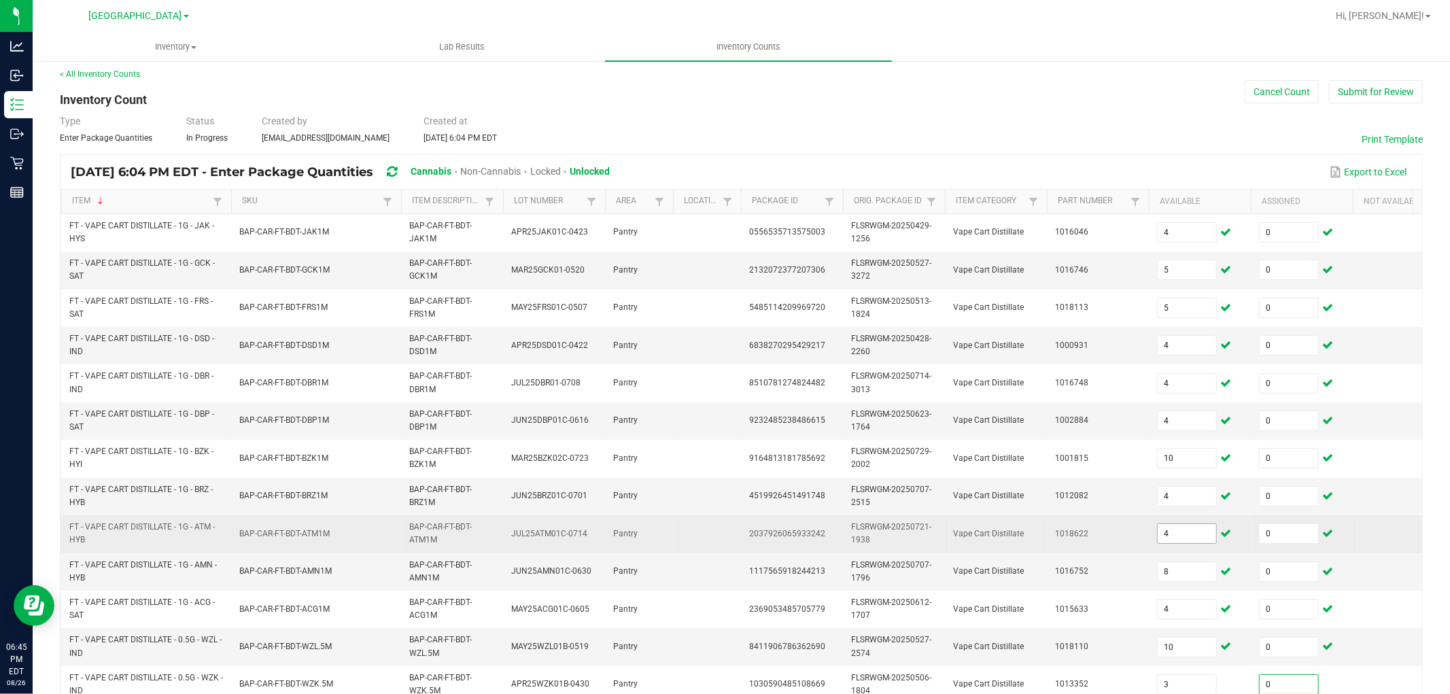
scroll to position [340, 0]
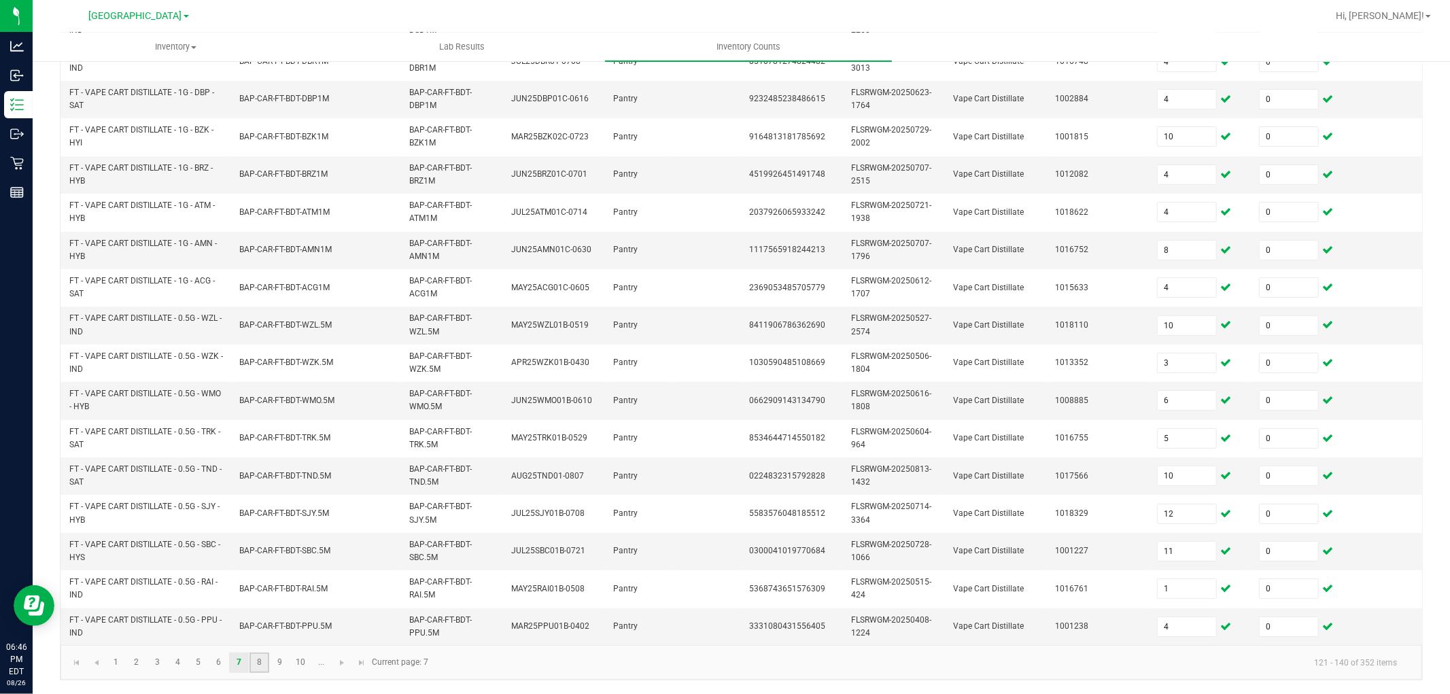
click at [254, 624] on link "8" at bounding box center [260, 663] width 20 height 20
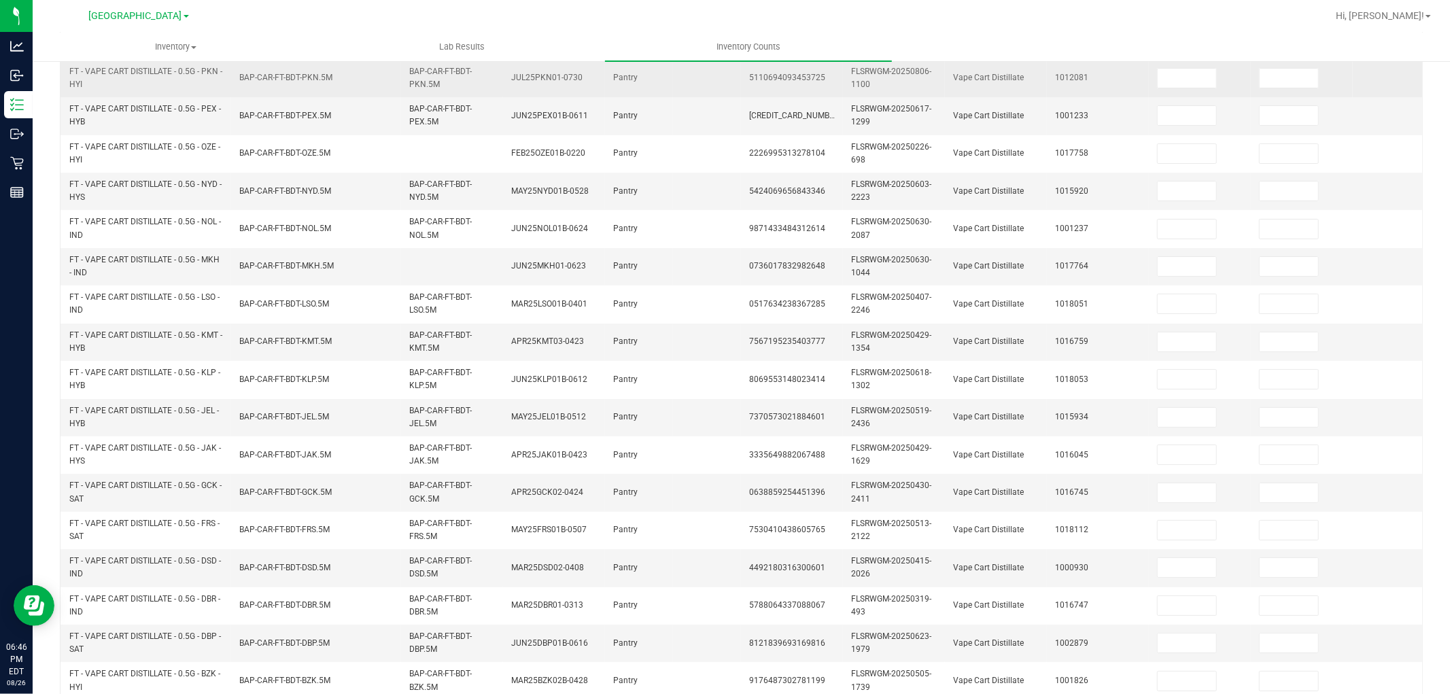
scroll to position [0, 0]
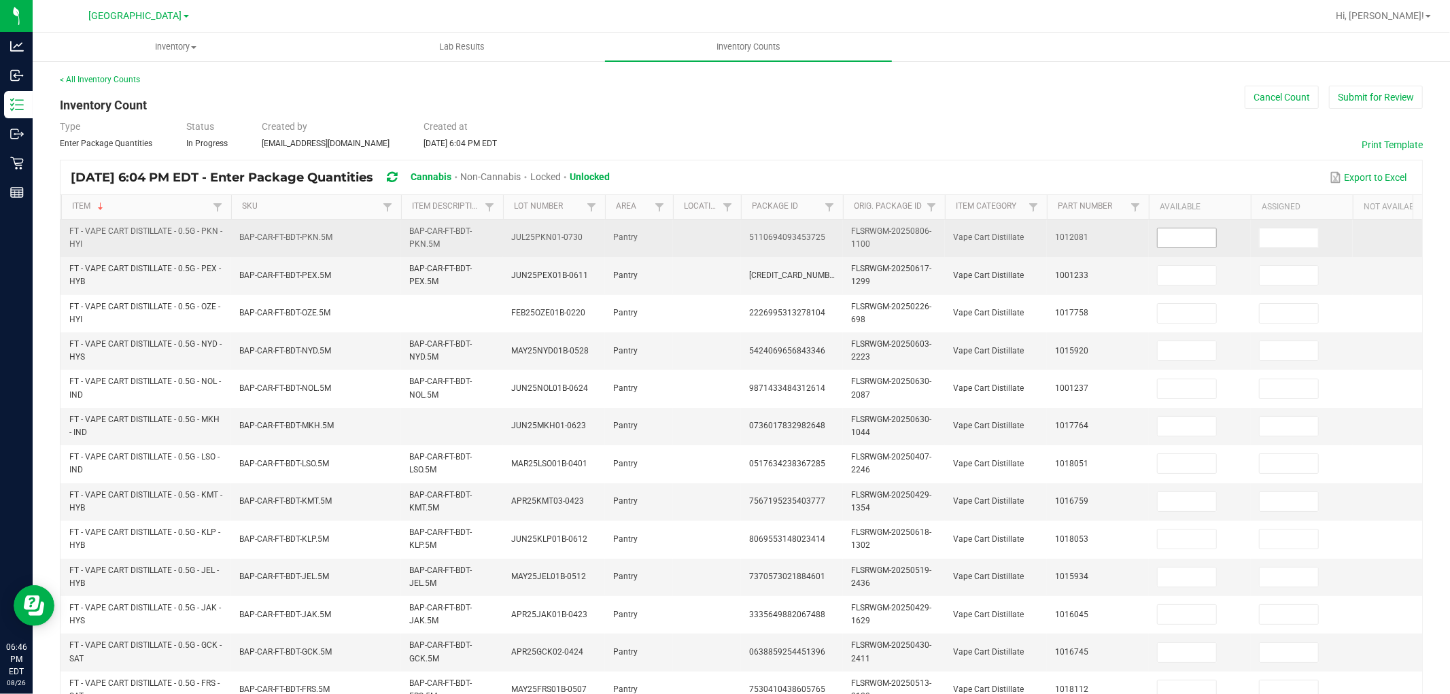
click at [1197, 231] on input at bounding box center [1187, 237] width 58 height 19
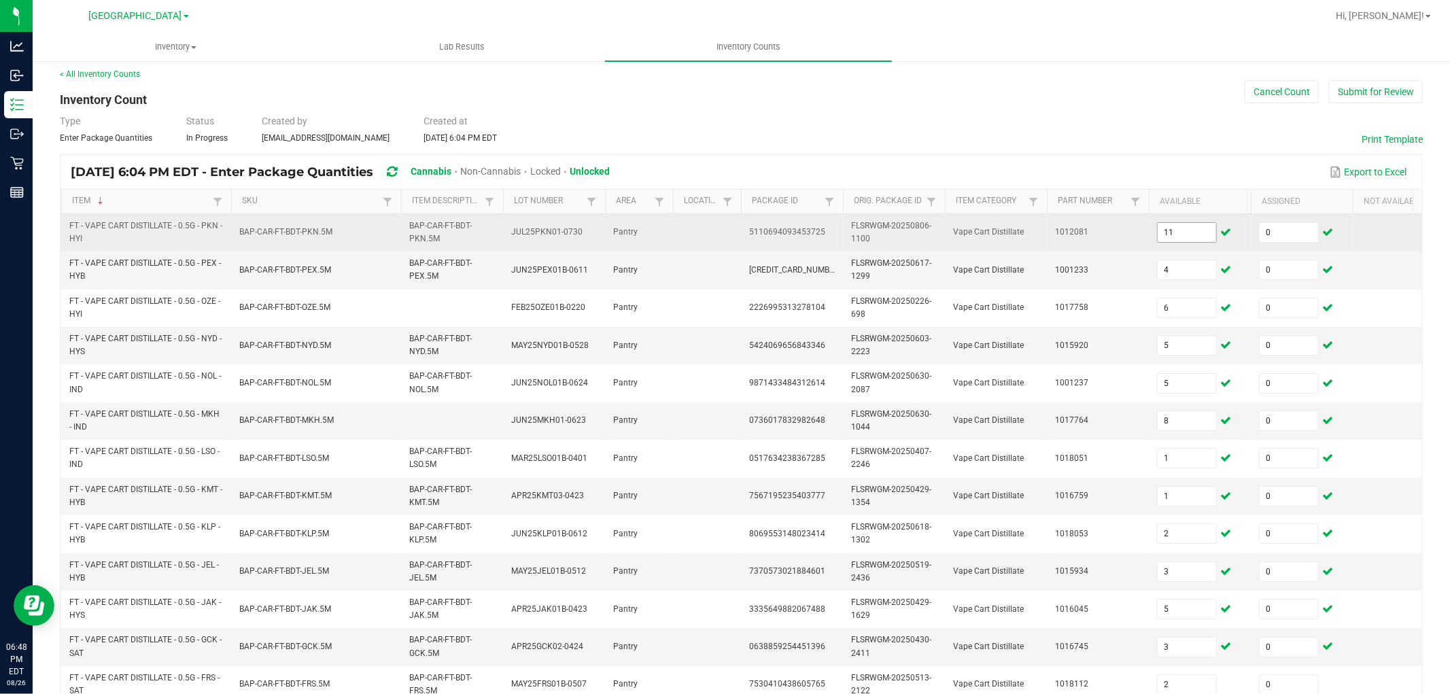
scroll to position [340, 0]
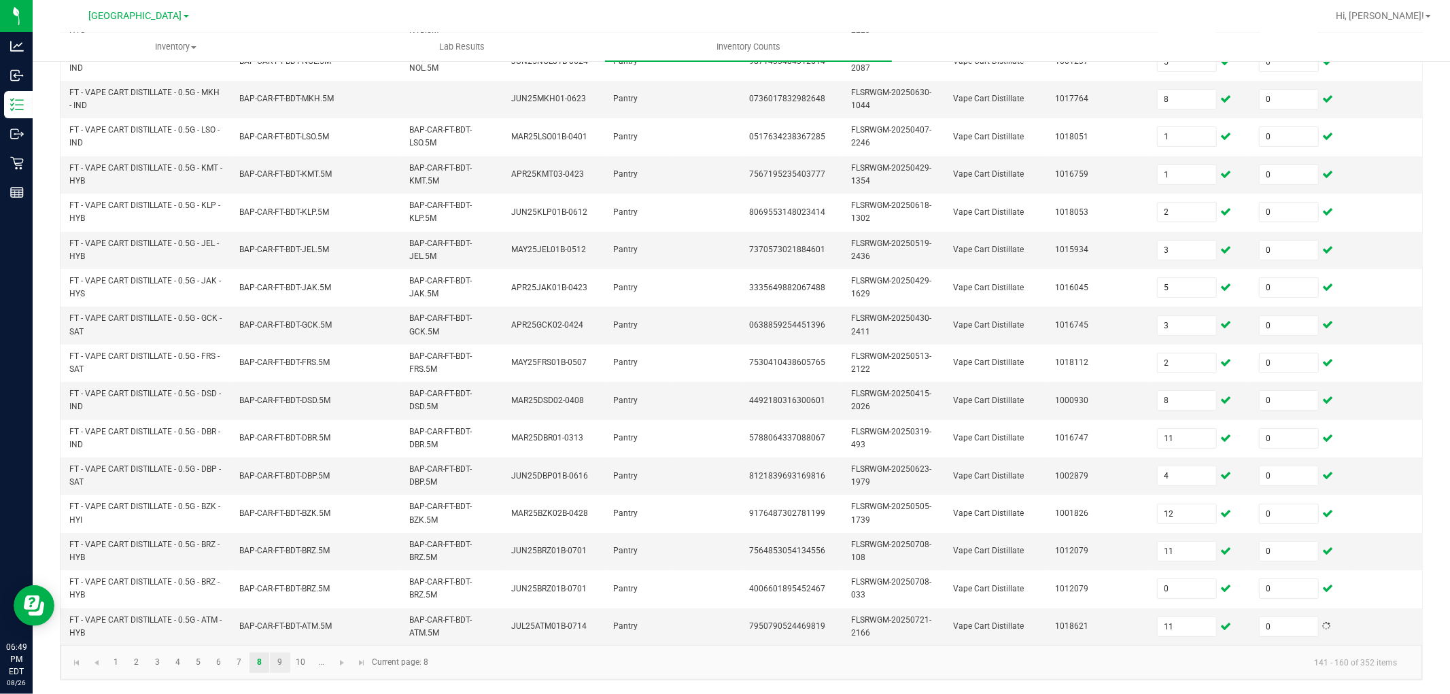
click at [277, 624] on link "9" at bounding box center [280, 663] width 20 height 20
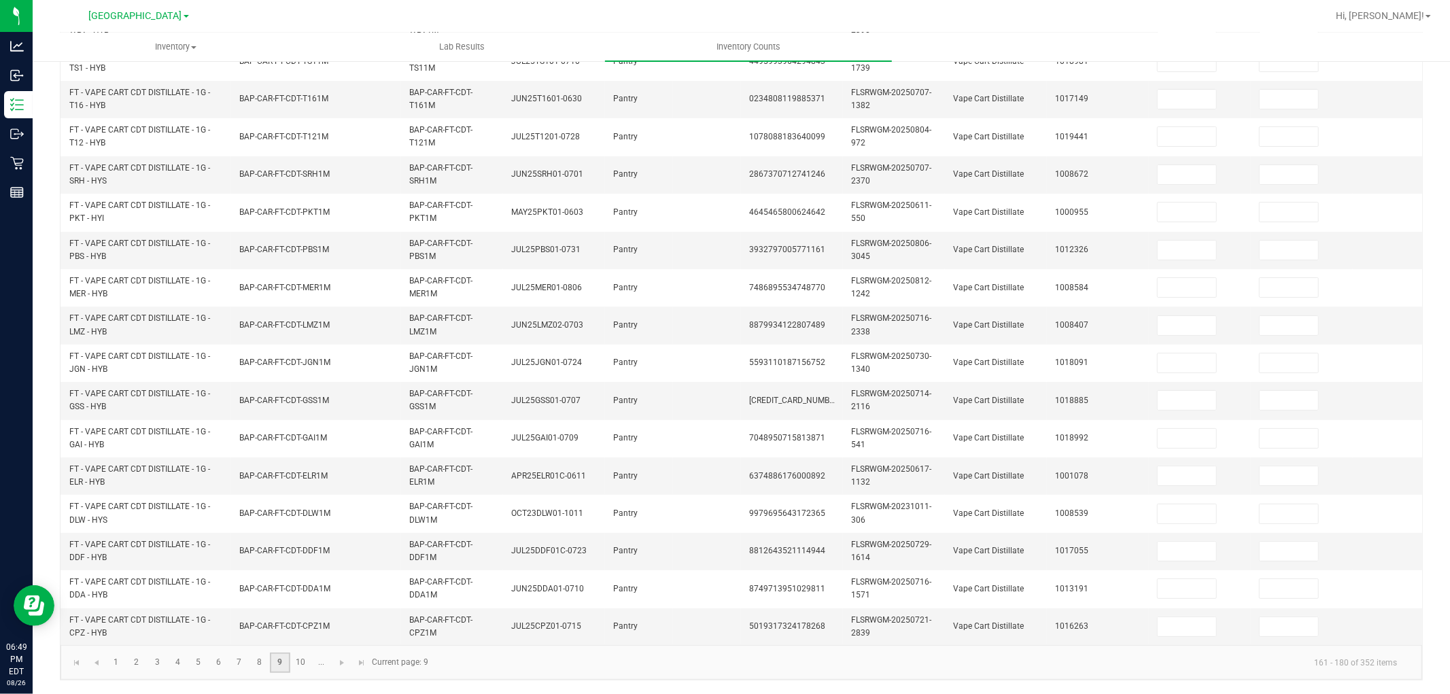
scroll to position [0, 0]
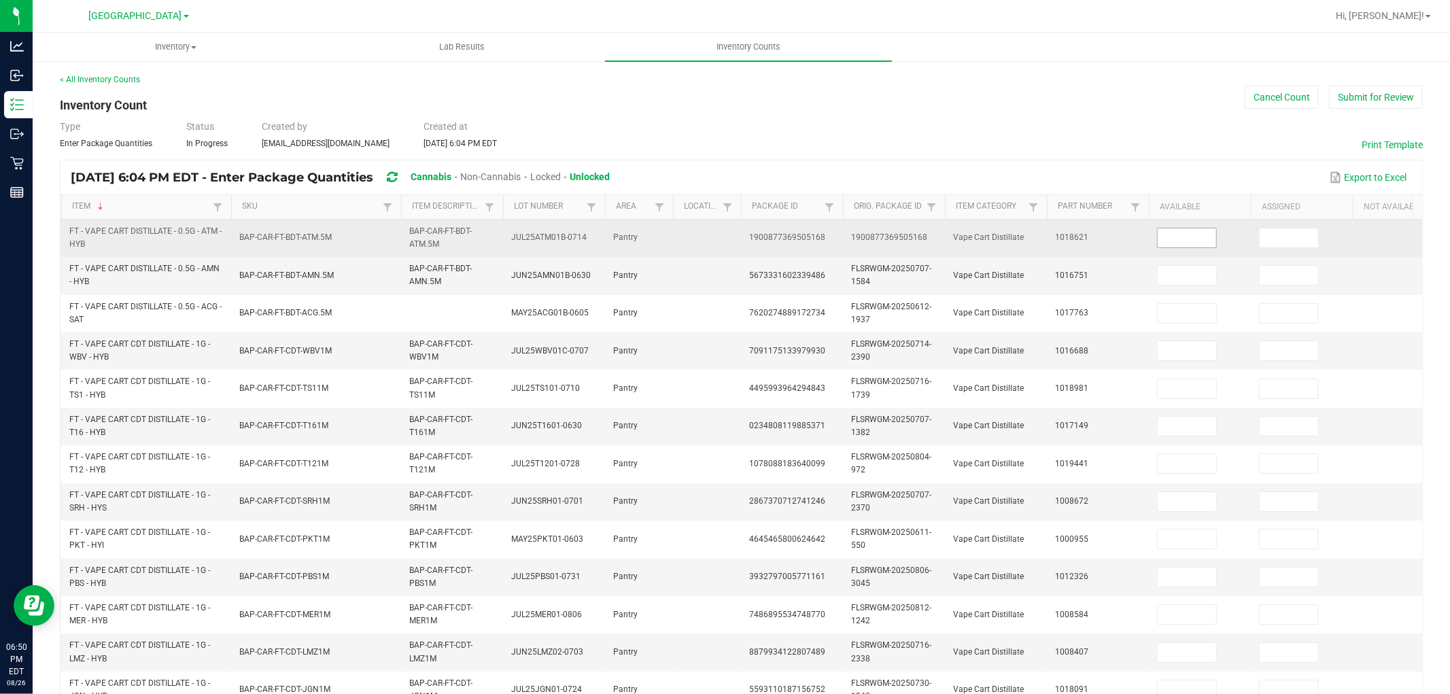
click at [1192, 237] on input at bounding box center [1187, 237] width 58 height 19
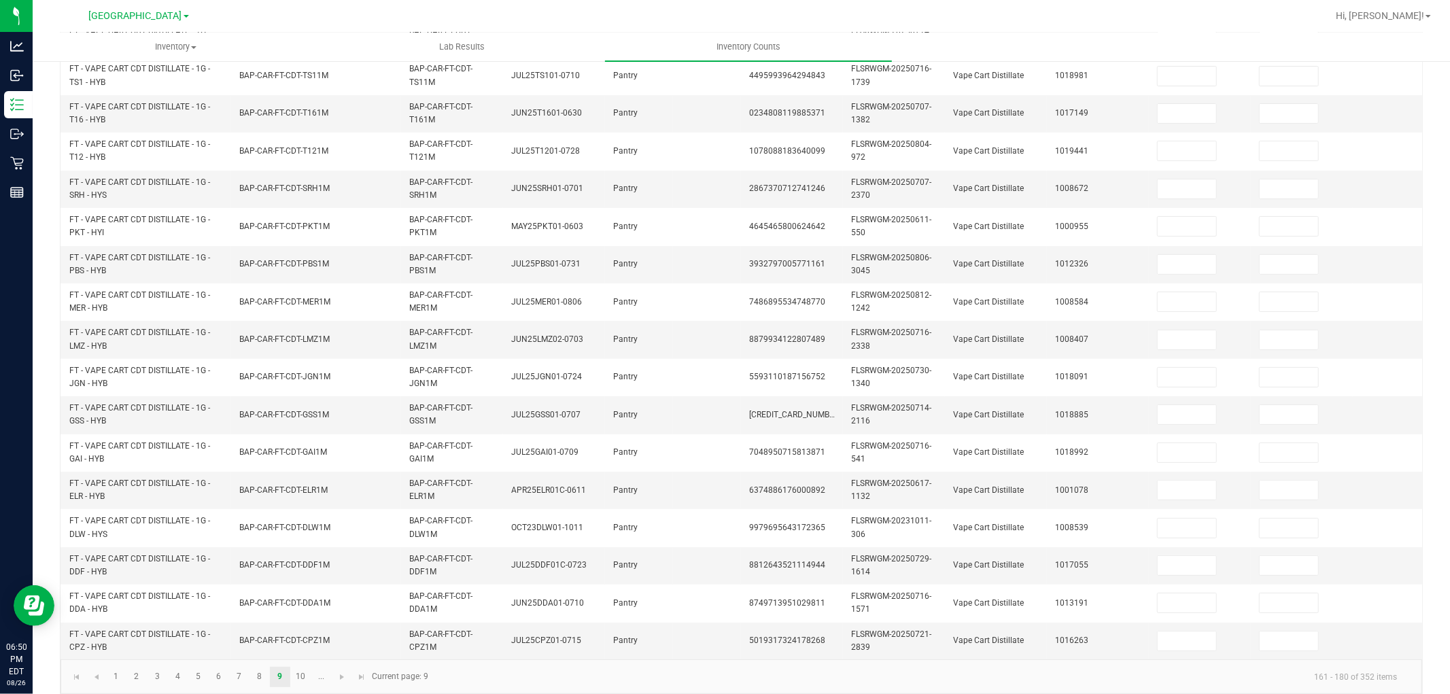
scroll to position [340, 0]
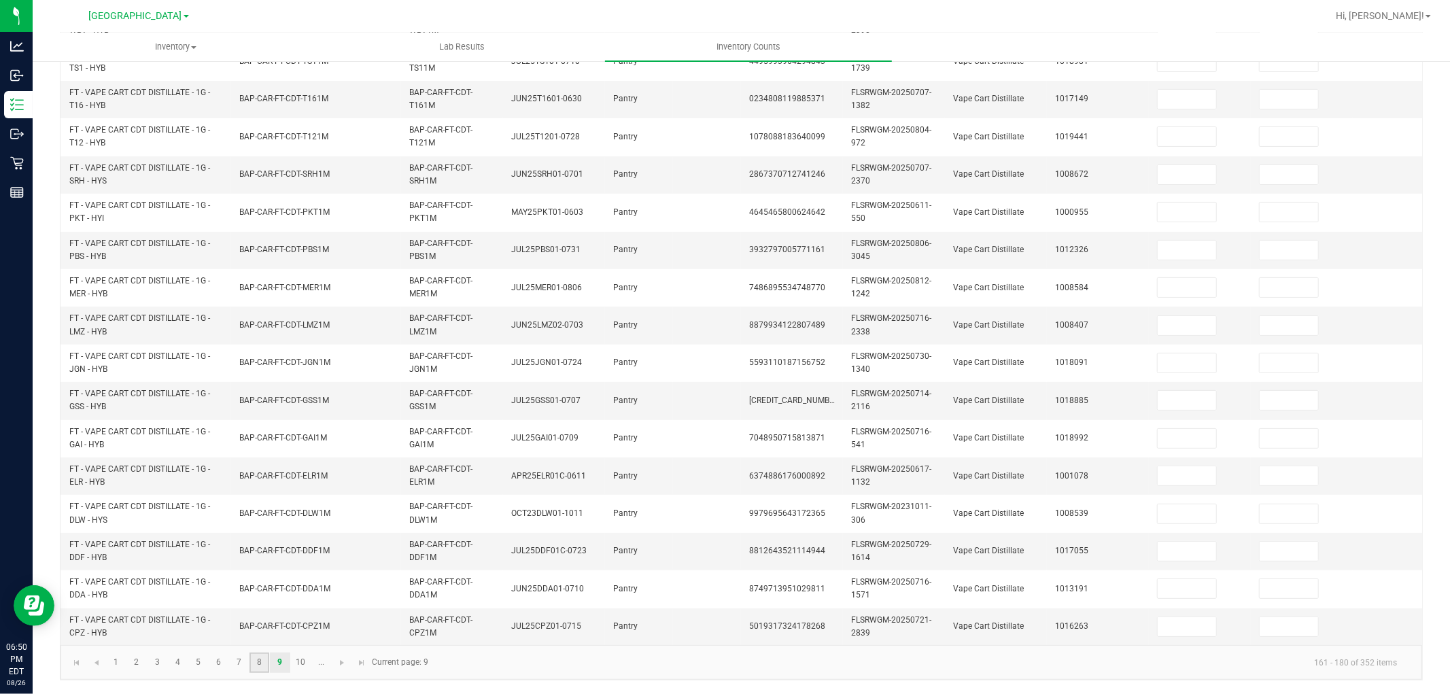
click at [259, 624] on link "8" at bounding box center [260, 663] width 20 height 20
click at [279, 624] on link "9" at bounding box center [280, 663] width 20 height 20
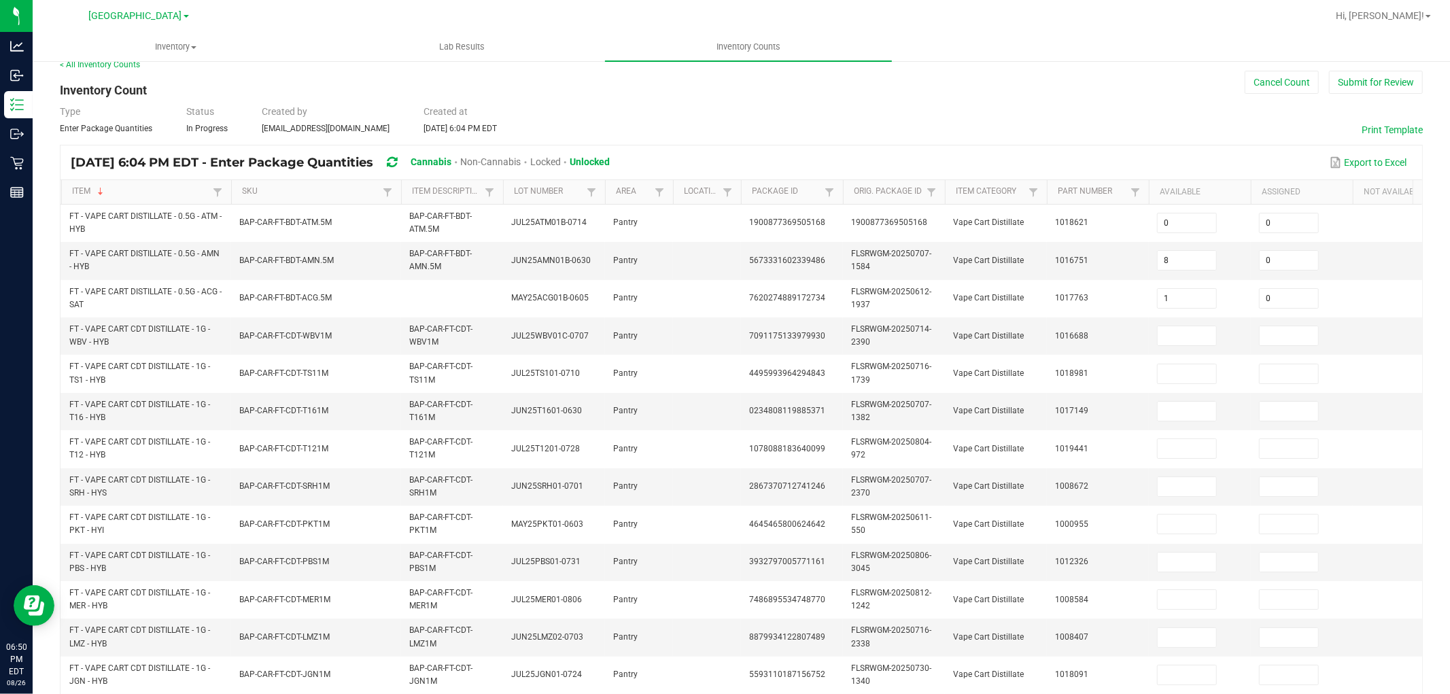
scroll to position [0, 0]
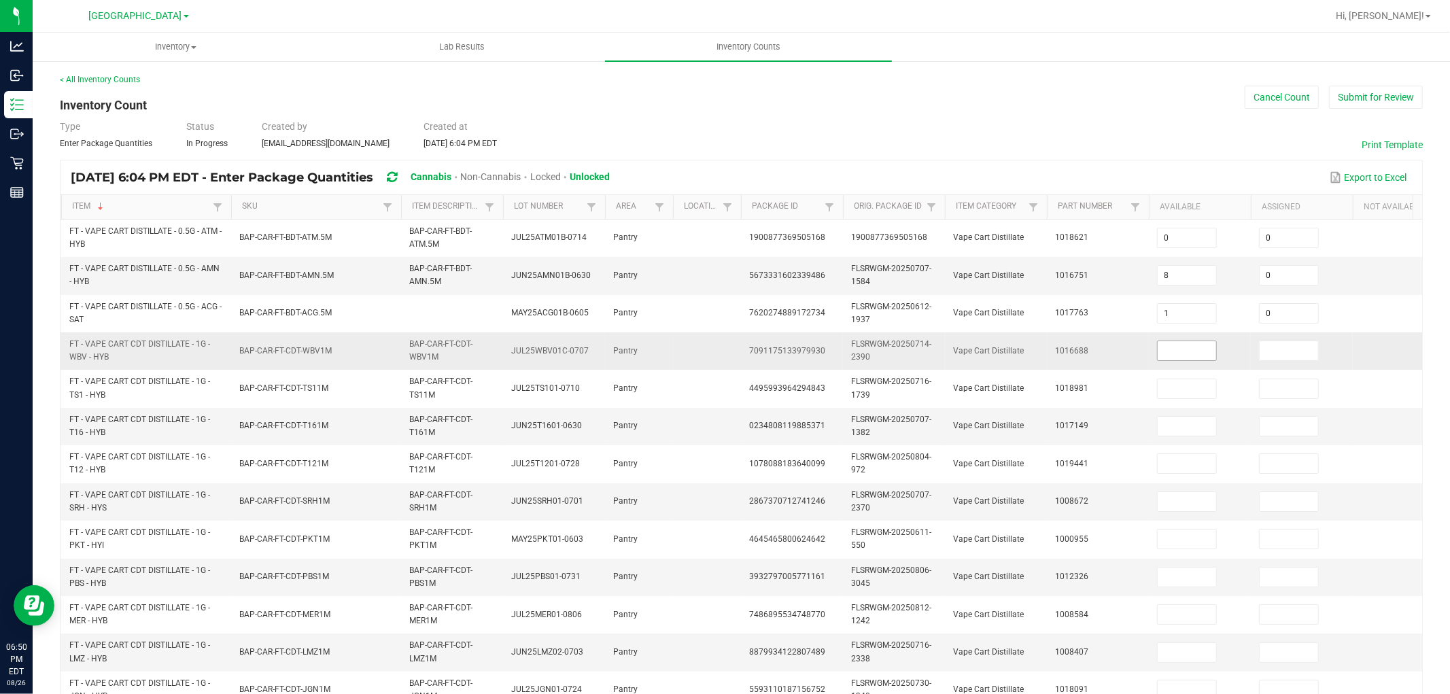
click at [1203, 354] on input at bounding box center [1187, 350] width 58 height 19
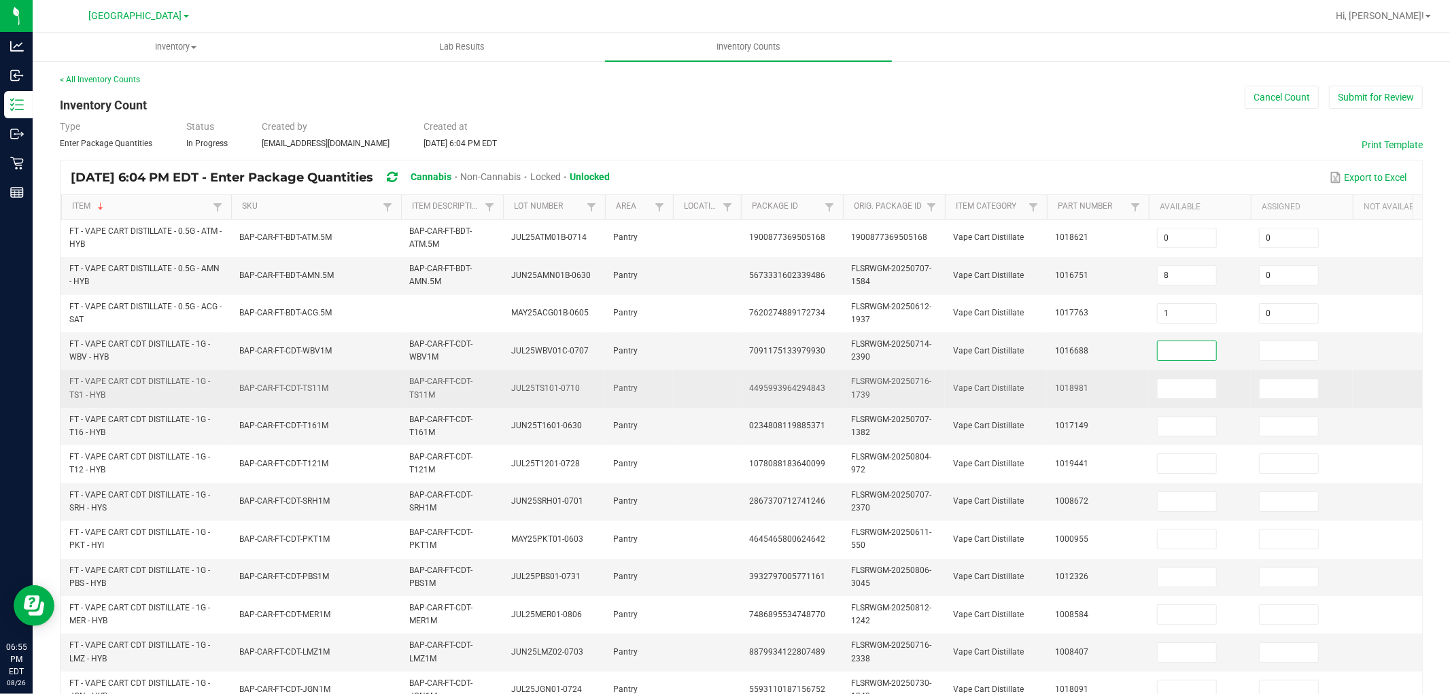
click at [141, 406] on td "FT - VAPE CART CDT DISTILLATE - 1G - TS1 - HYB" at bounding box center [146, 388] width 170 height 37
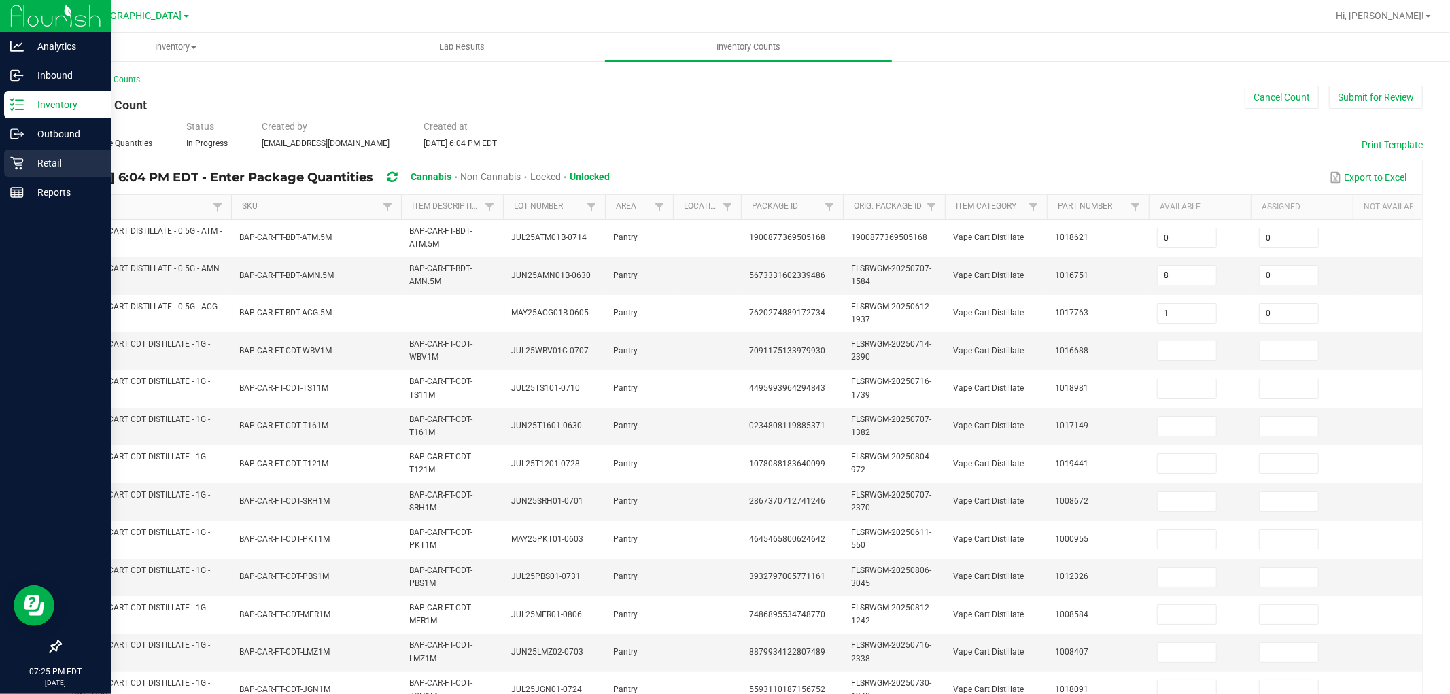
click at [8, 159] on div "Retail" at bounding box center [57, 163] width 107 height 27
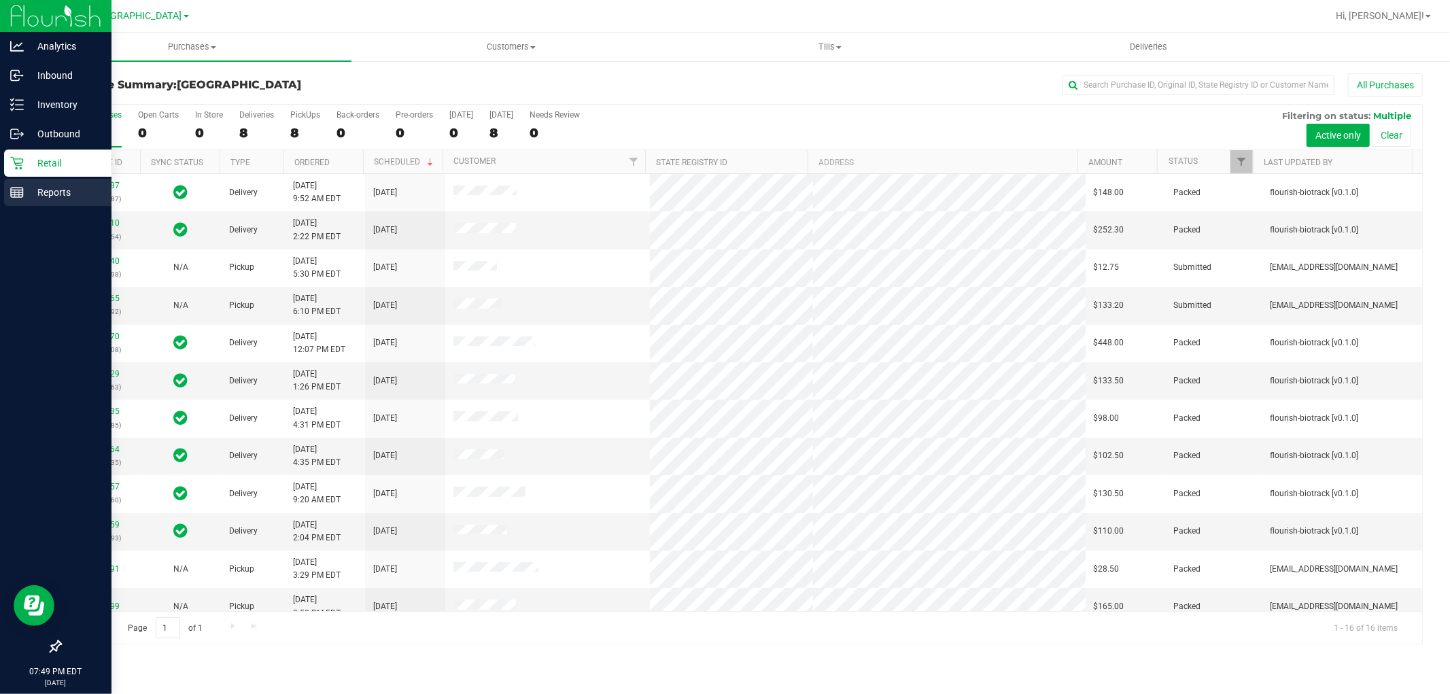
click at [15, 193] on line at bounding box center [15, 193] width 0 height 7
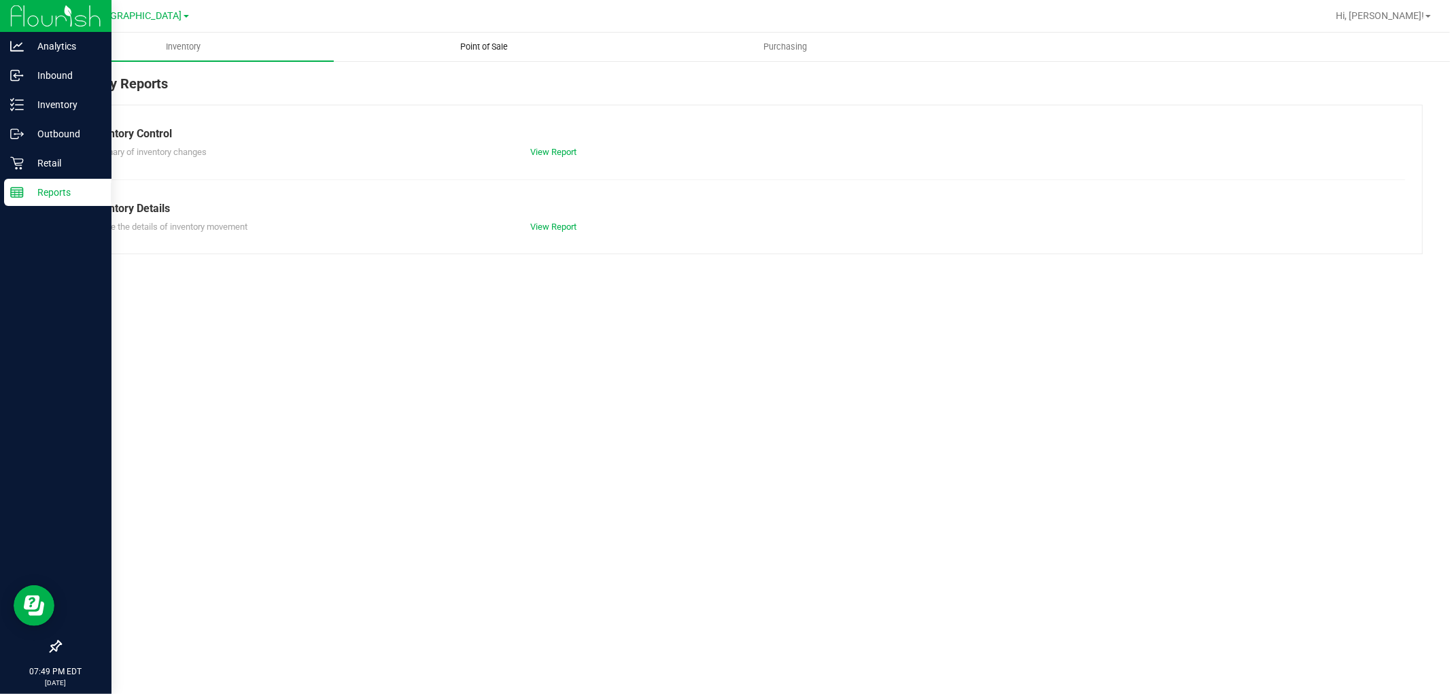
click at [477, 44] on span "Point of Sale" at bounding box center [485, 47] width 84 height 12
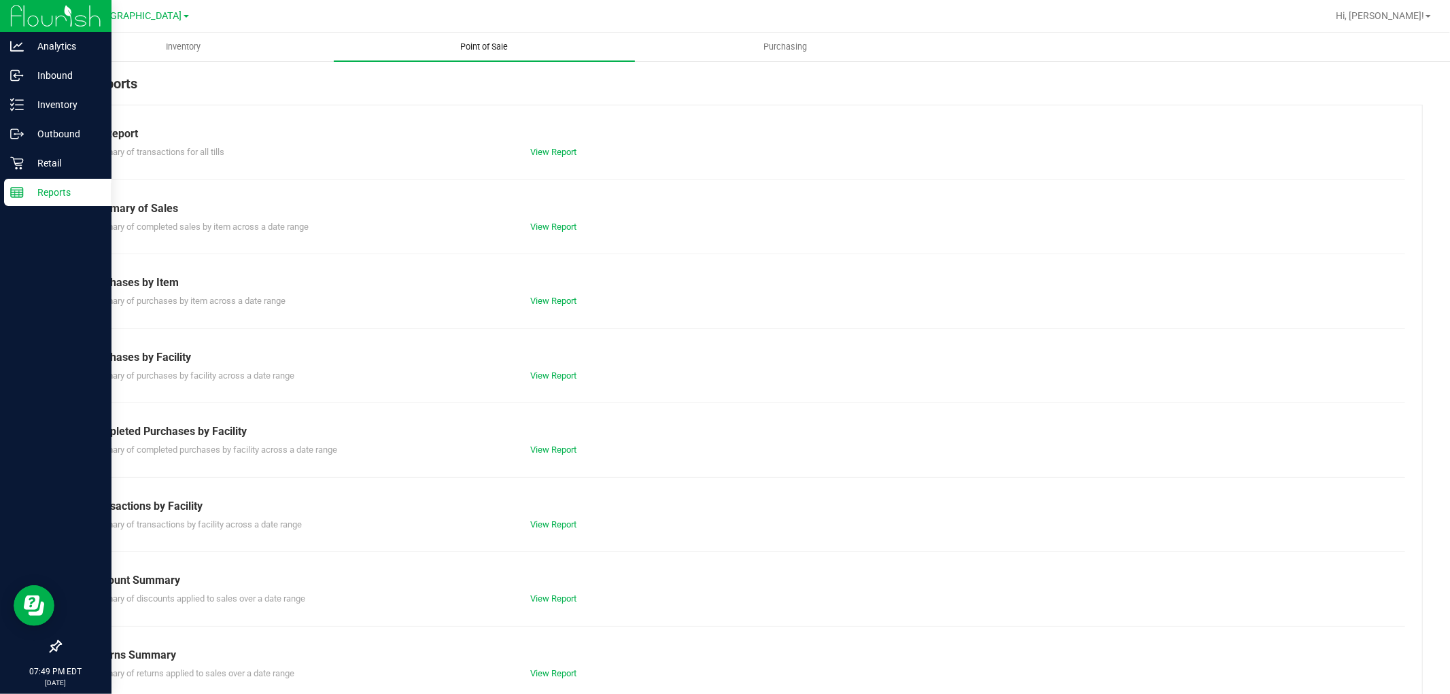
click at [549, 156] on link "View Report" at bounding box center [553, 152] width 46 height 10
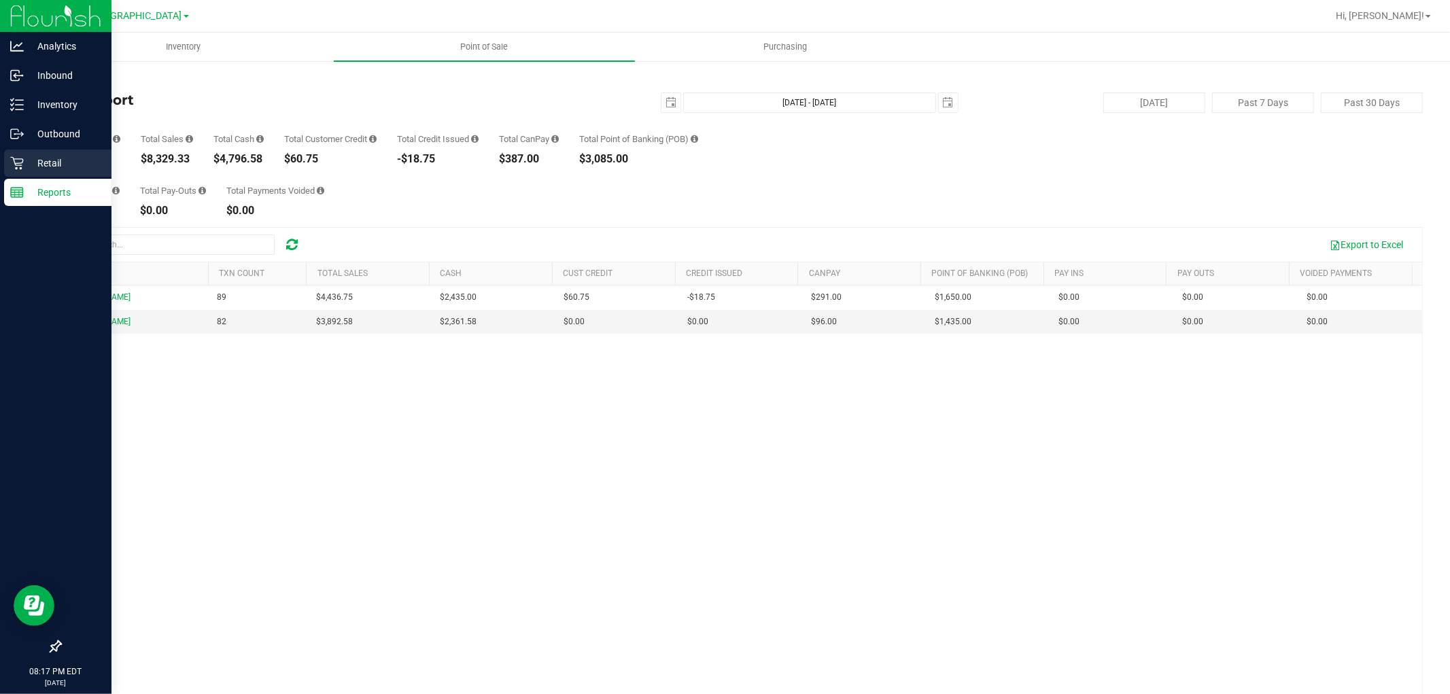
click at [16, 177] on link "Retail" at bounding box center [55, 164] width 111 height 29
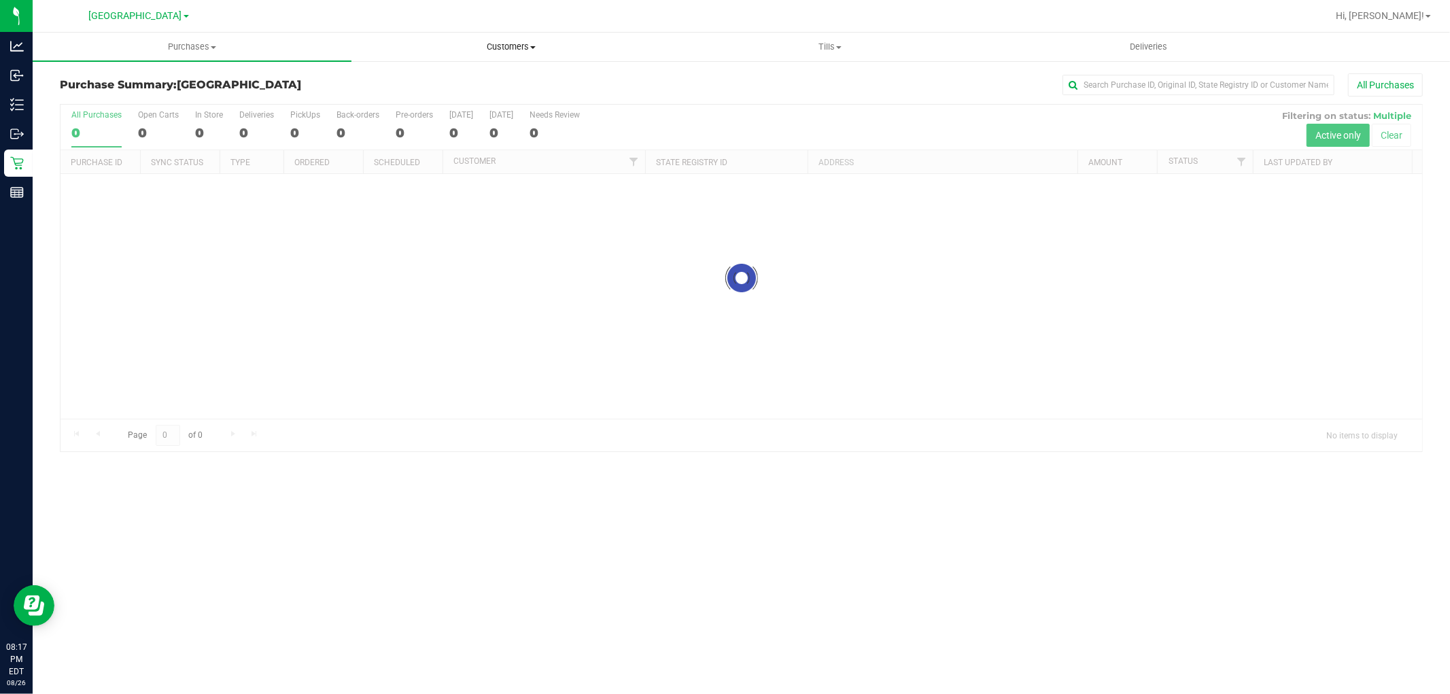
click at [489, 46] on span "Customers" at bounding box center [510, 47] width 317 height 12
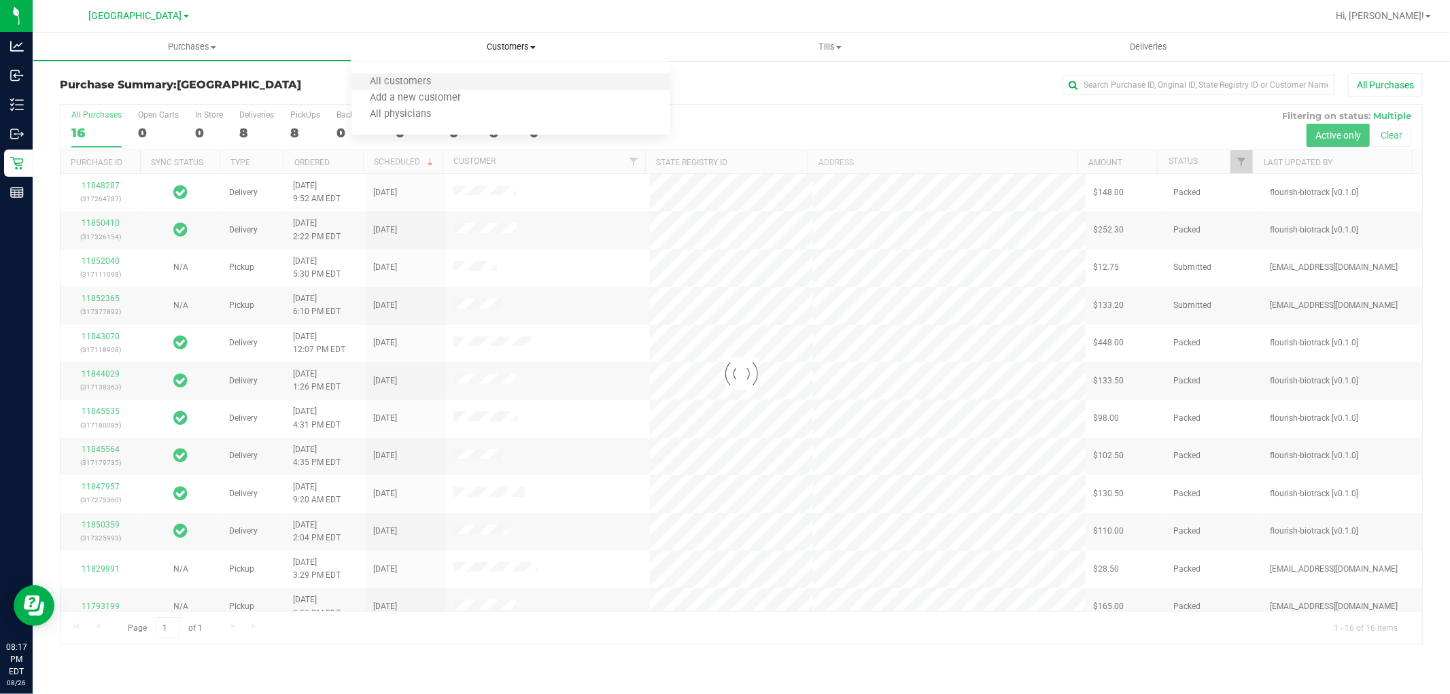
click at [377, 89] on li "All customers" at bounding box center [510, 82] width 319 height 16
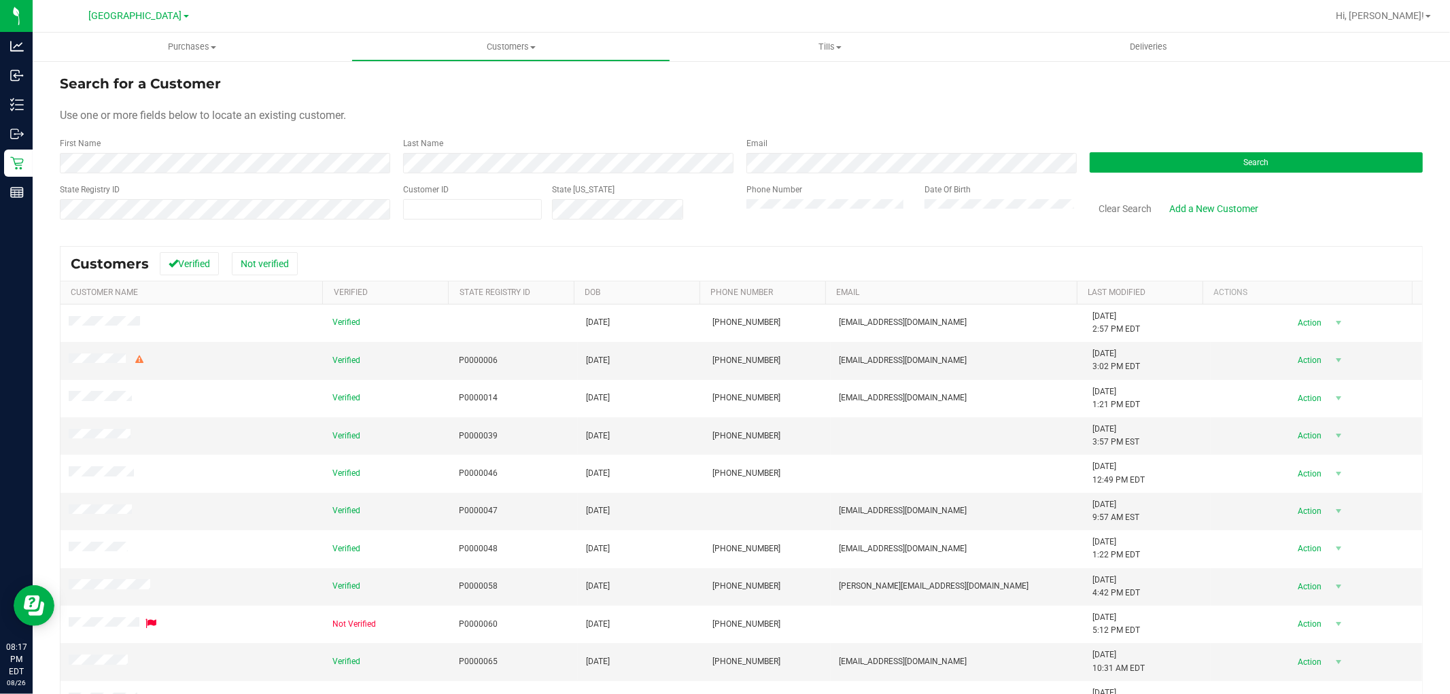
click at [277, 186] on div "State Registry ID" at bounding box center [226, 208] width 333 height 48
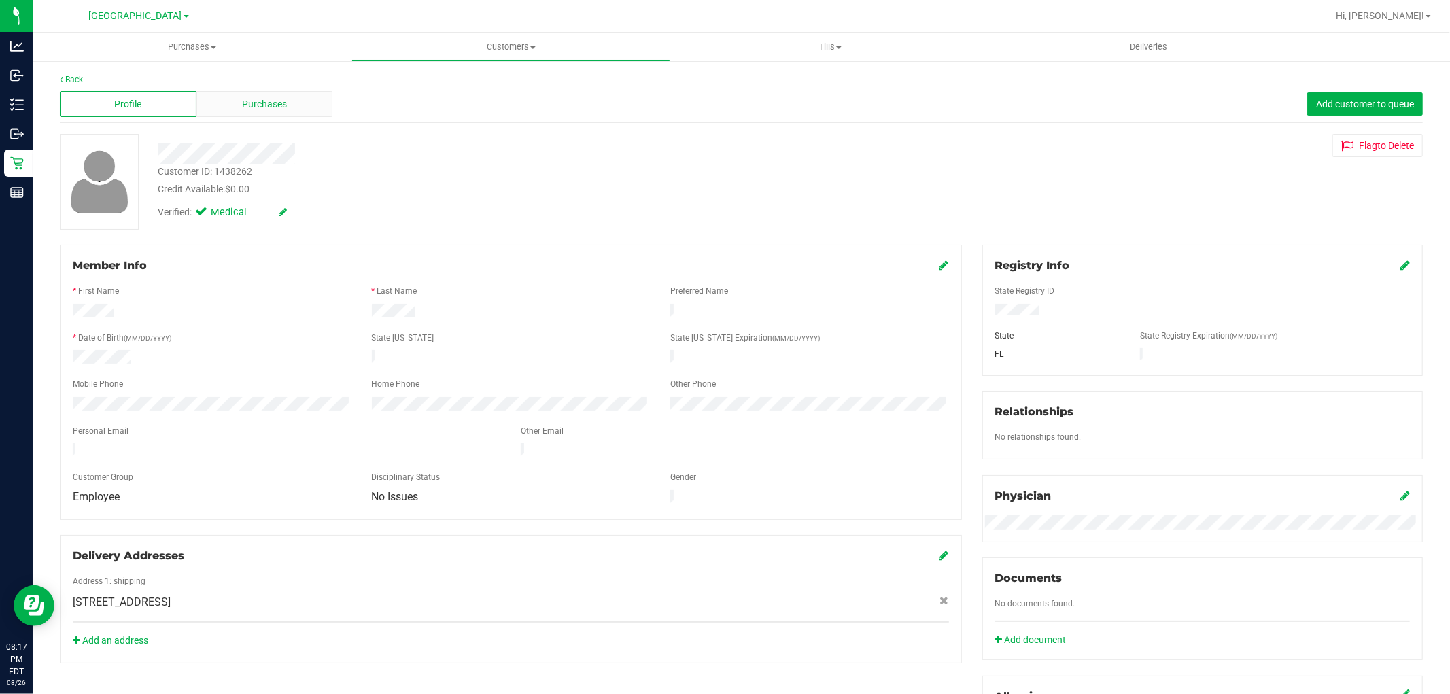
click at [228, 97] on div "Purchases" at bounding box center [264, 104] width 137 height 26
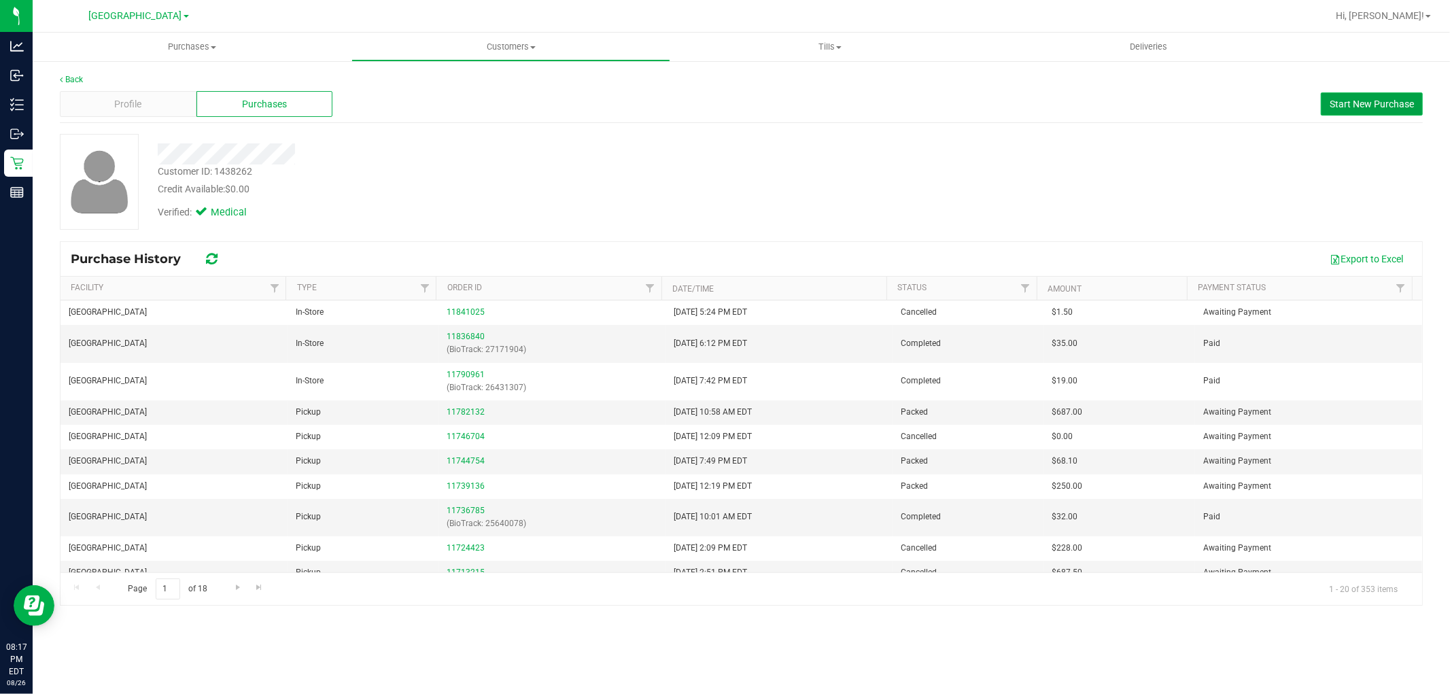
click at [1305, 107] on span "Start New Purchase" at bounding box center [1372, 104] width 84 height 11
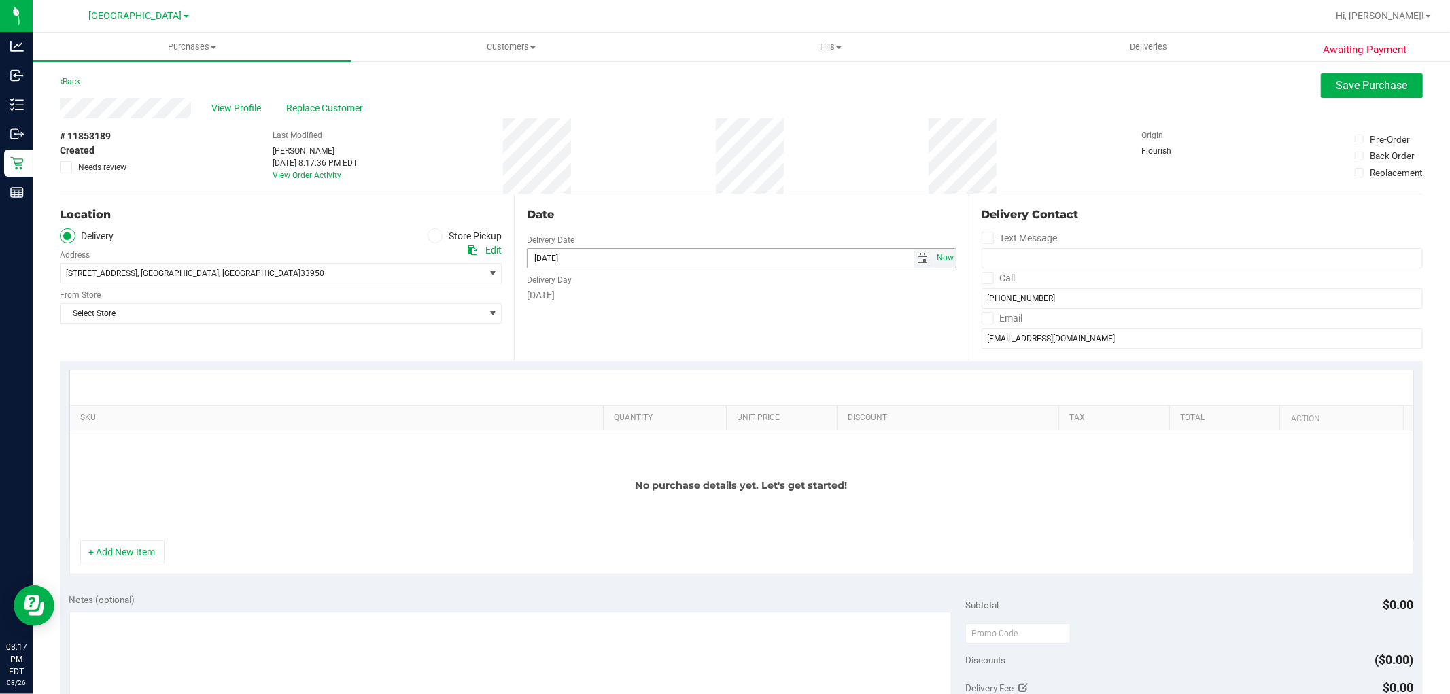
click at [937, 261] on span "Now" at bounding box center [944, 258] width 23 height 20
click at [918, 257] on span "select" at bounding box center [923, 258] width 11 height 11
click at [596, 416] on link "27" at bounding box center [595, 417] width 20 height 21
click at [431, 236] on icon at bounding box center [435, 236] width 8 height 0
click at [0, 0] on input "Store Pickup" at bounding box center [0, 0] width 0 height 0
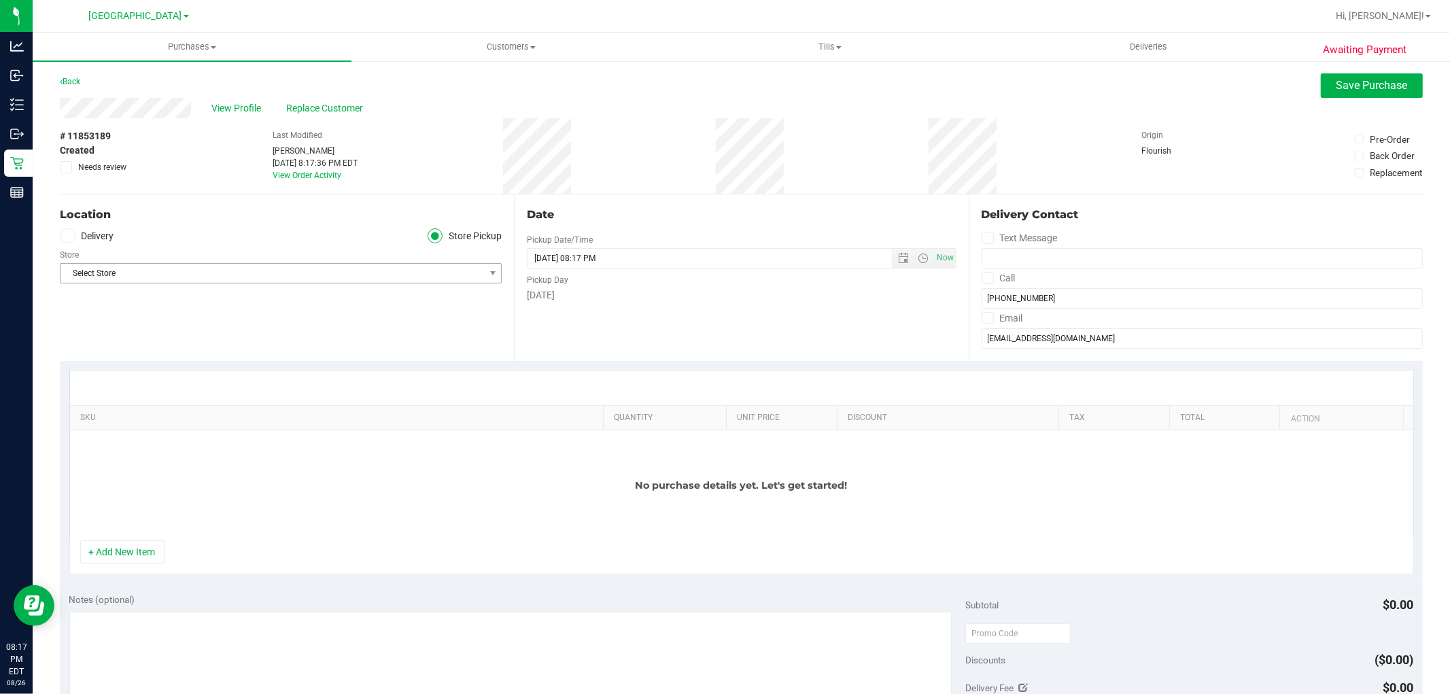
click at [178, 279] on span "Select Store" at bounding box center [273, 273] width 424 height 19
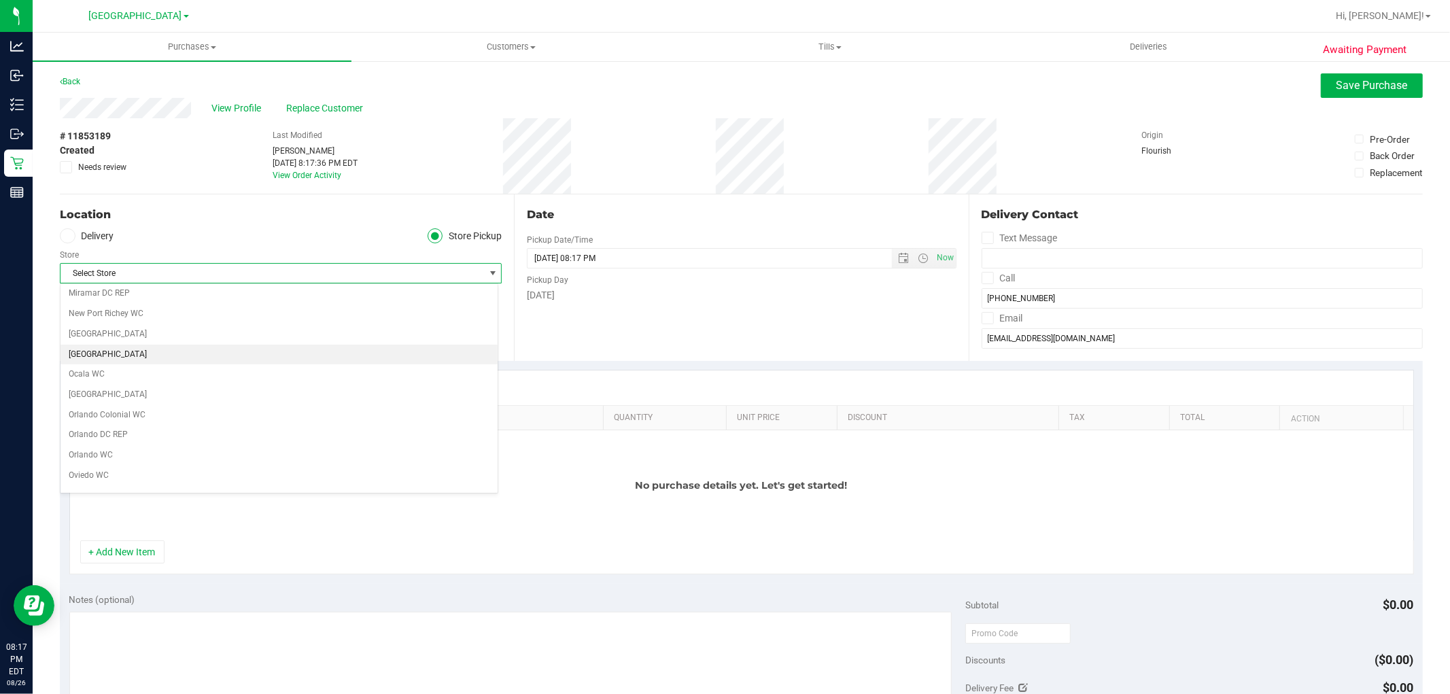
click at [113, 351] on li "[GEOGRAPHIC_DATA]" at bounding box center [279, 355] width 437 height 20
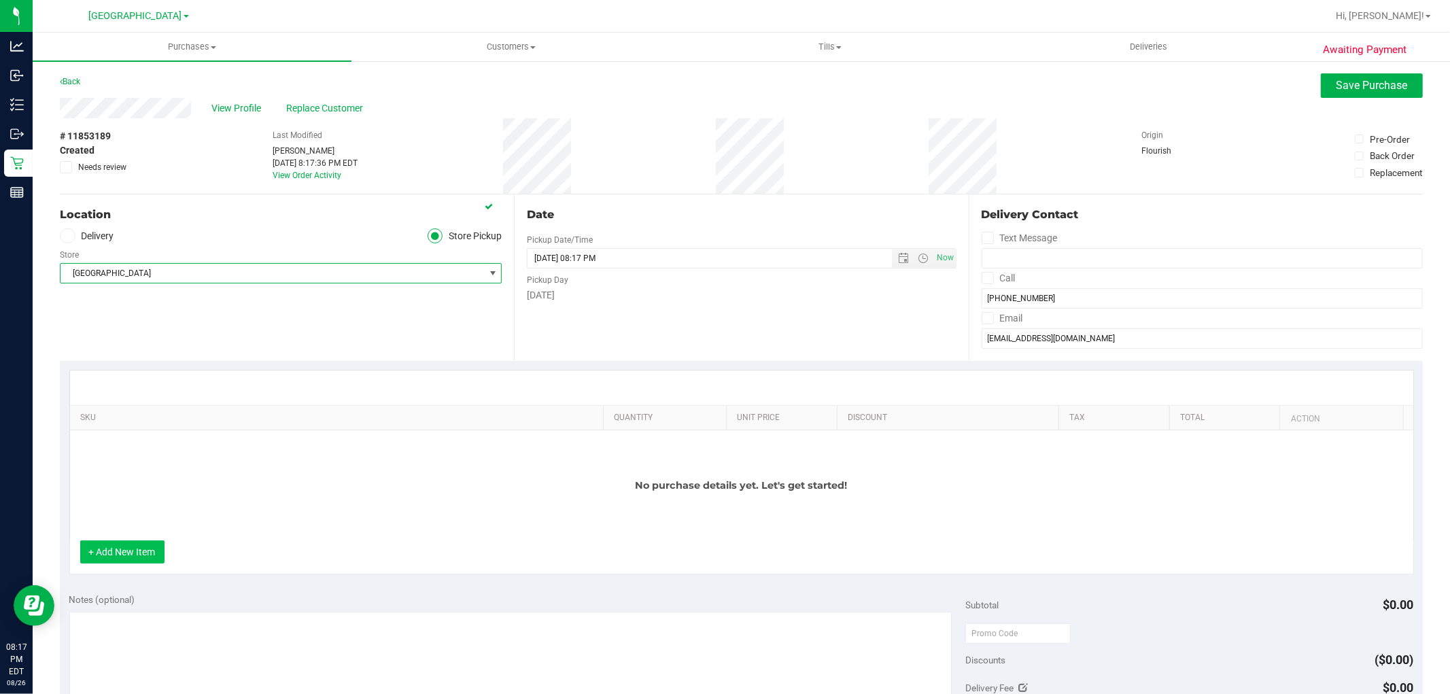
click at [135, 564] on button "+ Add New Item" at bounding box center [122, 551] width 84 height 23
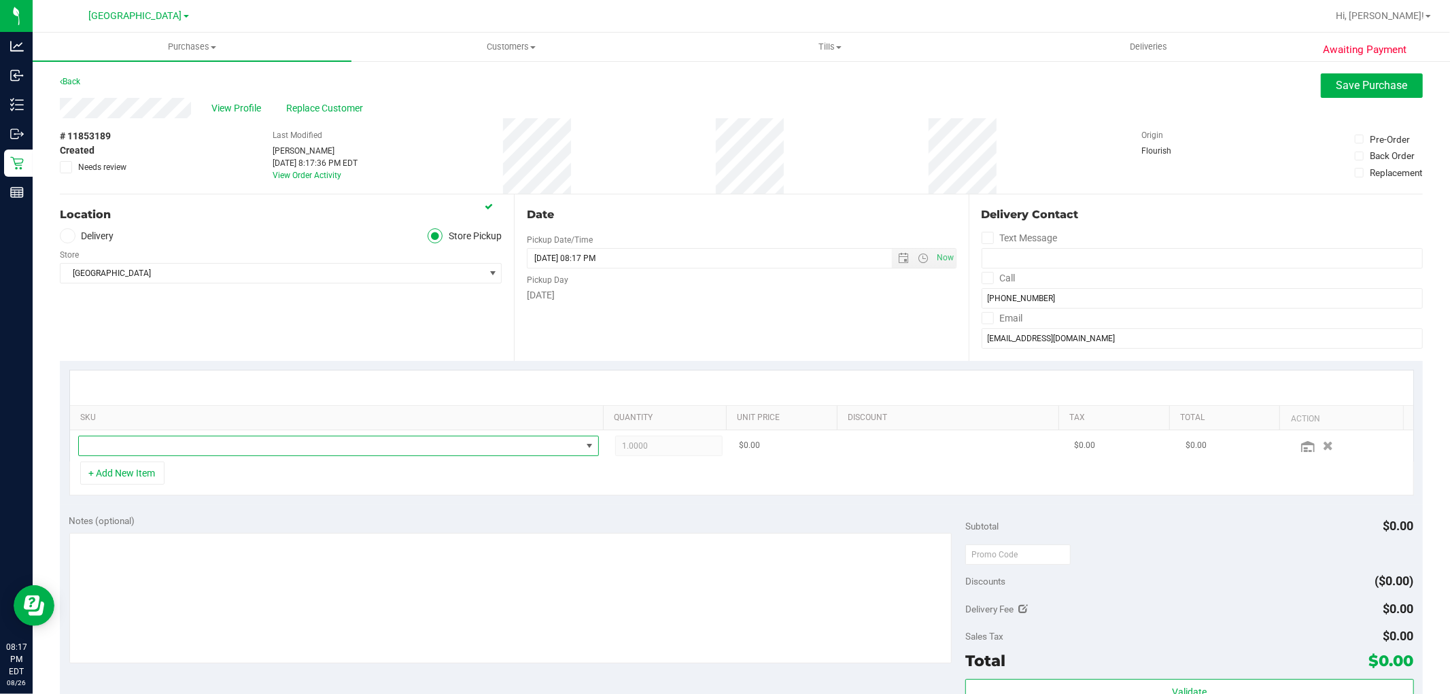
click at [181, 449] on span "NO DATA FOUND" at bounding box center [330, 445] width 502 height 19
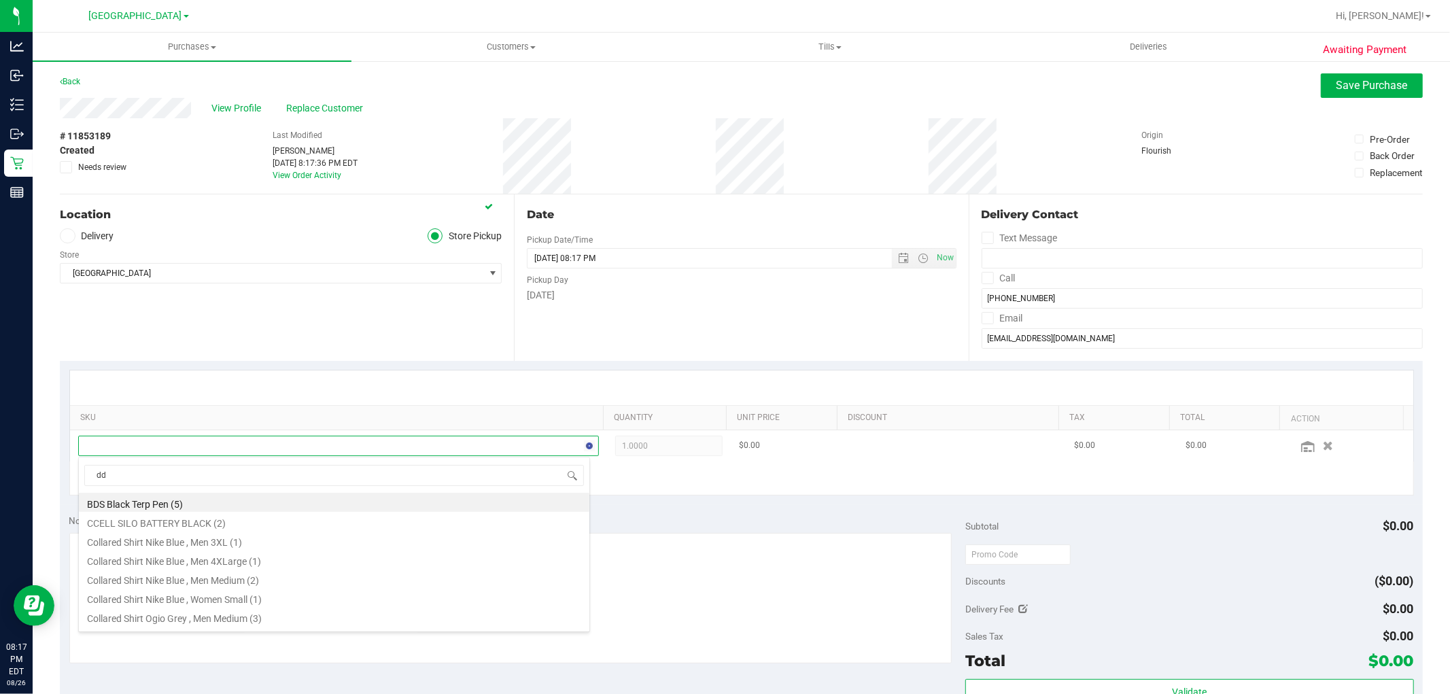
scroll to position [20, 507]
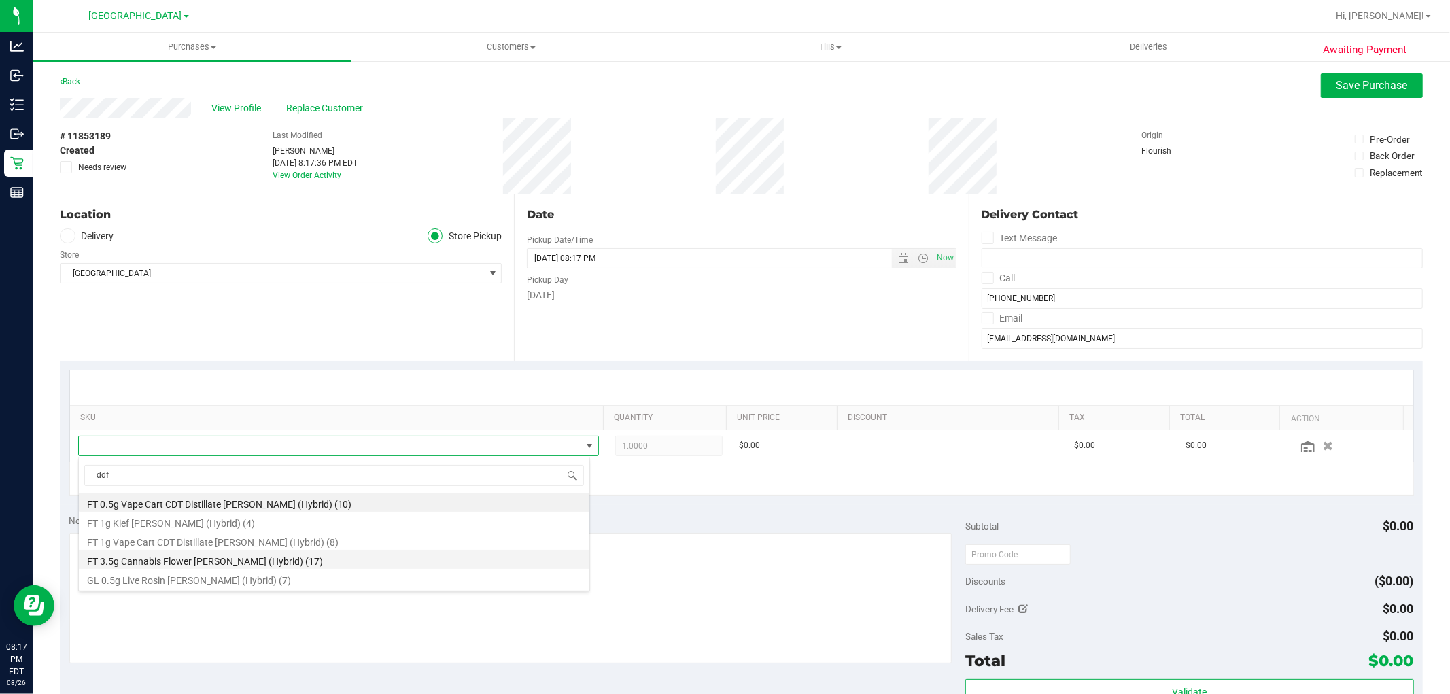
click at [187, 568] on li "FT 3.5g Cannabis Flower Dulce De Fresa (Hybrid) (17)" at bounding box center [334, 559] width 511 height 19
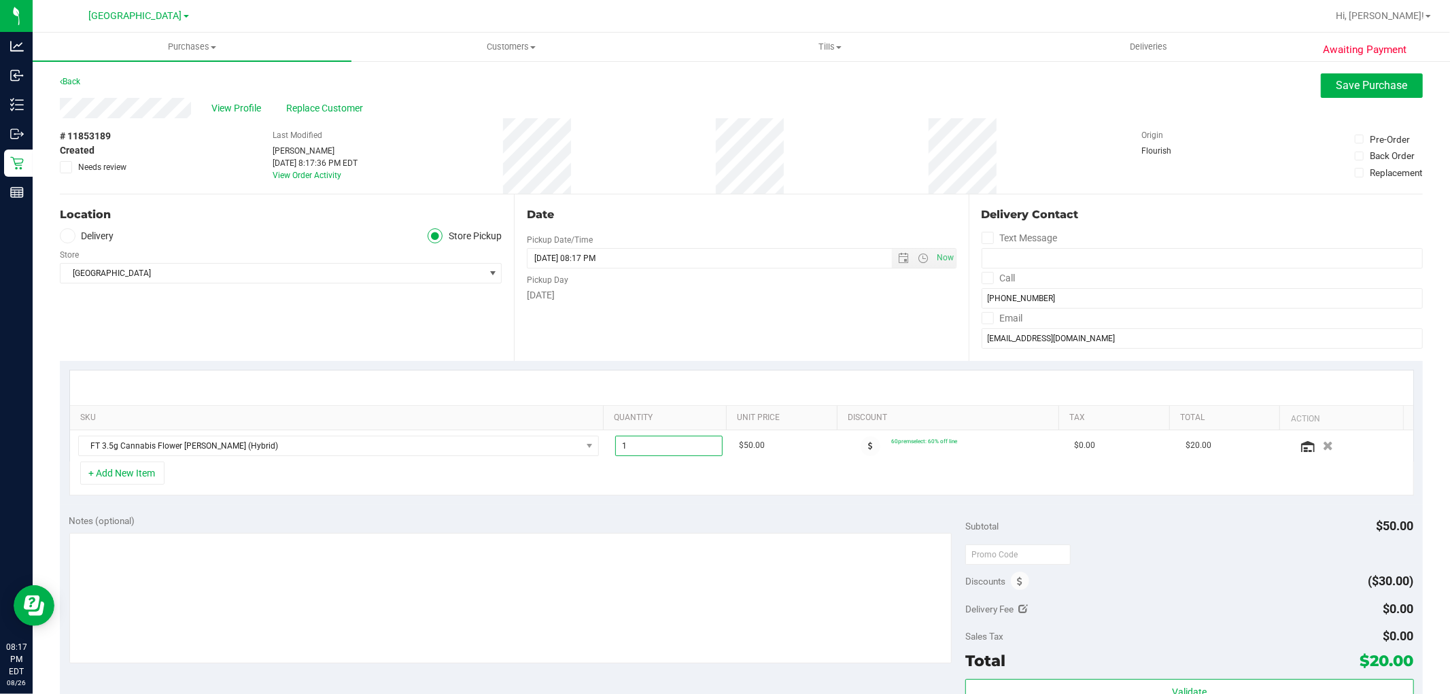
click at [666, 445] on span "1.00 1" at bounding box center [668, 446] width 107 height 20
click at [666, 445] on input "1" at bounding box center [669, 445] width 106 height 19
drag, startPoint x: 697, startPoint y: 324, endPoint x: 723, endPoint y: 314, distance: 27.5
click at [698, 324] on div "Date Pickup Date/Time 08/27/2025 Now 08/27/2025 08:17 PM Now Pickup Day Wednesd…" at bounding box center [741, 277] width 454 height 167
click at [1305, 85] on span "Save Purchase" at bounding box center [1372, 85] width 71 height 13
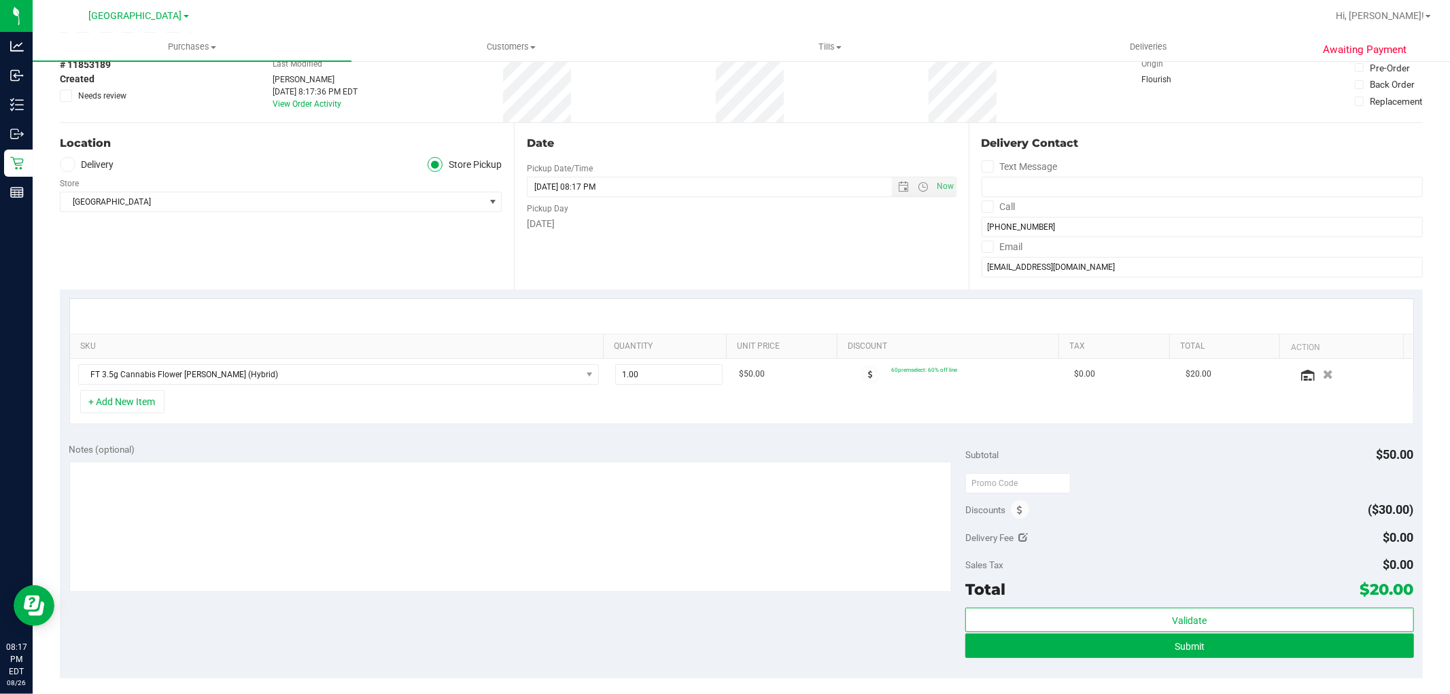
scroll to position [151, 0]
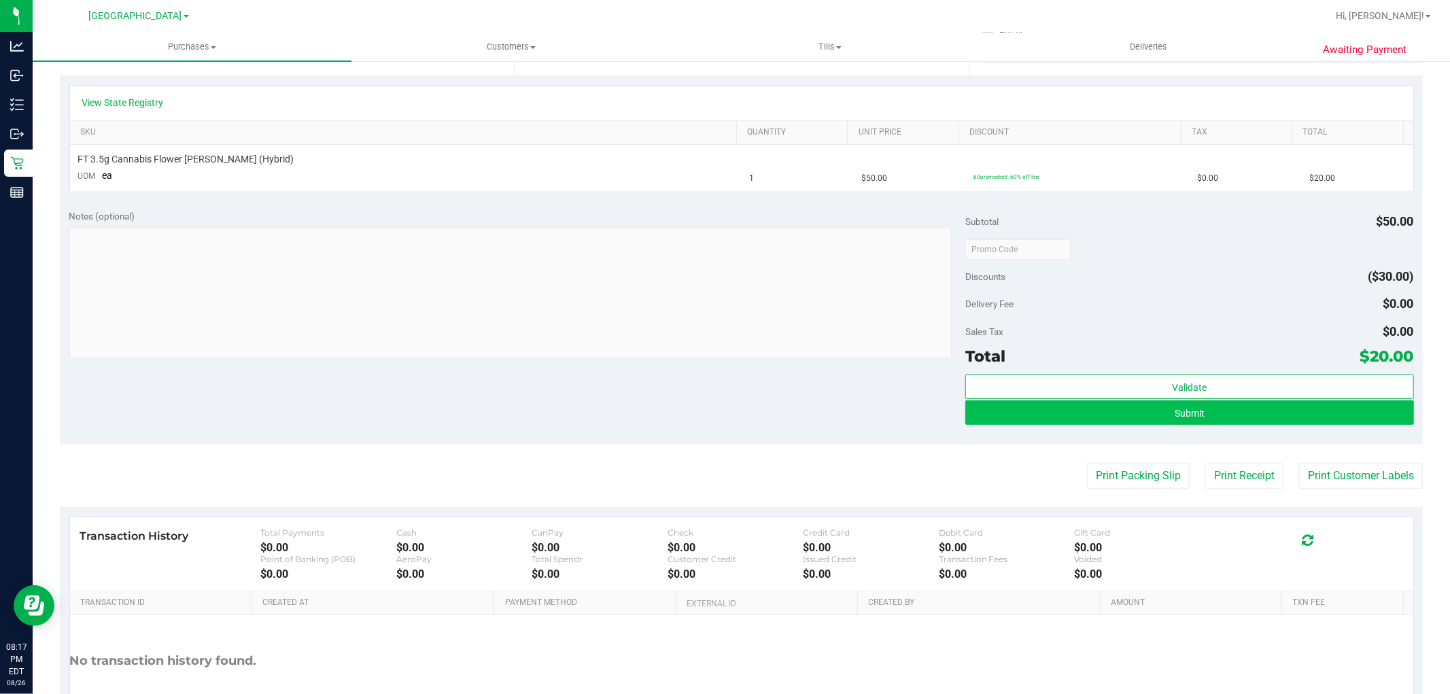
scroll to position [302, 0]
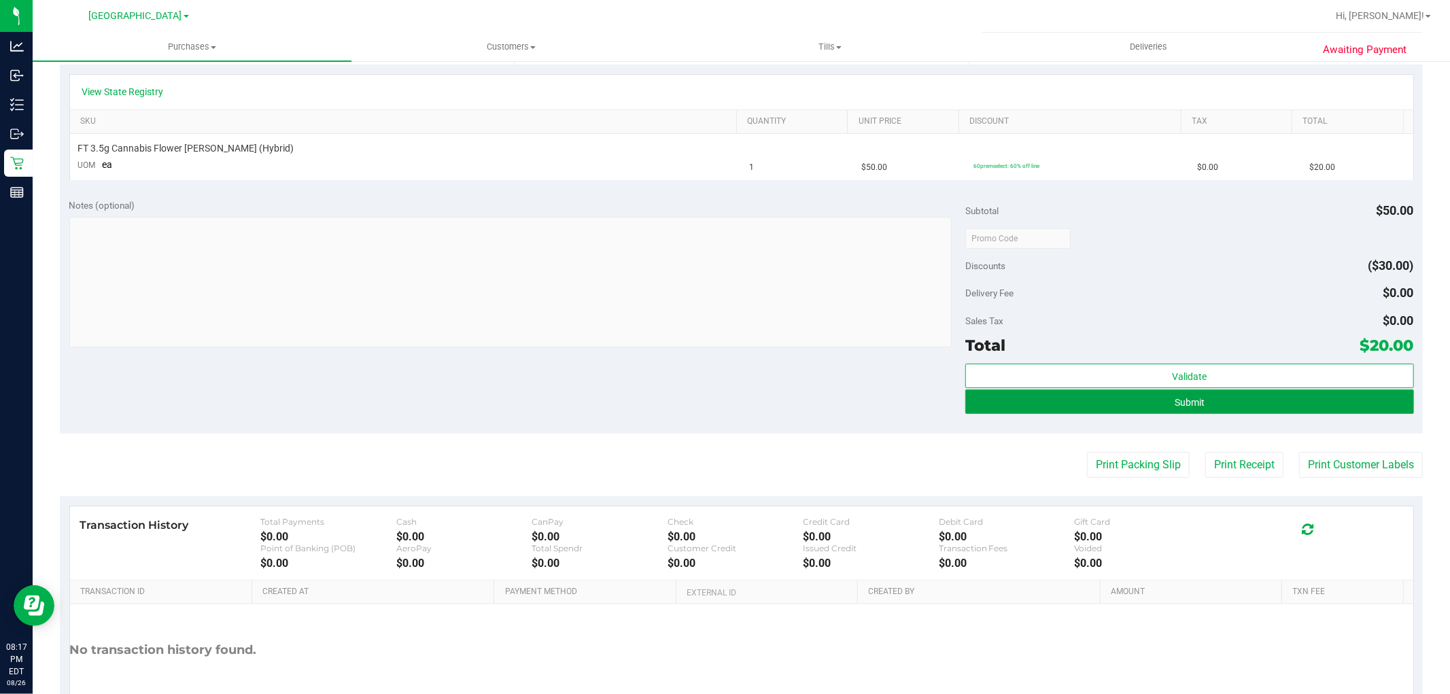
click at [1175, 402] on span "Submit" at bounding box center [1190, 402] width 30 height 11
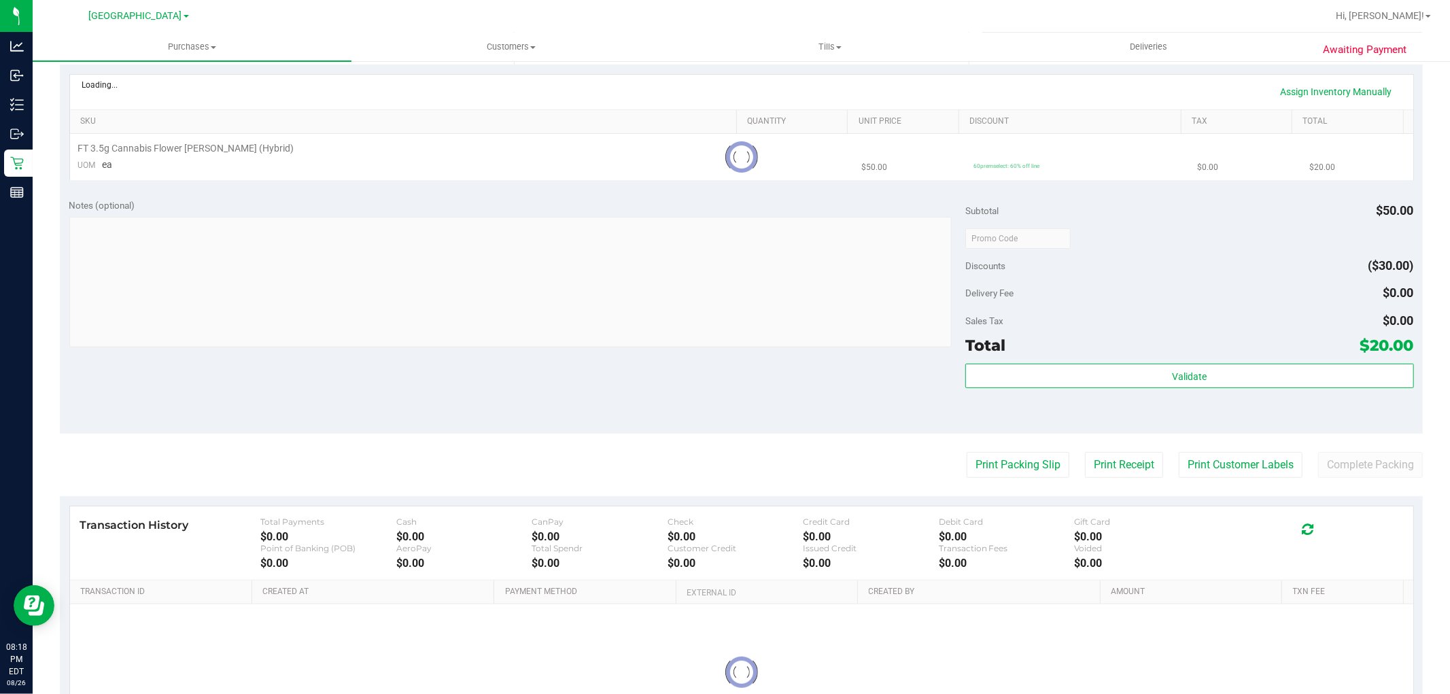
scroll to position [0, 0]
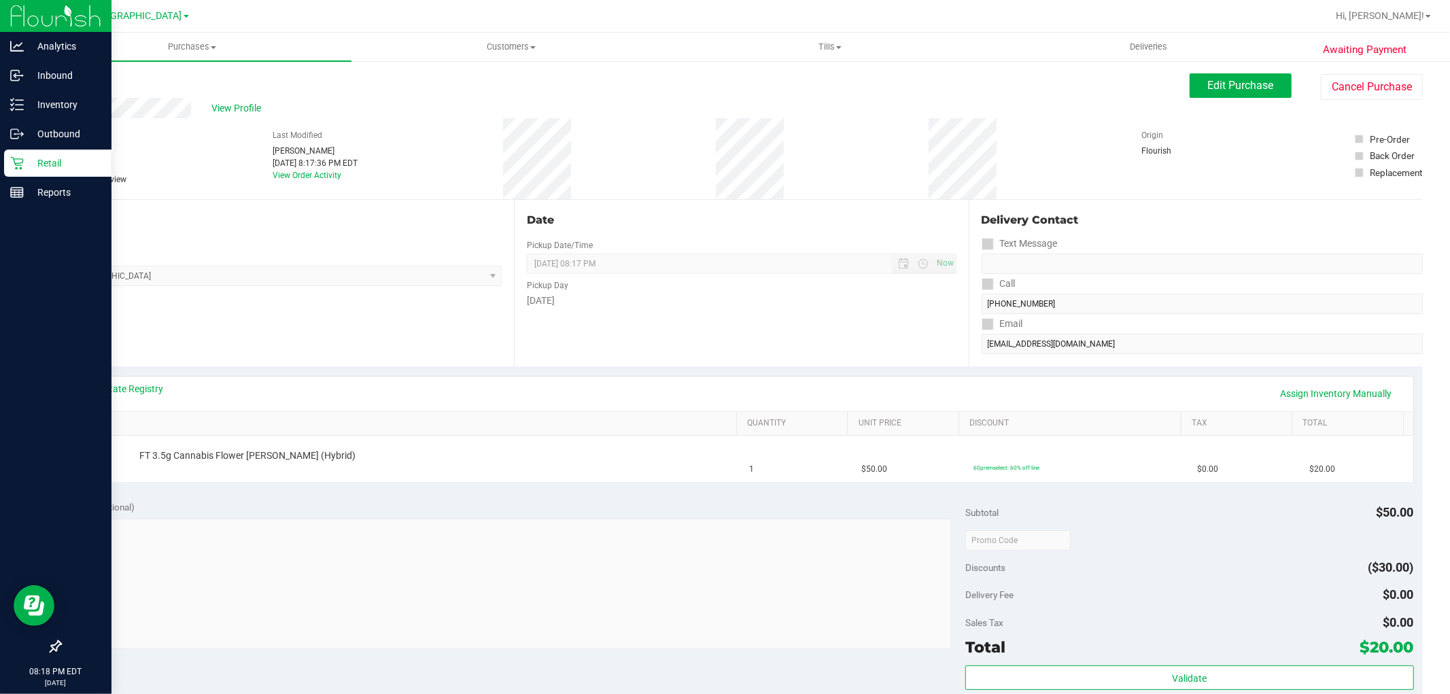
click at [29, 166] on p "Retail" at bounding box center [65, 163] width 82 height 16
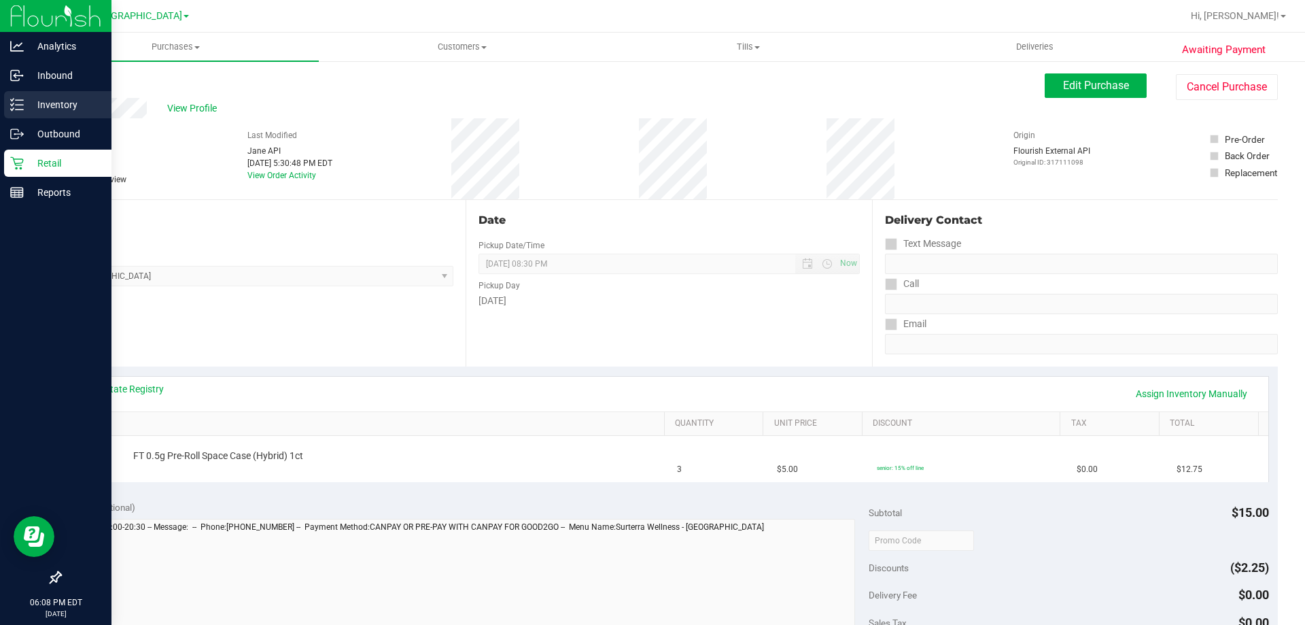
click at [11, 91] on div "Inventory" at bounding box center [57, 104] width 107 height 27
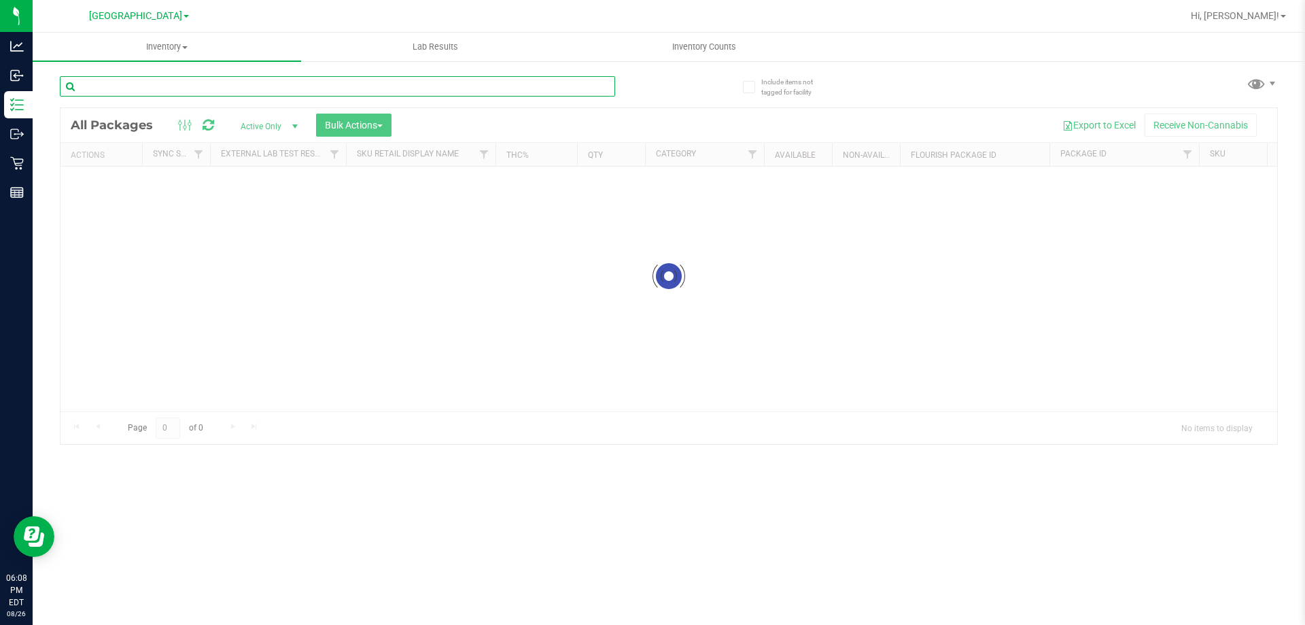
drag, startPoint x: 101, startPoint y: 83, endPoint x: 210, endPoint y: 88, distance: 109.6
click at [210, 88] on input "text" at bounding box center [337, 86] width 555 height 20
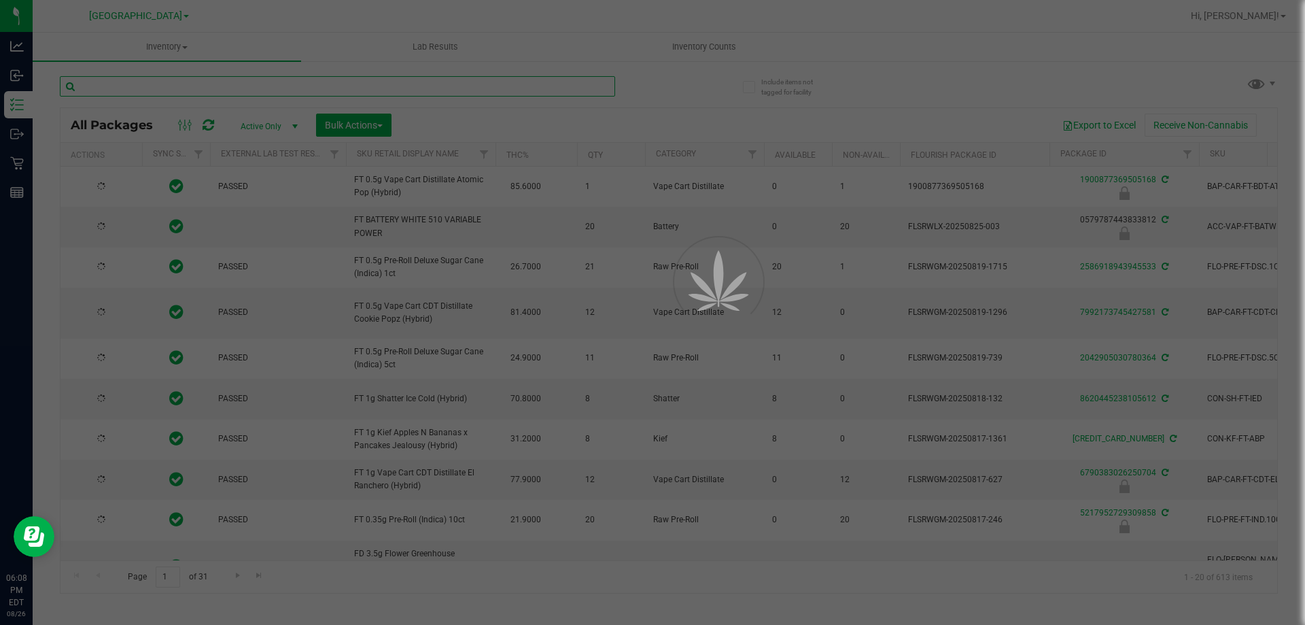
paste input "VBS - ROLLING PAPERS - VIBES - RICE BLUE - 1.25IN"
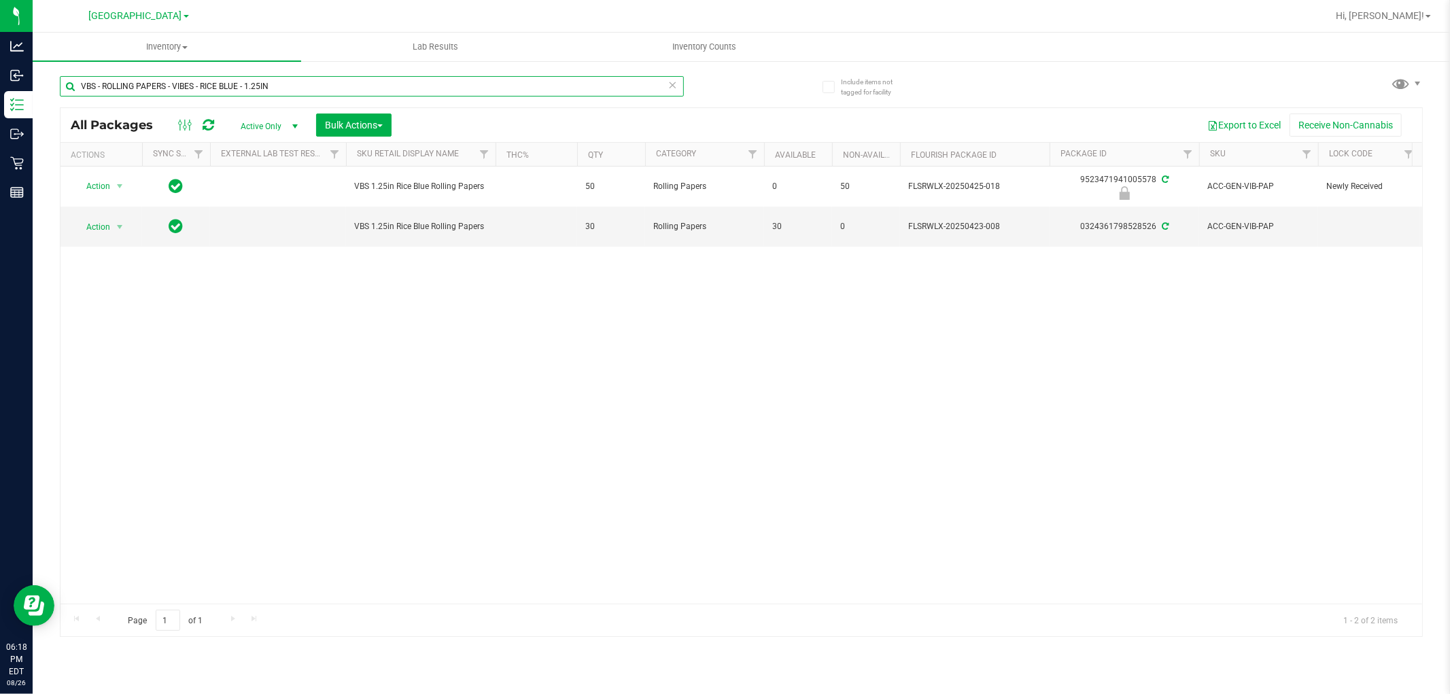
click at [197, 86] on input "VBS - ROLLING PAPERS - VIBES - RICE BLUE - 1.25IN" at bounding box center [372, 86] width 624 height 20
paste input "SW - LIGHTER - BIC - MAXI - BLACK"
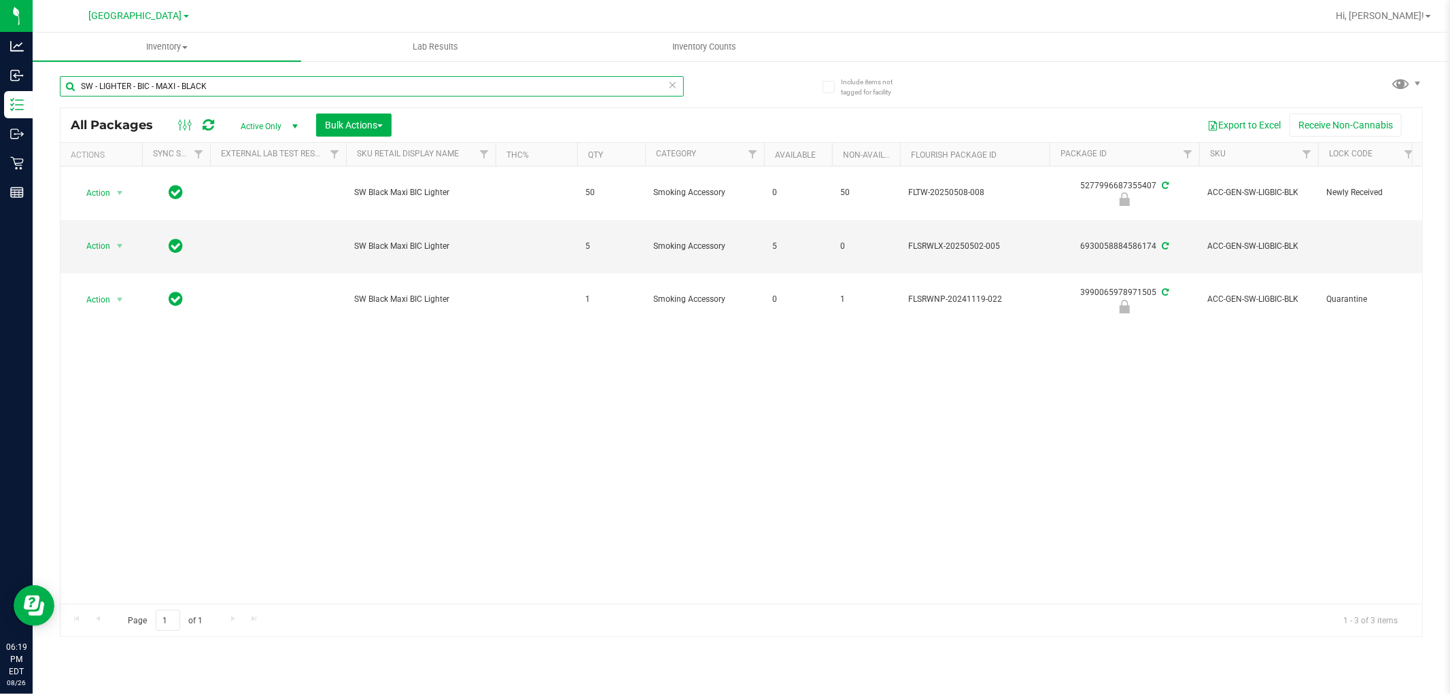
click at [227, 96] on input "SW - LIGHTER - BIC - MAXI - BLACK" at bounding box center [372, 86] width 624 height 20
click at [225, 87] on input "SW - LIGHTER - BIC - MAXI - BLACK" at bounding box center [372, 86] width 624 height 20
paste input "RW - CONE PAPERS - RAW - CLASSIC - 1.25IN"
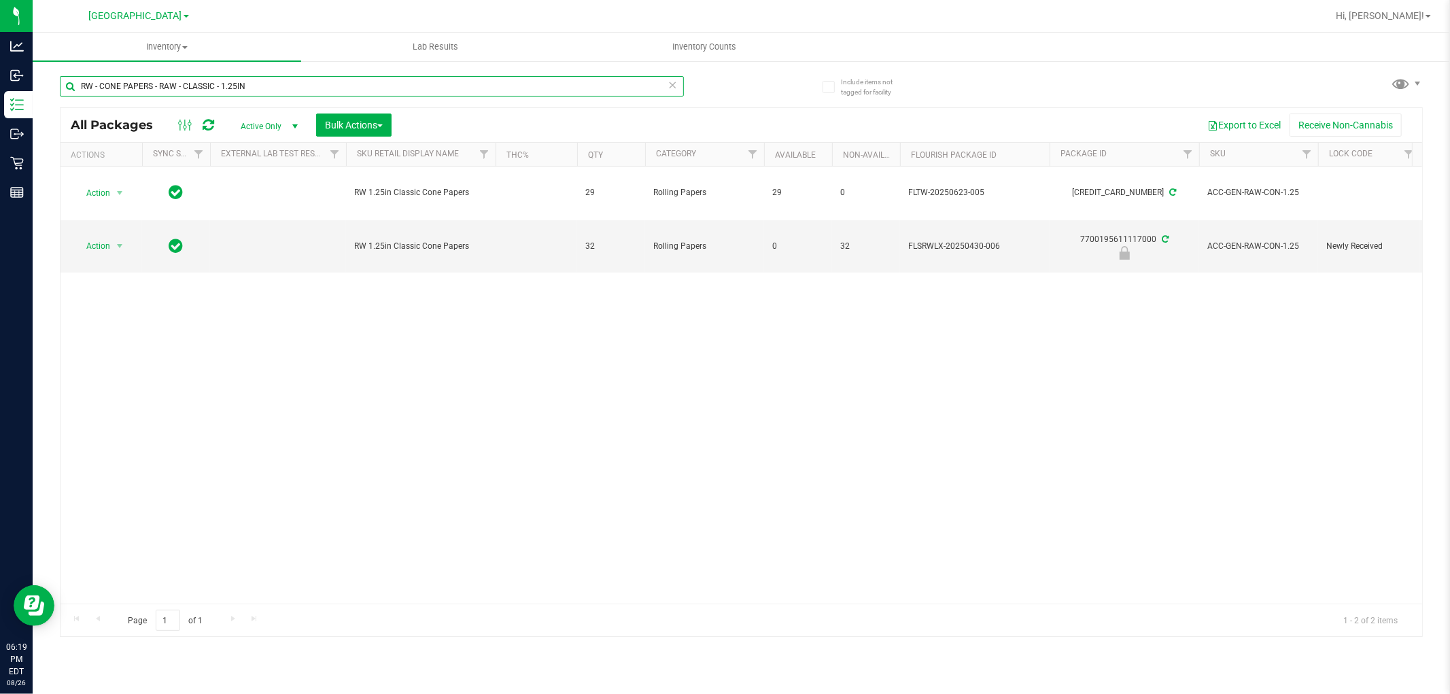
click at [234, 78] on input "RW - CONE PAPERS - RAW - CLASSIC - 1.25IN" at bounding box center [372, 86] width 624 height 20
paste input "AW - ROLLING PAPER - RAW - CLASSIC - 1.25""
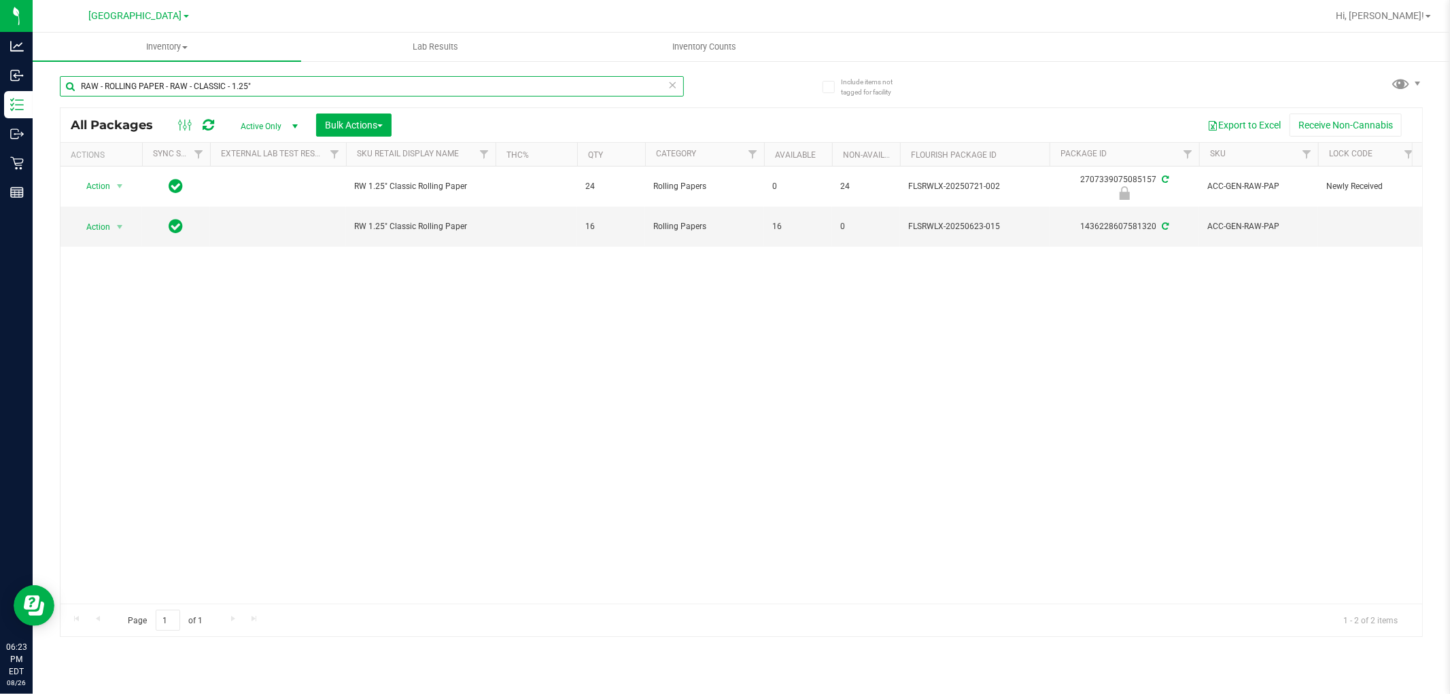
click at [222, 84] on input "RAW - ROLLING PAPER - RAW - CLASSIC - 1.25"" at bounding box center [372, 86] width 624 height 20
paste input "GRV - BOWL - STANDARD SPOON - 4IN - SMOKE"
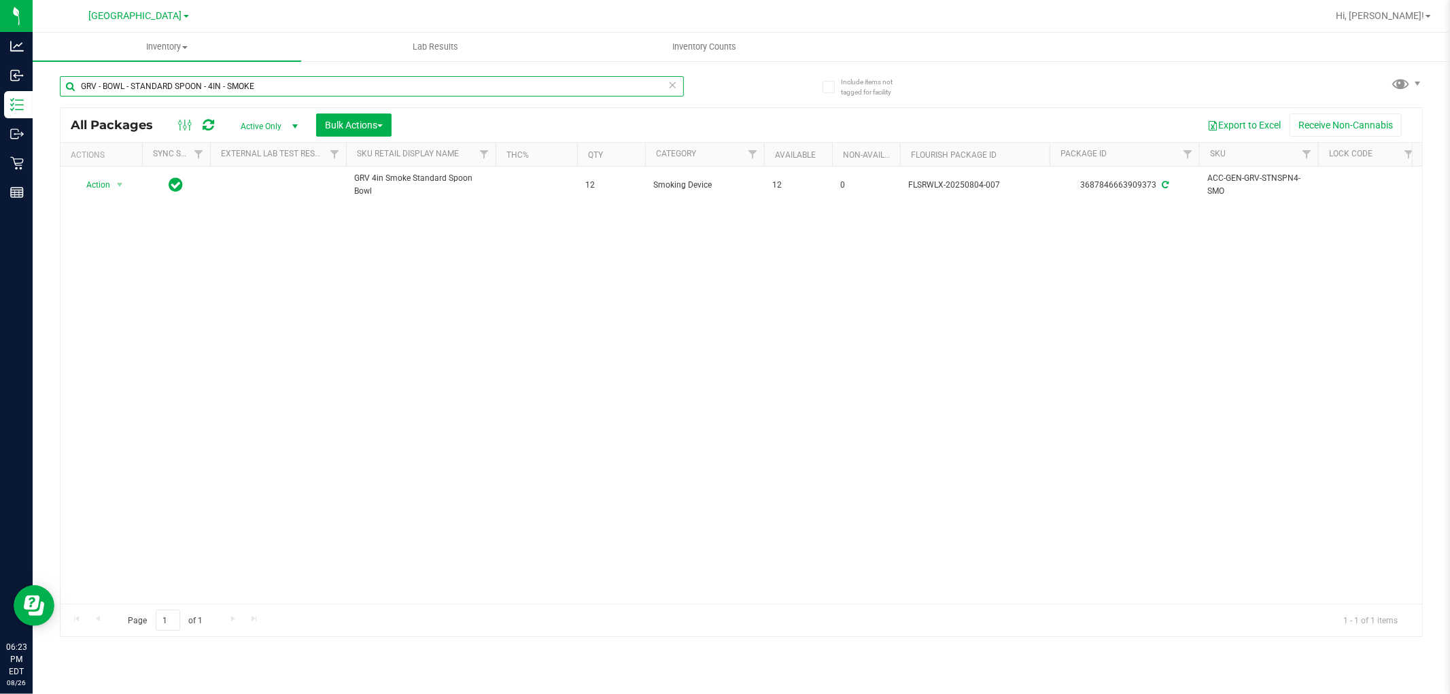
click at [177, 80] on input "GRV - BOWL - STANDARD SPOON - 4IN - SMOKE" at bounding box center [372, 86] width 624 height 20
click at [177, 82] on input "GRV - BOWL - STANDARD SPOON - 4IN - SMOKE" at bounding box center [372, 86] width 624 height 20
paste input "GRAV - STANDARD SPOON - 4IN - BLU"
click at [169, 82] on input "GRV - BOWL - GRAV - STANDARD SPOON - 4IN - BLUE" at bounding box center [372, 86] width 624 height 20
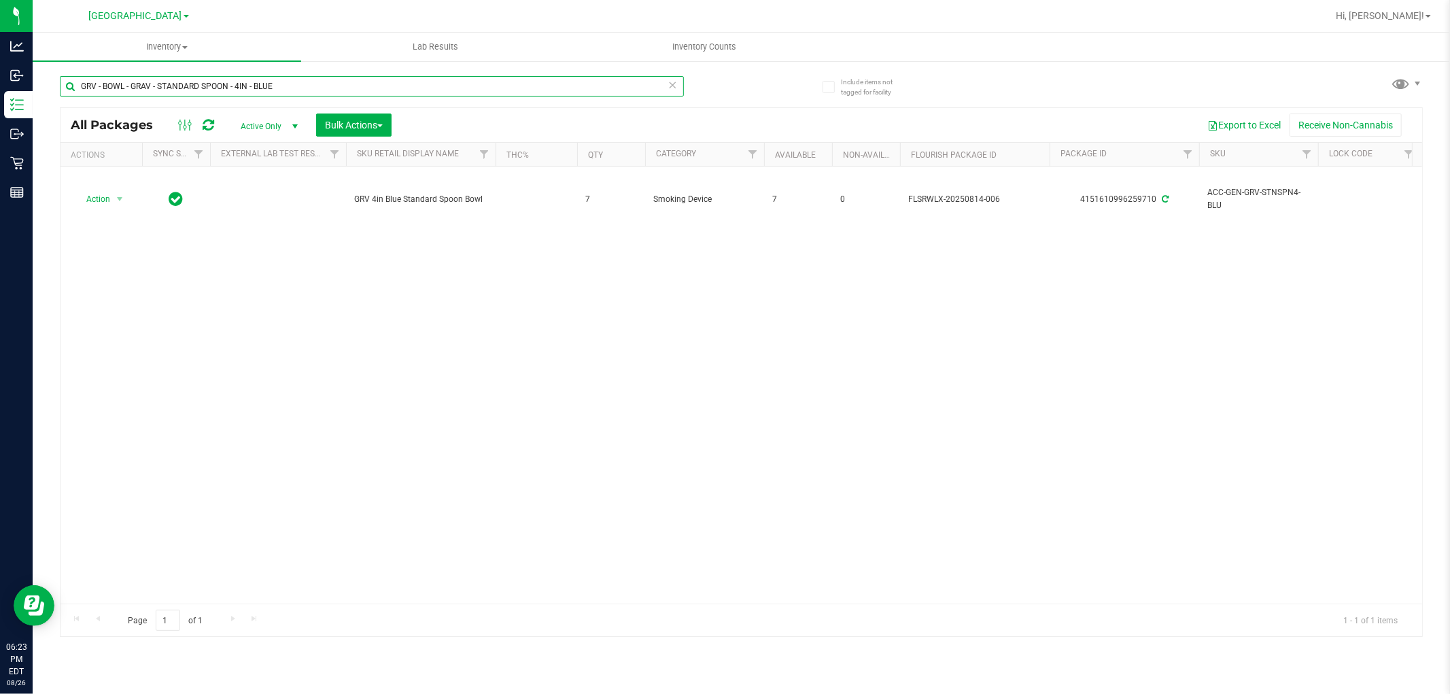
click at [169, 82] on input "GRV - BOWL - GRAV - STANDARD SPOON - 4IN - BLUE" at bounding box center [372, 86] width 624 height 20
paste input "OCTO-TASTER - 16MM"
click at [345, 91] on input "GRV - BOWL - GRAV - OCTO-TASTER - 16MM - BLUE" at bounding box center [372, 86] width 624 height 20
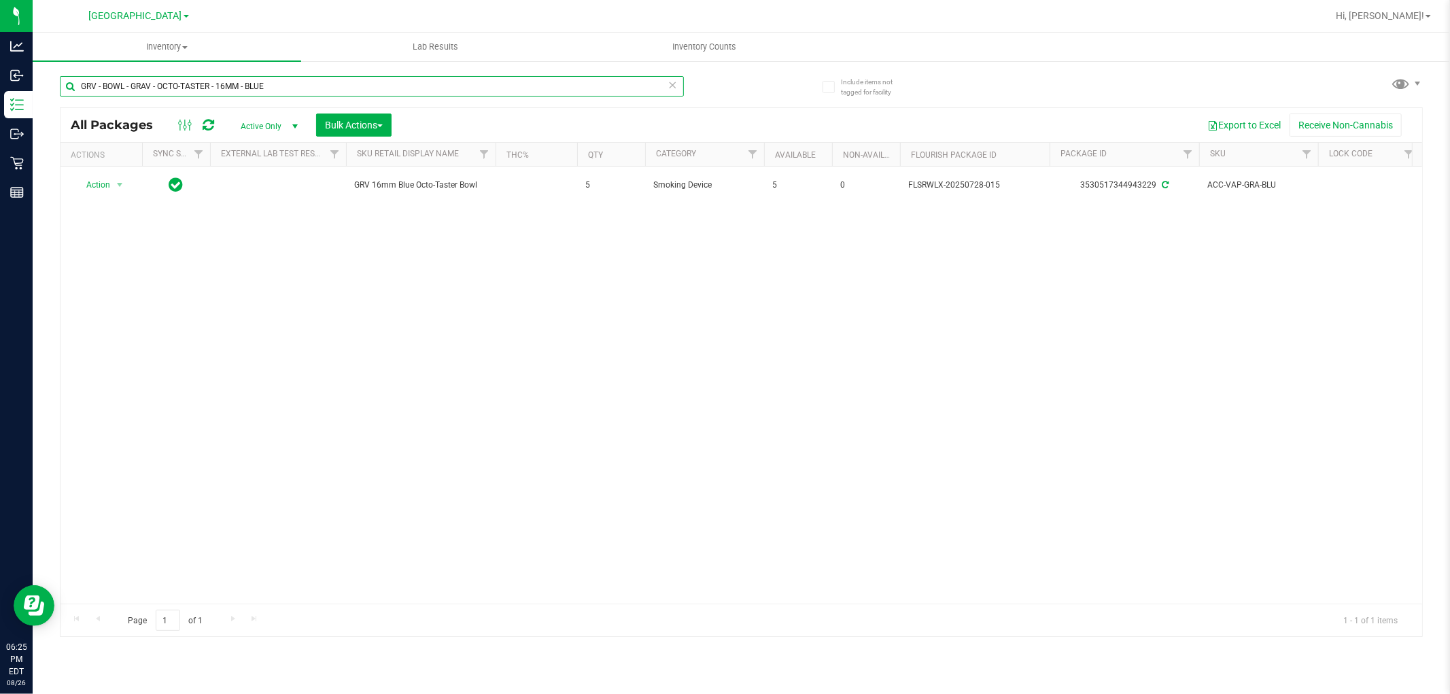
click at [345, 91] on input "GRV - BOWL - GRAV - OCTO-TASTER - 16MM - BLUE" at bounding box center [372, 86] width 624 height 20
click at [140, 80] on input "GRV - BOWL - GRAV - OCTO-TASTER - 16MM - BLUE" at bounding box center [372, 86] width 624 height 20
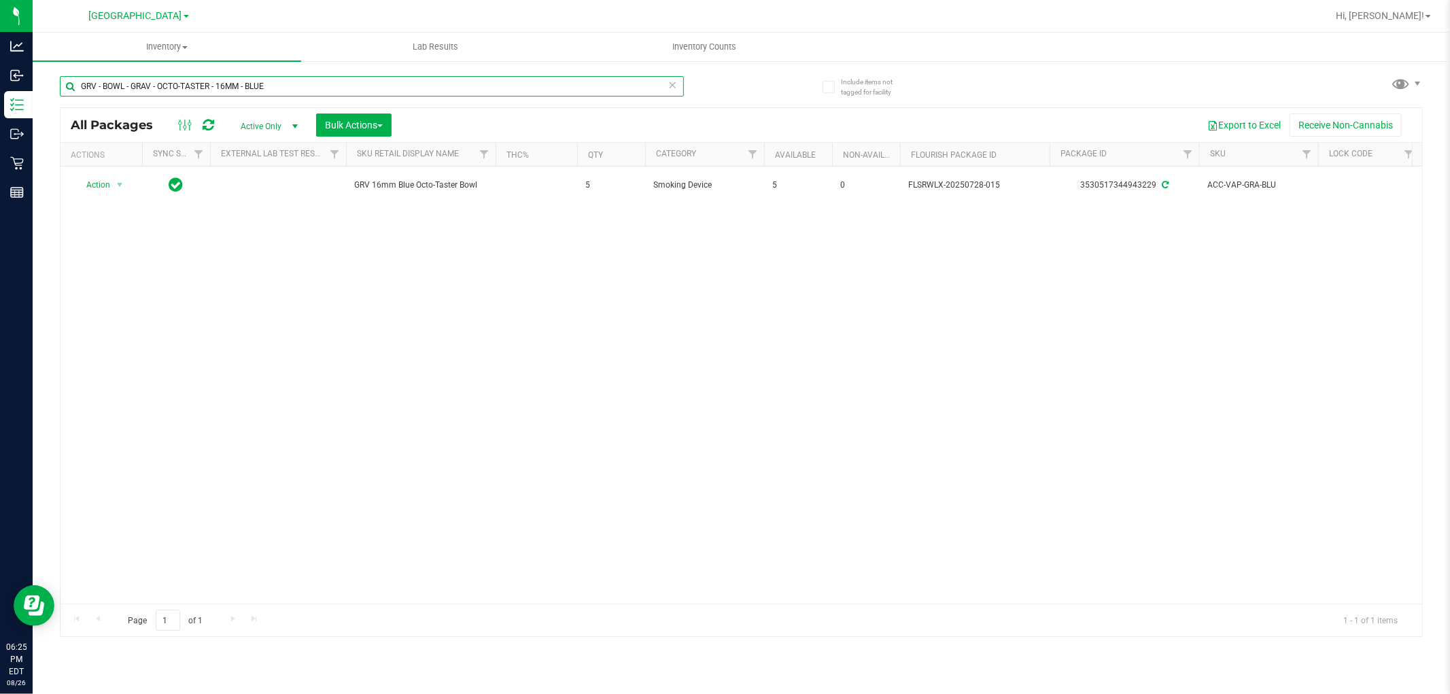
click at [140, 80] on input "GRV - BOWL - GRAV - OCTO-TASTER - 16MM - BLUE" at bounding box center [372, 86] width 624 height 20
paste input "ACK"
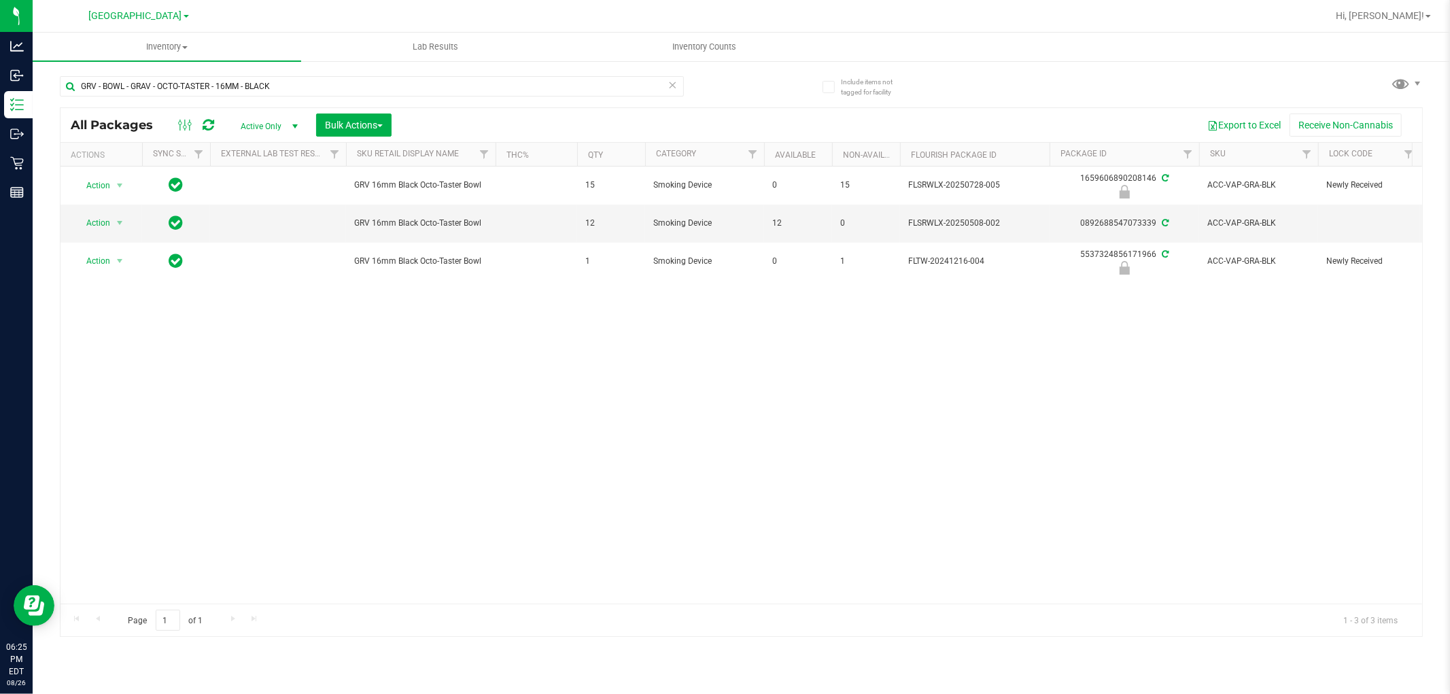
click at [199, 101] on div "GRV - BOWL - GRAV - OCTO-TASTER - 16MM - BLACK" at bounding box center [372, 91] width 624 height 31
click at [197, 83] on input "GRV - BOWL - GRAV - OCTO-TASTER - 16MM - BLACK" at bounding box center [372, 86] width 624 height 20
paste input "PEN DASH BL"
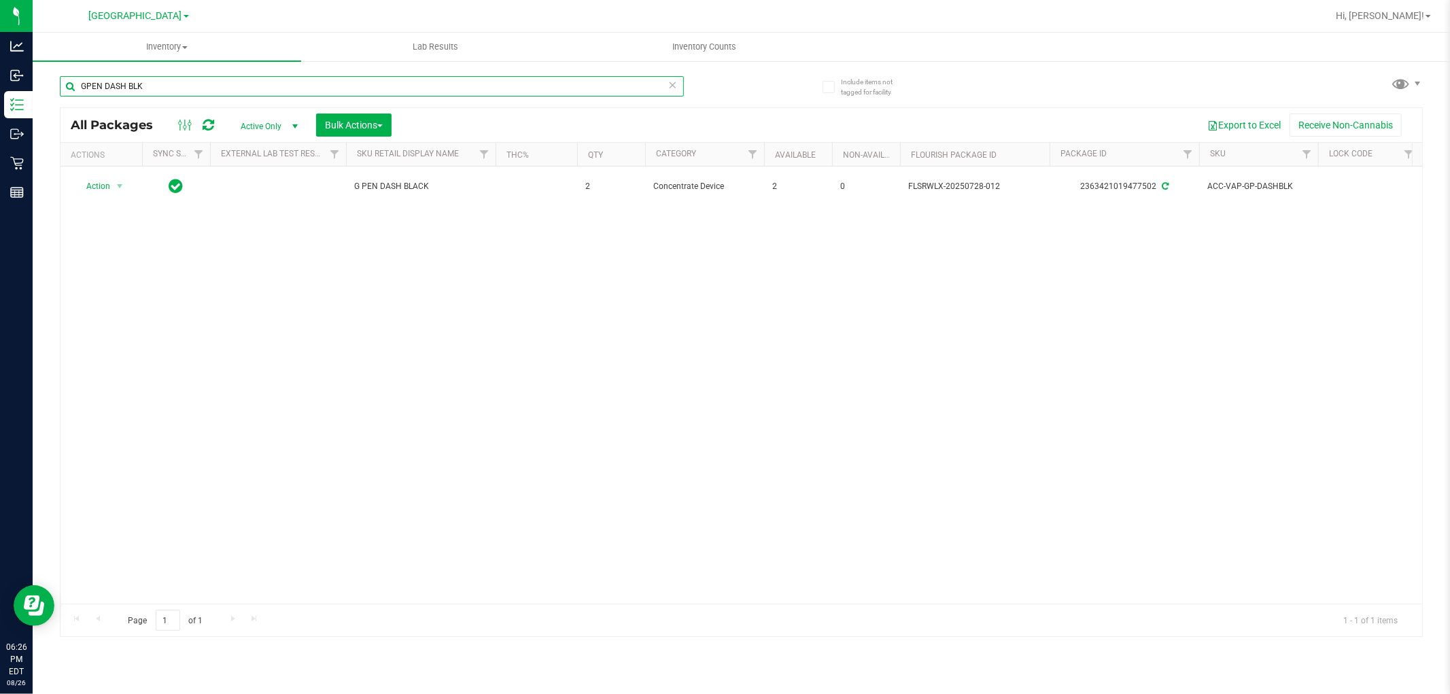
click at [201, 80] on input "GPEN DASH BLK" at bounding box center [372, 86] width 624 height 20
paste input "L - DAB TOOLKIT - 5 PC - BLAC"
click at [199, 97] on div "GL - DAB TOOLKIT - 5 PC - BLACK" at bounding box center [372, 91] width 624 height 31
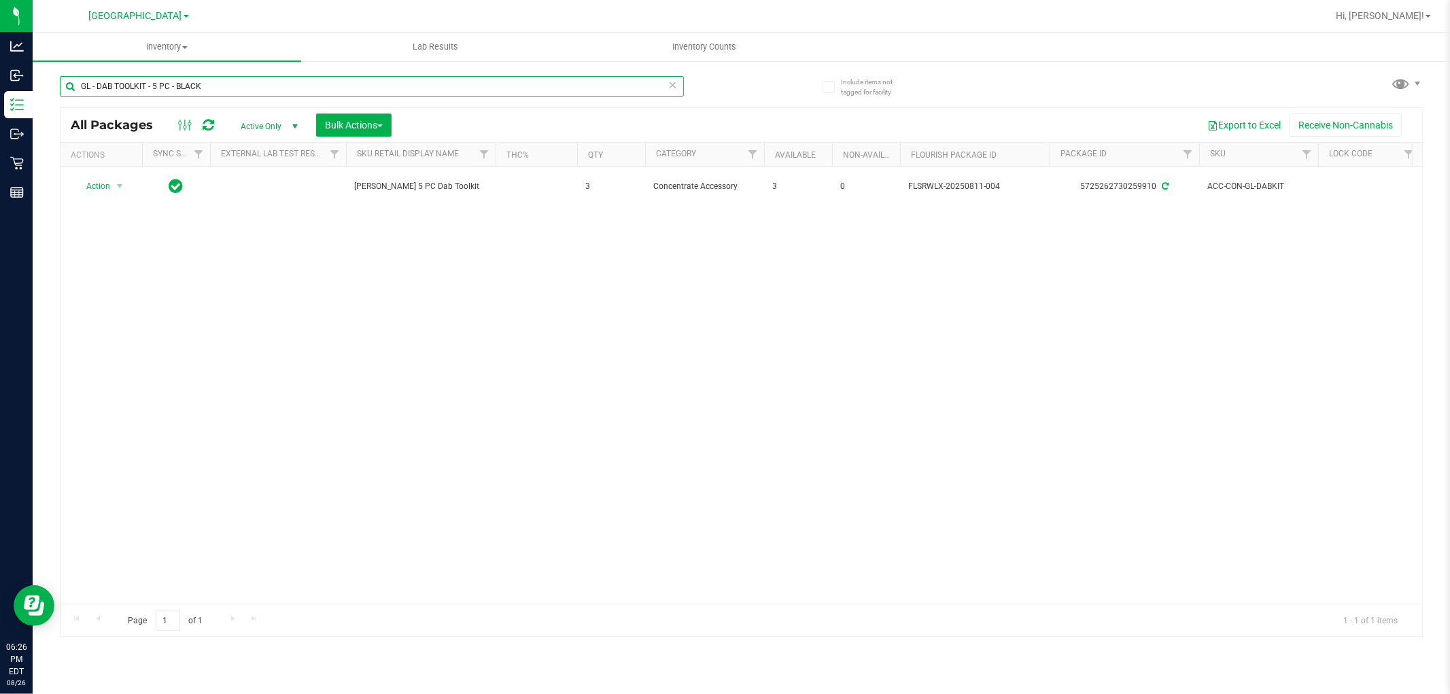
click at [197, 82] on input "GL - DAB TOOLKIT - 5 PC - BLACK" at bounding box center [372, 86] width 624 height 20
paste input "FT BATTERY WHITE 510 VARIABLE POWER"
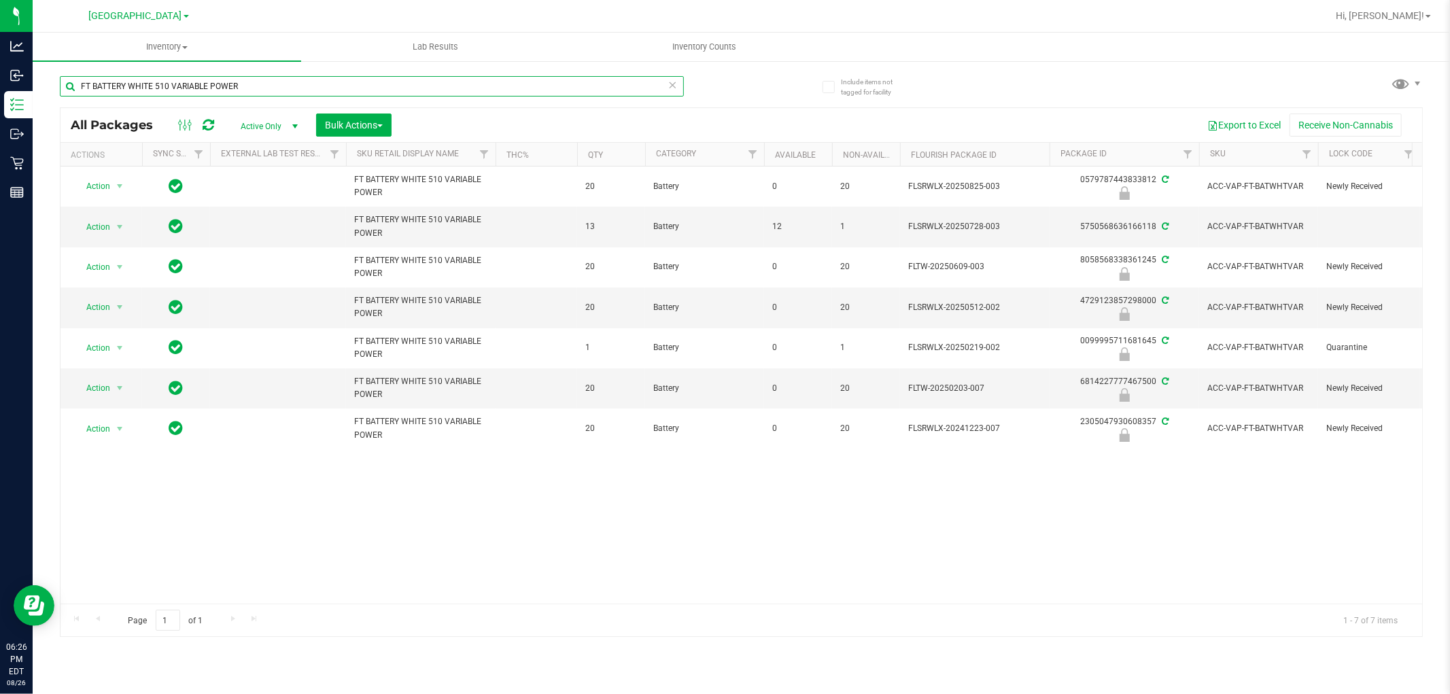
type input "FT BATTERY WHITE 510 VARIABLE POWER"
